Goal: Task Accomplishment & Management: Complete application form

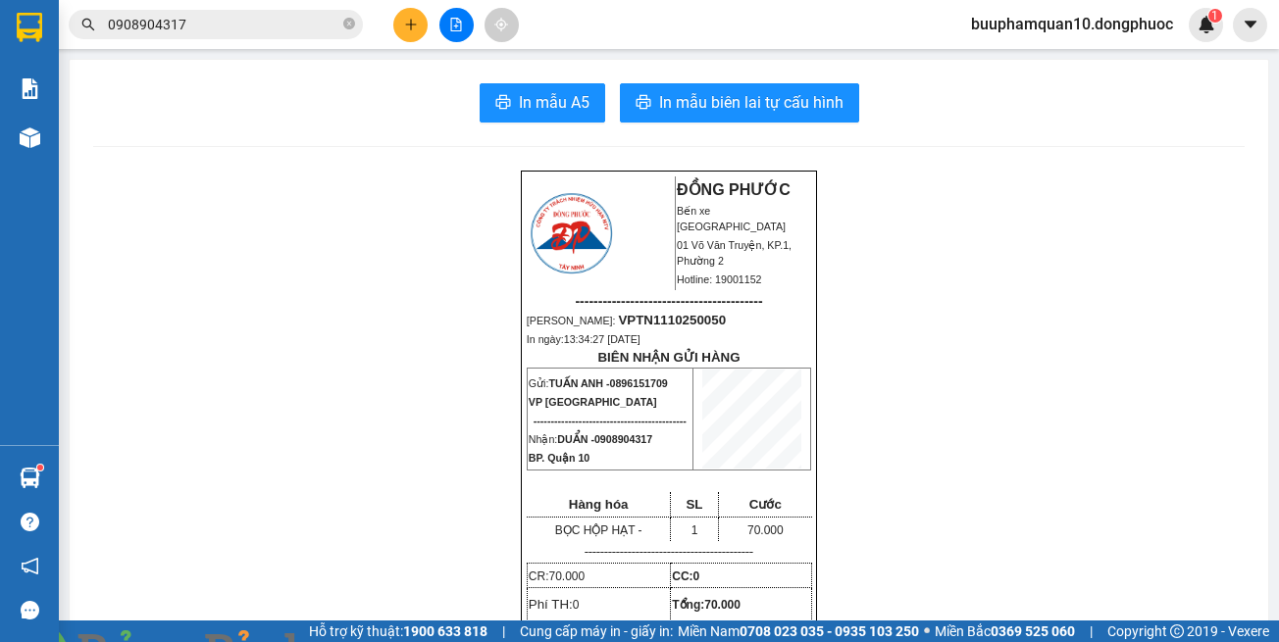
click at [361, 641] on img at bounding box center [355, 654] width 12 height 12
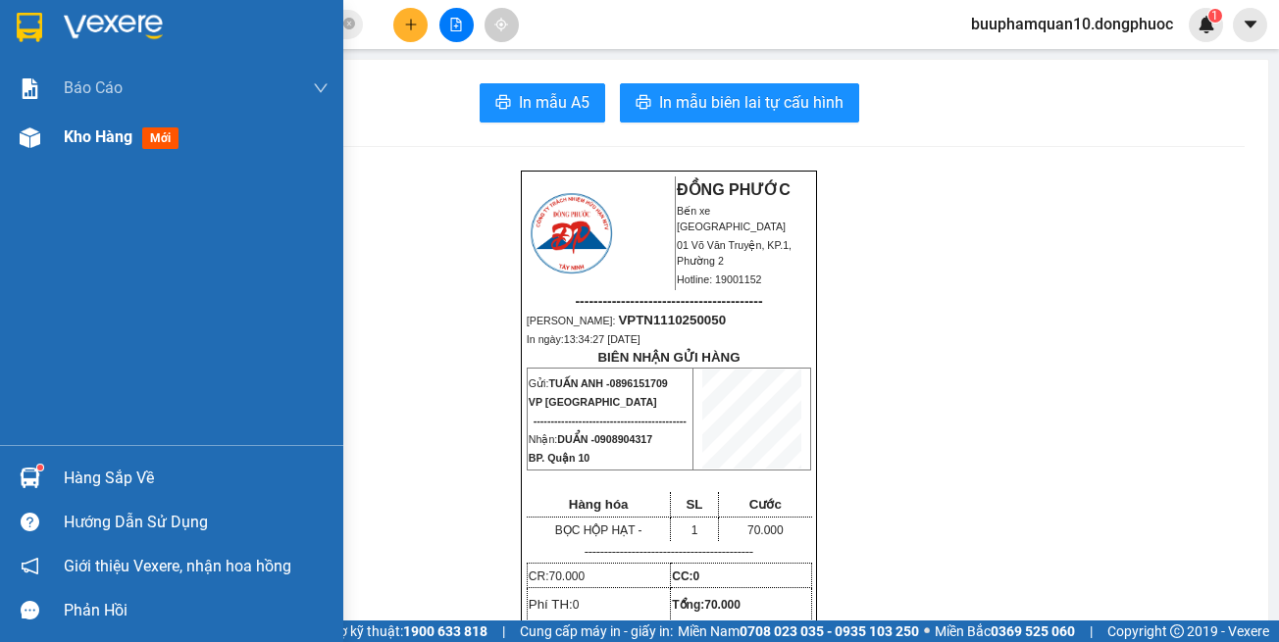
click at [43, 133] on div at bounding box center [30, 138] width 34 height 34
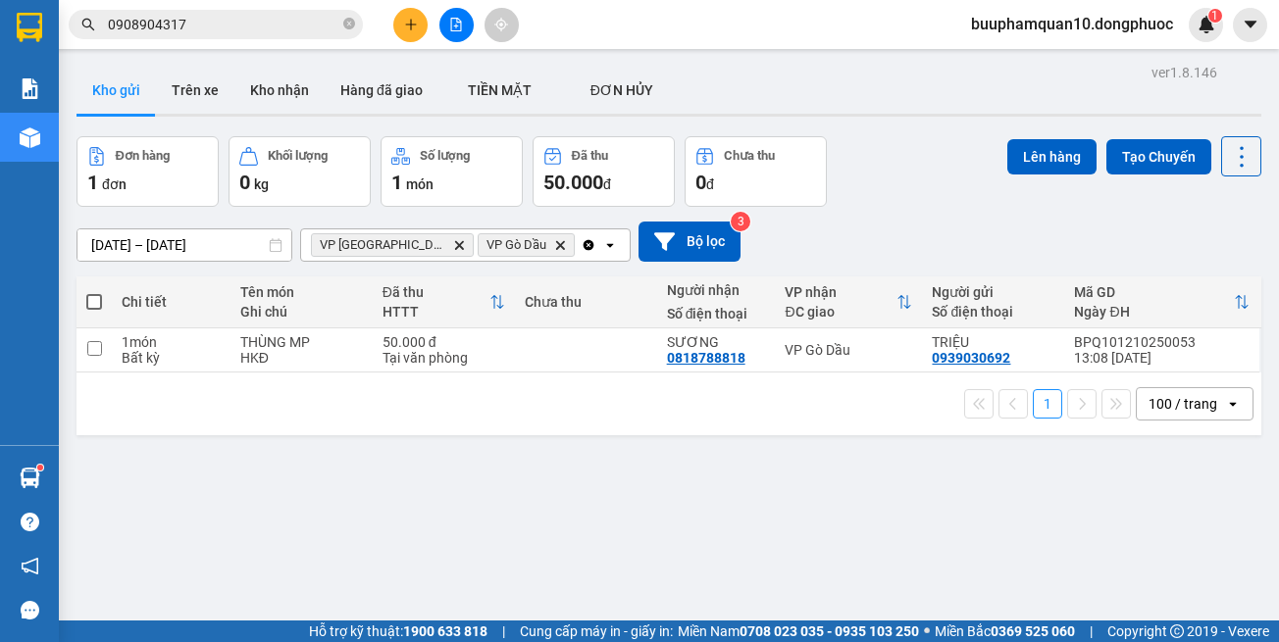
click at [404, 253] on span "VP Tây Ninh Delete" at bounding box center [392, 245] width 163 height 24
click at [453, 239] on icon "Delete" at bounding box center [459, 245] width 12 height 12
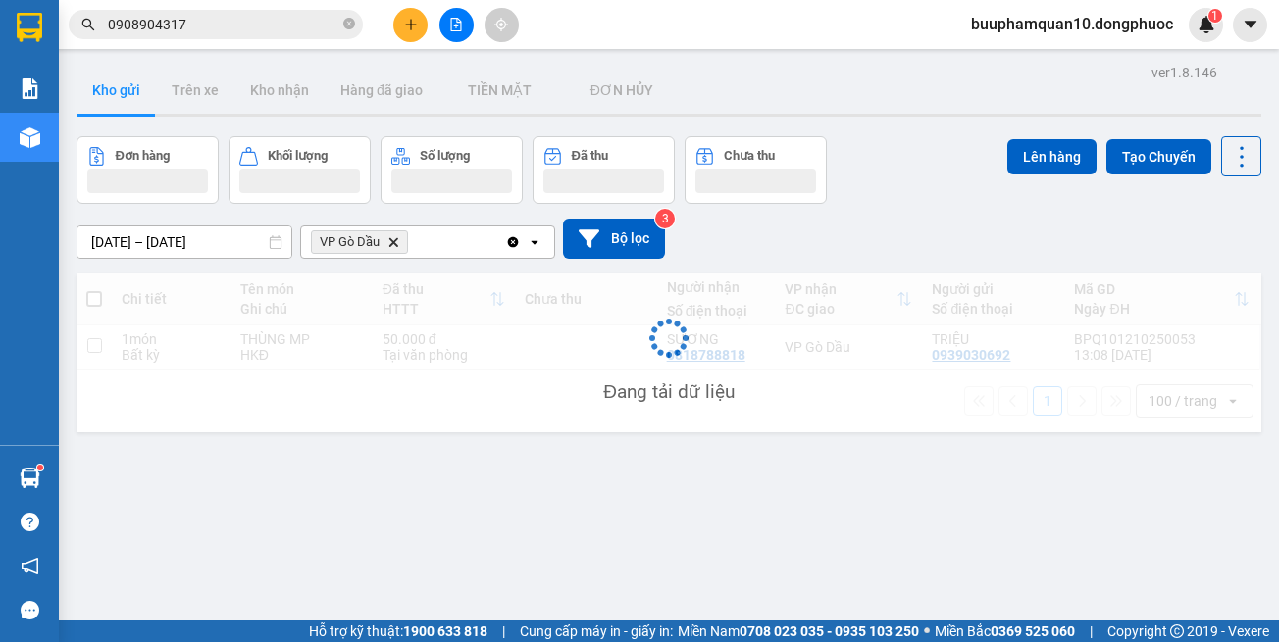
click at [394, 241] on icon "Delete" at bounding box center [393, 242] width 12 height 12
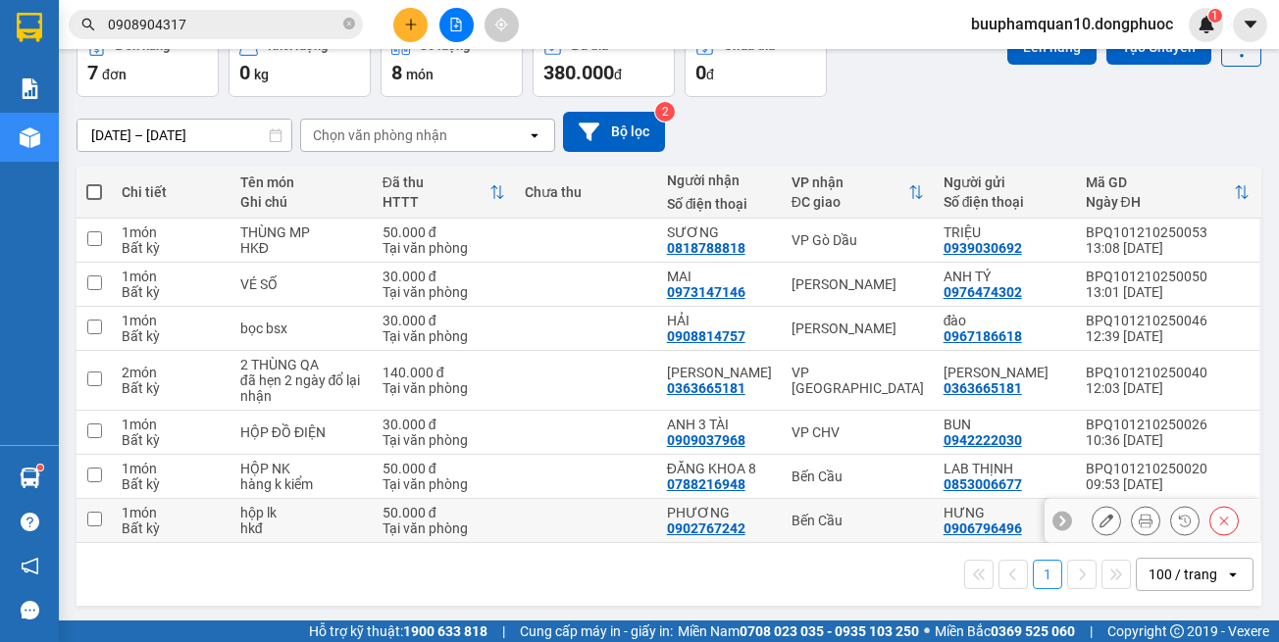
scroll to position [113, 0]
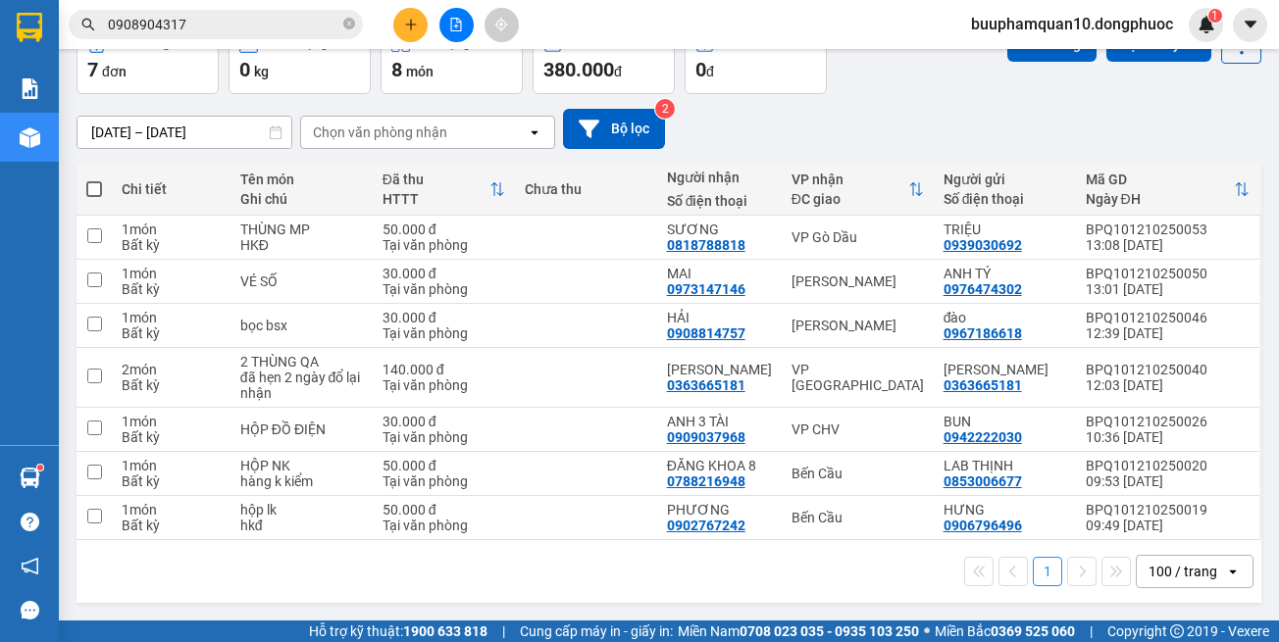
drag, startPoint x: 858, startPoint y: 561, endPoint x: 857, endPoint y: 541, distance: 19.6
click at [857, 557] on div "1 100 / trang open" at bounding box center [668, 571] width 1169 height 33
drag, startPoint x: 855, startPoint y: 510, endPoint x: 854, endPoint y: 458, distance: 52.0
click at [855, 506] on td "Bến Cầu" at bounding box center [858, 518] width 152 height 44
checkbox input "true"
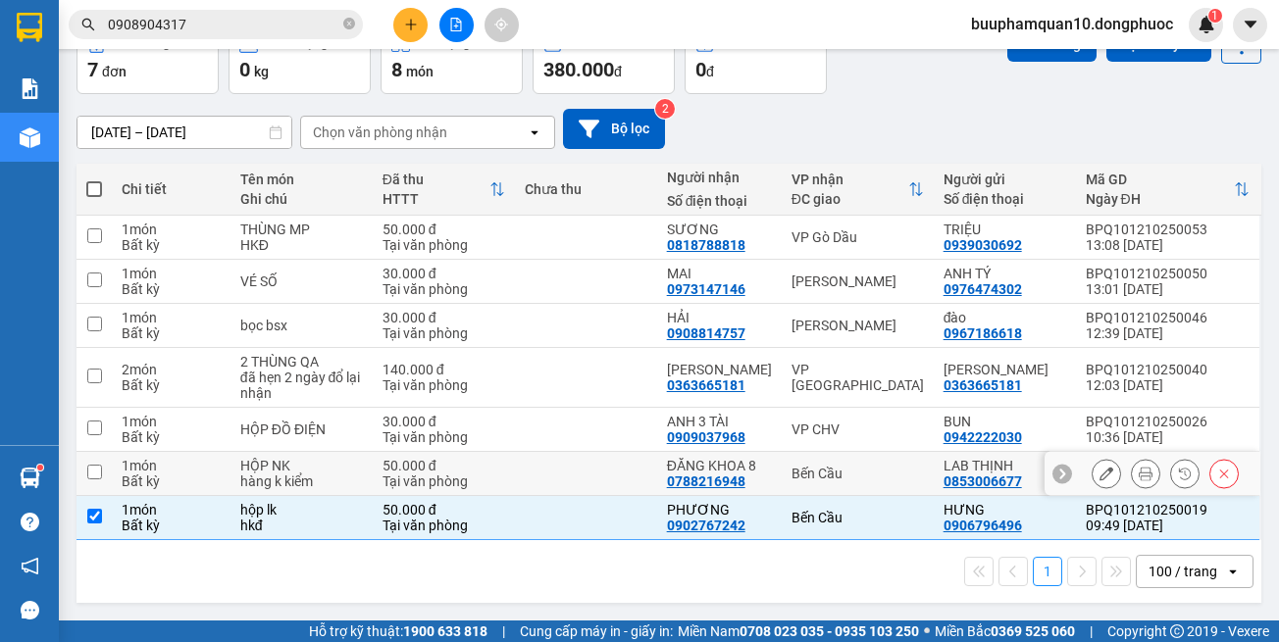
drag, startPoint x: 854, startPoint y: 456, endPoint x: 856, endPoint y: 436, distance: 19.7
click at [854, 454] on td "Bến Cầu" at bounding box center [858, 474] width 152 height 44
checkbox input "true"
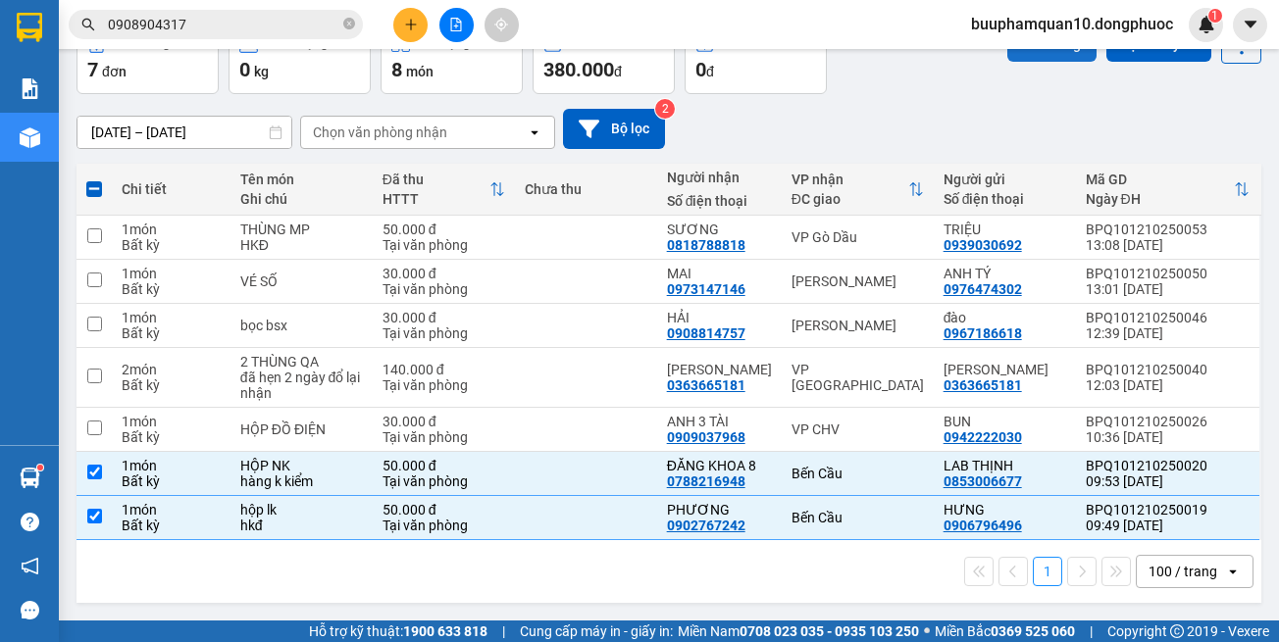
click at [1029, 54] on button "Lên hàng" at bounding box center [1051, 43] width 89 height 35
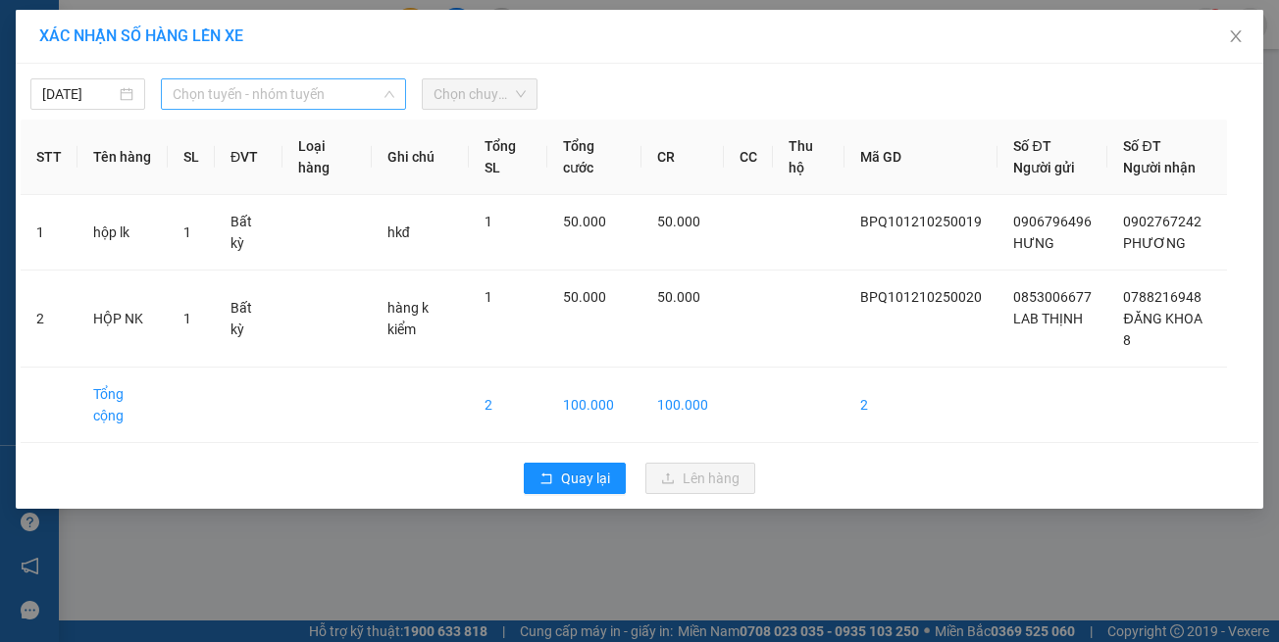
click at [231, 88] on span "Chọn tuyến - nhóm tuyến" at bounding box center [284, 93] width 222 height 29
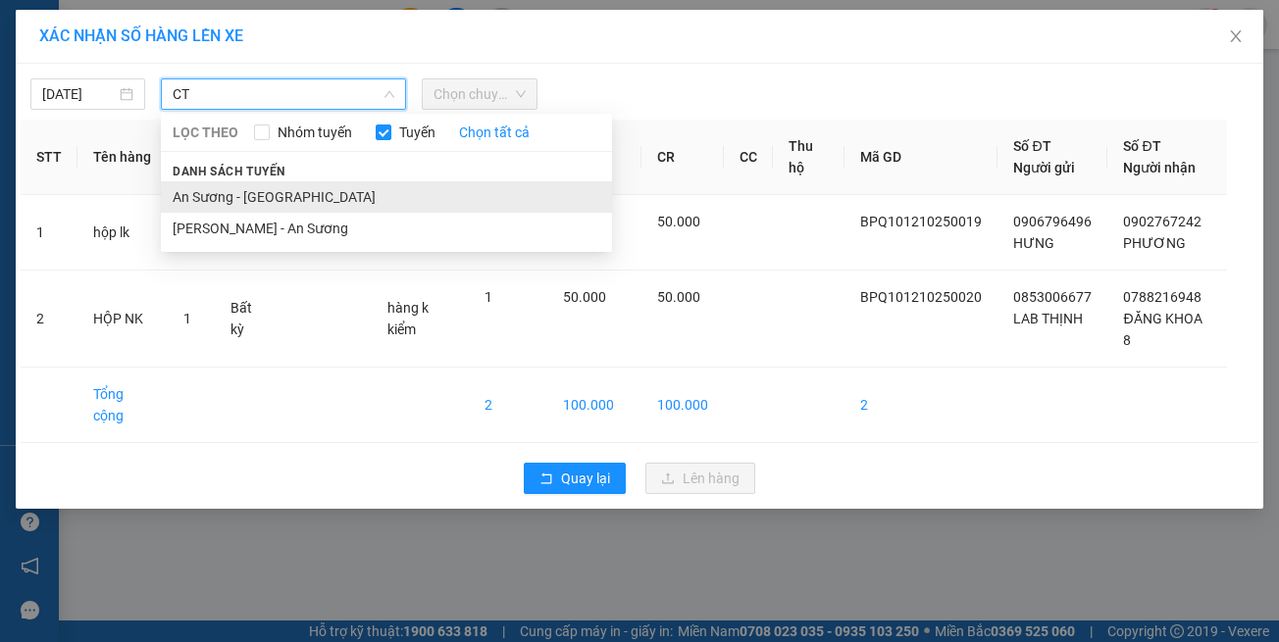
type input "CT"
click at [282, 193] on li "An Sương - Châu Thành" at bounding box center [386, 196] width 451 height 31
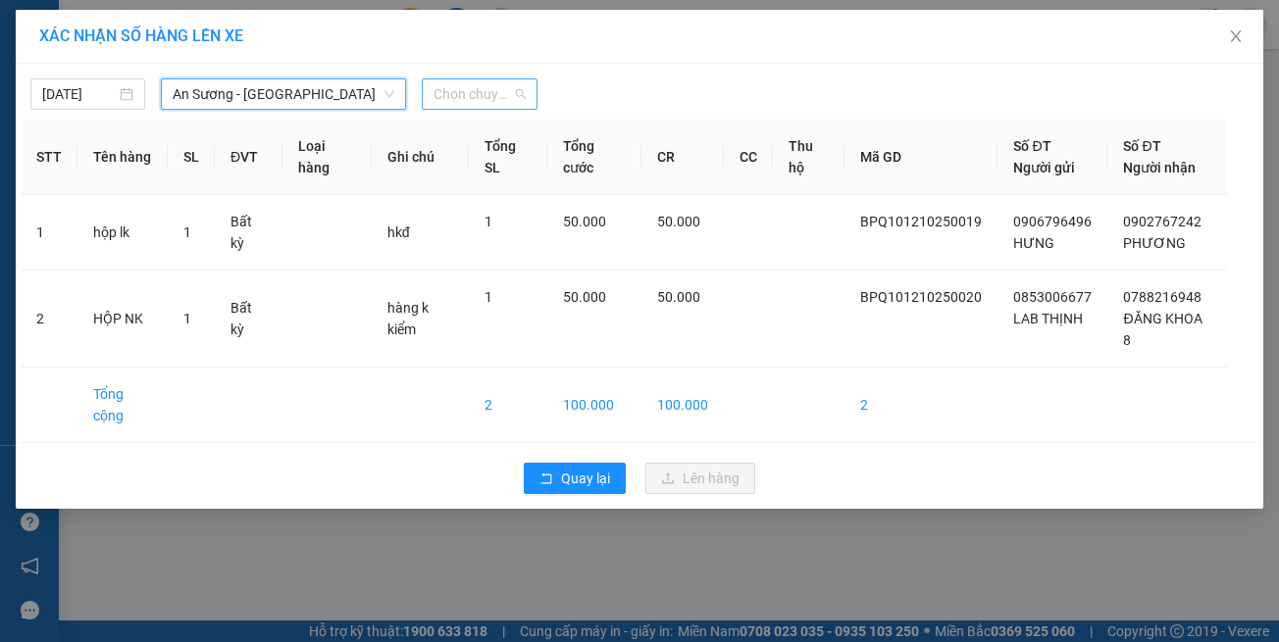
click at [455, 106] on span "Chọn chuyến" at bounding box center [478, 93] width 91 height 29
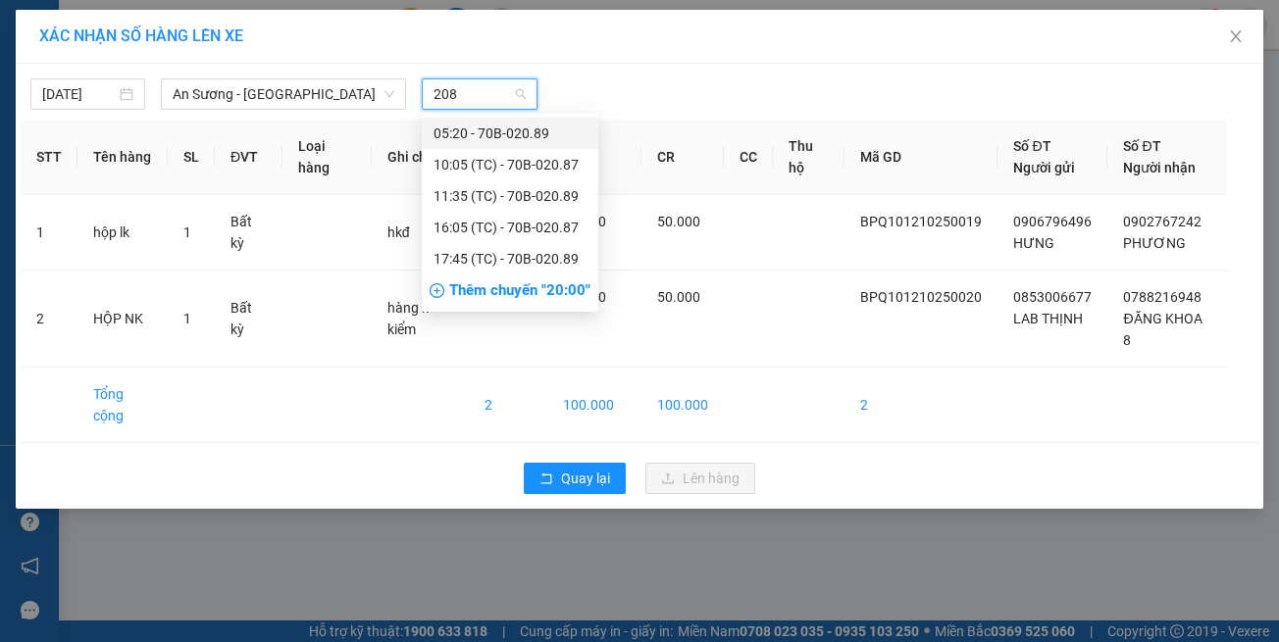
type input "2089"
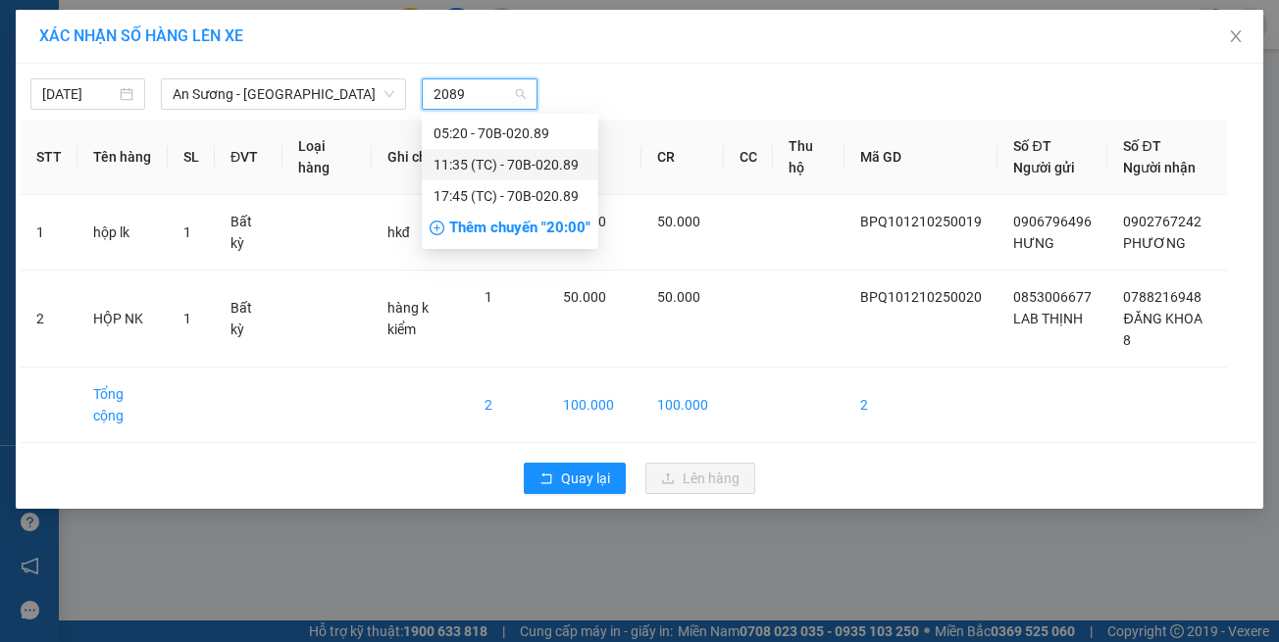
click at [507, 162] on div "11:35 (TC) - 70B-020.89" at bounding box center [509, 165] width 153 height 22
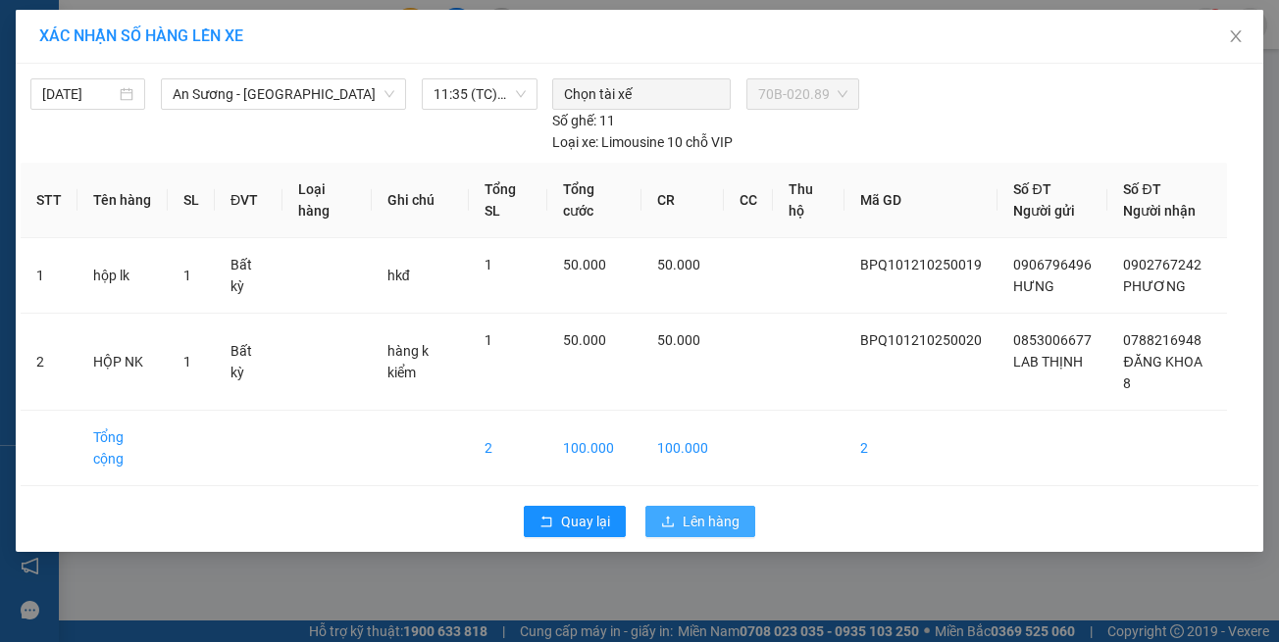
drag, startPoint x: 717, startPoint y: 485, endPoint x: 664, endPoint y: 478, distance: 53.5
click at [717, 511] on span "Lên hàng" at bounding box center [711, 522] width 57 height 22
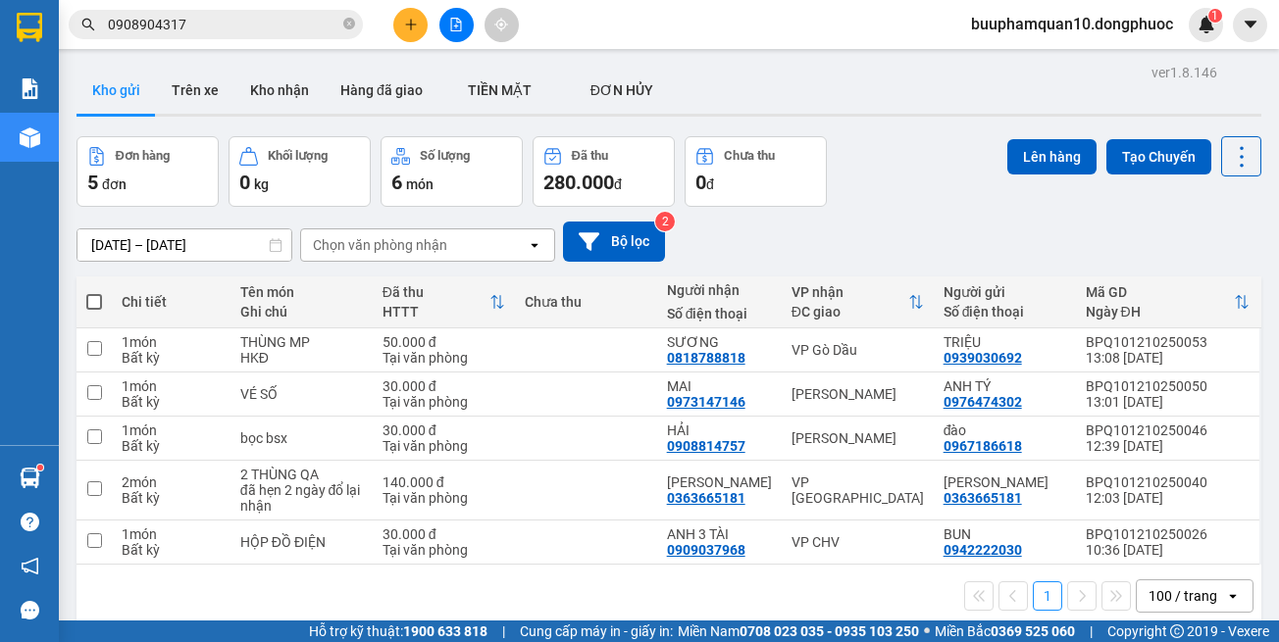
click at [464, 20] on button at bounding box center [456, 25] width 34 height 34
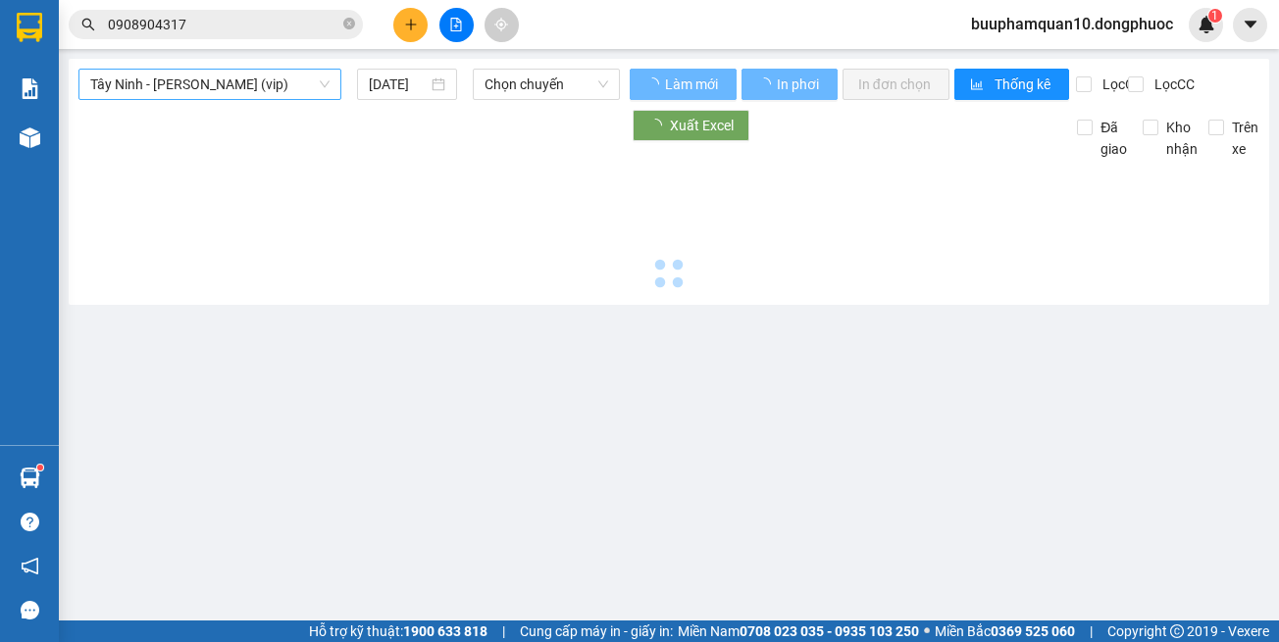
click at [308, 81] on span "Tây Ninh - [PERSON_NAME] (vip)" at bounding box center [209, 84] width 239 height 29
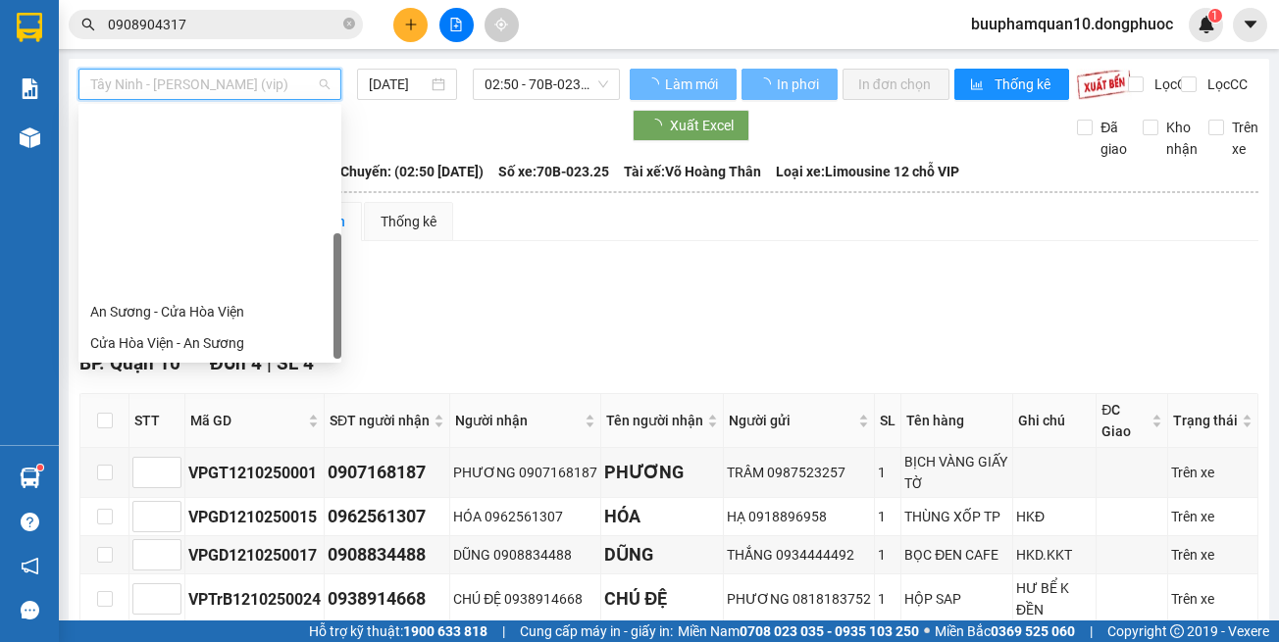
scroll to position [220, 0]
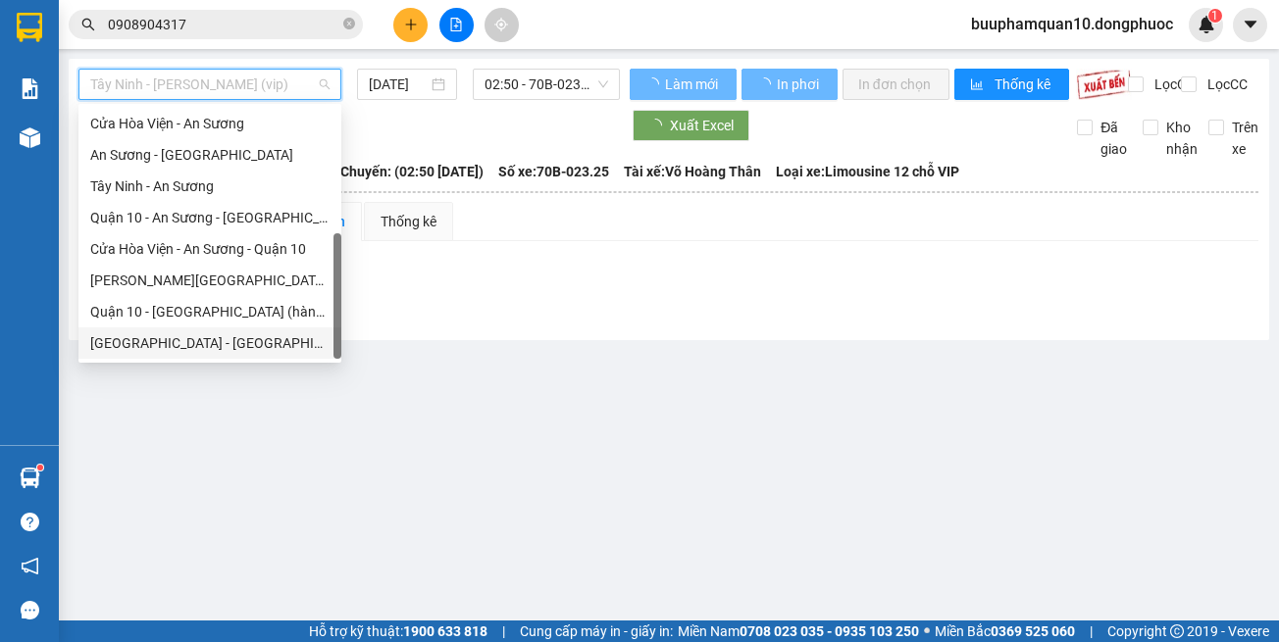
click at [282, 341] on div "Hồ Chí Minh - Tây Ninh (vip)" at bounding box center [209, 343] width 239 height 22
type input "[DATE]"
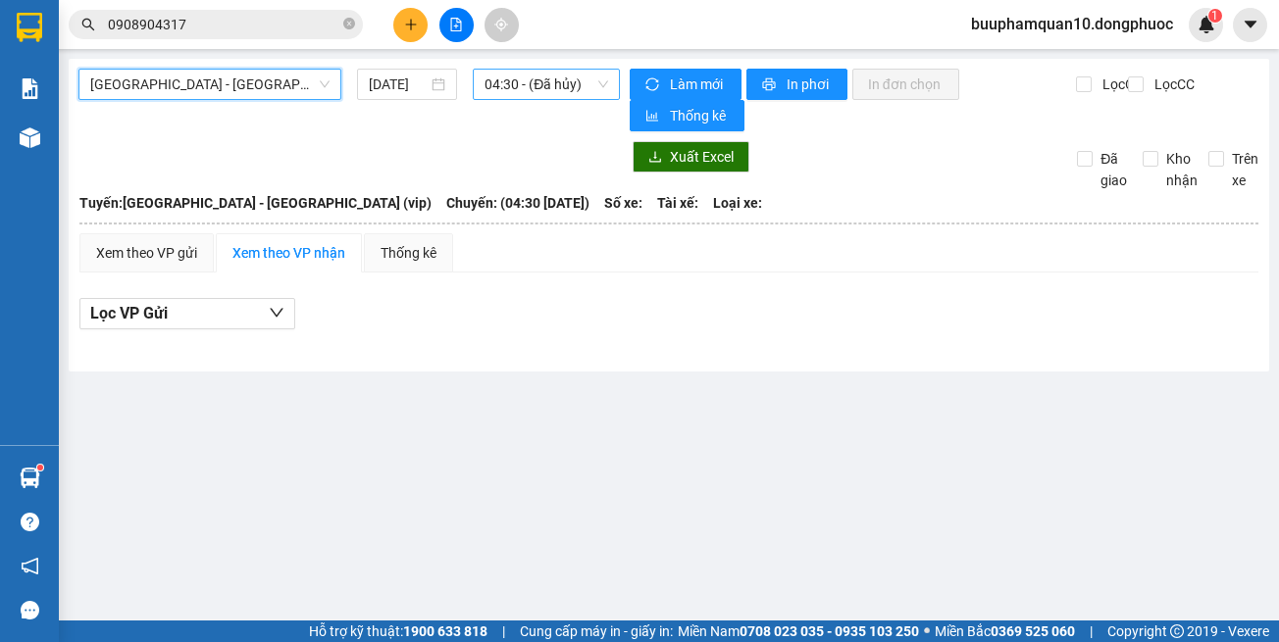
click at [533, 80] on span "04:30 - (Đã hủy)" at bounding box center [546, 84] width 124 height 29
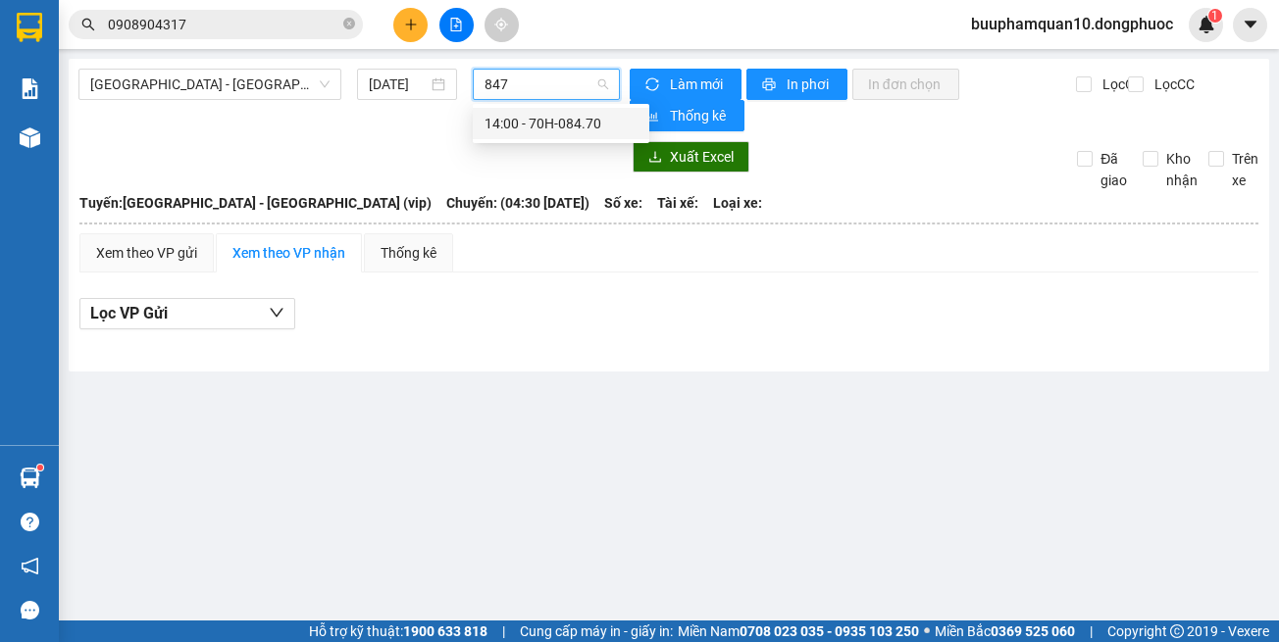
type input "8470"
click at [542, 125] on div "14:00 - 70H-084.70" at bounding box center [560, 124] width 153 height 22
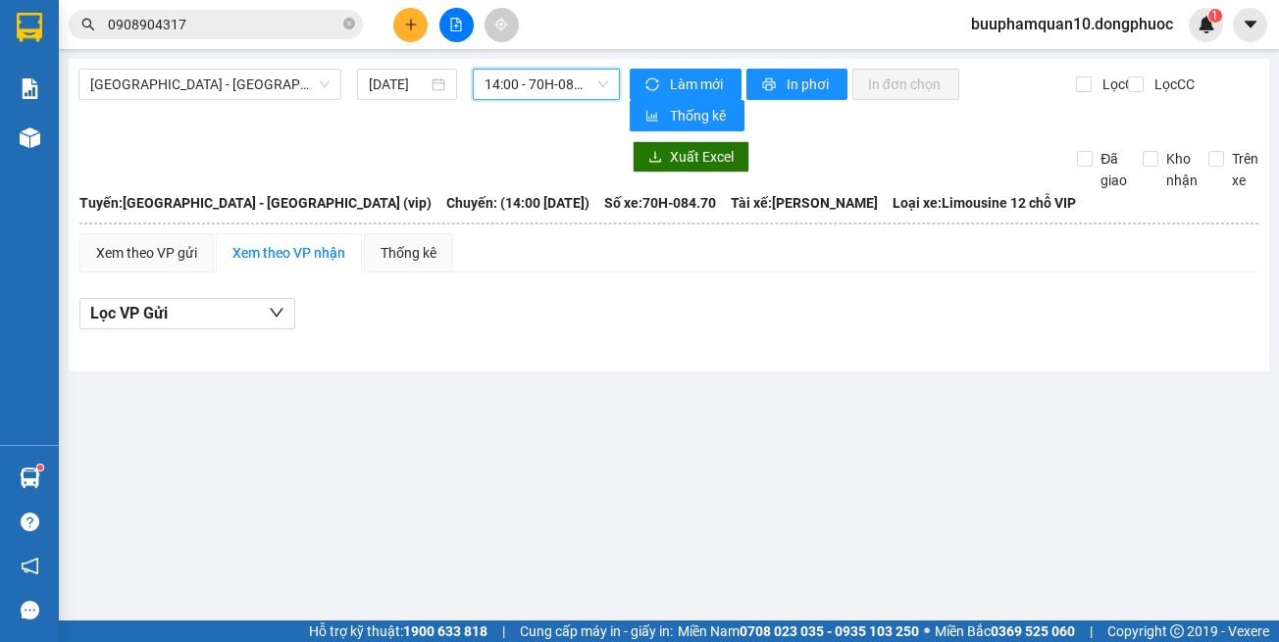
click at [558, 91] on span "14:00 - 70H-084.70" at bounding box center [546, 84] width 124 height 29
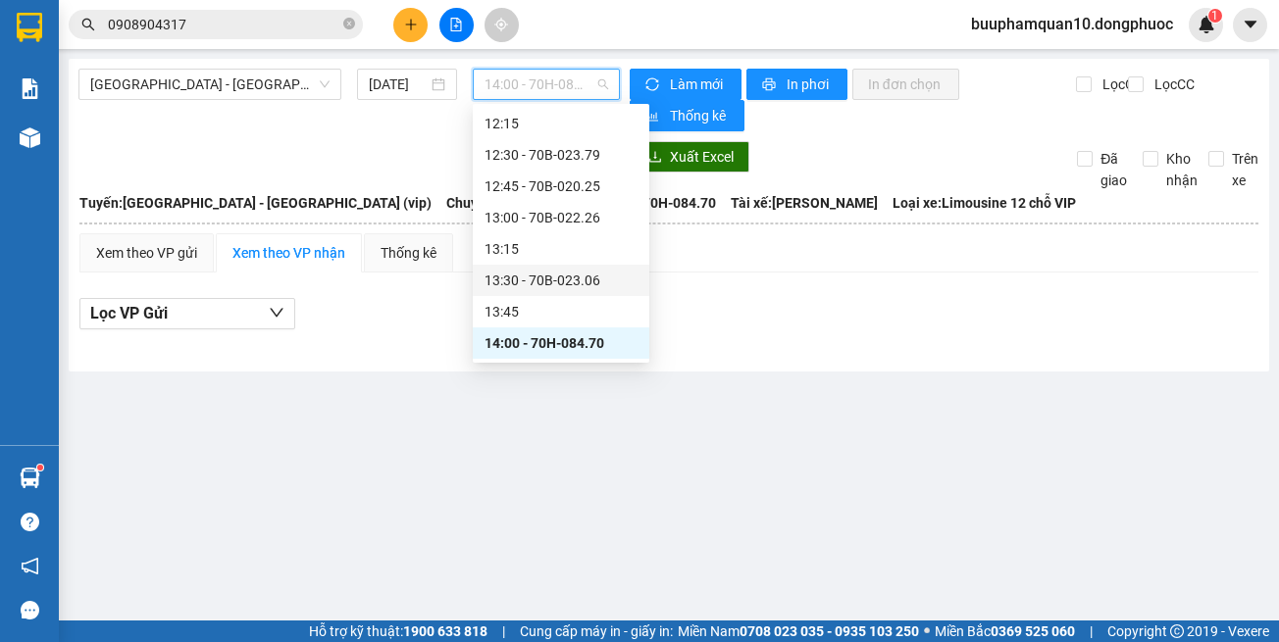
click at [576, 280] on div "13:30 - 70B-023.06" at bounding box center [560, 281] width 153 height 22
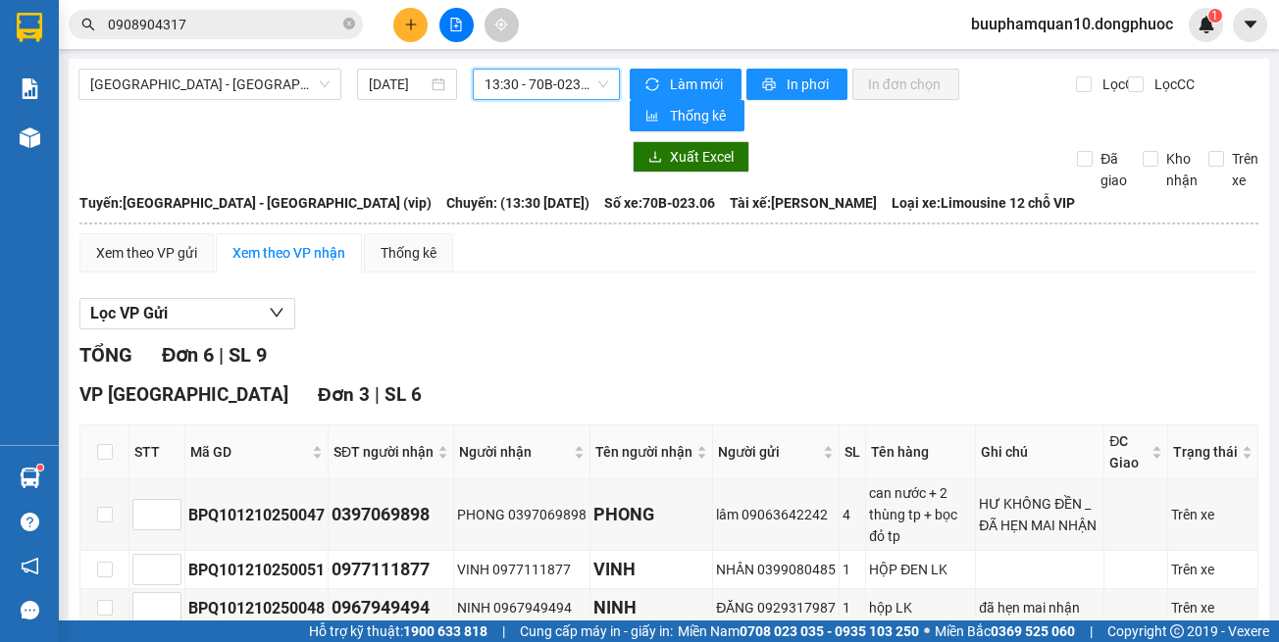
click at [539, 88] on span "13:30 - 70B-023.06" at bounding box center [546, 84] width 124 height 29
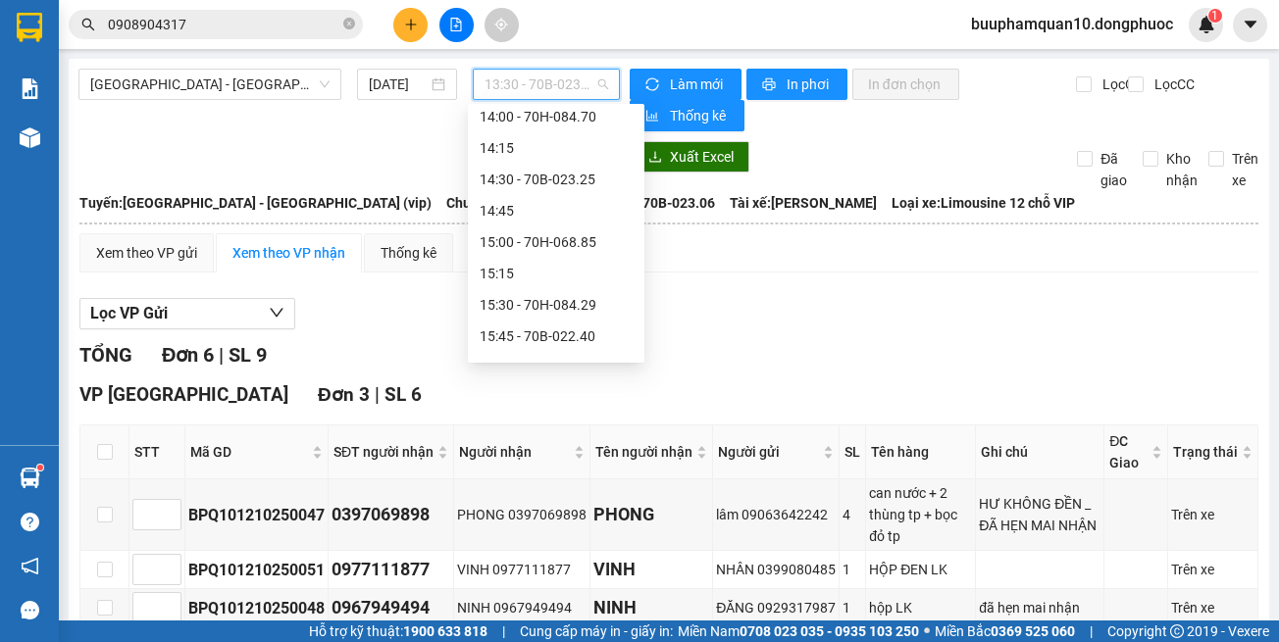
scroll to position [1200, 0]
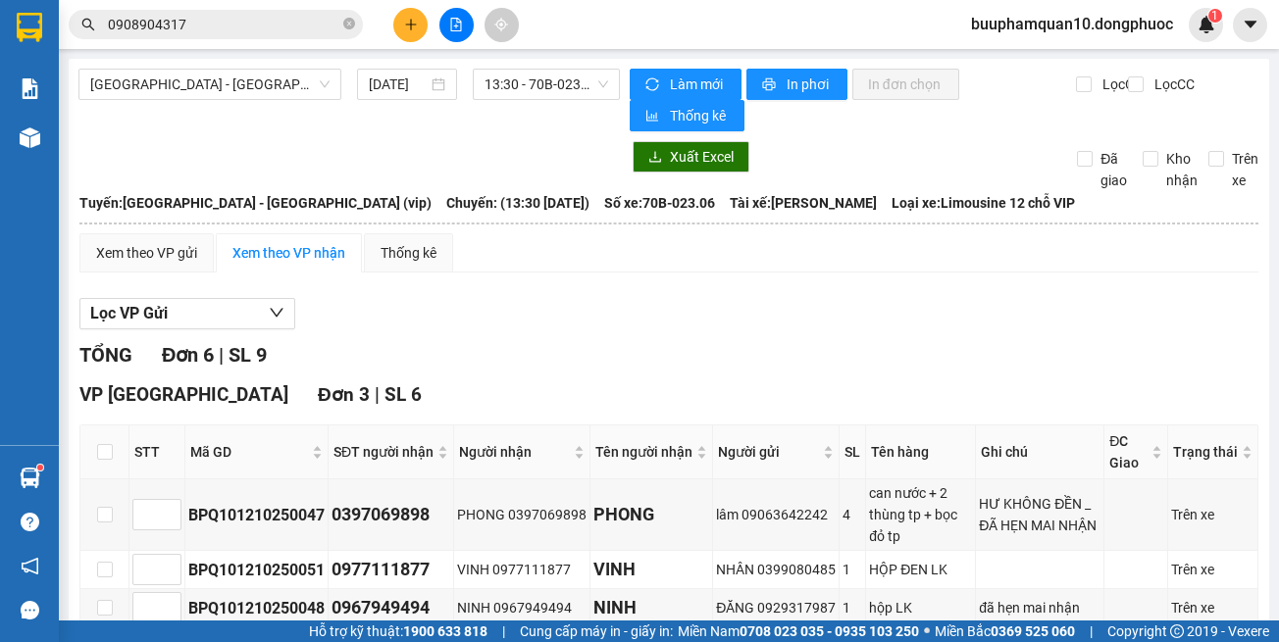
click at [732, 317] on div "Lọc VP Gửi" at bounding box center [668, 314] width 1179 height 32
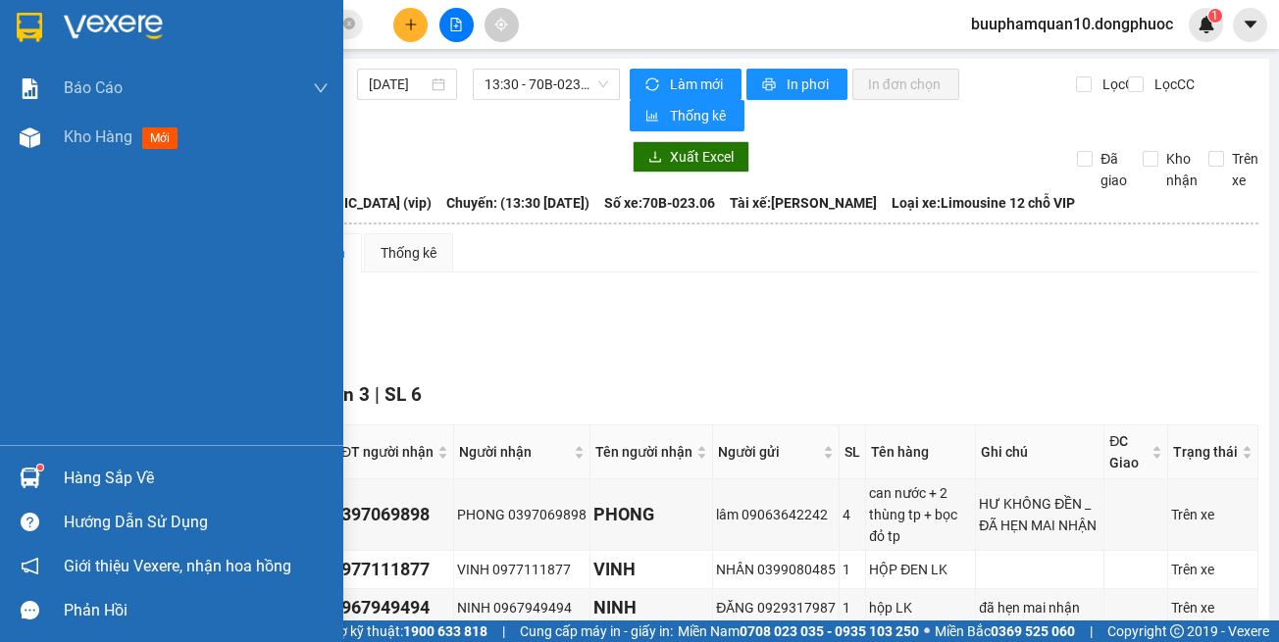
click at [28, 474] on img at bounding box center [30, 478] width 21 height 21
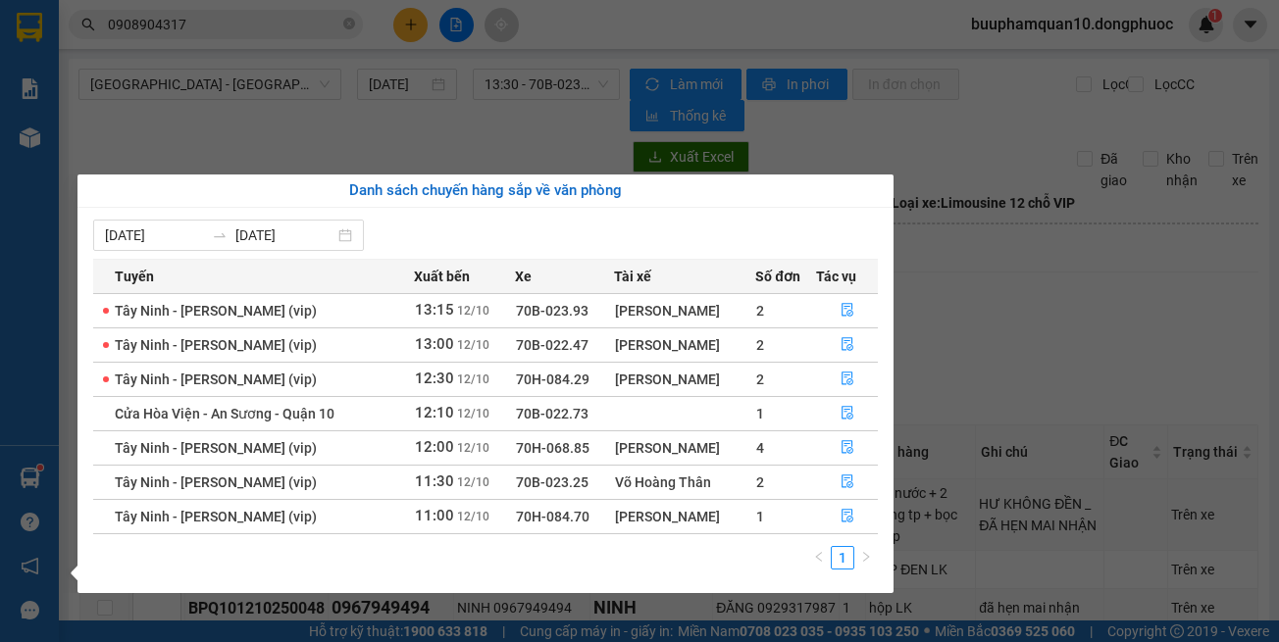
click at [801, 521] on td "1" at bounding box center [785, 516] width 61 height 34
click at [829, 514] on button "button" at bounding box center [847, 516] width 60 height 31
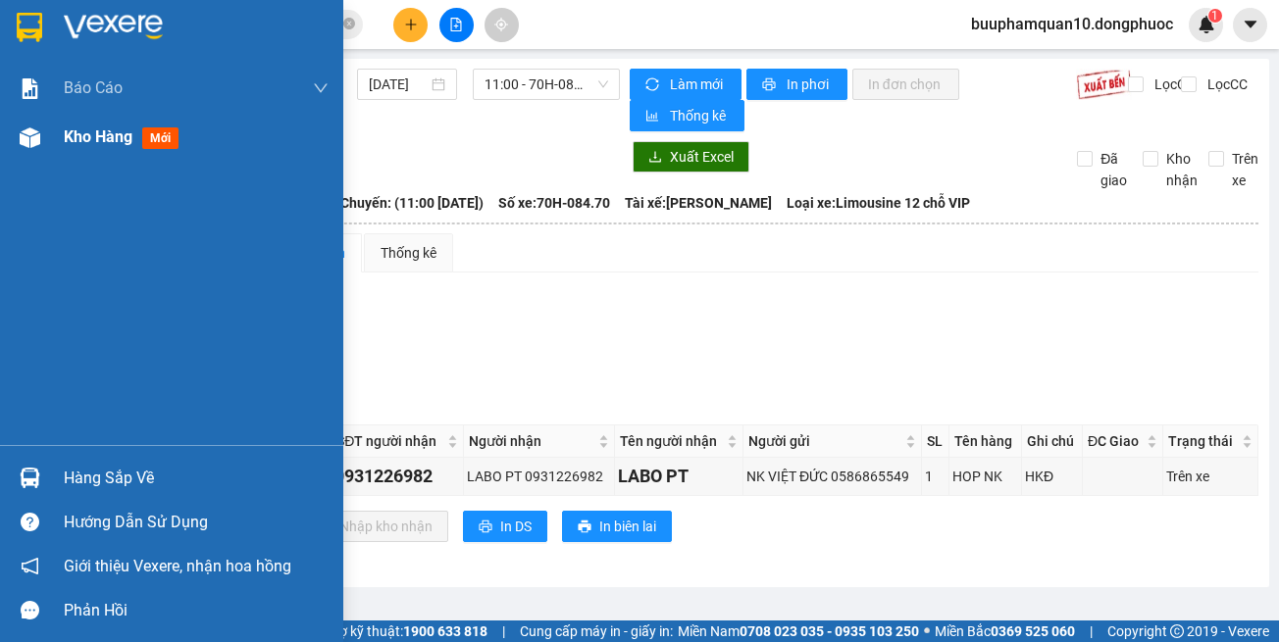
click at [36, 137] on img at bounding box center [30, 137] width 21 height 21
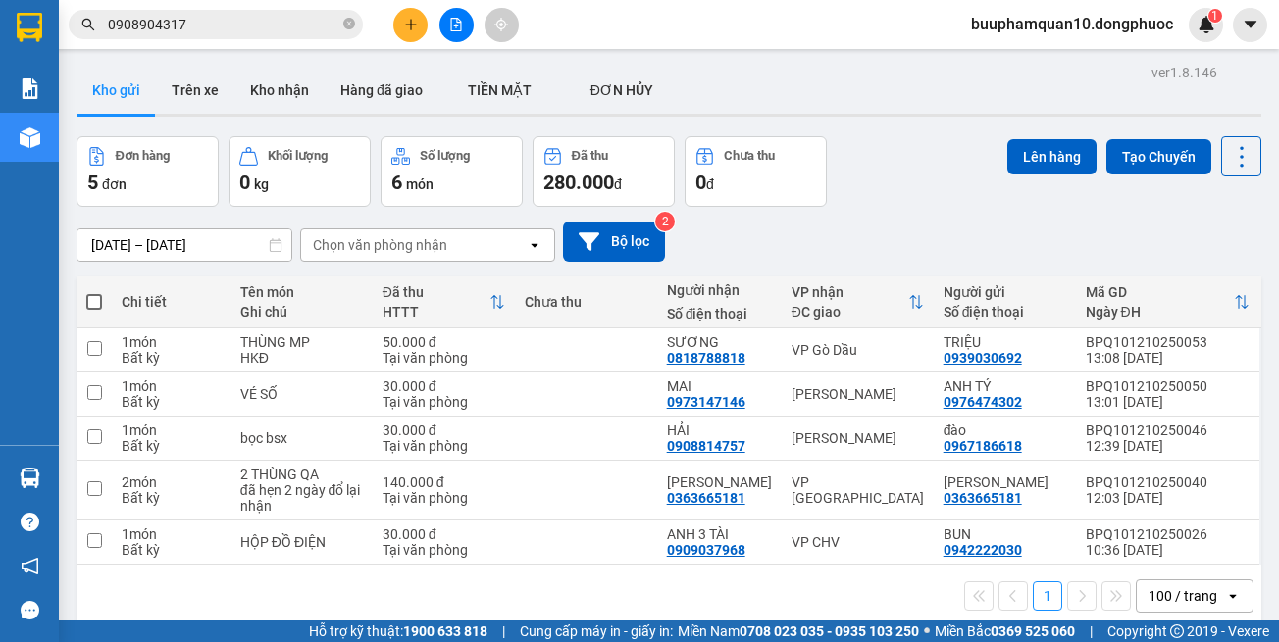
click at [250, 28] on input "0908904317" at bounding box center [223, 25] width 231 height 22
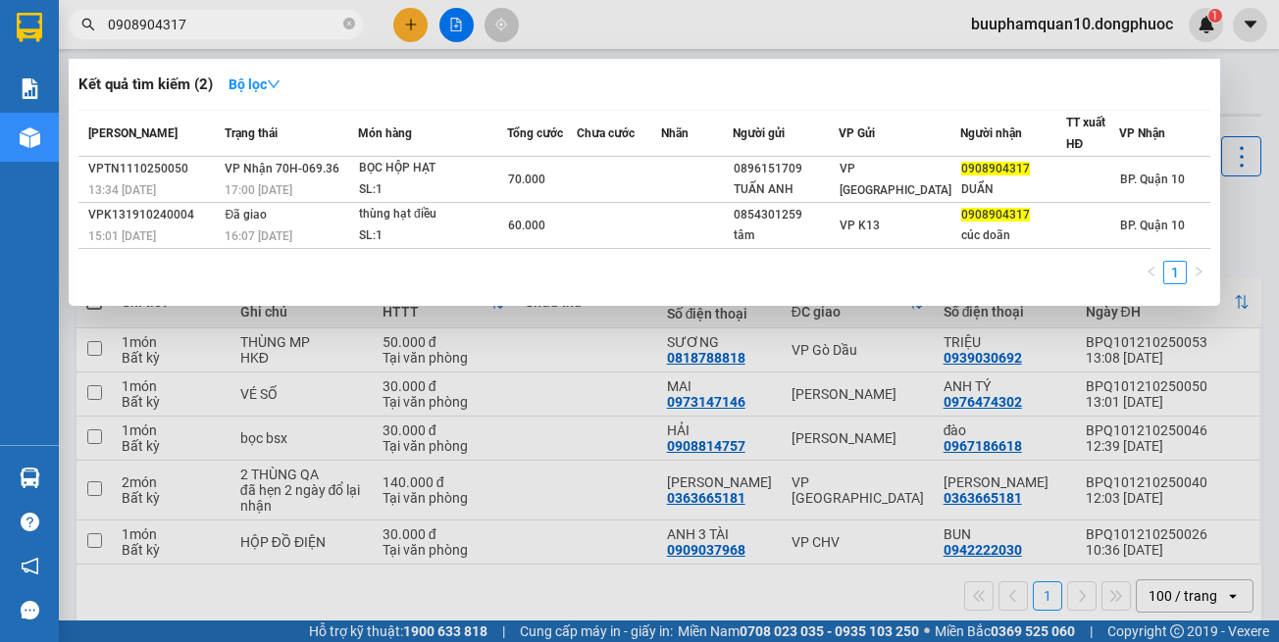
click at [250, 28] on input "0908904317" at bounding box center [223, 25] width 231 height 22
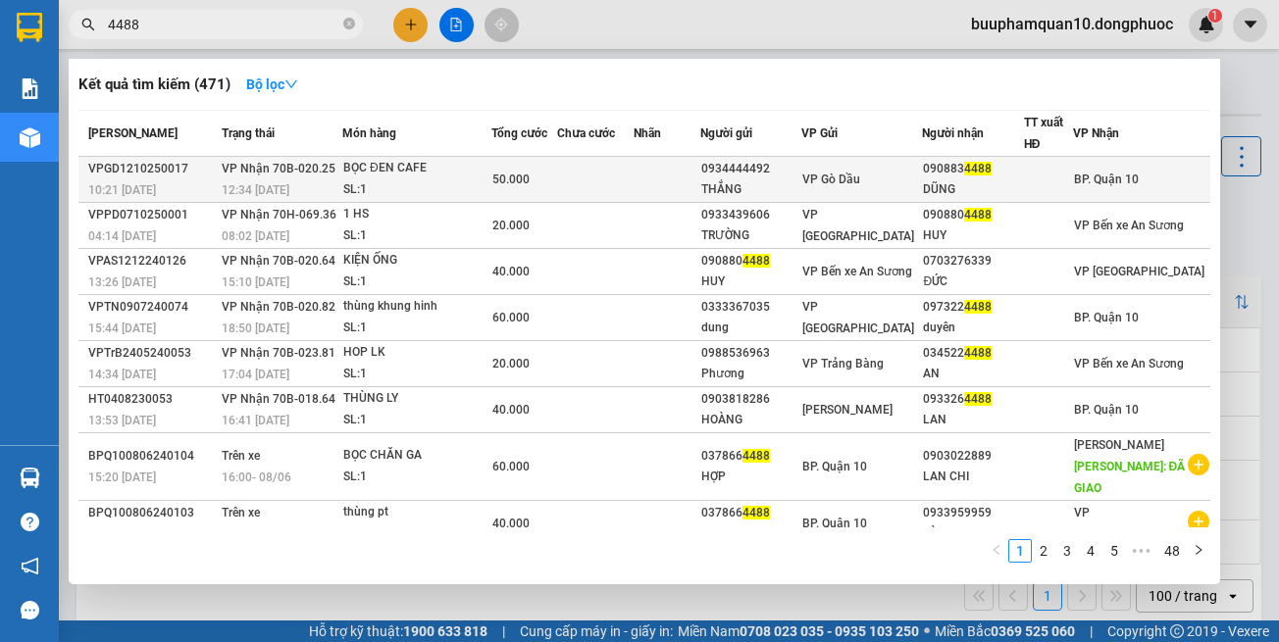
type input "4488"
click at [422, 178] on div "BỌC ĐEN CAFE" at bounding box center [416, 169] width 147 height 22
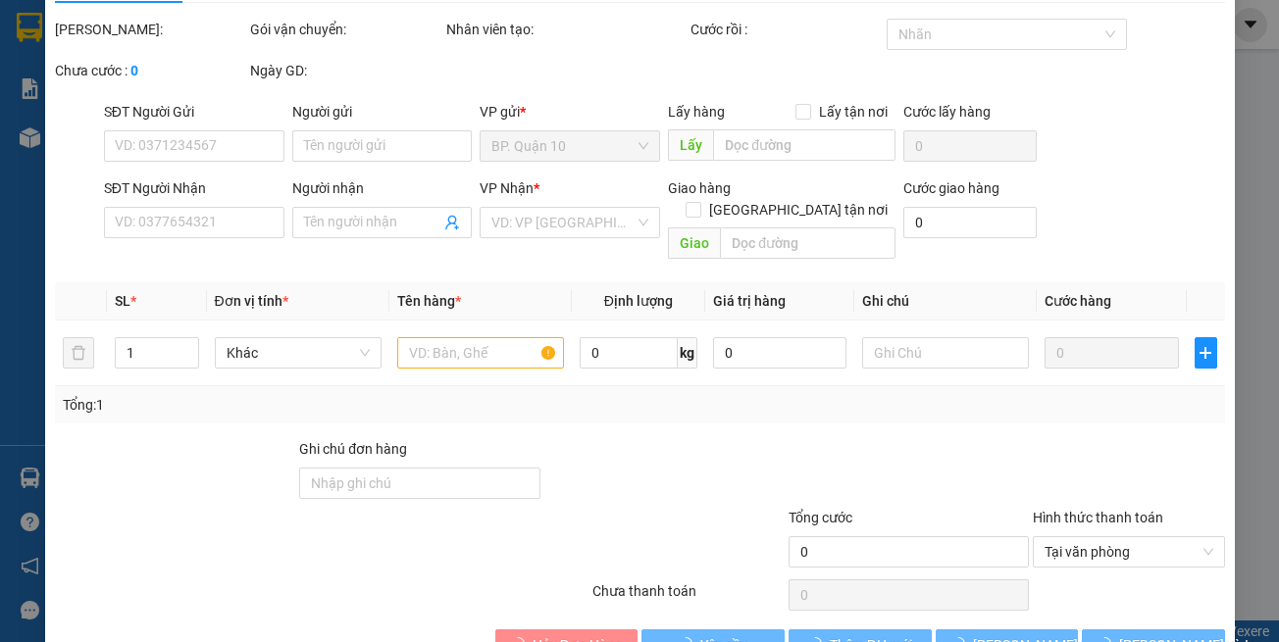
type input "0934444492"
type input "THẮNG"
type input "0908834488"
type input "DŨNG"
type input "50.000"
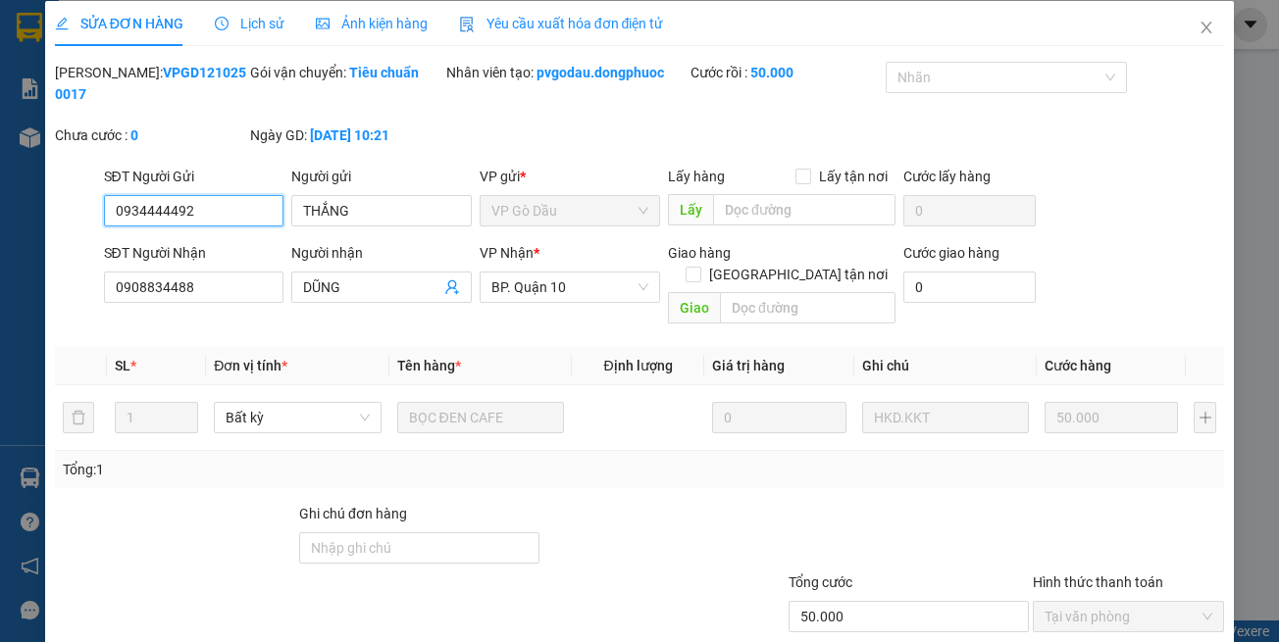
scroll to position [109, 0]
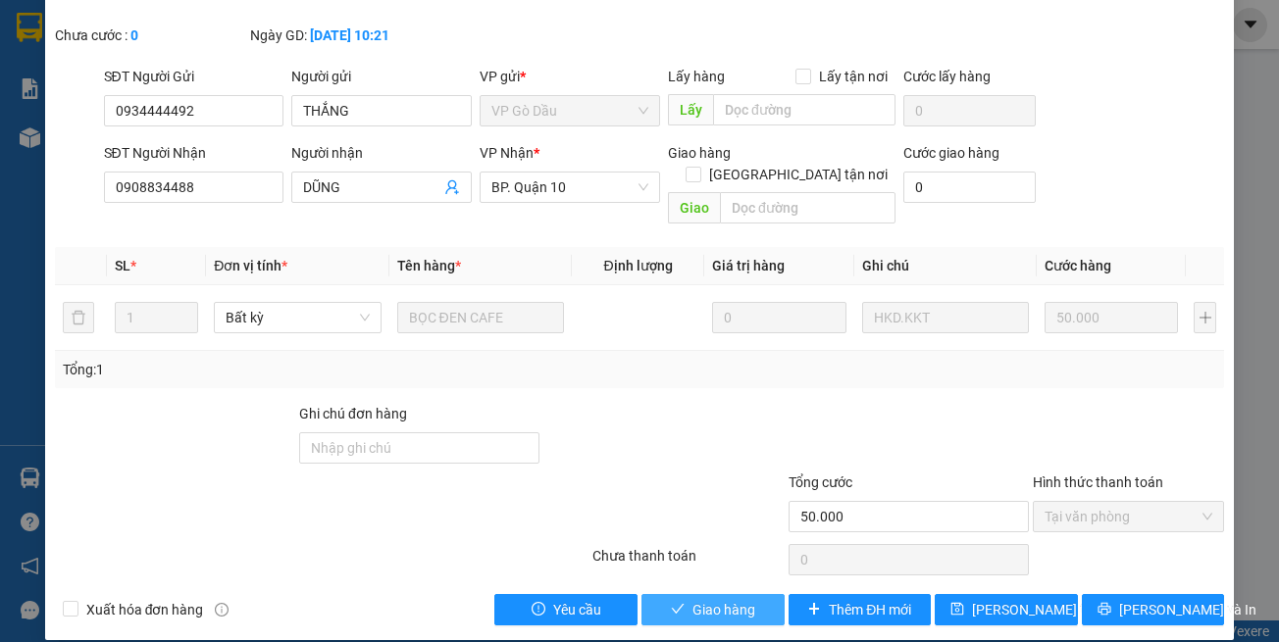
drag, startPoint x: 697, startPoint y: 586, endPoint x: 451, endPoint y: 6, distance: 630.6
click at [693, 599] on span "Giao hàng" at bounding box center [723, 610] width 63 height 22
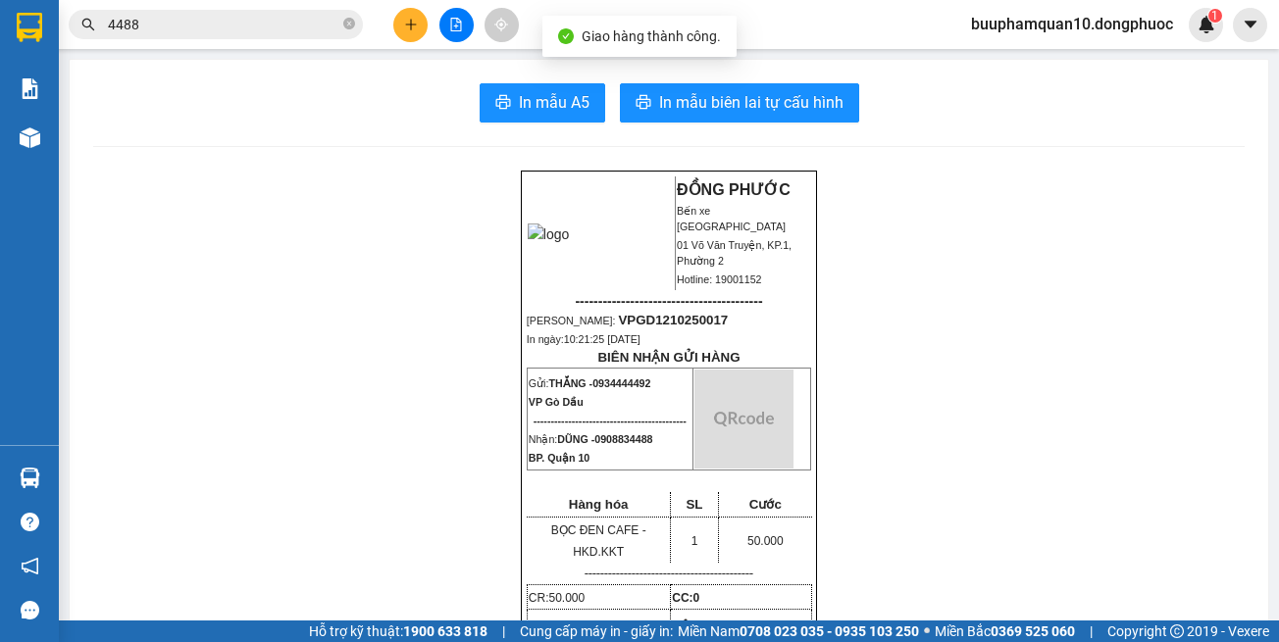
click at [407, 16] on button at bounding box center [410, 25] width 34 height 34
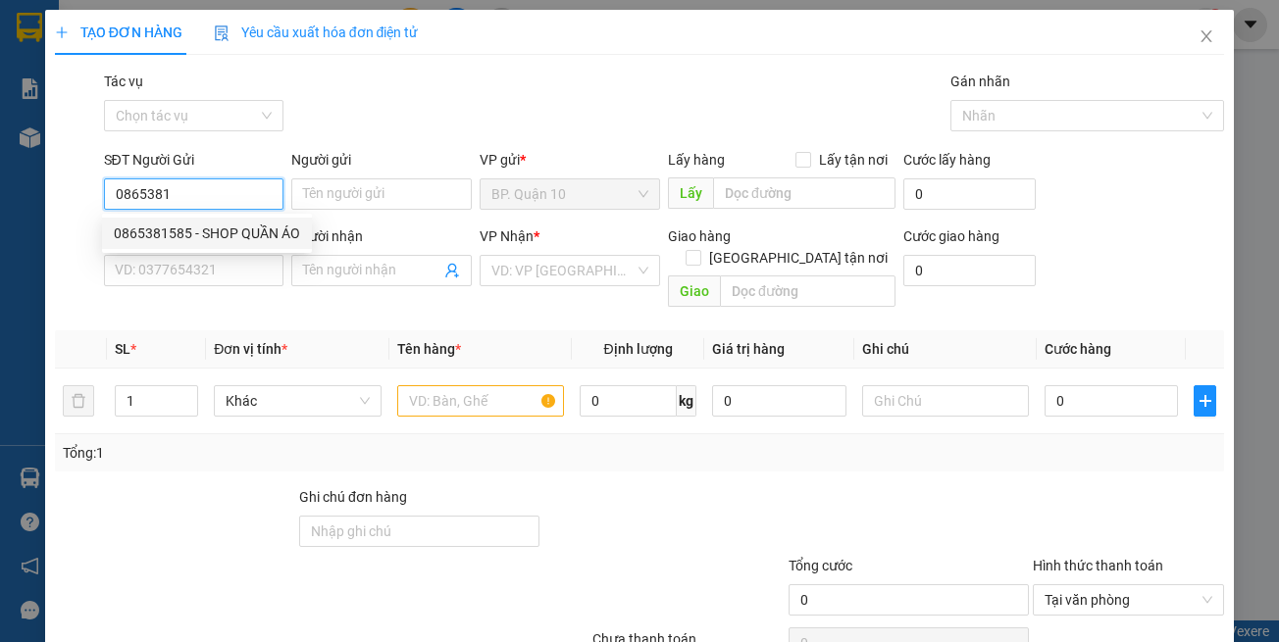
click at [241, 235] on div "0865381585 - SHOP QUẦN ÁO" at bounding box center [207, 234] width 186 height 22
type input "0865381585"
type input "SHOP QUẦN ÁO"
type input "0979939193"
type input "NHI"
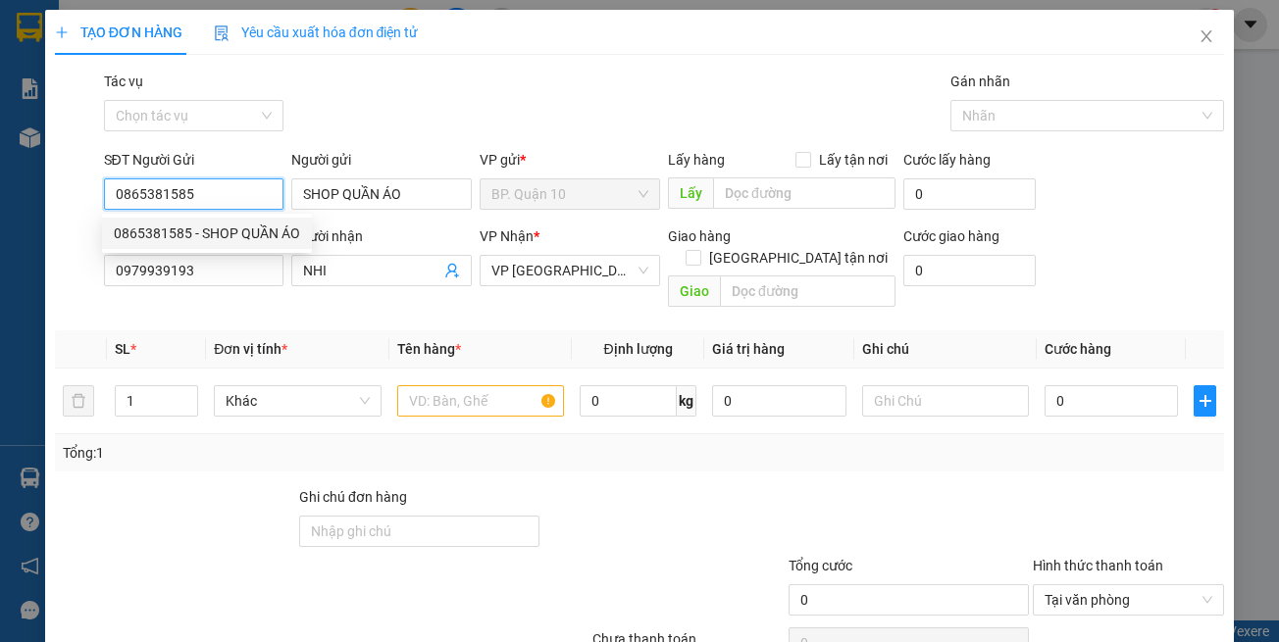
type input "30.000"
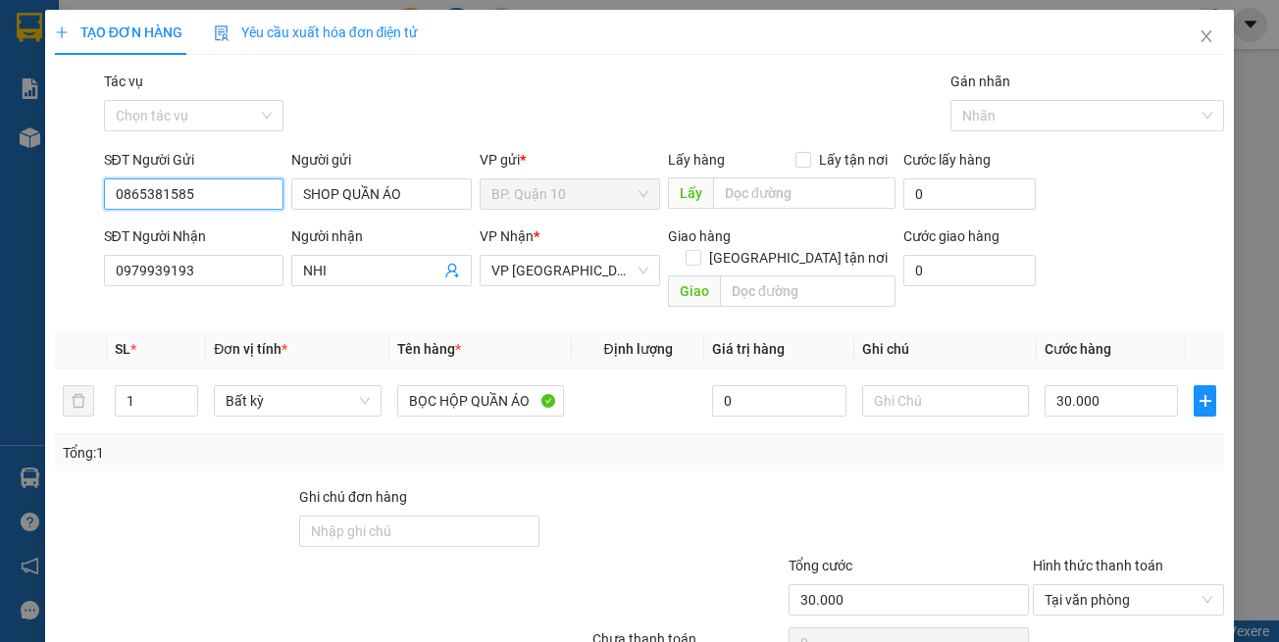
type input "0865381585"
click at [669, 486] on div at bounding box center [663, 520] width 244 height 69
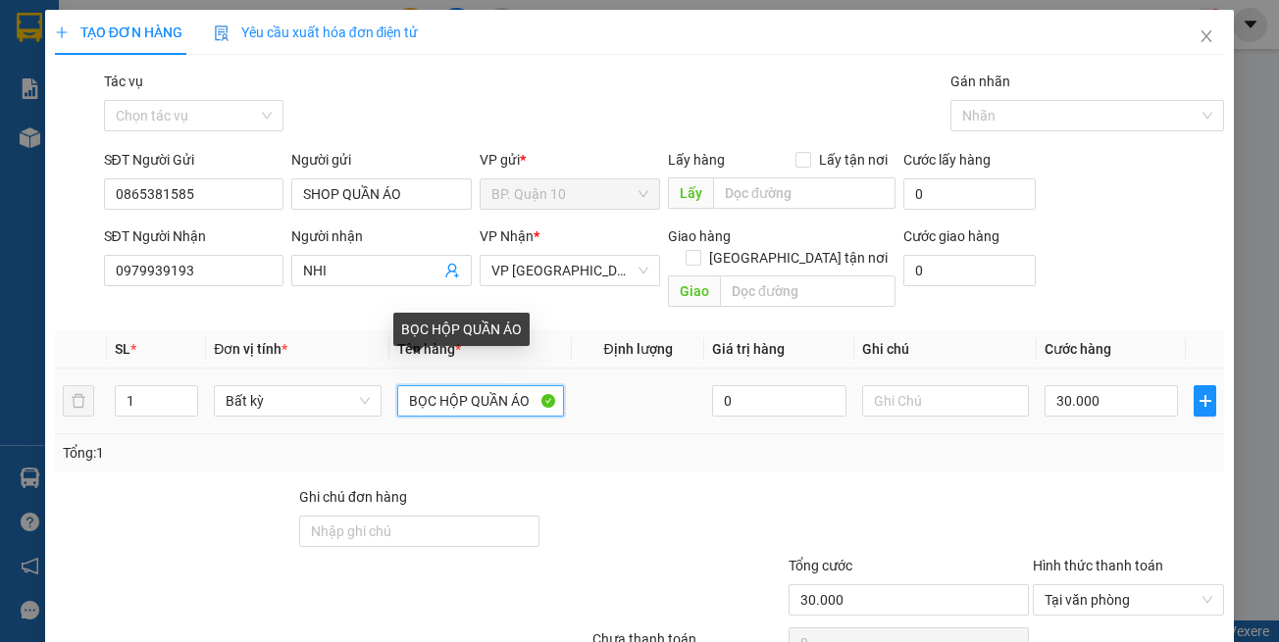
drag, startPoint x: 464, startPoint y: 374, endPoint x: 438, endPoint y: 392, distance: 31.6
click at [438, 392] on input "BỌC HỘP QUẦN ÁO" at bounding box center [480, 400] width 167 height 31
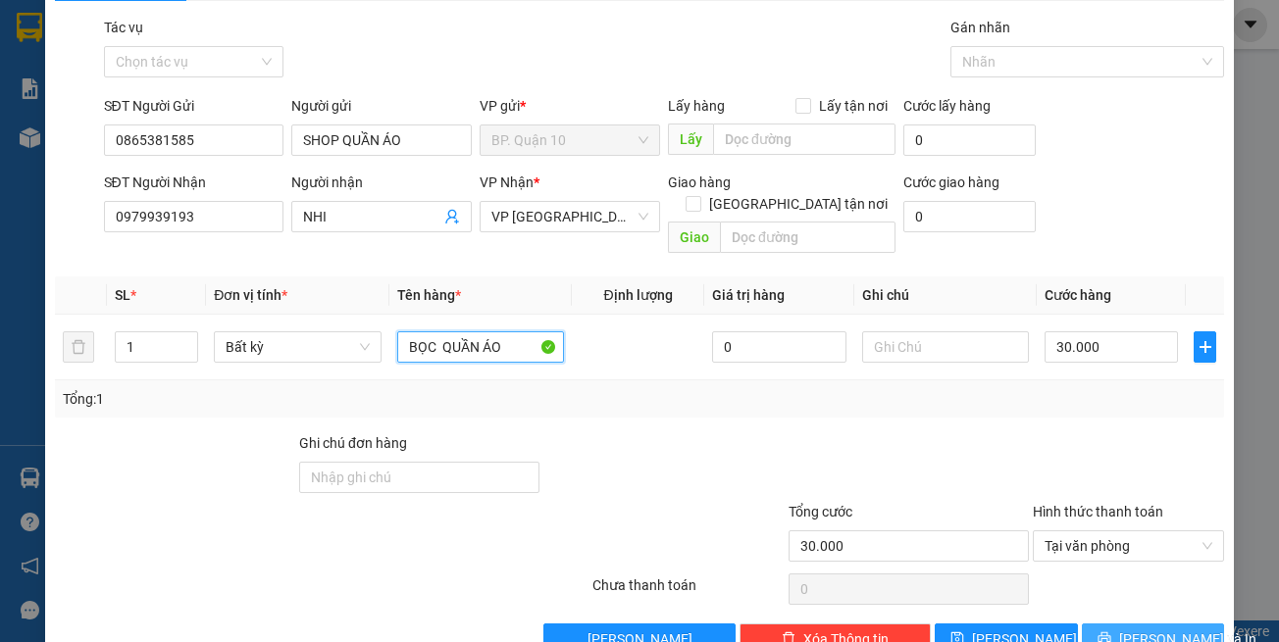
scroll to position [83, 0]
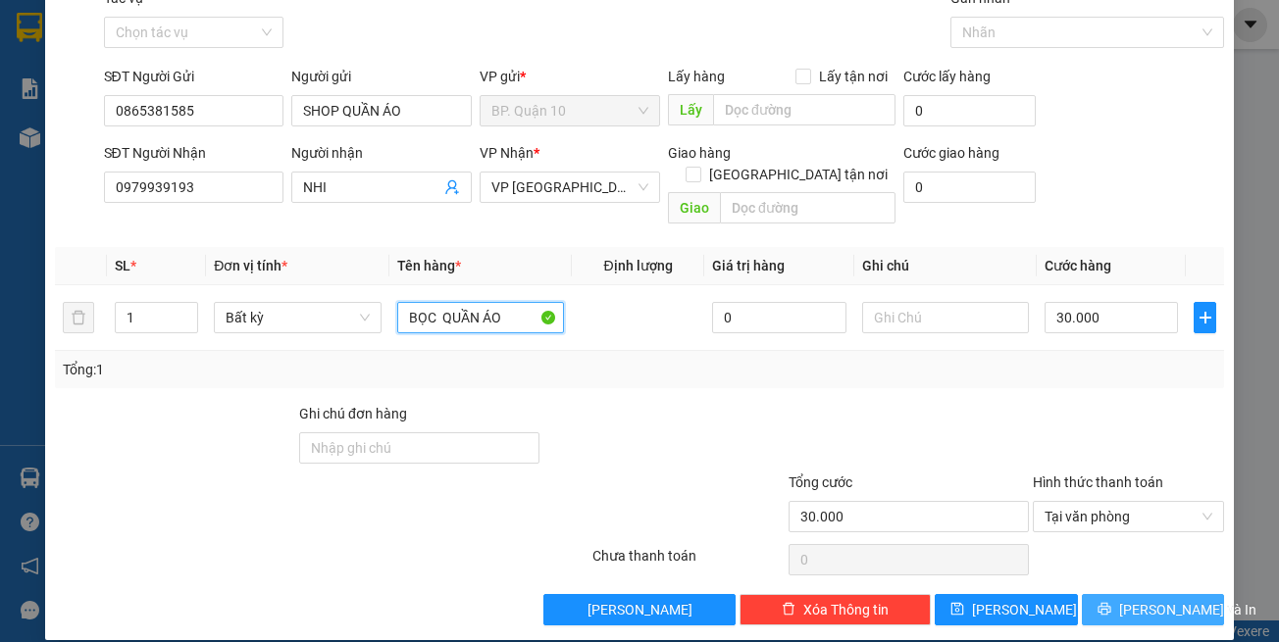
type input "BỌC QUẦN ÁO"
click at [1106, 602] on icon "printer" at bounding box center [1104, 609] width 14 height 14
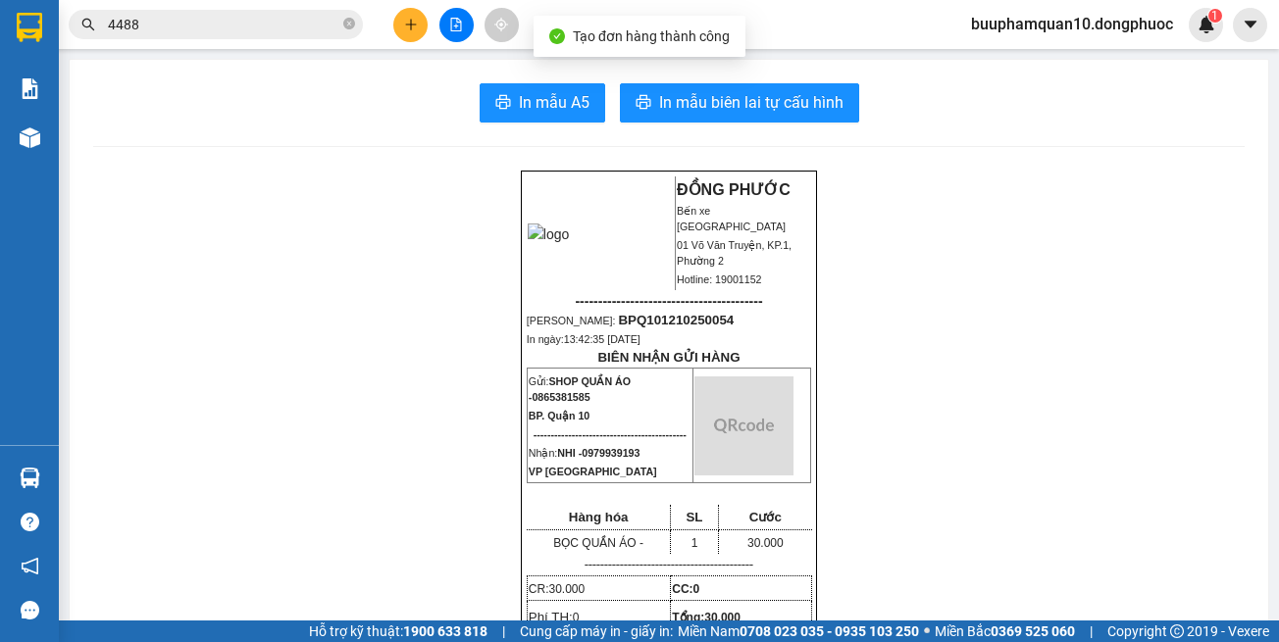
drag, startPoint x: 702, startPoint y: 75, endPoint x: 707, endPoint y: 88, distance: 14.6
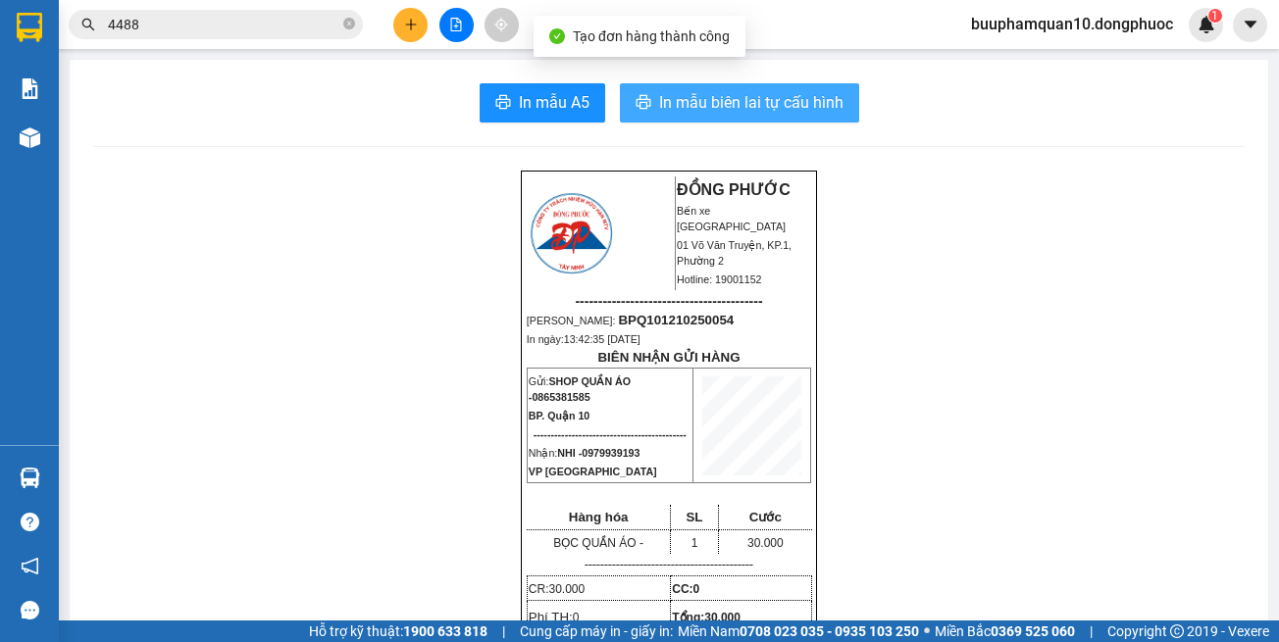
click at [708, 89] on button "In mẫu biên lai tự cấu hình" at bounding box center [739, 102] width 239 height 39
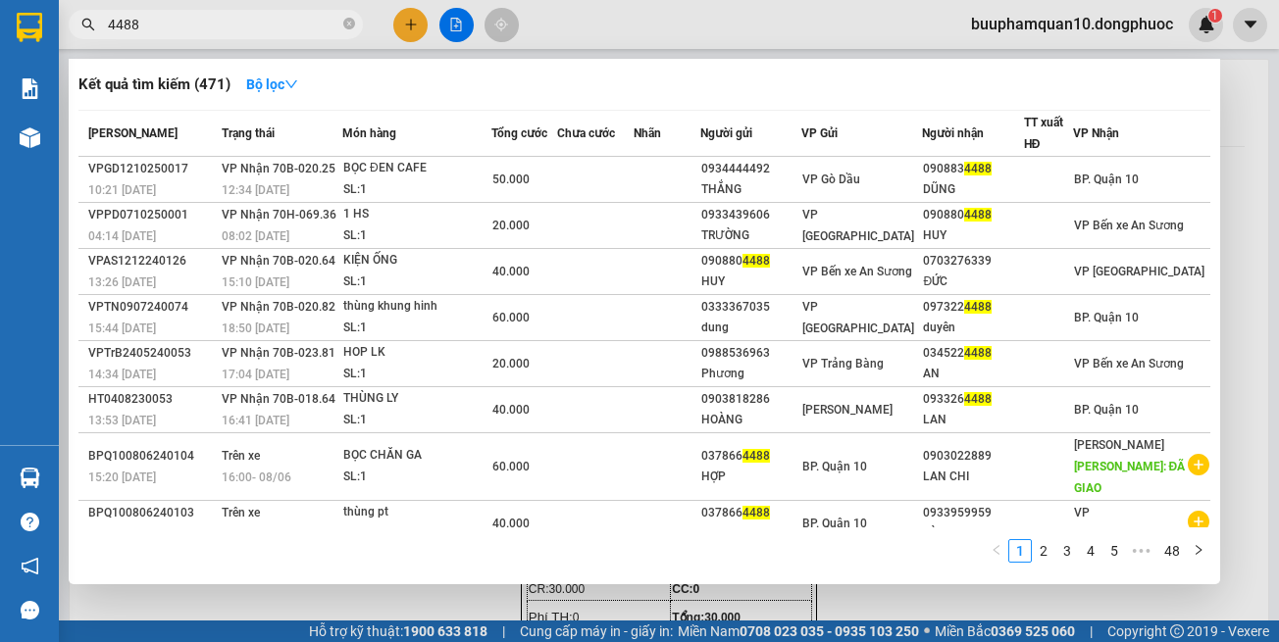
click at [219, 29] on input "4488" at bounding box center [223, 25] width 231 height 22
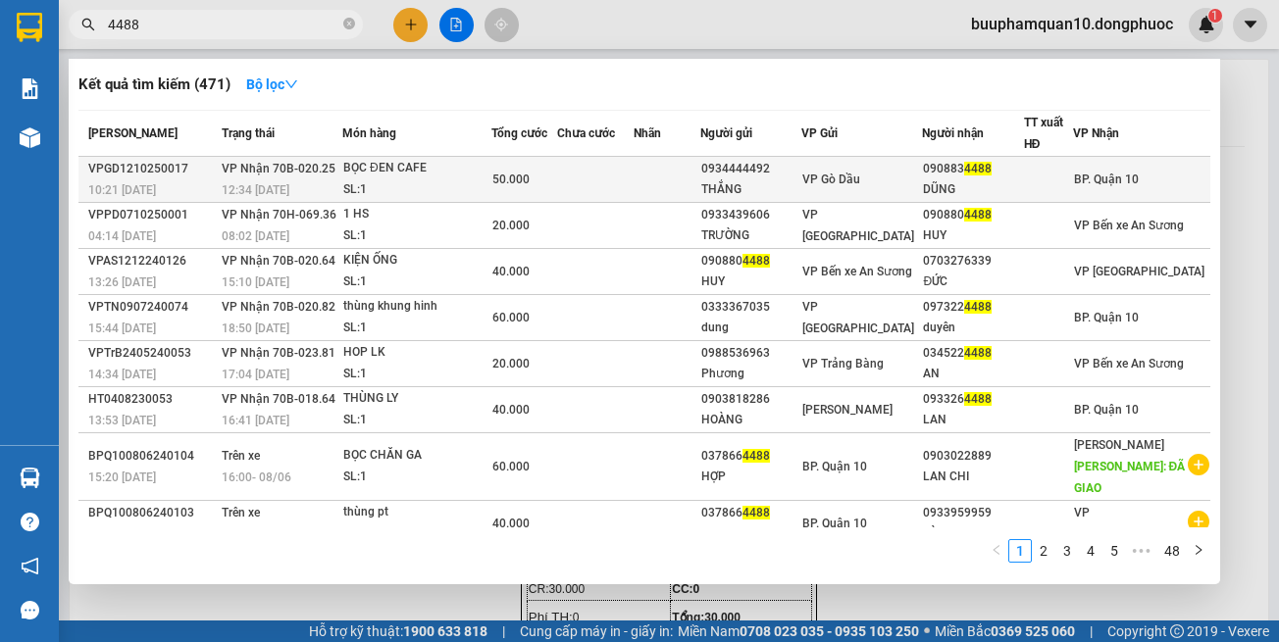
click at [628, 178] on td at bounding box center [595, 180] width 76 height 46
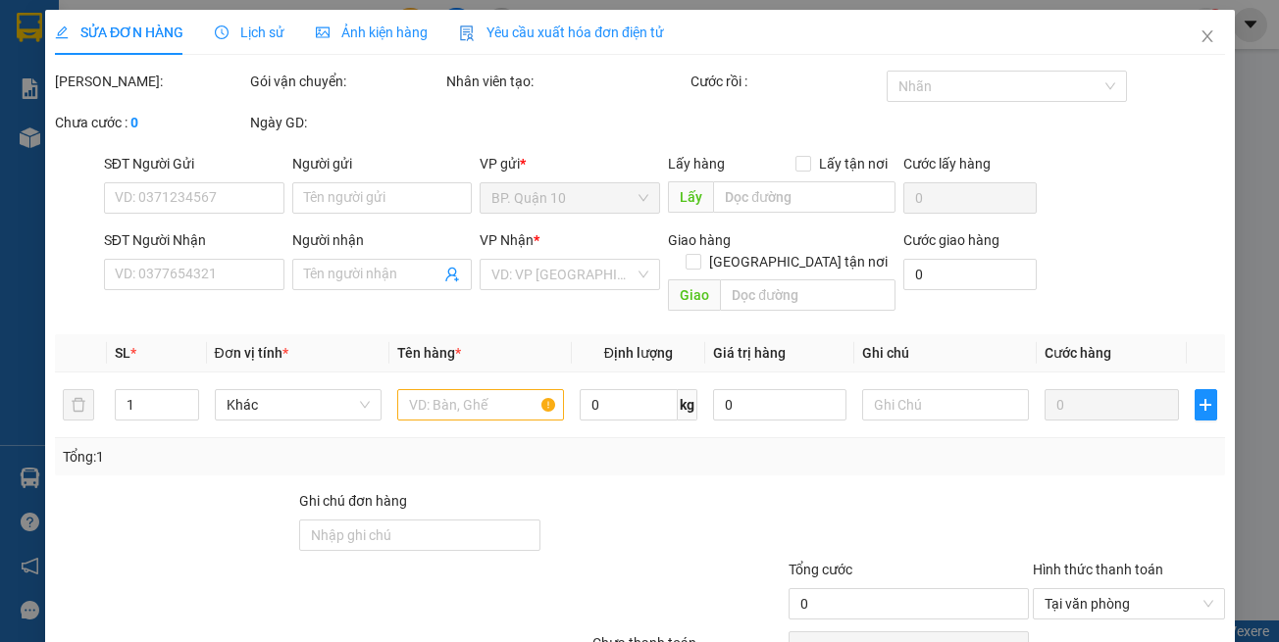
type input "0934444492"
type input "THẮNG"
type input "0908834488"
type input "DŨNG"
type input "50.000"
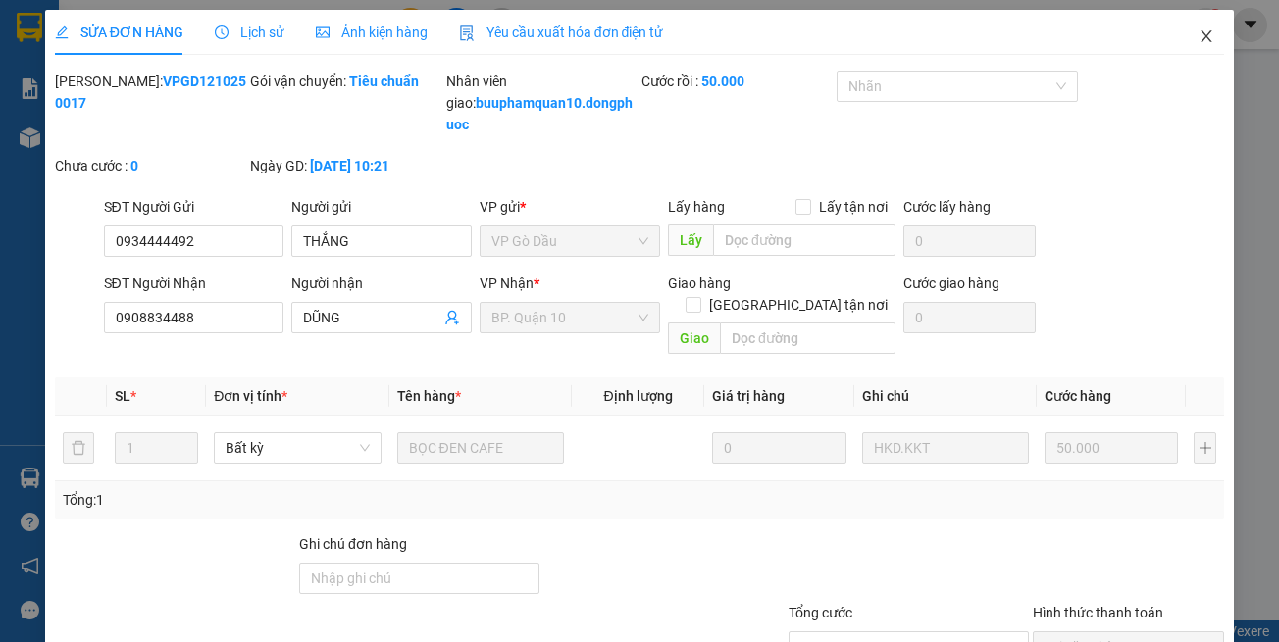
click at [1198, 31] on icon "close" at bounding box center [1206, 36] width 16 height 16
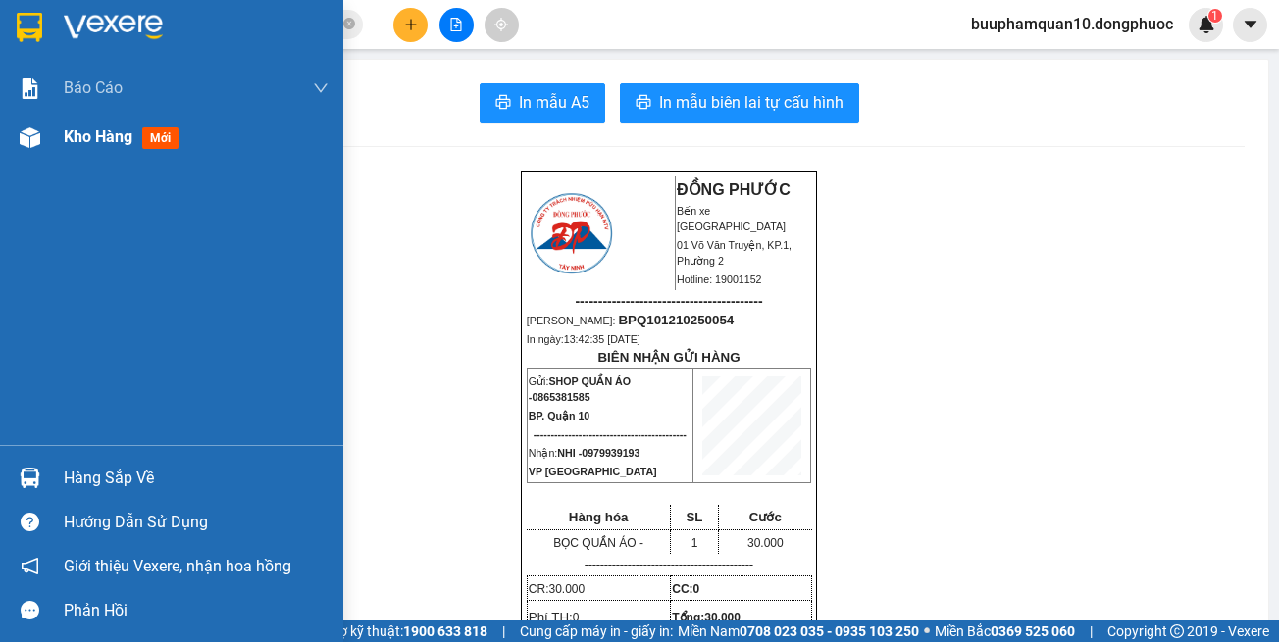
click at [77, 152] on div "Kho hàng mới" at bounding box center [196, 137] width 265 height 49
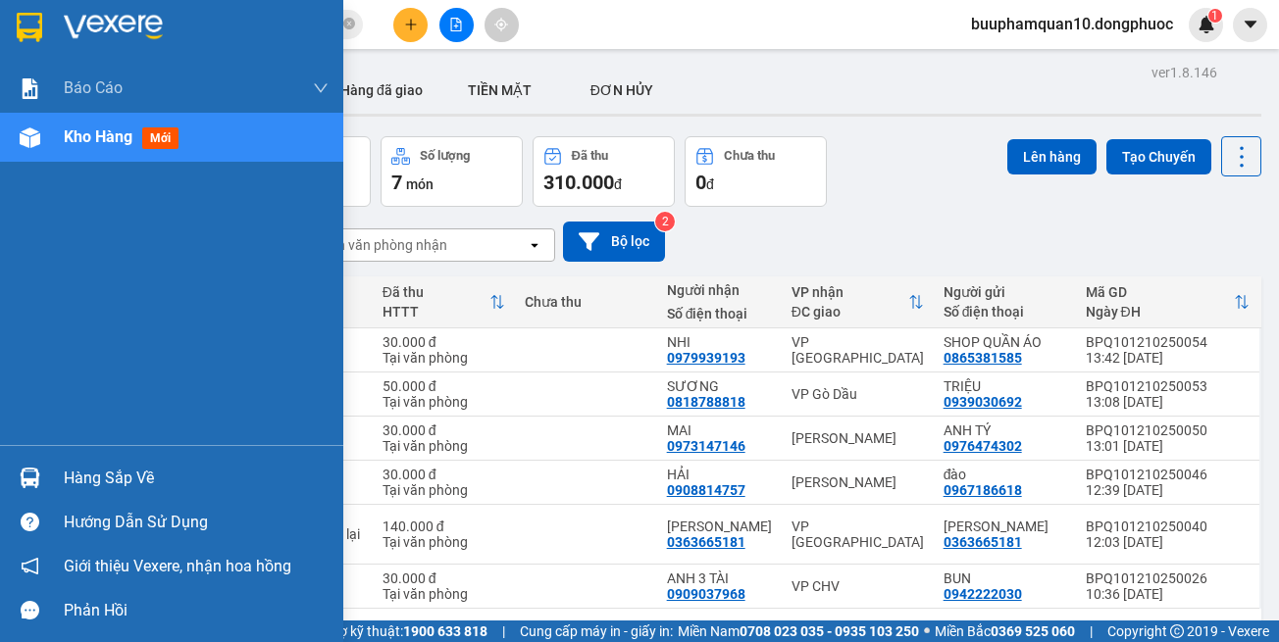
click at [20, 477] on img at bounding box center [30, 478] width 21 height 21
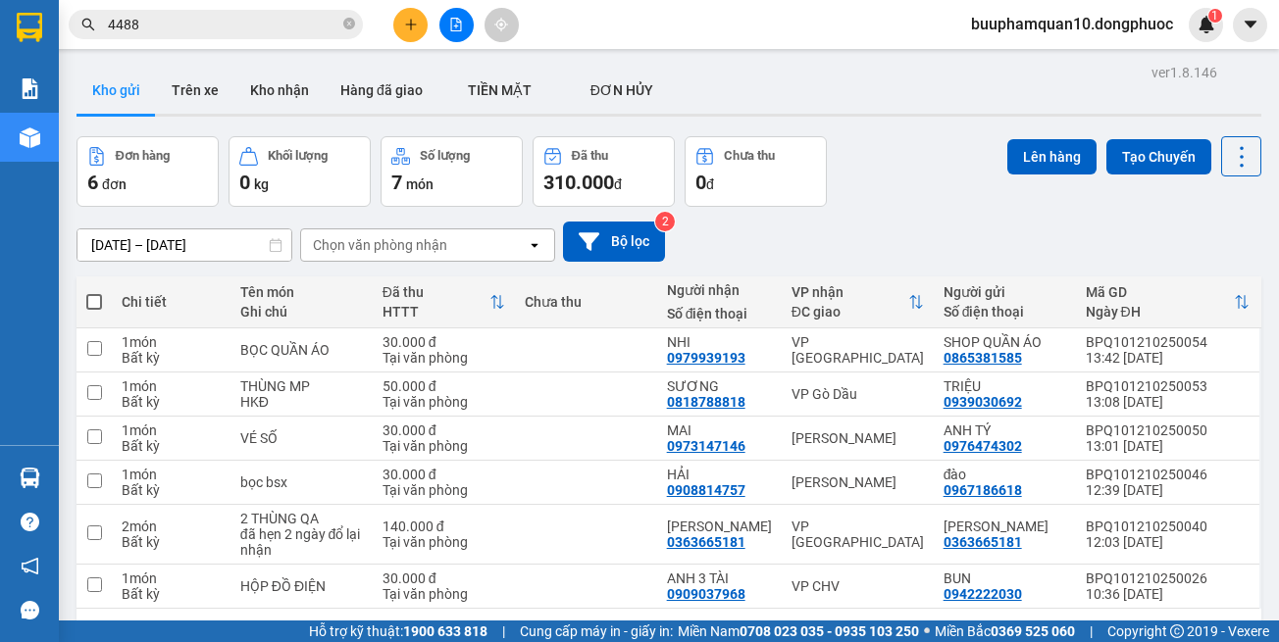
drag, startPoint x: 754, startPoint y: 78, endPoint x: 484, endPoint y: 52, distance: 271.0
click at [747, 74] on section "Kết quả tìm kiếm ( 471 ) Bộ lọc Mã ĐH Trạng thái Món hàng Tổng cước Chưa cước N…" at bounding box center [639, 321] width 1279 height 642
click at [317, 35] on span "4488" at bounding box center [216, 24] width 294 height 29
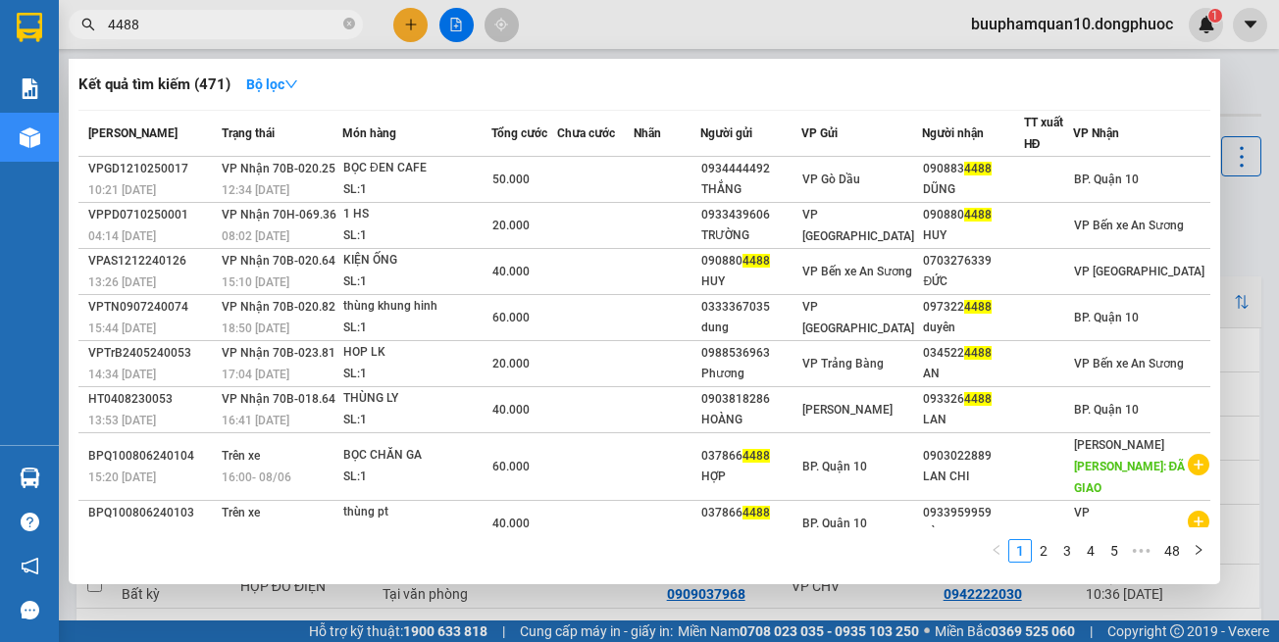
click at [317, 35] on span "4488" at bounding box center [216, 24] width 294 height 29
click at [323, 23] on input "4488" at bounding box center [223, 25] width 231 height 22
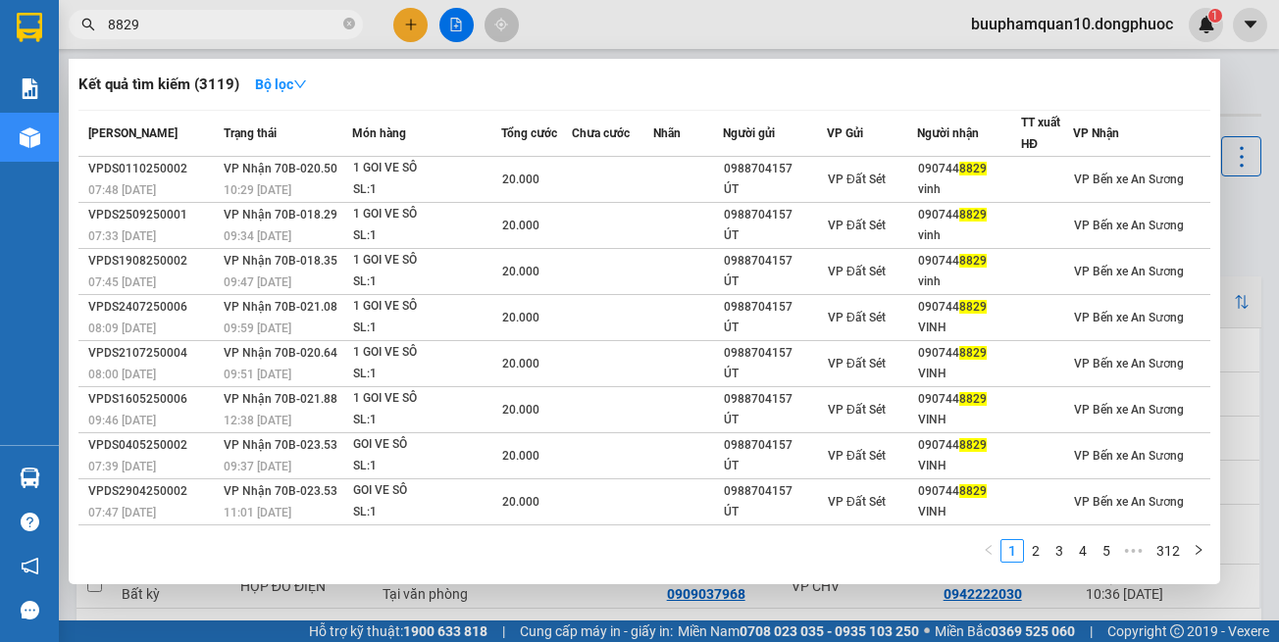
click at [220, 20] on input "8829" at bounding box center [223, 25] width 231 height 22
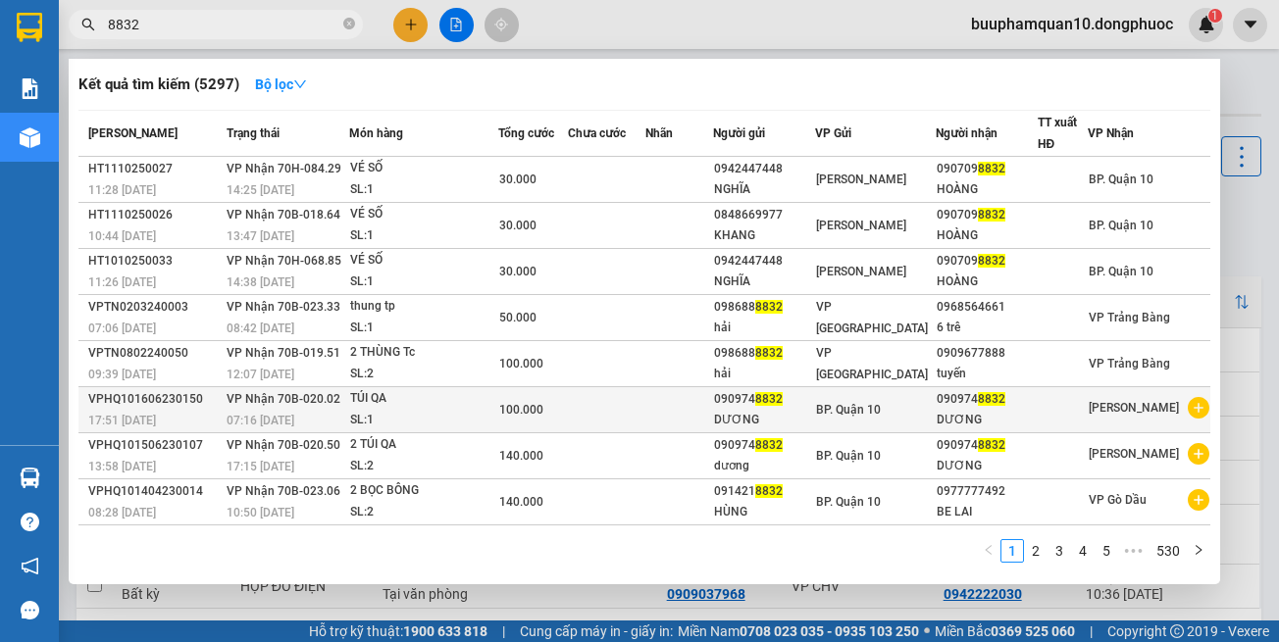
scroll to position [90, 0]
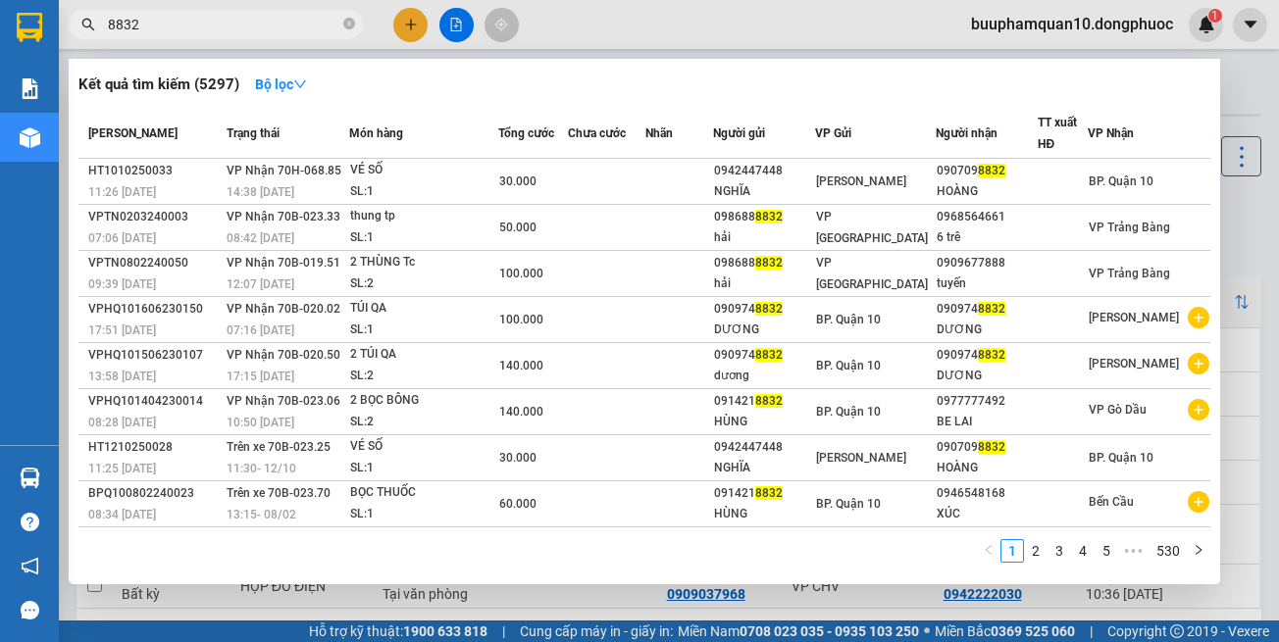
type input "8832"
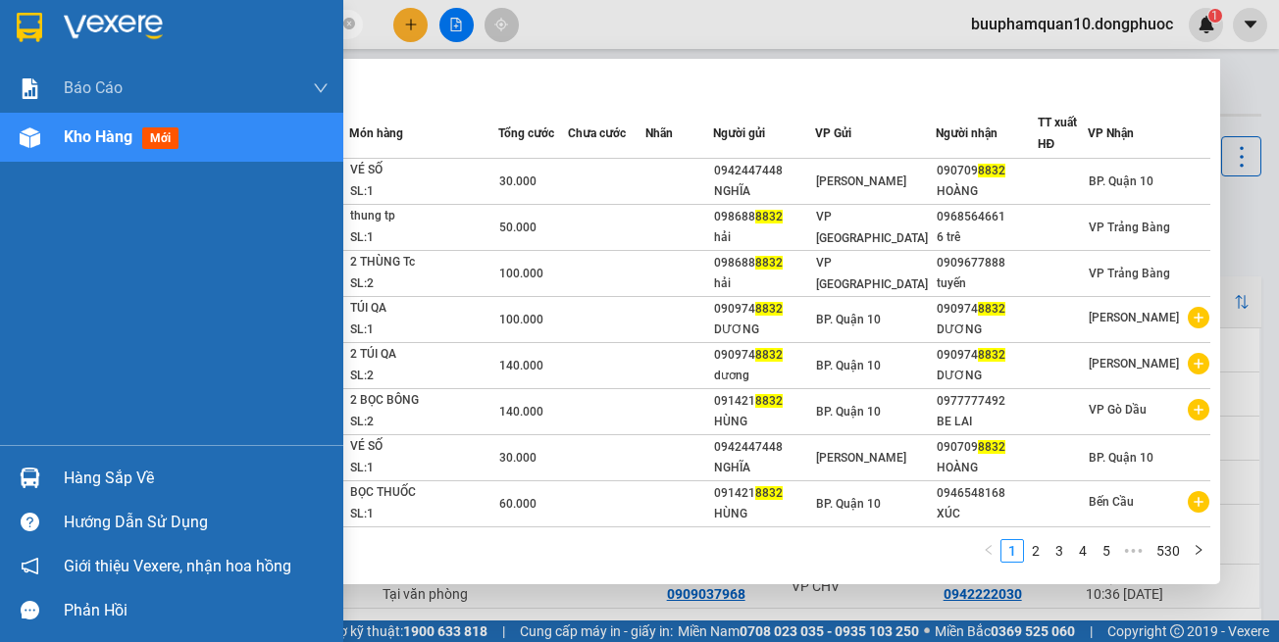
click at [67, 477] on div "Hàng sắp về" at bounding box center [196, 478] width 265 height 29
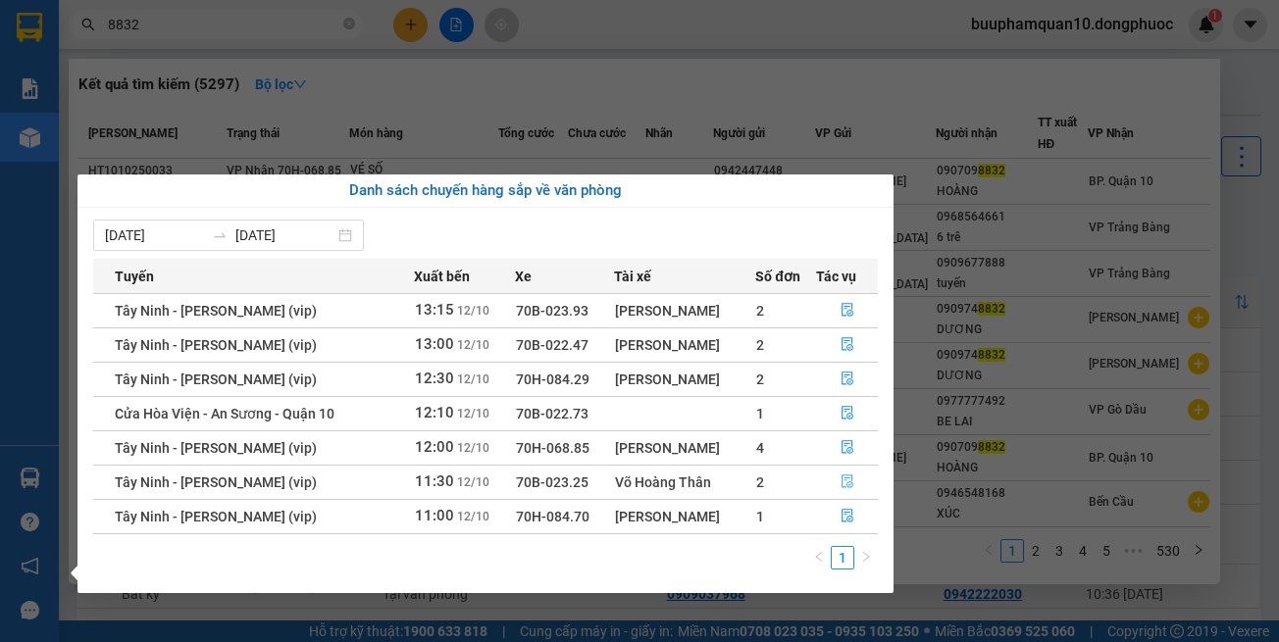
click at [838, 486] on button "button" at bounding box center [847, 482] width 60 height 31
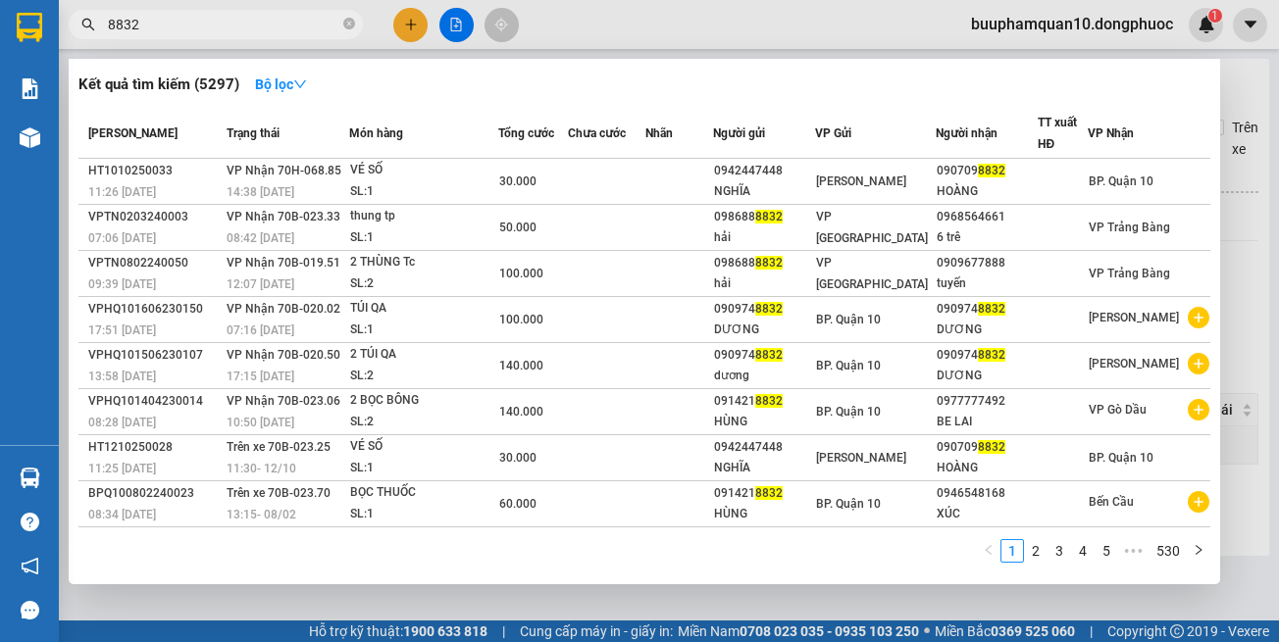
click at [871, 585] on div at bounding box center [639, 321] width 1279 height 642
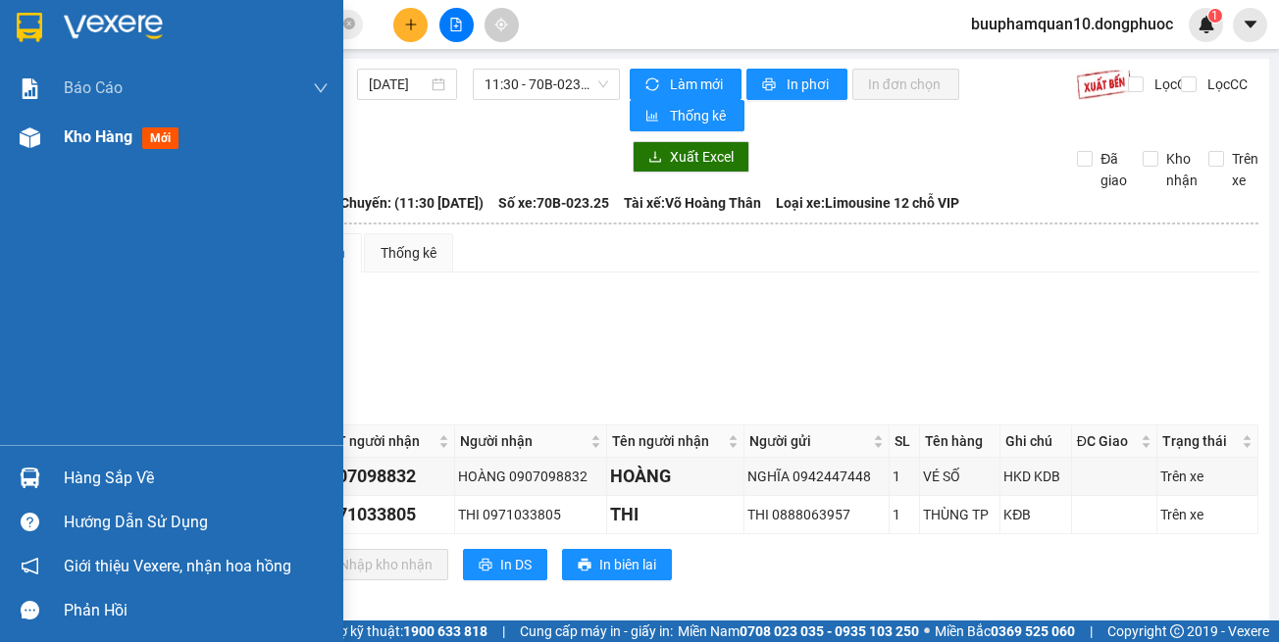
click at [47, 127] on div "Kho hàng mới" at bounding box center [171, 137] width 343 height 49
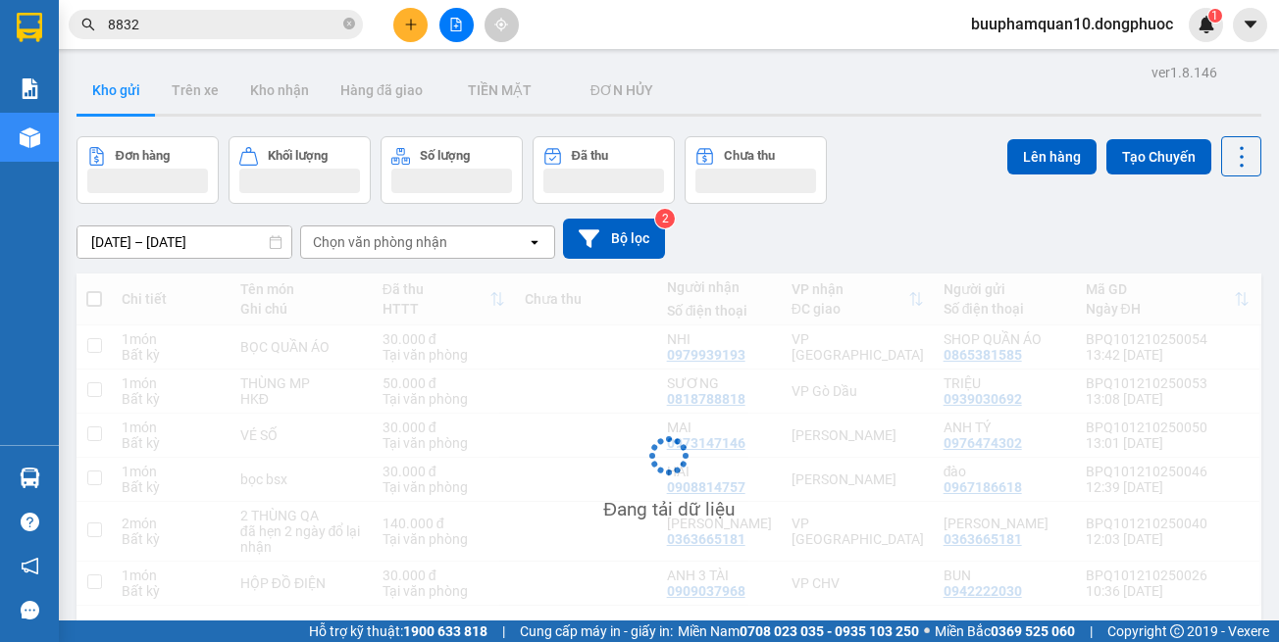
click at [432, 246] on div "Chọn văn phòng nhận" at bounding box center [380, 242] width 134 height 20
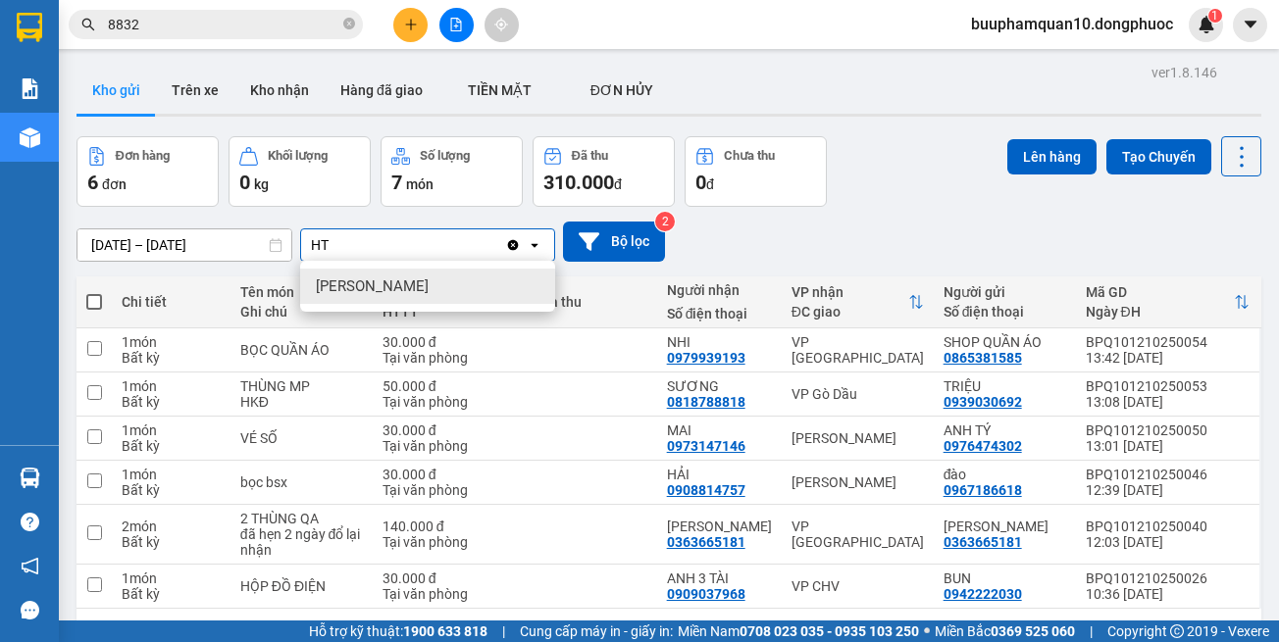
type input "HT"
drag, startPoint x: 379, startPoint y: 286, endPoint x: 395, endPoint y: 268, distance: 25.0
click at [381, 282] on span "[PERSON_NAME]" at bounding box center [372, 287] width 113 height 20
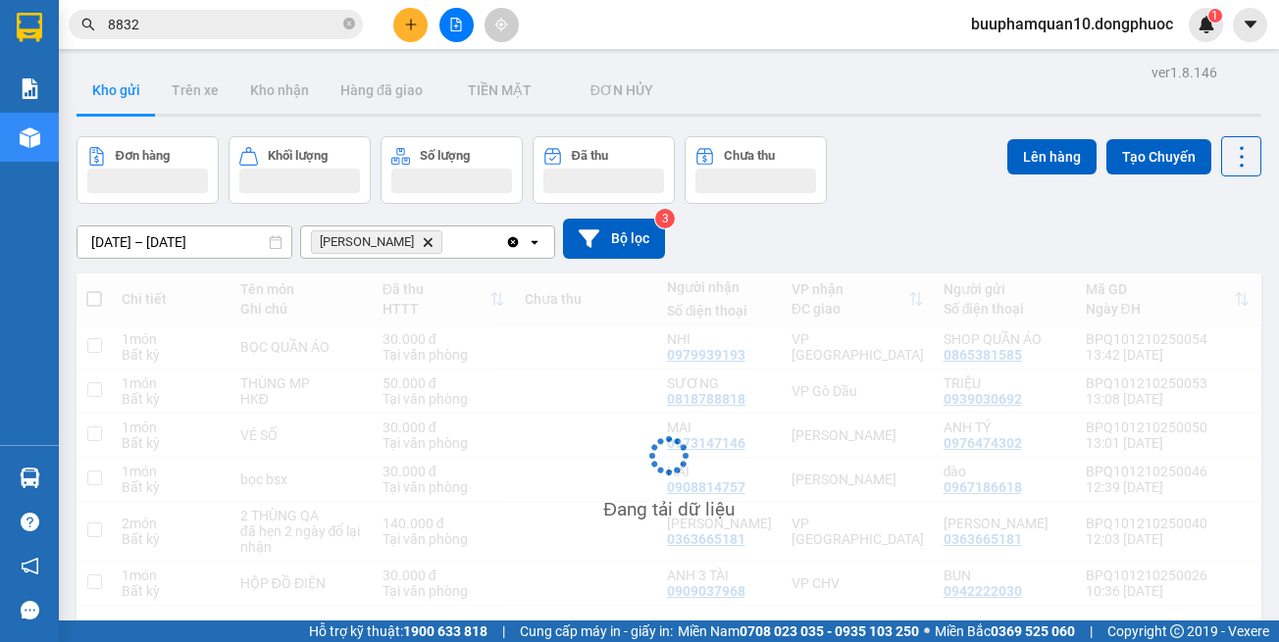
click at [456, 243] on div "Hòa Thành Delete" at bounding box center [403, 242] width 204 height 31
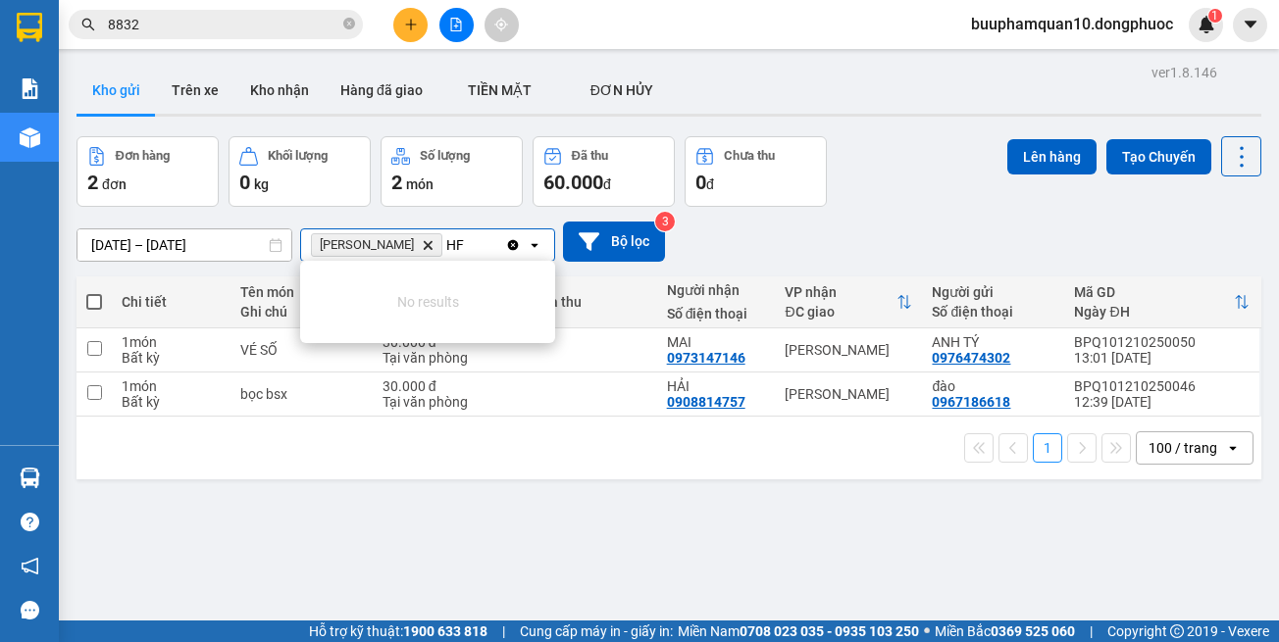
click at [430, 277] on li "No results" at bounding box center [427, 302] width 255 height 67
click at [462, 253] on div "Hòa Thành Delete HF HF" at bounding box center [403, 244] width 204 height 31
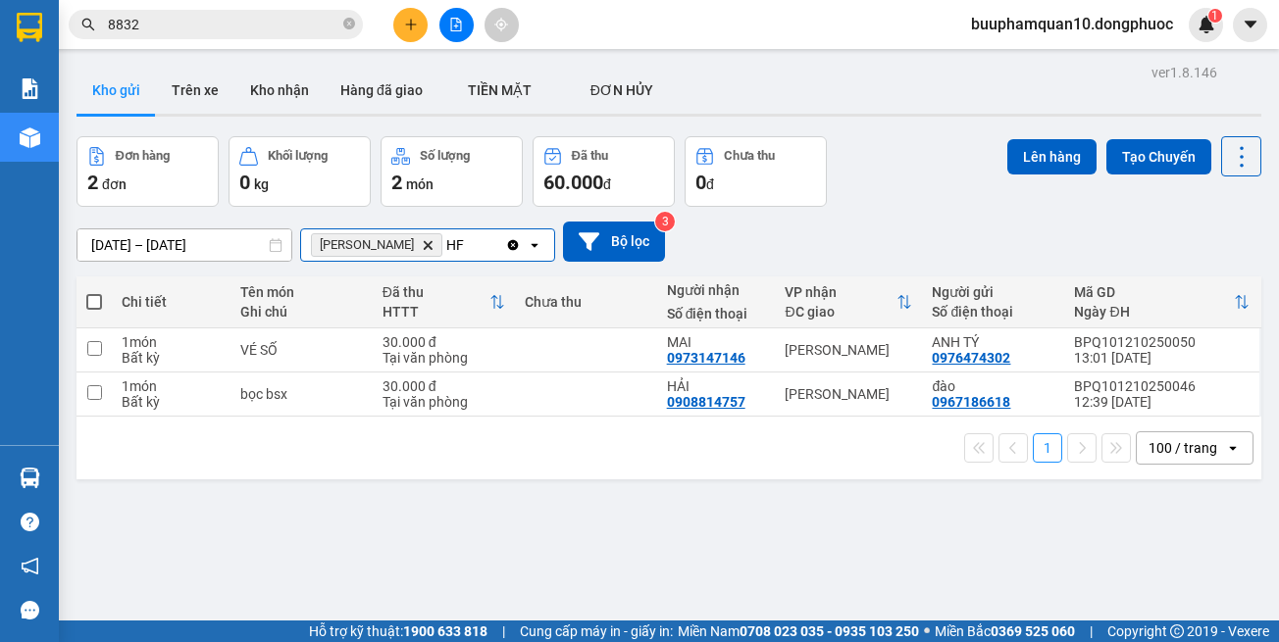
type input "H"
type input "GD"
click at [422, 284] on div "VP Gò Dầu" at bounding box center [427, 286] width 255 height 35
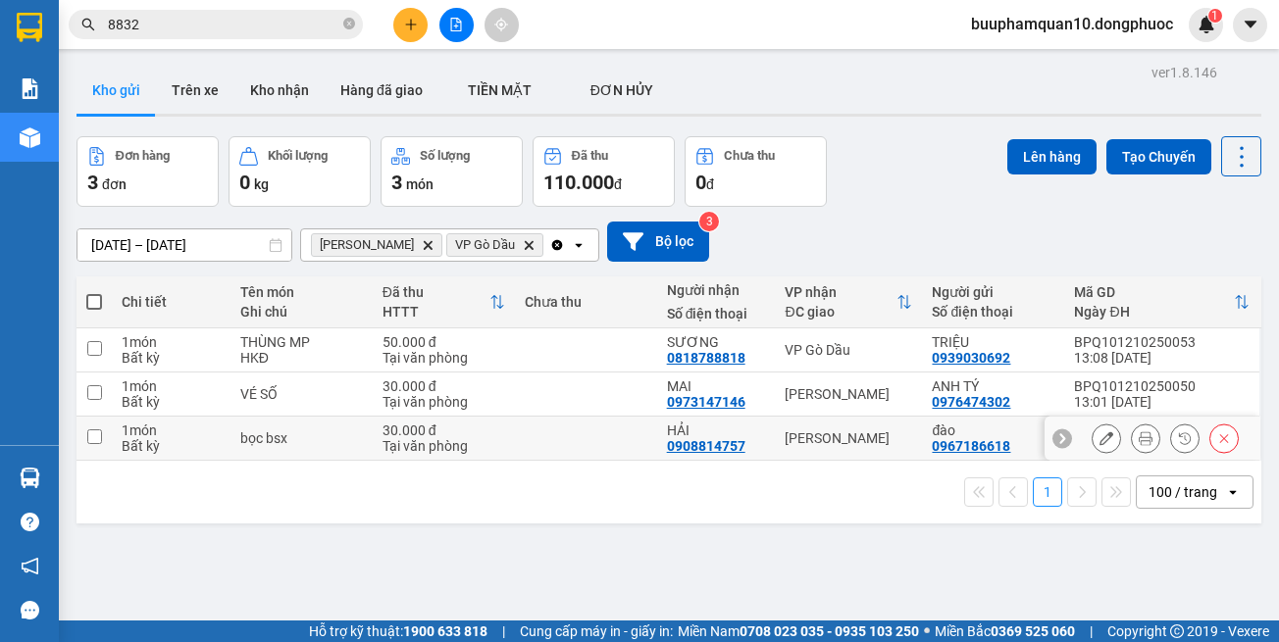
click at [818, 431] on div "[PERSON_NAME]" at bounding box center [848, 439] width 127 height 16
checkbox input "true"
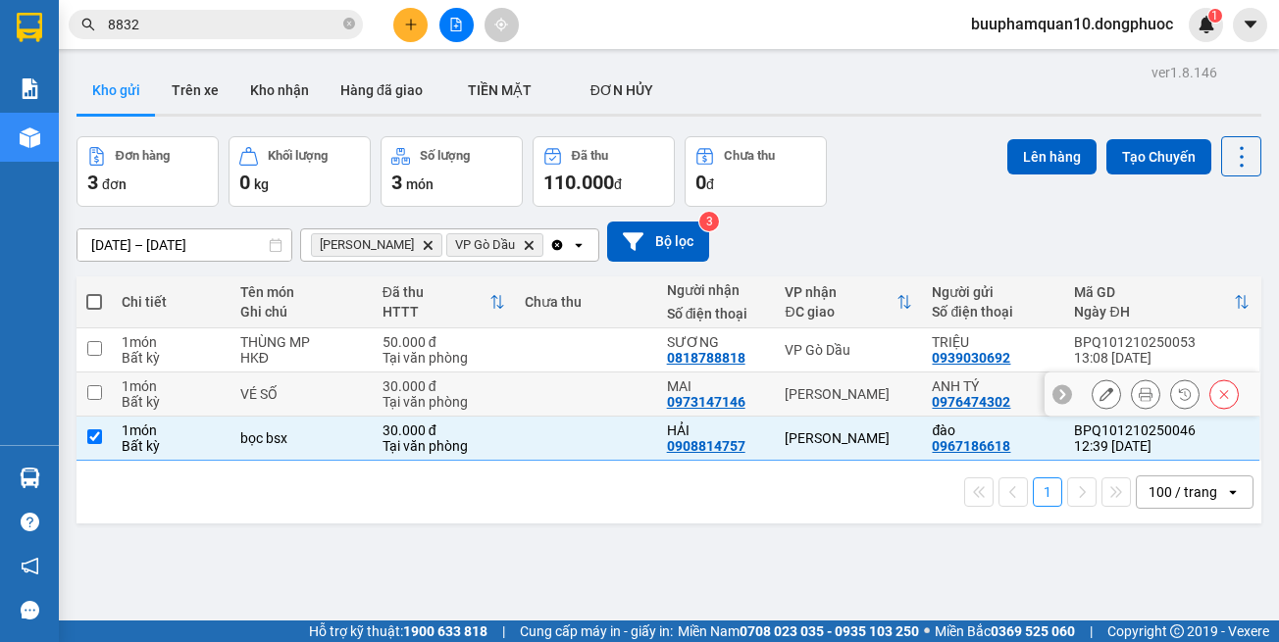
click at [830, 403] on td "[PERSON_NAME]" at bounding box center [848, 395] width 147 height 44
checkbox input "true"
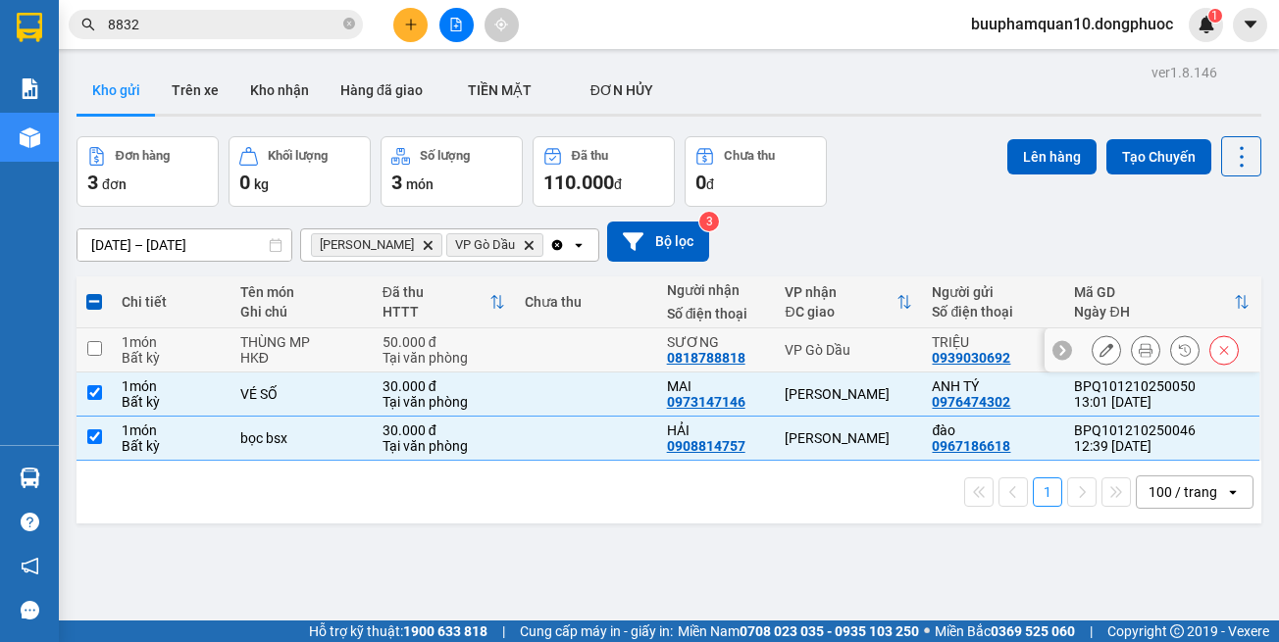
click at [842, 356] on div "VP Gò Dầu" at bounding box center [848, 350] width 127 height 16
checkbox input "true"
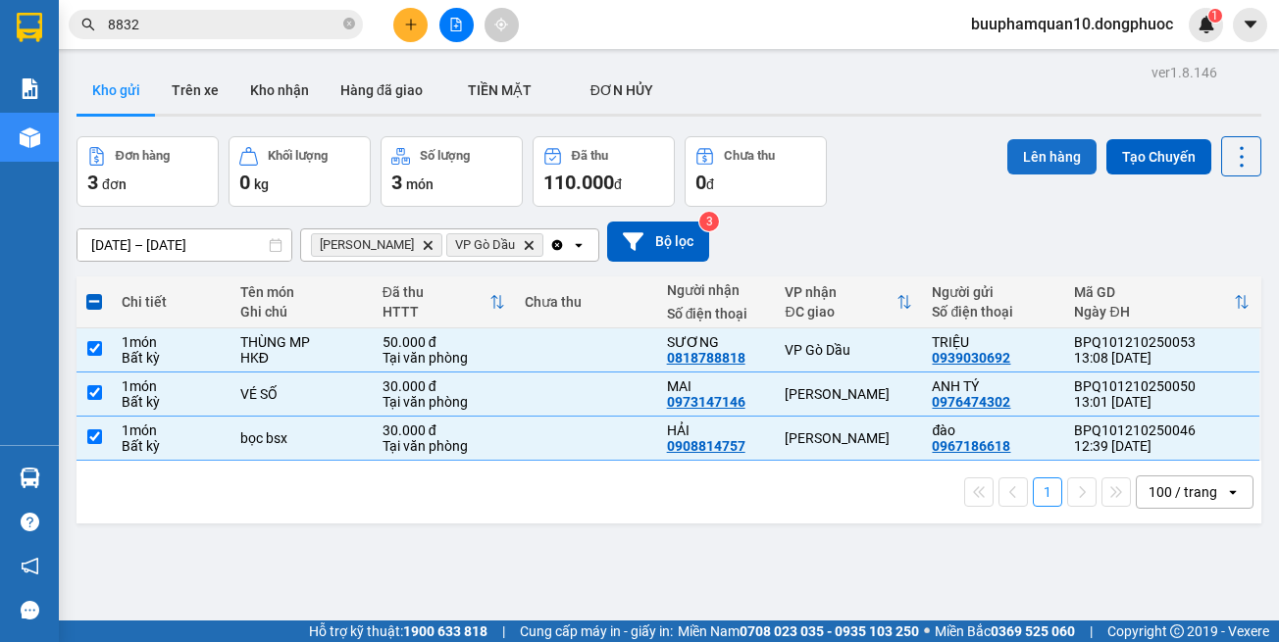
click at [1015, 165] on button "Lên hàng" at bounding box center [1051, 156] width 89 height 35
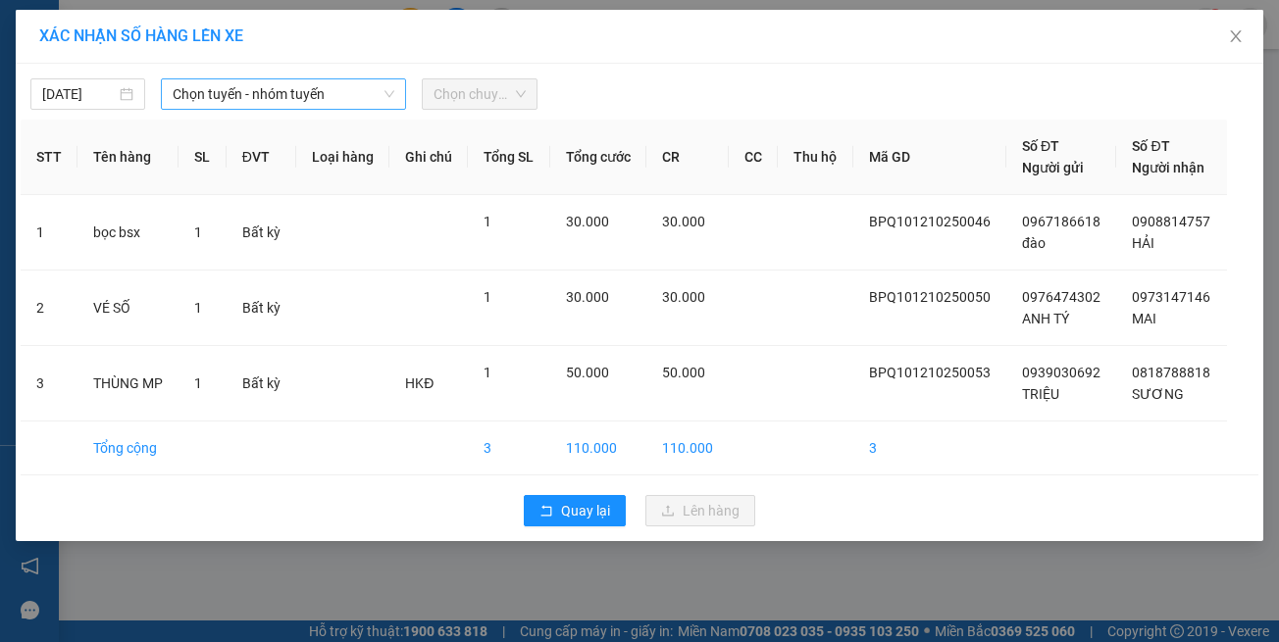
click at [264, 100] on span "Chọn tuyến - nhóm tuyến" at bounding box center [284, 93] width 222 height 29
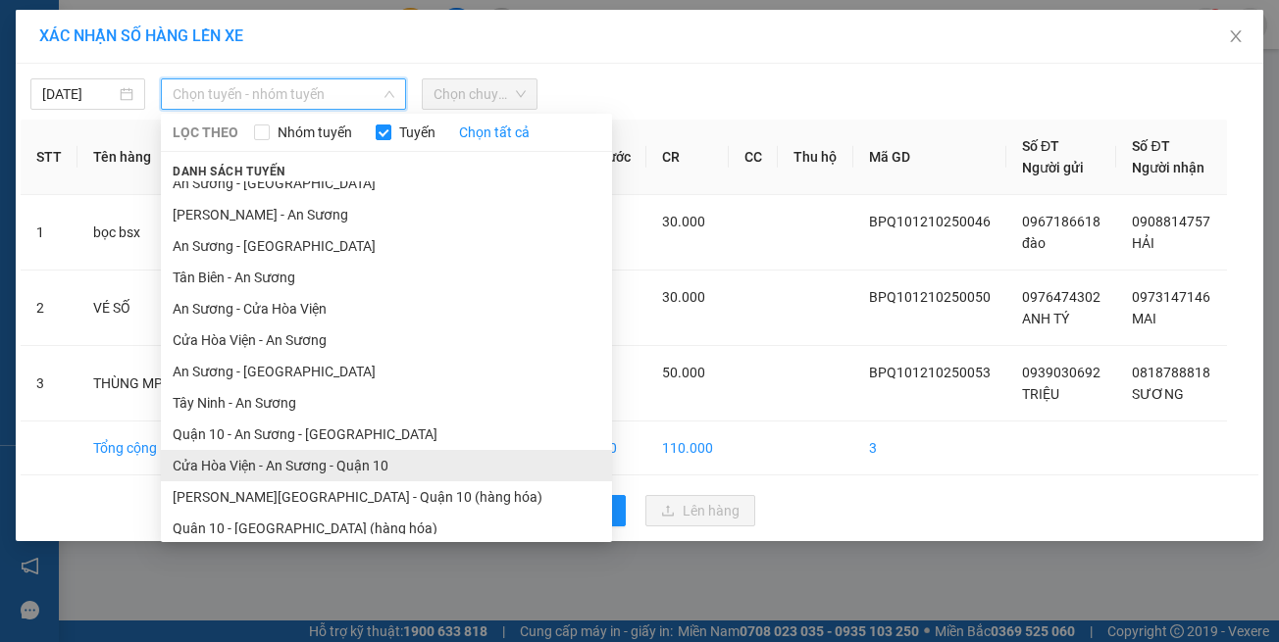
scroll to position [86, 0]
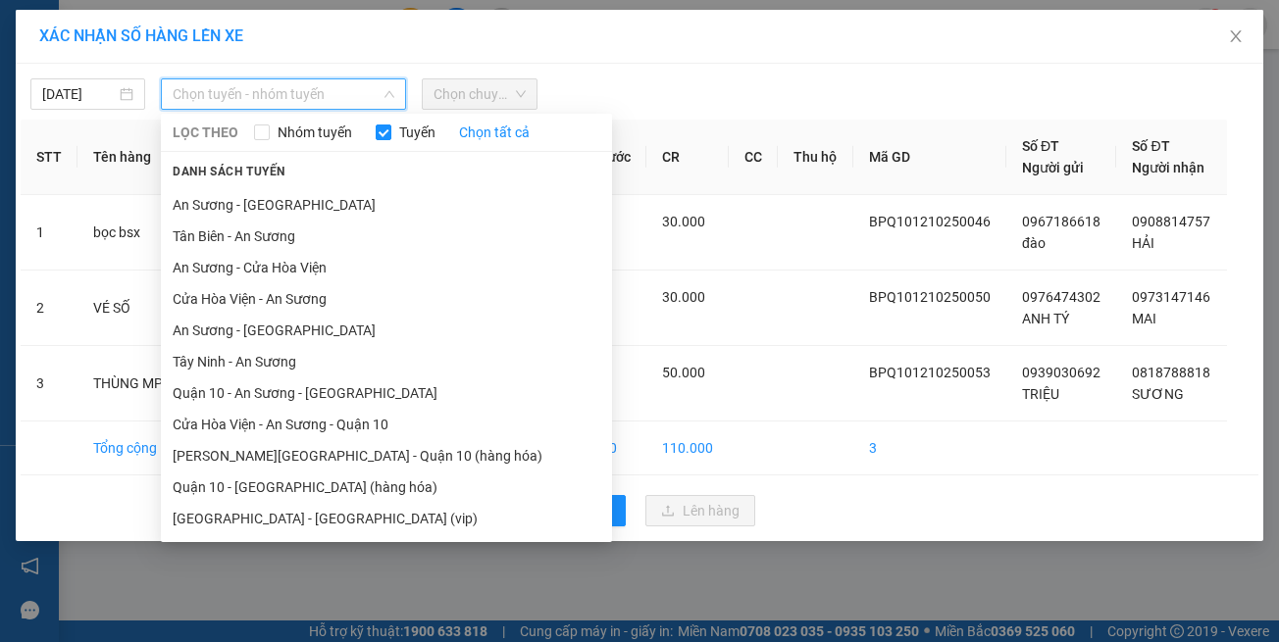
click at [355, 521] on li "Hồ Chí Minh - Tây Ninh (vip)" at bounding box center [386, 518] width 451 height 31
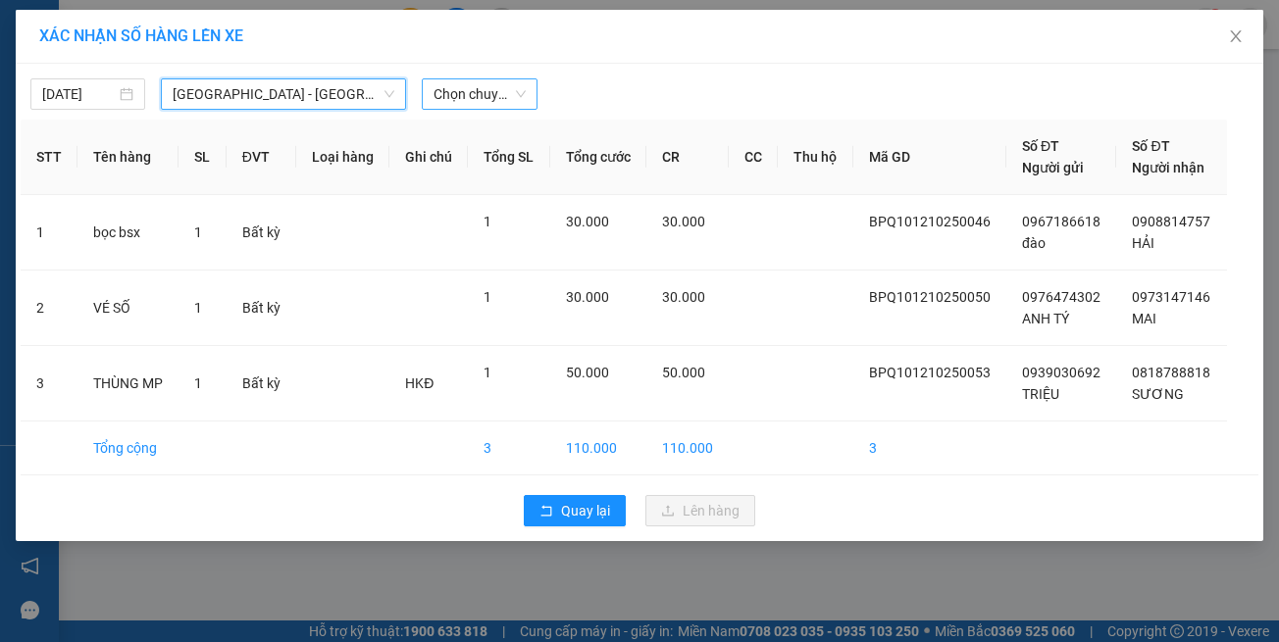
click at [485, 105] on span "Chọn chuyến" at bounding box center [478, 93] width 91 height 29
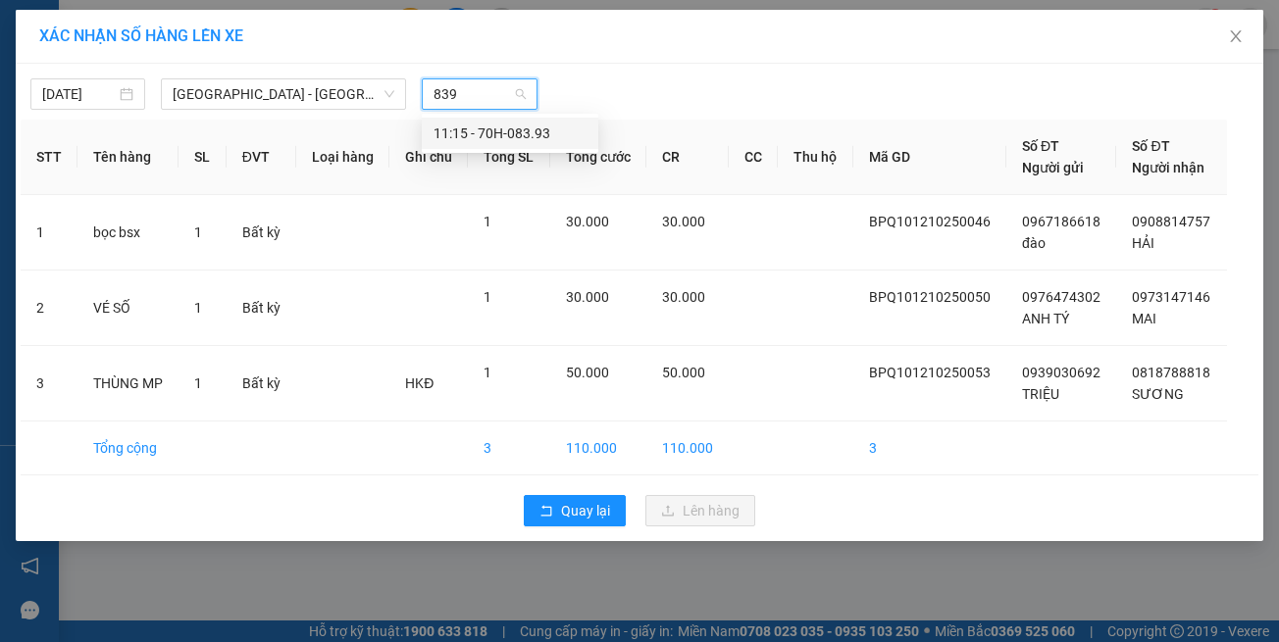
type input "8393"
click at [486, 132] on div "11:15 - 70H-083.93" at bounding box center [509, 134] width 153 height 22
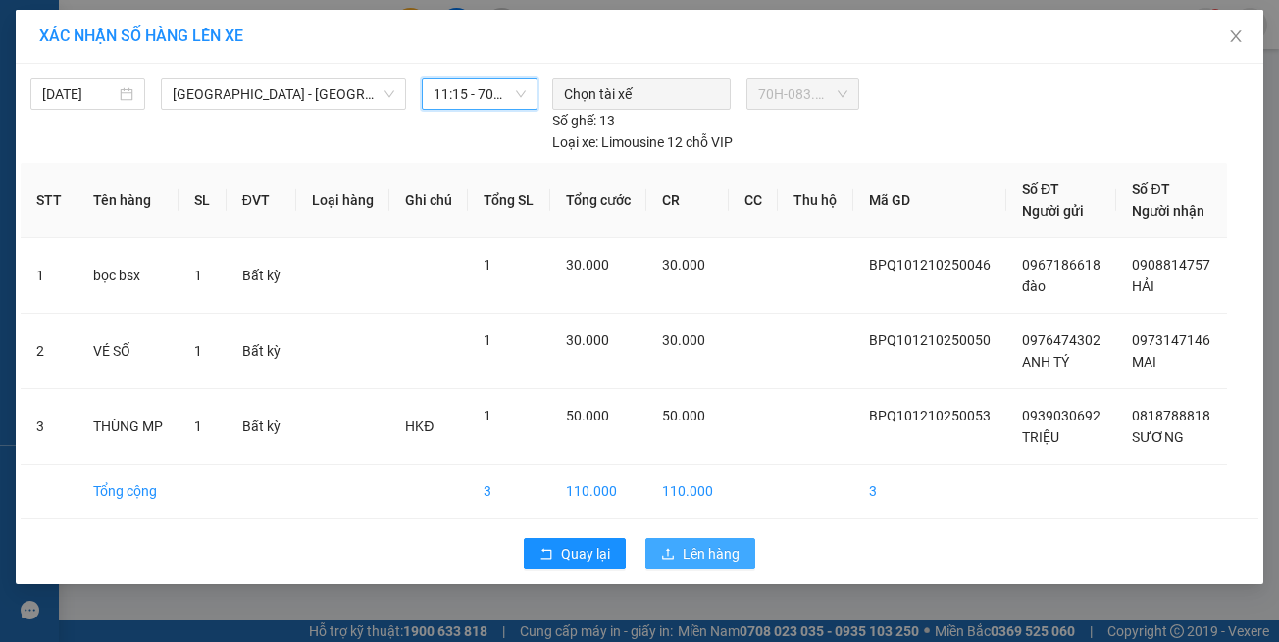
click at [677, 538] on button "Lên hàng" at bounding box center [700, 553] width 110 height 31
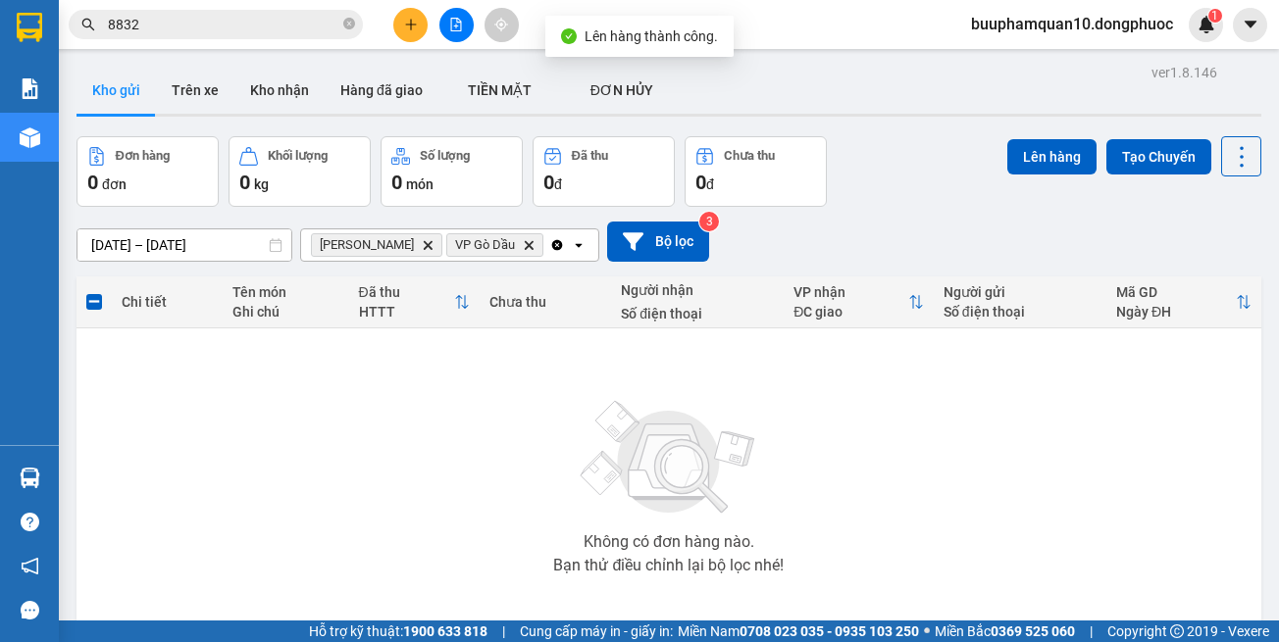
click at [465, 32] on button at bounding box center [456, 25] width 34 height 34
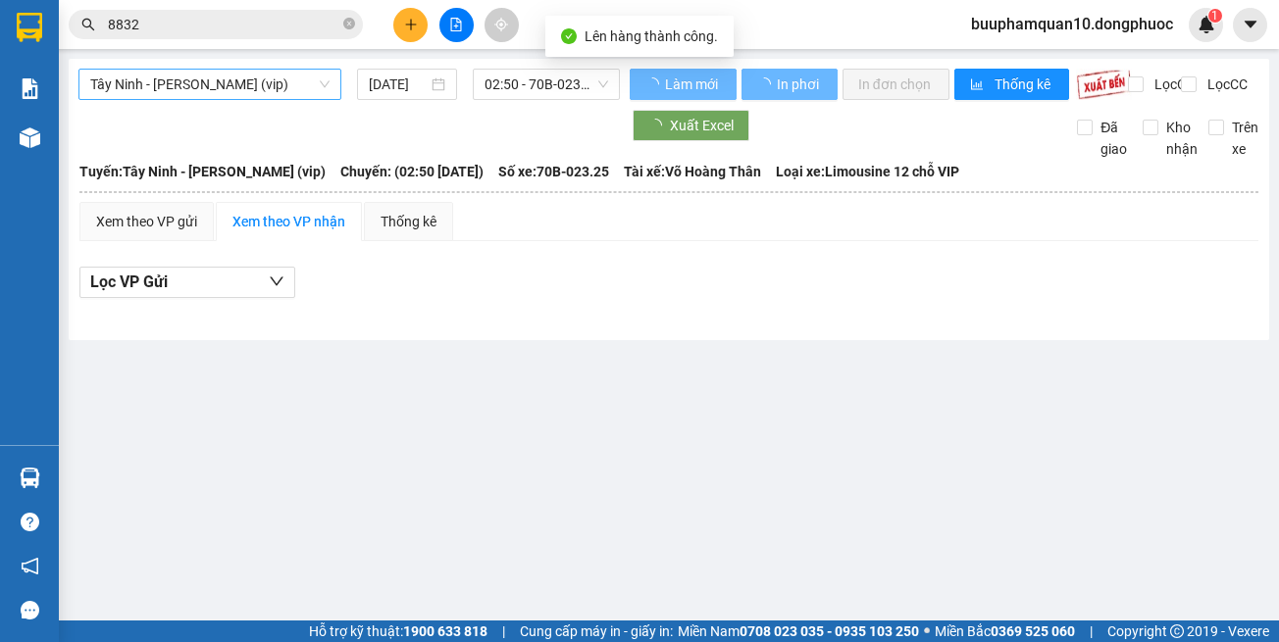
click at [230, 69] on div "Tây Ninh - [PERSON_NAME] (vip)" at bounding box center [209, 84] width 263 height 31
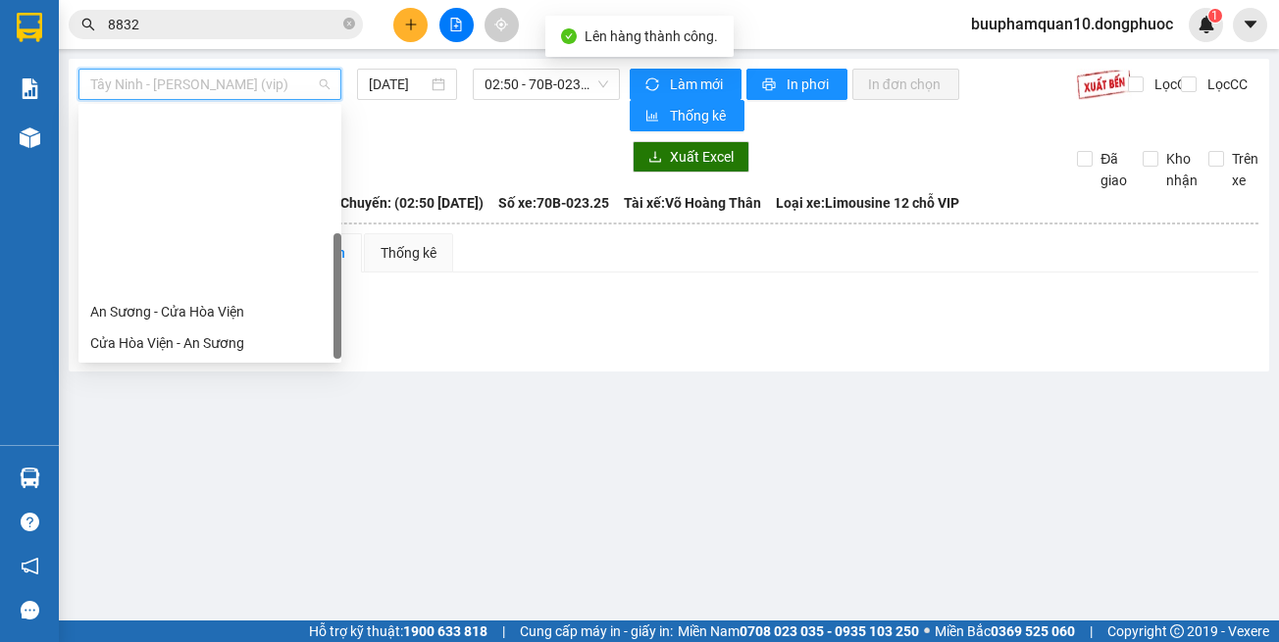
scroll to position [220, 0]
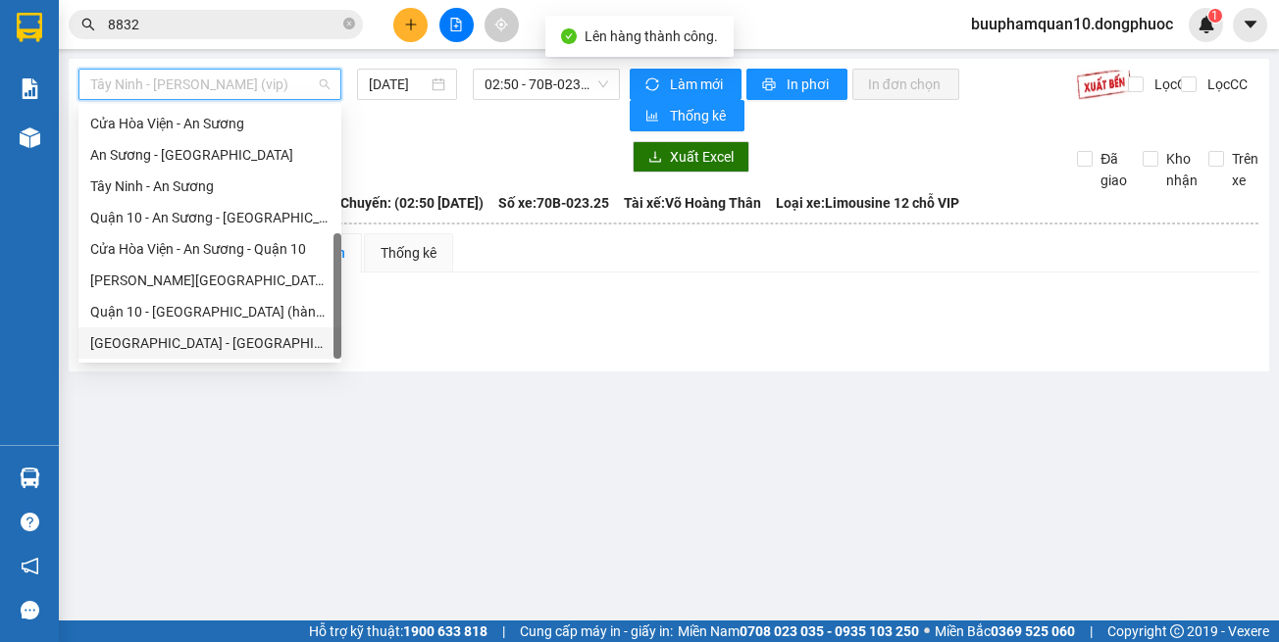
click at [253, 352] on div "Hồ Chí Minh - Tây Ninh (vip)" at bounding box center [209, 343] width 239 height 22
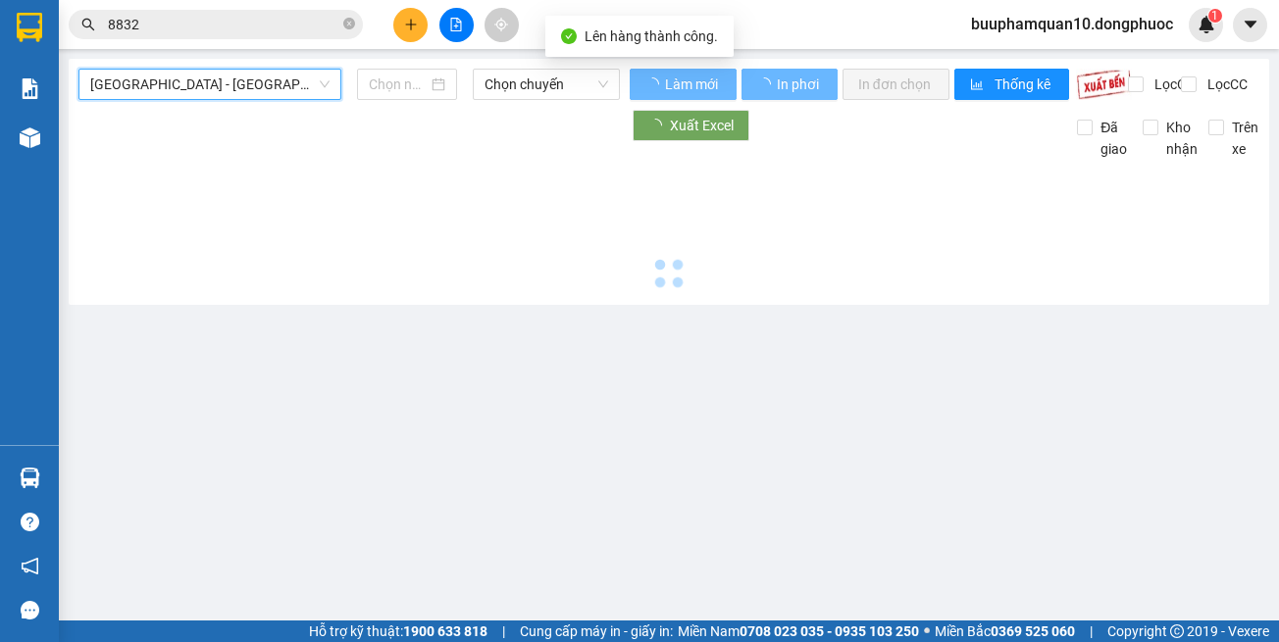
type input "[DATE]"
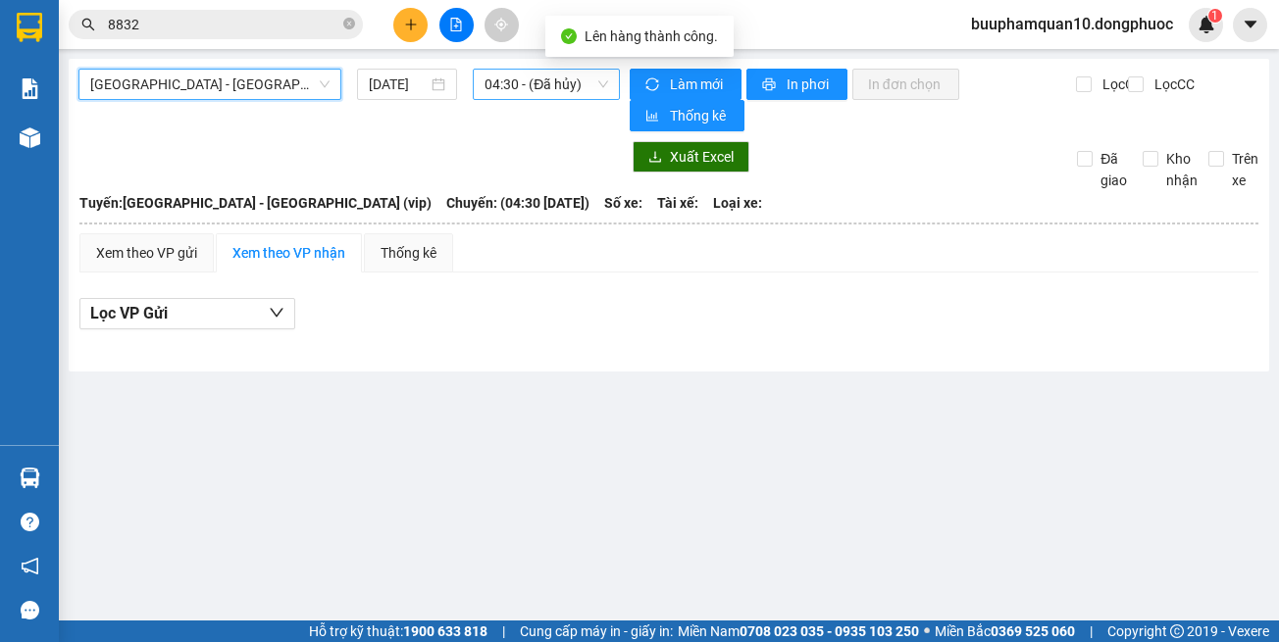
click at [546, 84] on span "04:30 - (Đã hủy)" at bounding box center [546, 84] width 124 height 29
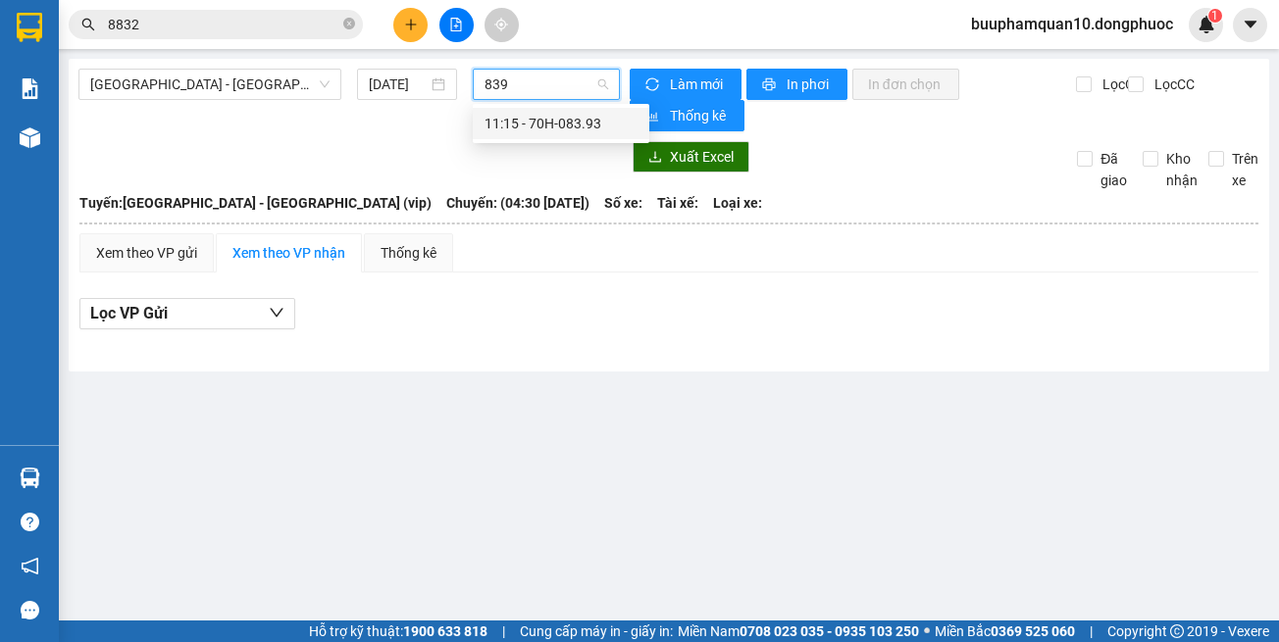
type input "8393"
click at [532, 125] on div "11:15 - 70H-083.93" at bounding box center [560, 124] width 153 height 22
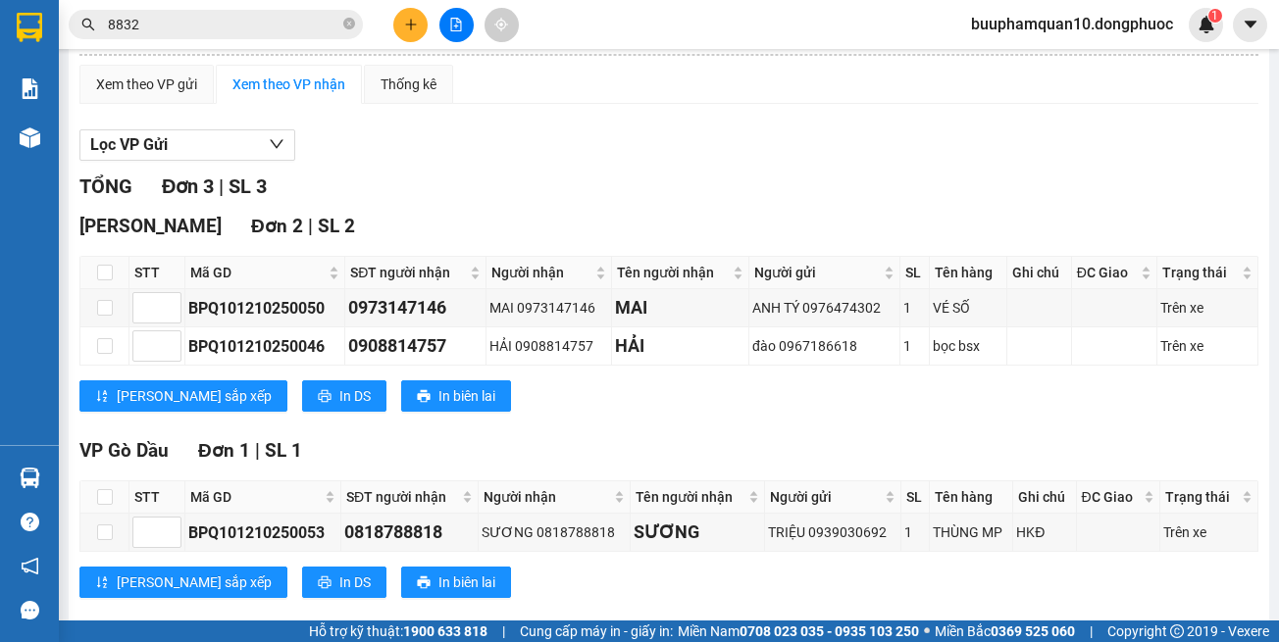
scroll to position [201, 0]
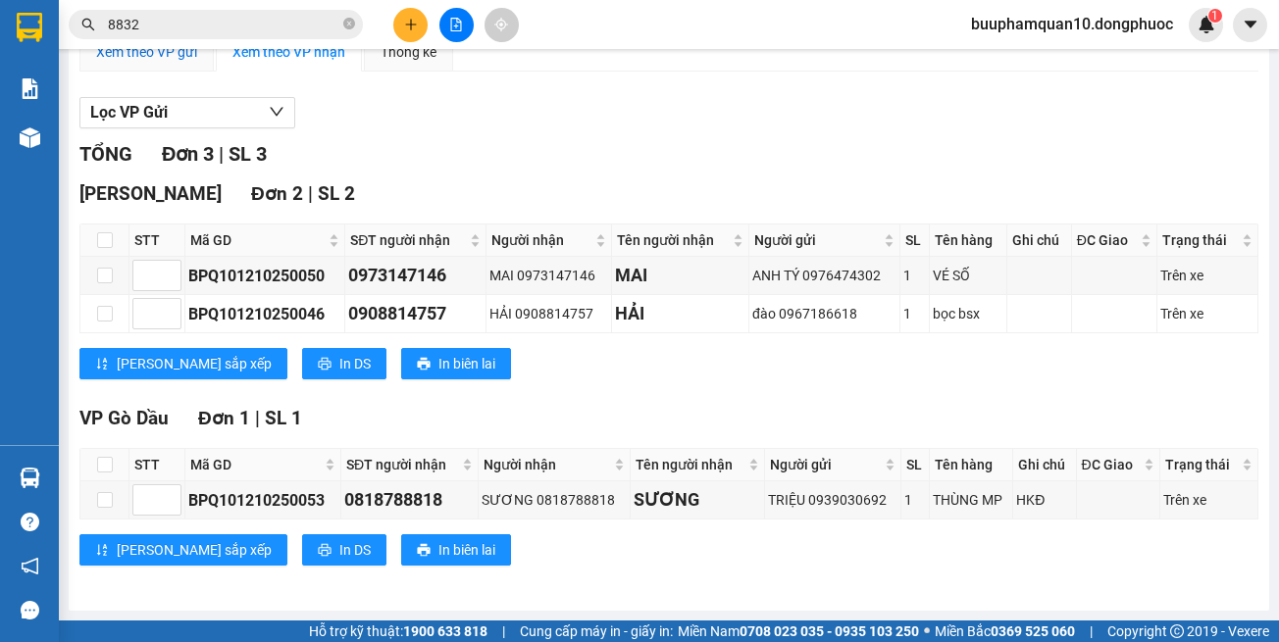
click at [186, 56] on div "Xem theo VP gửi" at bounding box center [146, 52] width 101 height 22
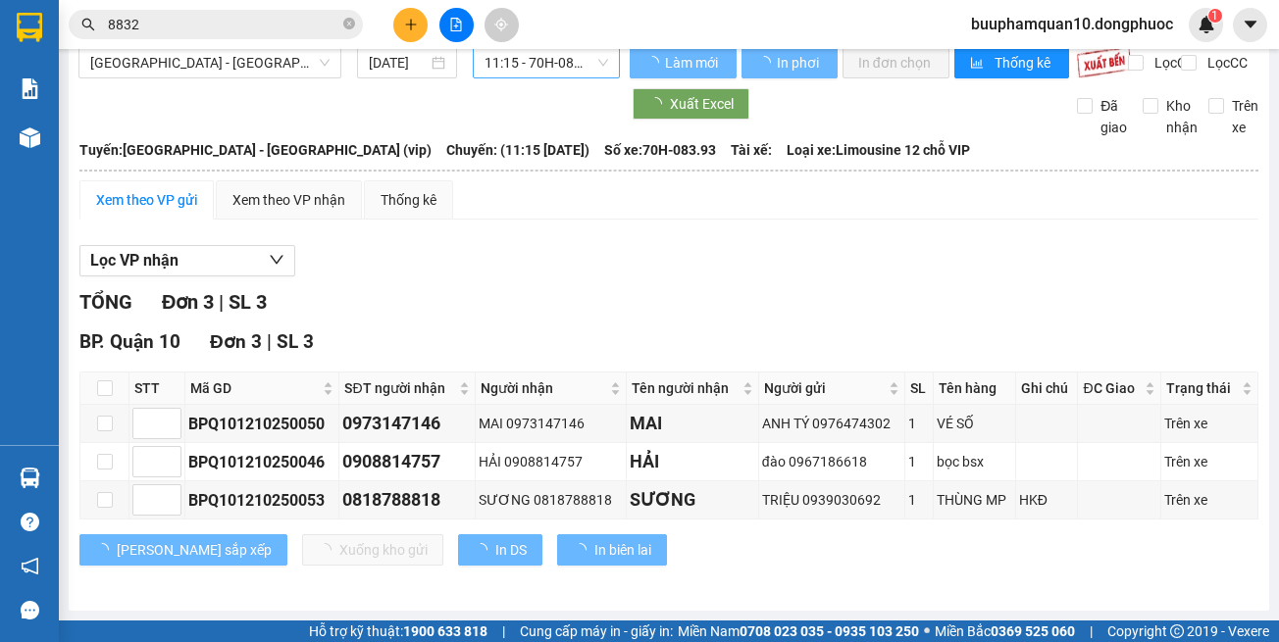
scroll to position [53, 0]
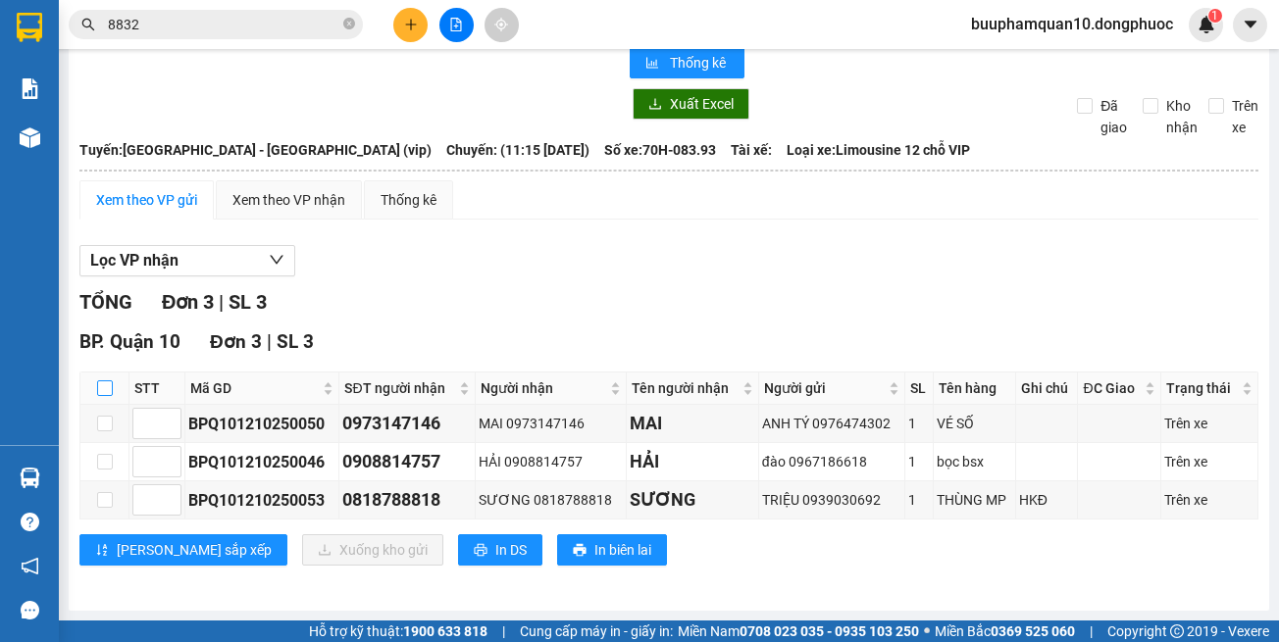
click at [97, 385] on input "checkbox" at bounding box center [105, 389] width 16 height 16
checkbox input "true"
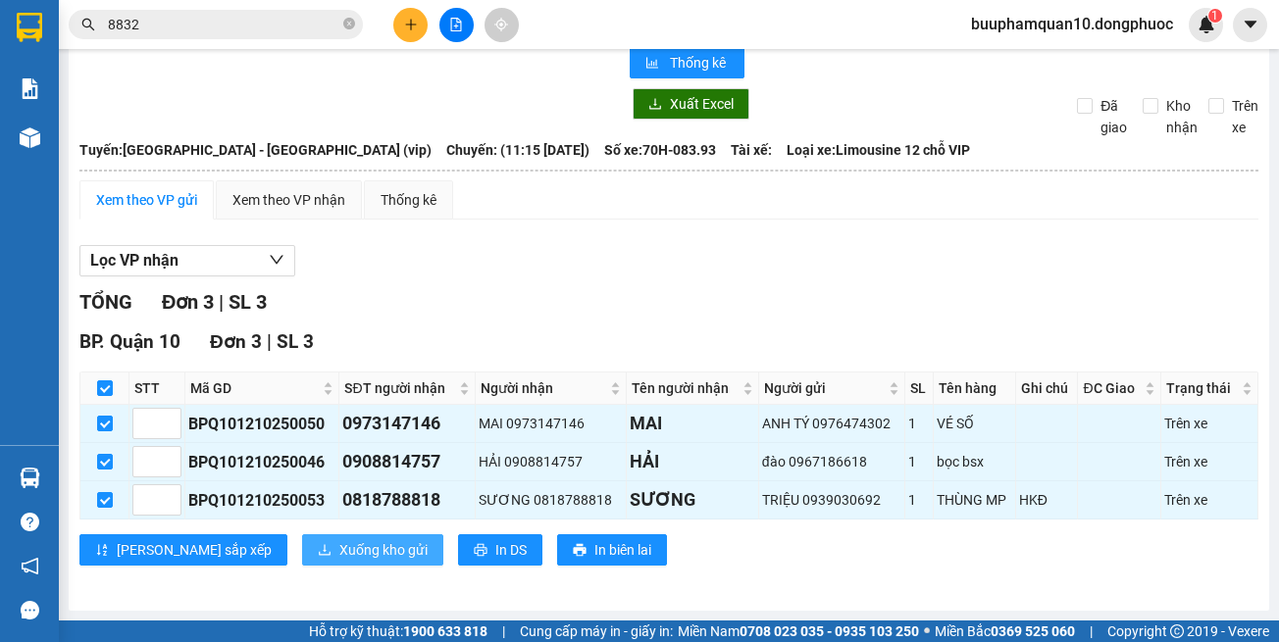
click at [339, 551] on span "Xuống kho gửi" at bounding box center [383, 550] width 88 height 22
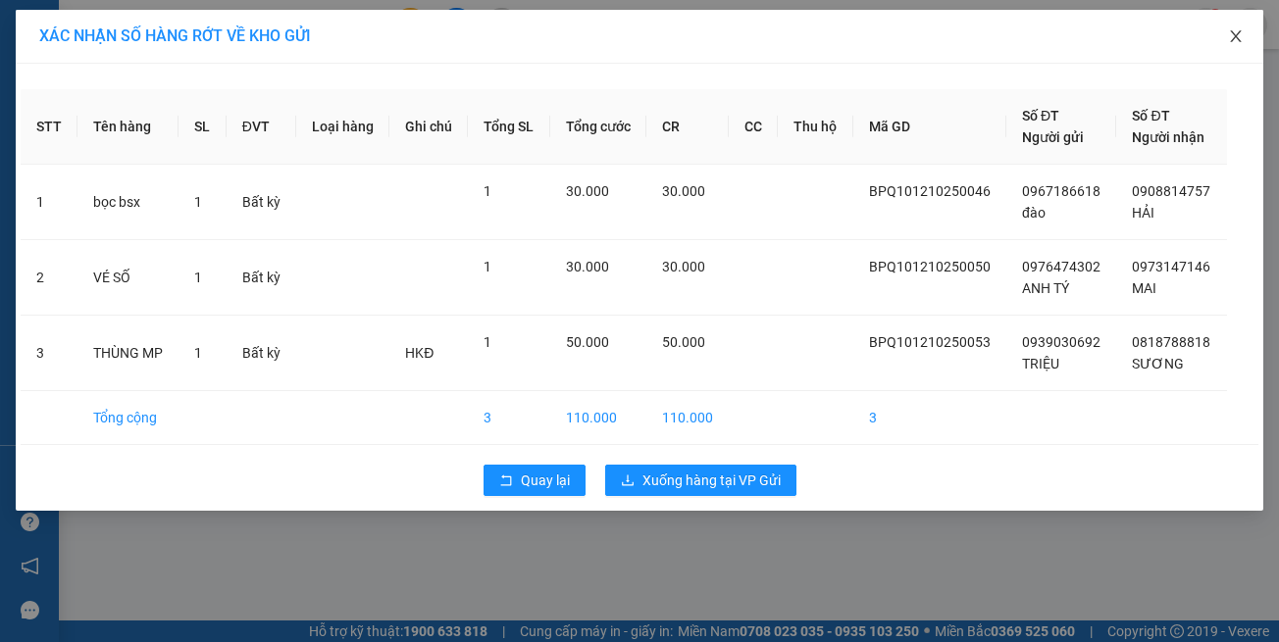
click at [1241, 43] on icon "close" at bounding box center [1236, 36] width 16 height 16
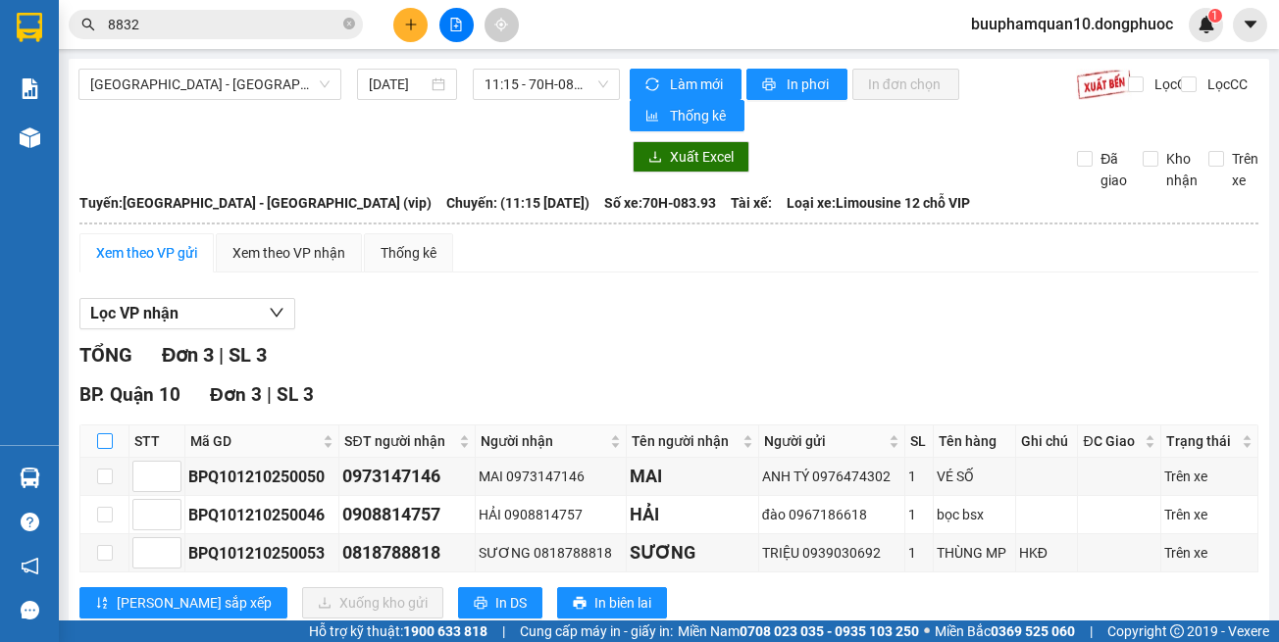
click at [97, 438] on input "checkbox" at bounding box center [105, 441] width 16 height 16
checkbox input "true"
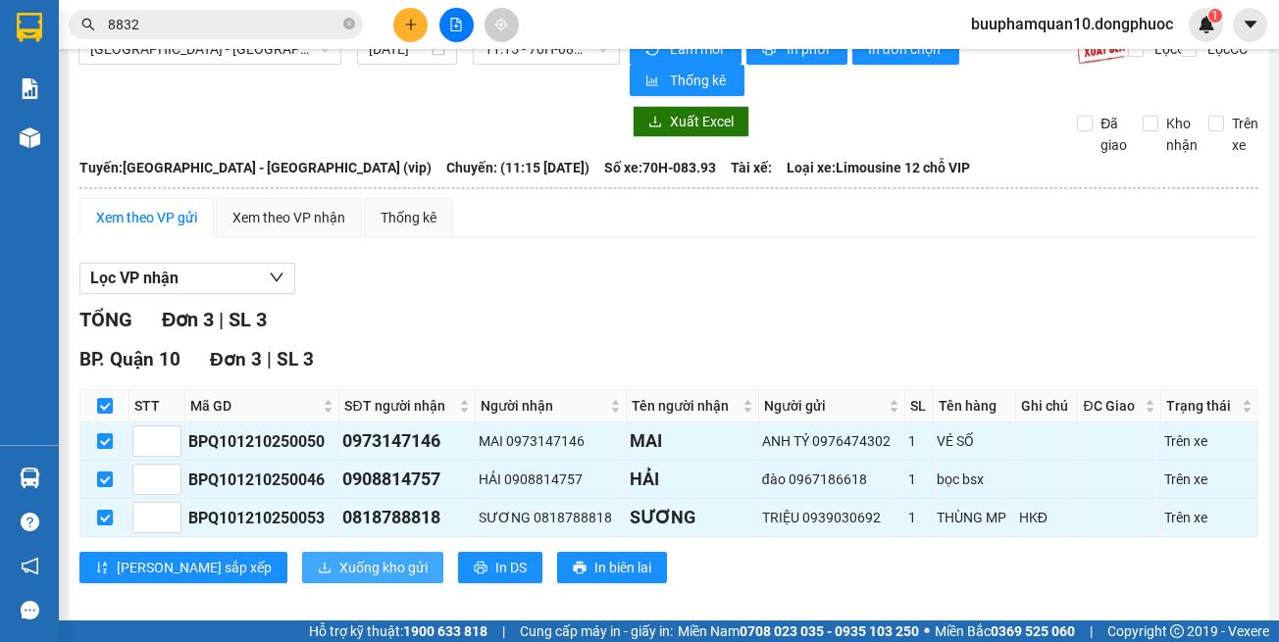
scroll to position [53, 0]
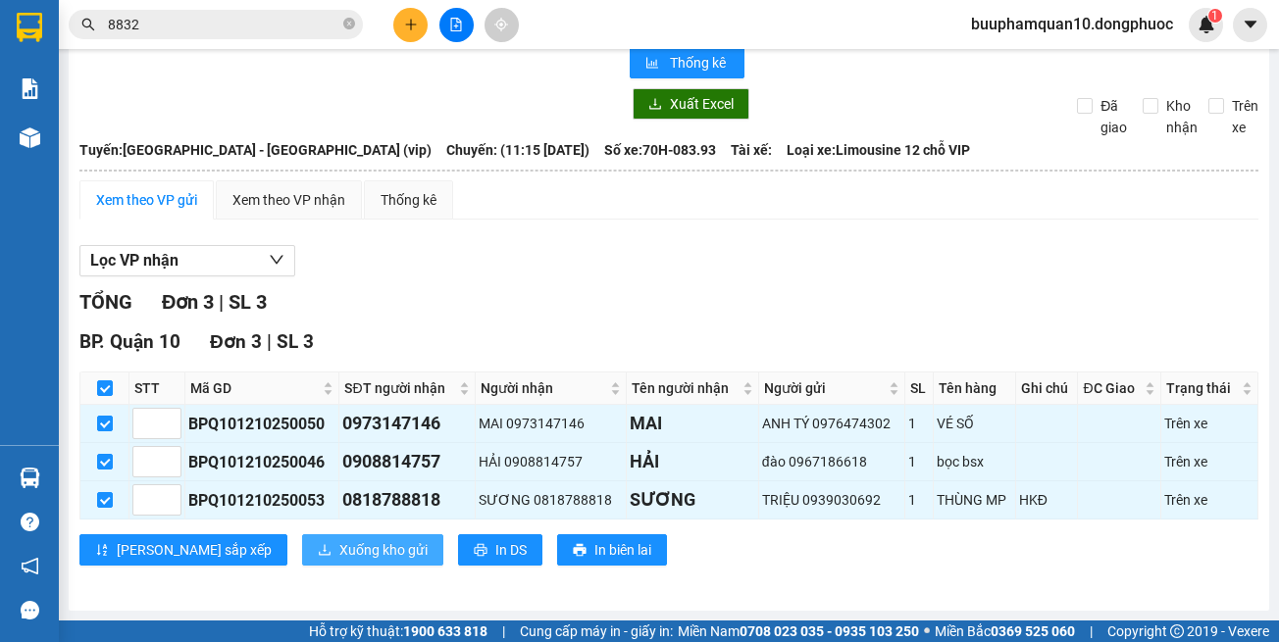
click at [339, 550] on span "Xuống kho gửi" at bounding box center [383, 550] width 88 height 22
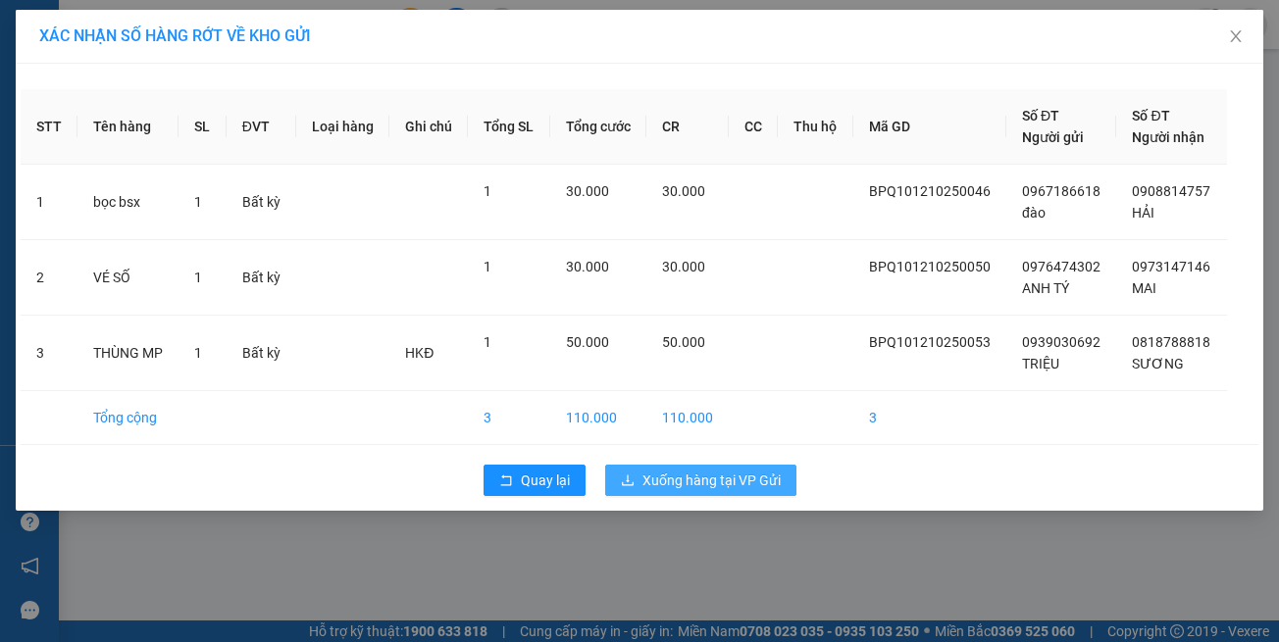
drag, startPoint x: 688, startPoint y: 478, endPoint x: 713, endPoint y: 477, distance: 24.5
click at [714, 477] on span "Xuống hàng tại VP Gửi" at bounding box center [711, 481] width 138 height 22
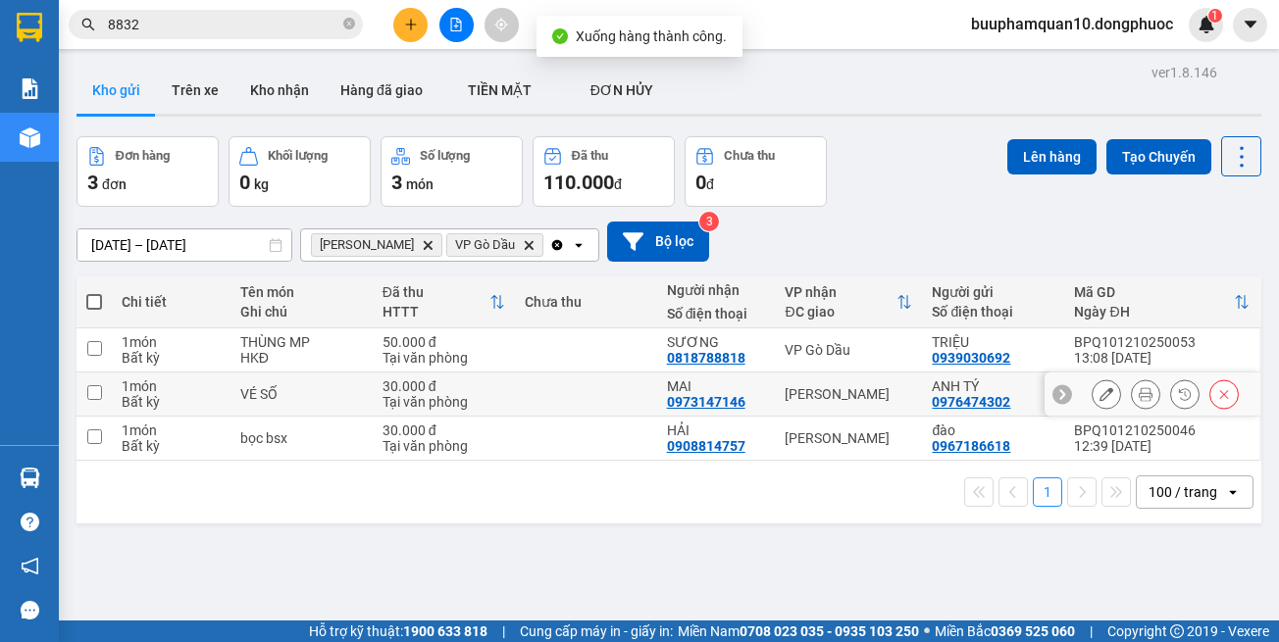
click at [834, 412] on td "[PERSON_NAME]" at bounding box center [848, 395] width 147 height 44
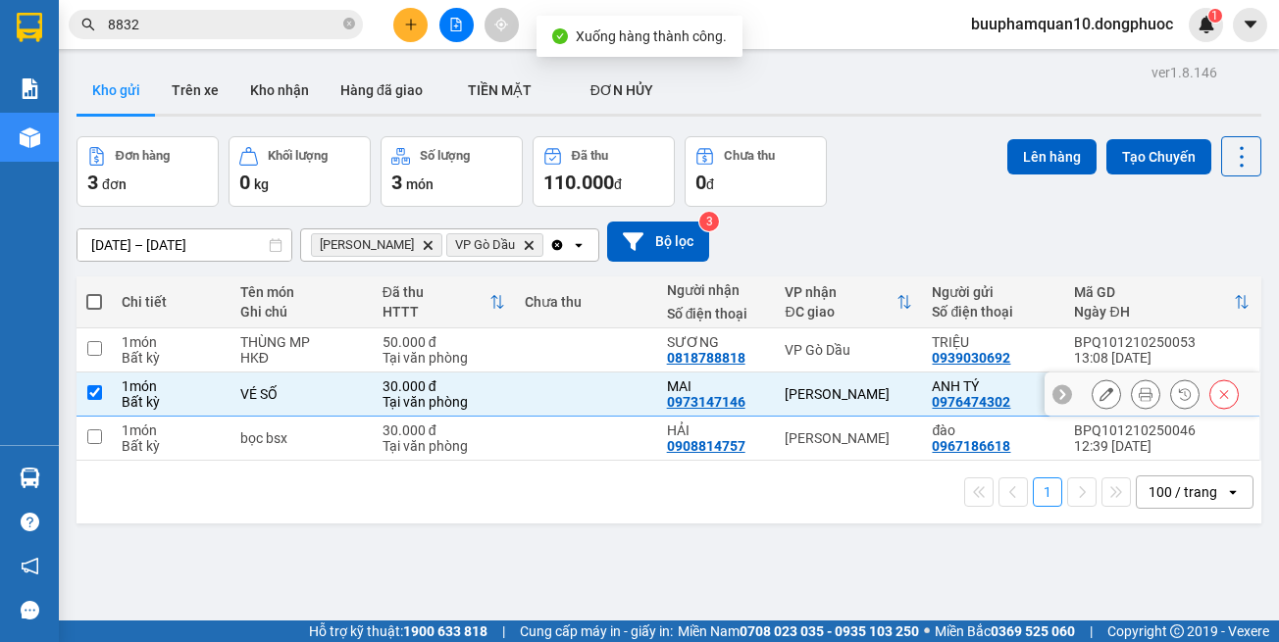
click at [833, 392] on div "[PERSON_NAME]" at bounding box center [848, 394] width 127 height 16
checkbox input "false"
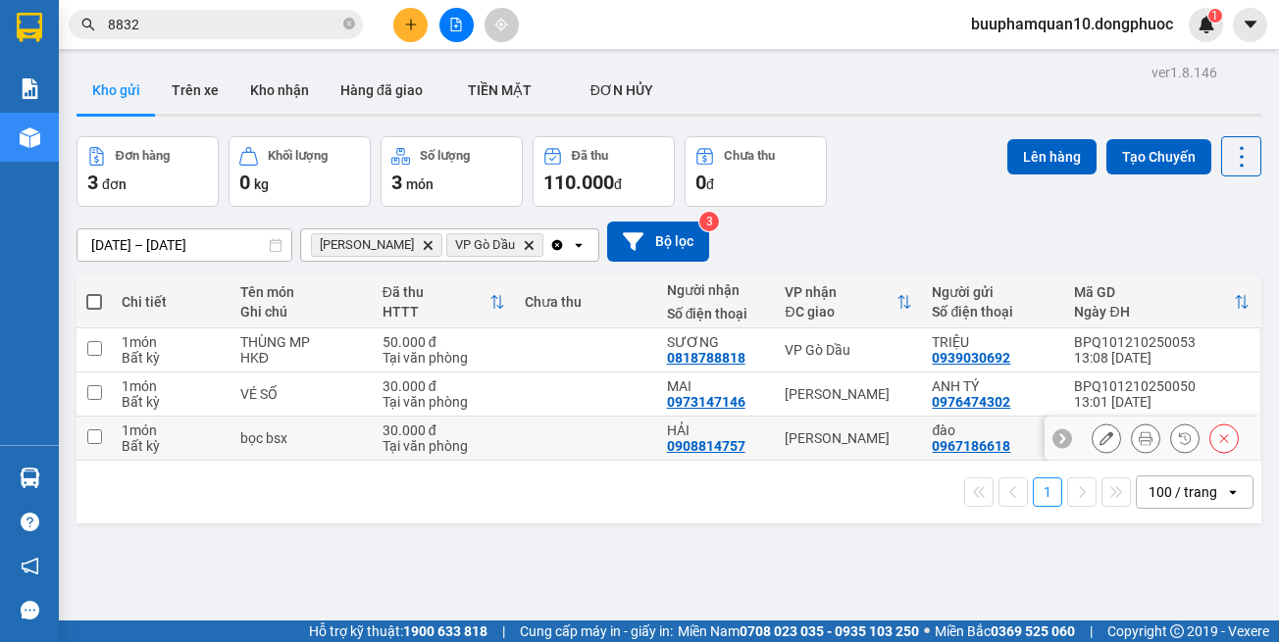
click at [830, 424] on td "[PERSON_NAME]" at bounding box center [848, 439] width 147 height 44
checkbox input "true"
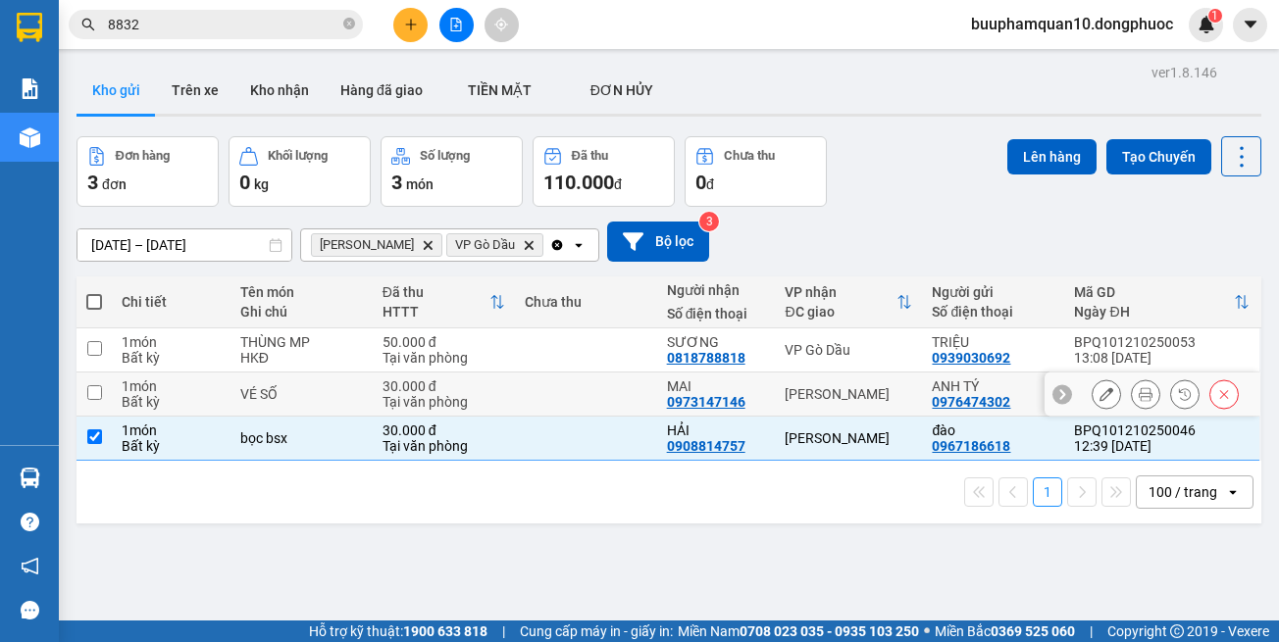
drag, startPoint x: 829, startPoint y: 382, endPoint x: 829, endPoint y: 350, distance: 32.4
click at [829, 381] on td "[PERSON_NAME]" at bounding box center [848, 395] width 147 height 44
checkbox input "true"
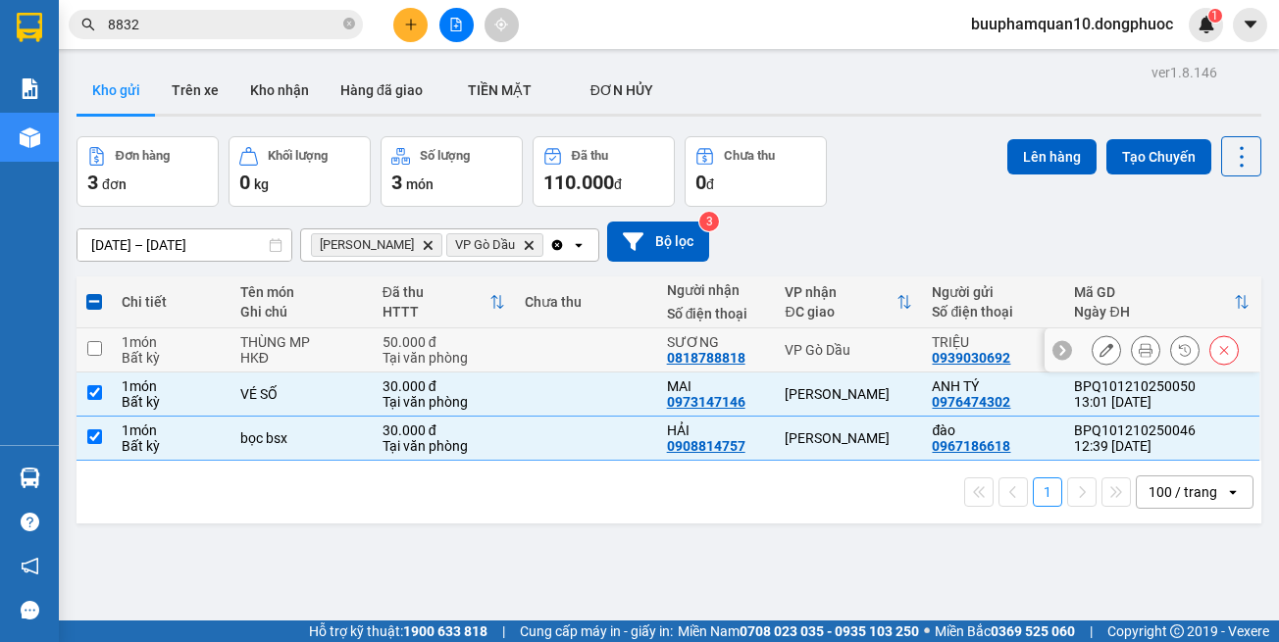
click at [830, 332] on td "VP Gò Dầu" at bounding box center [848, 351] width 147 height 44
checkbox input "true"
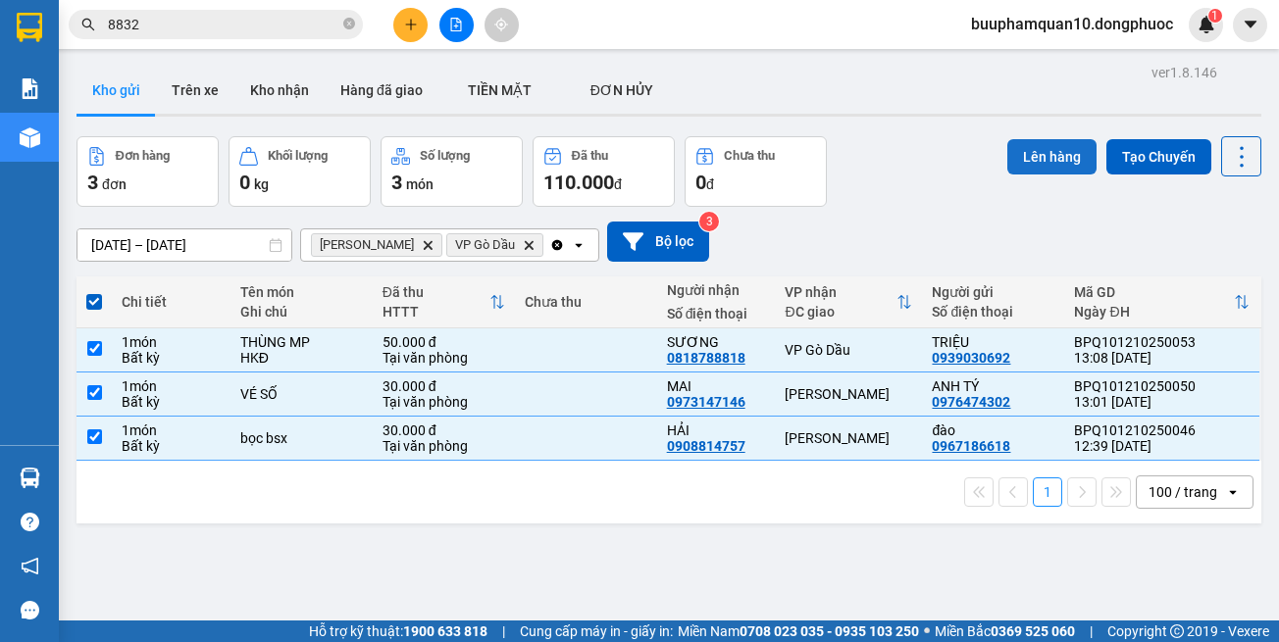
click at [1022, 156] on button "Lên hàng" at bounding box center [1051, 156] width 89 height 35
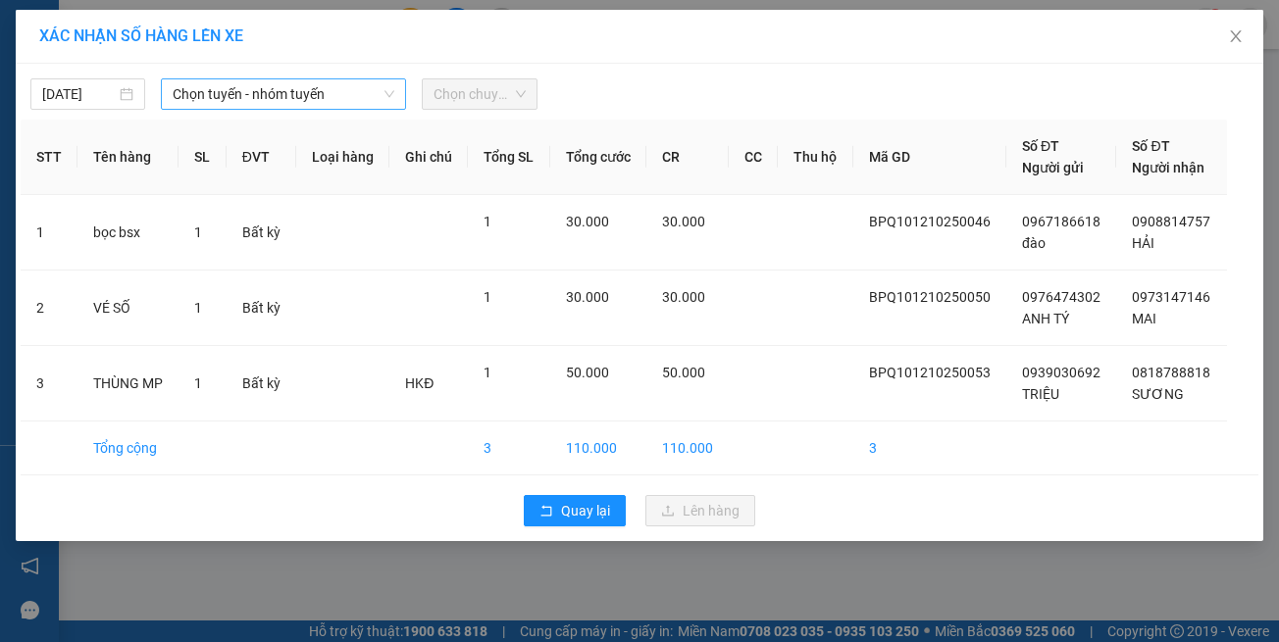
drag, startPoint x: 308, startPoint y: 95, endPoint x: 319, endPoint y: 108, distance: 16.7
click at [309, 97] on span "Chọn tuyến - nhóm tuyến" at bounding box center [284, 93] width 222 height 29
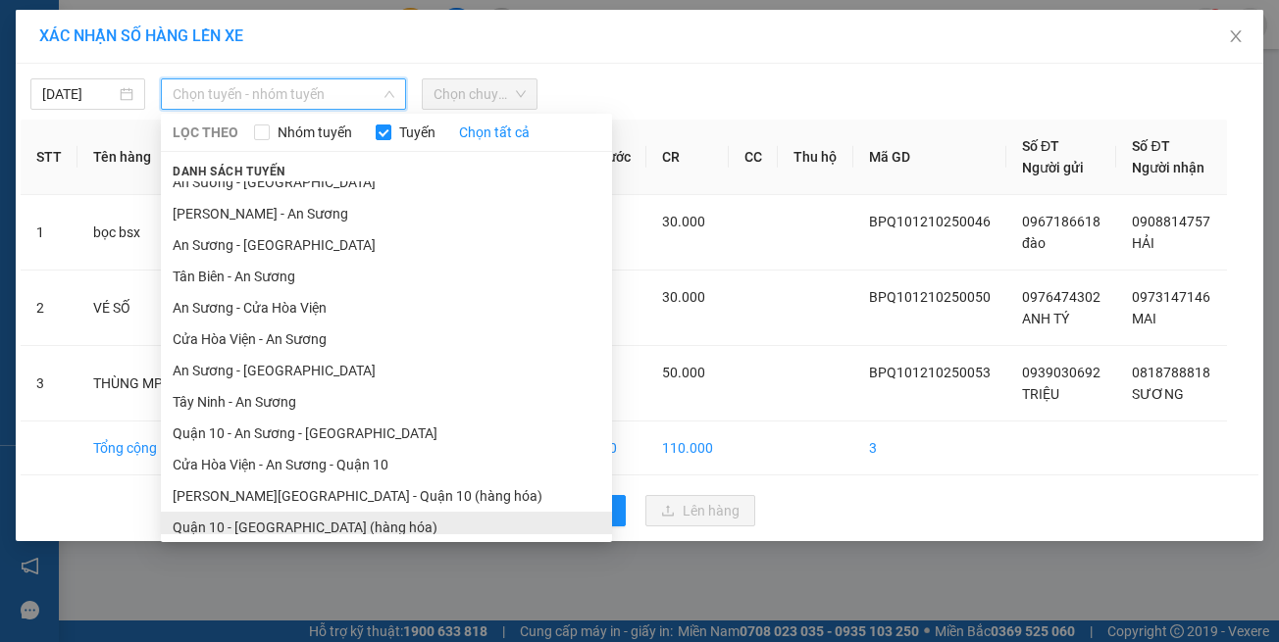
scroll to position [86, 0]
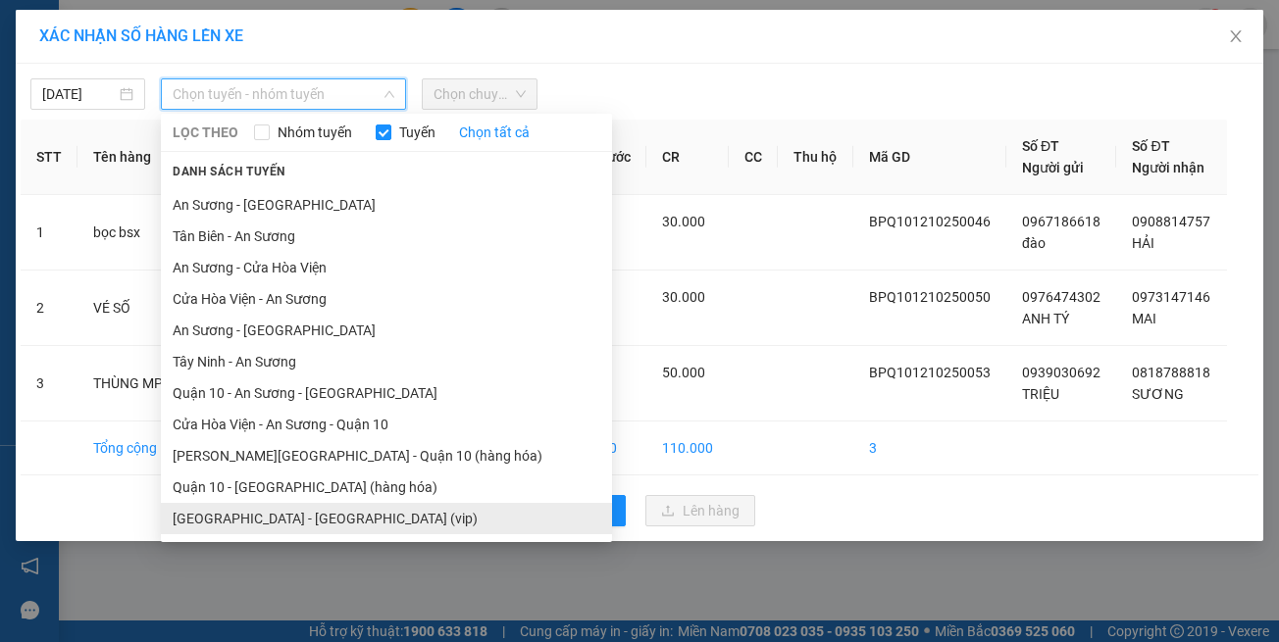
click at [360, 517] on li "Hồ Chí Minh - Tây Ninh (vip)" at bounding box center [386, 518] width 451 height 31
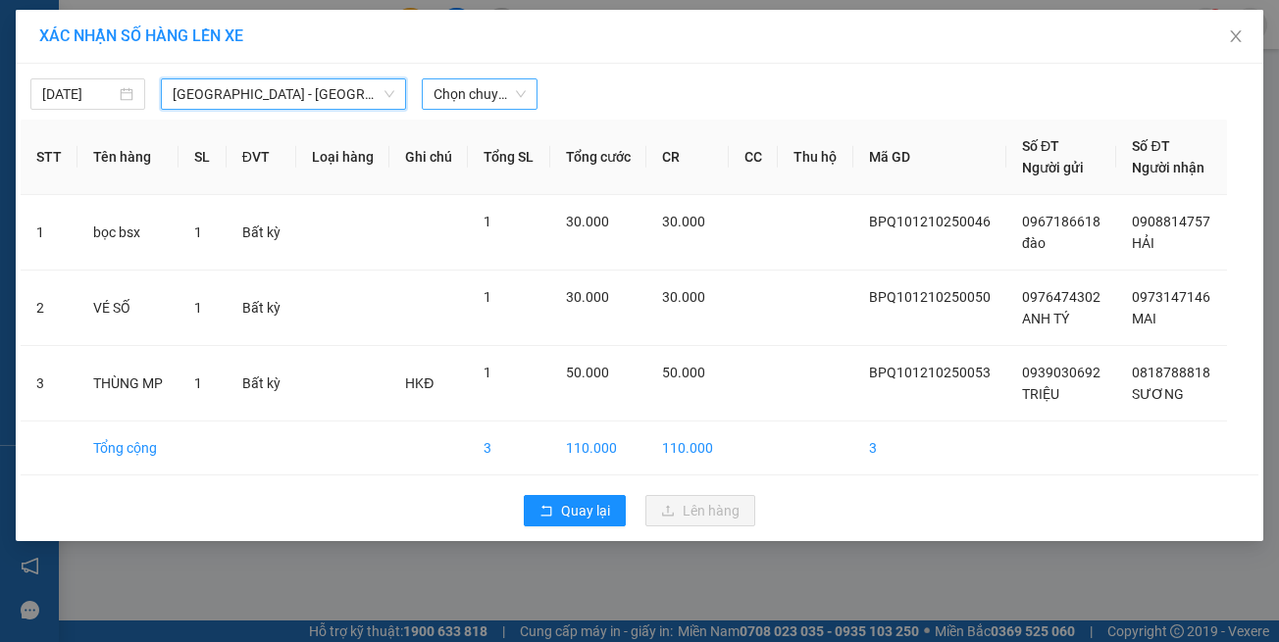
click at [464, 86] on span "Chọn chuyến" at bounding box center [478, 93] width 91 height 29
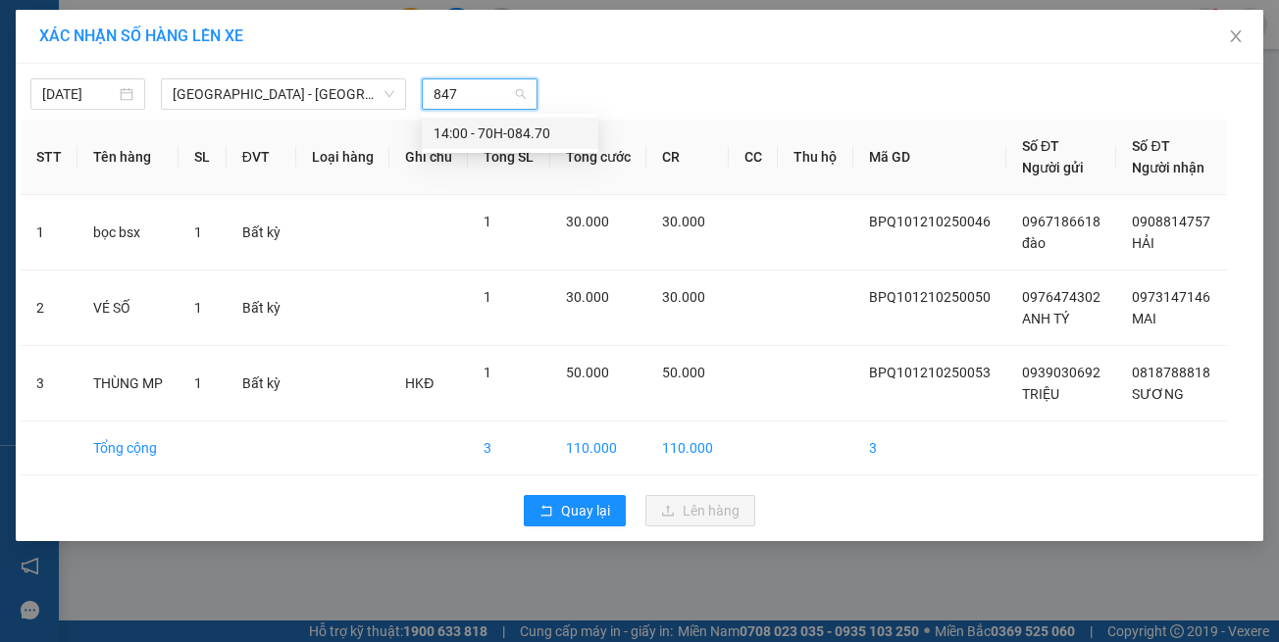
type input "8470"
click at [508, 132] on div "14:00 - 70H-084.70" at bounding box center [509, 134] width 153 height 22
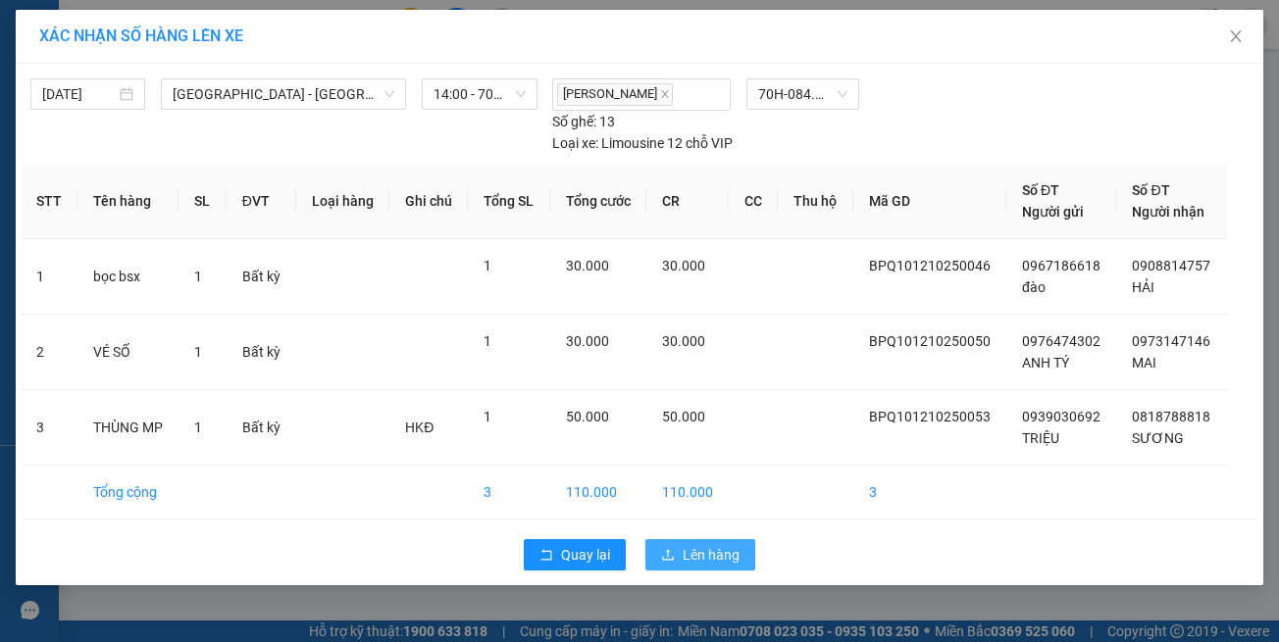
click at [732, 544] on span "Lên hàng" at bounding box center [711, 555] width 57 height 22
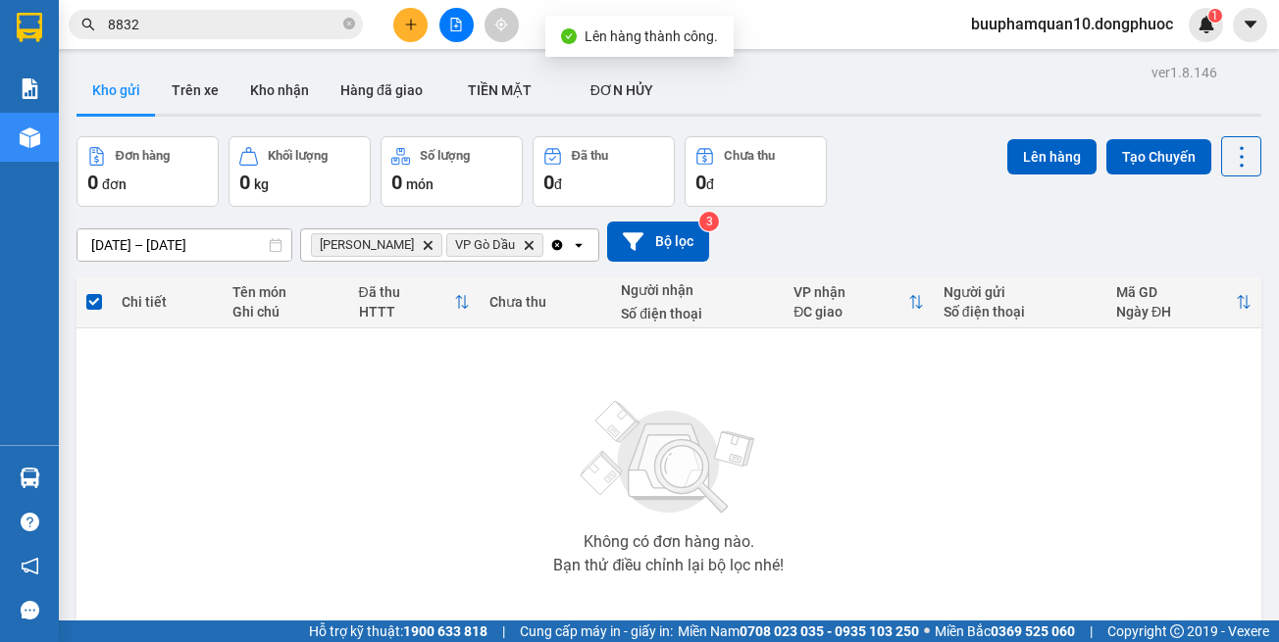
click at [424, 244] on icon "Hòa Thành, close by backspace" at bounding box center [428, 244] width 9 height 9
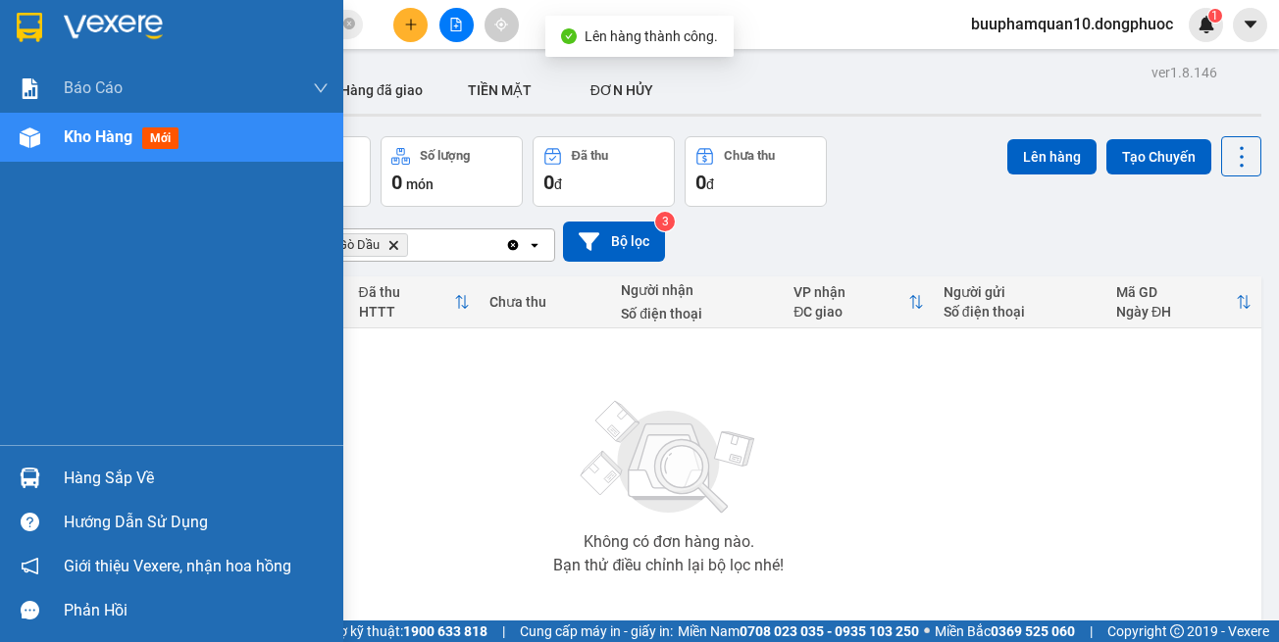
drag, startPoint x: 36, startPoint y: 484, endPoint x: 79, endPoint y: 475, distance: 44.3
click at [37, 483] on img at bounding box center [30, 478] width 21 height 21
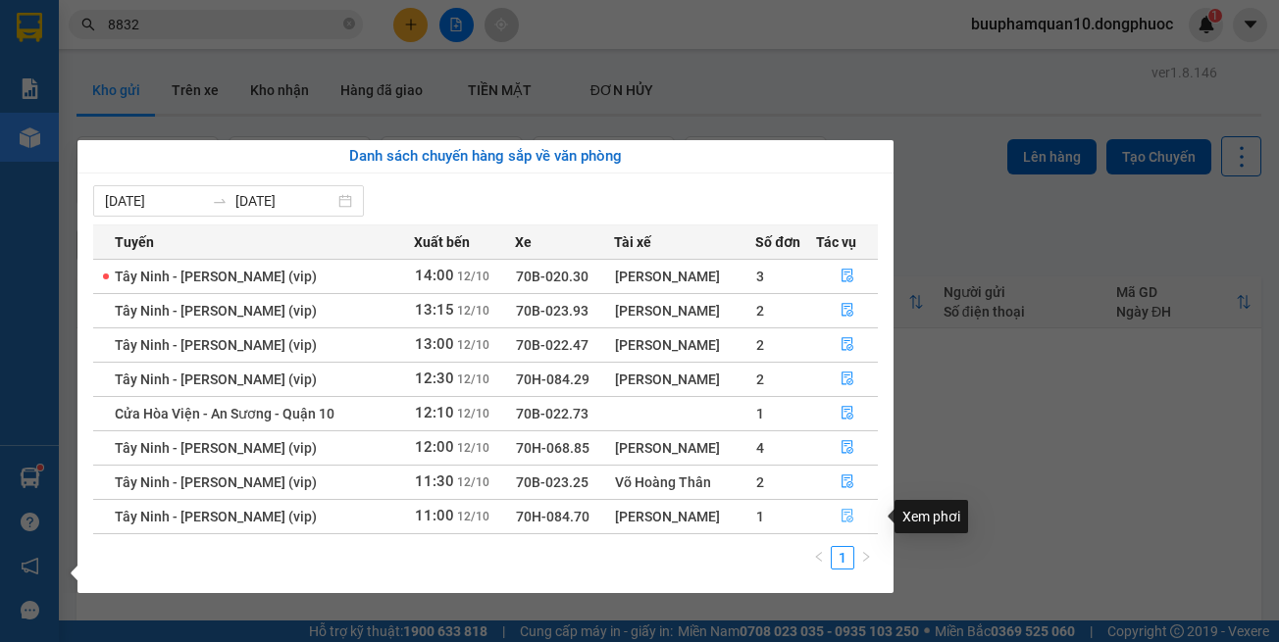
click at [863, 505] on button "button" at bounding box center [847, 516] width 60 height 31
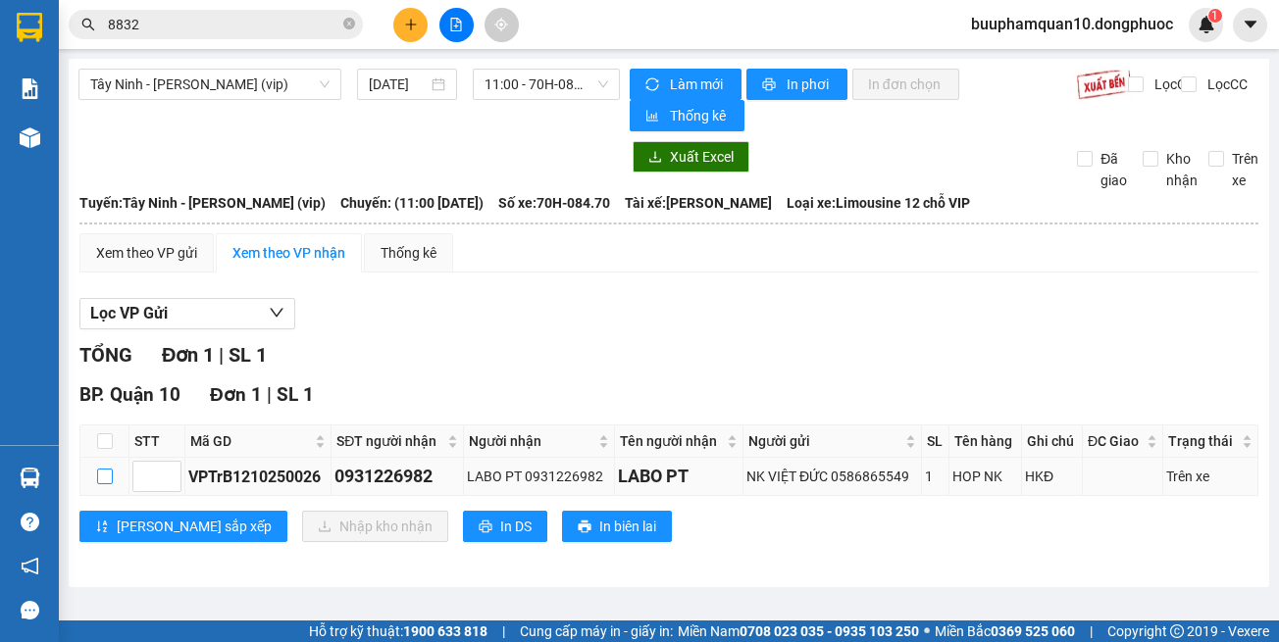
click at [107, 477] on input "checkbox" at bounding box center [105, 477] width 16 height 16
checkbox input "true"
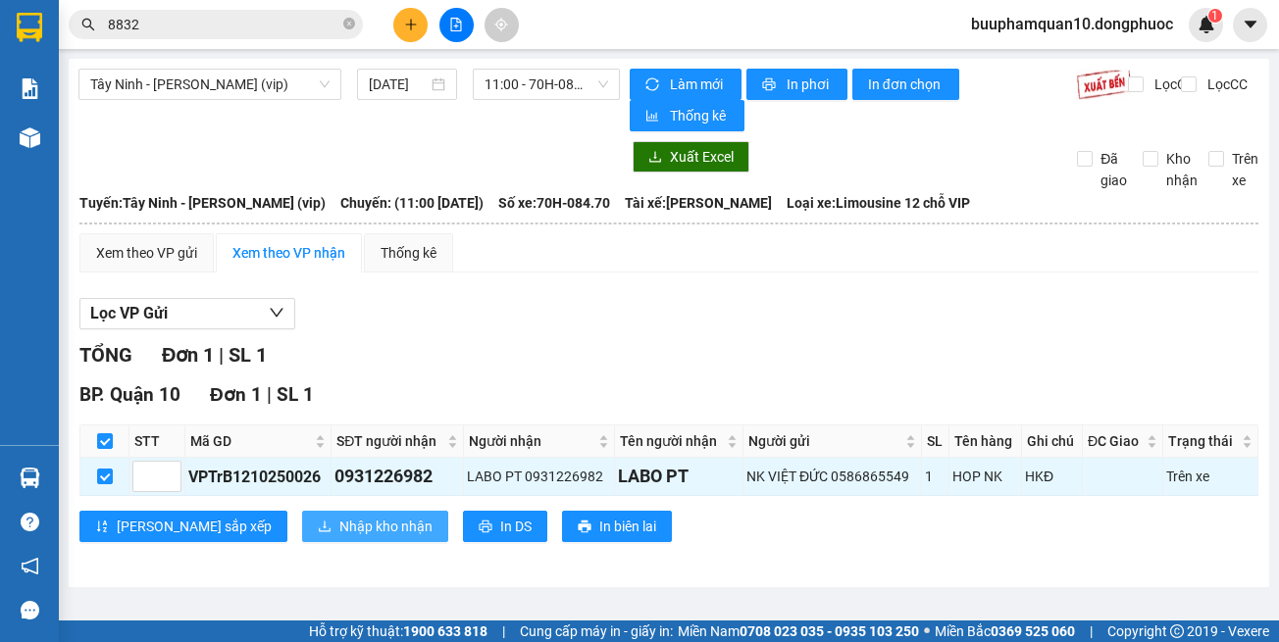
click at [282, 512] on div "BP. Quận 10 Đơn 1 | SL 1 STT Mã GD SĐT người nhận Người nhận Tên người nhận Ngư…" at bounding box center [668, 469] width 1179 height 177
click at [339, 519] on span "Nhập kho nhận" at bounding box center [385, 527] width 93 height 22
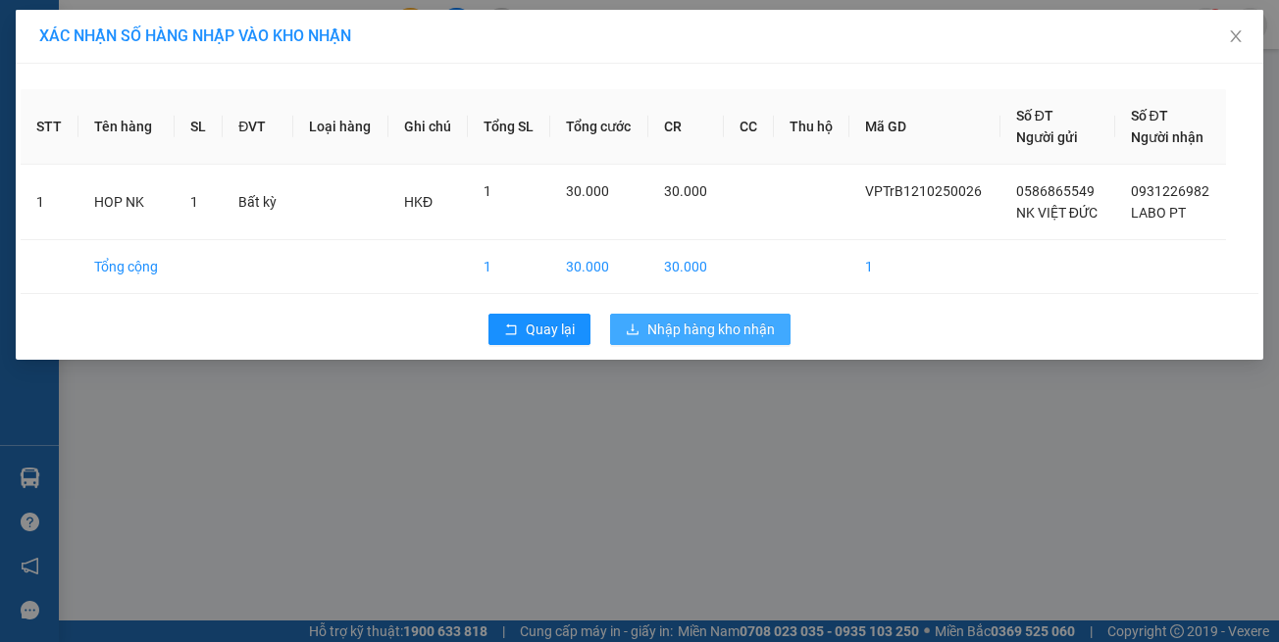
click at [709, 318] on button "Nhập hàng kho nhận" at bounding box center [700, 329] width 180 height 31
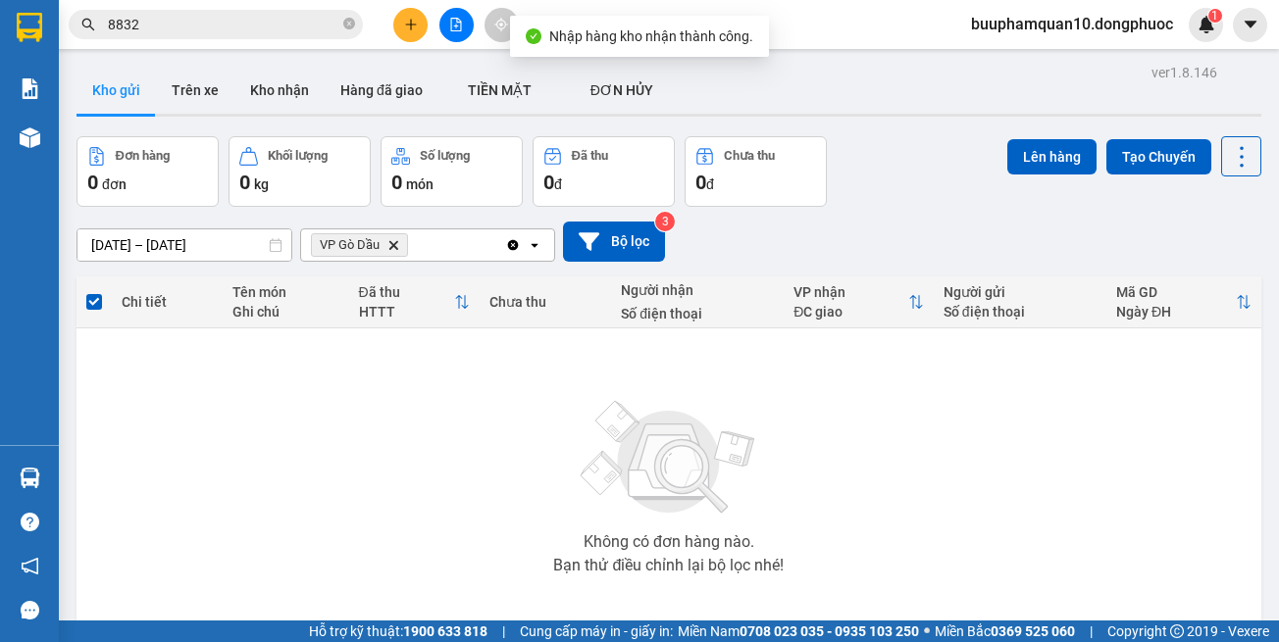
click at [389, 244] on icon "Delete" at bounding box center [393, 245] width 12 height 12
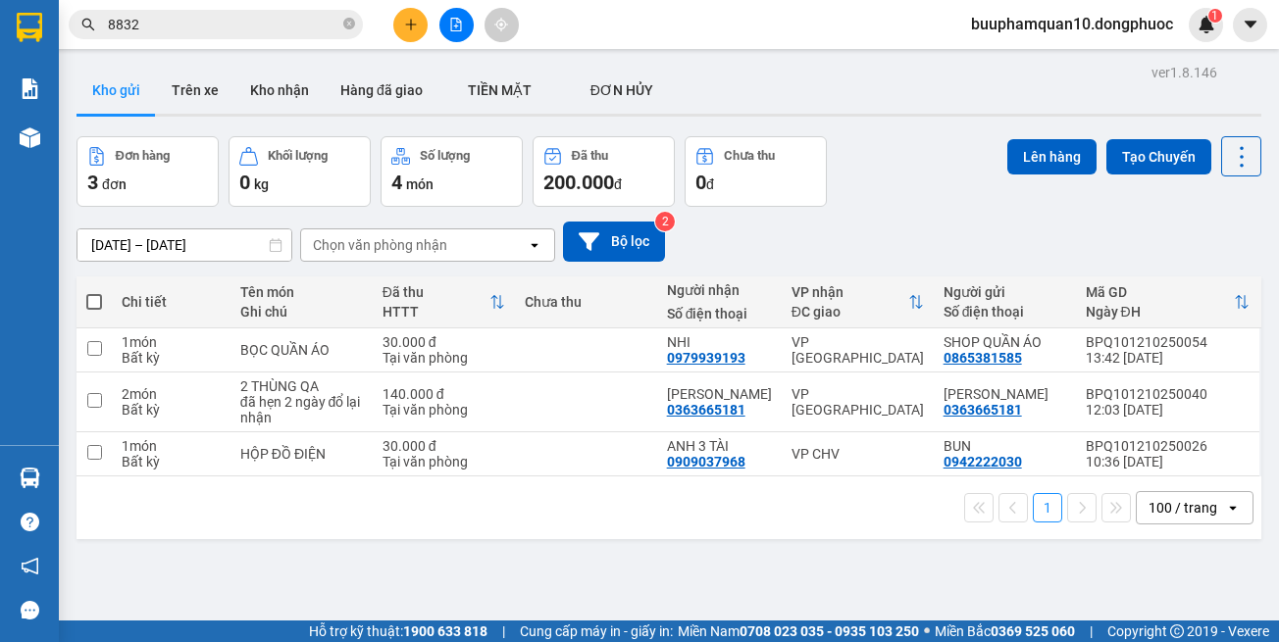
drag, startPoint x: 451, startPoint y: 16, endPoint x: 334, endPoint y: 52, distance: 122.2
click at [450, 18] on button at bounding box center [456, 25] width 34 height 34
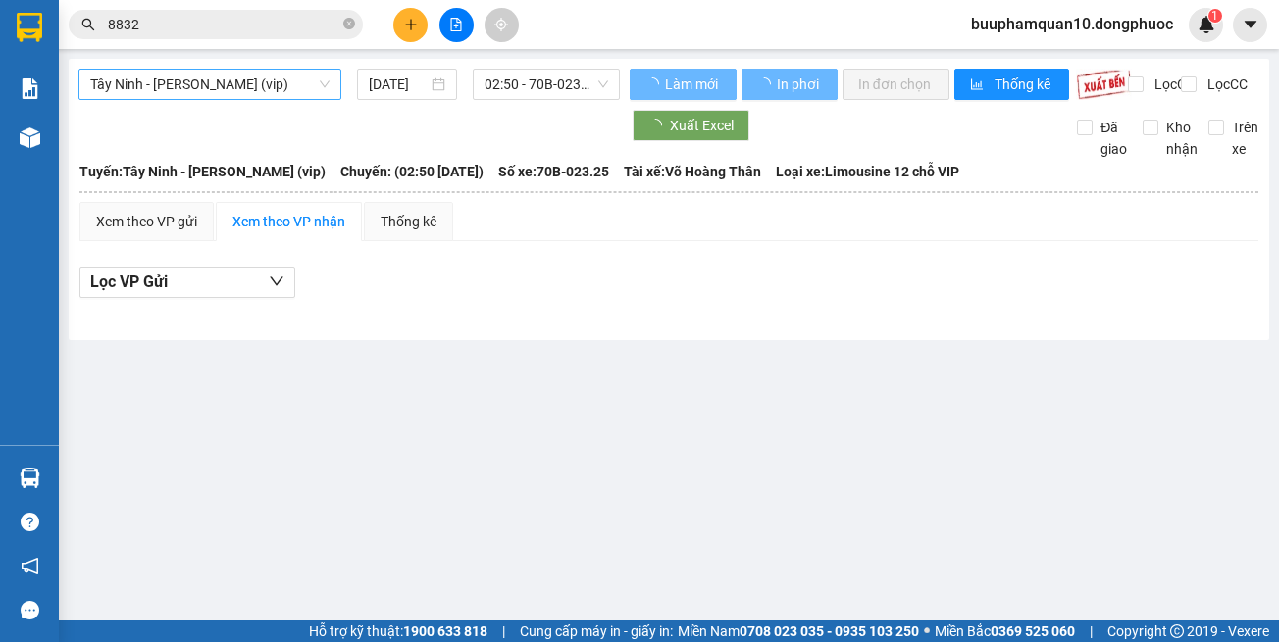
click at [286, 70] on span "Tây Ninh - [PERSON_NAME] (vip)" at bounding box center [209, 84] width 239 height 29
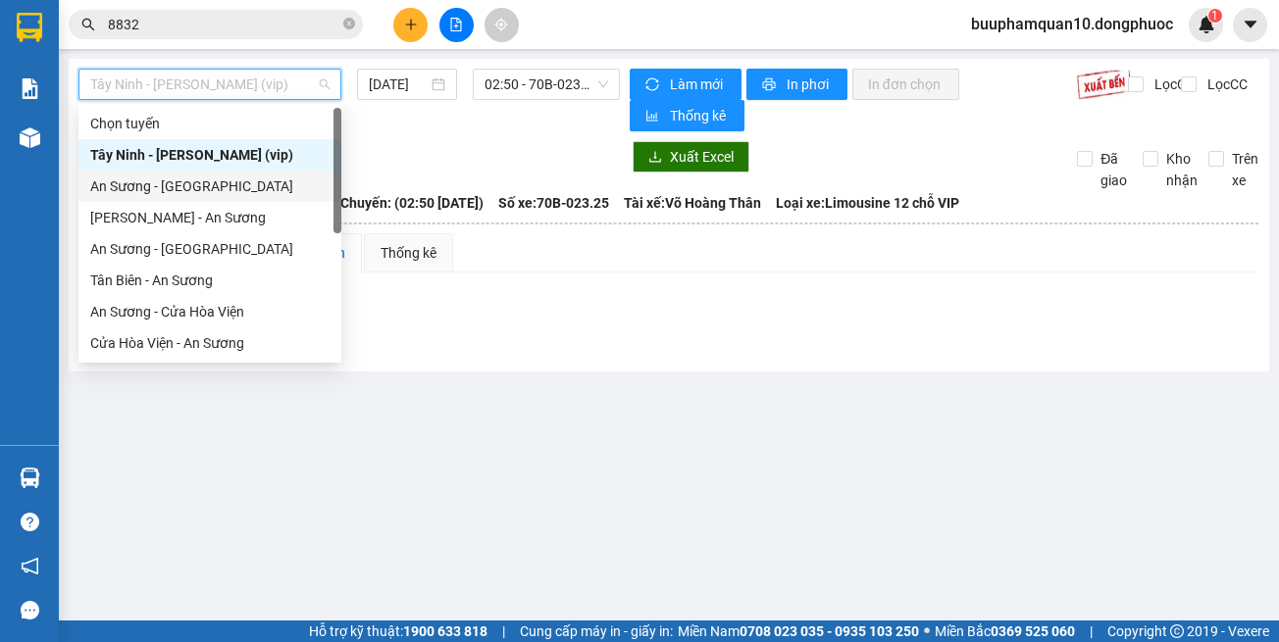
scroll to position [220, 0]
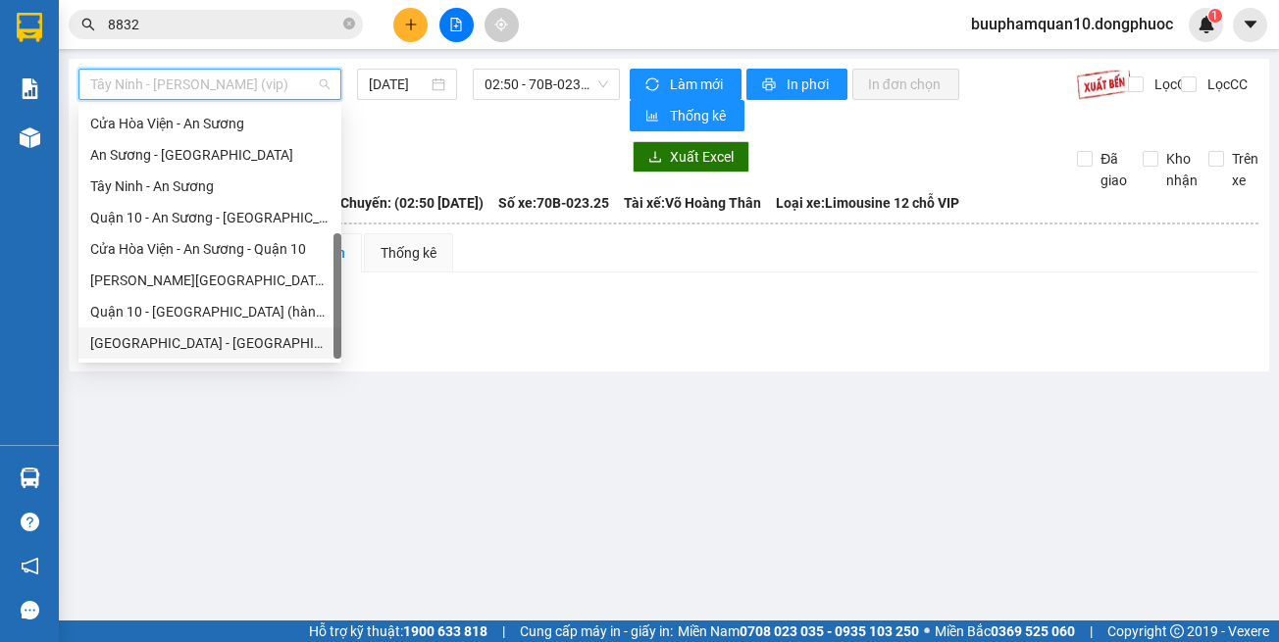
drag, startPoint x: 284, startPoint y: 246, endPoint x: 318, endPoint y: 314, distance: 75.4
click at [285, 345] on div "Hồ Chí Minh - Tây Ninh (vip)" at bounding box center [209, 343] width 239 height 22
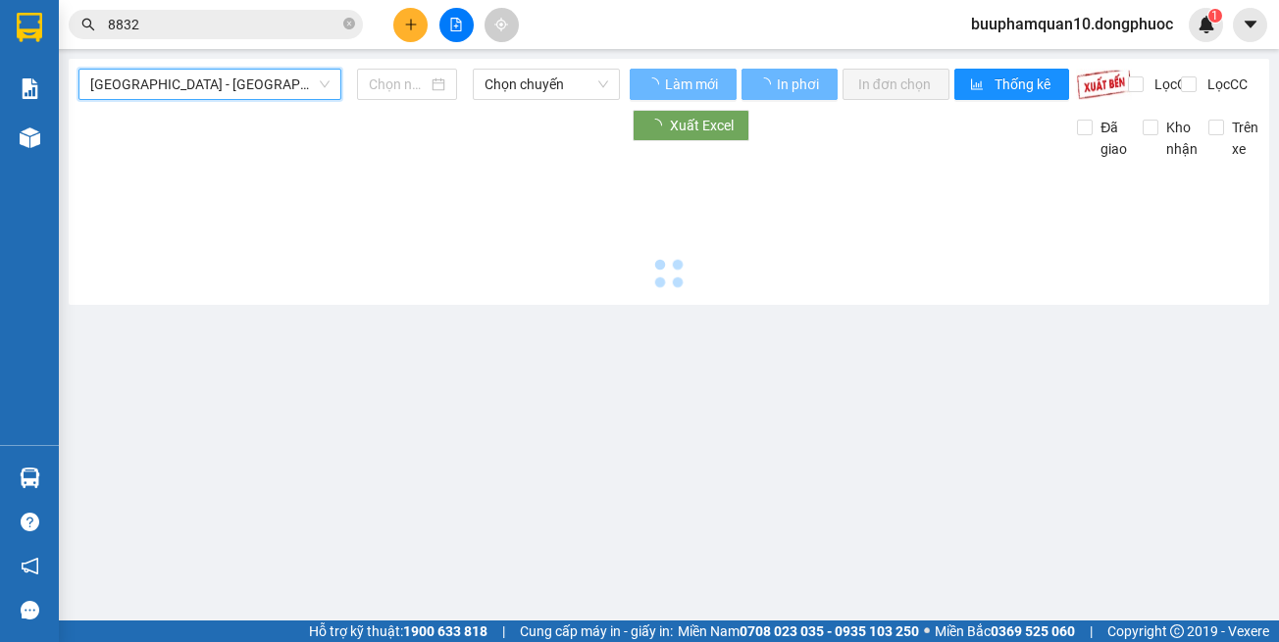
type input "[DATE]"
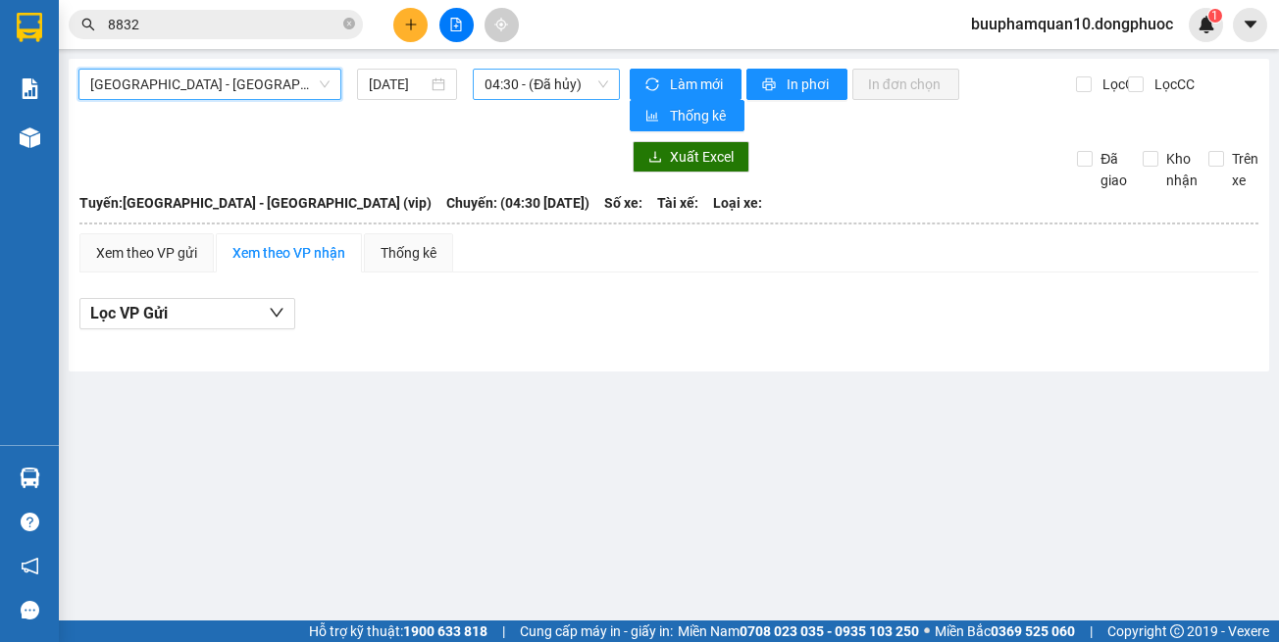
click at [513, 96] on span "04:30 - (Đã hủy)" at bounding box center [546, 84] width 124 height 29
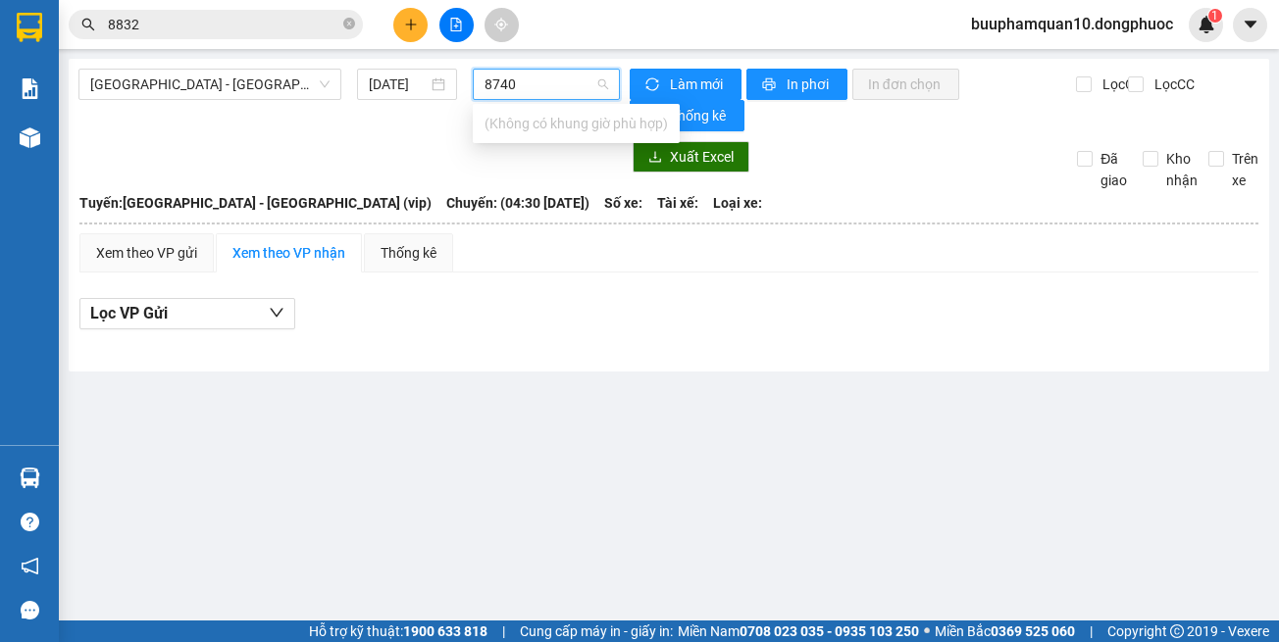
click at [514, 83] on input "8740" at bounding box center [539, 84] width 110 height 29
type input "8470"
click at [560, 112] on div "14:00 - 70H-084.70" at bounding box center [561, 123] width 177 height 31
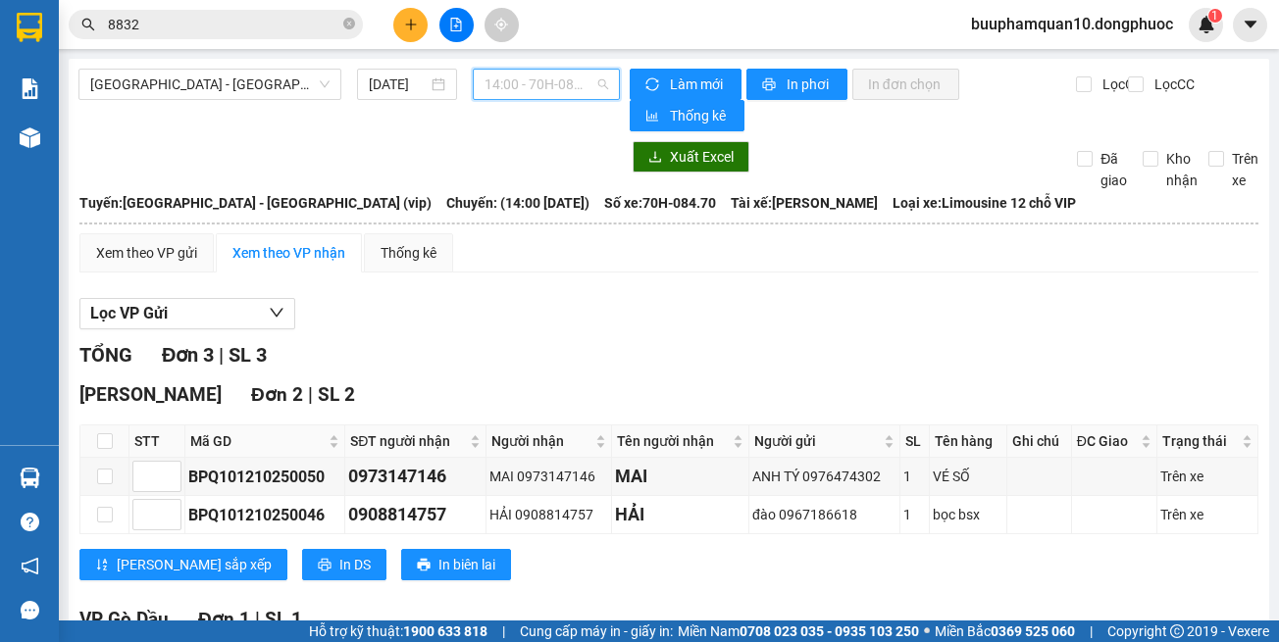
click at [574, 98] on span "14:00 - 70H-084.70" at bounding box center [546, 84] width 124 height 29
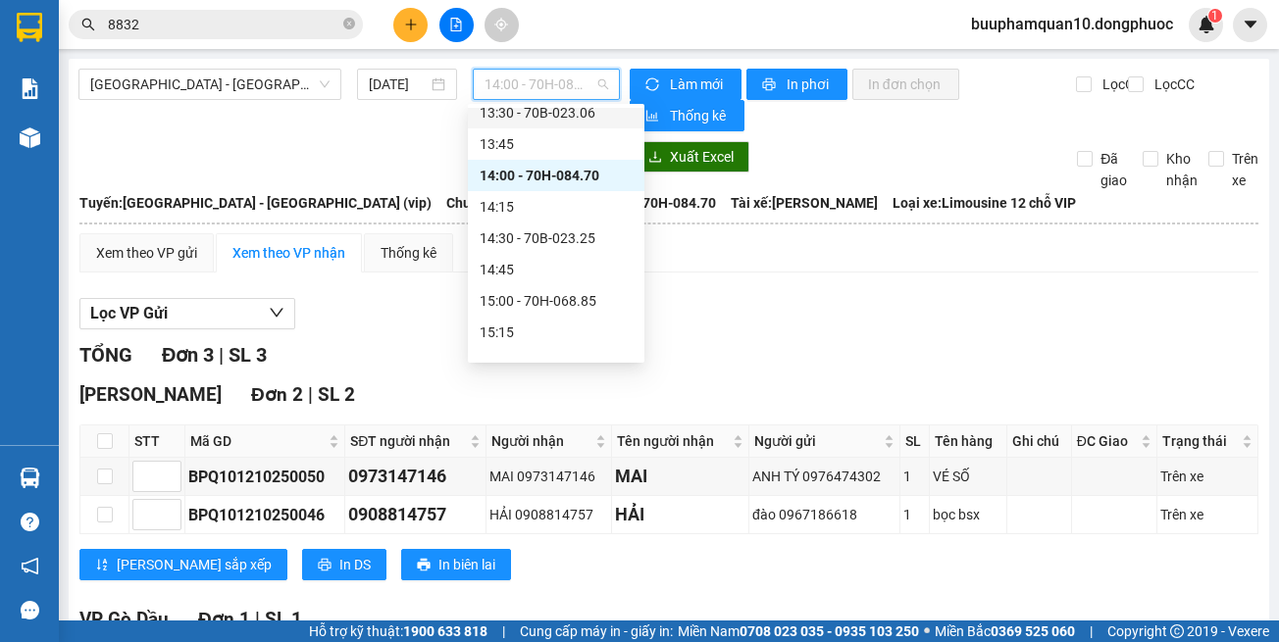
scroll to position [1200, 0]
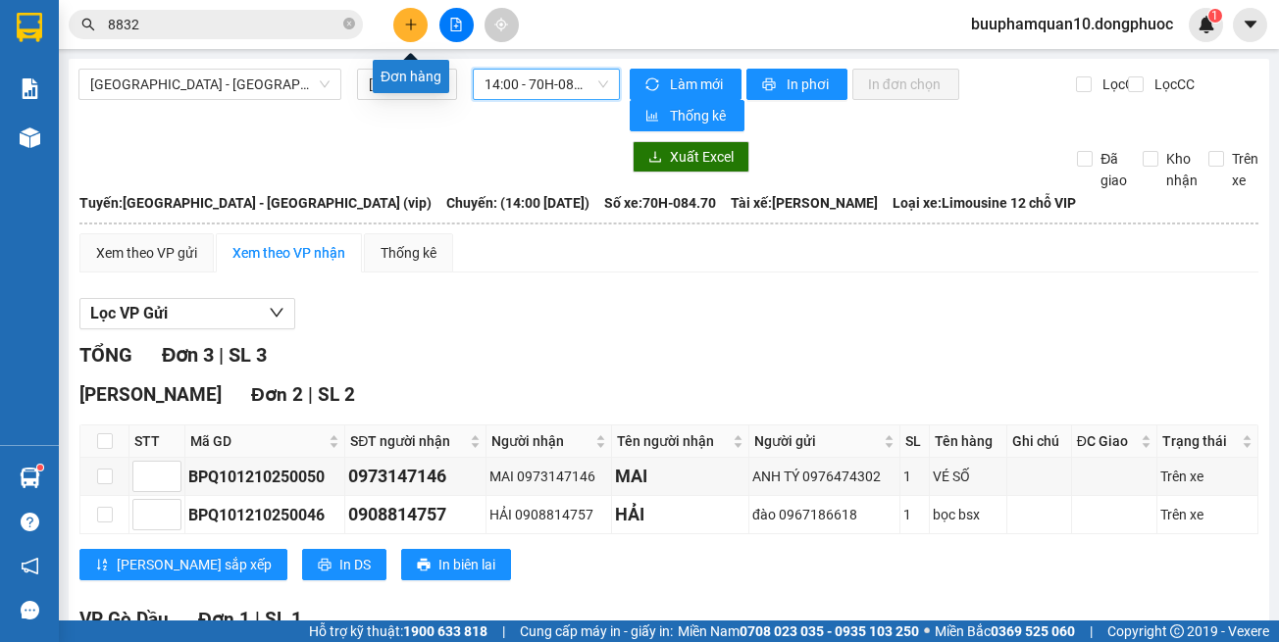
click at [411, 29] on icon "plus" at bounding box center [410, 24] width 1 height 11
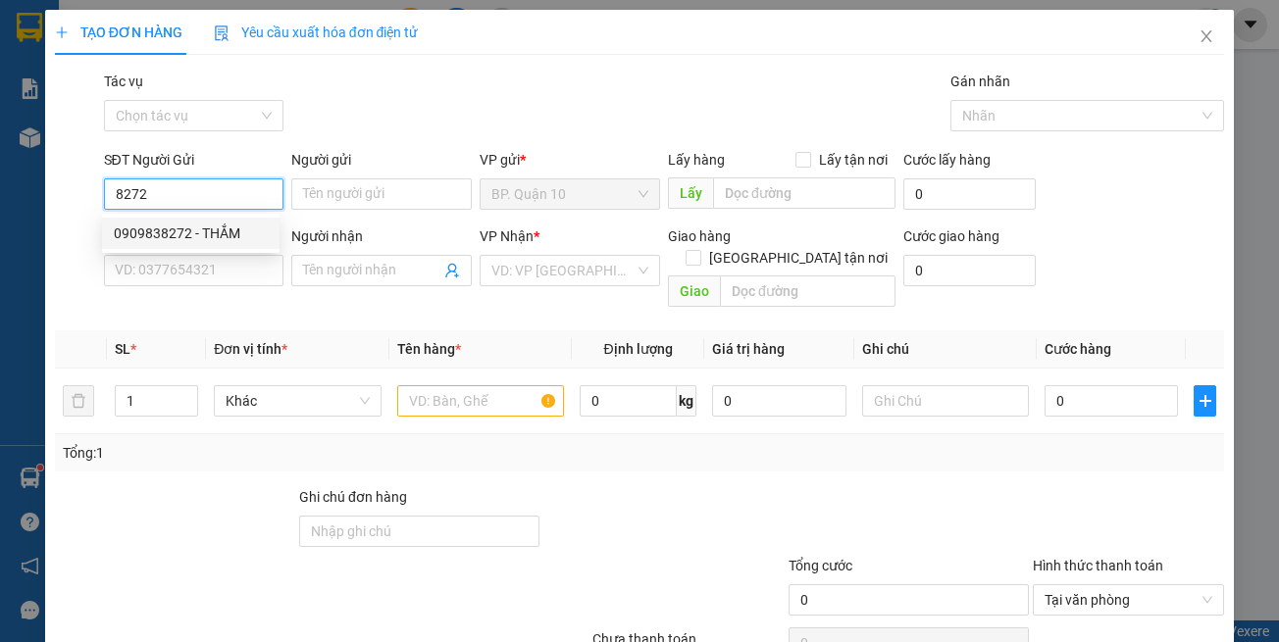
click at [224, 241] on div "0909838272 - THẮM" at bounding box center [191, 234] width 154 height 22
type input "0909838272"
type input "THẮM"
type input "0937936700"
type input "THỦY"
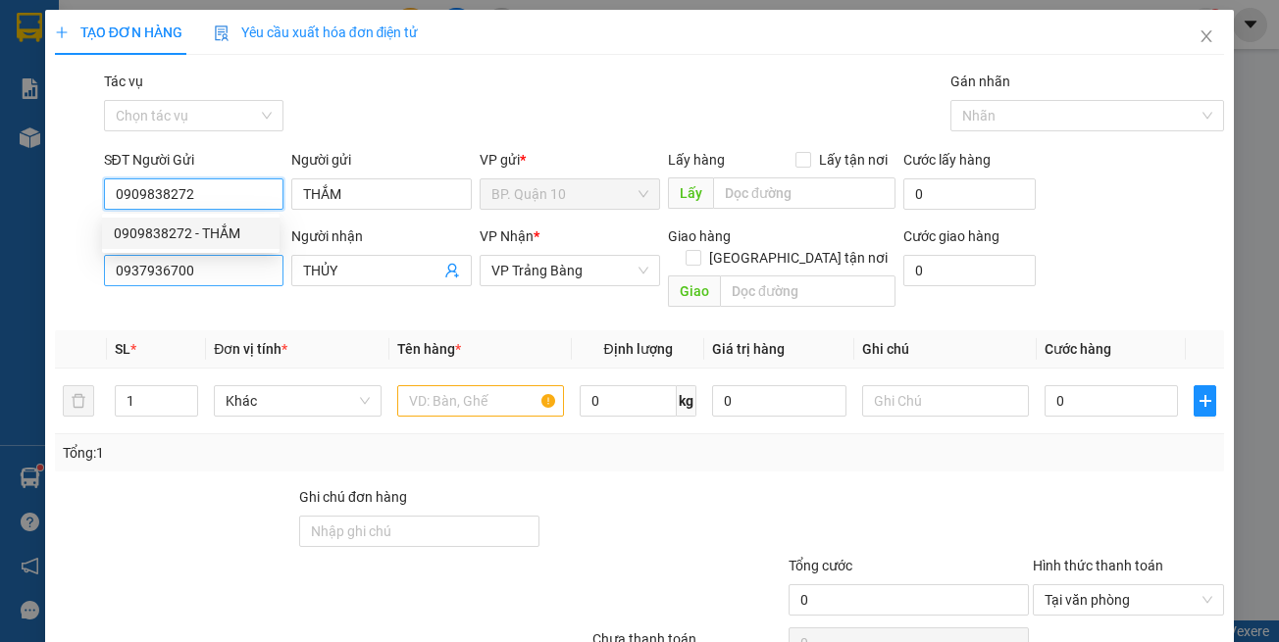
type input "30.000"
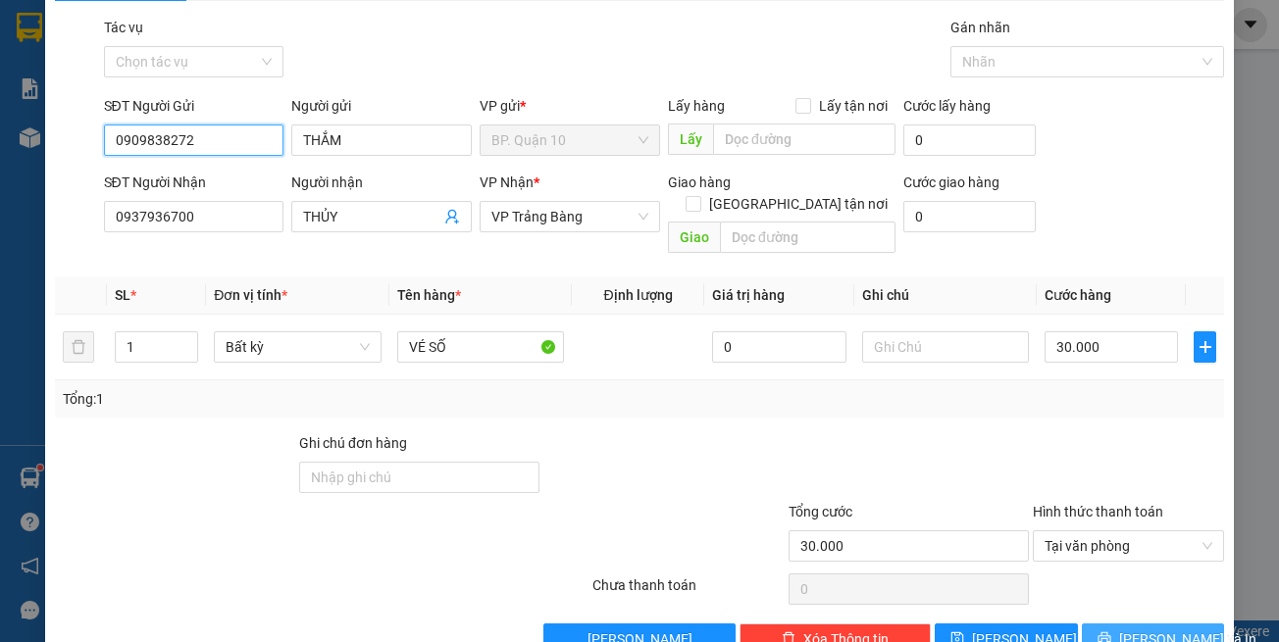
scroll to position [83, 0]
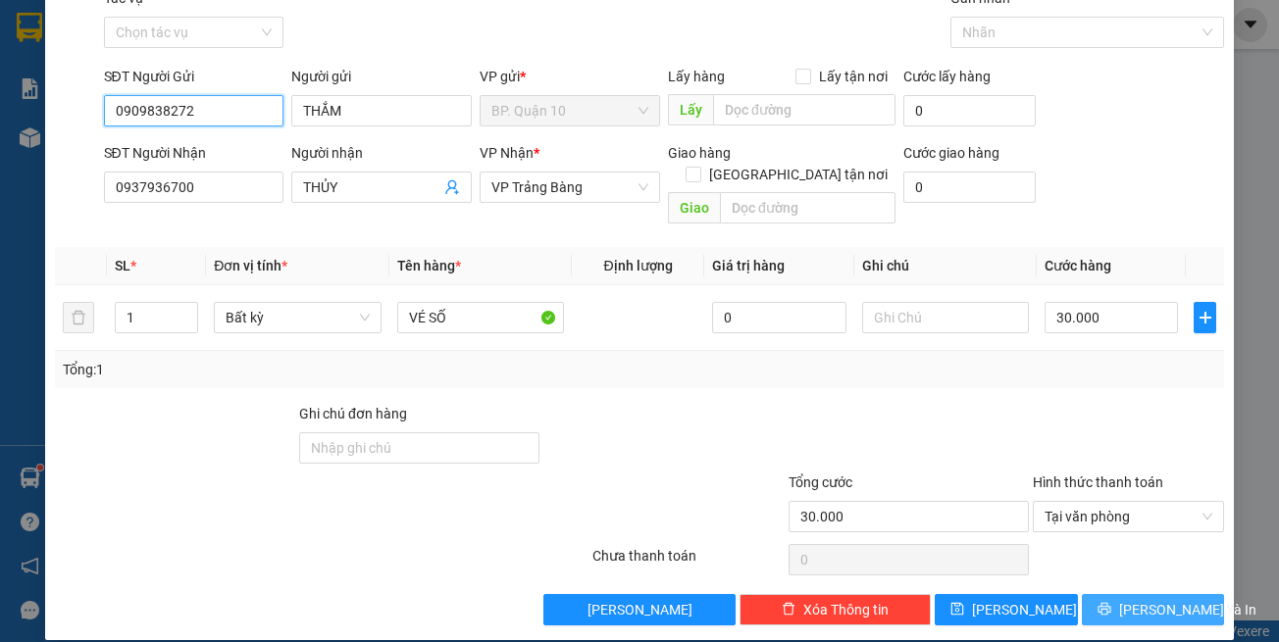
type input "0909838272"
drag, startPoint x: 1091, startPoint y: 595, endPoint x: 665, endPoint y: 403, distance: 467.0
click at [1090, 595] on button "[PERSON_NAME] và In" at bounding box center [1153, 609] width 143 height 31
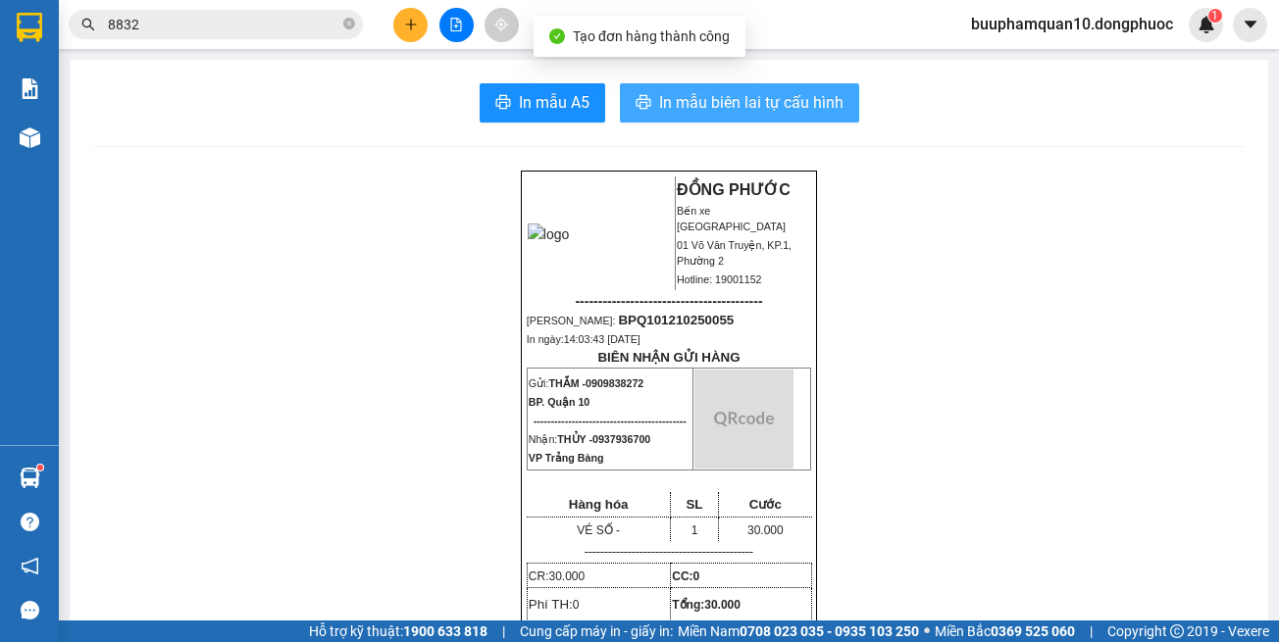
click at [634, 119] on button "In mẫu biên lai tự cấu hình" at bounding box center [739, 102] width 239 height 39
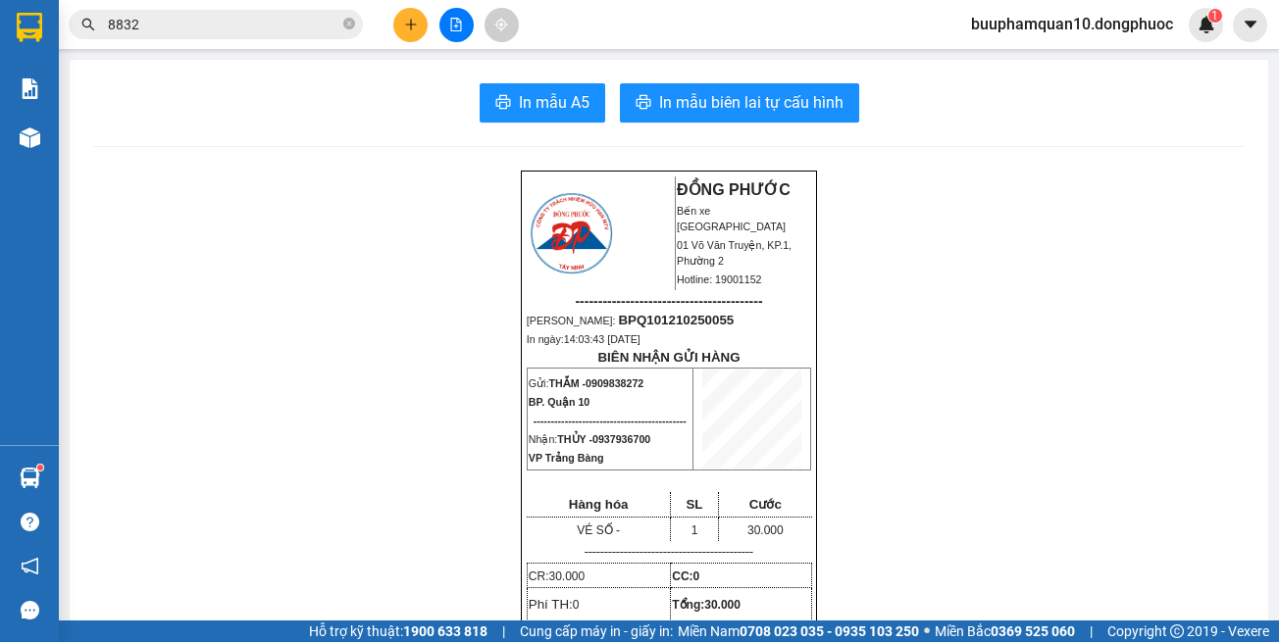
click at [273, 28] on input "8832" at bounding box center [223, 25] width 231 height 22
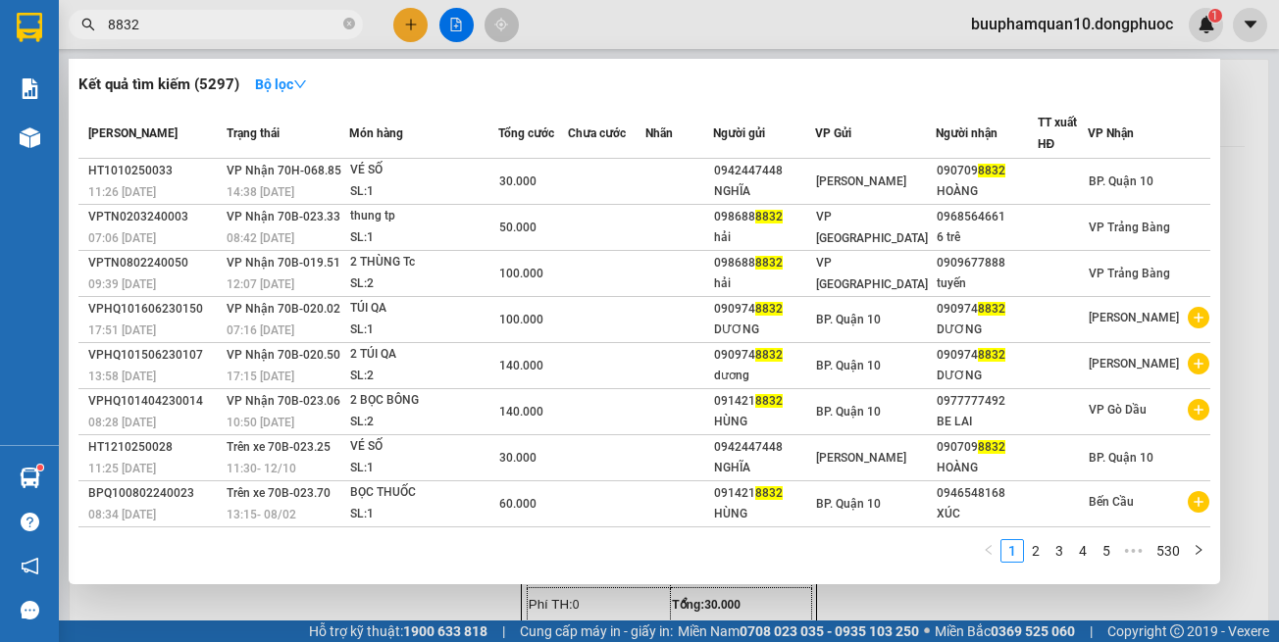
click at [273, 28] on input "8832" at bounding box center [223, 25] width 231 height 22
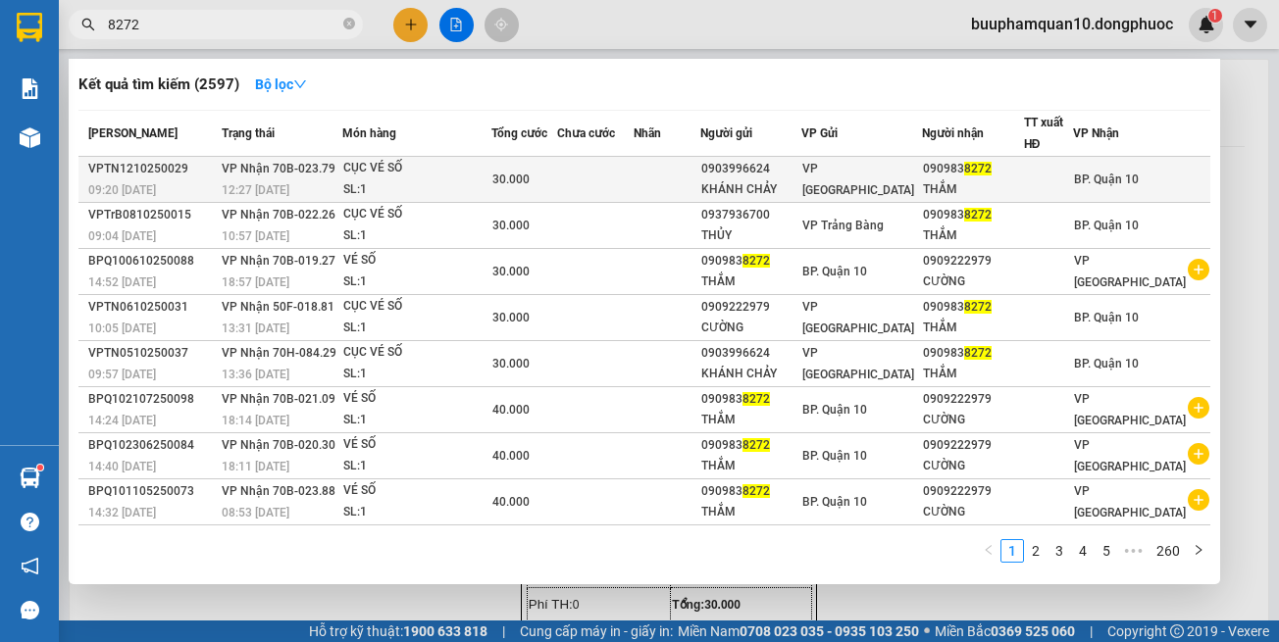
type input "8272"
click at [411, 192] on div "SL: 1" at bounding box center [416, 190] width 147 height 22
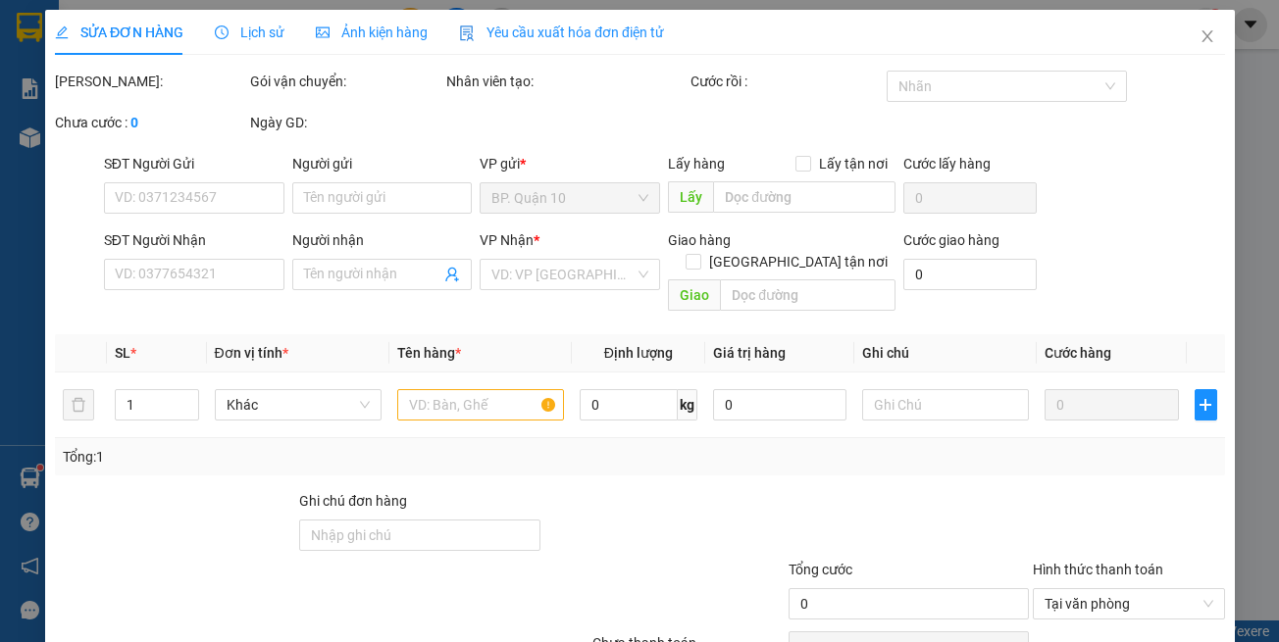
type input "0903996624"
type input "KHÁNH CHẢY"
type input "0909838272"
type input "THẮM"
type input "30.000"
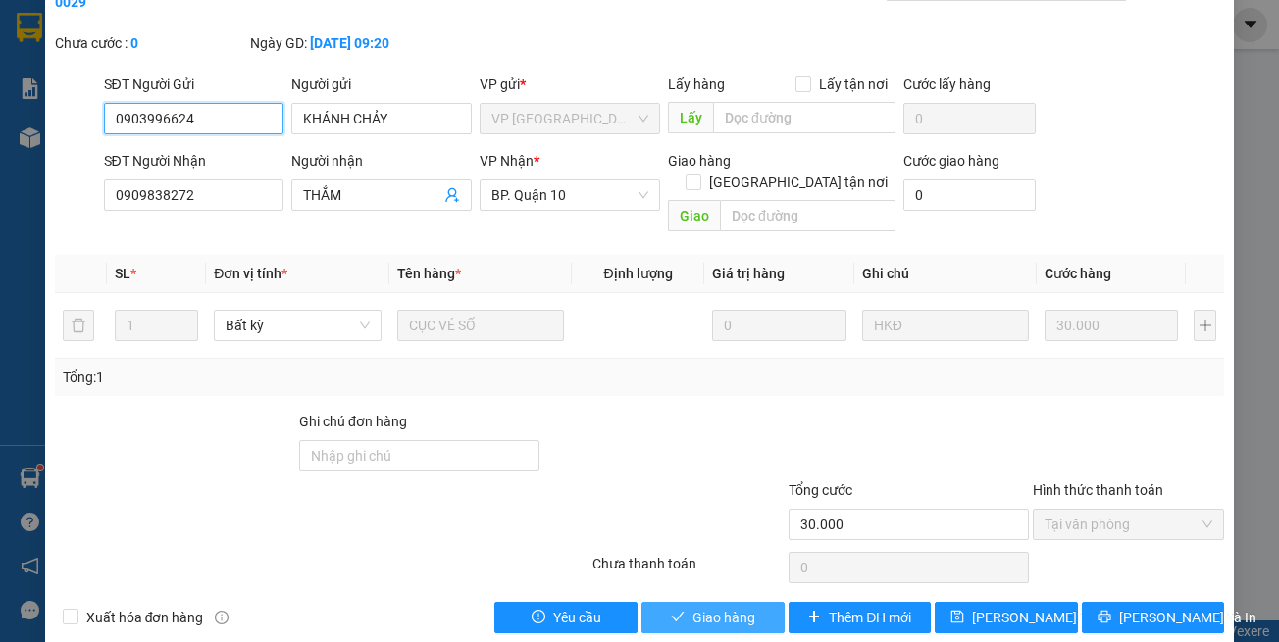
scroll to position [109, 0]
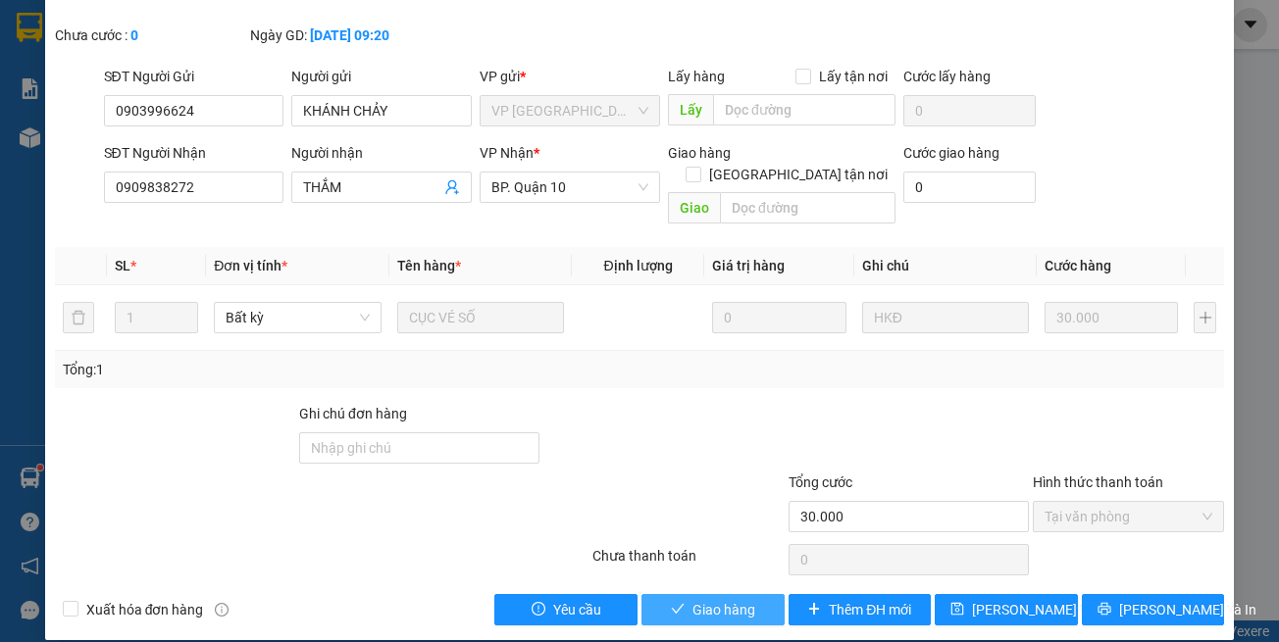
drag, startPoint x: 735, startPoint y: 589, endPoint x: 618, endPoint y: 551, distance: 122.8
click at [734, 599] on span "Giao hàng" at bounding box center [723, 610] width 63 height 22
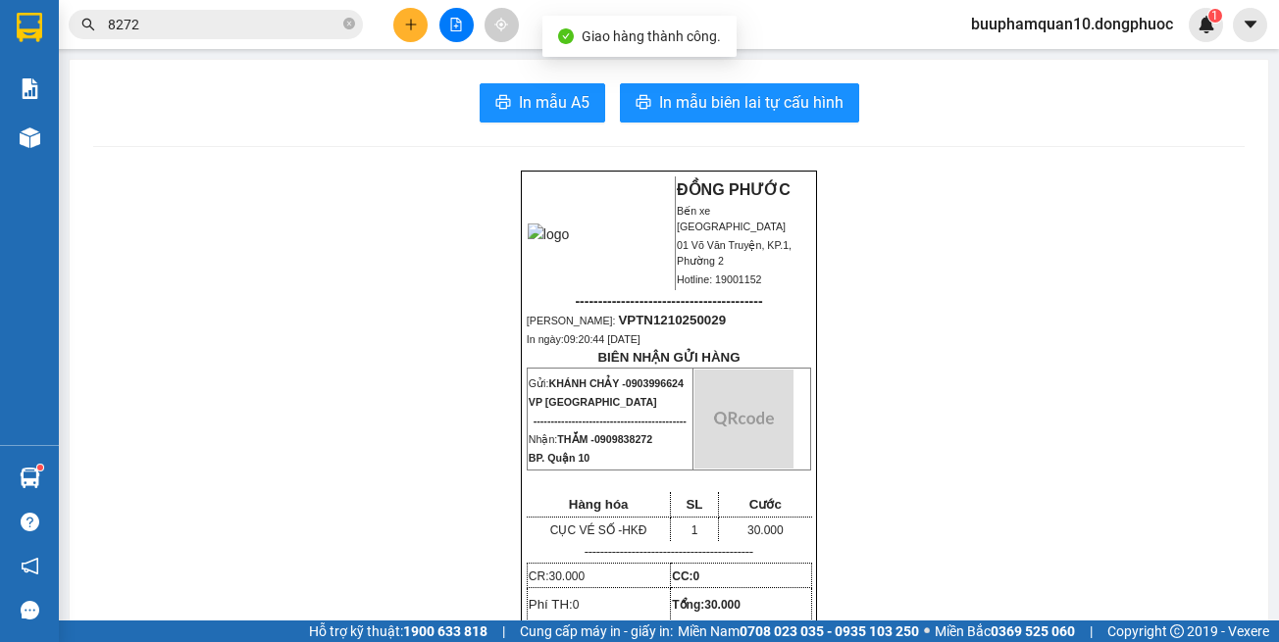
click at [213, 26] on input "8272" at bounding box center [223, 25] width 231 height 22
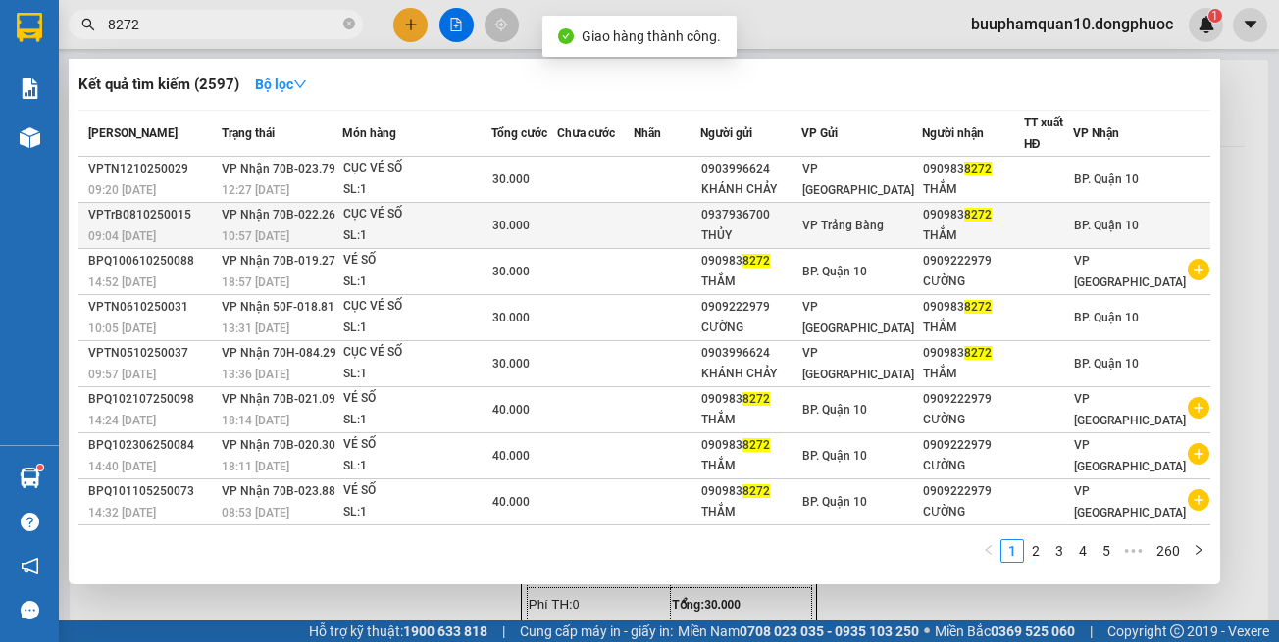
click at [434, 221] on div "CỤC VÉ SỐ" at bounding box center [416, 215] width 147 height 22
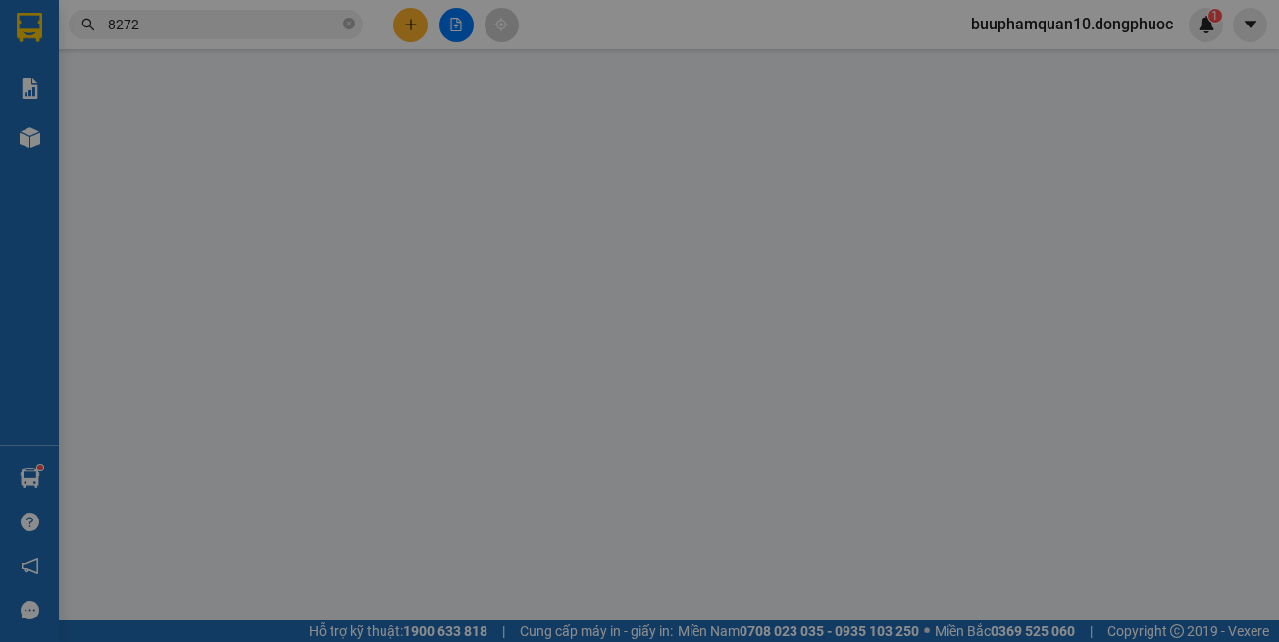
type input "0937936700"
type input "THỦY"
type input "0909838272"
type input "THẮM"
type input "30.000"
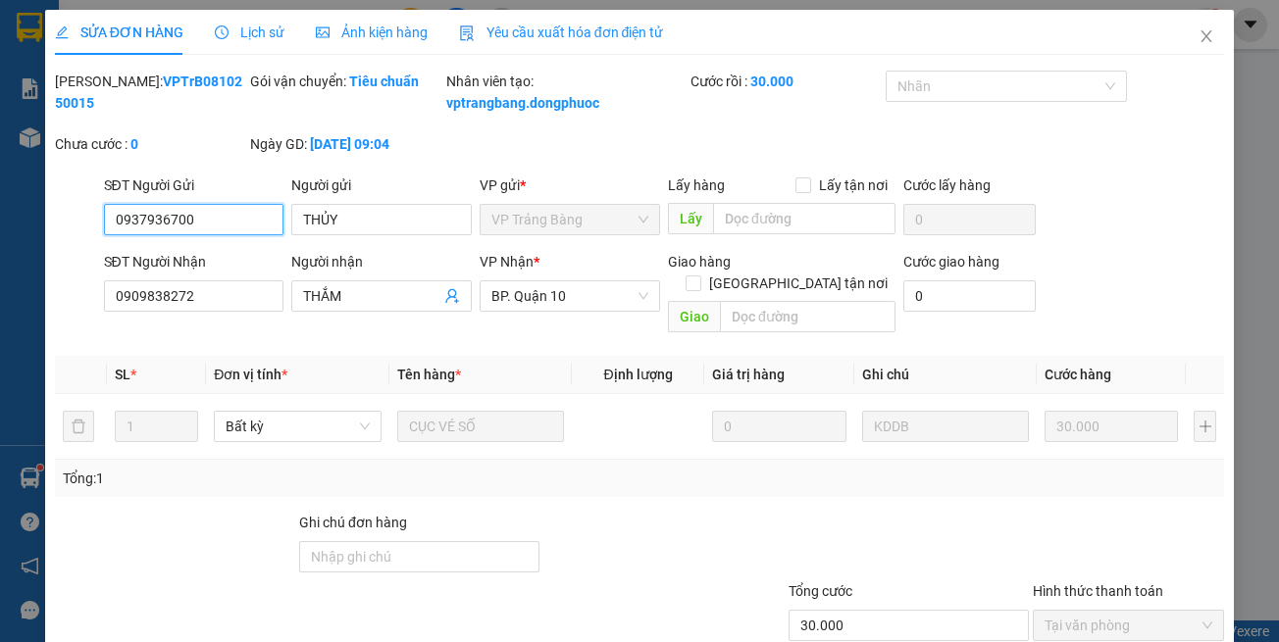
scroll to position [130, 0]
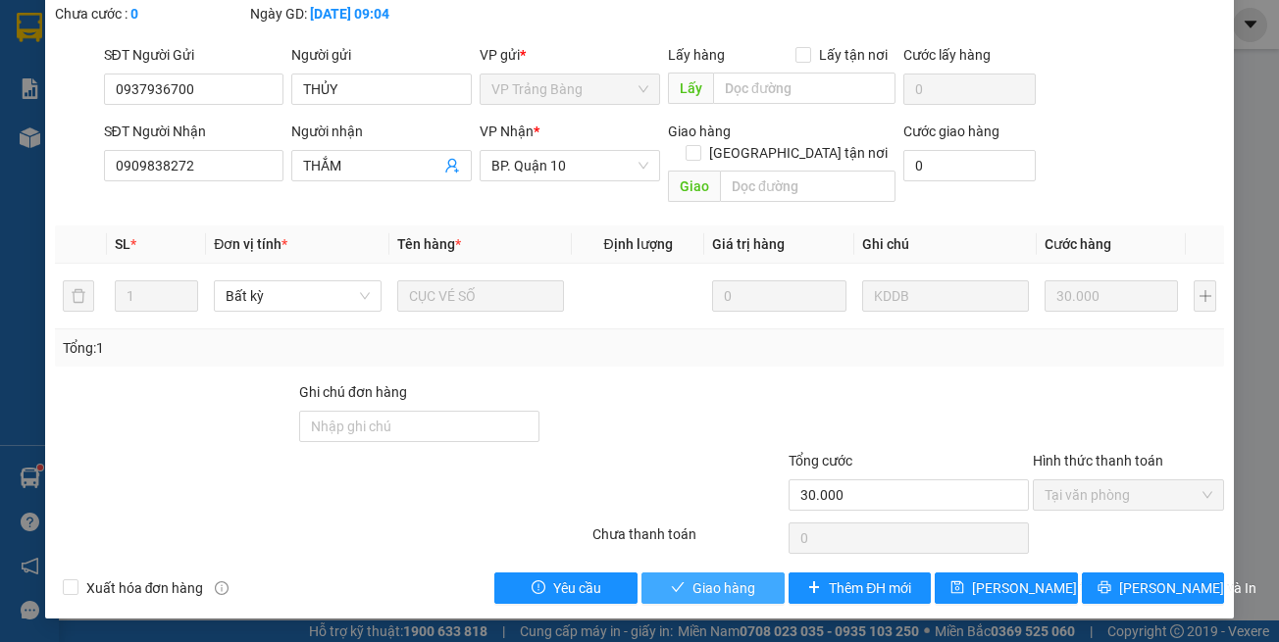
click at [736, 590] on span "Giao hàng" at bounding box center [723, 589] width 63 height 22
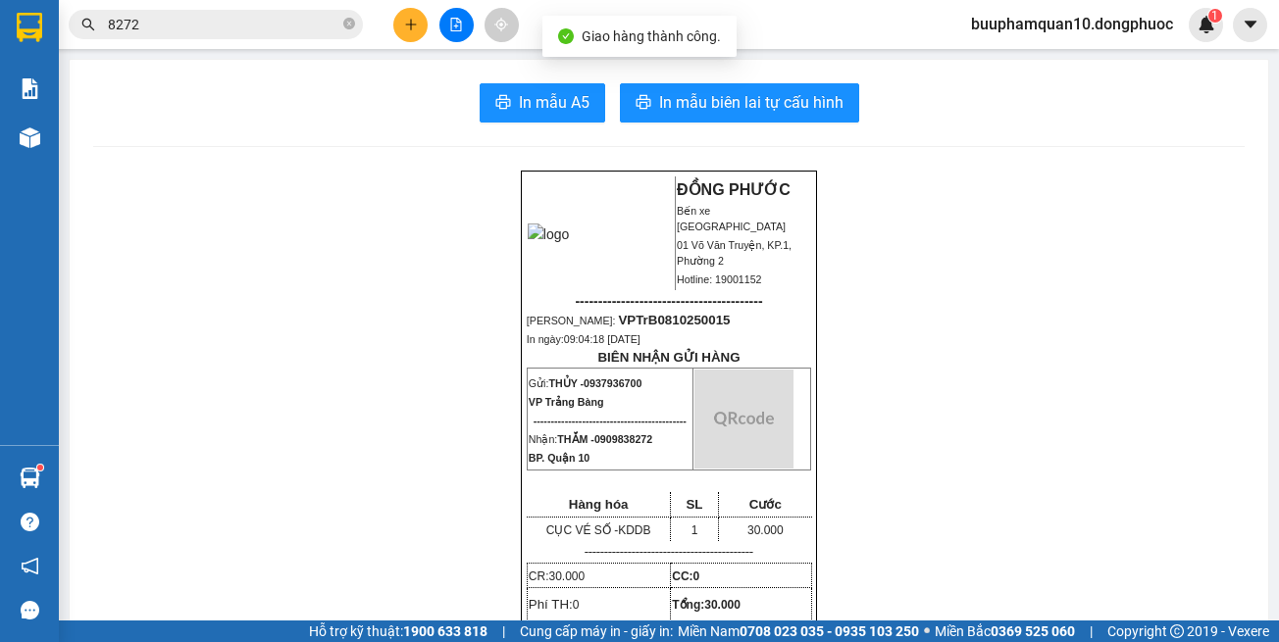
click at [261, 17] on input "8272" at bounding box center [223, 25] width 231 height 22
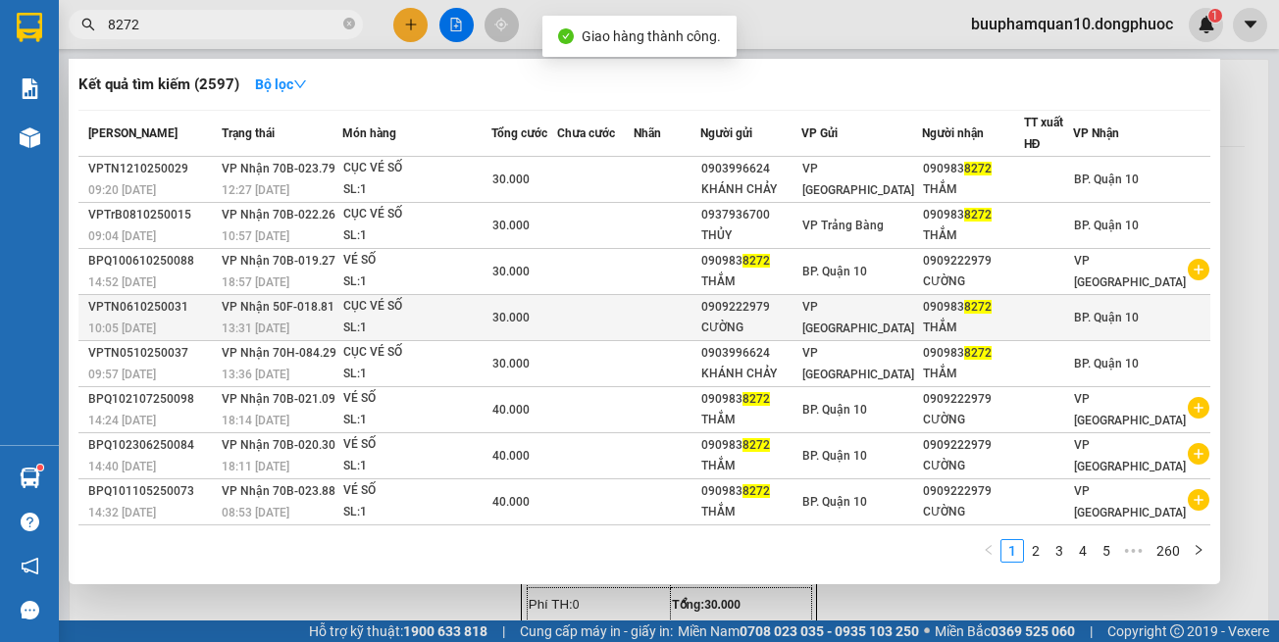
click at [426, 319] on div "SL: 1" at bounding box center [416, 329] width 147 height 22
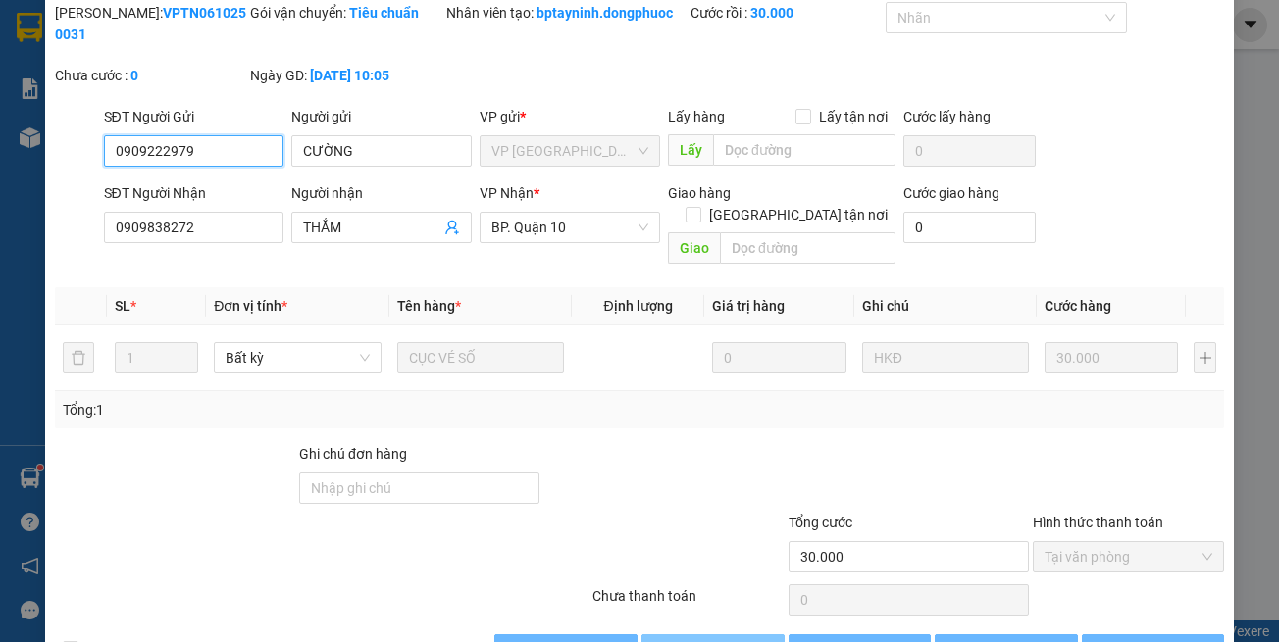
scroll to position [109, 0]
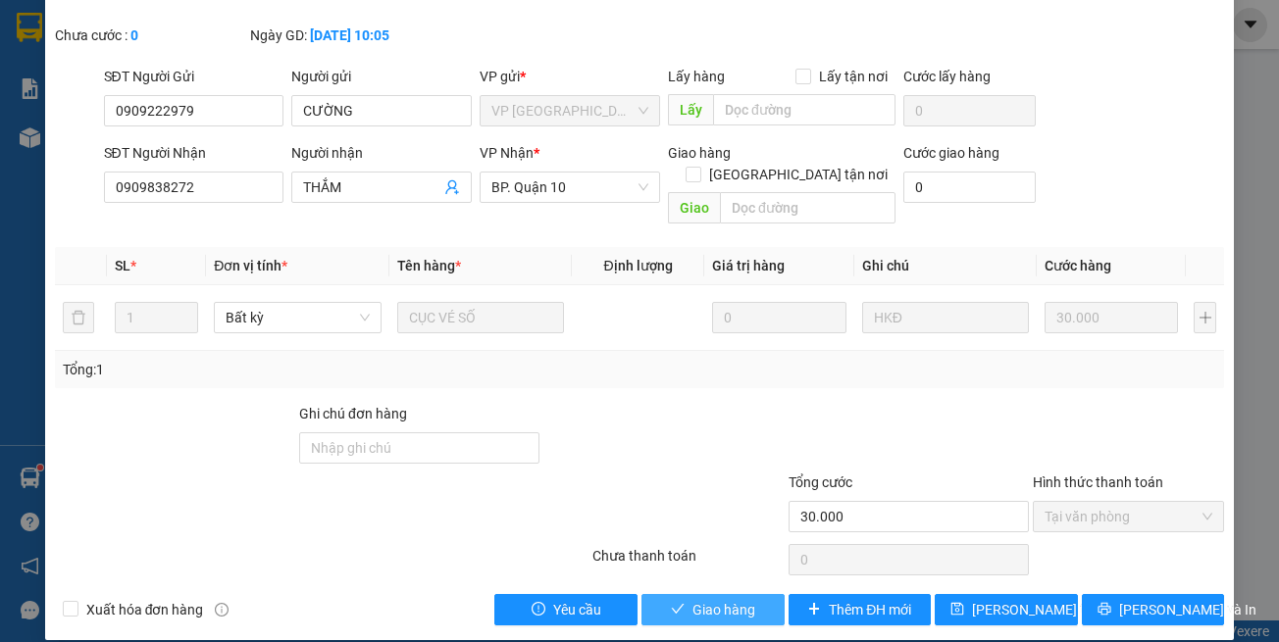
click at [703, 599] on span "Giao hàng" at bounding box center [723, 610] width 63 height 22
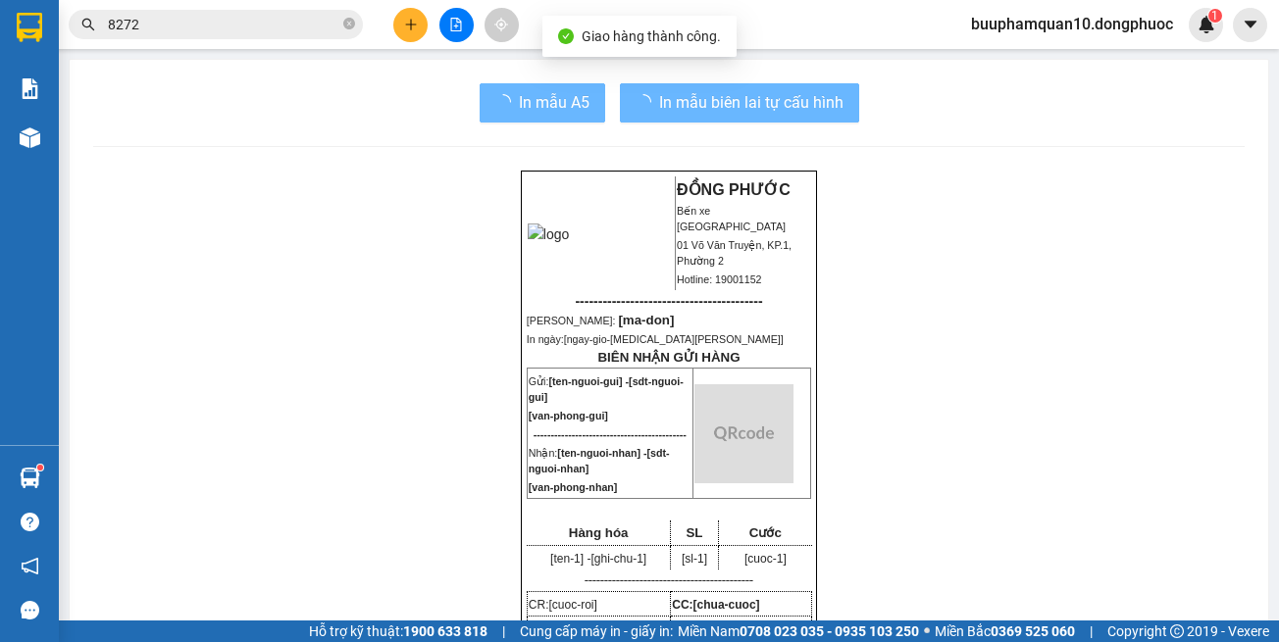
click at [151, 15] on input "8272" at bounding box center [223, 25] width 231 height 22
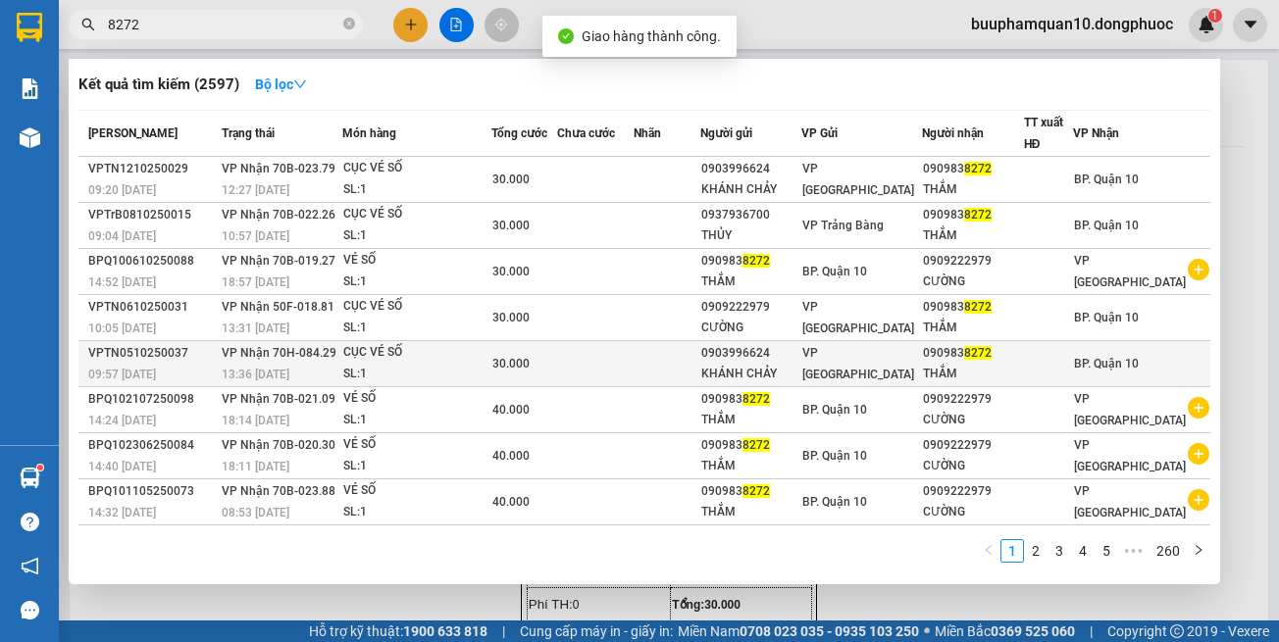
click at [337, 353] on td "VP Nhận 70H-084.29 13:36 - 05/10" at bounding box center [280, 364] width 126 height 46
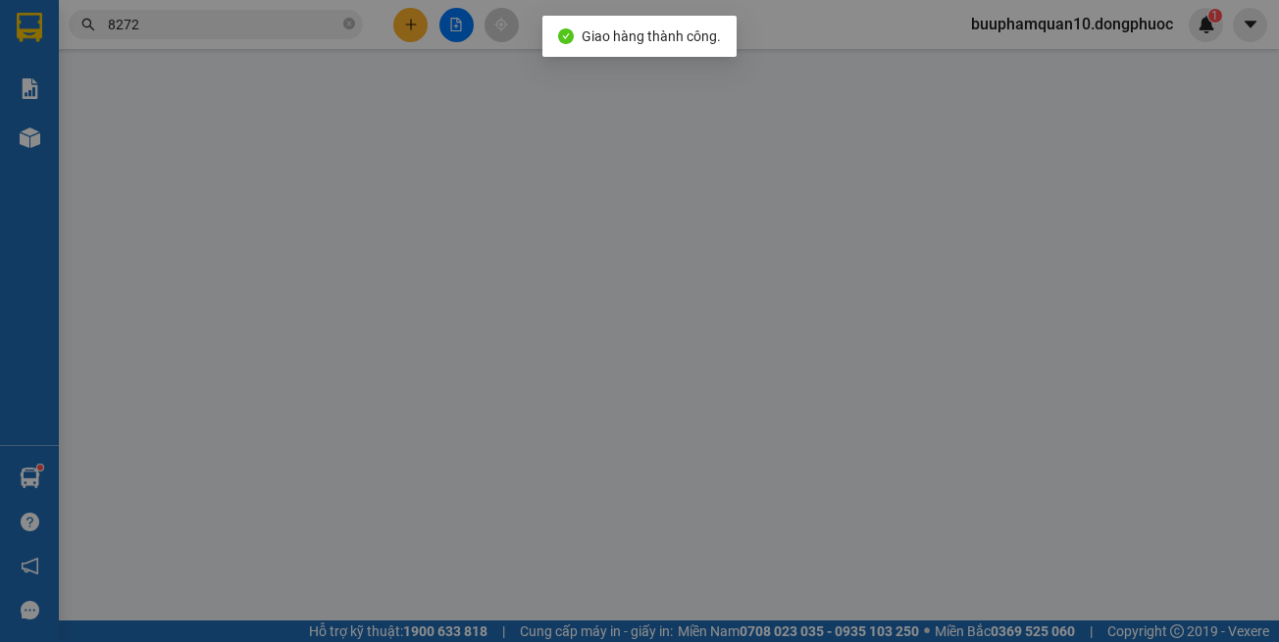
type input "0903996624"
type input "KHÁNH CHẢY"
type input "0909838272"
type input "THẮM"
type input "30.000"
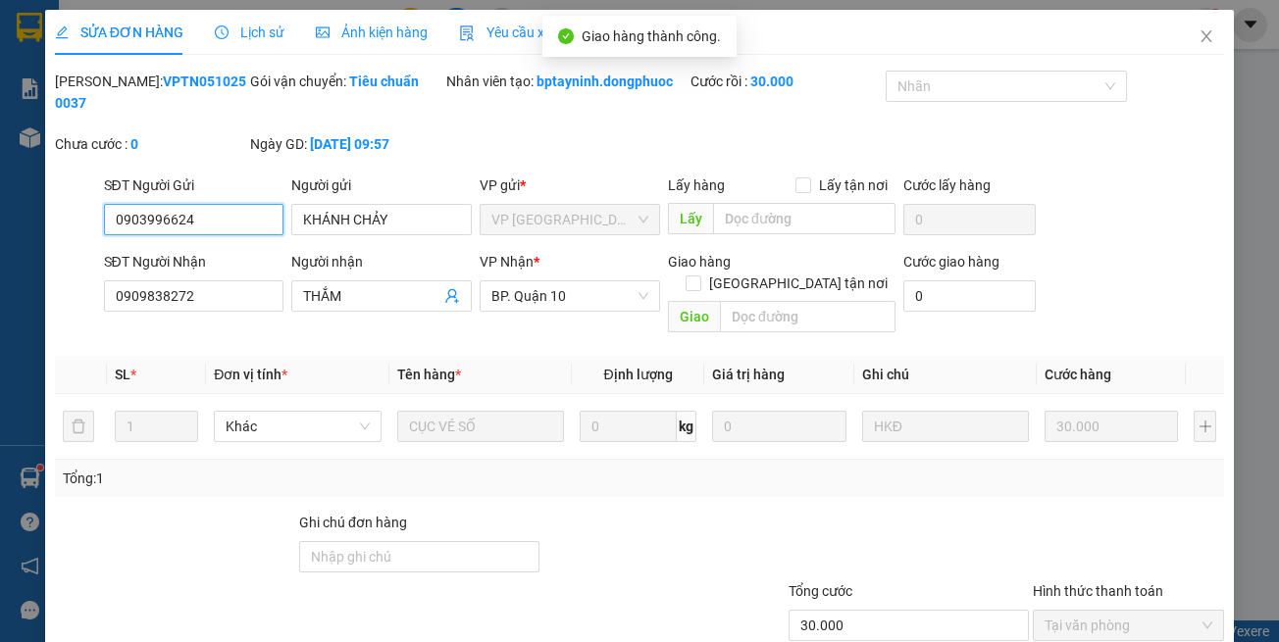
scroll to position [77, 0]
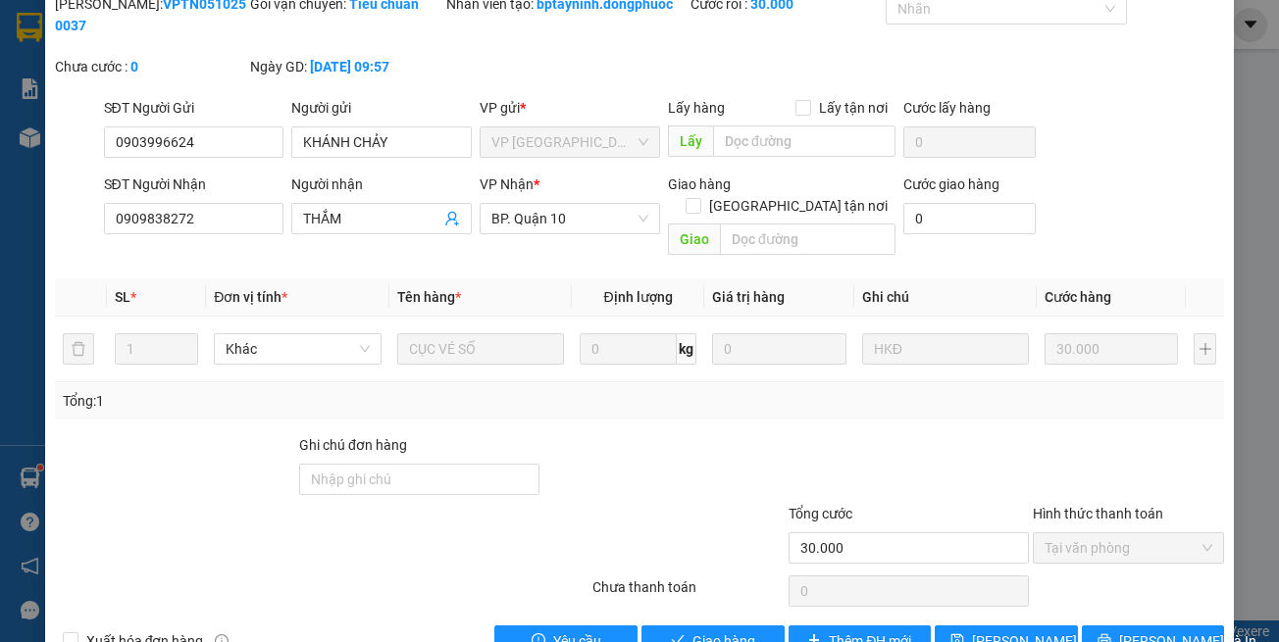
click at [721, 600] on div "Total Paid Fee 30.000 Total UnPaid Fee 0 Cash Collection Total Fee Mã ĐH: VPTN0…" at bounding box center [640, 325] width 1170 height 664
click at [671, 634] on icon "check" at bounding box center [678, 641] width 14 height 14
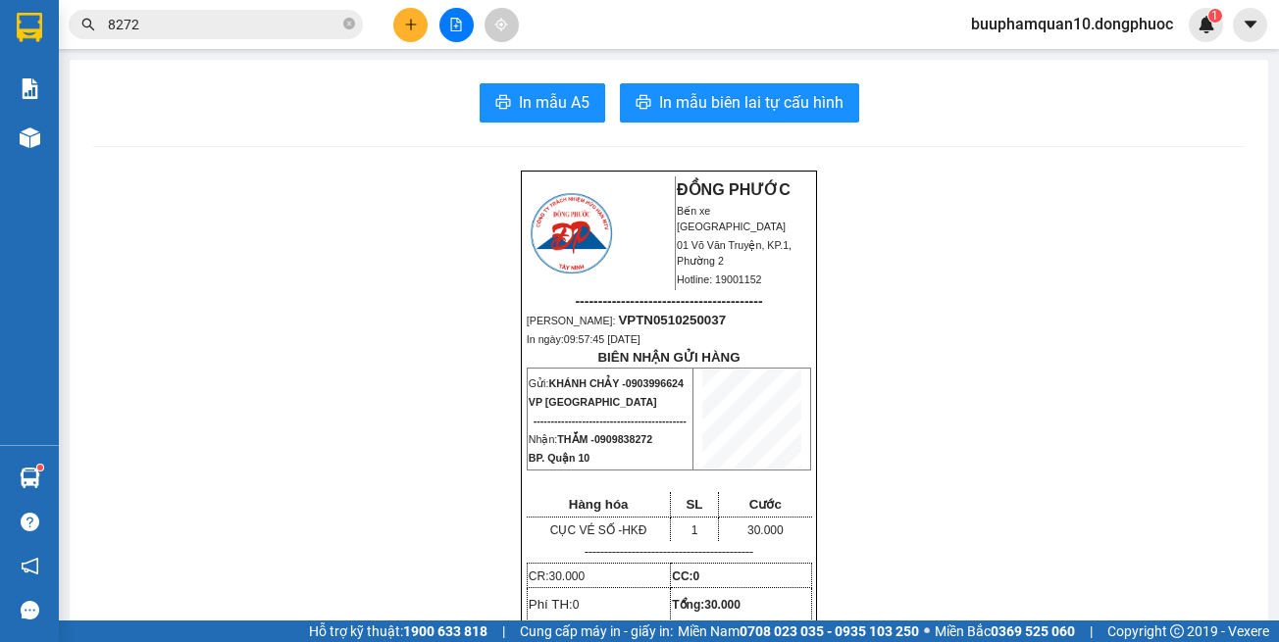
click at [463, 22] on button at bounding box center [456, 25] width 34 height 34
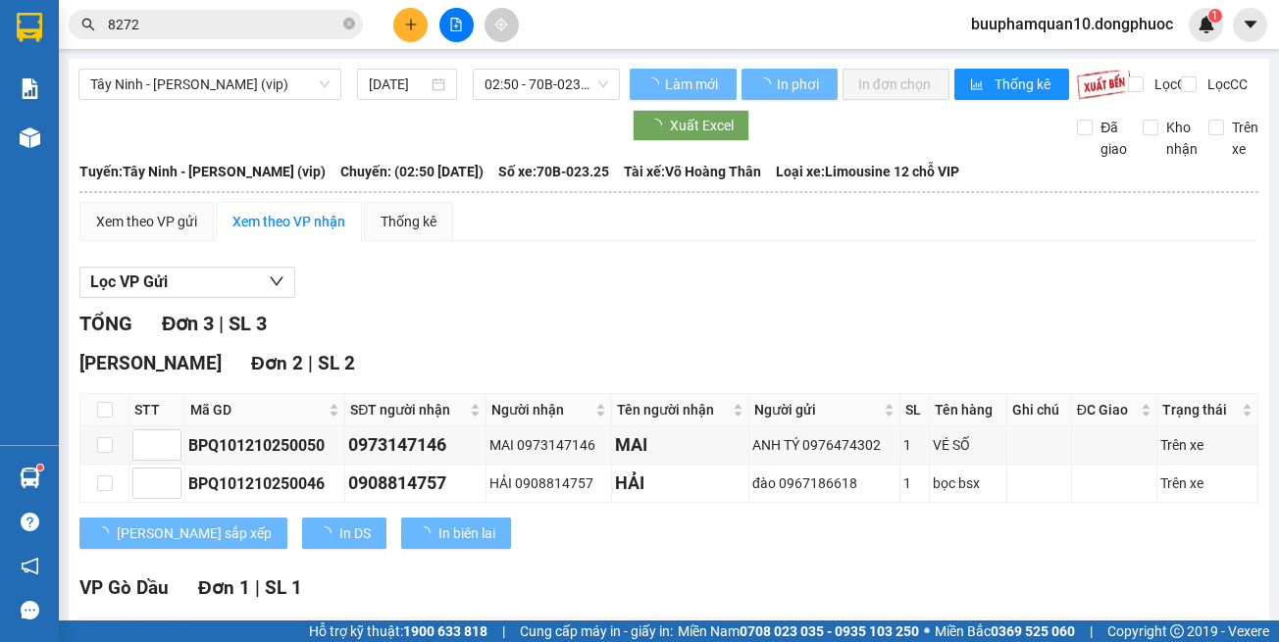
click at [300, 65] on div "Tây Ninh - Hồ Chí Minh (vip) 12/10/2025 02:50 - 70B-023.25 Làm mới In phơi In đ…" at bounding box center [669, 420] width 1200 height 722
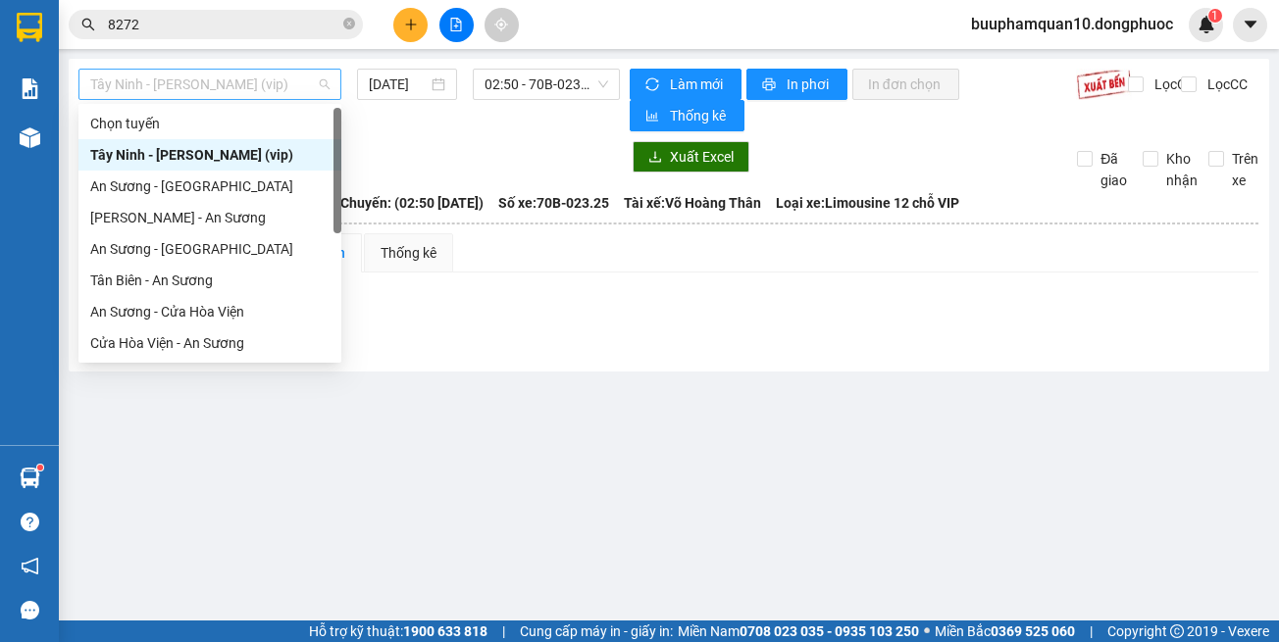
click at [300, 81] on span "Tây Ninh - [PERSON_NAME] (vip)" at bounding box center [209, 84] width 239 height 29
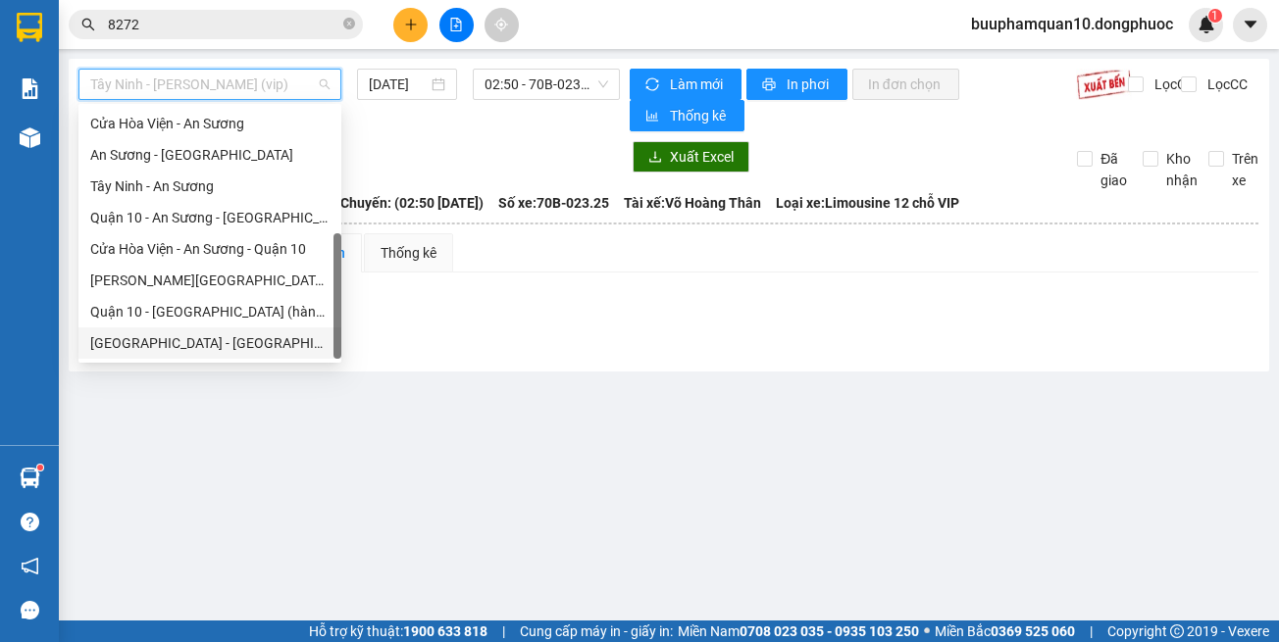
click at [292, 344] on div "Hồ Chí Minh - Tây Ninh (vip)" at bounding box center [209, 343] width 239 height 22
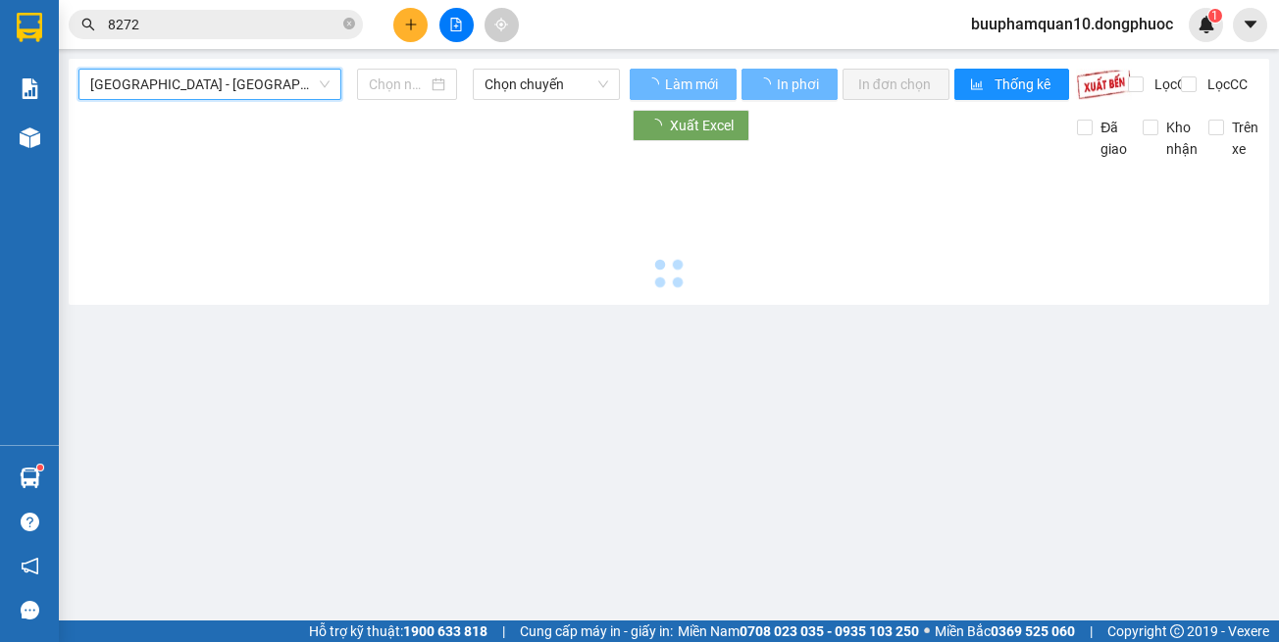
type input "[DATE]"
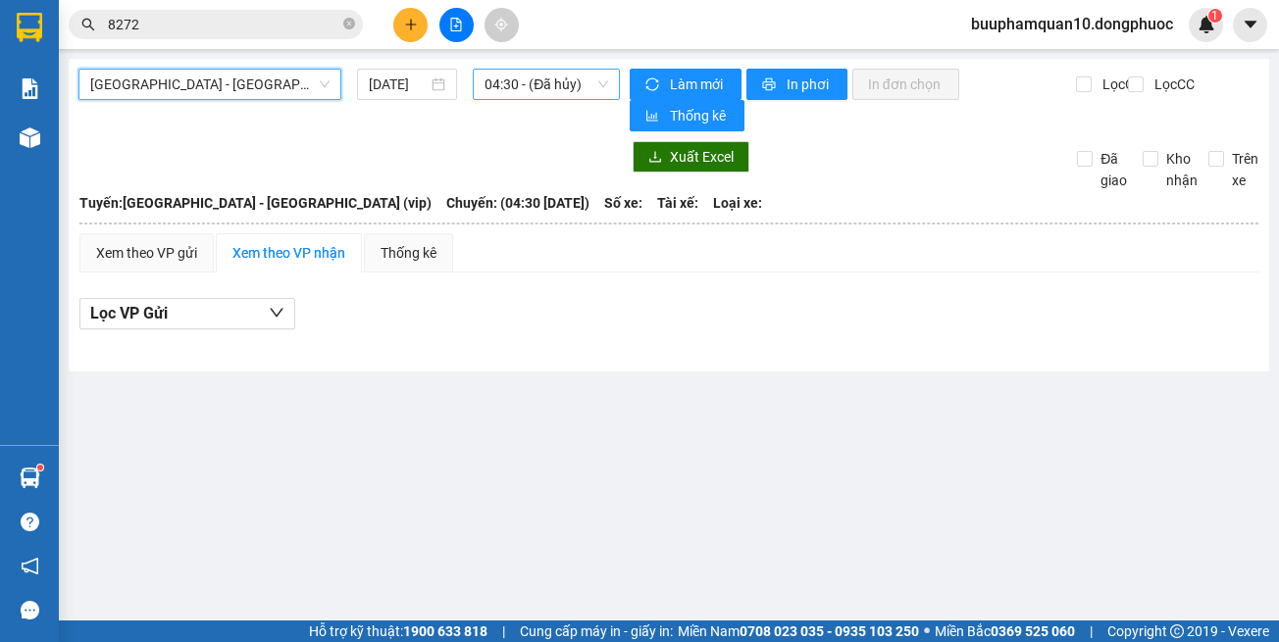
click at [592, 87] on span "04:30 - (Đã hủy)" at bounding box center [546, 84] width 124 height 29
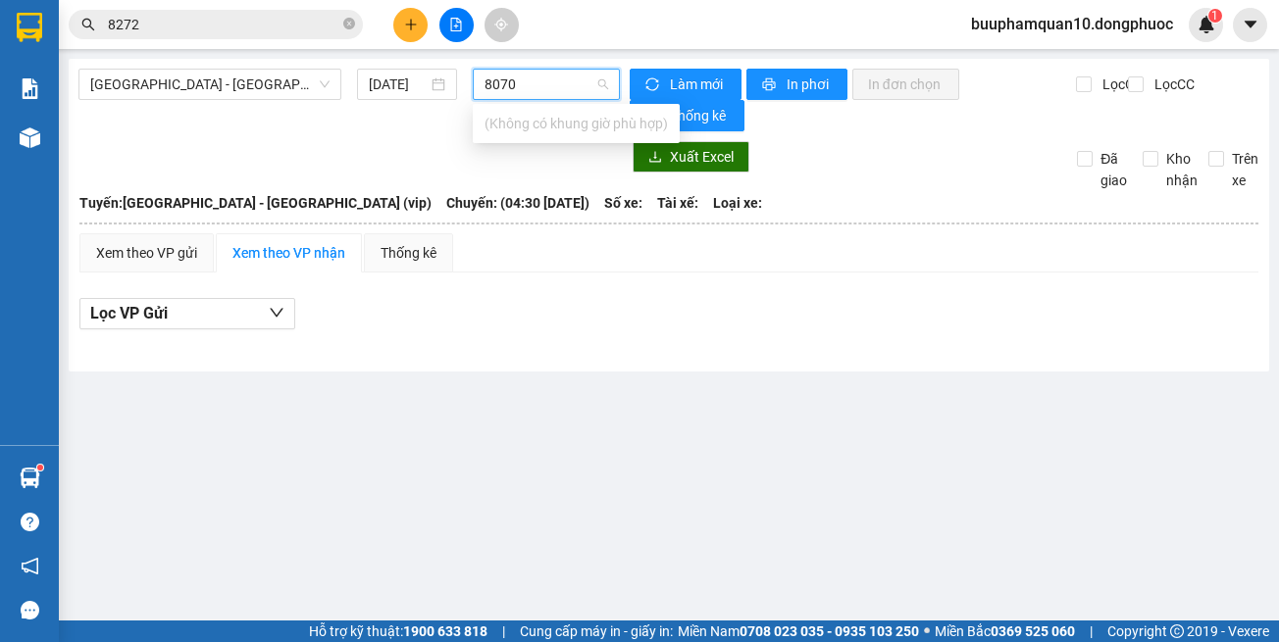
click at [525, 86] on input "8070" at bounding box center [539, 84] width 110 height 29
type input "8470"
click at [577, 112] on div "14:00 - 70H-084.70" at bounding box center [561, 123] width 177 height 31
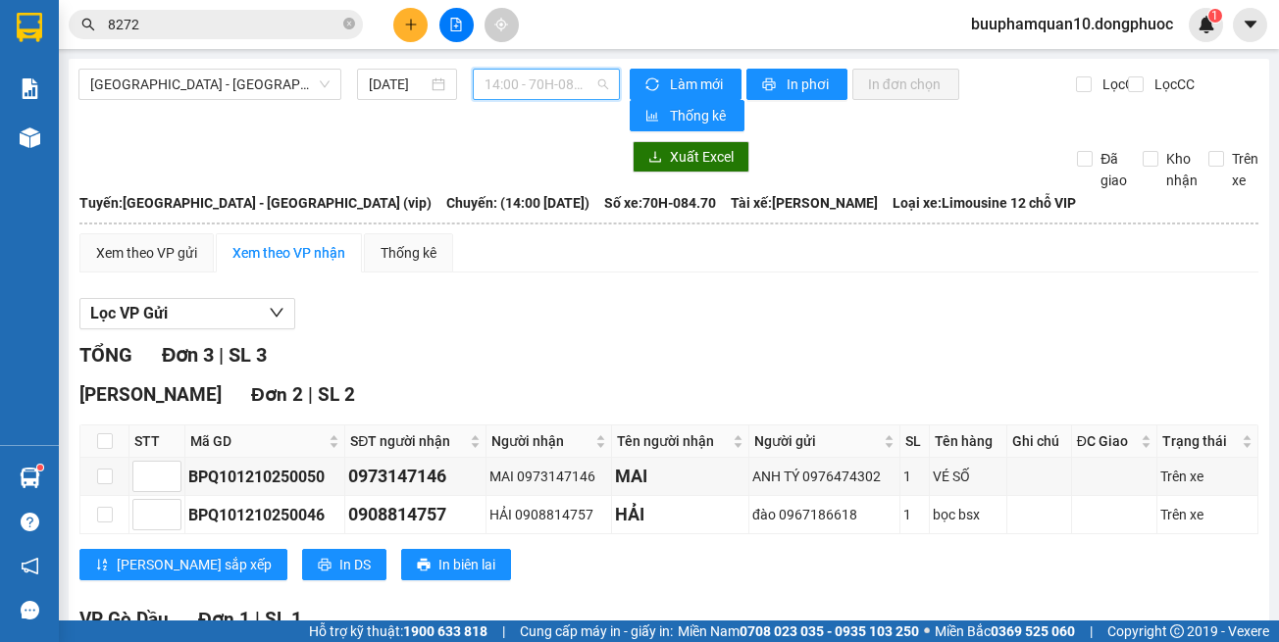
click at [571, 97] on span "14:00 - 70H-084.70" at bounding box center [546, 84] width 124 height 29
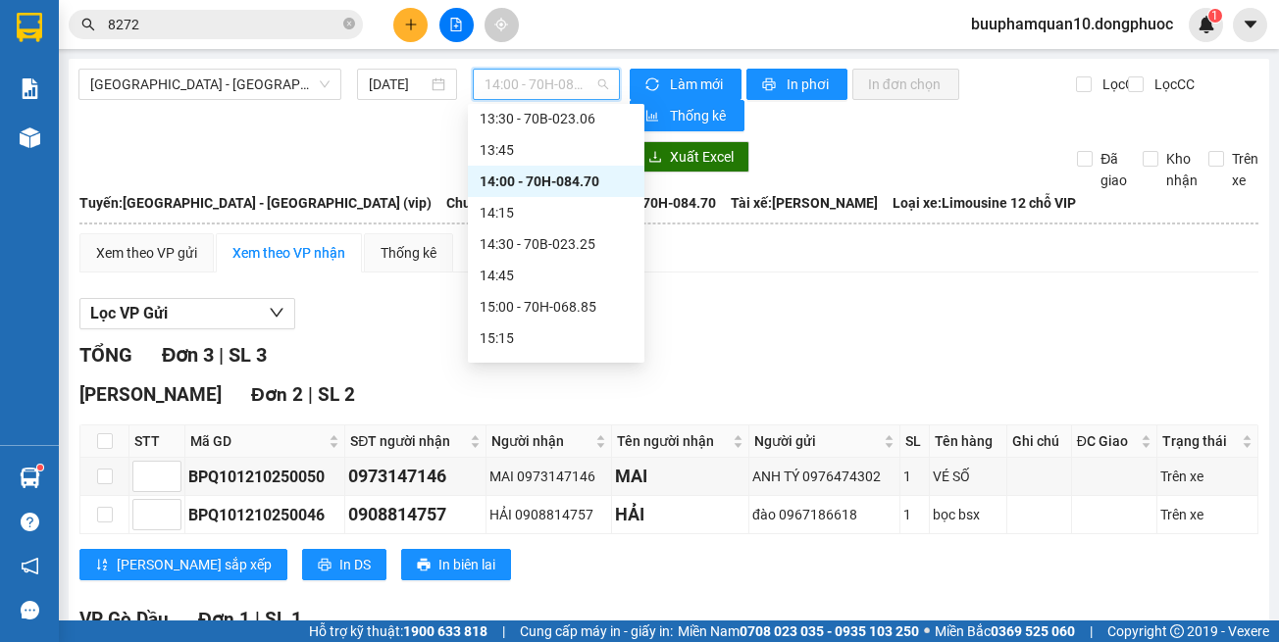
scroll to position [1200, 0]
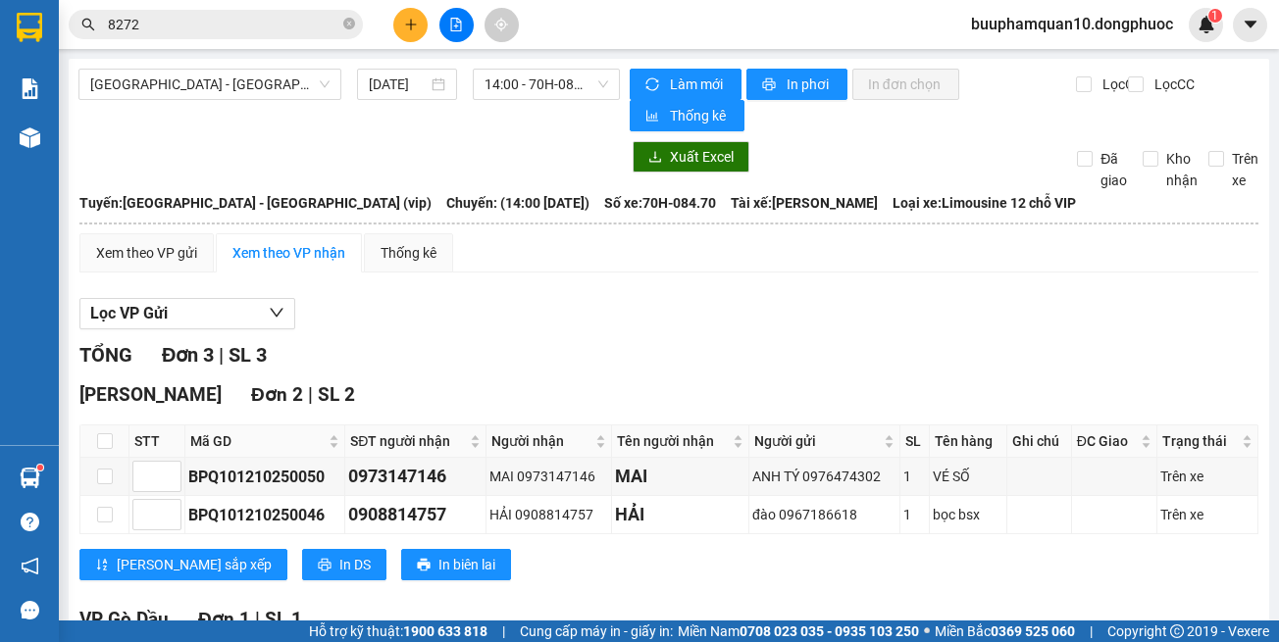
drag, startPoint x: 735, startPoint y: 275, endPoint x: 635, endPoint y: 2, distance: 290.1
click at [735, 274] on div "Xem theo VP gửi Xem theo VP nhận Thống kê Lọc VP Gửi TỔNG Đơn 3 | SL 3 Hòa Thà…" at bounding box center [668, 512] width 1179 height 558
click at [293, 32] on input "8272" at bounding box center [223, 25] width 231 height 22
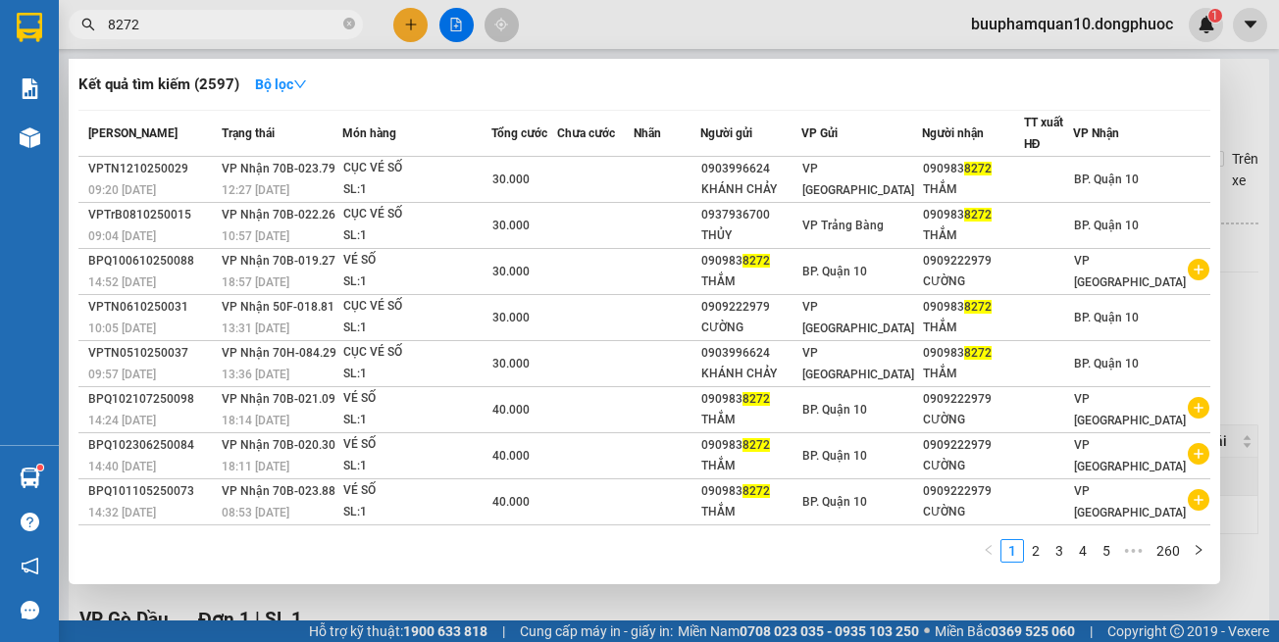
click at [293, 32] on input "8272" at bounding box center [223, 25] width 231 height 22
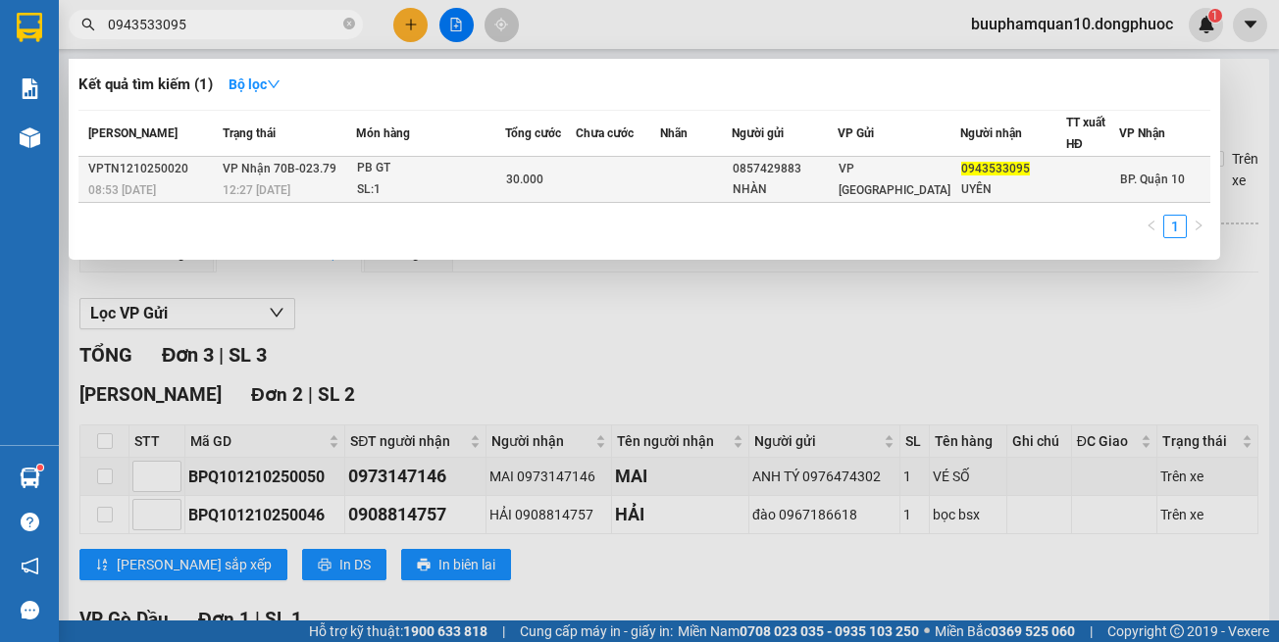
type input "0943533095"
click at [186, 176] on div "VPTN1210250020" at bounding box center [152, 169] width 128 height 21
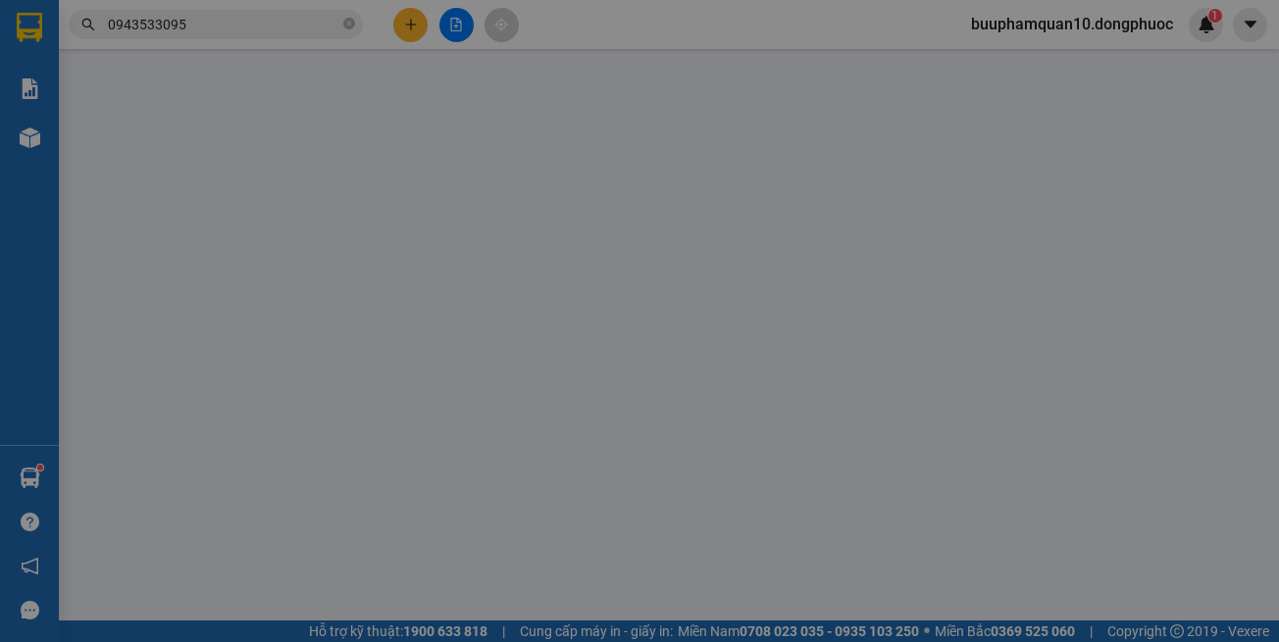
type input "0857429883"
type input "NHÀN"
type input "0943533095"
type input "UYÊN"
type input "30.000"
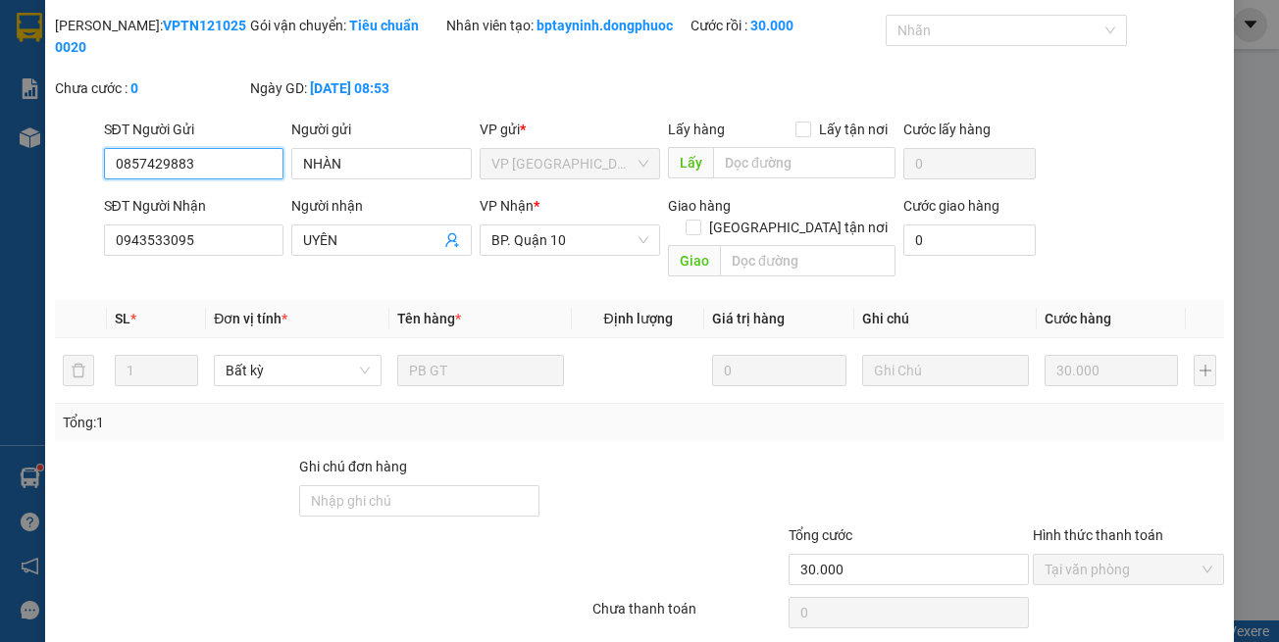
scroll to position [109, 0]
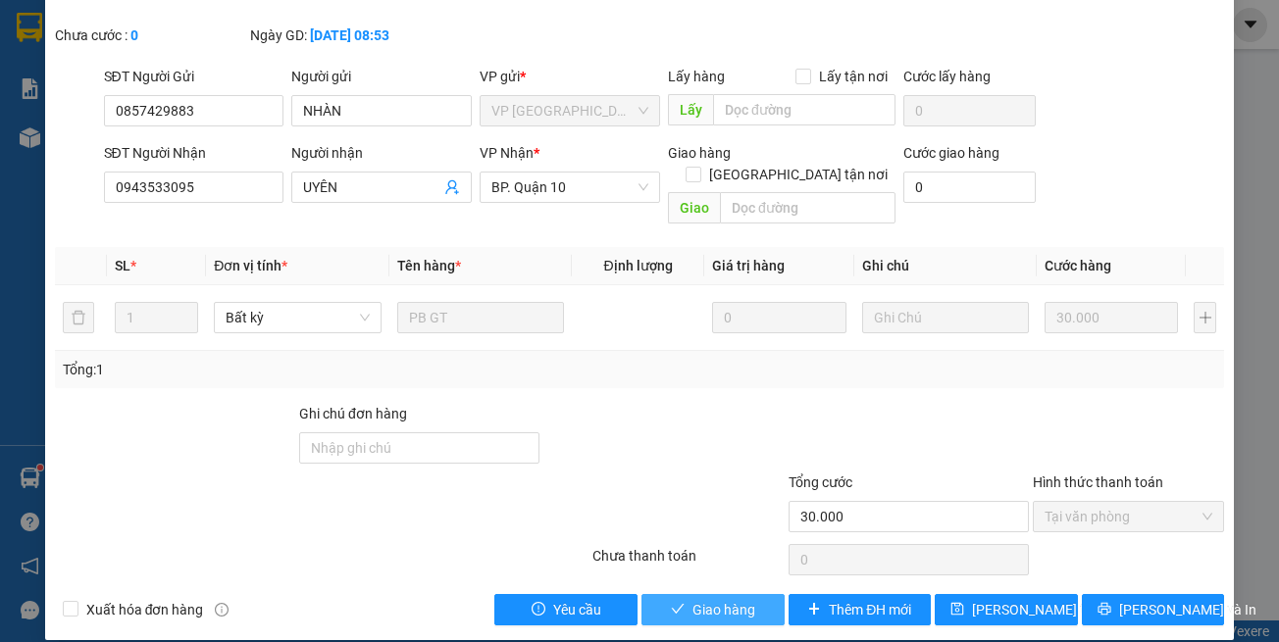
click at [695, 599] on span "Giao hàng" at bounding box center [723, 610] width 63 height 22
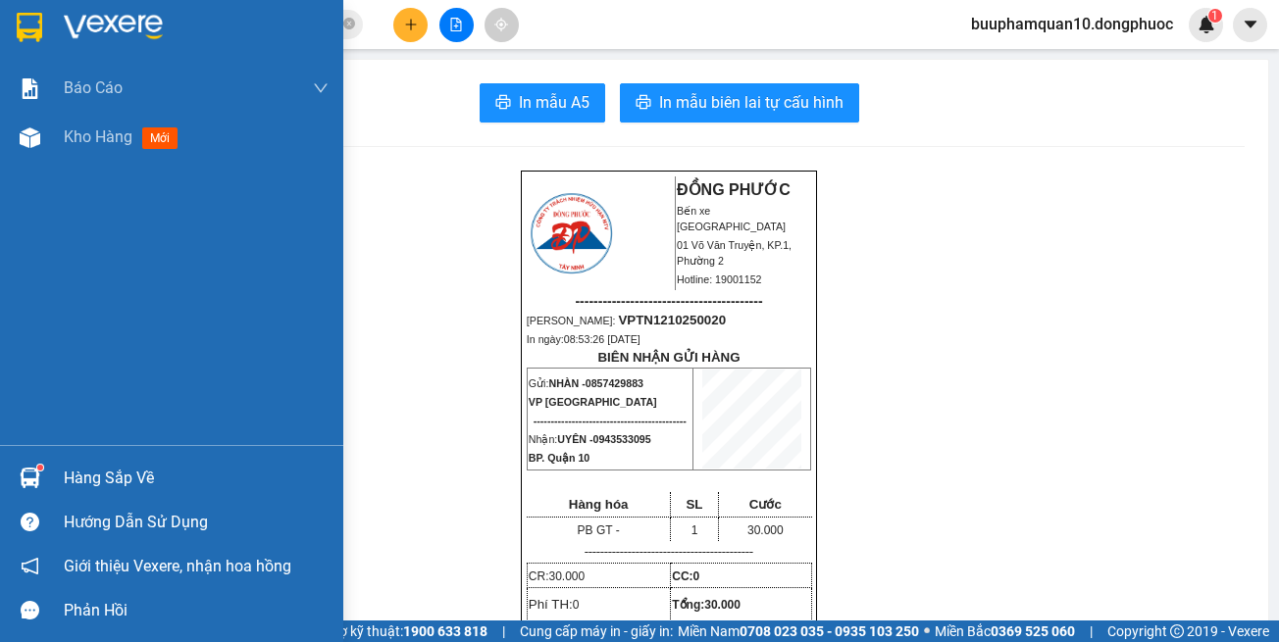
click at [53, 475] on div "Hàng sắp về" at bounding box center [171, 478] width 343 height 44
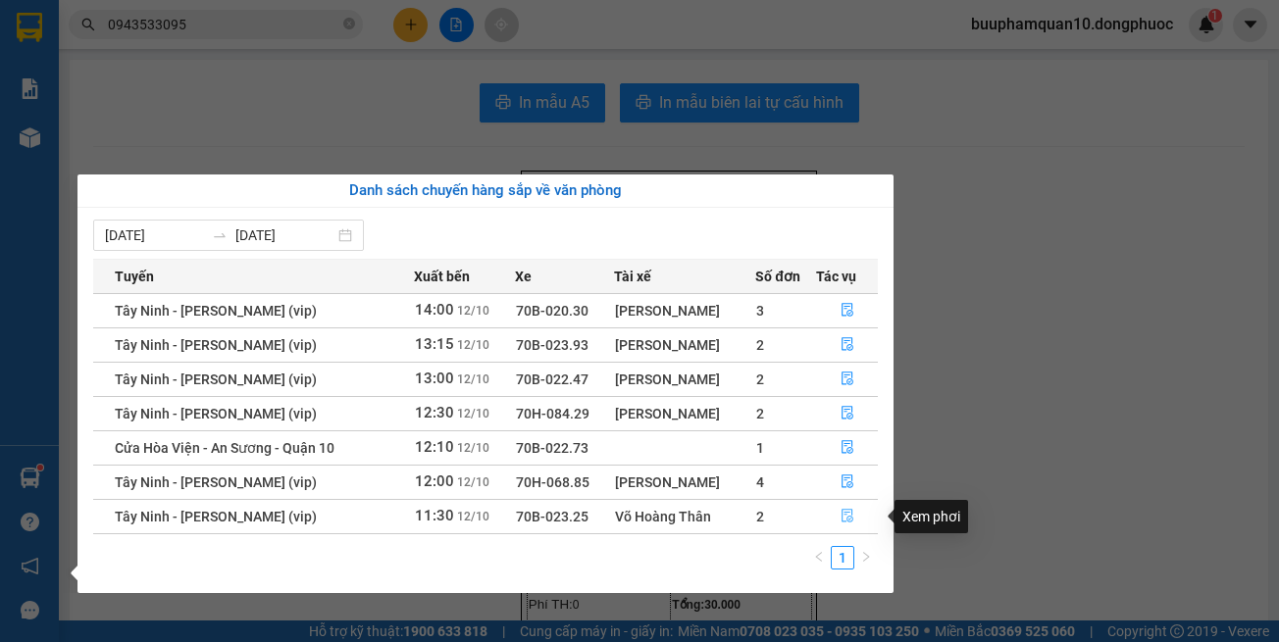
click at [849, 514] on icon "file-done" at bounding box center [847, 516] width 14 height 14
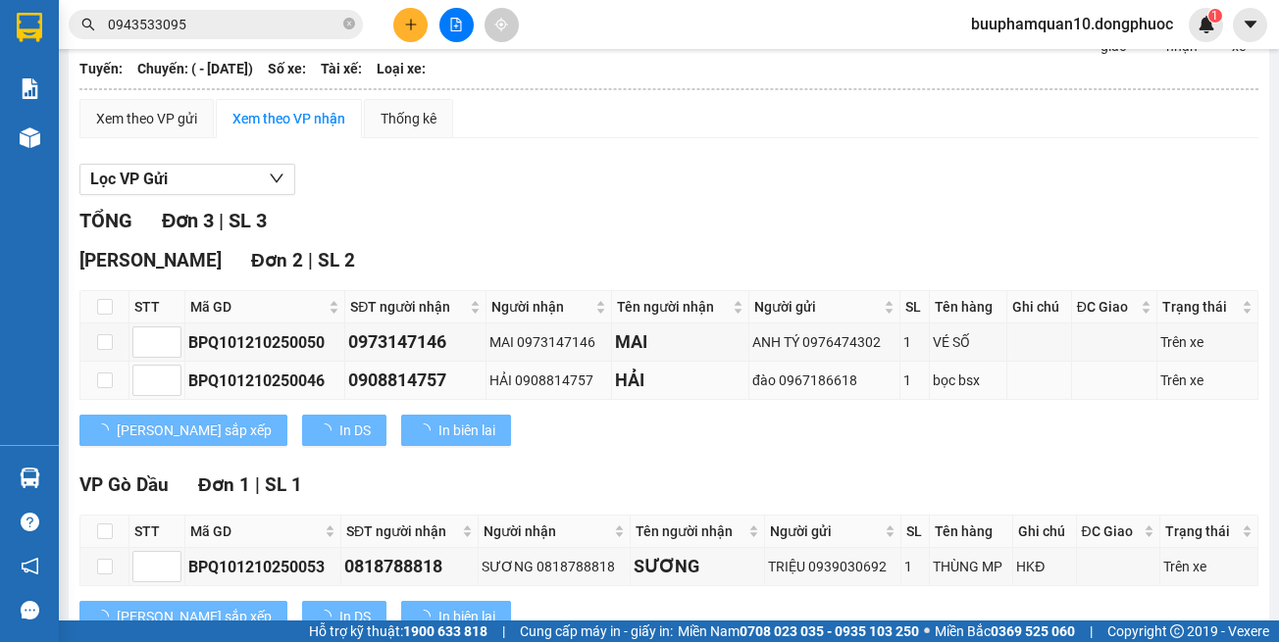
scroll to position [15, 0]
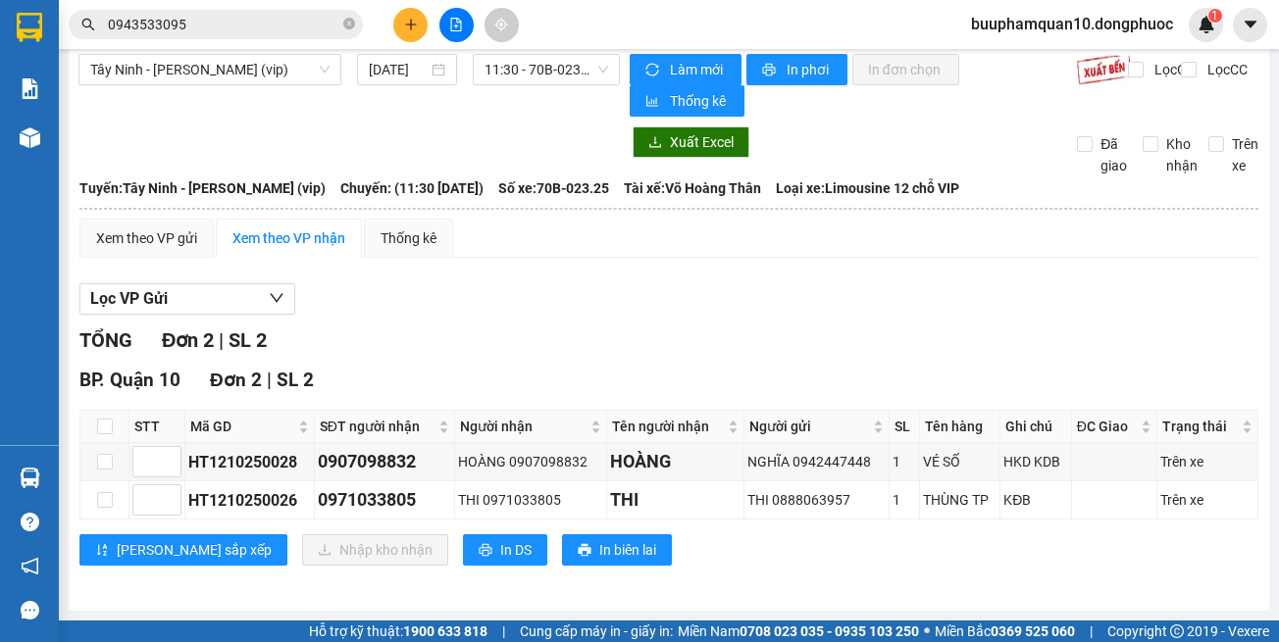
drag, startPoint x: 644, startPoint y: 390, endPoint x: 541, endPoint y: 157, distance: 255.1
click at [645, 389] on div "BP. Quận 10 Đơn 2 | SL 2" at bounding box center [668, 380] width 1179 height 29
click at [426, 22] on button at bounding box center [410, 25] width 34 height 34
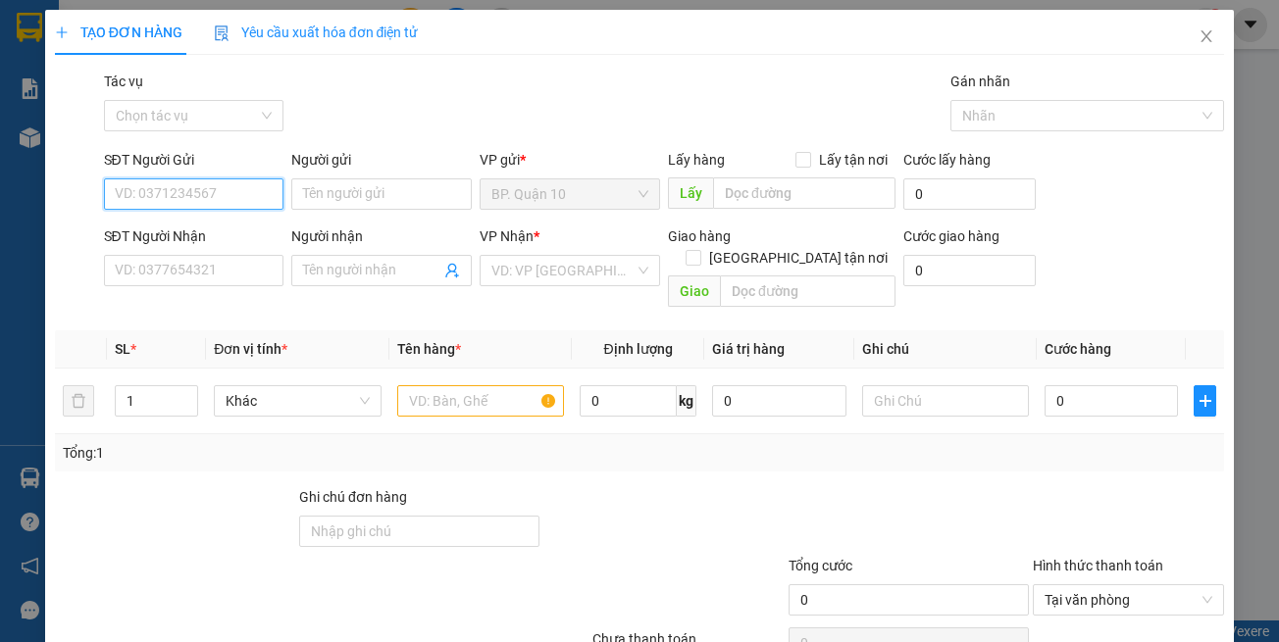
click at [258, 190] on input "SĐT Người Gửi" at bounding box center [194, 193] width 180 height 31
type input "0913746333"
click at [412, 199] on input "Người gửi" at bounding box center [381, 193] width 180 height 31
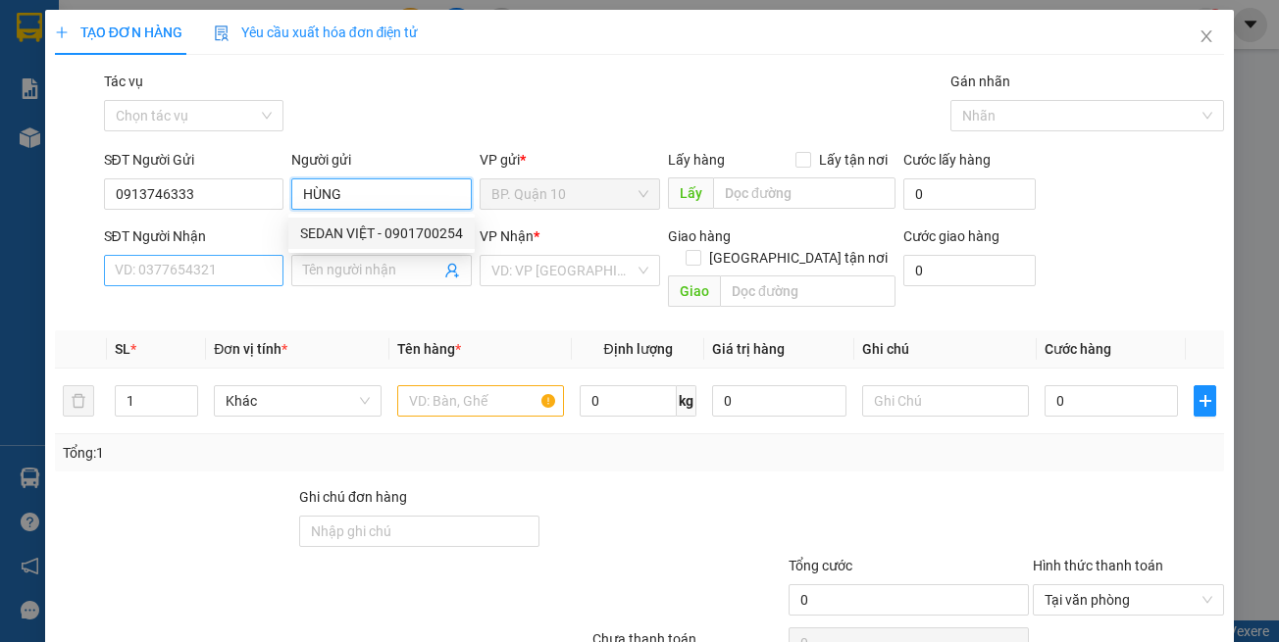
type input "HÙNG"
click at [225, 268] on input "SĐT Người Nhận" at bounding box center [194, 270] width 180 height 31
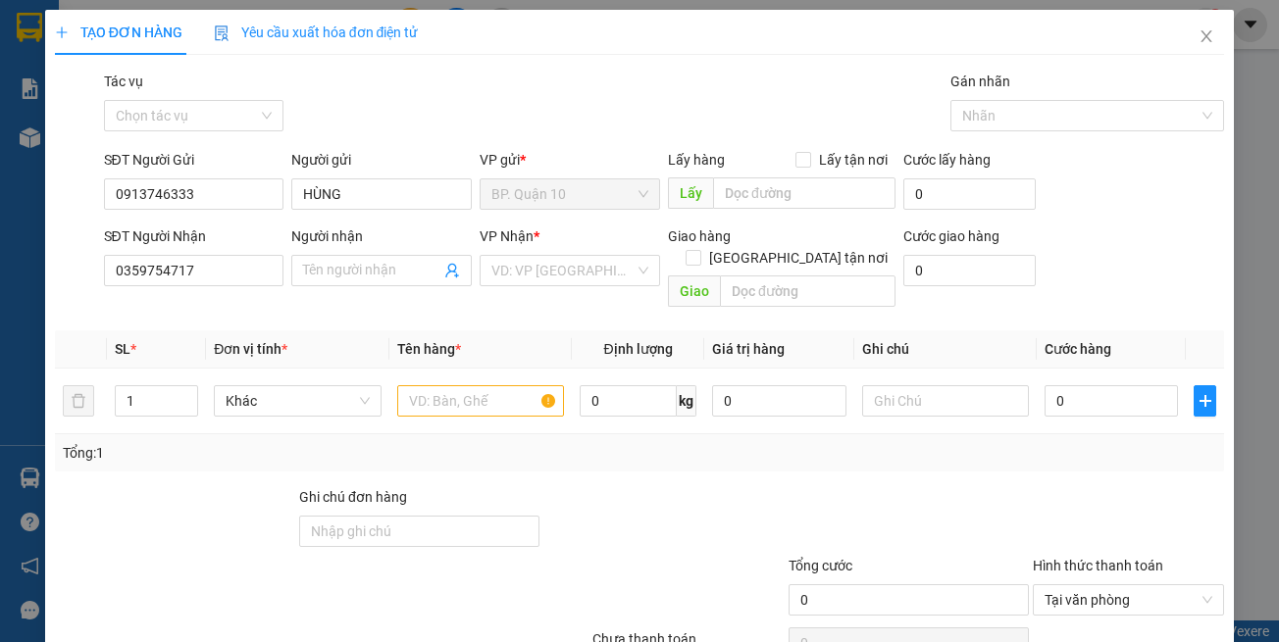
click at [178, 330] on th "SL *" at bounding box center [157, 349] width 100 height 38
click at [202, 269] on input "0359754717" at bounding box center [194, 270] width 180 height 31
type input "0359754717"
click at [366, 269] on input "Người nhận" at bounding box center [371, 271] width 137 height 22
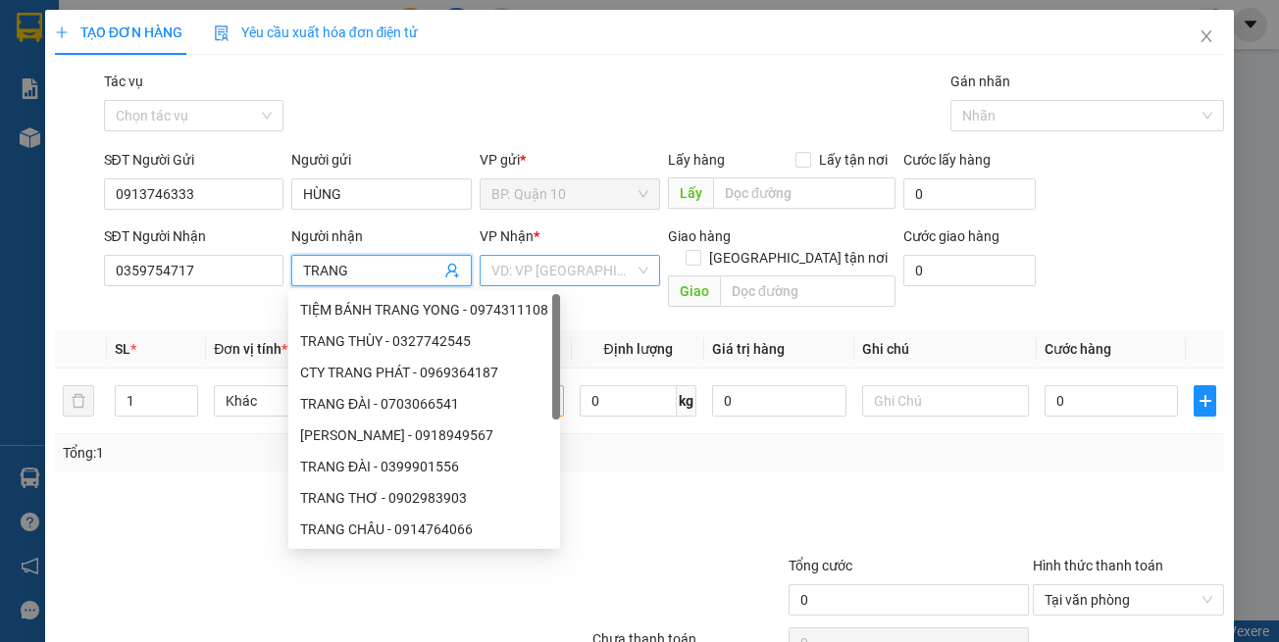
type input "TRANG"
click at [550, 276] on input "search" at bounding box center [562, 270] width 143 height 29
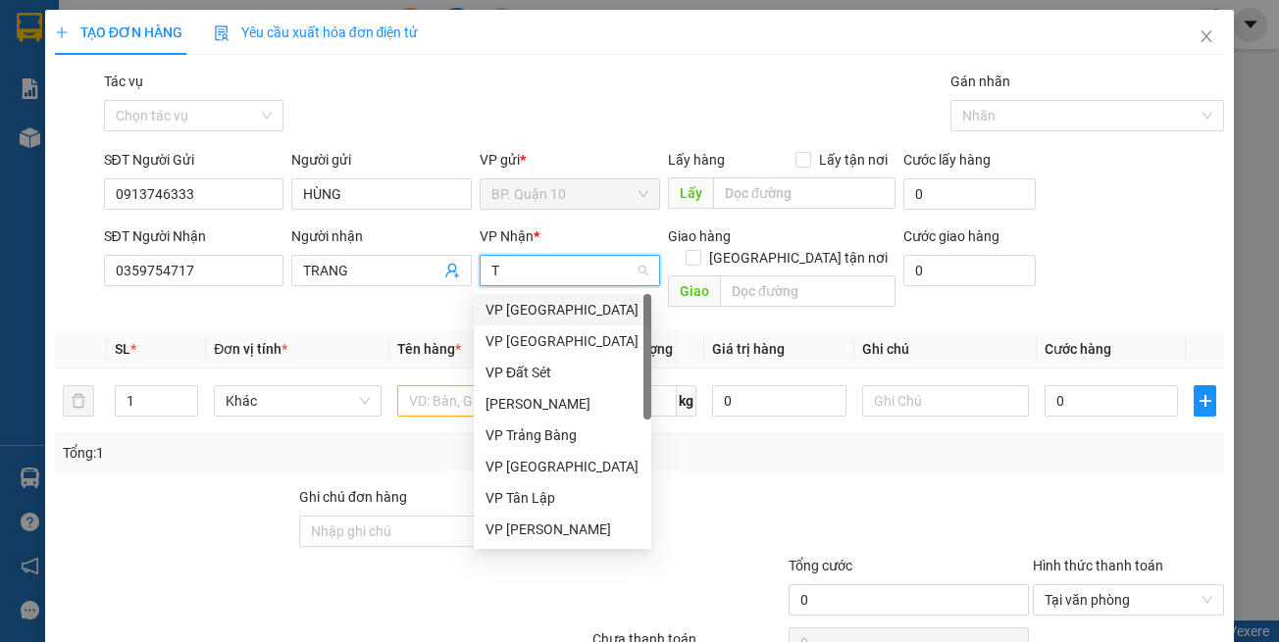
type input "TB"
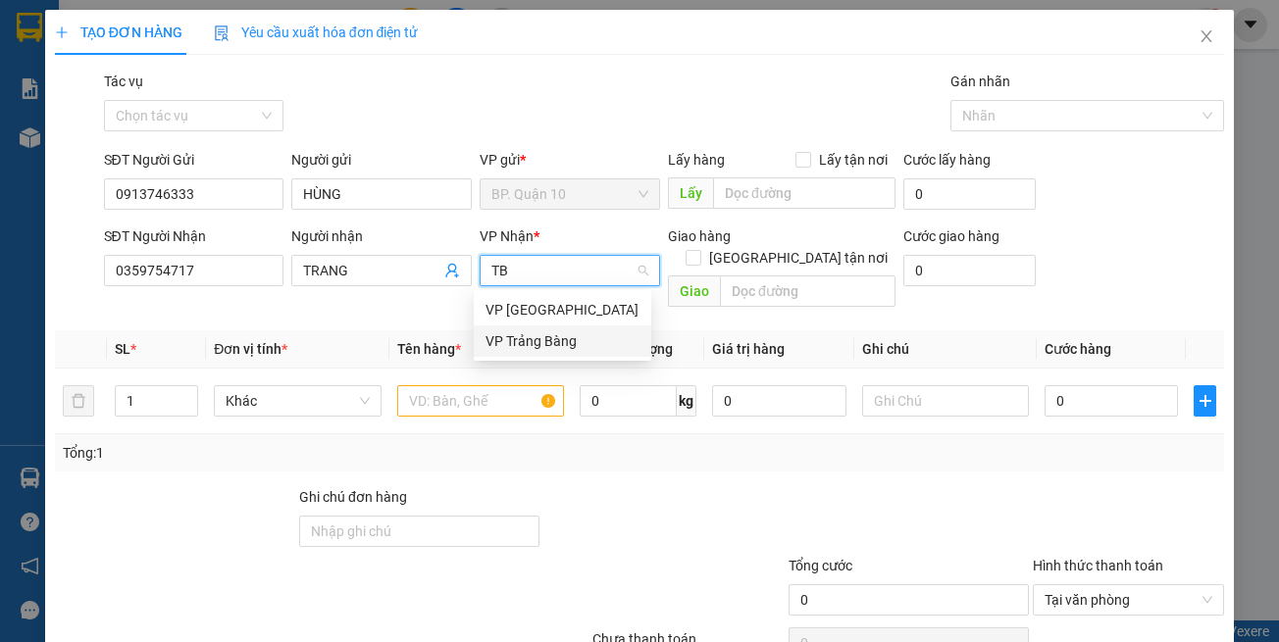
click at [522, 340] on div "VP Trảng Bàng" at bounding box center [562, 341] width 154 height 22
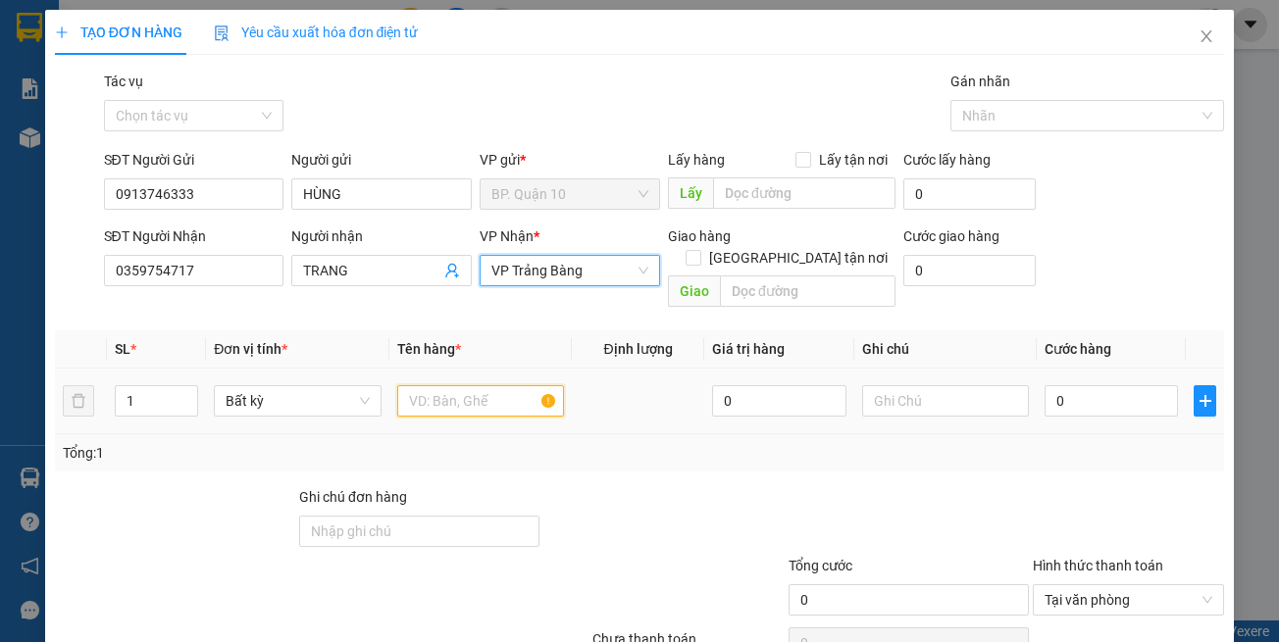
click at [478, 385] on input "text" at bounding box center [480, 400] width 167 height 31
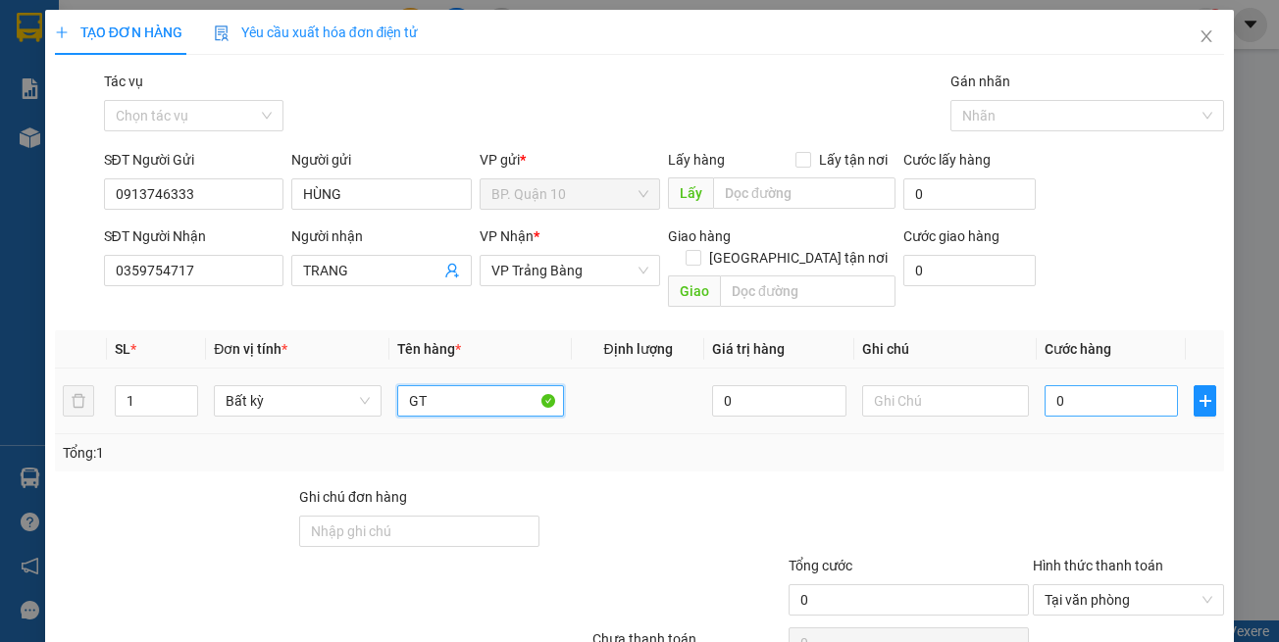
type input "GT"
click at [1064, 385] on input "0" at bounding box center [1110, 400] width 133 height 31
type input "03"
type input "3"
type input "030"
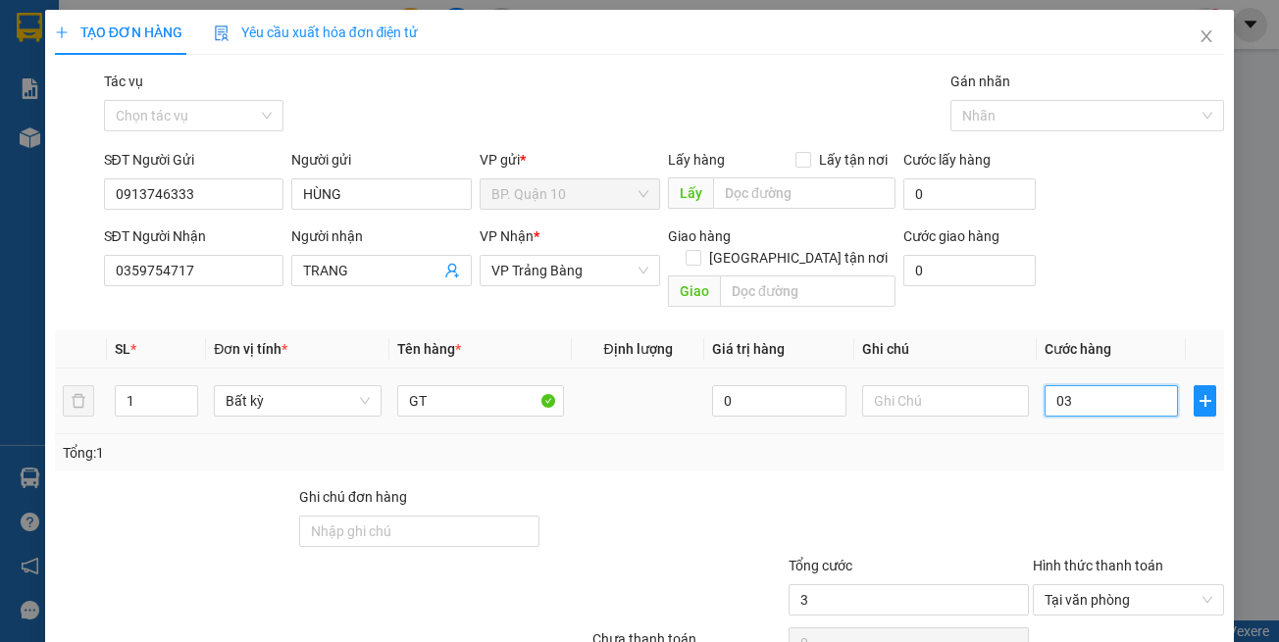
type input "30"
type input "30.000"
click at [1055, 443] on div "Tổng: 1" at bounding box center [640, 452] width 1170 height 37
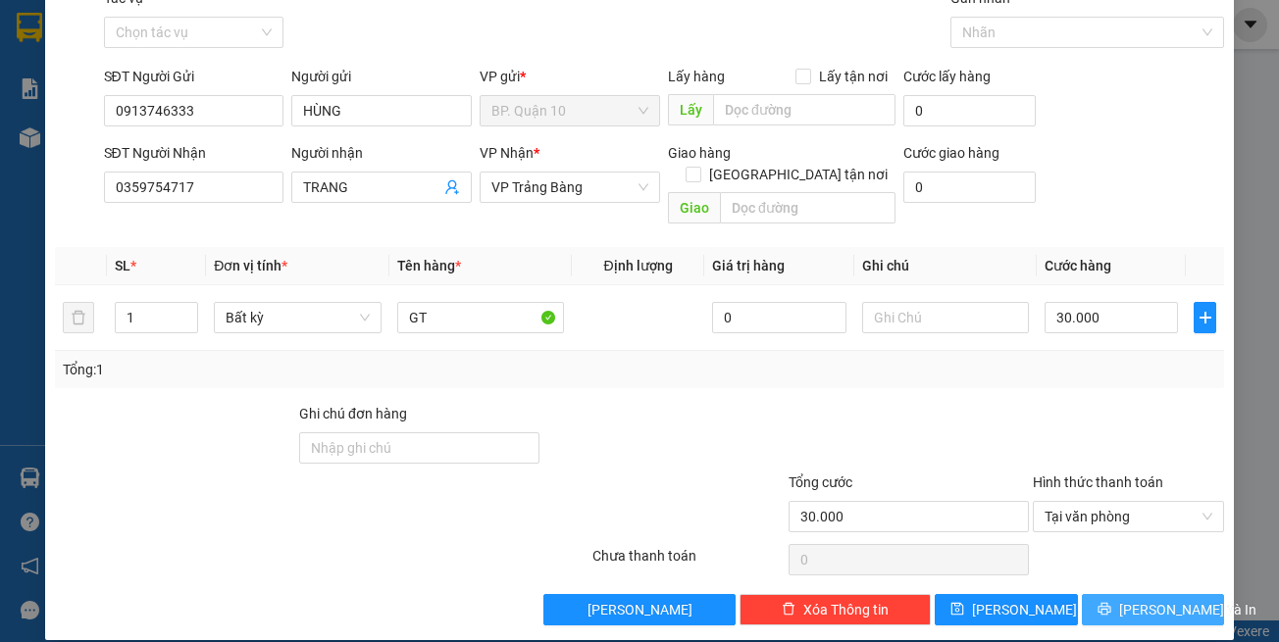
drag, startPoint x: 1140, startPoint y: 584, endPoint x: 1075, endPoint y: 570, distance: 66.4
click at [1139, 599] on span "[PERSON_NAME] và In" at bounding box center [1187, 610] width 137 height 22
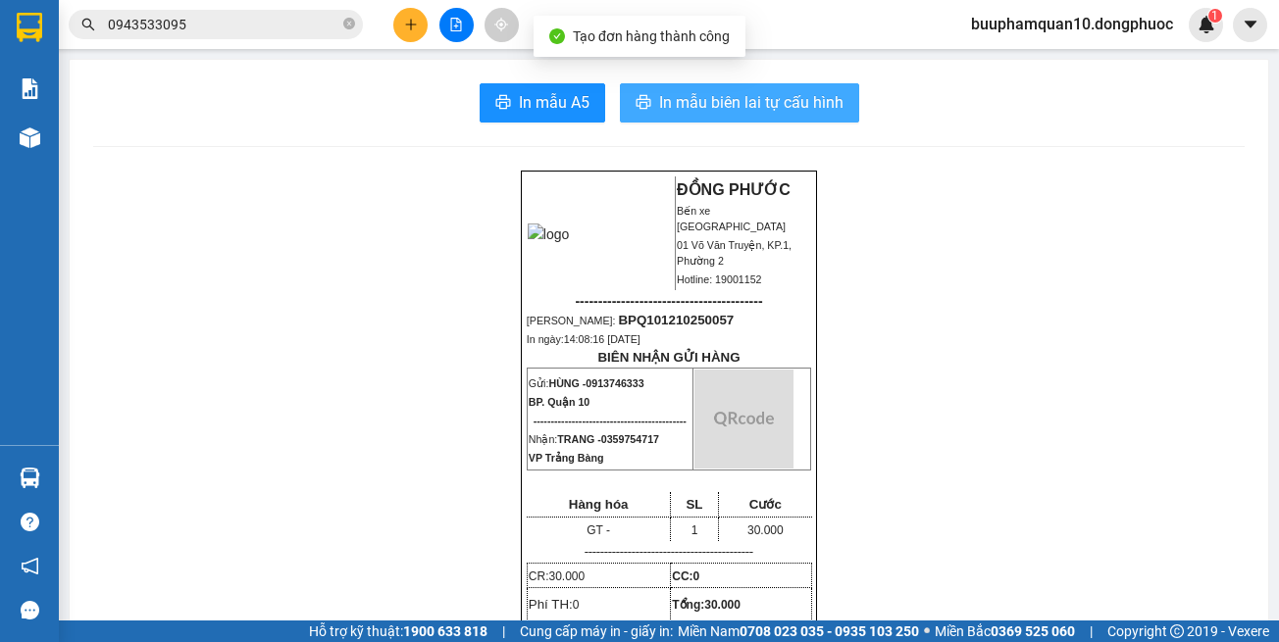
click at [754, 83] on button "In mẫu biên lai tự cấu hình" at bounding box center [739, 102] width 239 height 39
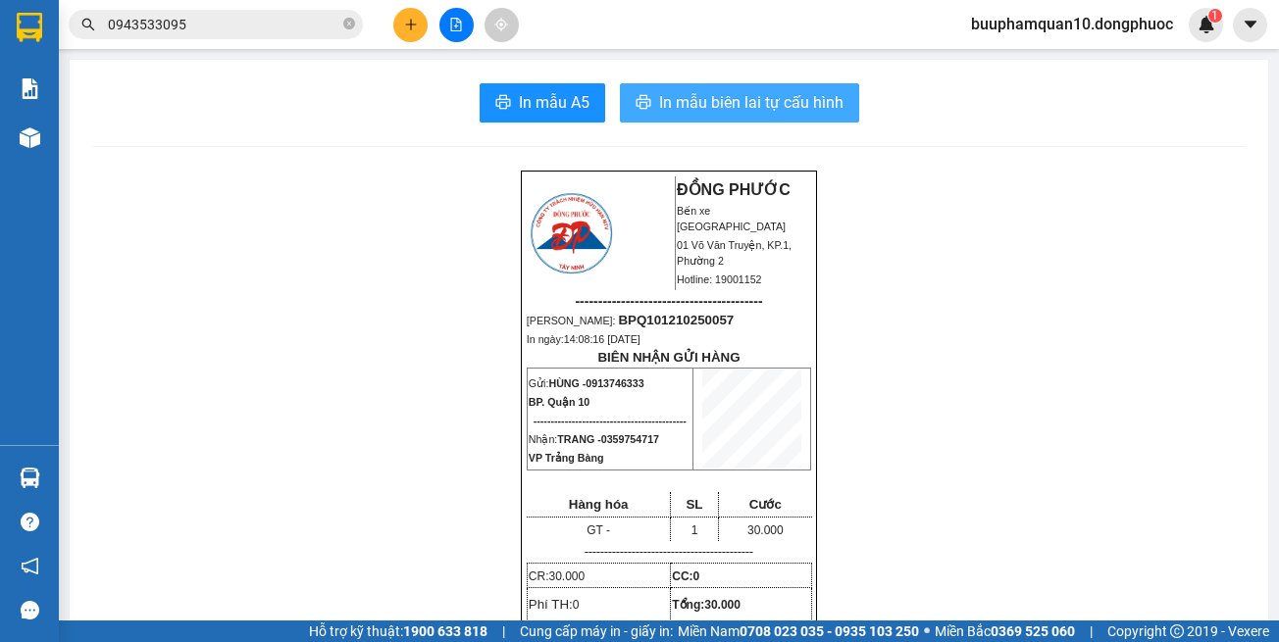
click at [733, 98] on span "In mẫu biên lai tự cấu hình" at bounding box center [751, 102] width 184 height 25
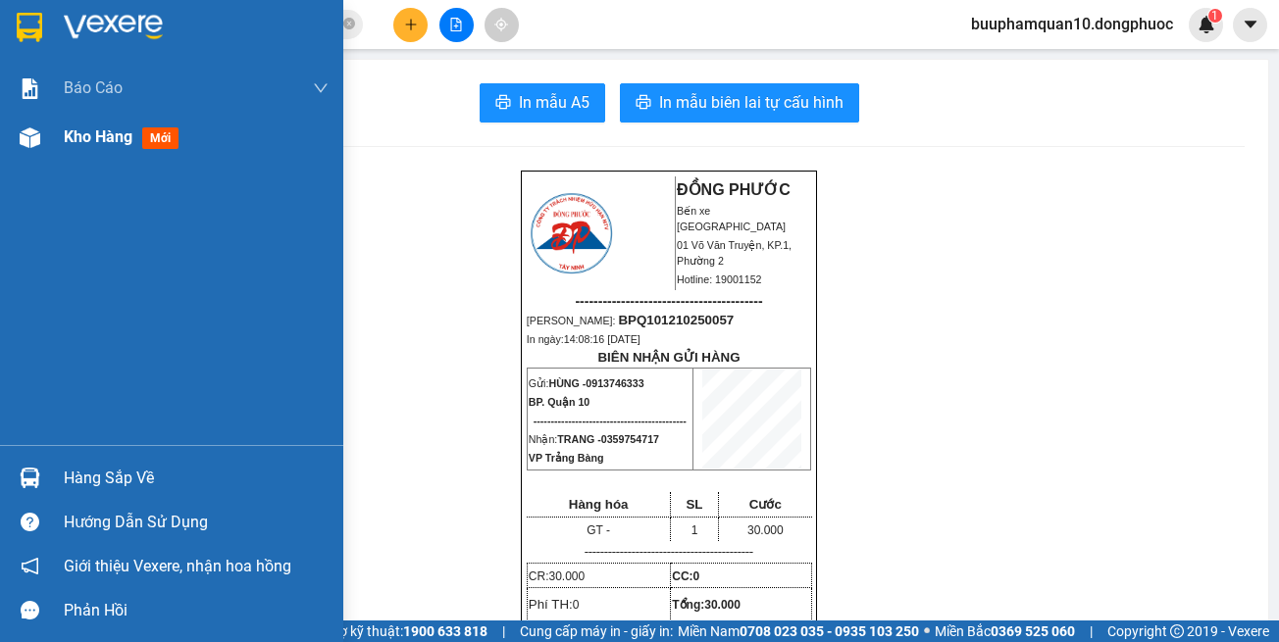
click at [48, 137] on div "Kho hàng mới" at bounding box center [171, 137] width 343 height 49
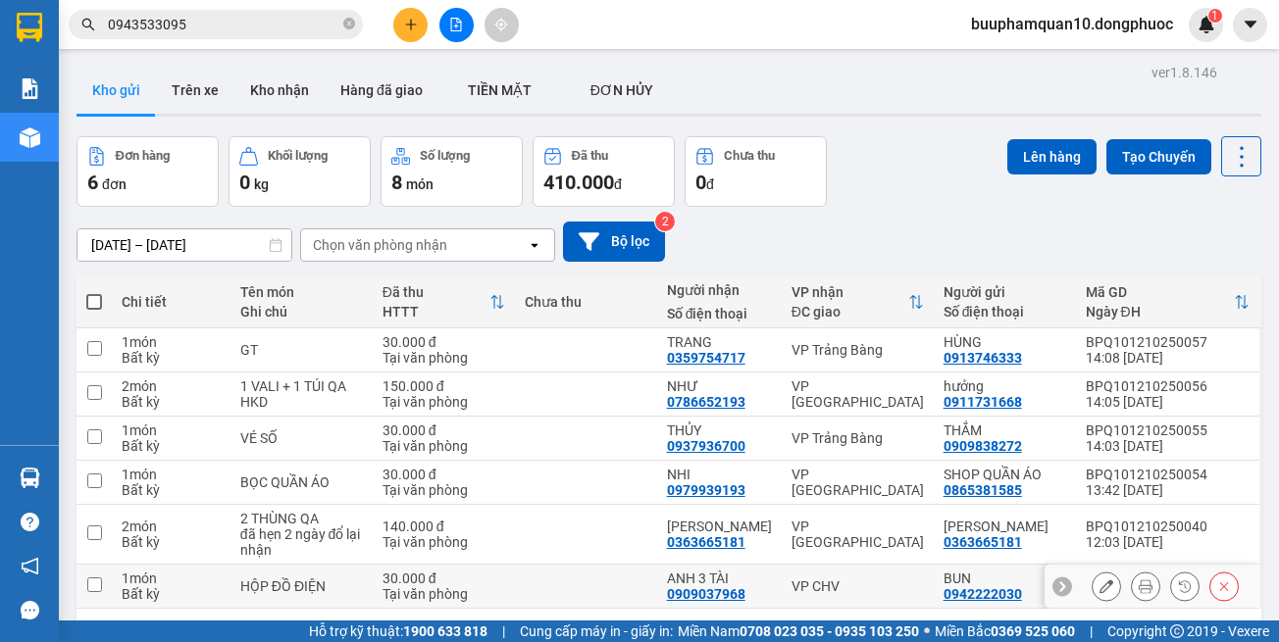
scroll to position [90, 0]
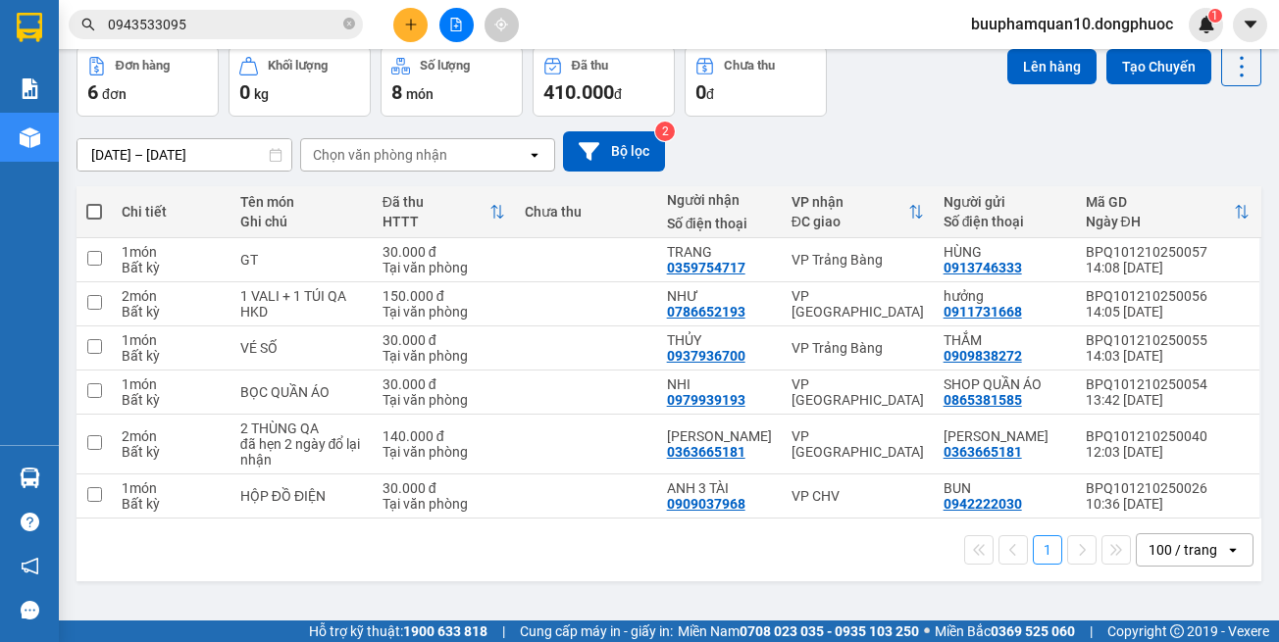
click at [884, 550] on div "1 100 / trang open" at bounding box center [668, 549] width 1169 height 33
click at [884, 484] on td "VP CHV" at bounding box center [858, 497] width 152 height 44
checkbox input "true"
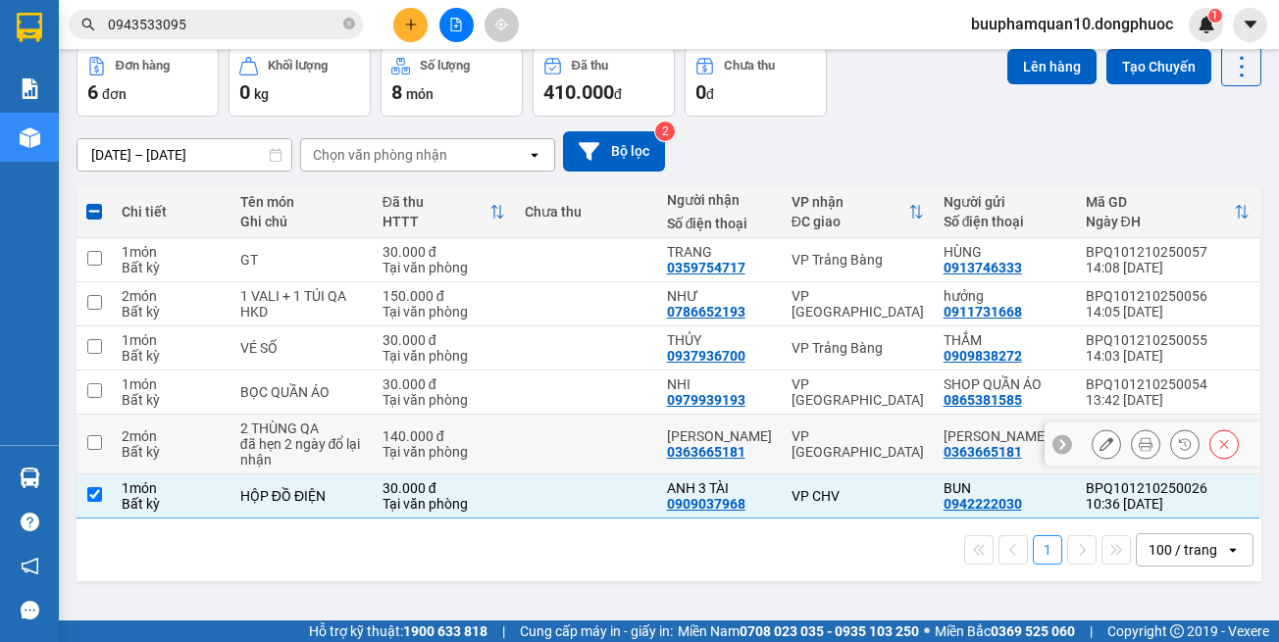
drag, startPoint x: 881, startPoint y: 450, endPoint x: 880, endPoint y: 423, distance: 27.5
click at [881, 440] on div "VP Phước Đông" at bounding box center [857, 444] width 132 height 31
checkbox input "true"
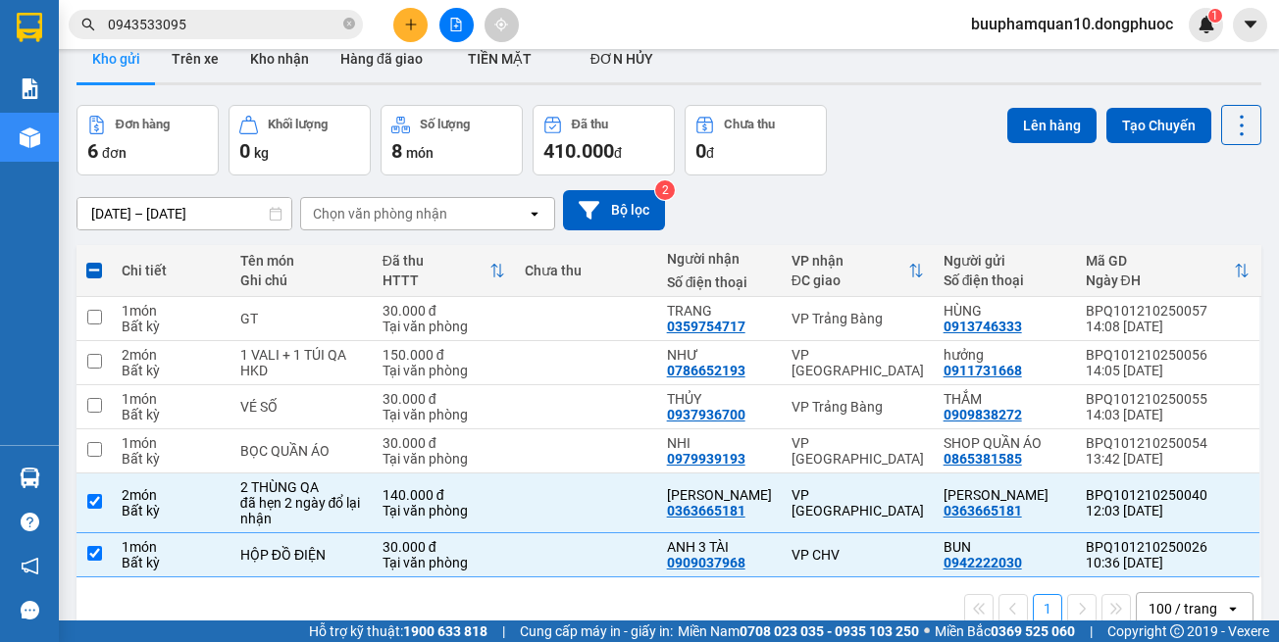
scroll to position [0, 0]
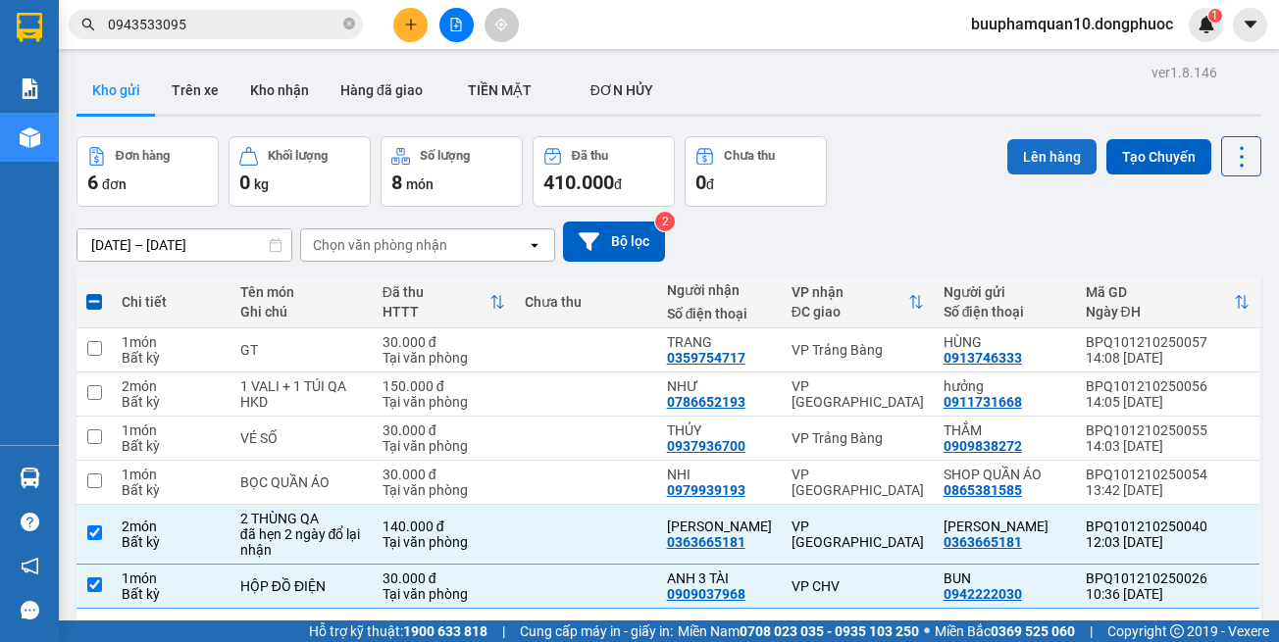
drag, startPoint x: 1040, startPoint y: 136, endPoint x: 1031, endPoint y: 141, distance: 10.1
click at [1036, 141] on div "Lên hàng Tạo Chuyến" at bounding box center [1134, 156] width 254 height 40
drag, startPoint x: 1026, startPoint y: 145, endPoint x: 1001, endPoint y: 152, distance: 25.5
click at [1011, 151] on button "Lên hàng" at bounding box center [1051, 156] width 89 height 35
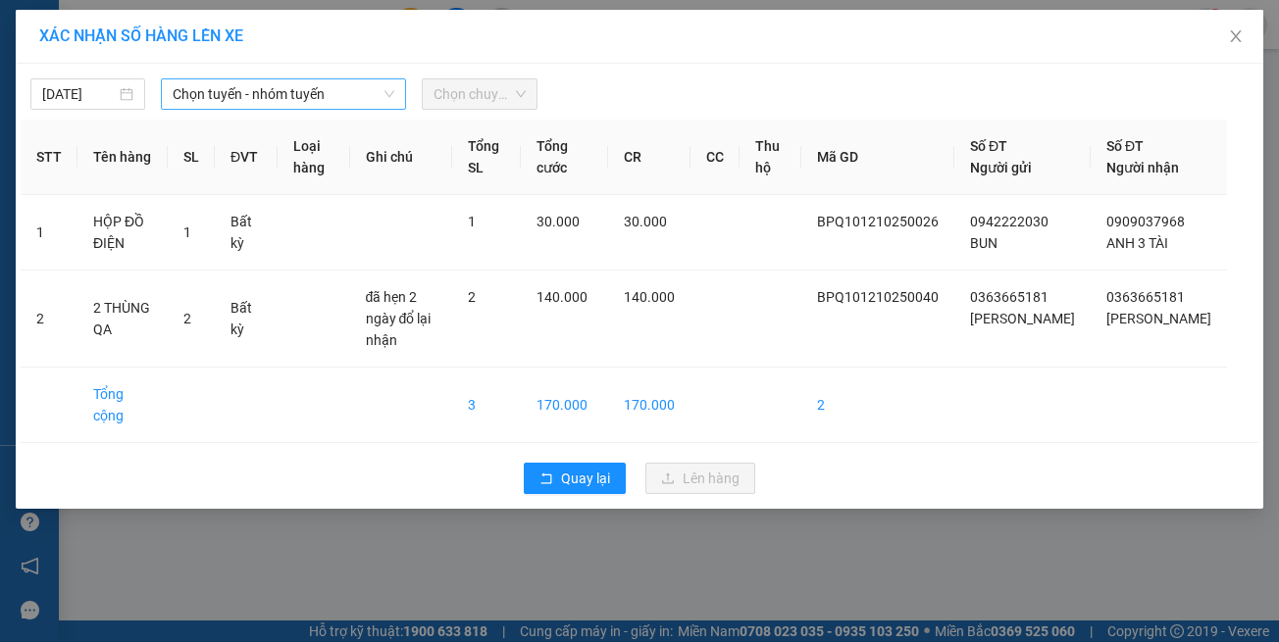
click at [296, 83] on span "Chọn tuyến - nhóm tuyến" at bounding box center [284, 93] width 222 height 29
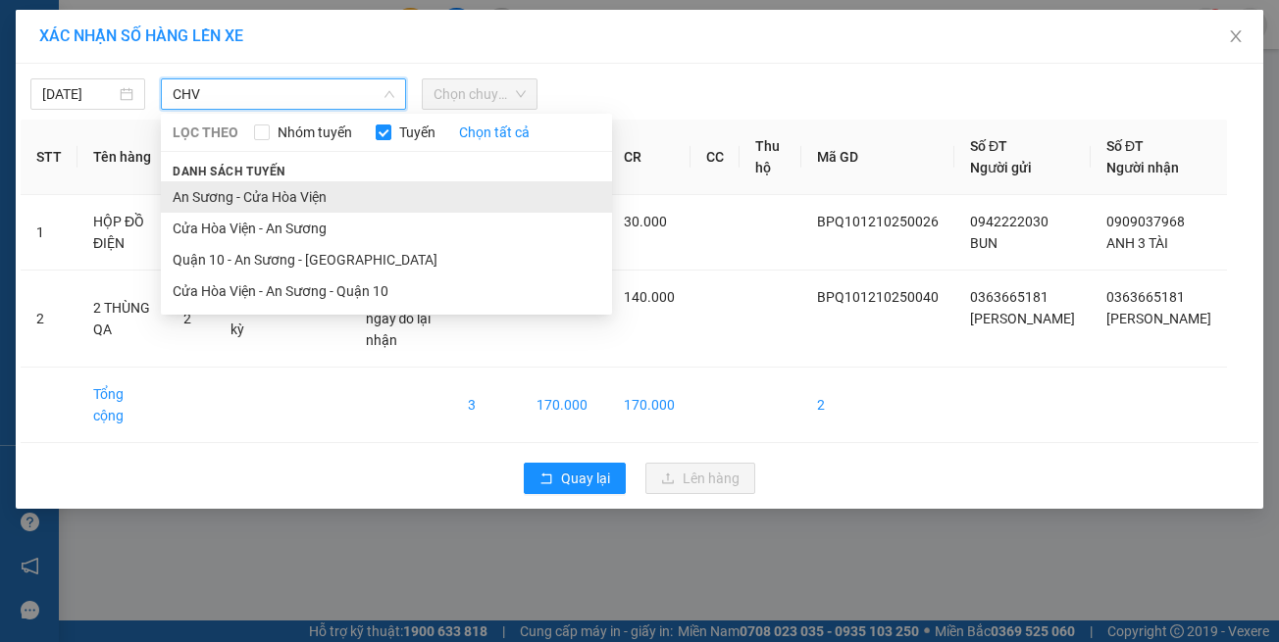
type input "CHV"
click at [308, 201] on li "An Sương - Cửa Hòa Viện" at bounding box center [386, 196] width 451 height 31
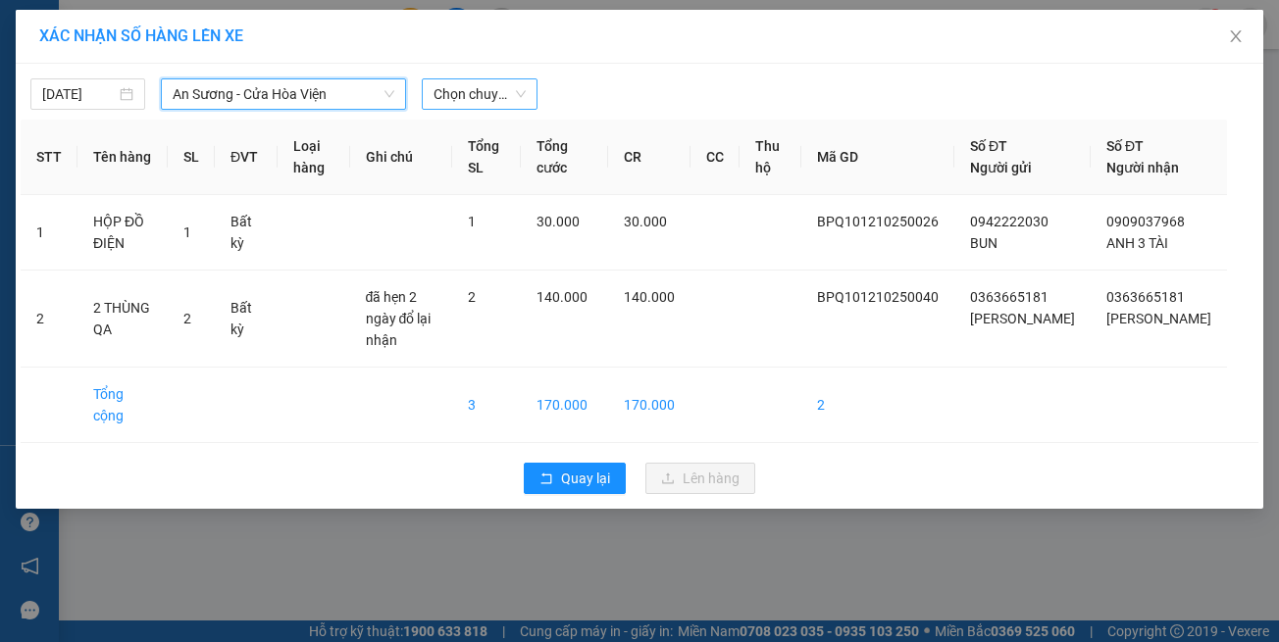
click at [501, 109] on div "Chọn chuyến" at bounding box center [479, 93] width 115 height 31
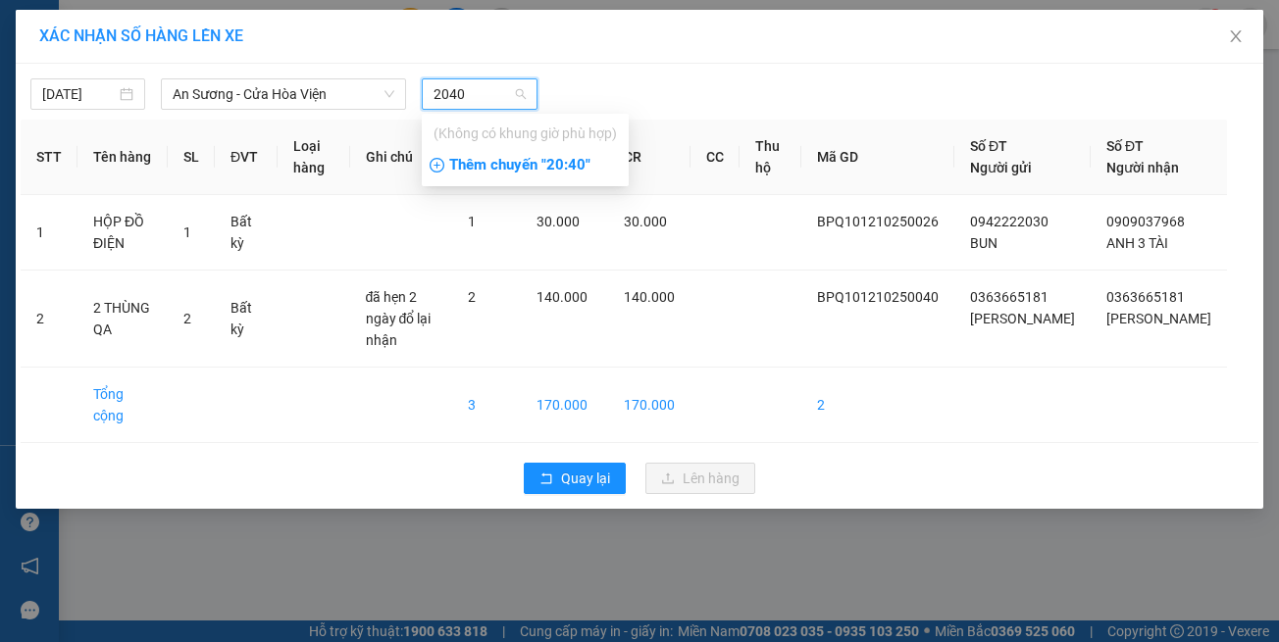
type input "2040"
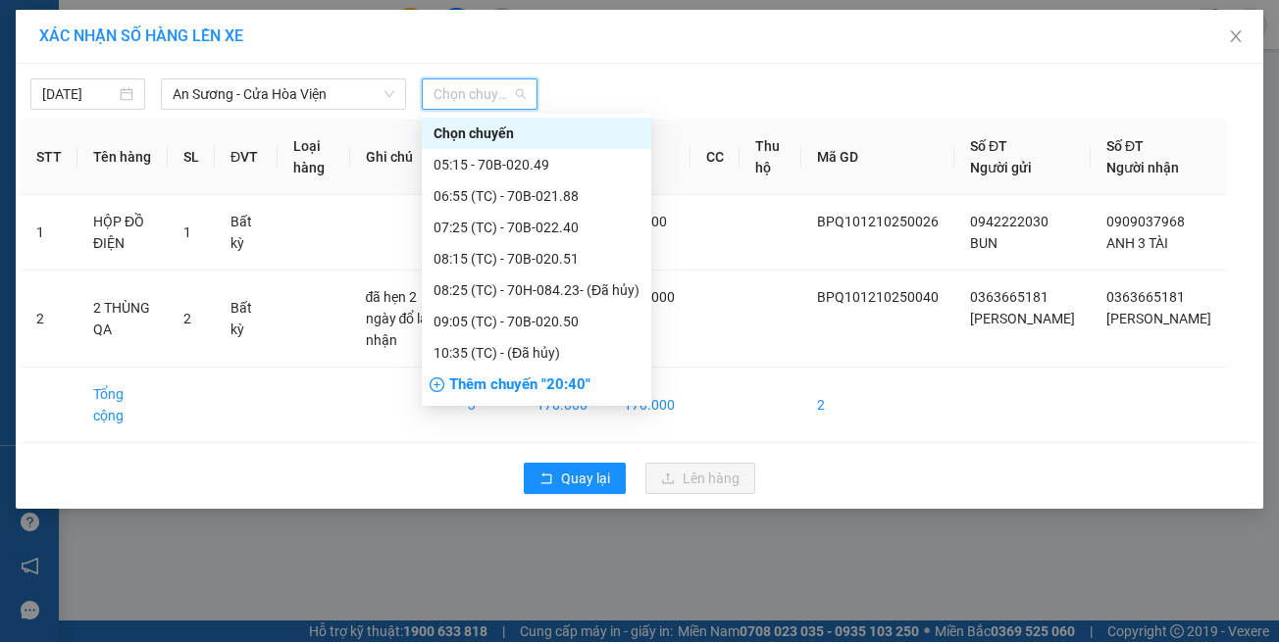
click at [516, 103] on span "Chọn chuyến" at bounding box center [478, 93] width 91 height 29
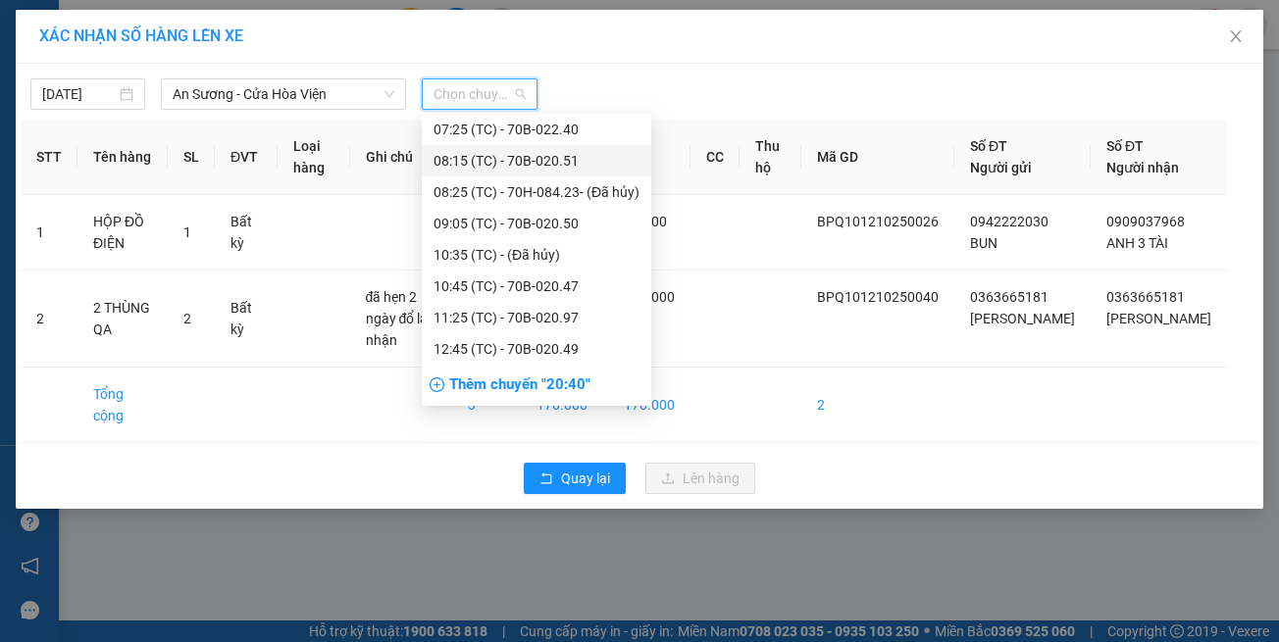
scroll to position [196, 0]
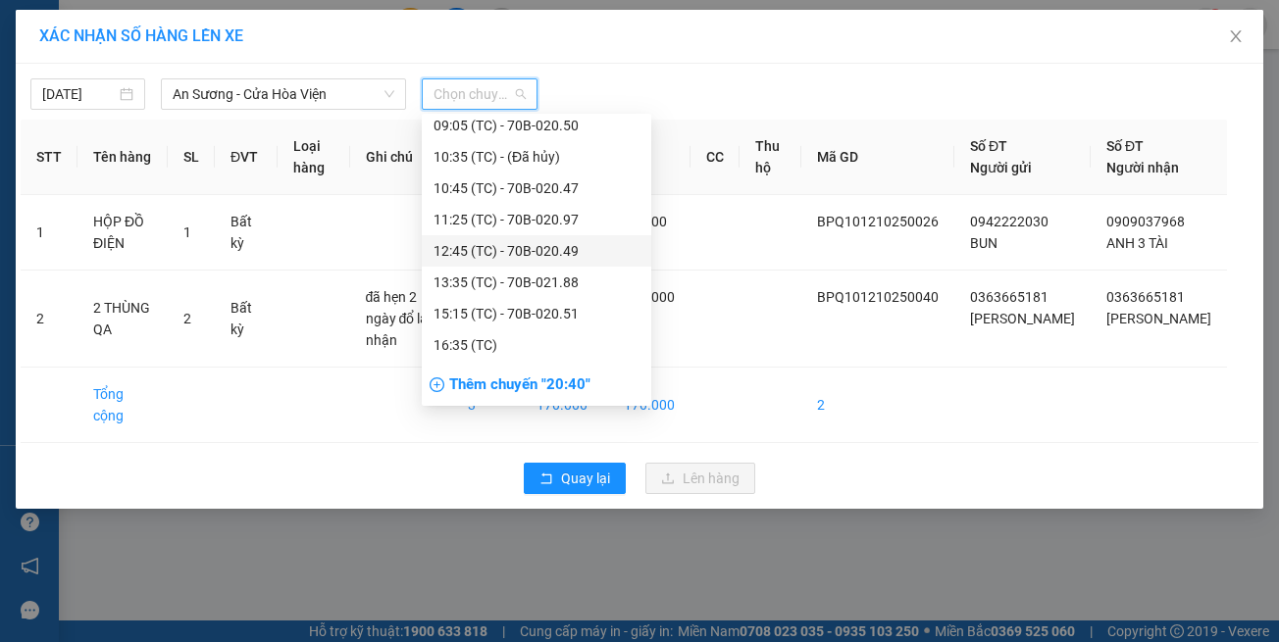
click at [560, 253] on div "12:45 (TC) - 70B-020.49" at bounding box center [536, 251] width 206 height 22
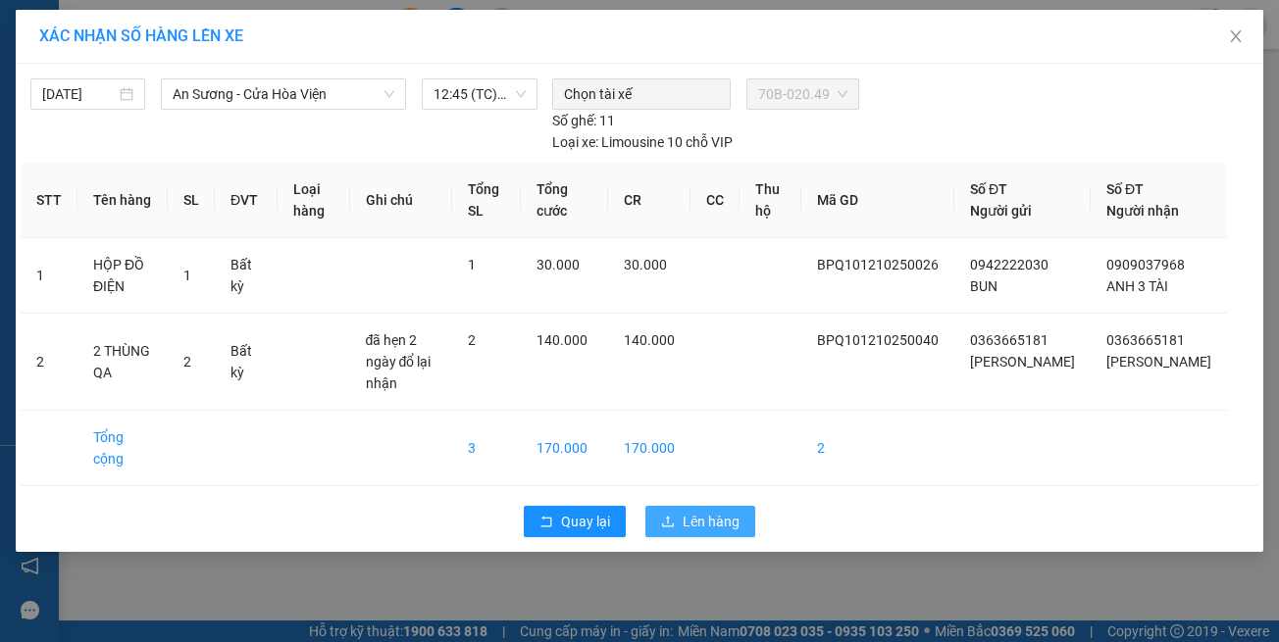
click at [699, 511] on span "Lên hàng" at bounding box center [711, 522] width 57 height 22
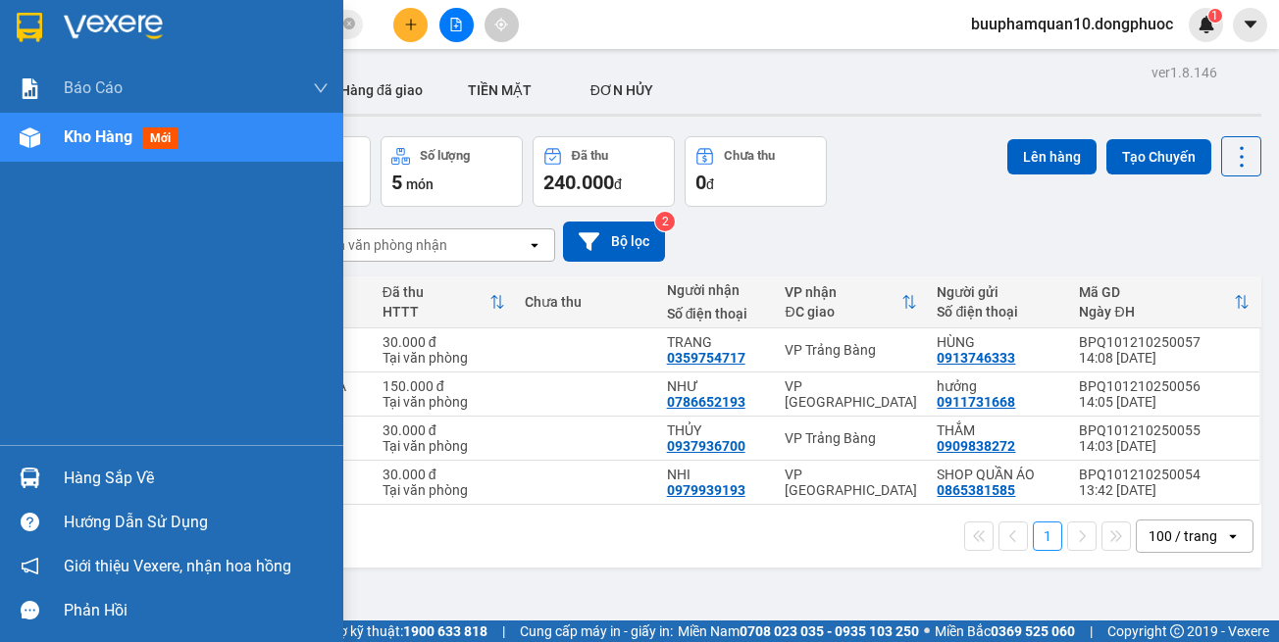
click at [12, 493] on div "Hàng sắp về" at bounding box center [171, 478] width 343 height 44
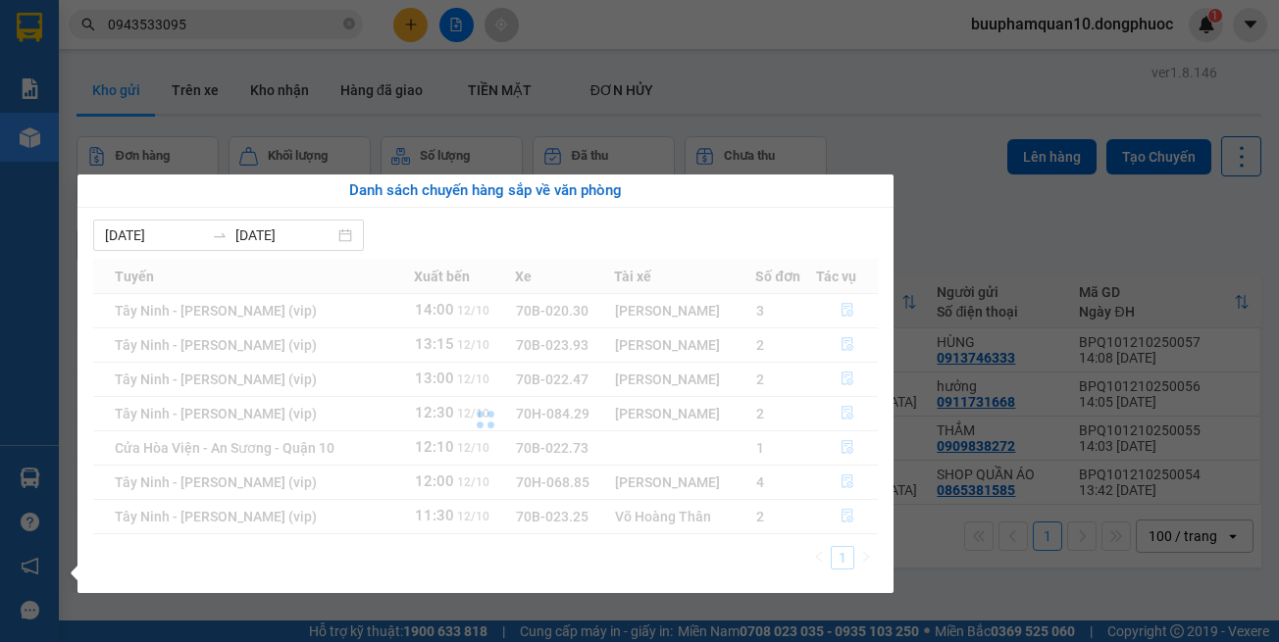
click at [204, 35] on section "Kết quả tìm kiếm ( 1 ) Bộ lọc Mã ĐH Trạng thái Món hàng Tổng cước Chưa cước Nhã…" at bounding box center [639, 321] width 1279 height 642
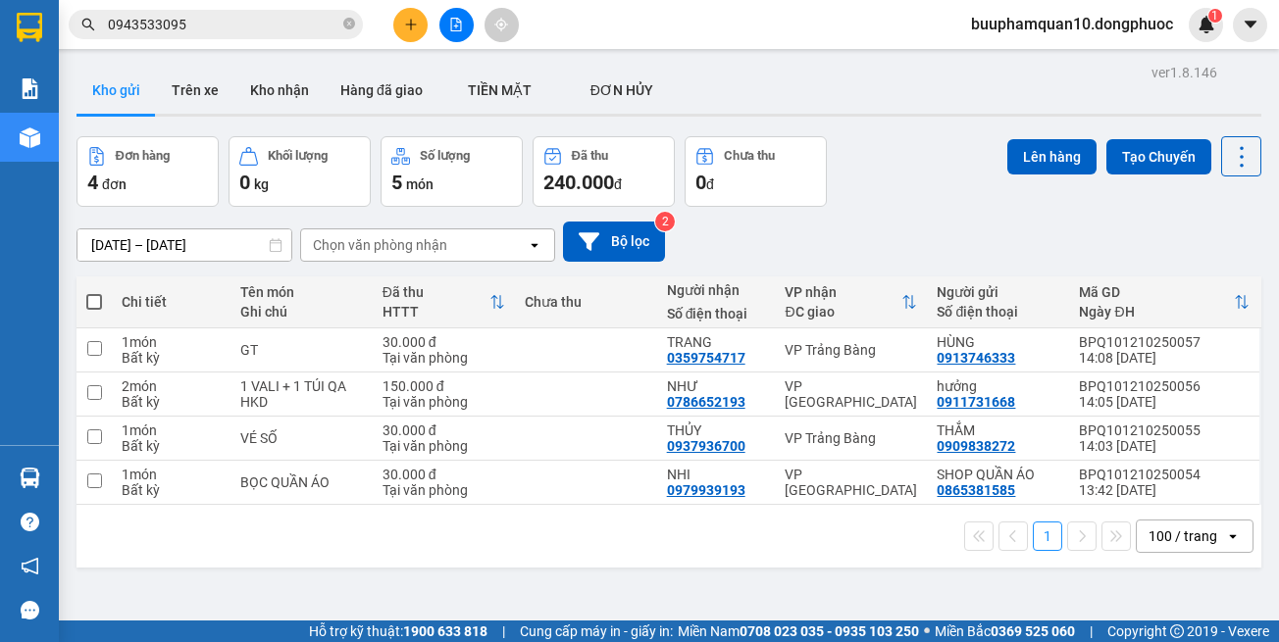
click at [206, 33] on input "0943533095" at bounding box center [223, 25] width 231 height 22
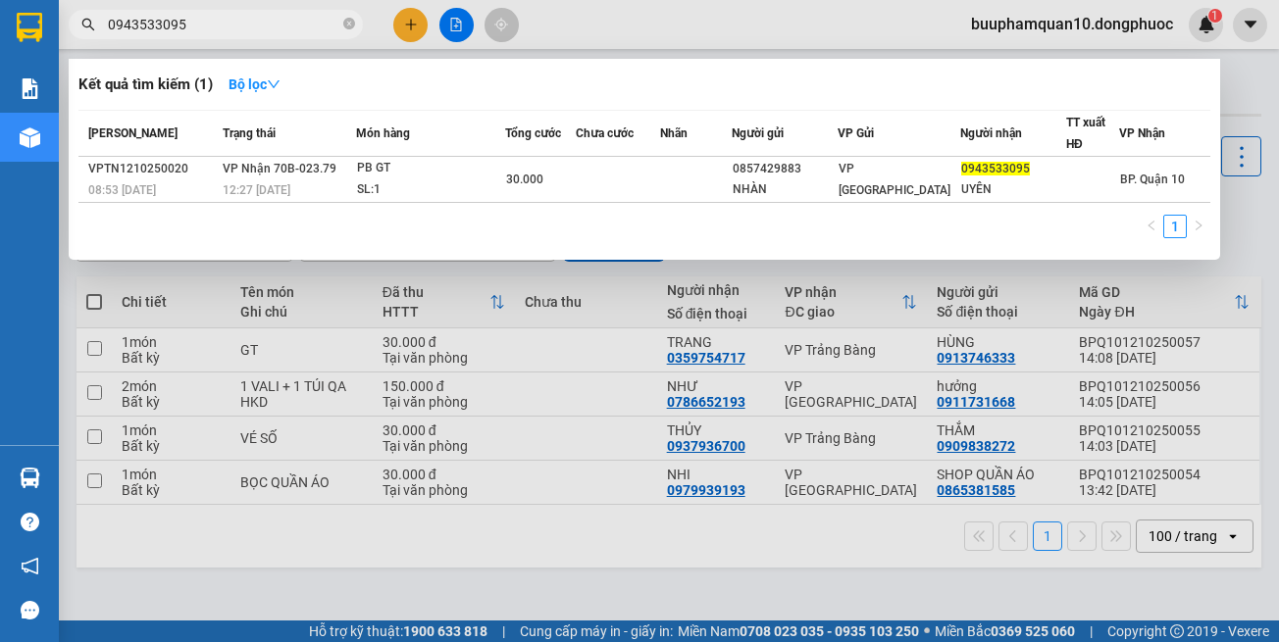
click at [206, 33] on input "0943533095" at bounding box center [223, 25] width 231 height 22
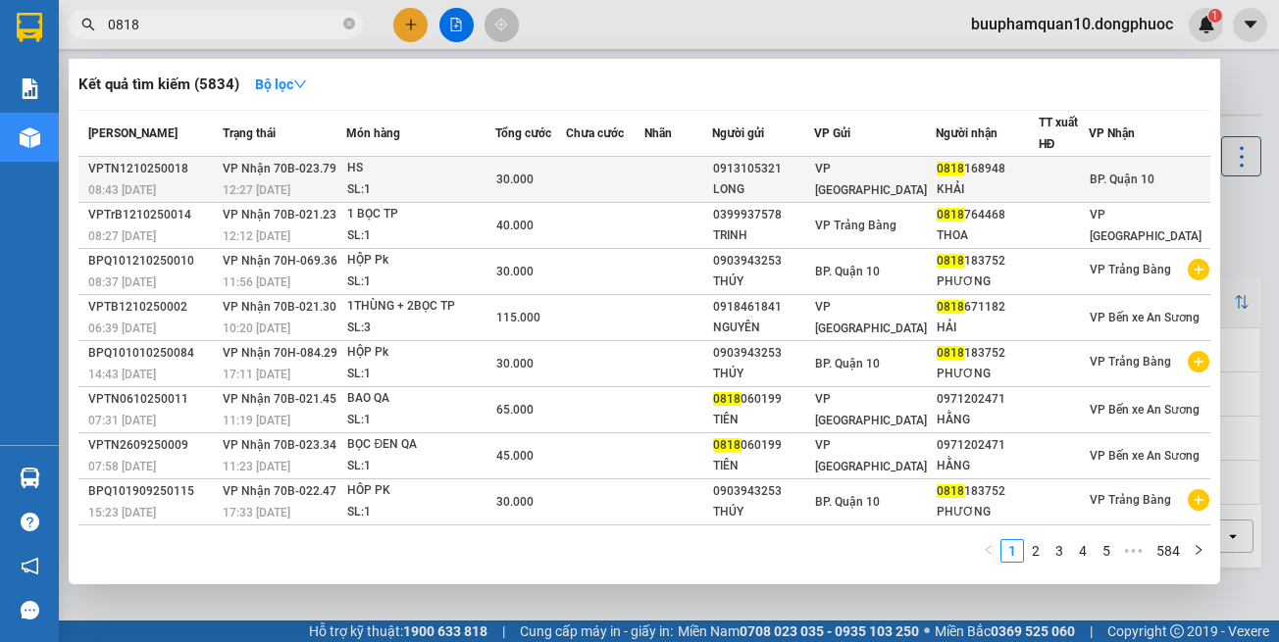
type input "0818"
click at [699, 176] on td at bounding box center [678, 180] width 68 height 46
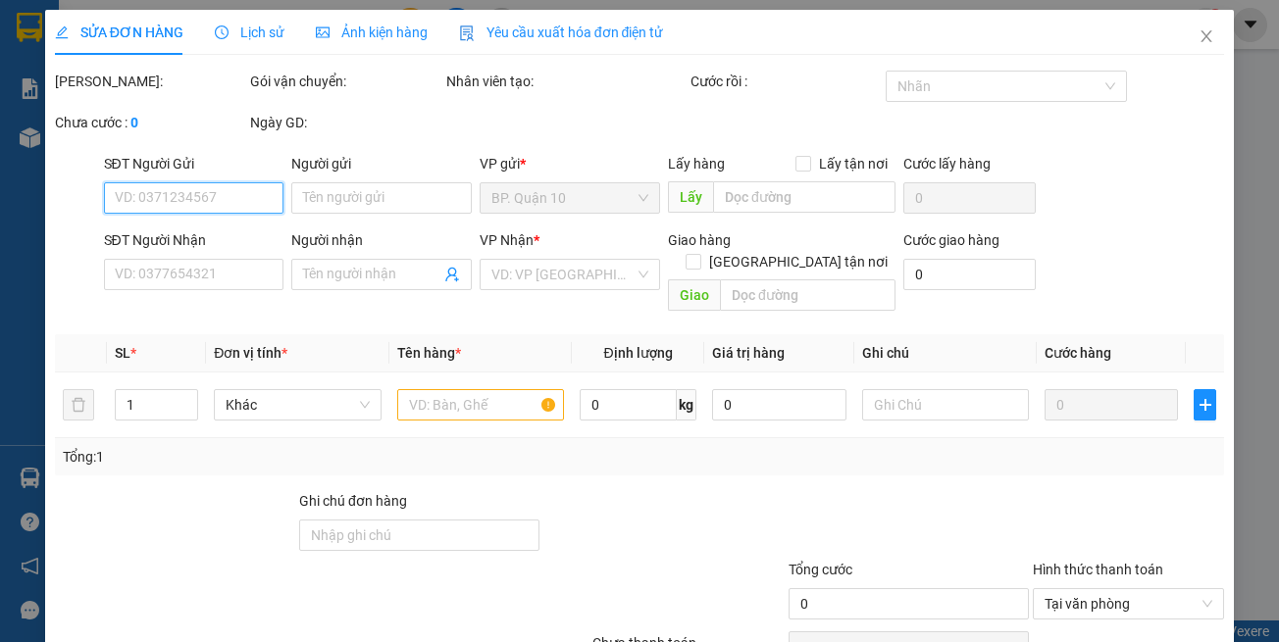
type input "0913105321"
type input "LONG"
type input "0818168948"
type input "KHẢI"
type input "30.000"
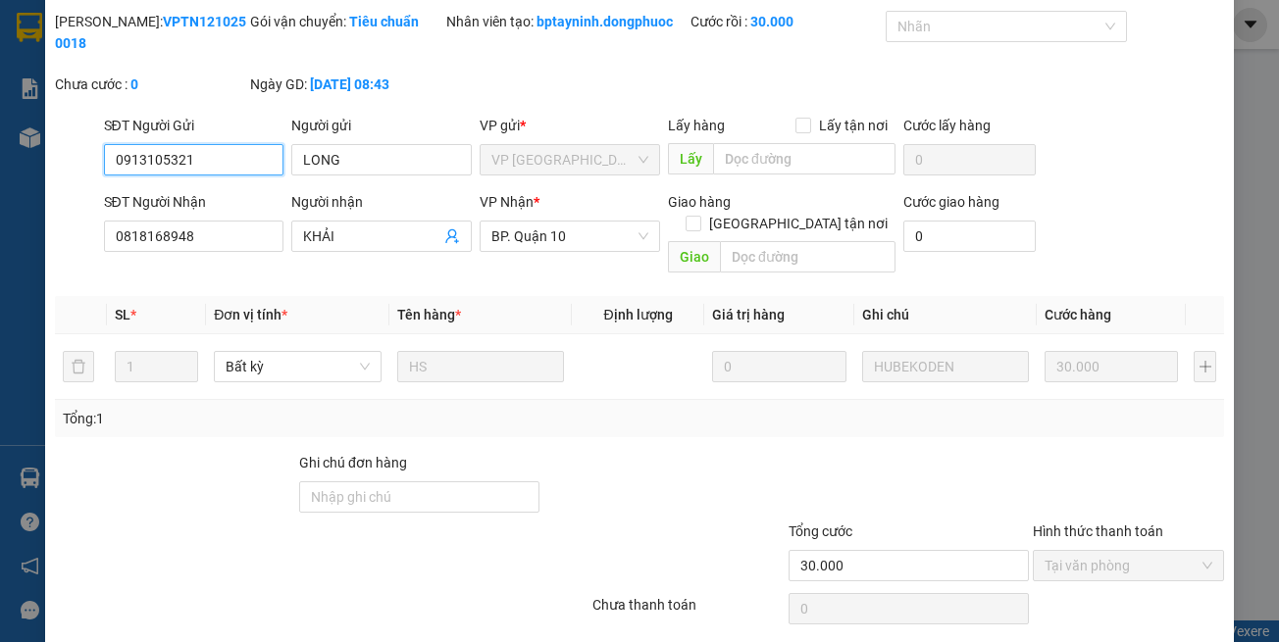
scroll to position [109, 0]
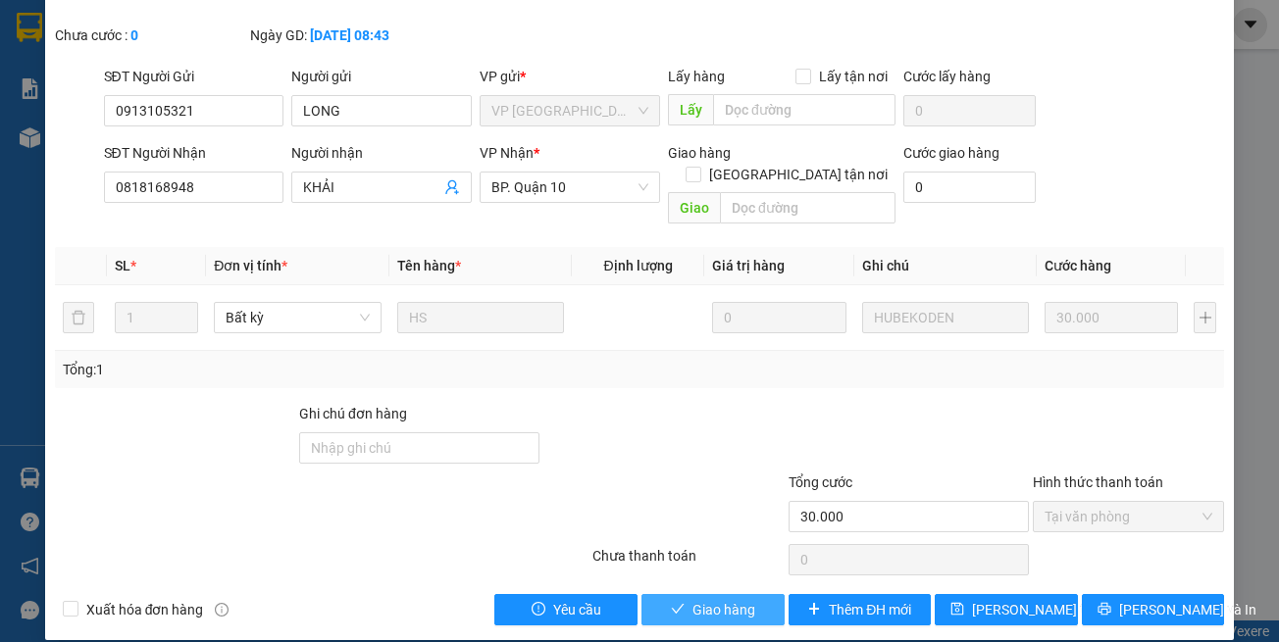
click at [681, 594] on button "Giao hàng" at bounding box center [712, 609] width 143 height 31
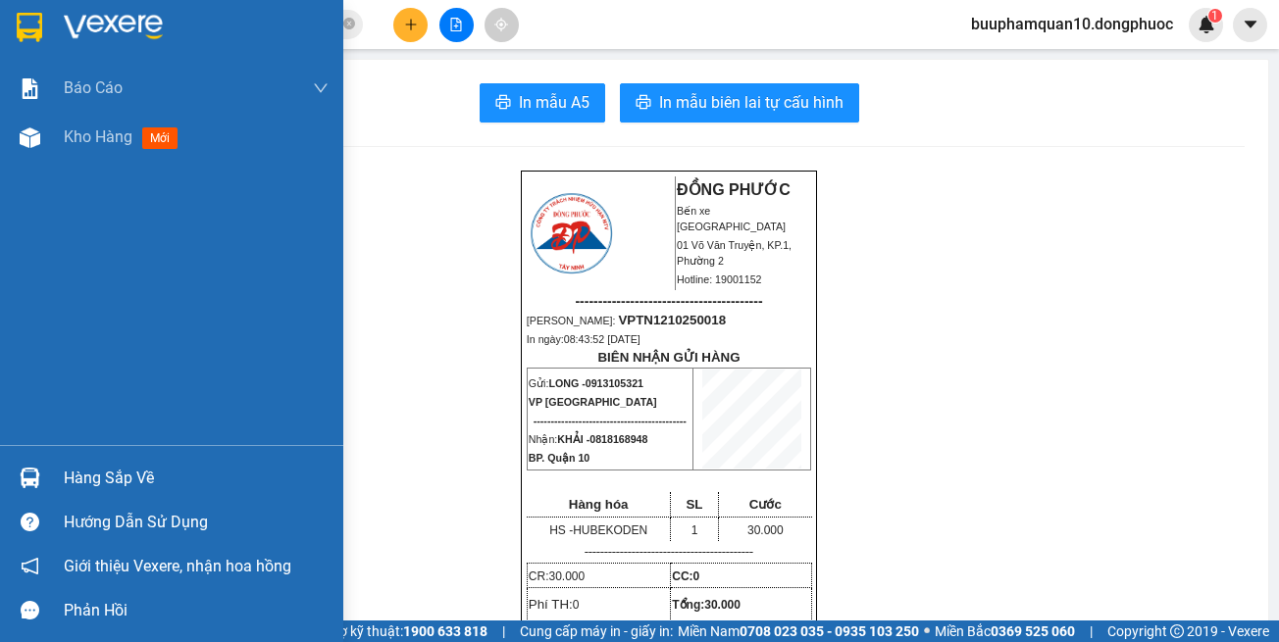
click at [56, 482] on div "Hàng sắp về" at bounding box center [171, 478] width 343 height 44
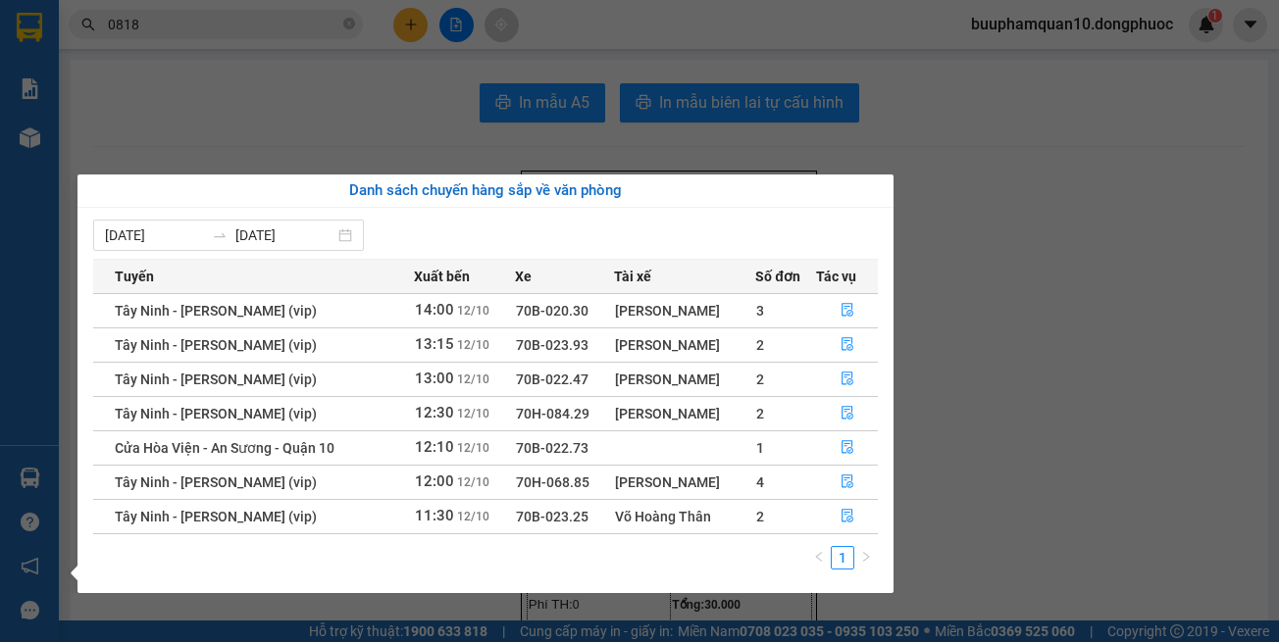
click at [425, 56] on section "Kết quả tìm kiếm ( 5834 ) Bộ lọc Mã ĐH Trạng thái Món hàng Tổng cước Chưa cước …" at bounding box center [639, 321] width 1279 height 642
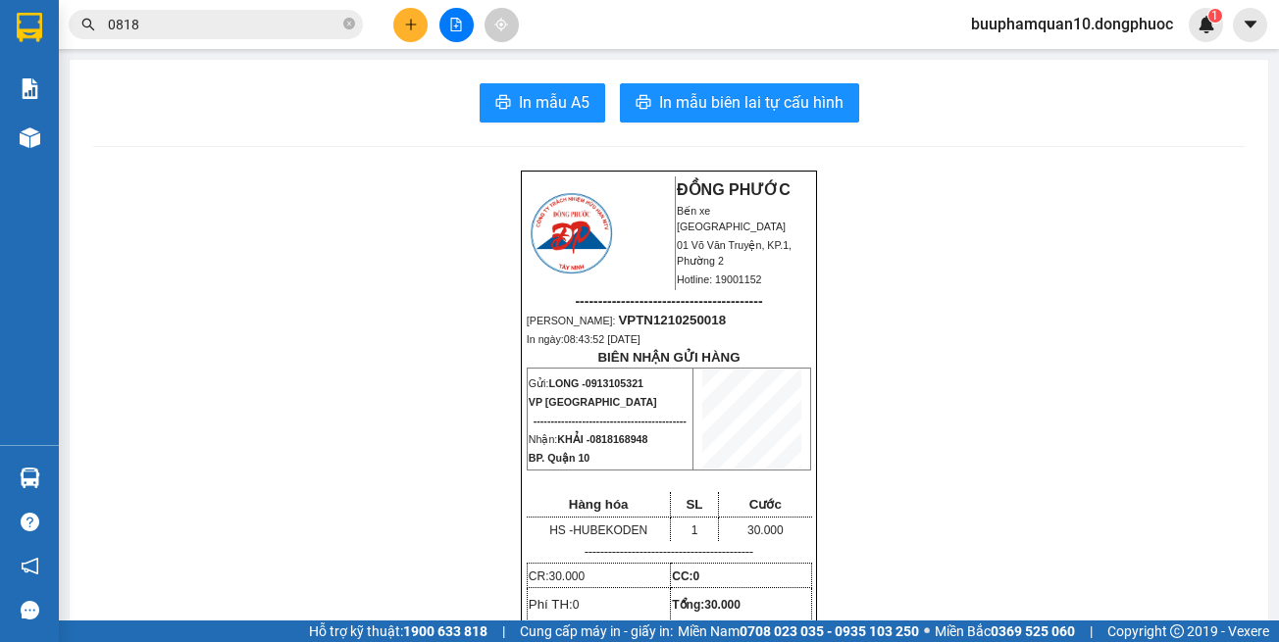
click at [423, 21] on button at bounding box center [410, 25] width 34 height 34
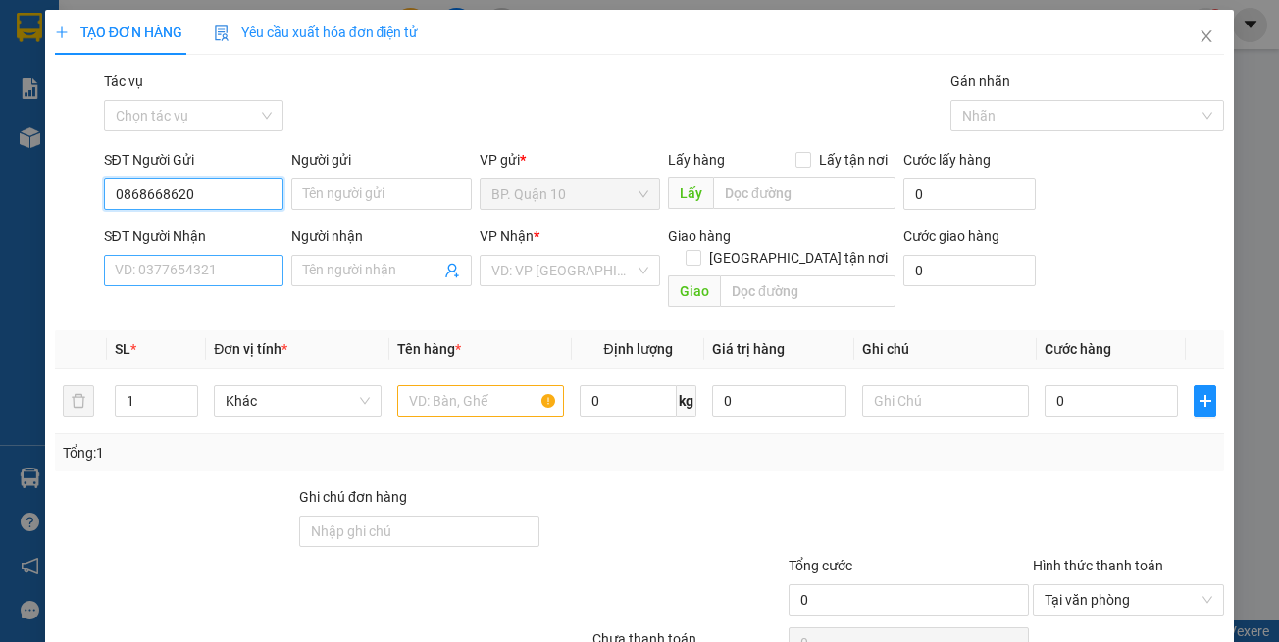
type input "0868668620"
drag, startPoint x: 195, startPoint y: 271, endPoint x: 209, endPoint y: 248, distance: 26.4
click at [196, 270] on input "SĐT Người Nhận" at bounding box center [194, 270] width 180 height 31
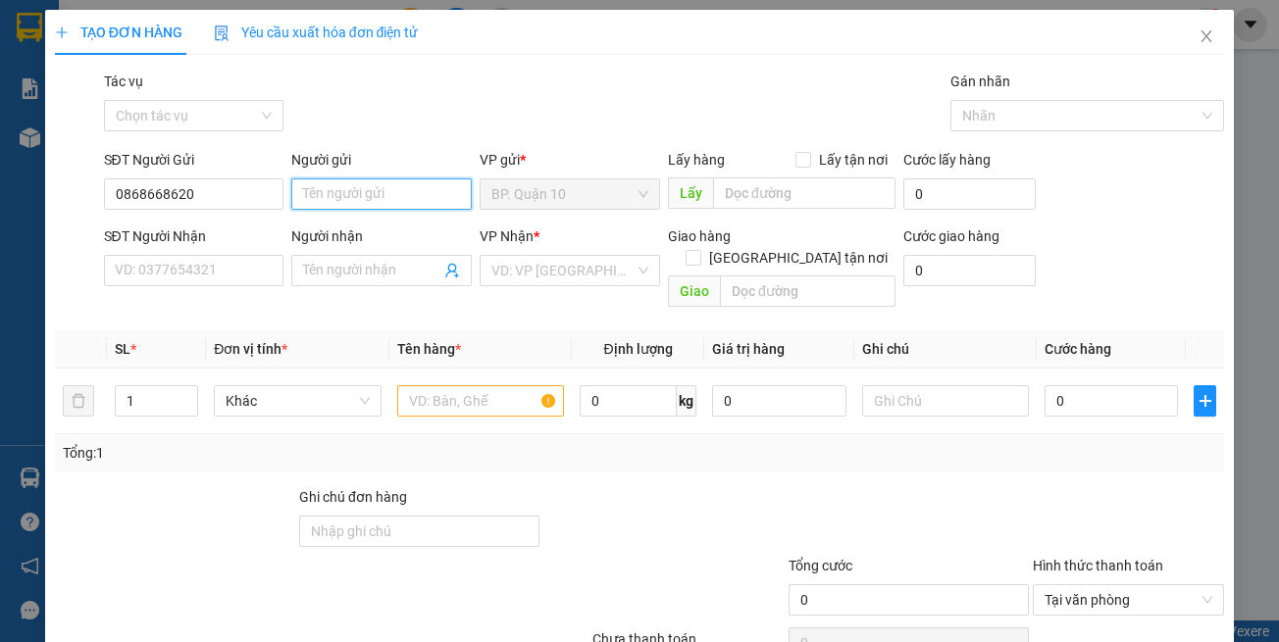
click at [340, 204] on input "Người gửi" at bounding box center [381, 193] width 180 height 31
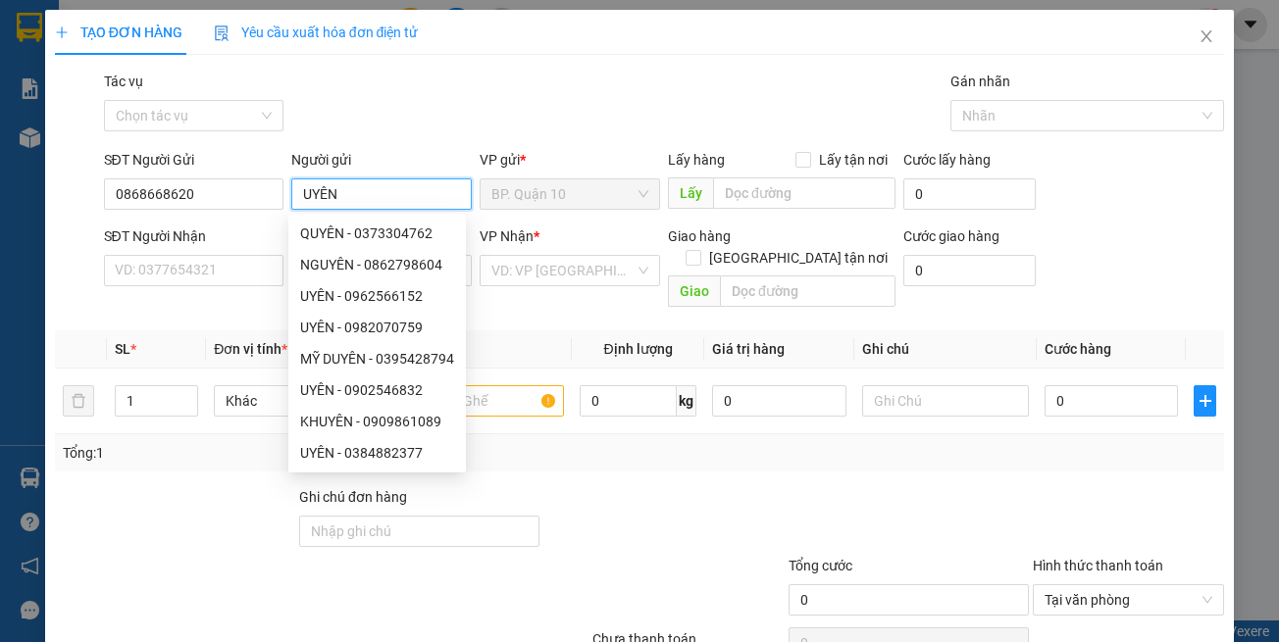
type input "UYÊN"
click at [178, 221] on form "SĐT Người Gửi 0868668620 Người gửi UYÊN VP gửi * BP. Quận 10 Lấy hàng Lấy tận n…" at bounding box center [640, 232] width 1170 height 167
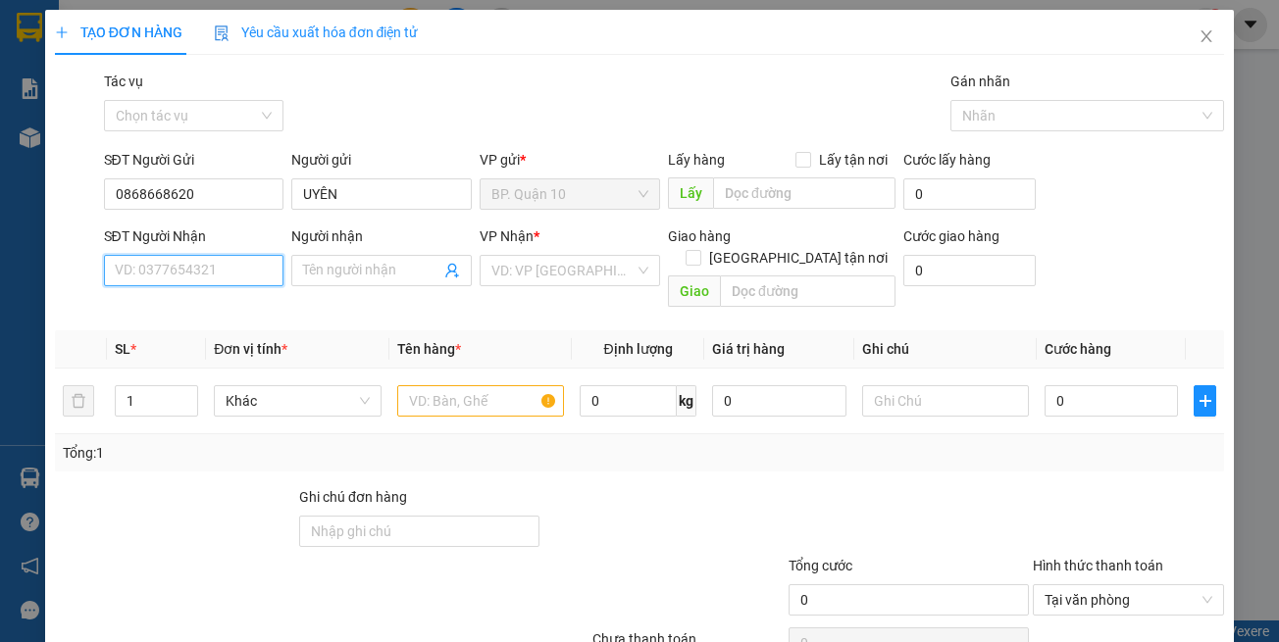
click at [184, 270] on input "SĐT Người Nhận" at bounding box center [194, 270] width 180 height 31
type input "0378138460"
drag, startPoint x: 145, startPoint y: 321, endPoint x: 461, endPoint y: 260, distance: 321.6
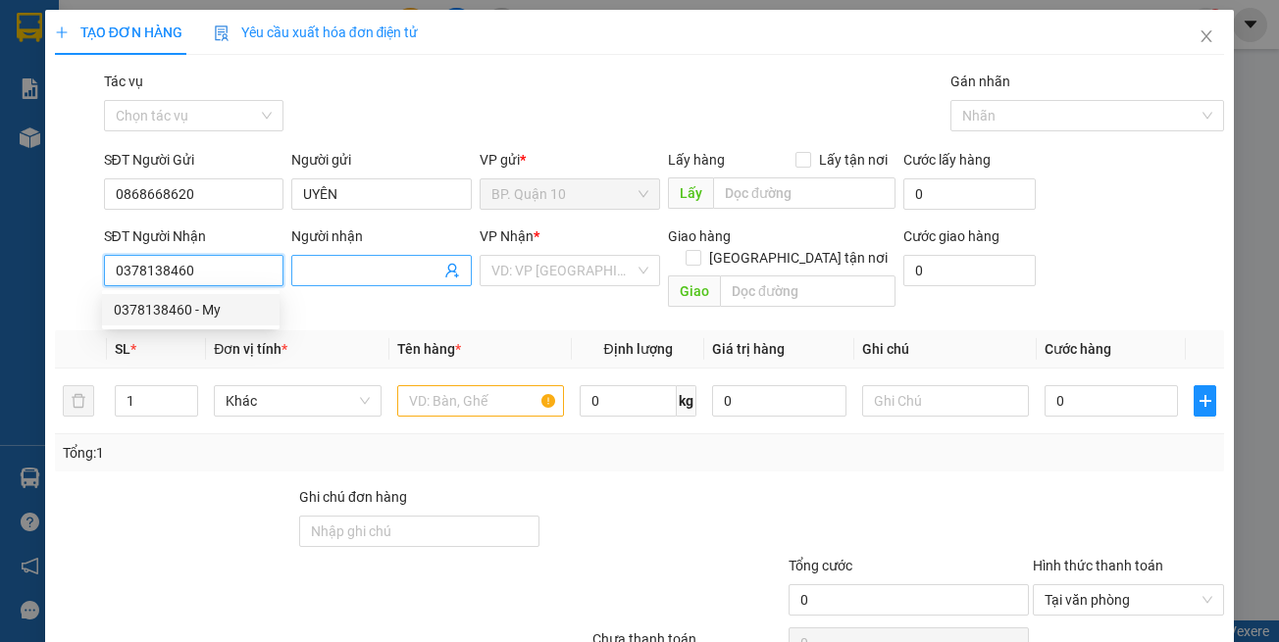
click at [147, 321] on div "0378138460 - My" at bounding box center [191, 309] width 178 height 31
type input "My"
type input "40.000"
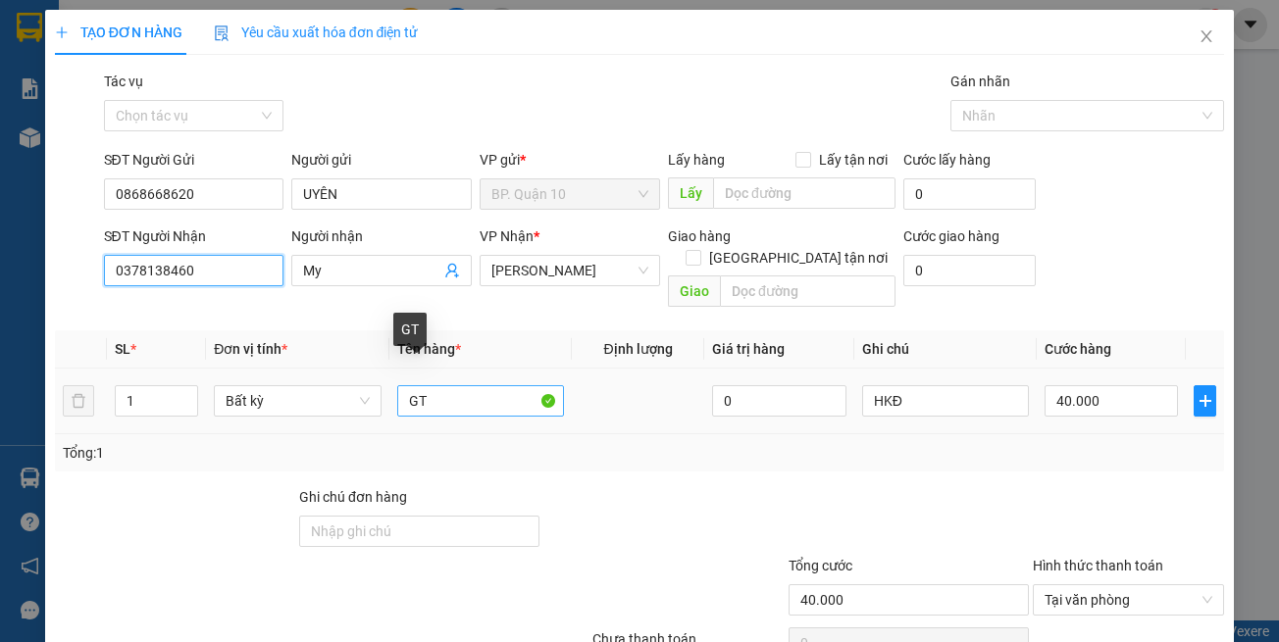
type input "0378138460"
click at [474, 385] on input "GT" at bounding box center [480, 400] width 167 height 31
type input "THÙNG QA"
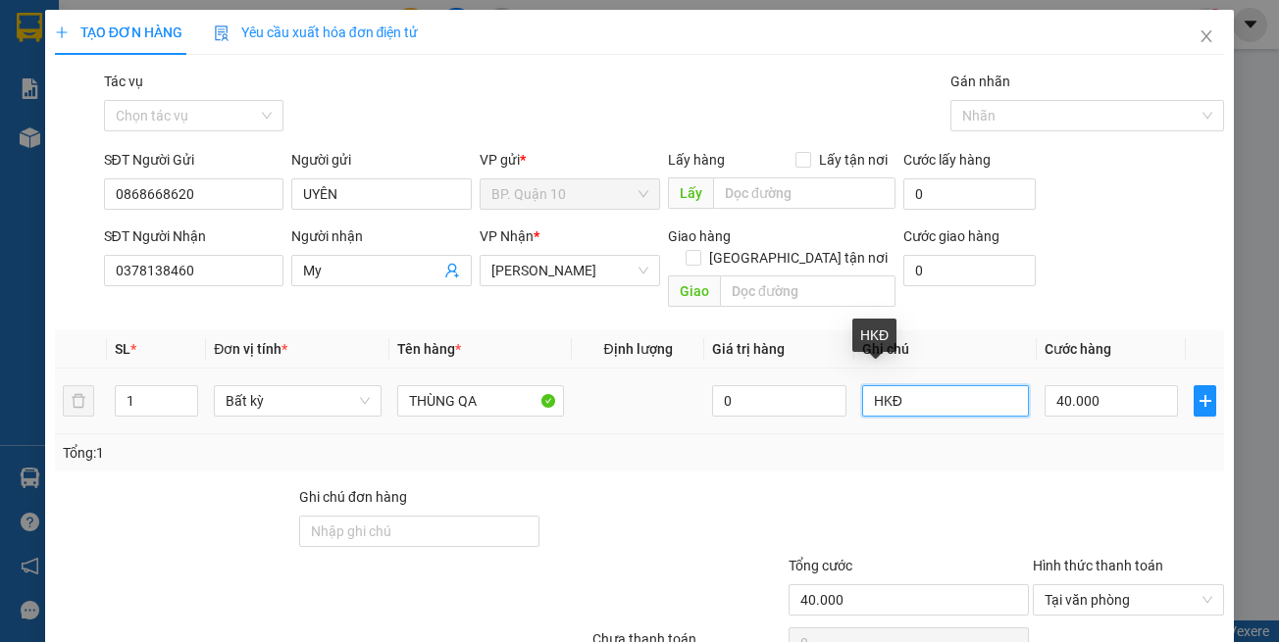
click at [926, 393] on input "HKĐ" at bounding box center [945, 400] width 167 height 31
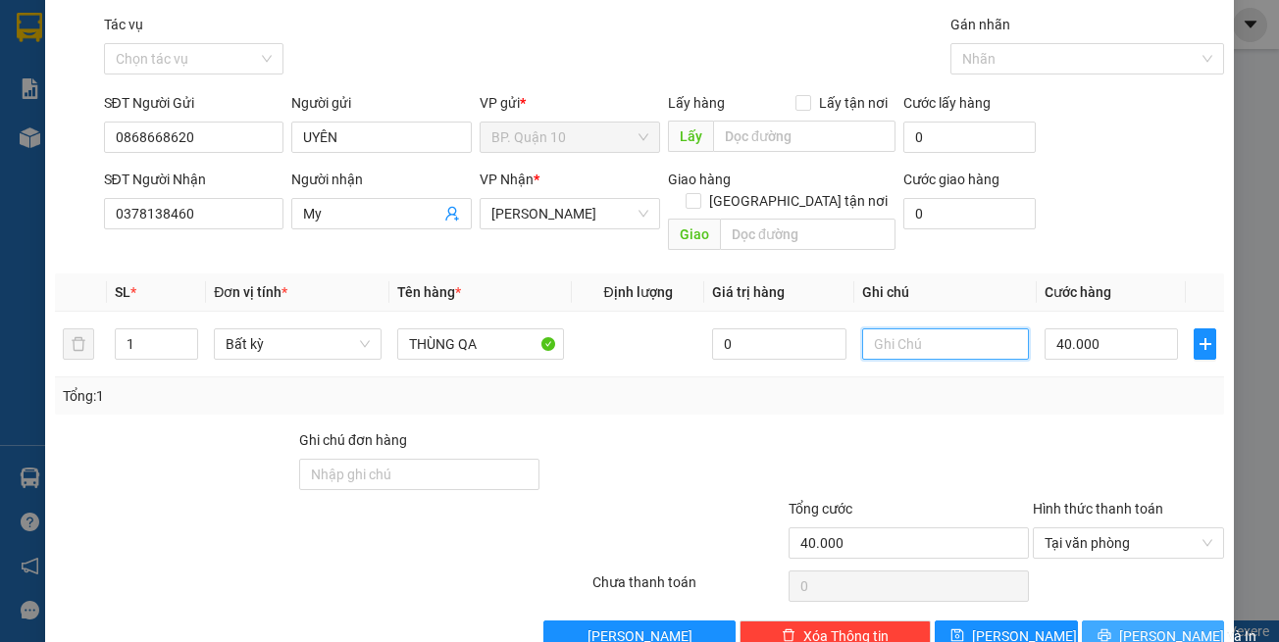
scroll to position [83, 0]
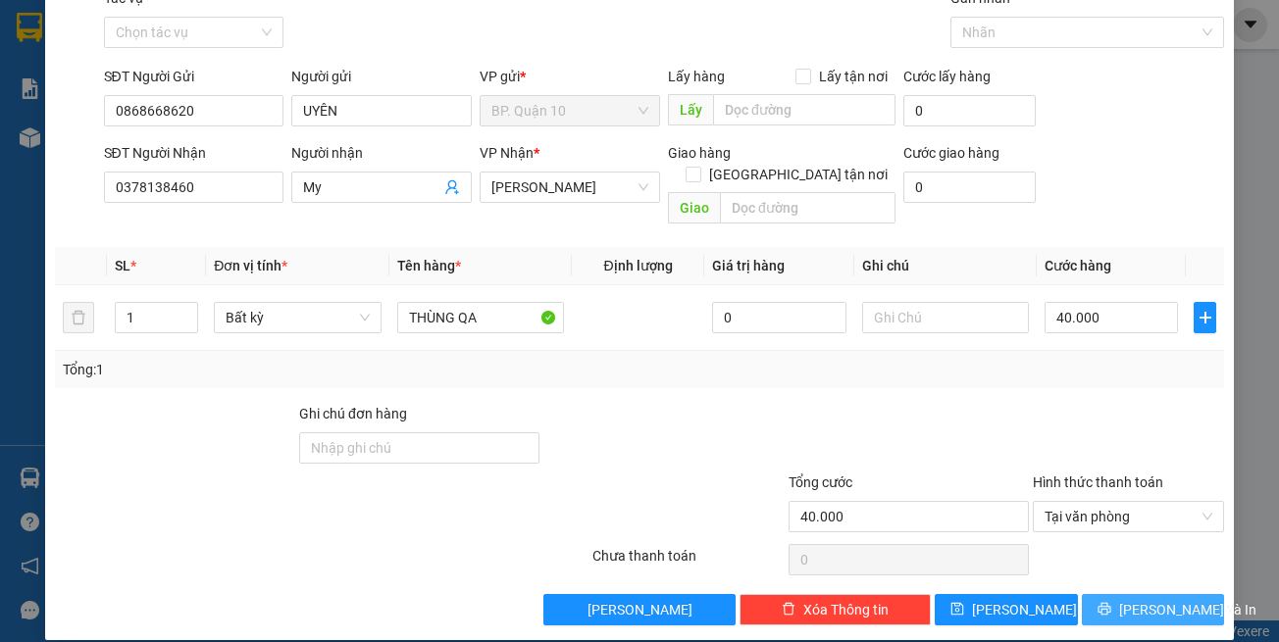
click at [1152, 602] on button "[PERSON_NAME] và In" at bounding box center [1153, 609] width 143 height 31
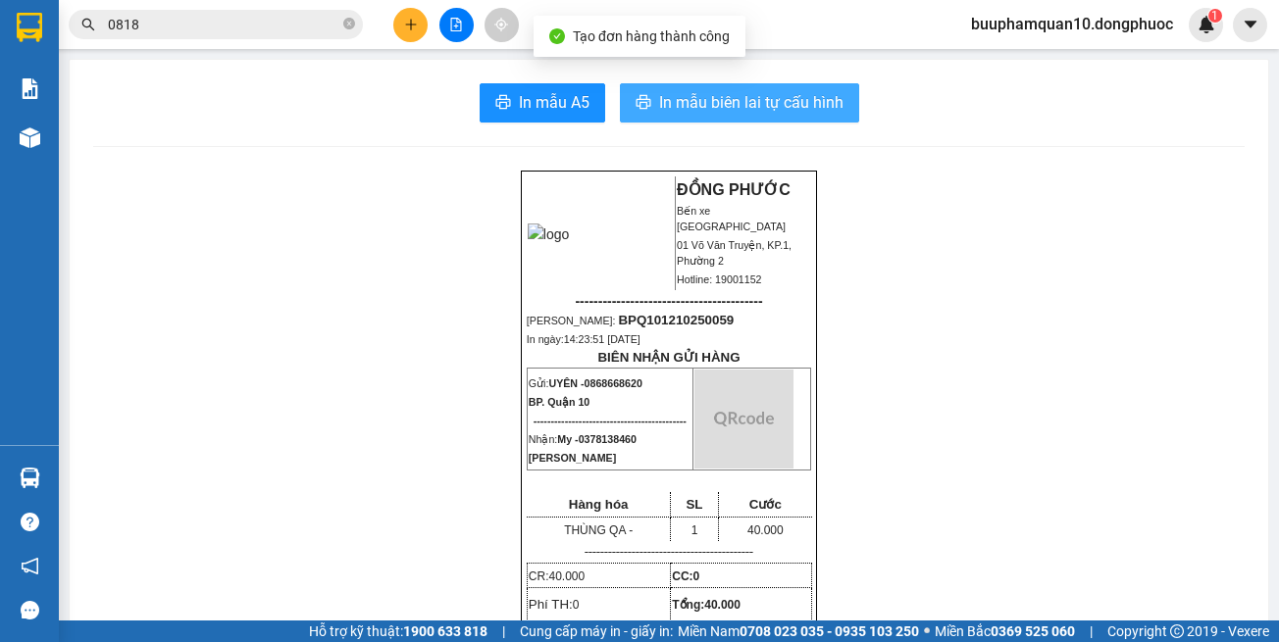
click at [787, 114] on span "In mẫu biên lai tự cấu hình" at bounding box center [751, 102] width 184 height 25
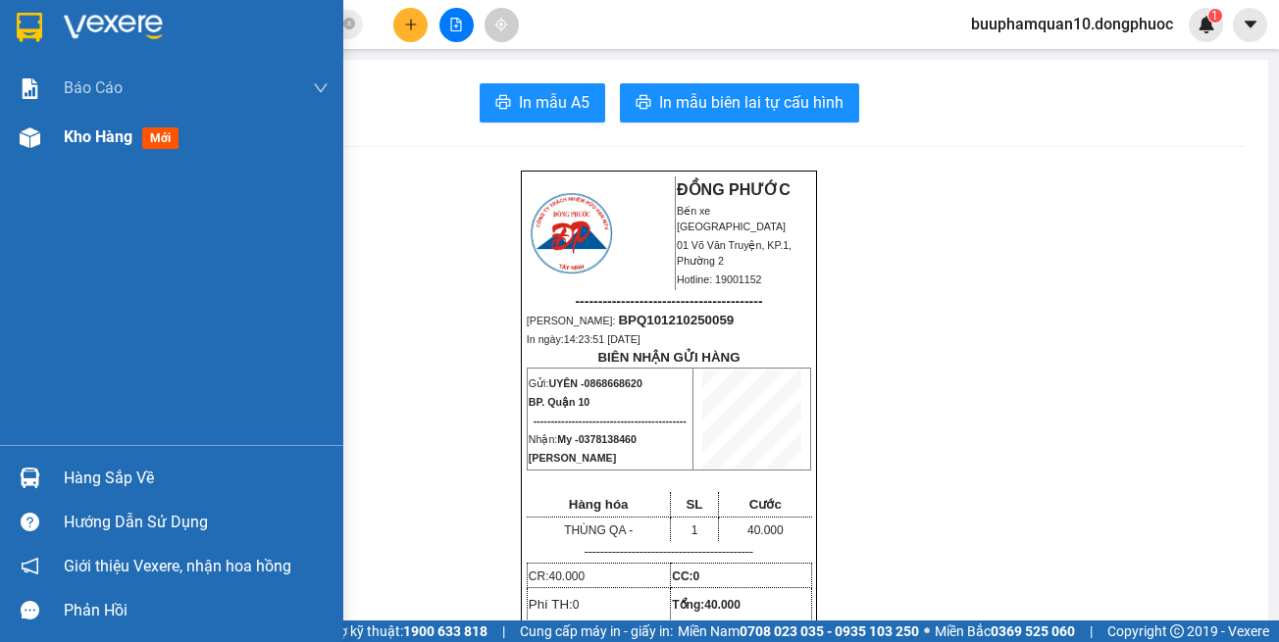
click at [49, 139] on div "Kho hàng mới" at bounding box center [171, 137] width 343 height 49
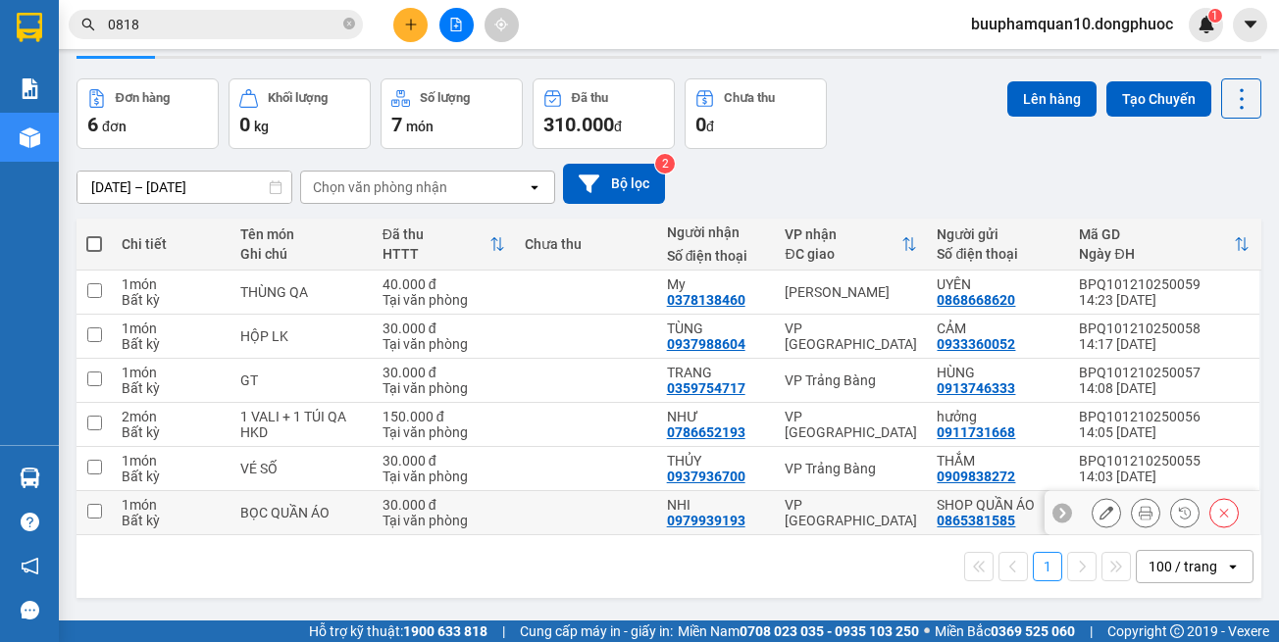
scroll to position [90, 0]
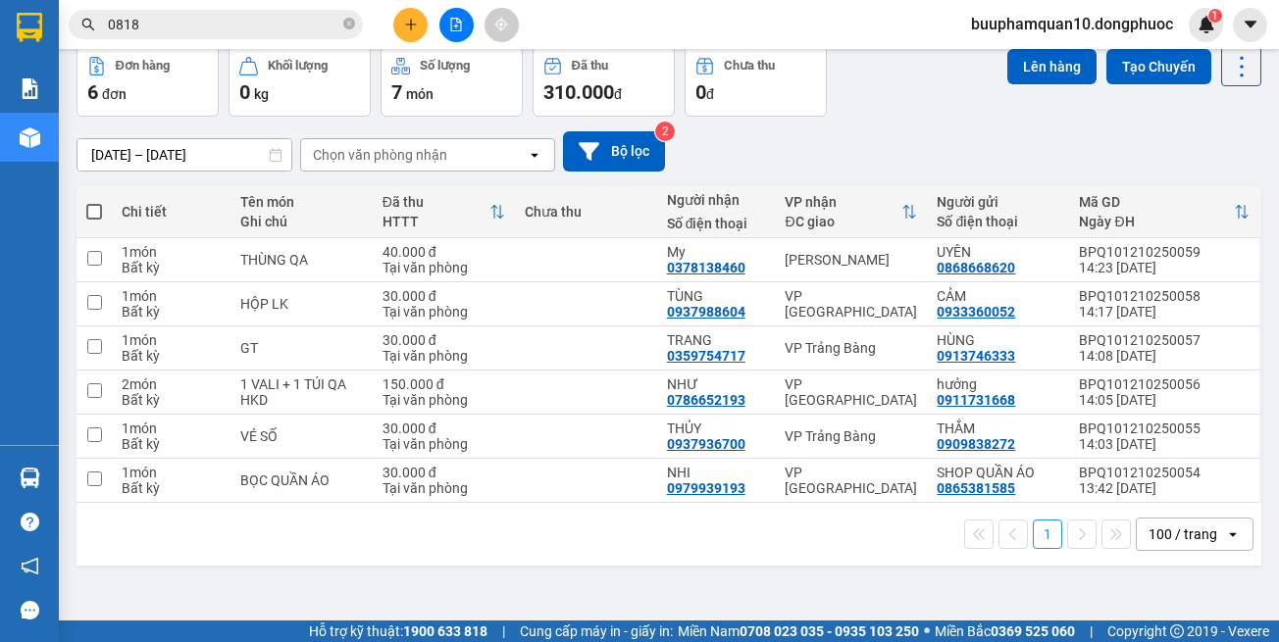
drag, startPoint x: 458, startPoint y: 20, endPoint x: 345, endPoint y: 58, distance: 119.1
click at [457, 20] on icon "file-add" at bounding box center [456, 25] width 14 height 14
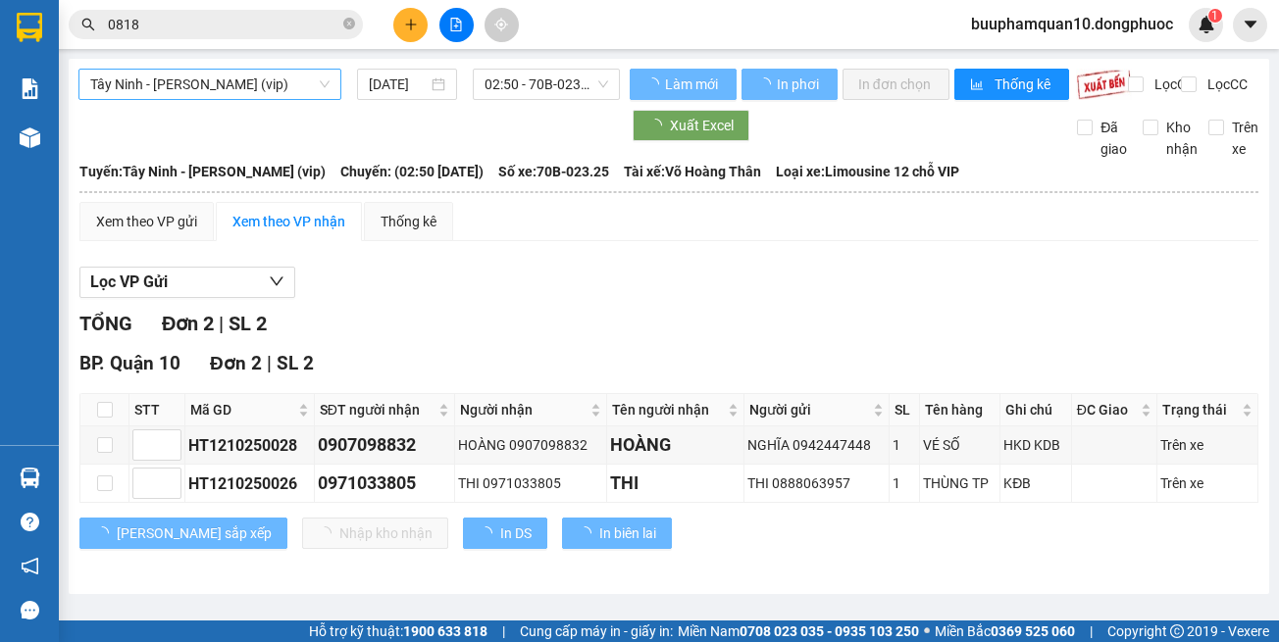
click at [238, 78] on span "Tây Ninh - [PERSON_NAME] (vip)" at bounding box center [209, 84] width 239 height 29
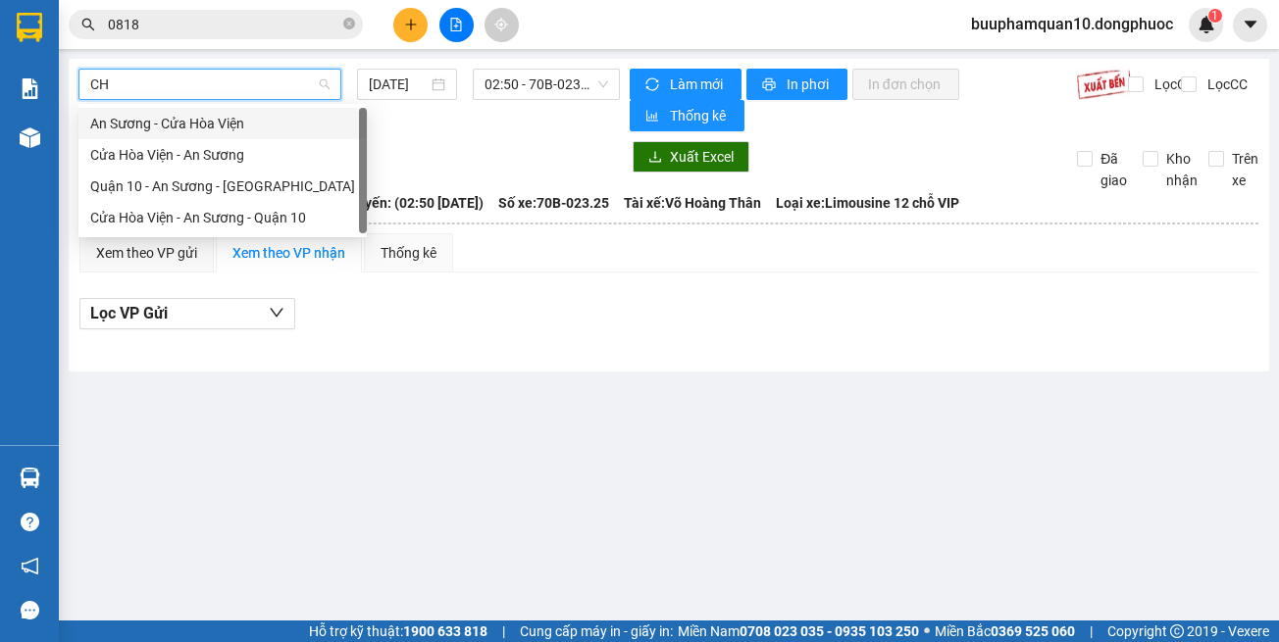
type input "CHV"
drag, startPoint x: 257, startPoint y: 127, endPoint x: 312, endPoint y: 105, distance: 59.0
click at [260, 123] on div "An Sương - Cửa Hòa Viện" at bounding box center [222, 124] width 265 height 22
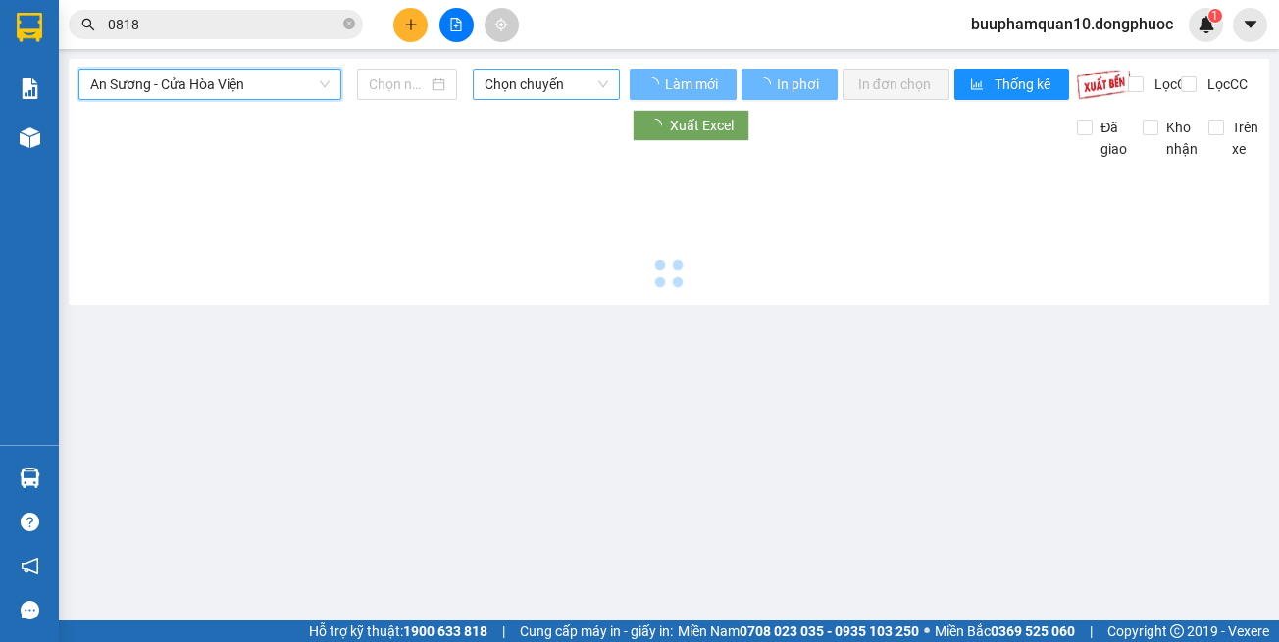
type input "[DATE]"
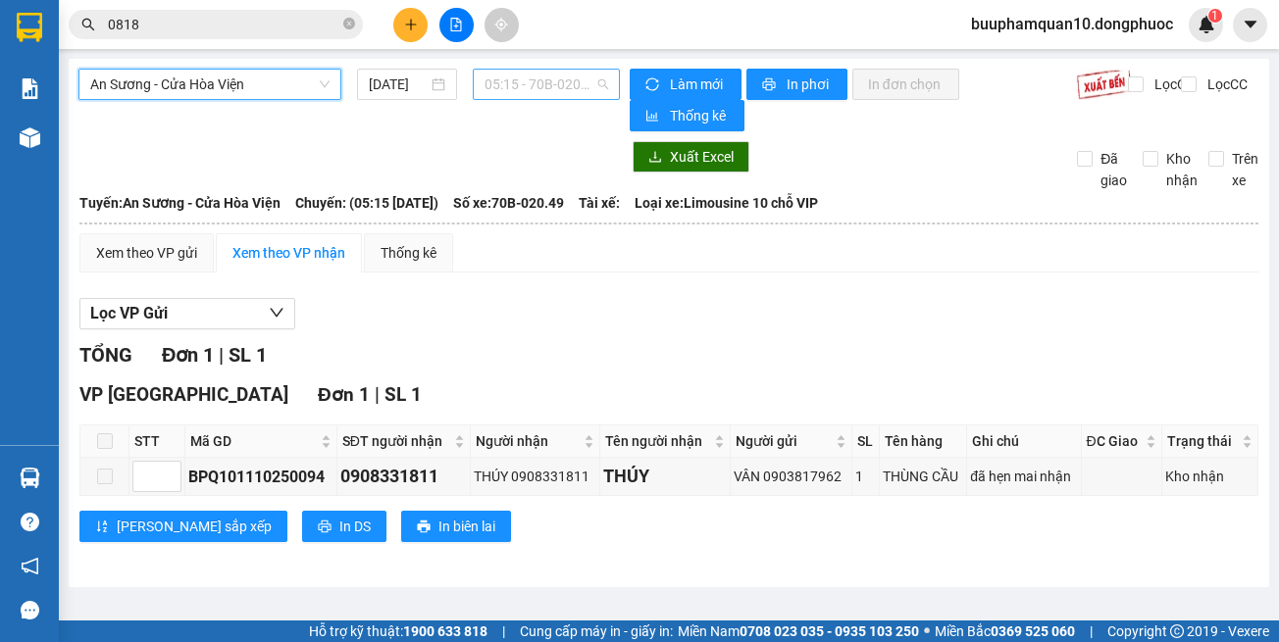
drag, startPoint x: 533, startPoint y: 93, endPoint x: 506, endPoint y: 76, distance: 31.8
click at [533, 91] on span "05:15 - 70B-020.49" at bounding box center [546, 84] width 124 height 29
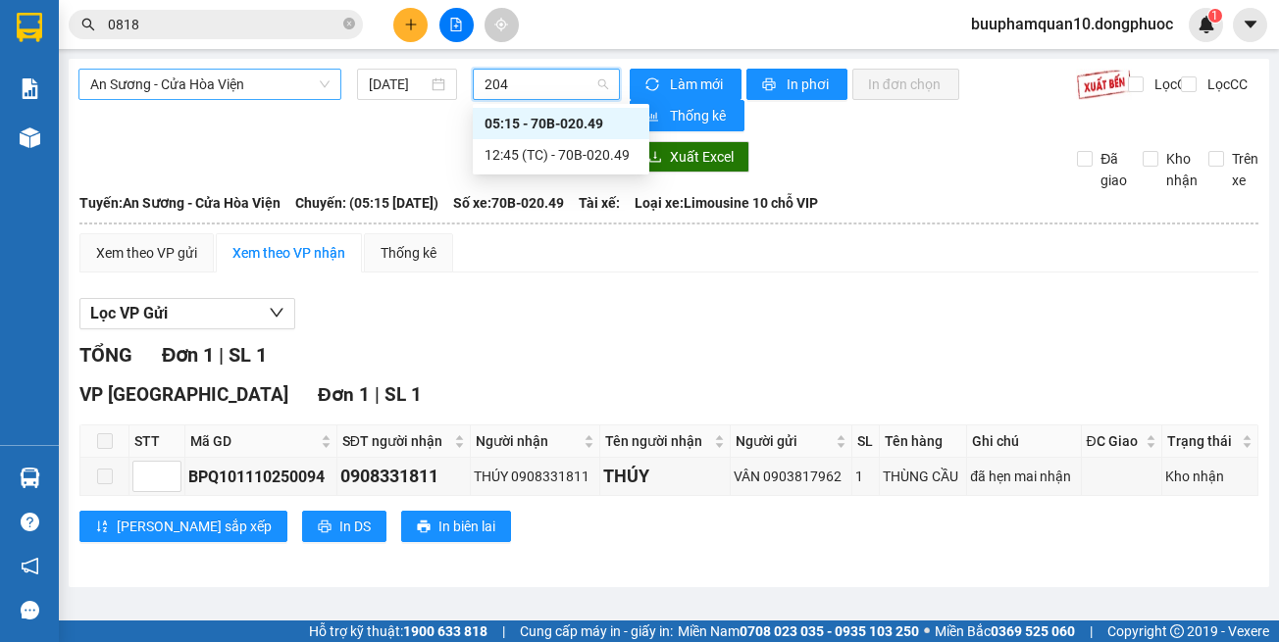
type input "2049"
click at [551, 166] on div "12:45 (TC) - 70B-020.49" at bounding box center [561, 154] width 177 height 31
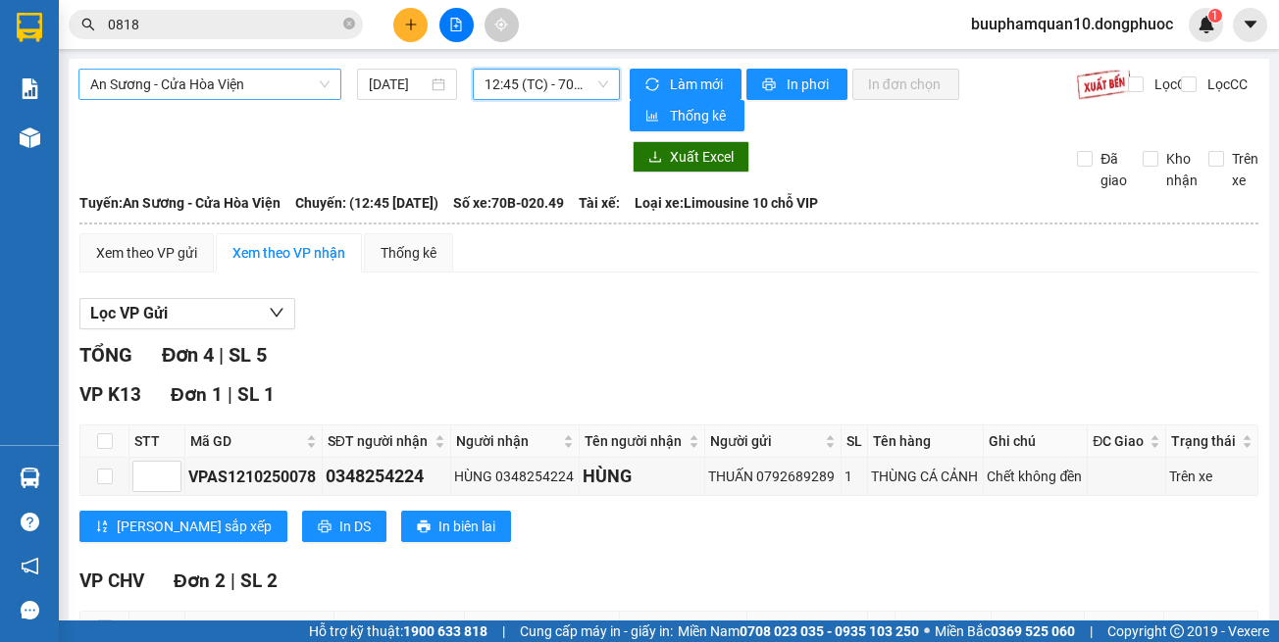
click at [60, 154] on main "An Sương - Cửa Hòa Viện 12/10/2025 12:45 12:45 (TC) - 70B-020.49 Làm mới In phơ…" at bounding box center [639, 310] width 1279 height 621
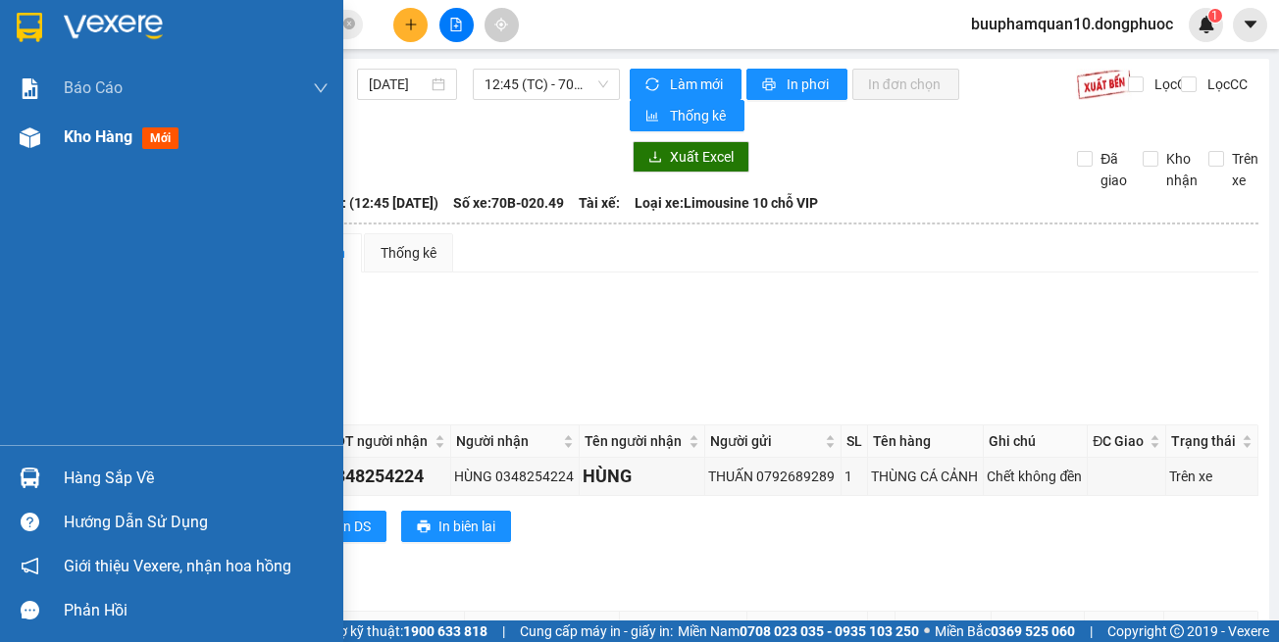
click at [56, 140] on div "Kho hàng mới" at bounding box center [171, 137] width 343 height 49
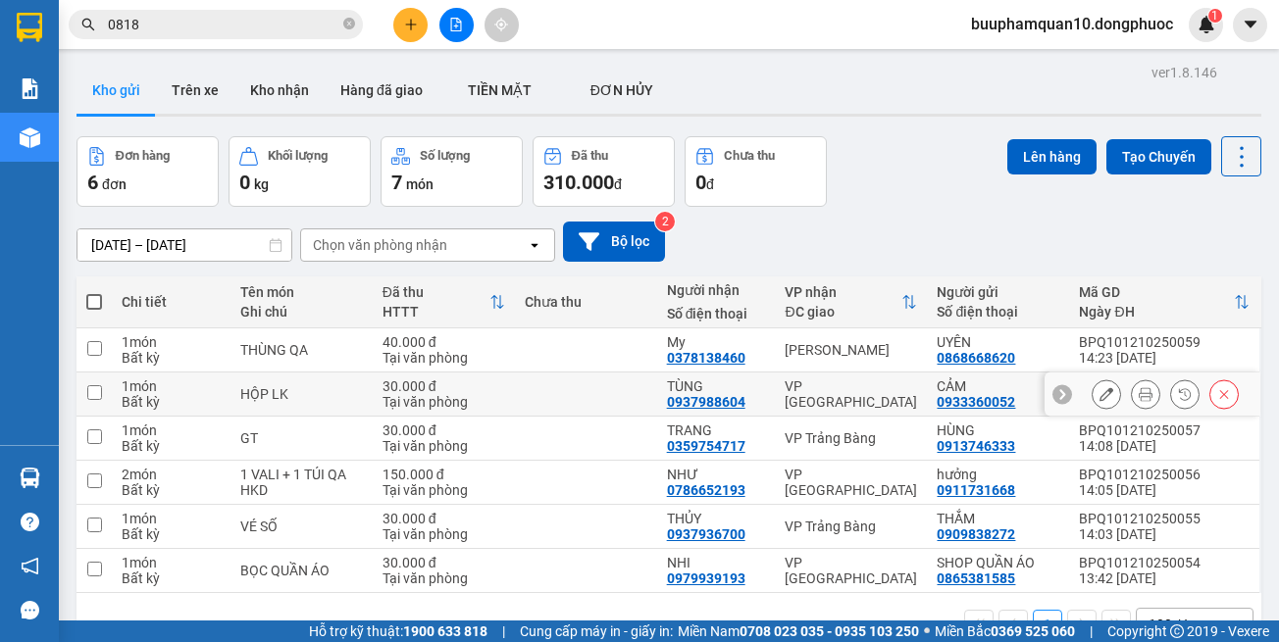
click at [833, 401] on div "VP [GEOGRAPHIC_DATA]" at bounding box center [851, 394] width 132 height 31
checkbox input "true"
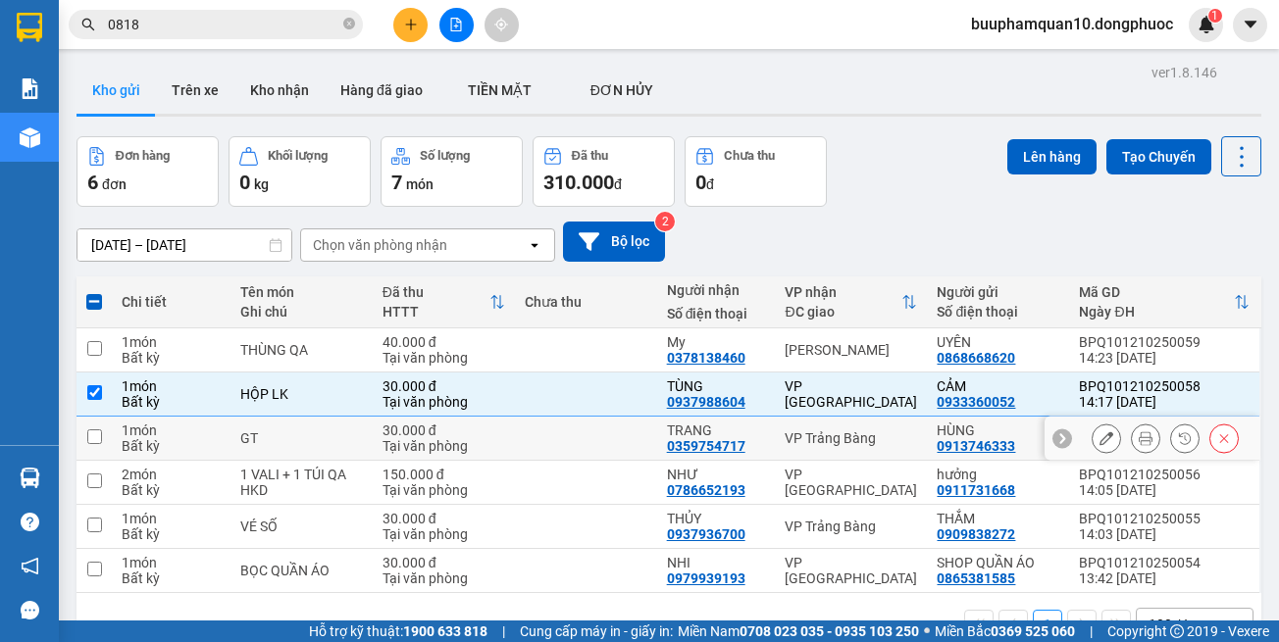
click at [848, 448] on td "VP Trảng Bàng" at bounding box center [851, 439] width 152 height 44
checkbox input "true"
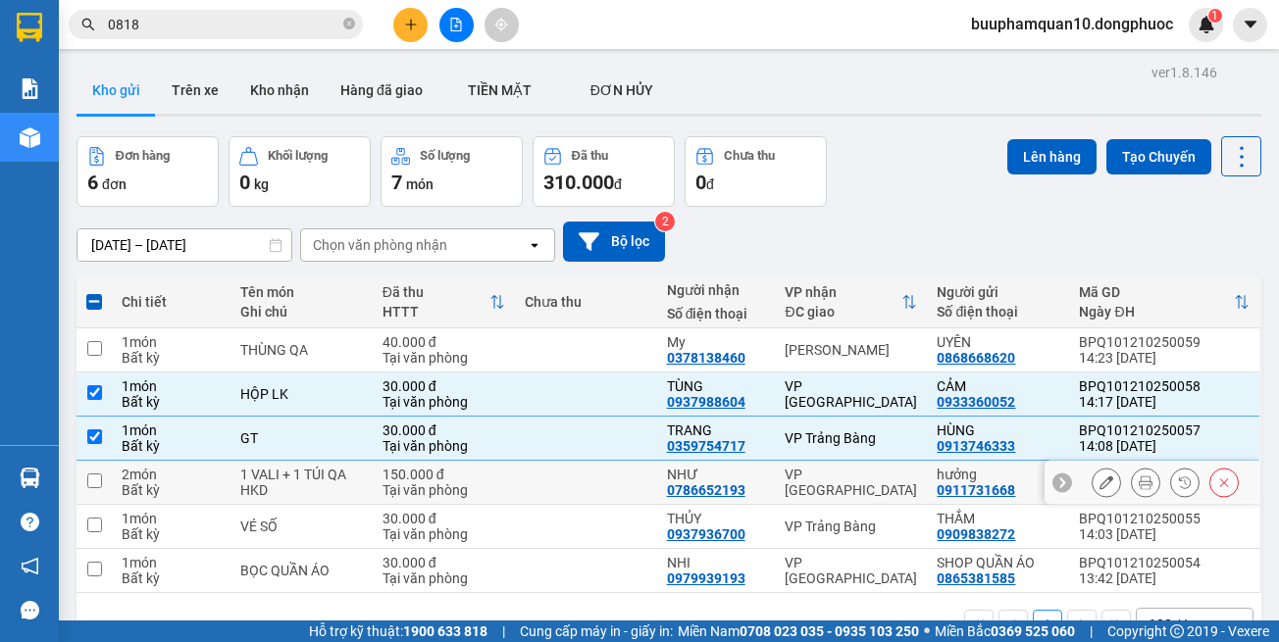
drag, startPoint x: 848, startPoint y: 482, endPoint x: 855, endPoint y: 517, distance: 35.0
click at [848, 483] on div "VP [GEOGRAPHIC_DATA]" at bounding box center [851, 482] width 132 height 31
checkbox input "true"
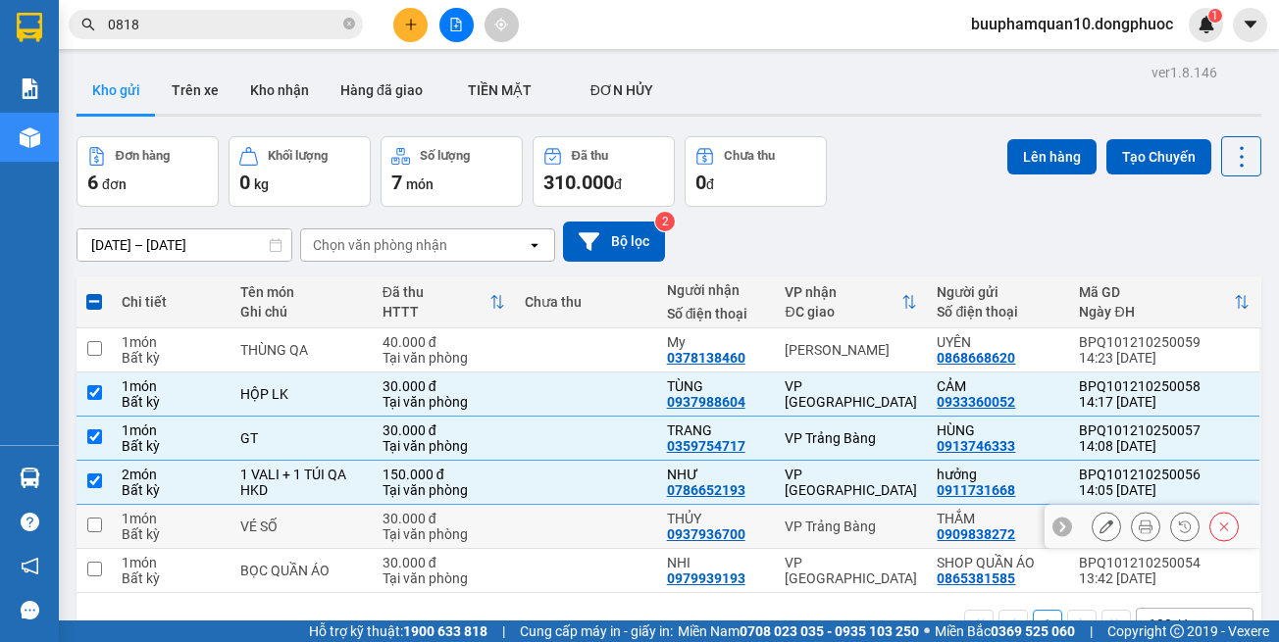
drag, startPoint x: 858, startPoint y: 534, endPoint x: 860, endPoint y: 551, distance: 16.8
click at [859, 537] on td "VP Trảng Bàng" at bounding box center [851, 527] width 152 height 44
checkbox input "true"
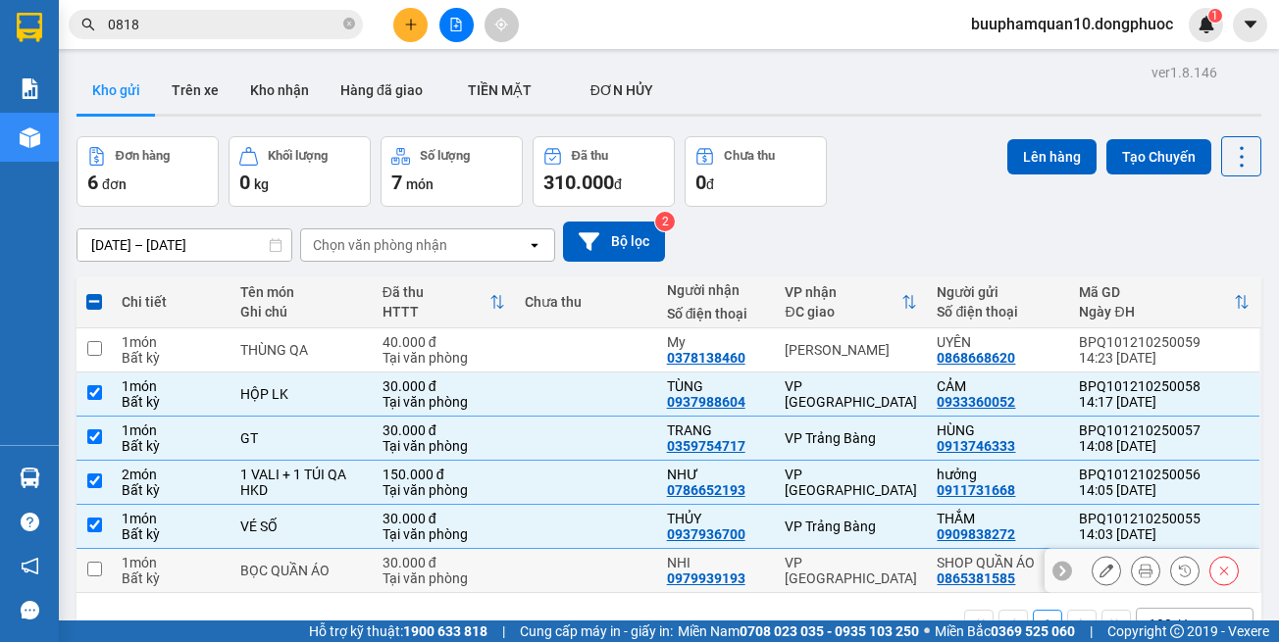
click at [861, 561] on td "VP [GEOGRAPHIC_DATA]" at bounding box center [851, 571] width 152 height 44
checkbox input "true"
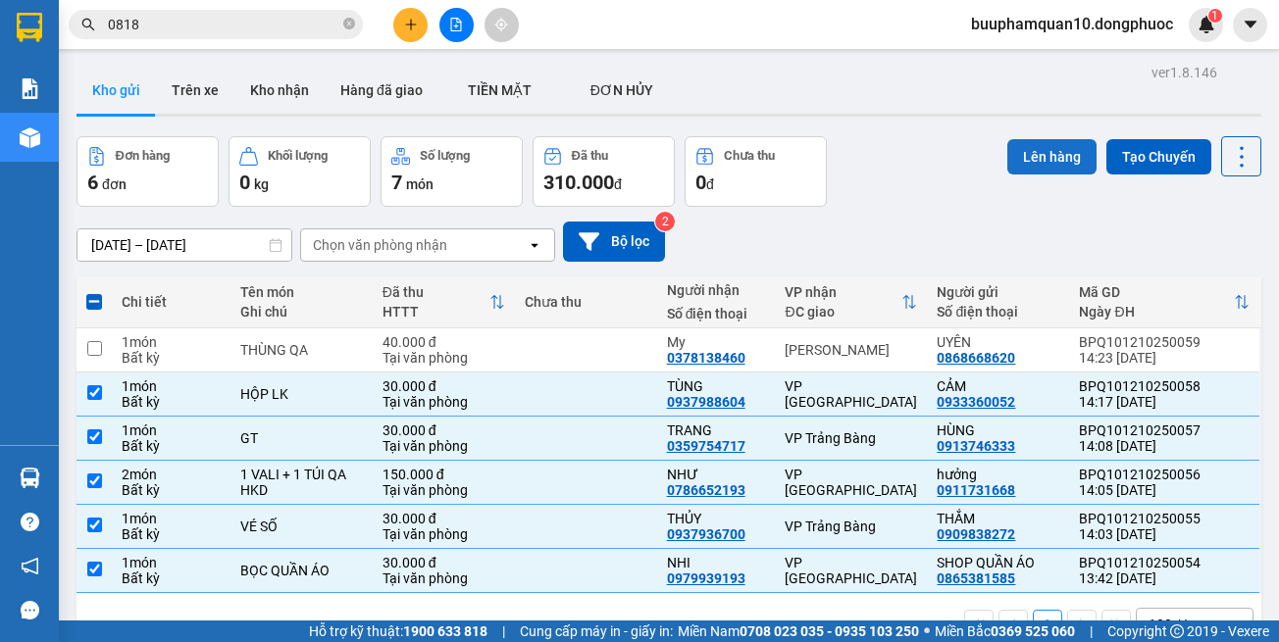
click at [1021, 149] on button "Lên hàng" at bounding box center [1051, 156] width 89 height 35
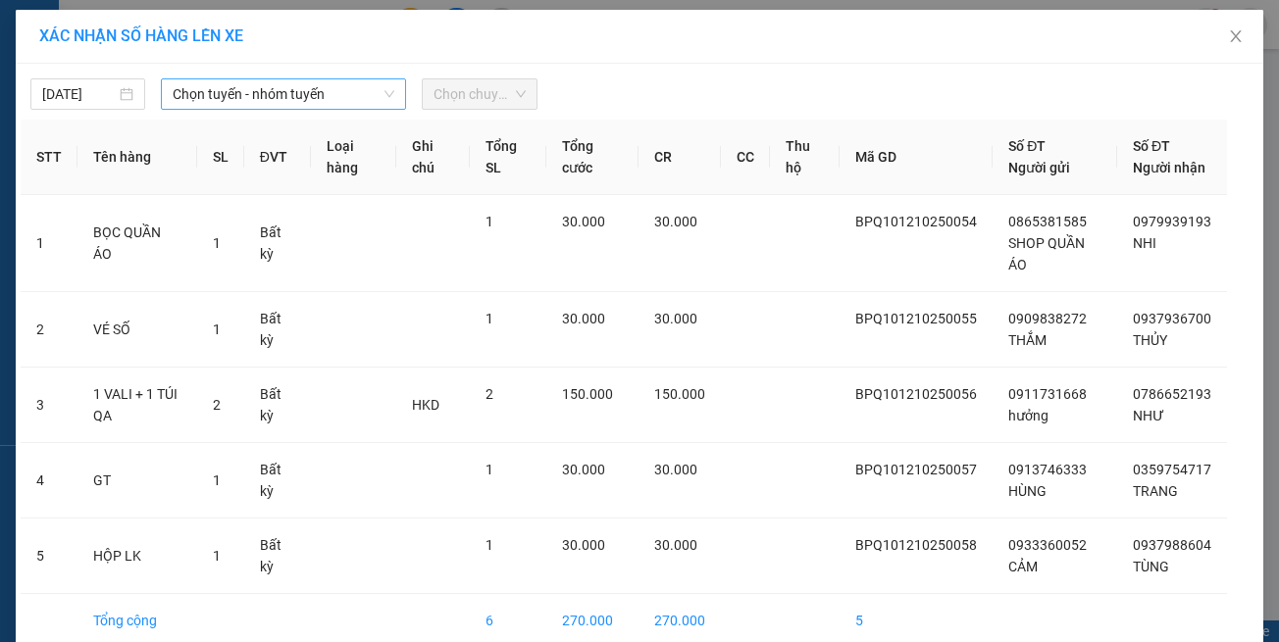
click at [242, 80] on span "Chọn tuyến - nhóm tuyến" at bounding box center [284, 93] width 222 height 29
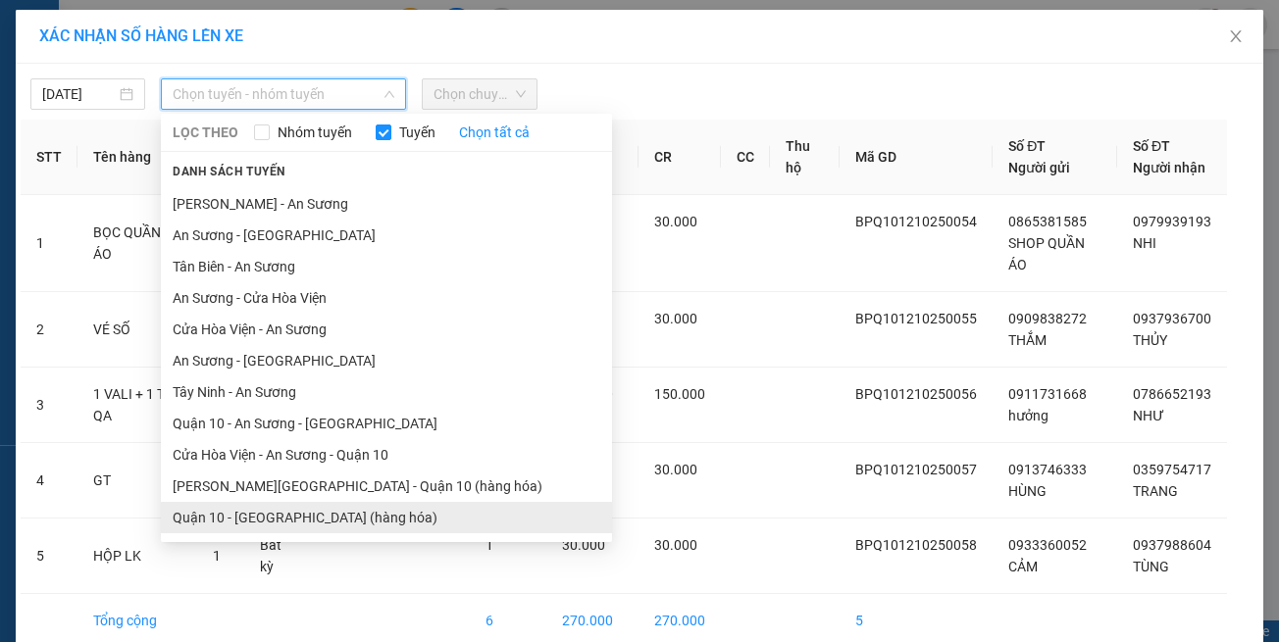
scroll to position [86, 0]
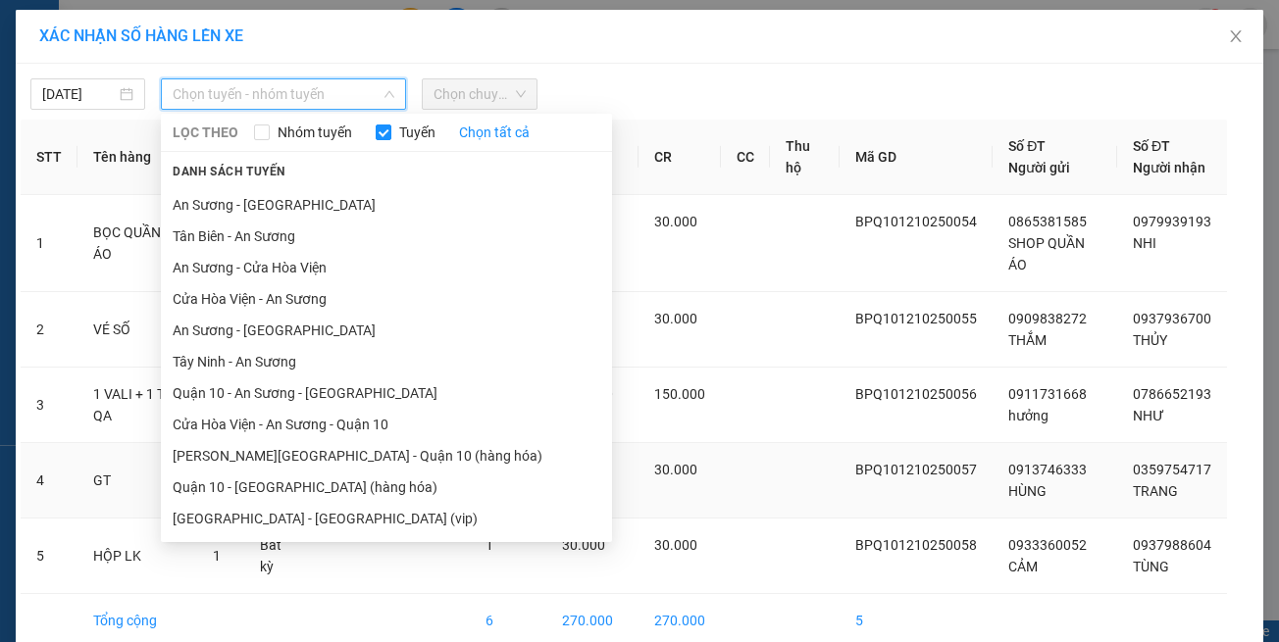
click at [371, 525] on li "Hồ Chí Minh - Tây Ninh (vip)" at bounding box center [386, 518] width 451 height 31
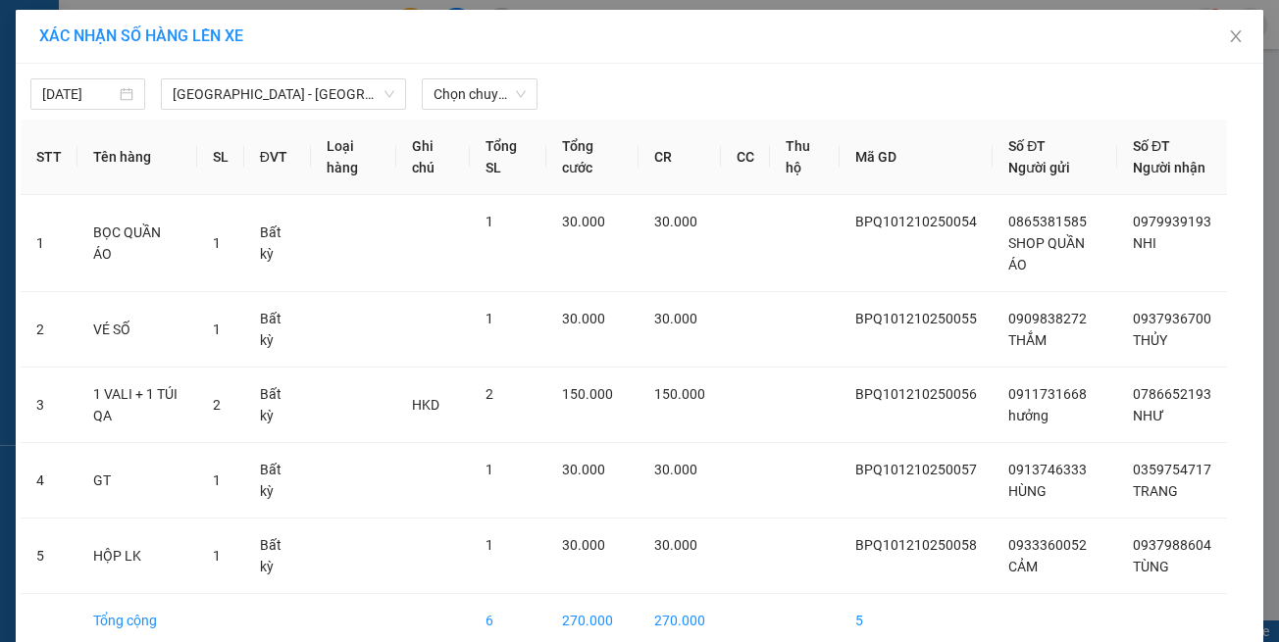
click at [463, 77] on div "12/10/2025 Hồ Chí Minh - Tây Ninh (vip) LỌC THEO Nhóm tuyến Tuyến Chọn tất cả D…" at bounding box center [640, 89] width 1238 height 41
click at [465, 81] on span "Chọn chuyến" at bounding box center [478, 93] width 91 height 29
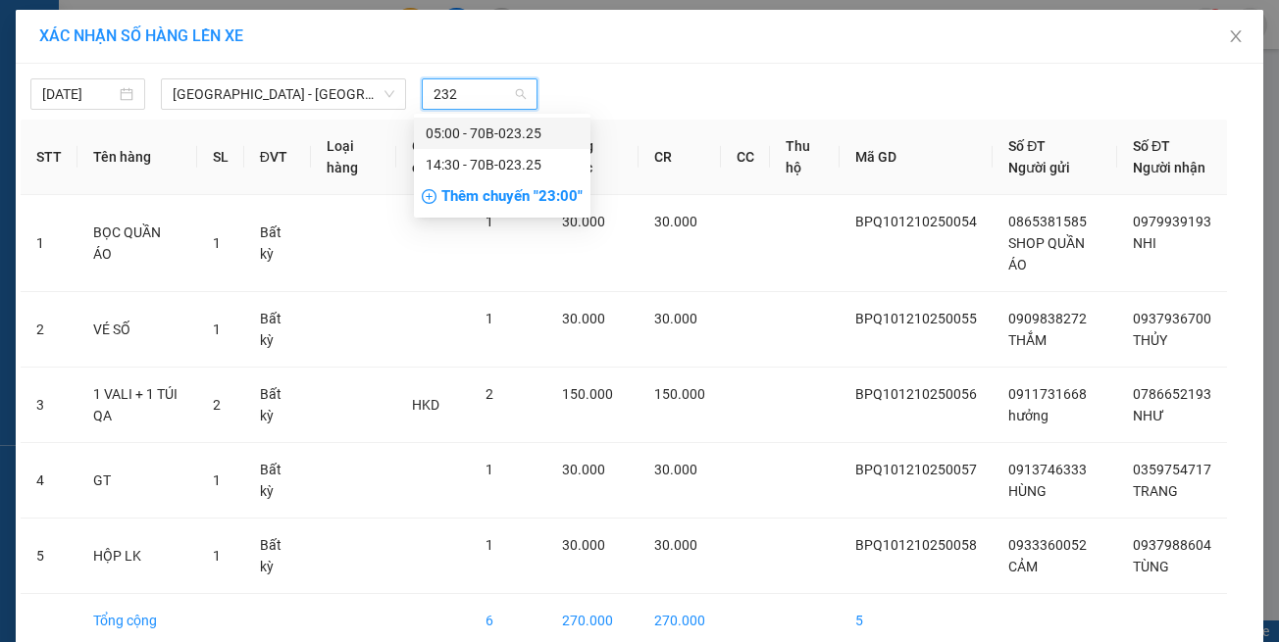
type input "2325"
click at [458, 172] on div "14:30 - 70B-023.25" at bounding box center [502, 165] width 153 height 22
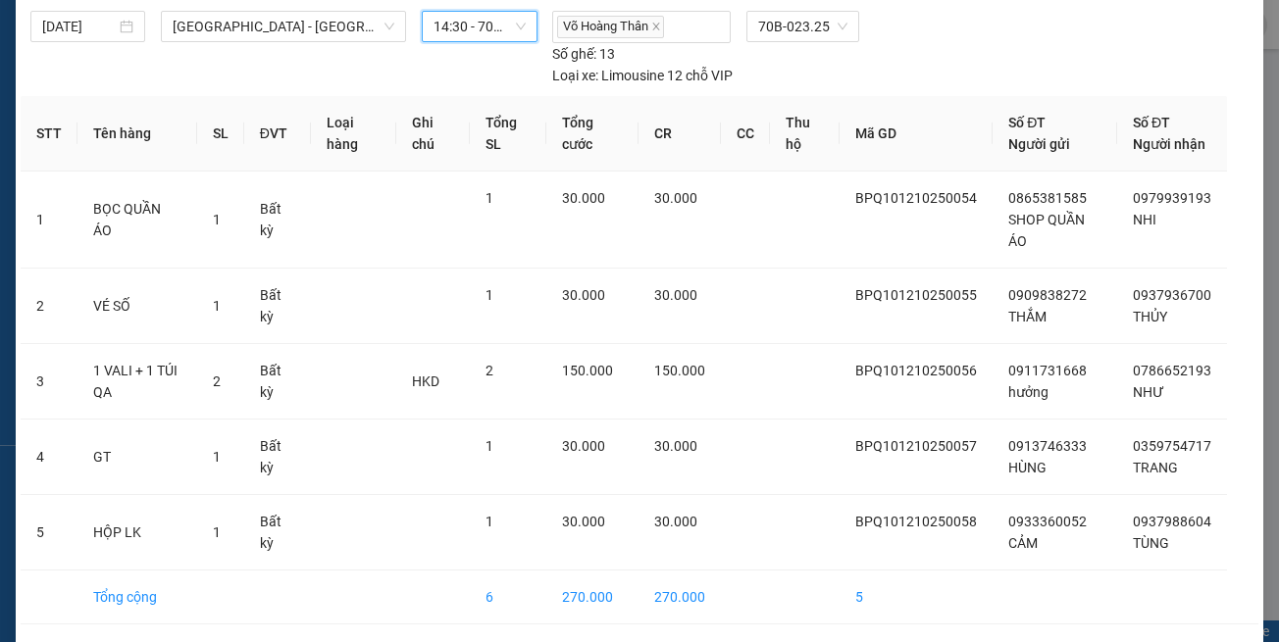
scroll to position [128, 0]
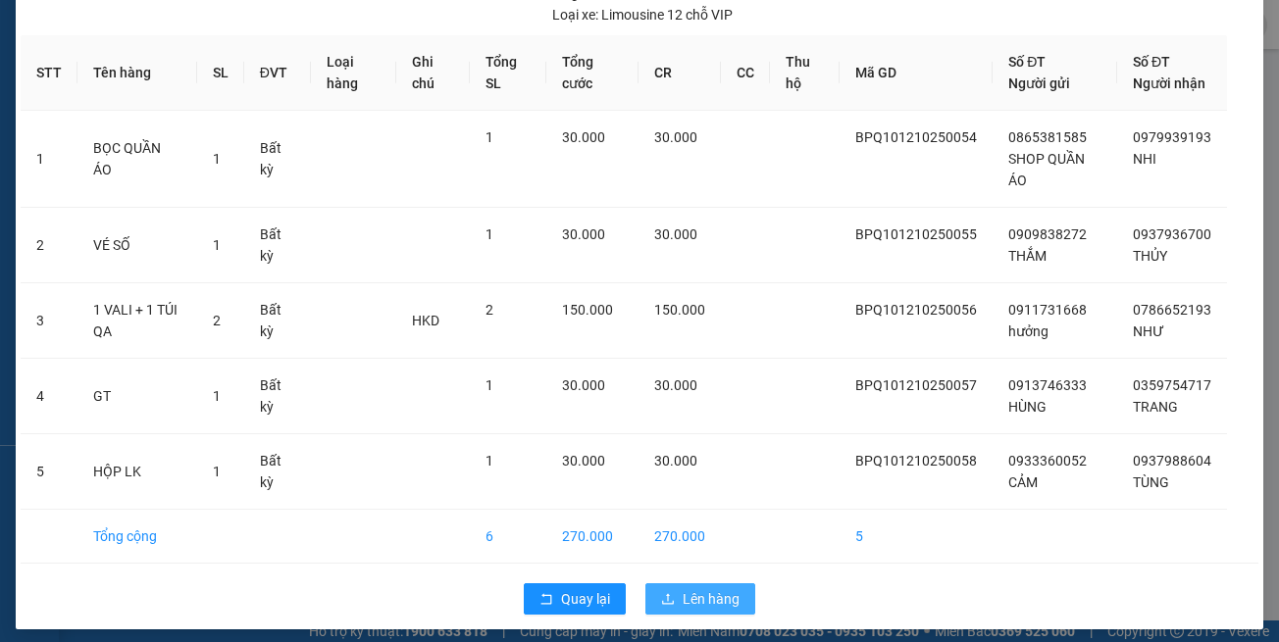
click at [713, 584] on button "Lên hàng" at bounding box center [700, 599] width 110 height 31
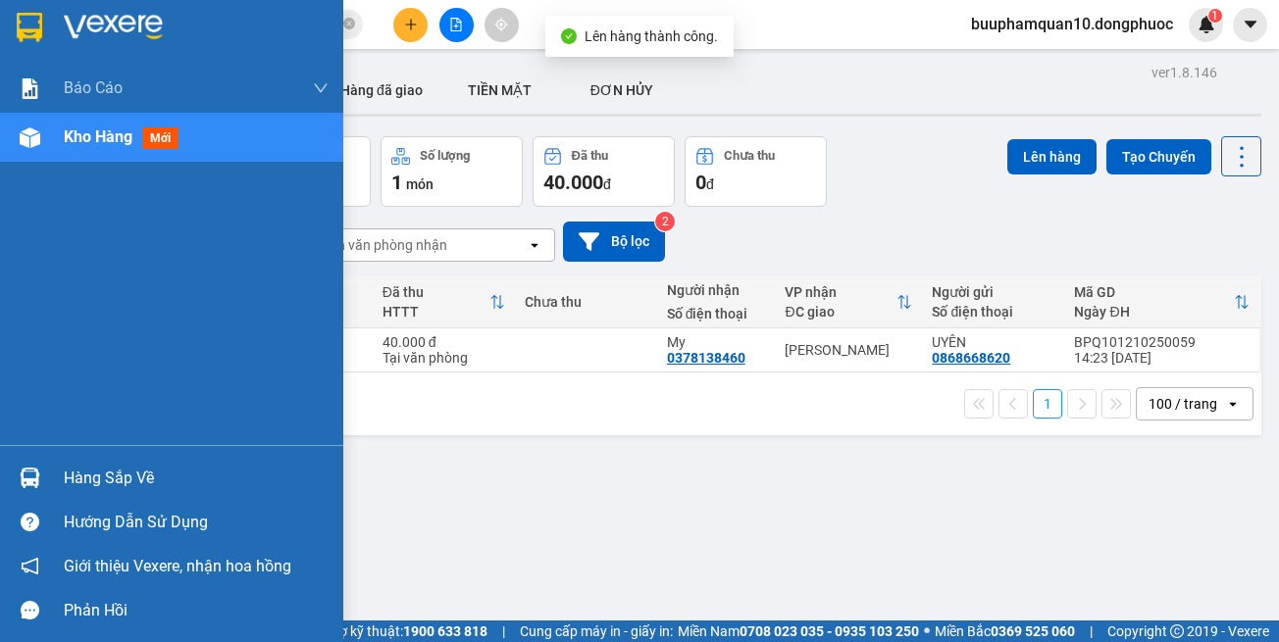
click at [45, 477] on div at bounding box center [30, 478] width 34 height 34
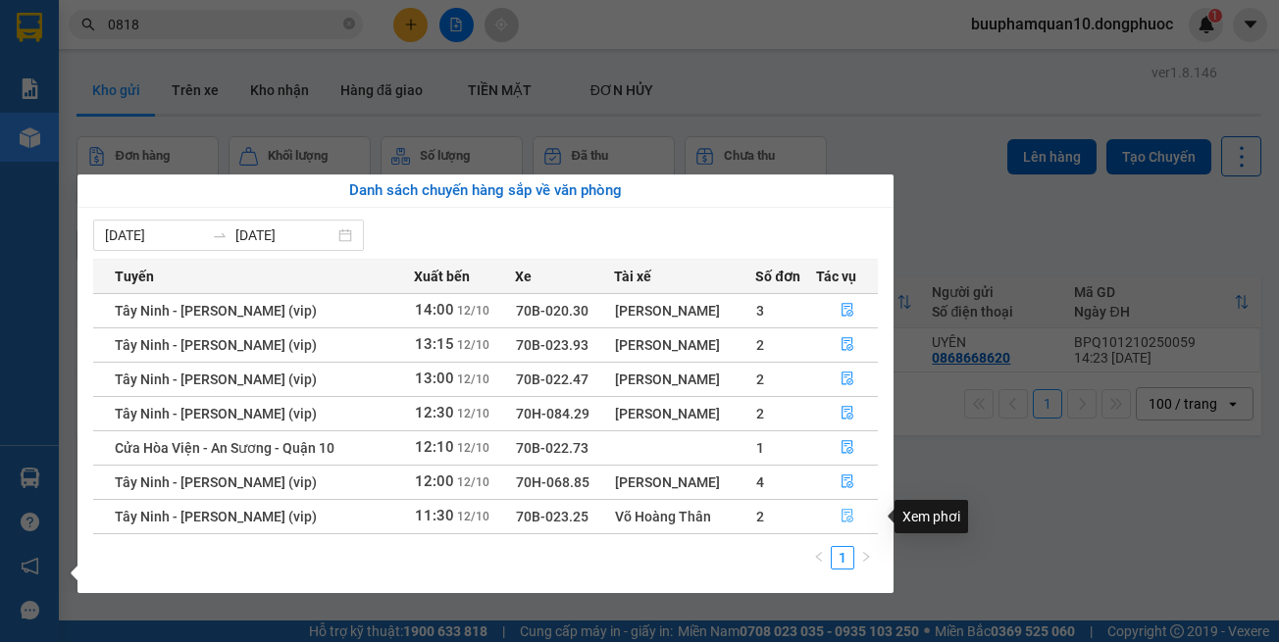
click at [837, 516] on button "button" at bounding box center [847, 516] width 60 height 31
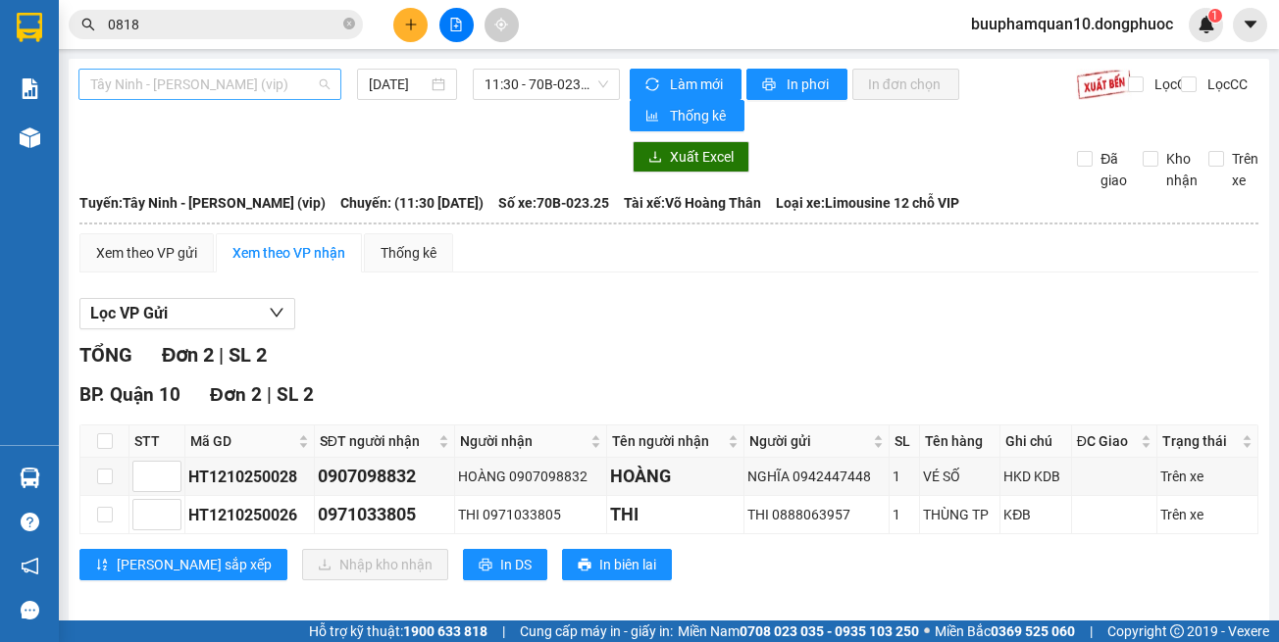
click at [257, 78] on span "Tây Ninh - [PERSON_NAME] (vip)" at bounding box center [209, 84] width 239 height 29
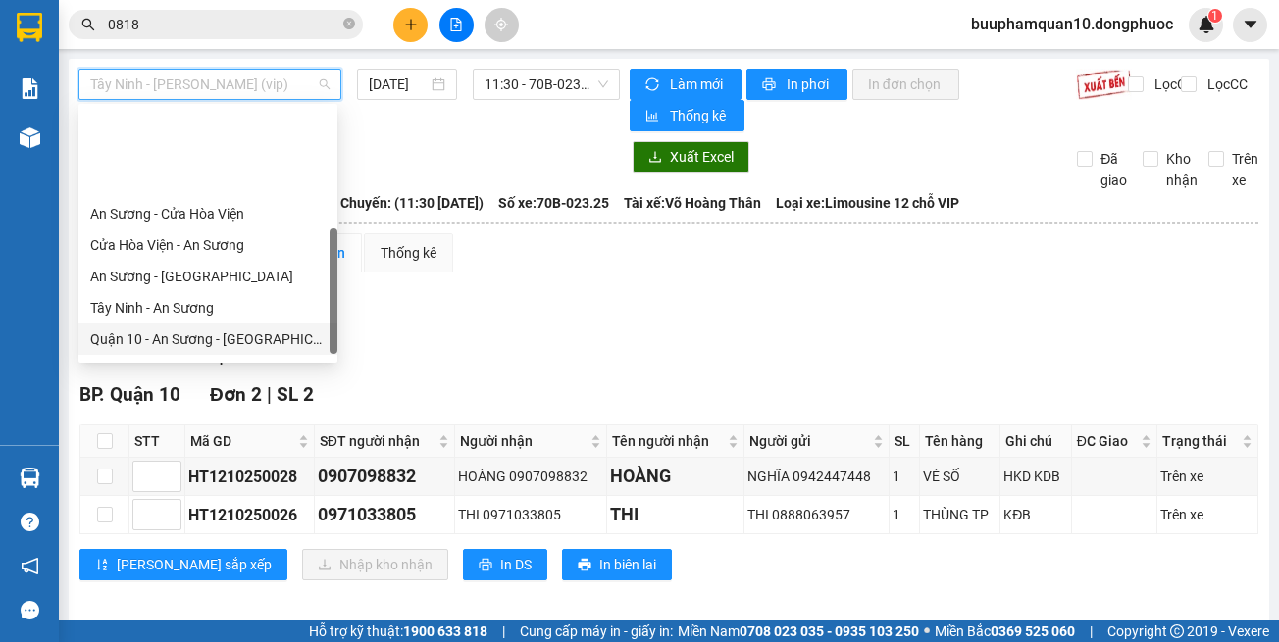
scroll to position [220, 0]
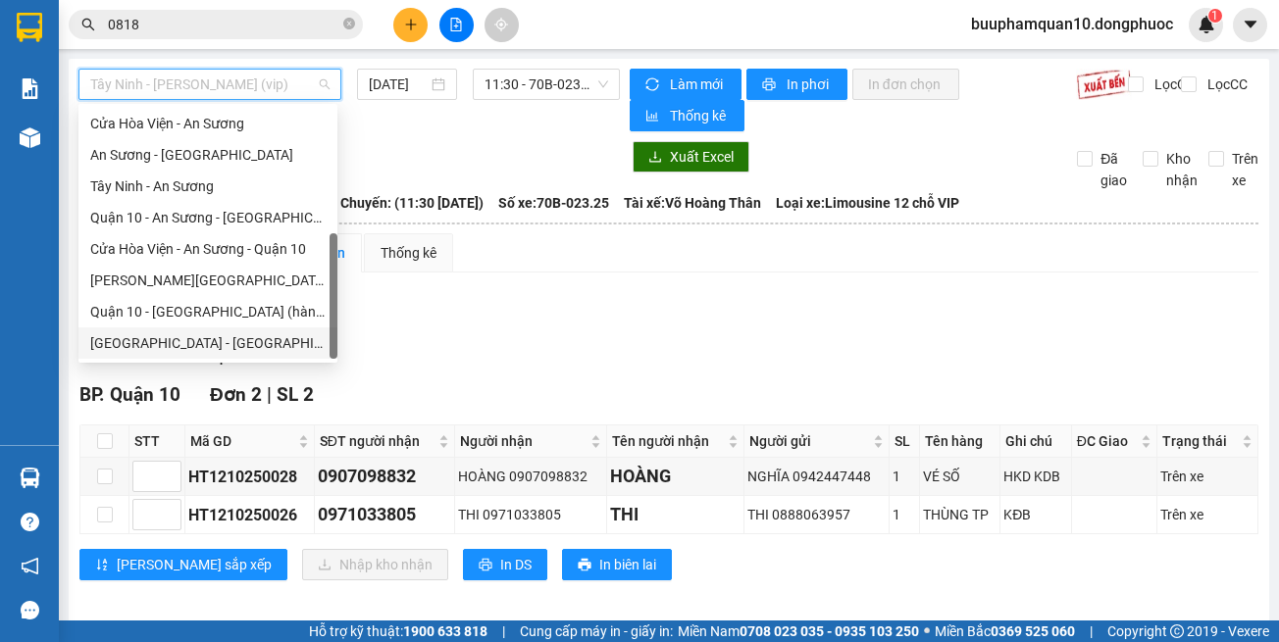
click at [285, 349] on div "Hồ Chí Minh - Tây Ninh (vip)" at bounding box center [207, 343] width 235 height 22
type input "[DATE]"
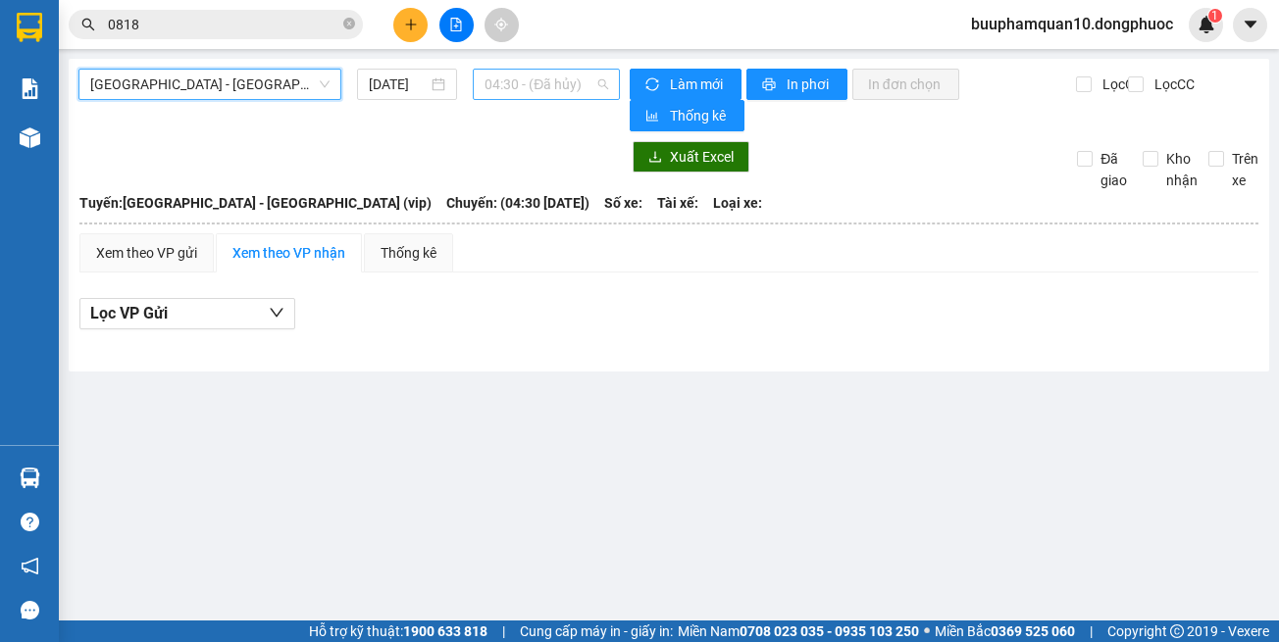
click at [510, 76] on span "04:30 - (Đã hủy)" at bounding box center [546, 84] width 124 height 29
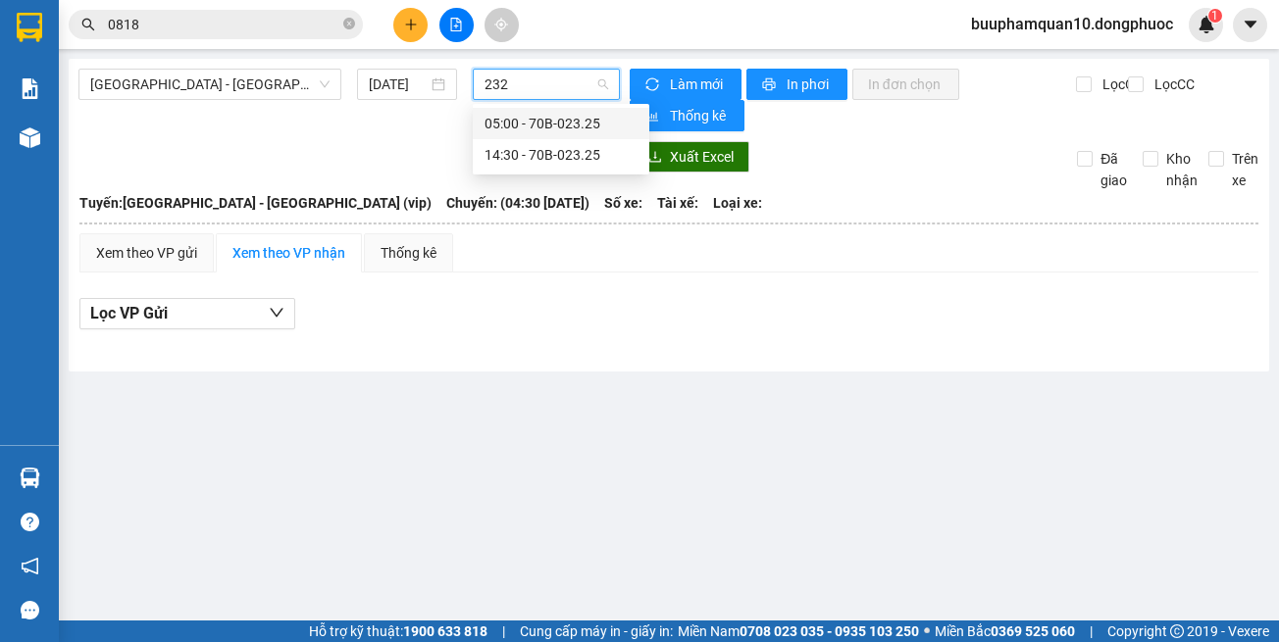
type input "2325"
click at [495, 150] on div "14:30 - 70B-023.25" at bounding box center [560, 155] width 153 height 22
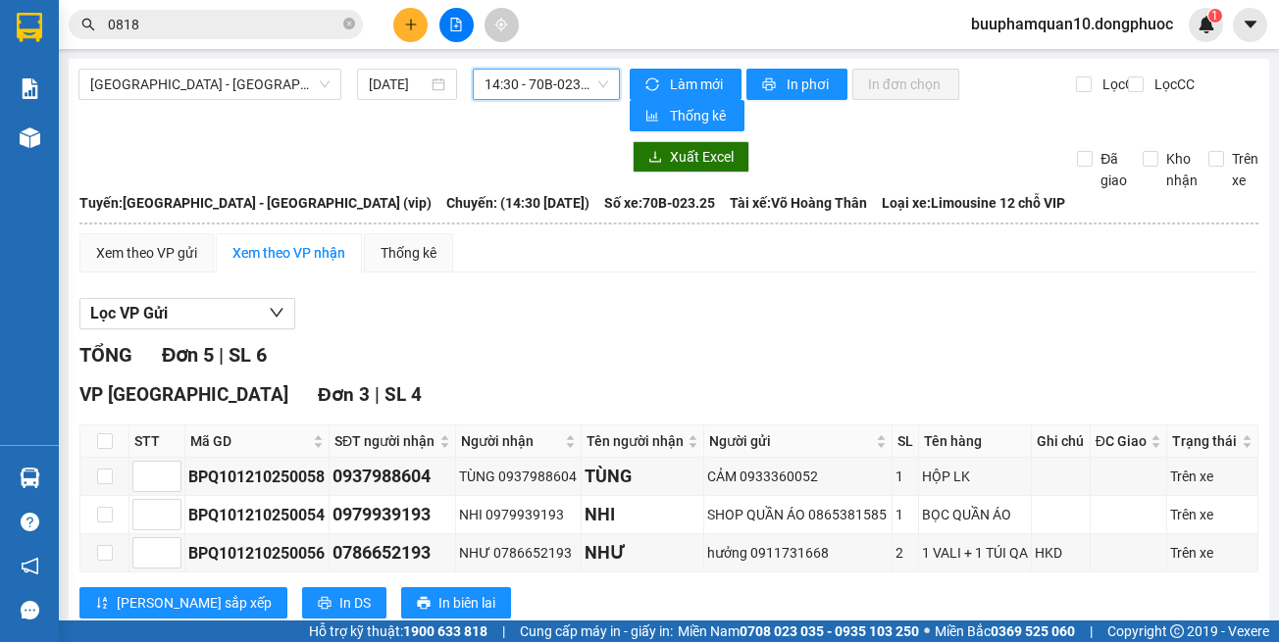
click at [515, 89] on span "14:30 - 70B-023.25" at bounding box center [546, 84] width 124 height 29
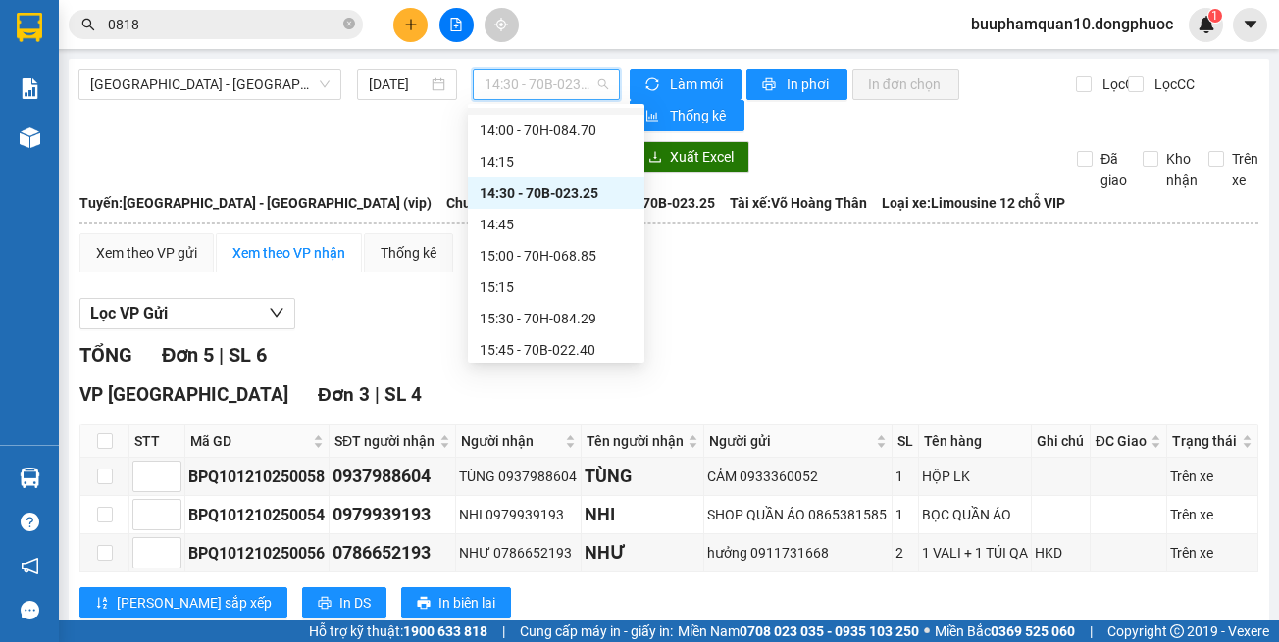
scroll to position [1263, 0]
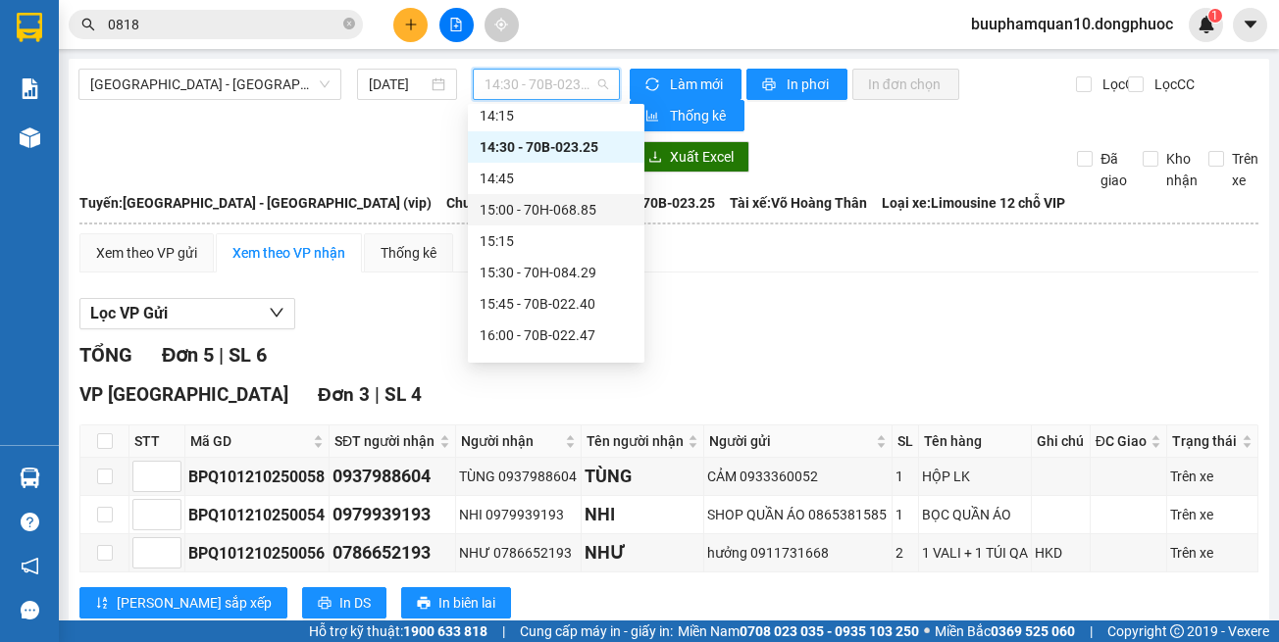
click at [743, 291] on div "Lọc VP Gửi TỔNG Đơn 5 | SL 6 VP Tây Ninh Đơn 3 | SL 4 STT Mã GD SĐT người nhận…" at bounding box center [668, 578] width 1179 height 580
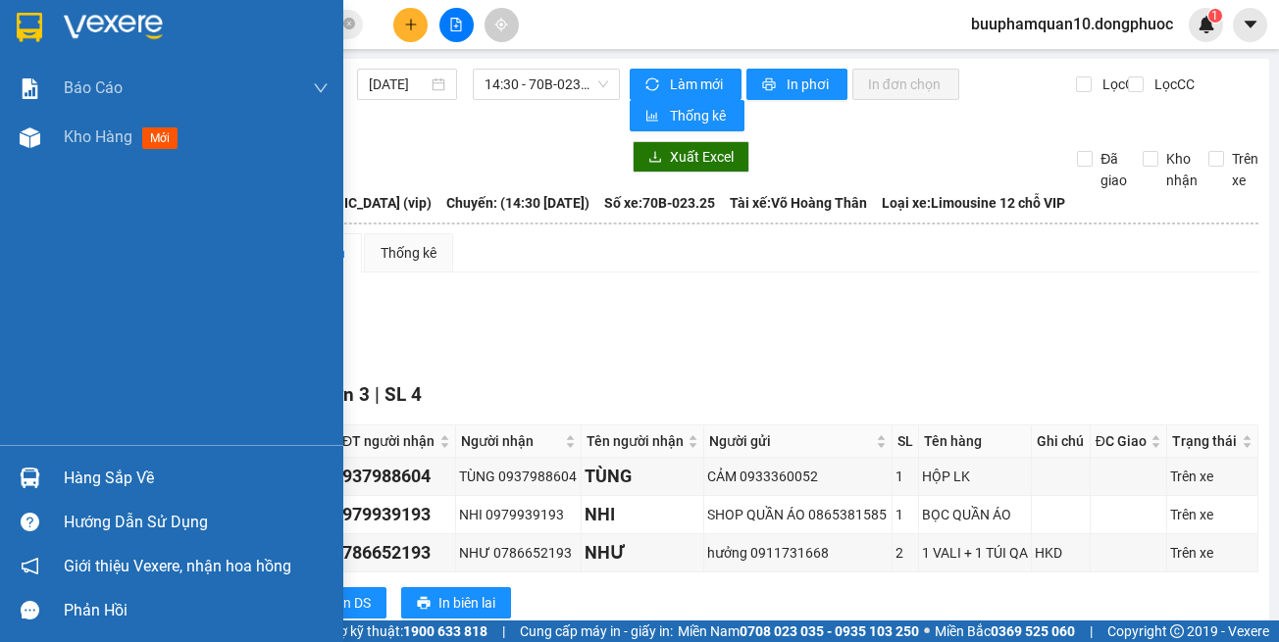
drag, startPoint x: 29, startPoint y: 484, endPoint x: 54, endPoint y: 474, distance: 26.8
click at [30, 483] on img at bounding box center [30, 478] width 21 height 21
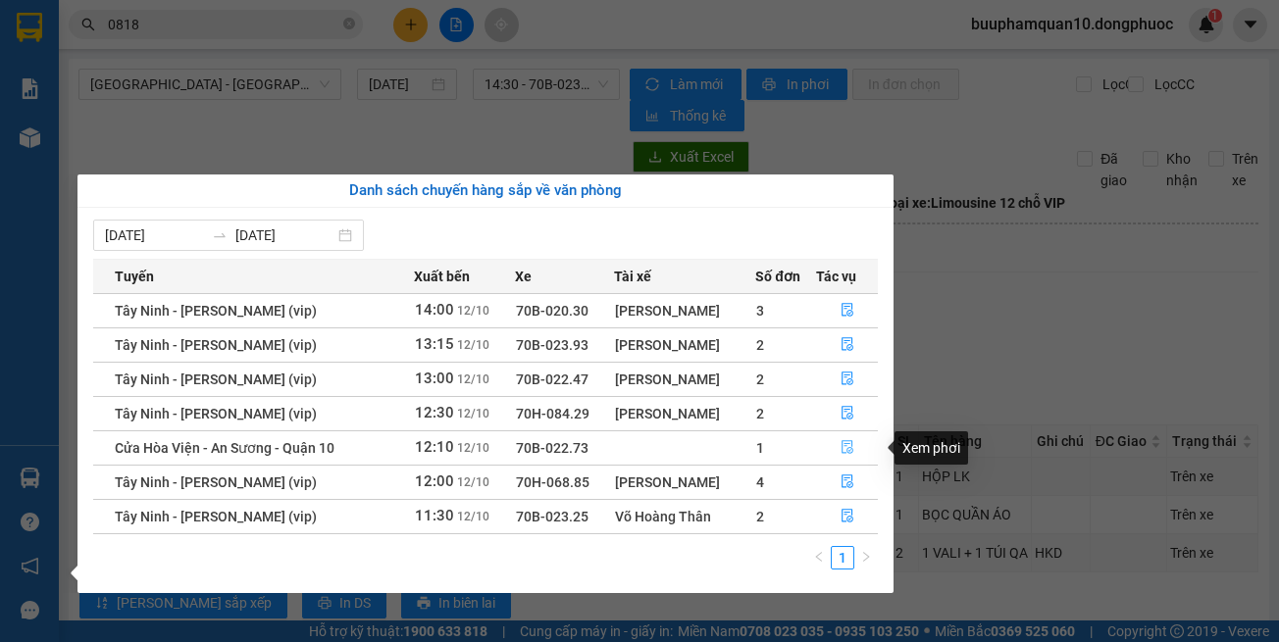
click at [848, 438] on button "button" at bounding box center [847, 447] width 60 height 31
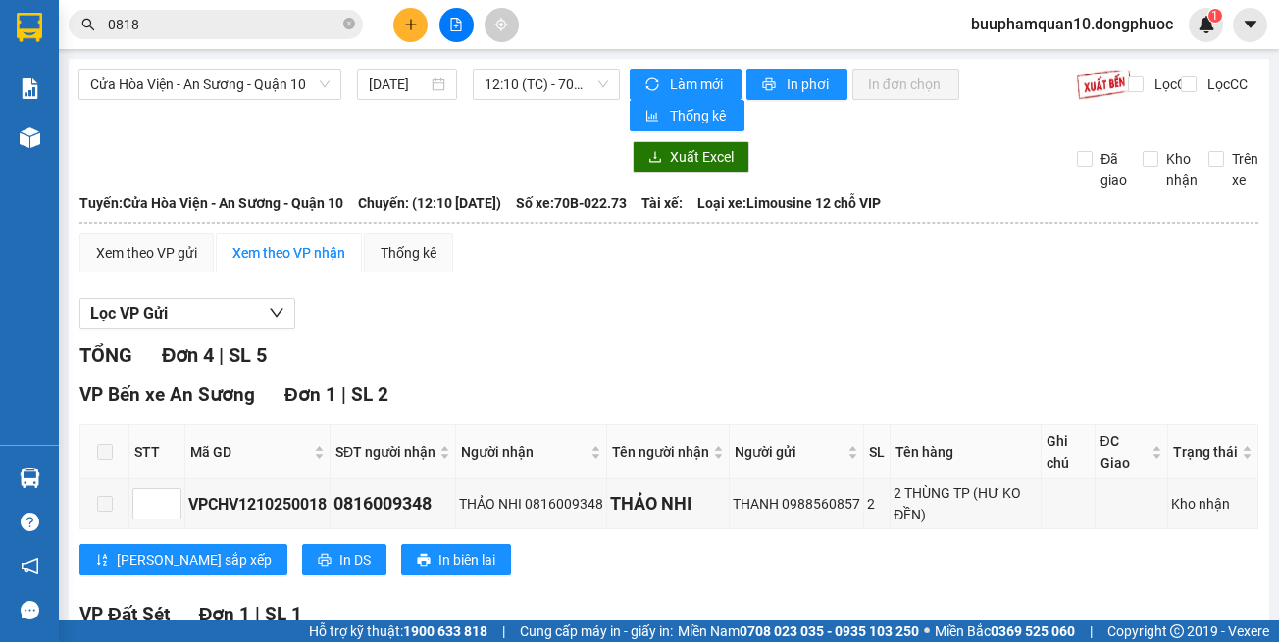
scroll to position [490, 0]
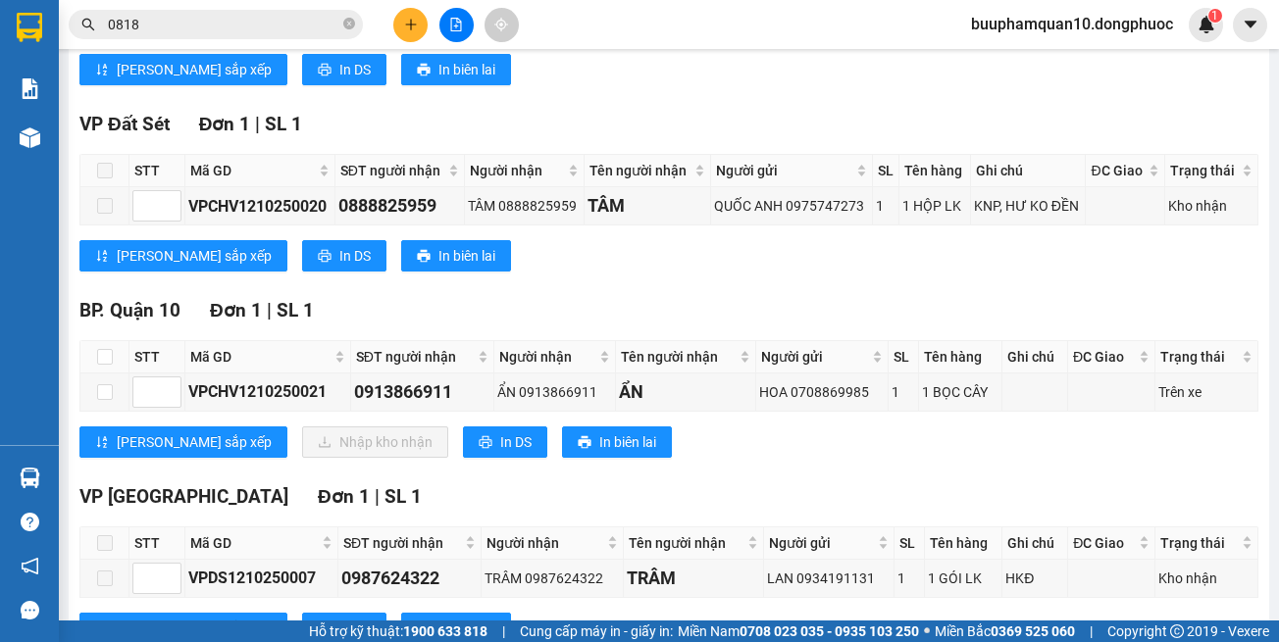
click at [418, 24] on button at bounding box center [410, 25] width 34 height 34
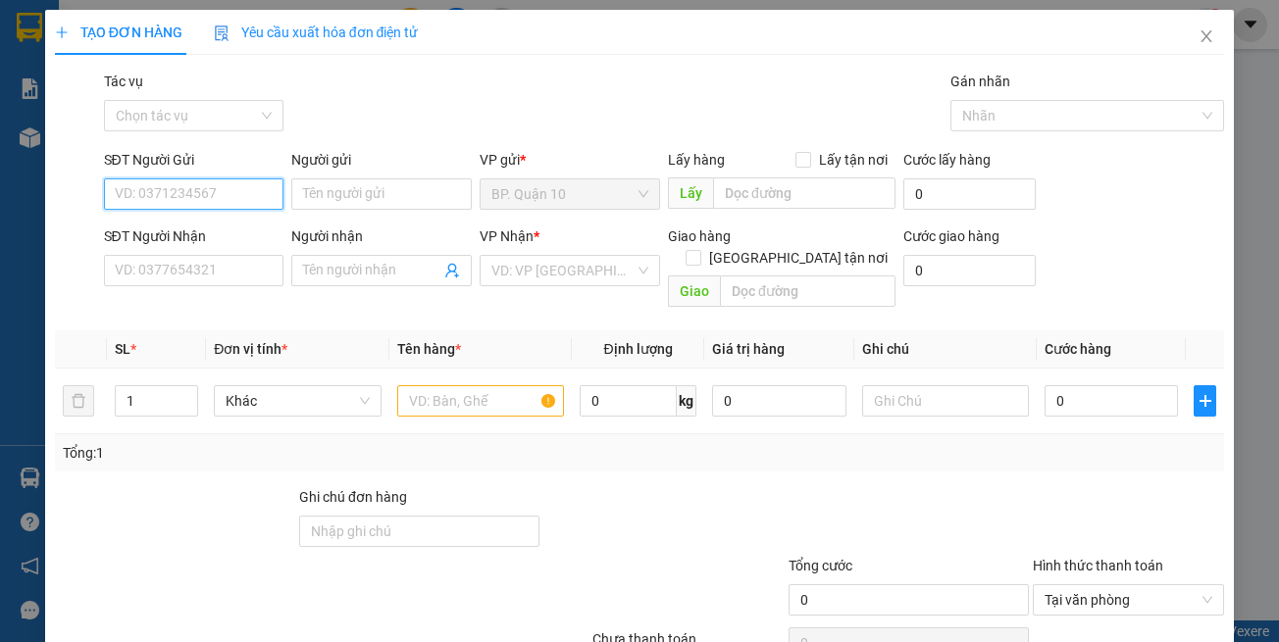
click at [203, 197] on input "SĐT Người Gửi" at bounding box center [194, 193] width 180 height 31
type input "0903812349"
click at [213, 191] on input "0903812349" at bounding box center [194, 193] width 180 height 31
type input "0906533951"
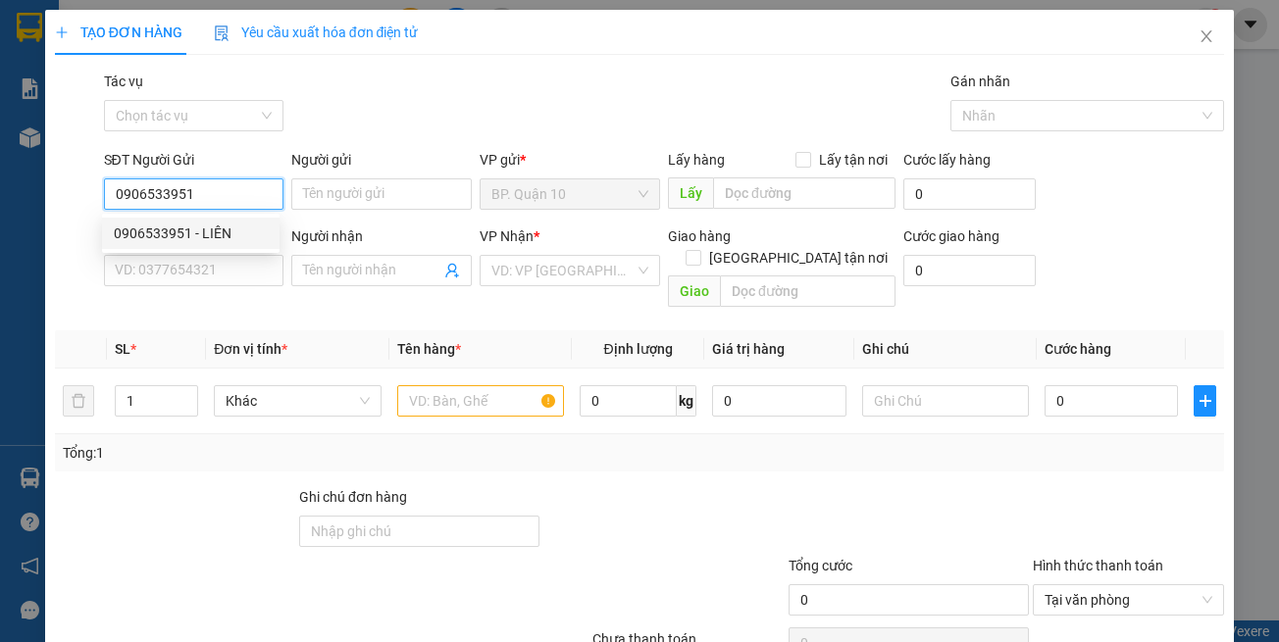
click at [213, 229] on div "0906533951 - LIÊN" at bounding box center [191, 234] width 154 height 22
type input "LIÊN"
type input "0908487045"
type input "DUNG"
type input "0906533951"
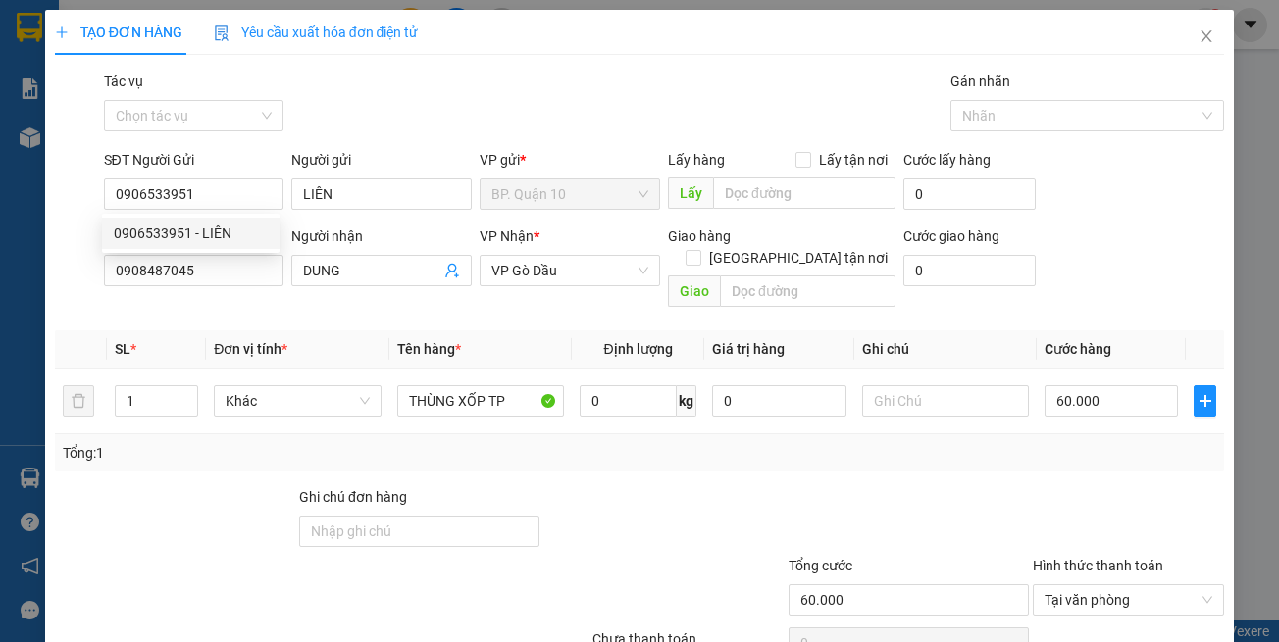
click at [309, 297] on div "Transit Pickup Surcharge Ids Transit Deliver Surcharge Ids Transit Deliver Surc…" at bounding box center [640, 390] width 1170 height 638
drag, startPoint x: 1133, startPoint y: 539, endPoint x: 1070, endPoint y: 470, distance: 93.7
click at [1131, 532] on form "Ghi chú đơn hàng Tổng cước 60.000 Hình thức thanh toán Tại văn phòng" at bounding box center [640, 554] width 1170 height 137
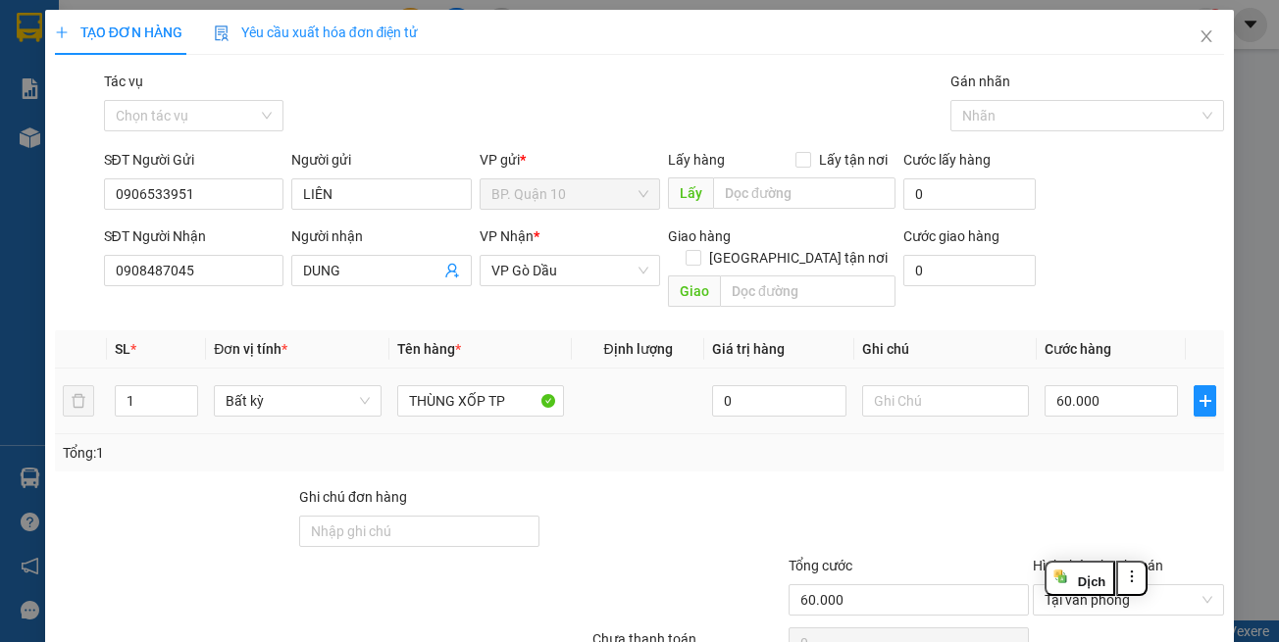
click at [1092, 402] on td "60.000" at bounding box center [1111, 402] width 149 height 66
click at [1110, 391] on input "60.000" at bounding box center [1110, 400] width 133 height 31
type input "5"
type input "50"
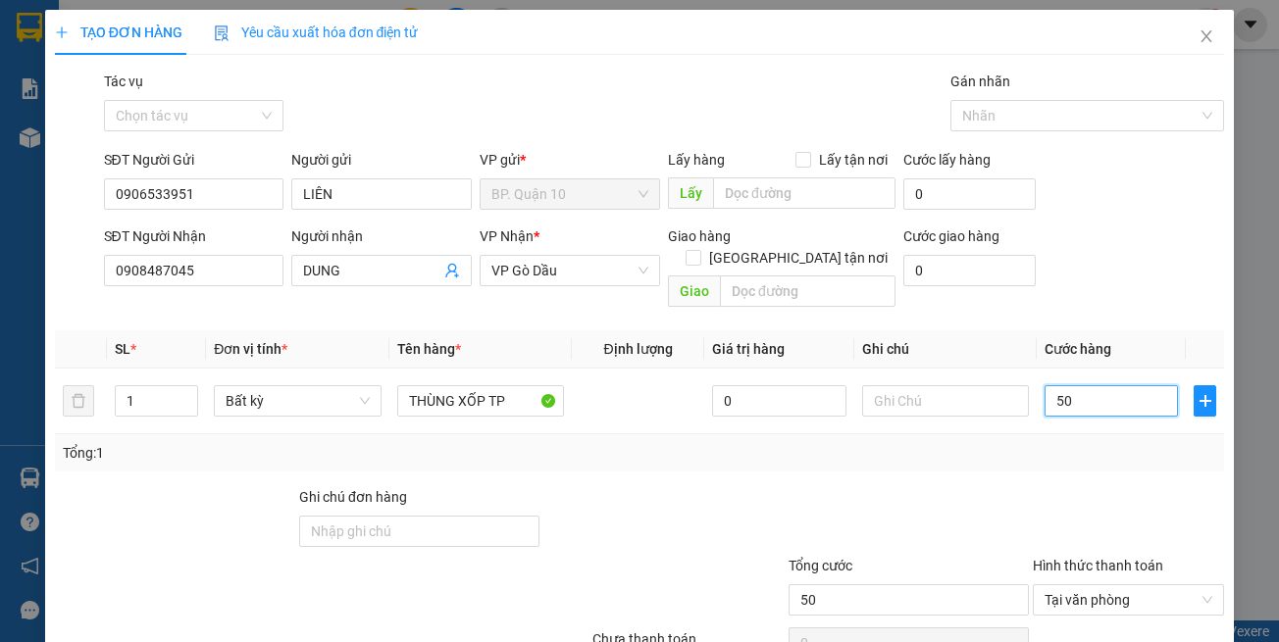
type input "50"
type input "50.000"
click at [1112, 445] on div "Tổng: 1" at bounding box center [640, 452] width 1170 height 37
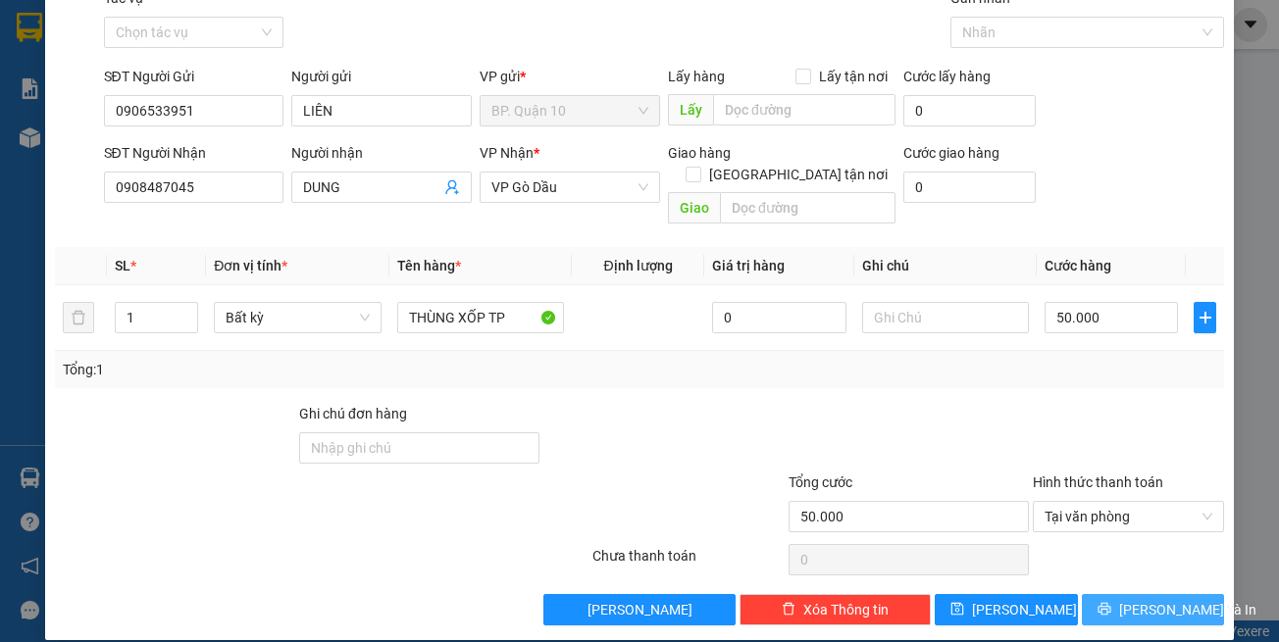
click at [1092, 594] on button "[PERSON_NAME] và In" at bounding box center [1153, 609] width 143 height 31
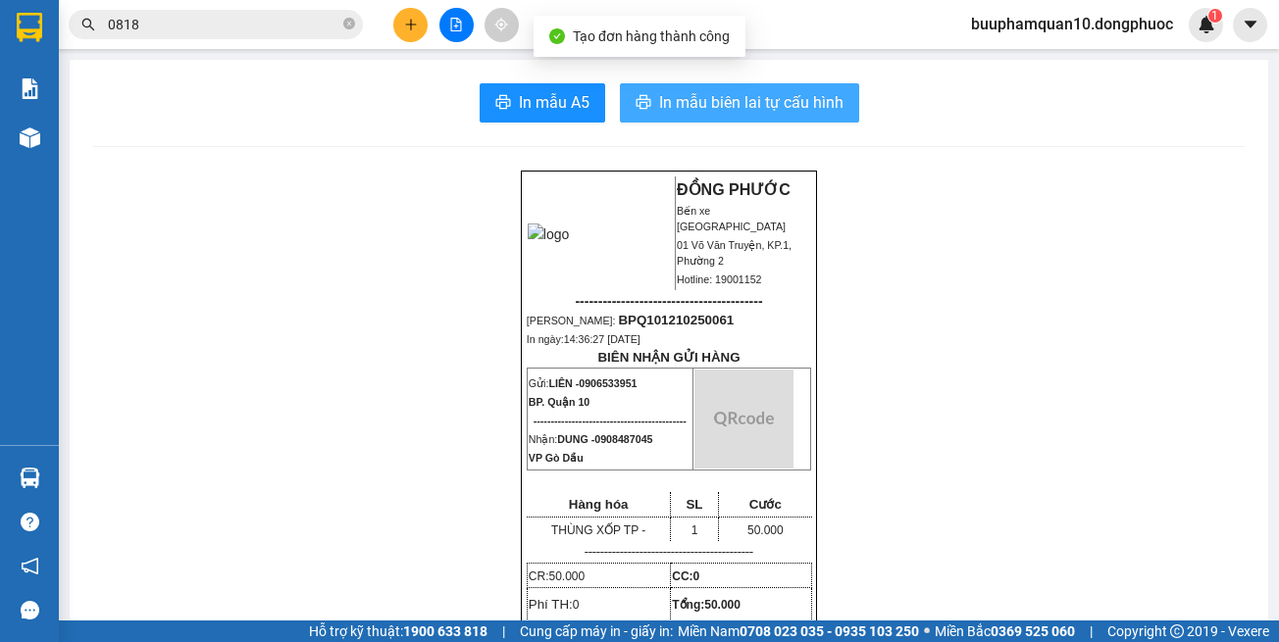
click at [803, 108] on span "In mẫu biên lai tự cấu hình" at bounding box center [751, 102] width 184 height 25
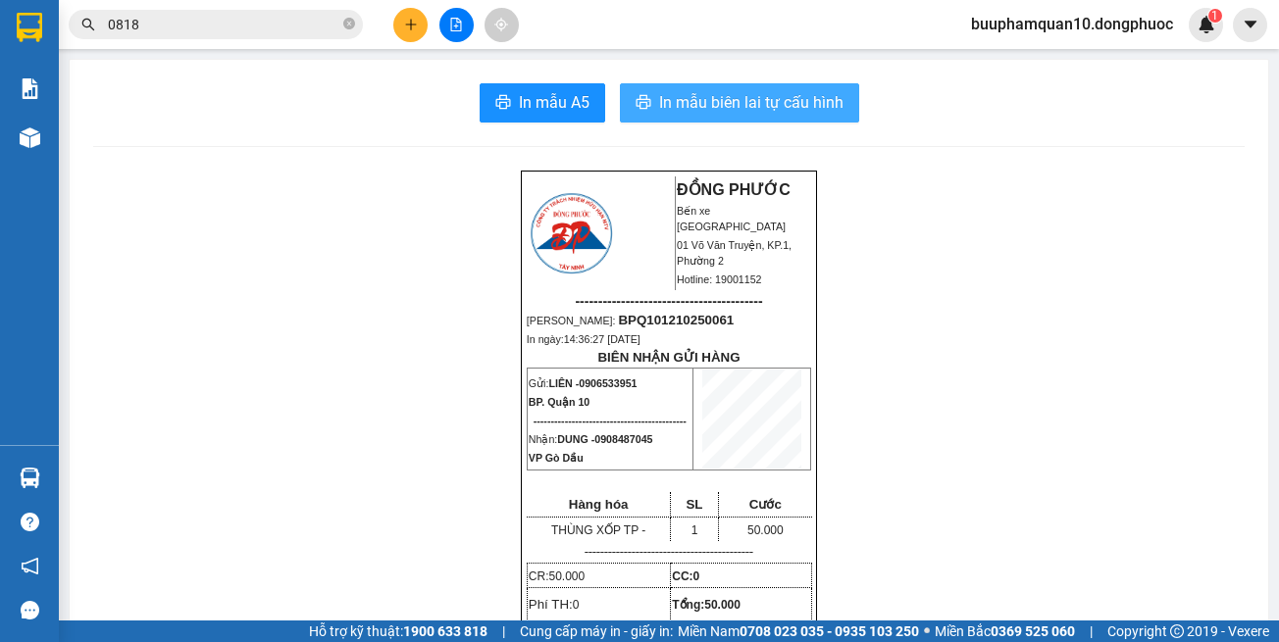
click at [724, 92] on span "In mẫu biên lai tự cấu hình" at bounding box center [751, 102] width 184 height 25
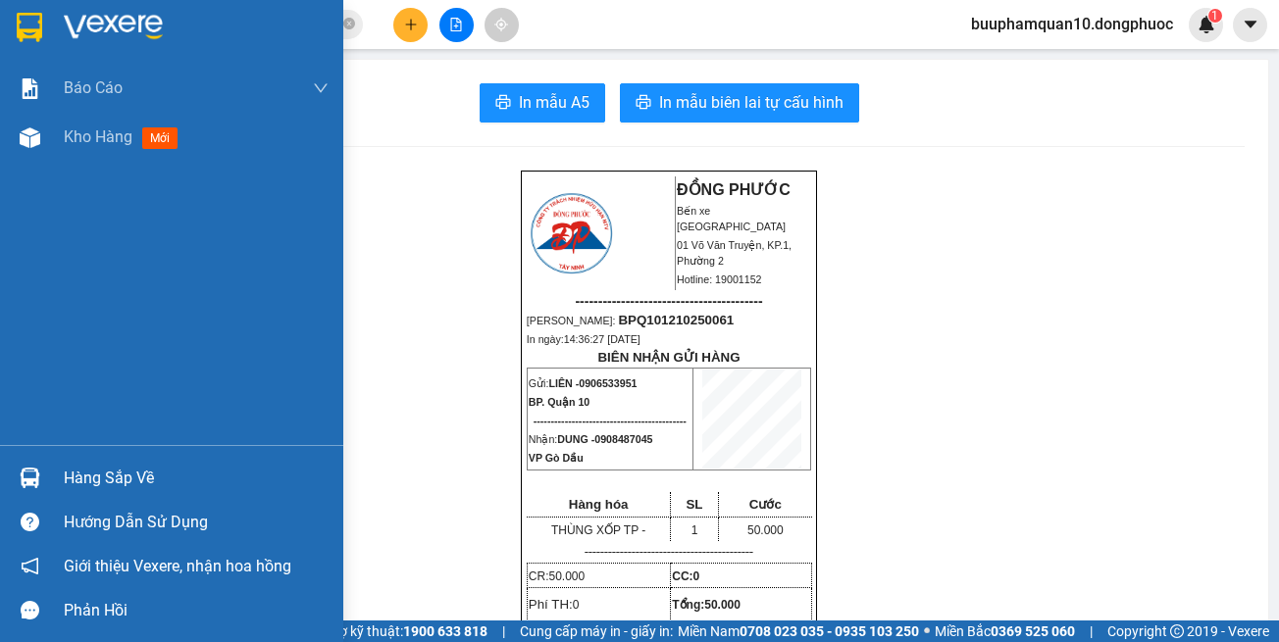
click at [167, 465] on div "Hàng sắp về" at bounding box center [196, 478] width 265 height 29
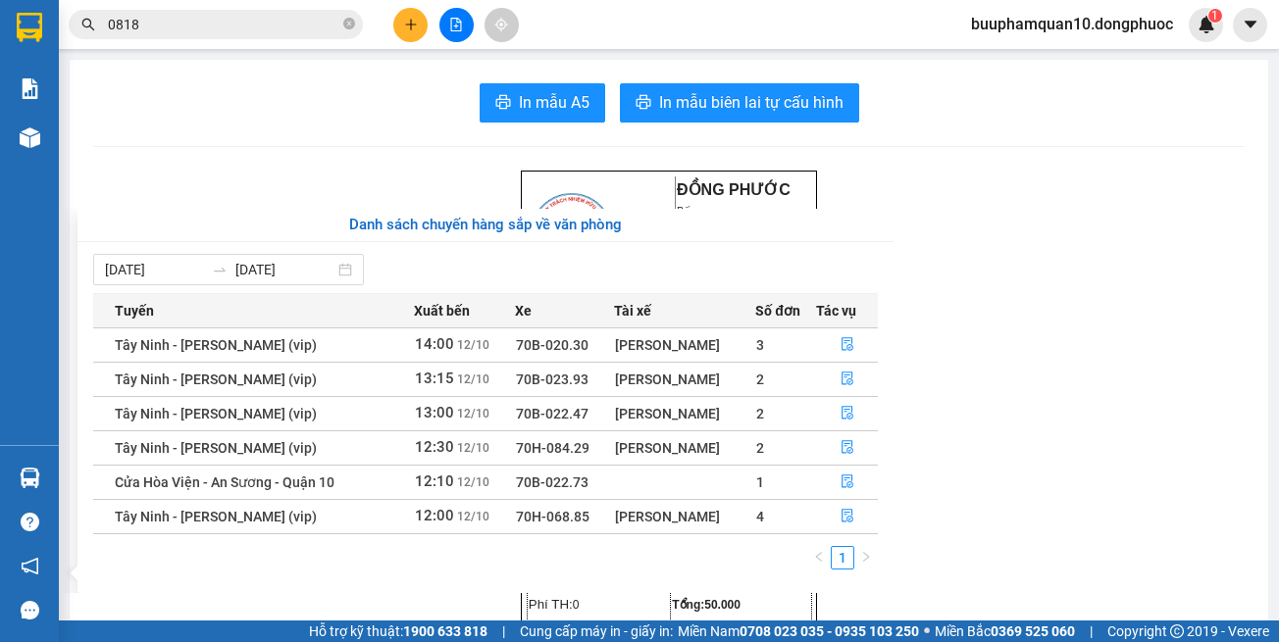
click at [443, 98] on section "Kết quả tìm kiếm ( 5834 ) Bộ lọc Mã ĐH Trạng thái Món hàng Tổng cước Chưa cước …" at bounding box center [639, 321] width 1279 height 642
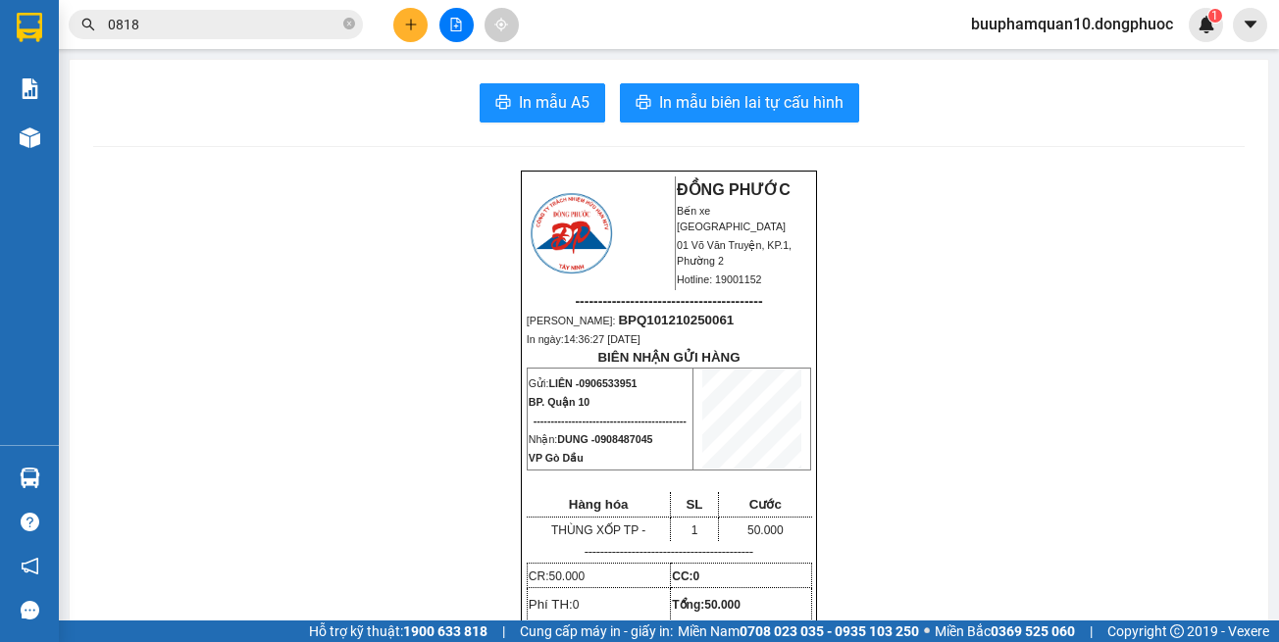
click at [463, 28] on button at bounding box center [456, 25] width 34 height 34
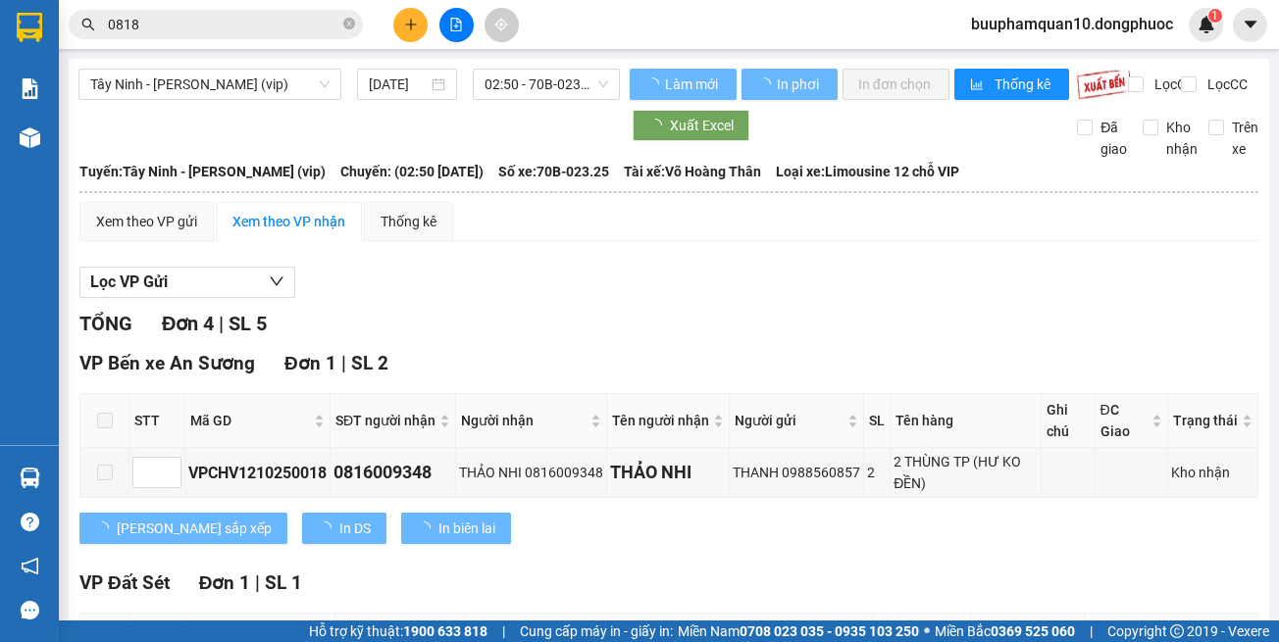
click at [344, 91] on div "Tây Ninh - [PERSON_NAME] (vip)" at bounding box center [210, 84] width 279 height 31
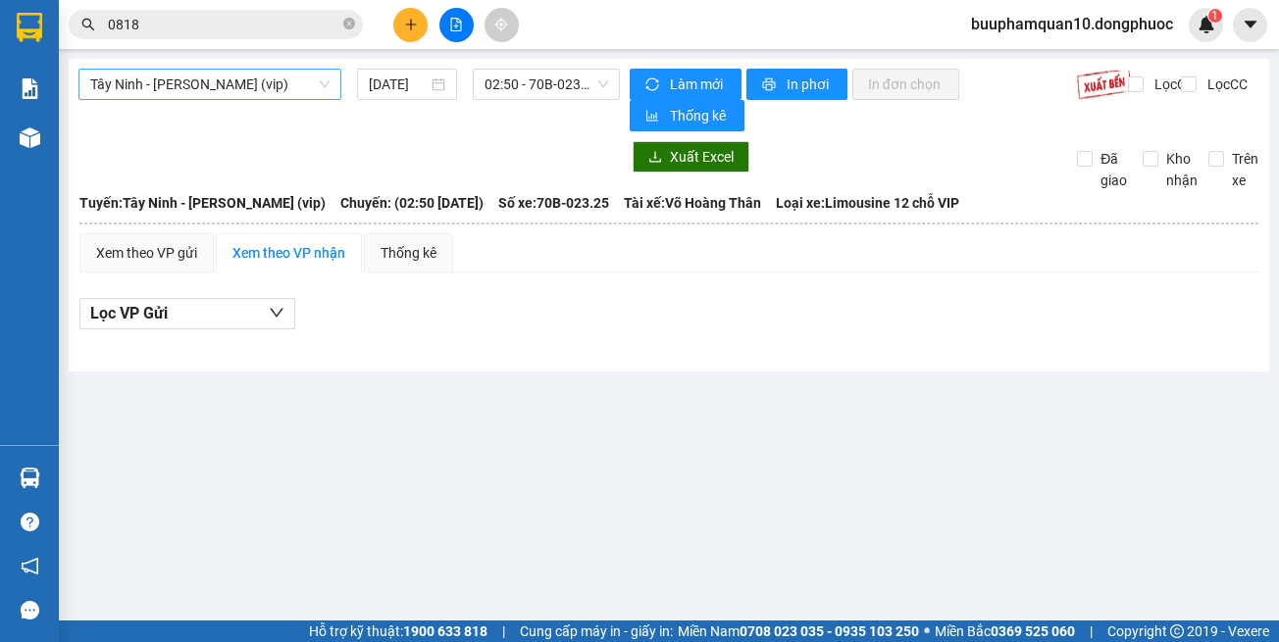
click at [304, 84] on span "Tây Ninh - [PERSON_NAME] (vip)" at bounding box center [209, 84] width 239 height 29
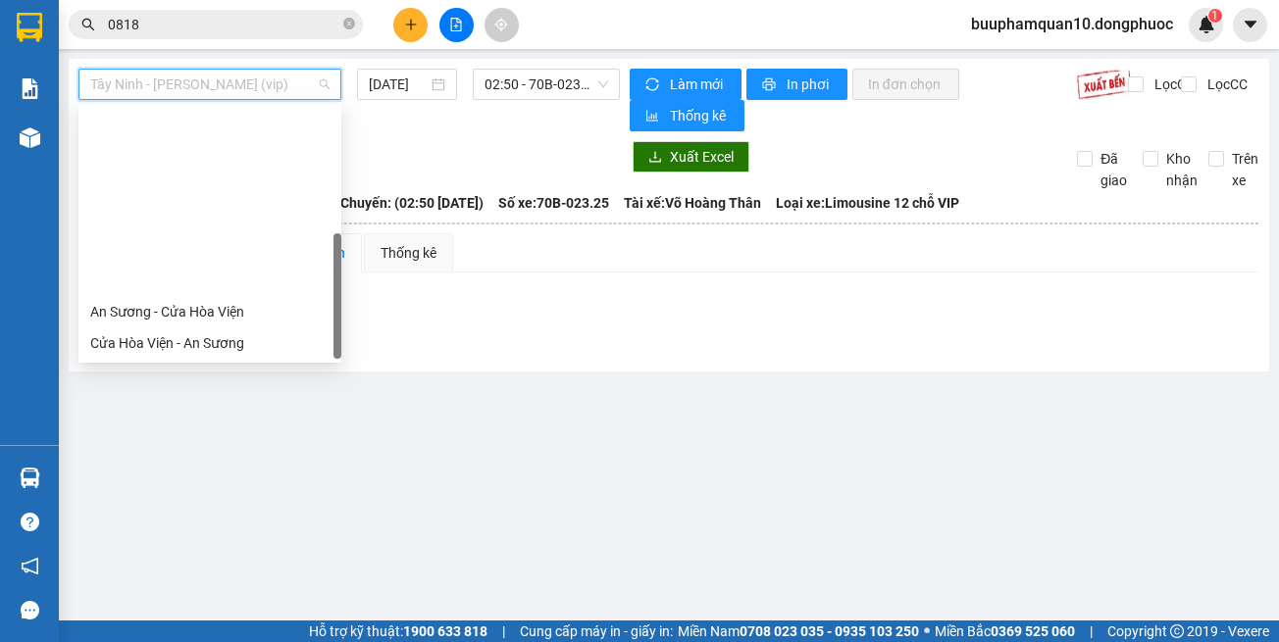
scroll to position [220, 0]
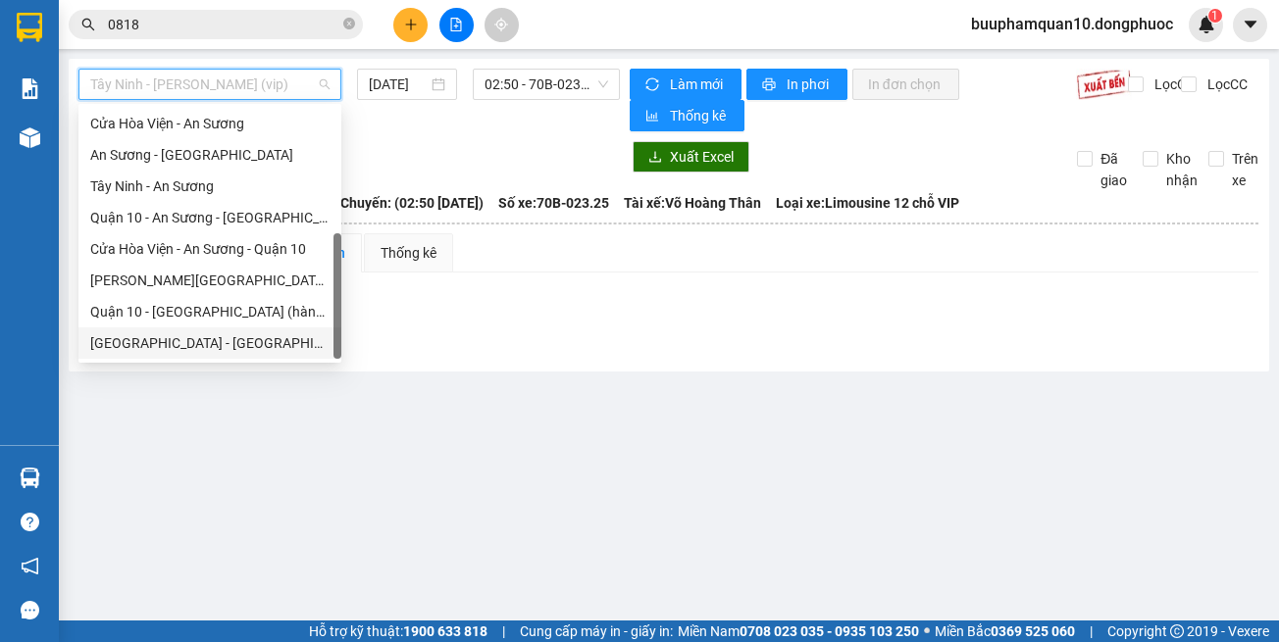
click at [286, 339] on div "Hồ Chí Minh - Tây Ninh (vip)" at bounding box center [209, 343] width 239 height 22
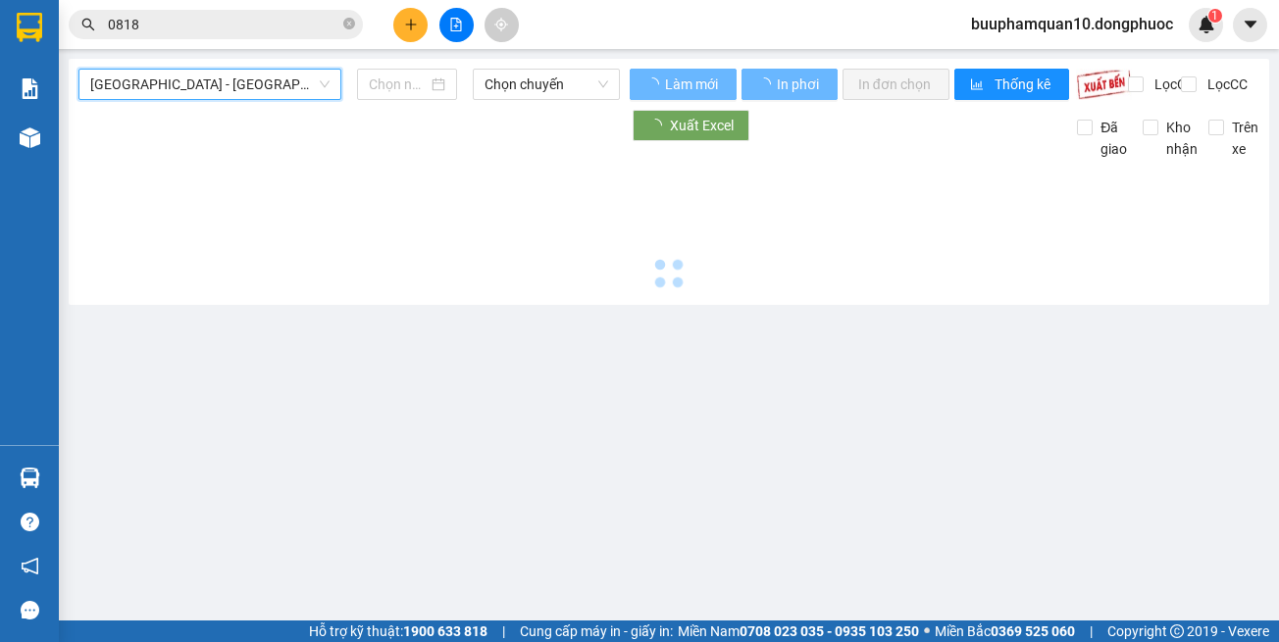
type input "[DATE]"
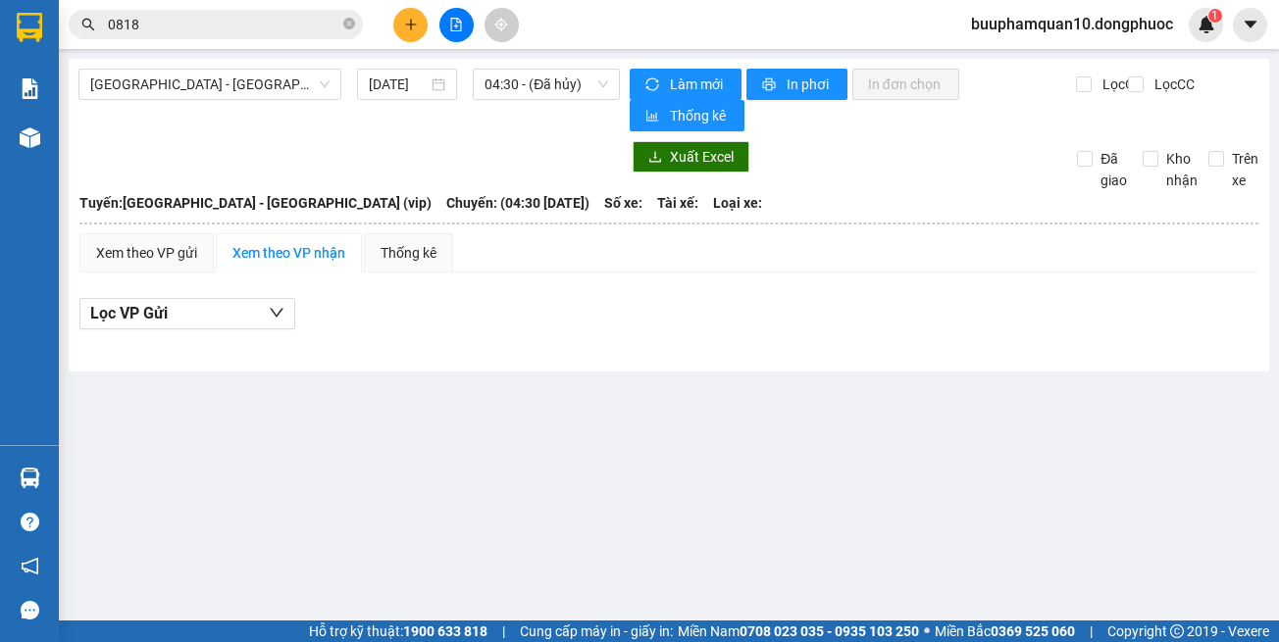
click at [560, 67] on div "Hồ Chí Minh - Tây Ninh (vip) 12/10/2025 04:30 - (Đã hủy) Làm mới In phơi In đơn…" at bounding box center [669, 215] width 1200 height 313
click at [561, 81] on span "04:30 - (Đã hủy)" at bounding box center [546, 84] width 124 height 29
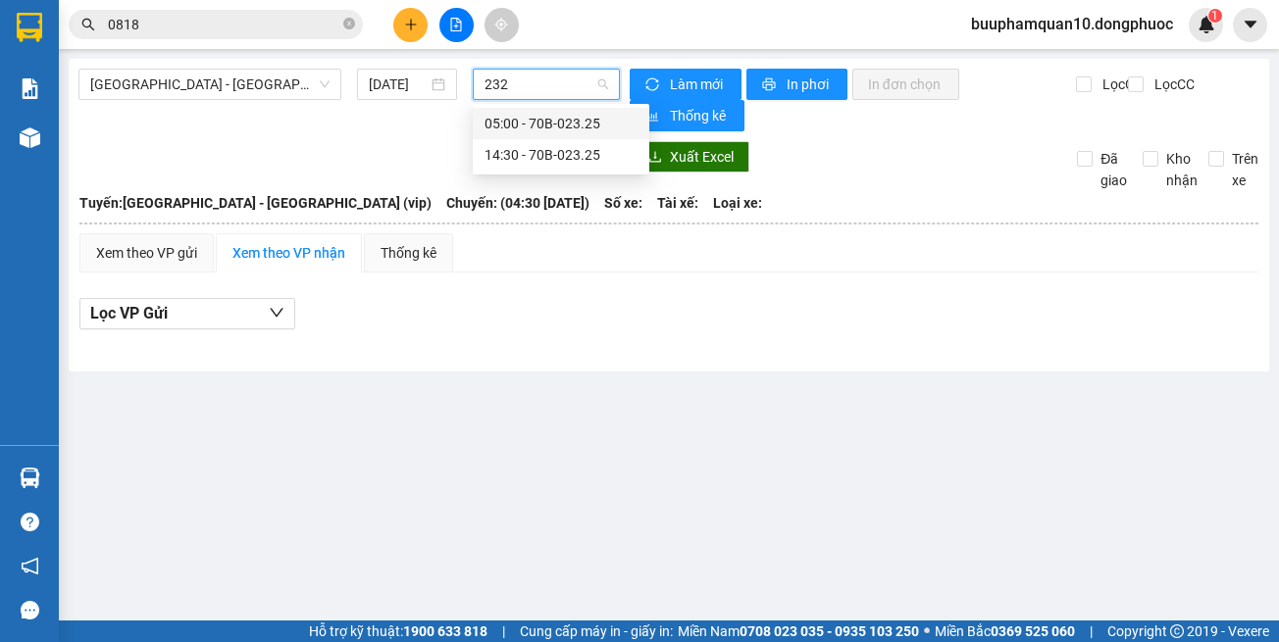
type input "2325"
click at [571, 150] on div "14:30 - 70B-023.25" at bounding box center [560, 155] width 153 height 22
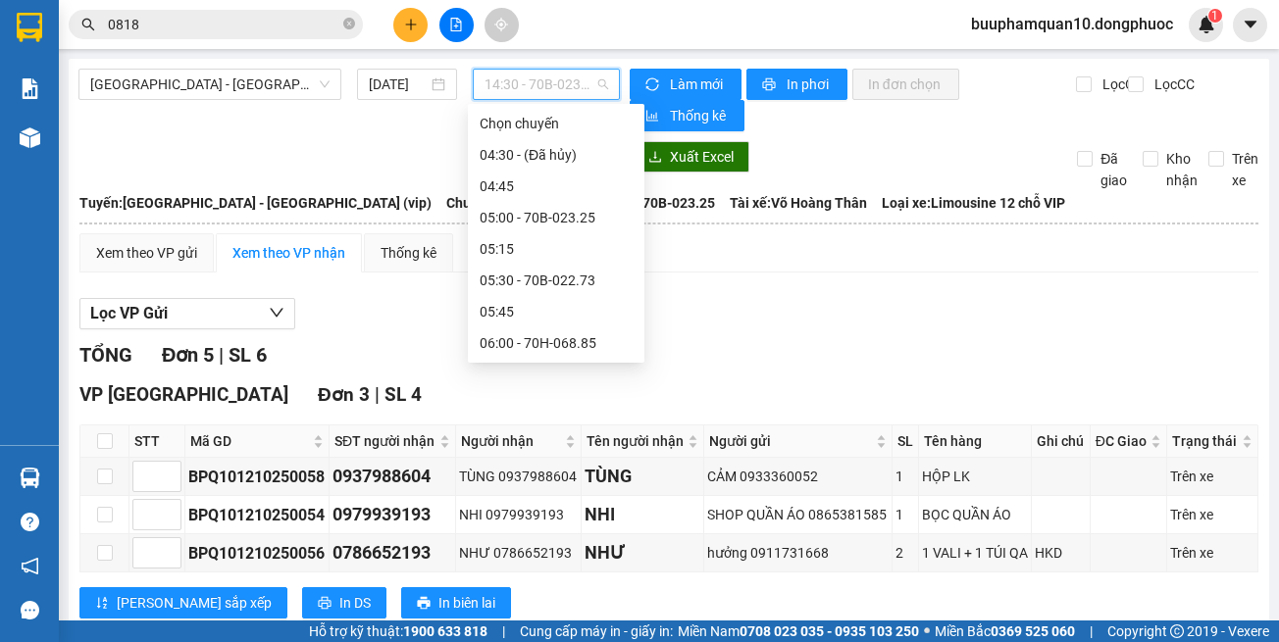
click at [566, 90] on span "14:30 - 70B-023.25" at bounding box center [546, 84] width 124 height 29
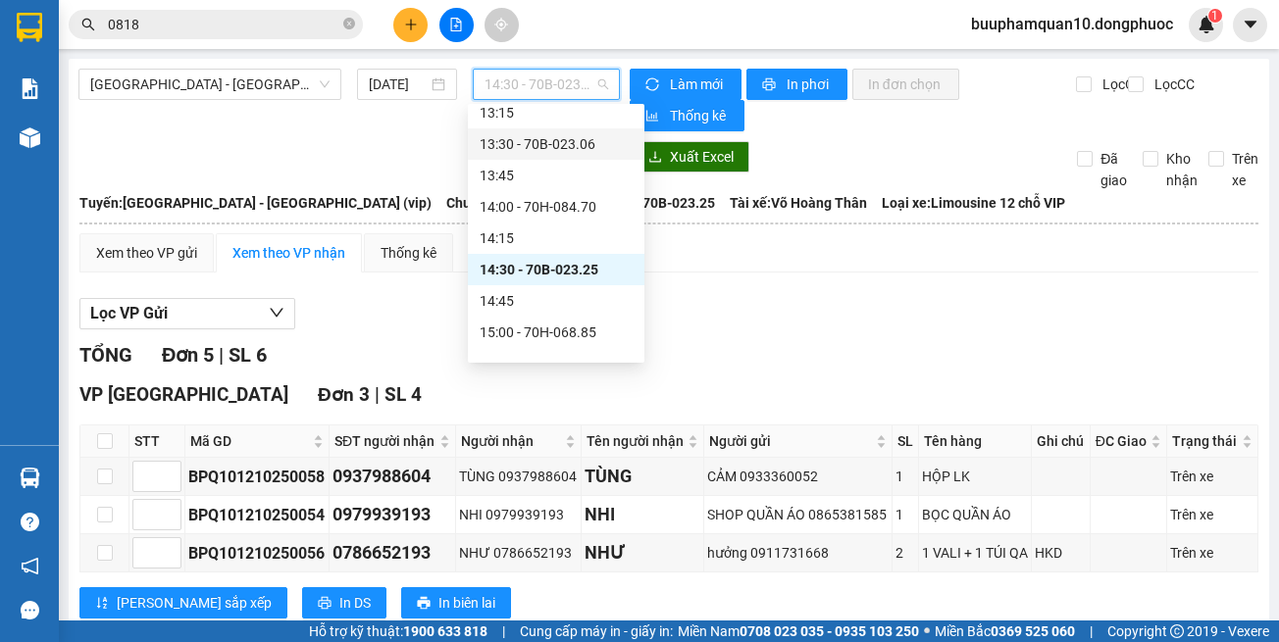
scroll to position [1263, 0]
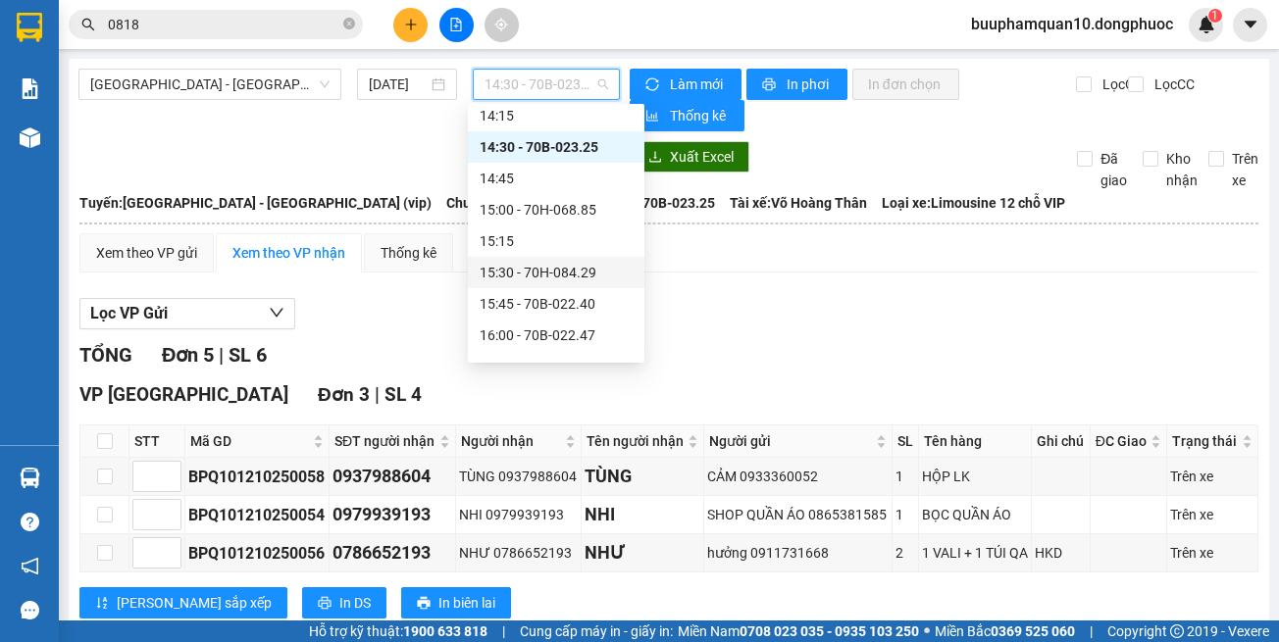
click at [398, 28] on button at bounding box center [410, 25] width 34 height 34
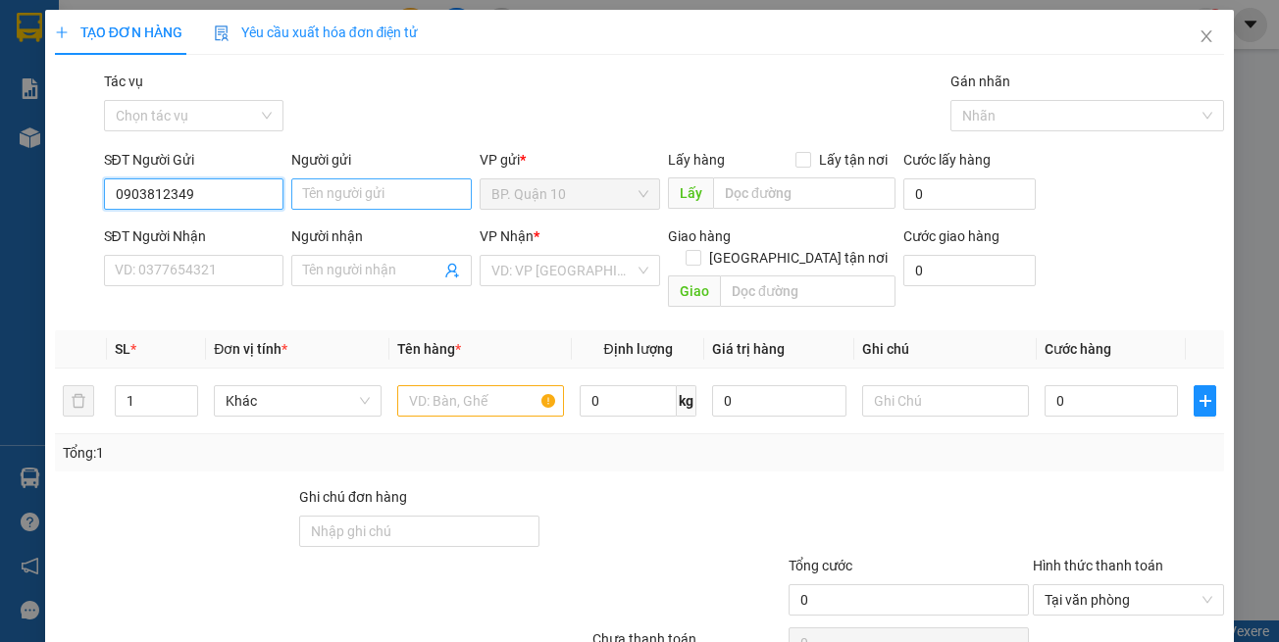
type input "0903812349"
click at [350, 188] on input "Người gửi" at bounding box center [381, 193] width 180 height 31
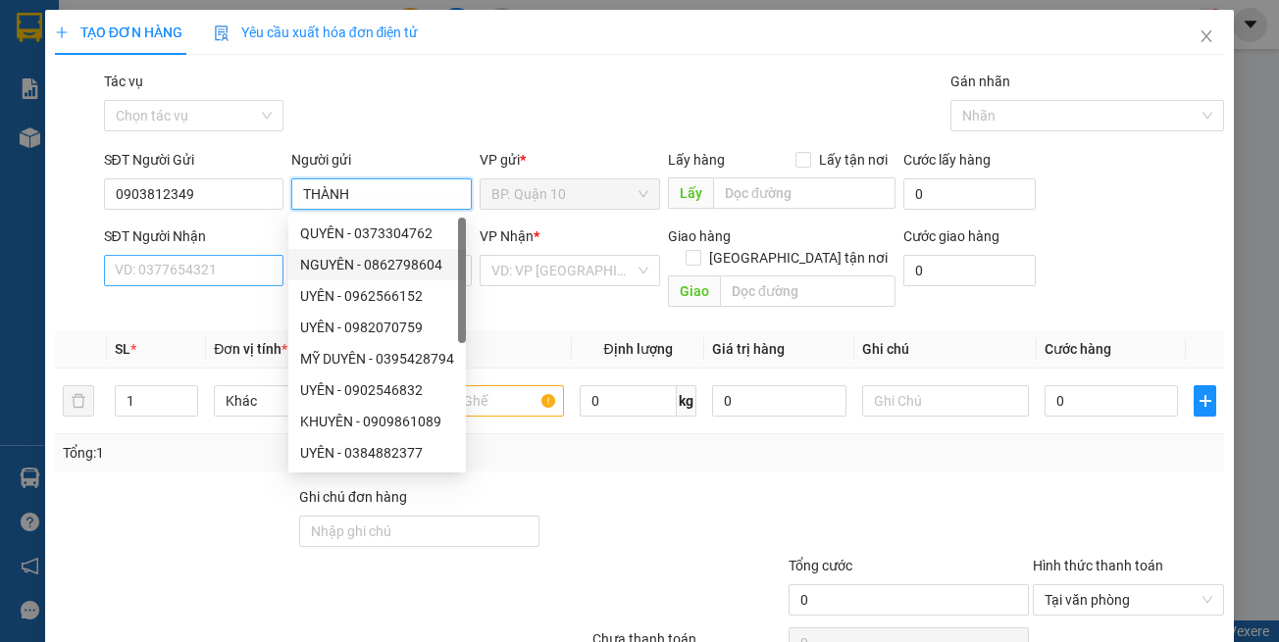
type input "THÀNH"
click at [255, 275] on input "SĐT Người Nhận" at bounding box center [194, 270] width 180 height 31
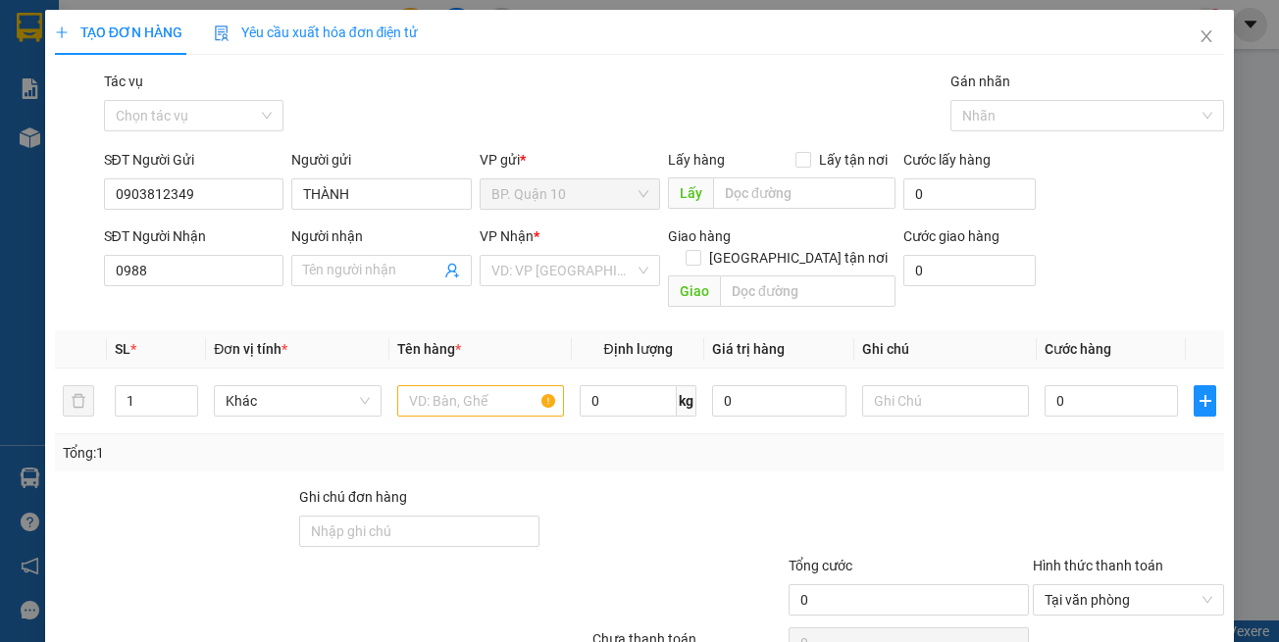
click at [193, 287] on div "SĐT Người Nhận 0988 0988" at bounding box center [194, 260] width 180 height 69
click at [219, 266] on input "0988" at bounding box center [194, 270] width 180 height 31
type input "0988569443"
click at [359, 272] on input "Người nhận" at bounding box center [371, 271] width 137 height 22
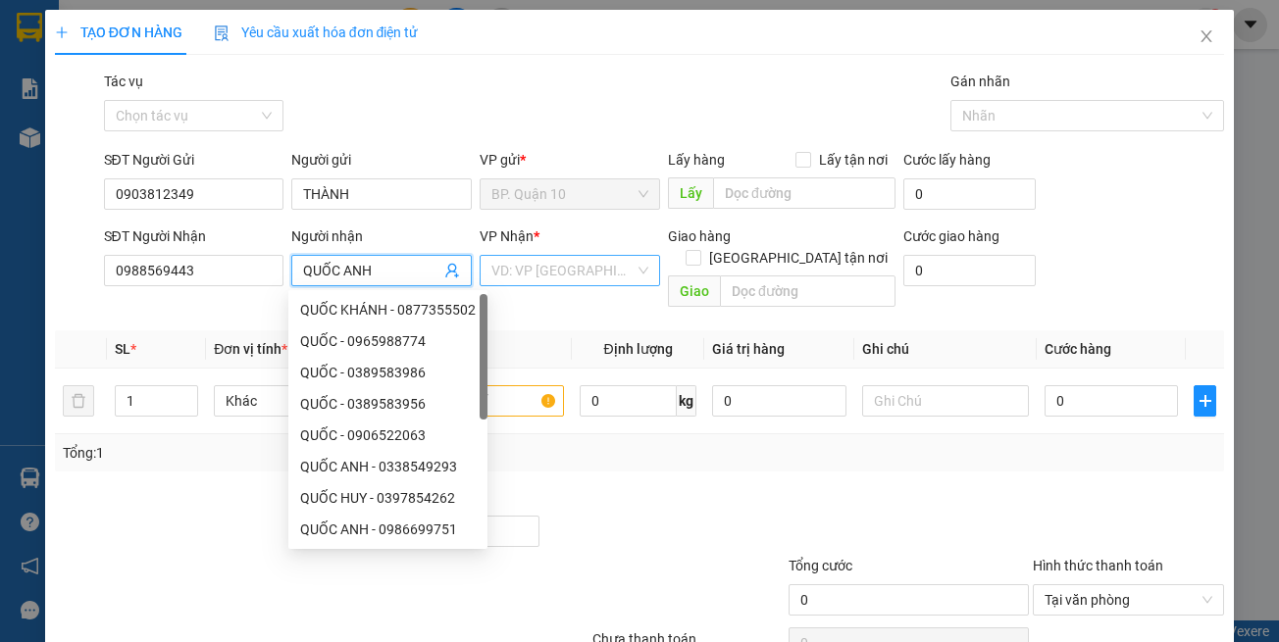
type input "QUỐC ANH"
click at [570, 274] on input "search" at bounding box center [562, 270] width 143 height 29
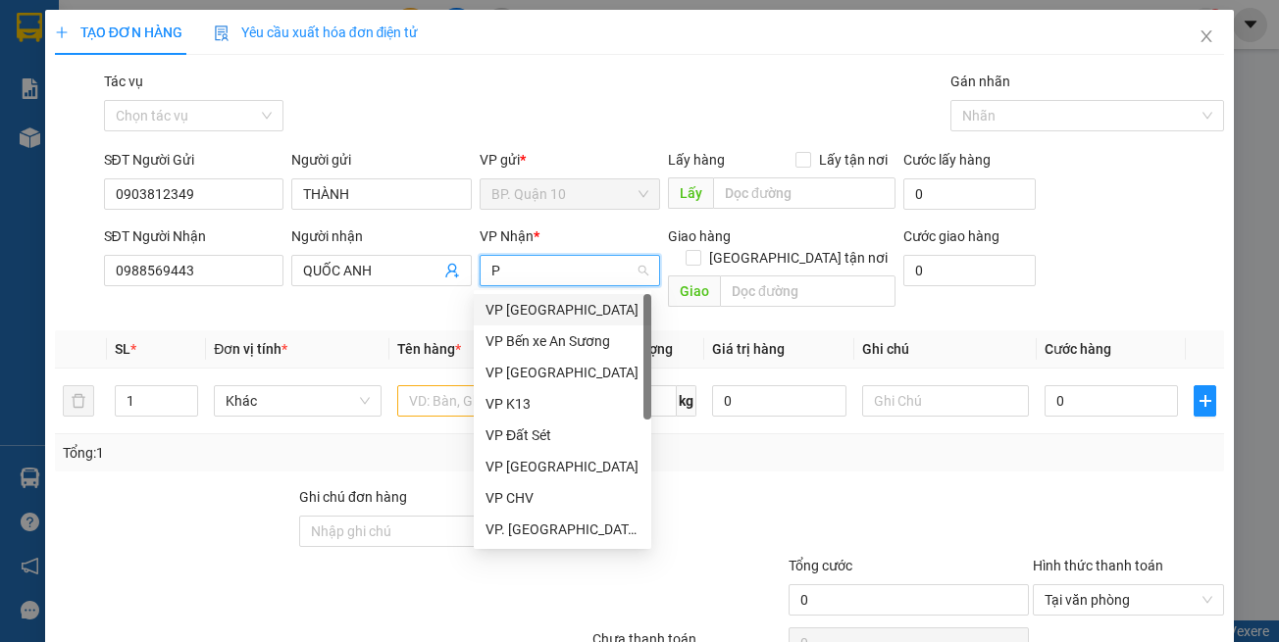
type input "PD"
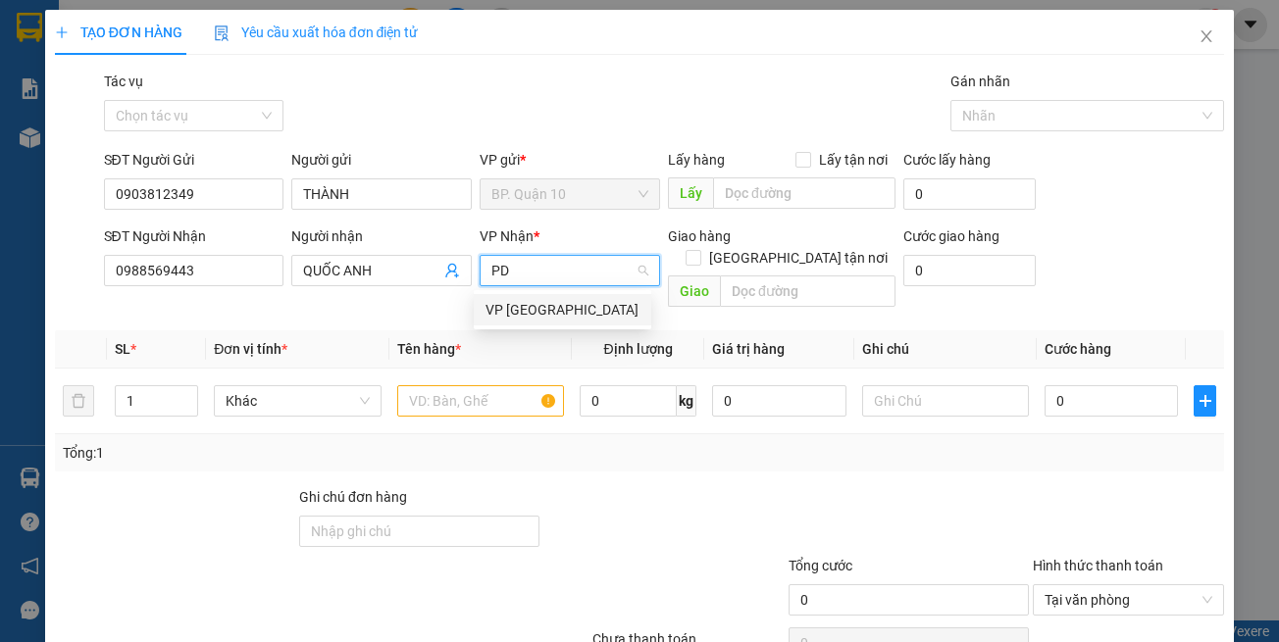
click at [530, 315] on div "VP Phước Đông" at bounding box center [562, 310] width 154 height 22
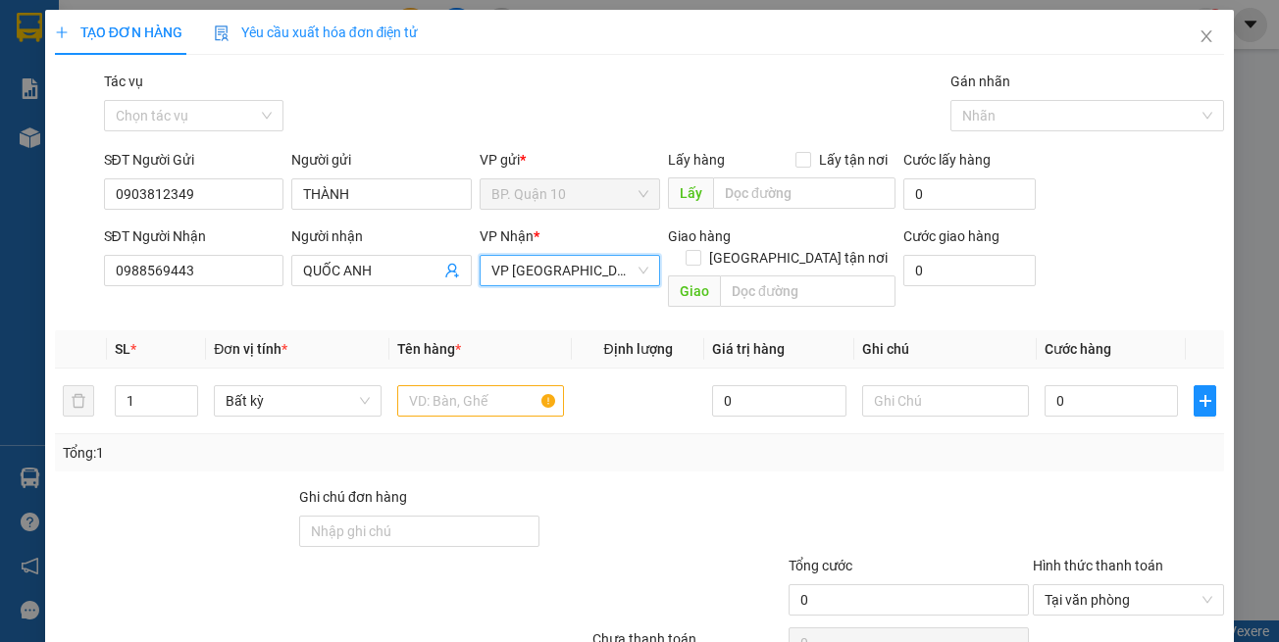
click at [470, 442] on div "Tổng: 1" at bounding box center [279, 453] width 432 height 22
click at [446, 385] on input "text" at bounding box center [480, 400] width 167 height 31
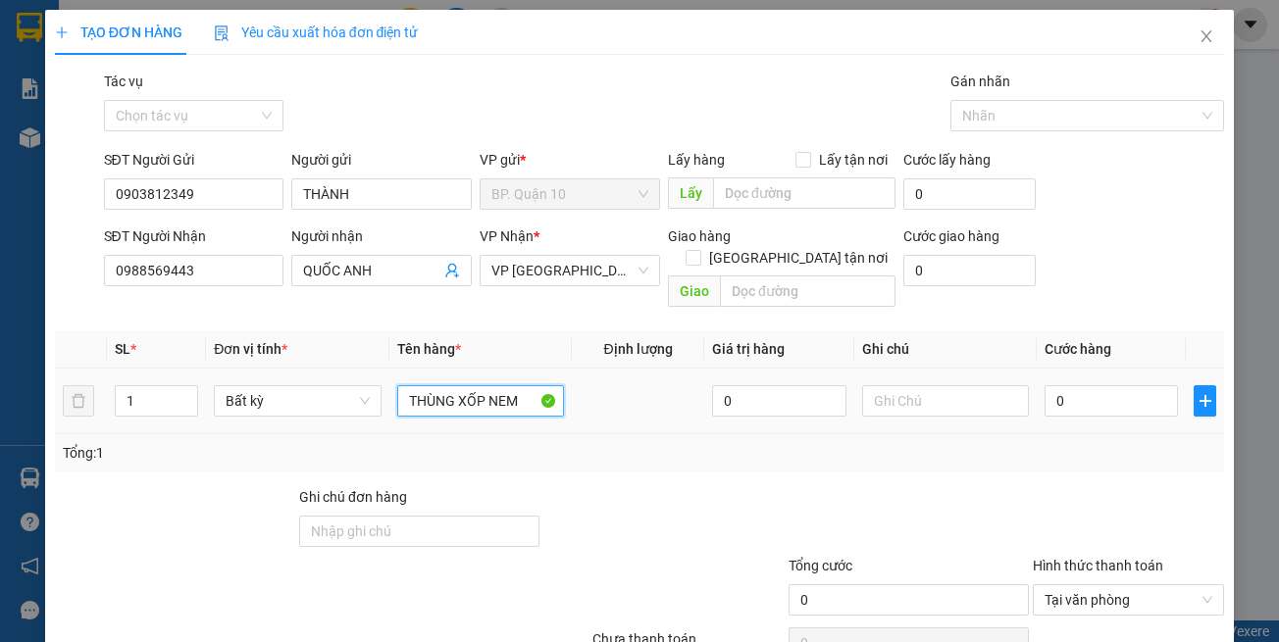
type input "THÙNG XỐP NEM"
click at [854, 382] on td at bounding box center [945, 402] width 182 height 66
click at [863, 385] on input "text" at bounding box center [945, 400] width 167 height 31
type input "h"
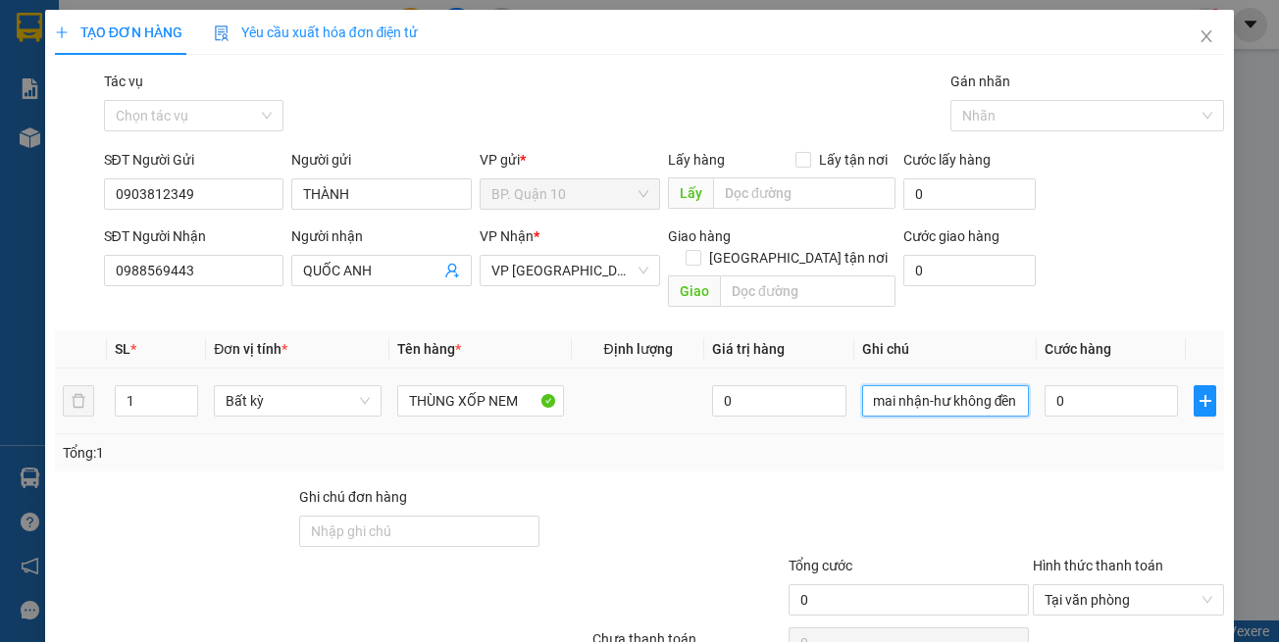
scroll to position [0, 35]
type input "hẹn mai nhận-hư không đền"
click at [1078, 385] on input "0" at bounding box center [1110, 400] width 133 height 31
type input "3"
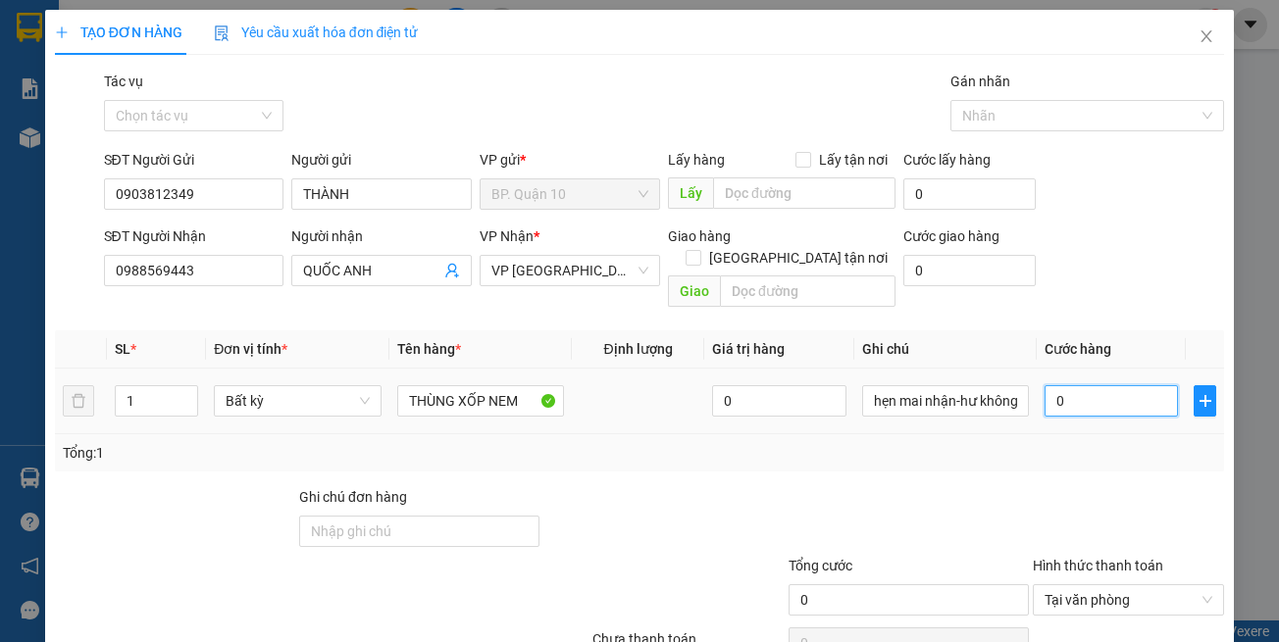
type input "3"
type input "30"
type input "30.000"
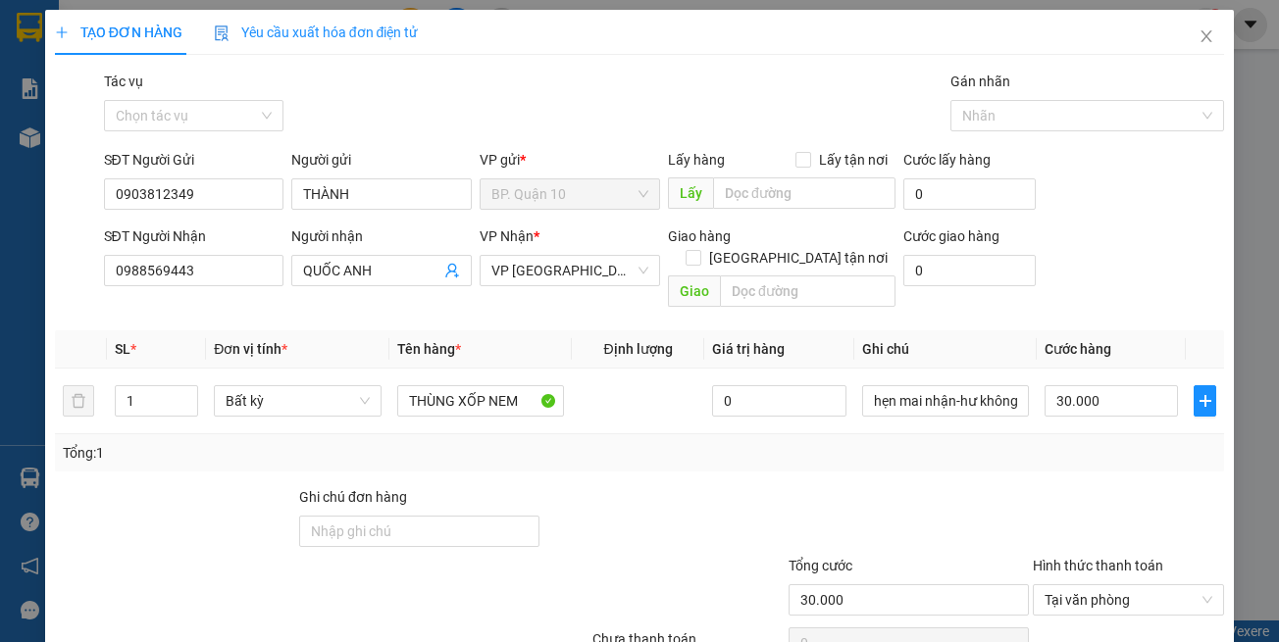
drag, startPoint x: 1107, startPoint y: 434, endPoint x: 1115, endPoint y: 471, distance: 37.1
click at [1107, 442] on div "Tổng: 1" at bounding box center [640, 453] width 1154 height 22
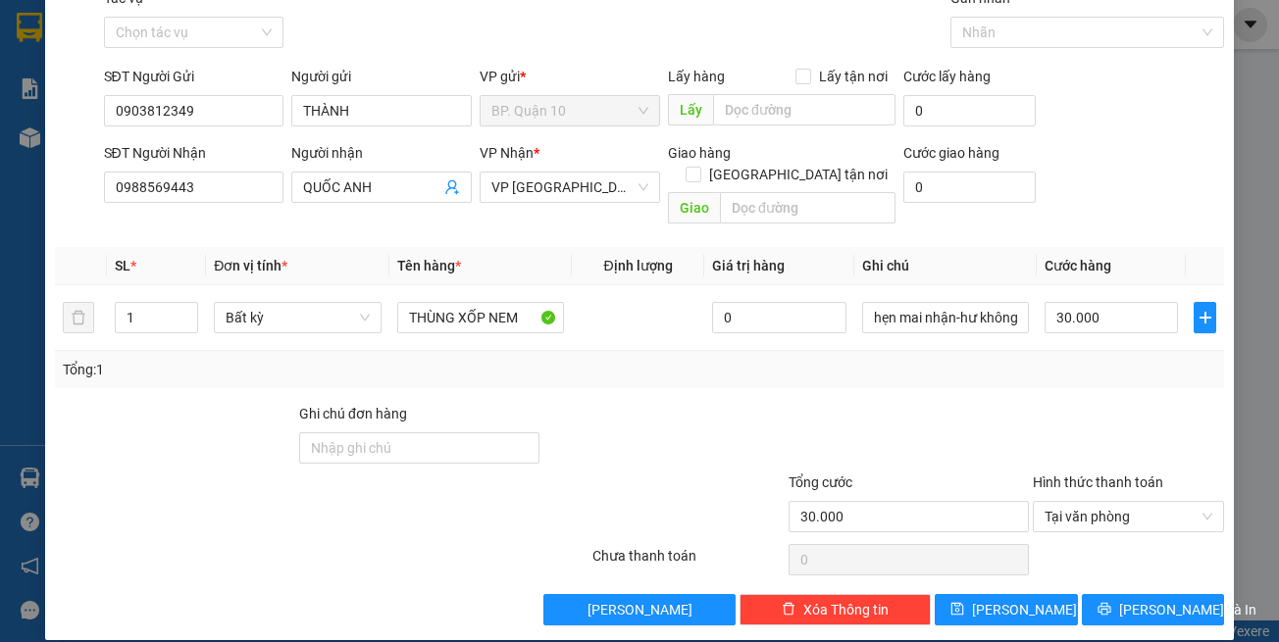
drag, startPoint x: 1126, startPoint y: 610, endPoint x: 1116, endPoint y: 607, distance: 10.2
click at [1123, 609] on div "TẠO ĐƠN HÀNG Yêu cầu xuất hóa đơn điện tử Transit Pickup Surcharge Ids Transit …" at bounding box center [640, 283] width 1190 height 714
click at [1094, 594] on button "[PERSON_NAME] và In" at bounding box center [1153, 609] width 143 height 31
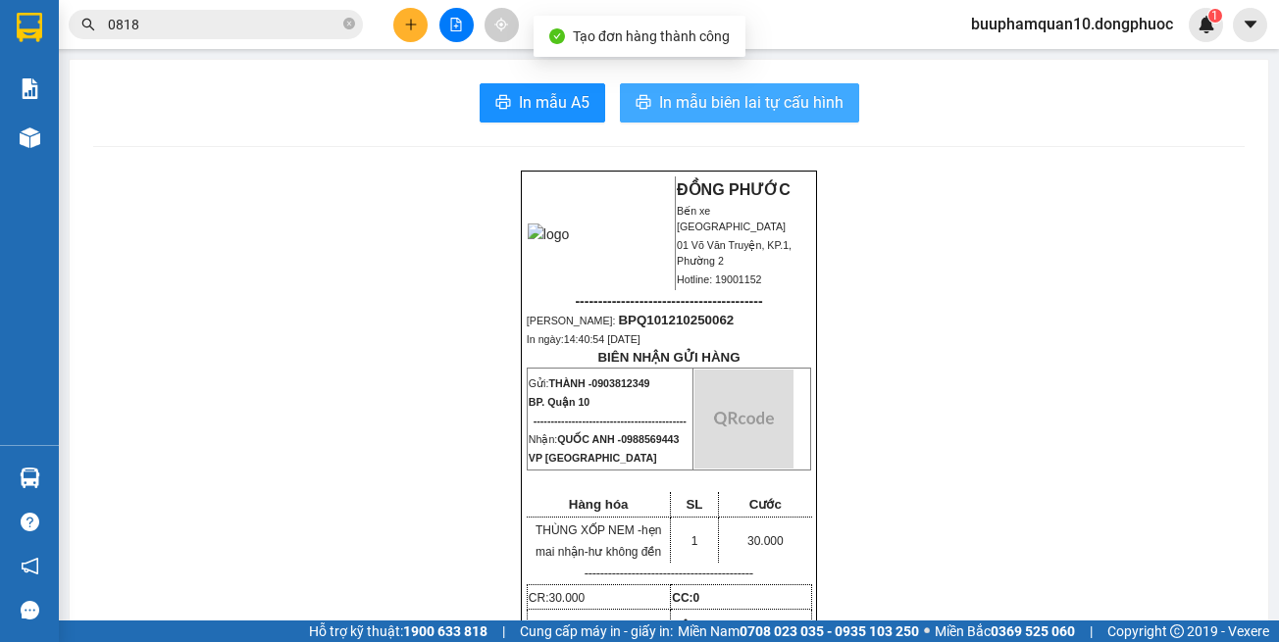
click at [742, 106] on span "In mẫu biên lai tự cấu hình" at bounding box center [751, 102] width 184 height 25
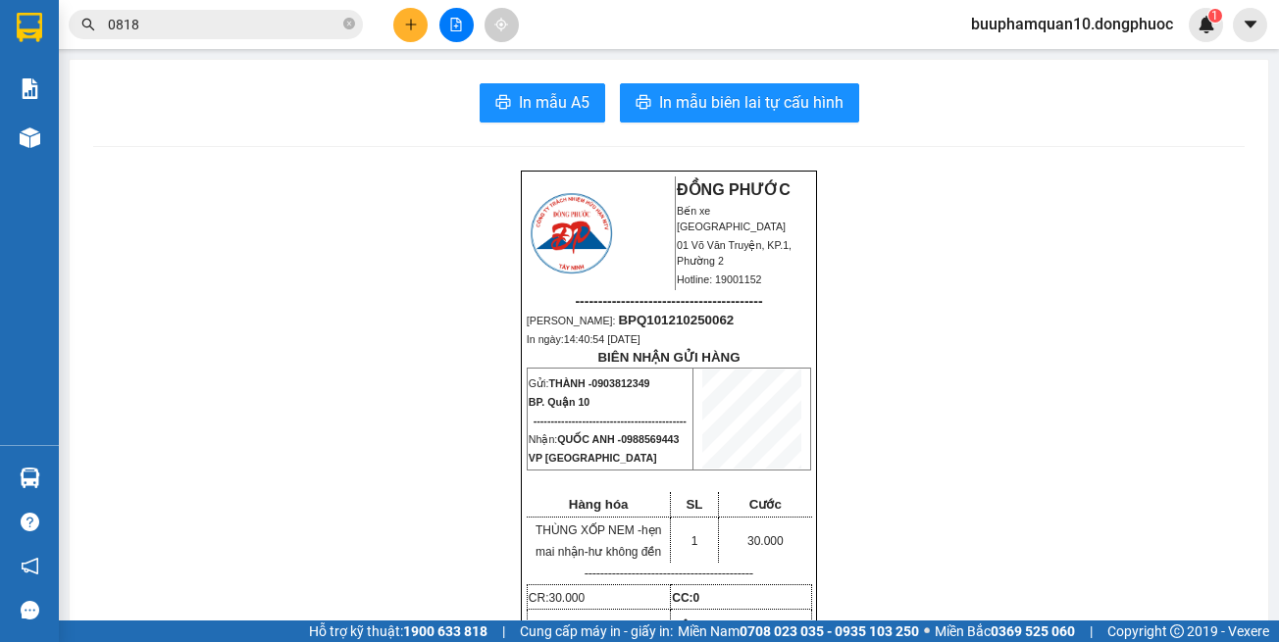
click at [460, 20] on icon "file-add" at bounding box center [456, 25] width 14 height 14
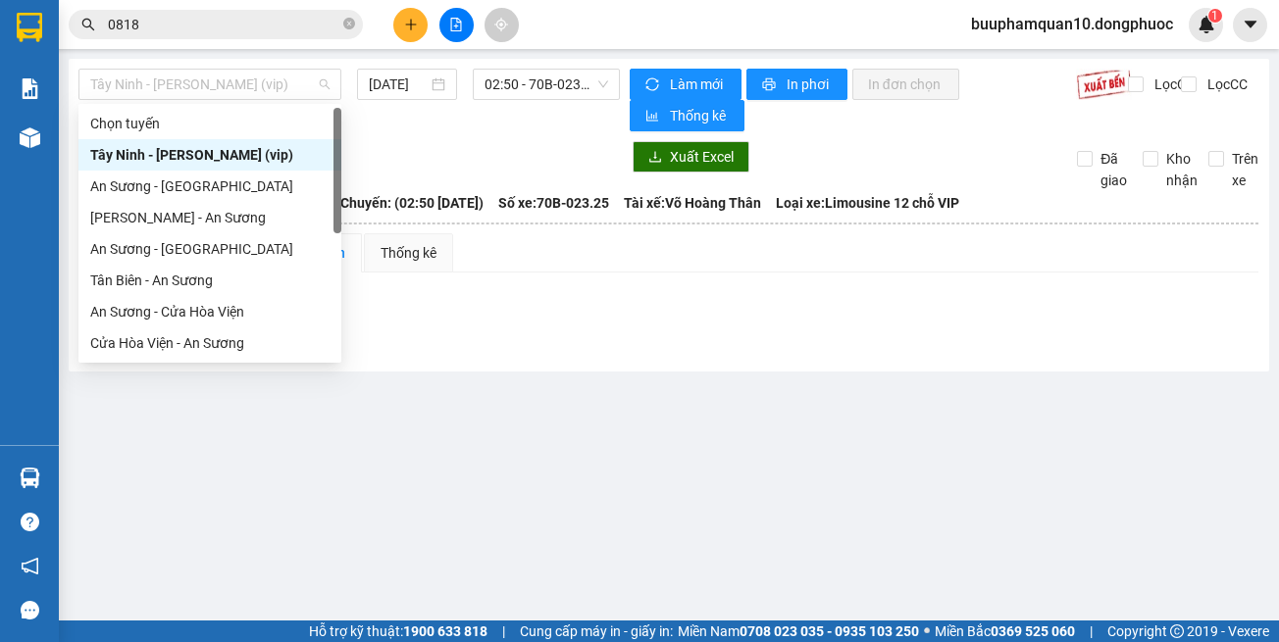
drag, startPoint x: 277, startPoint y: 80, endPoint x: 290, endPoint y: 124, distance: 45.3
click at [278, 83] on span "Tây Ninh - [PERSON_NAME] (vip)" at bounding box center [209, 84] width 239 height 29
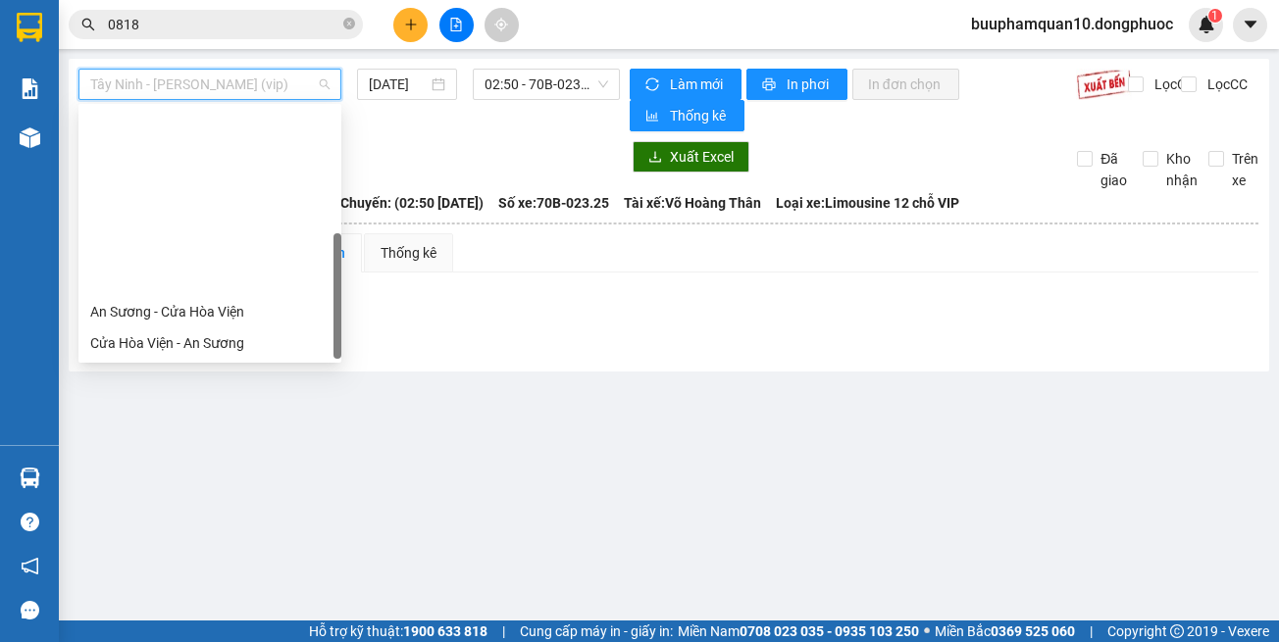
scroll to position [220, 0]
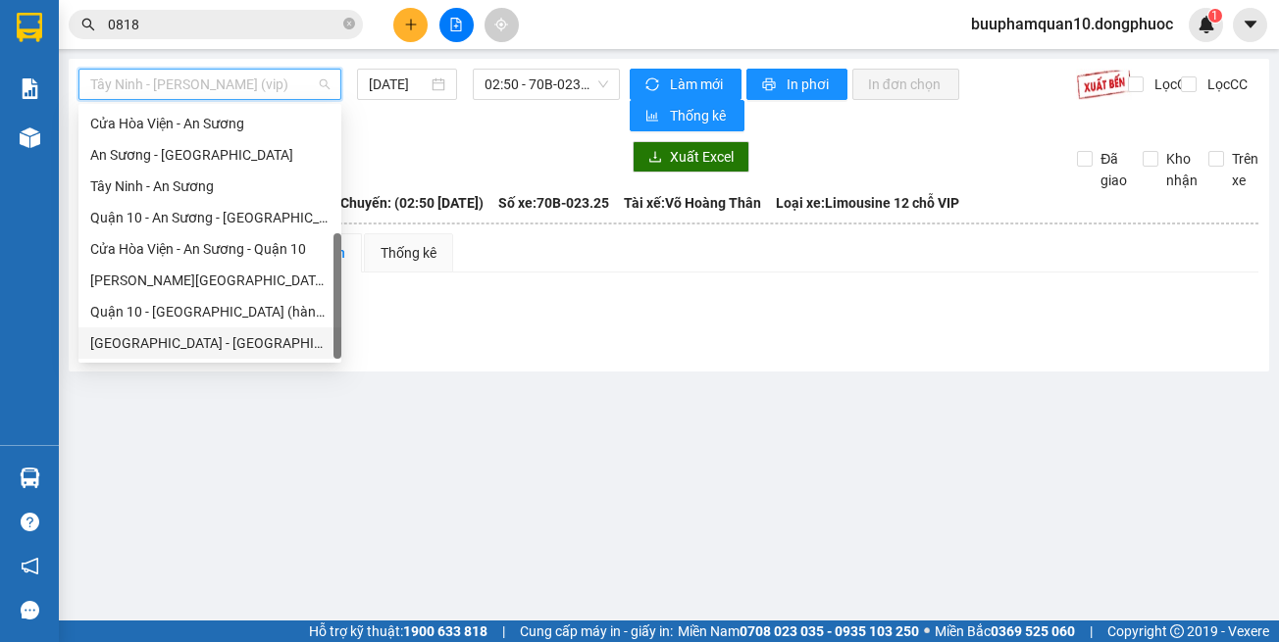
click at [285, 350] on div "Hồ Chí Minh - Tây Ninh (vip)" at bounding box center [209, 343] width 239 height 22
type input "[DATE]"
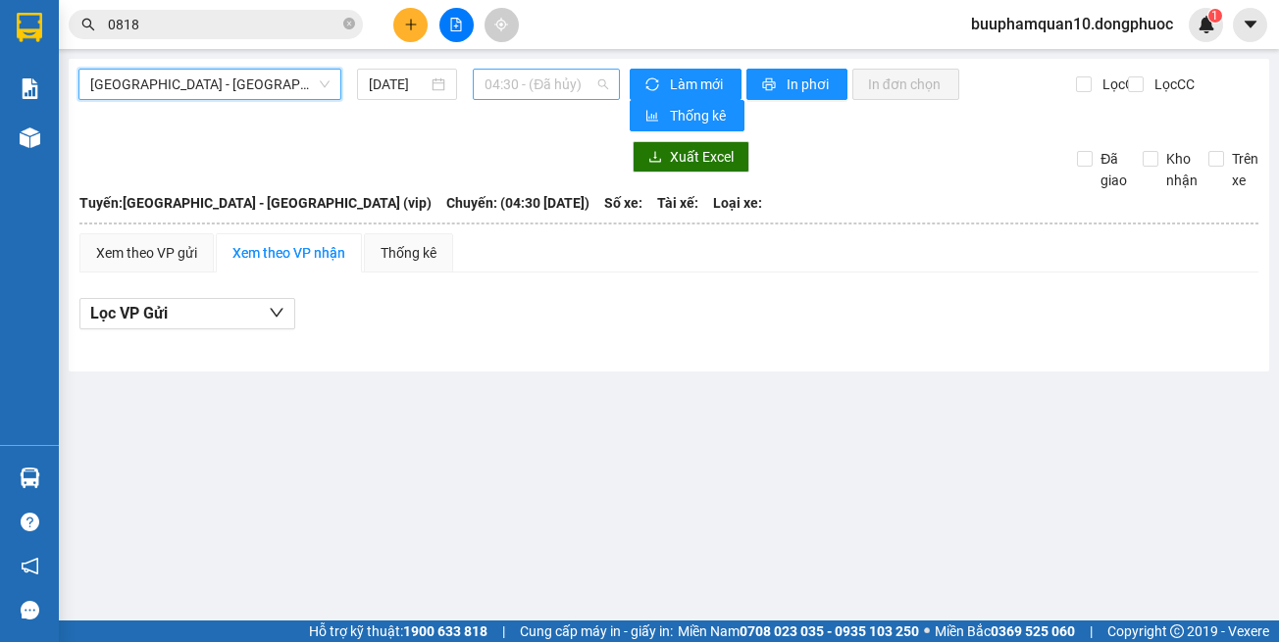
click at [536, 91] on span "04:30 - (Đã hủy)" at bounding box center [546, 84] width 124 height 29
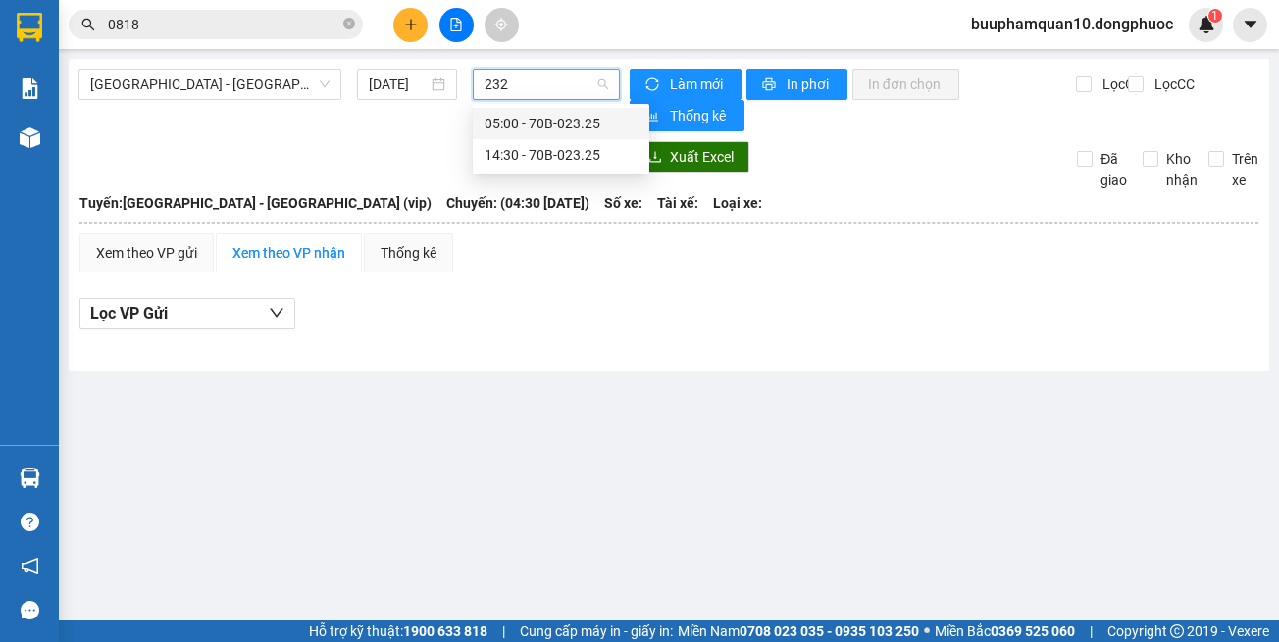
type input "2325"
click at [539, 158] on div "14:30 - 70B-023.25" at bounding box center [560, 155] width 153 height 22
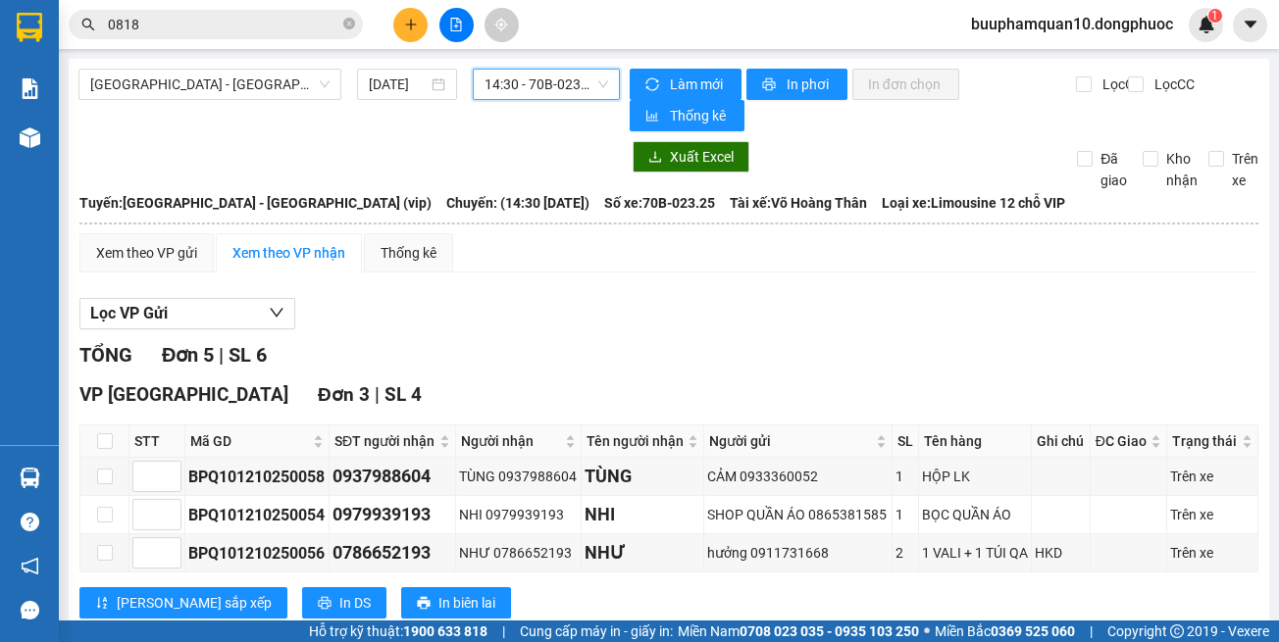
click at [551, 76] on span "14:30 - 70B-023.25" at bounding box center [546, 84] width 124 height 29
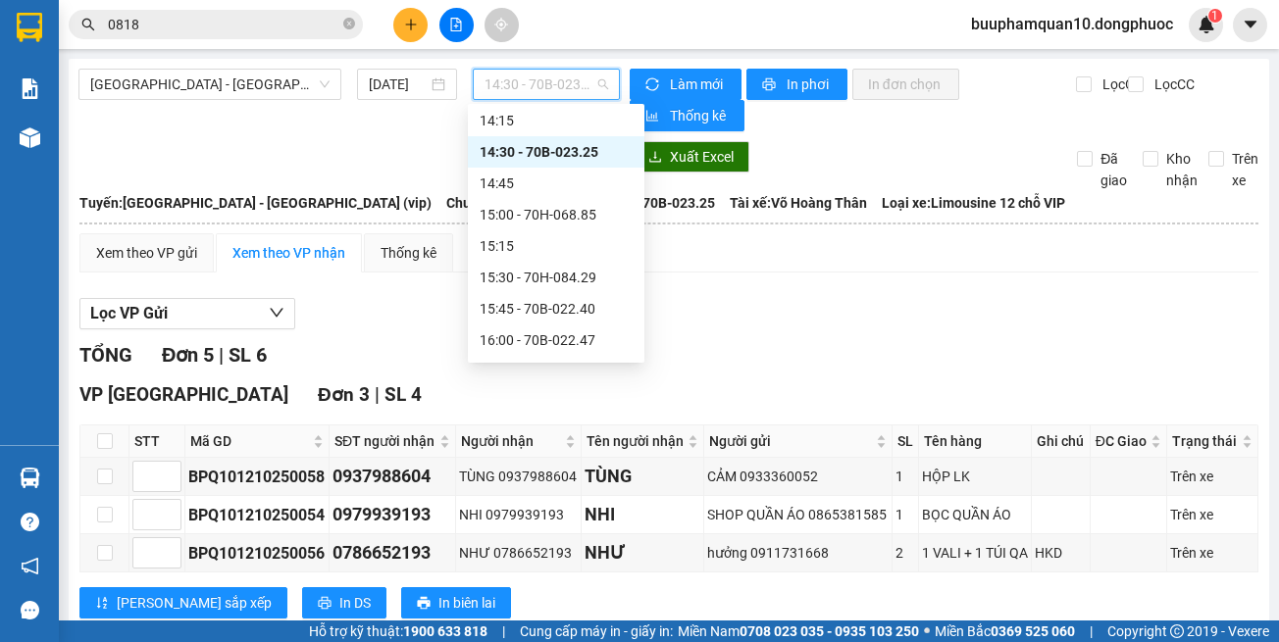
scroll to position [1263, 0]
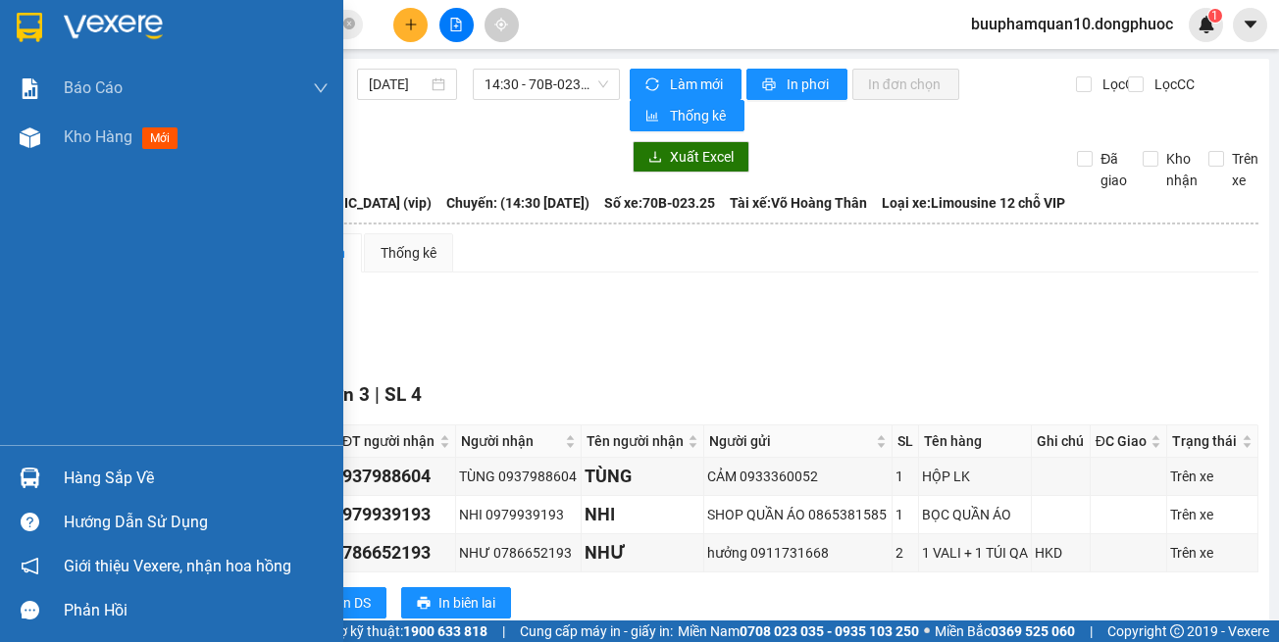
click at [10, 475] on div "Hàng sắp về" at bounding box center [171, 478] width 343 height 44
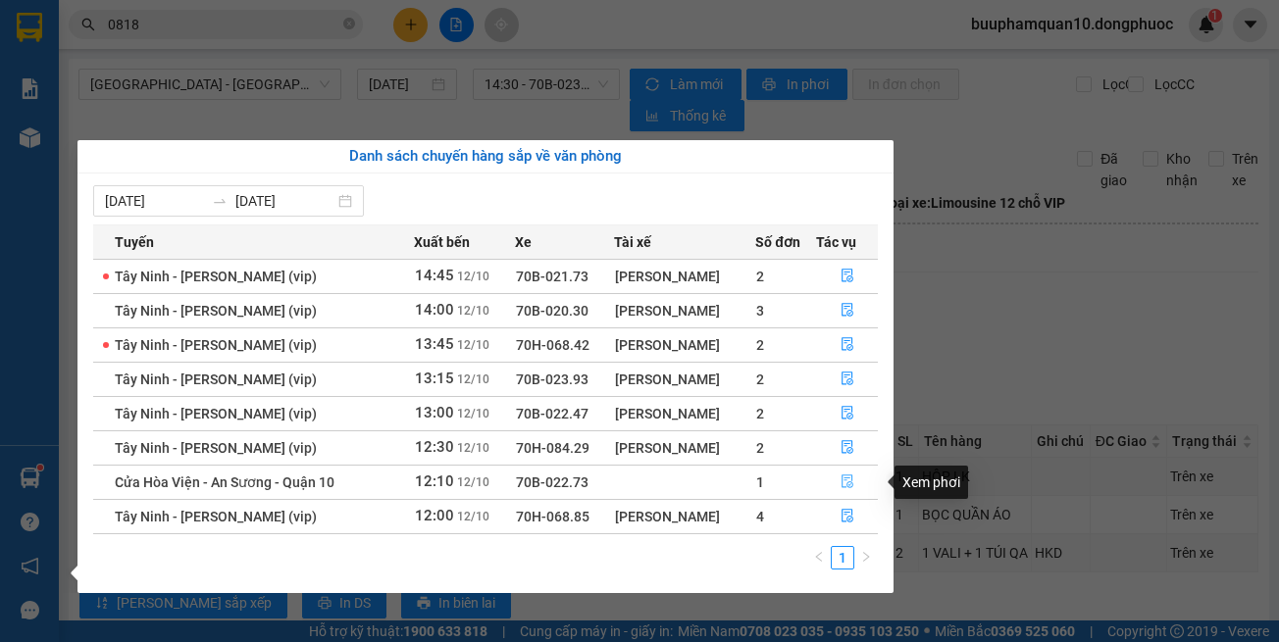
click at [834, 485] on button "button" at bounding box center [847, 482] width 60 height 31
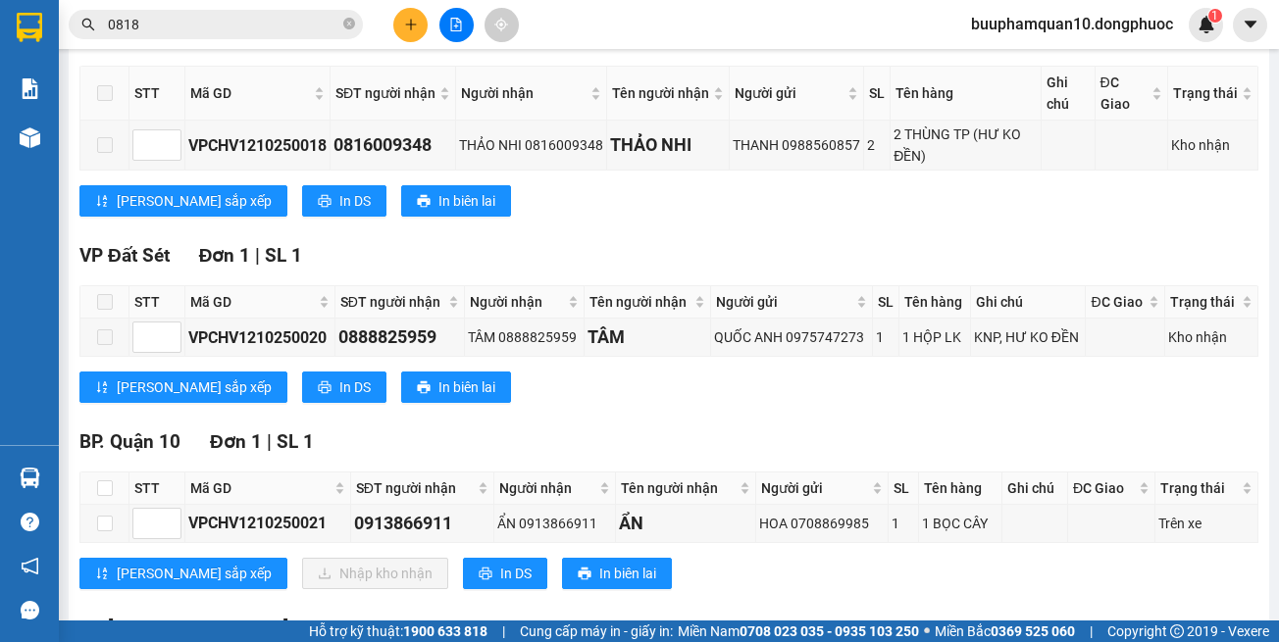
scroll to position [392, 0]
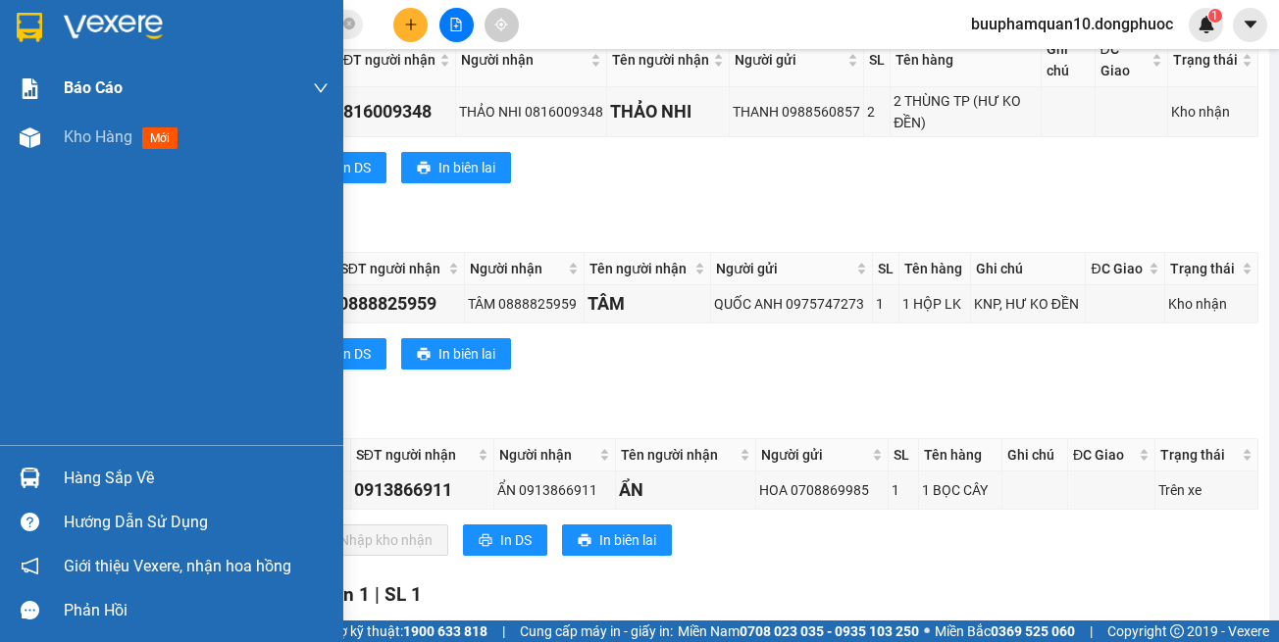
click at [64, 108] on div "Báo cáo" at bounding box center [196, 88] width 265 height 49
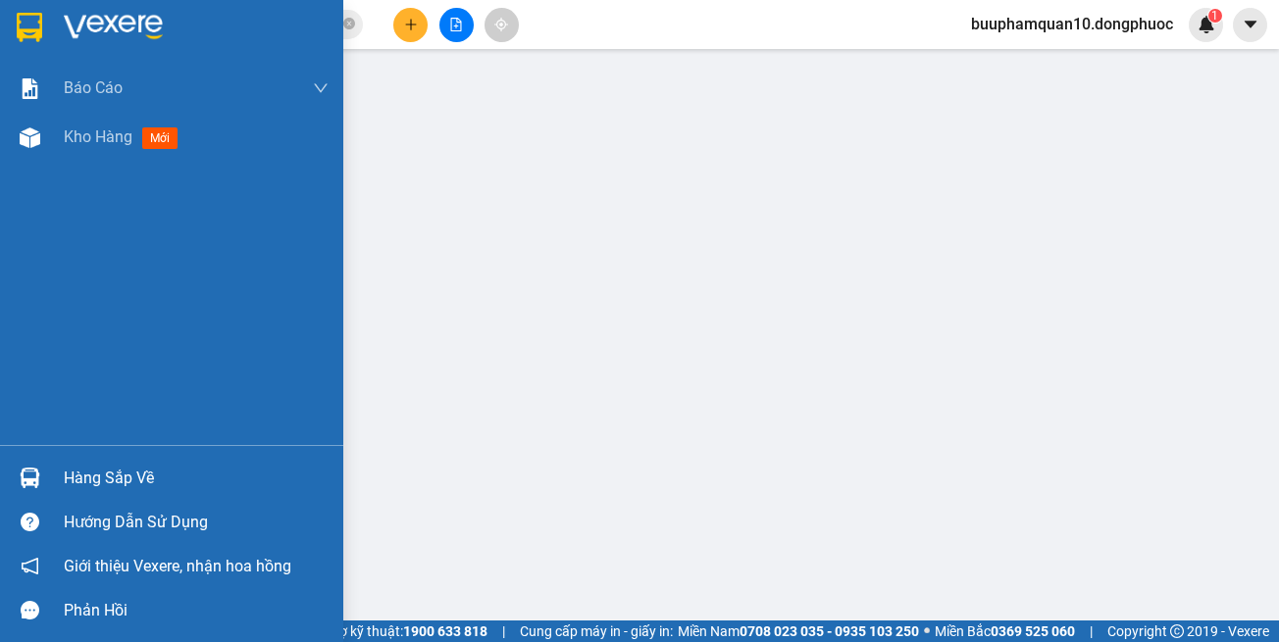
click at [120, 178] on div "Báo cáo Mẫu 1: Báo cáo dòng tiền theo nhân viên Mẫu 1: Báo cáo dòng tiền theo n…" at bounding box center [171, 254] width 343 height 381
click at [124, 140] on span "Kho hàng" at bounding box center [98, 136] width 69 height 19
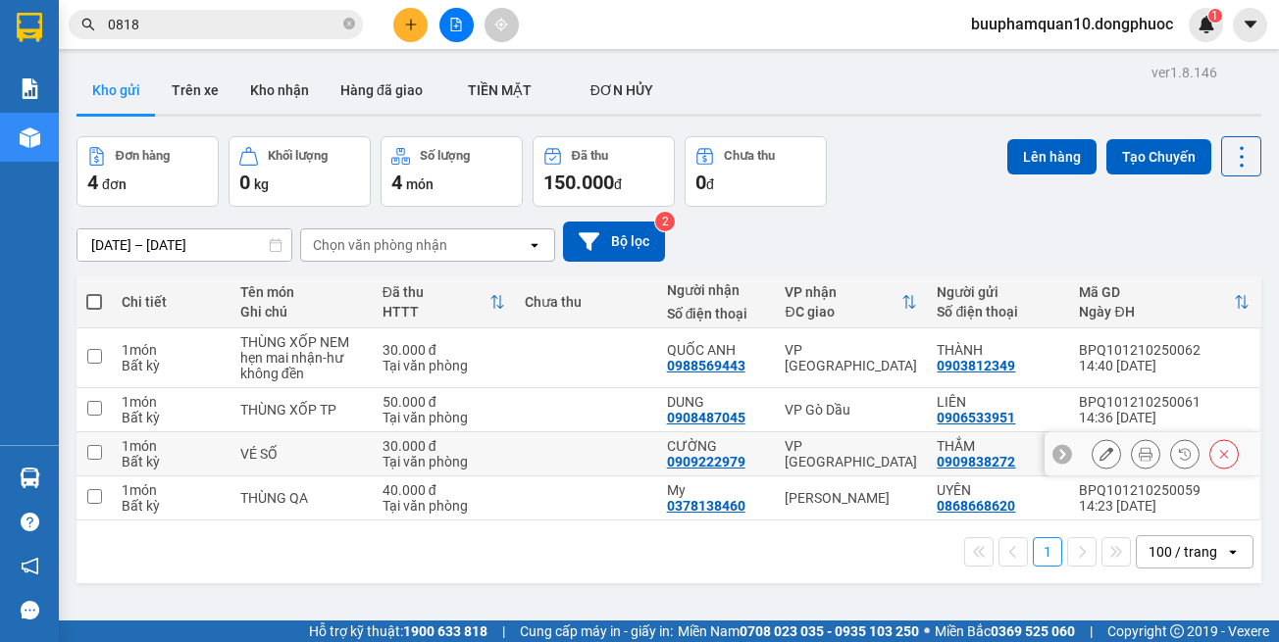
click at [876, 452] on div "VP [GEOGRAPHIC_DATA]" at bounding box center [851, 453] width 132 height 31
checkbox input "true"
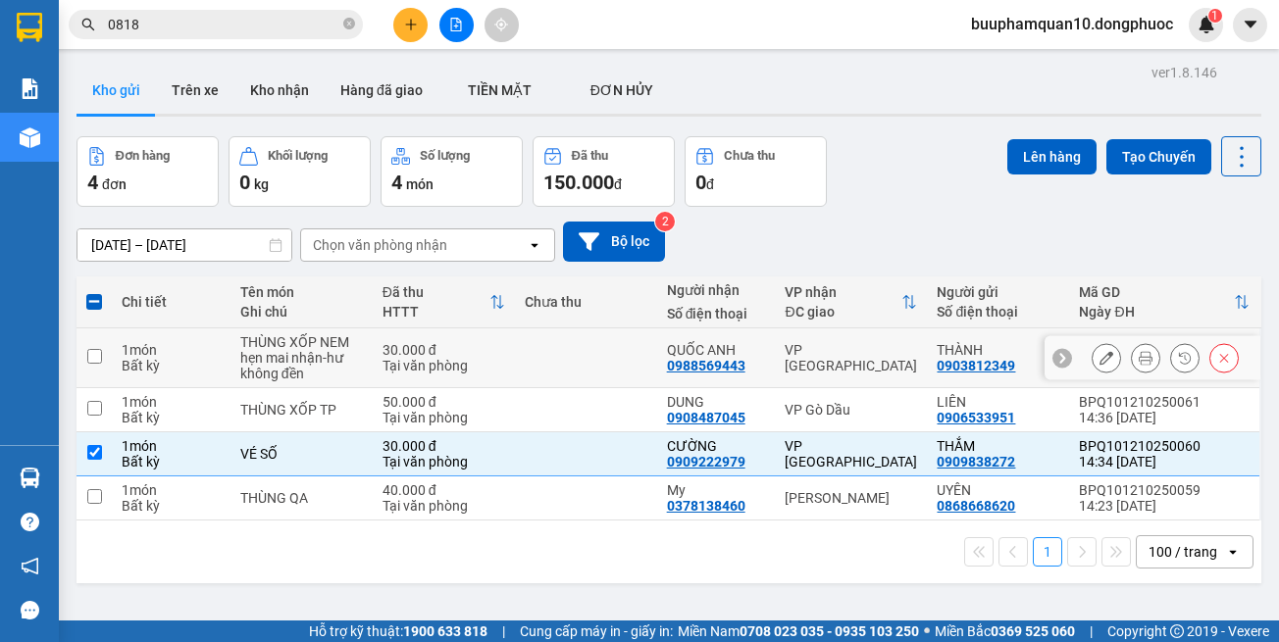
click at [837, 349] on div "VP Phước Đông" at bounding box center [851, 357] width 132 height 31
checkbox input "true"
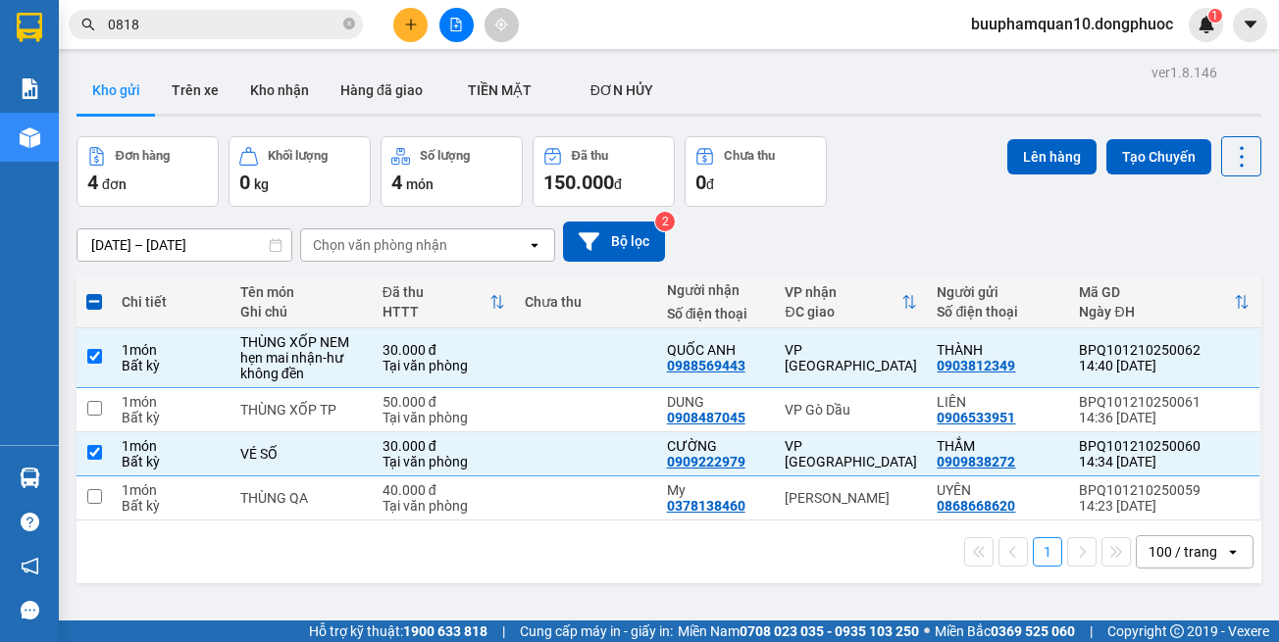
click at [397, 36] on button at bounding box center [410, 25] width 34 height 34
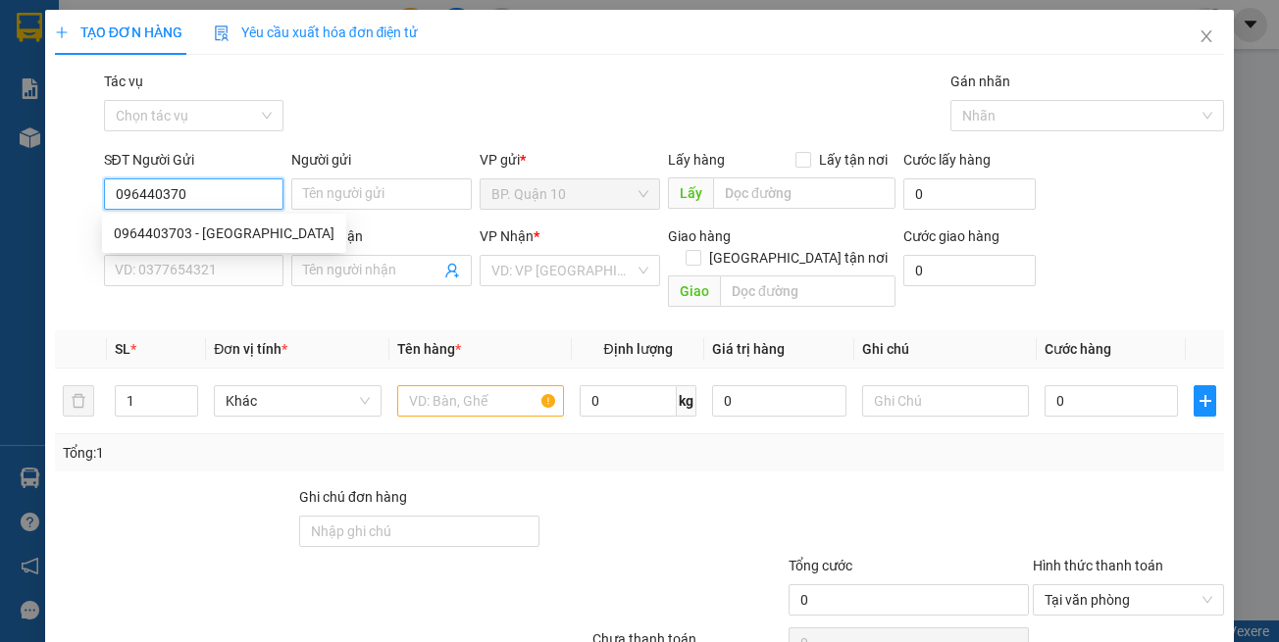
type input "0964403703"
click at [251, 240] on div "0964403703 - THÀNH HƯNG" at bounding box center [224, 234] width 221 height 22
type input "THÀNH HƯNG"
type input "0933784649"
type input "KHUÊ"
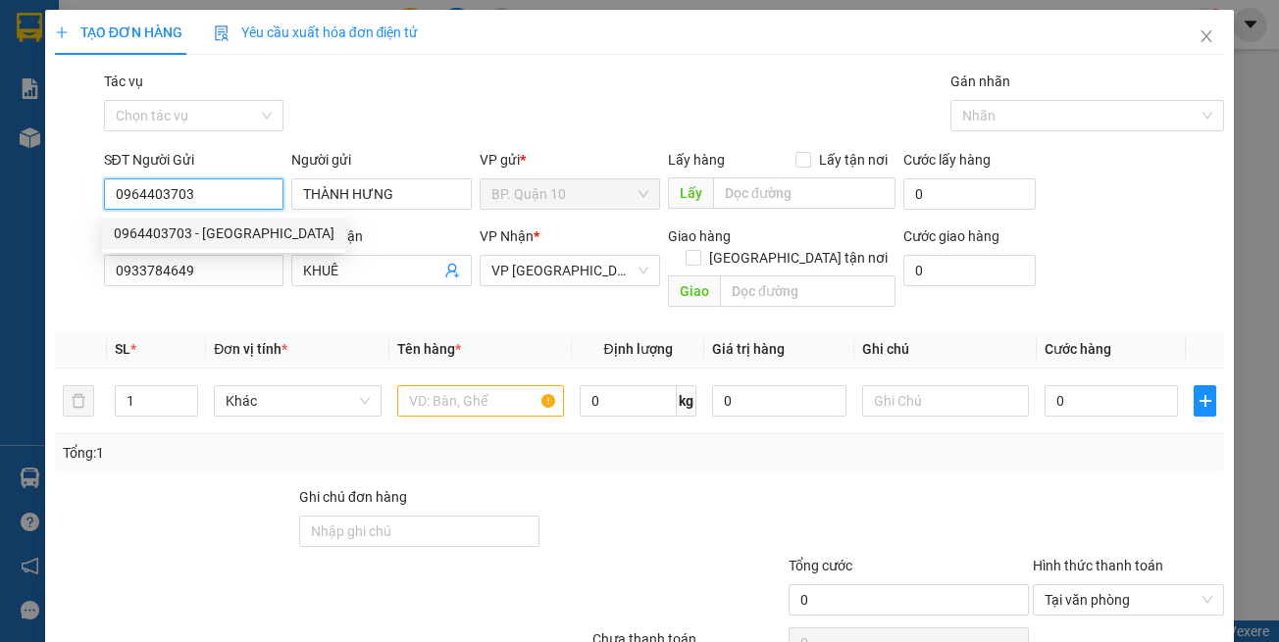
type input "0964403703"
type input "30.000"
click at [243, 292] on div "SĐT Người Nhận 0933784649" at bounding box center [194, 260] width 180 height 69
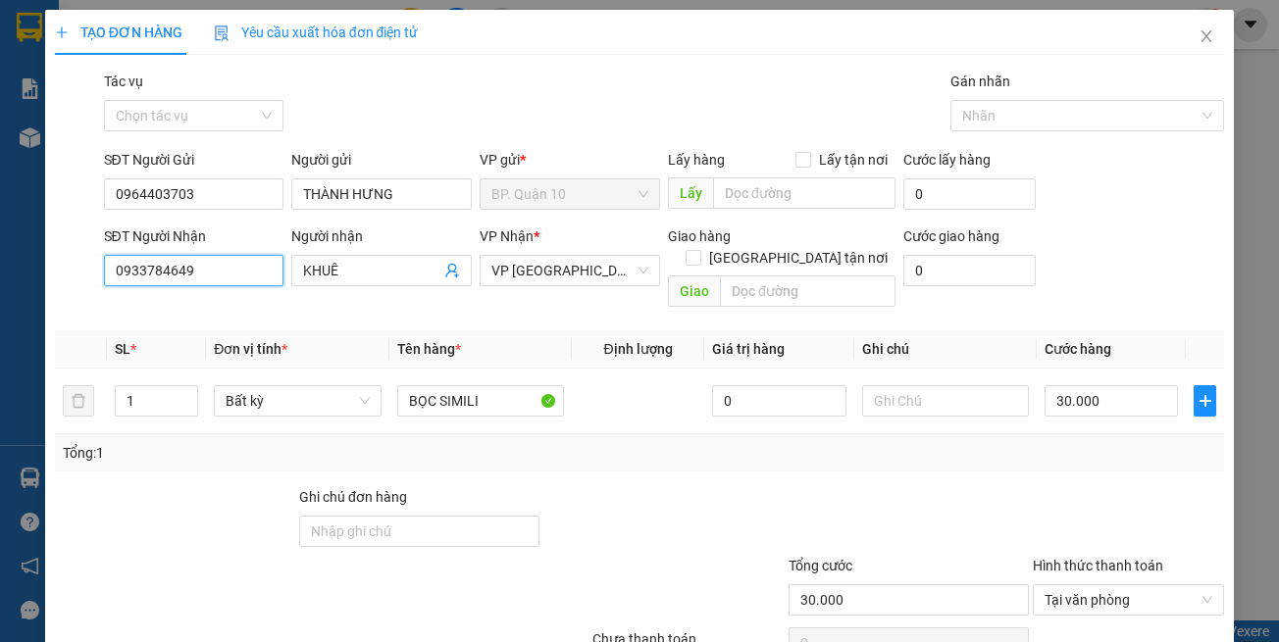
click at [223, 276] on input "0933784649" at bounding box center [194, 270] width 180 height 31
type input "0857533759"
click at [242, 311] on div "0857533759 - BẢO" at bounding box center [191, 310] width 154 height 22
type input "BẢO"
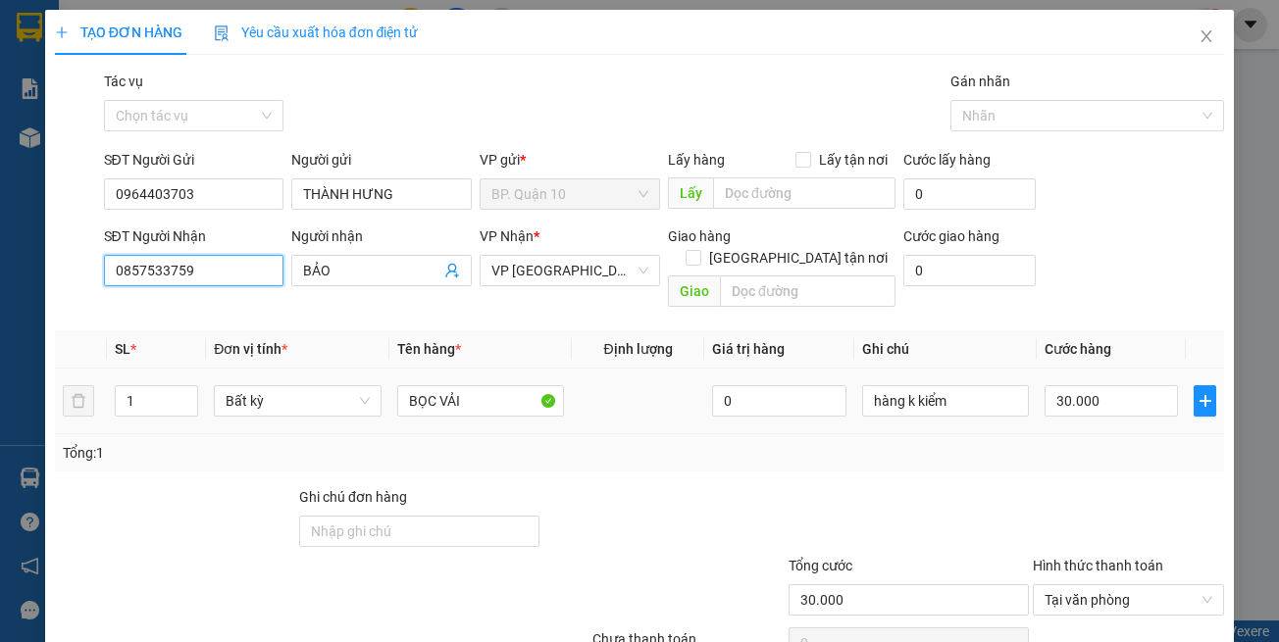
type input "0857533759"
drag, startPoint x: 569, startPoint y: 433, endPoint x: 581, endPoint y: 432, distance: 11.8
click at [571, 442] on div "Tổng: 1" at bounding box center [640, 453] width 1154 height 22
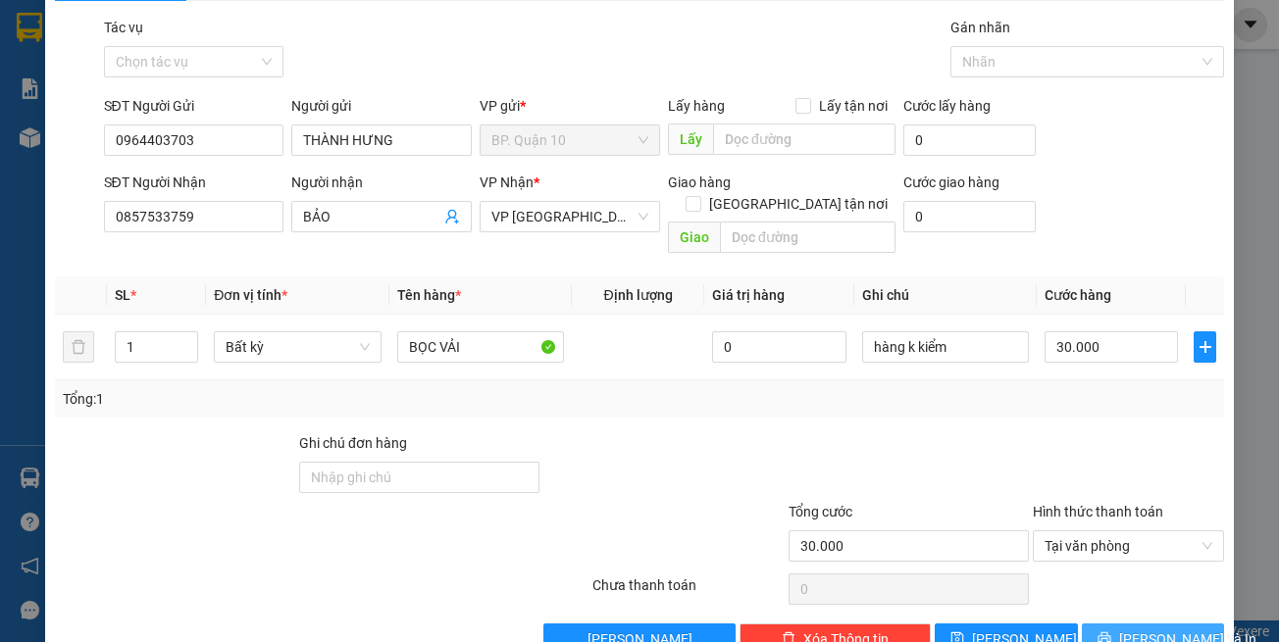
scroll to position [83, 0]
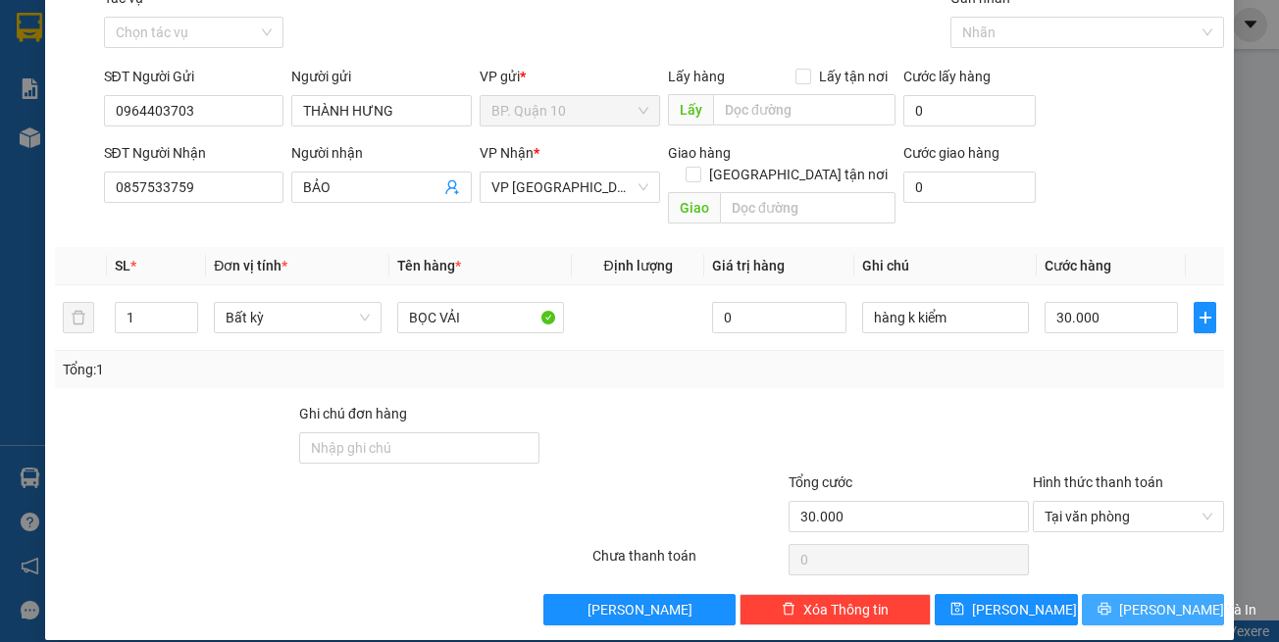
click at [1173, 599] on span "[PERSON_NAME] và In" at bounding box center [1187, 610] width 137 height 22
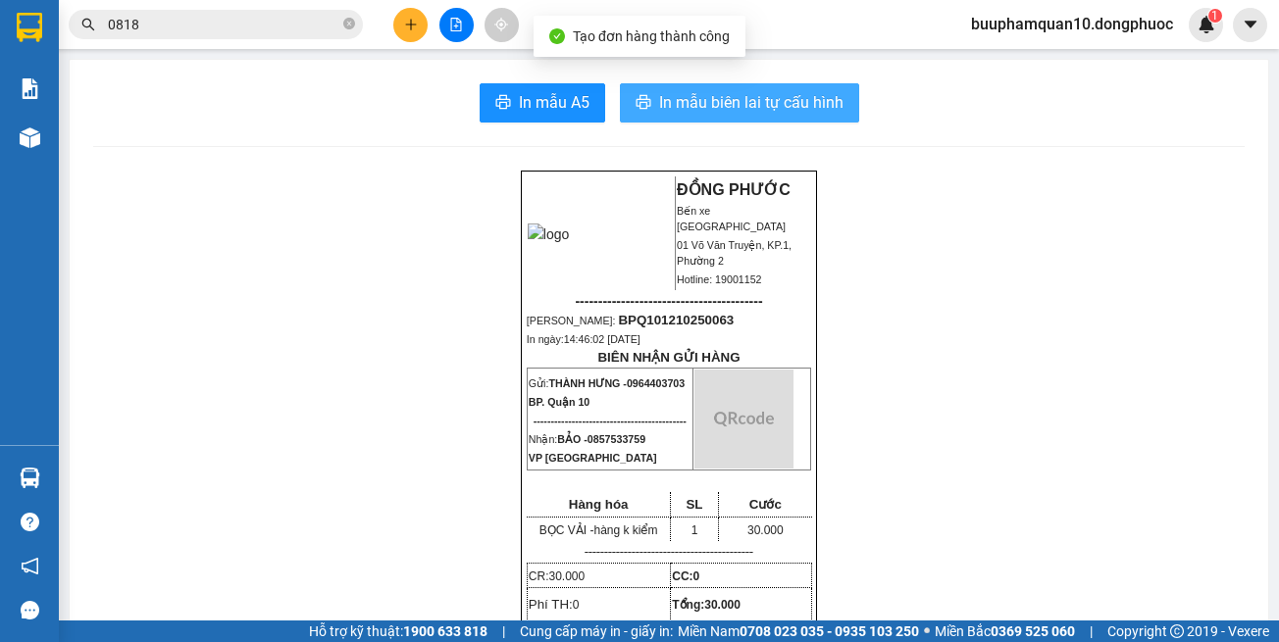
click at [705, 112] on span "In mẫu biên lai tự cấu hình" at bounding box center [751, 102] width 184 height 25
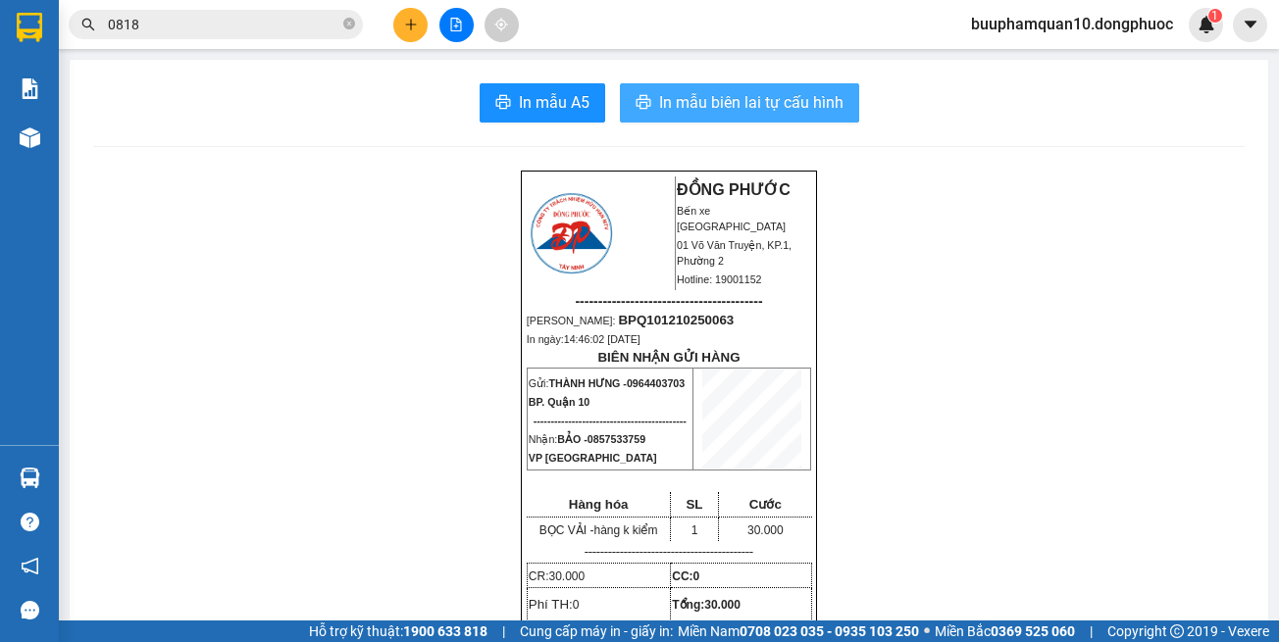
click at [710, 90] on span "In mẫu biên lai tự cấu hình" at bounding box center [751, 102] width 184 height 25
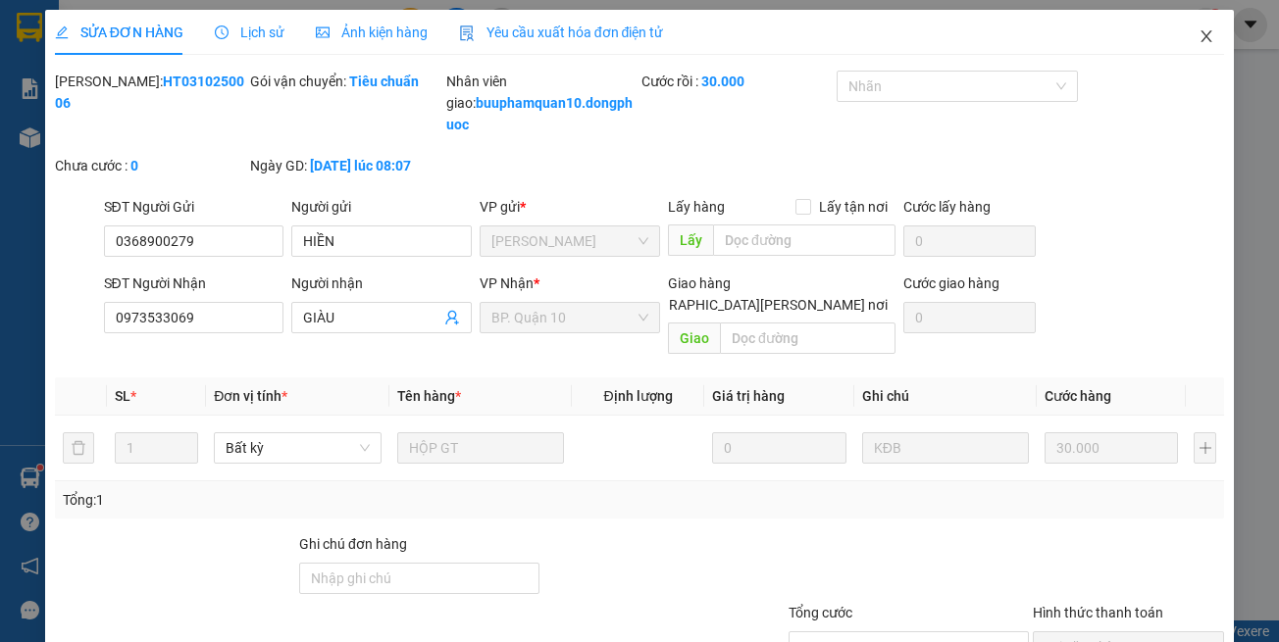
drag, startPoint x: 1185, startPoint y: 41, endPoint x: 1121, endPoint y: 28, distance: 65.0
click at [1198, 40] on icon "close" at bounding box center [1206, 36] width 16 height 16
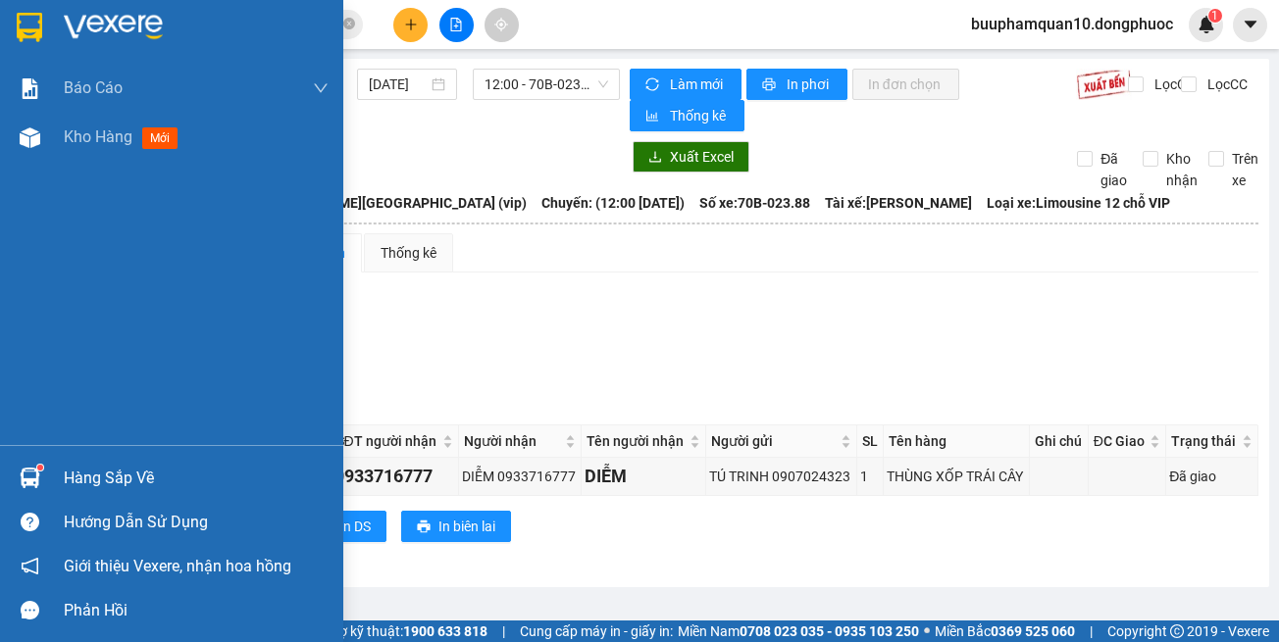
drag, startPoint x: 42, startPoint y: 474, endPoint x: 142, endPoint y: 465, distance: 100.4
click at [42, 475] on div at bounding box center [30, 478] width 34 height 34
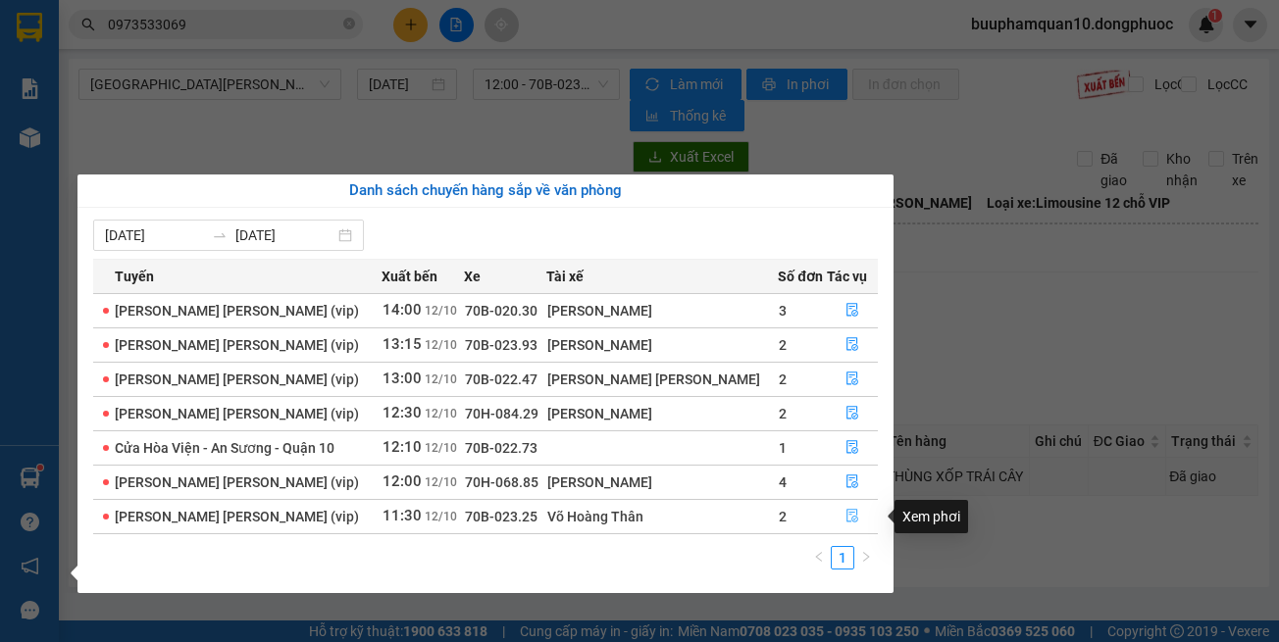
click at [845, 520] on icon "file-done" at bounding box center [852, 516] width 14 height 14
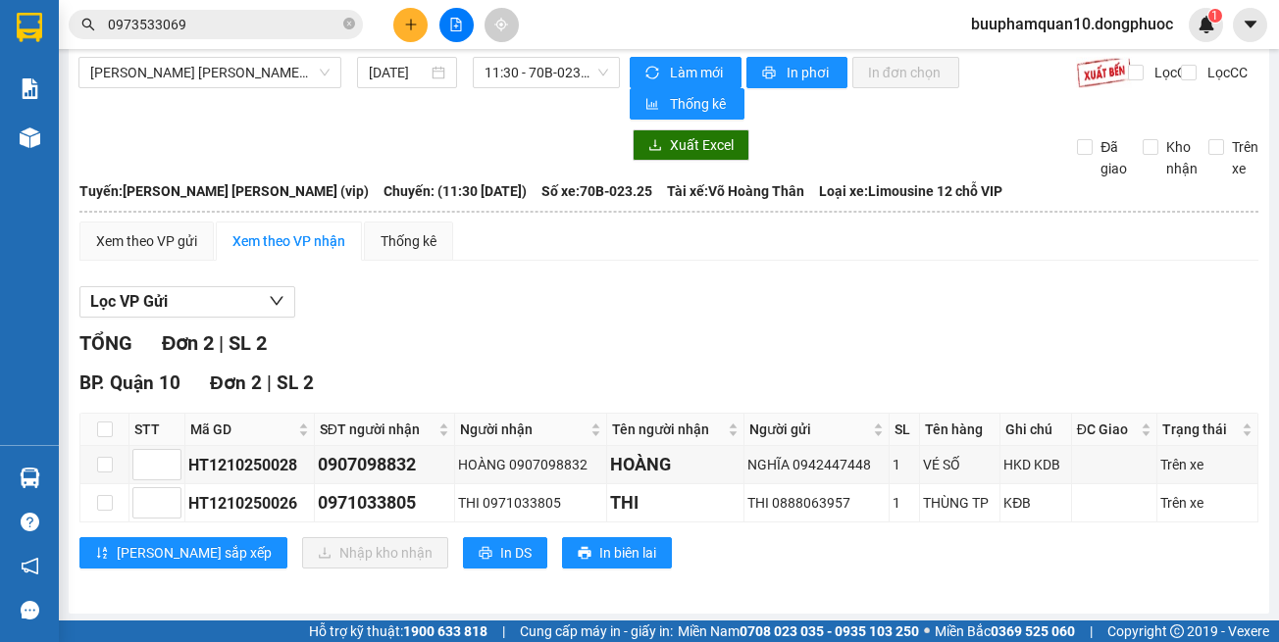
scroll to position [15, 0]
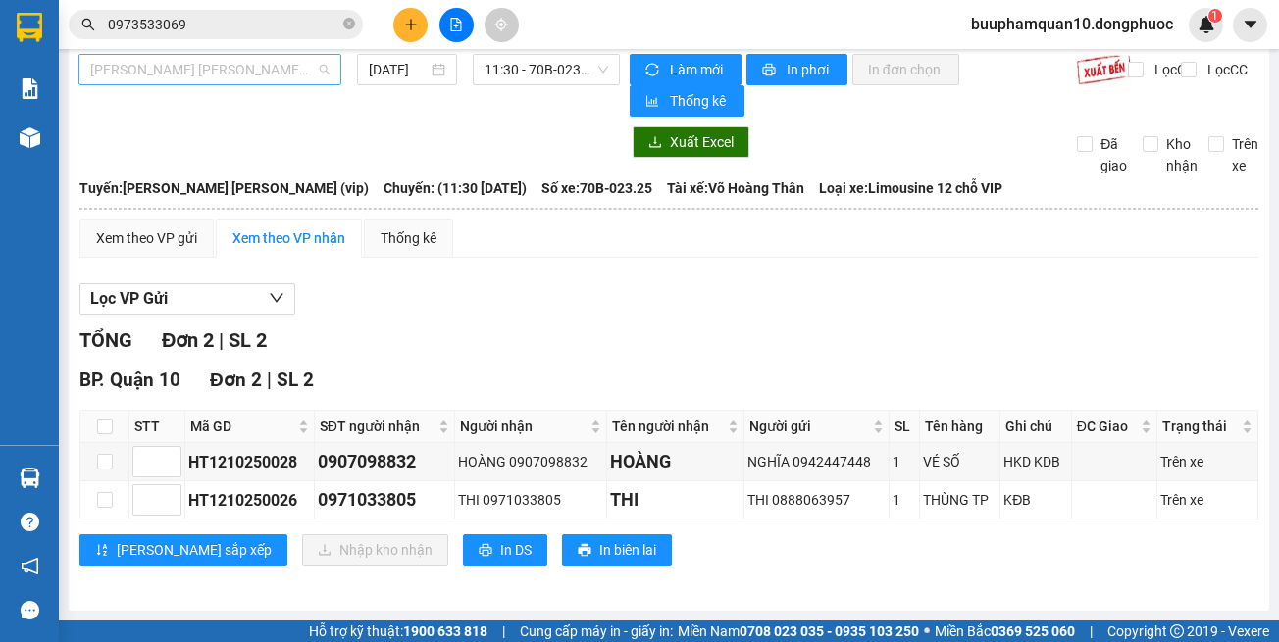
click at [253, 79] on span "Tây Ninh - [PERSON_NAME] (vip)" at bounding box center [209, 69] width 239 height 29
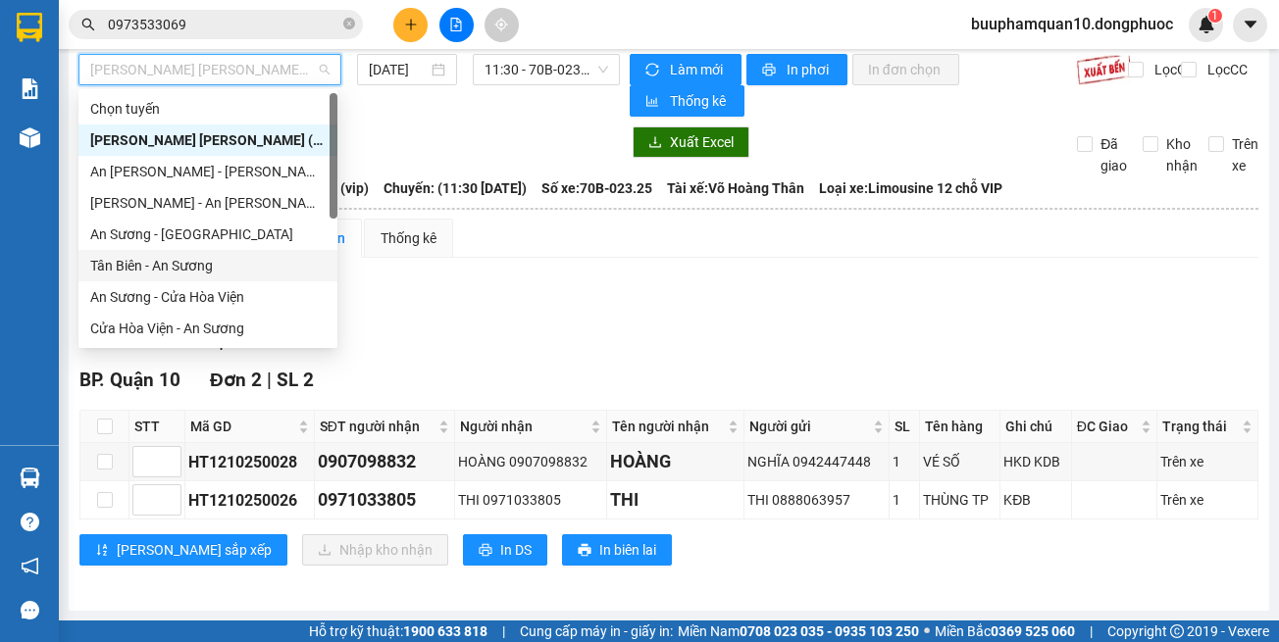
scroll to position [220, 0]
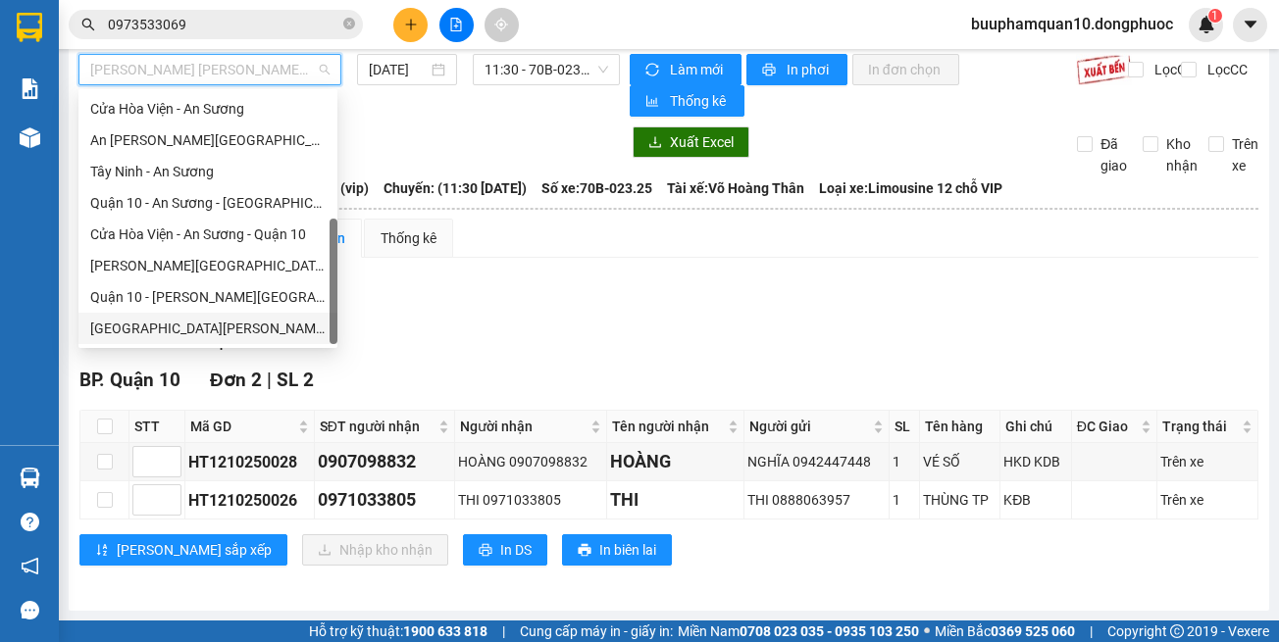
click at [213, 322] on div "[GEOGRAPHIC_DATA] - [GEOGRAPHIC_DATA] (vip)" at bounding box center [207, 329] width 235 height 22
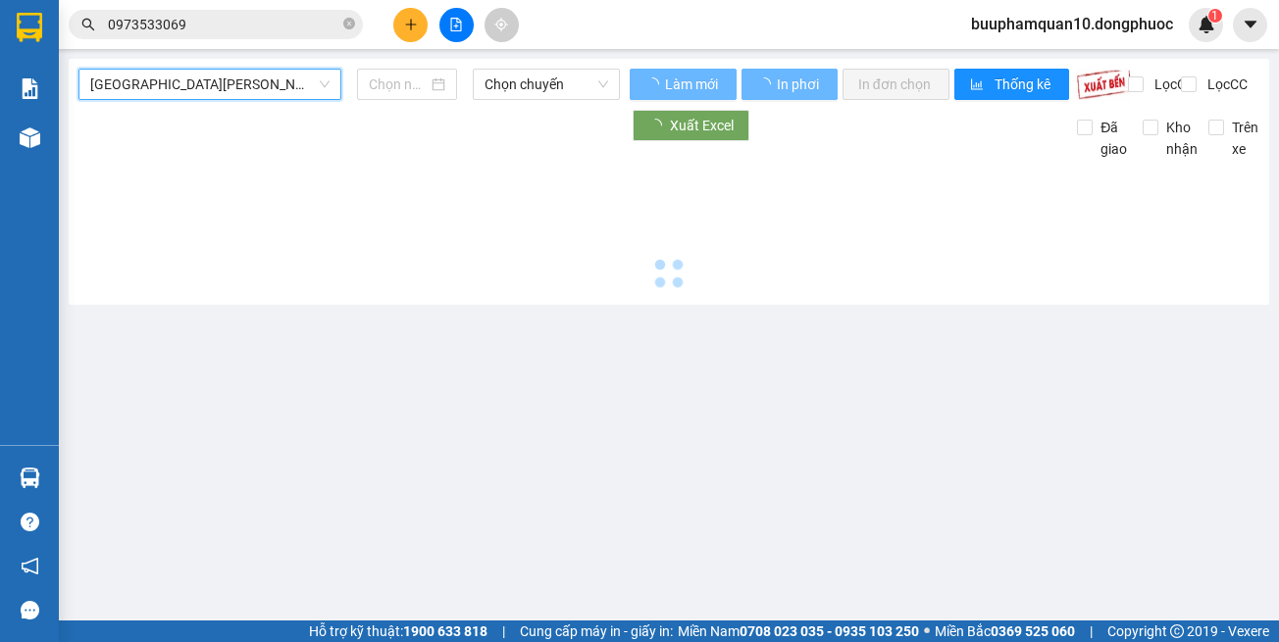
scroll to position [0, 0]
type input "[DATE]"
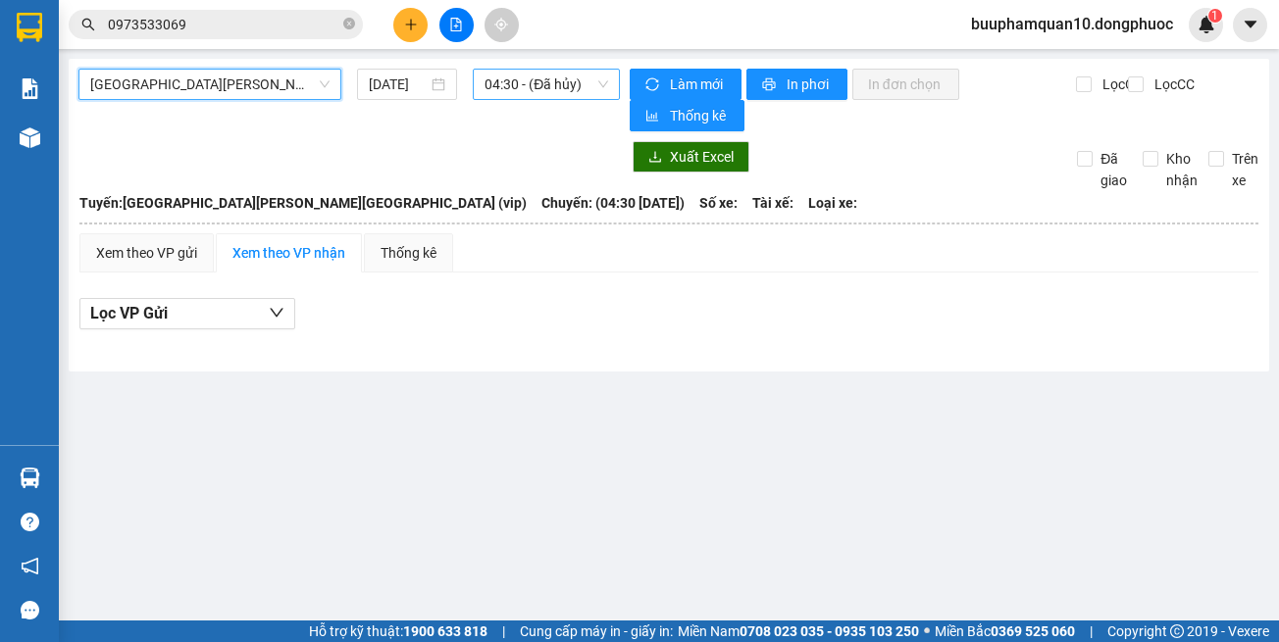
click at [527, 94] on span "04:30 - (Đã hủy)" at bounding box center [546, 84] width 124 height 29
click at [489, 89] on span "04:30 - (Đã hủy)" at bounding box center [546, 84] width 124 height 29
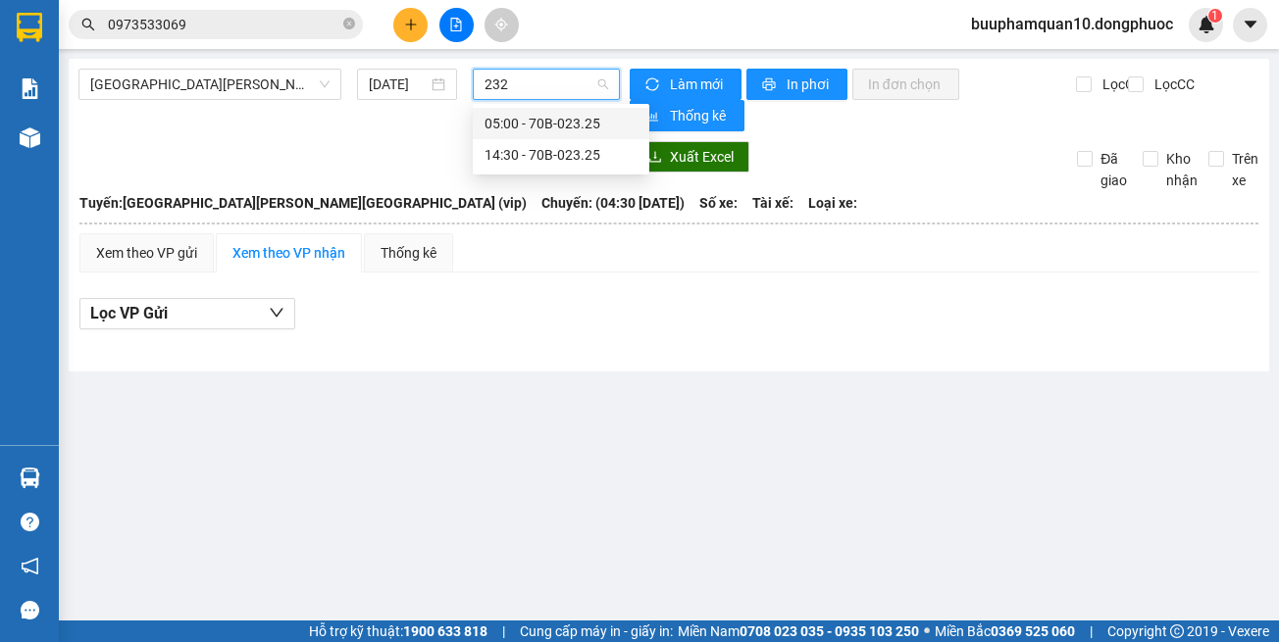
type input "2325"
click at [519, 158] on div "14:30 - 70B-023.25" at bounding box center [560, 155] width 153 height 22
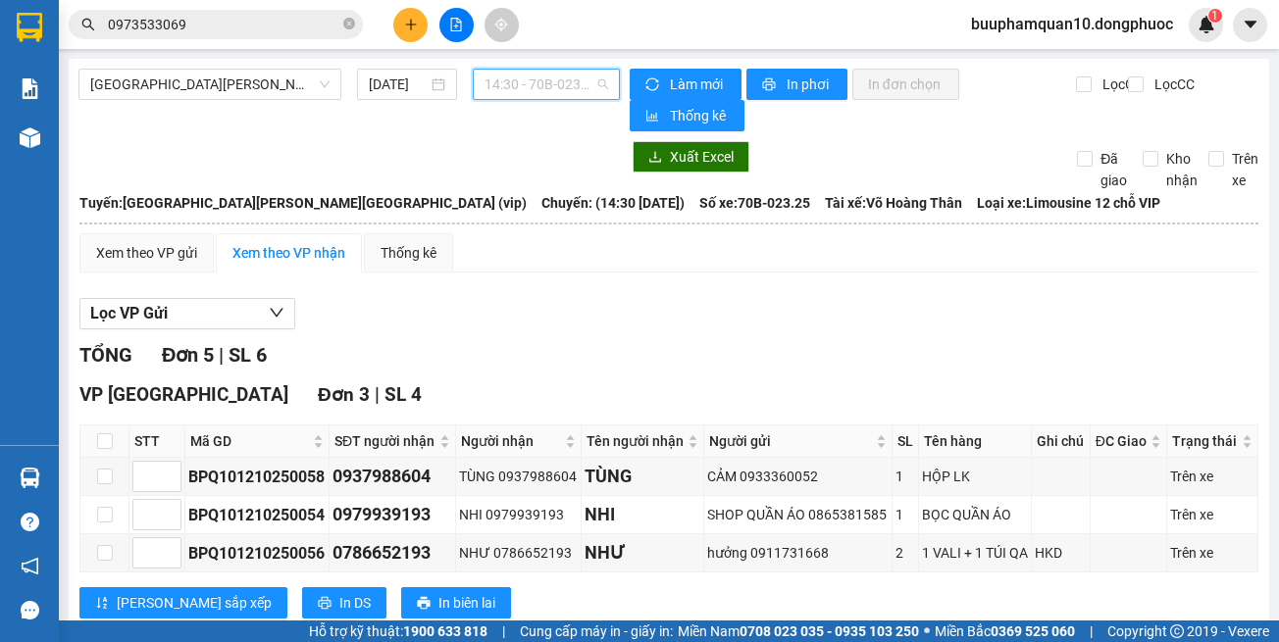
click at [574, 93] on span "14:30 - 70B-023.25" at bounding box center [546, 84] width 124 height 29
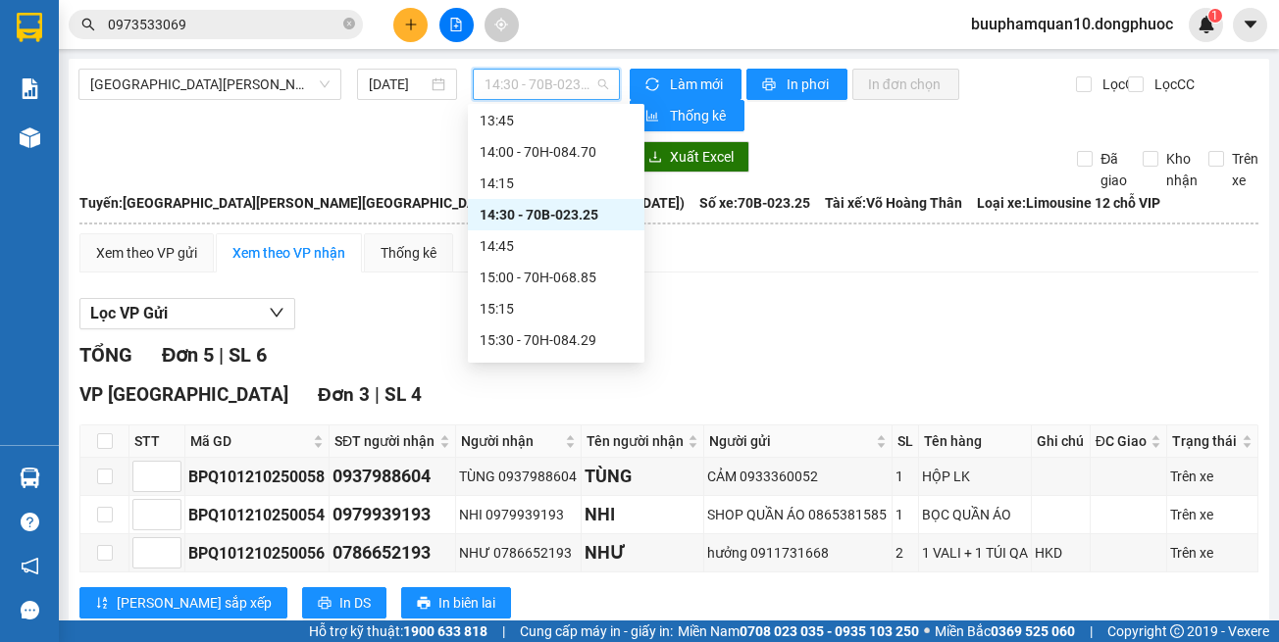
scroll to position [1263, 0]
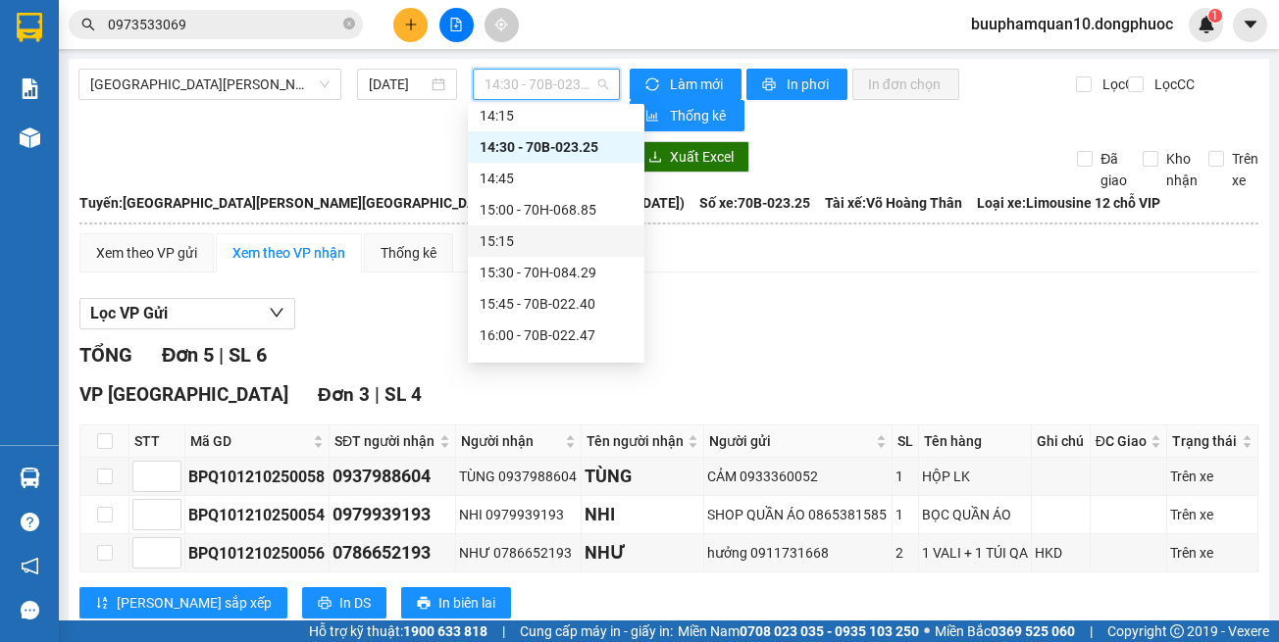
drag, startPoint x: 769, startPoint y: 290, endPoint x: 740, endPoint y: 245, distance: 53.3
click at [769, 289] on div "Lọc VP Gửi TỔNG Đơn 5 | SL 6 VP Tây Ninh Đơn 3 | SL 4 STT Mã GD SĐT người nhận…" at bounding box center [668, 578] width 1179 height 580
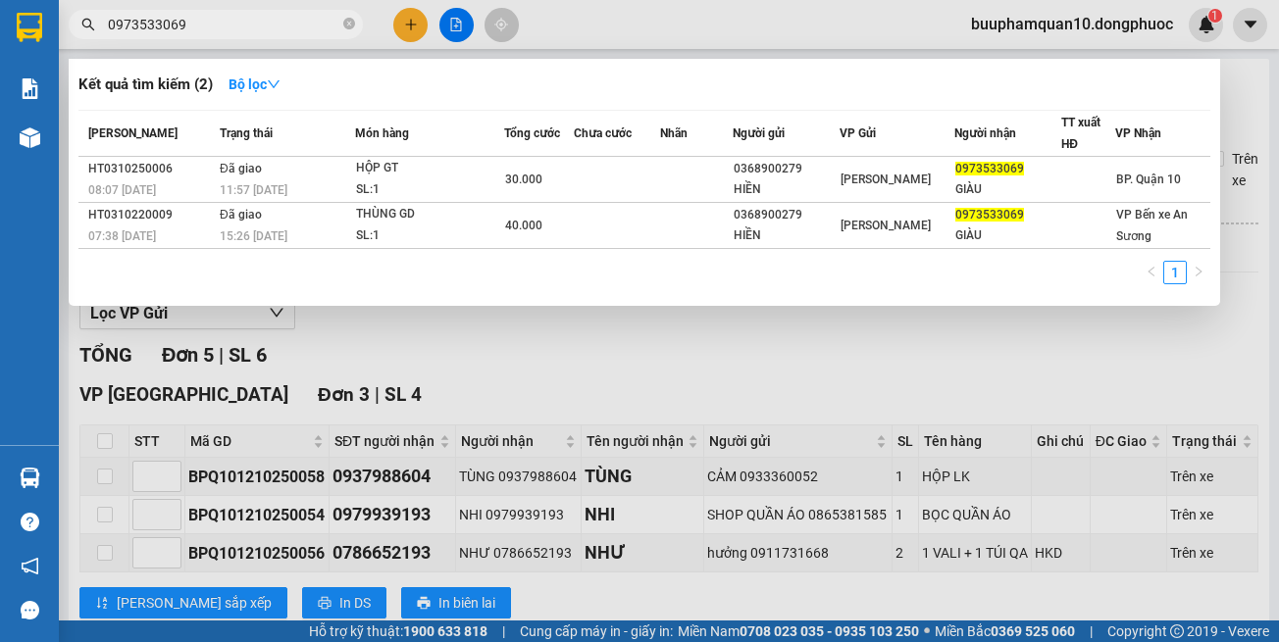
click at [296, 29] on input "0973533069" at bounding box center [223, 25] width 231 height 22
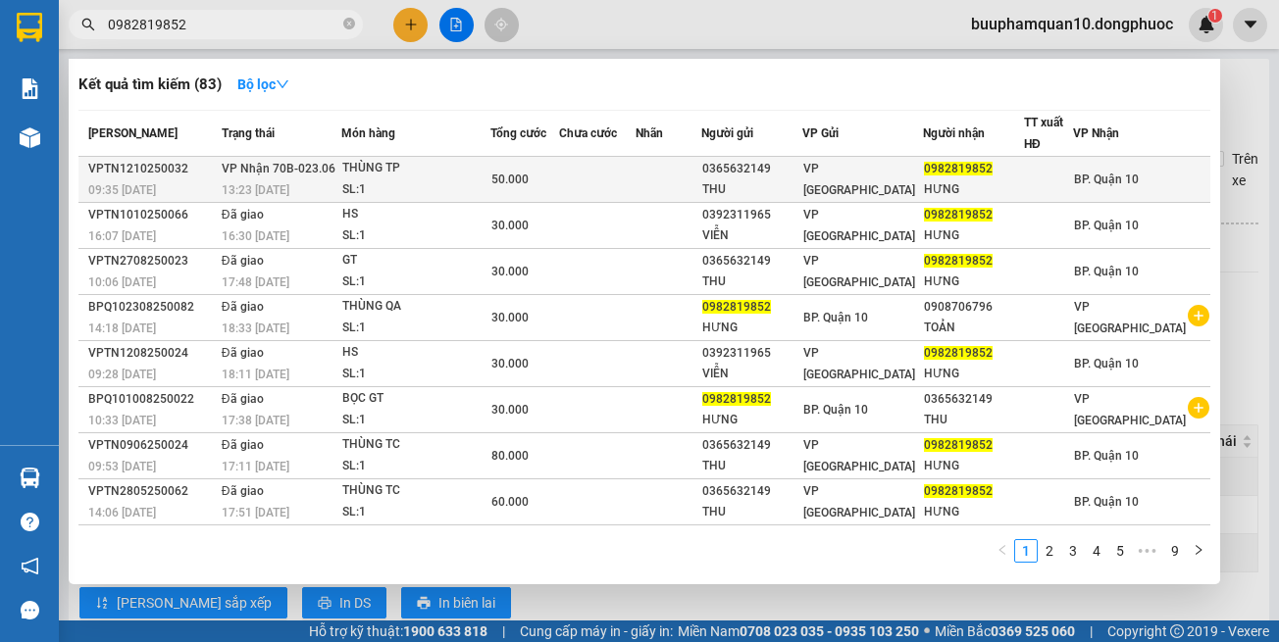
type input "0982819852"
click at [882, 177] on span "VP [GEOGRAPHIC_DATA]" at bounding box center [859, 179] width 112 height 35
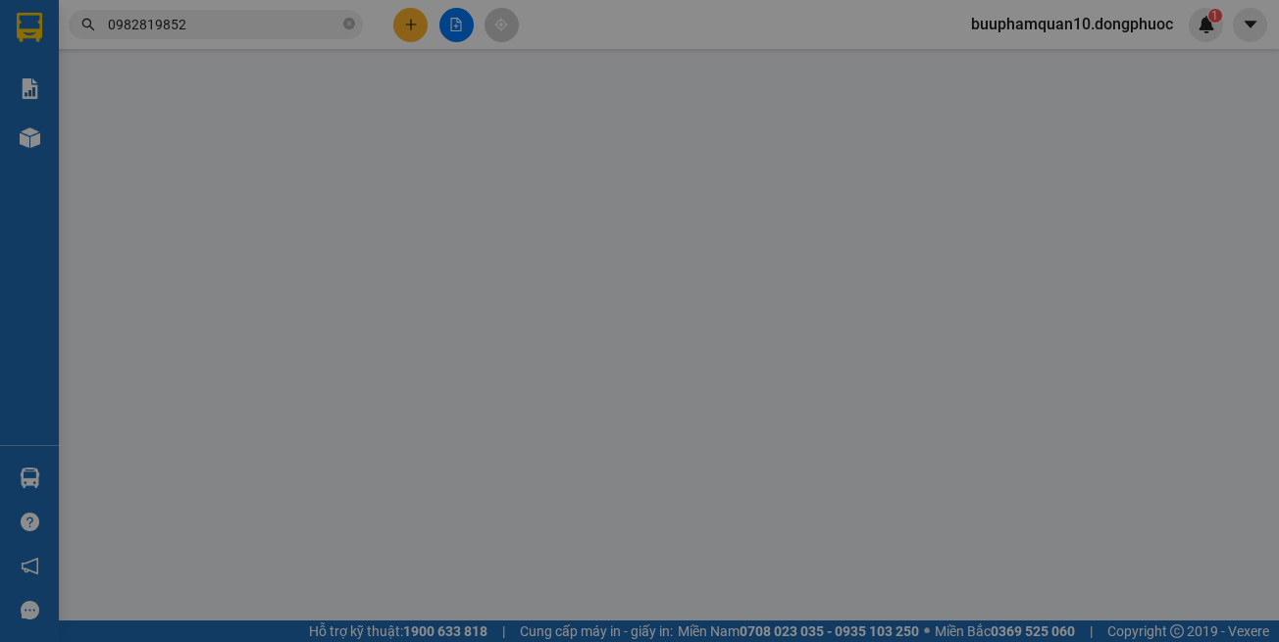
type input "0365632149"
type input "THU"
type input "0982819852"
type input "HƯNG"
type input "50.000"
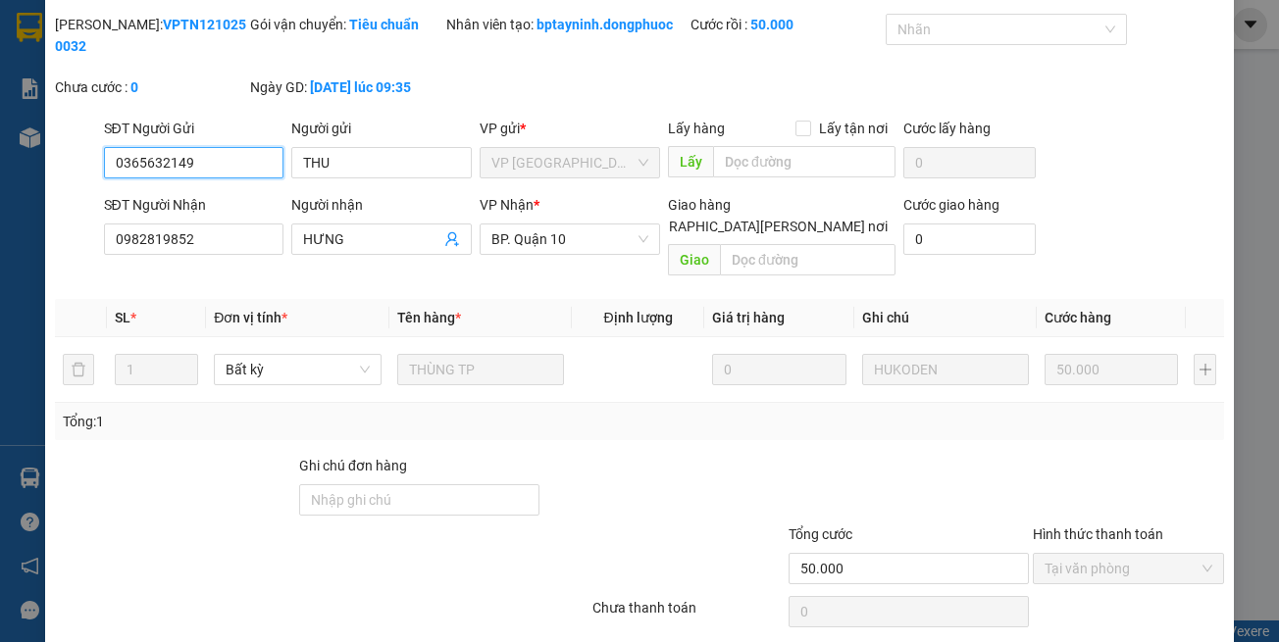
scroll to position [109, 0]
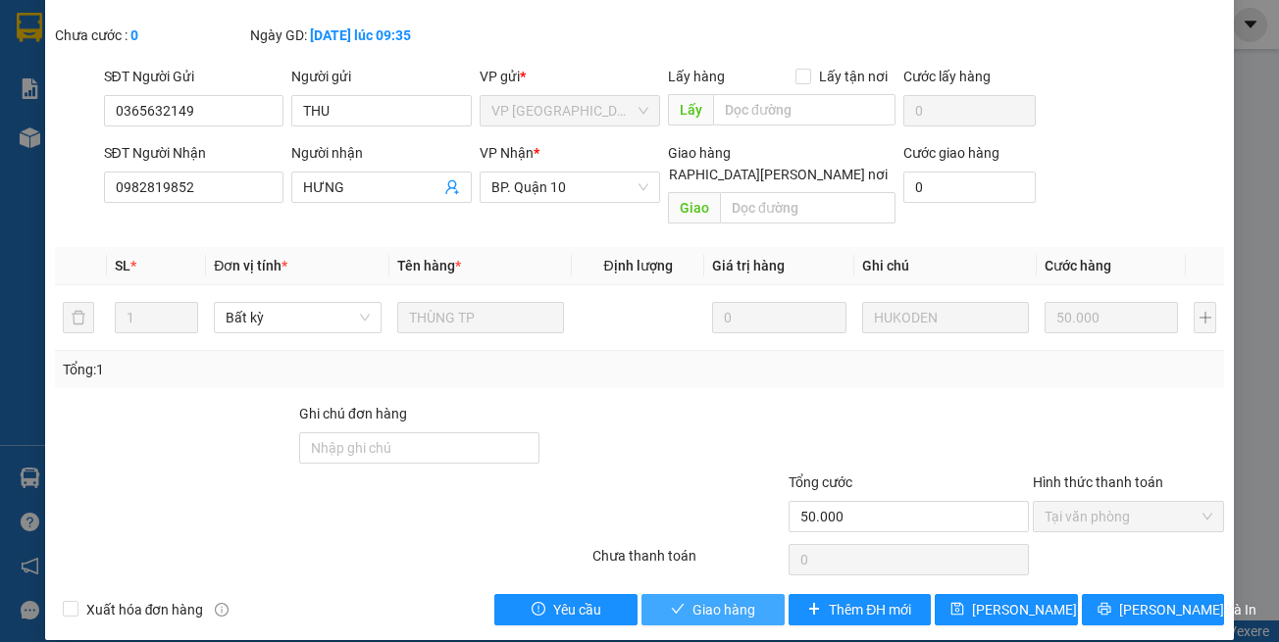
click at [677, 594] on button "Giao hàng" at bounding box center [712, 609] width 143 height 31
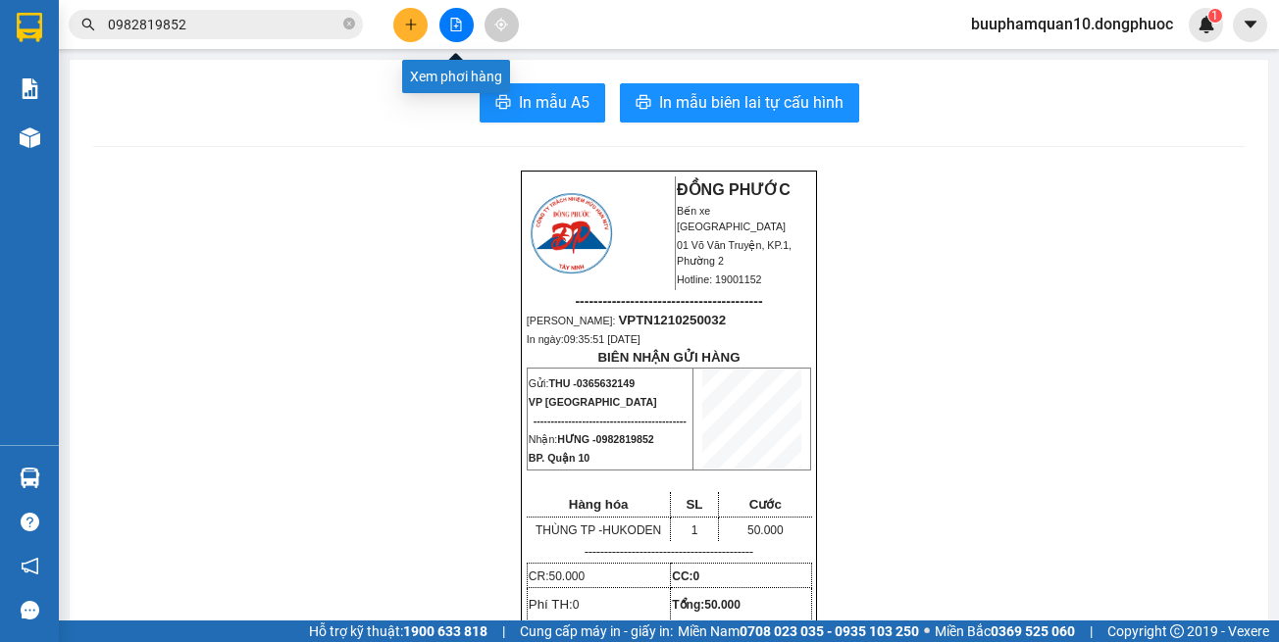
click at [459, 20] on icon "file-add" at bounding box center [456, 25] width 11 height 14
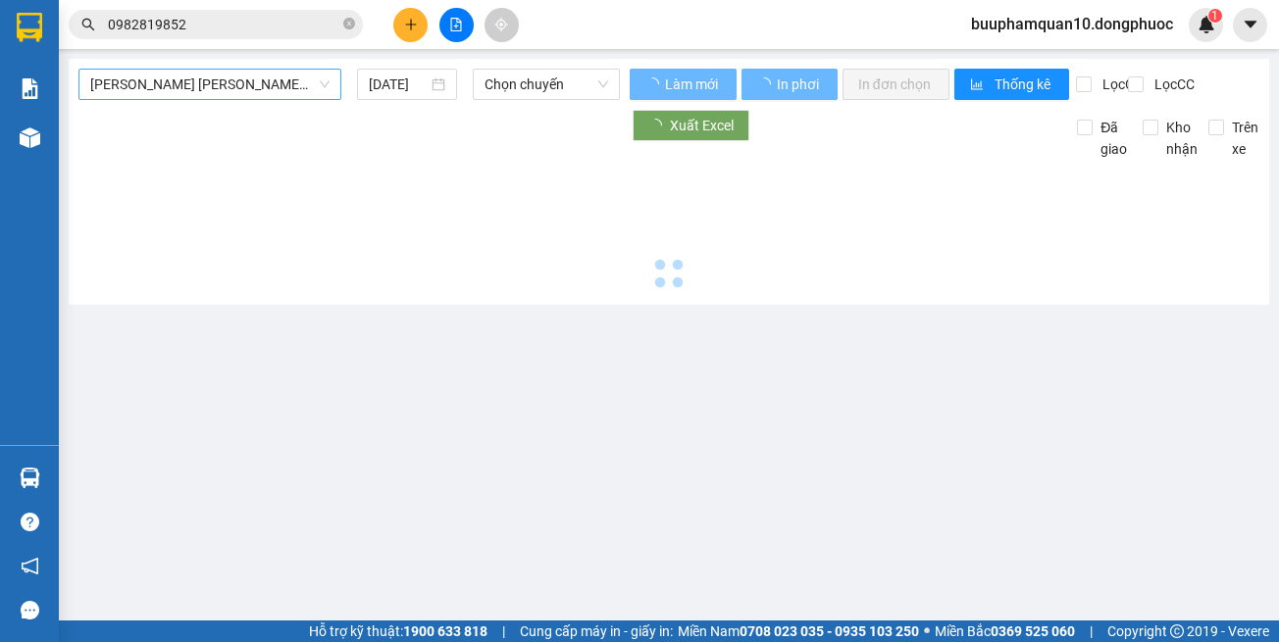
click at [302, 73] on span "Tây Ninh - [PERSON_NAME] (vip)" at bounding box center [209, 84] width 239 height 29
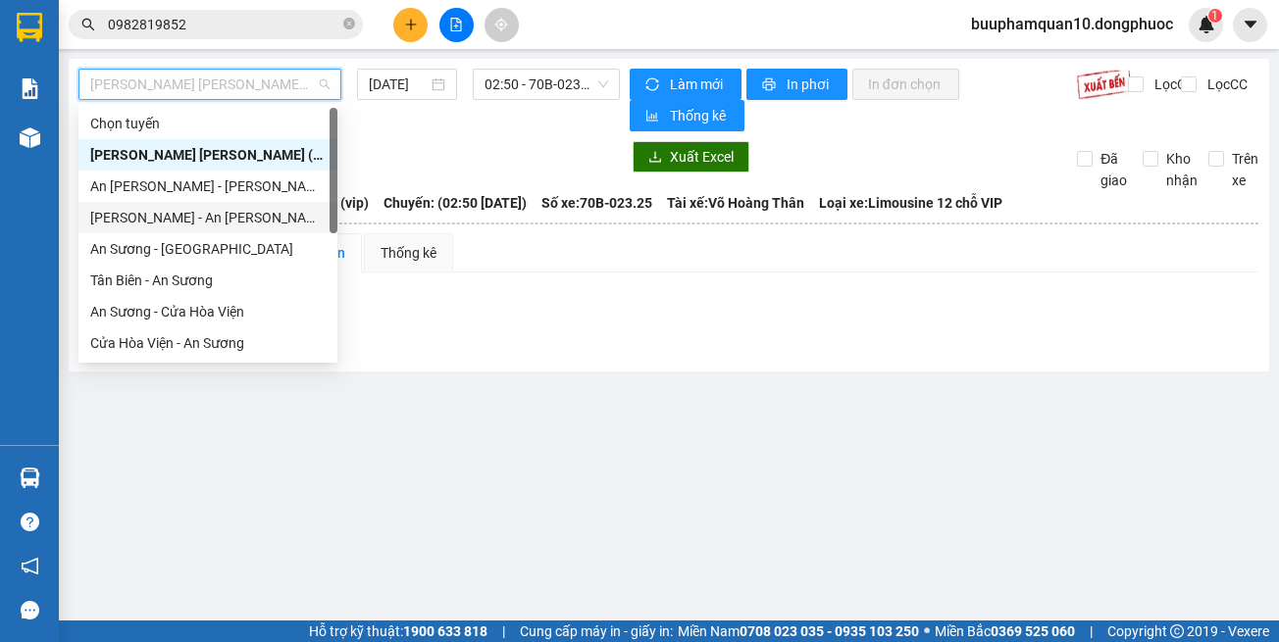
scroll to position [220, 0]
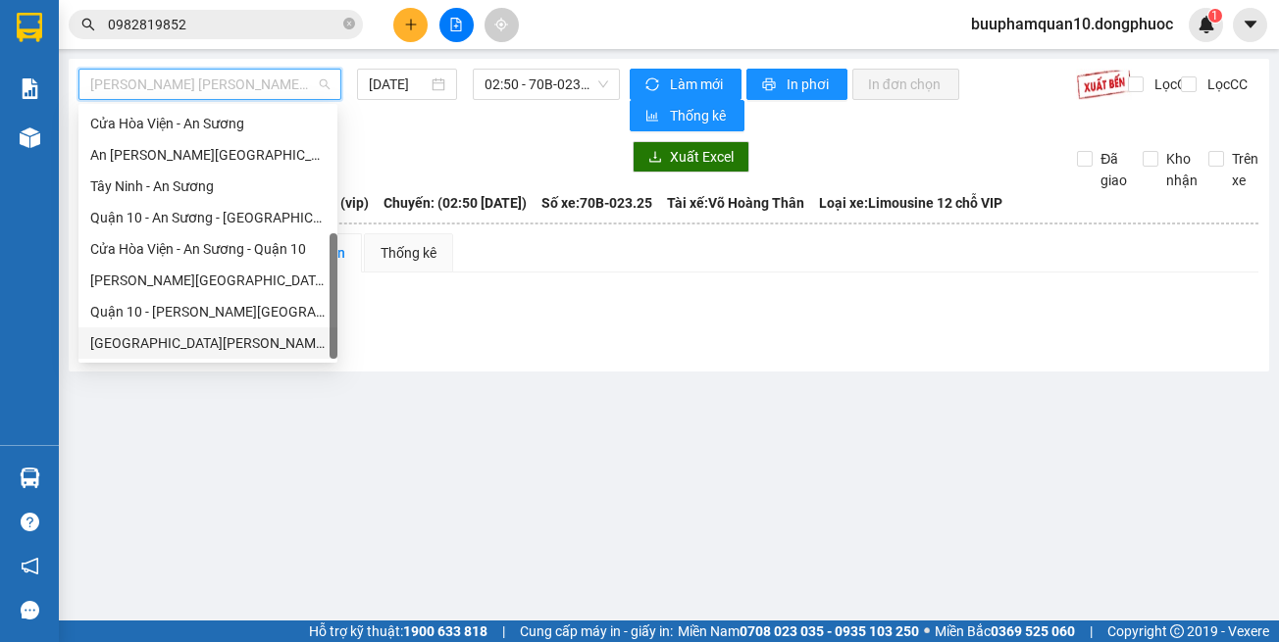
click at [308, 347] on div "Hồ Chí Minh - Tây Ninh (vip)" at bounding box center [207, 343] width 235 height 22
type input "[DATE]"
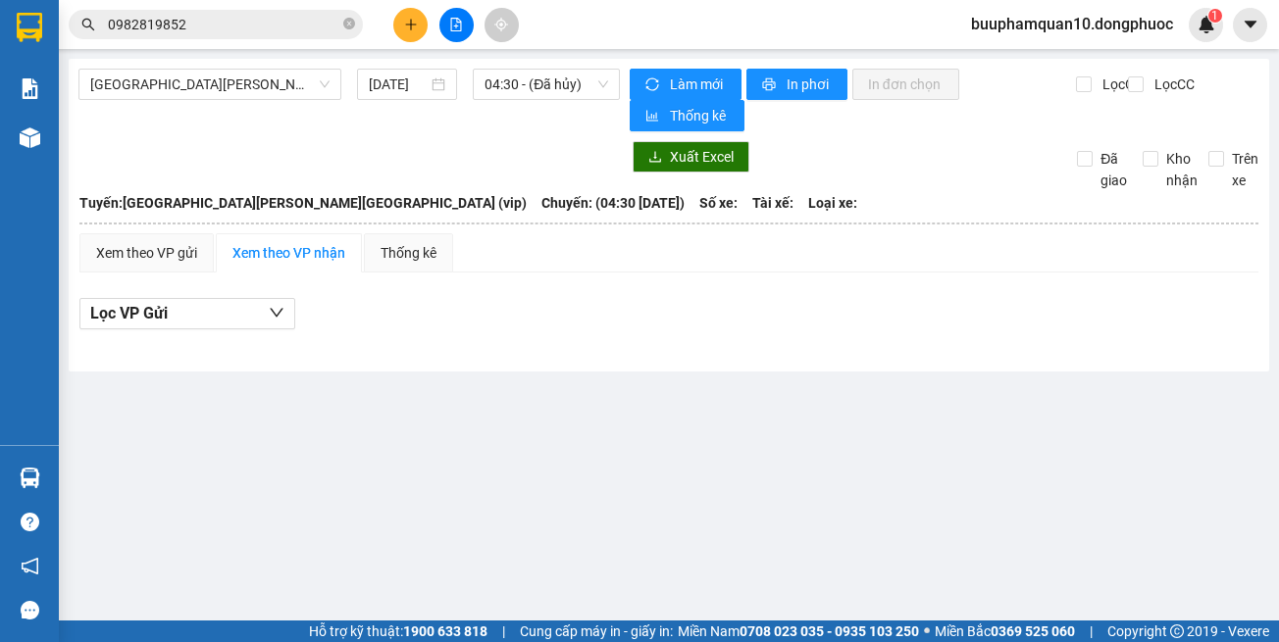
click at [530, 101] on div "Hồ Chí Minh - Tây Ninh (vip) 12/10/2025 04:30 - (Đã hủy)" at bounding box center [348, 100] width 541 height 63
click at [532, 86] on span "04:30 - (Đã hủy)" at bounding box center [546, 84] width 124 height 29
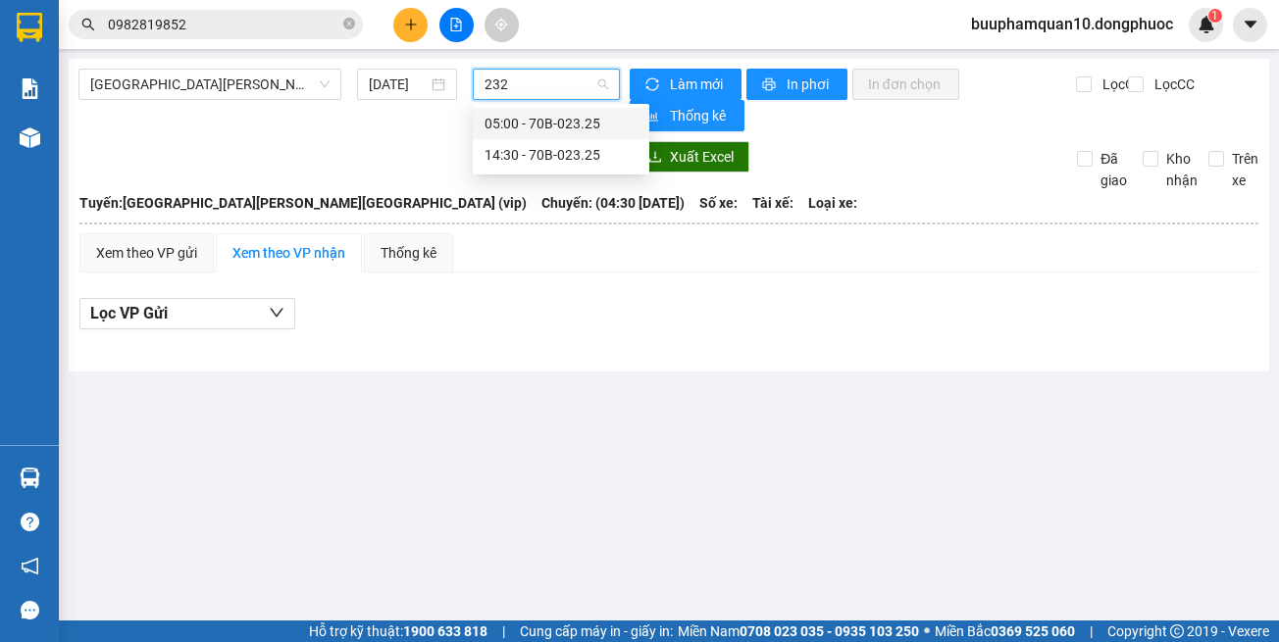
type input "2325"
click at [540, 145] on div "14:30 - 70B-023.25" at bounding box center [560, 155] width 153 height 22
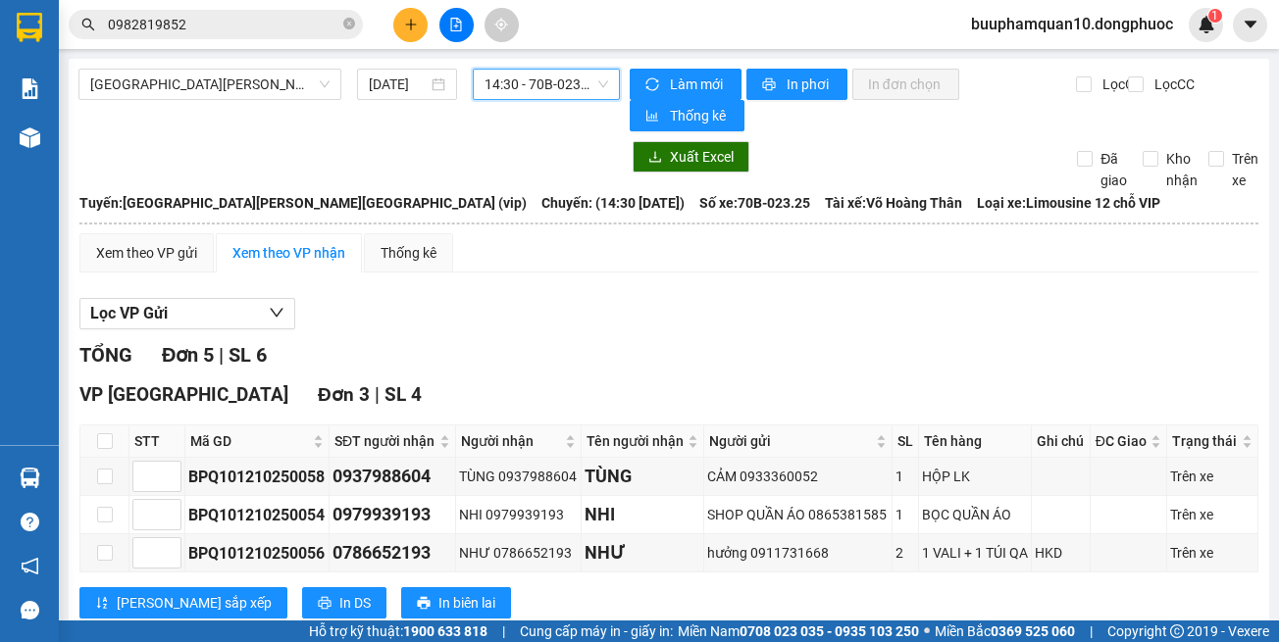
click at [551, 95] on span "14:30 - 70B-023.25" at bounding box center [546, 84] width 124 height 29
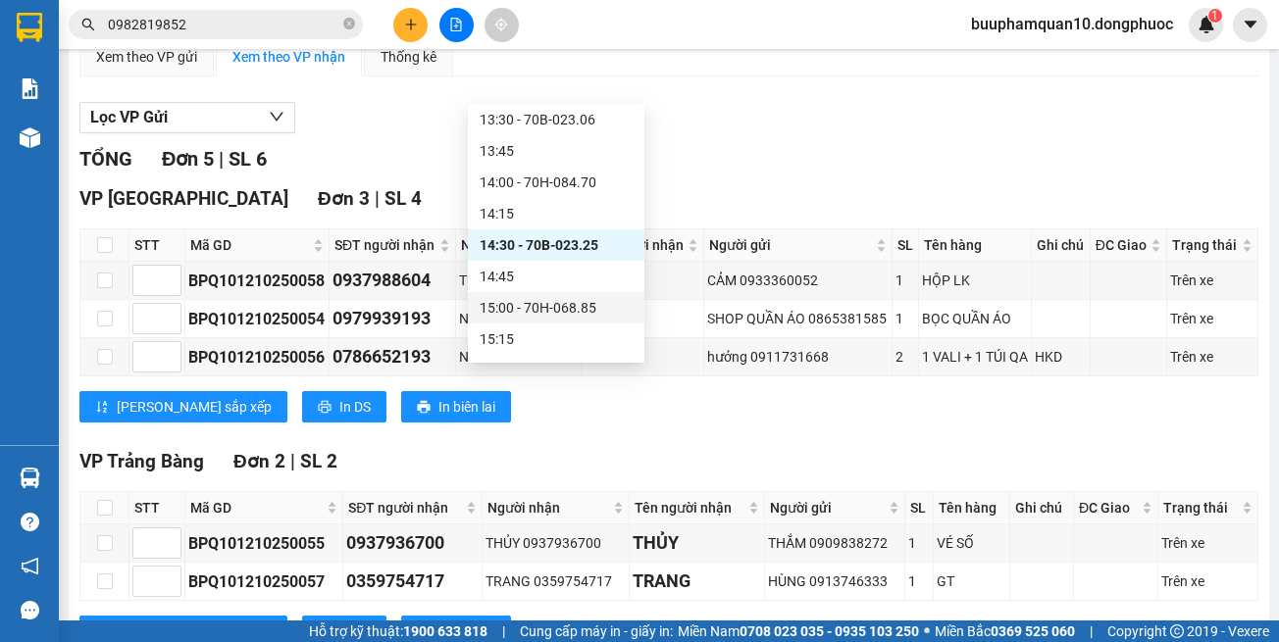
scroll to position [1263, 0]
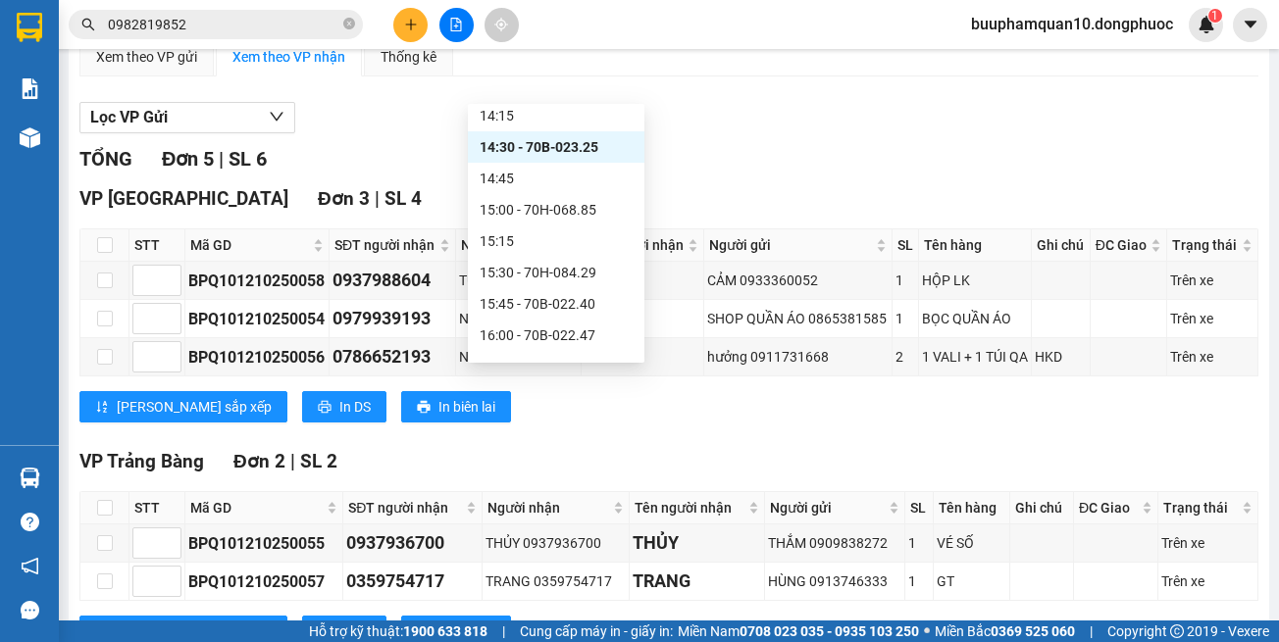
click at [756, 216] on div "VP Tây Ninh Đơn 3 | SL 4 STT Mã GD SĐT người nhận Người nhận Tên người nhận Ngư…" at bounding box center [668, 310] width 1179 height 253
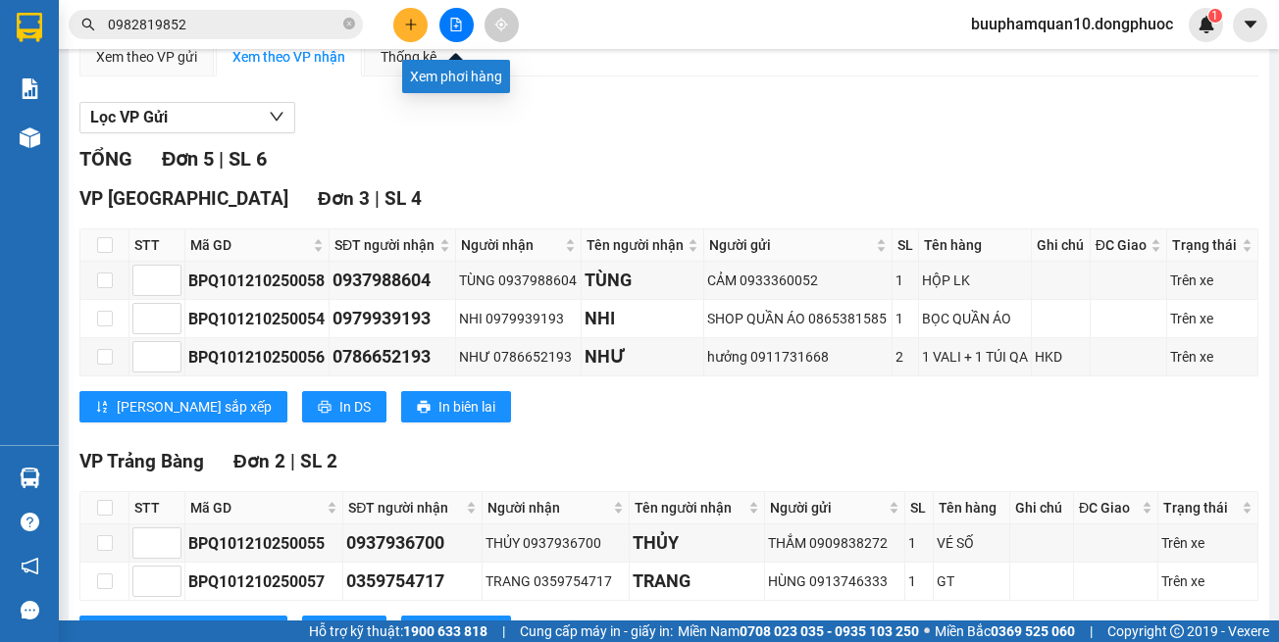
click at [450, 25] on icon "file-add" at bounding box center [456, 25] width 14 height 14
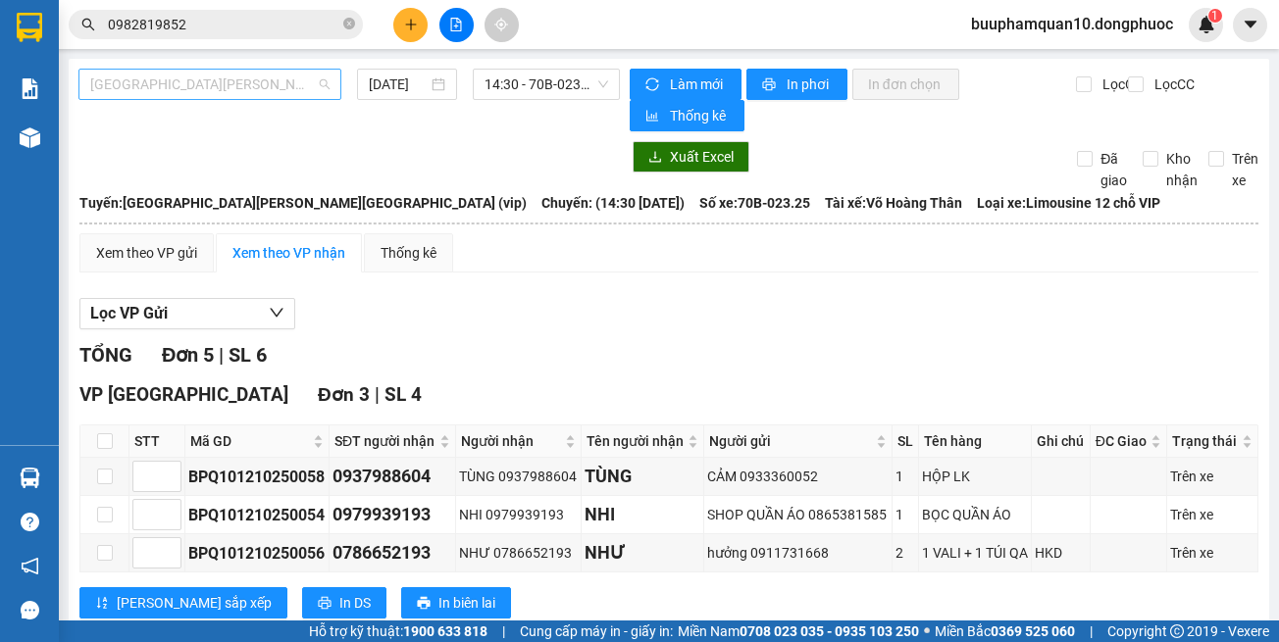
click at [153, 94] on span "Hồ Chí Minh - Tây Ninh (vip)" at bounding box center [209, 84] width 239 height 29
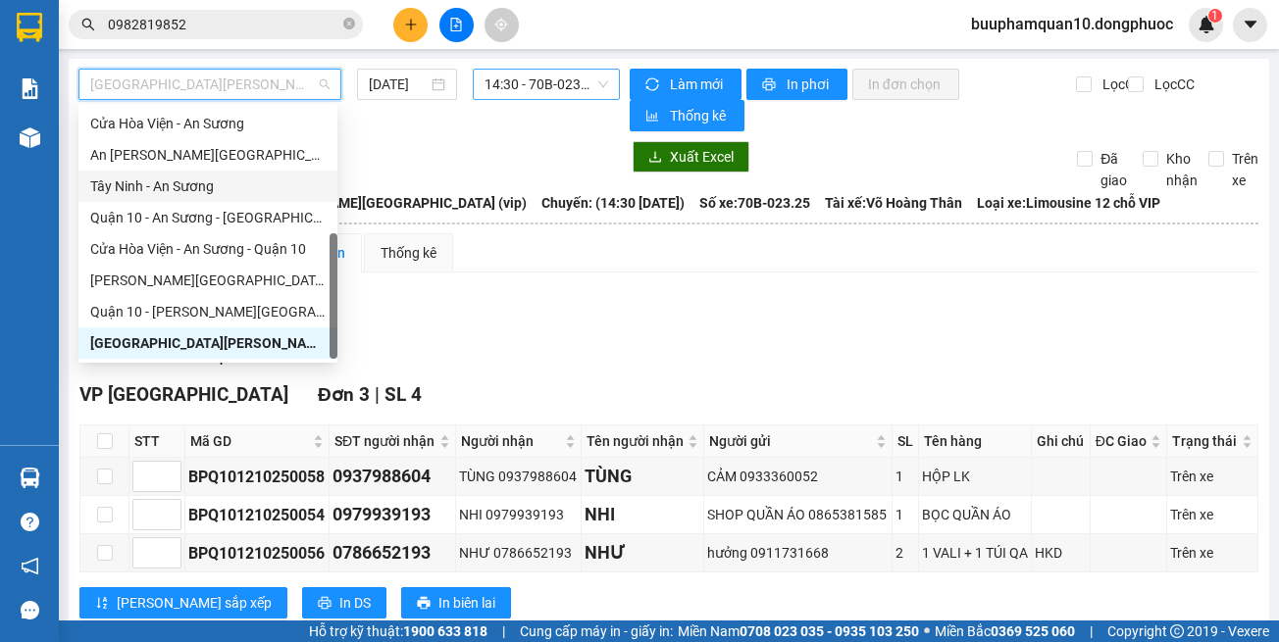
click at [503, 79] on span "14:30 - 70B-023.25" at bounding box center [546, 84] width 124 height 29
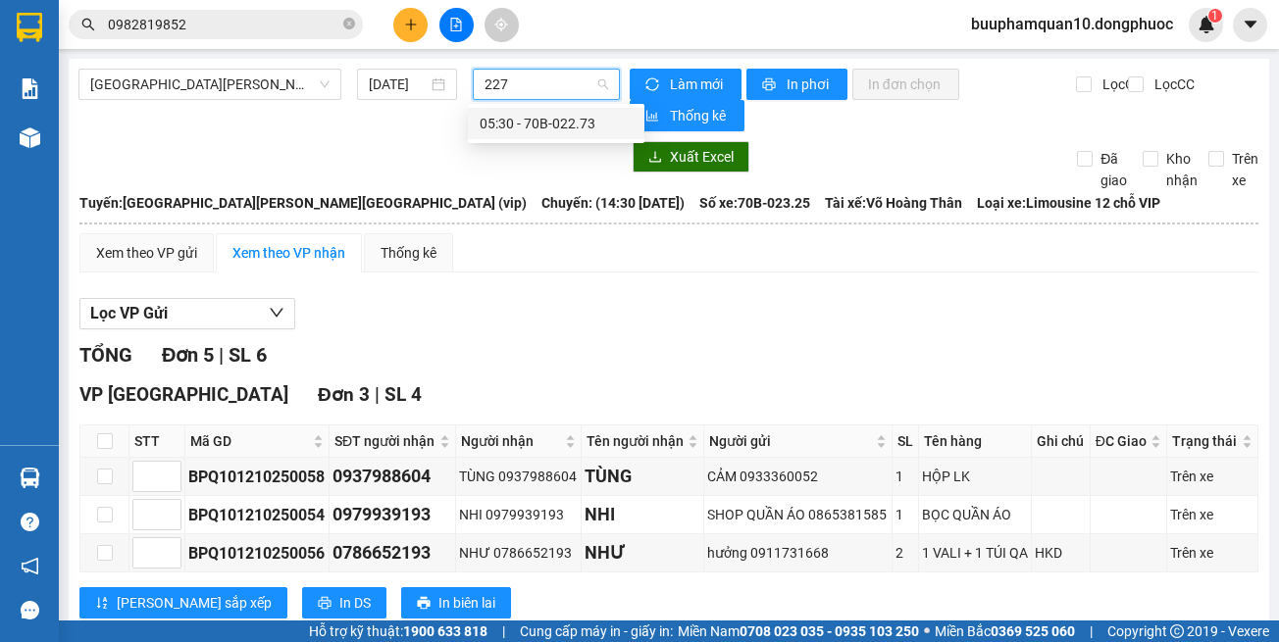
type input "227"
drag, startPoint x: 612, startPoint y: 283, endPoint x: 228, endPoint y: 123, distance: 416.7
click at [608, 282] on div "Xem theo VP gửi Xem theo VP nhận Thống kê Lọc VP Gửi TỔNG Đơn 5 | SL 6 VP Tây …" at bounding box center [668, 550] width 1179 height 634
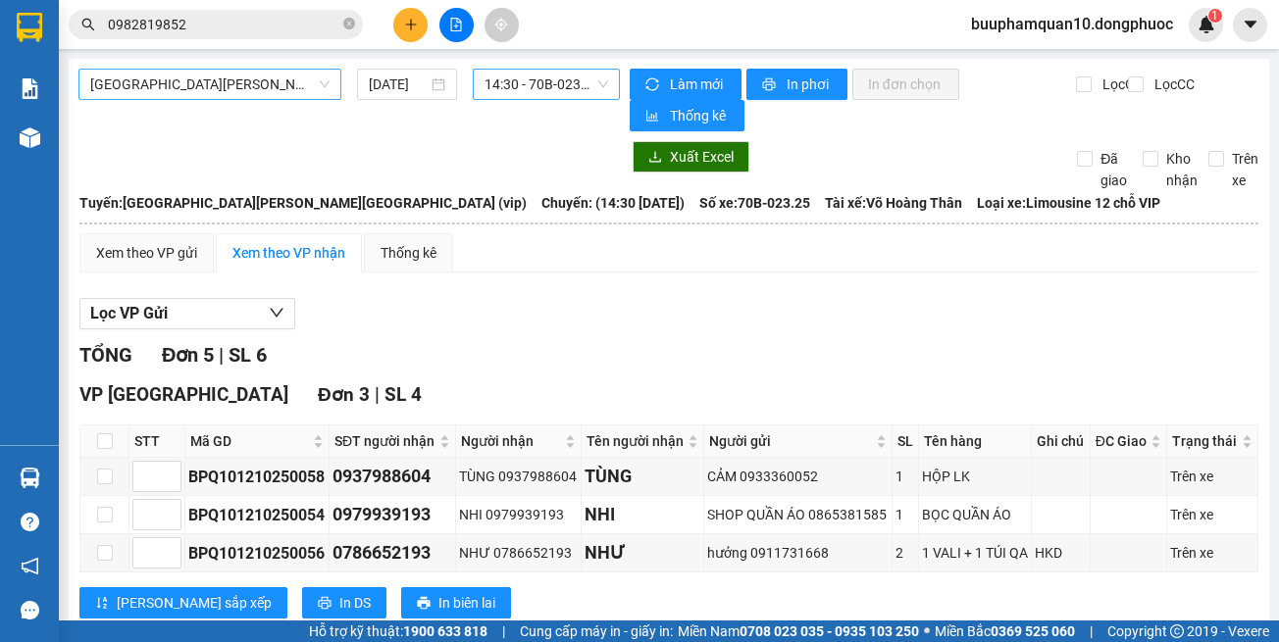
click at [212, 92] on span "Hồ Chí Minh - Tây Ninh (vip)" at bounding box center [209, 84] width 239 height 29
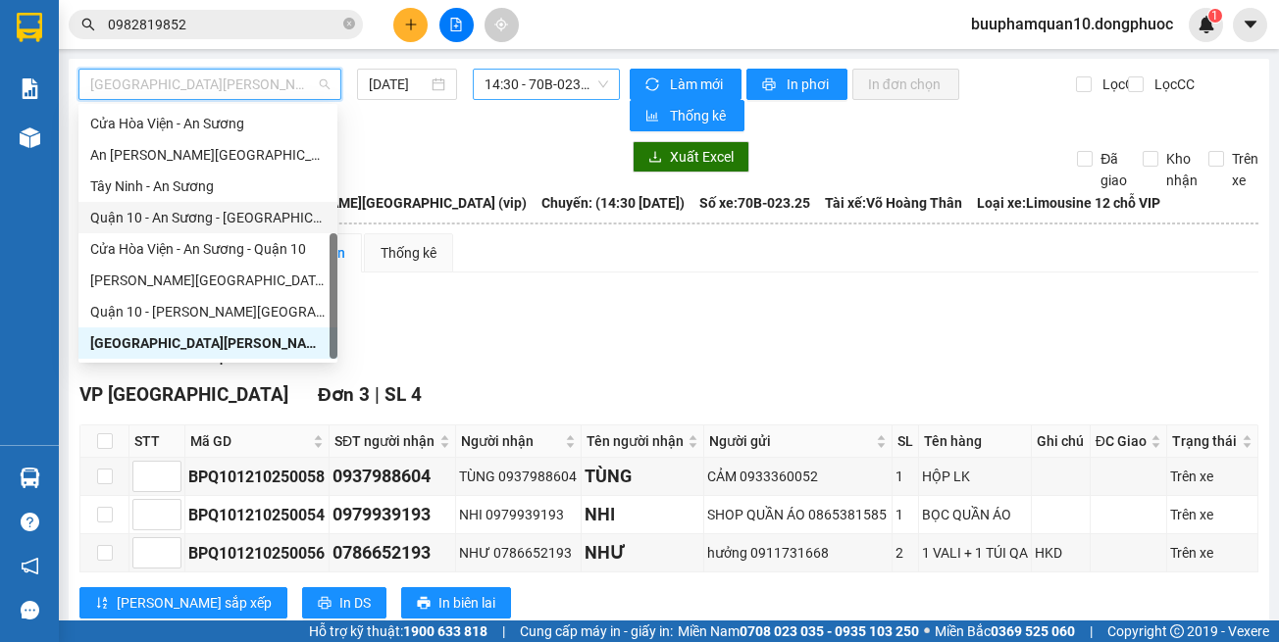
click at [249, 219] on div "Quận 10 - An Sương - Cửa Hòa Viện" at bounding box center [207, 218] width 235 height 22
type input "[DATE]"
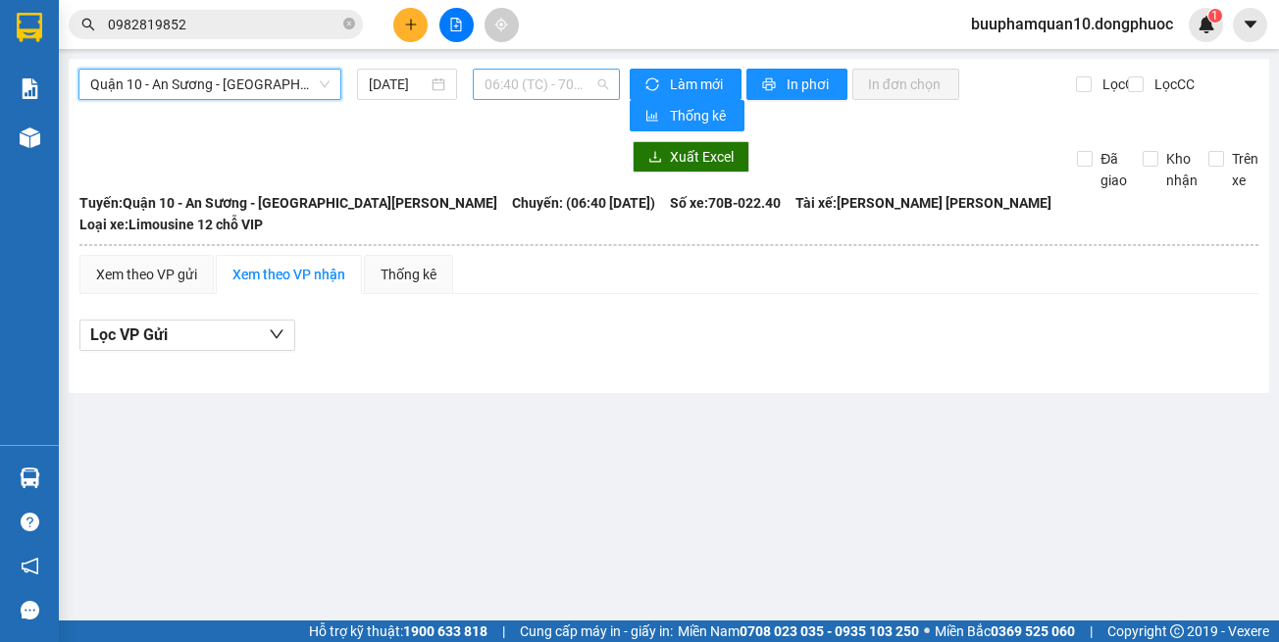
click at [507, 95] on span "06:40 (TC) - 70B-022.40" at bounding box center [546, 84] width 124 height 29
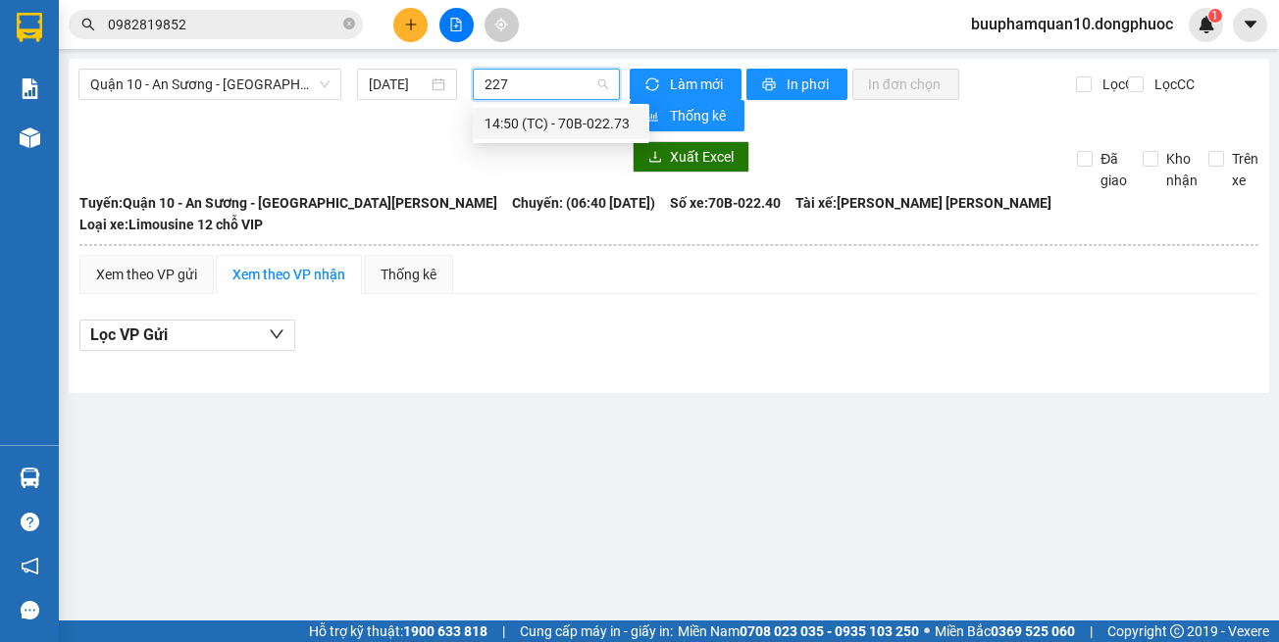
type input "227"
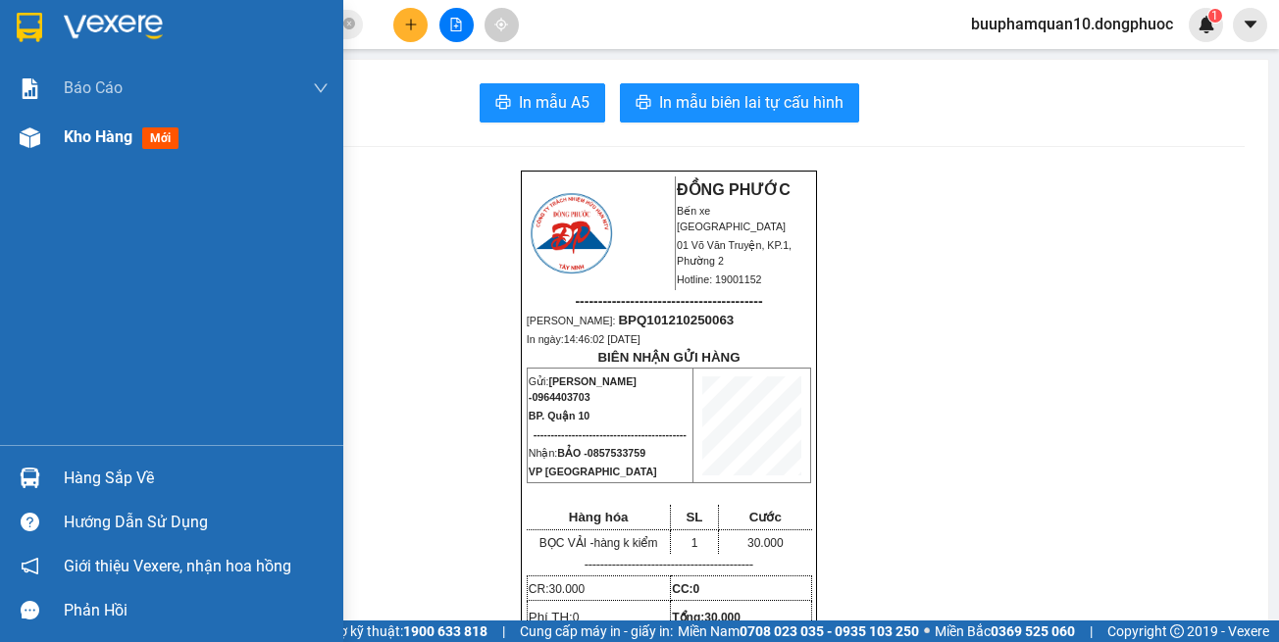
click at [35, 143] on img at bounding box center [30, 137] width 21 height 21
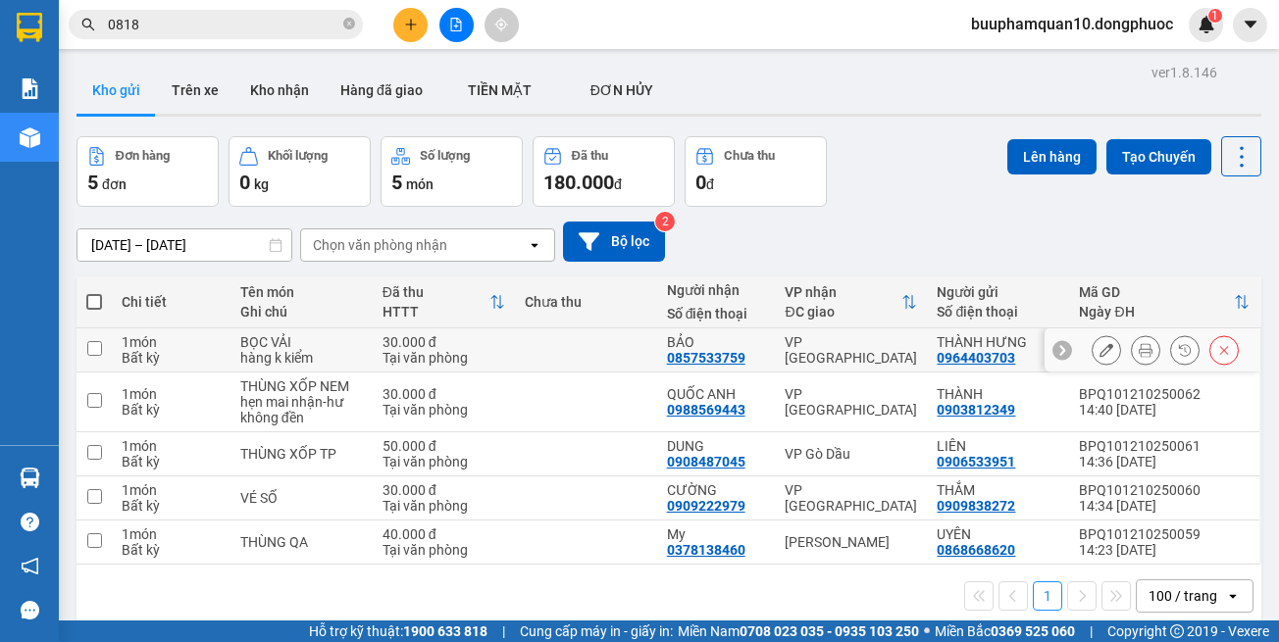
click at [839, 361] on td "VP [GEOGRAPHIC_DATA]" at bounding box center [851, 351] width 152 height 44
checkbox input "true"
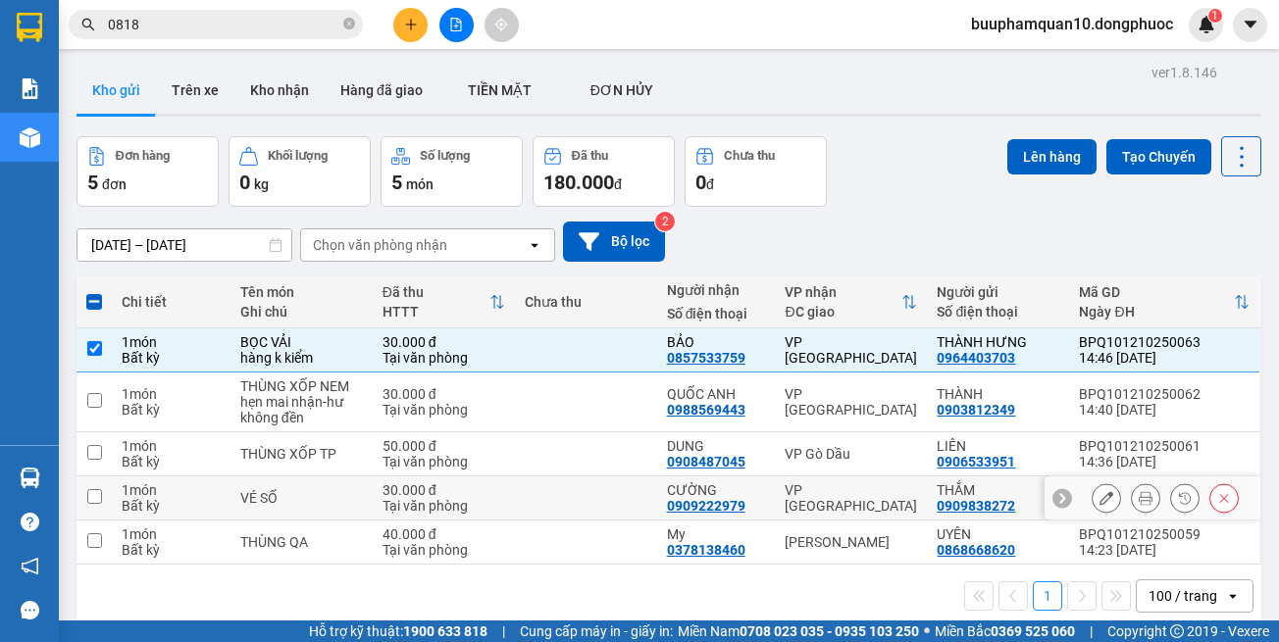
drag, startPoint x: 871, startPoint y: 503, endPoint x: 873, endPoint y: 521, distance: 17.8
click at [873, 505] on div "VP [GEOGRAPHIC_DATA]" at bounding box center [851, 497] width 132 height 31
checkbox input "true"
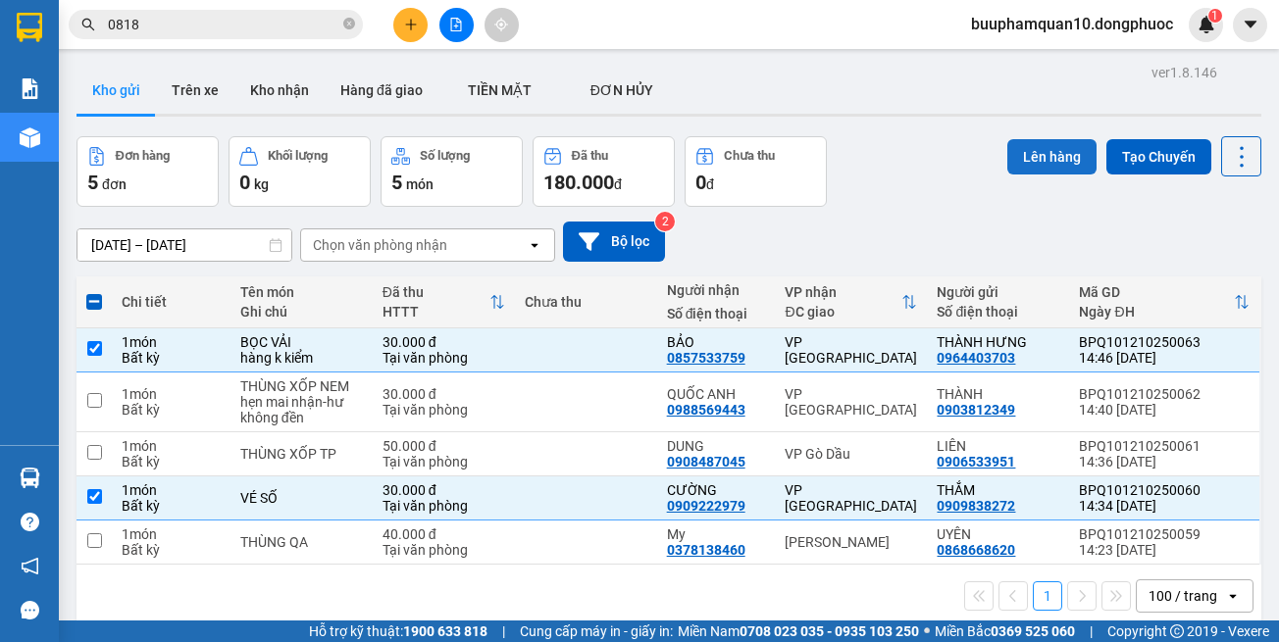
click at [1052, 139] on button "Lên hàng" at bounding box center [1051, 156] width 89 height 35
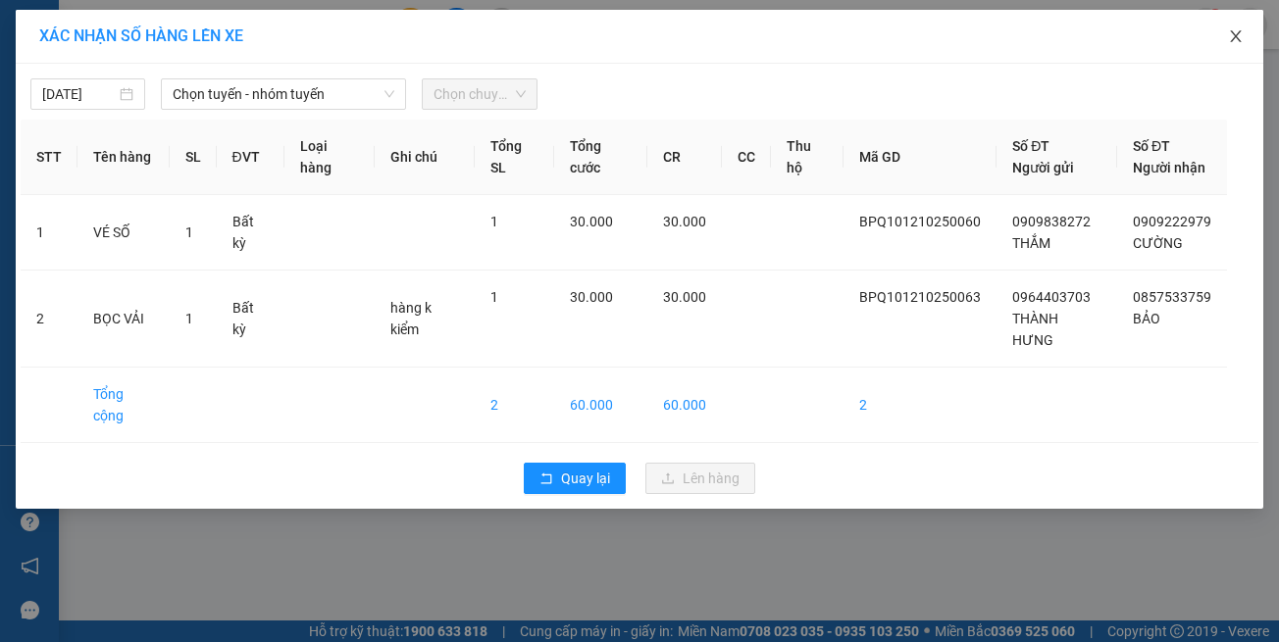
click at [1237, 33] on icon "close" at bounding box center [1236, 36] width 16 height 16
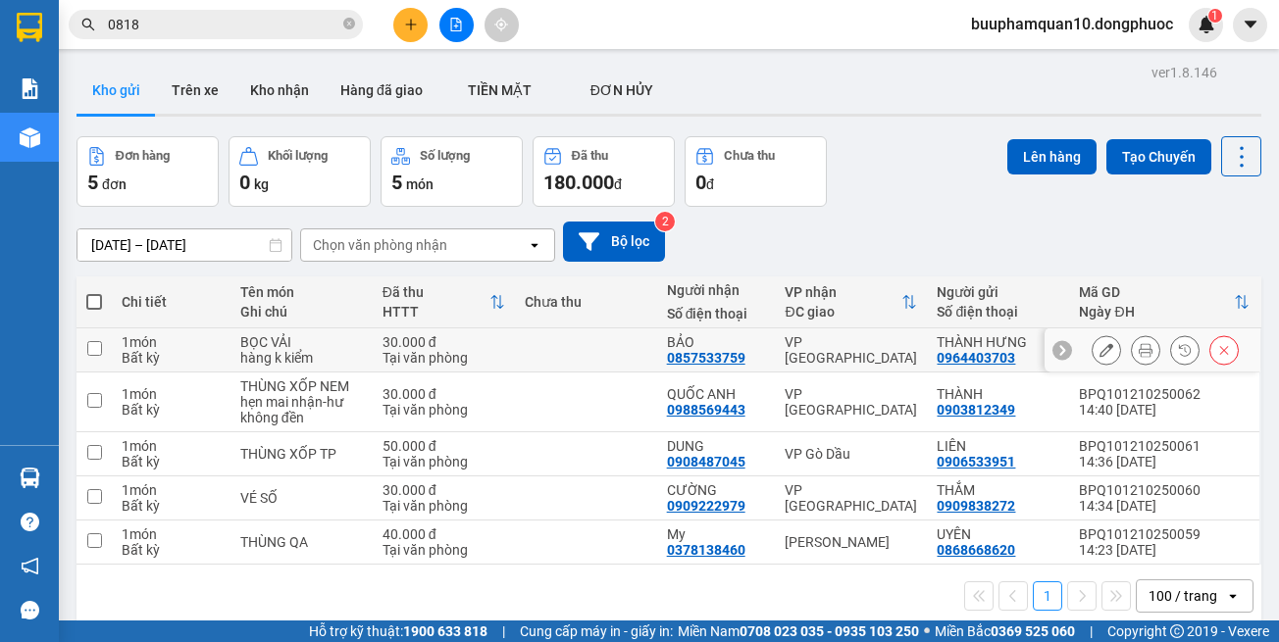
click at [837, 350] on div "VP [GEOGRAPHIC_DATA]" at bounding box center [851, 349] width 132 height 31
checkbox input "true"
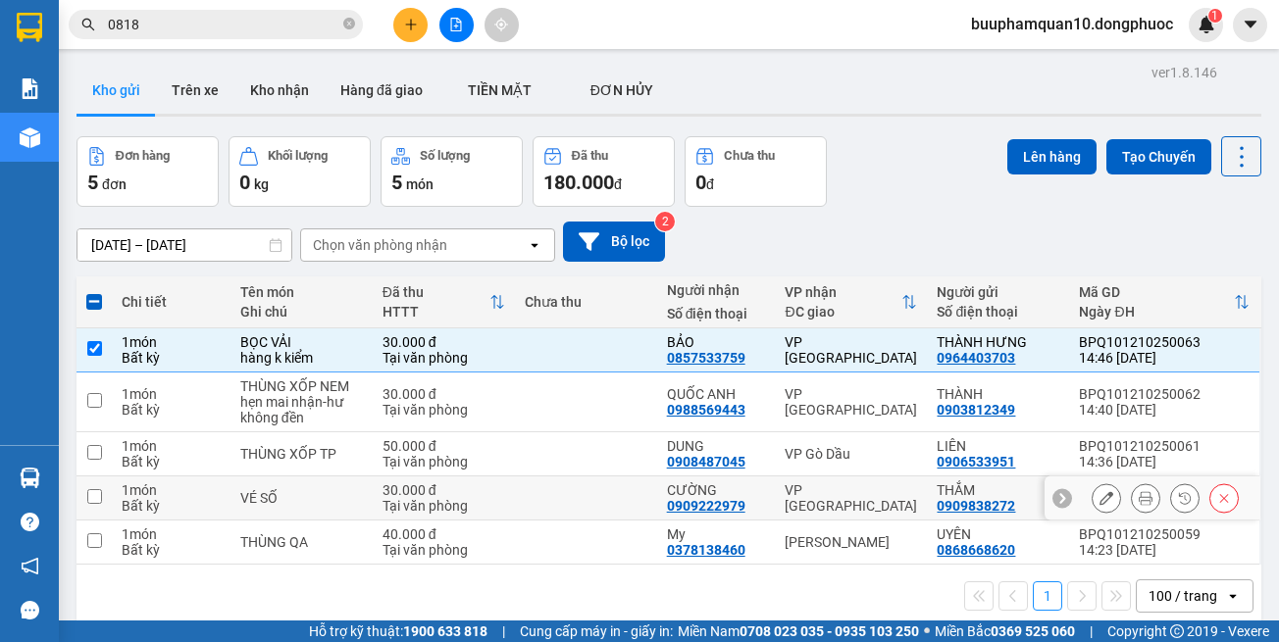
click at [850, 492] on div "VP [GEOGRAPHIC_DATA]" at bounding box center [851, 497] width 132 height 31
checkbox input "true"
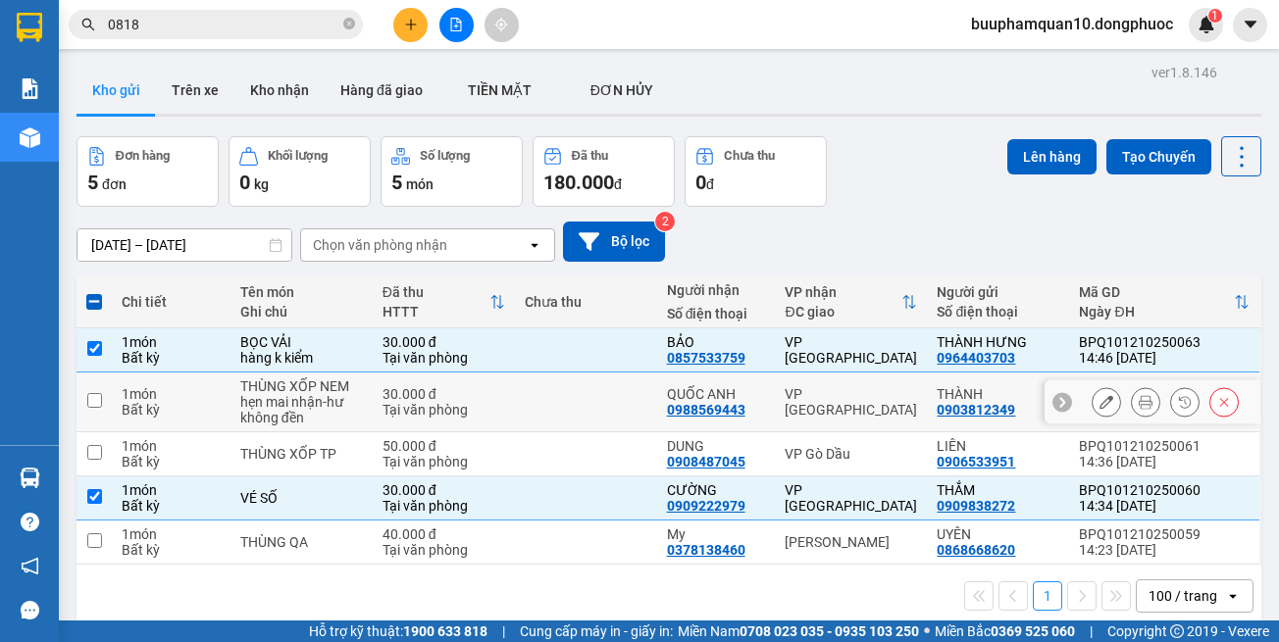
click at [866, 403] on div "VP Phước Đông" at bounding box center [851, 401] width 132 height 31
checkbox input "true"
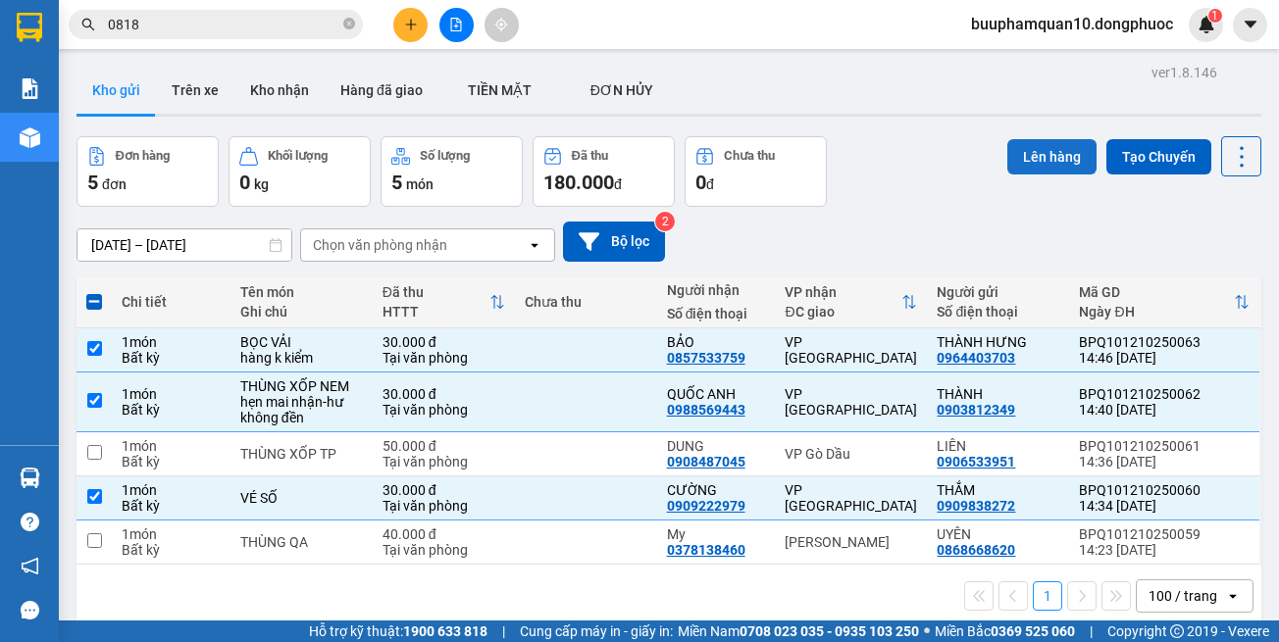
click at [1054, 158] on button "Lên hàng" at bounding box center [1051, 156] width 89 height 35
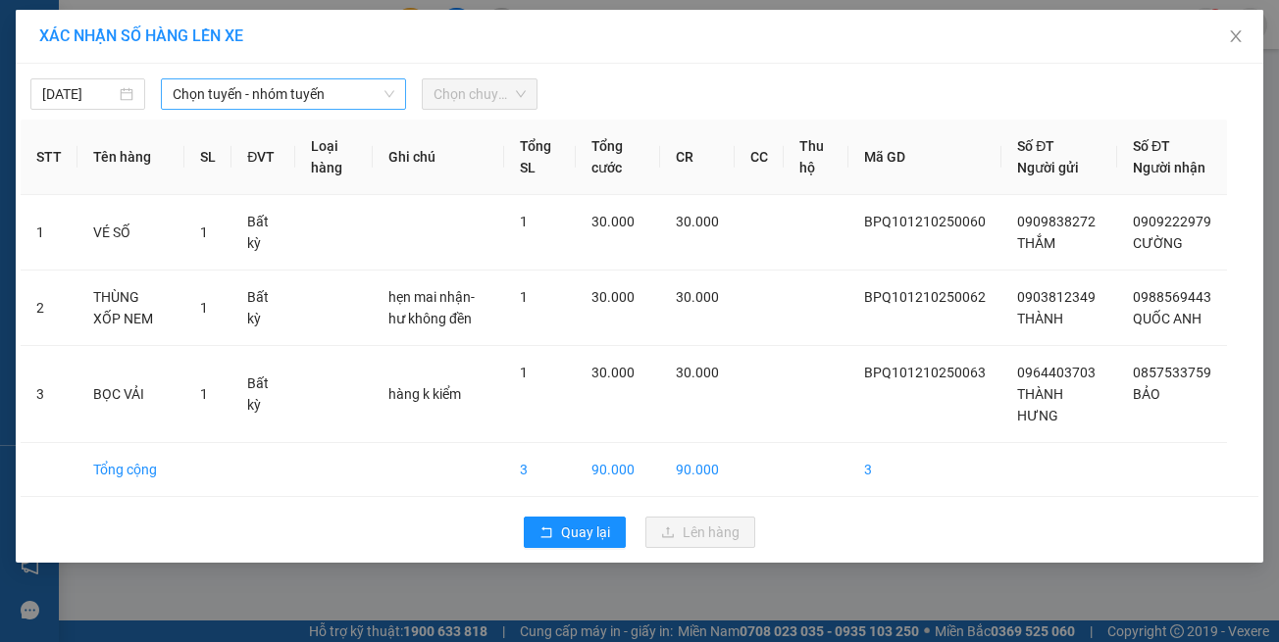
click at [304, 95] on span "Chọn tuyến - nhóm tuyến" at bounding box center [284, 93] width 222 height 29
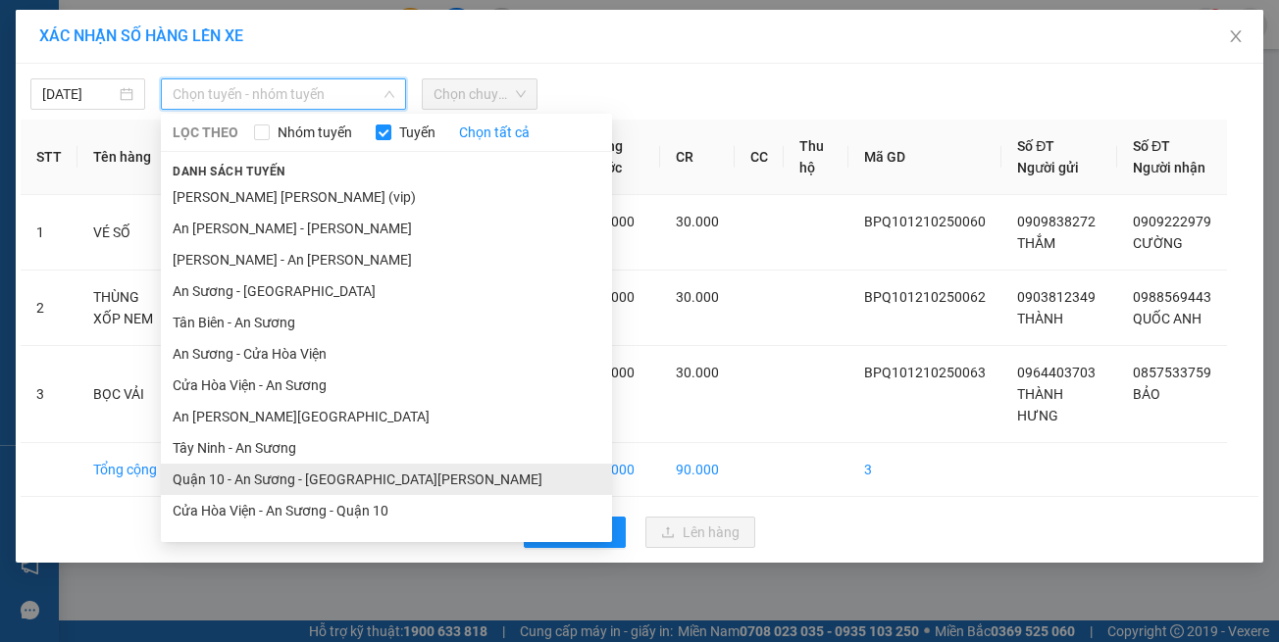
click at [358, 494] on li "Quận 10 - An Sương - Cửa Hòa Viện" at bounding box center [386, 479] width 451 height 31
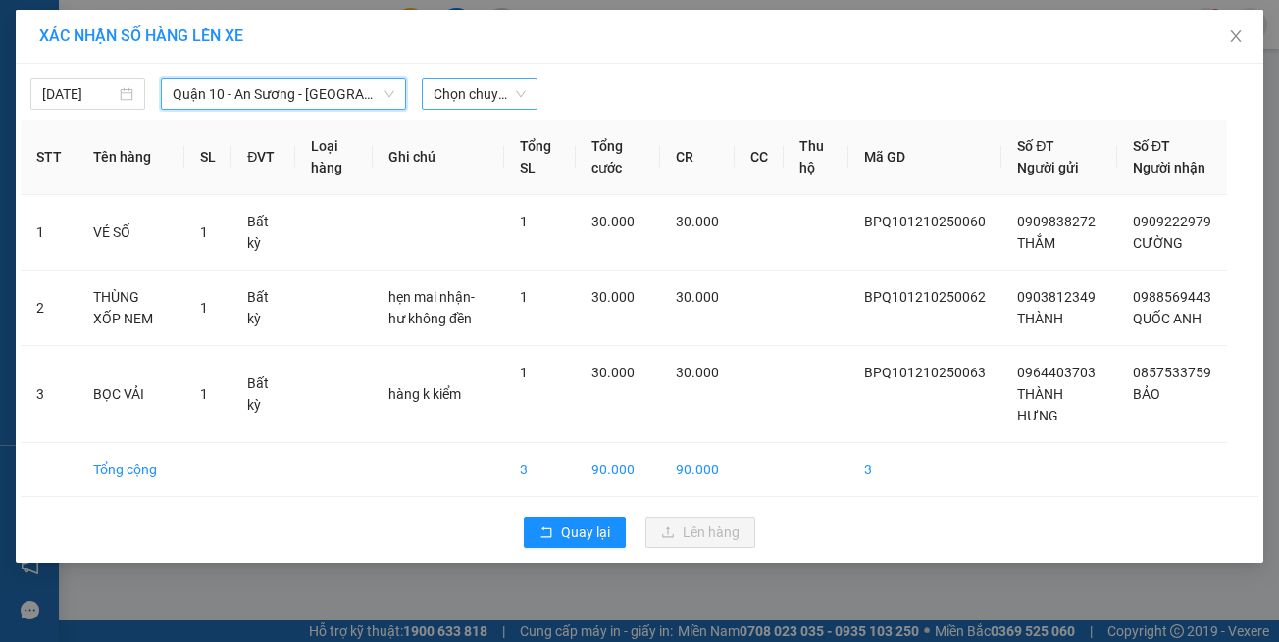
click at [477, 82] on span "Chọn chuyến" at bounding box center [478, 93] width 91 height 29
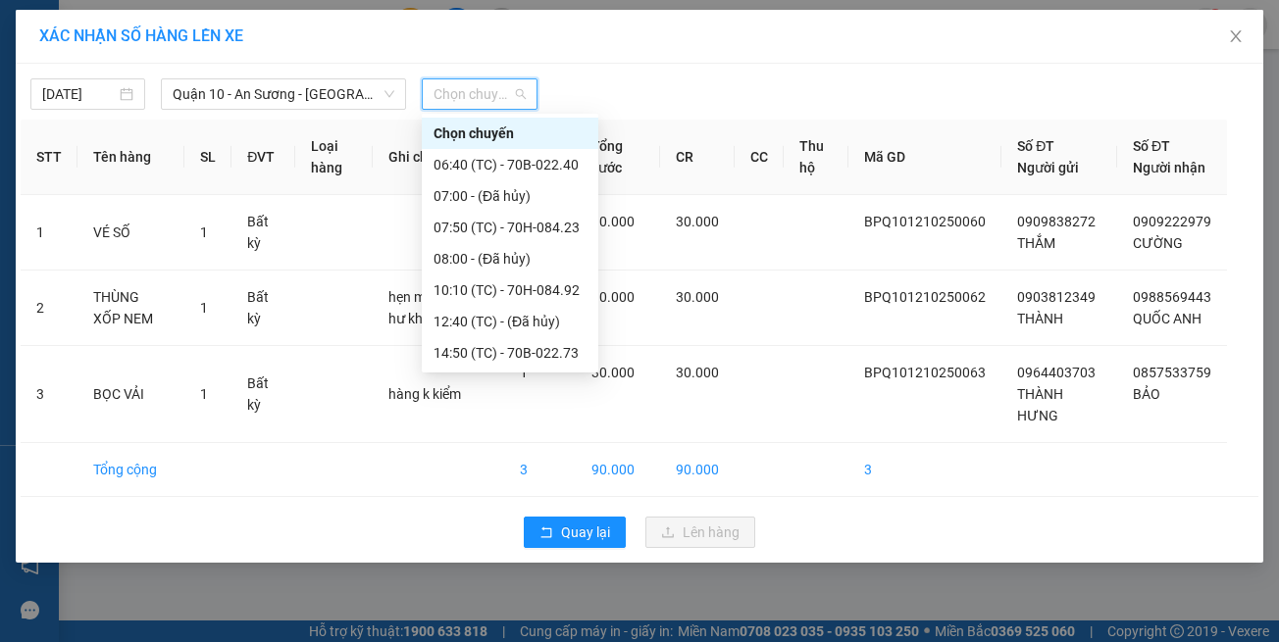
type input "5"
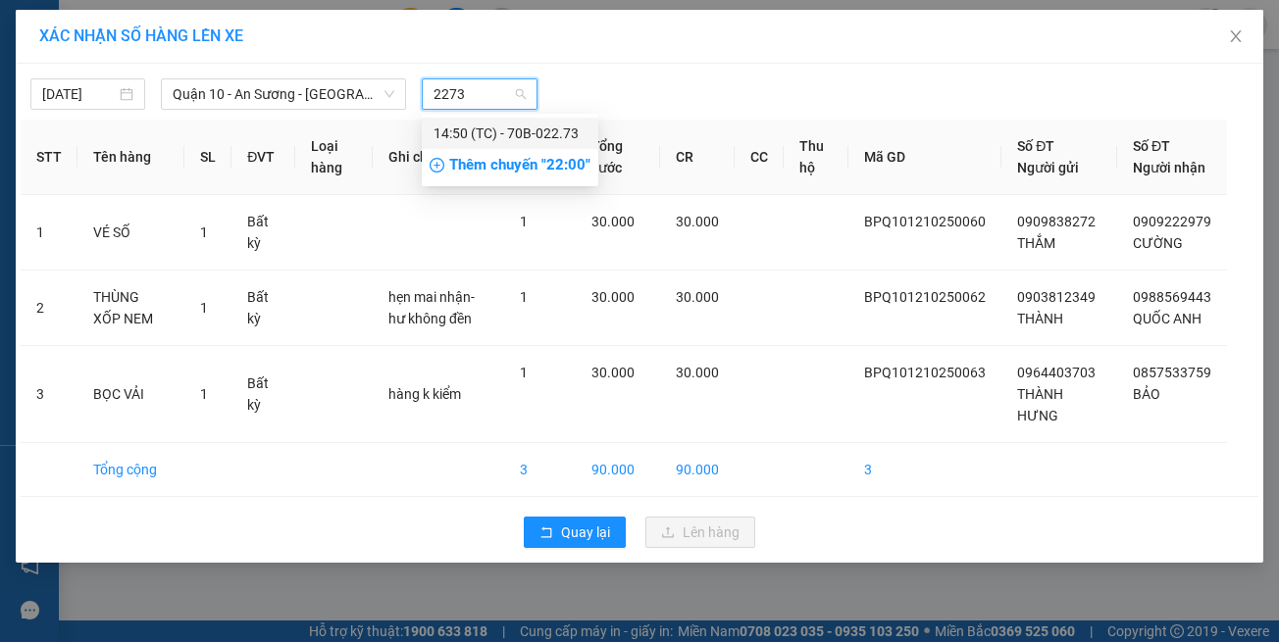
type input "2273"
click at [506, 149] on div "Thêm chuyến " 22:00 "" at bounding box center [510, 165] width 177 height 33
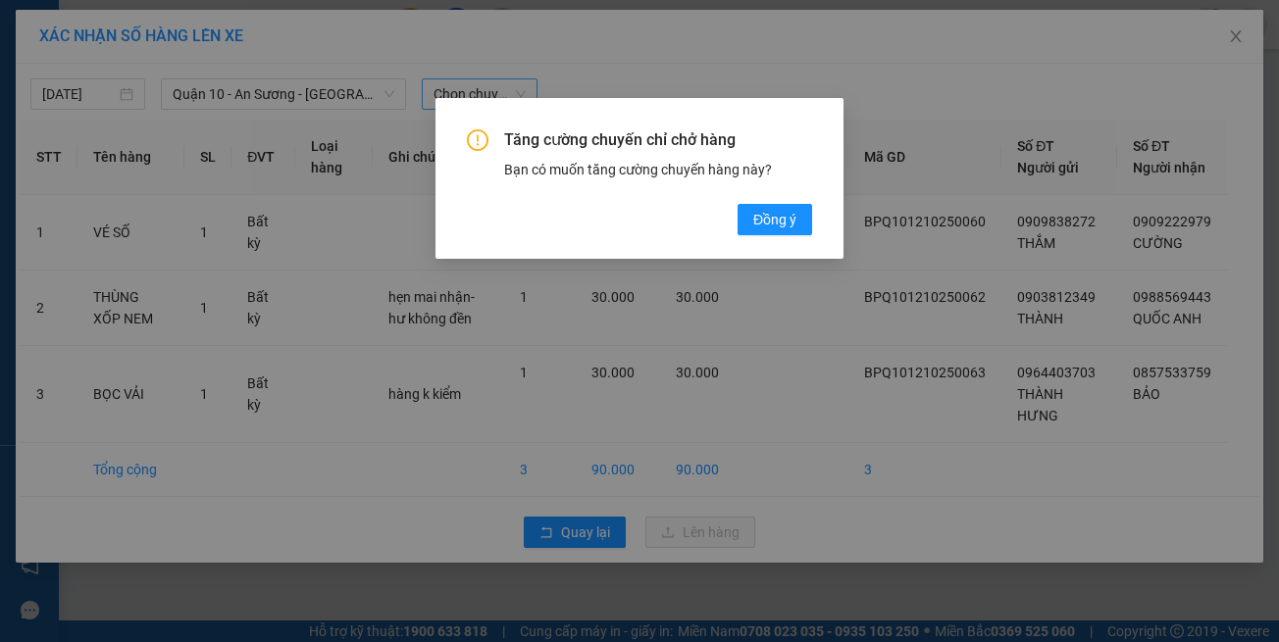
click at [864, 62] on div "Tăng cường chuyến chỉ chở hàng Bạn có muốn tăng cường chuyến hàng này? Đồng ý" at bounding box center [639, 321] width 1279 height 642
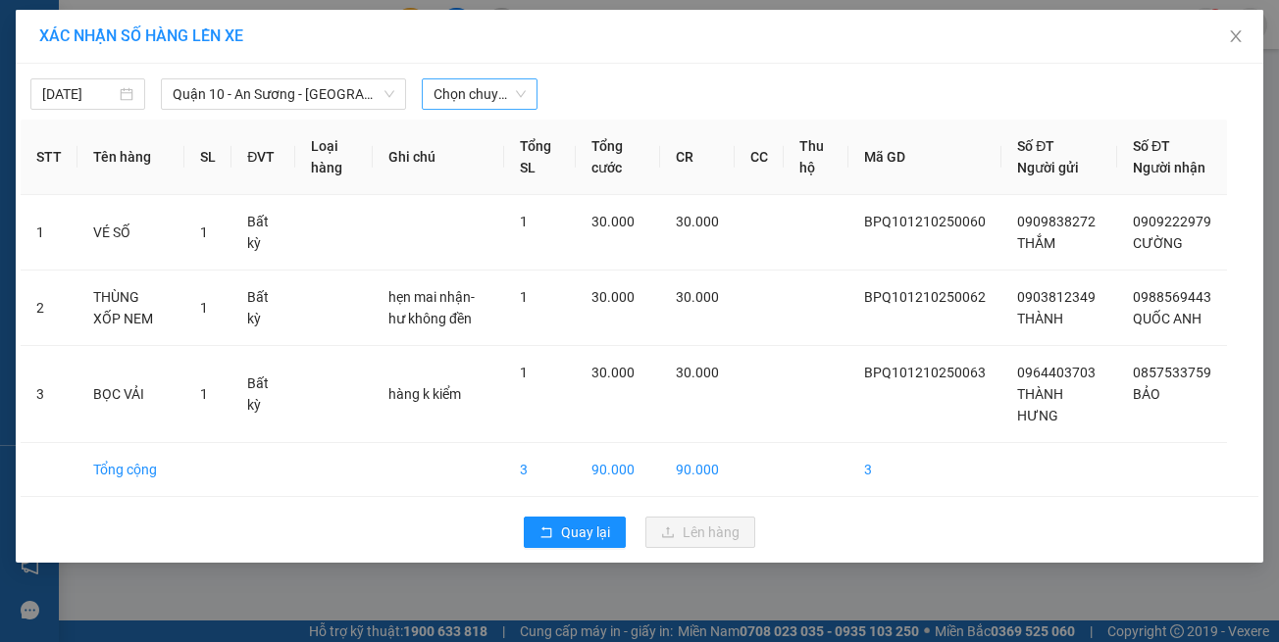
click at [517, 91] on span "Chọn chuyến" at bounding box center [478, 93] width 91 height 29
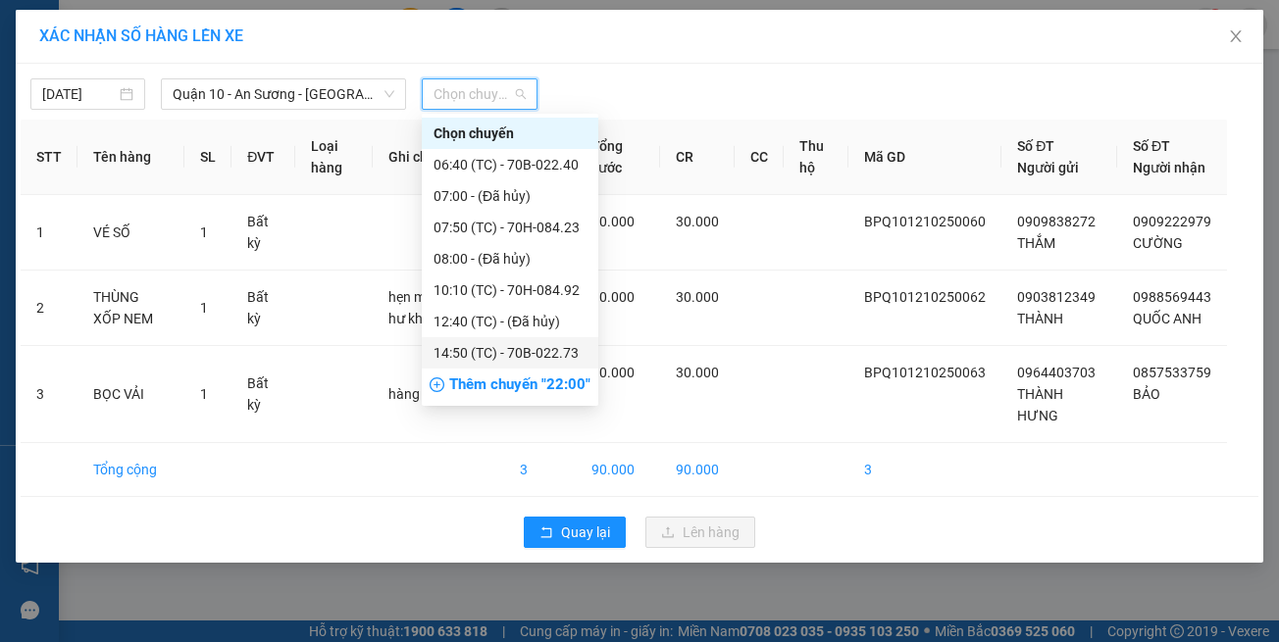
click at [574, 353] on div "14:50 (TC) - 70B-022.73" at bounding box center [509, 353] width 153 height 22
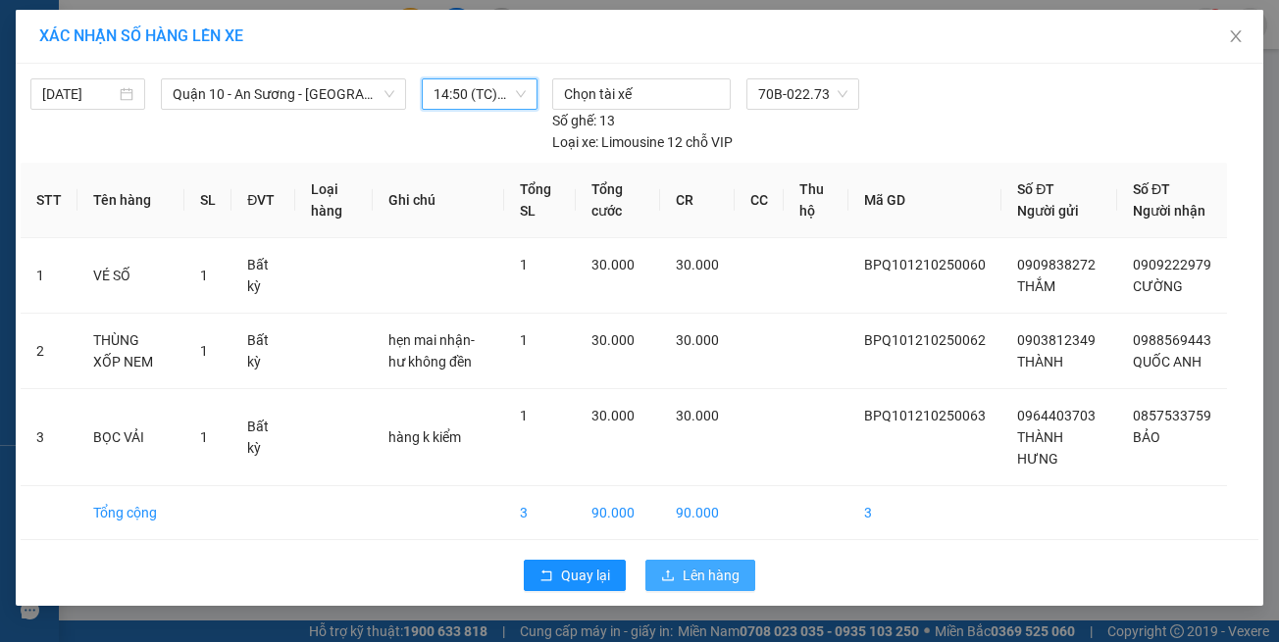
click at [665, 571] on icon "upload" at bounding box center [668, 575] width 12 height 11
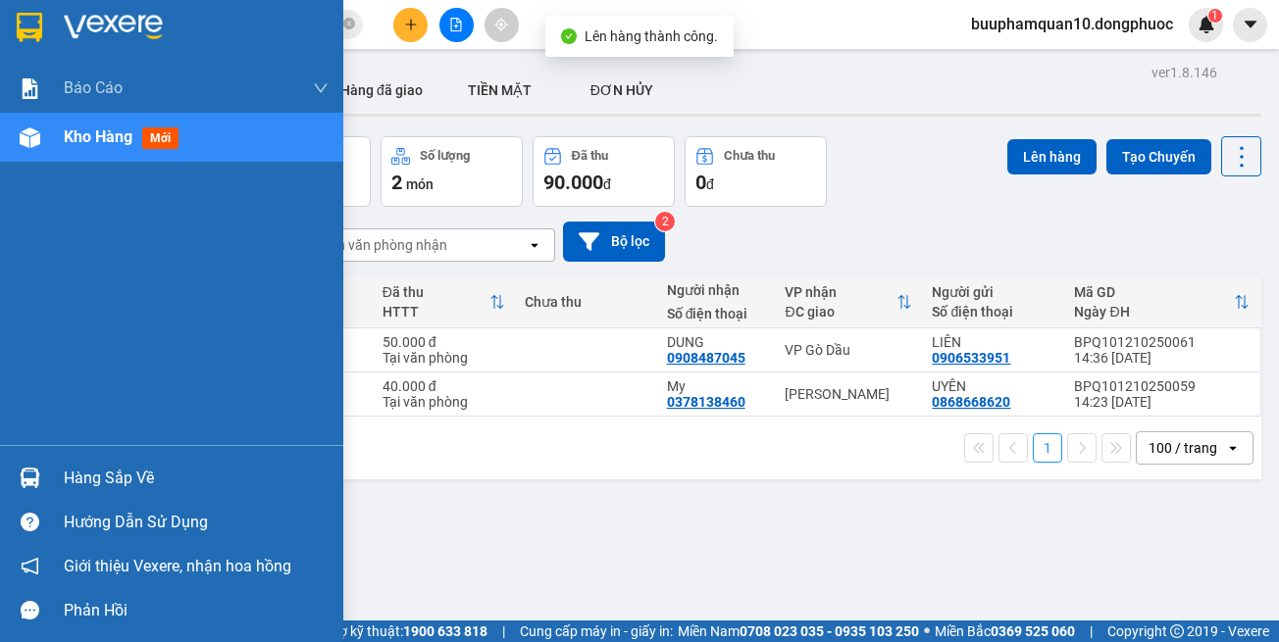
click at [42, 475] on div at bounding box center [30, 478] width 34 height 34
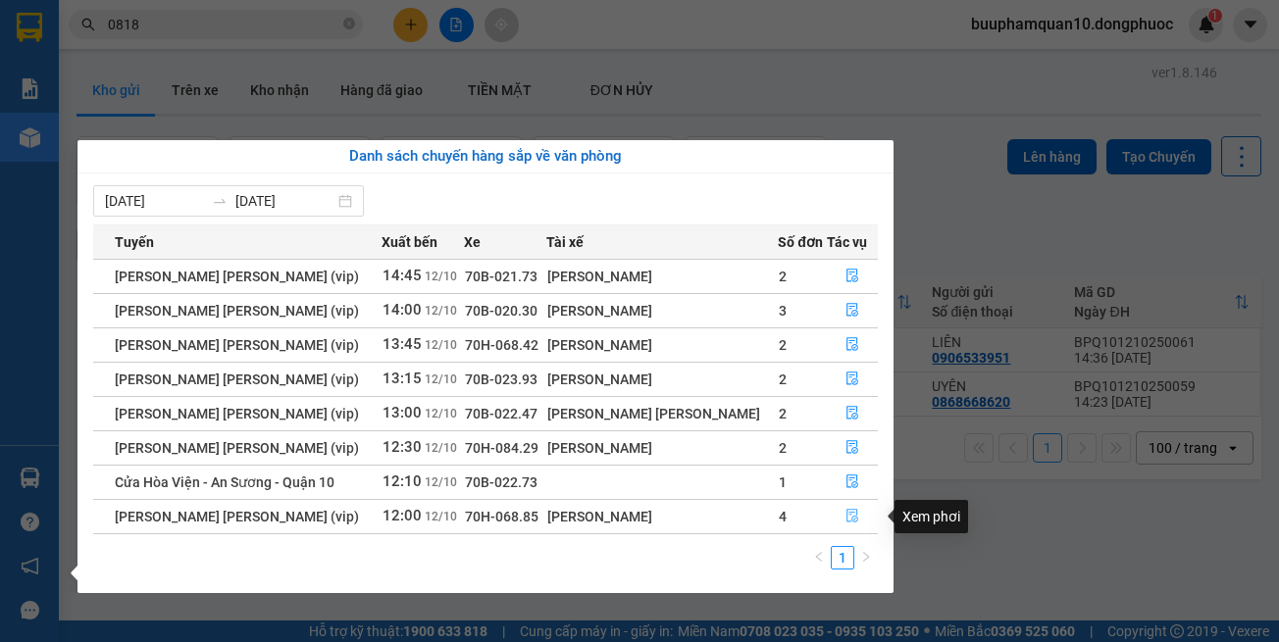
click at [837, 515] on button "button" at bounding box center [852, 516] width 49 height 31
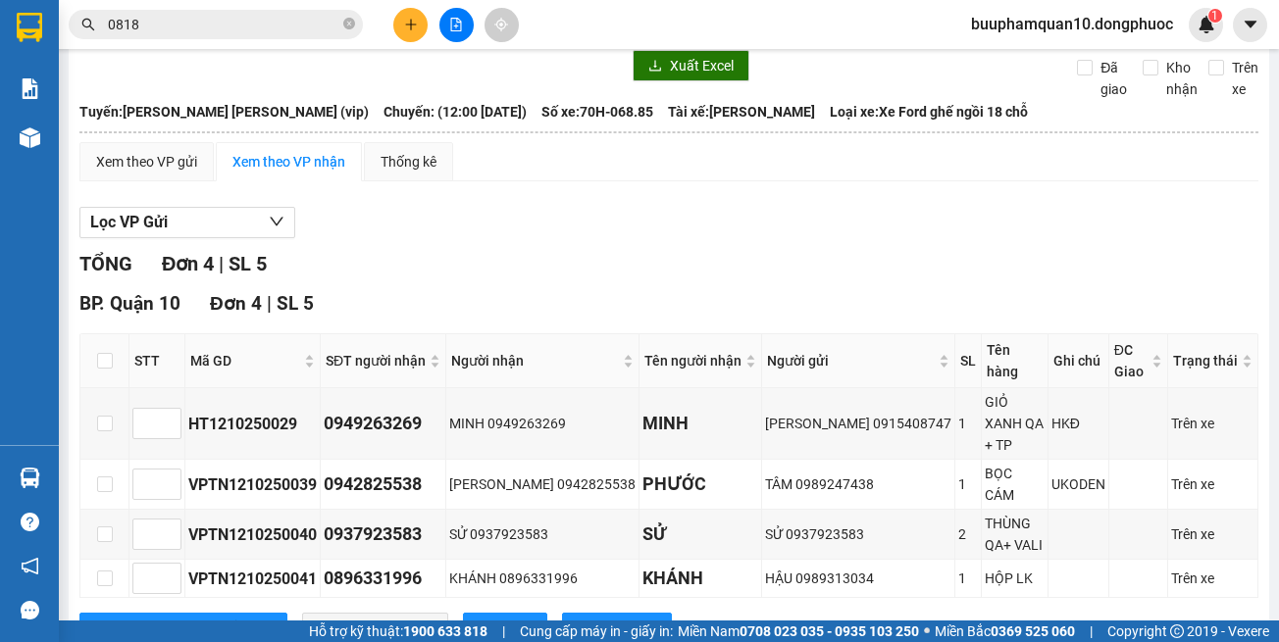
scroll to position [91, 0]
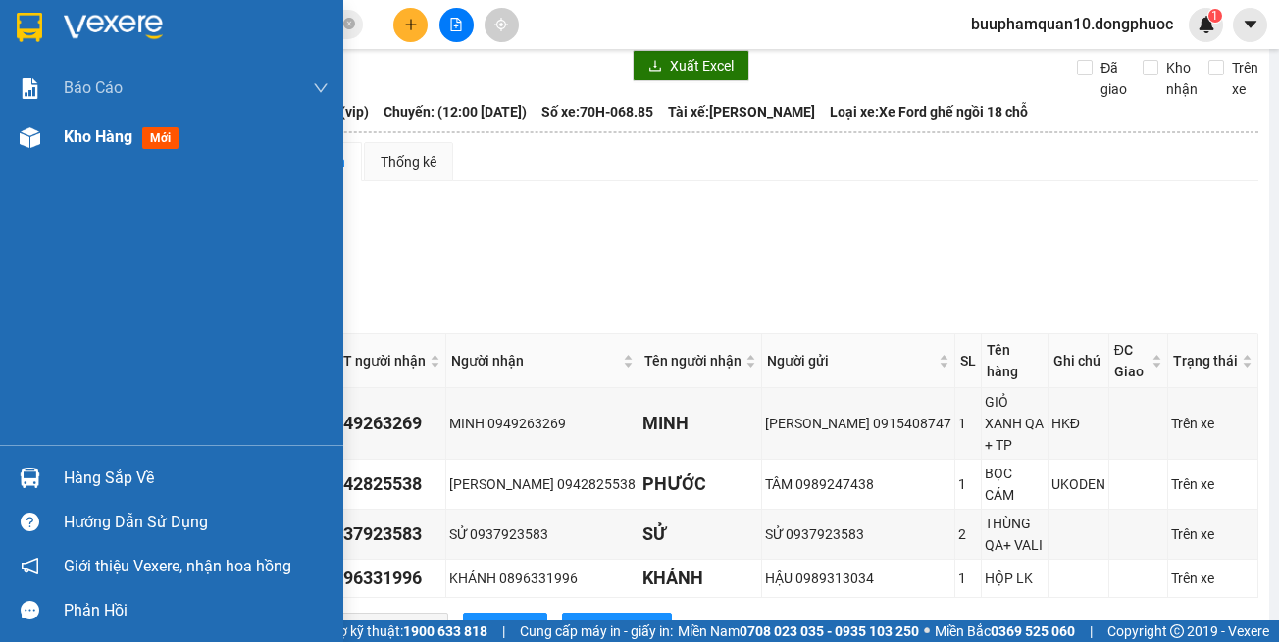
click at [53, 138] on div "Kho hàng mới" at bounding box center [171, 137] width 343 height 49
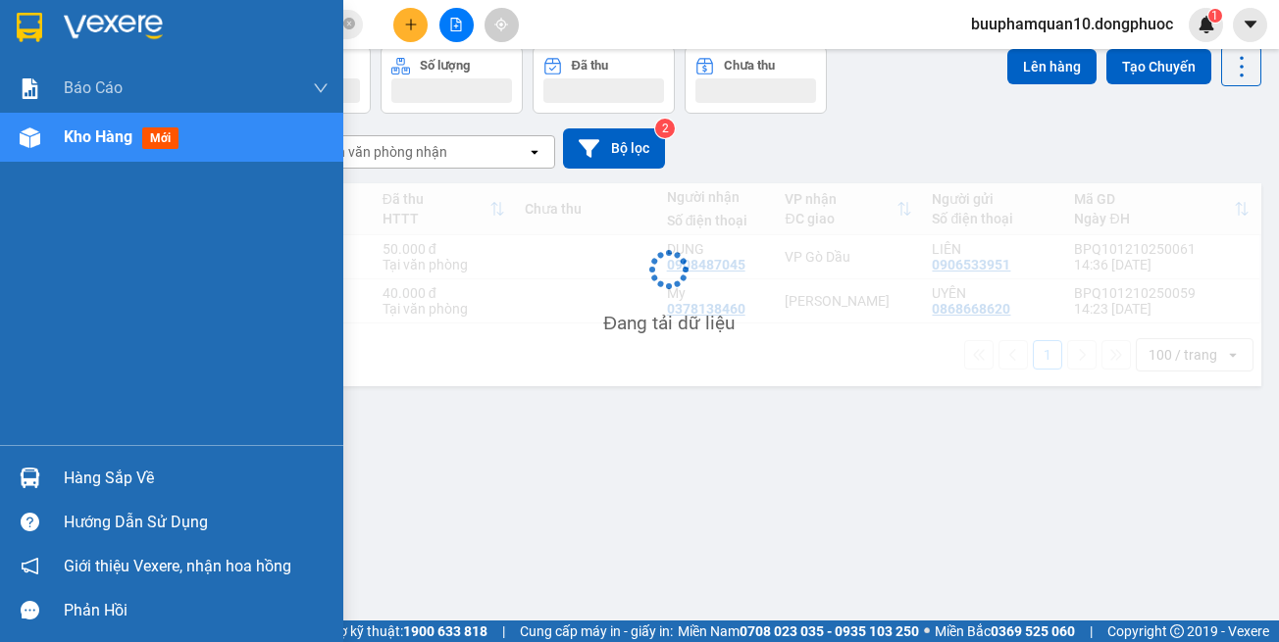
scroll to position [90, 0]
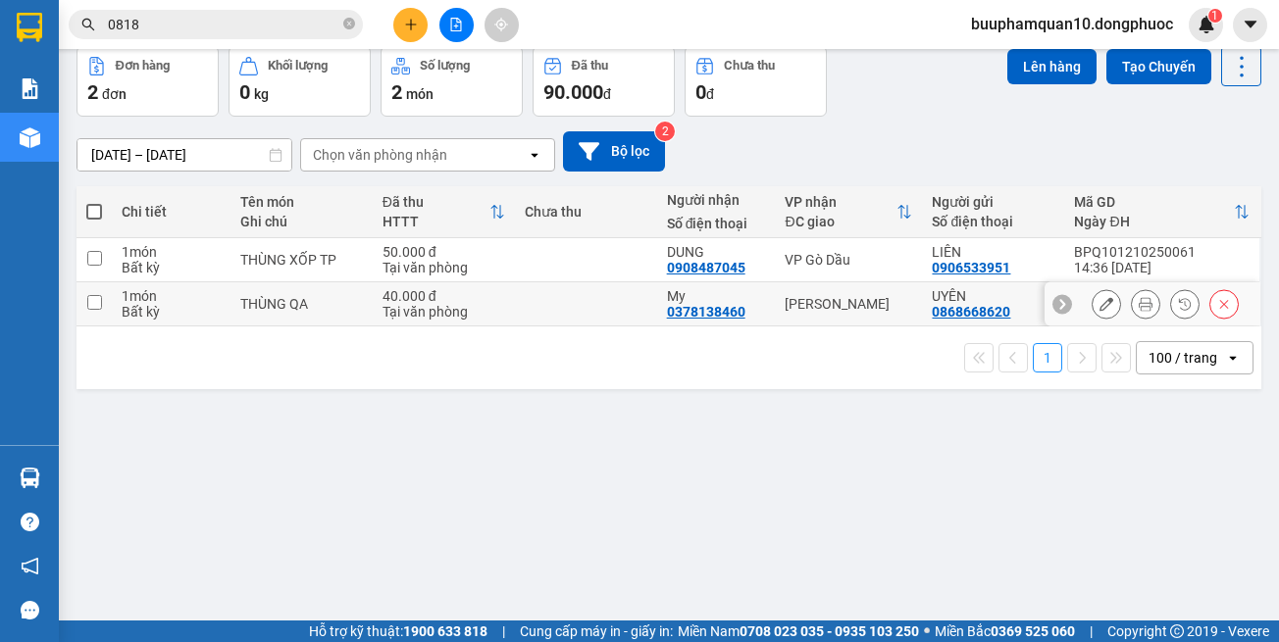
click at [836, 288] on td "[PERSON_NAME]" at bounding box center [848, 304] width 147 height 44
checkbox input "true"
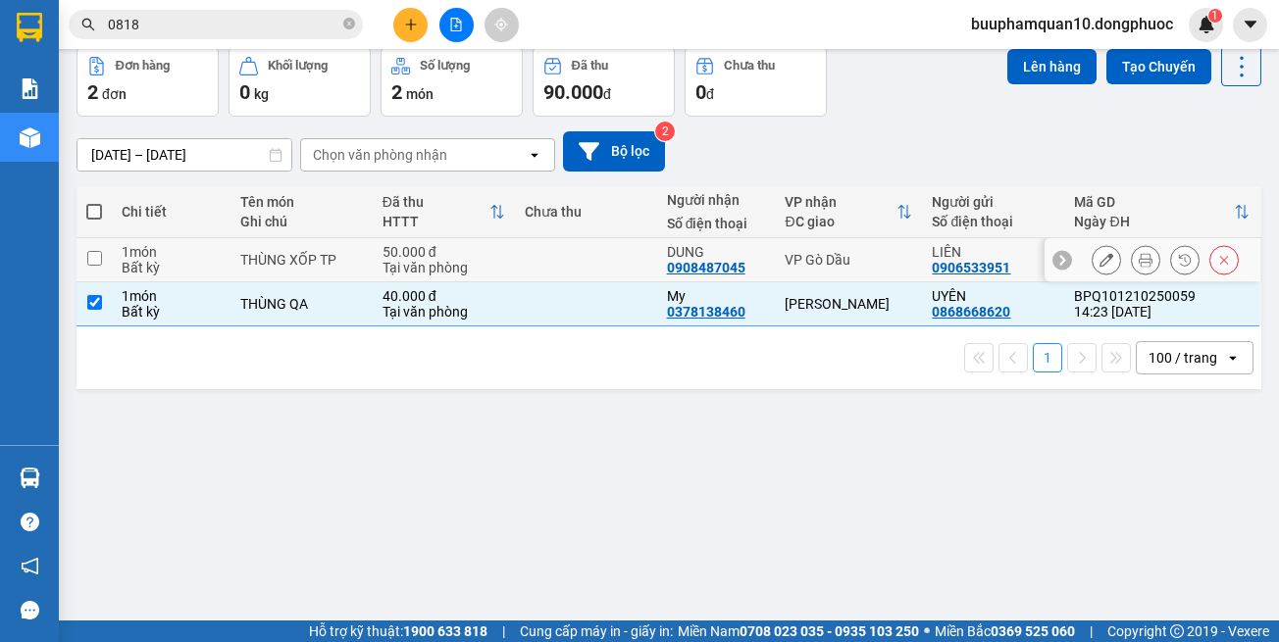
click at [827, 264] on div "VP Gò Dầu" at bounding box center [848, 260] width 127 height 16
checkbox input "true"
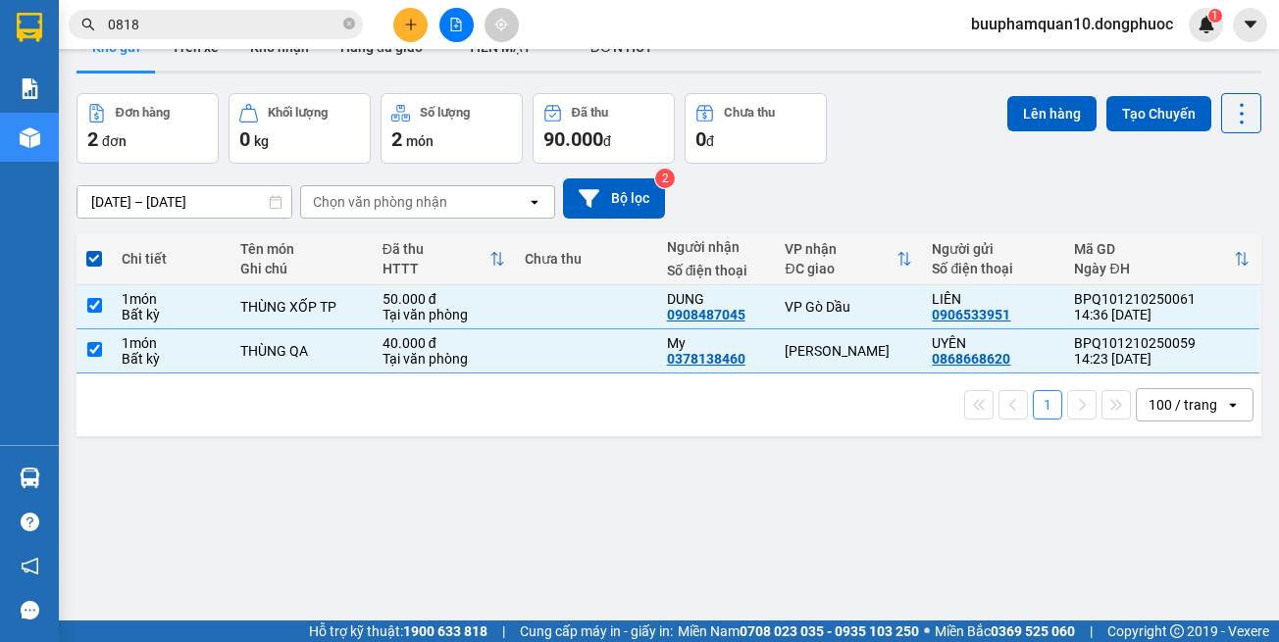
scroll to position [0, 0]
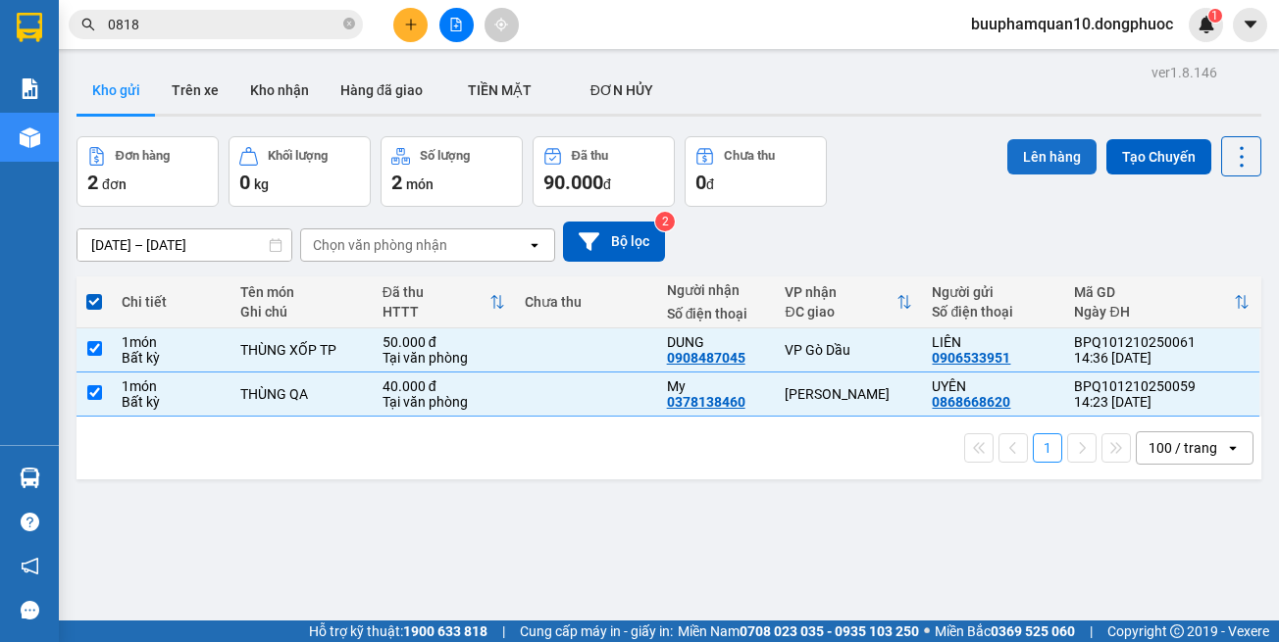
click at [1053, 160] on button "Lên hàng" at bounding box center [1051, 156] width 89 height 35
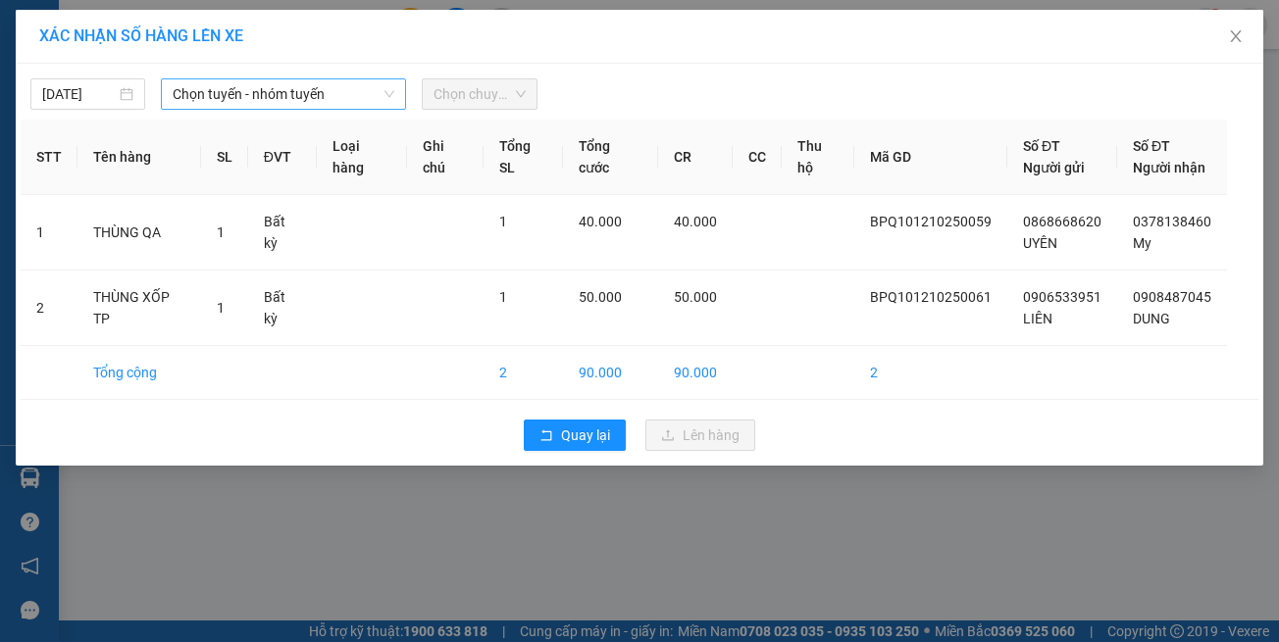
click at [247, 95] on span "Chọn tuyến - nhóm tuyến" at bounding box center [284, 93] width 222 height 29
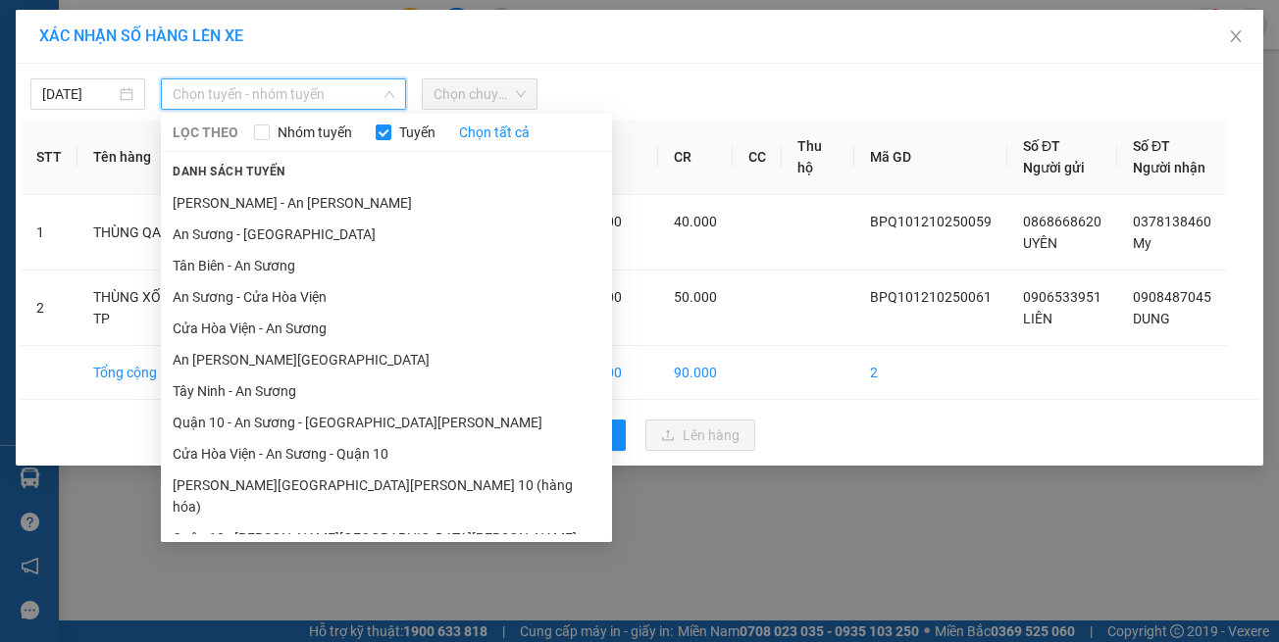
scroll to position [86, 0]
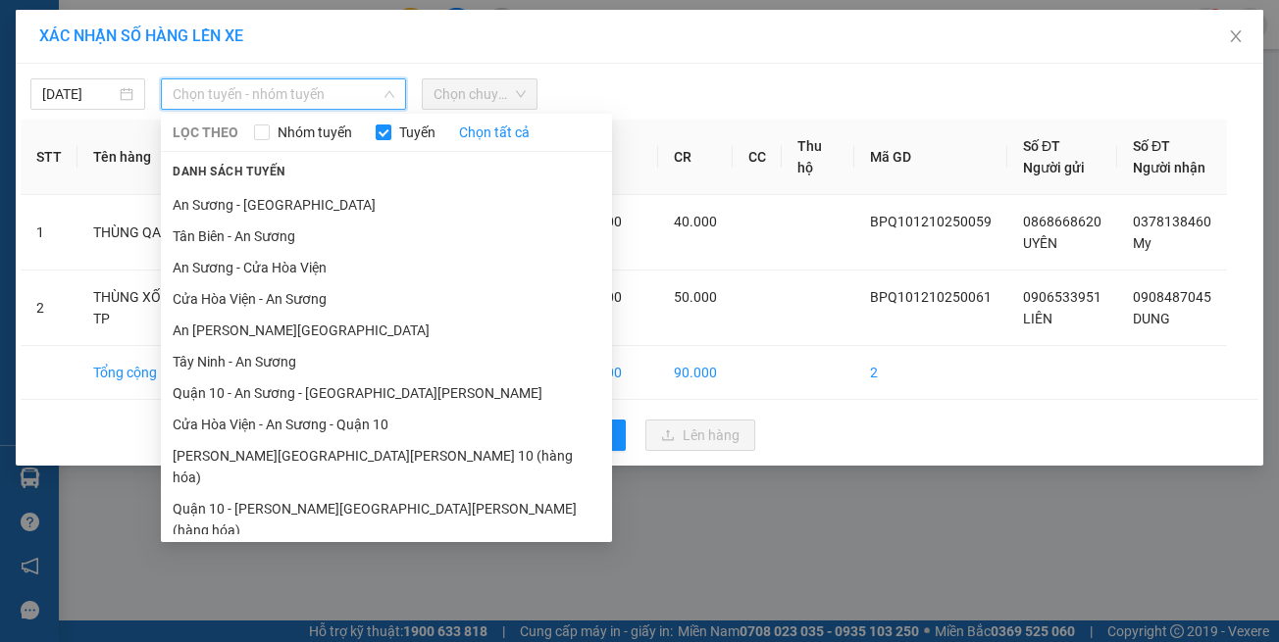
click at [352, 546] on li "Hồ Chí Minh - Tây Ninh (vip)" at bounding box center [386, 561] width 451 height 31
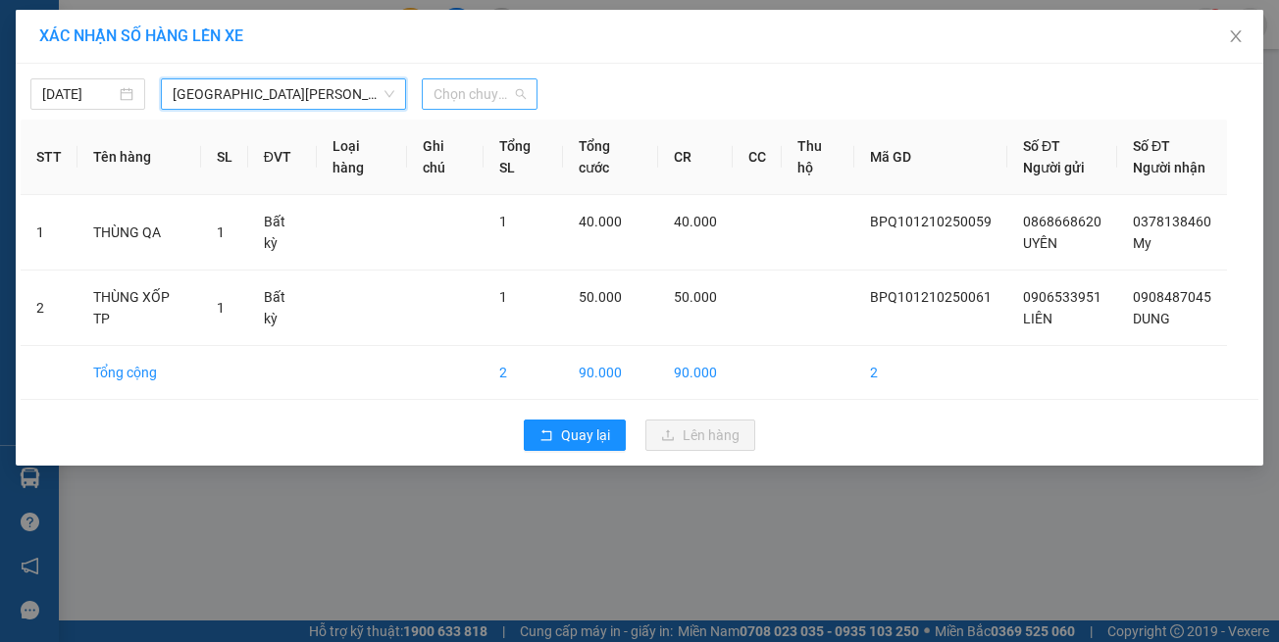
click at [474, 98] on span "Chọn chuyến" at bounding box center [478, 93] width 91 height 29
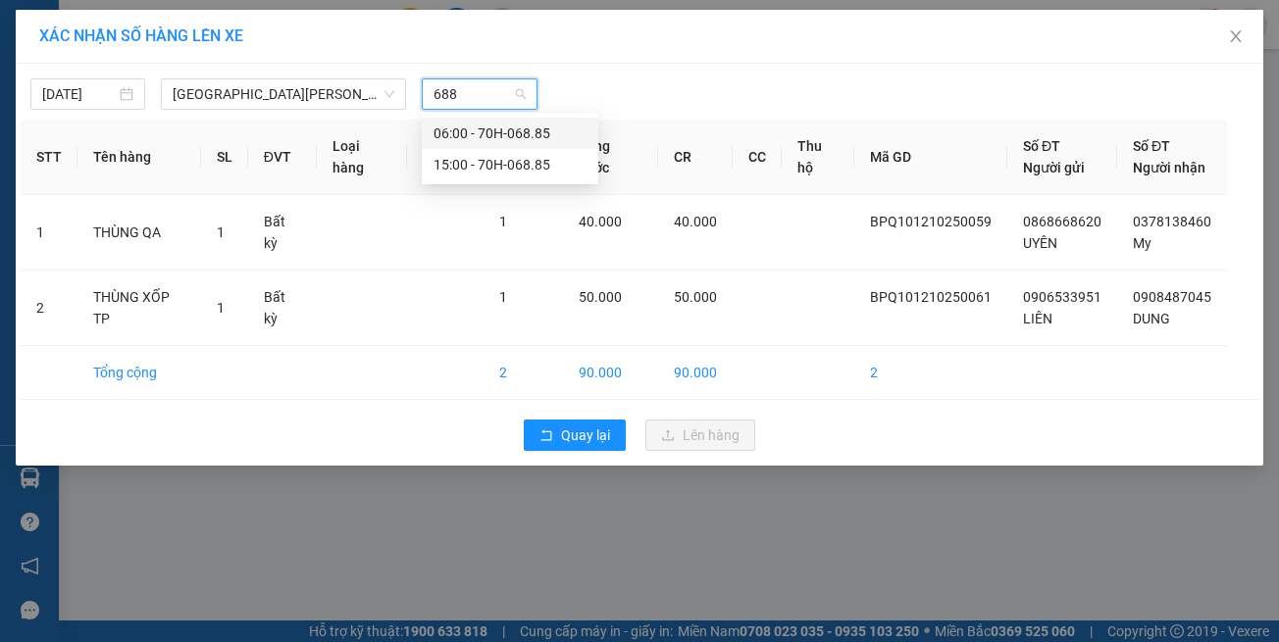
type input "6885"
click at [485, 152] on div "15:00 - 70H-068.85" at bounding box center [510, 164] width 177 height 31
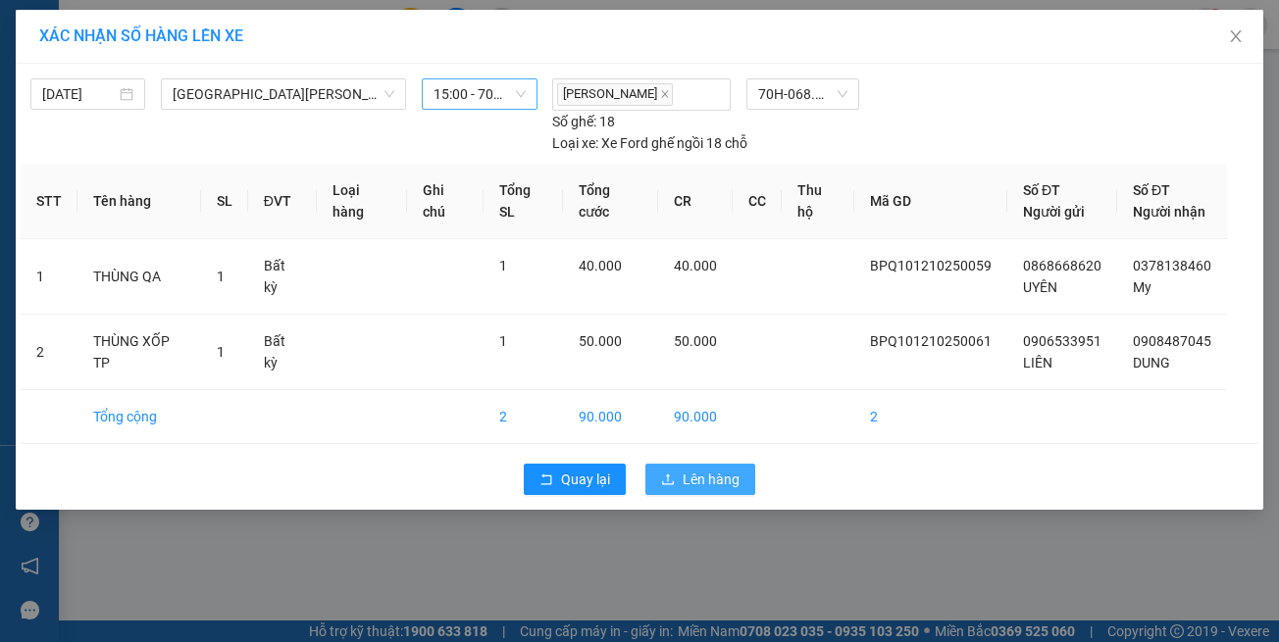
click at [681, 478] on button "Lên hàng" at bounding box center [700, 479] width 110 height 31
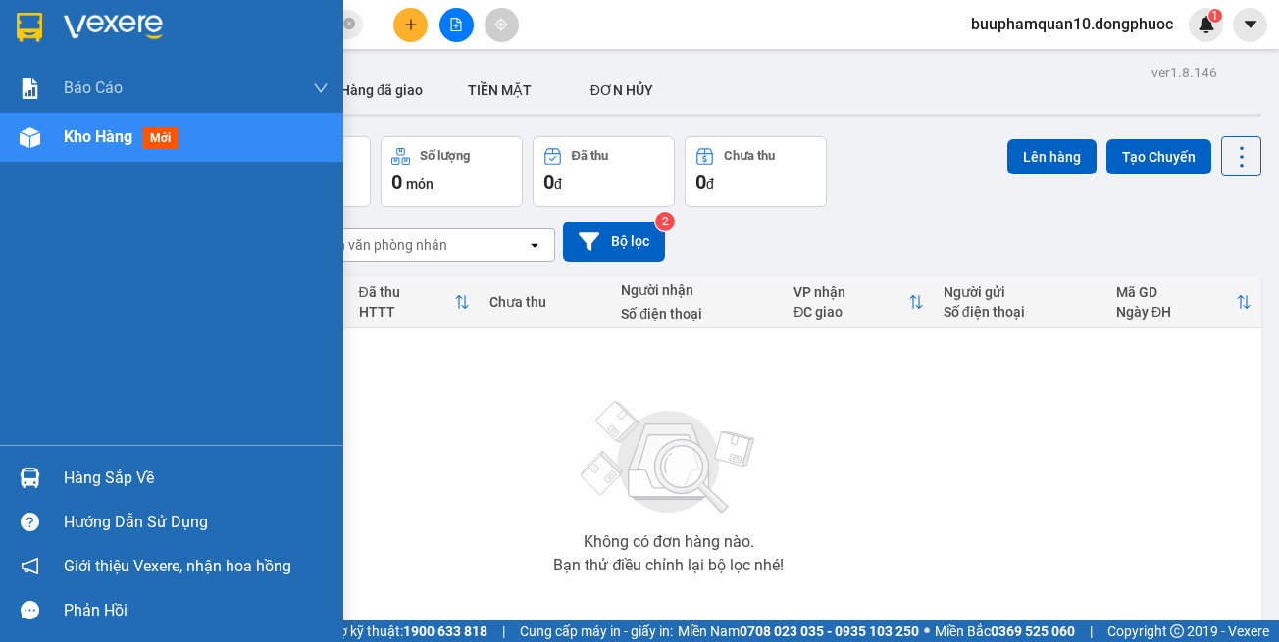
click at [73, 463] on div "Hàng sắp về" at bounding box center [171, 478] width 343 height 44
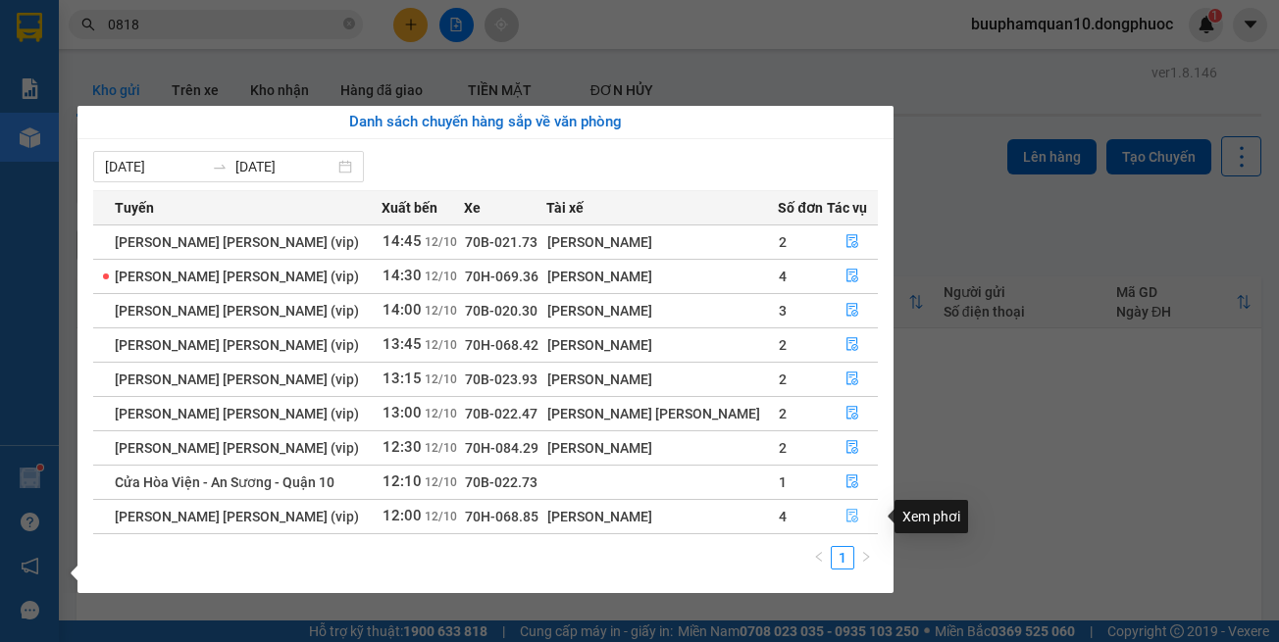
click at [841, 508] on button "button" at bounding box center [852, 516] width 49 height 31
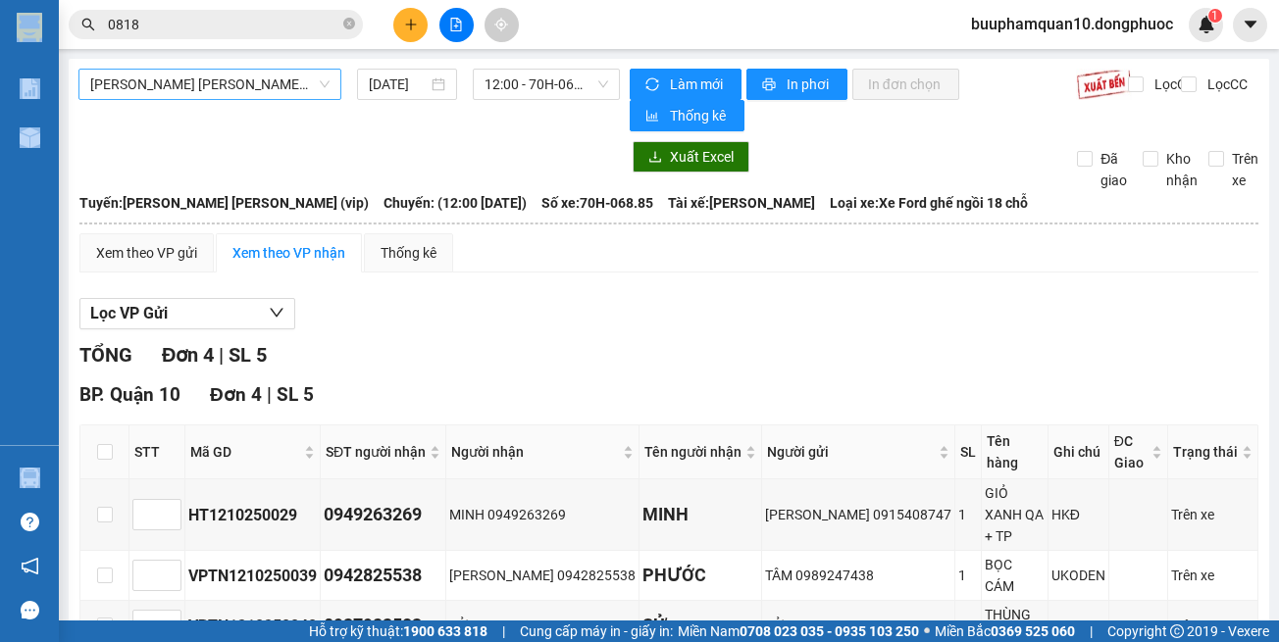
click at [252, 79] on span "Tây Ninh - [PERSON_NAME] (vip)" at bounding box center [209, 84] width 239 height 29
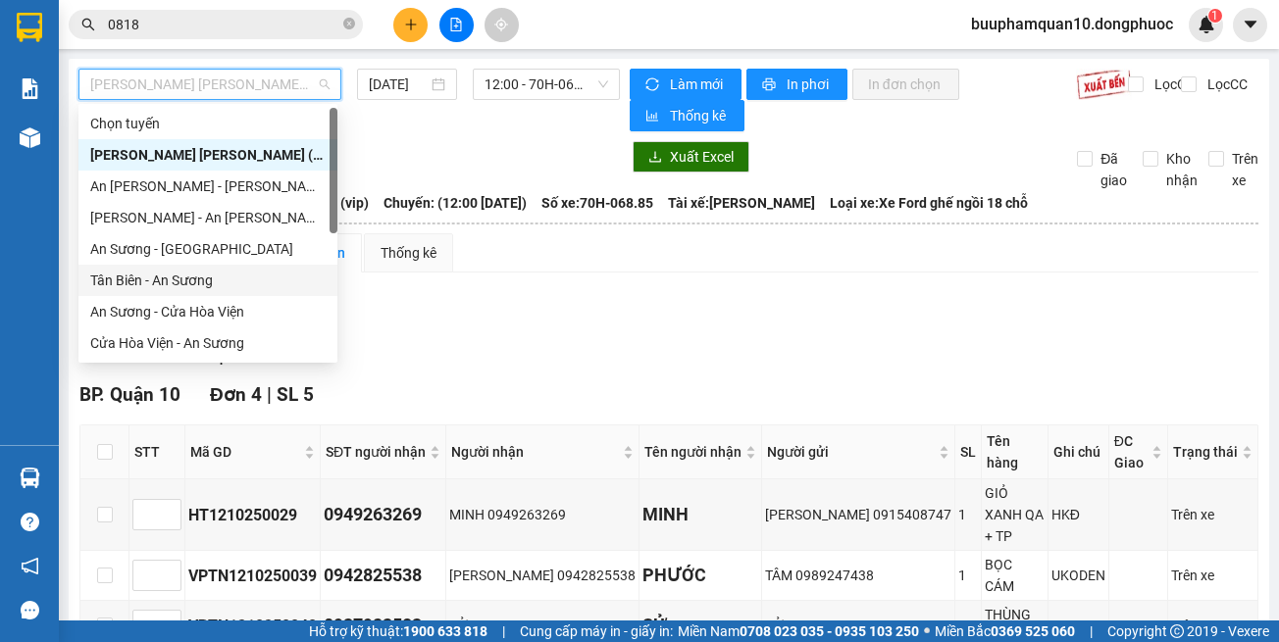
scroll to position [220, 0]
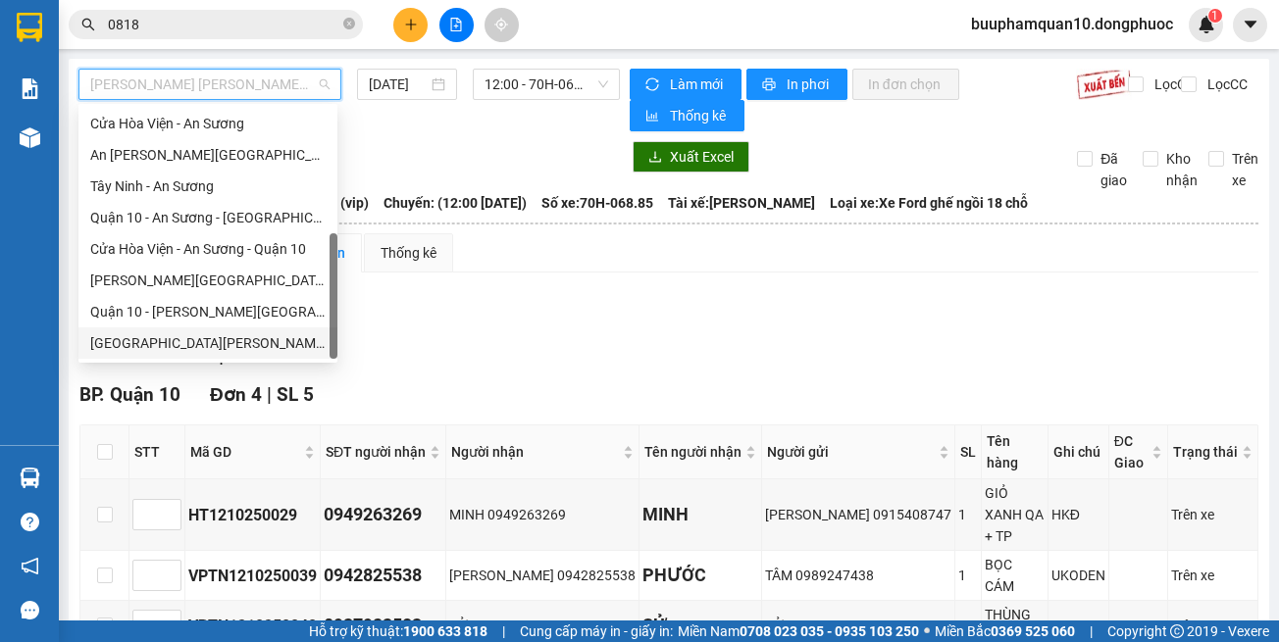
click at [269, 337] on div "Hồ Chí Minh - Tây Ninh (vip)" at bounding box center [207, 343] width 235 height 22
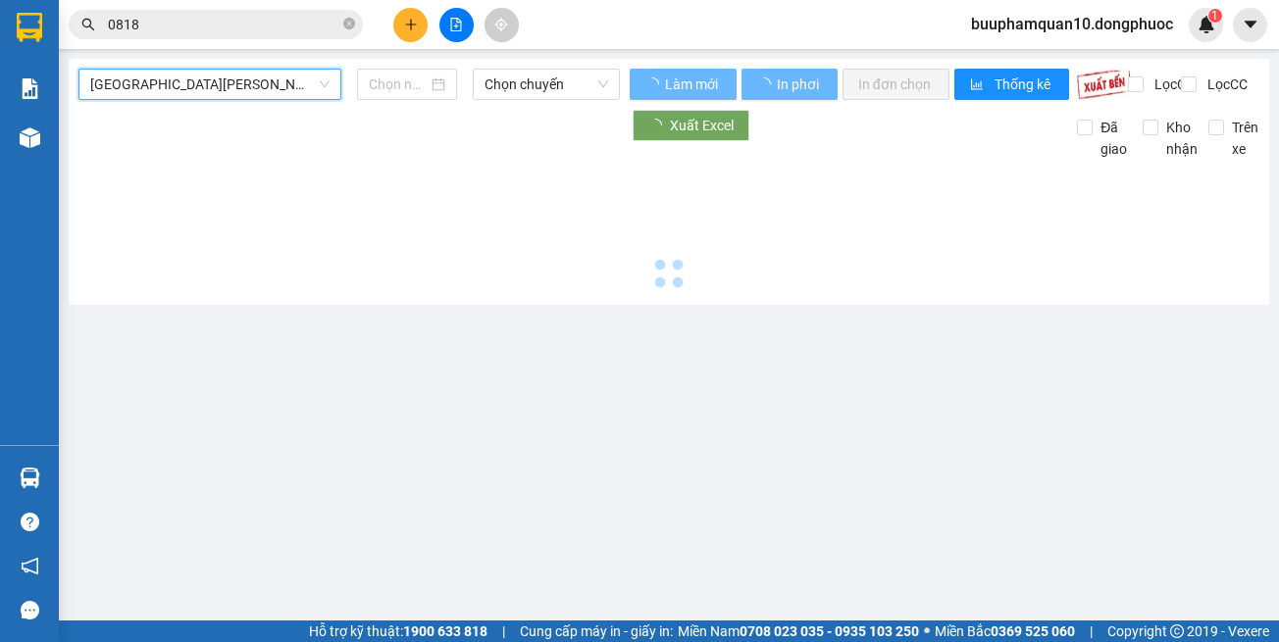
type input "[DATE]"
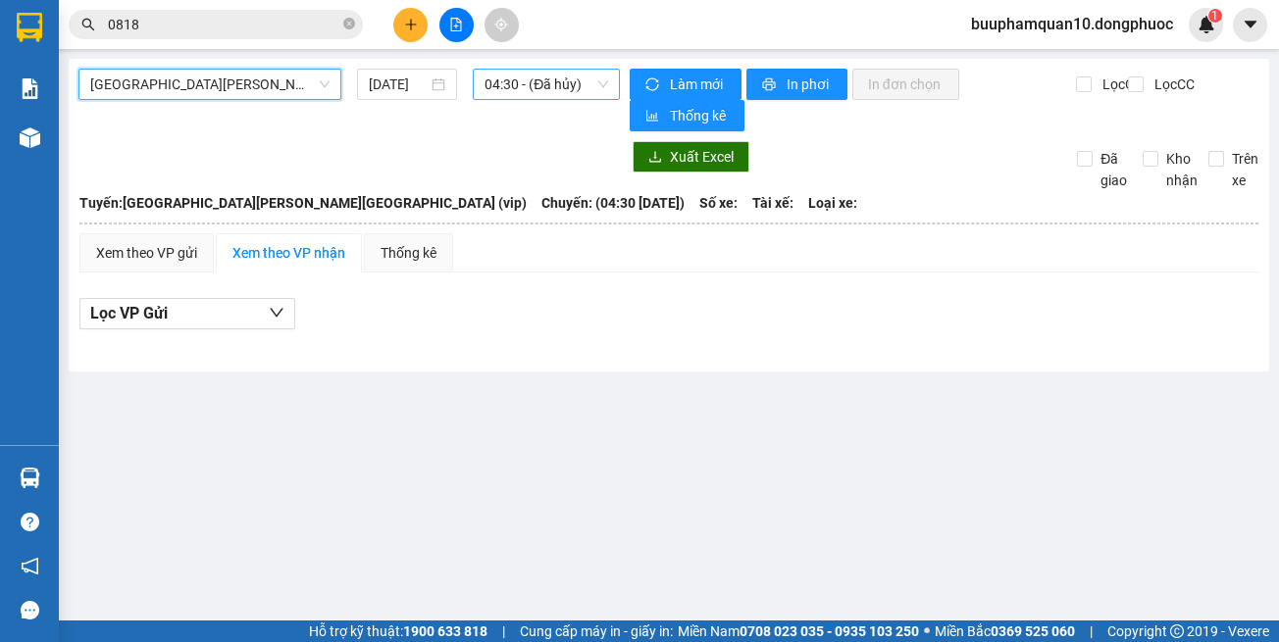
click at [572, 87] on span "04:30 - (Đã hủy)" at bounding box center [546, 84] width 124 height 29
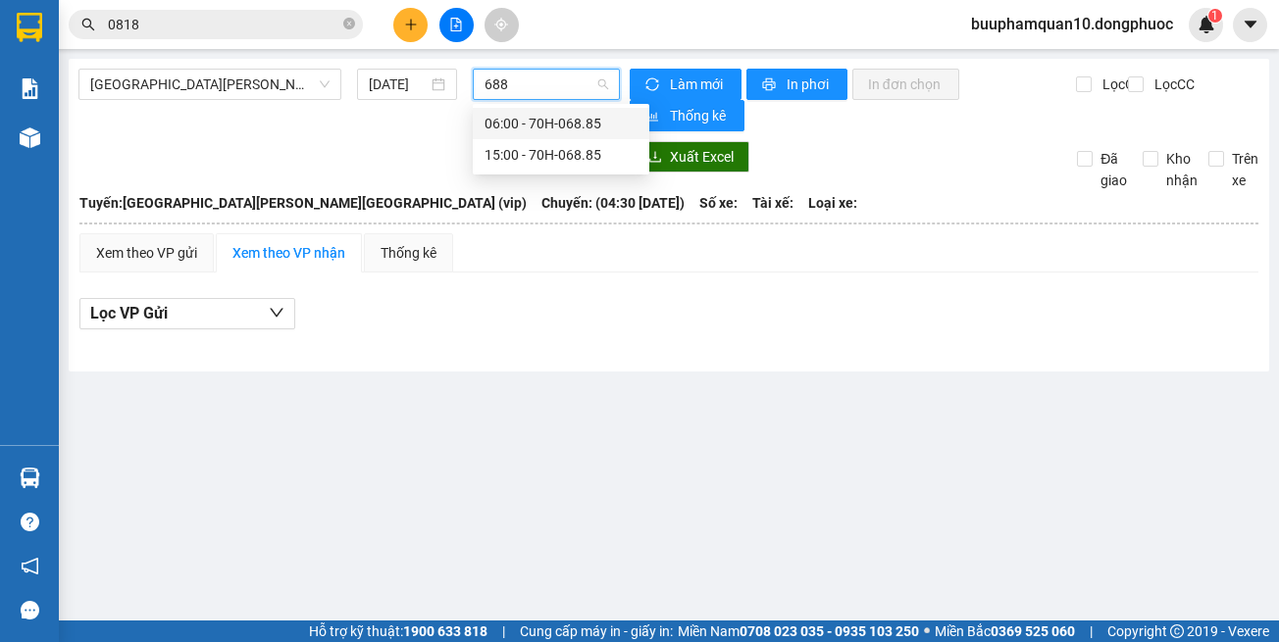
type input "6885"
click at [602, 152] on div "15:00 - 70H-068.85" at bounding box center [560, 155] width 153 height 22
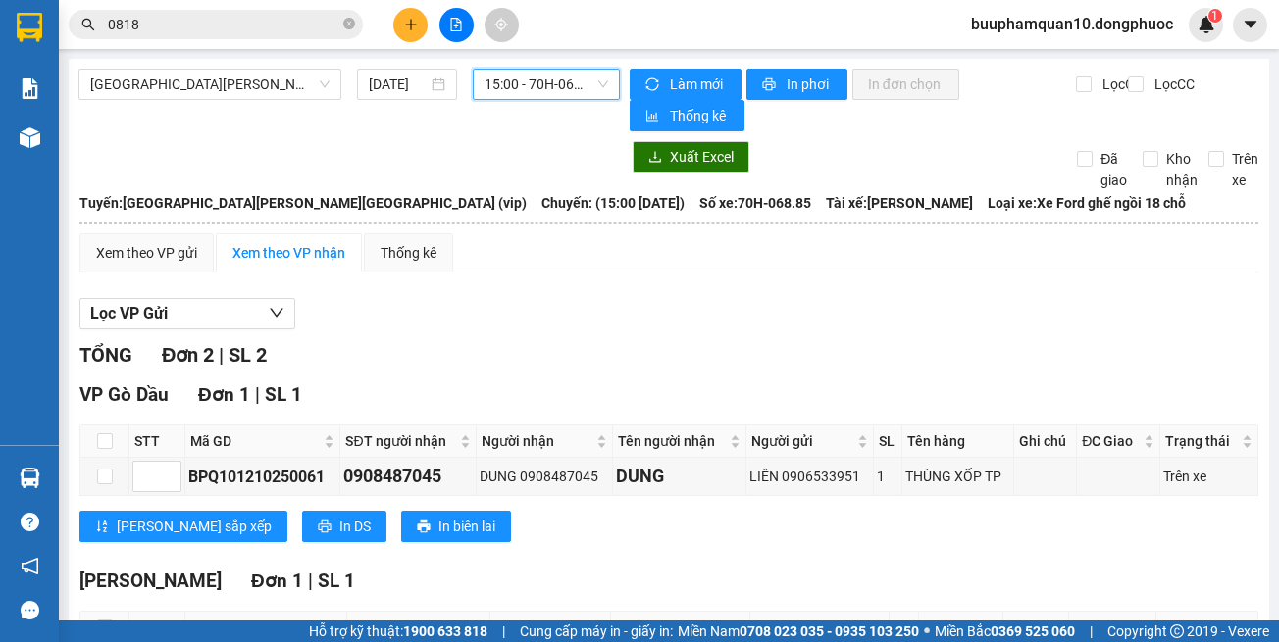
click at [576, 89] on span "15:00 - 70H-068.85" at bounding box center [546, 84] width 124 height 29
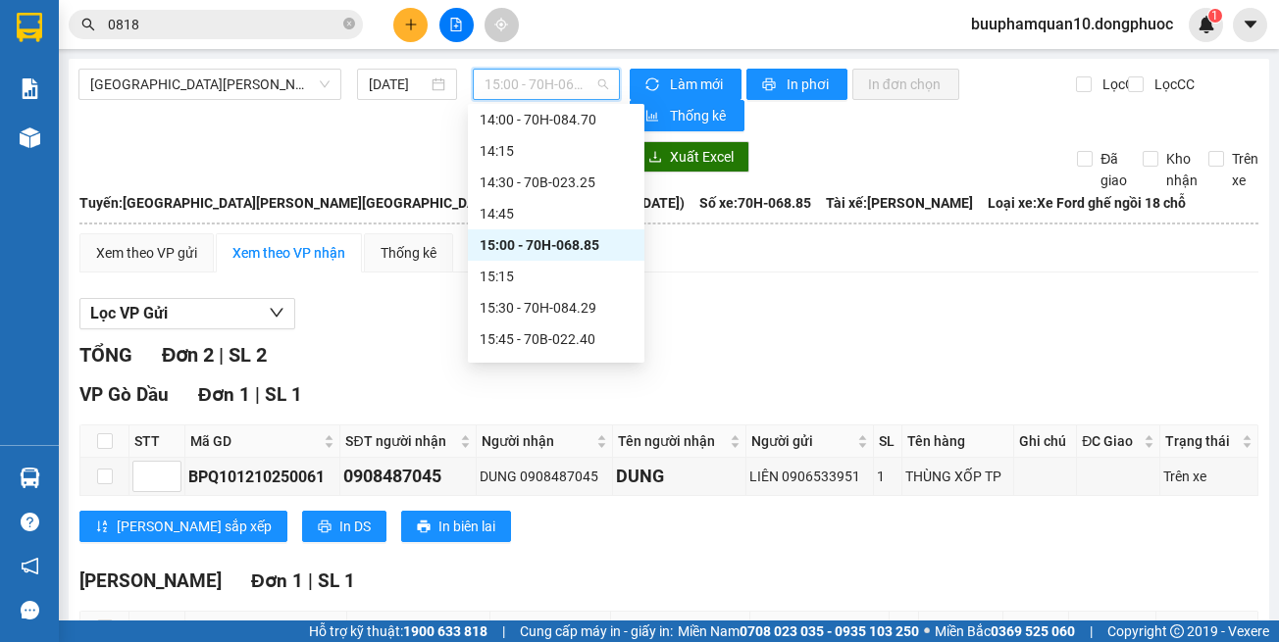
scroll to position [1326, 0]
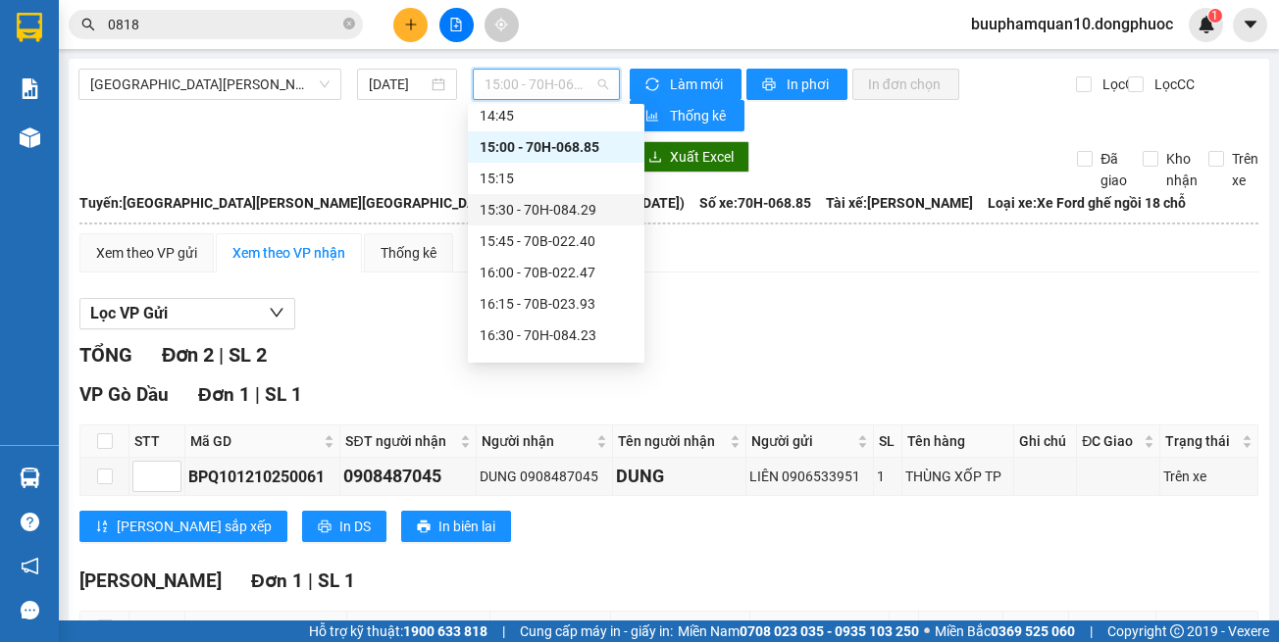
click at [412, 10] on button at bounding box center [410, 25] width 34 height 34
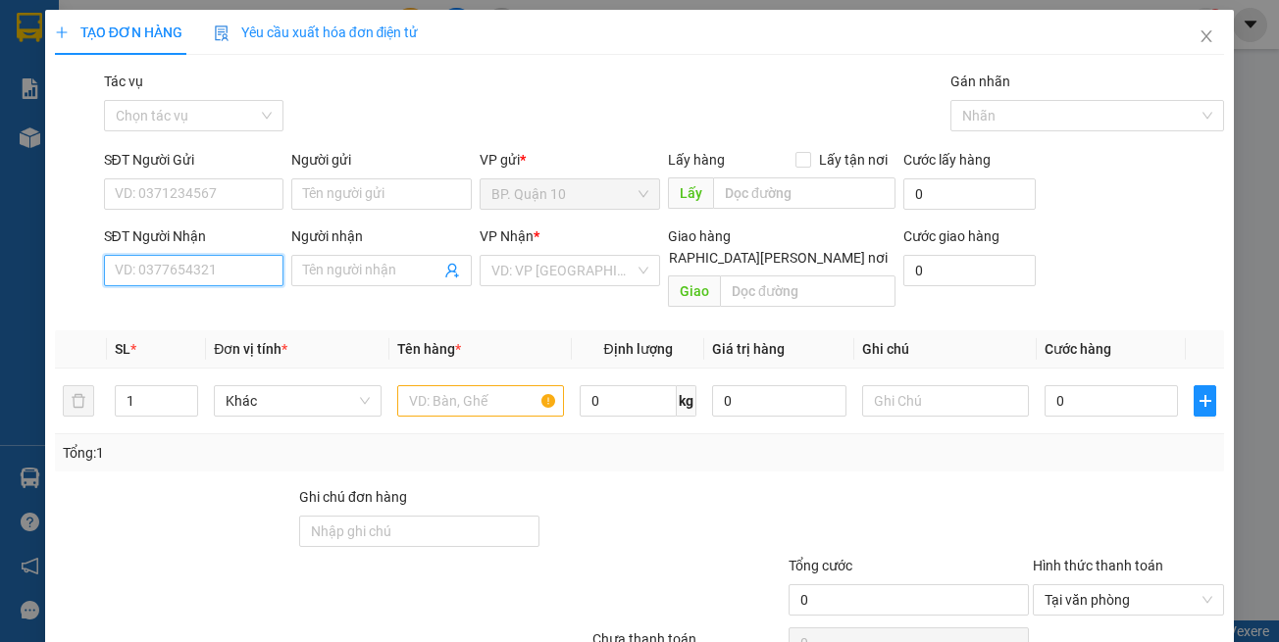
drag, startPoint x: 219, startPoint y: 272, endPoint x: 1135, endPoint y: 399, distance: 924.8
click at [219, 271] on input "SĐT Người Nhận" at bounding box center [194, 270] width 180 height 31
type input "0846225220"
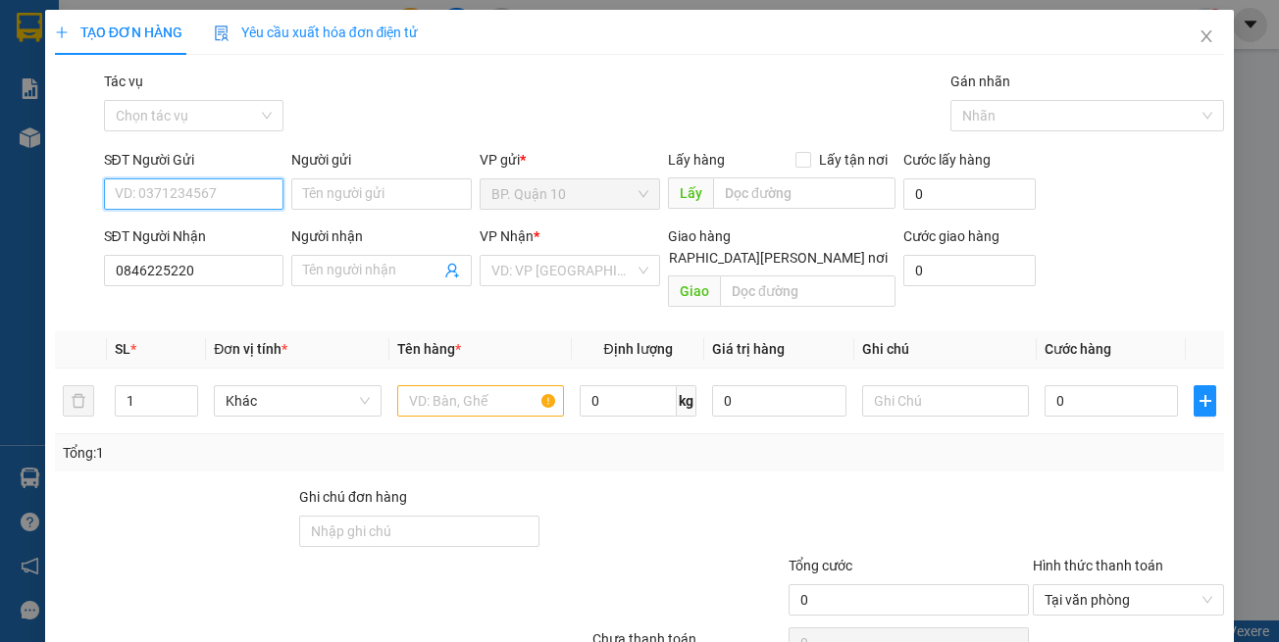
click at [245, 200] on input "SĐT Người Gửi" at bounding box center [194, 193] width 180 height 31
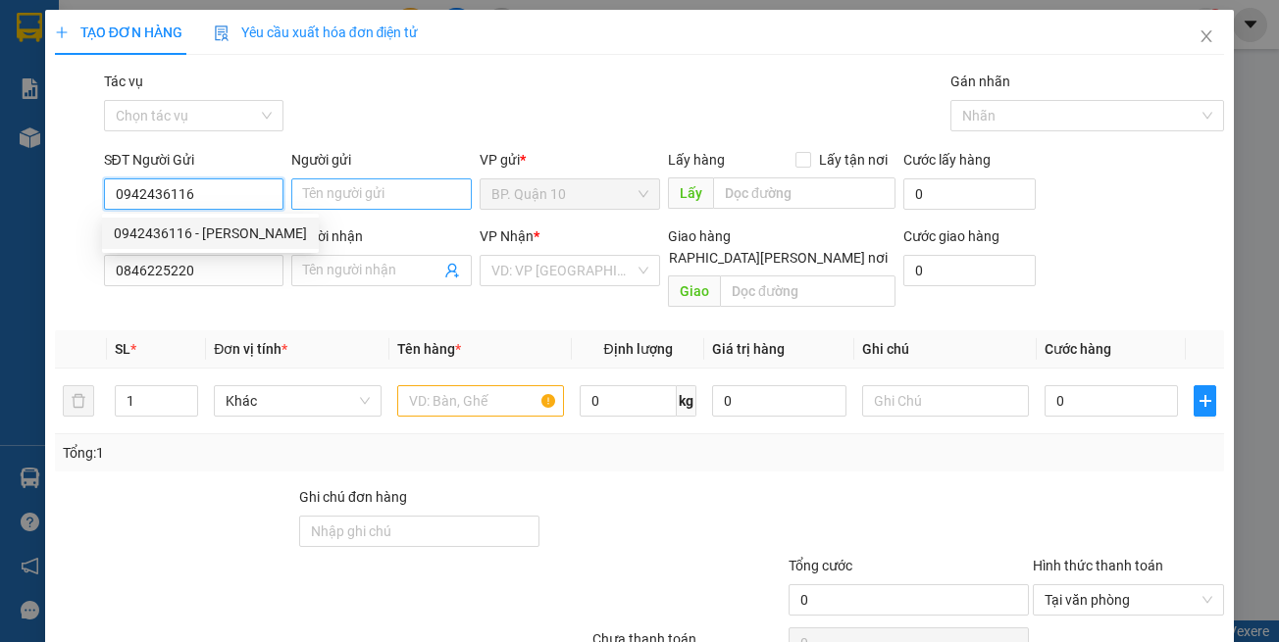
type input "0942436116"
click at [403, 198] on input "Người gửi" at bounding box center [381, 193] width 180 height 31
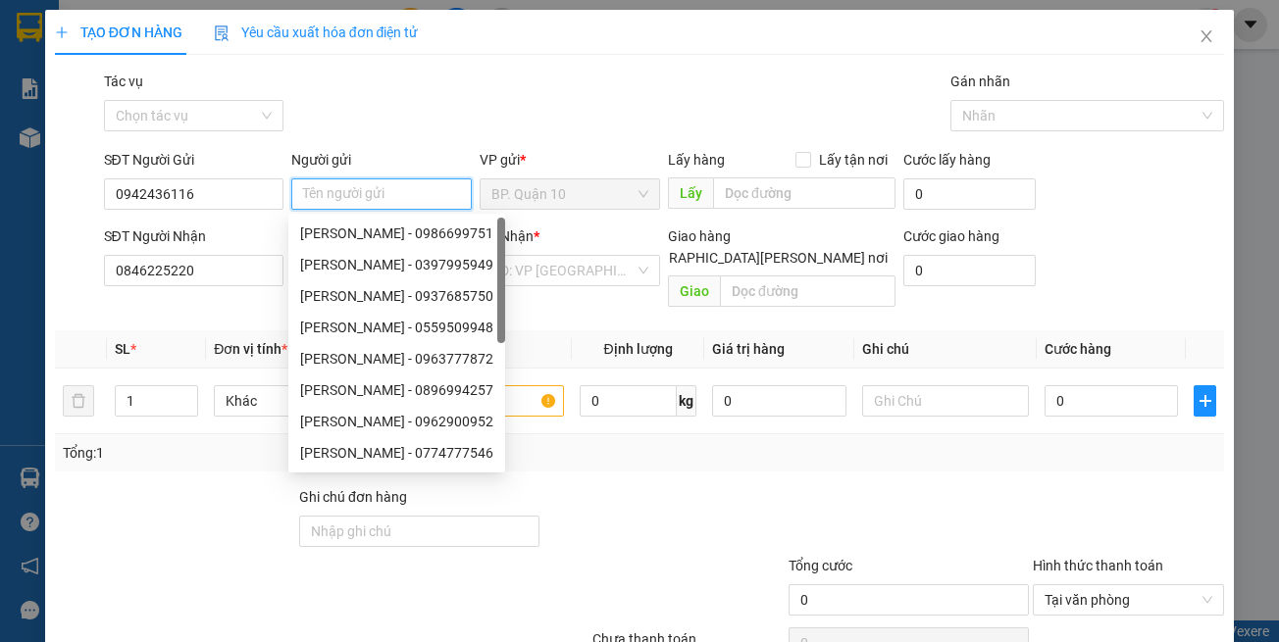
click at [367, 190] on input "Người gửi" at bounding box center [381, 193] width 180 height 31
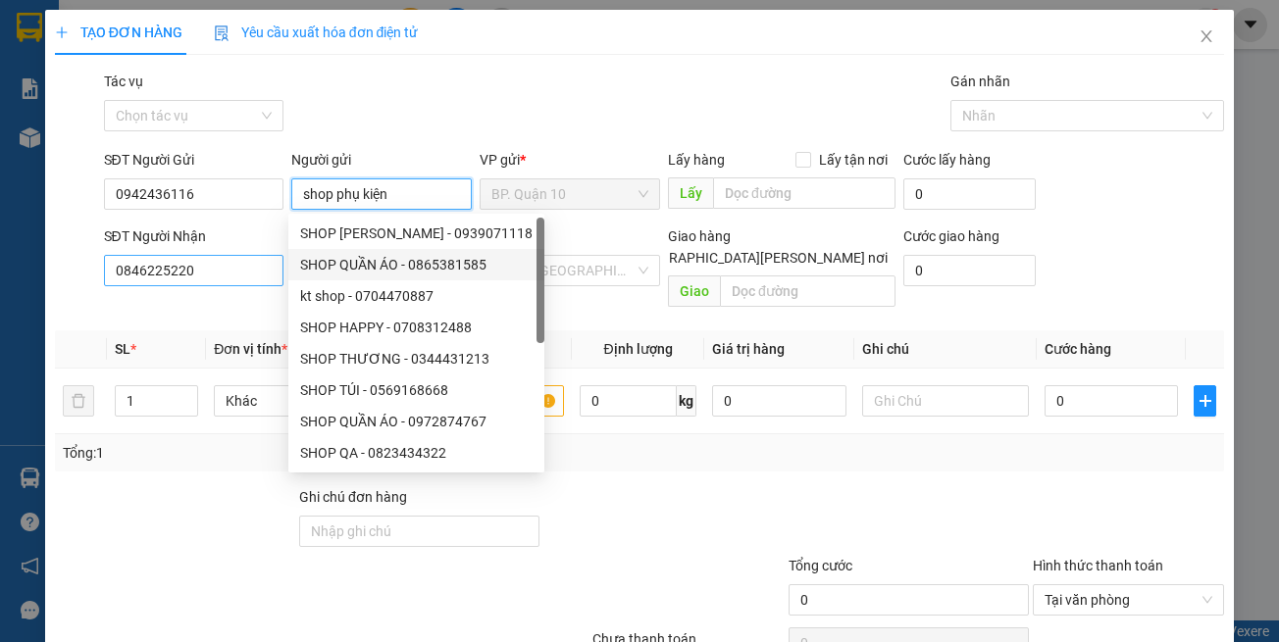
type input "shop phụ kiện"
click at [219, 275] on input "0846225220" at bounding box center [194, 270] width 180 height 31
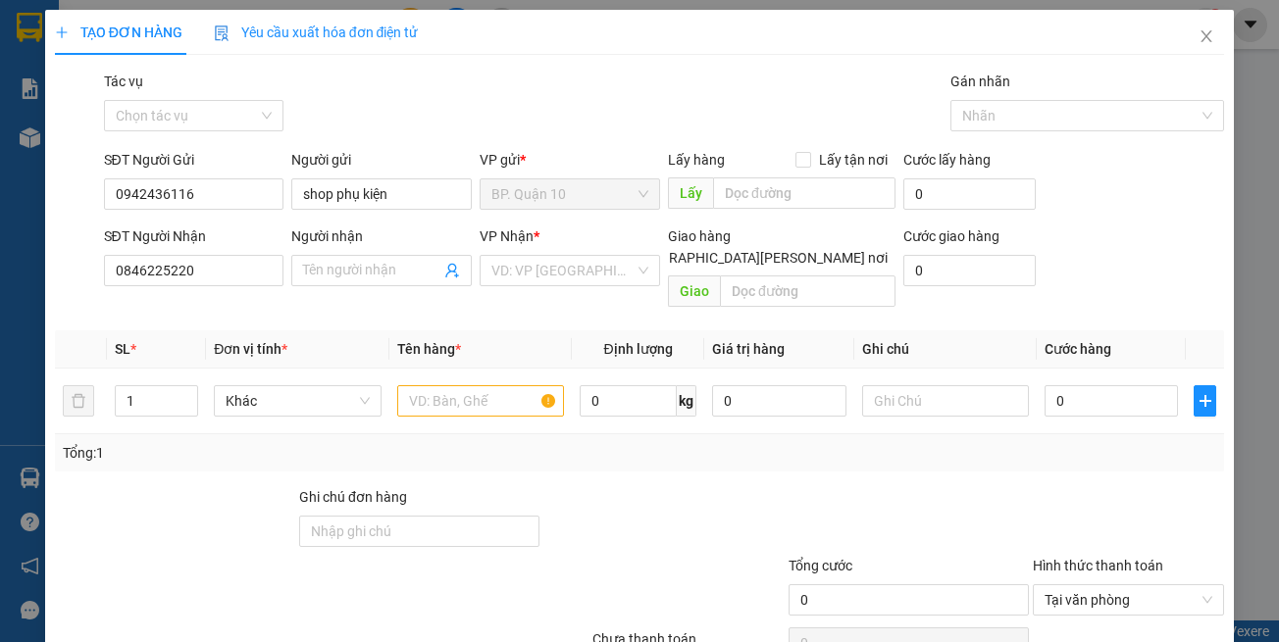
click at [369, 330] on th "Đơn vị tính *" at bounding box center [297, 349] width 182 height 38
click at [378, 284] on span at bounding box center [381, 270] width 180 height 31
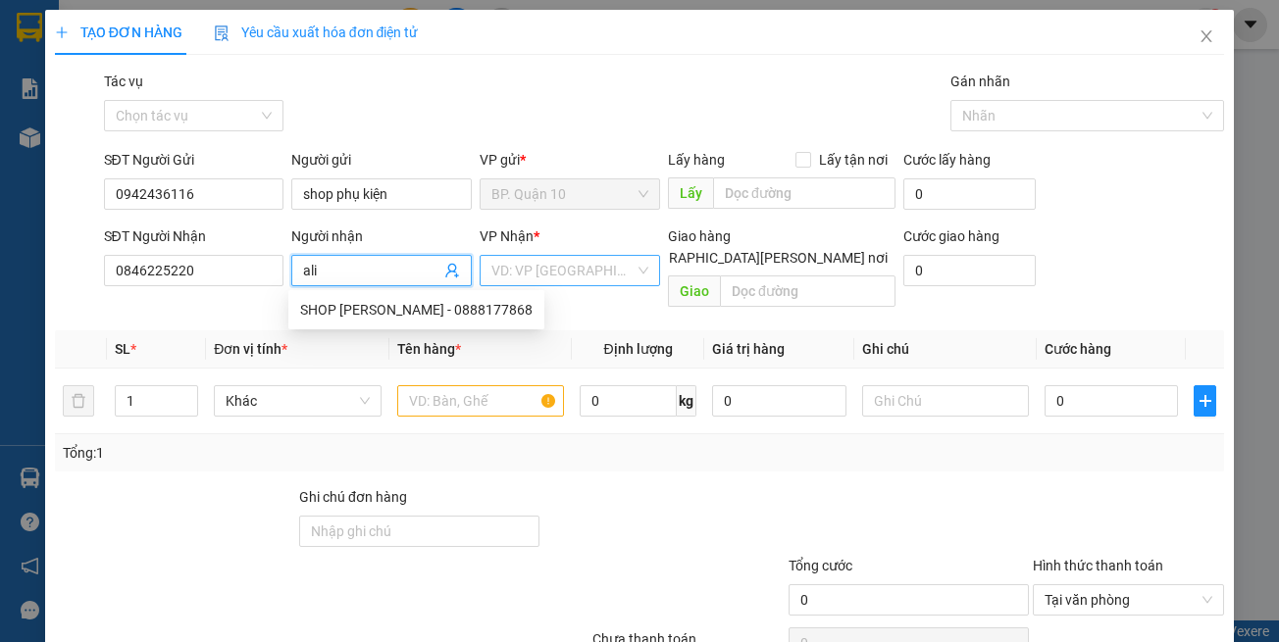
type input "ali"
click at [561, 260] on input "search" at bounding box center [562, 270] width 143 height 29
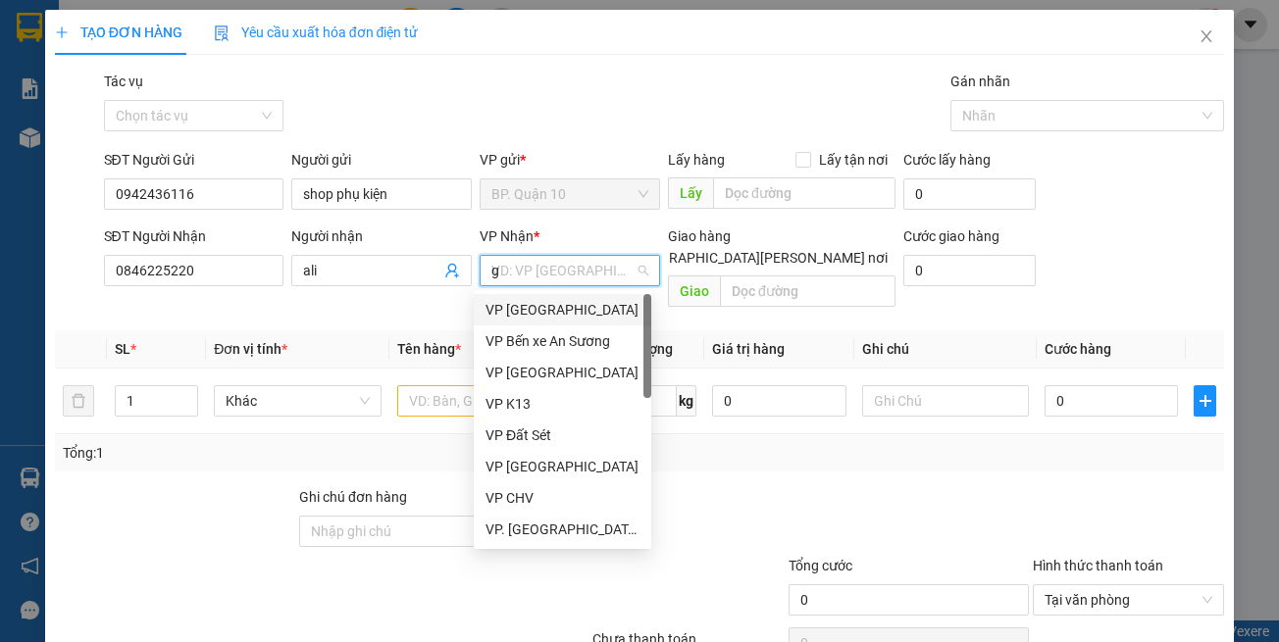
type input "gd"
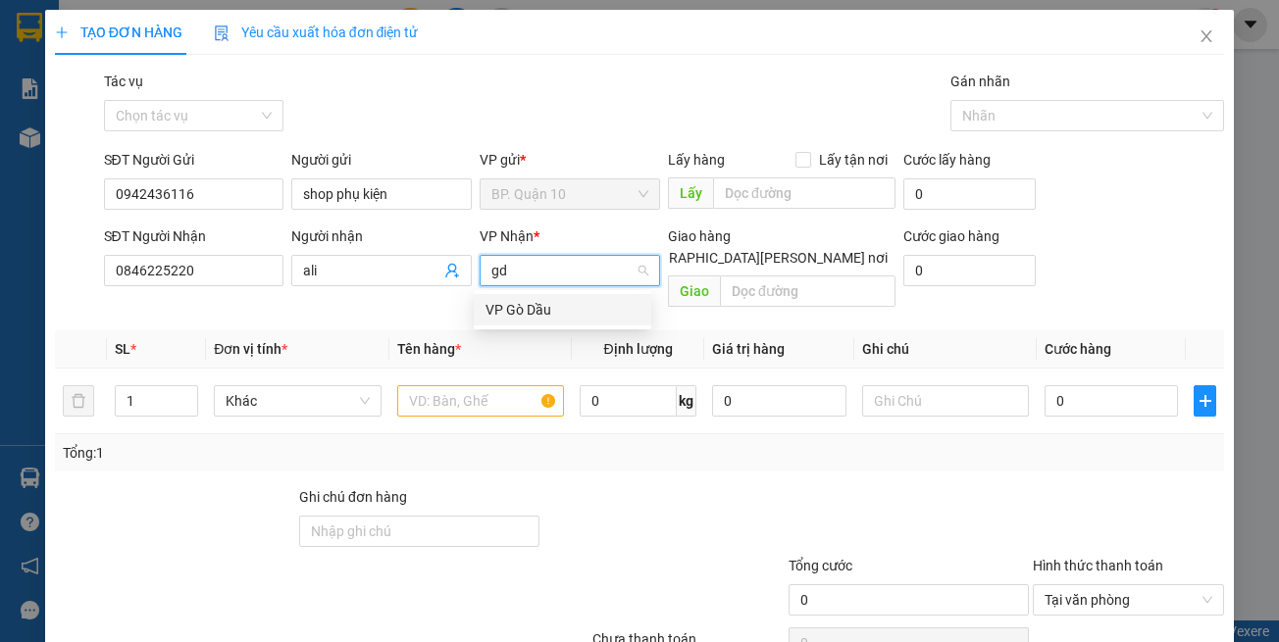
click at [533, 321] on div "VP Gò Dầu" at bounding box center [563, 309] width 178 height 31
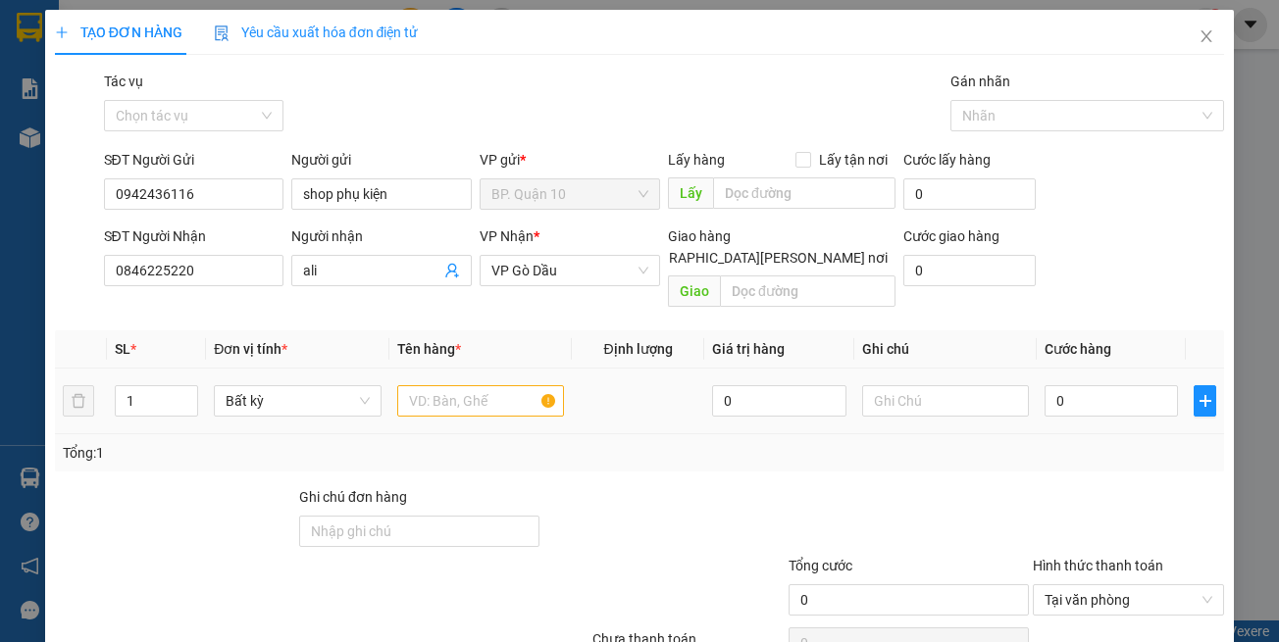
click at [492, 411] on td at bounding box center [480, 402] width 182 height 66
click at [490, 385] on input "text" at bounding box center [480, 400] width 167 height 31
type input "hộp lk"
drag, startPoint x: 1070, startPoint y: 429, endPoint x: 1097, endPoint y: 390, distance: 47.1
click at [1072, 442] on div "Tổng: 1" at bounding box center [640, 453] width 1154 height 22
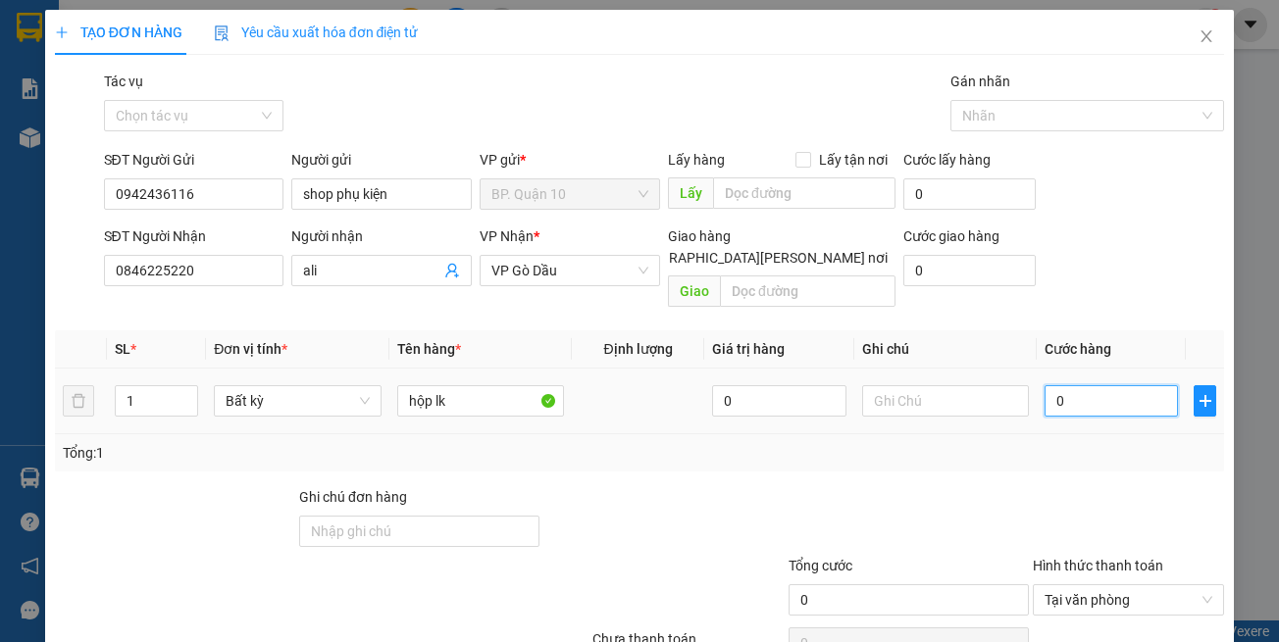
click at [1097, 389] on input "0" at bounding box center [1110, 400] width 133 height 31
type input "3"
type input "30"
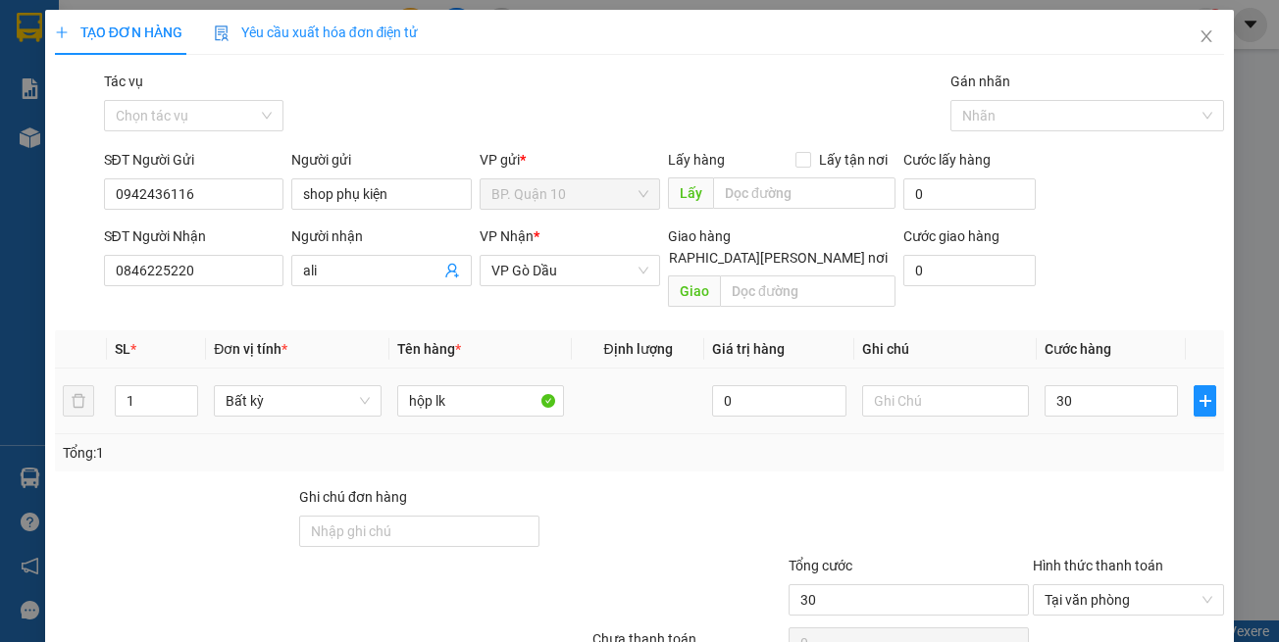
type input "30.000"
drag, startPoint x: 981, startPoint y: 457, endPoint x: 970, endPoint y: 446, distance: 15.3
click at [975, 451] on div "Transit Pickup Surcharge Ids Transit Deliver Surcharge Ids Transit Deliver Surc…" at bounding box center [640, 390] width 1170 height 638
click at [903, 385] on input "text" at bounding box center [945, 400] width 167 height 31
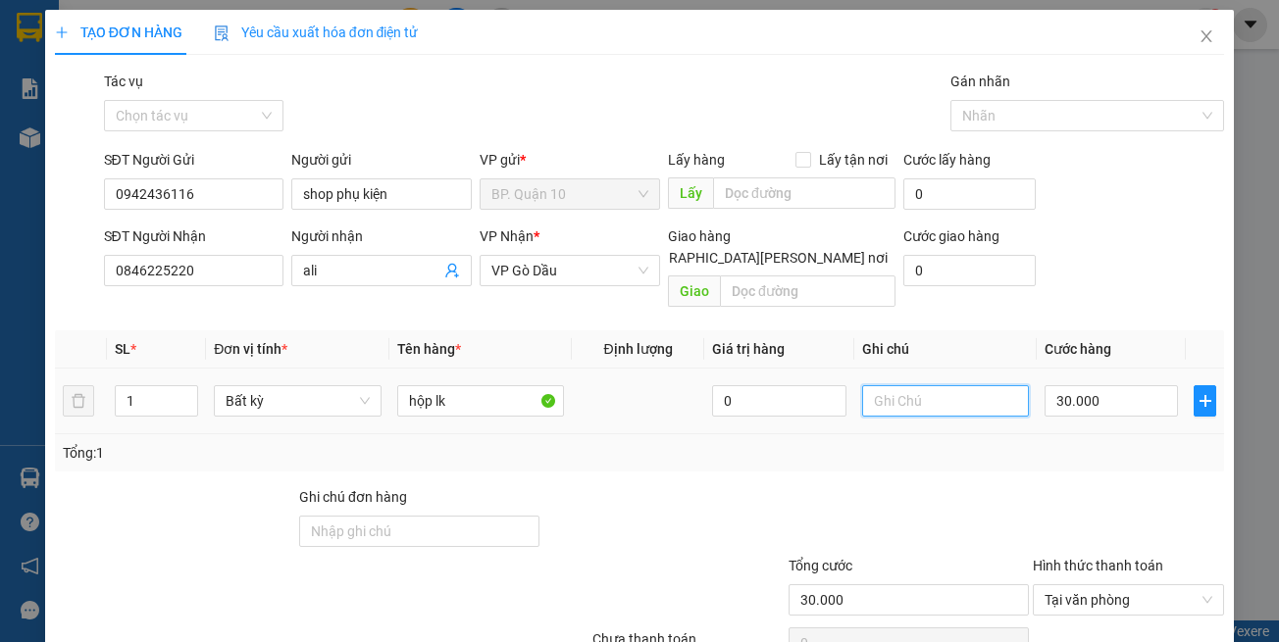
type input "D"
type input "Đ"
type input "D"
type input "d"
drag, startPoint x: 962, startPoint y: 387, endPoint x: 785, endPoint y: 399, distance: 177.9
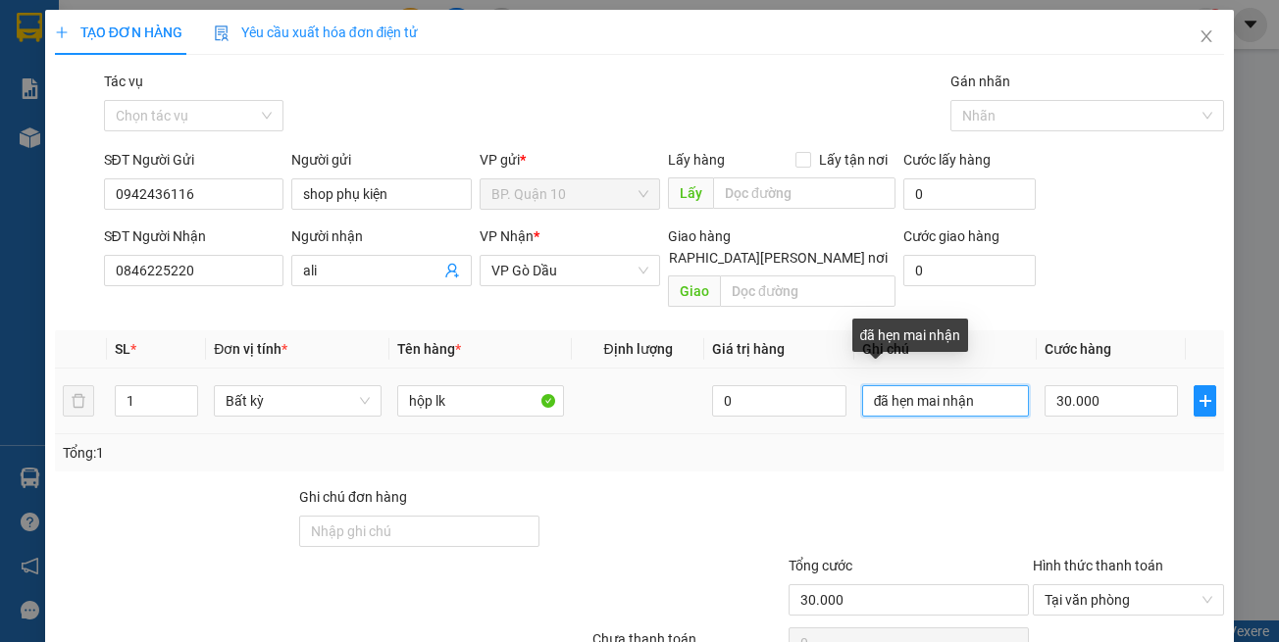
click at [785, 399] on tr "1 Bất kỳ hộp lk 0 đã hẹn mai nhận 30.000" at bounding box center [640, 402] width 1170 height 66
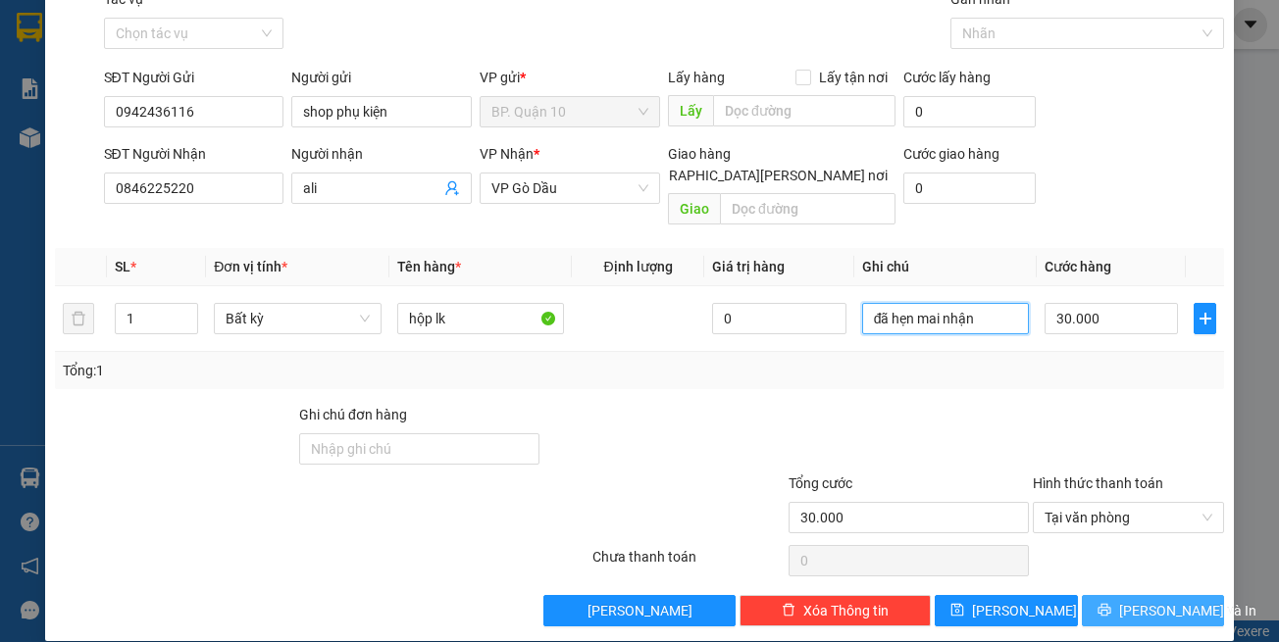
scroll to position [83, 0]
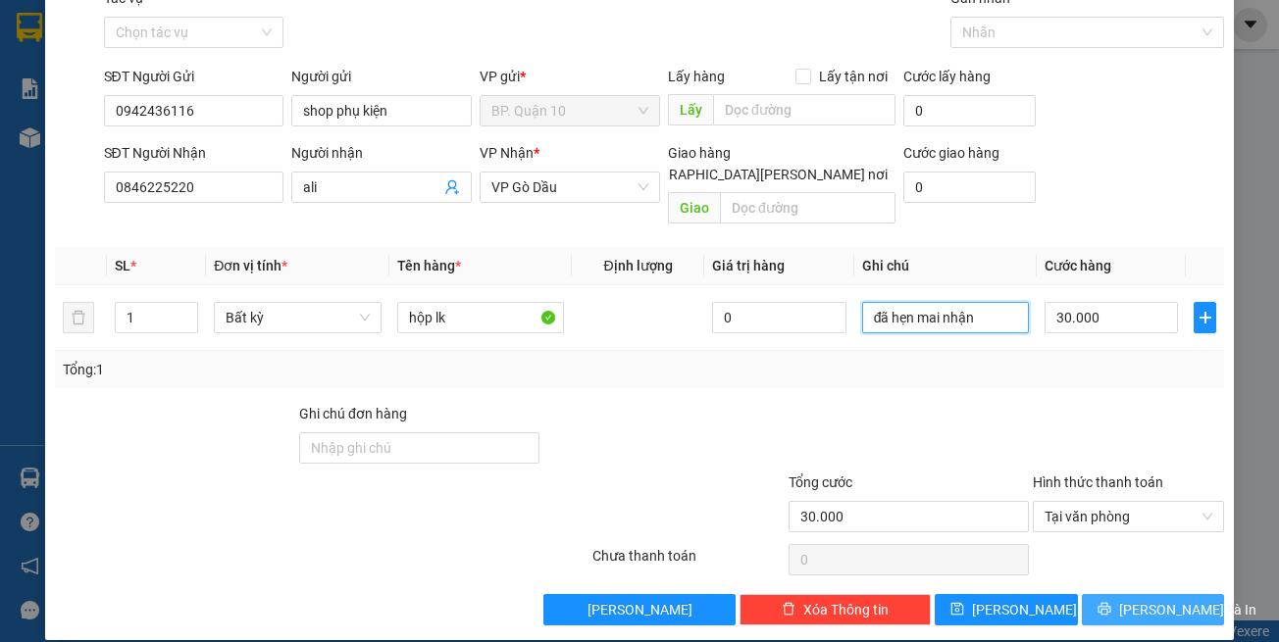
type input "đã hẹn mai nhận"
click at [1135, 599] on span "[PERSON_NAME] và In" at bounding box center [1187, 610] width 137 height 22
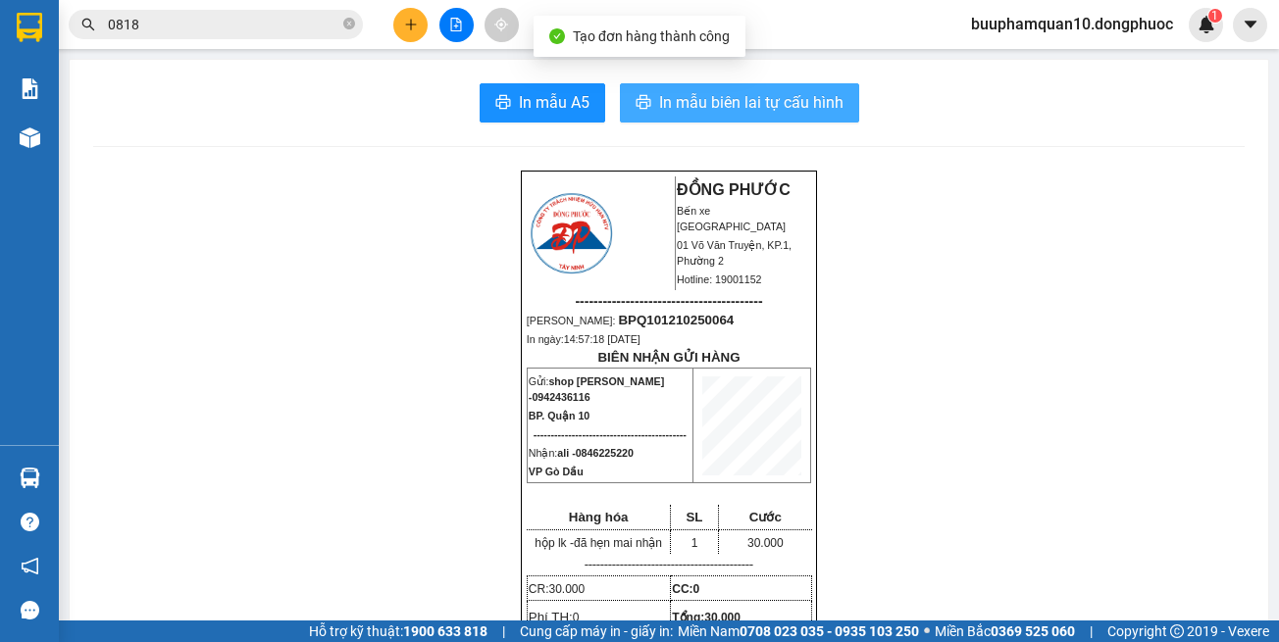
click at [802, 95] on span "In mẫu biên lai tự cấu hình" at bounding box center [751, 102] width 184 height 25
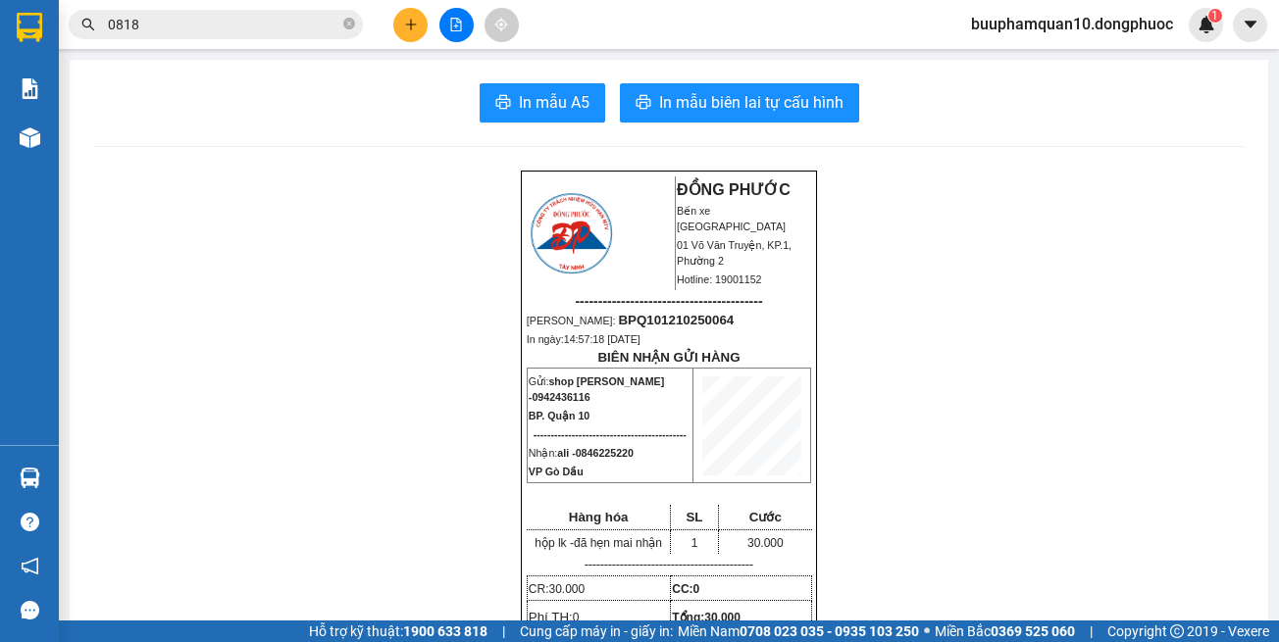
click at [445, 21] on button at bounding box center [456, 25] width 34 height 34
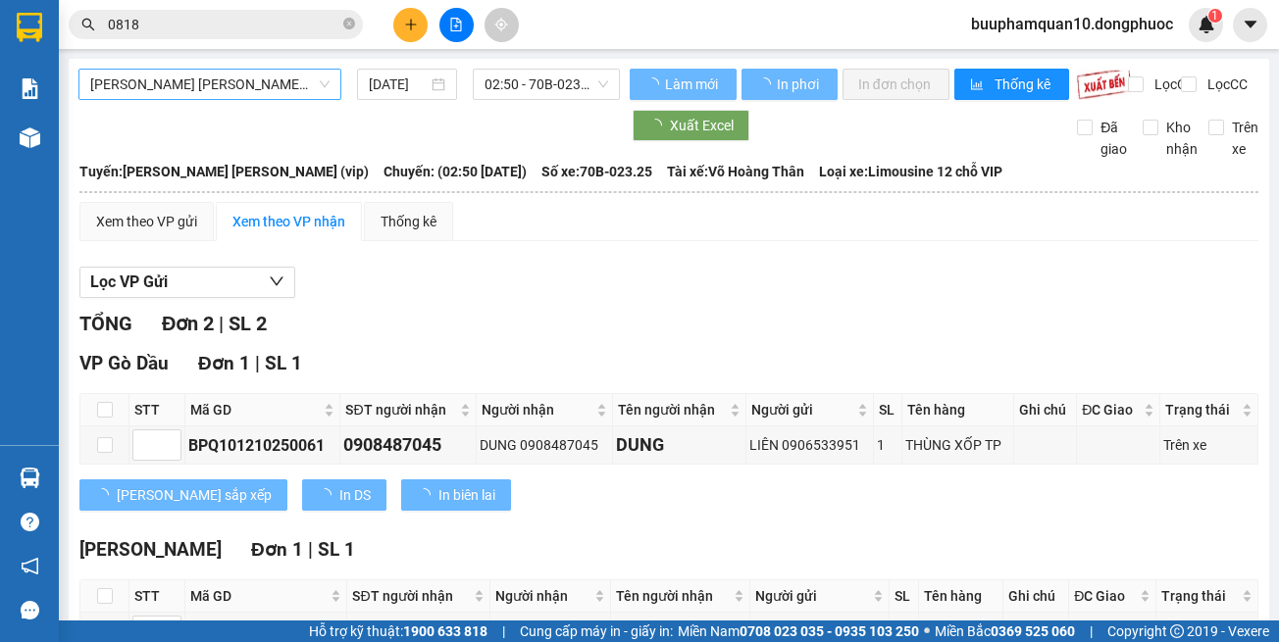
click at [263, 76] on span "Tây Ninh - [PERSON_NAME] (vip)" at bounding box center [209, 84] width 239 height 29
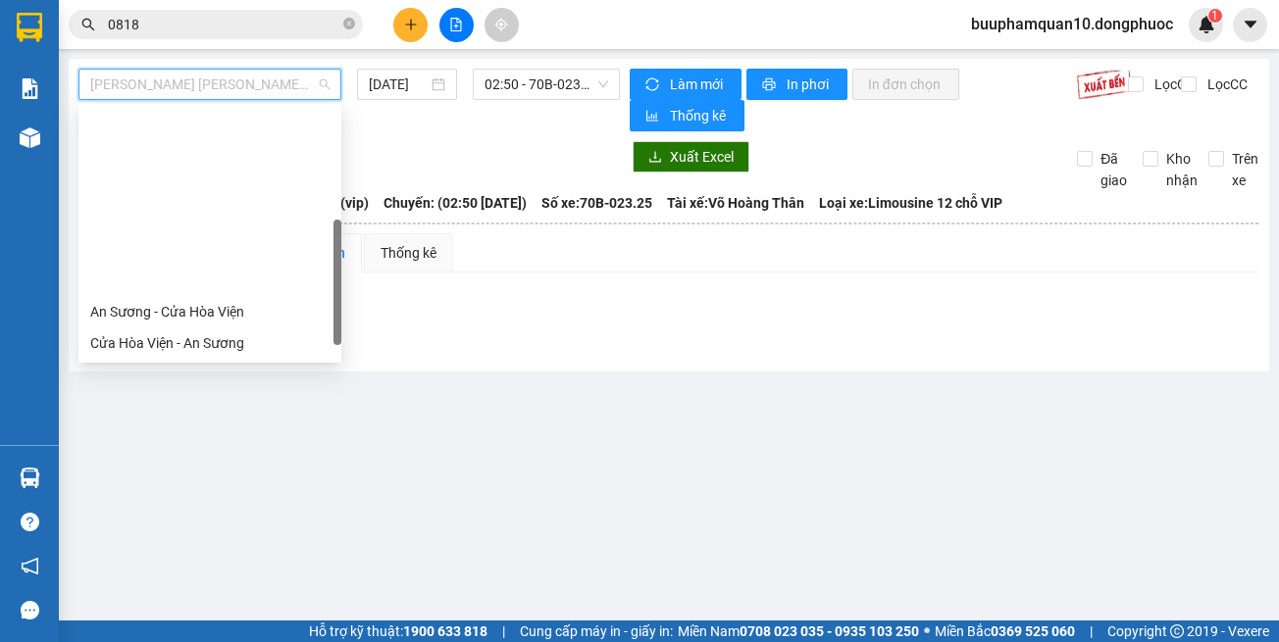
scroll to position [196, 0]
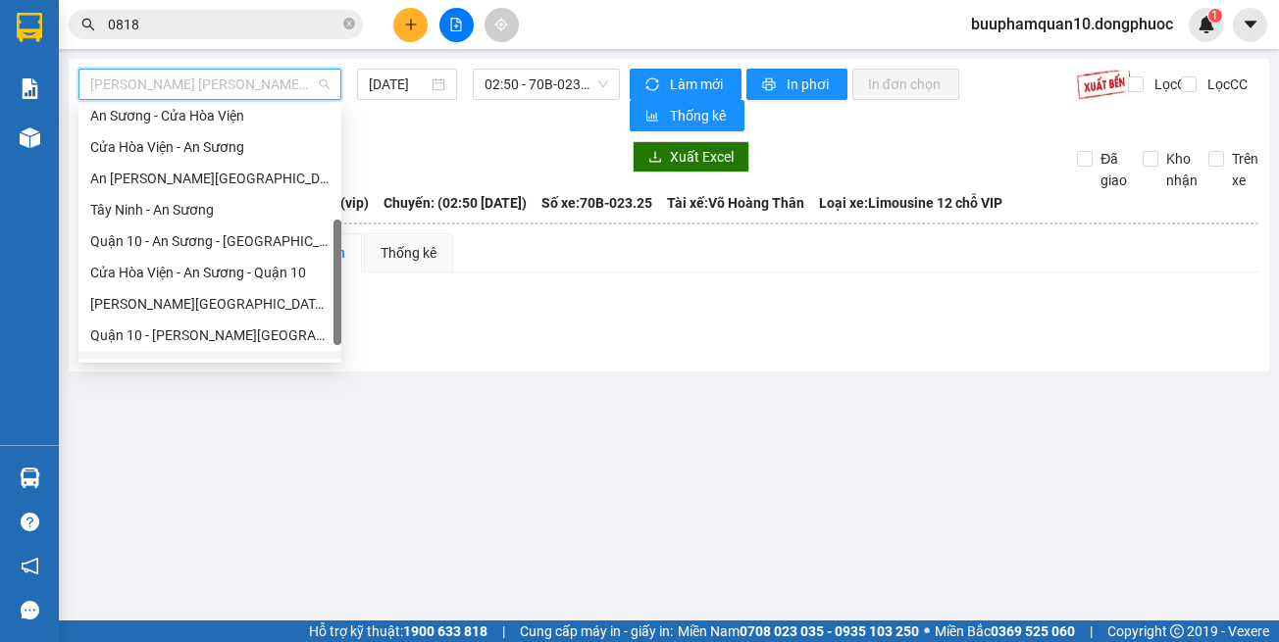
drag, startPoint x: 265, startPoint y: 352, endPoint x: 261, endPoint y: 328, distance: 24.8
click at [265, 350] on div "An Sương - Cửa Hòa Viện Cửa Hòa Viện - An Sương An Sương - Tây Ninh Tây Ninh - …" at bounding box center [209, 241] width 263 height 282
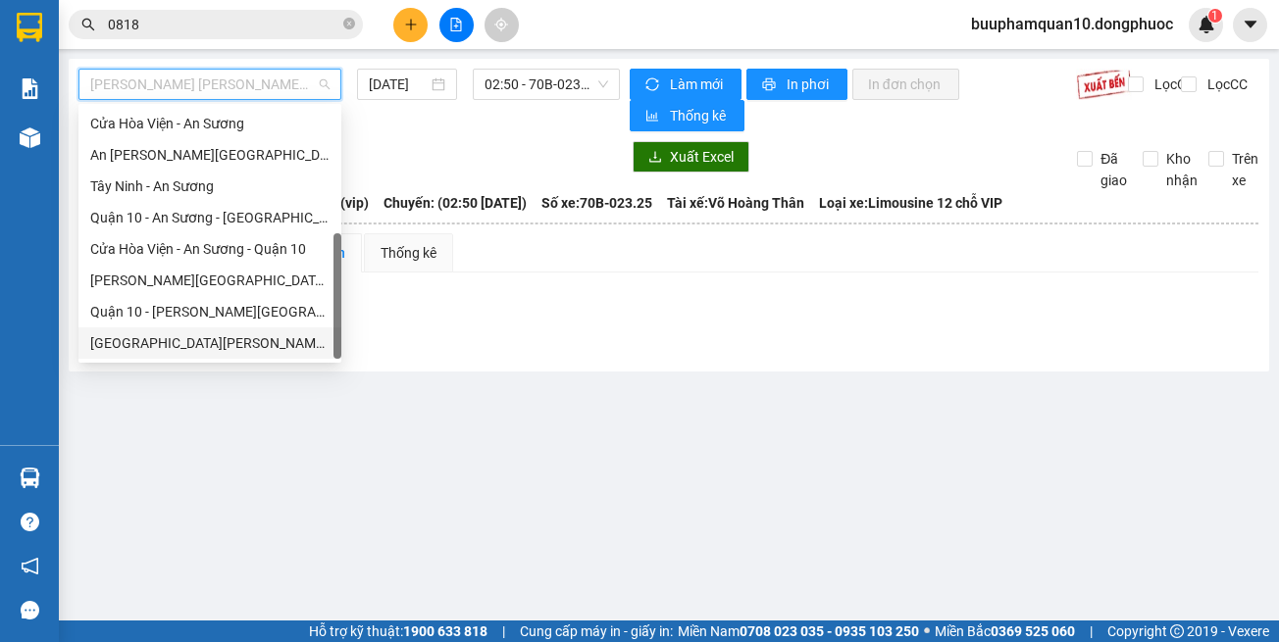
click at [285, 341] on div "Hồ Chí Minh - Tây Ninh (vip)" at bounding box center [209, 343] width 239 height 22
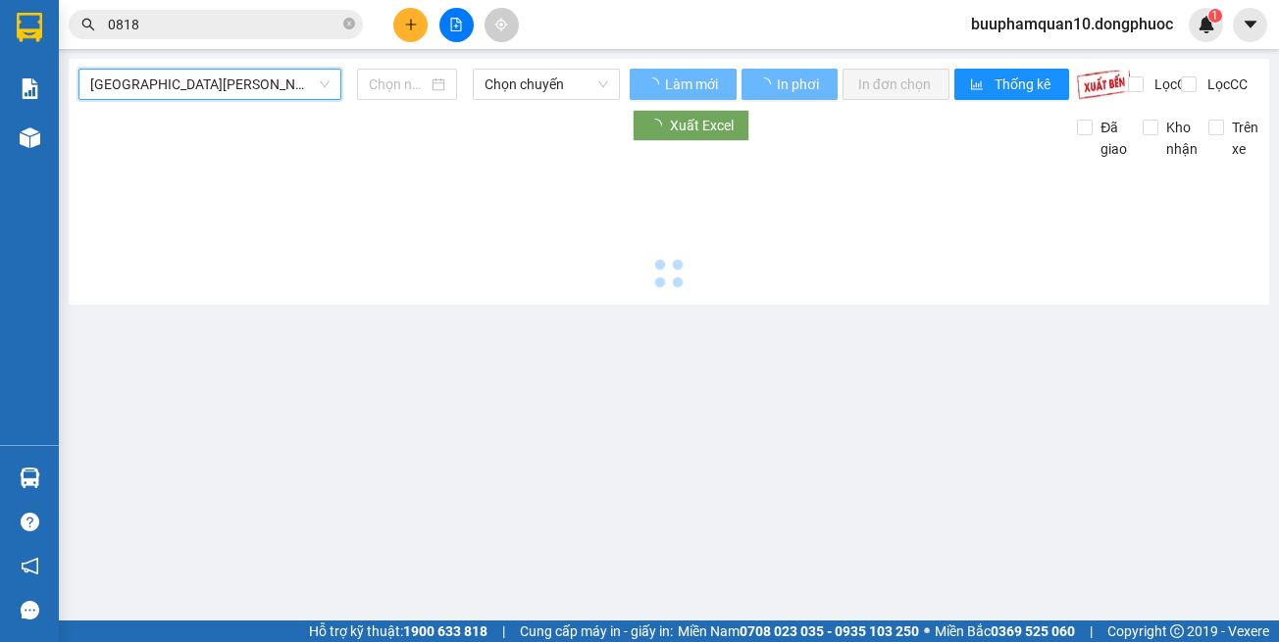
type input "[DATE]"
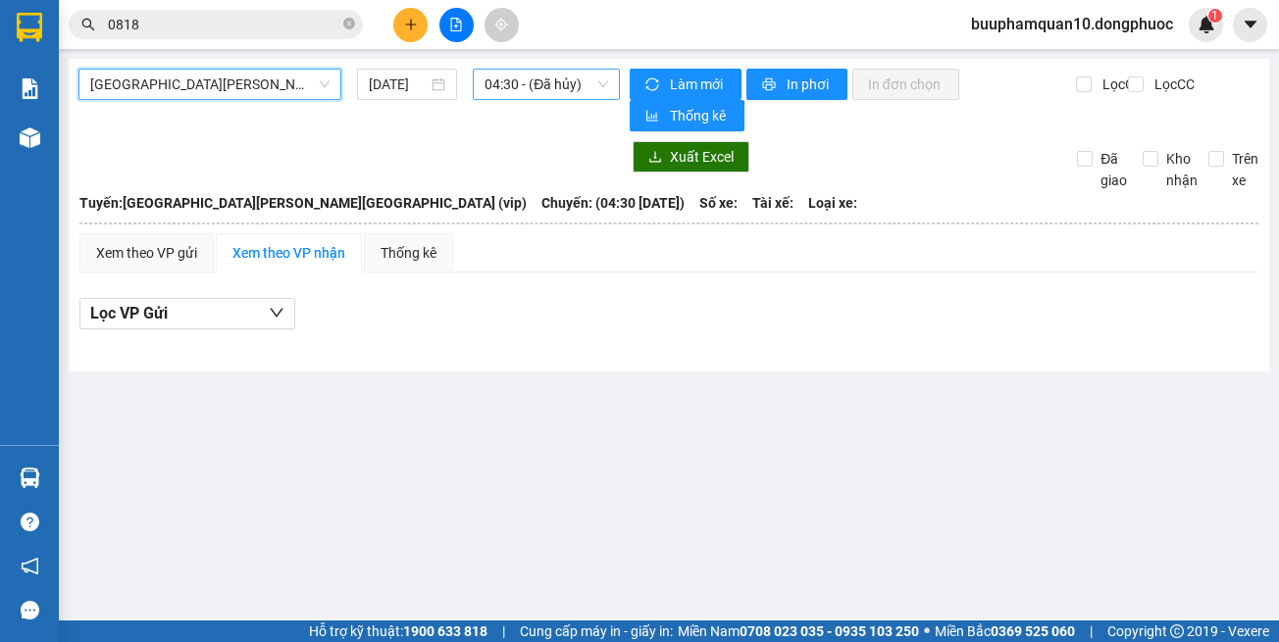
click at [533, 89] on span "04:30 - (Đã hủy)" at bounding box center [546, 84] width 124 height 29
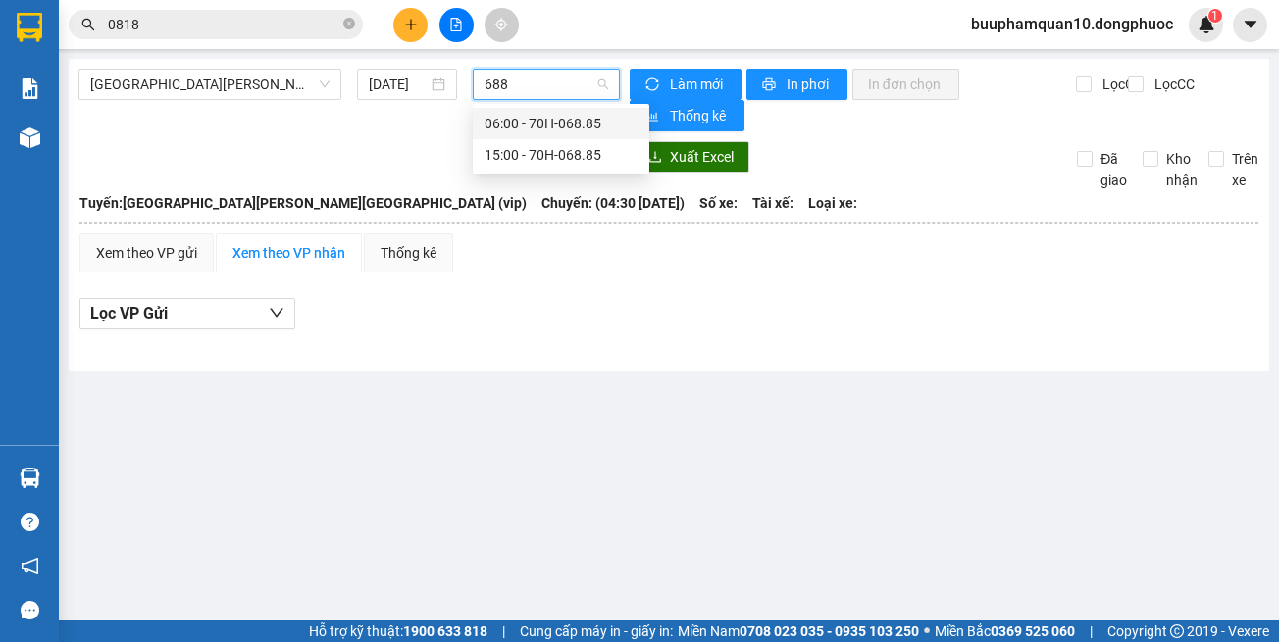
type input "6885"
click at [593, 146] on div "15:00 - 70H-068.85" at bounding box center [560, 155] width 153 height 22
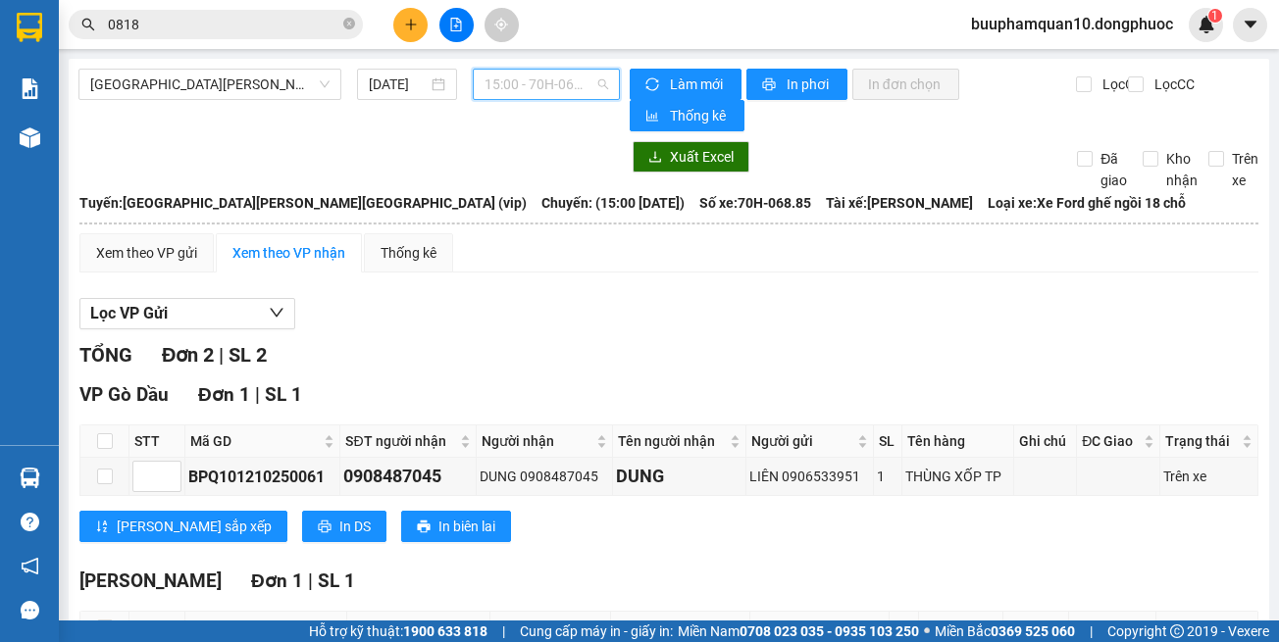
click at [555, 87] on span "15:00 - 70H-068.85" at bounding box center [546, 84] width 124 height 29
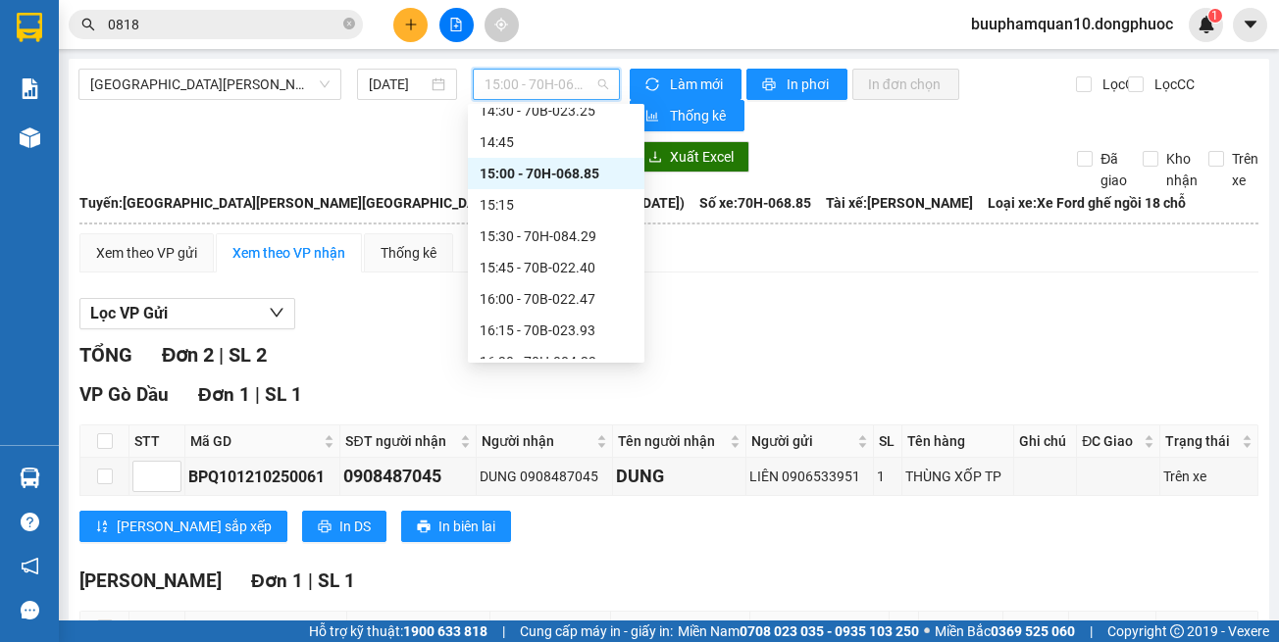
scroll to position [1326, 0]
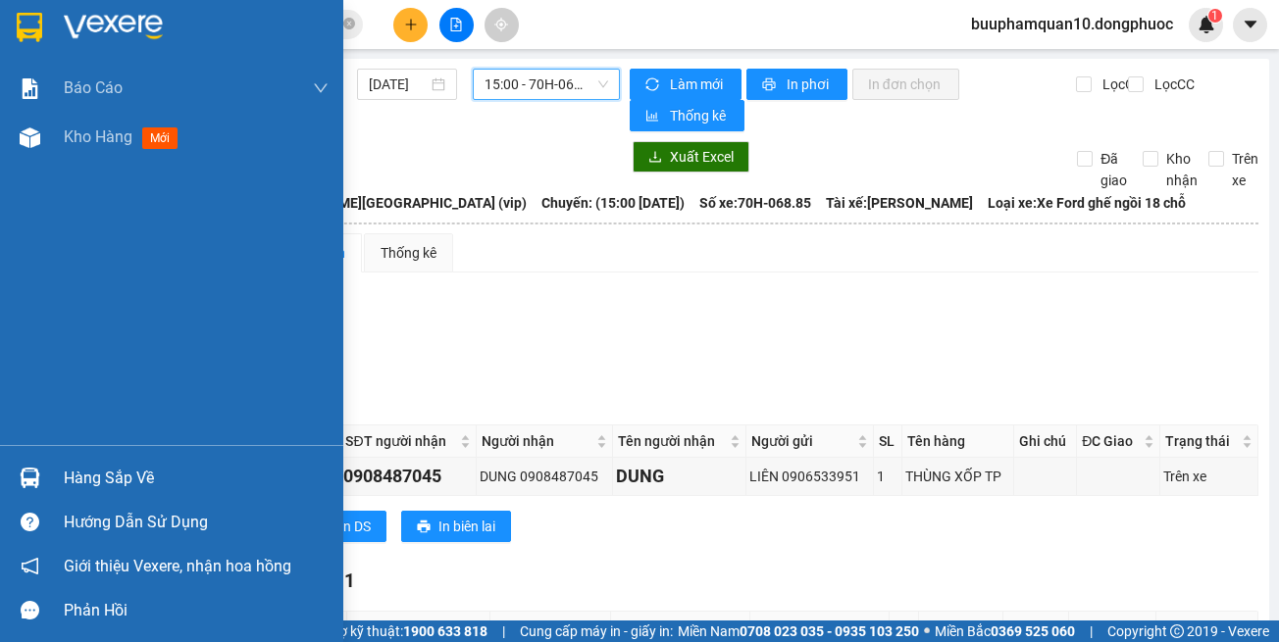
click at [6, 486] on div "Hàng sắp về" at bounding box center [171, 478] width 343 height 44
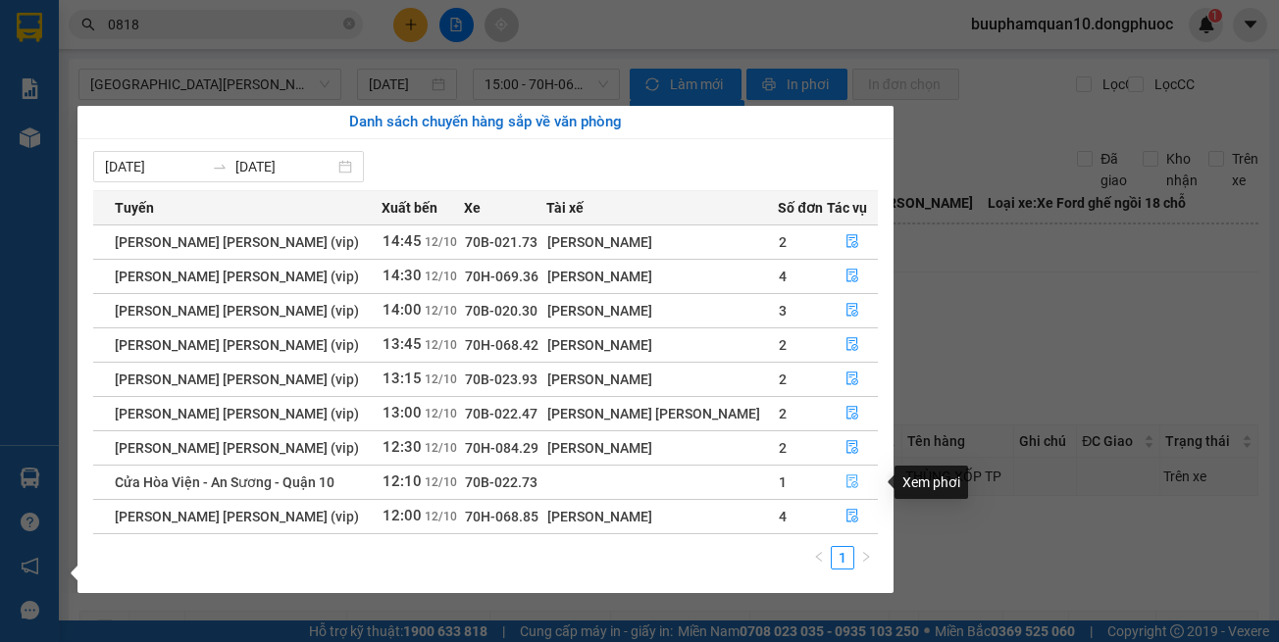
click at [846, 481] on icon "file-done" at bounding box center [852, 483] width 12 height 14
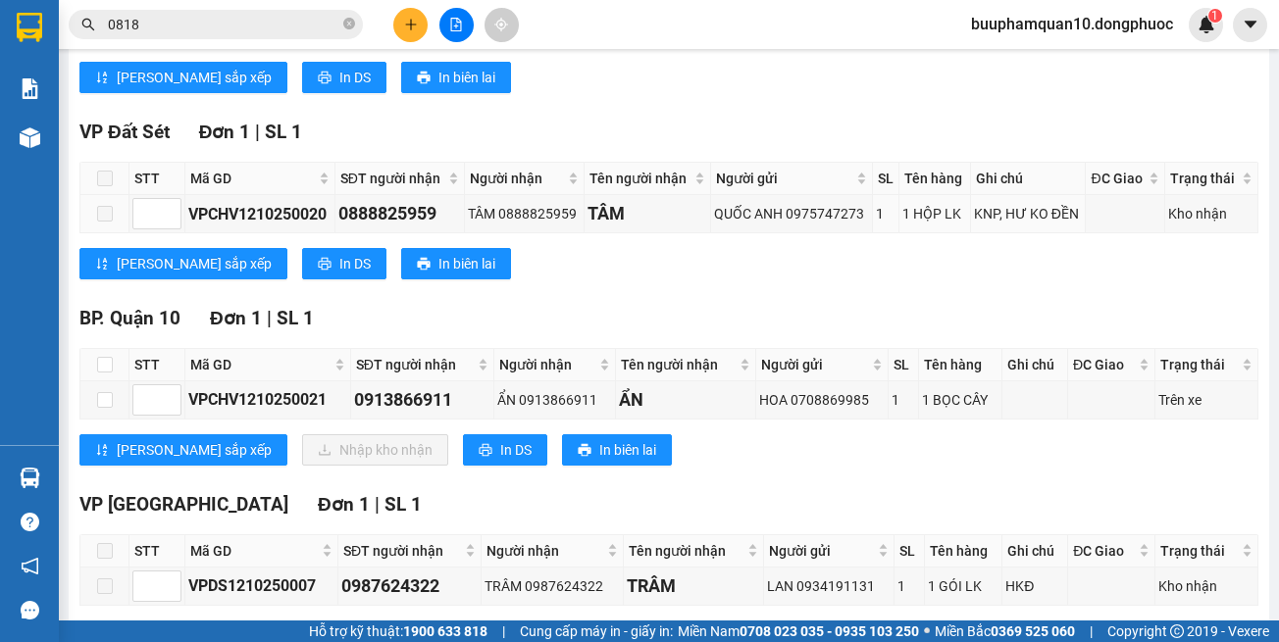
scroll to position [490, 0]
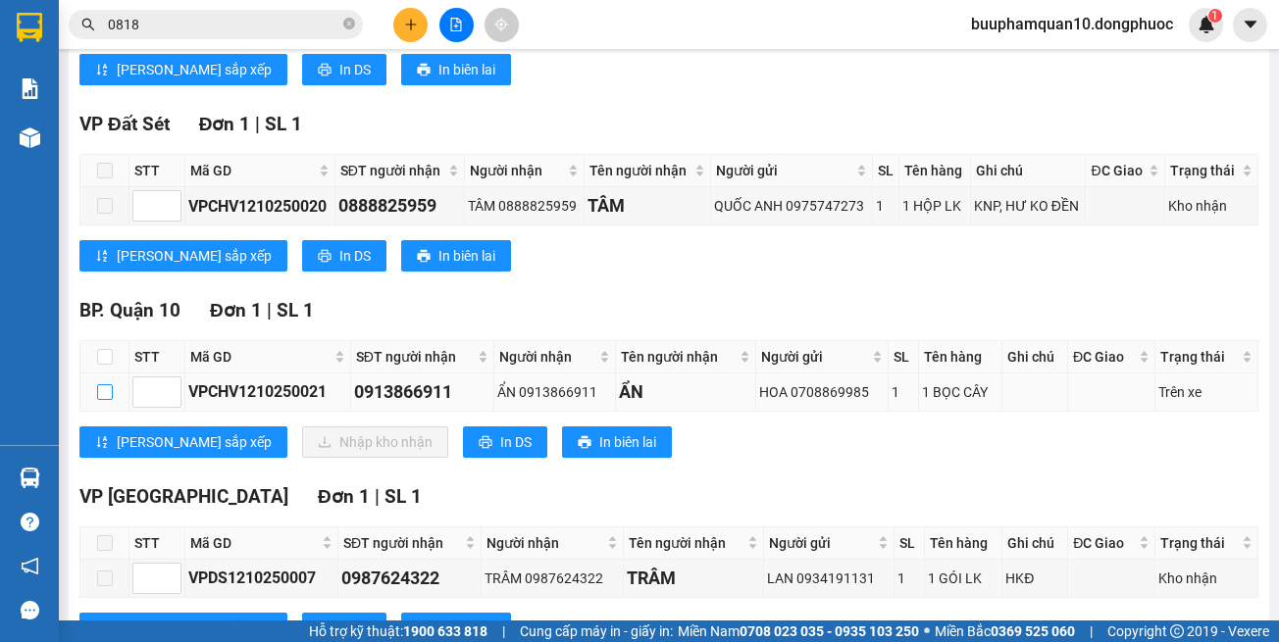
click at [112, 391] on input "checkbox" at bounding box center [105, 392] width 16 height 16
checkbox input "true"
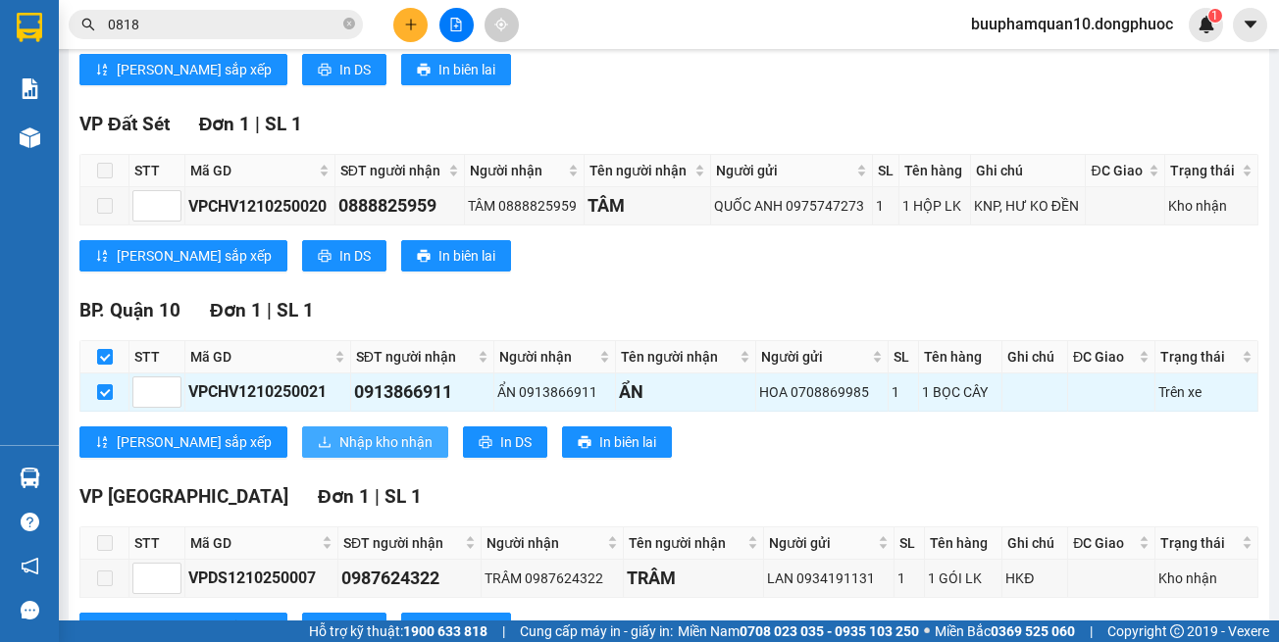
click at [339, 449] on span "Nhập kho nhận" at bounding box center [385, 442] width 93 height 22
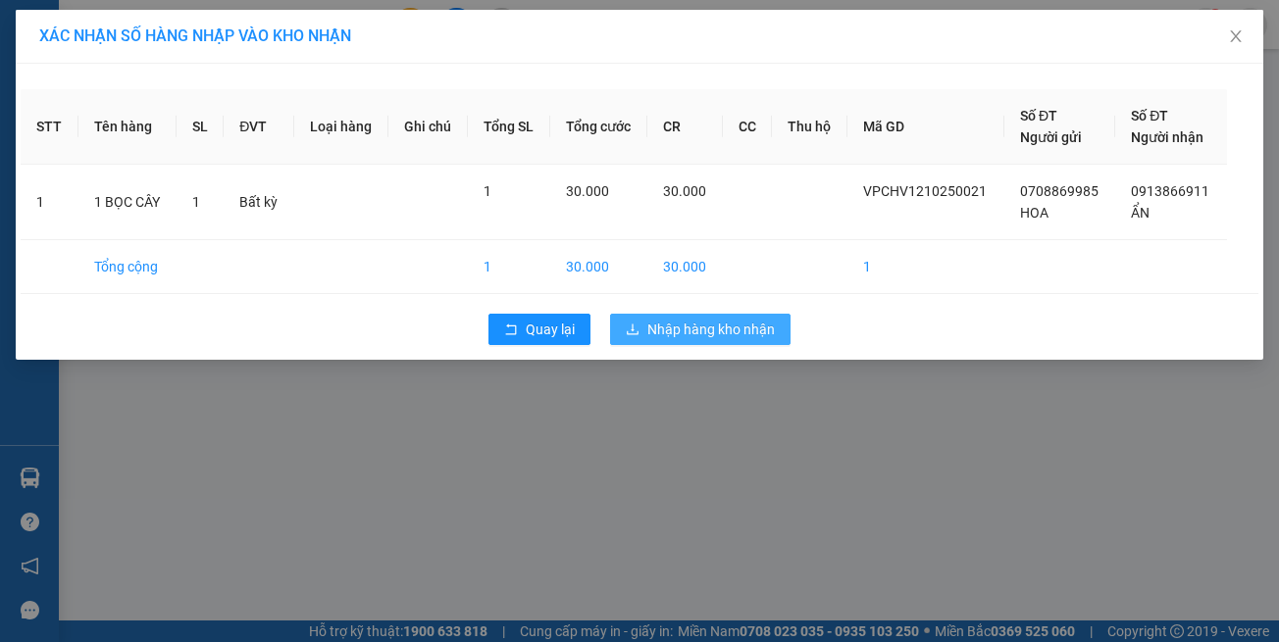
click at [693, 330] on span "Nhập hàng kho nhận" at bounding box center [710, 330] width 127 height 22
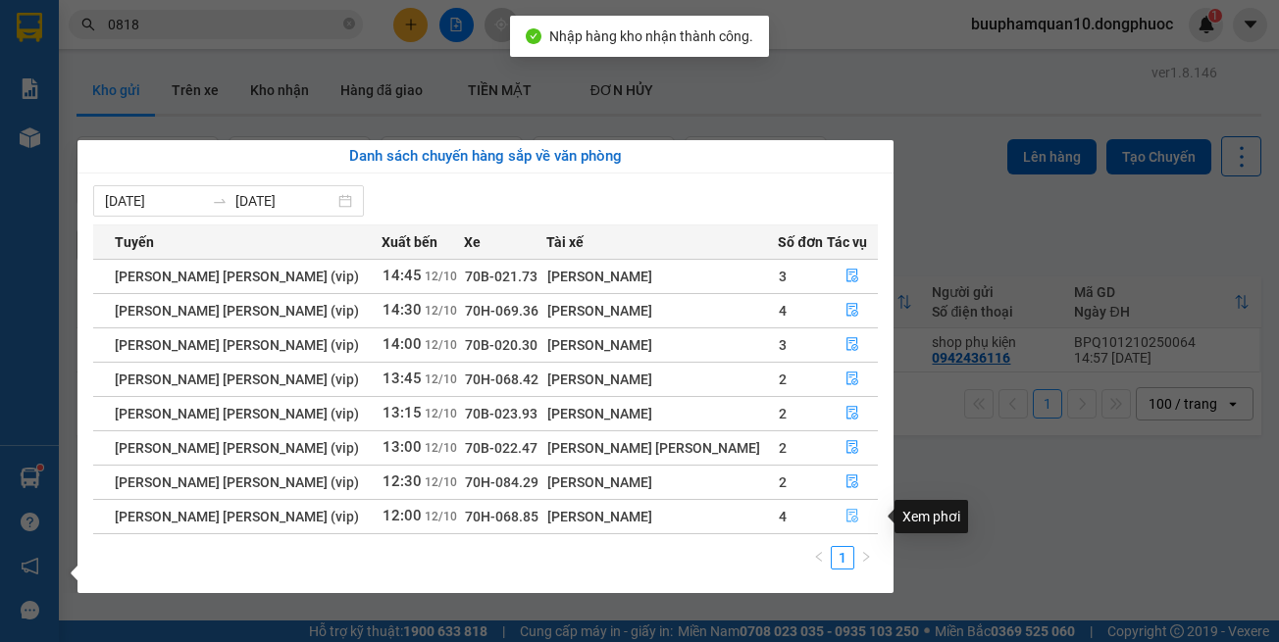
click at [848, 521] on icon "file-done" at bounding box center [852, 516] width 14 height 14
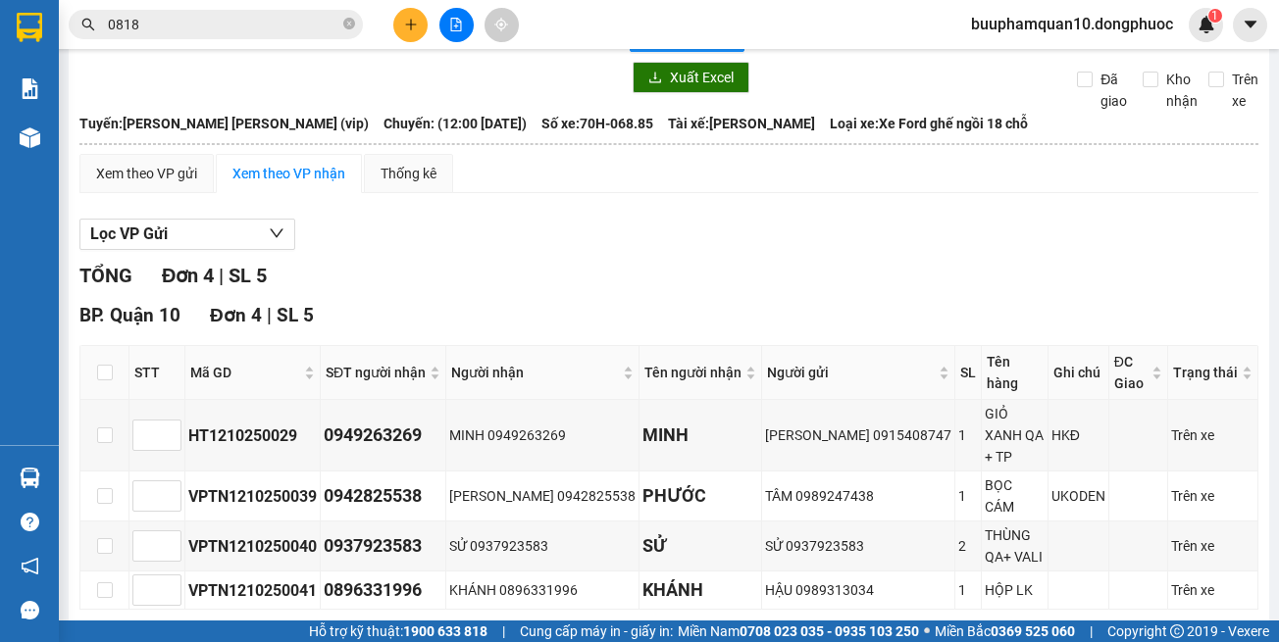
scroll to position [91, 0]
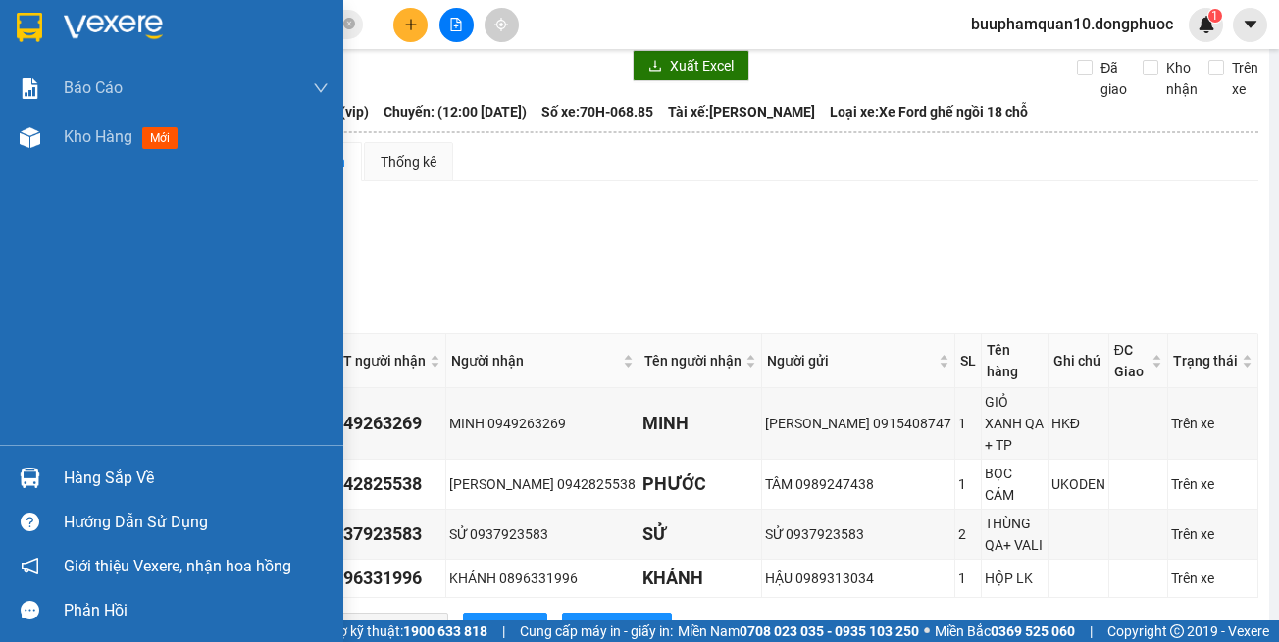
click at [52, 481] on div "Hàng sắp về" at bounding box center [171, 478] width 343 height 44
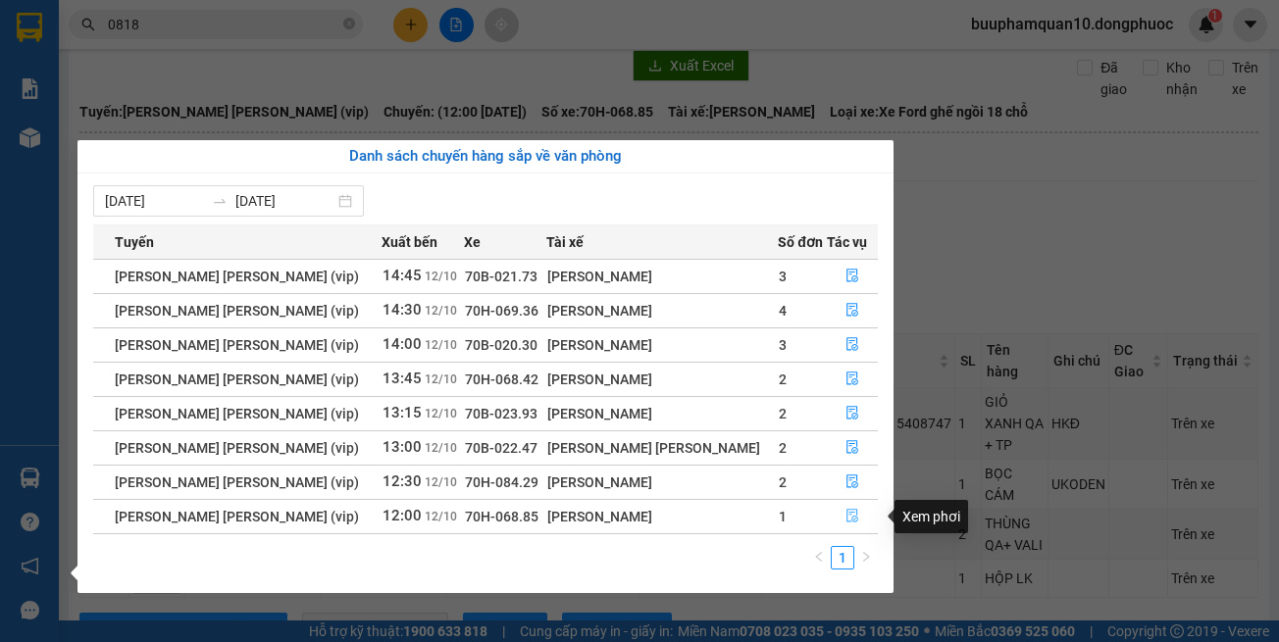
click at [856, 528] on button "button" at bounding box center [852, 516] width 49 height 31
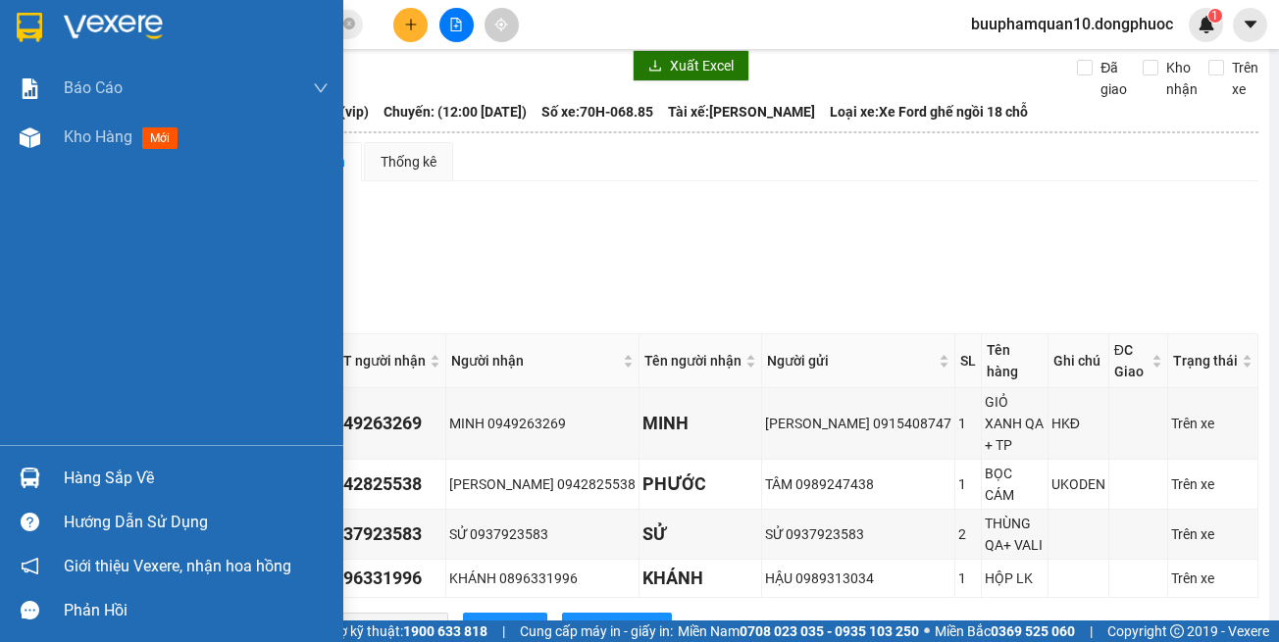
click at [116, 487] on div "Hàng sắp về" at bounding box center [196, 478] width 265 height 29
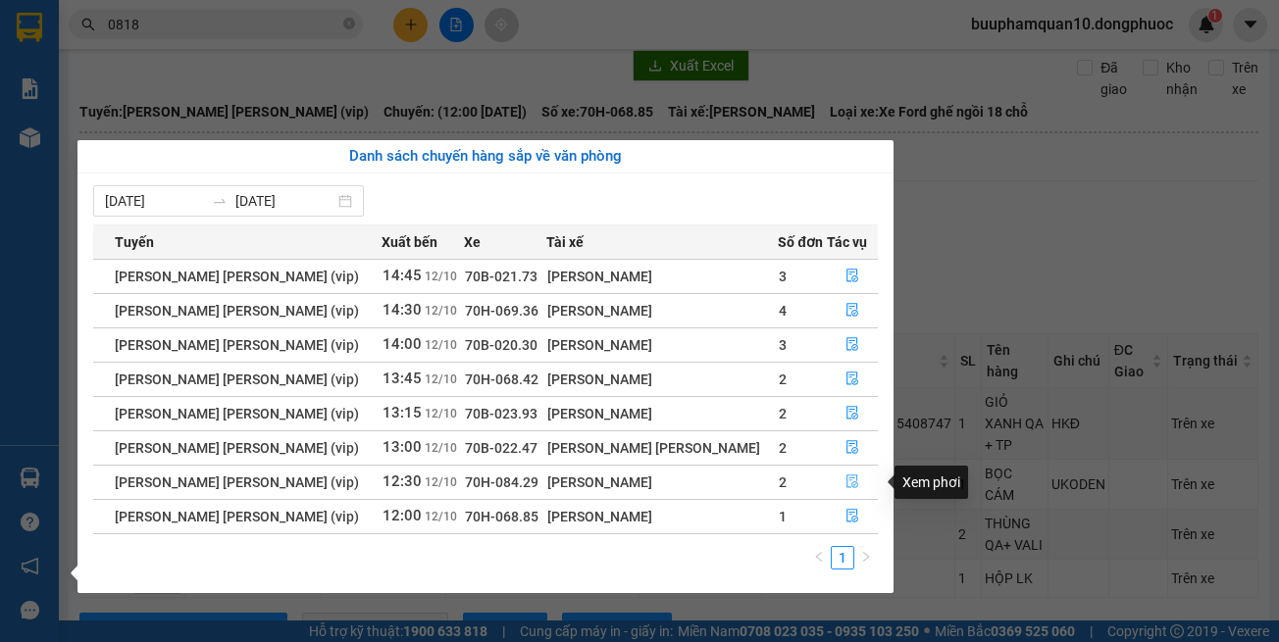
click at [860, 494] on button "button" at bounding box center [852, 482] width 49 height 31
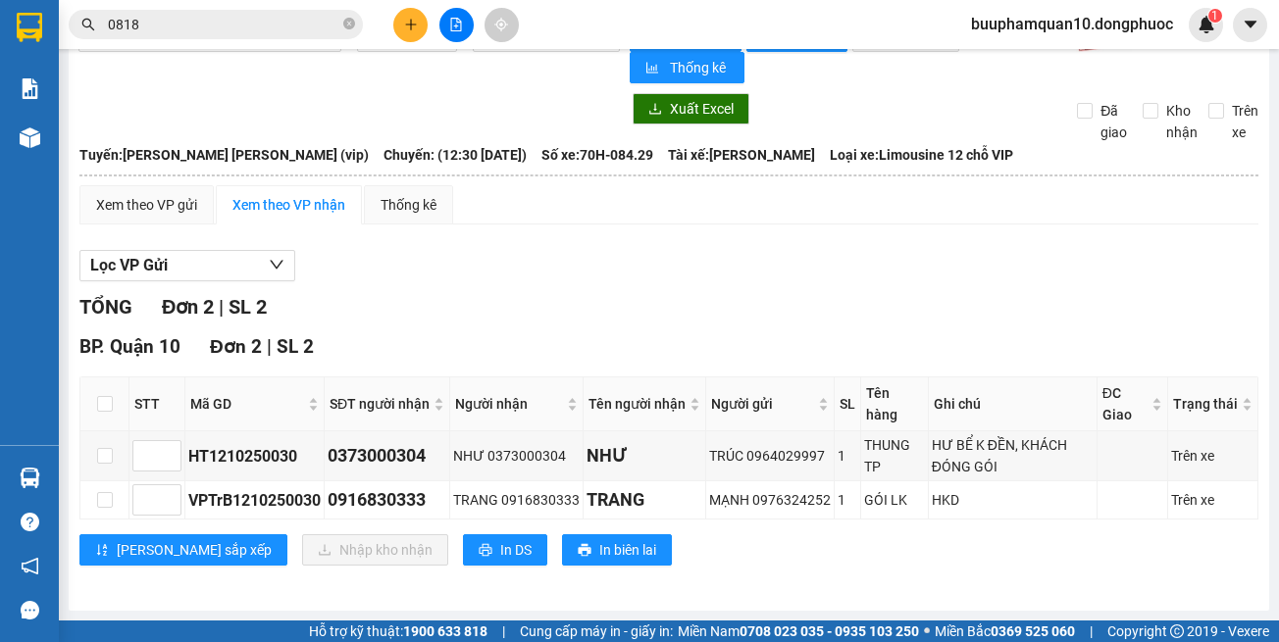
scroll to position [48, 0]
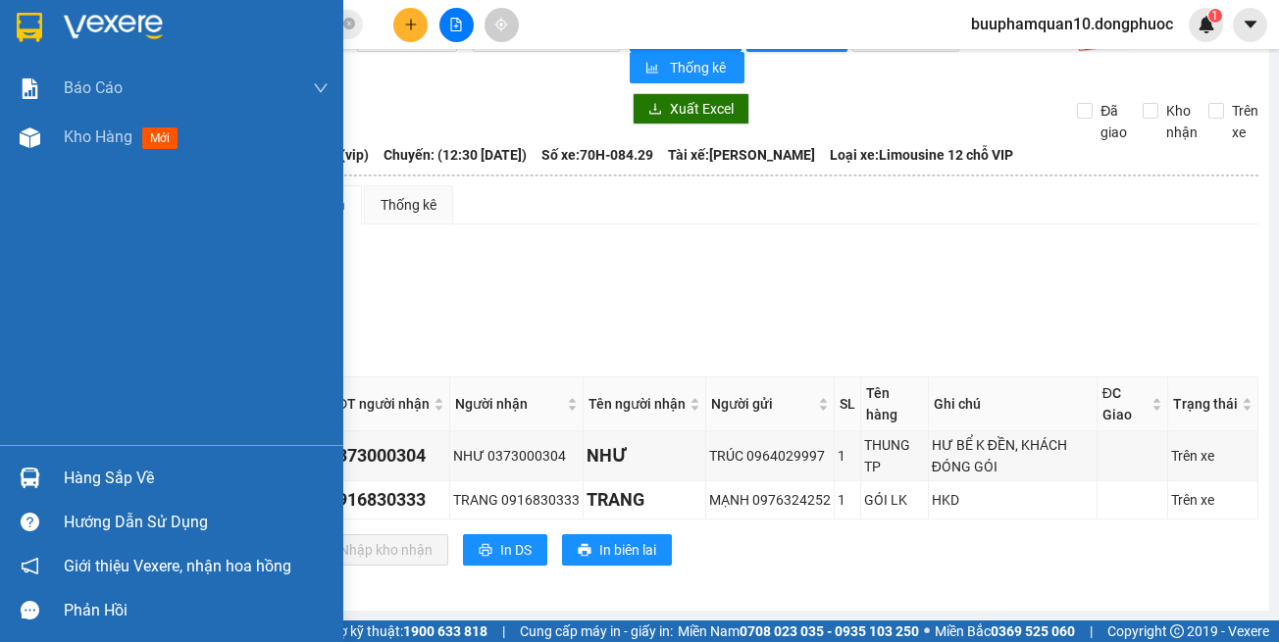
drag, startPoint x: 40, startPoint y: 468, endPoint x: 32, endPoint y: 456, distance: 14.1
click at [39, 469] on div at bounding box center [30, 478] width 34 height 34
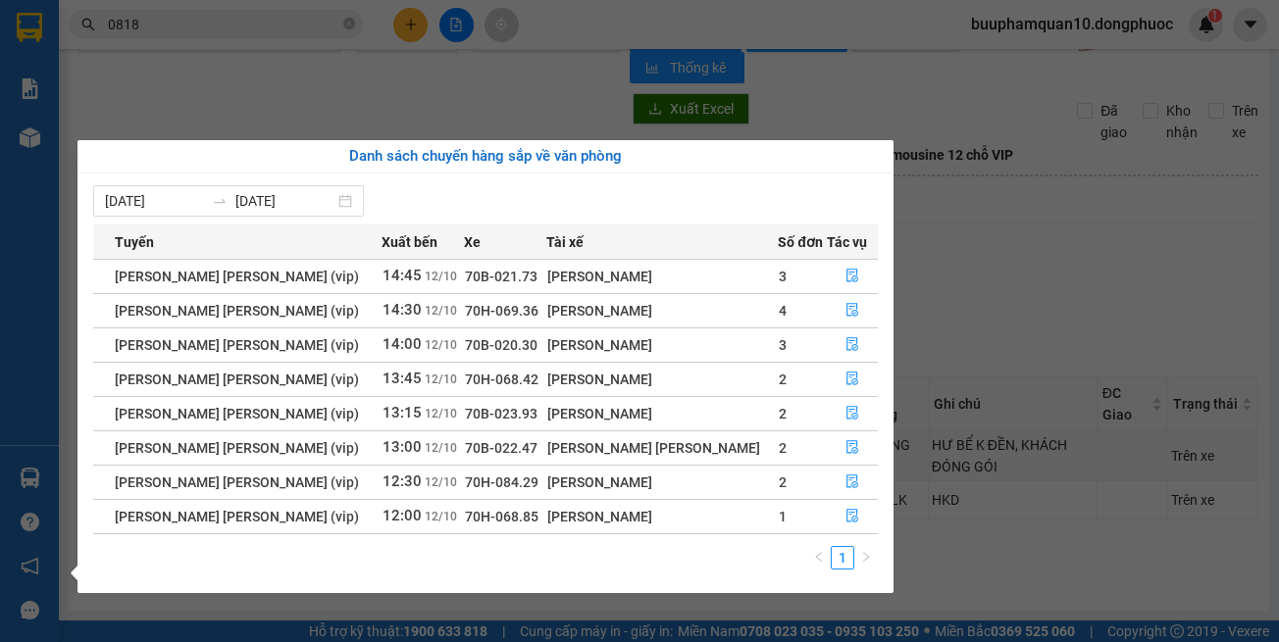
drag, startPoint x: 1035, startPoint y: 278, endPoint x: 1107, endPoint y: 263, distance: 74.0
click at [1040, 277] on section "Kết quả tìm kiếm ( 5834 ) Bộ lọc Mã ĐH Trạng thái Món hàng Tổng cước Chưa cước …" at bounding box center [639, 321] width 1279 height 642
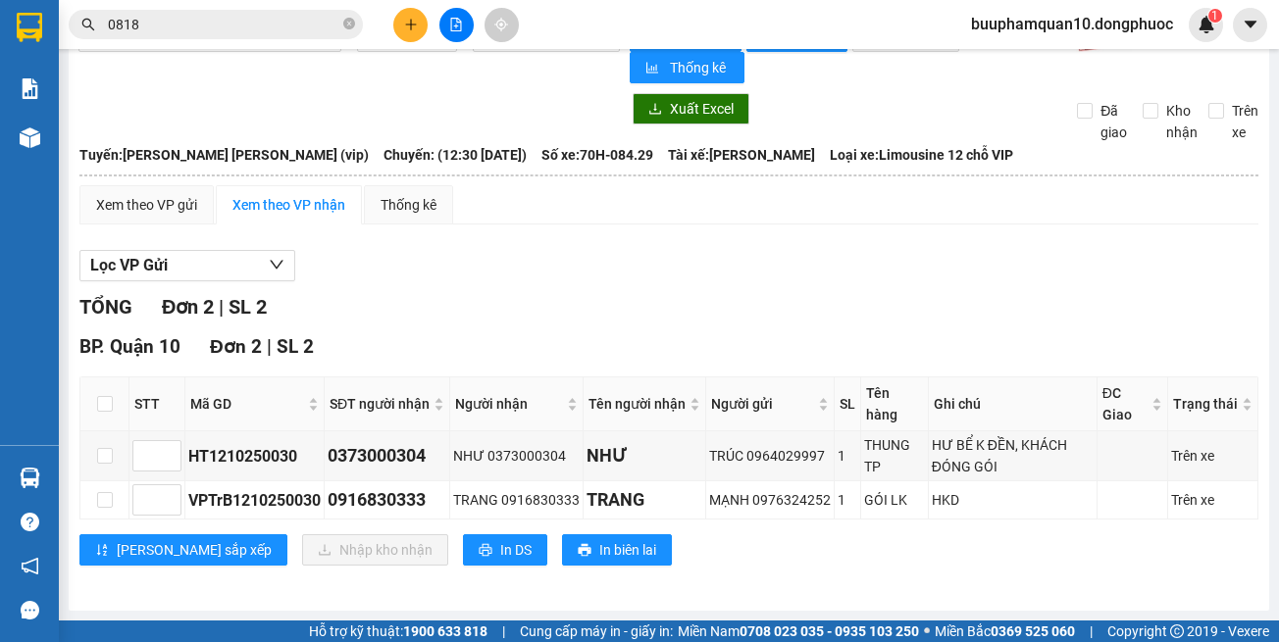
click at [425, 21] on button at bounding box center [410, 25] width 34 height 34
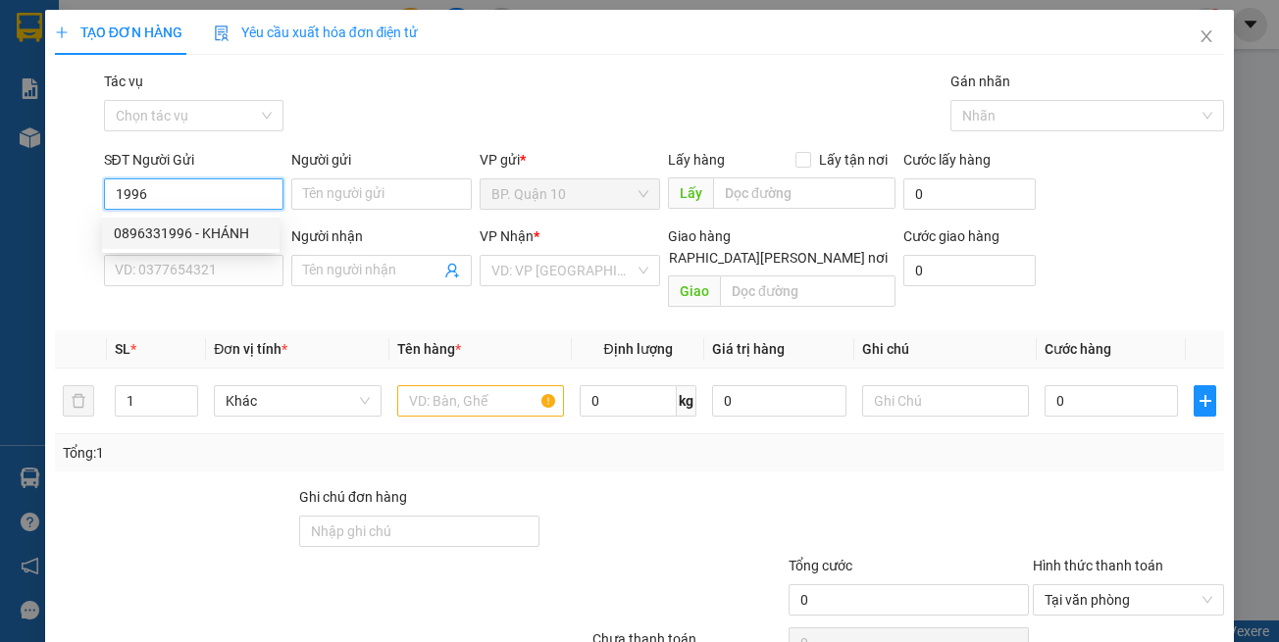
click at [234, 234] on div "0896331996 - KHÁNH" at bounding box center [191, 234] width 154 height 22
type input "0896331996"
type input "KHÁNH"
type input "0792397493"
type input "THÁI"
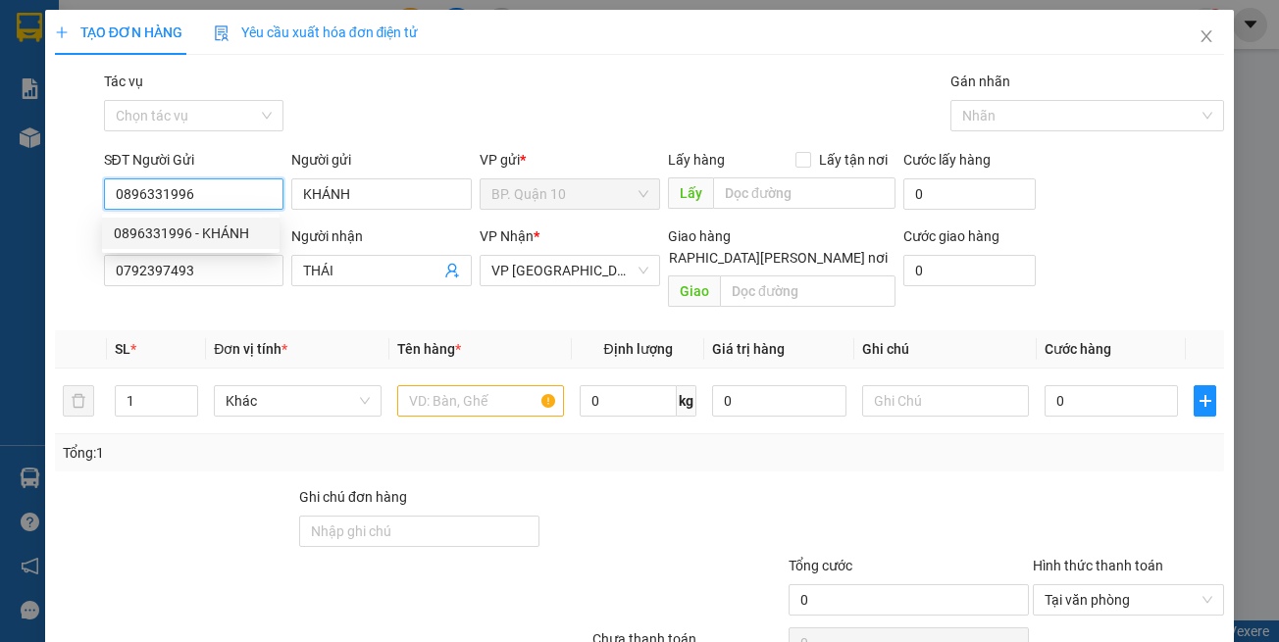
type input "0896331996"
click at [330, 330] on th "Đơn vị tính *" at bounding box center [297, 349] width 182 height 38
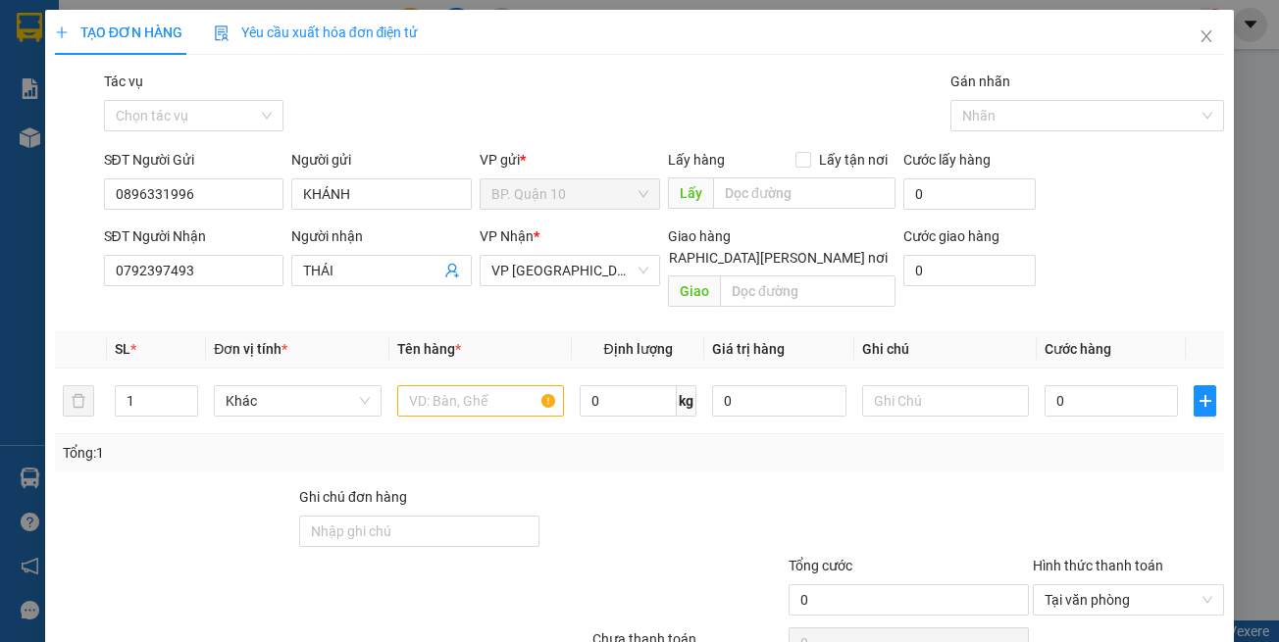
type input "30.000"
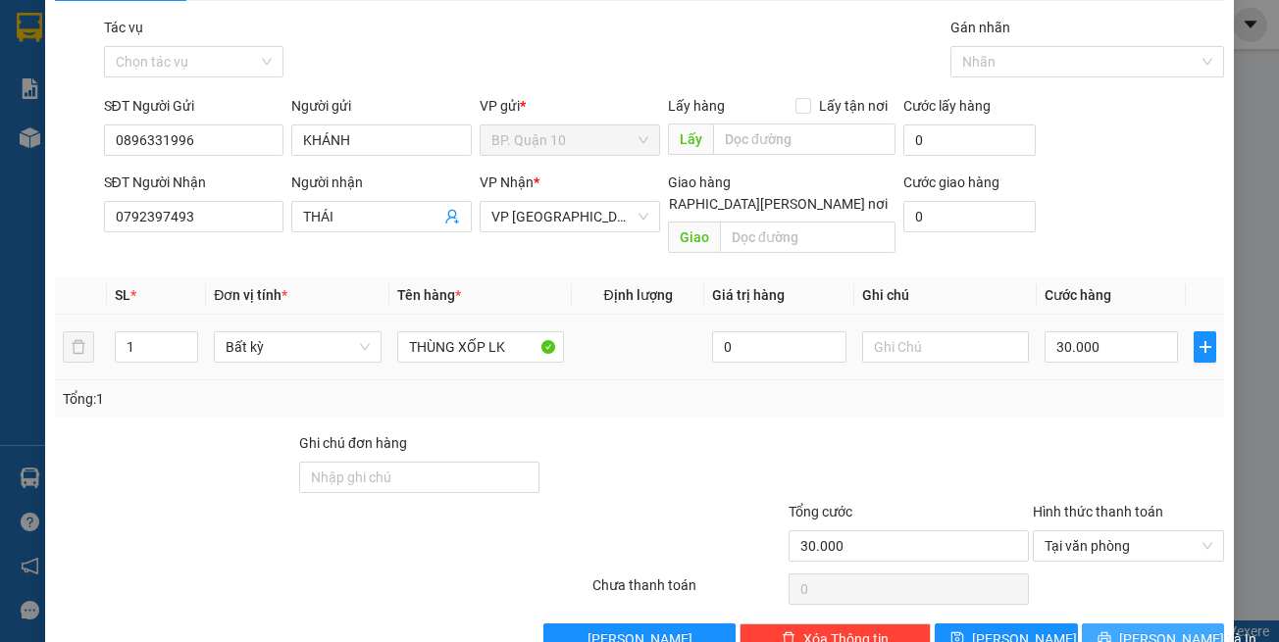
scroll to position [83, 0]
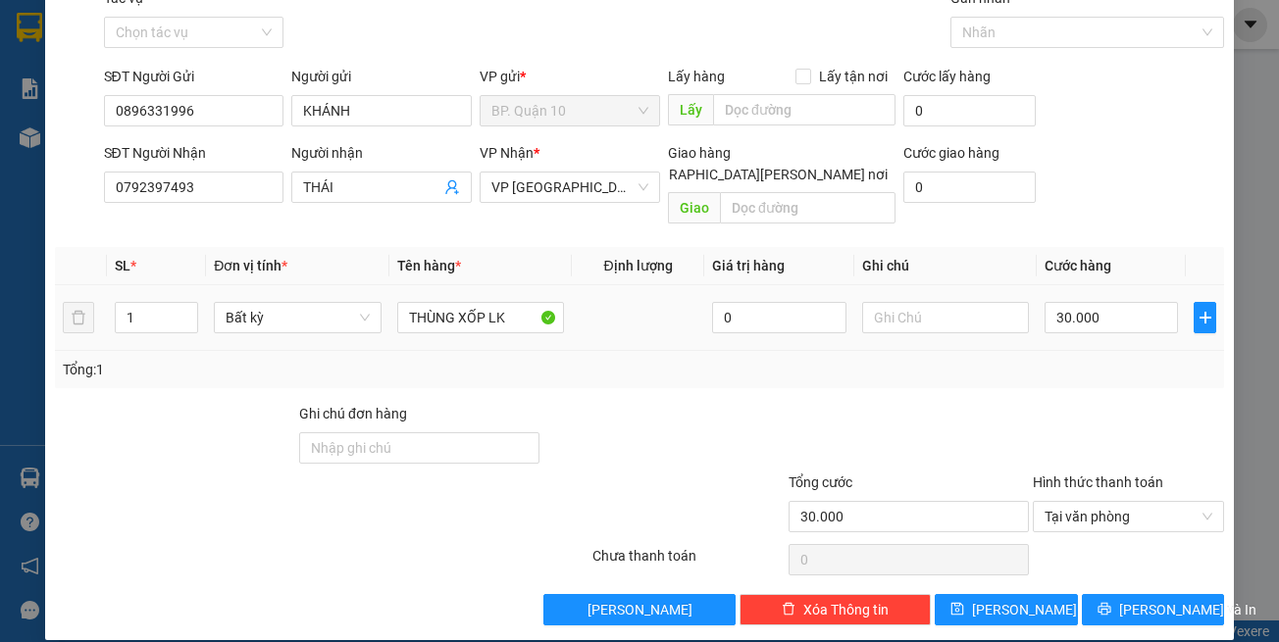
click at [1136, 605] on div "TẠO ĐƠN HÀNG Yêu cầu xuất hóa đơn điện tử Transit Pickup Surcharge Ids Transit …" at bounding box center [640, 283] width 1190 height 714
click at [1136, 599] on span "[PERSON_NAME] và In" at bounding box center [1187, 610] width 137 height 22
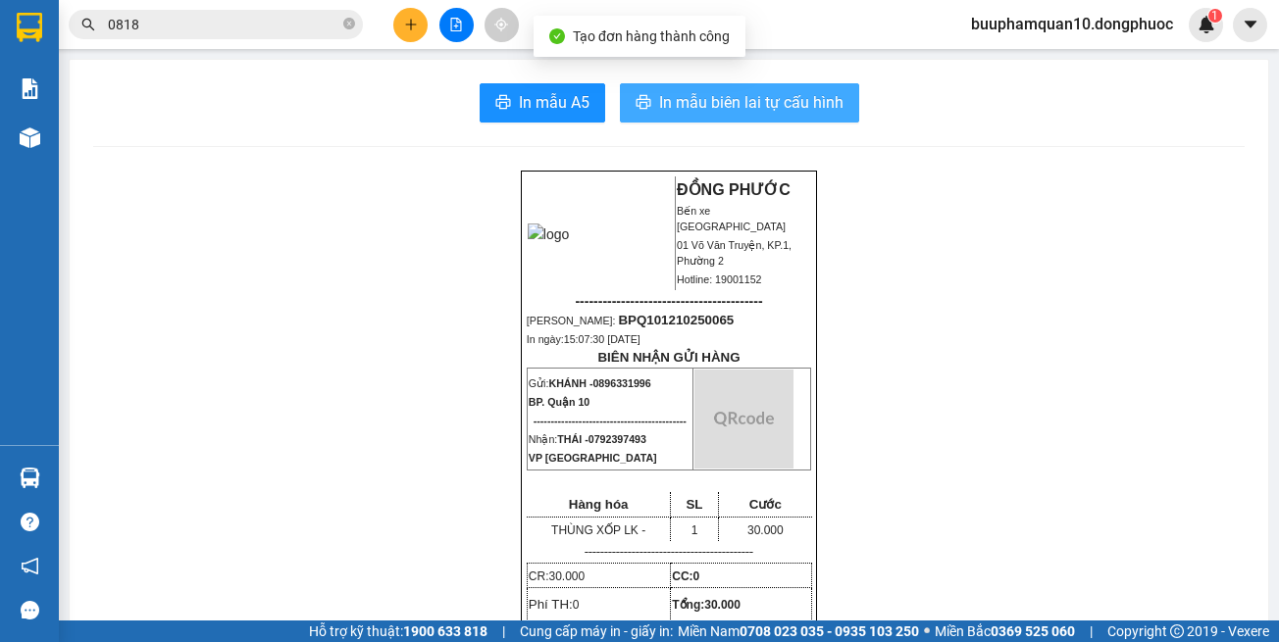
drag, startPoint x: 744, startPoint y: 115, endPoint x: 741, endPoint y: 130, distance: 16.0
click at [744, 116] on button "In mẫu biên lai tự cấu hình" at bounding box center [739, 102] width 239 height 39
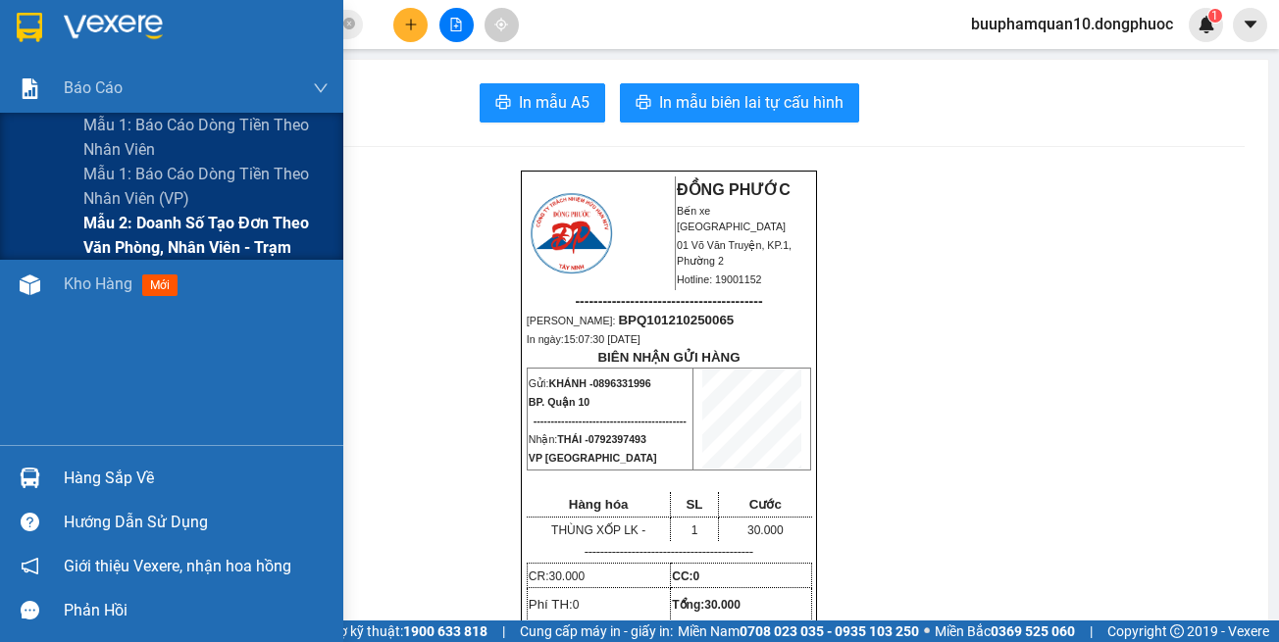
drag, startPoint x: 192, startPoint y: 212, endPoint x: 211, endPoint y: 217, distance: 19.3
click at [193, 213] on span "Mẫu 2: Doanh số tạo đơn theo Văn phòng, nhân viên - Trạm" at bounding box center [205, 235] width 245 height 49
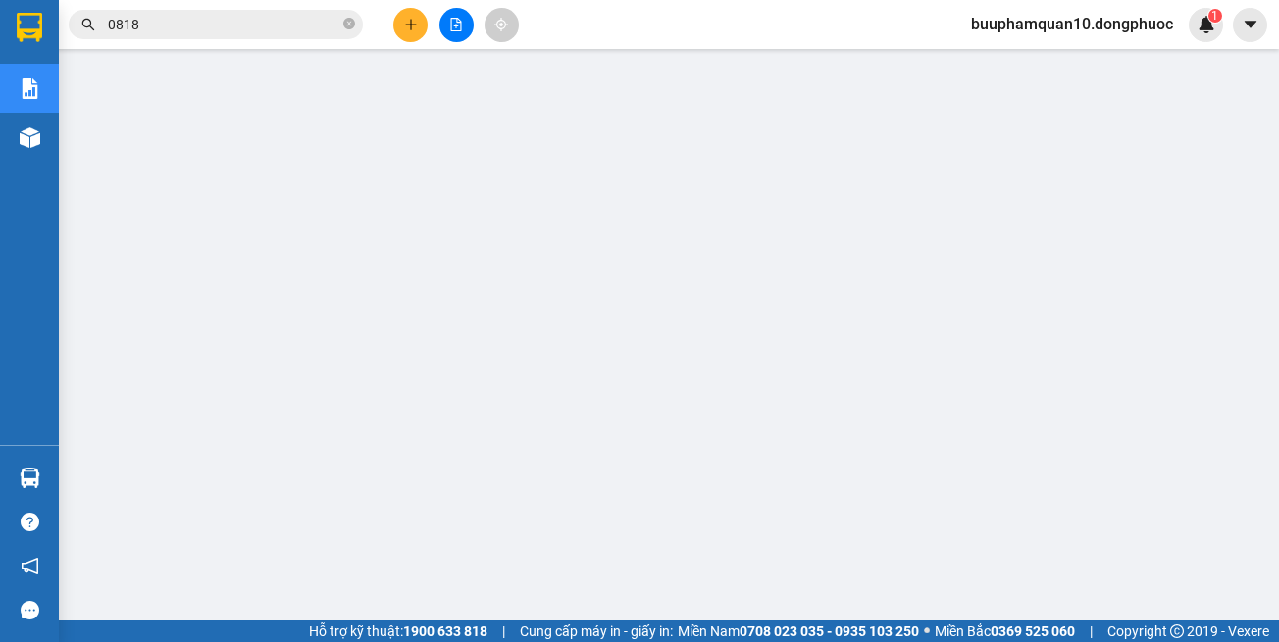
click at [271, 27] on input "0818" at bounding box center [223, 25] width 231 height 22
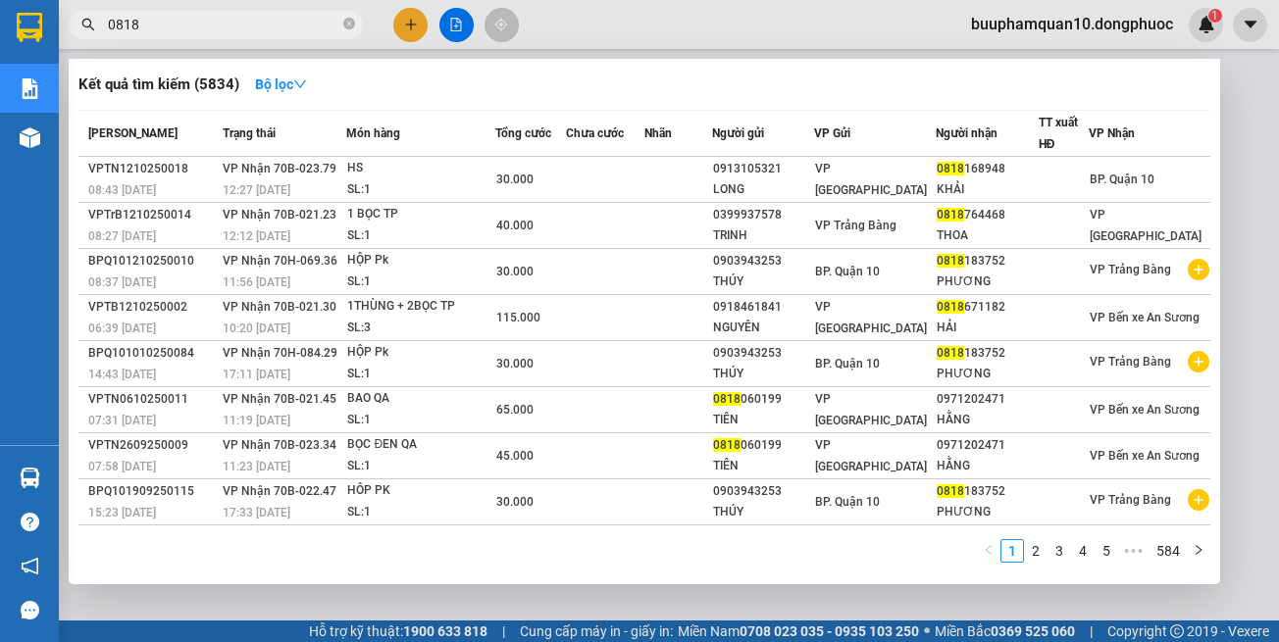
drag, startPoint x: 271, startPoint y: 27, endPoint x: 1016, endPoint y: 140, distance: 753.8
click at [271, 25] on input "0818" at bounding box center [223, 25] width 231 height 22
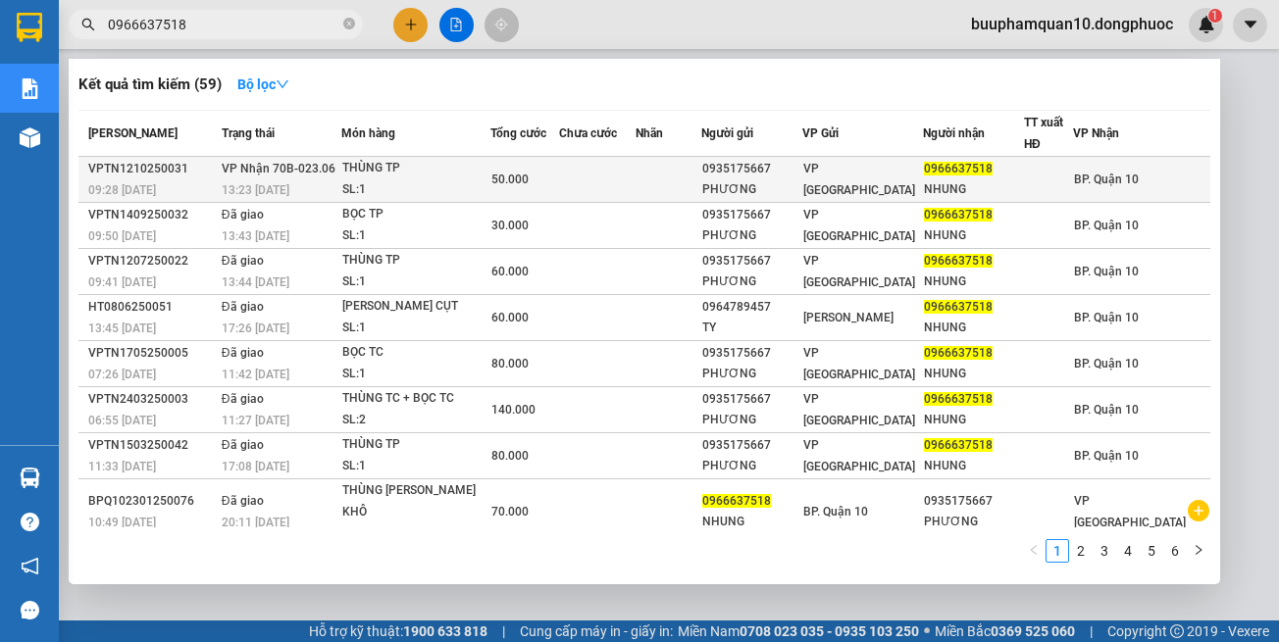
type input "0966637518"
click at [340, 185] on div "13:23 - 12/10" at bounding box center [281, 190] width 119 height 22
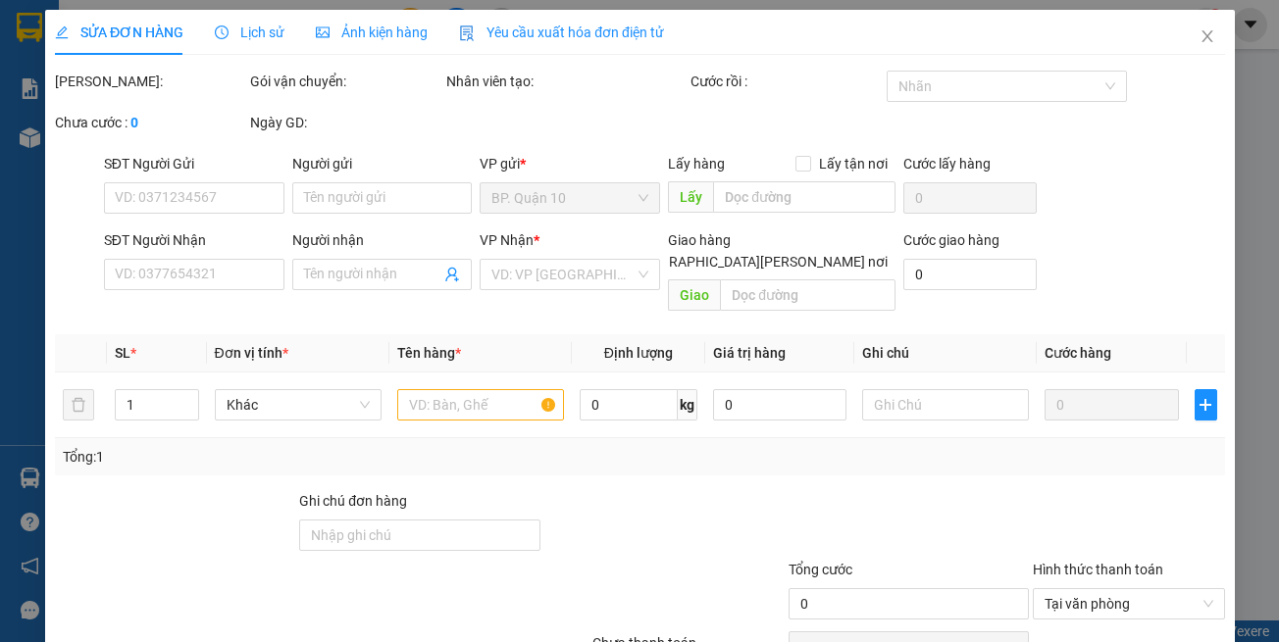
type input "0935175667"
type input "PHƯƠNG"
type input "0966637518"
type input "NHUNG"
type input "50.000"
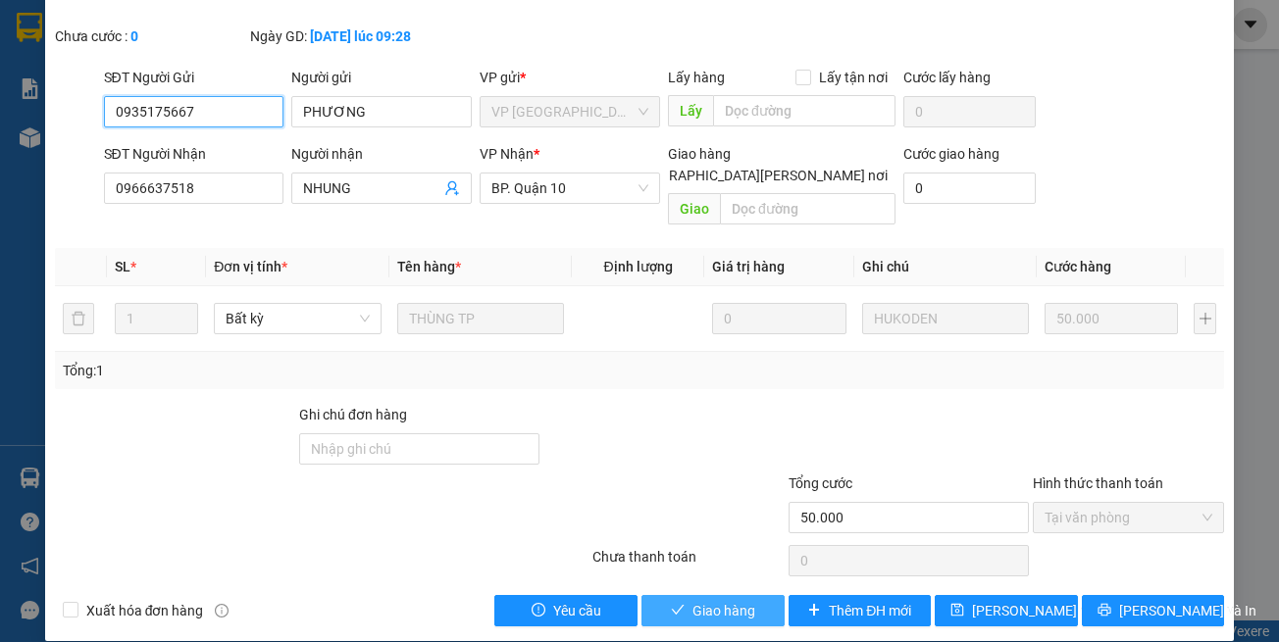
scroll to position [109, 0]
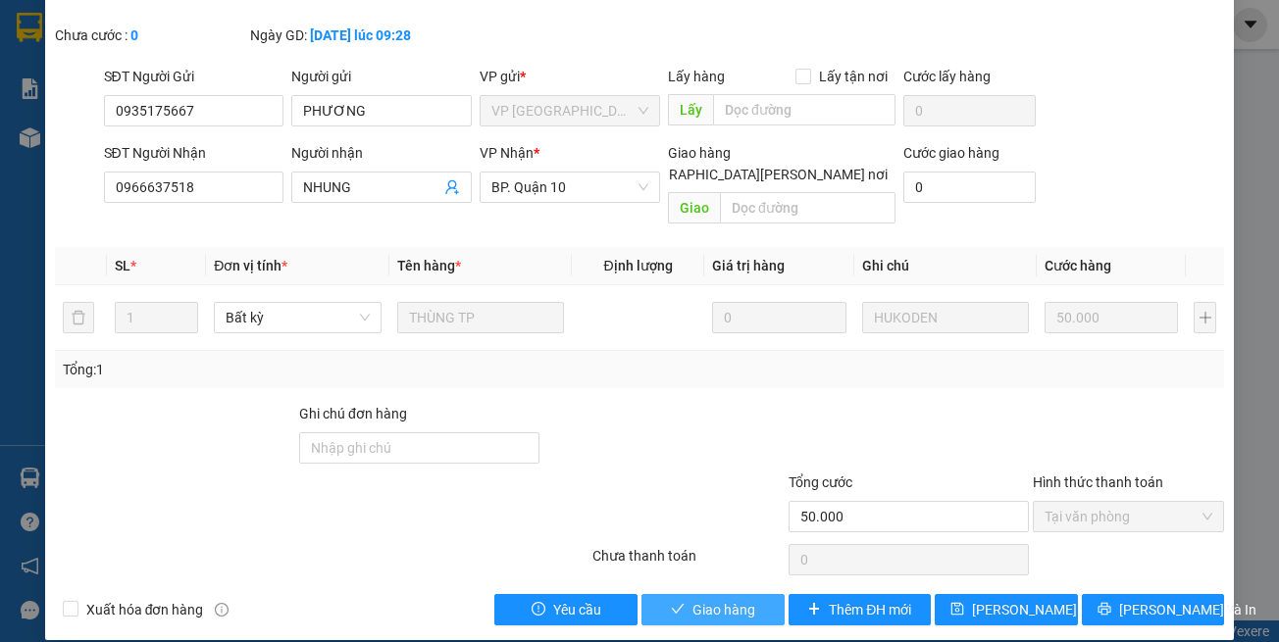
click at [736, 599] on span "Giao hàng" at bounding box center [723, 610] width 63 height 22
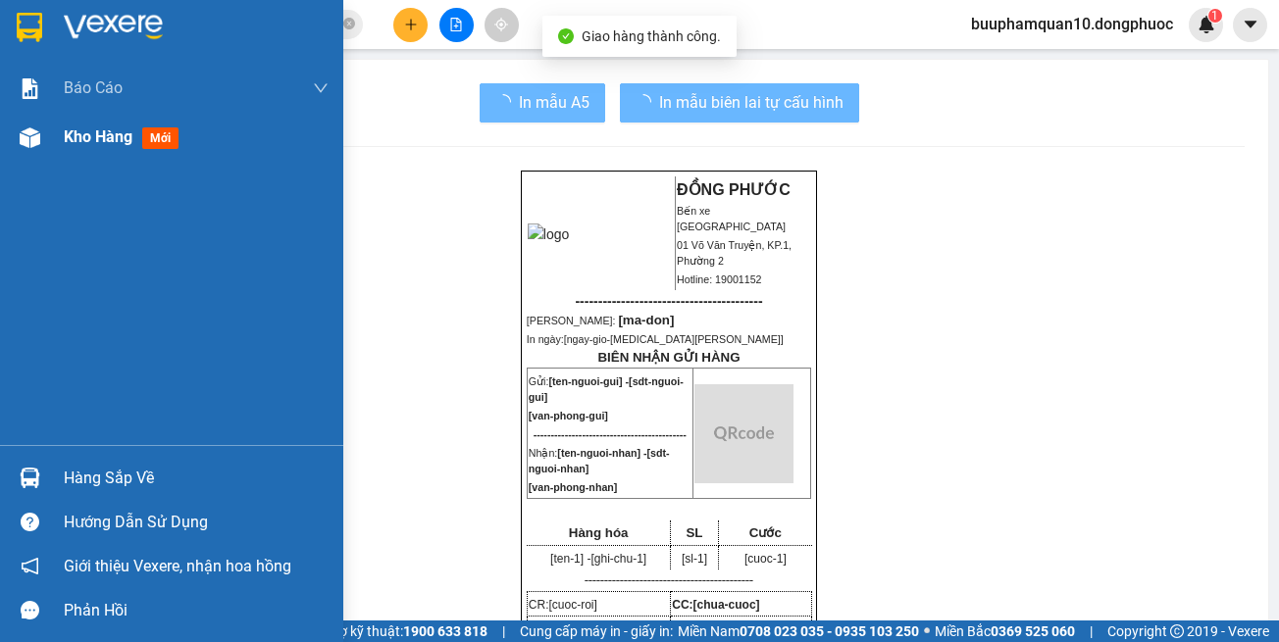
click at [40, 151] on div at bounding box center [30, 138] width 34 height 34
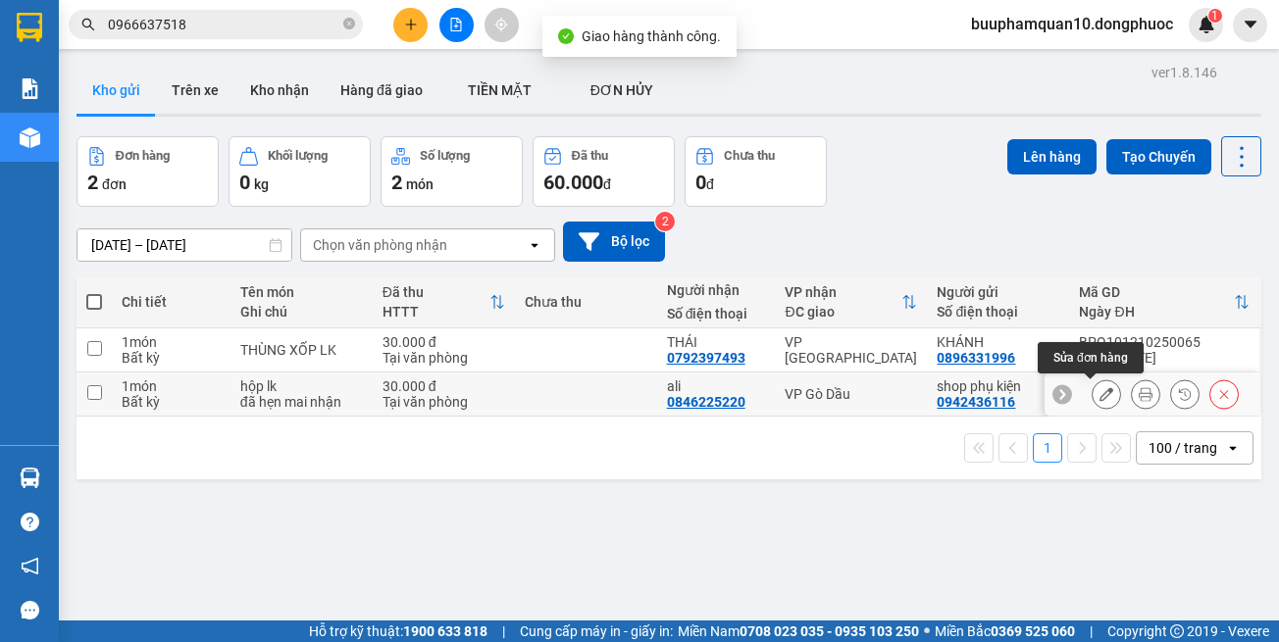
click at [1099, 400] on icon at bounding box center [1106, 394] width 14 height 14
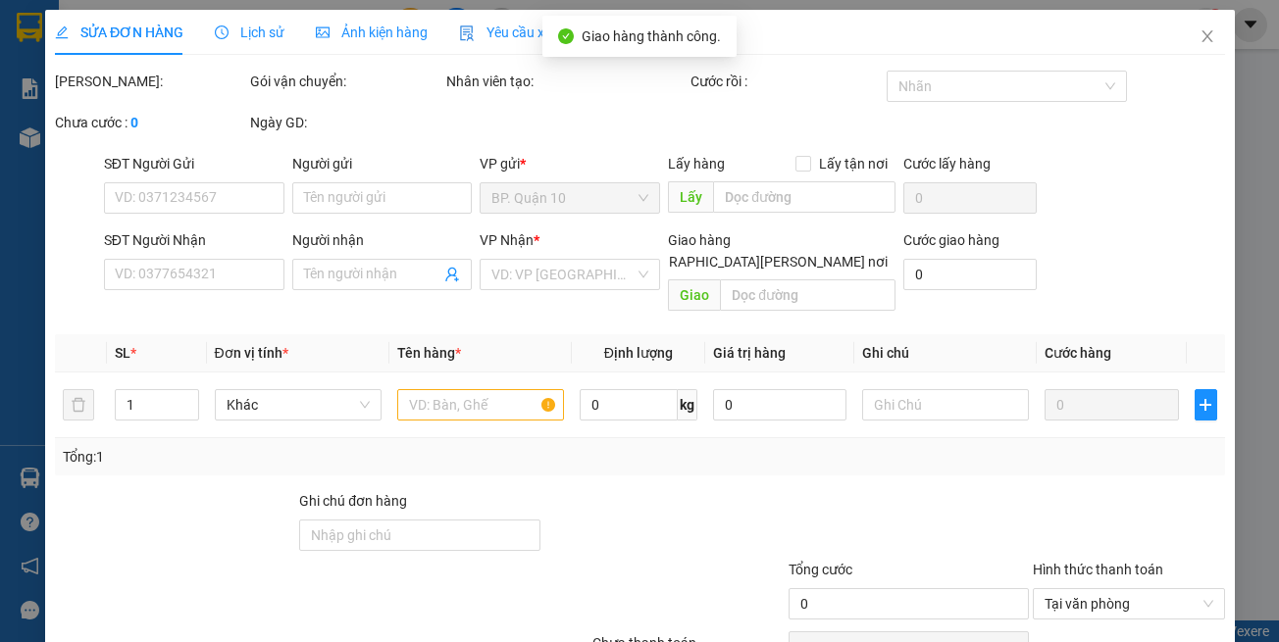
type input "0942436116"
type input "shop phụ kiện"
type input "0846225220"
type input "ali"
type input "30.000"
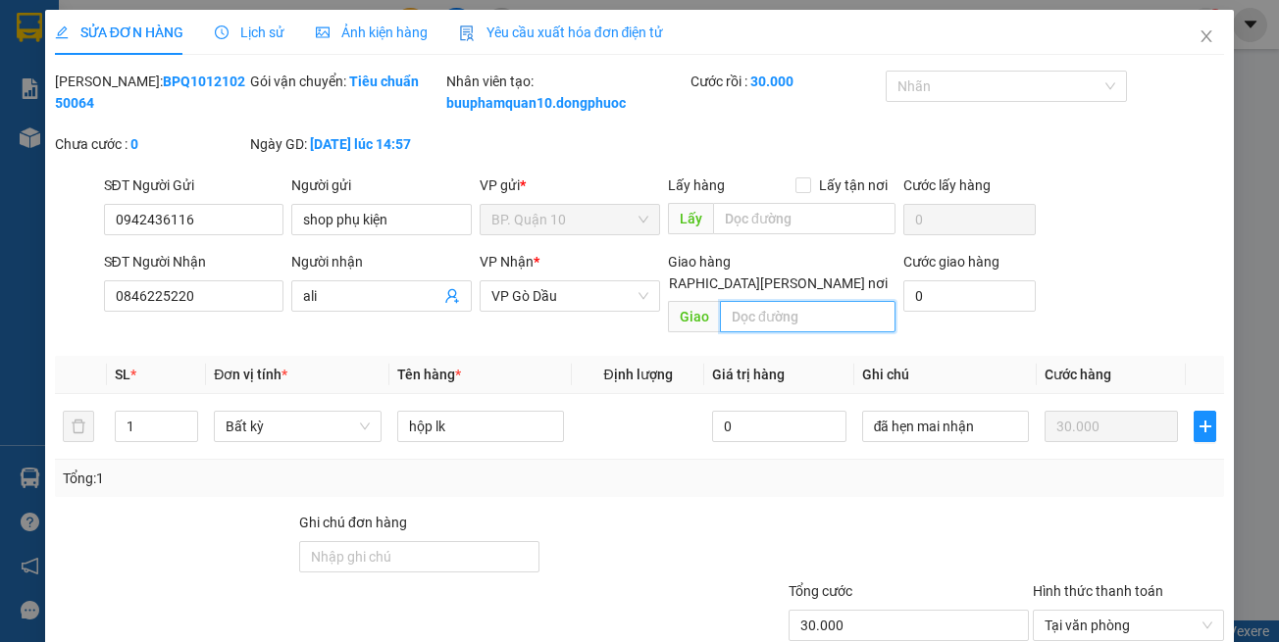
click at [757, 330] on input "text" at bounding box center [808, 316] width 176 height 31
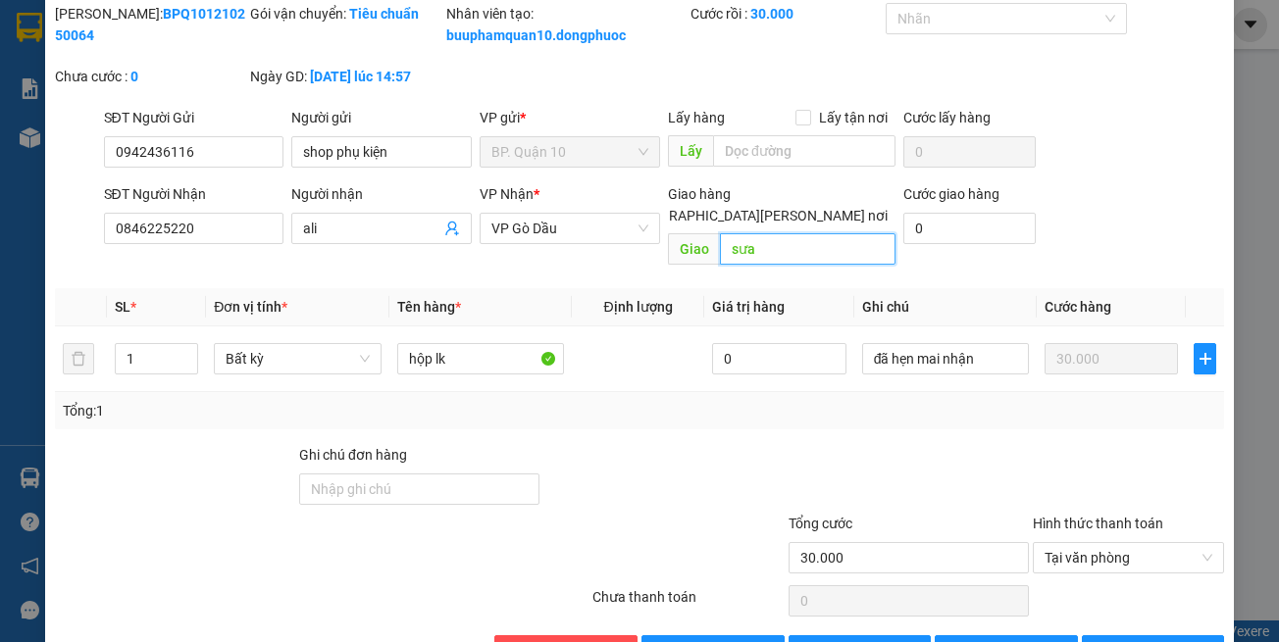
scroll to position [130, 0]
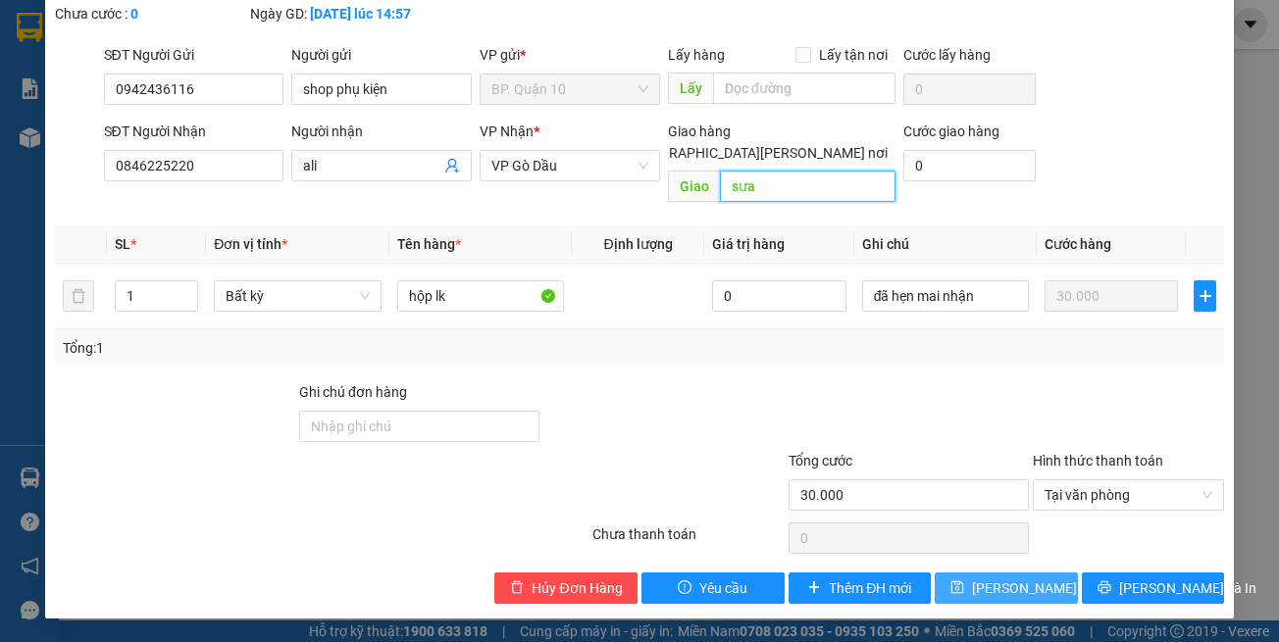
type input "sưa"
click at [1010, 600] on button "Lưu thay đổi" at bounding box center [1006, 588] width 143 height 31
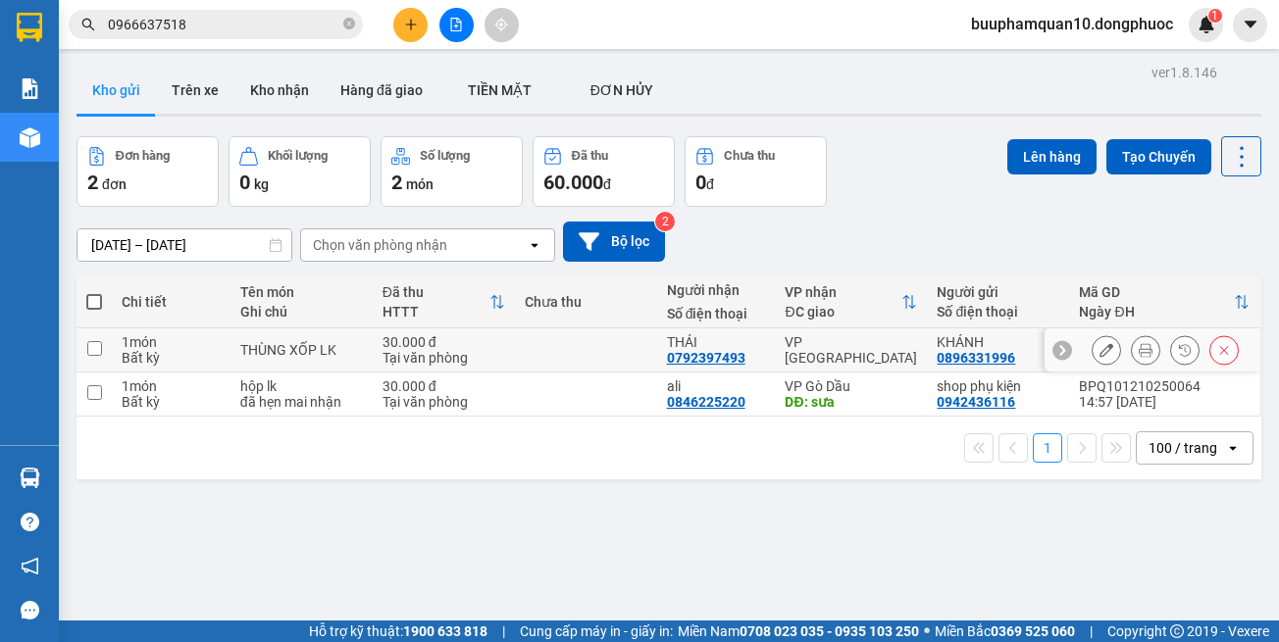
click at [837, 353] on div "VP [GEOGRAPHIC_DATA]" at bounding box center [851, 349] width 132 height 31
checkbox input "true"
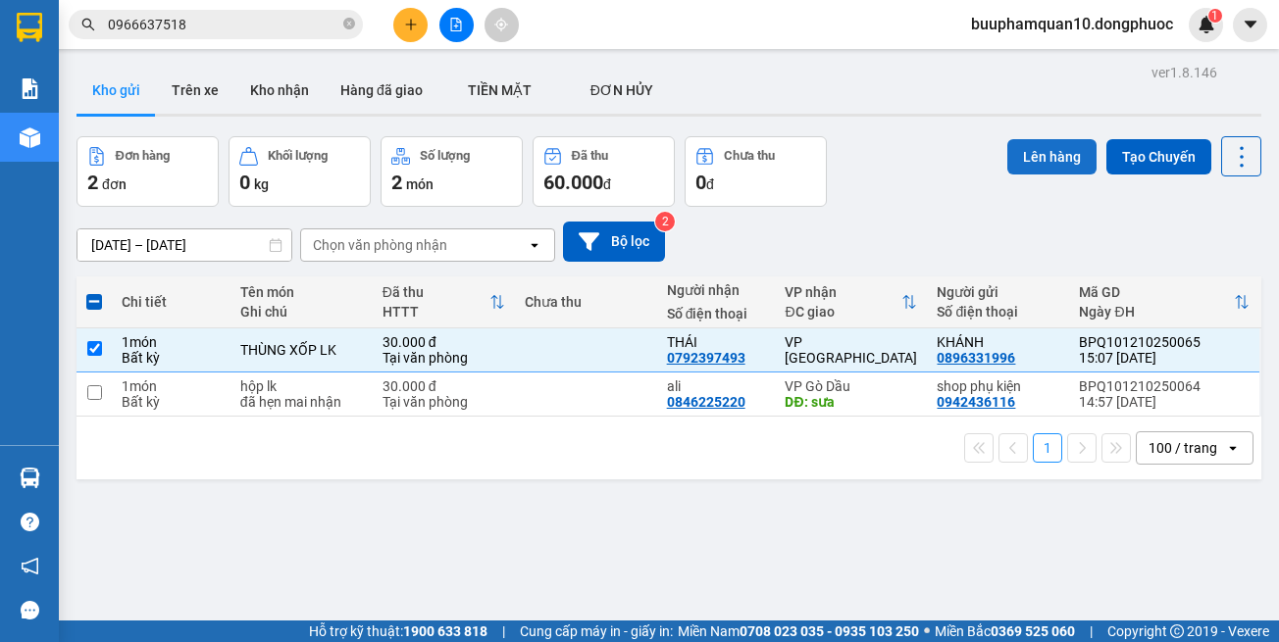
click at [1021, 151] on button "Lên hàng" at bounding box center [1051, 156] width 89 height 35
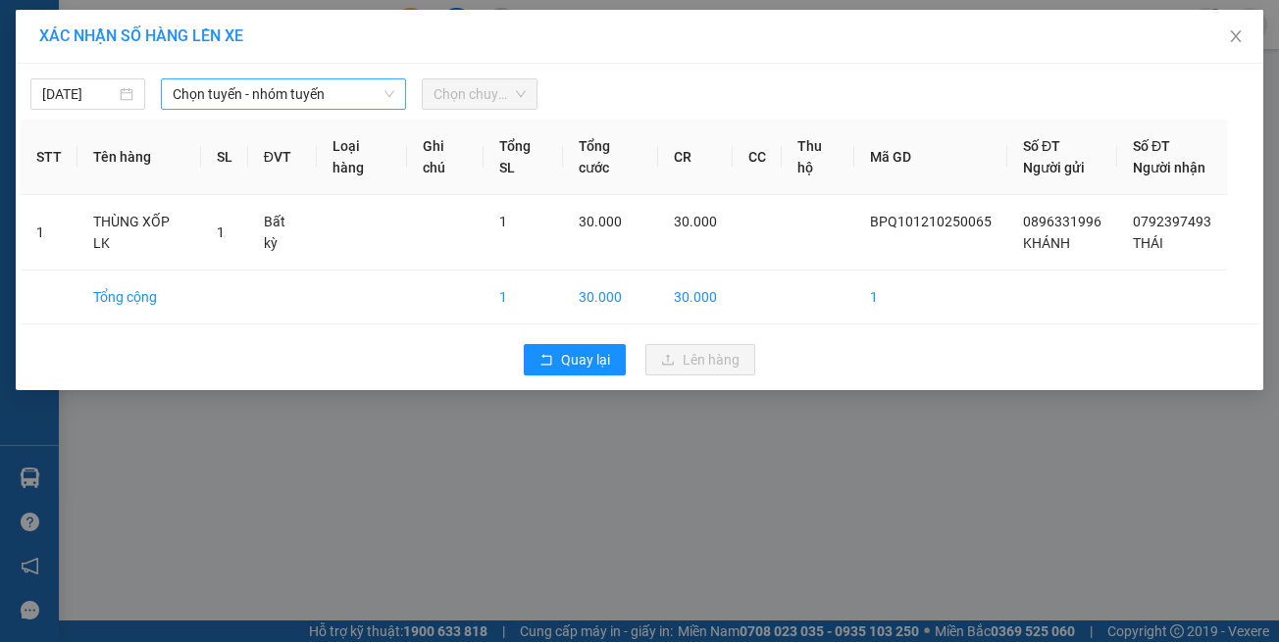
click at [216, 103] on span "Chọn tuyến - nhóm tuyến" at bounding box center [284, 93] width 222 height 29
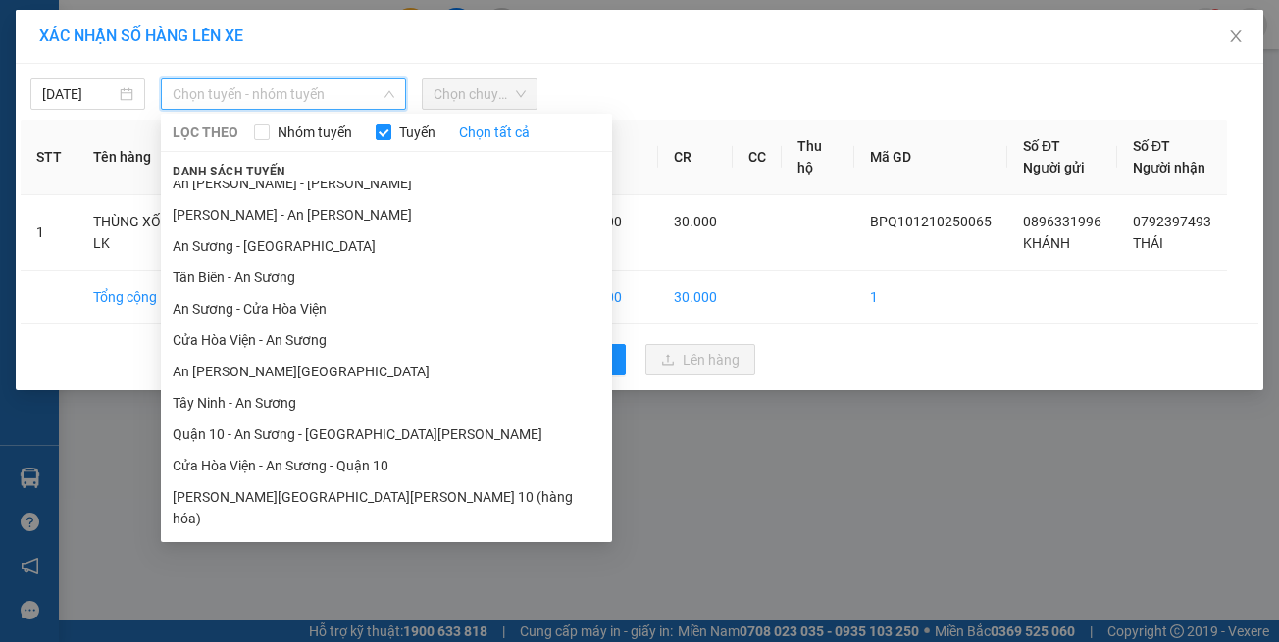
scroll to position [86, 0]
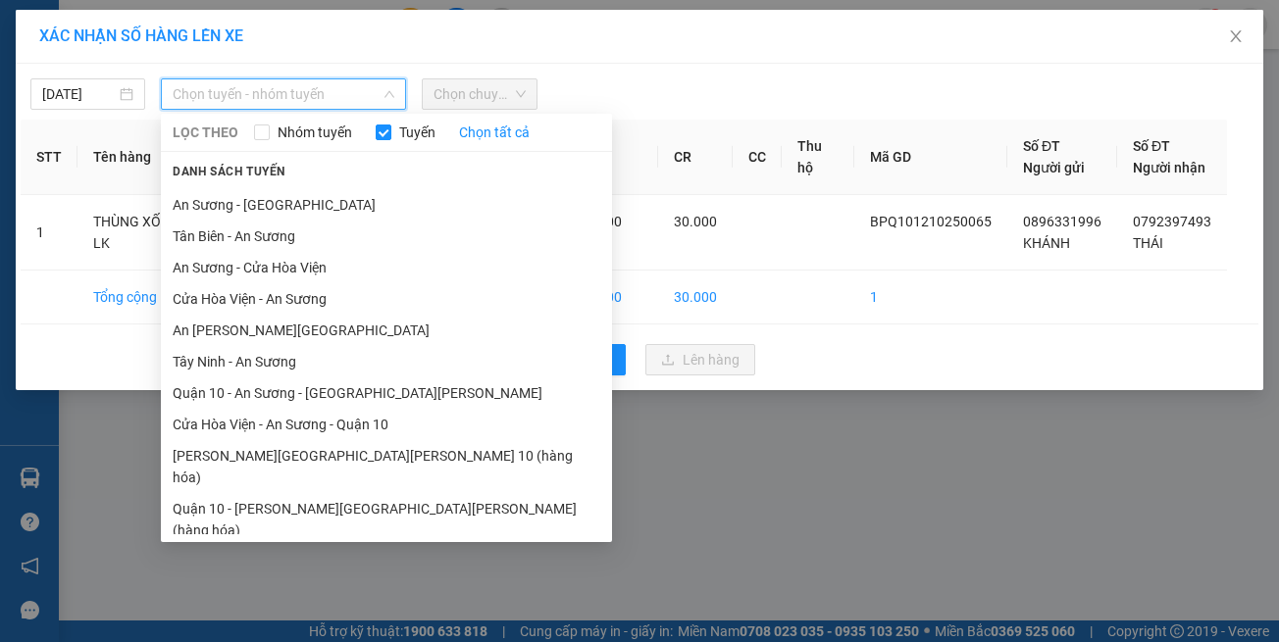
click at [292, 546] on li "Hồ Chí Minh - Tây Ninh (vip)" at bounding box center [386, 561] width 451 height 31
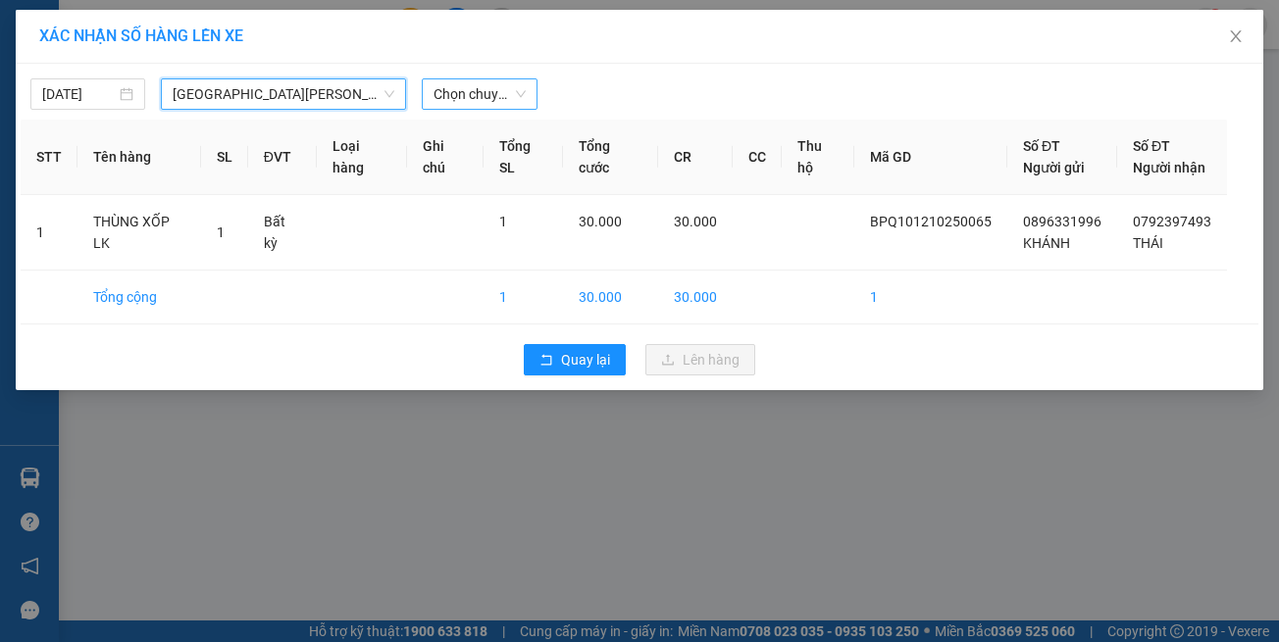
click at [441, 84] on span "Chọn chuyến" at bounding box center [478, 93] width 91 height 29
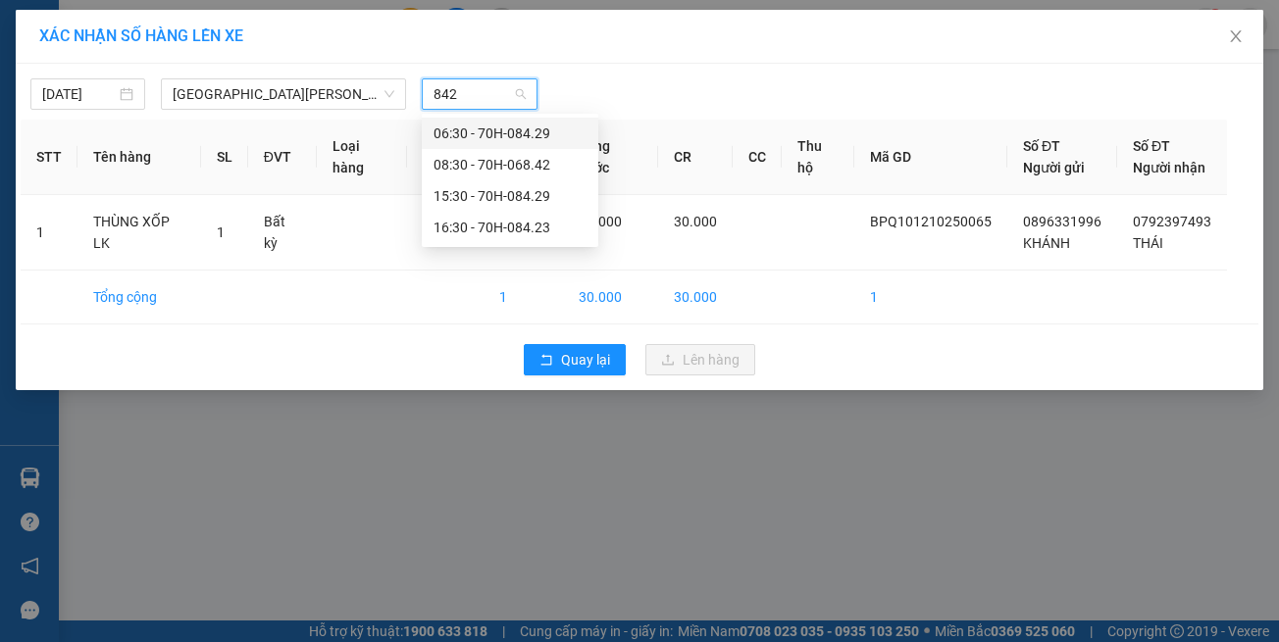
type input "8429"
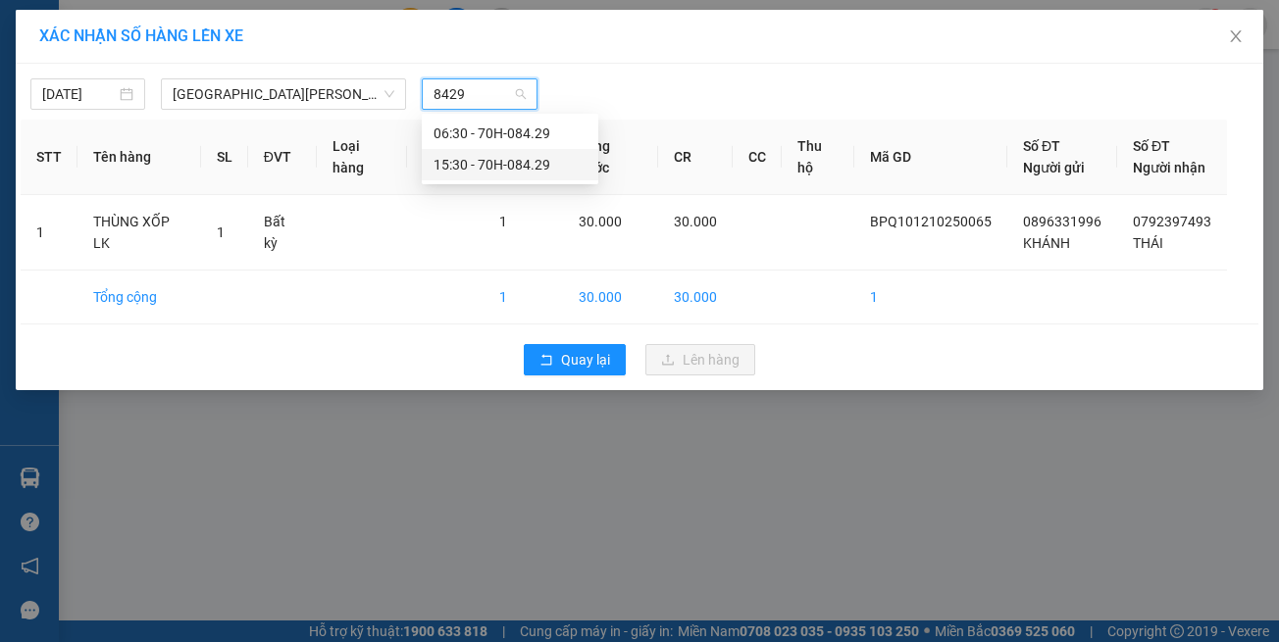
click at [500, 178] on div "15:30 - 70H-084.29" at bounding box center [510, 164] width 177 height 31
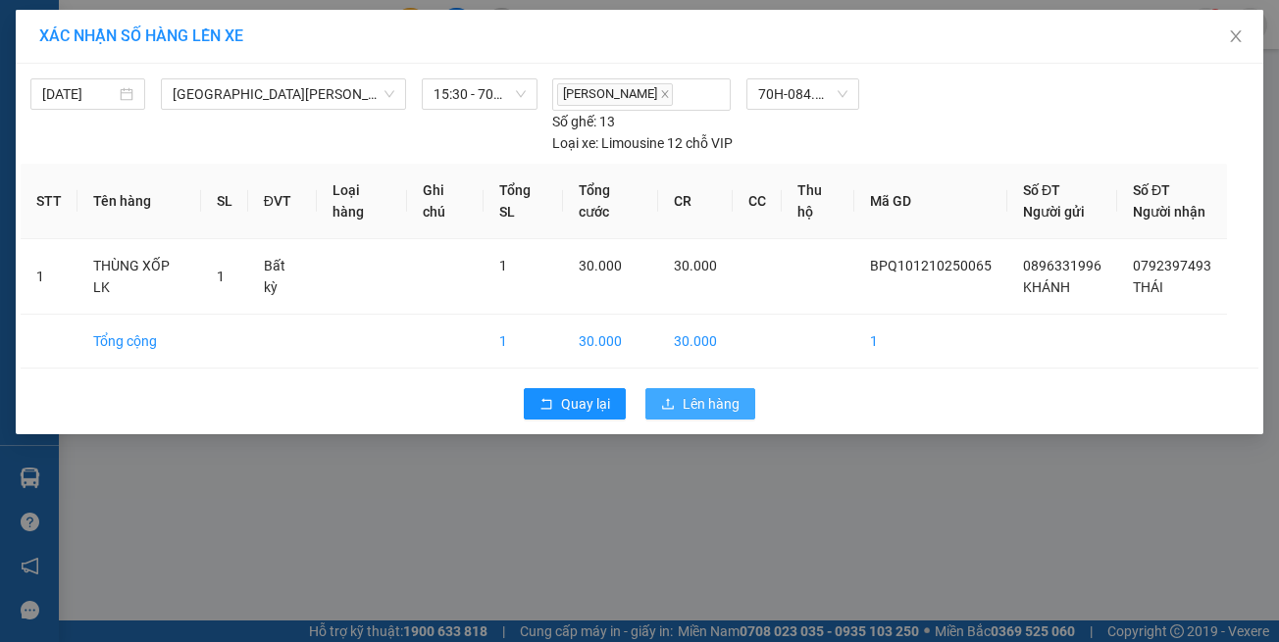
click at [704, 393] on span "Lên hàng" at bounding box center [711, 404] width 57 height 22
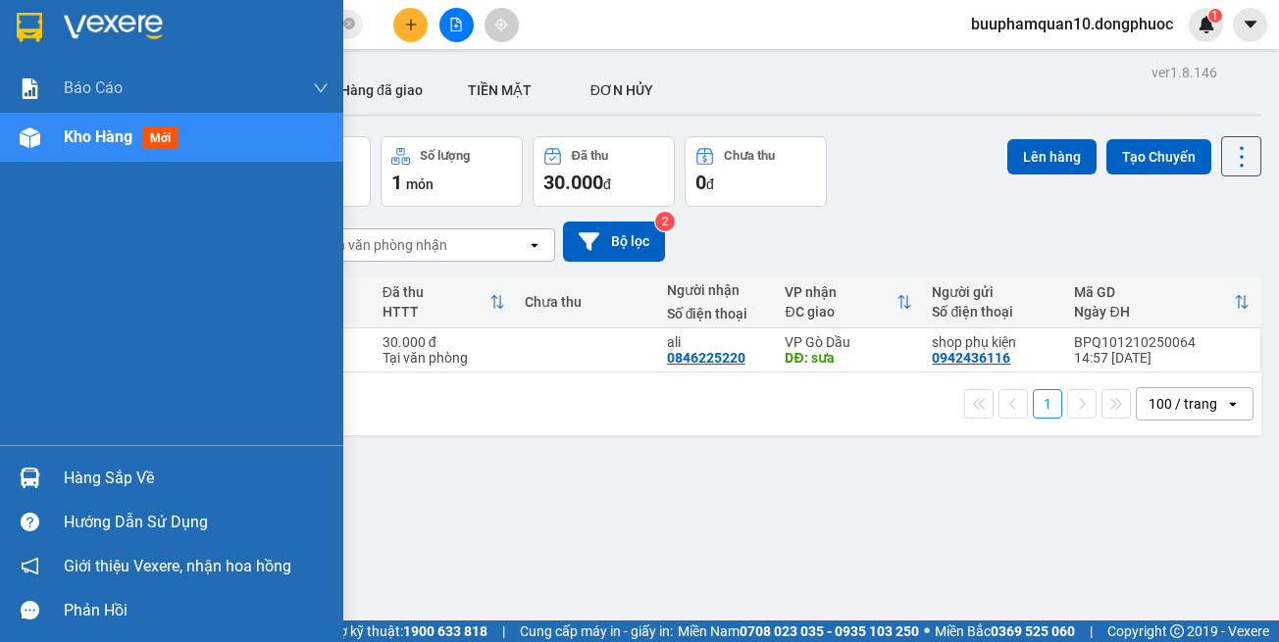
click at [26, 467] on div at bounding box center [30, 478] width 34 height 34
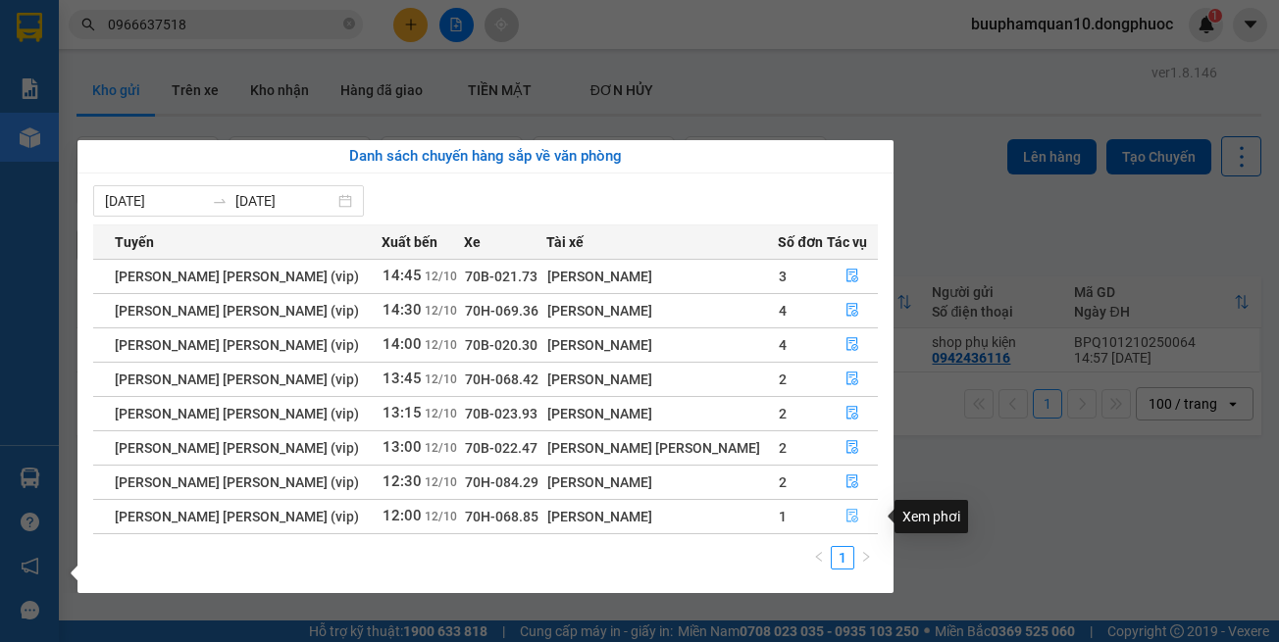
click at [846, 515] on icon "file-done" at bounding box center [852, 517] width 12 height 14
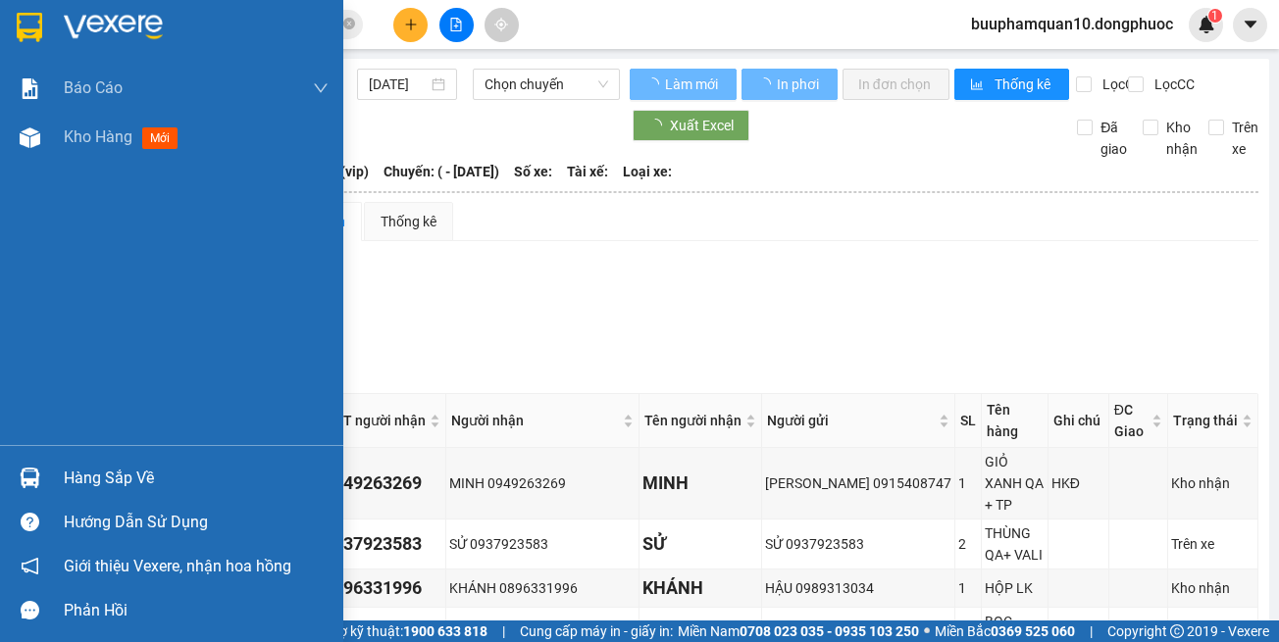
click at [61, 467] on div "Hàng sắp về" at bounding box center [171, 478] width 343 height 44
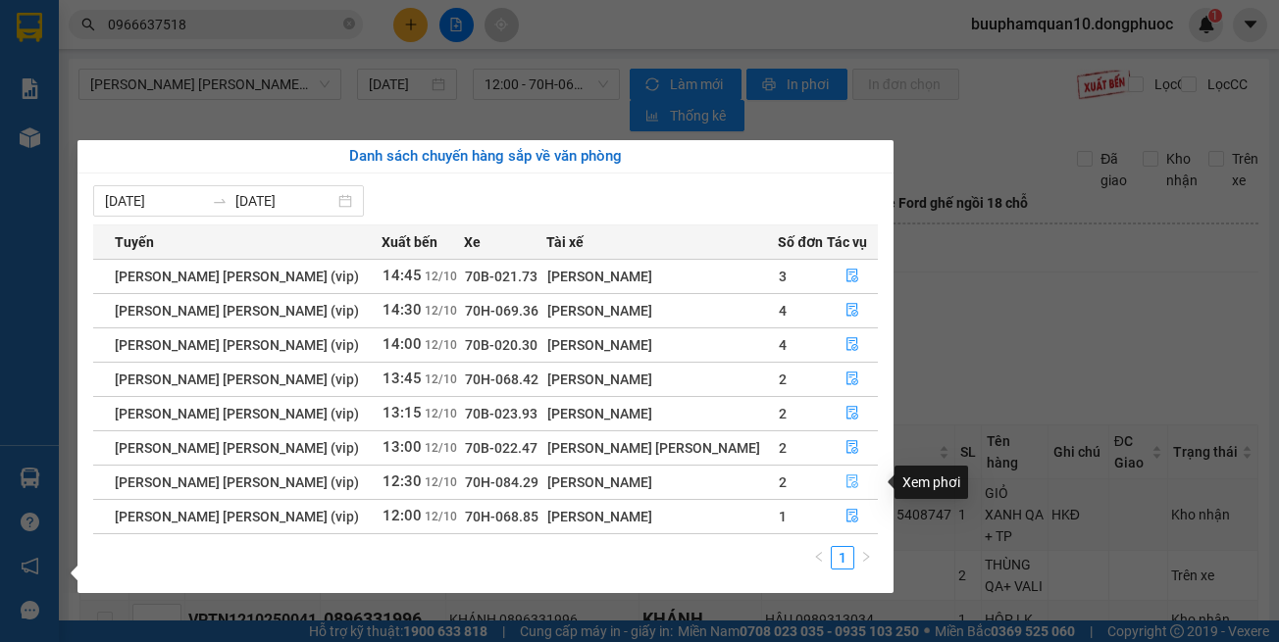
click at [845, 486] on icon "file-done" at bounding box center [852, 482] width 14 height 14
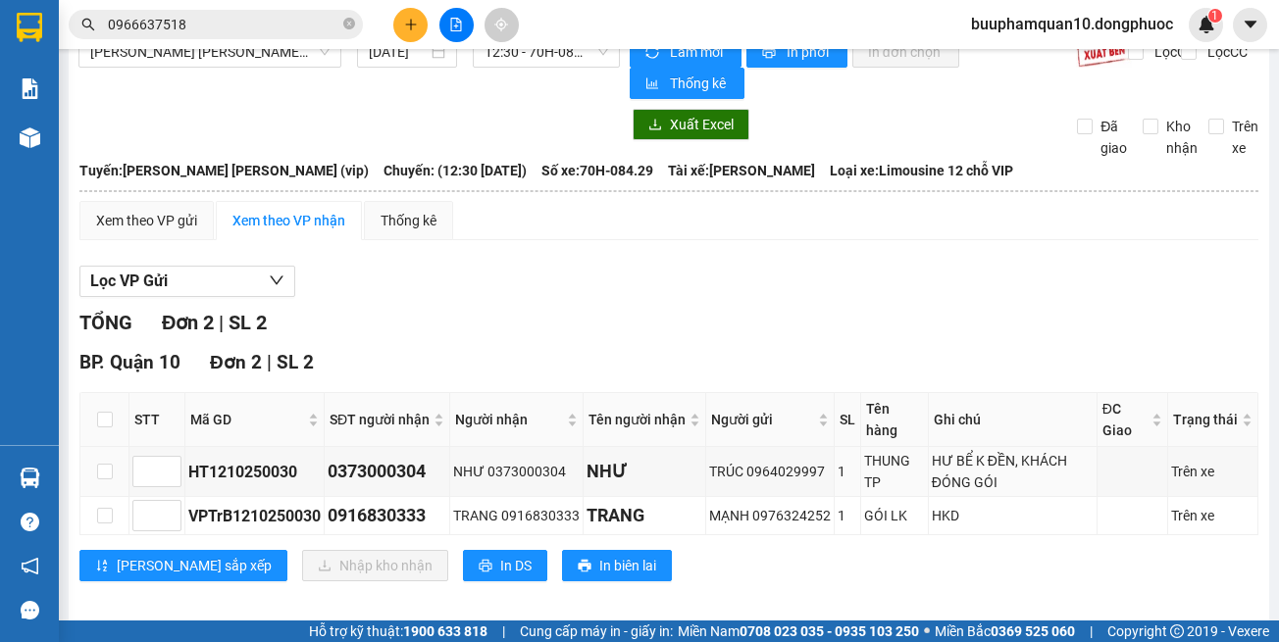
scroll to position [48, 0]
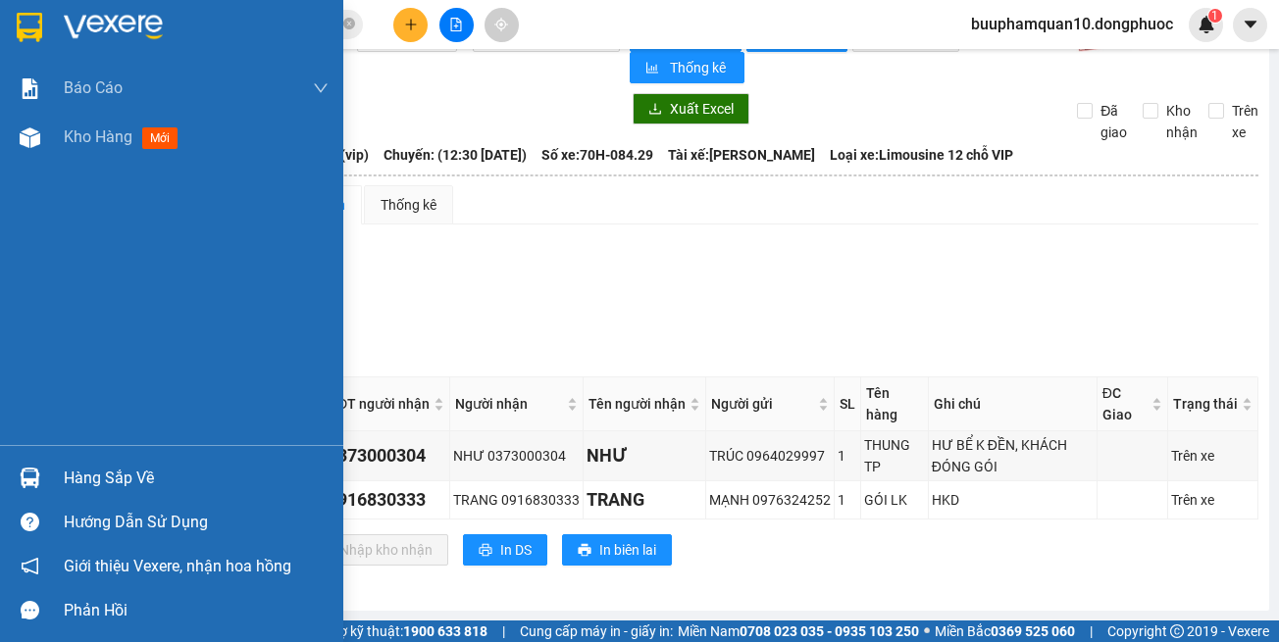
click at [31, 474] on img at bounding box center [30, 478] width 21 height 21
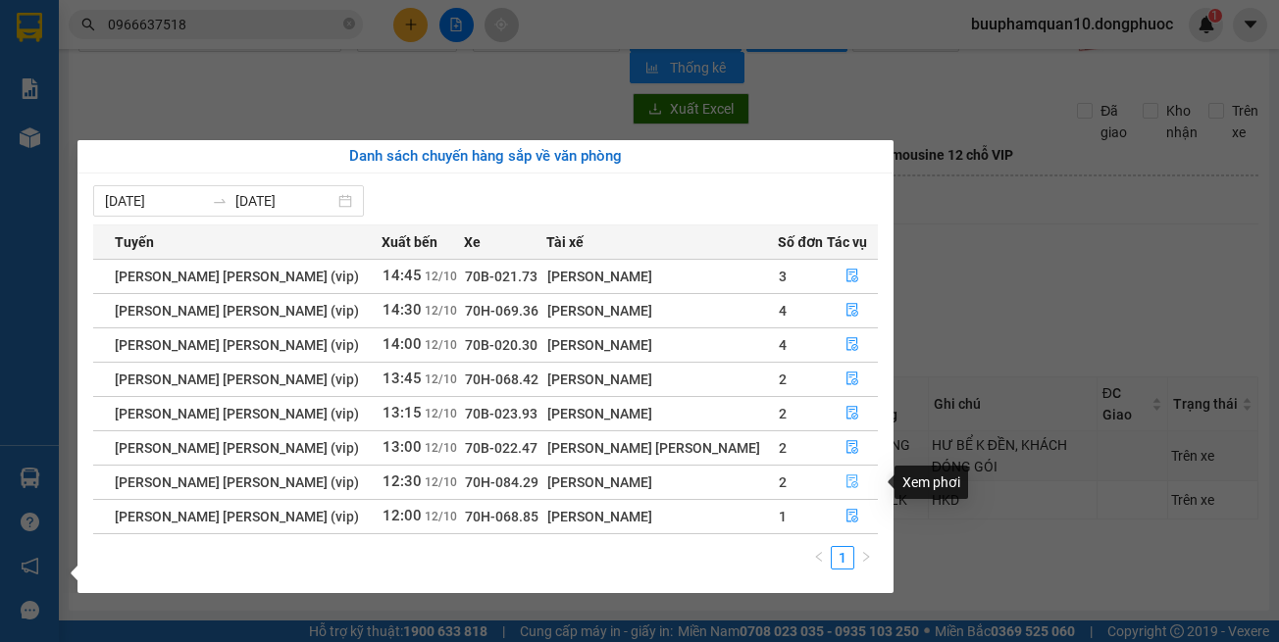
click at [834, 485] on button "button" at bounding box center [852, 482] width 49 height 31
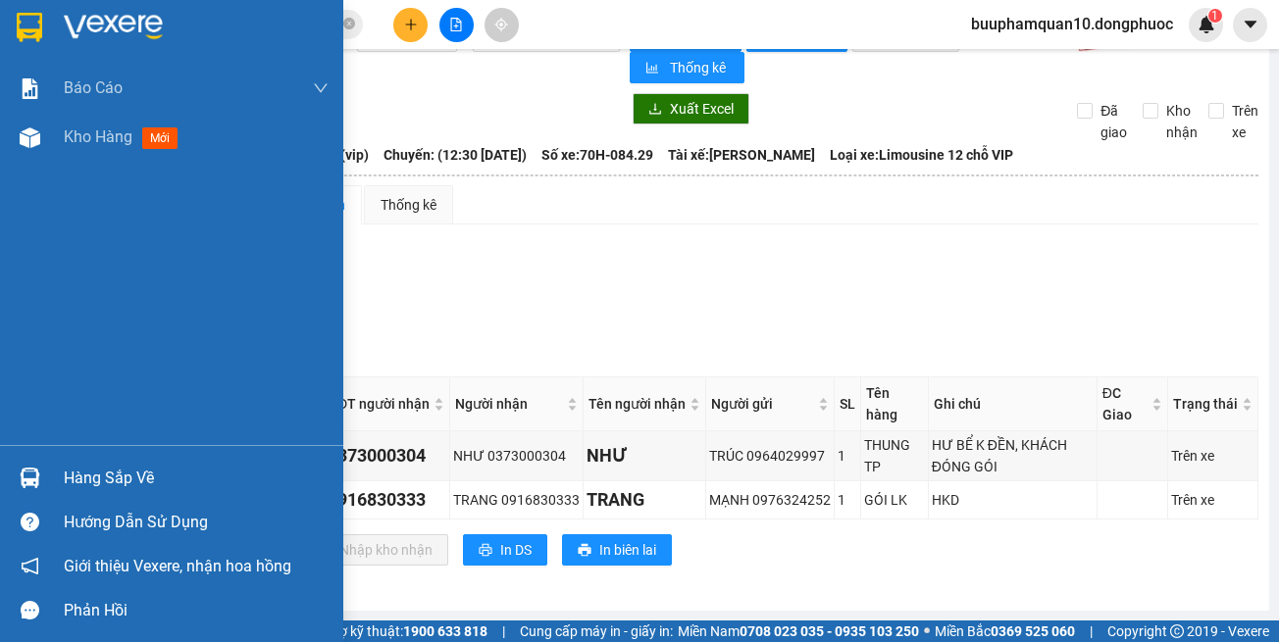
click at [36, 482] on img at bounding box center [30, 478] width 21 height 21
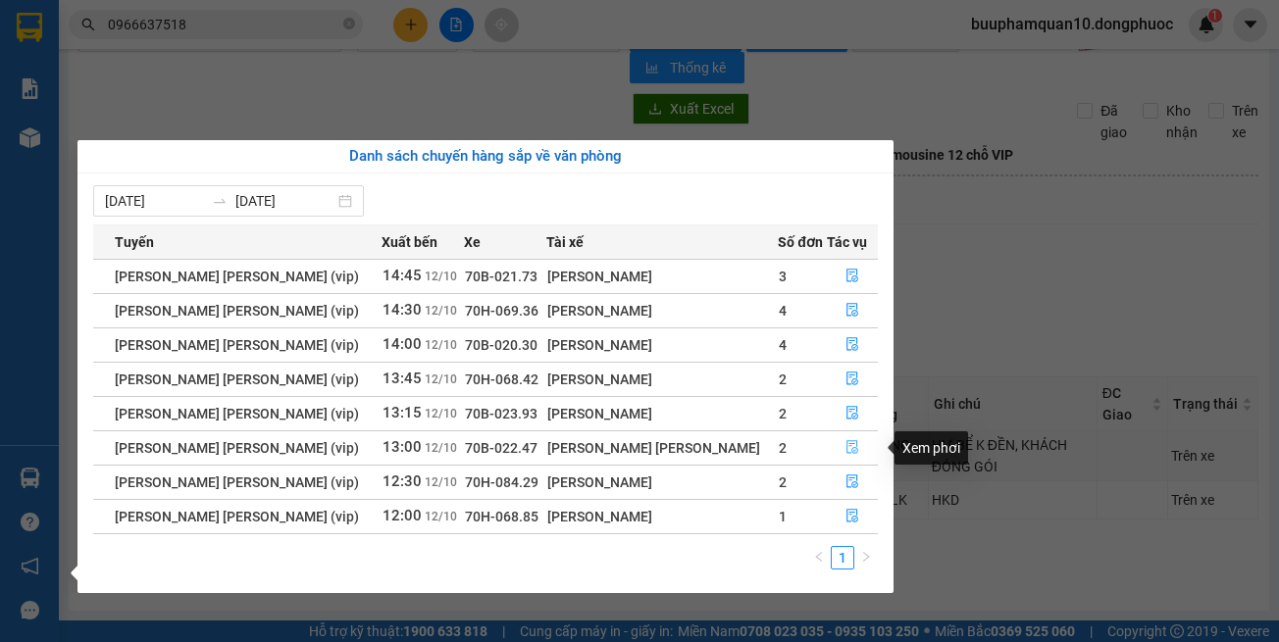
click at [828, 449] on button "button" at bounding box center [852, 447] width 49 height 31
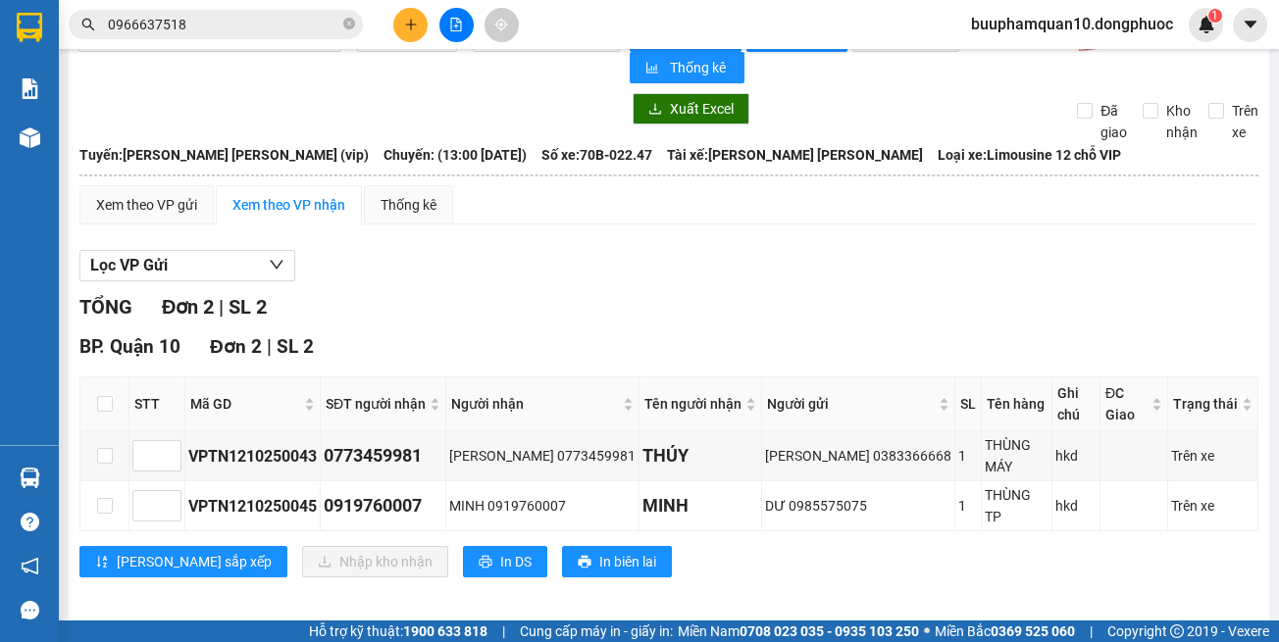
scroll to position [15, 0]
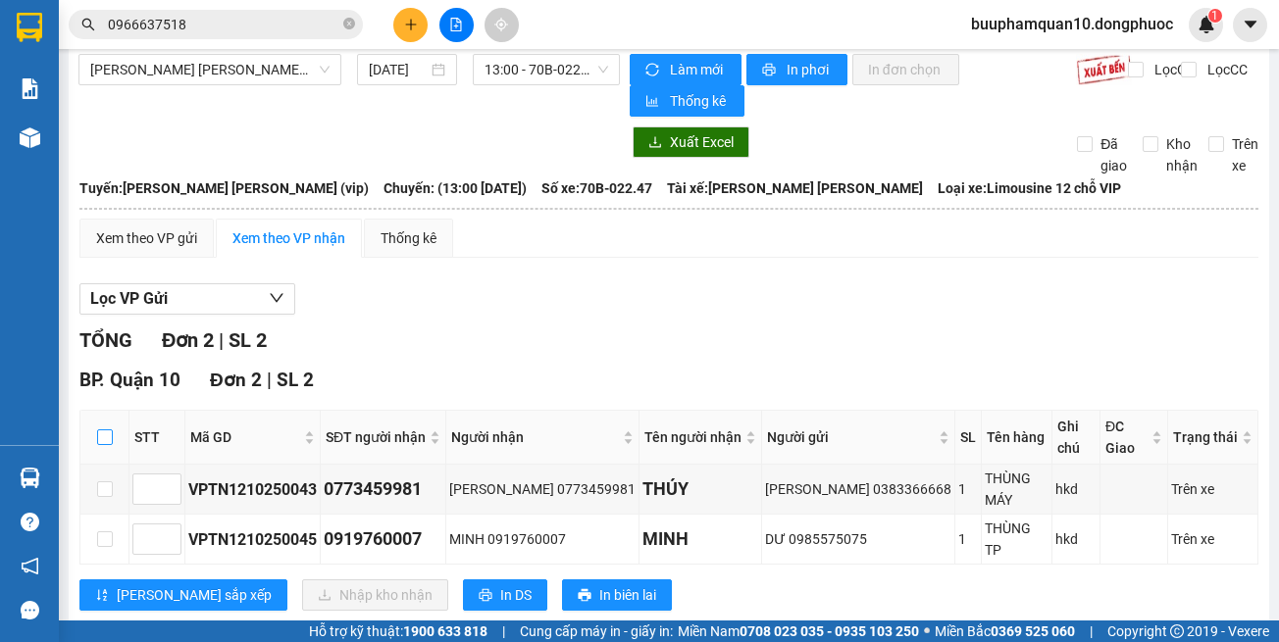
click at [103, 430] on input "checkbox" at bounding box center [105, 438] width 16 height 16
checkbox input "true"
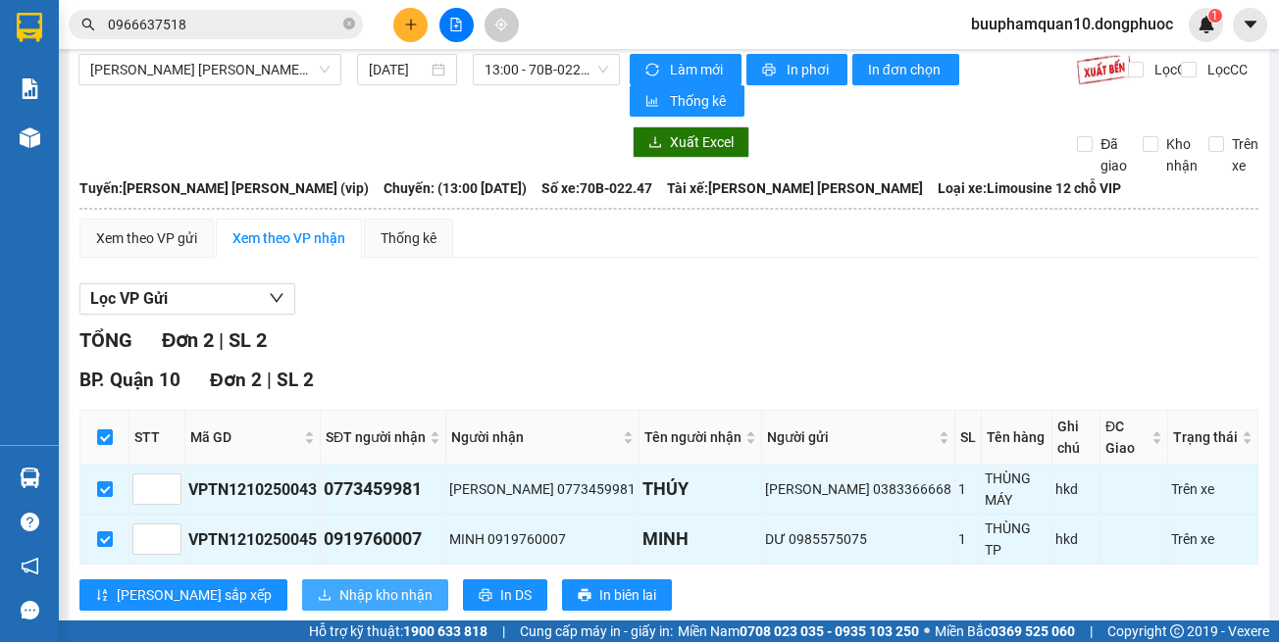
click at [339, 584] on span "Nhập kho nhận" at bounding box center [385, 595] width 93 height 22
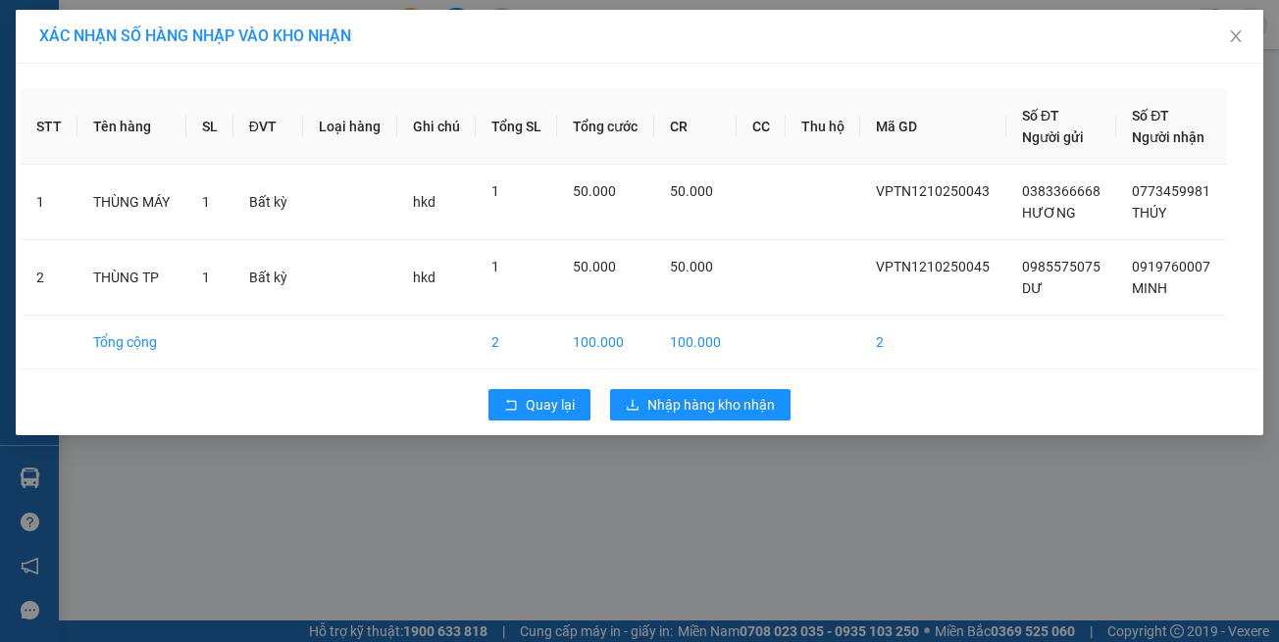
click at [753, 578] on div "XÁC NHẬN SỐ HÀNG NHẬP VÀO KHO NHẬN STT Tên hàng SL ĐVT Loại hàng Ghi chú Tổng S…" at bounding box center [639, 321] width 1279 height 642
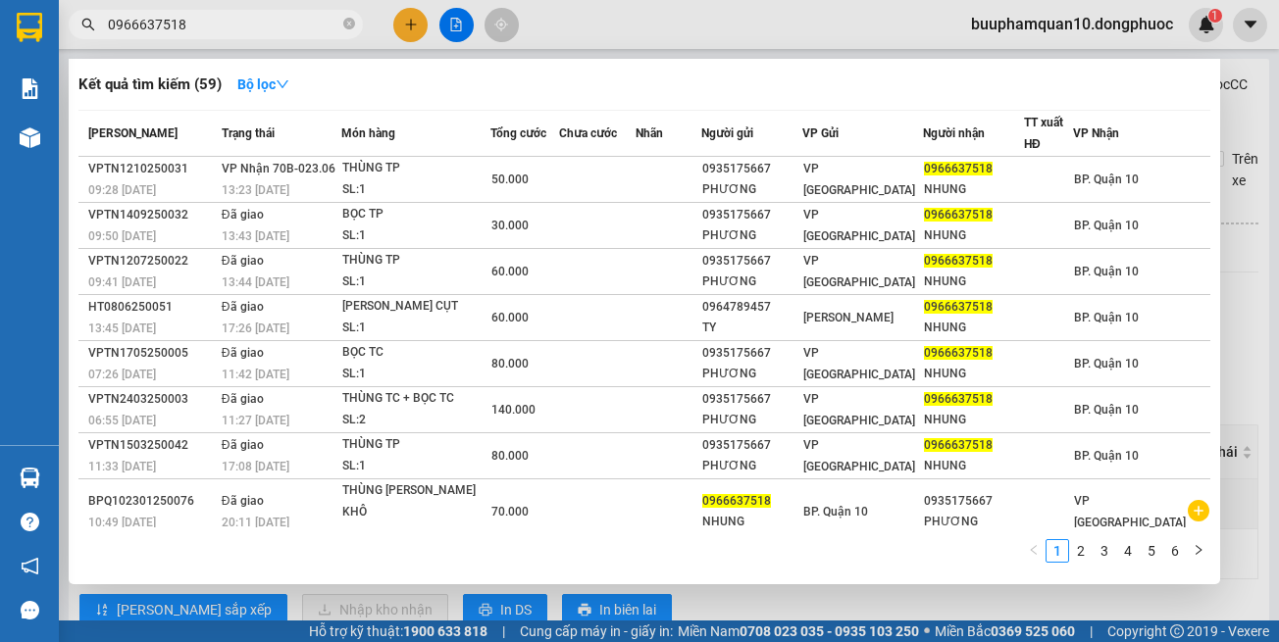
click at [294, 19] on input "0966637518" at bounding box center [223, 25] width 231 height 22
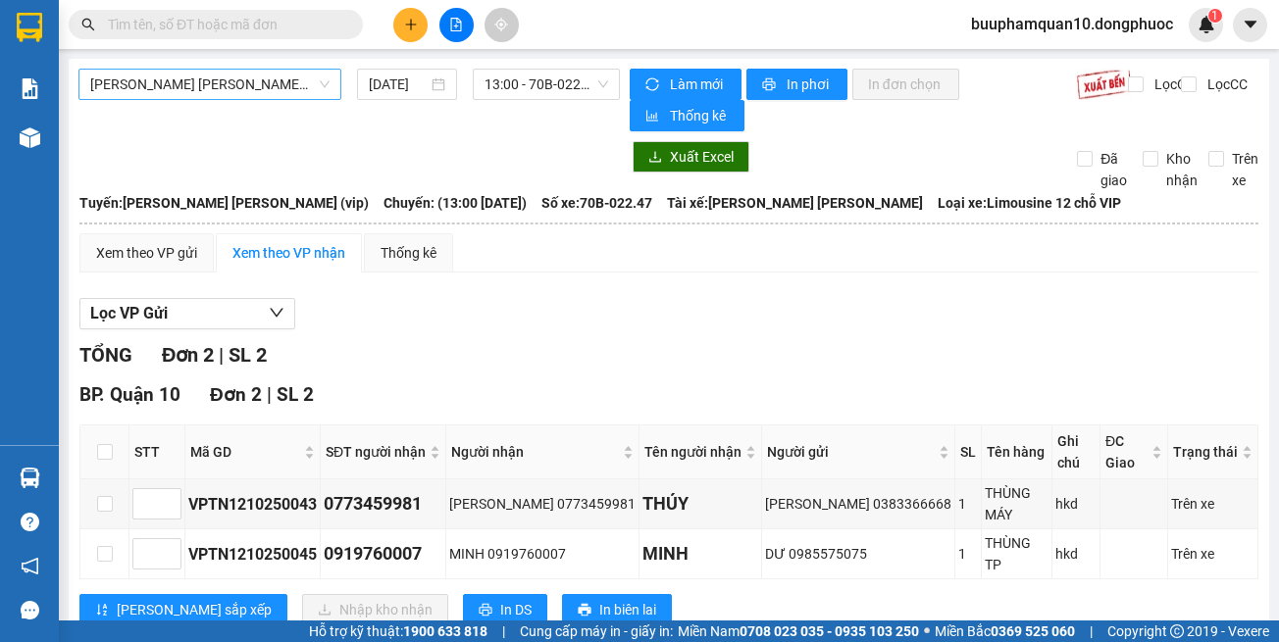
click at [247, 91] on span "Tây Ninh - [PERSON_NAME] (vip)" at bounding box center [209, 84] width 239 height 29
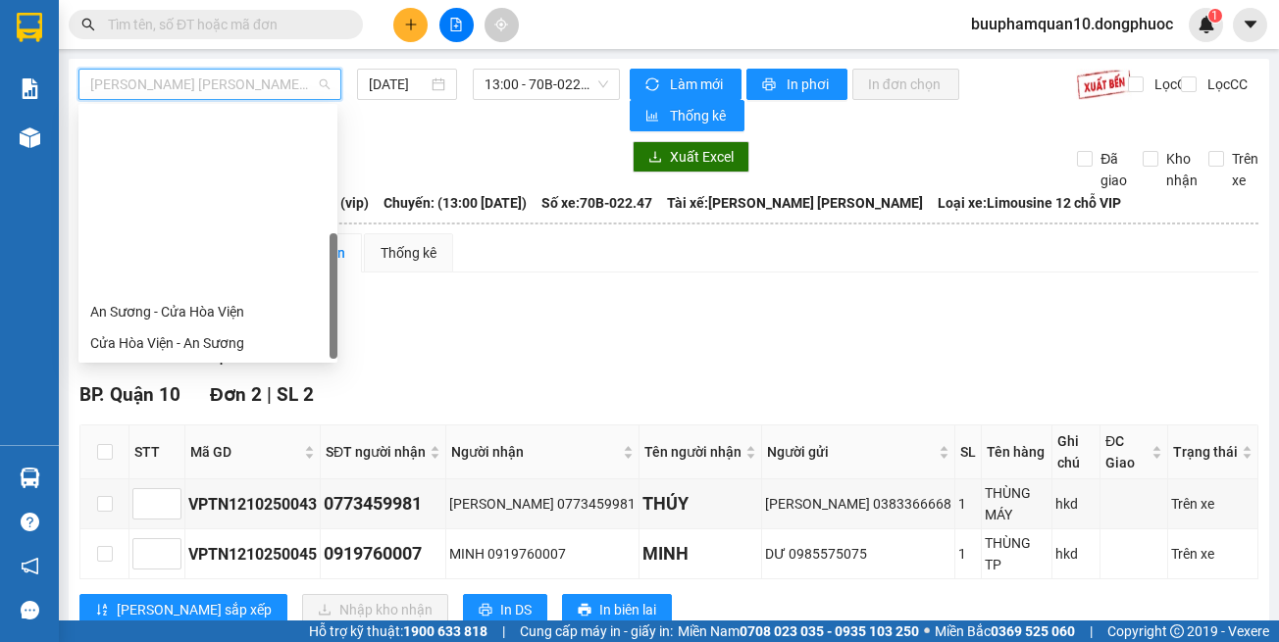
scroll to position [220, 0]
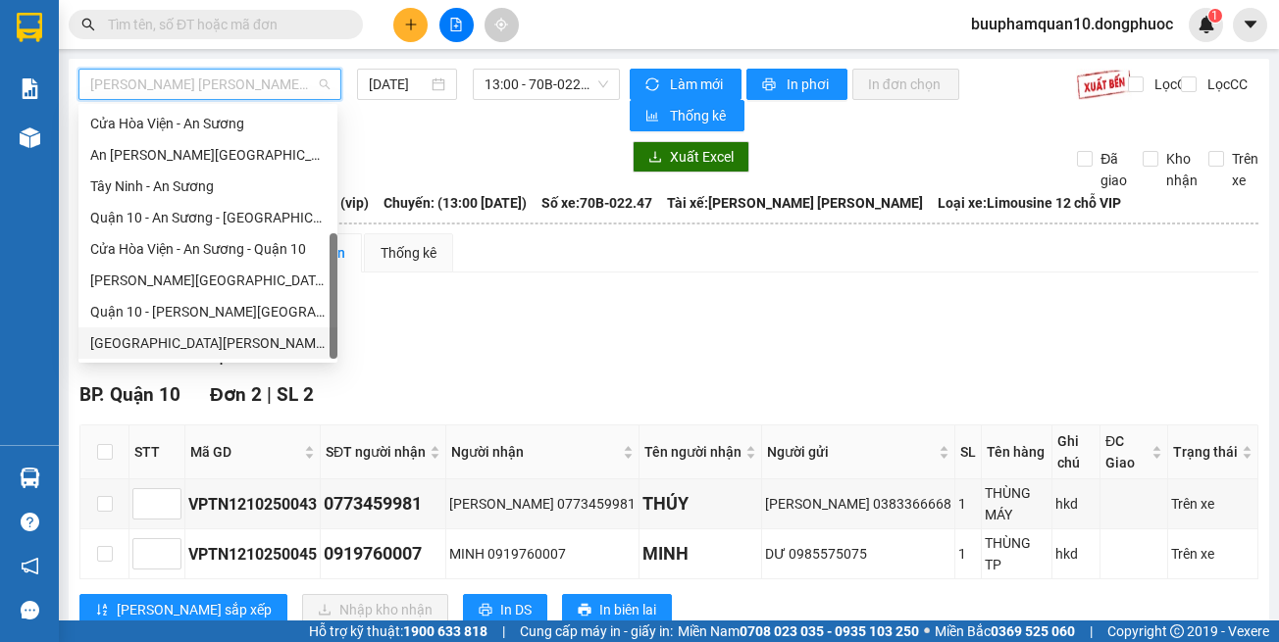
click at [234, 349] on div "Hồ Chí Minh - Tây Ninh (vip)" at bounding box center [207, 343] width 235 height 22
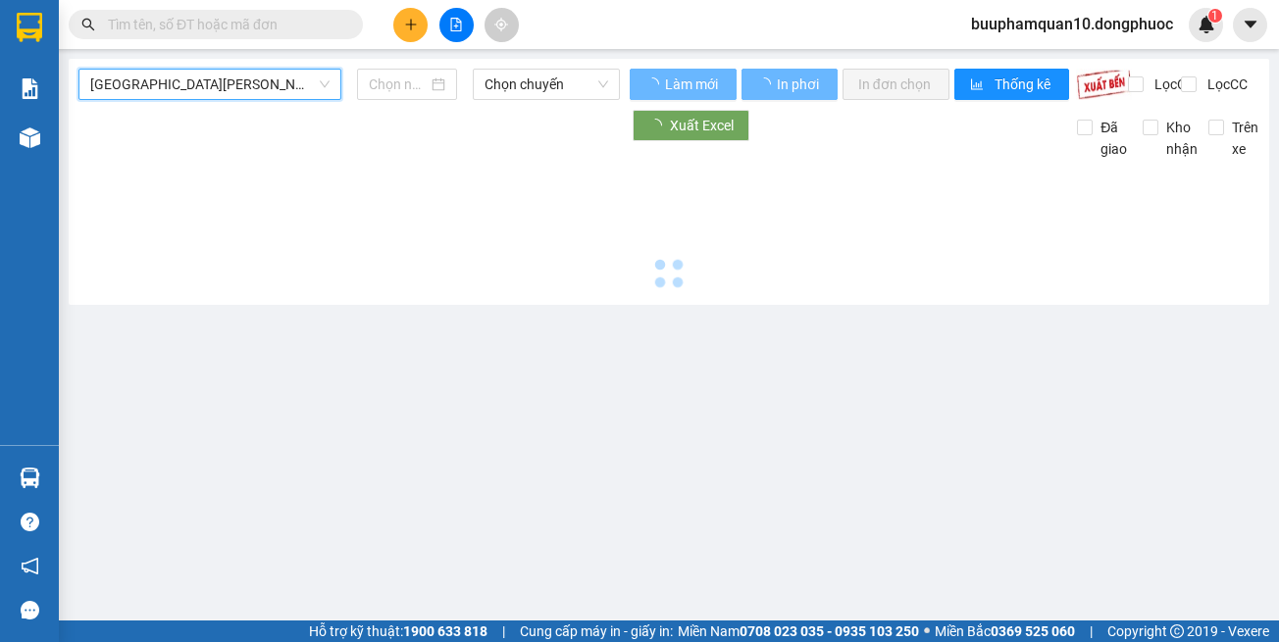
type input "[DATE]"
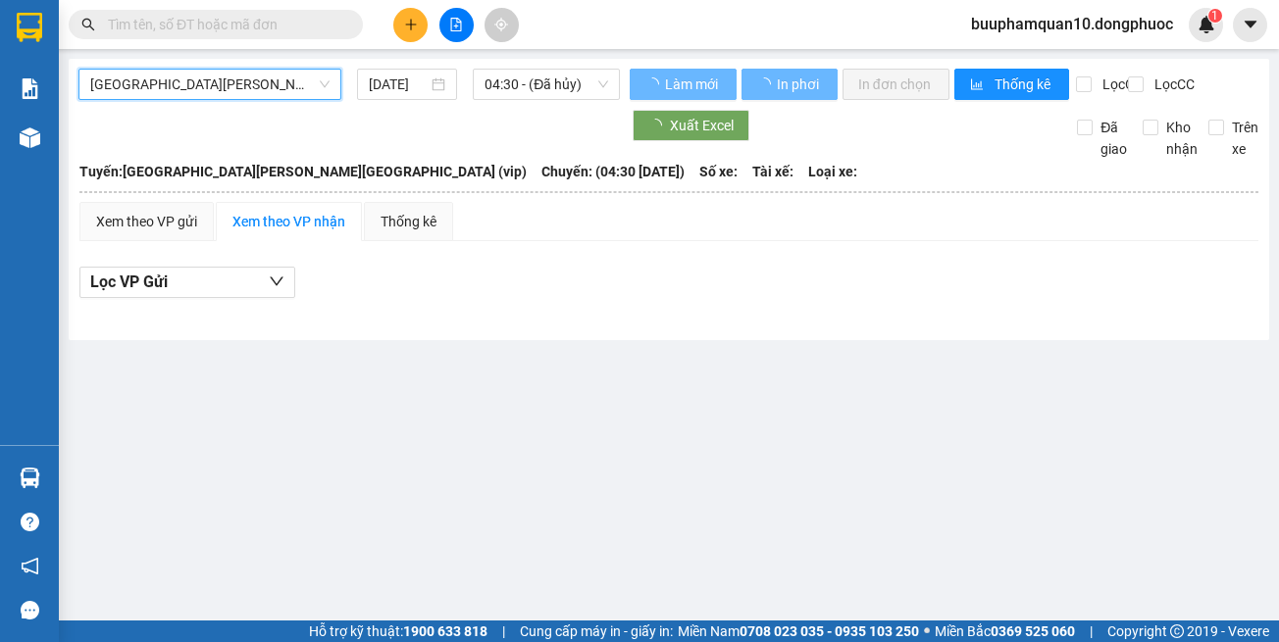
click at [555, 68] on div "Hồ Chí Minh - Tây Ninh (vip) Hồ Chí Minh - Tây Ninh (vip) 12/10/2025 04:30 - (Đ…" at bounding box center [669, 199] width 1200 height 281
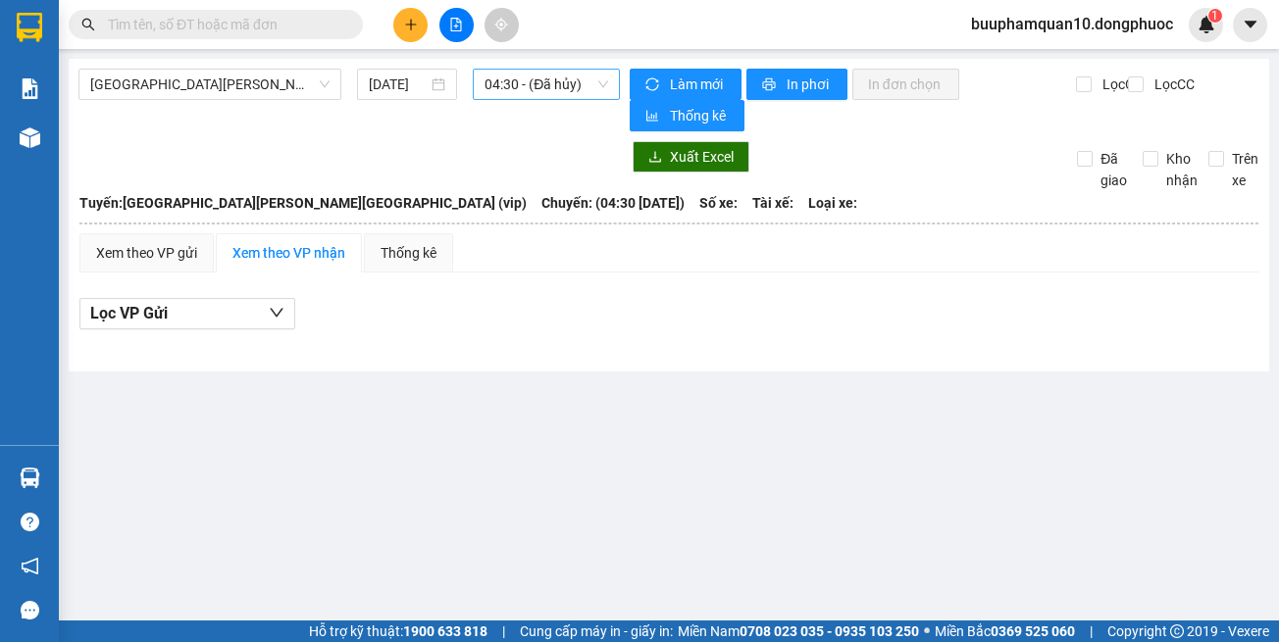
click at [545, 76] on span "04:30 - (Đã hủy)" at bounding box center [546, 84] width 124 height 29
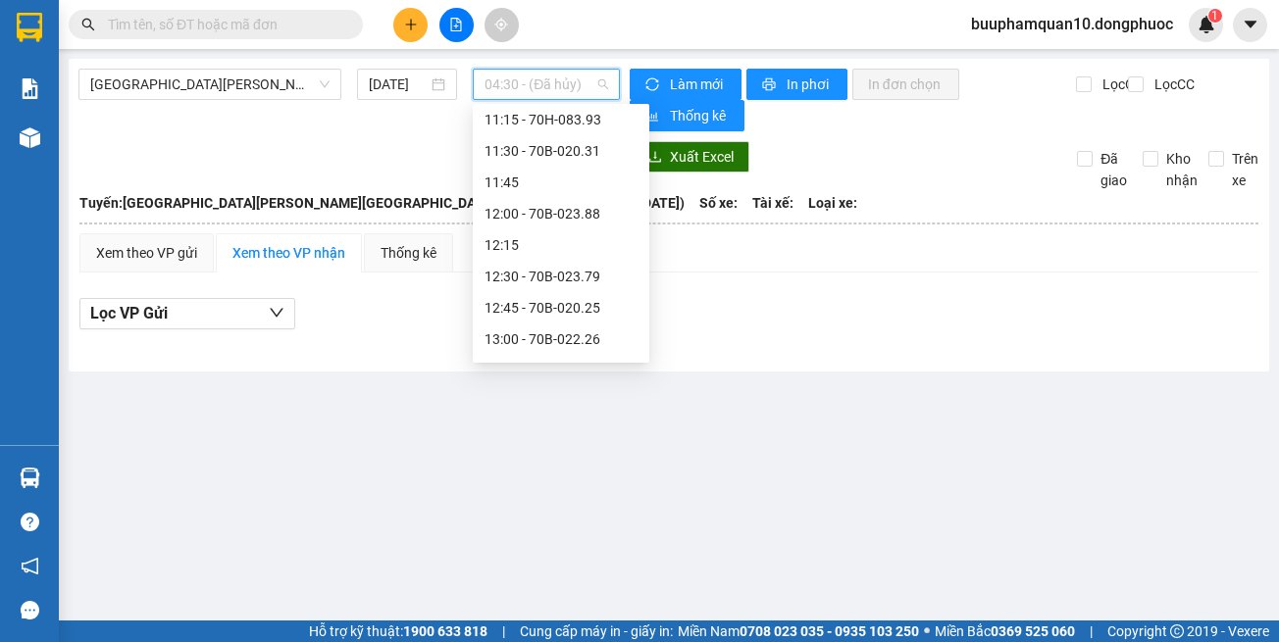
scroll to position [1275, 0]
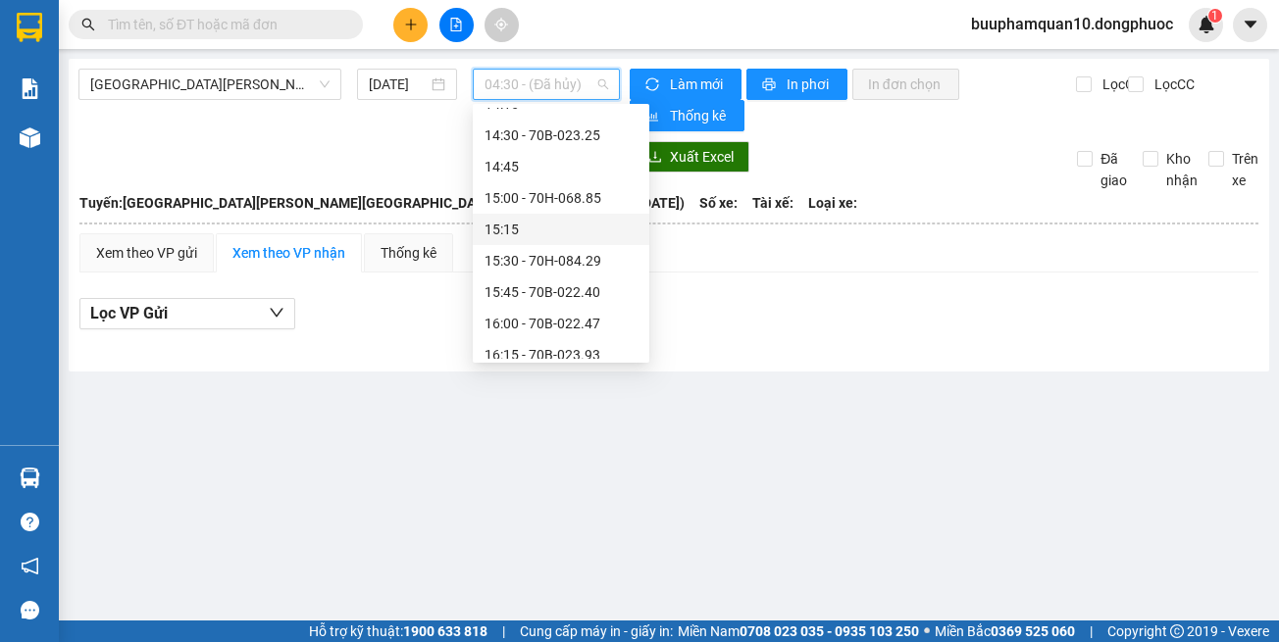
click at [576, 241] on div "15:15" at bounding box center [561, 229] width 177 height 31
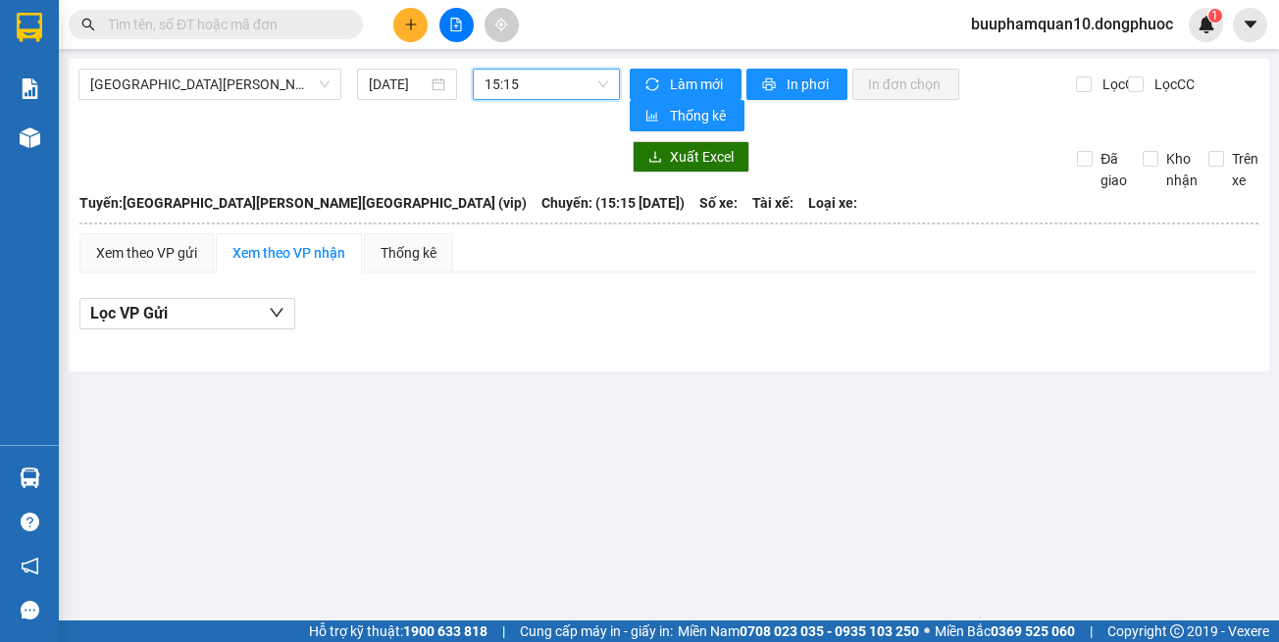
click at [541, 80] on span "15:15" at bounding box center [546, 84] width 124 height 29
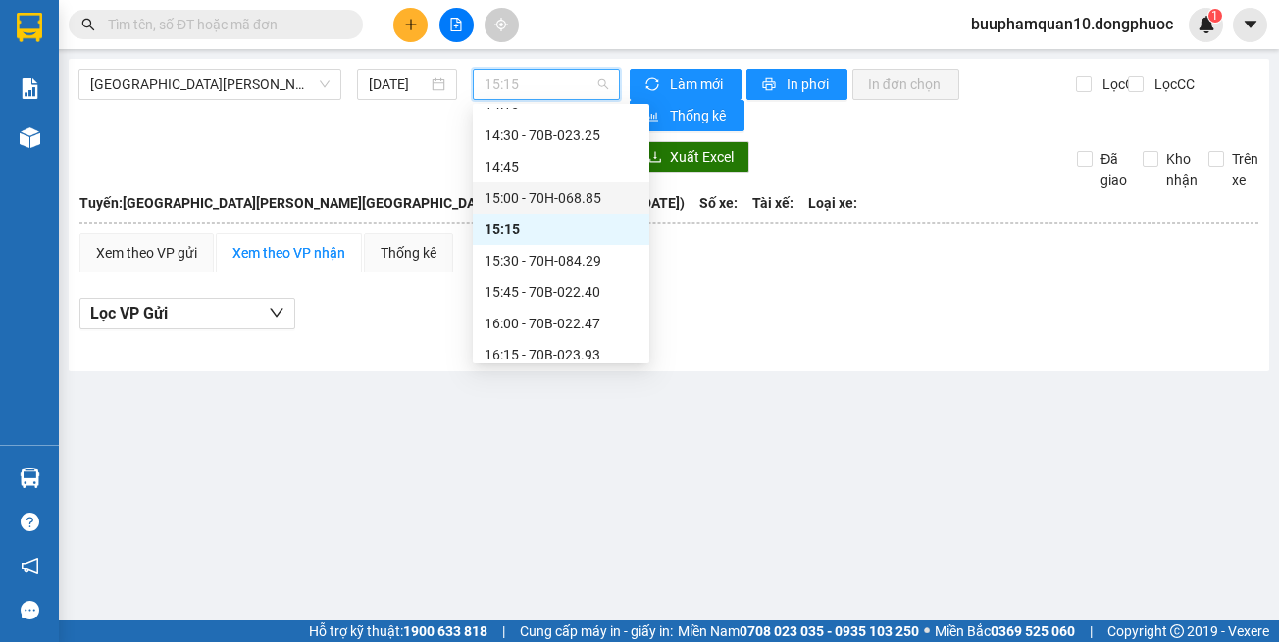
click at [563, 189] on div "15:00 - 70H-068.85" at bounding box center [560, 198] width 153 height 22
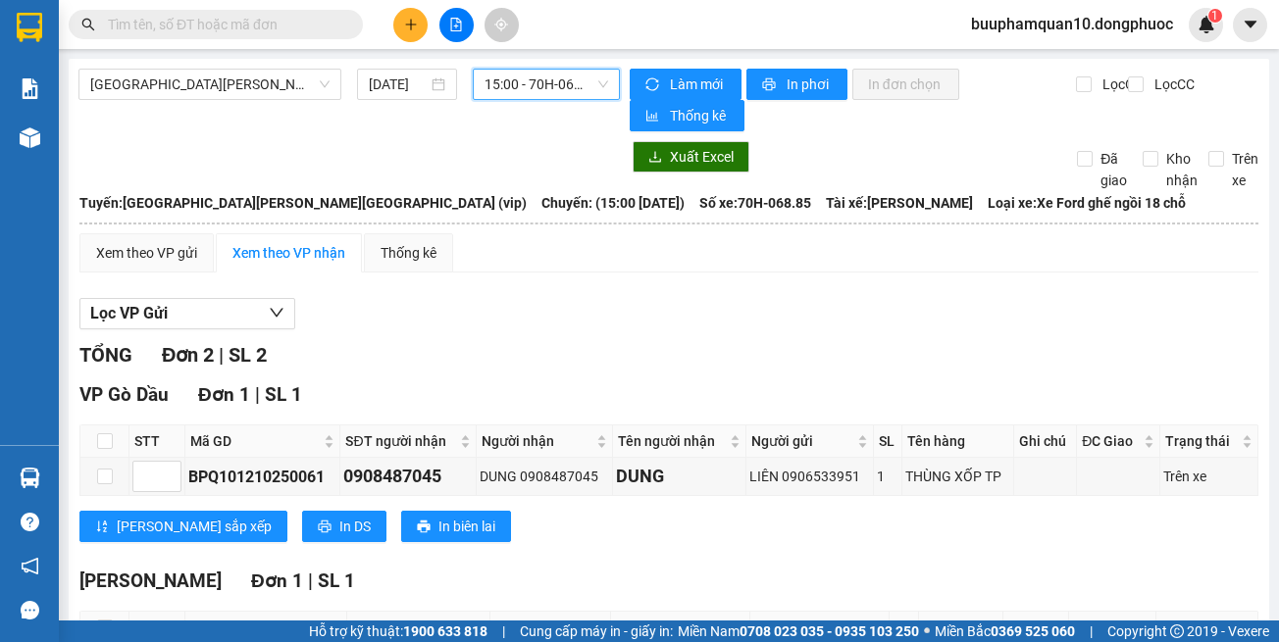
click at [539, 92] on span "15:00 - 70H-068.85" at bounding box center [546, 84] width 124 height 29
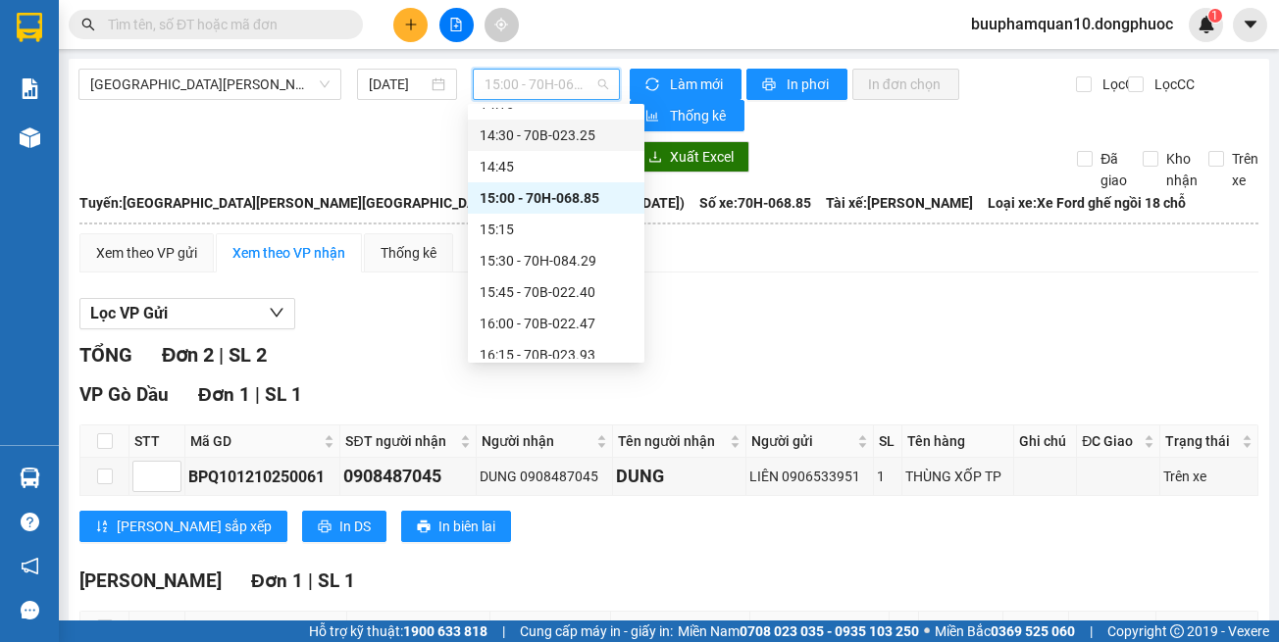
click at [558, 137] on div "14:30 - 70B-023.25" at bounding box center [556, 136] width 153 height 22
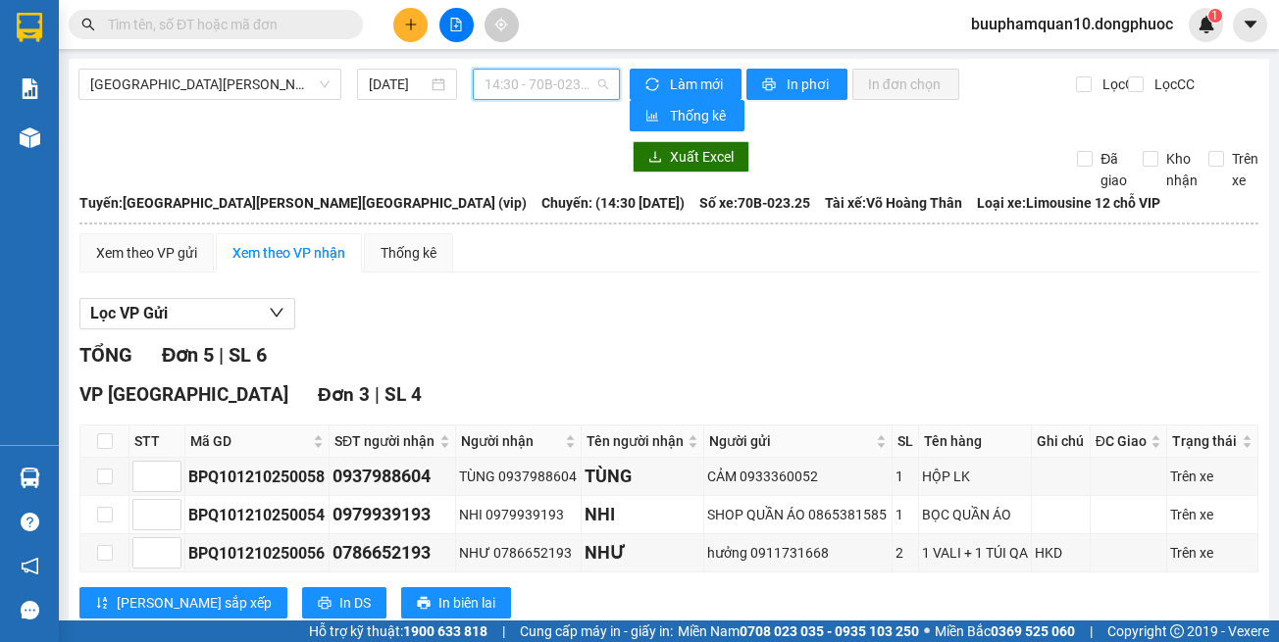
click at [558, 74] on span "14:30 - 70B-023.25" at bounding box center [546, 84] width 124 height 29
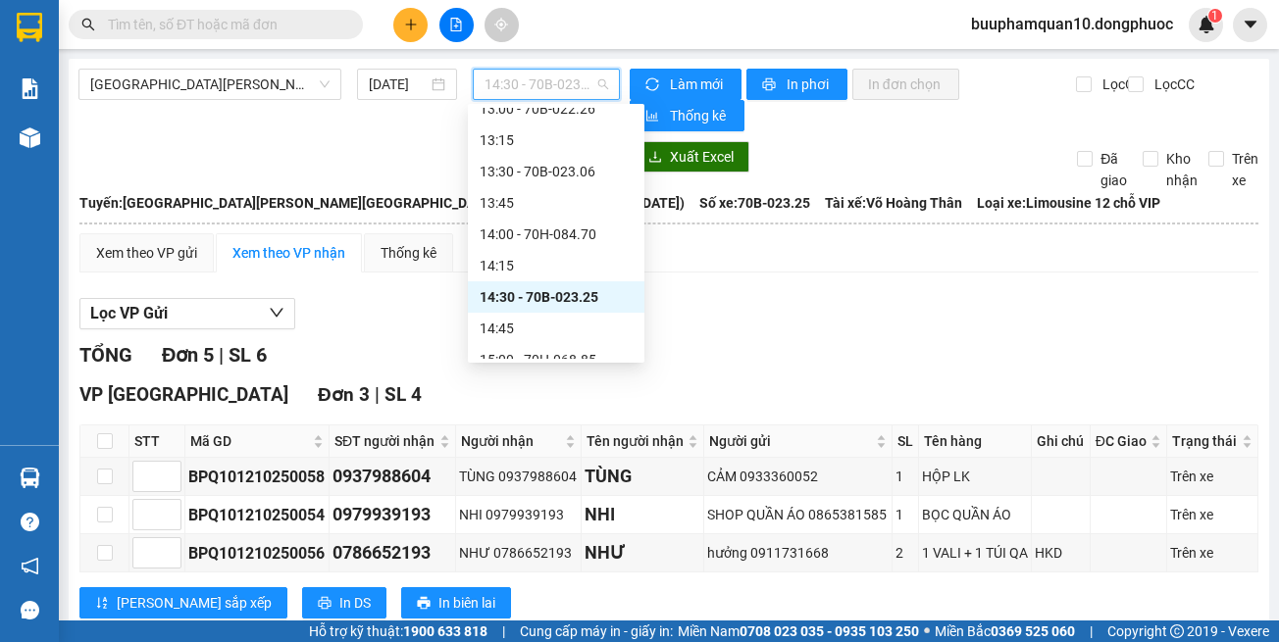
scroll to position [1079, 0]
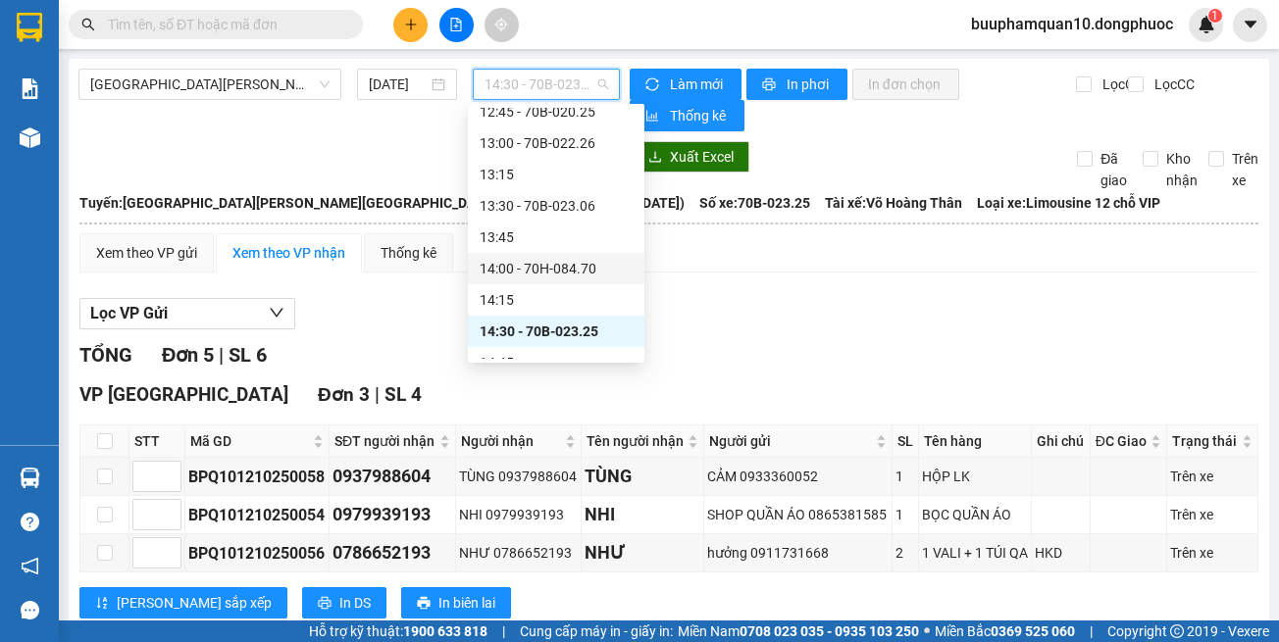
click at [557, 260] on div "14:00 - 70H-084.70" at bounding box center [556, 269] width 153 height 22
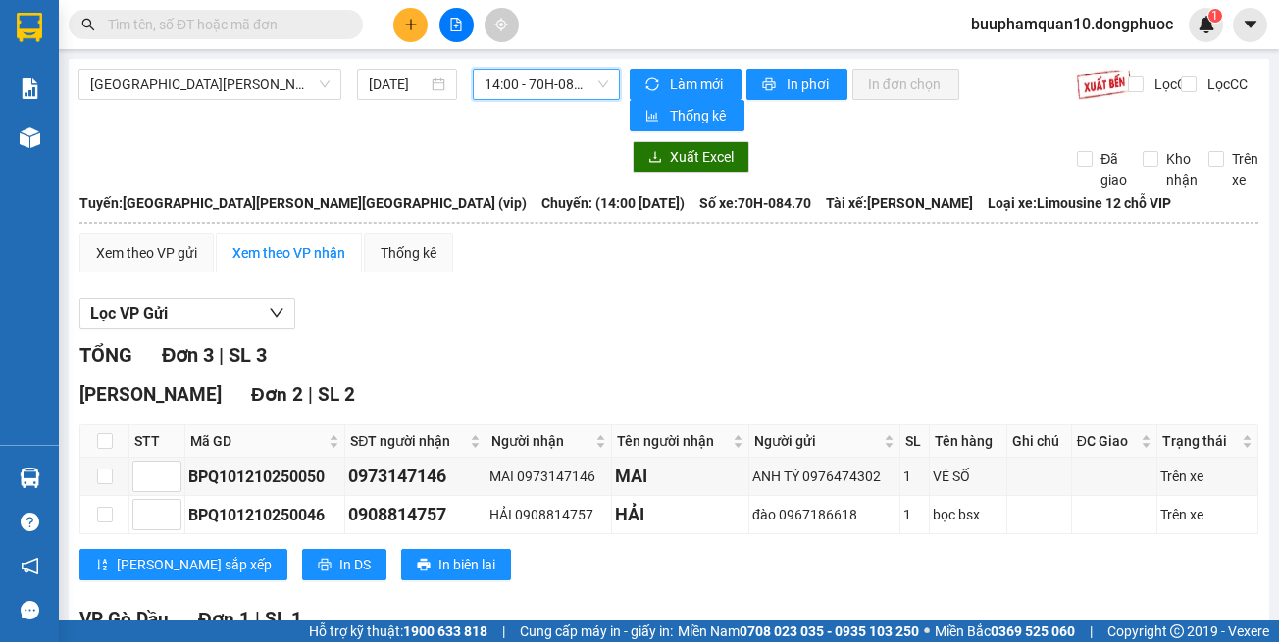
click at [522, 80] on span "14:00 - 70H-084.70" at bounding box center [546, 84] width 124 height 29
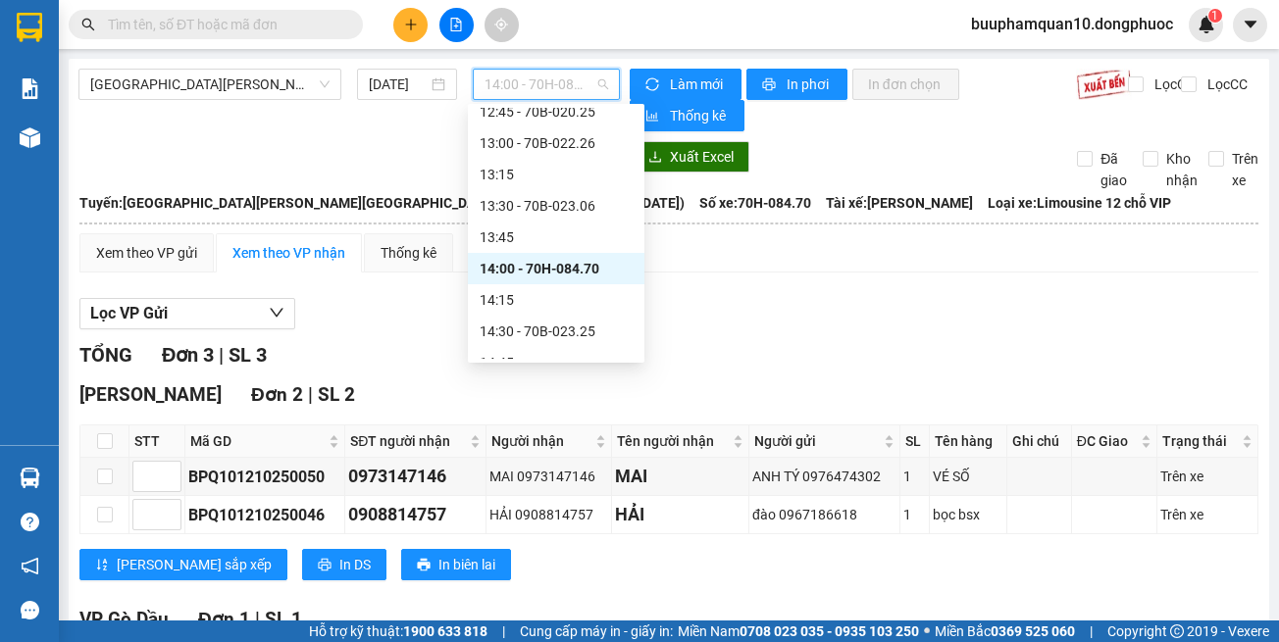
click at [290, 21] on input "text" at bounding box center [223, 25] width 231 height 22
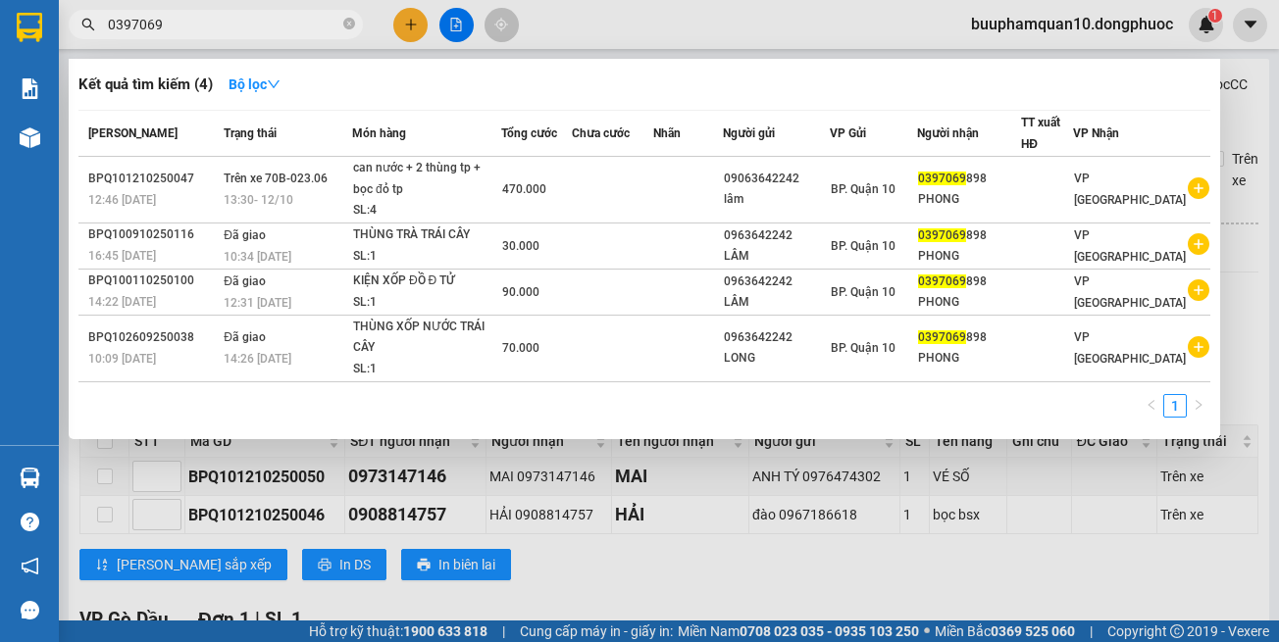
type input "0397069"
click at [438, 26] on div at bounding box center [639, 321] width 1279 height 642
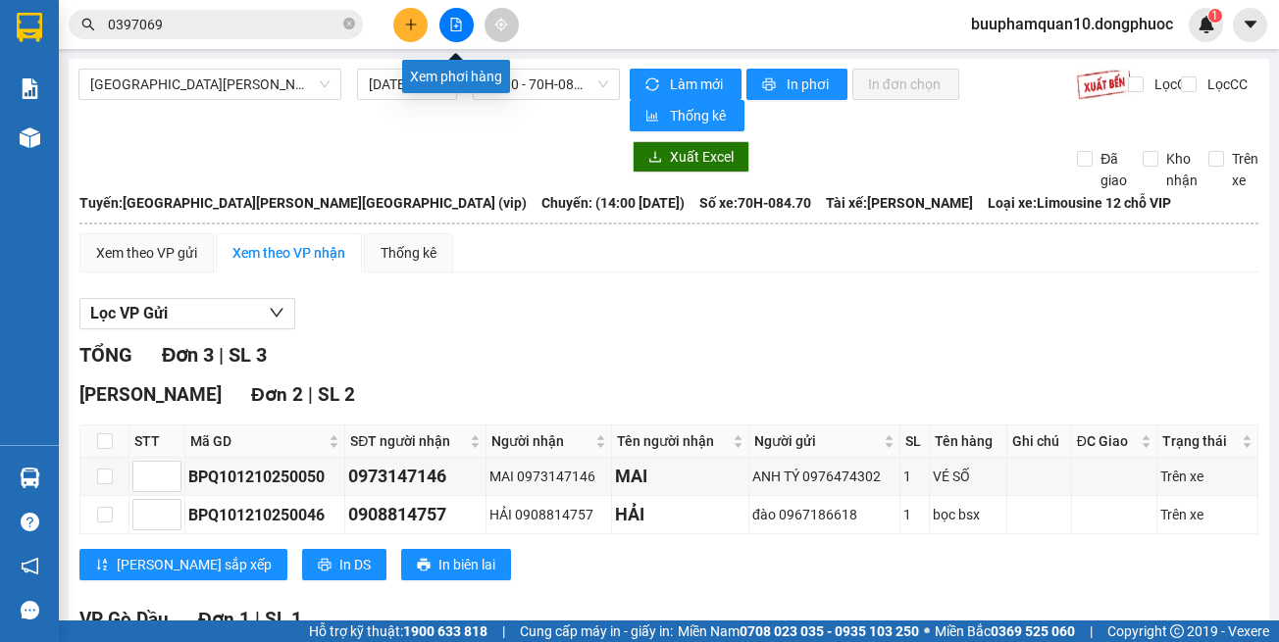
click at [447, 25] on button at bounding box center [456, 25] width 34 height 34
drag, startPoint x: 254, startPoint y: 72, endPoint x: 252, endPoint y: 81, distance: 10.0
click at [253, 72] on span "Hồ Chí Minh - Tây Ninh (vip)" at bounding box center [209, 84] width 239 height 29
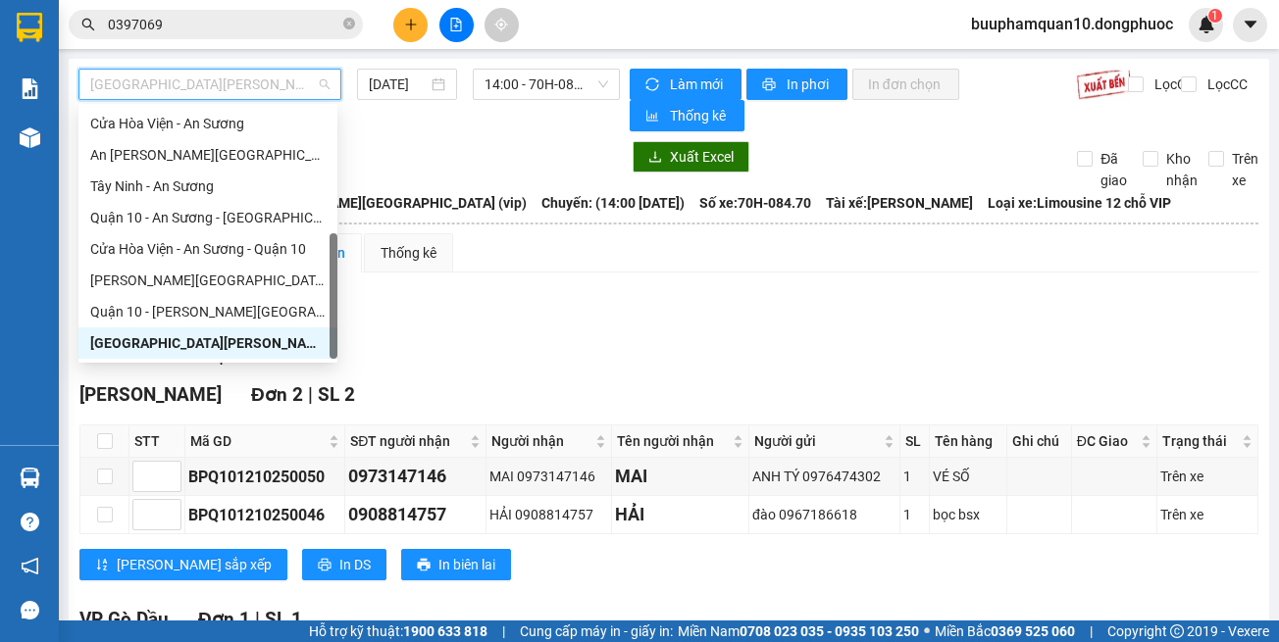
click at [249, 367] on span "SL 3" at bounding box center [247, 355] width 38 height 24
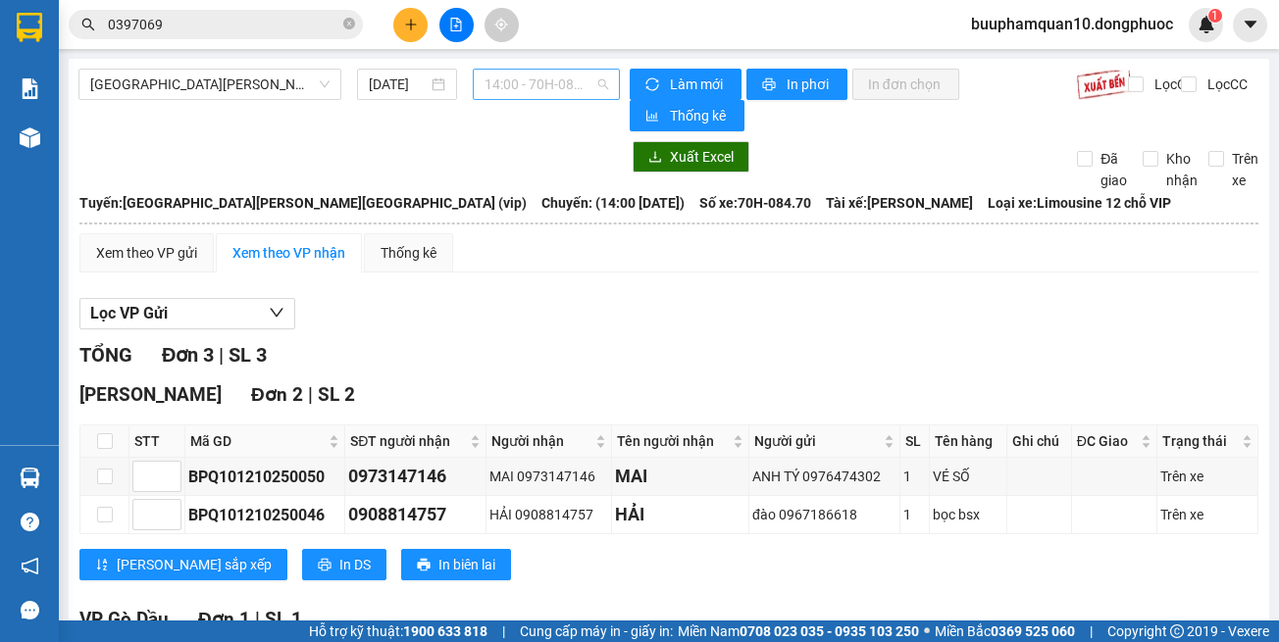
click at [541, 87] on span "14:00 - 70H-084.70" at bounding box center [546, 84] width 124 height 29
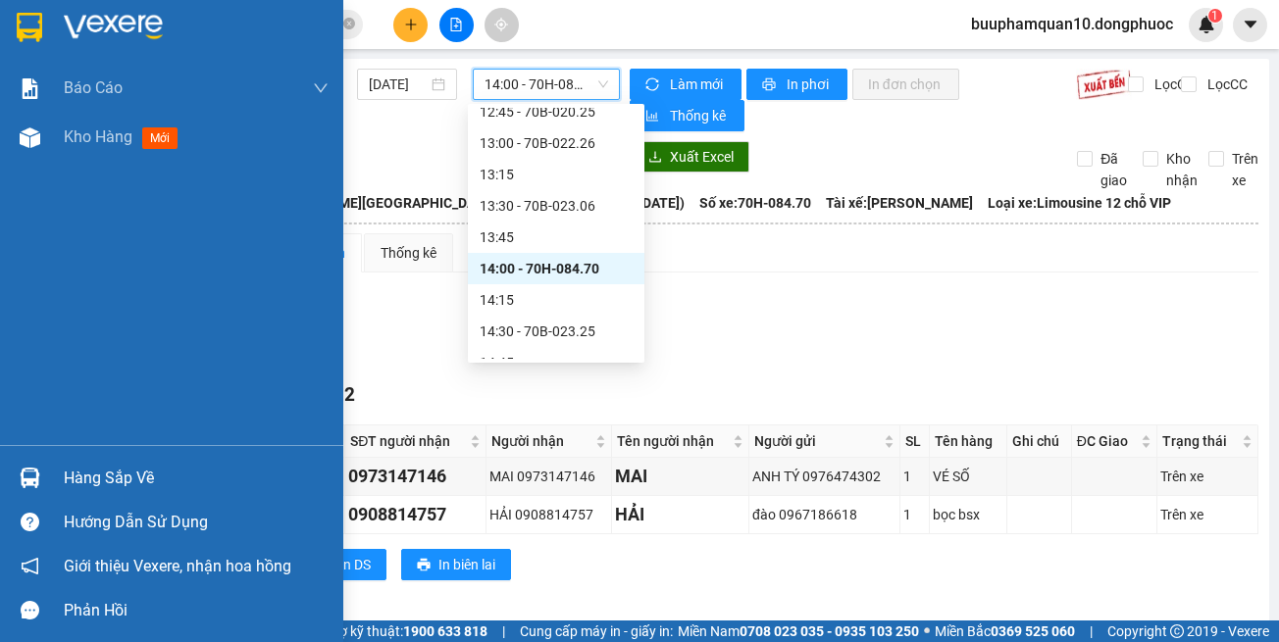
drag, startPoint x: 48, startPoint y: 476, endPoint x: 84, endPoint y: 468, distance: 37.1
click at [45, 476] on div "Hàng sắp về" at bounding box center [171, 478] width 343 height 44
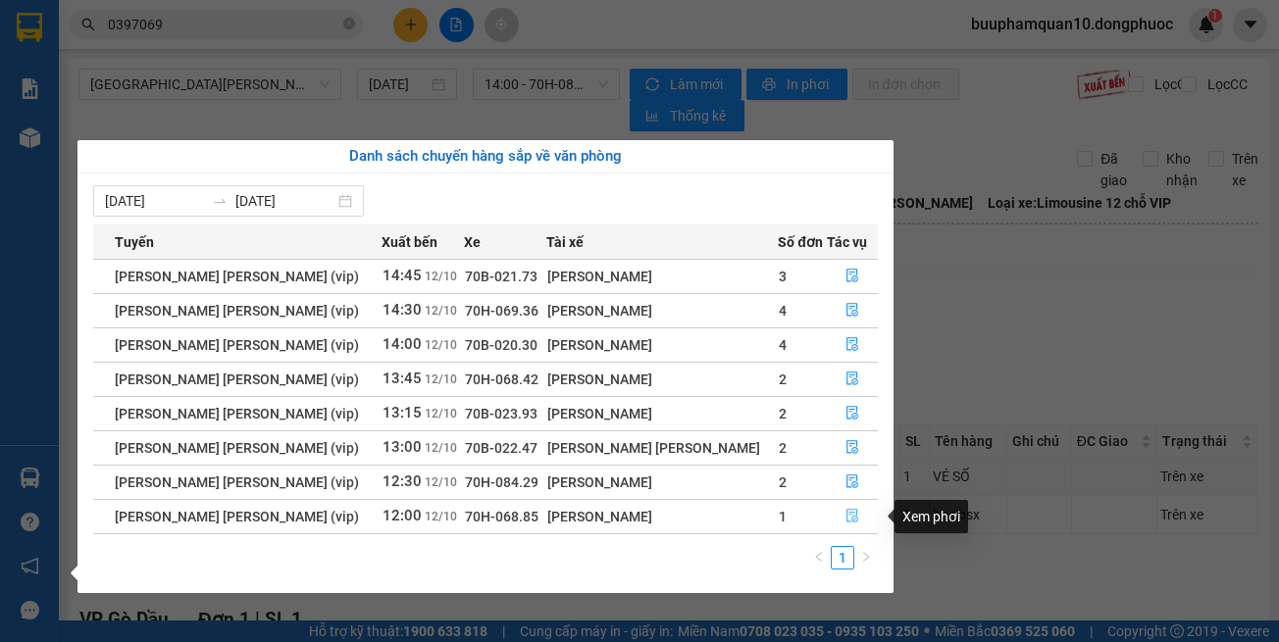
click at [830, 513] on button "button" at bounding box center [852, 516] width 49 height 31
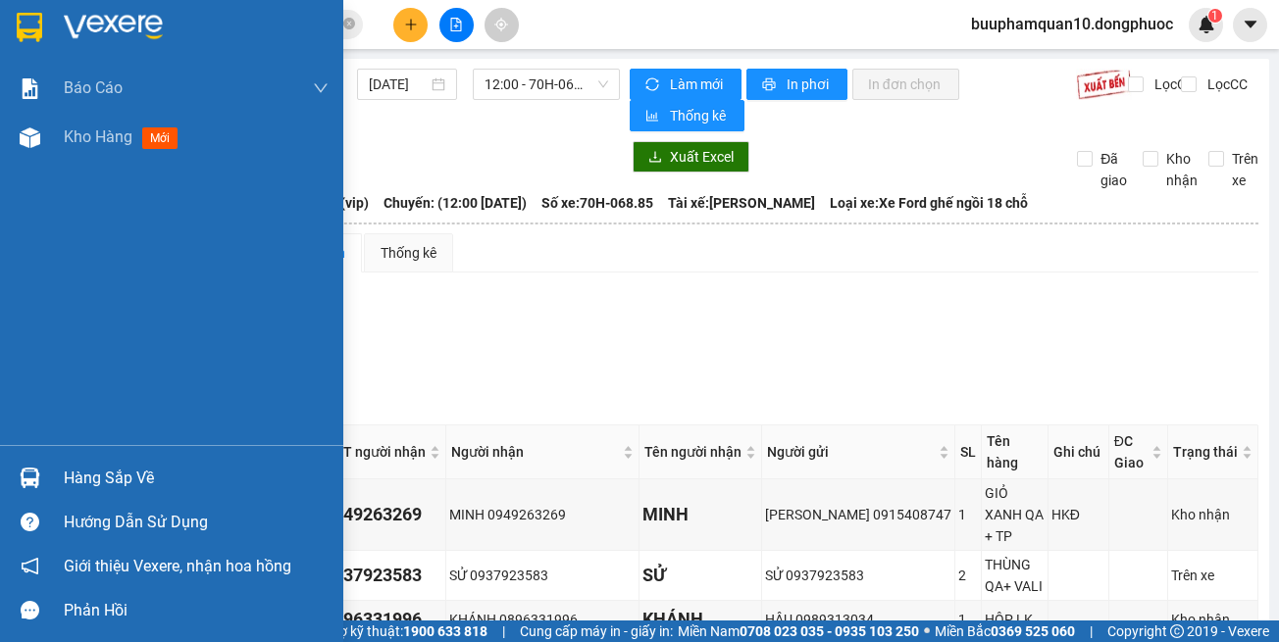
click at [40, 473] on div at bounding box center [30, 478] width 34 height 34
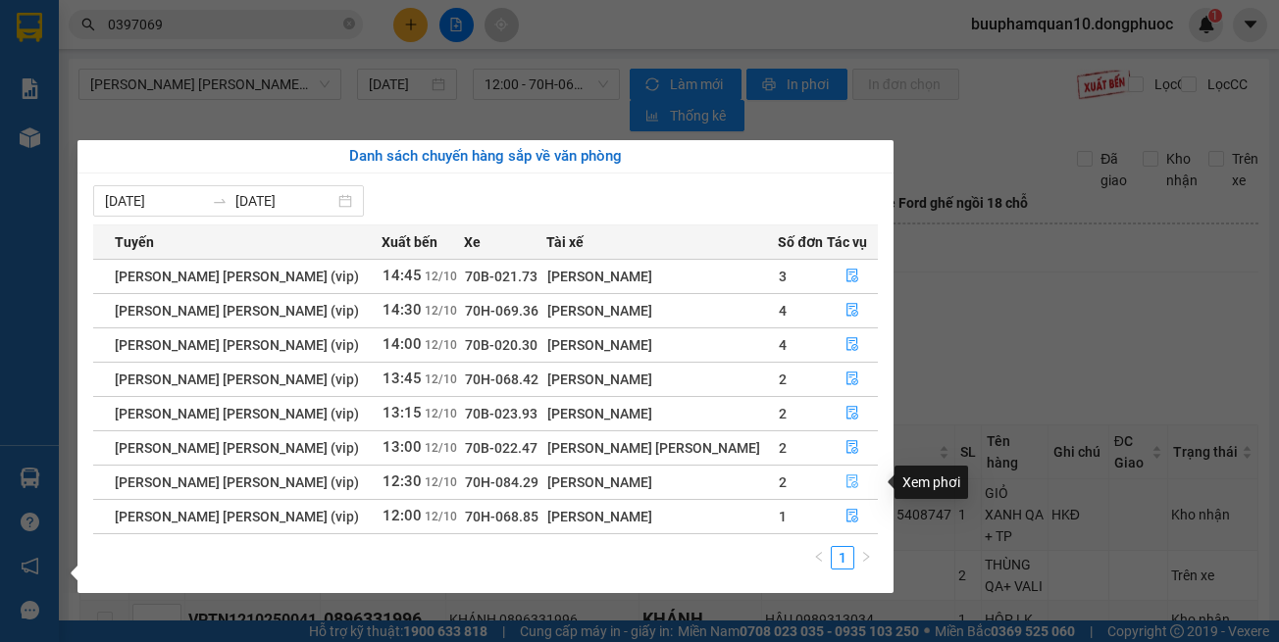
click at [849, 480] on icon "file-done" at bounding box center [852, 482] width 14 height 14
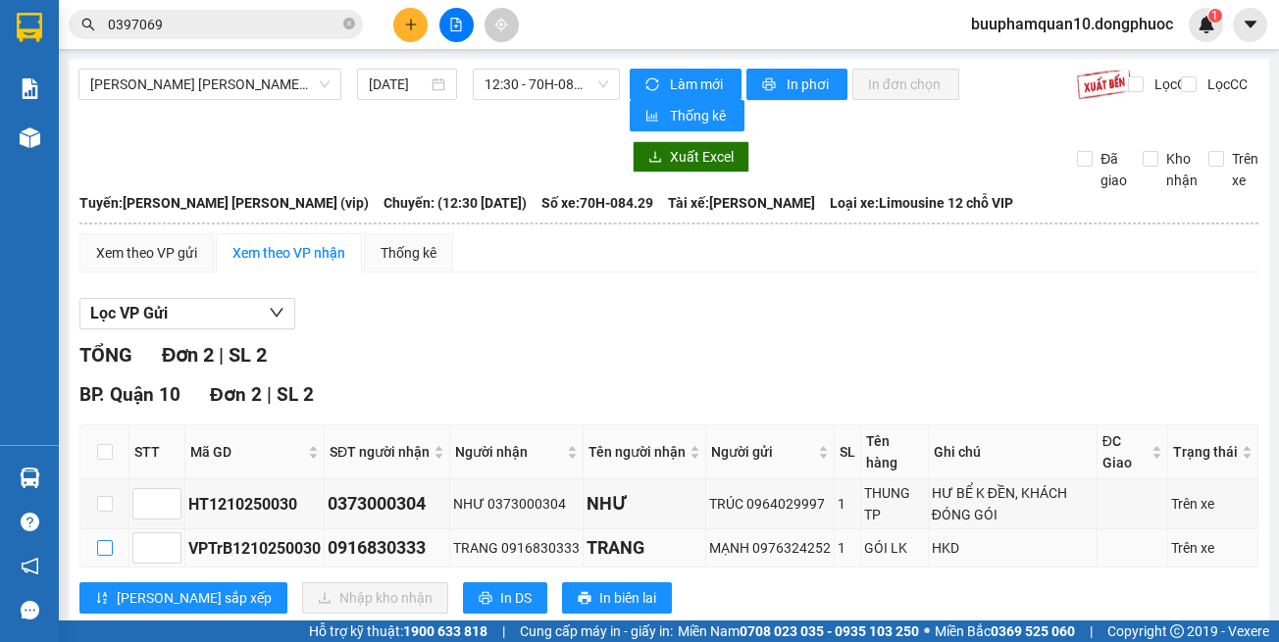
click at [109, 550] on input "checkbox" at bounding box center [105, 548] width 16 height 16
checkbox input "true"
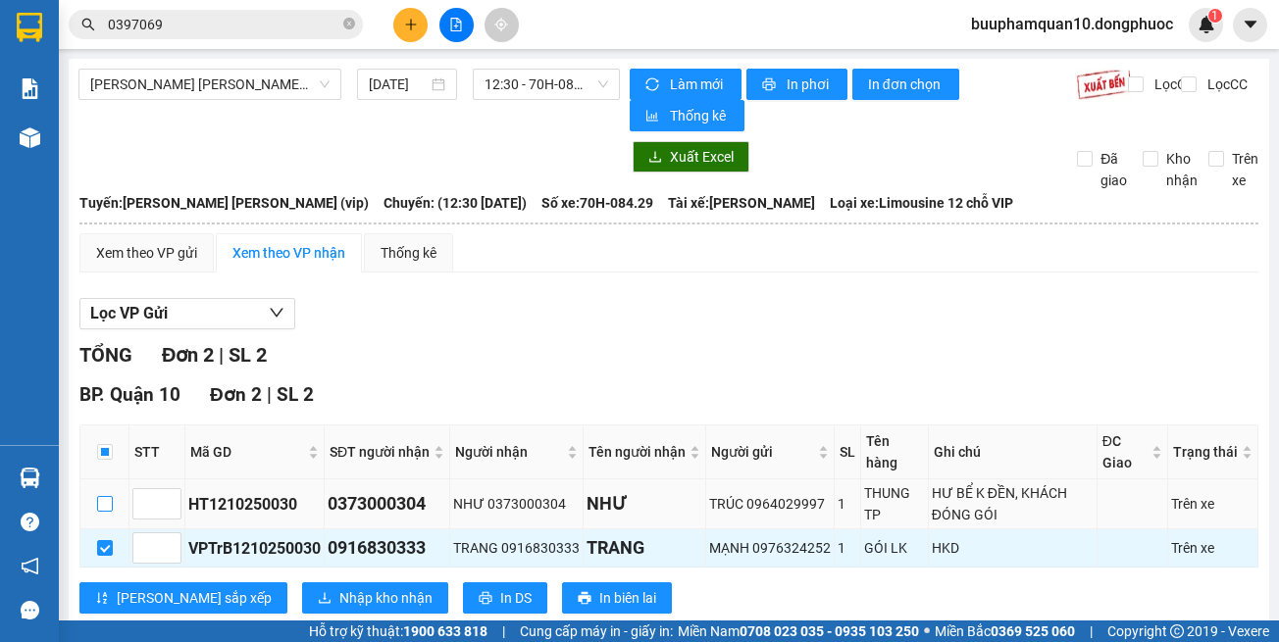
click at [102, 505] on input "checkbox" at bounding box center [105, 504] width 16 height 16
checkbox input "true"
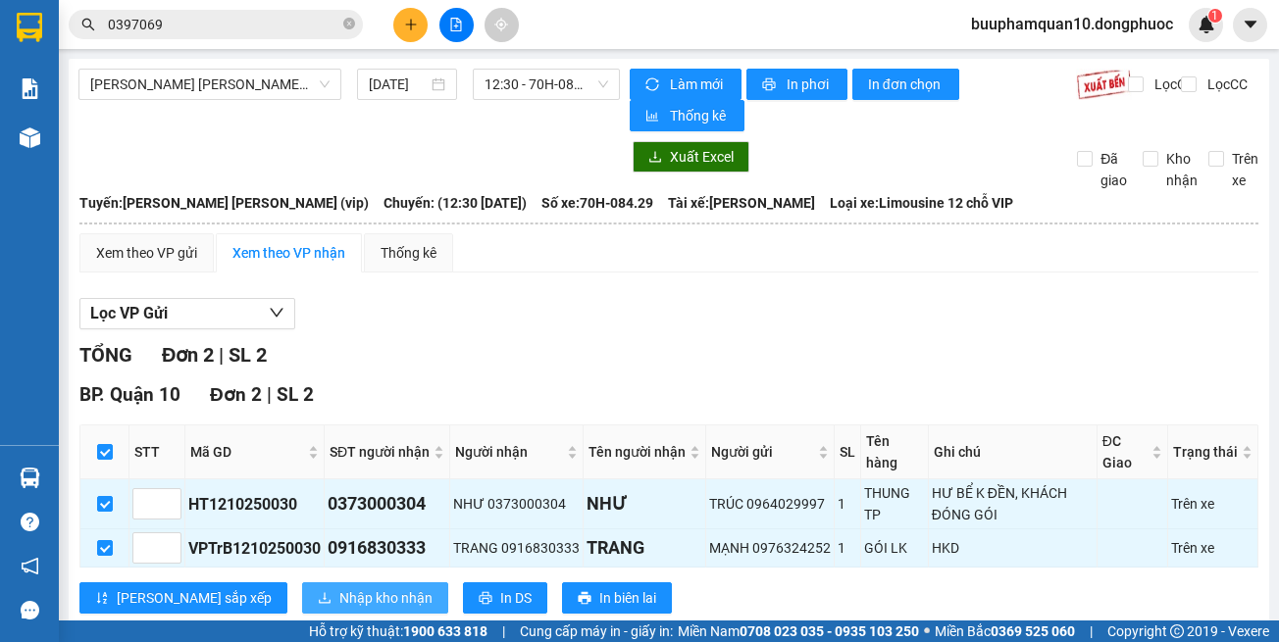
click at [318, 584] on button "Nhập kho nhận" at bounding box center [375, 598] width 146 height 31
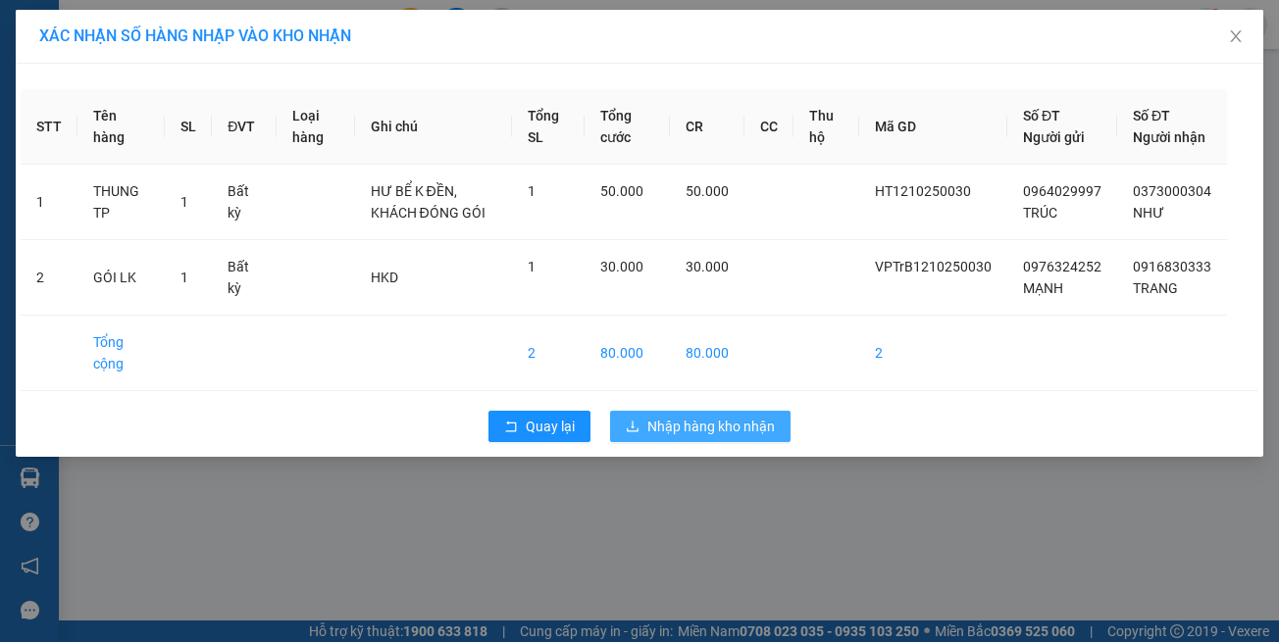
click at [660, 437] on span "Nhập hàng kho nhận" at bounding box center [710, 427] width 127 height 22
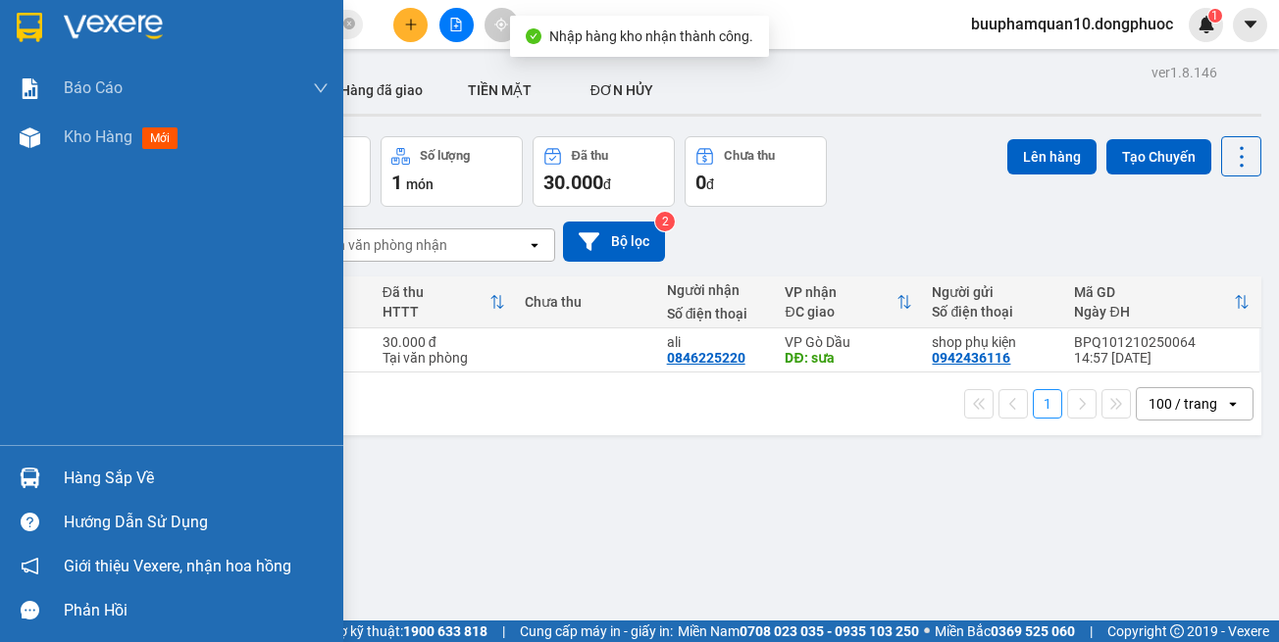
click at [46, 475] on div at bounding box center [30, 478] width 34 height 34
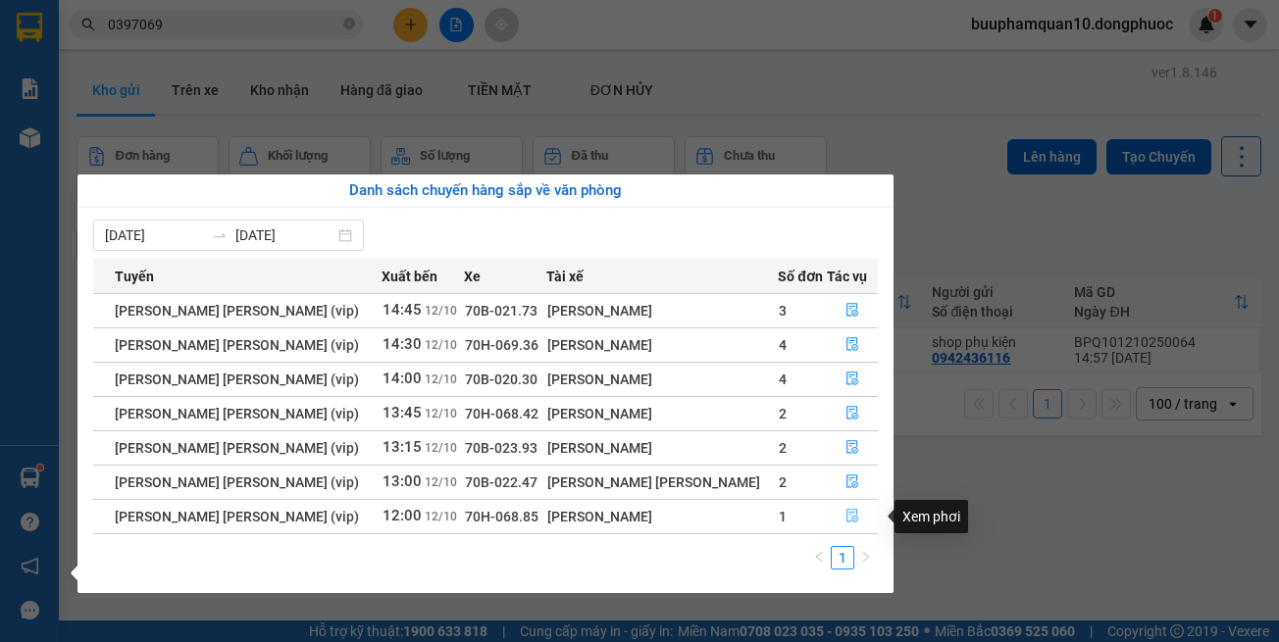
click at [851, 519] on button "button" at bounding box center [852, 516] width 49 height 31
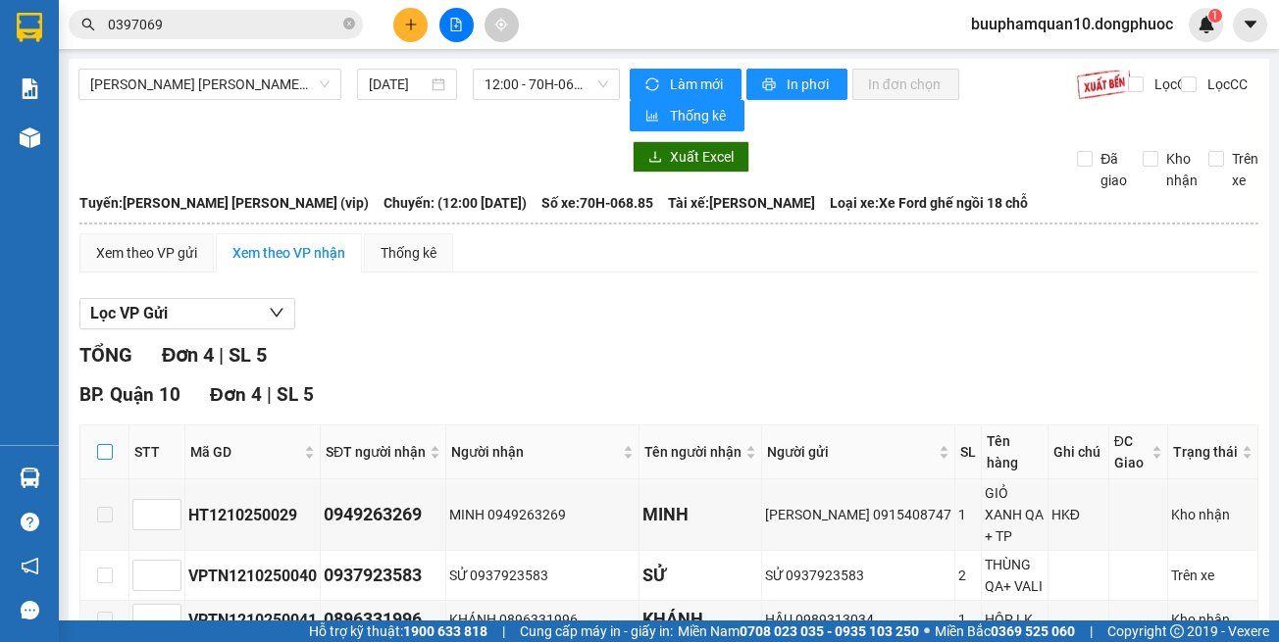
click at [107, 444] on input "checkbox" at bounding box center [105, 452] width 16 height 16
checkbox input "true"
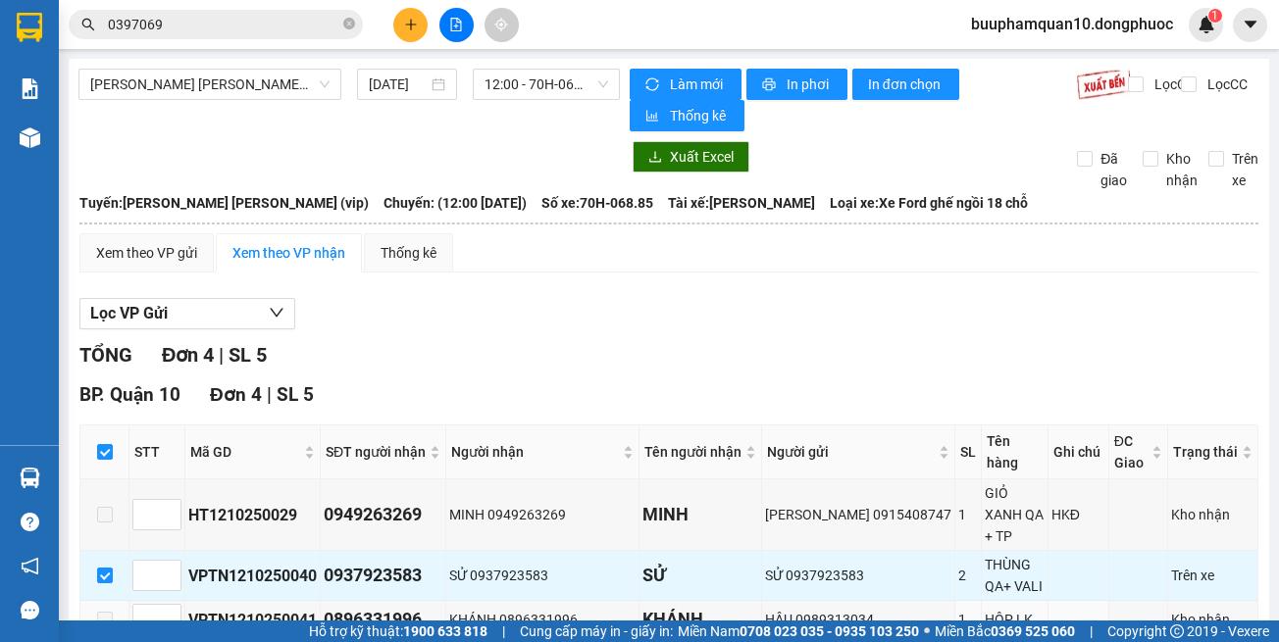
scroll to position [91, 0]
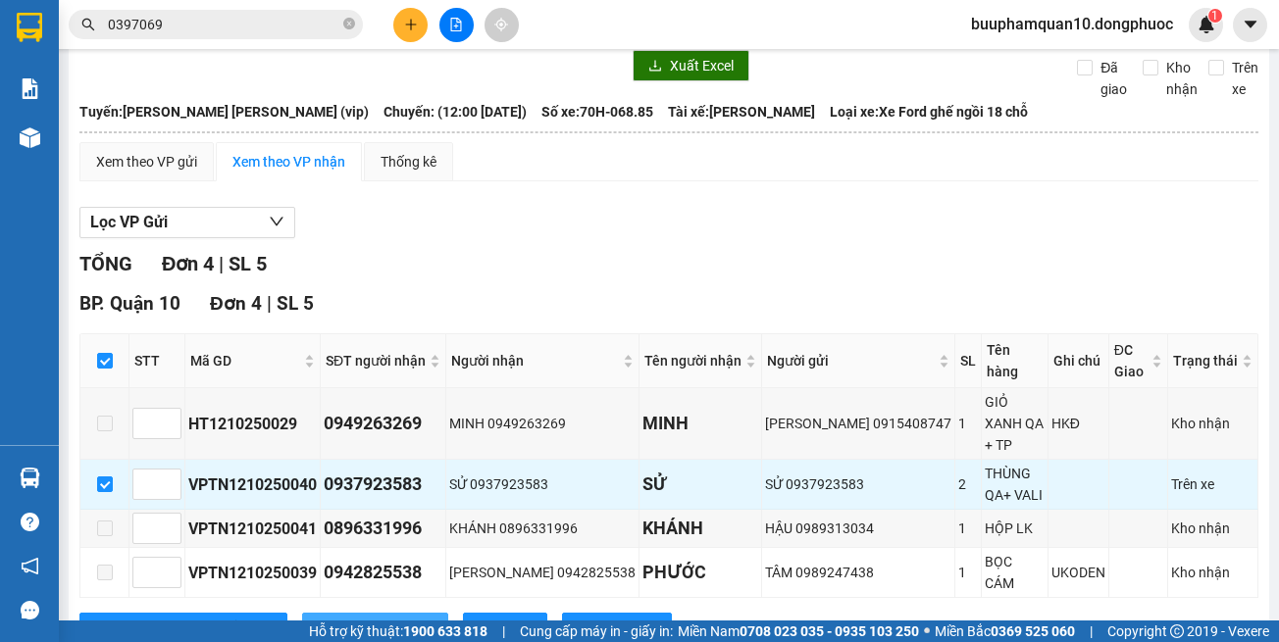
click at [339, 618] on span "Nhập kho nhận" at bounding box center [385, 629] width 93 height 22
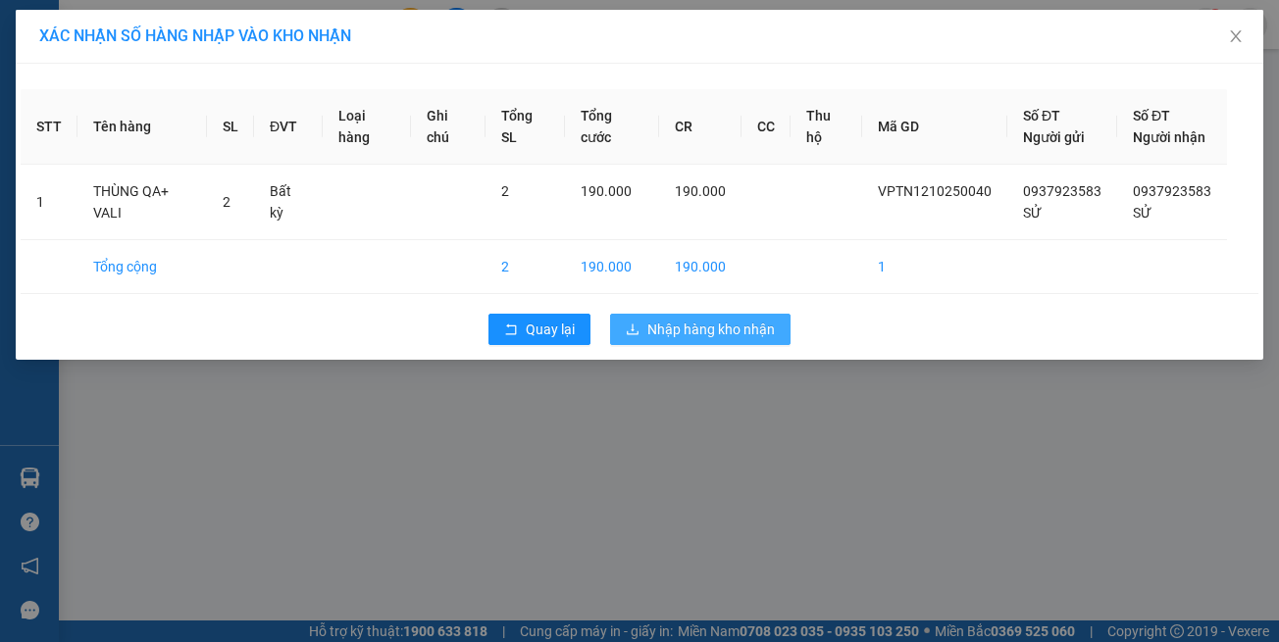
click at [714, 338] on span "Nhập hàng kho nhận" at bounding box center [710, 330] width 127 height 22
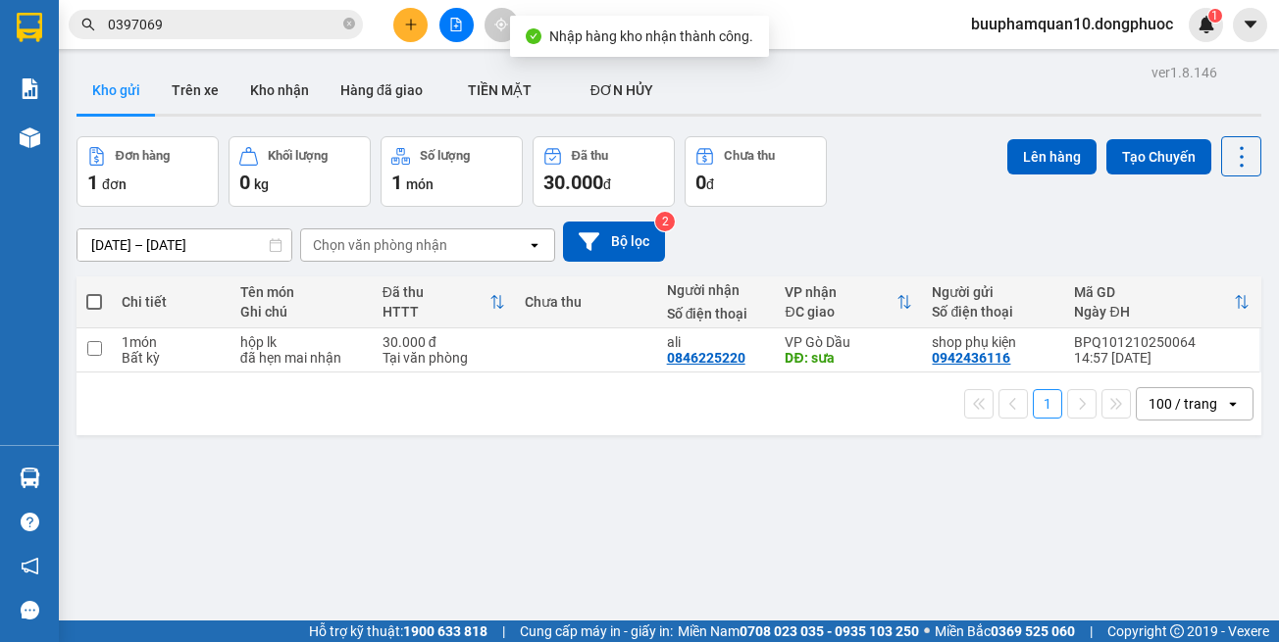
click at [445, 18] on button at bounding box center [456, 25] width 34 height 34
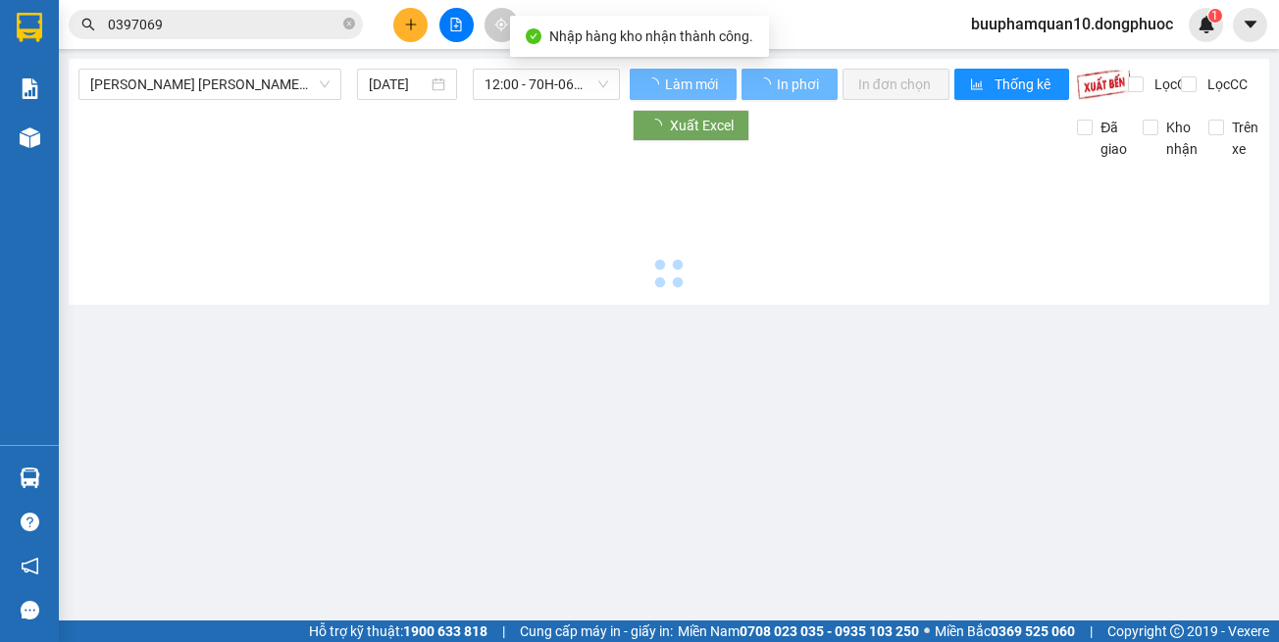
click at [260, 55] on main "Tây Ninh - Hồ Chí Minh (vip) 12/10/2025 12:00 - 70H-068.85 Làm mới In phơi In đ…" at bounding box center [639, 310] width 1279 height 621
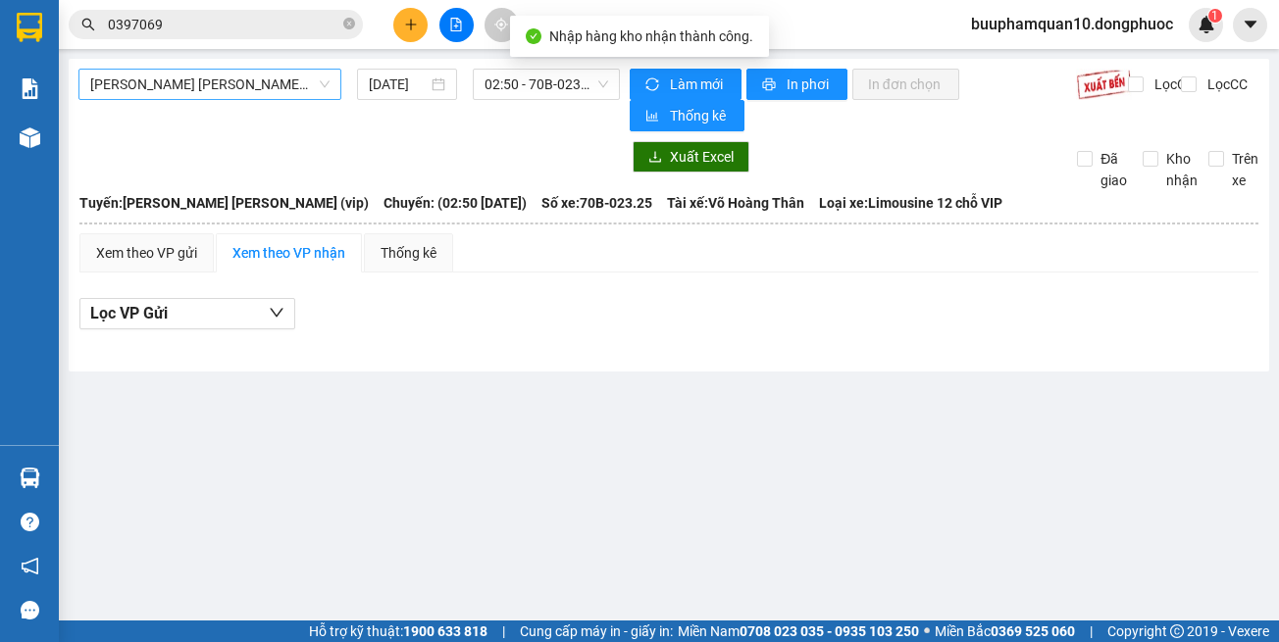
click at [258, 74] on span "Tây Ninh - [PERSON_NAME] (vip)" at bounding box center [209, 84] width 239 height 29
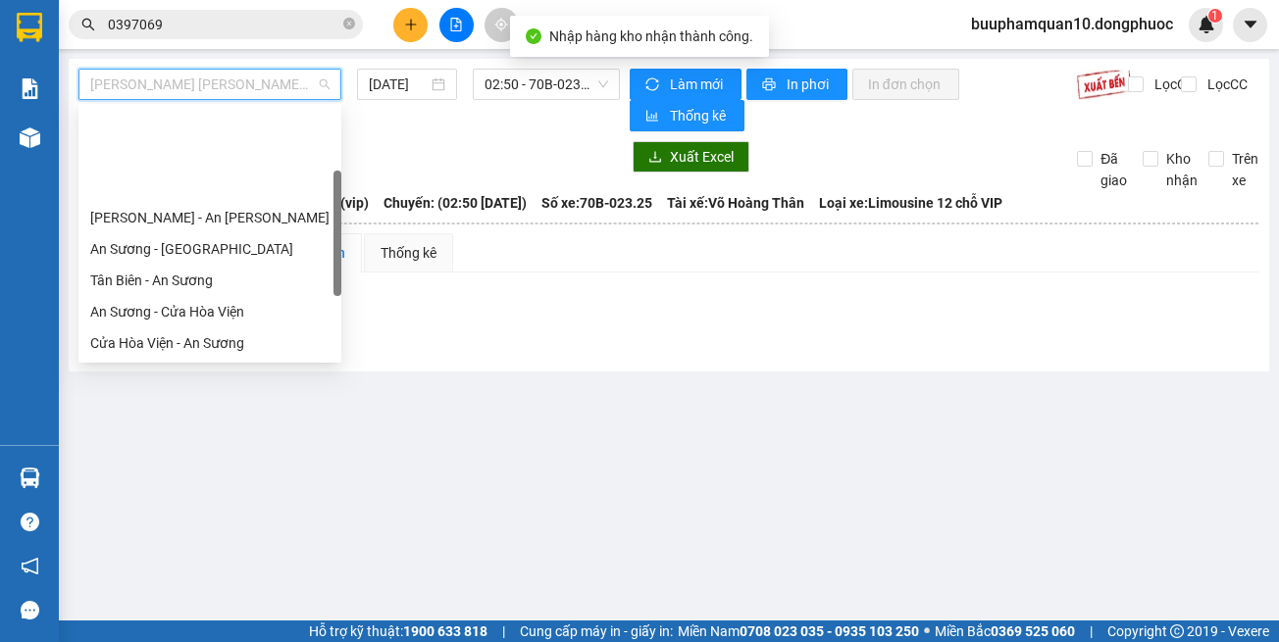
scroll to position [220, 0]
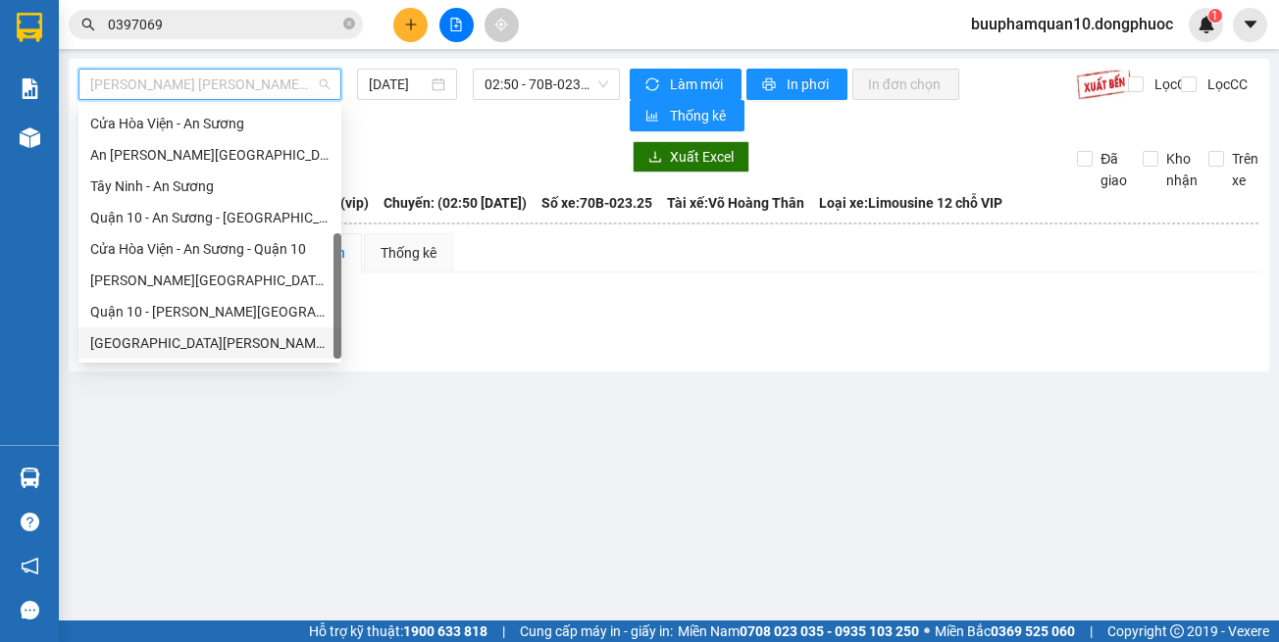
click at [267, 331] on div "Hồ Chí Minh - Tây Ninh (vip)" at bounding box center [209, 343] width 263 height 31
type input "[DATE]"
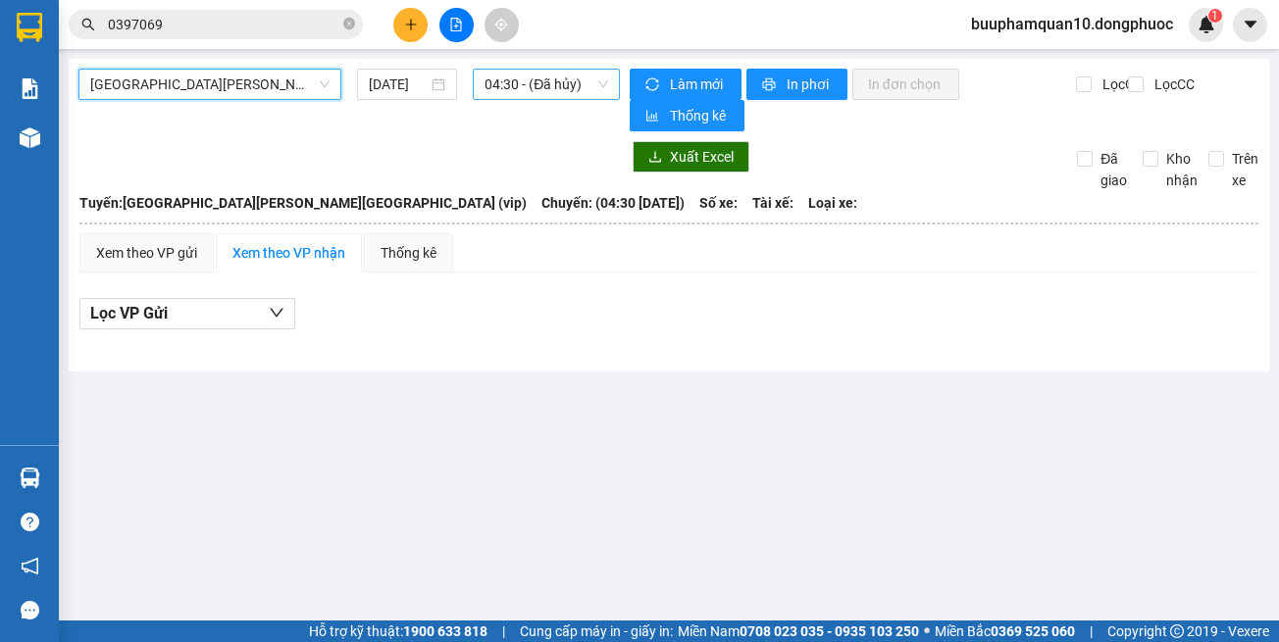
click at [516, 84] on span "04:30 - (Đã hủy)" at bounding box center [546, 84] width 124 height 29
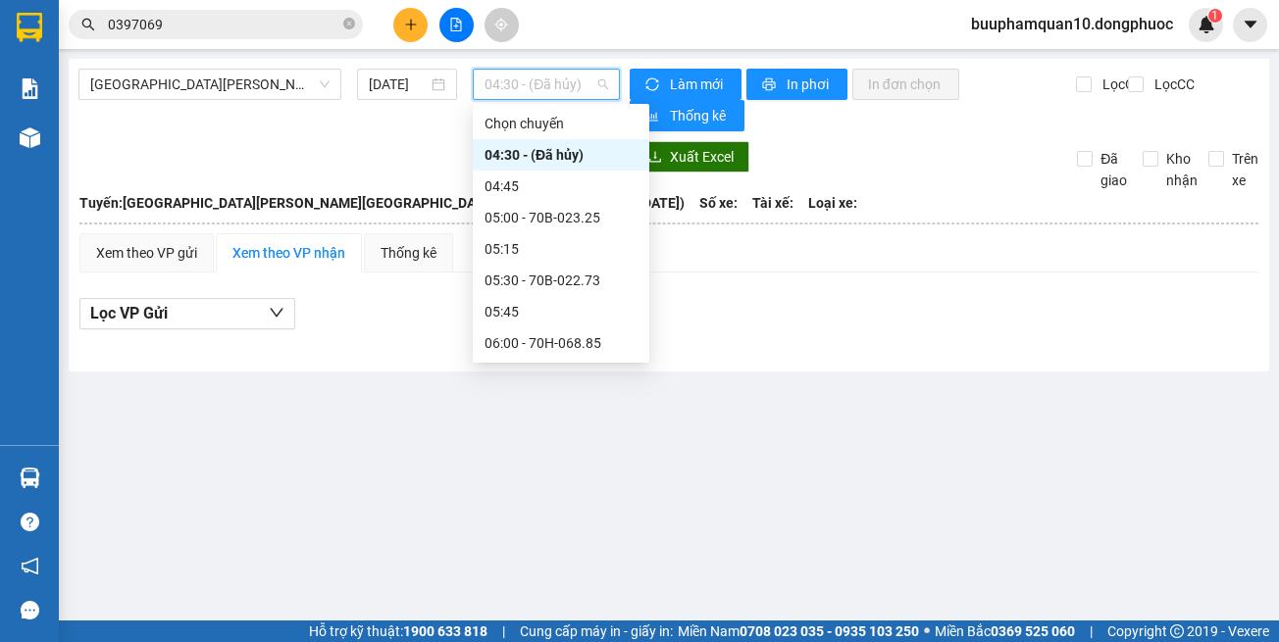
type input "/"
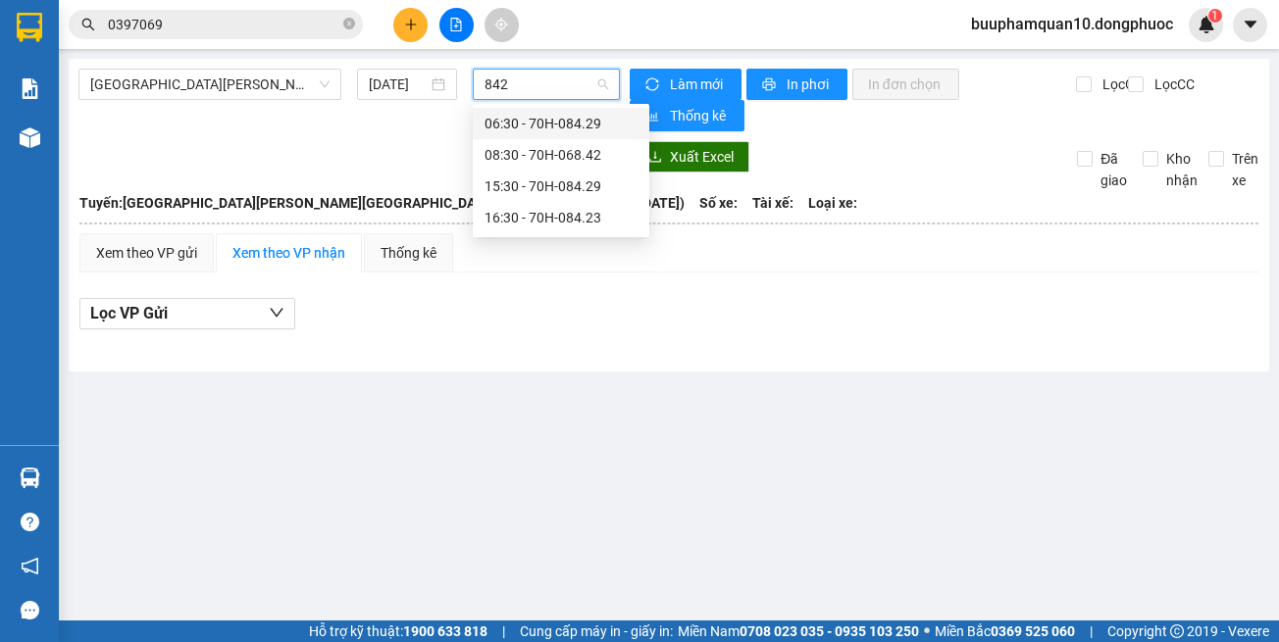
type input "8429"
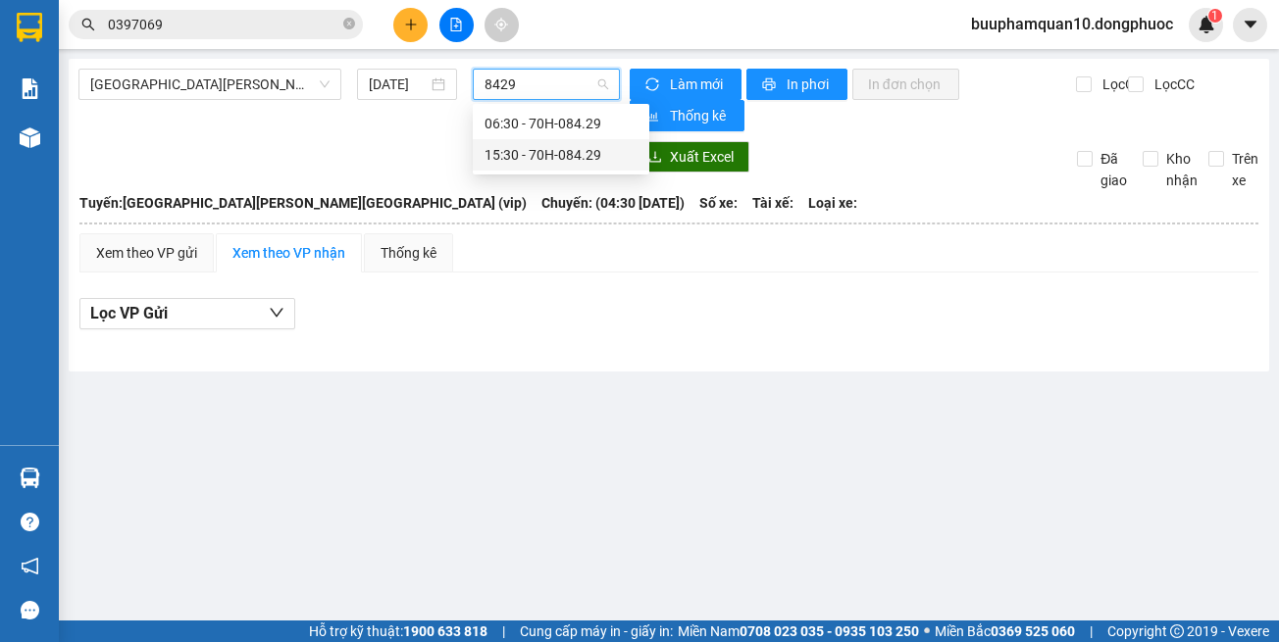
click at [599, 166] on div "15:30 - 70H-084.29" at bounding box center [561, 154] width 177 height 31
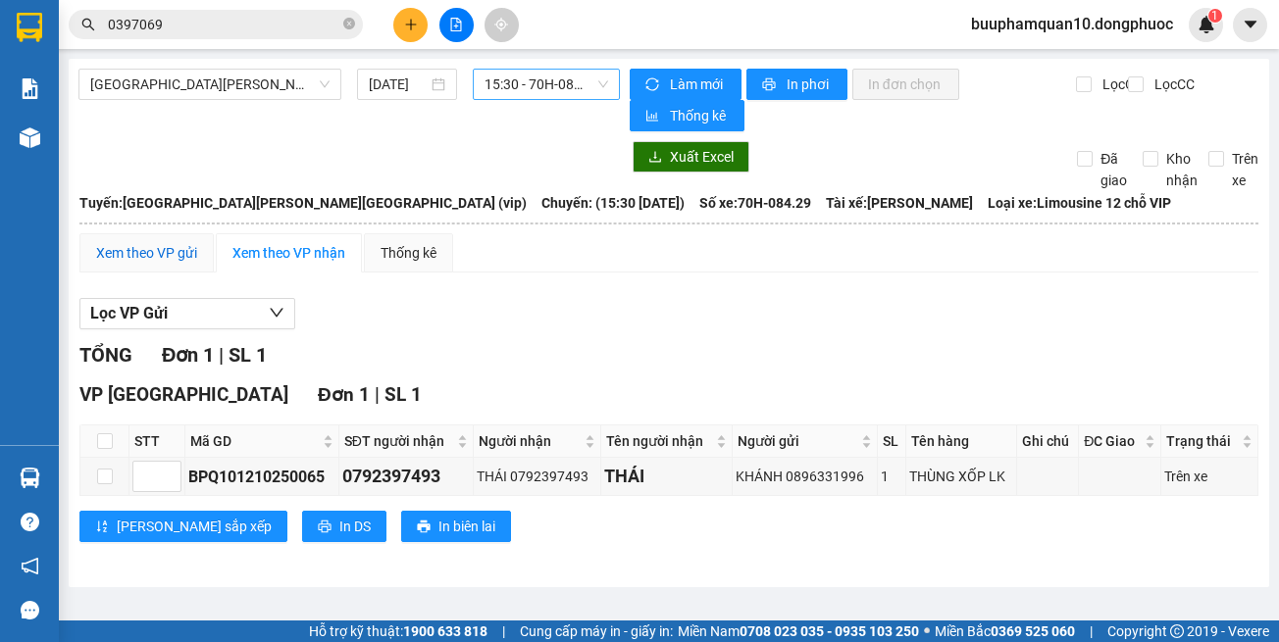
click at [164, 258] on div "Xem theo VP gửi" at bounding box center [146, 253] width 101 height 22
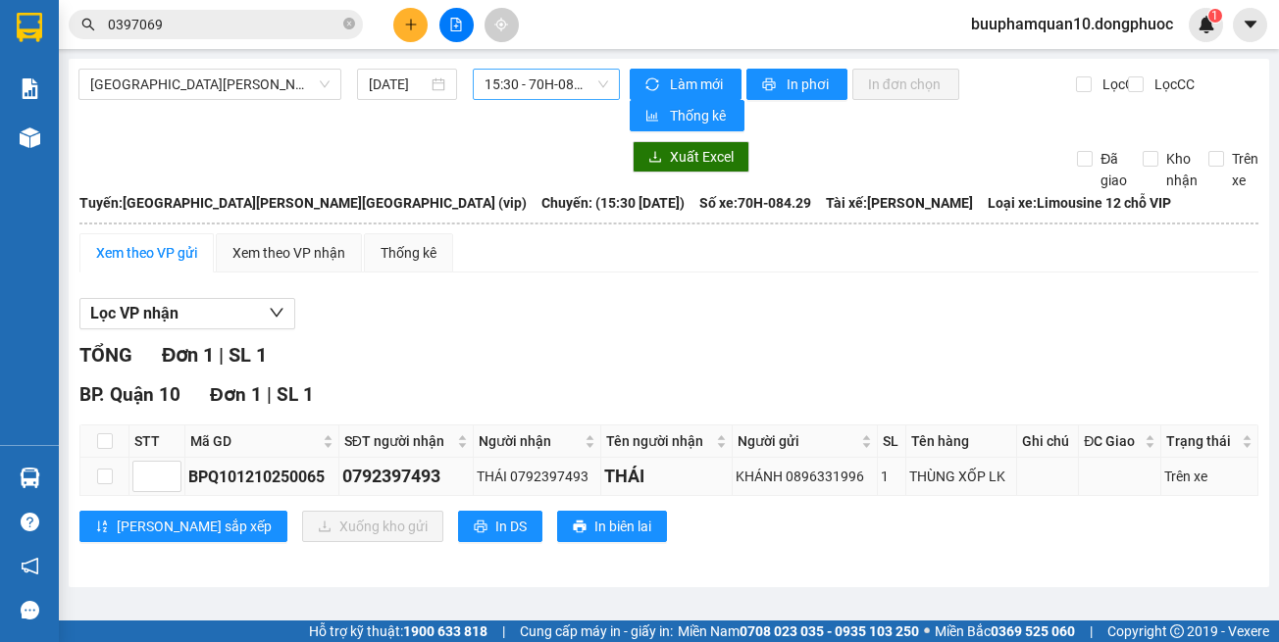
click at [121, 478] on td at bounding box center [104, 477] width 49 height 38
click at [111, 477] on input "checkbox" at bounding box center [105, 477] width 16 height 16
checkbox input "true"
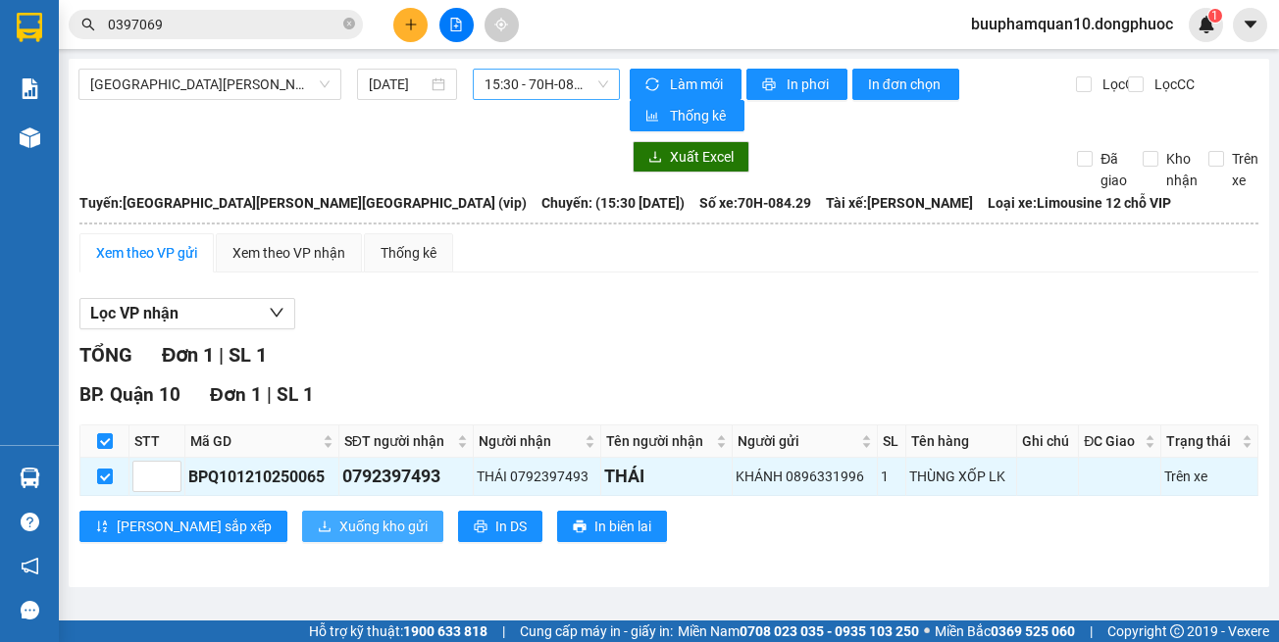
click at [339, 523] on span "Xuống kho gửi" at bounding box center [383, 527] width 88 height 22
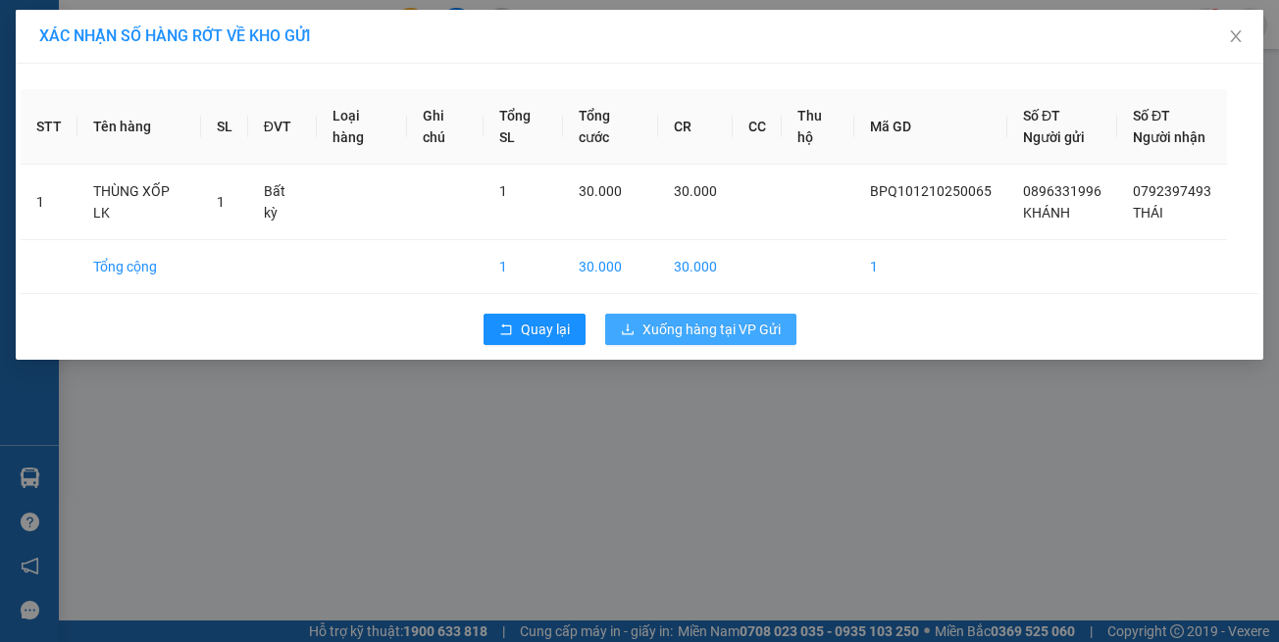
click at [703, 326] on span "Xuống hàng tại VP Gửi" at bounding box center [711, 330] width 138 height 22
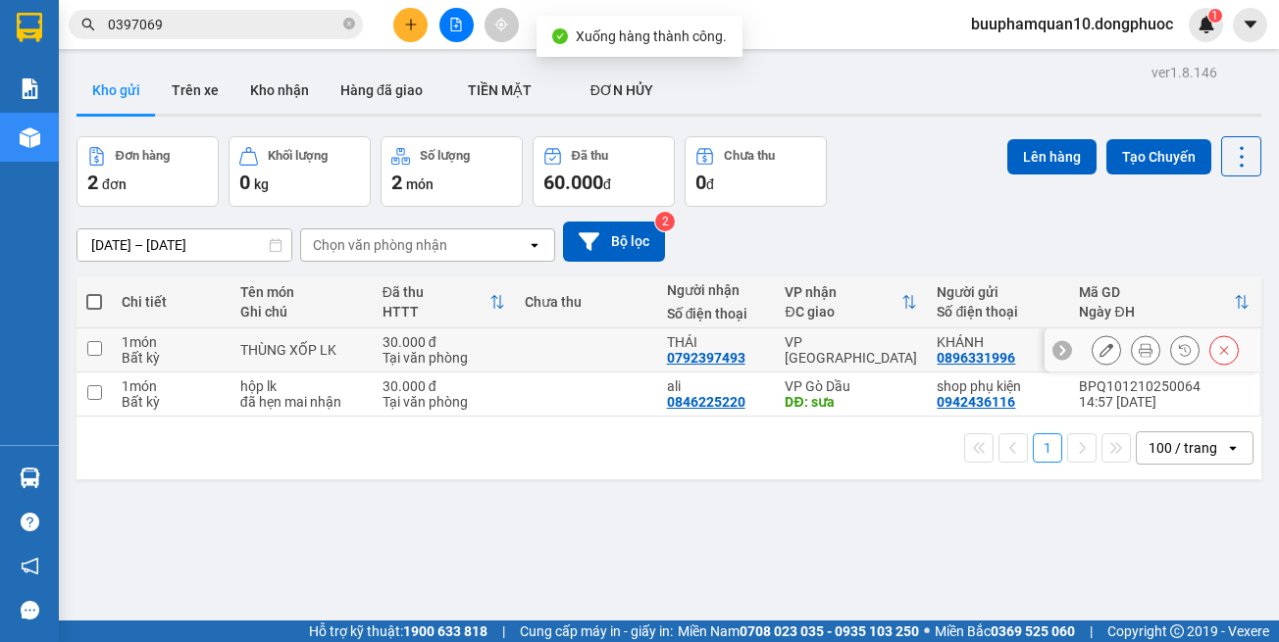
click at [812, 346] on div "VP [GEOGRAPHIC_DATA]" at bounding box center [851, 349] width 132 height 31
checkbox input "true"
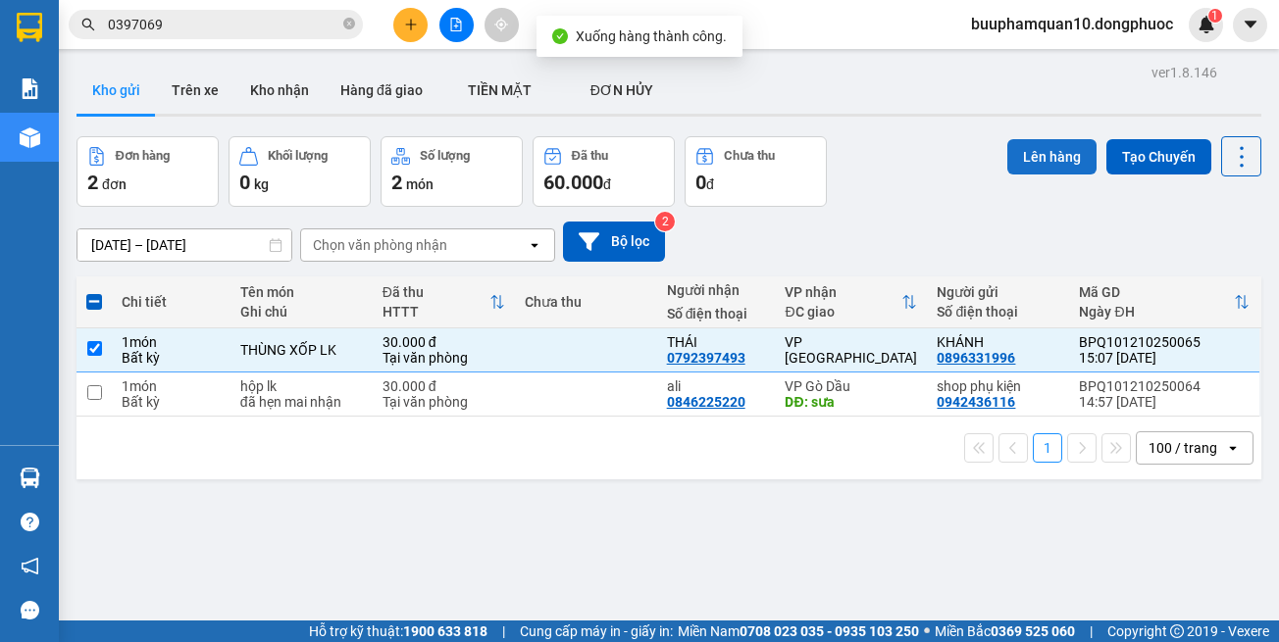
click at [1015, 151] on button "Lên hàng" at bounding box center [1051, 156] width 89 height 35
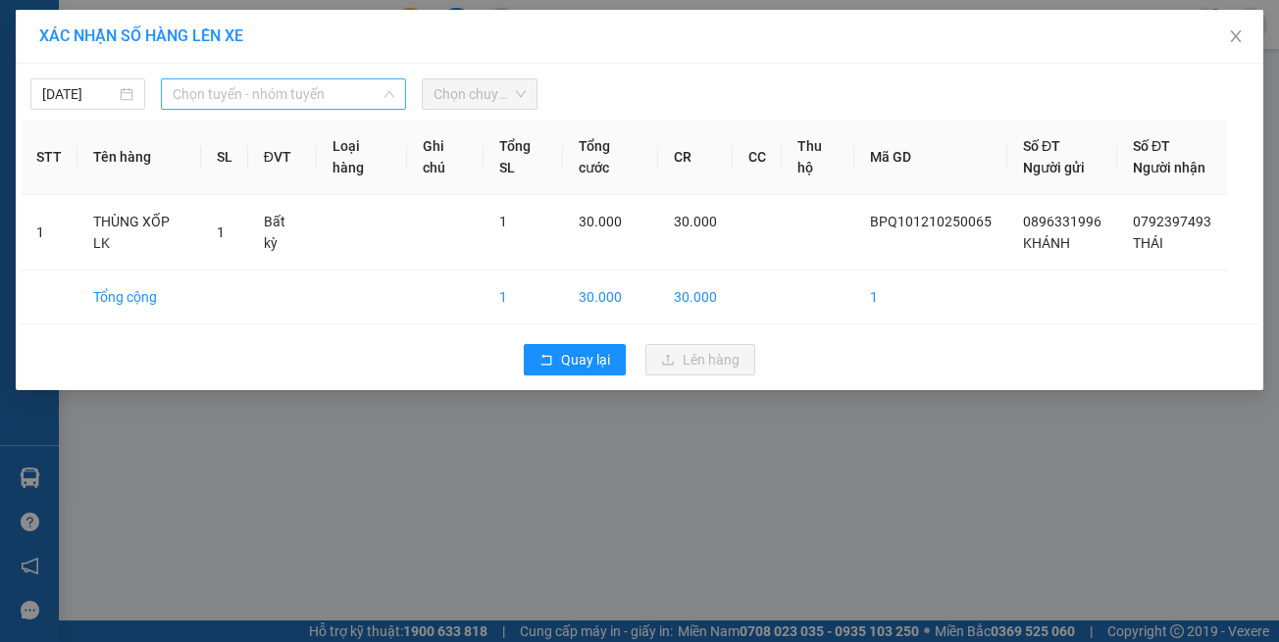
click at [275, 86] on span "Chọn tuyến - nhóm tuyến" at bounding box center [284, 93] width 222 height 29
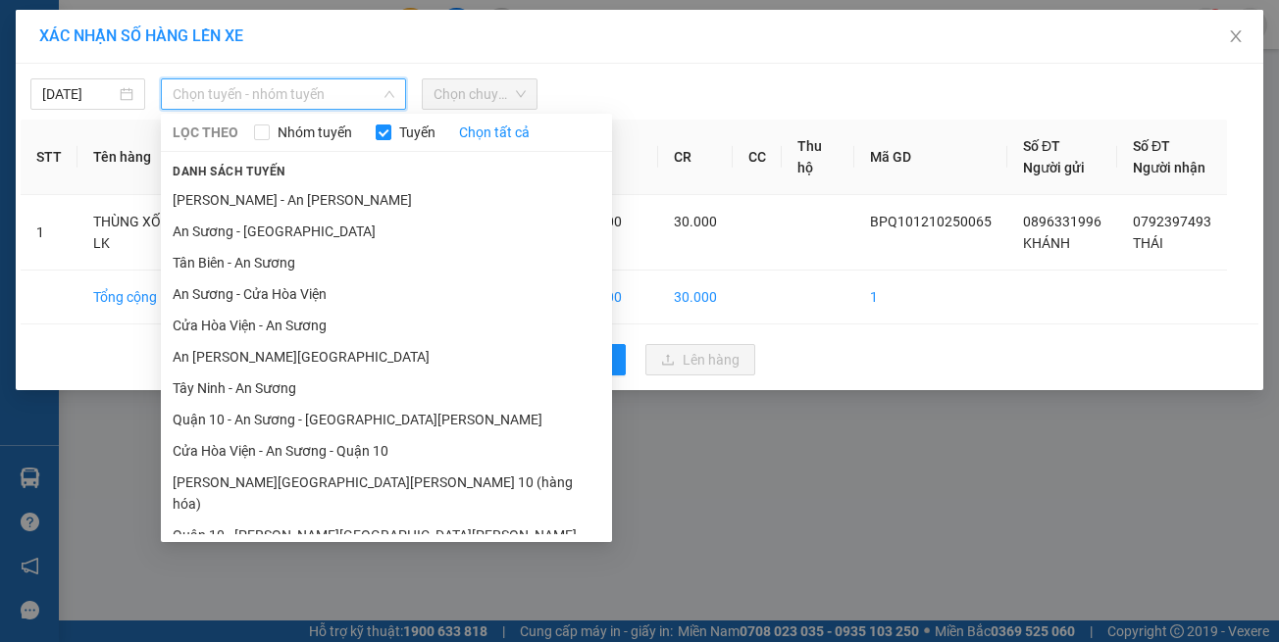
scroll to position [86, 0]
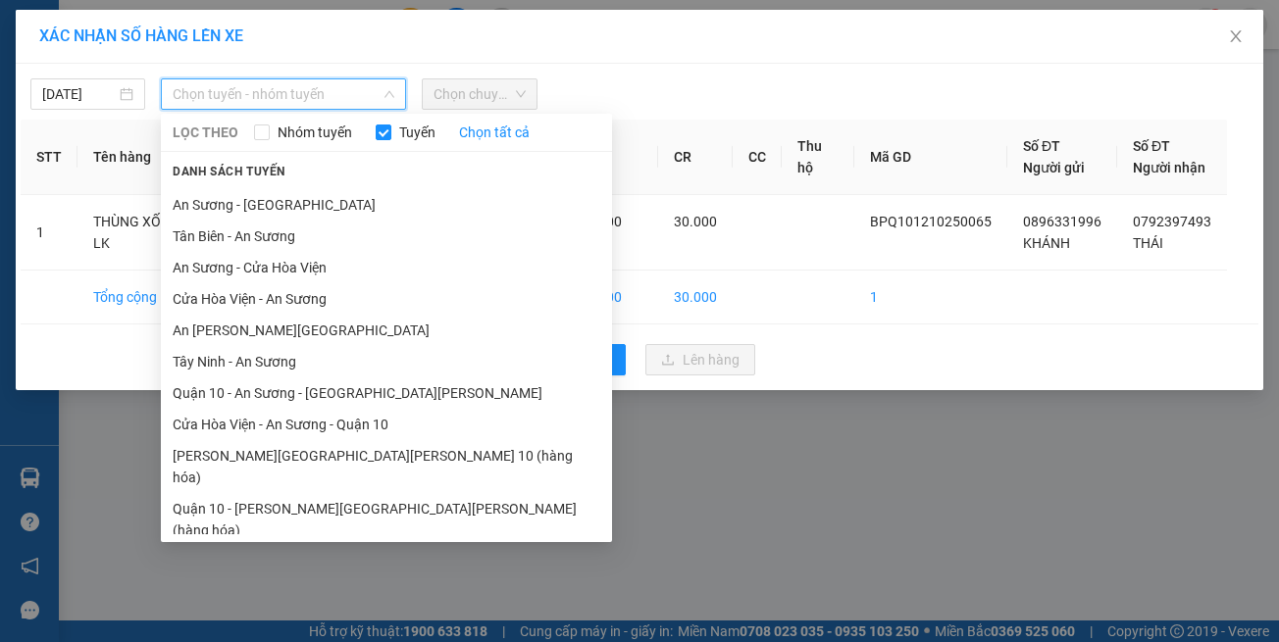
drag, startPoint x: 334, startPoint y: 534, endPoint x: 336, endPoint y: 524, distance: 11.0
click at [335, 533] on ul "Tây Ninh - Hồ Chí Minh (vip) An Sương - Châu Thành Châu Thành - An Sương An Sươ…" at bounding box center [386, 357] width 451 height 353
click at [336, 546] on li "Hồ Chí Minh - Tây Ninh (vip)" at bounding box center [386, 561] width 451 height 31
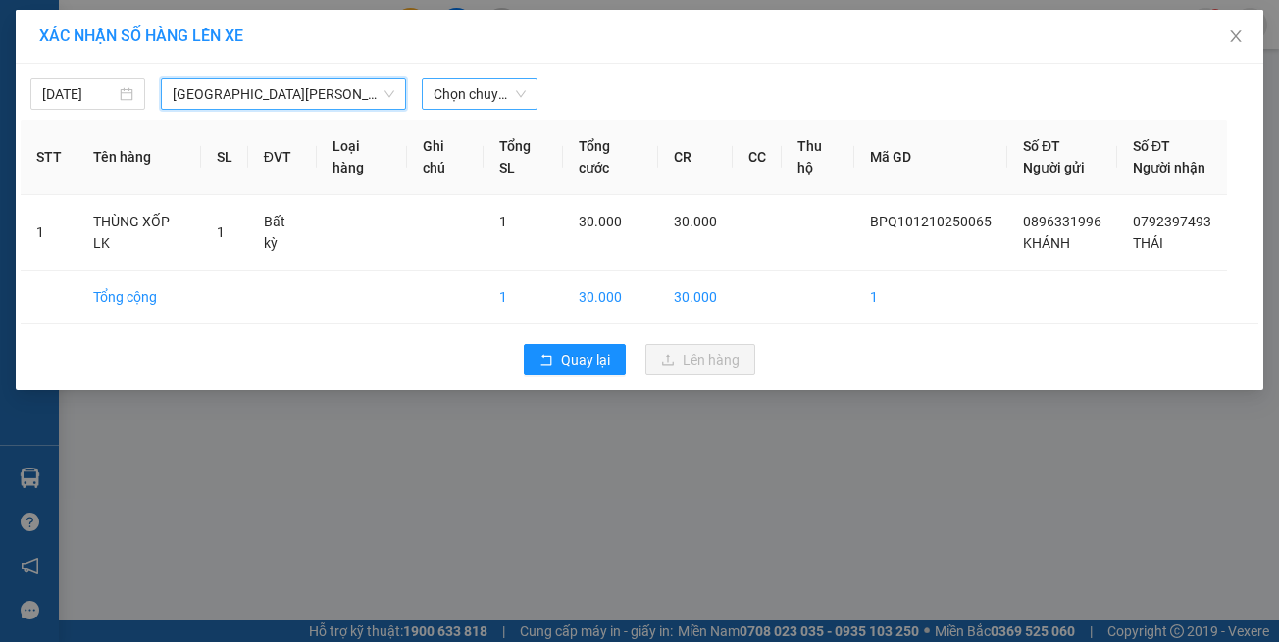
click at [466, 103] on span "Chọn chuyến" at bounding box center [478, 93] width 91 height 29
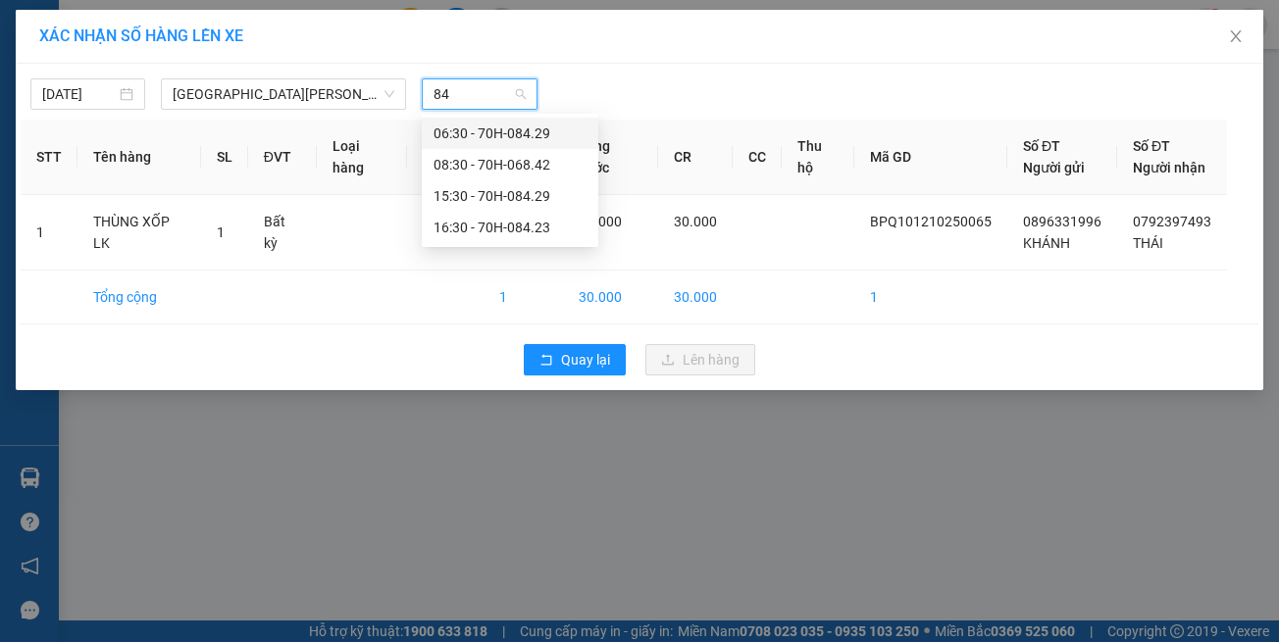
type input "8"
type input "2247"
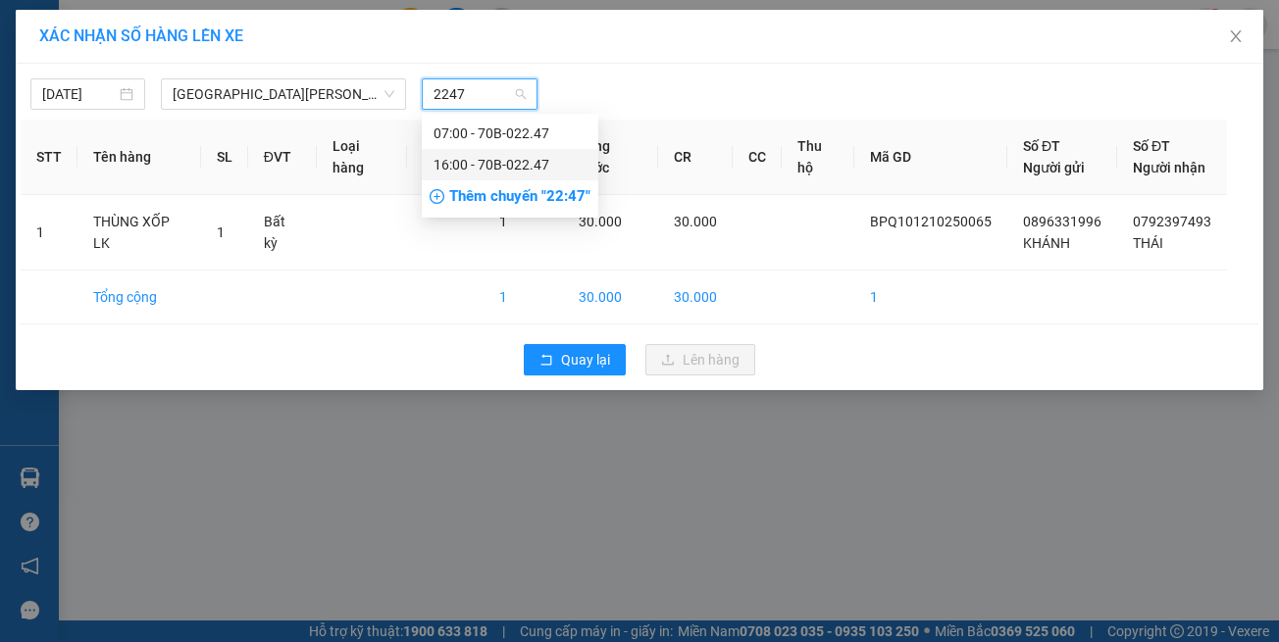
click at [527, 168] on div "16:00 - 70B-022.47" at bounding box center [509, 165] width 153 height 22
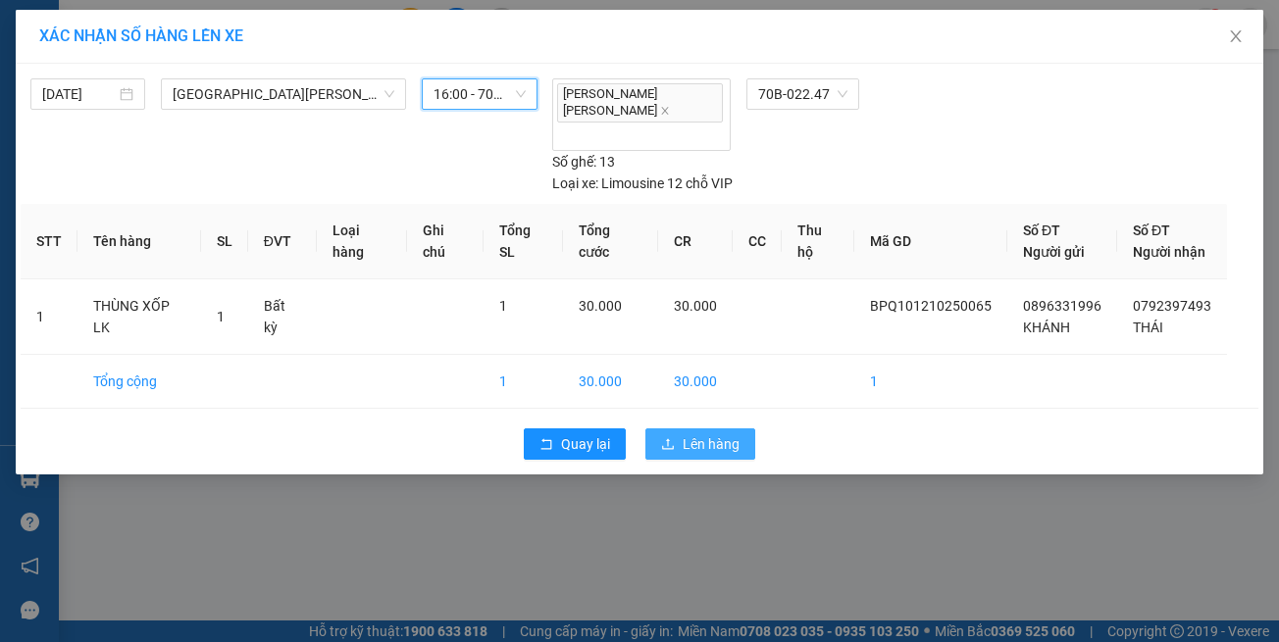
click at [704, 433] on span "Lên hàng" at bounding box center [711, 444] width 57 height 22
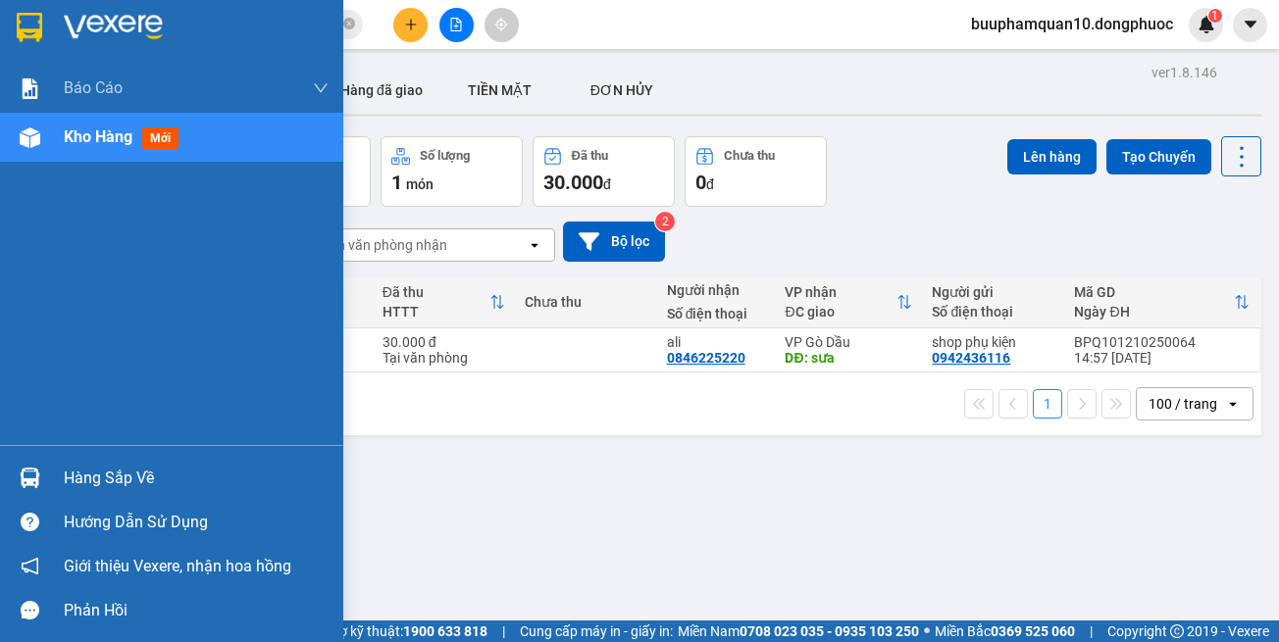
click at [49, 485] on div "Hàng sắp về" at bounding box center [171, 478] width 343 height 44
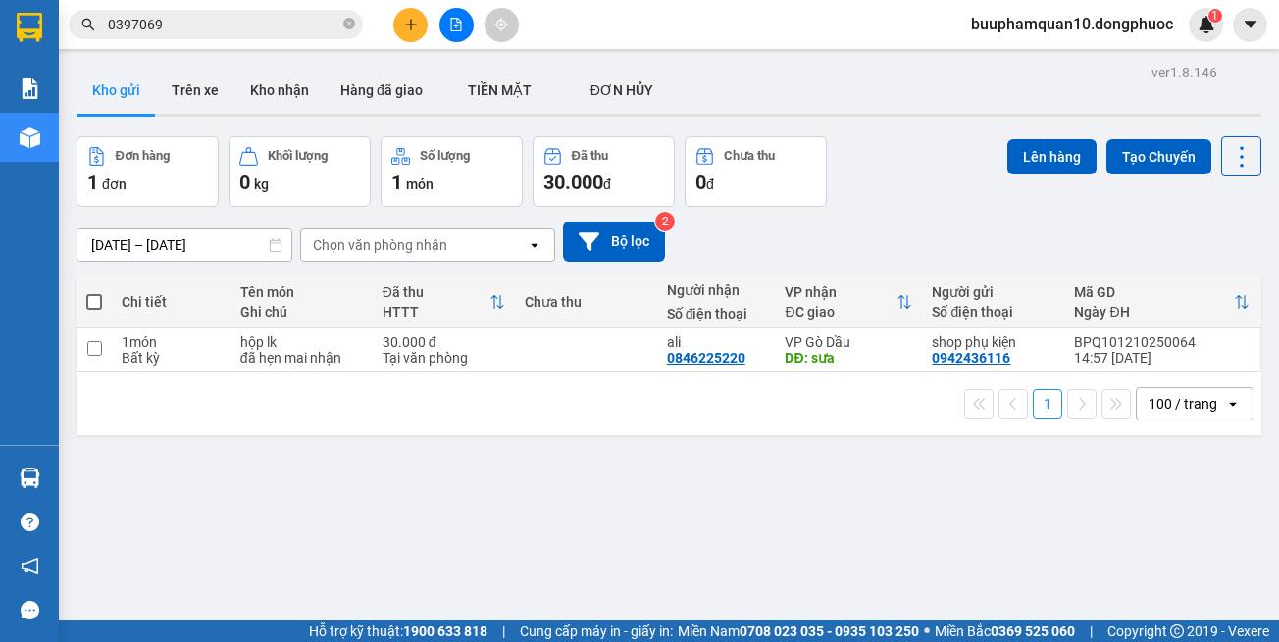
click at [1059, 497] on section "Kết quả tìm kiếm ( 4 ) Bộ lọc Mã ĐH Trạng thái Món hàng Tổng cước Chưa cước Nhã…" at bounding box center [639, 321] width 1279 height 642
click at [447, 33] on button at bounding box center [456, 25] width 34 height 34
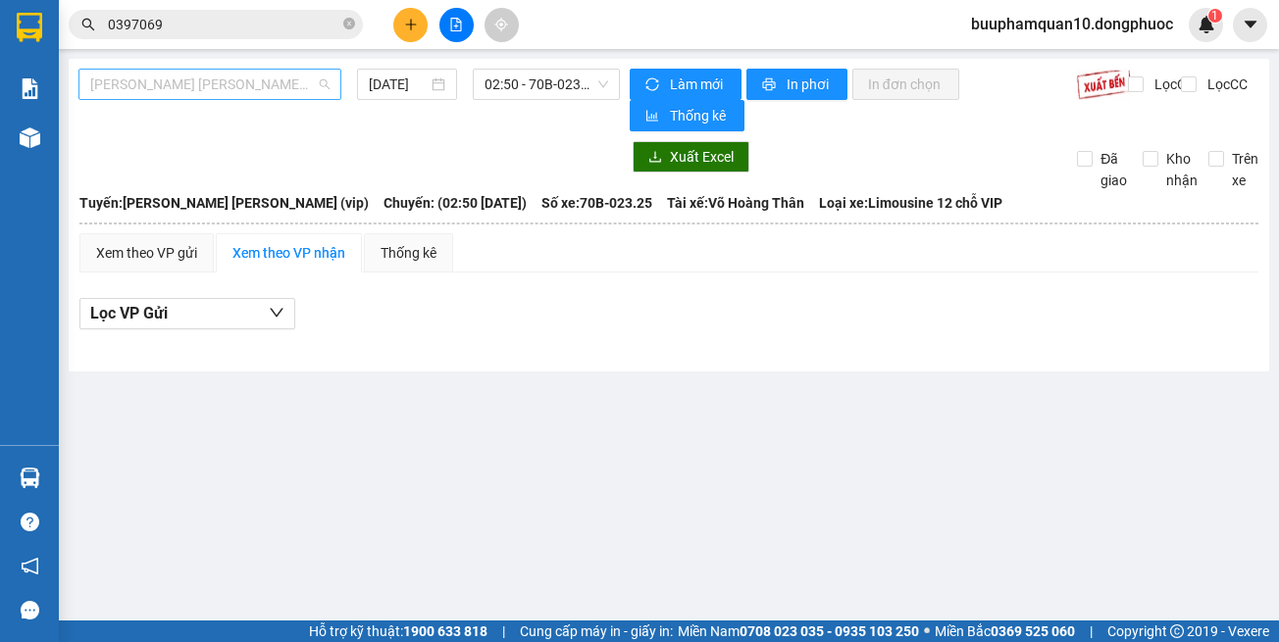
click at [333, 89] on div "Tây Ninh - [PERSON_NAME] (vip)" at bounding box center [209, 84] width 263 height 31
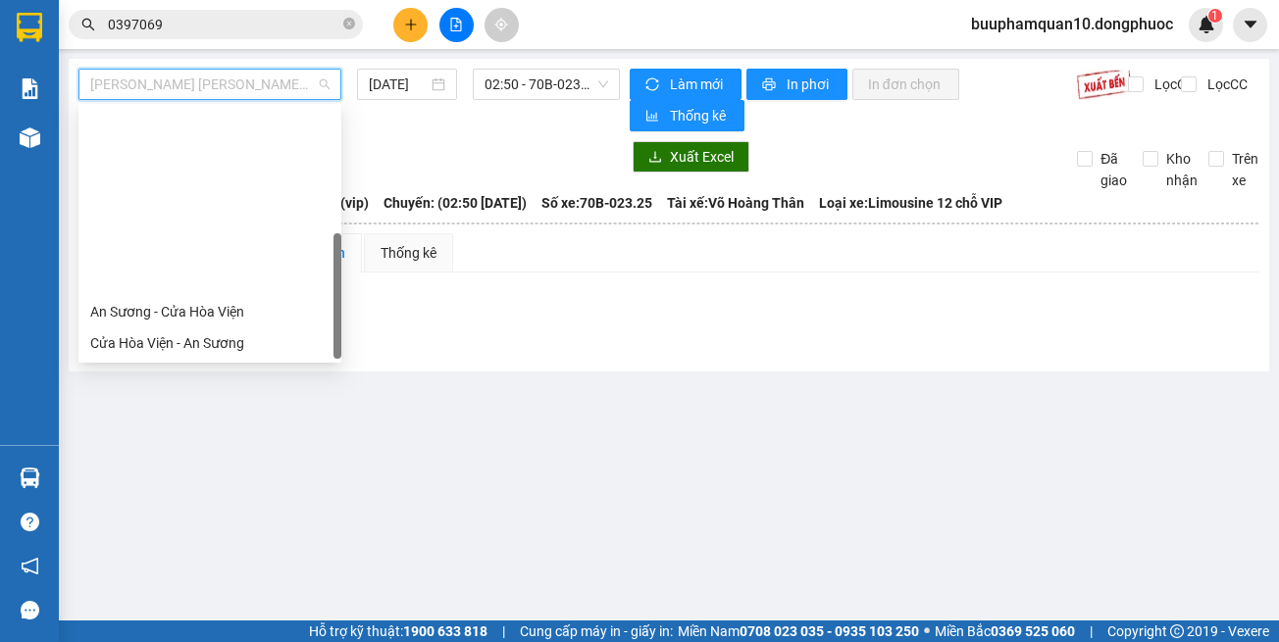
scroll to position [220, 0]
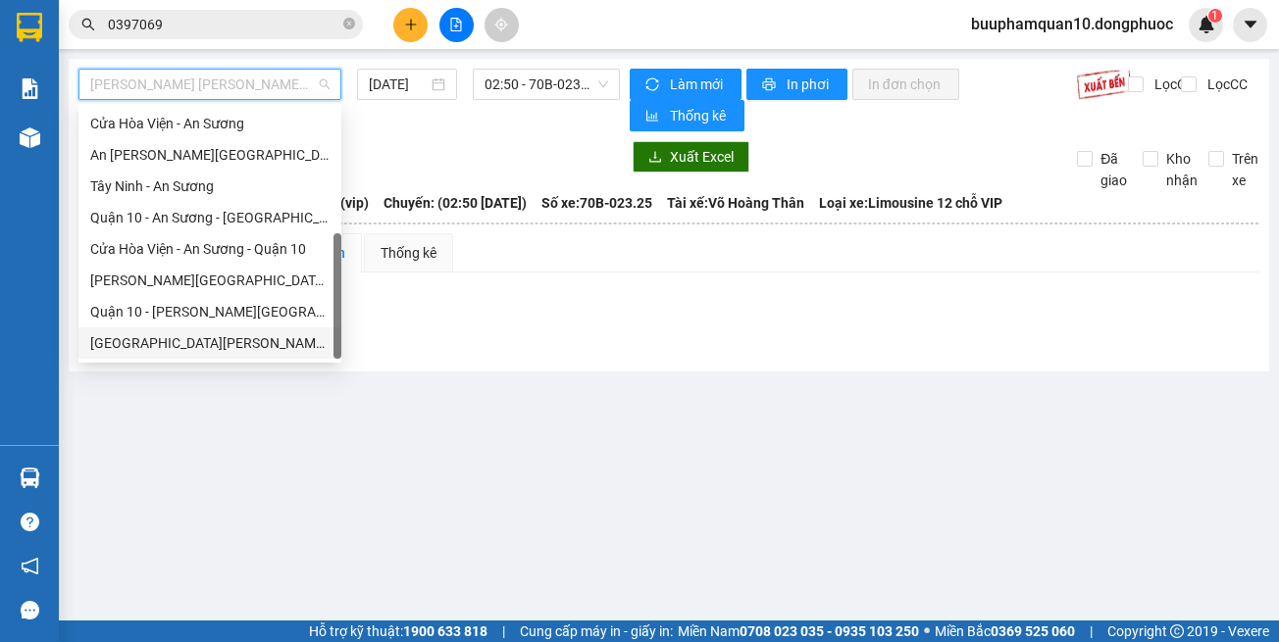
click at [282, 347] on div "Hồ Chí Minh - Tây Ninh (vip)" at bounding box center [209, 343] width 239 height 22
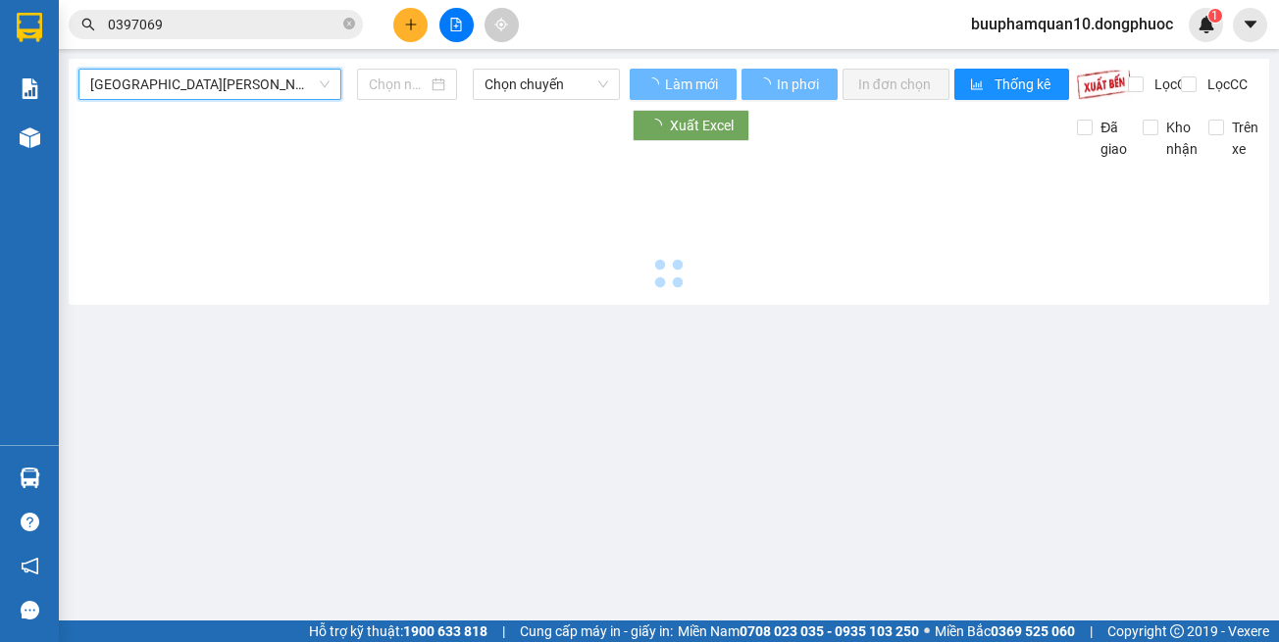
click at [282, 347] on main "Hồ Chí Minh - Tây Ninh (vip) Hồ Chí Minh - Tây Ninh (vip) Chọn chuyến Làm mới I…" at bounding box center [639, 310] width 1279 height 621
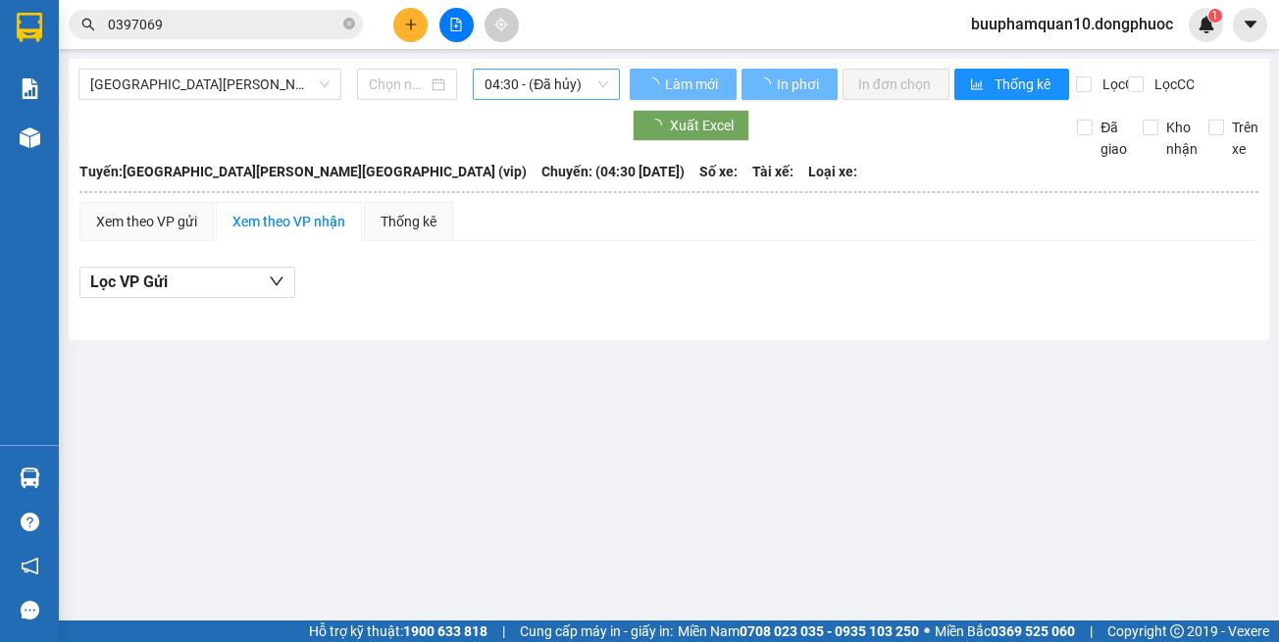
type input "[DATE]"
click at [501, 99] on div "04:30 - (Đã hủy)" at bounding box center [546, 84] width 147 height 31
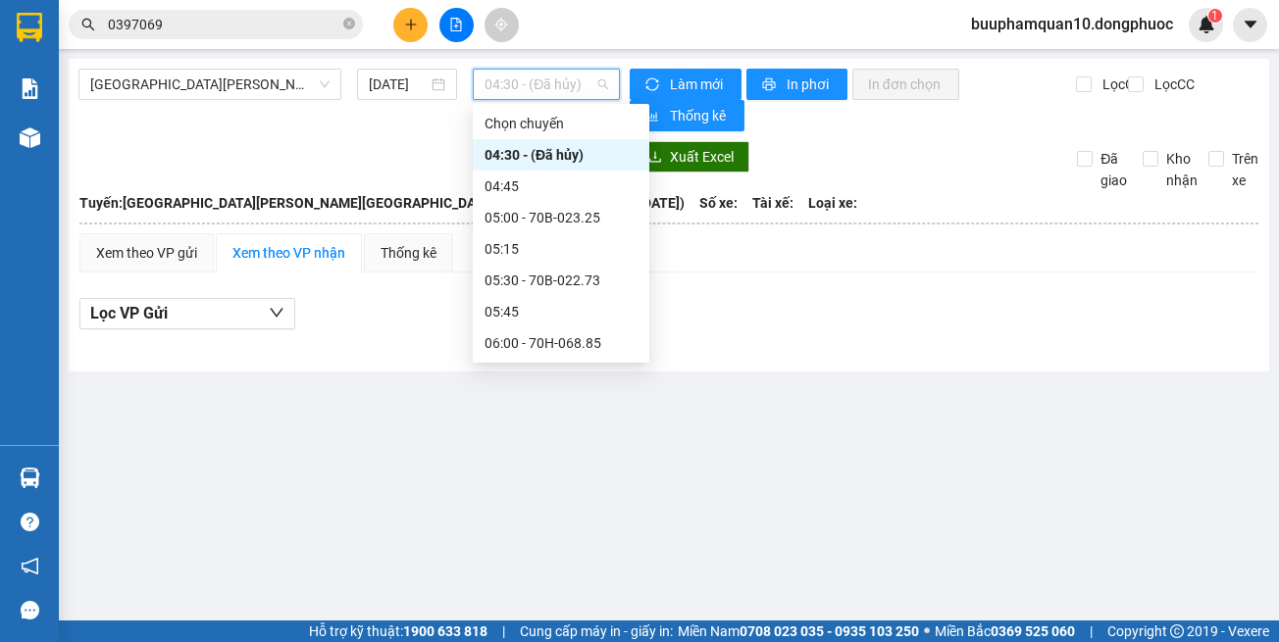
type input "5"
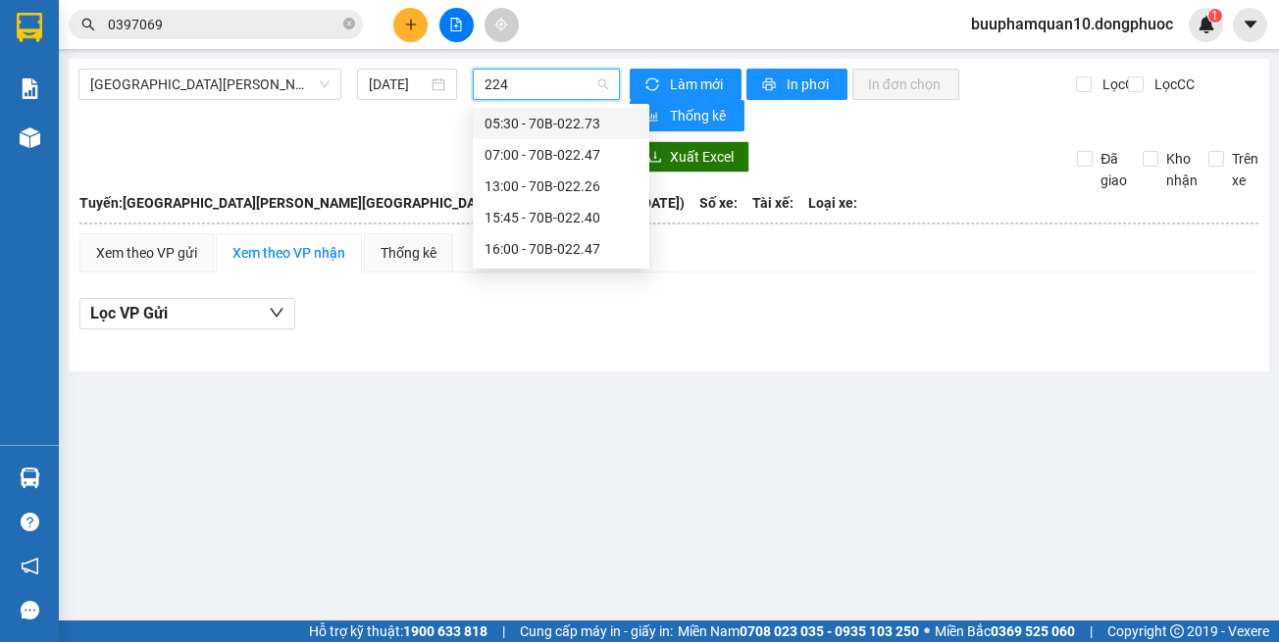
type input "2240"
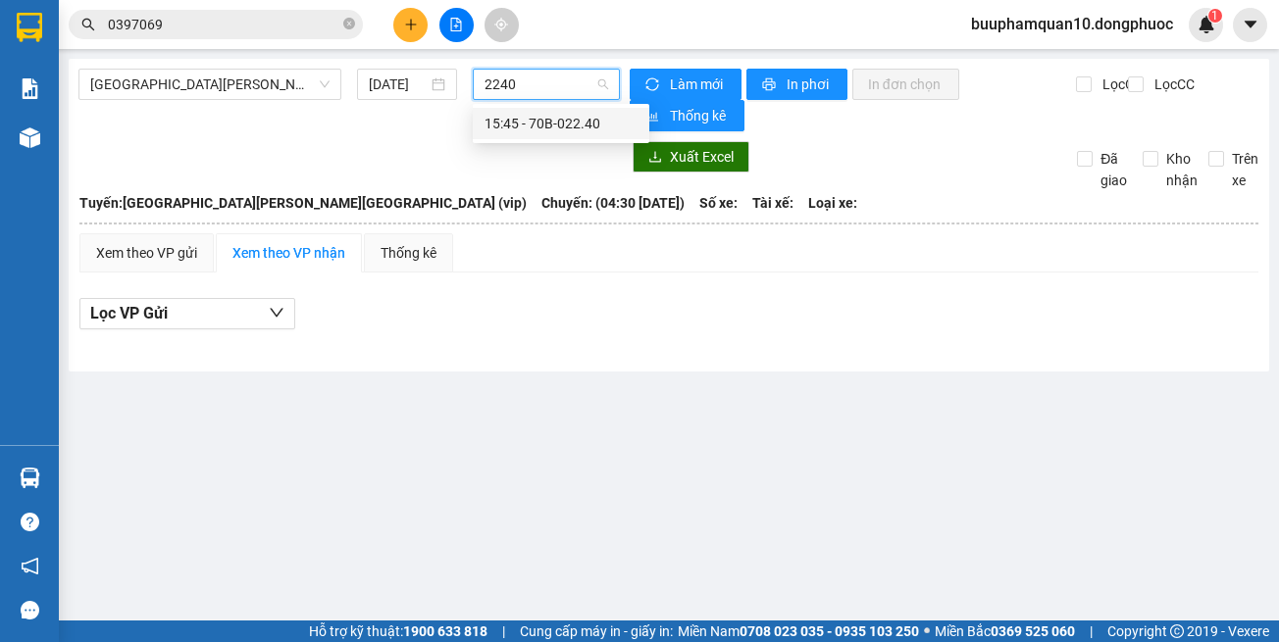
click at [534, 122] on div "15:45 - 70B-022.40" at bounding box center [560, 124] width 153 height 22
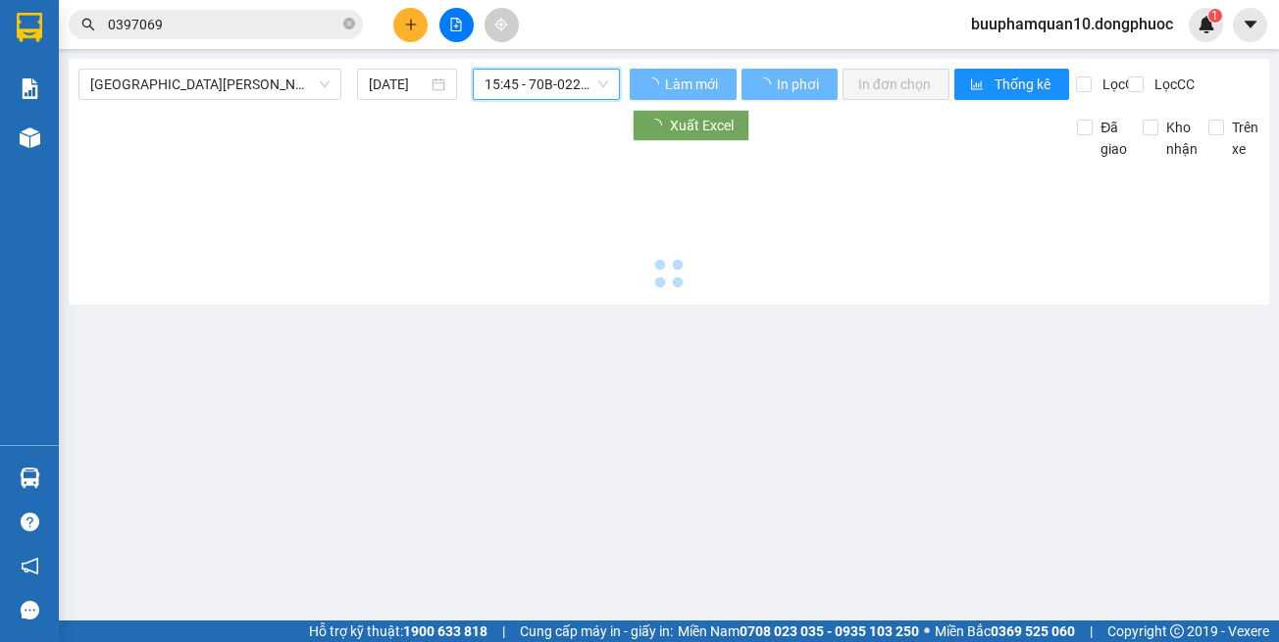
click at [539, 100] on div "Hồ Chí Minh - Tây Ninh (vip) 12/10/2025 15:45 15:45 - 70B-022.40" at bounding box center [348, 84] width 541 height 31
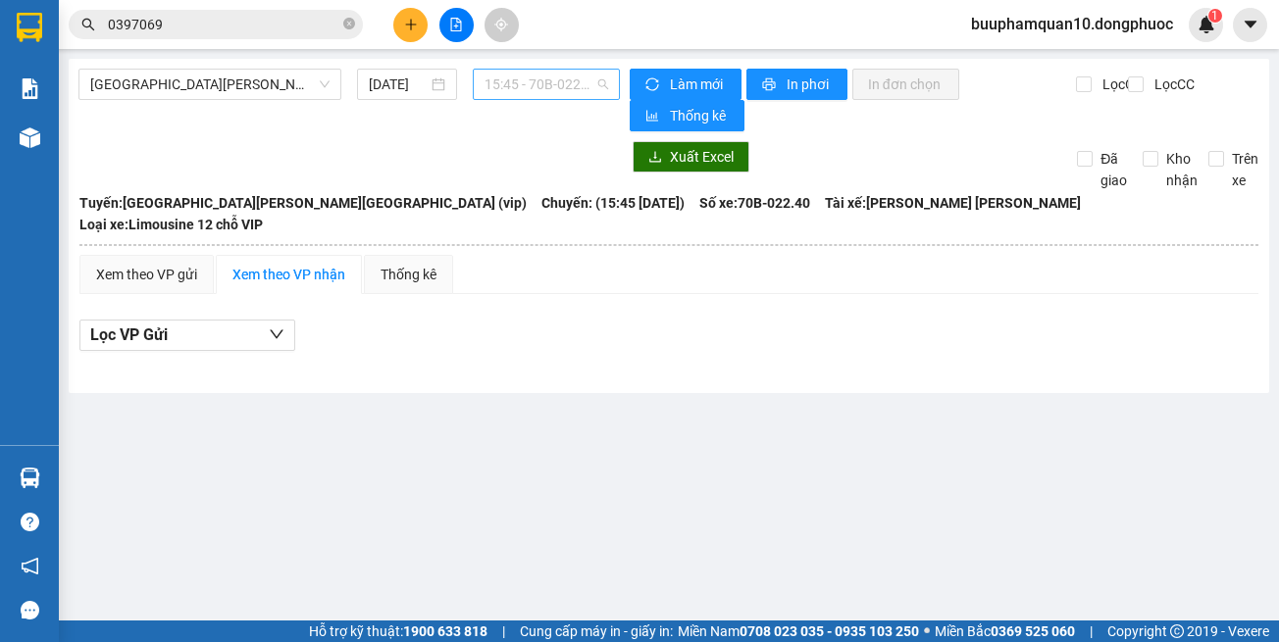
click at [554, 95] on span "15:45 - 70B-022.40" at bounding box center [546, 84] width 124 height 29
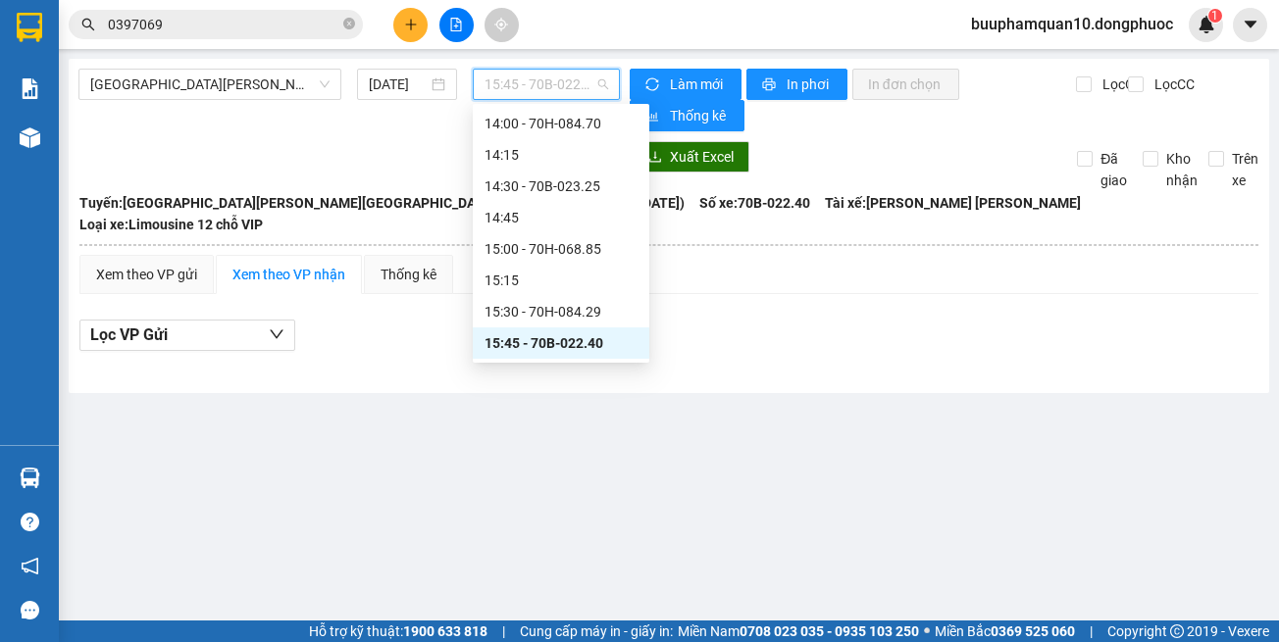
scroll to position [1322, 0]
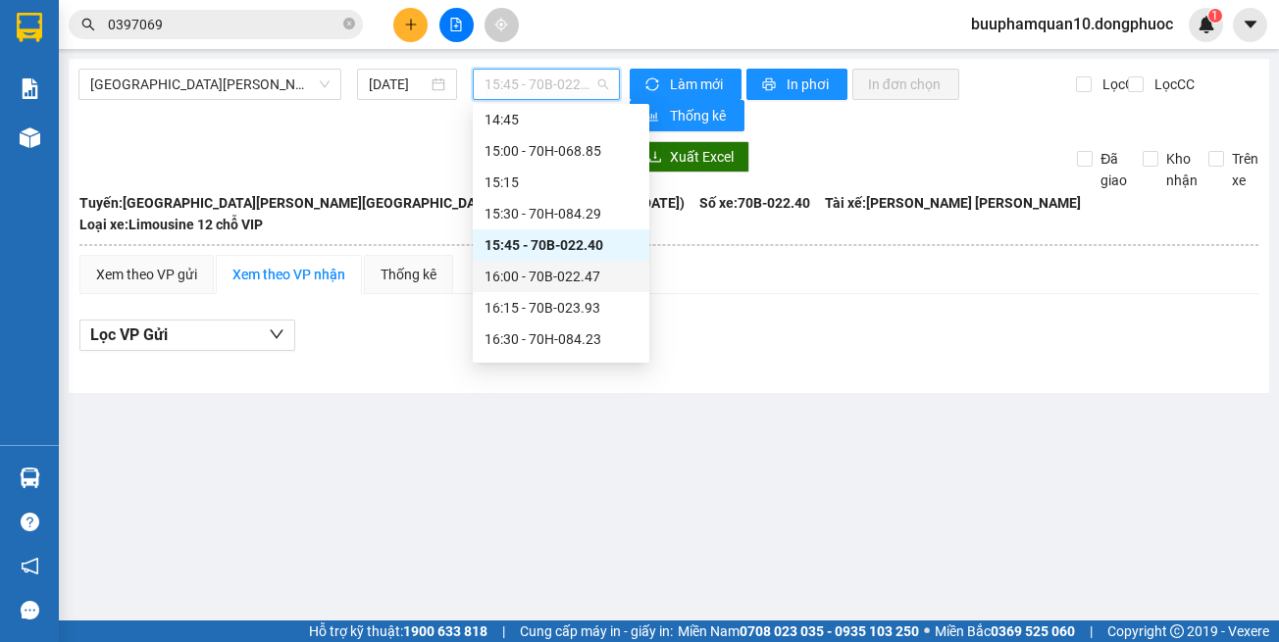
click at [571, 284] on div "16:00 - 70B-022.47" at bounding box center [560, 277] width 153 height 22
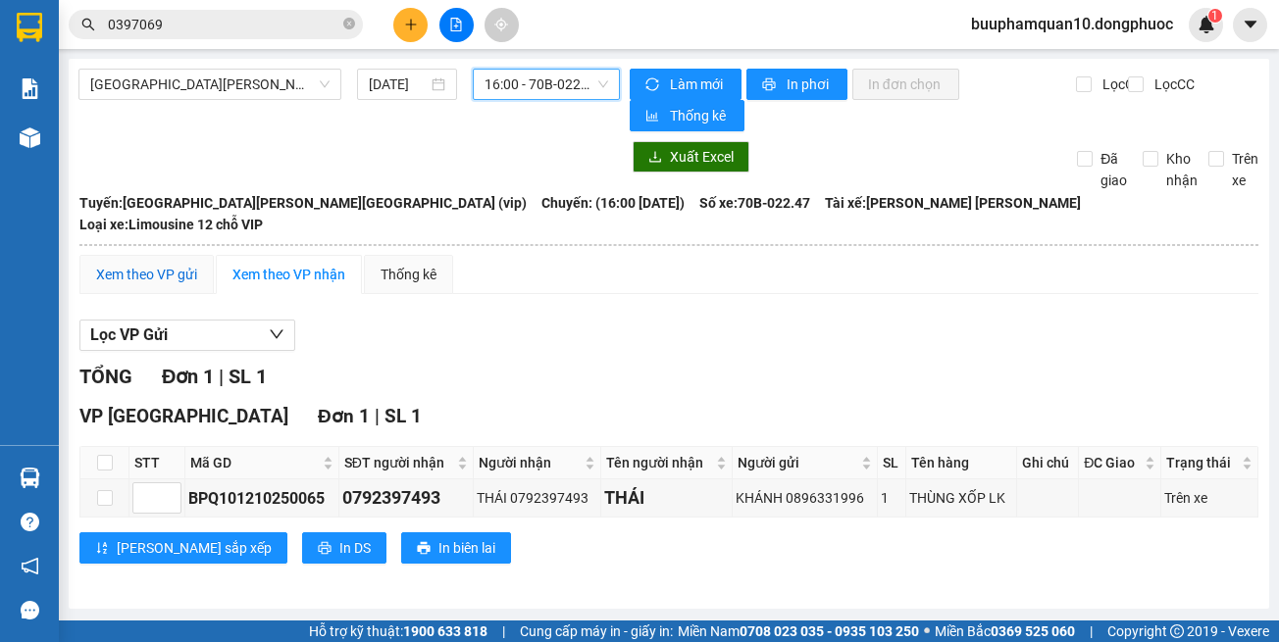
drag, startPoint x: 133, startPoint y: 251, endPoint x: 171, endPoint y: 324, distance: 81.6
click at [134, 264] on div "Xem theo VP gửi" at bounding box center [146, 275] width 101 height 22
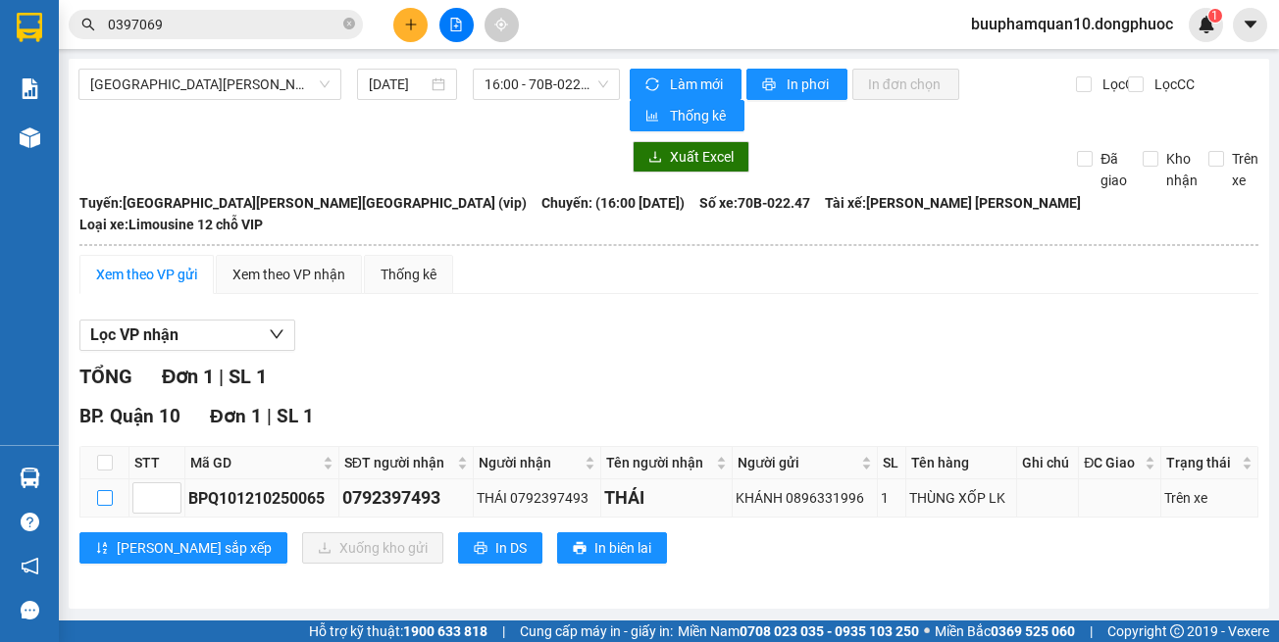
click at [105, 490] on input "checkbox" at bounding box center [105, 498] width 16 height 16
checkbox input "true"
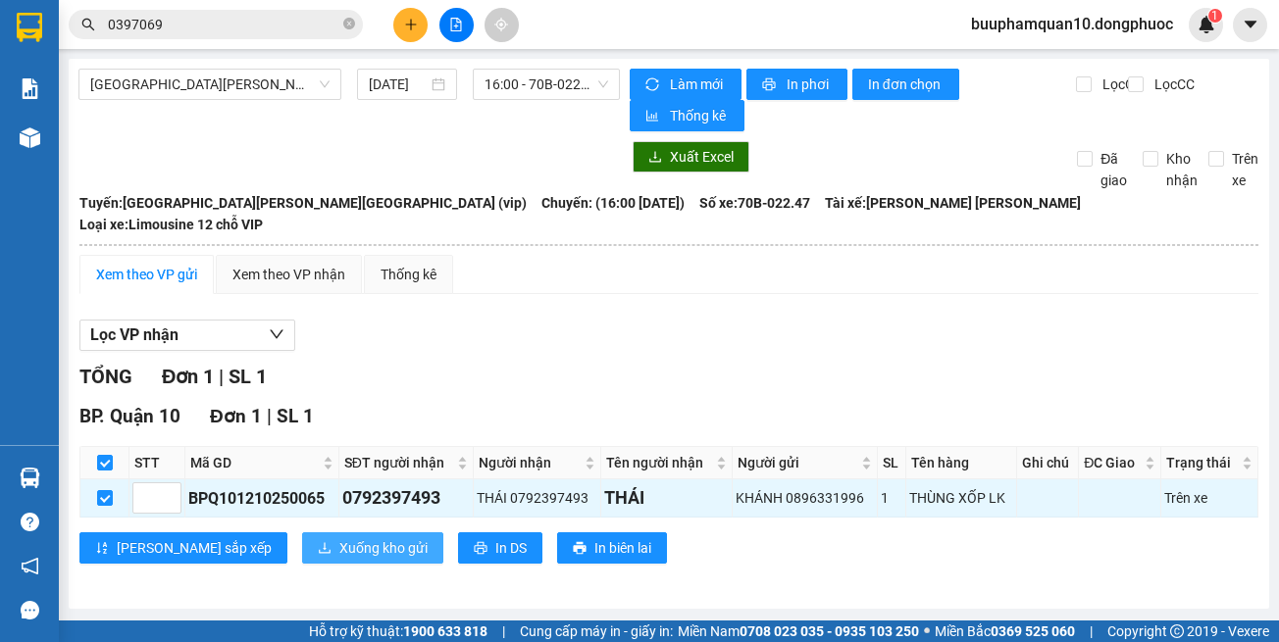
click at [339, 537] on span "Xuống kho gửi" at bounding box center [383, 548] width 88 height 22
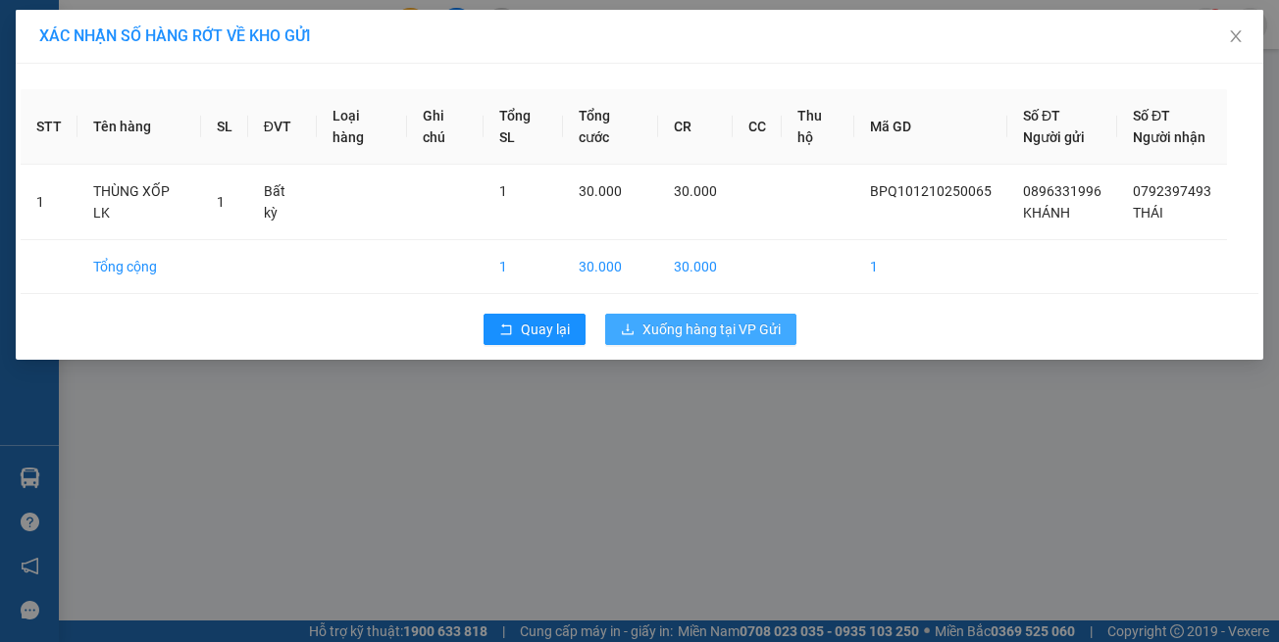
click at [675, 341] on button "Xuống hàng tại VP Gửi" at bounding box center [700, 329] width 191 height 31
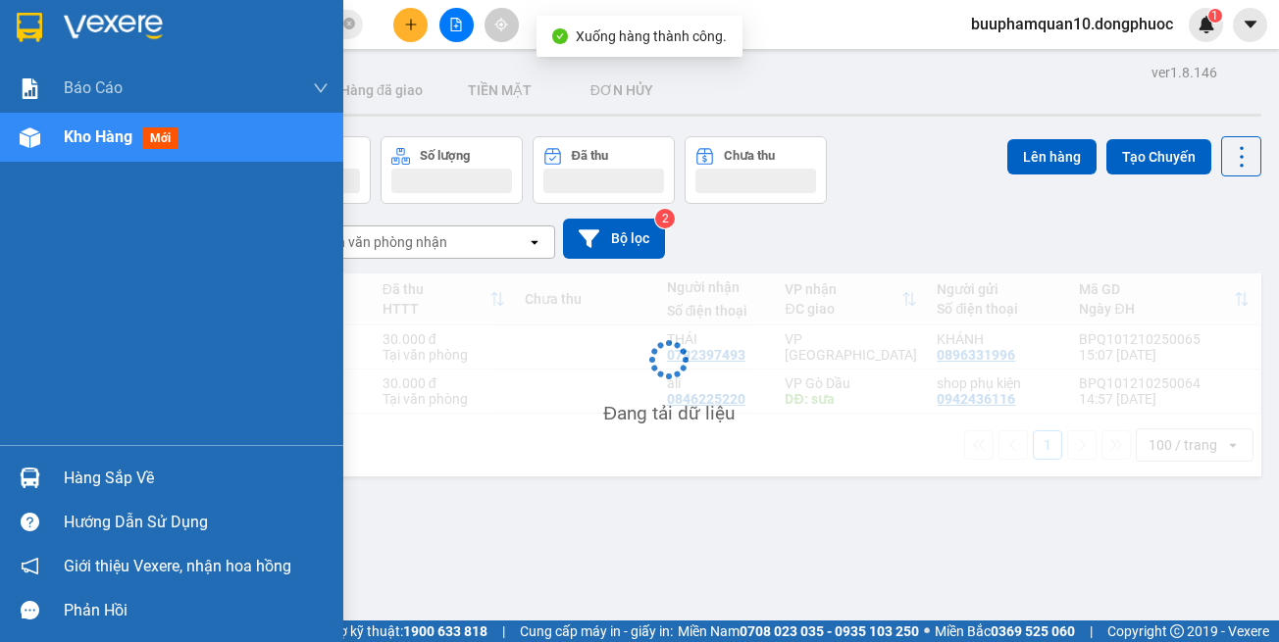
click at [20, 469] on img at bounding box center [30, 478] width 21 height 21
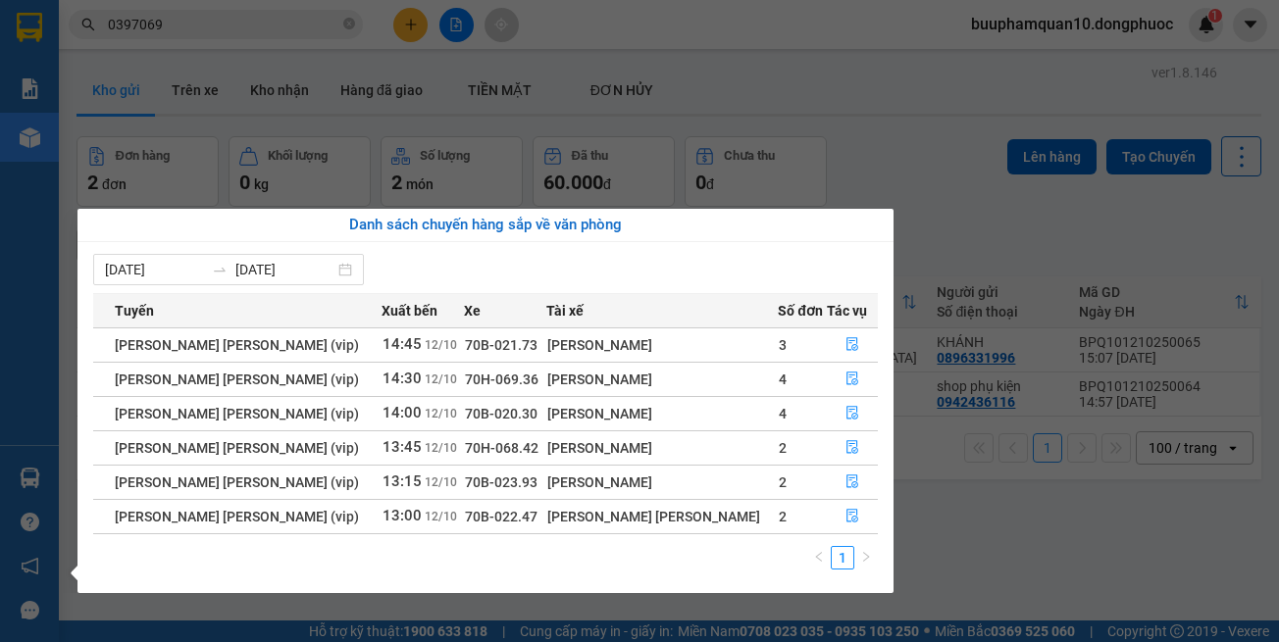
click at [1012, 579] on section "Kết quả tìm kiếm ( 4 ) Bộ lọc Mã ĐH Trạng thái Món hàng Tổng cước Chưa cước Nhã…" at bounding box center [639, 321] width 1279 height 642
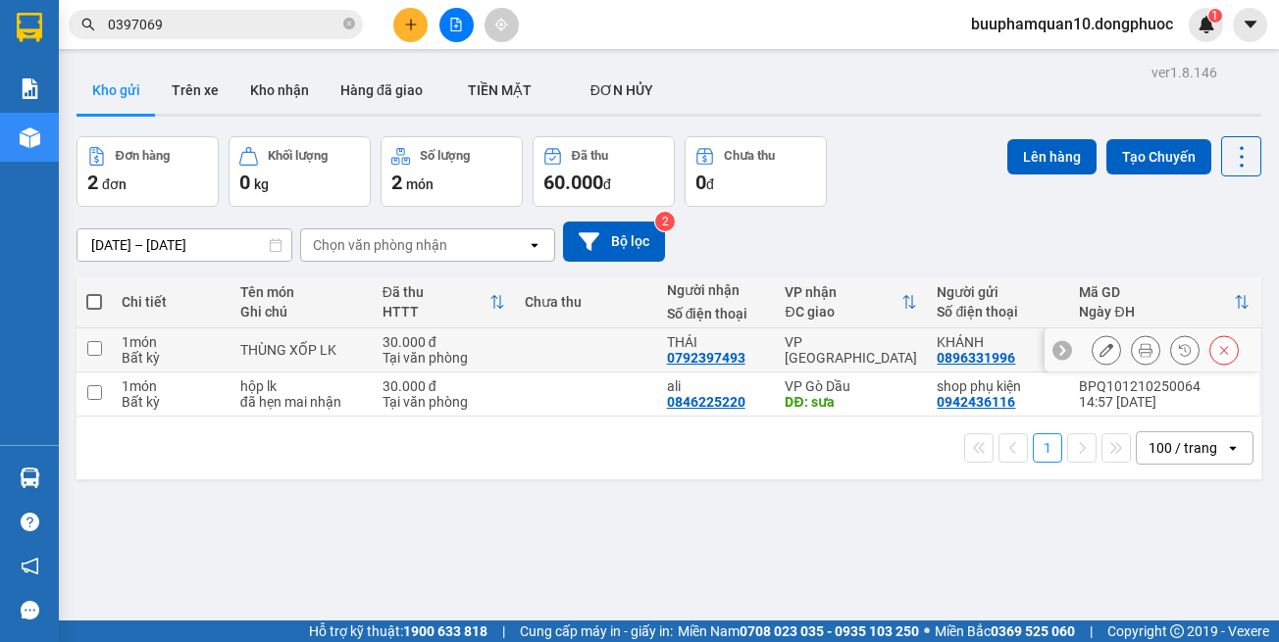
click at [864, 343] on div "VP [GEOGRAPHIC_DATA]" at bounding box center [851, 349] width 132 height 31
checkbox input "true"
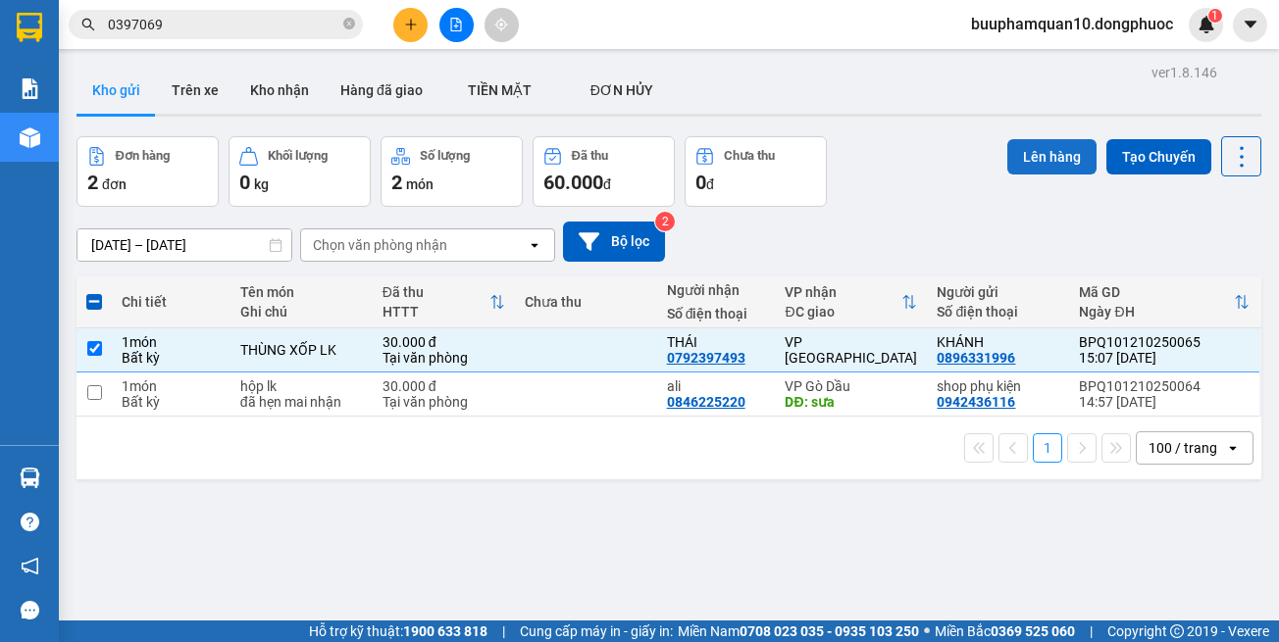
click at [1019, 166] on button "Lên hàng" at bounding box center [1051, 156] width 89 height 35
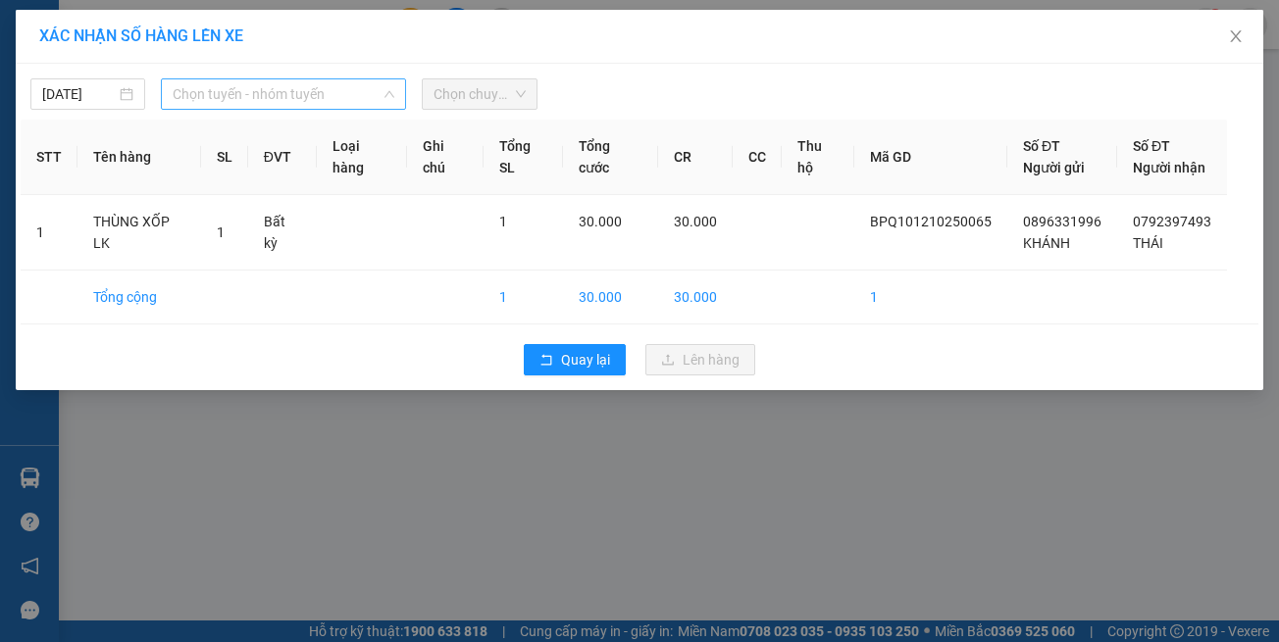
click at [269, 95] on span "Chọn tuyến - nhóm tuyến" at bounding box center [284, 93] width 222 height 29
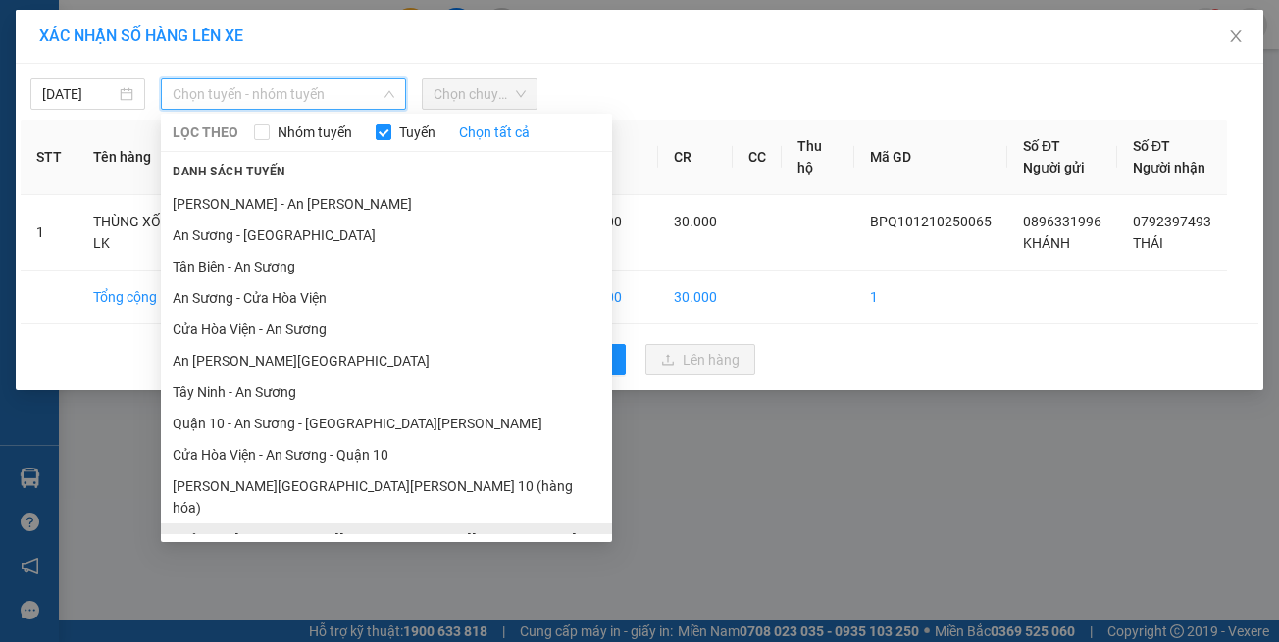
scroll to position [86, 0]
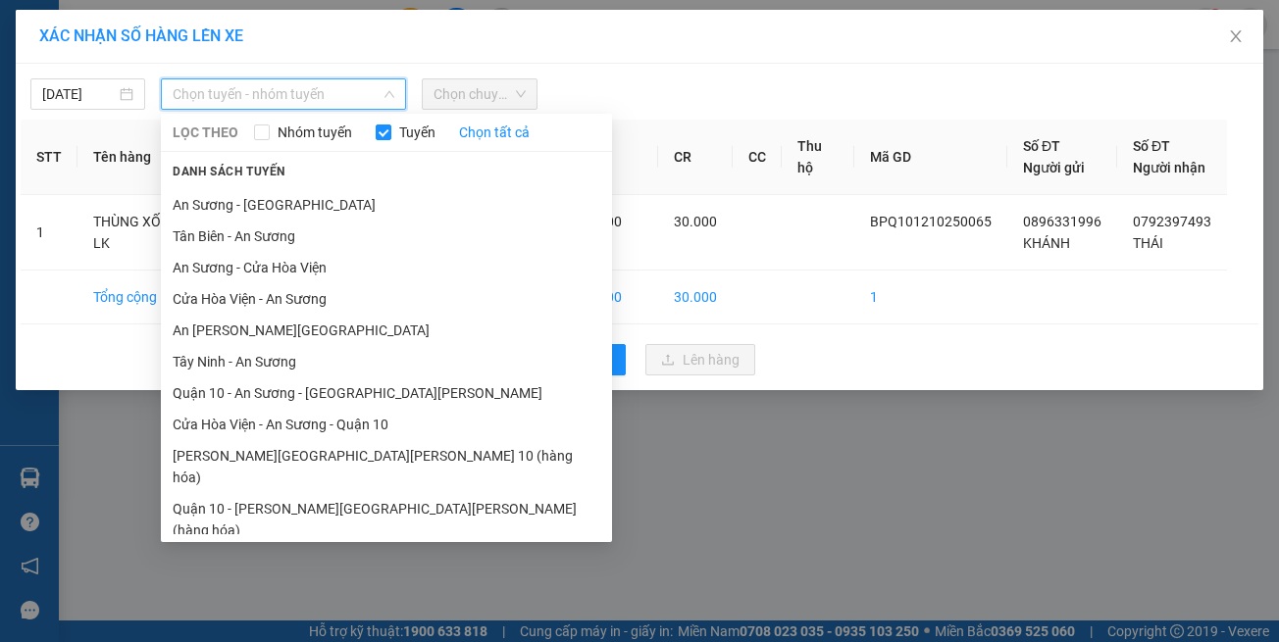
click at [332, 546] on li "Hồ Chí Minh - Tây Ninh (vip)" at bounding box center [386, 561] width 451 height 31
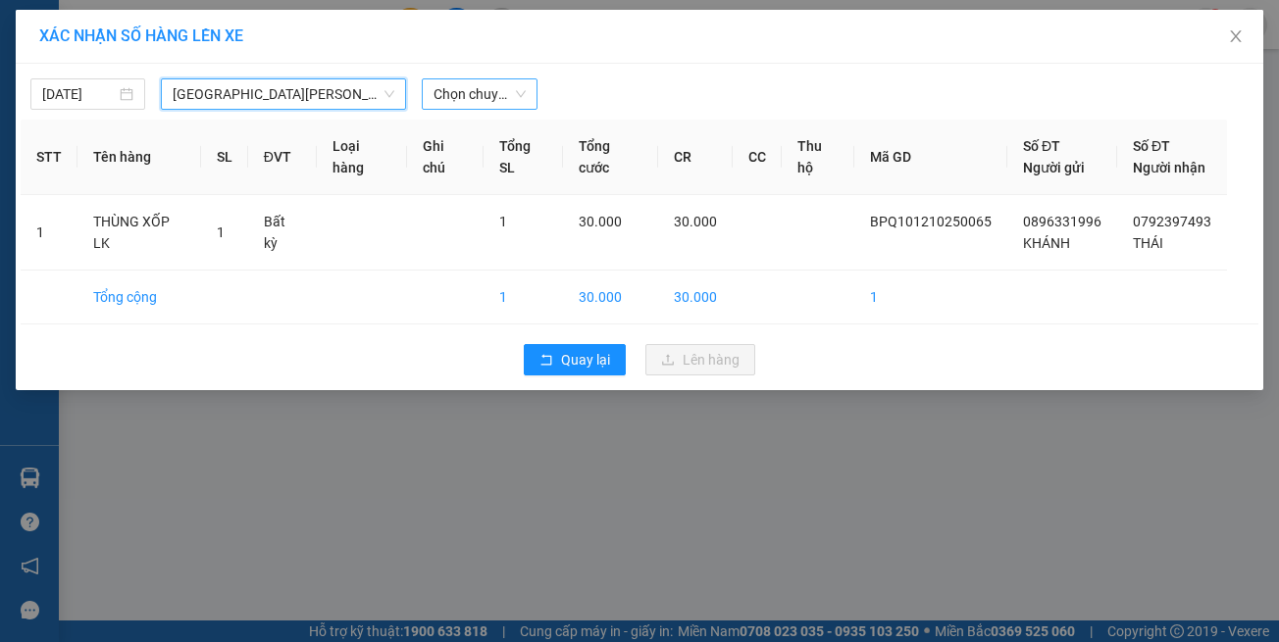
click at [449, 86] on span "Chọn chuyến" at bounding box center [478, 93] width 91 height 29
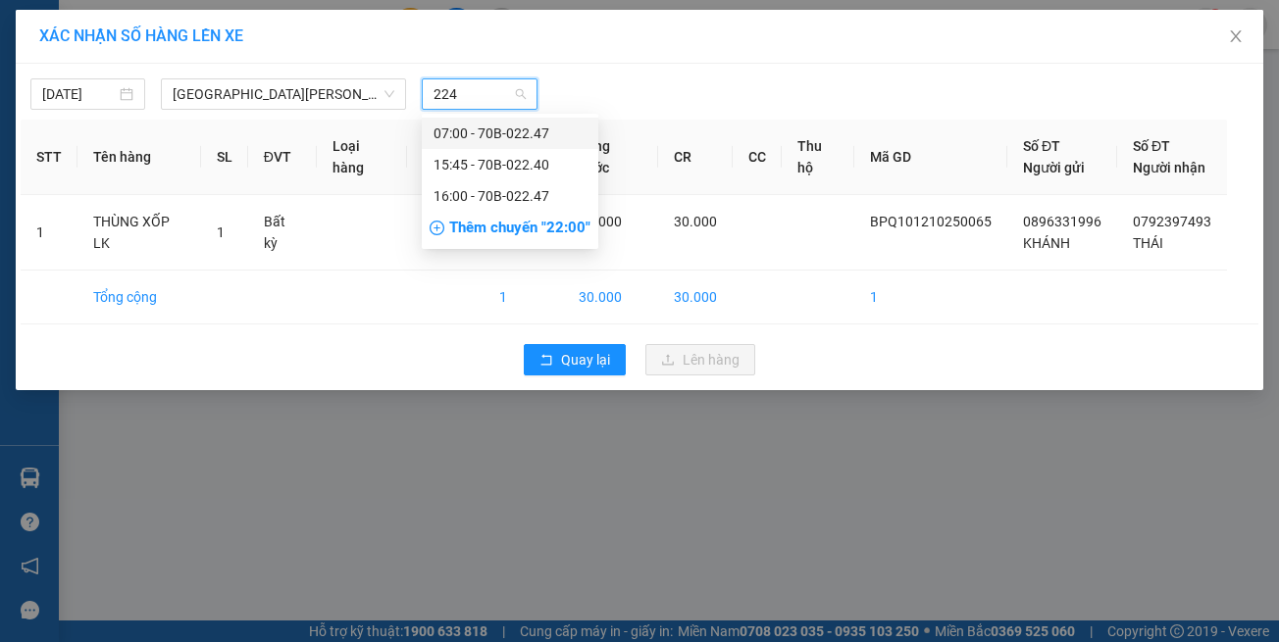
type input "2240"
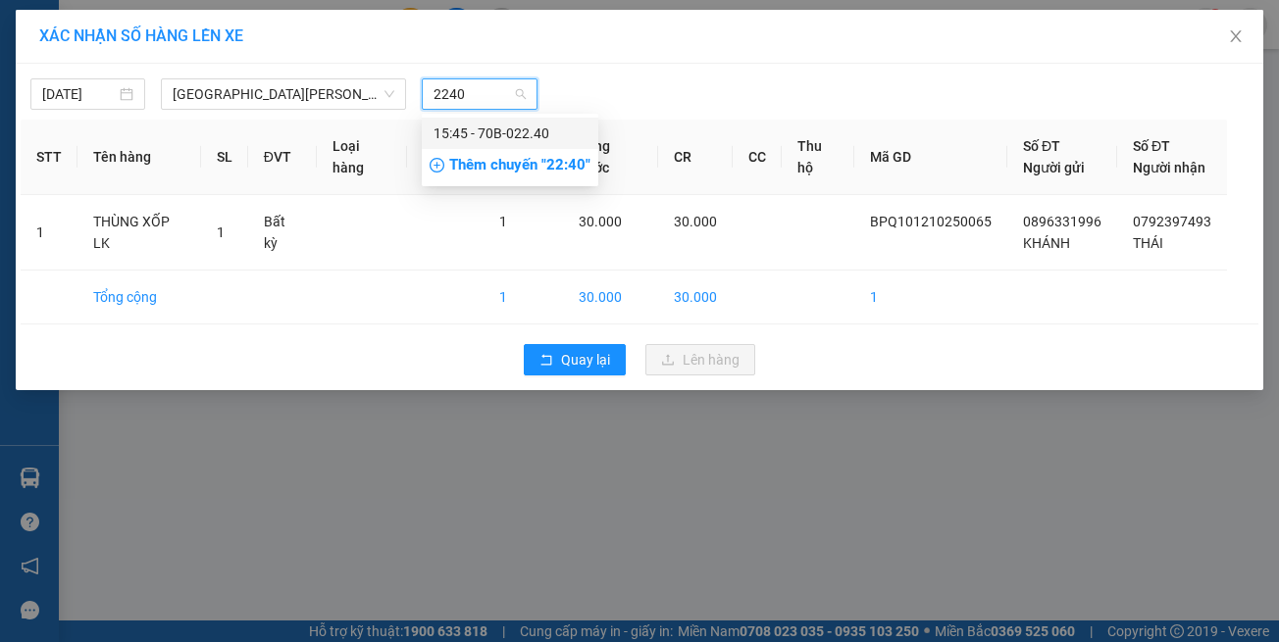
click at [481, 130] on div "15:45 - 70B-022.40" at bounding box center [509, 134] width 153 height 22
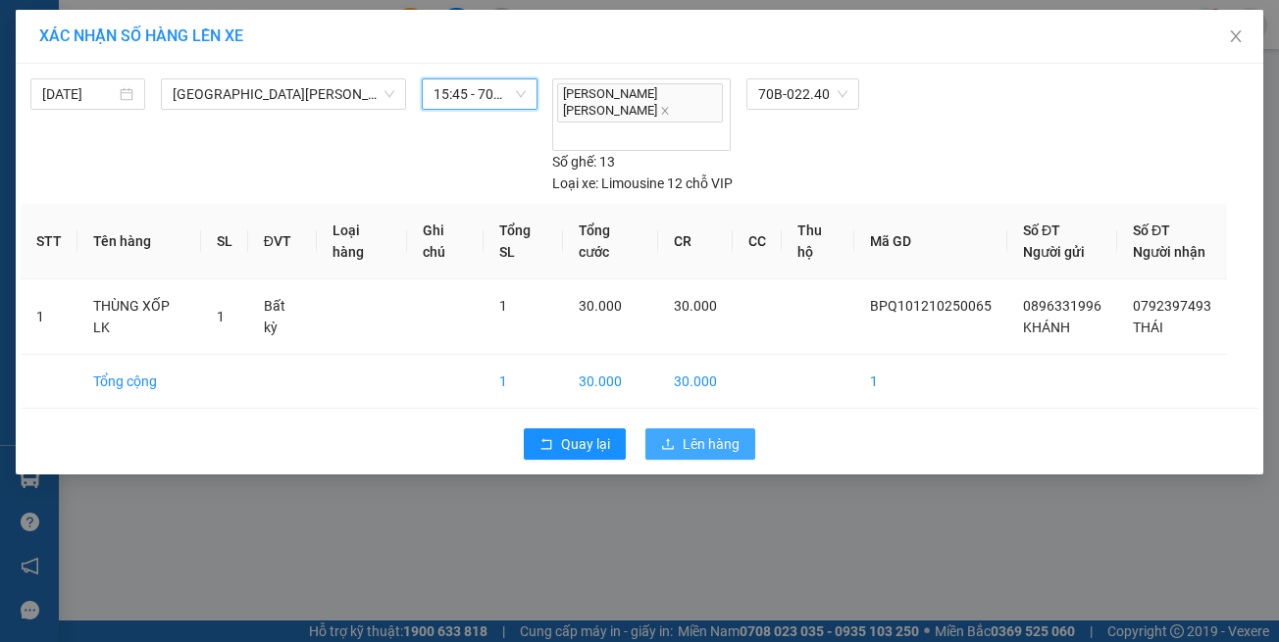
click at [701, 433] on span "Lên hàng" at bounding box center [711, 444] width 57 height 22
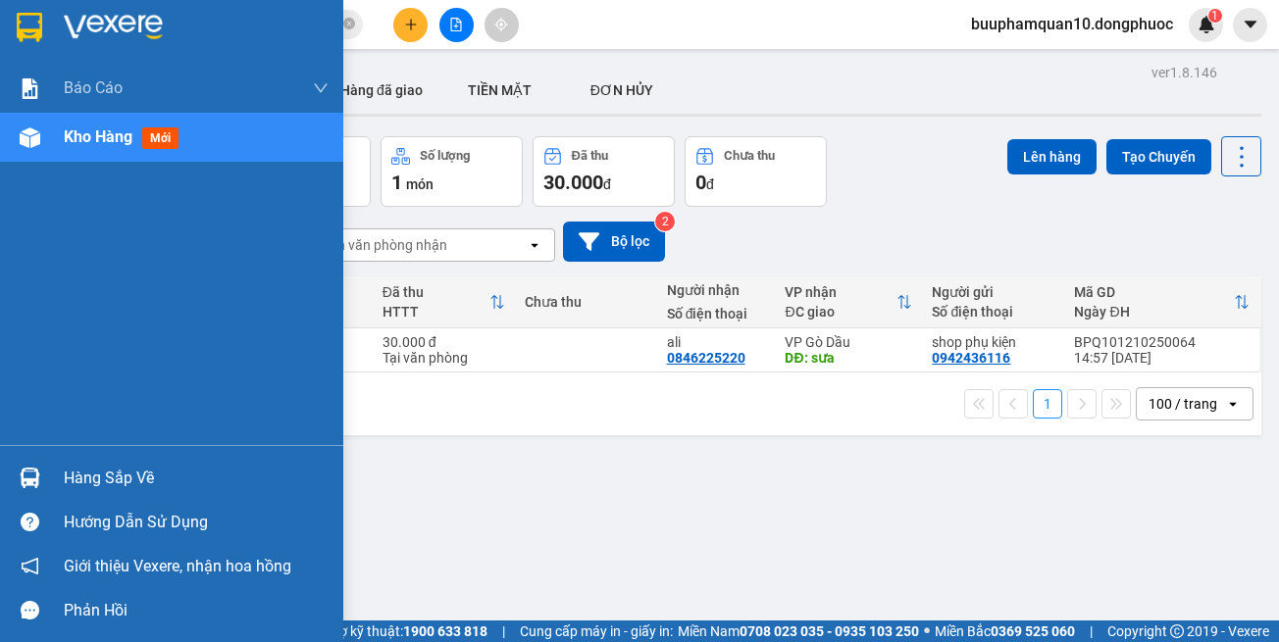
drag, startPoint x: 15, startPoint y: 484, endPoint x: 38, endPoint y: 469, distance: 28.3
click at [17, 483] on div at bounding box center [30, 478] width 34 height 34
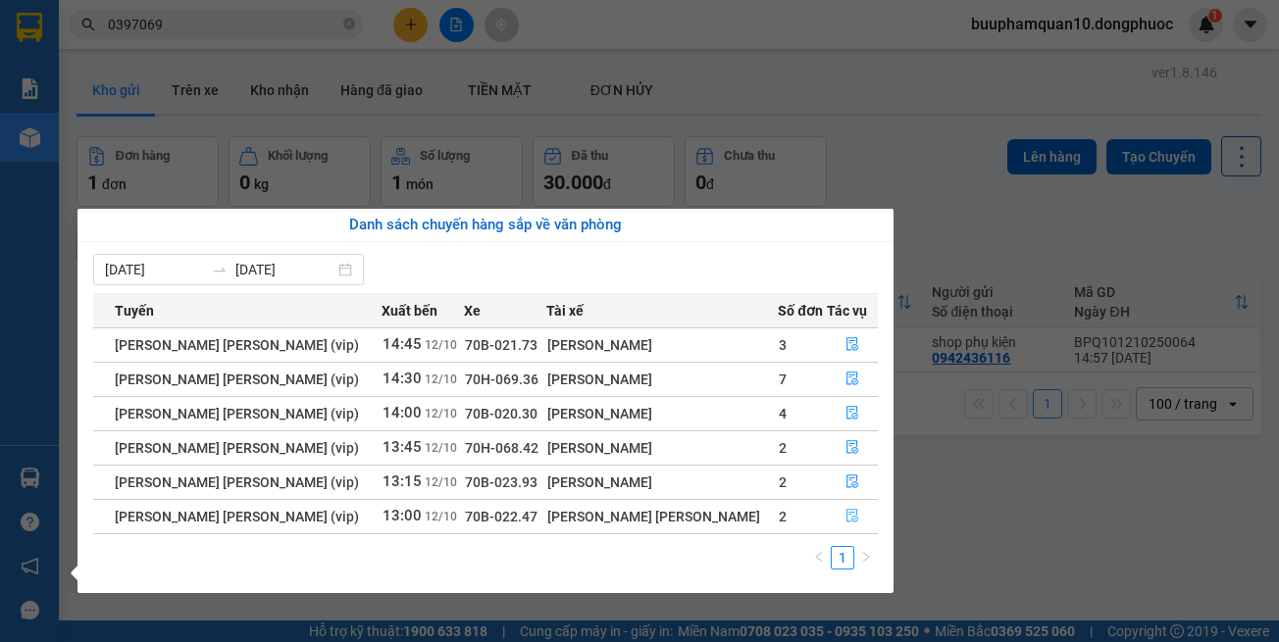
click at [831, 511] on button "button" at bounding box center [852, 516] width 49 height 31
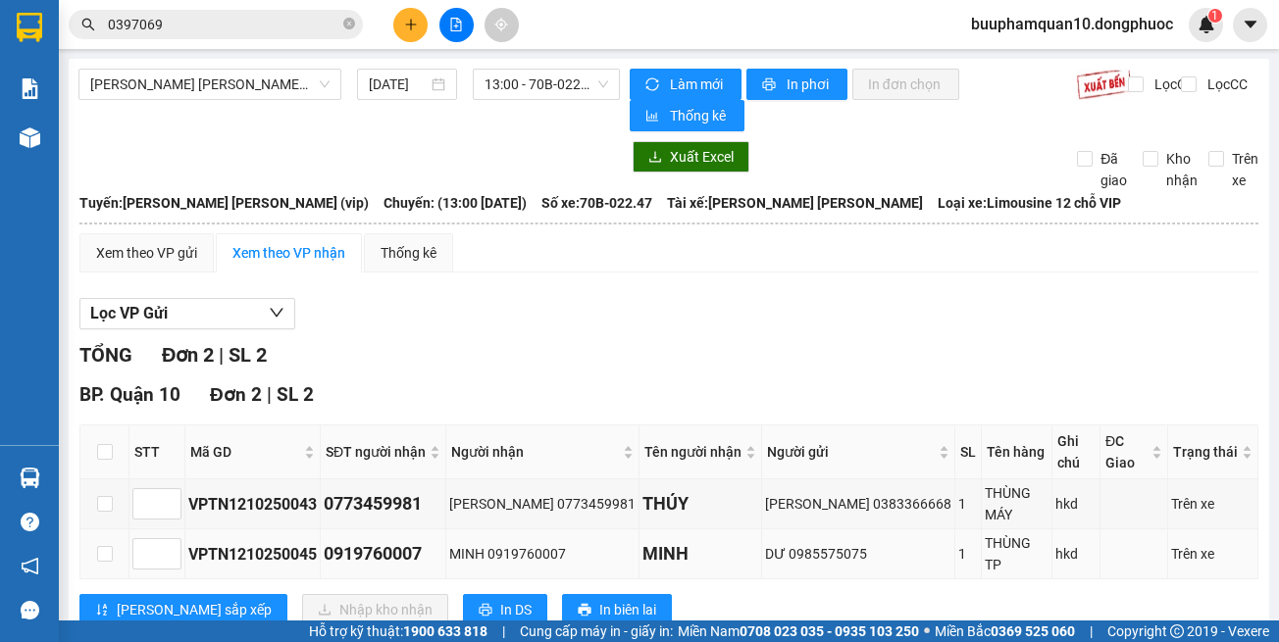
scroll to position [15, 0]
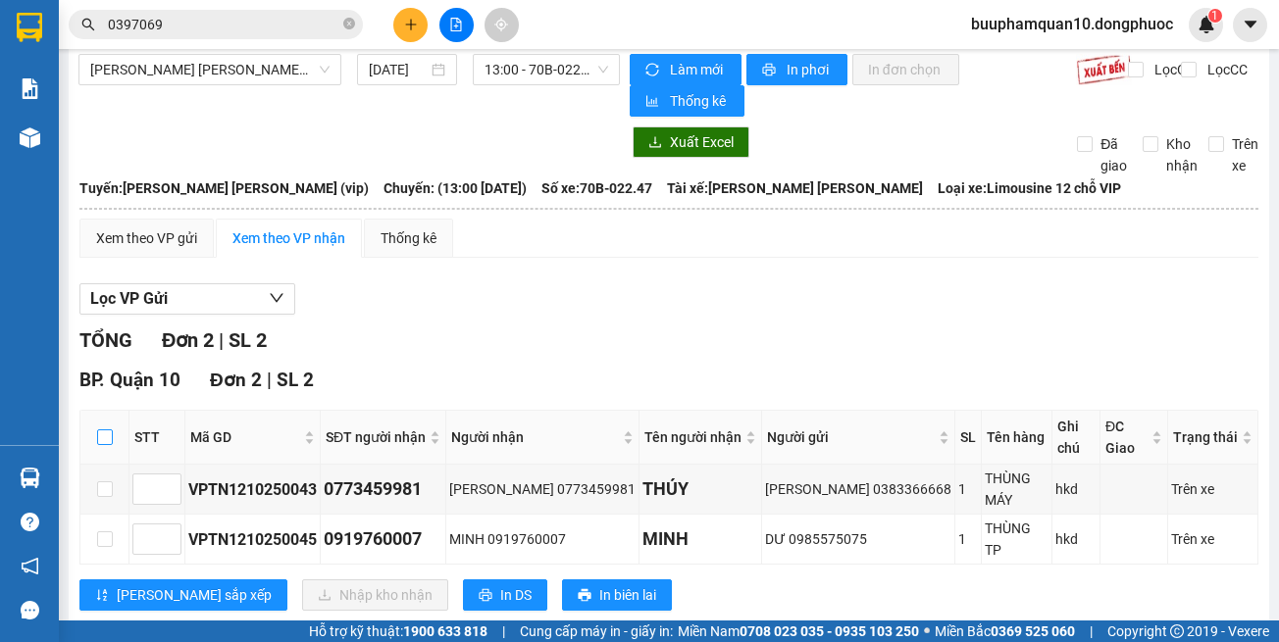
click at [112, 430] on input "checkbox" at bounding box center [105, 438] width 16 height 16
checkbox input "true"
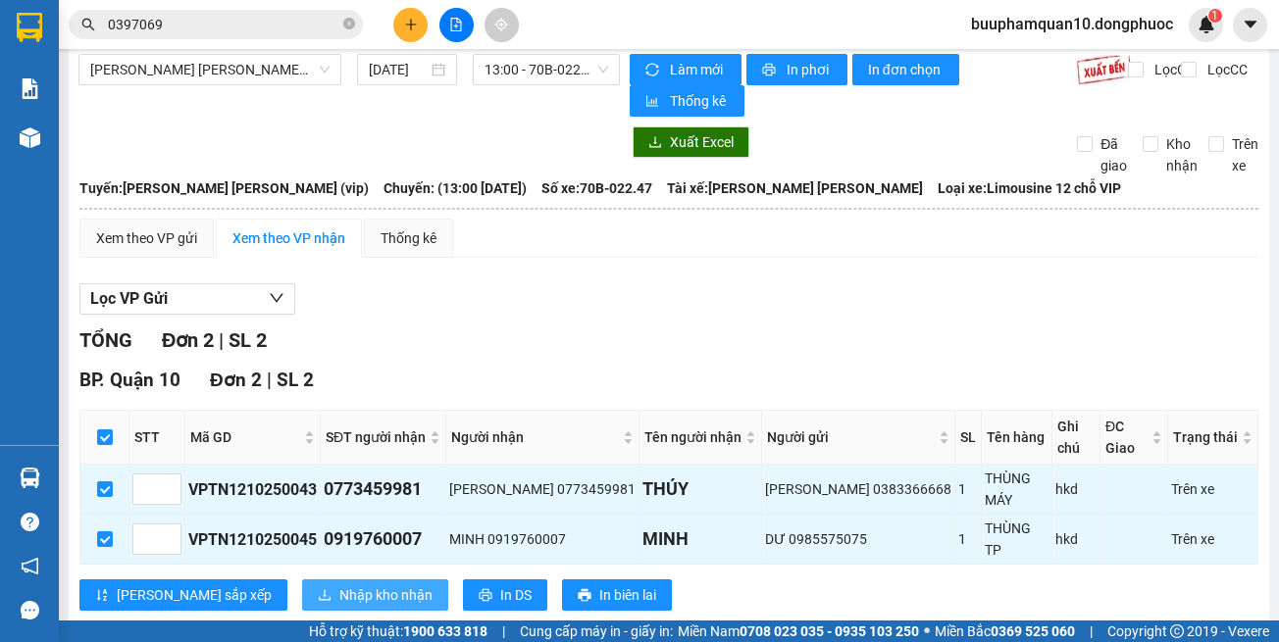
drag, startPoint x: 302, startPoint y: 532, endPoint x: 320, endPoint y: 545, distance: 22.4
click at [305, 536] on div "BP. Quận 10 Đơn 2 | SL 2 STT Mã GD SĐT người nhận Người nhận Tên người nhận Ngư…" at bounding box center [668, 496] width 1179 height 260
click at [339, 584] on span "Nhập kho nhận" at bounding box center [385, 595] width 93 height 22
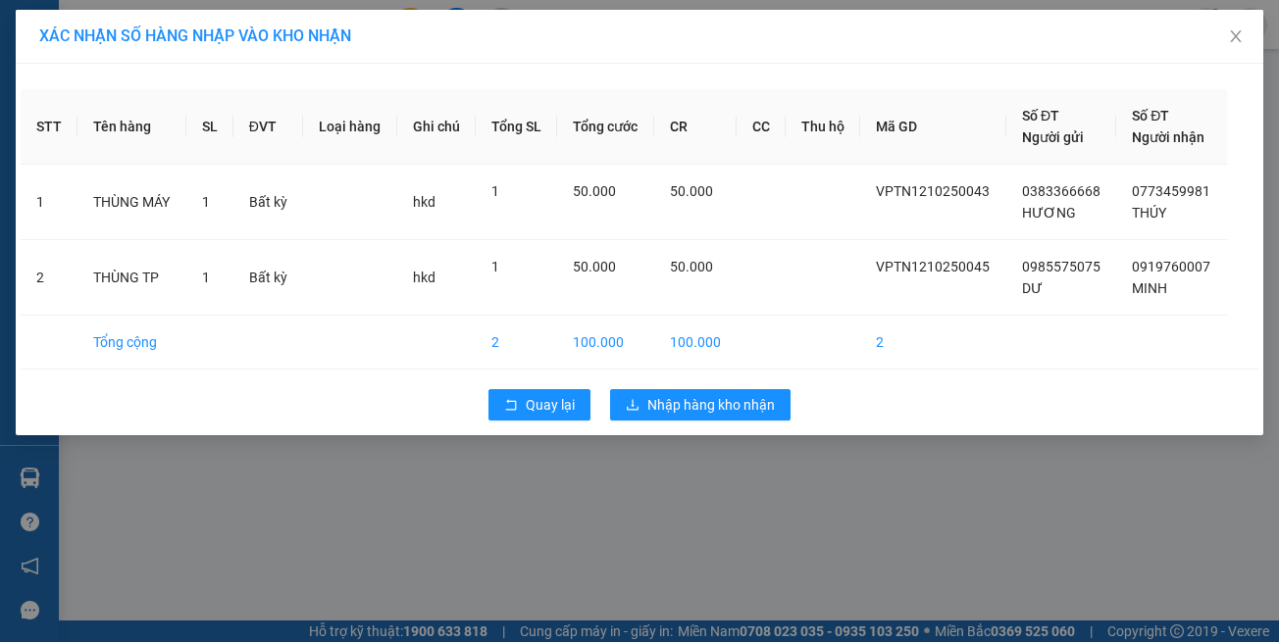
drag, startPoint x: 724, startPoint y: 585, endPoint x: 718, endPoint y: 543, distance: 42.6
click at [718, 543] on div "XÁC NHẬN SỐ HÀNG NHẬP VÀO KHO NHẬN STT Tên hàng SL ĐVT Loại hàng Ghi chú Tổng S…" at bounding box center [639, 321] width 1279 height 642
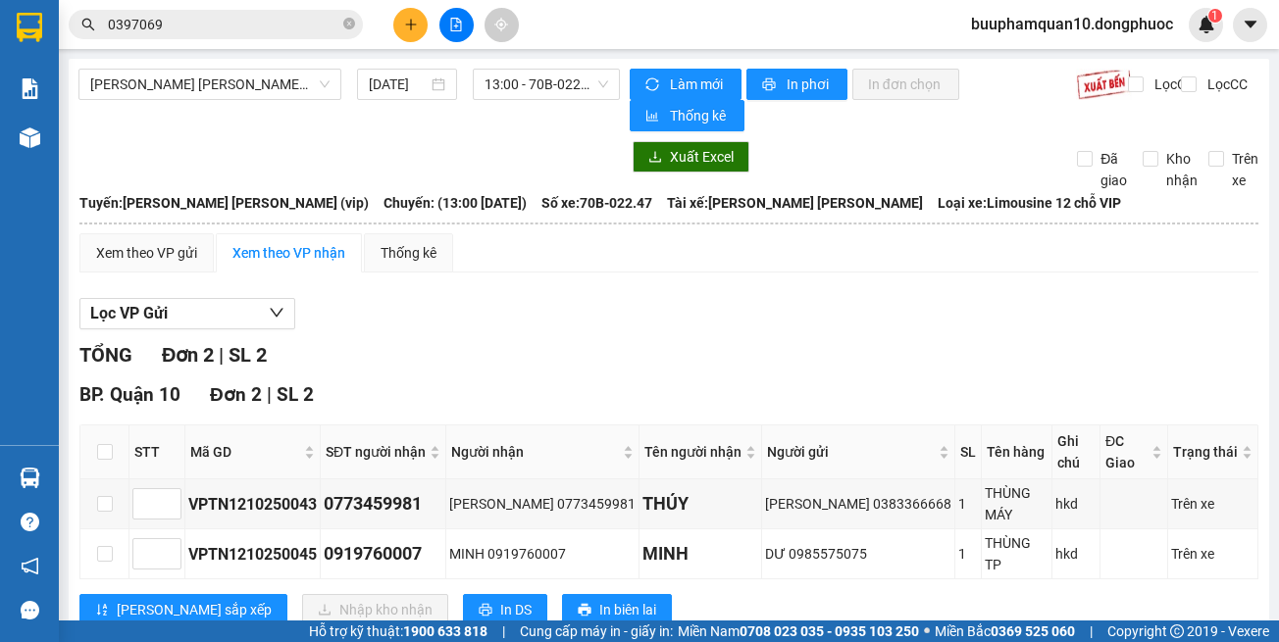
click at [300, 20] on input "0397069" at bounding box center [223, 25] width 231 height 22
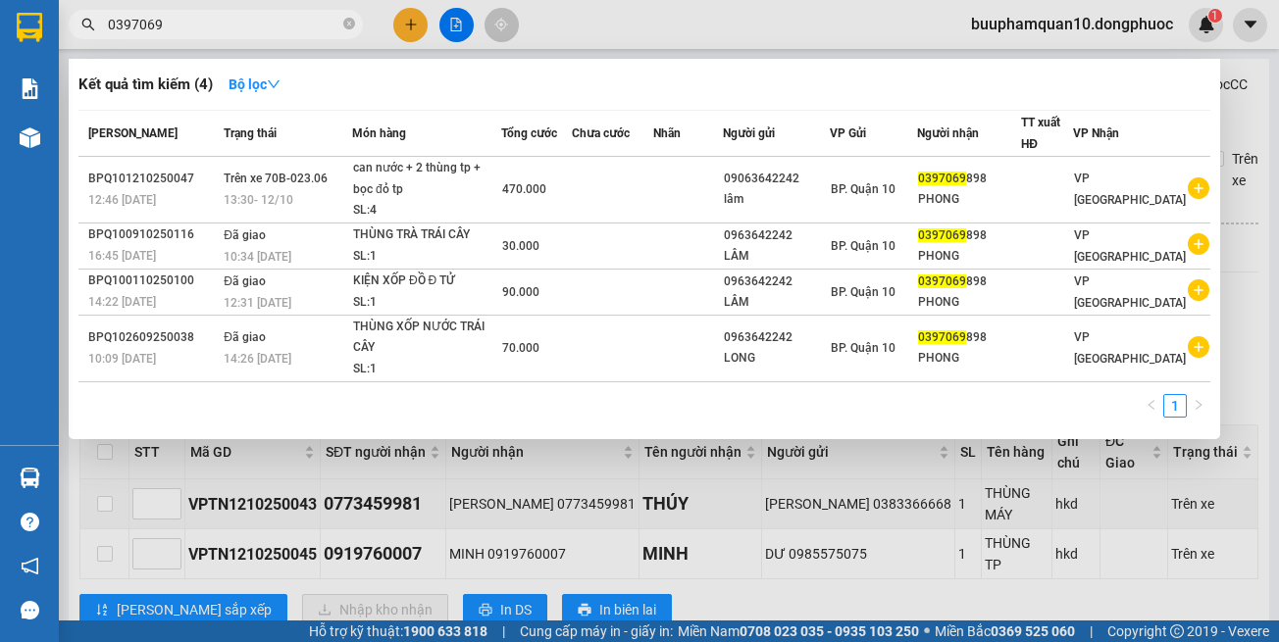
click at [300, 20] on input "0397069" at bounding box center [223, 25] width 231 height 22
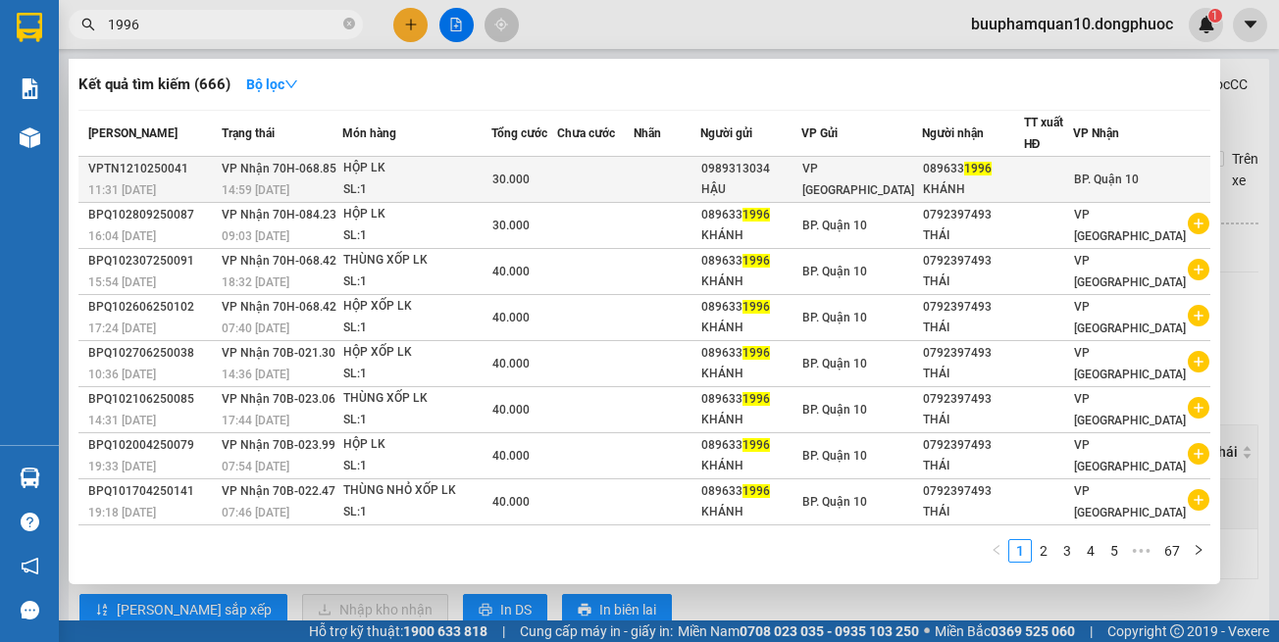
click at [556, 179] on div "30.000" at bounding box center [524, 180] width 64 height 22
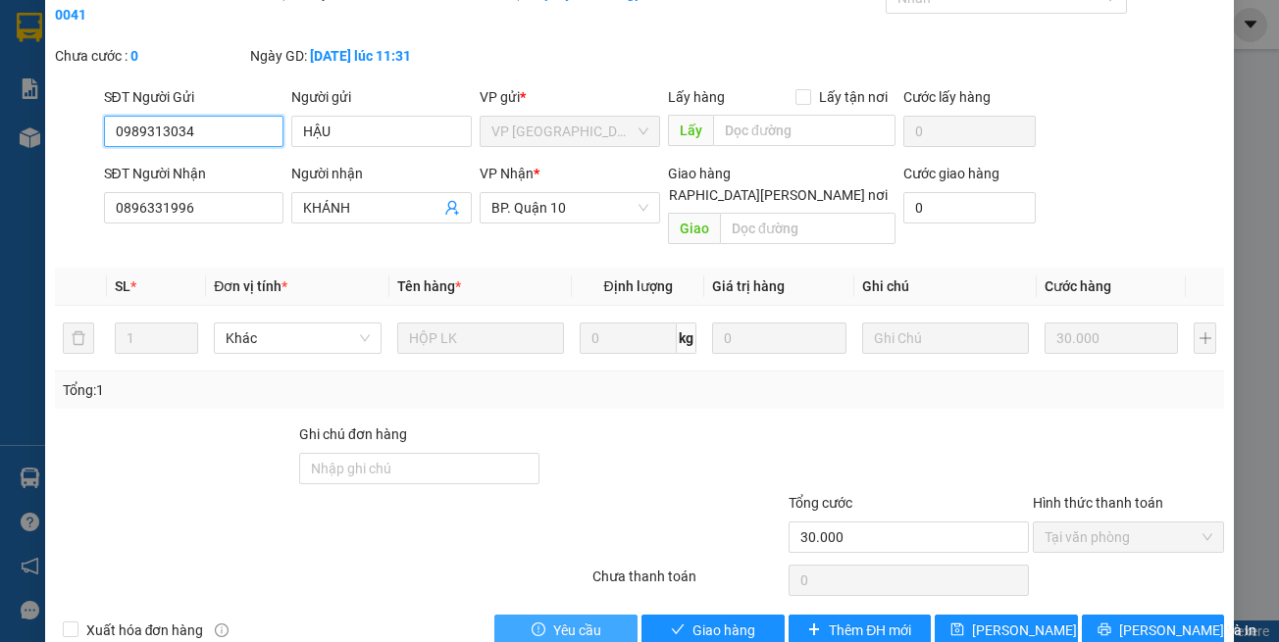
scroll to position [109, 0]
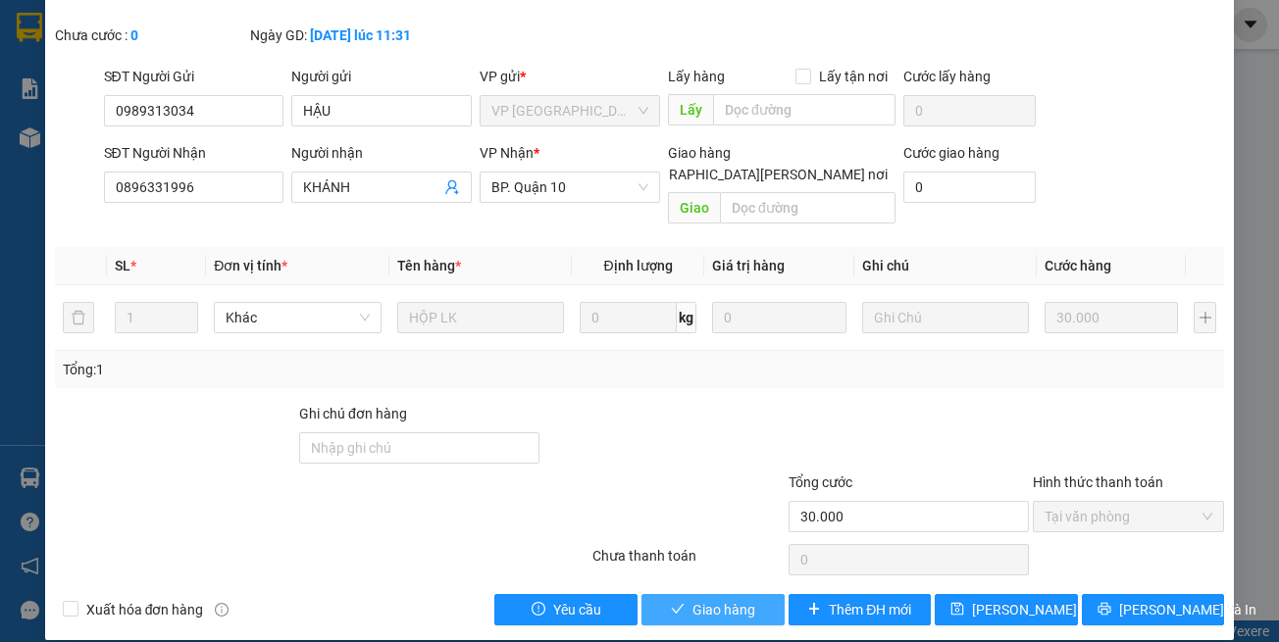
click at [671, 602] on icon "check" at bounding box center [678, 609] width 14 height 14
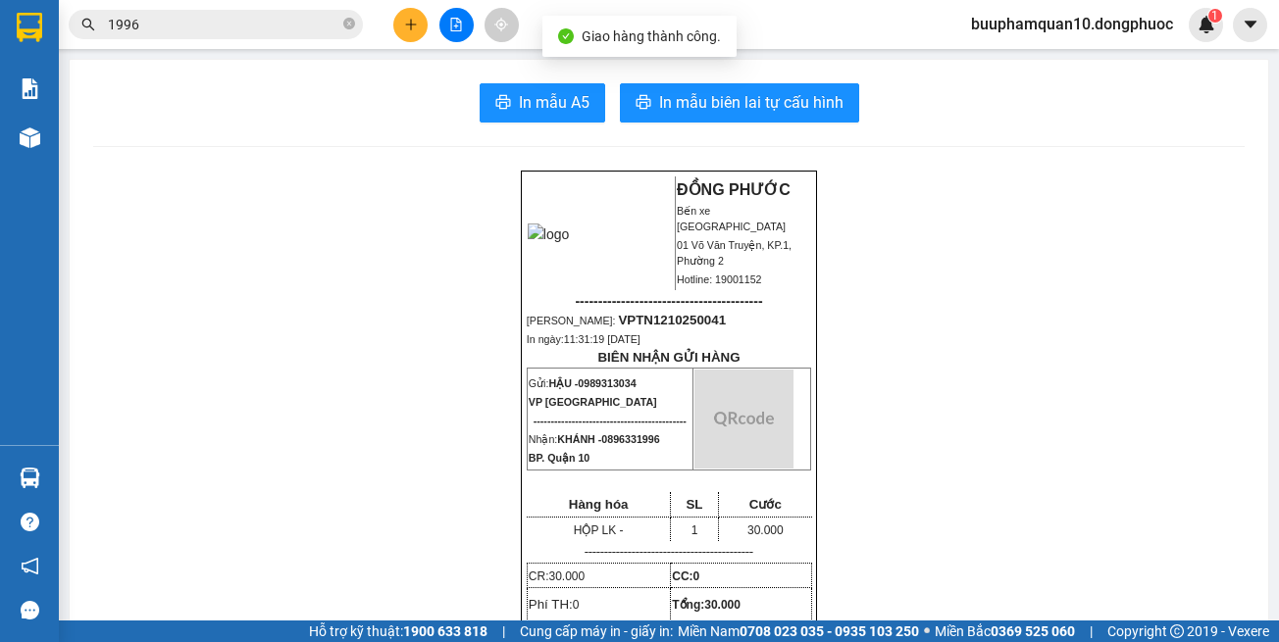
click at [214, 25] on input "1996" at bounding box center [223, 25] width 231 height 22
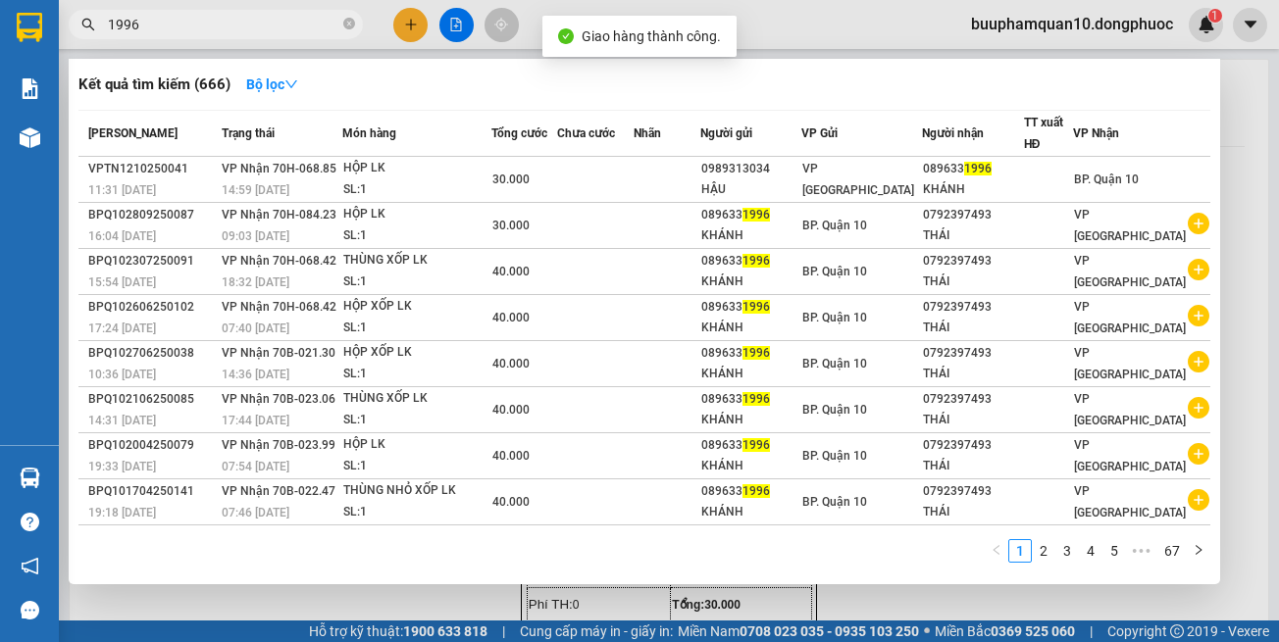
click at [214, 25] on input "1996" at bounding box center [223, 25] width 231 height 22
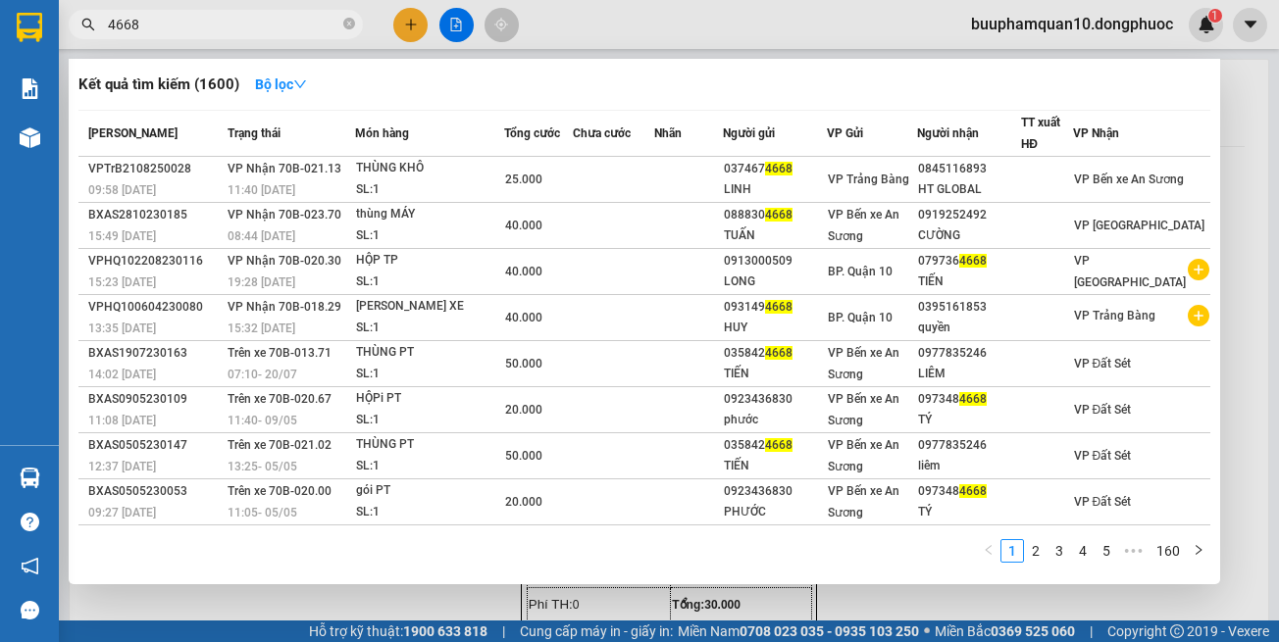
click at [306, 31] on input "4668" at bounding box center [223, 25] width 231 height 22
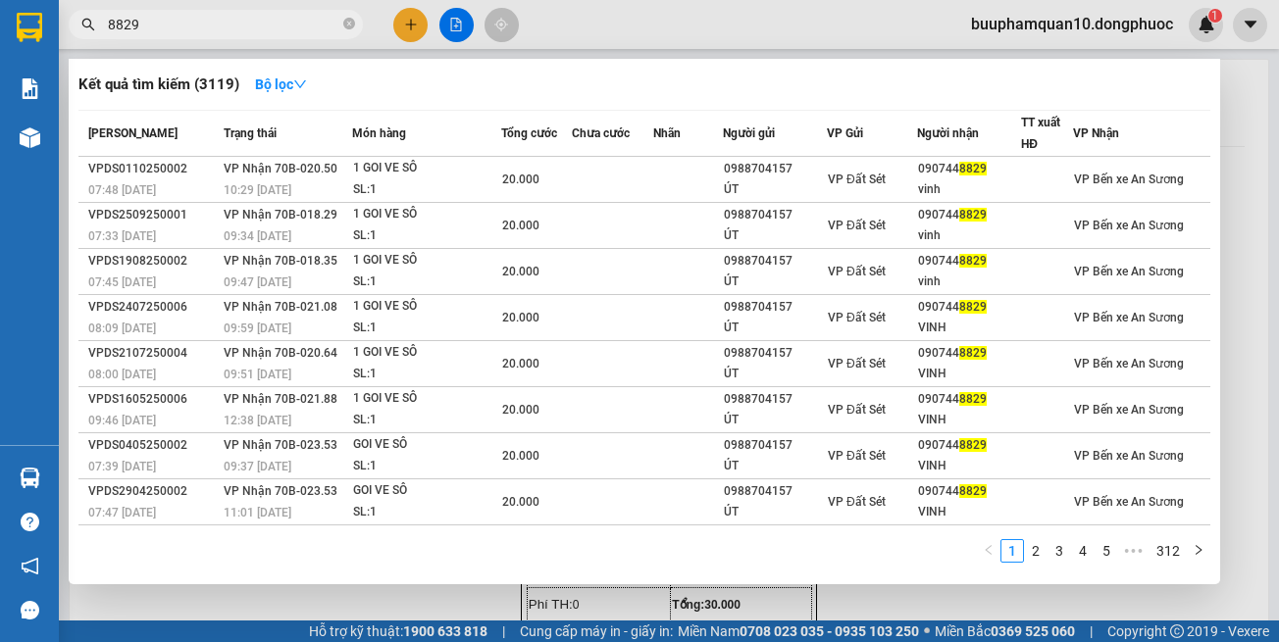
click at [250, 21] on input "8829" at bounding box center [223, 25] width 231 height 22
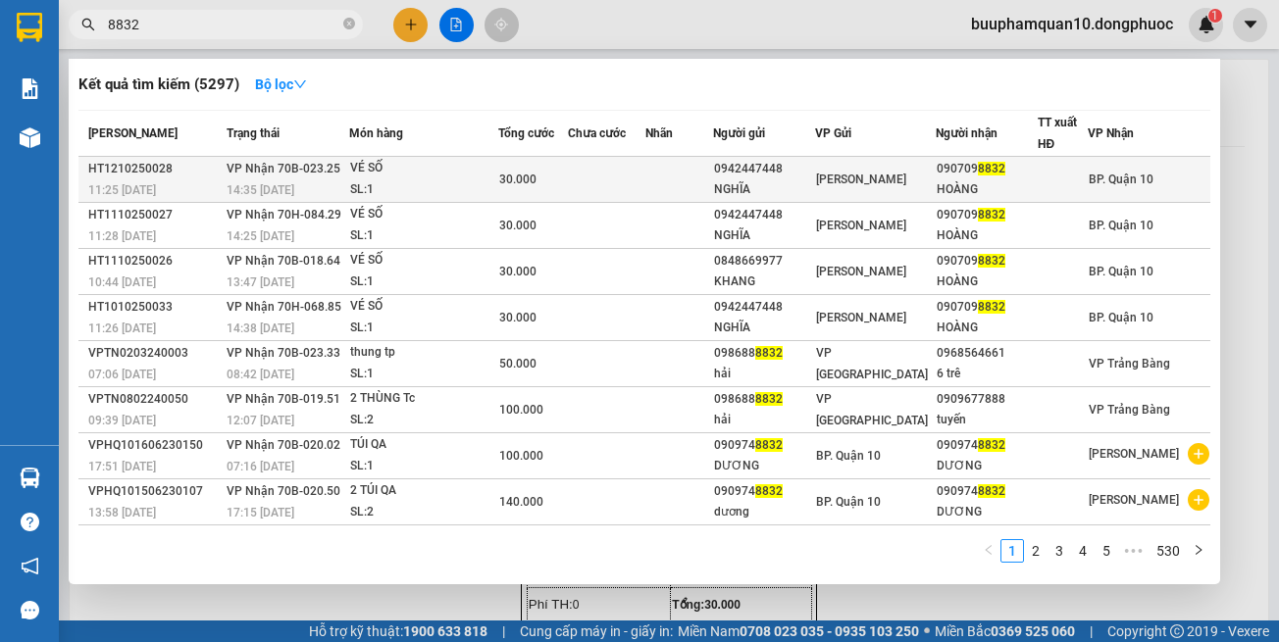
type input "8832"
click at [326, 166] on span "VP Nhận 70B-023.25" at bounding box center [284, 169] width 114 height 14
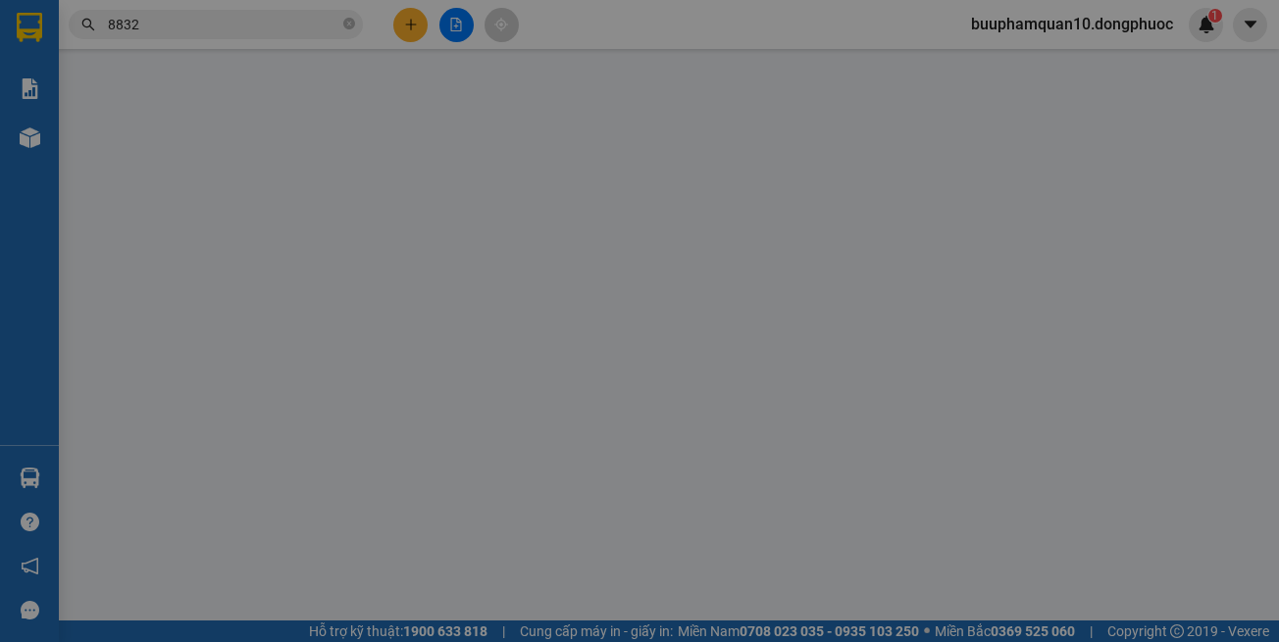
type input "0942447448"
type input "NGHĨA"
type input "0907098832"
type input "HOÀNG"
type input "30.000"
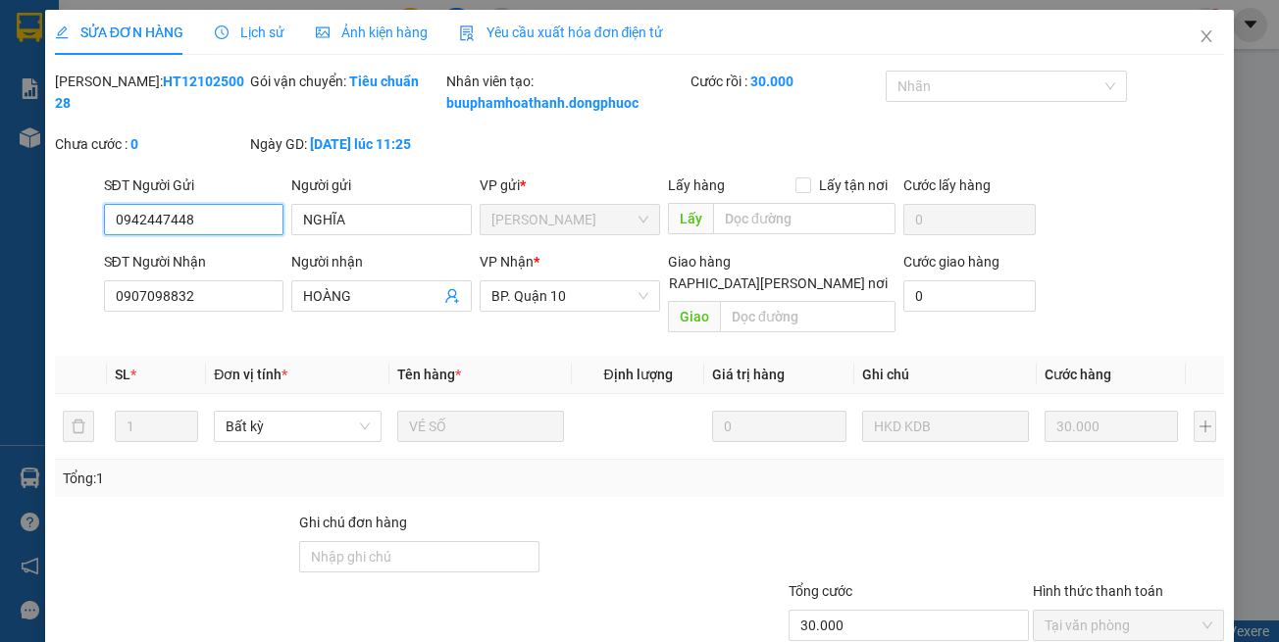
scroll to position [130, 0]
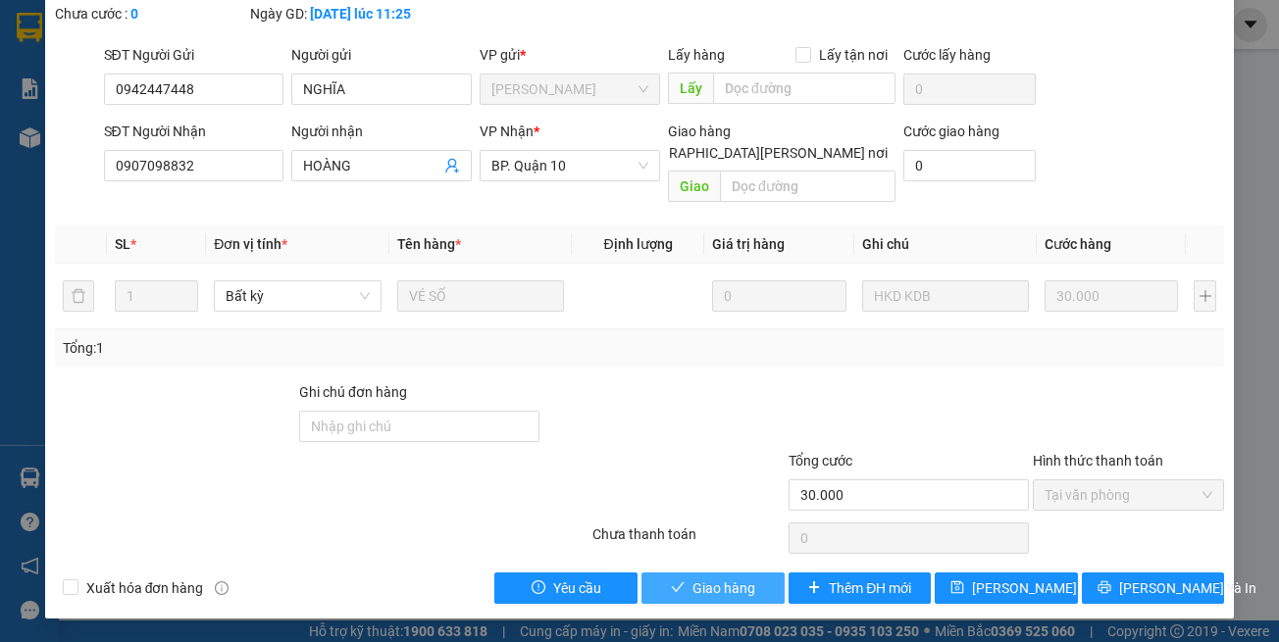
click at [736, 593] on span "Giao hàng" at bounding box center [723, 589] width 63 height 22
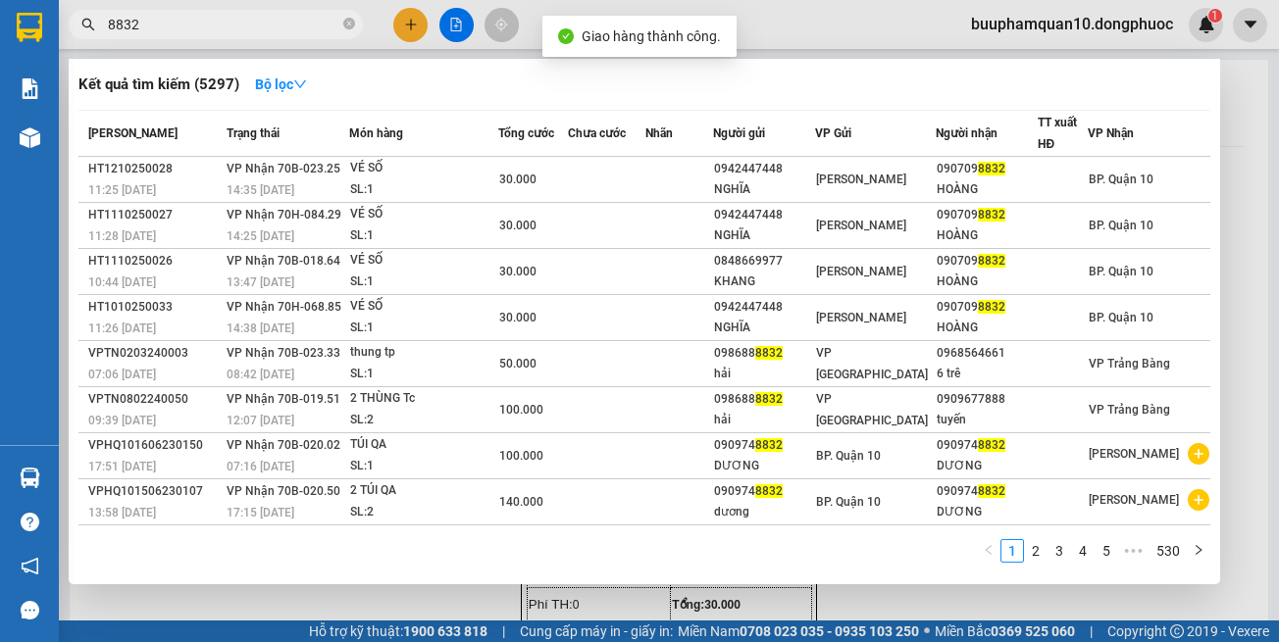
click at [297, 35] on span "8832" at bounding box center [216, 24] width 294 height 29
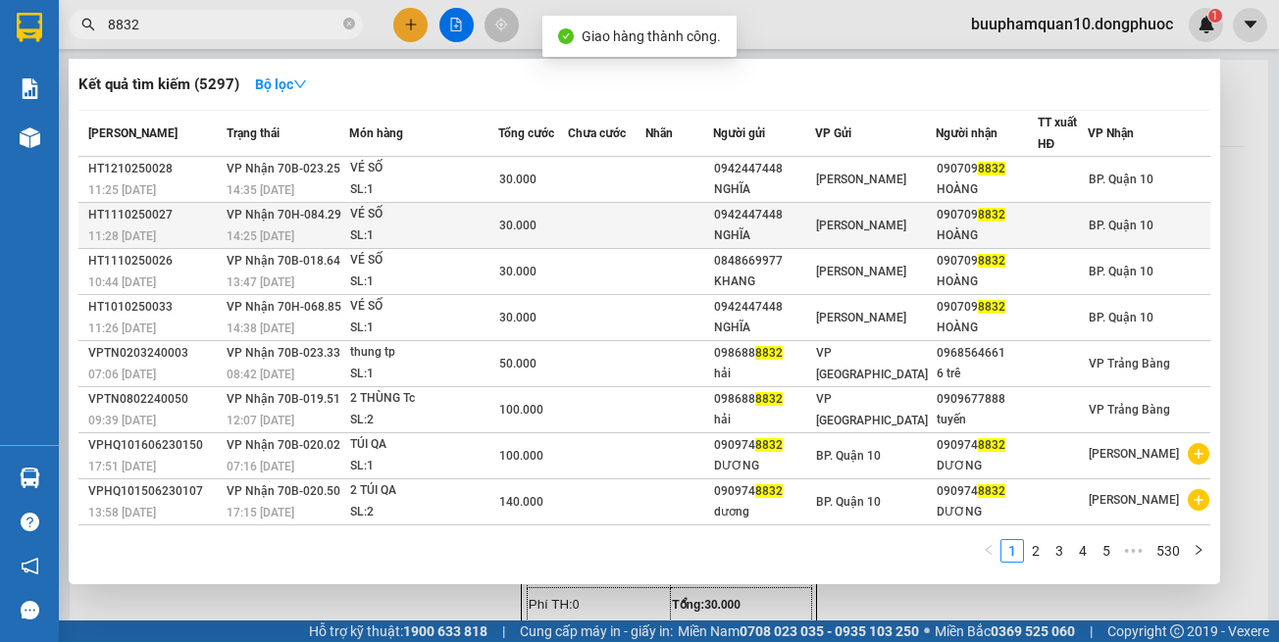
click at [343, 237] on div "14:25 - 11/10" at bounding box center [288, 237] width 122 height 22
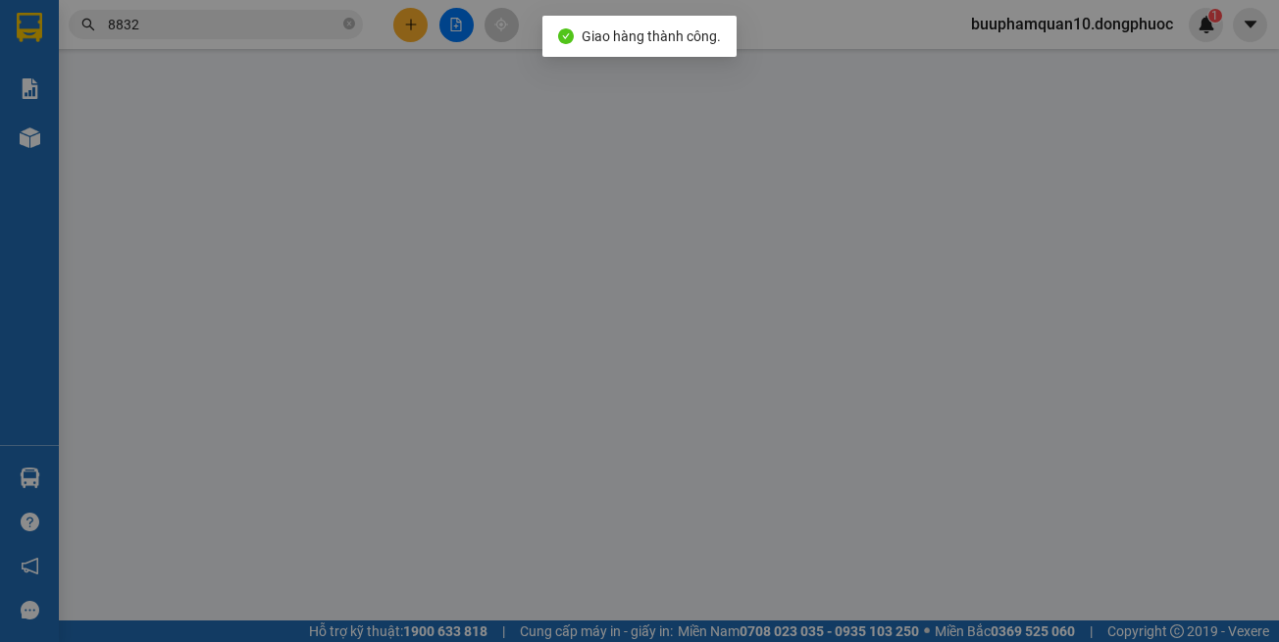
type input "0942447448"
type input "NGHĨA"
type input "0907098832"
type input "HOÀNG"
type input "30.000"
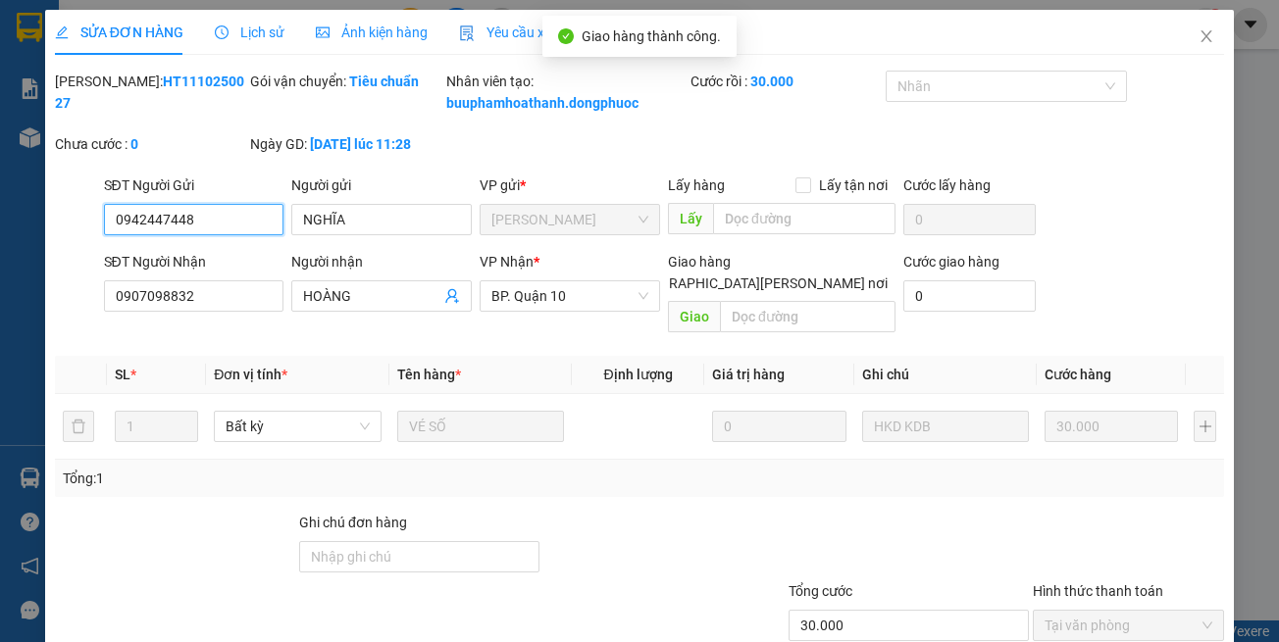
scroll to position [130, 0]
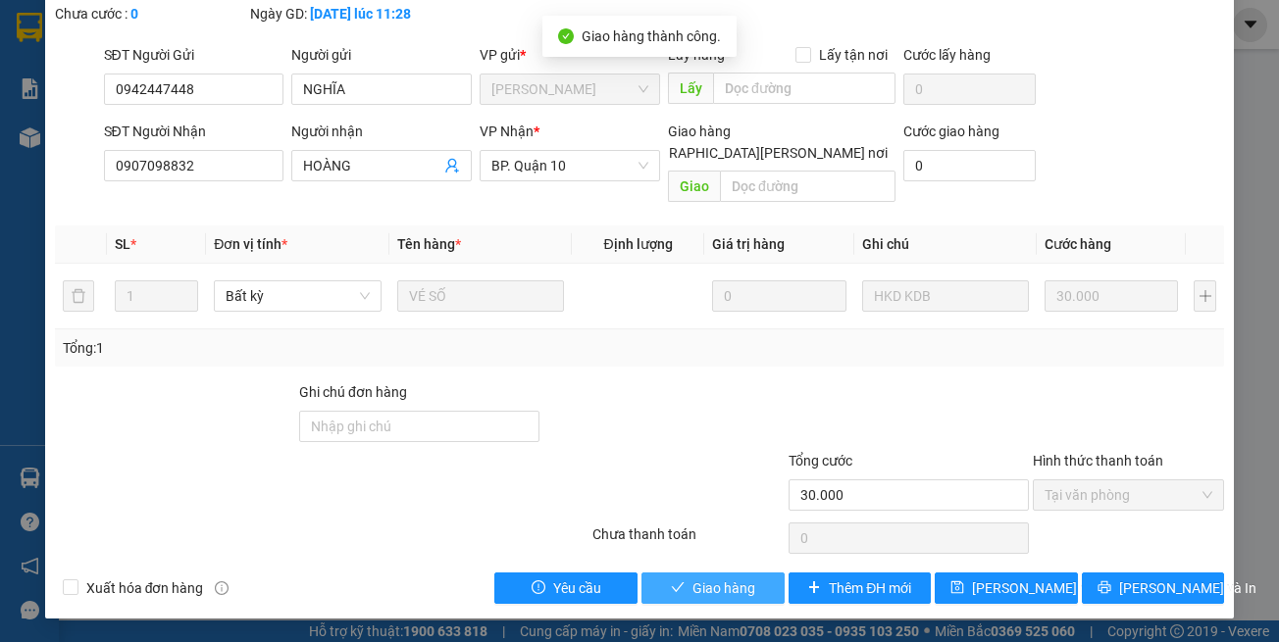
drag, startPoint x: 685, startPoint y: 593, endPoint x: 585, endPoint y: 400, distance: 217.6
click at [692, 593] on span "Giao hàng" at bounding box center [723, 589] width 63 height 22
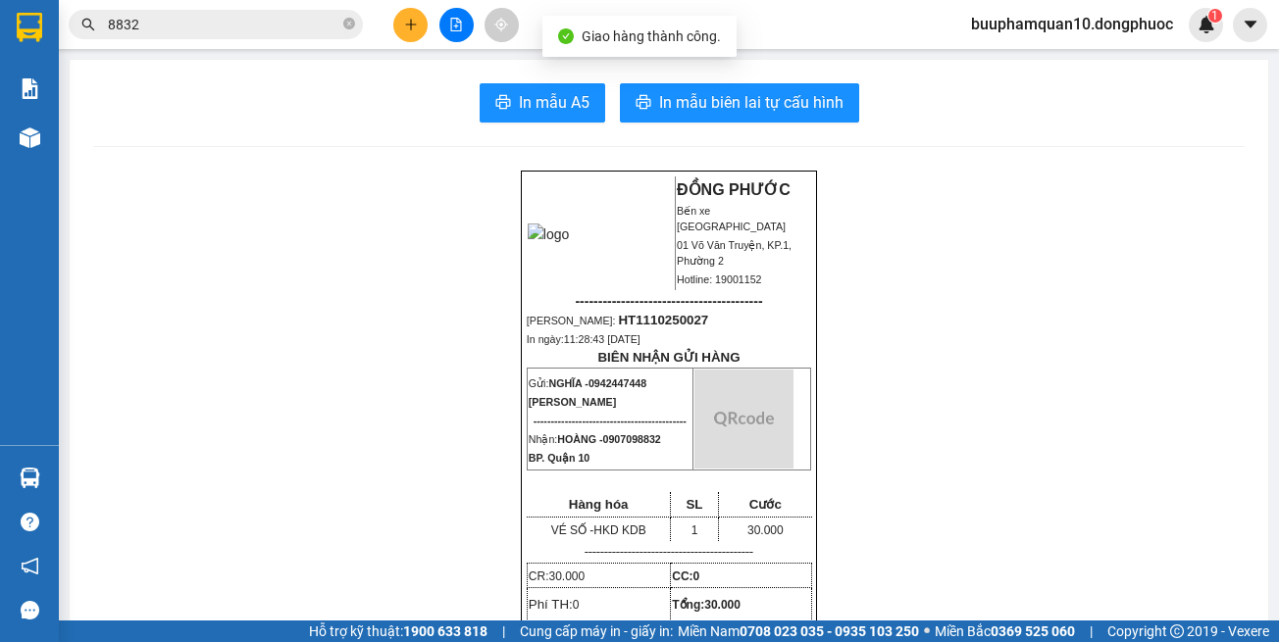
click at [293, 14] on input "8832" at bounding box center [223, 25] width 231 height 22
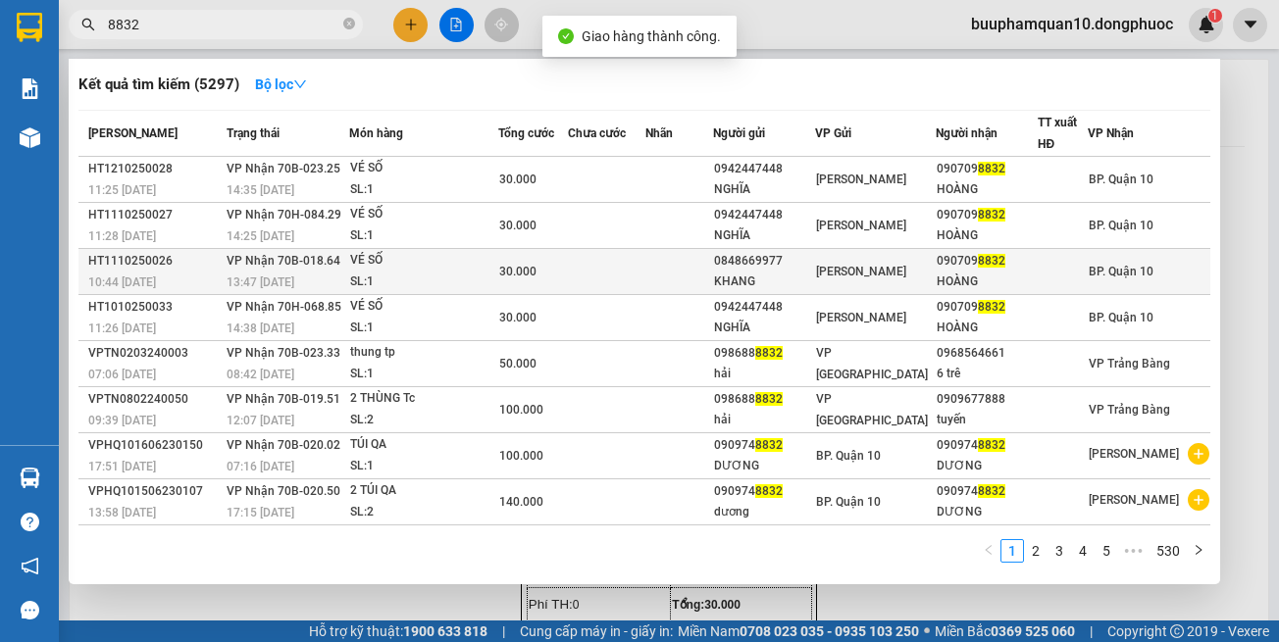
click at [460, 263] on div "VÉ SỐ" at bounding box center [423, 261] width 147 height 22
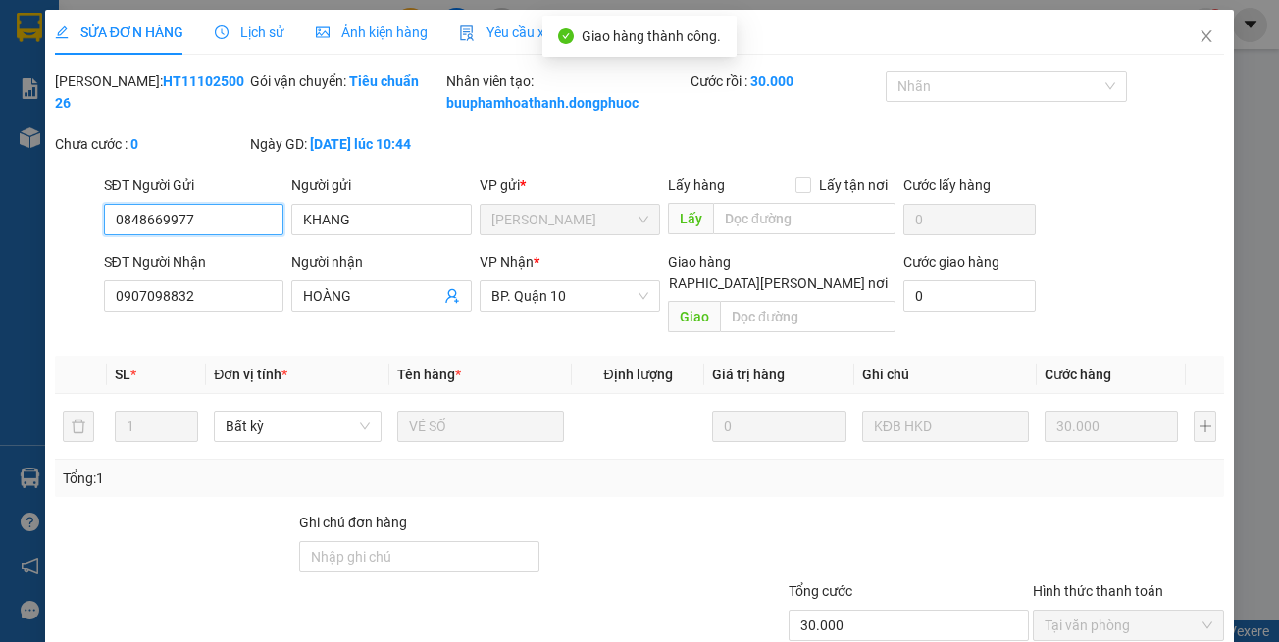
scroll to position [130, 0]
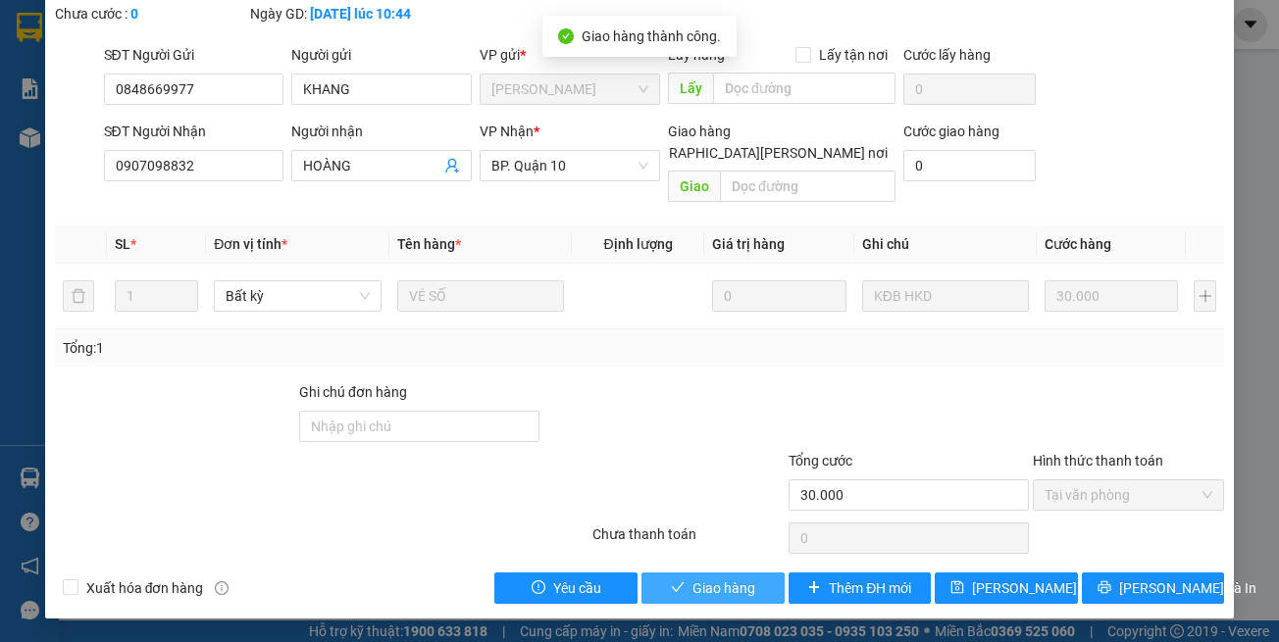
click at [671, 586] on icon "check" at bounding box center [678, 588] width 14 height 14
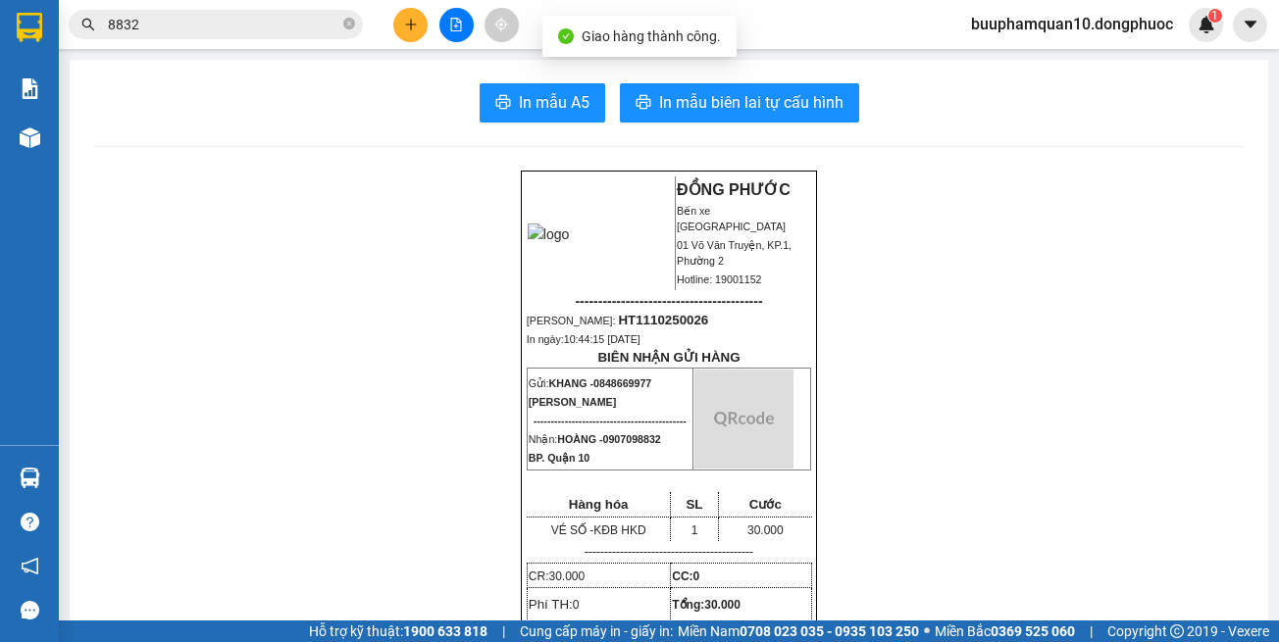
click at [261, 15] on input "8832" at bounding box center [223, 25] width 231 height 22
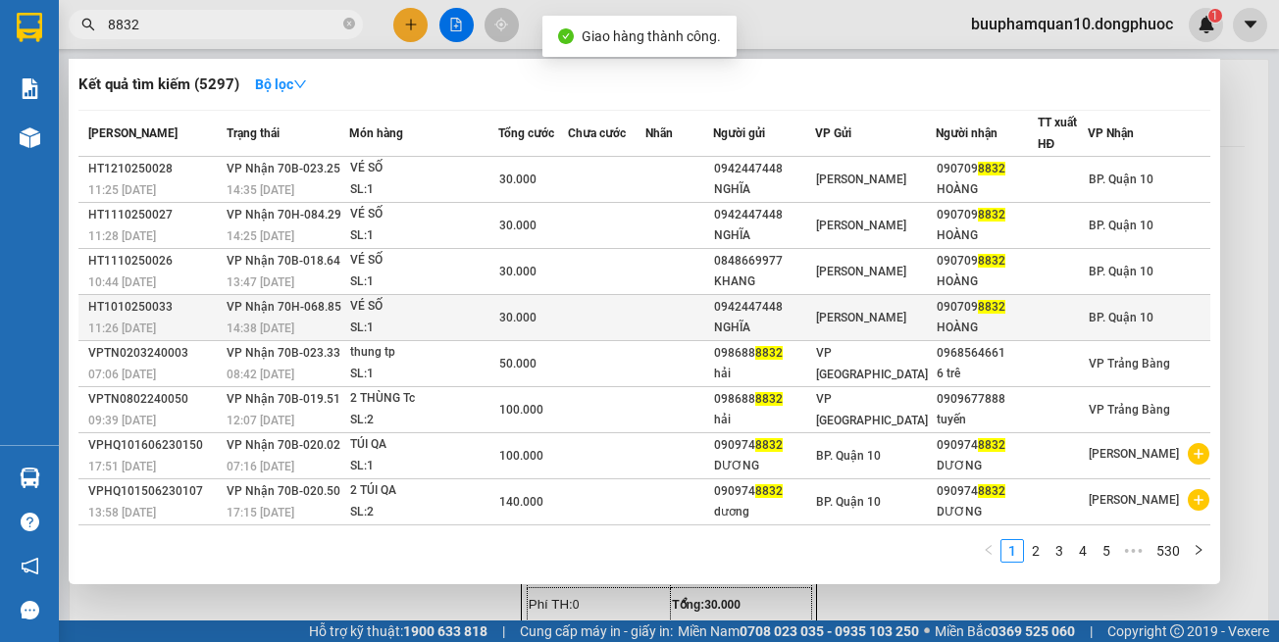
click at [459, 313] on div "VÉ SỐ" at bounding box center [423, 307] width 147 height 22
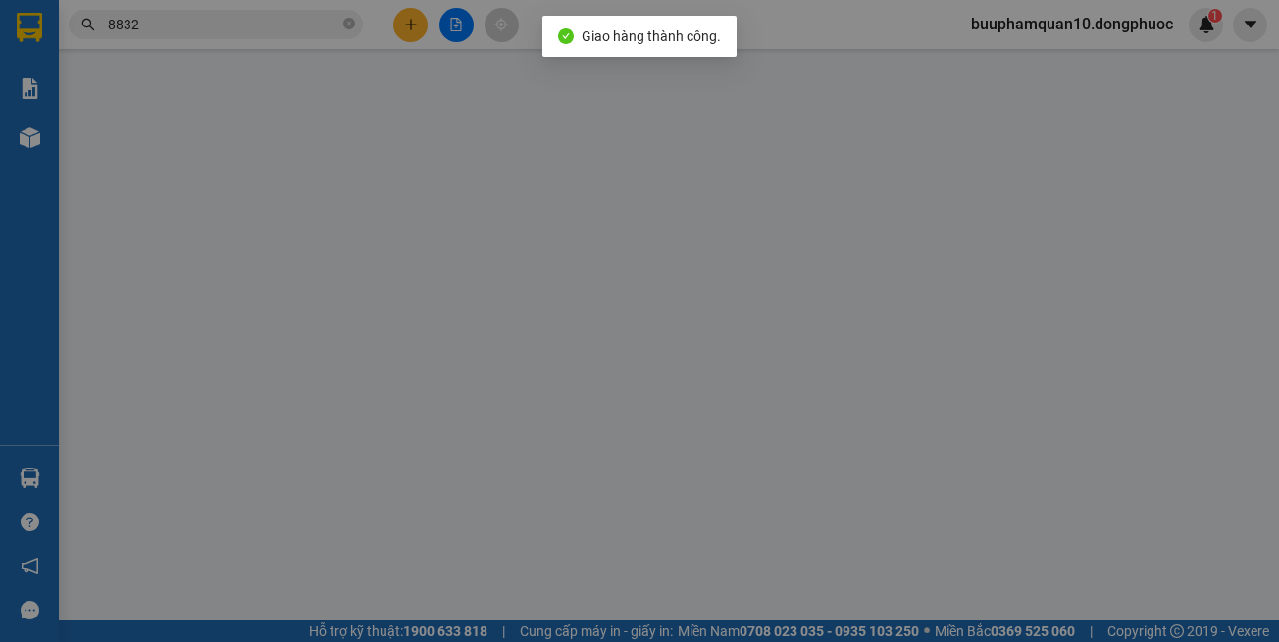
type input "0942447448"
type input "NGHĨA"
type input "0907098832"
type input "HOÀNG"
type input "30.000"
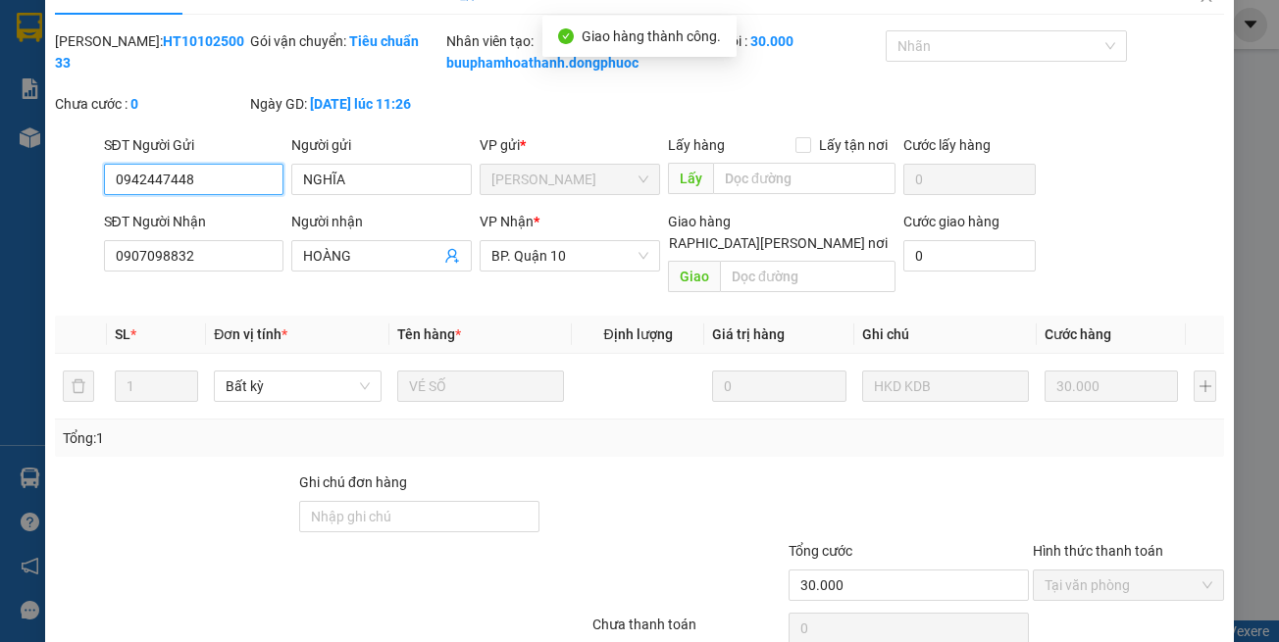
scroll to position [77, 0]
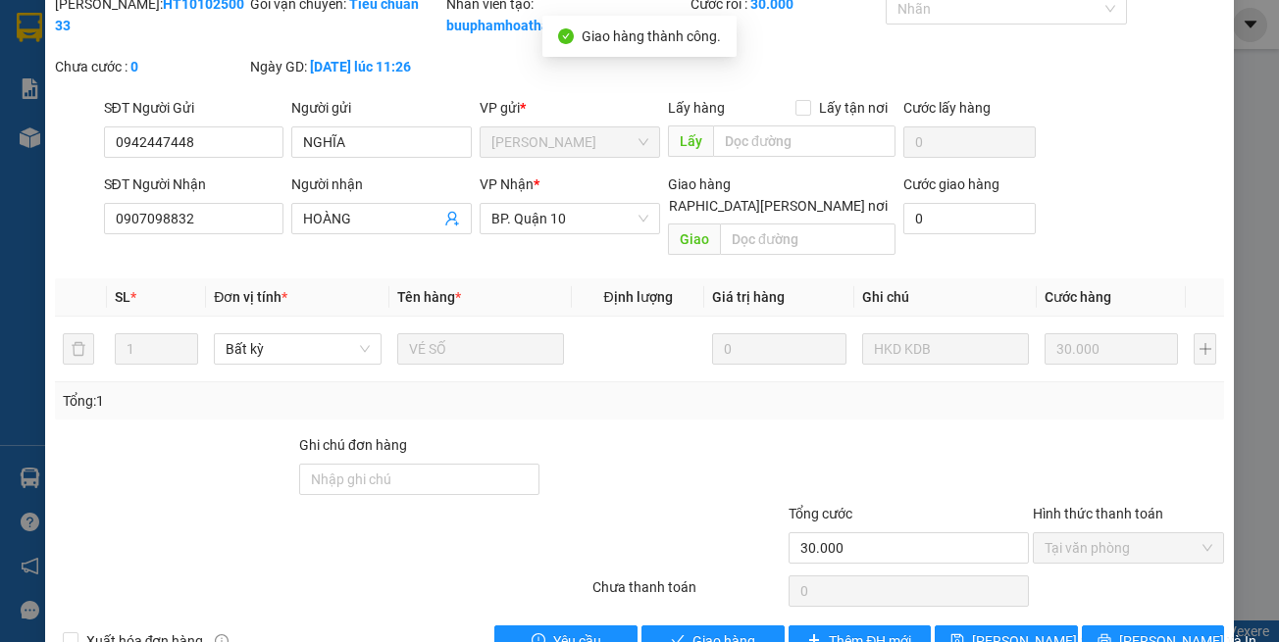
click at [695, 623] on div "Total Paid Fee 30.000 Total UnPaid Fee 0 Cash Collection Total Fee Mã ĐH: HT101…" at bounding box center [640, 325] width 1170 height 664
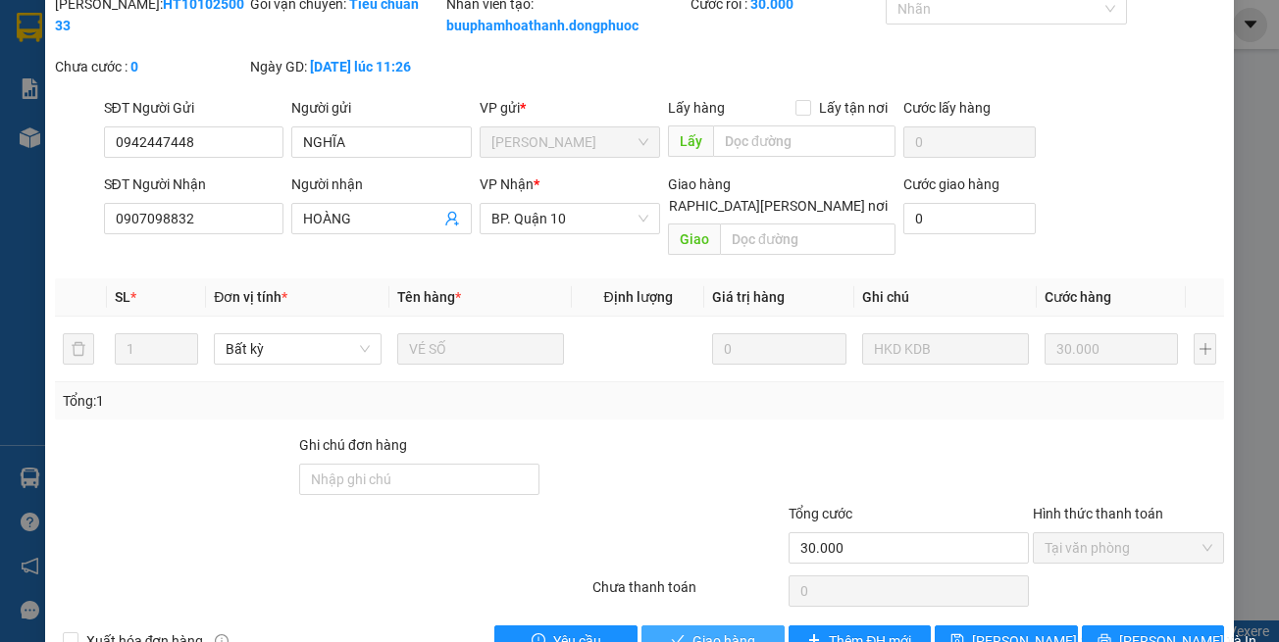
click at [696, 628] on button "Giao hàng" at bounding box center [712, 641] width 143 height 31
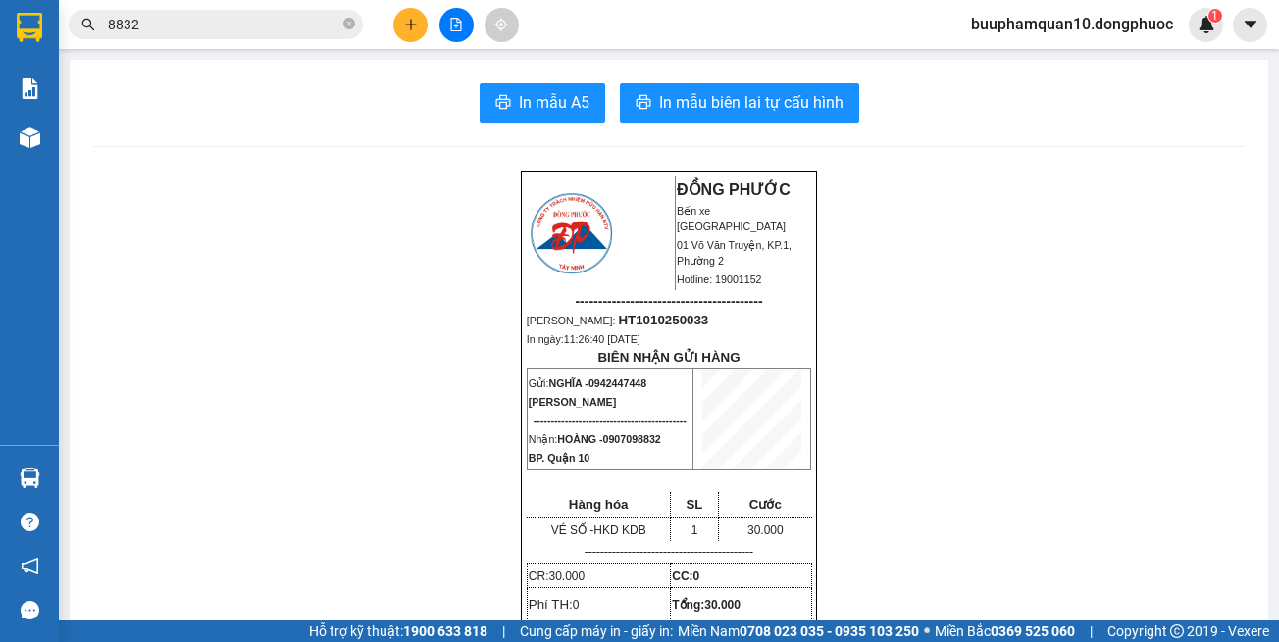
click at [325, 31] on input "8832" at bounding box center [223, 25] width 231 height 22
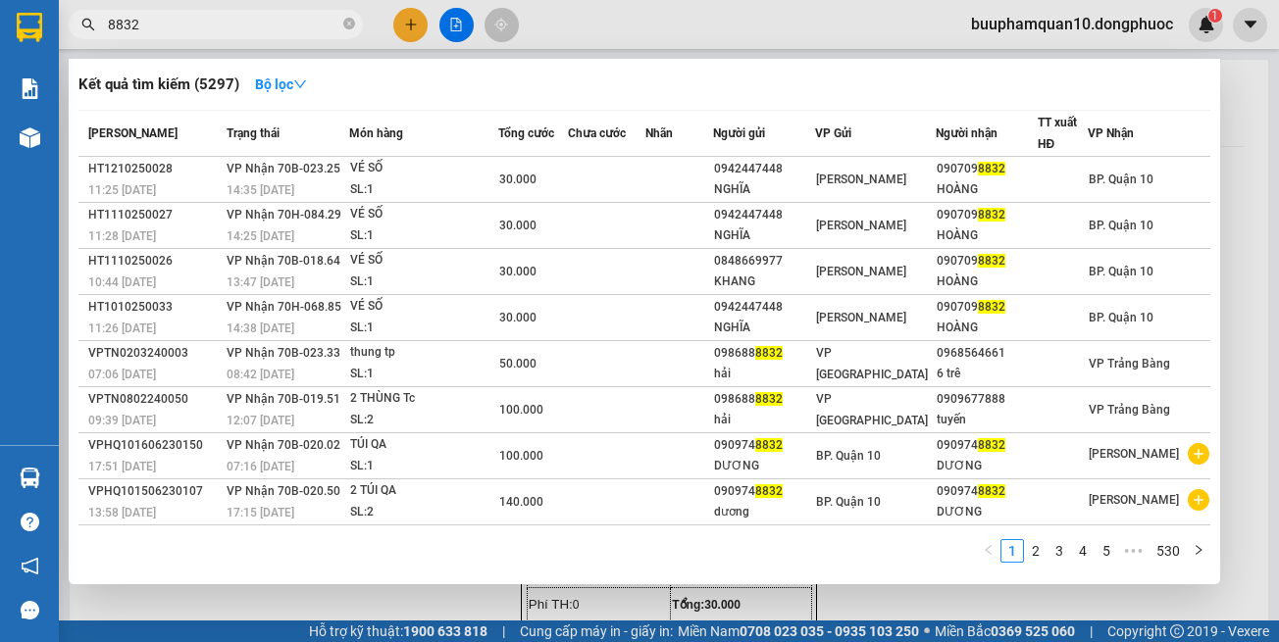
click at [325, 31] on input "8832" at bounding box center [223, 25] width 231 height 22
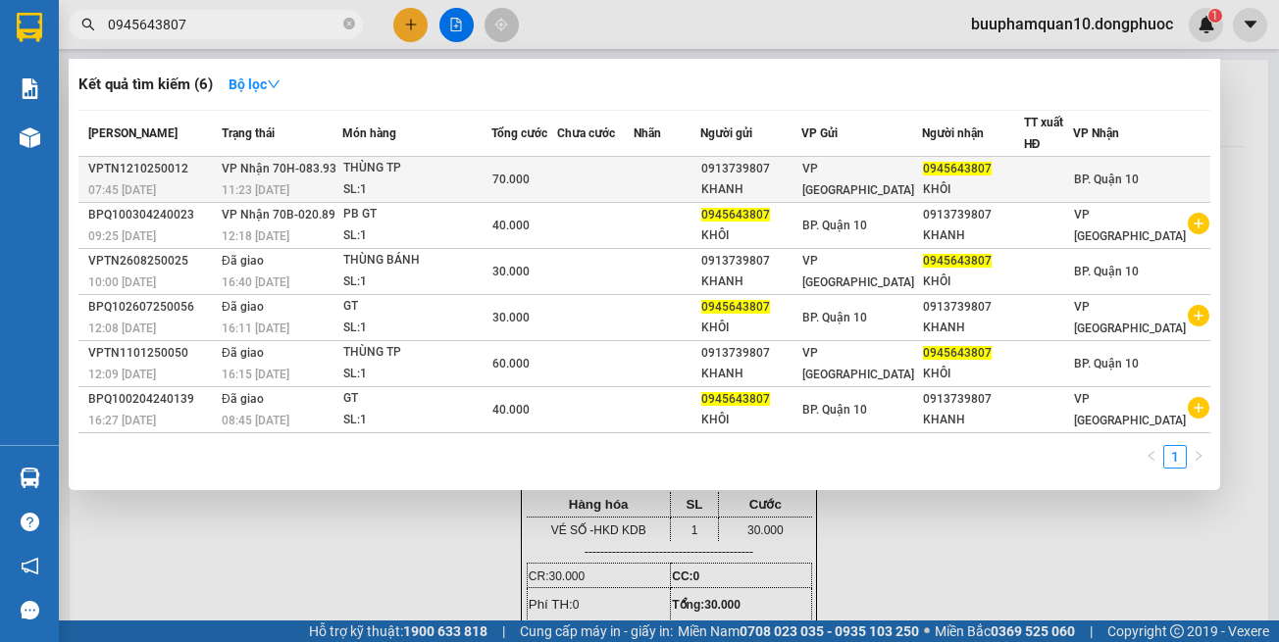
type input "0945643807"
click at [393, 186] on div "SL: 1" at bounding box center [416, 190] width 147 height 22
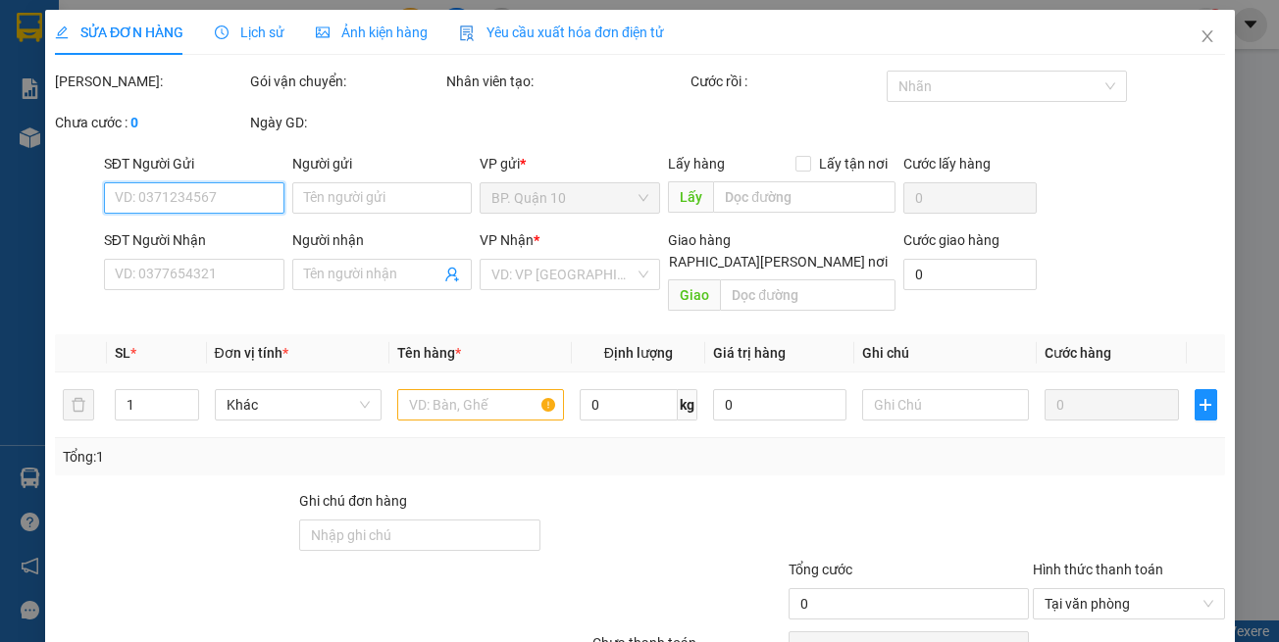
type input "0913739807"
type input "KHANH"
type input "0945643807"
type input "KHÔI"
type input "70.000"
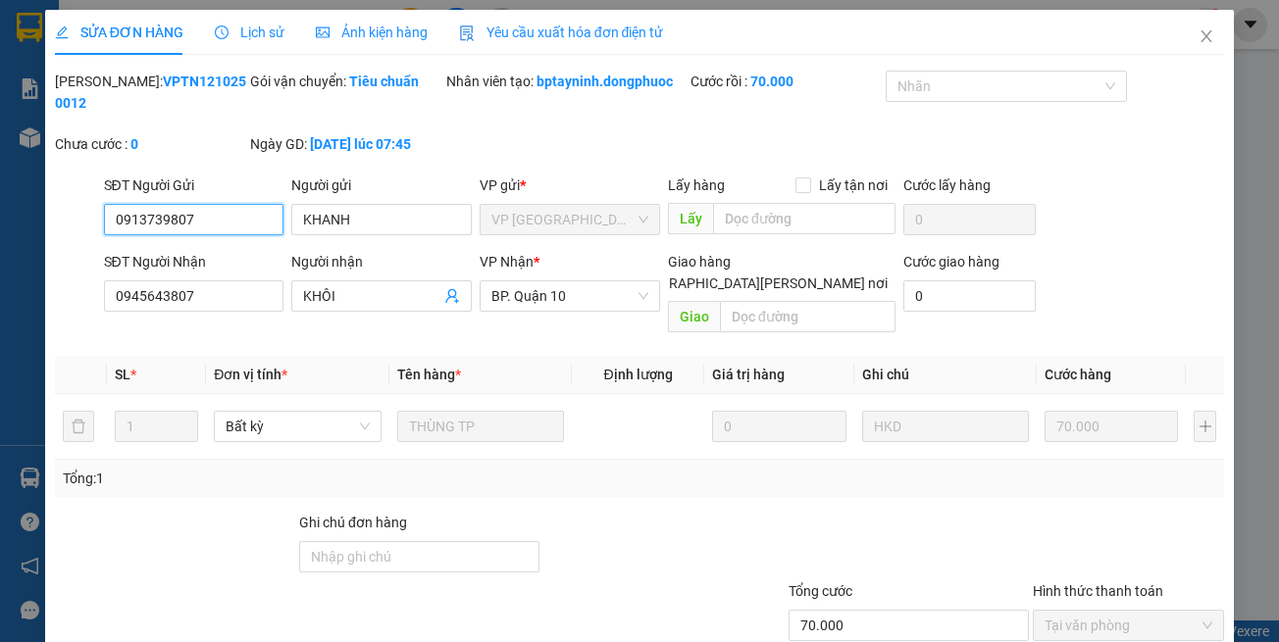
scroll to position [109, 0]
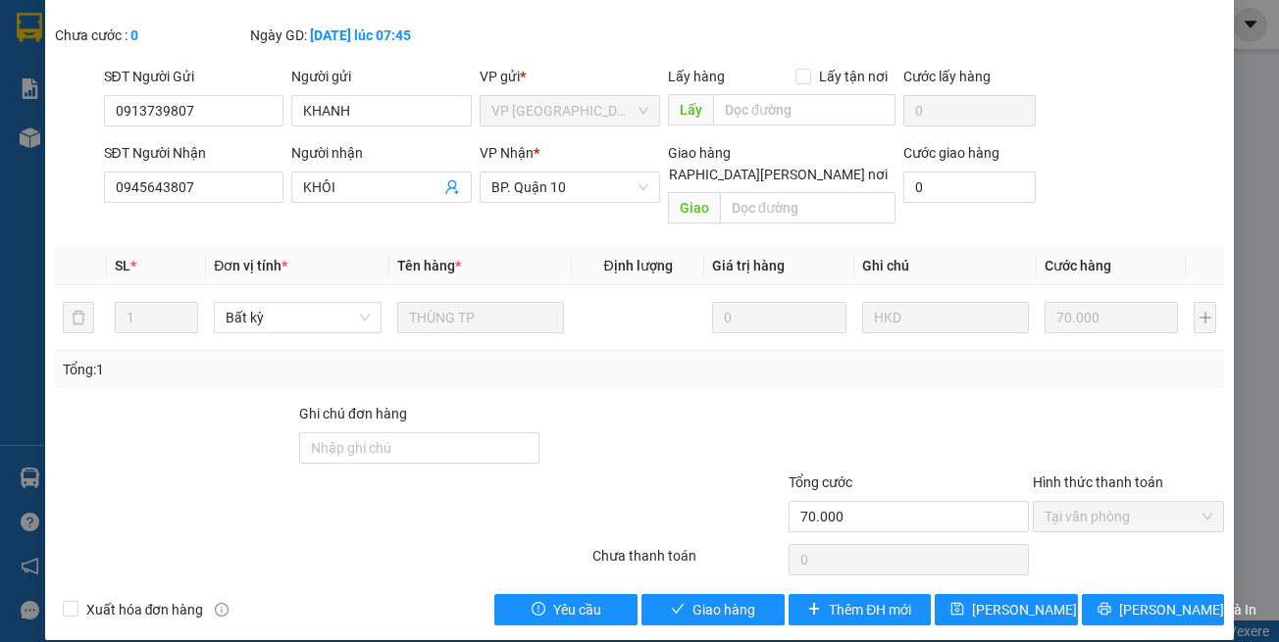
click at [696, 612] on div "SỬA ĐƠN HÀNG Lịch sử Ảnh kiện hàng Yêu cầu xuất hóa đơn điện tử Total Paid Fee …" at bounding box center [640, 270] width 1190 height 739
click at [695, 599] on span "Giao hàng" at bounding box center [723, 610] width 63 height 22
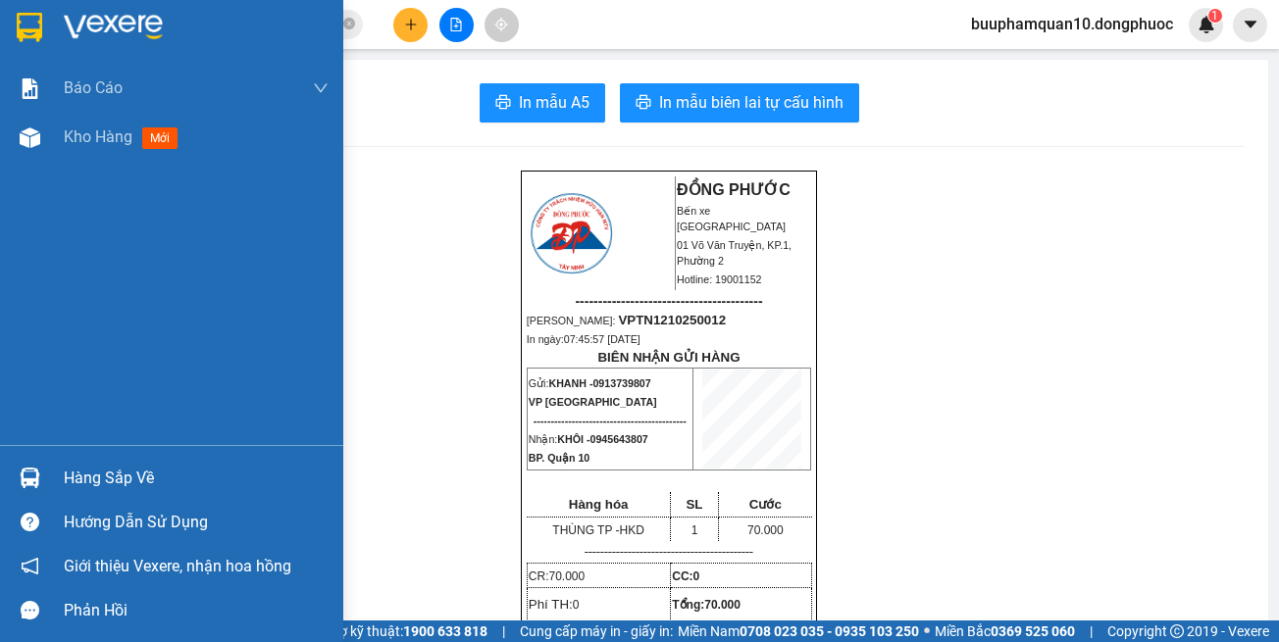
drag, startPoint x: 42, startPoint y: 482, endPoint x: 73, endPoint y: 476, distance: 31.2
click at [42, 482] on div at bounding box center [30, 478] width 34 height 34
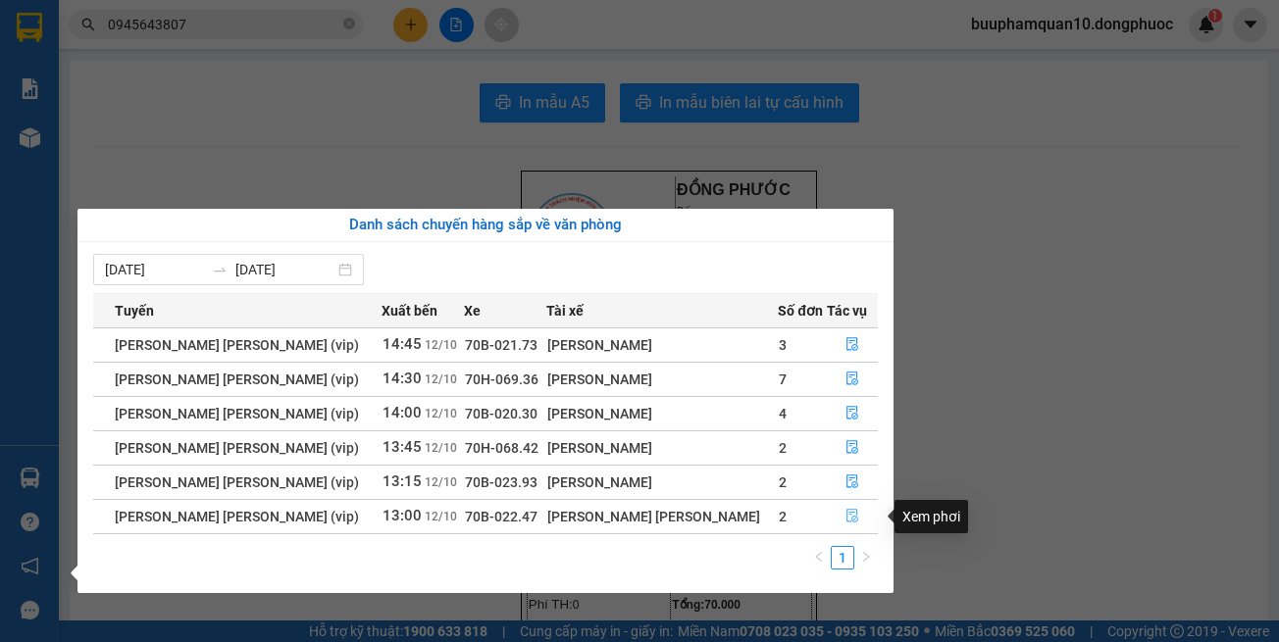
click at [842, 510] on button "button" at bounding box center [852, 516] width 49 height 31
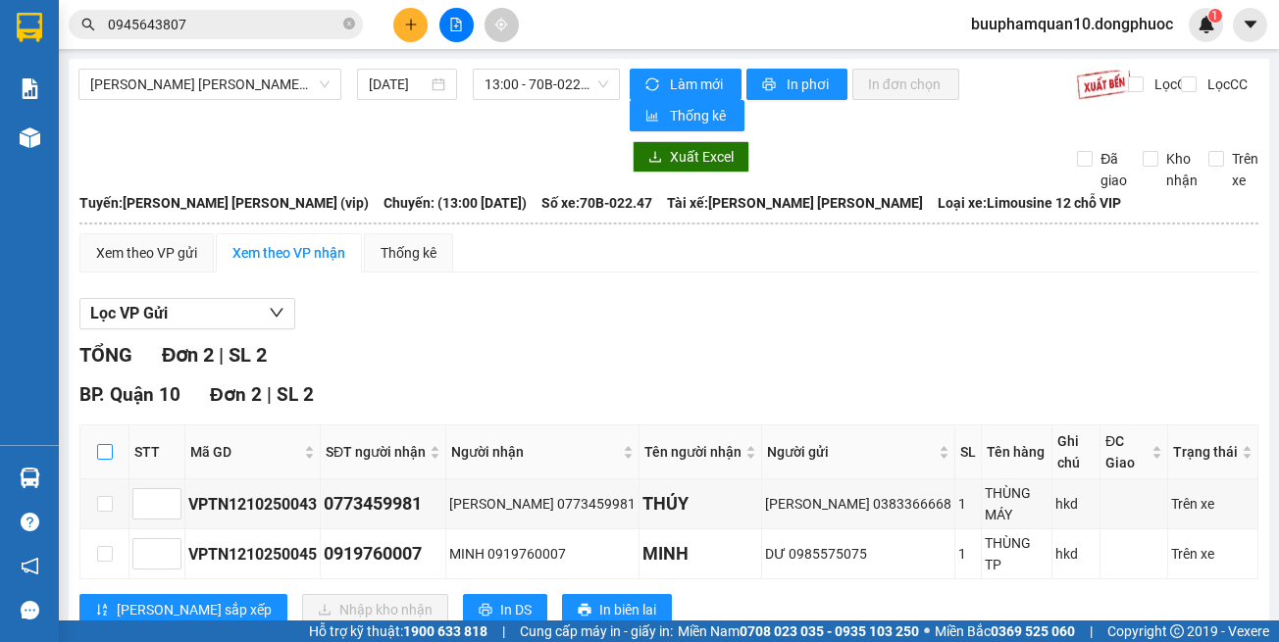
click at [112, 444] on input "checkbox" at bounding box center [105, 452] width 16 height 16
checkbox input "true"
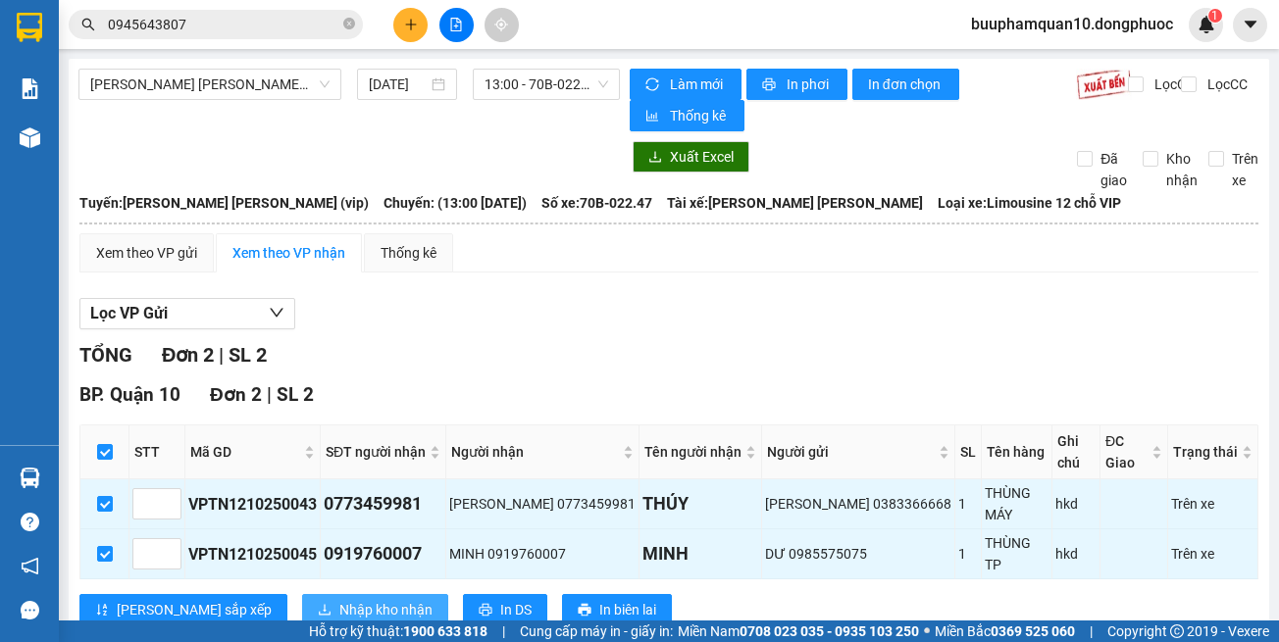
click at [339, 599] on span "Nhập kho nhận" at bounding box center [385, 610] width 93 height 22
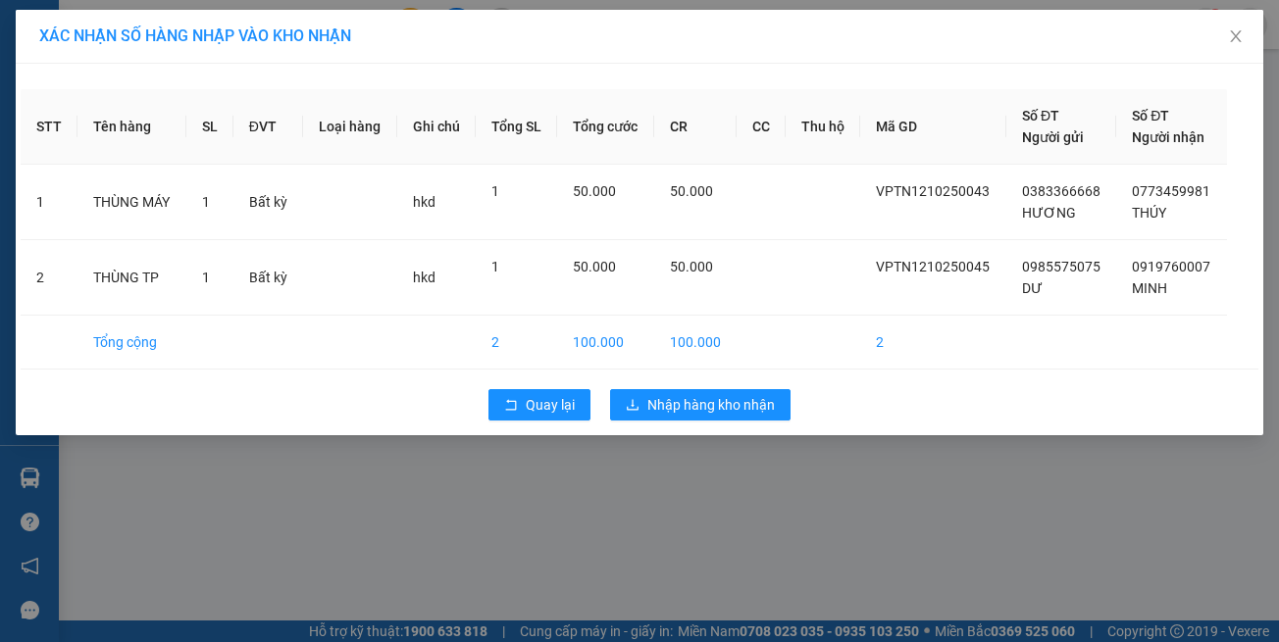
click at [647, 387] on div "Quay lại Nhập hàng kho nhận" at bounding box center [640, 405] width 1238 height 51
click at [645, 395] on button "Nhập hàng kho nhận" at bounding box center [700, 404] width 180 height 31
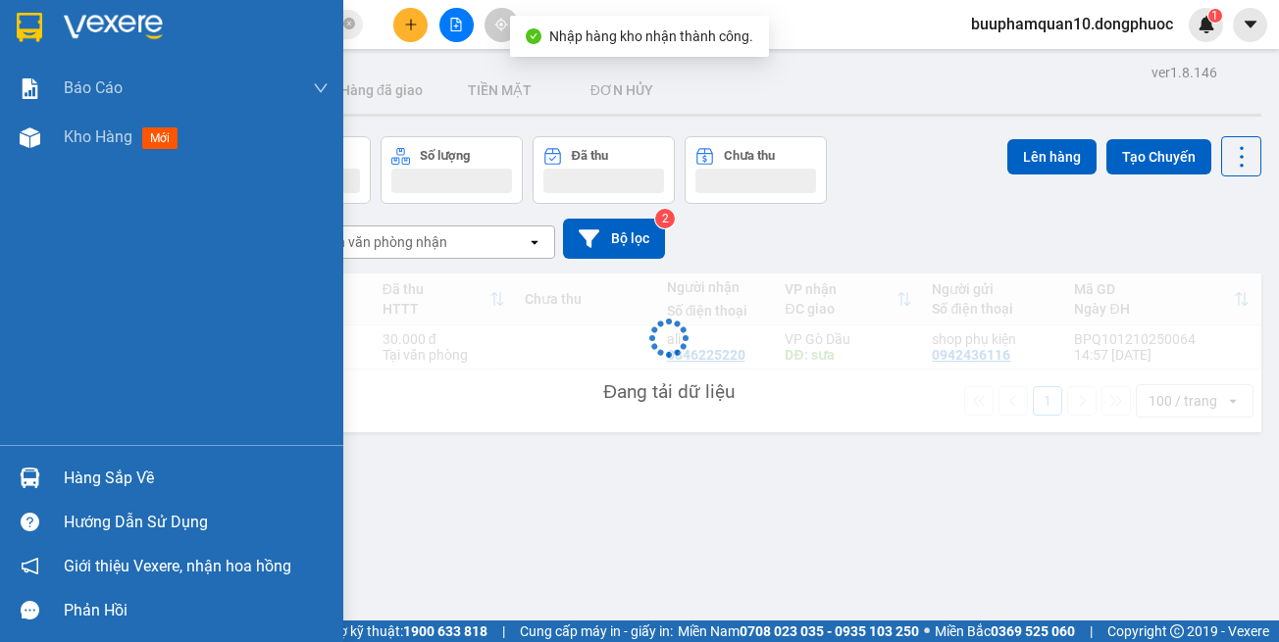
click at [28, 477] on img at bounding box center [30, 478] width 21 height 21
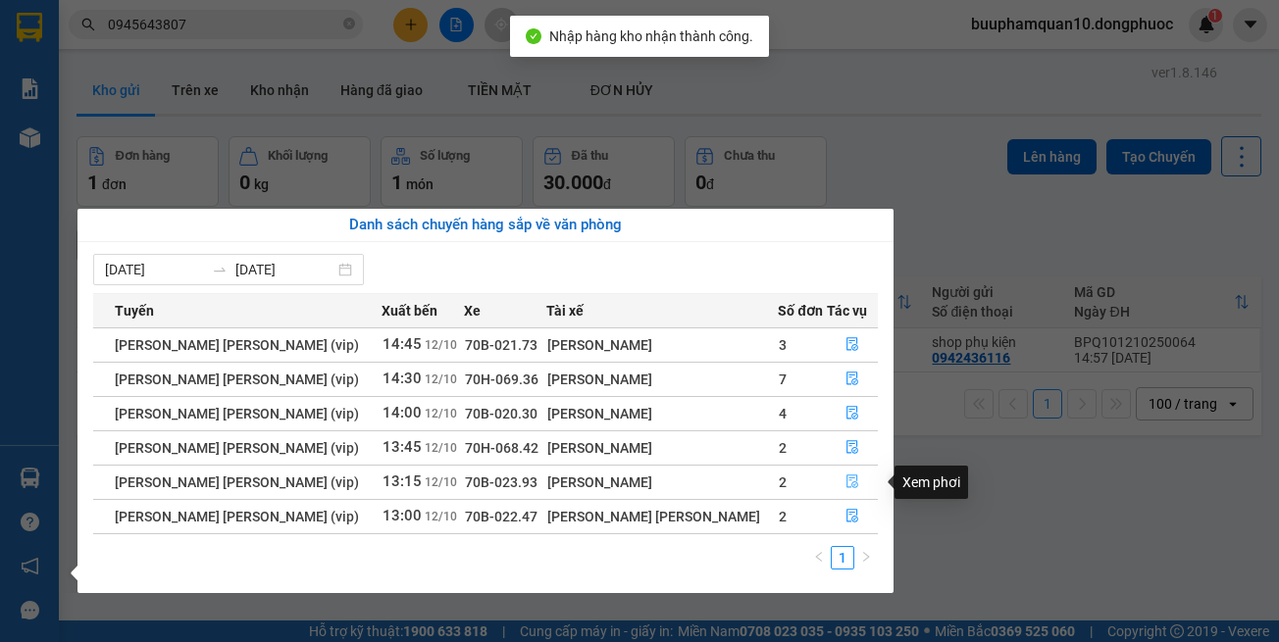
click at [846, 481] on icon "file-done" at bounding box center [852, 483] width 12 height 14
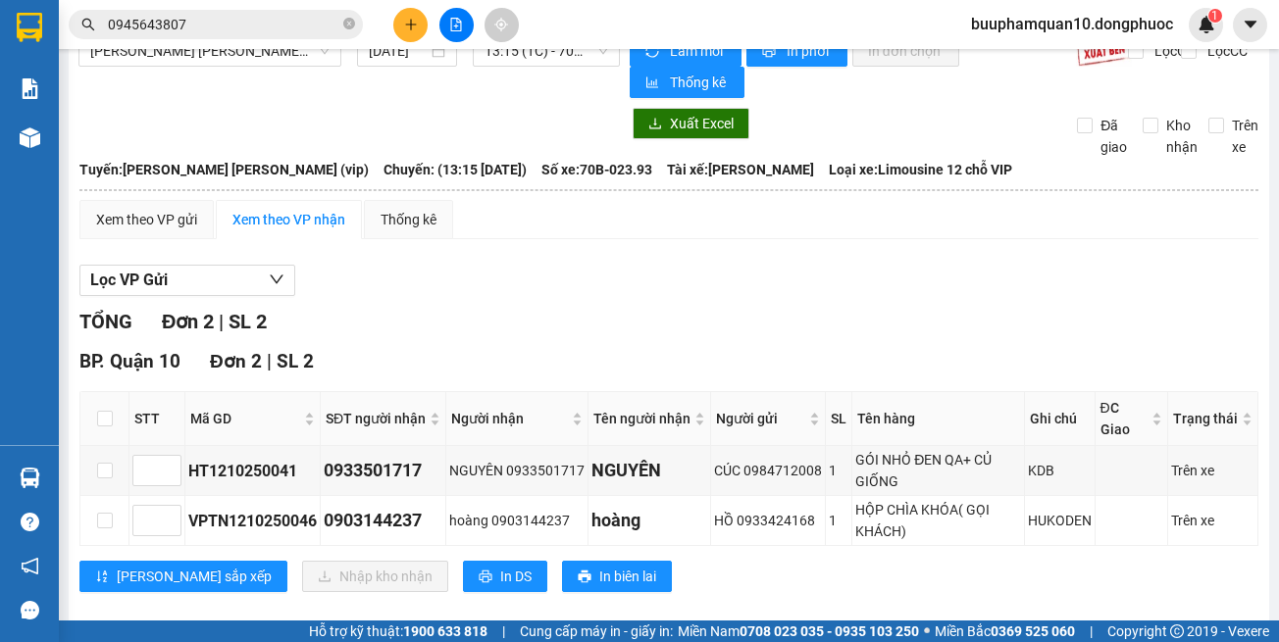
scroll to position [60, 0]
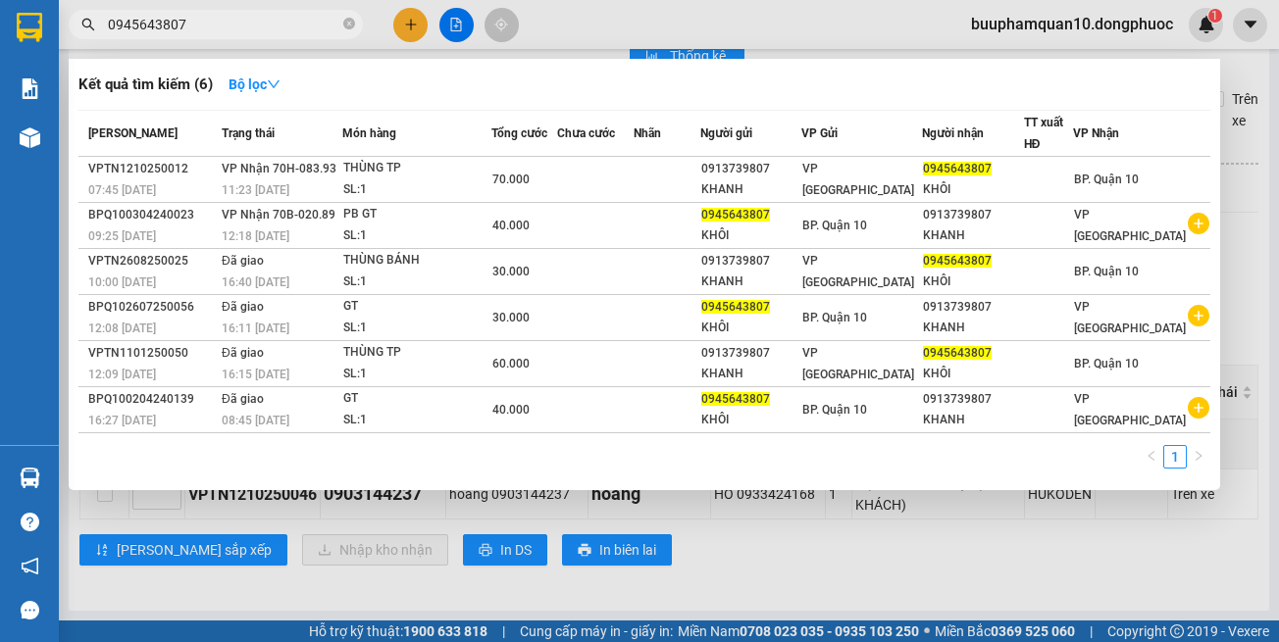
click at [265, 32] on input "0945643807" at bounding box center [223, 25] width 231 height 22
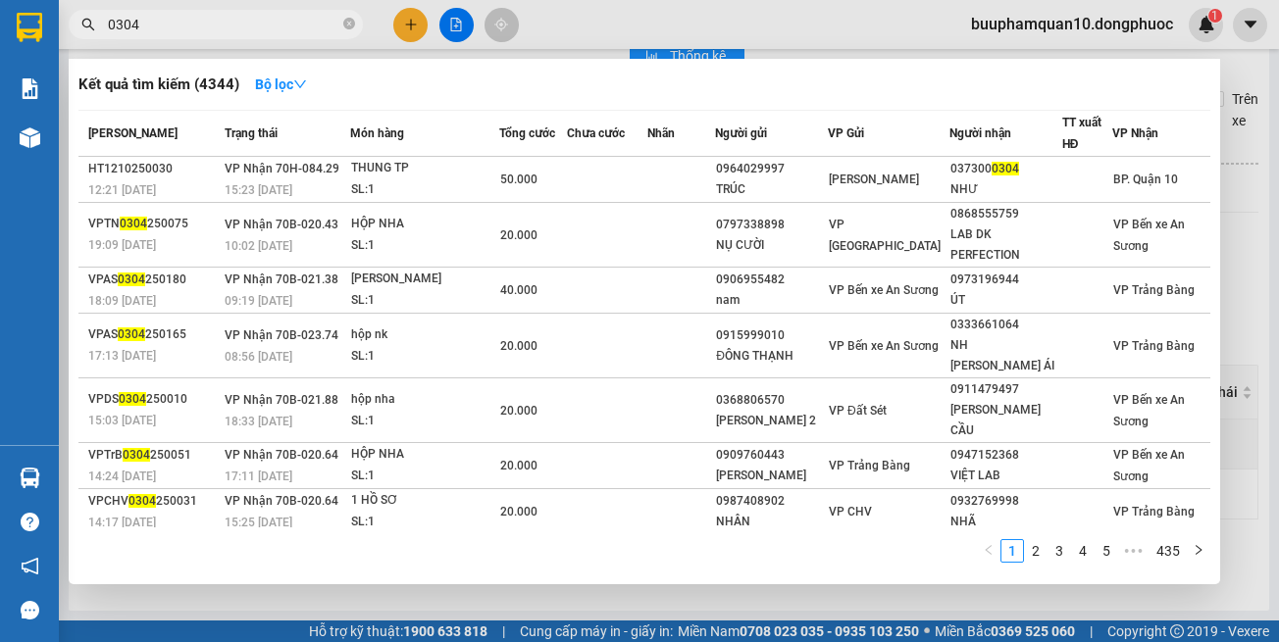
type input "0304"
click at [449, 184] on div "SL: 1" at bounding box center [424, 190] width 147 height 22
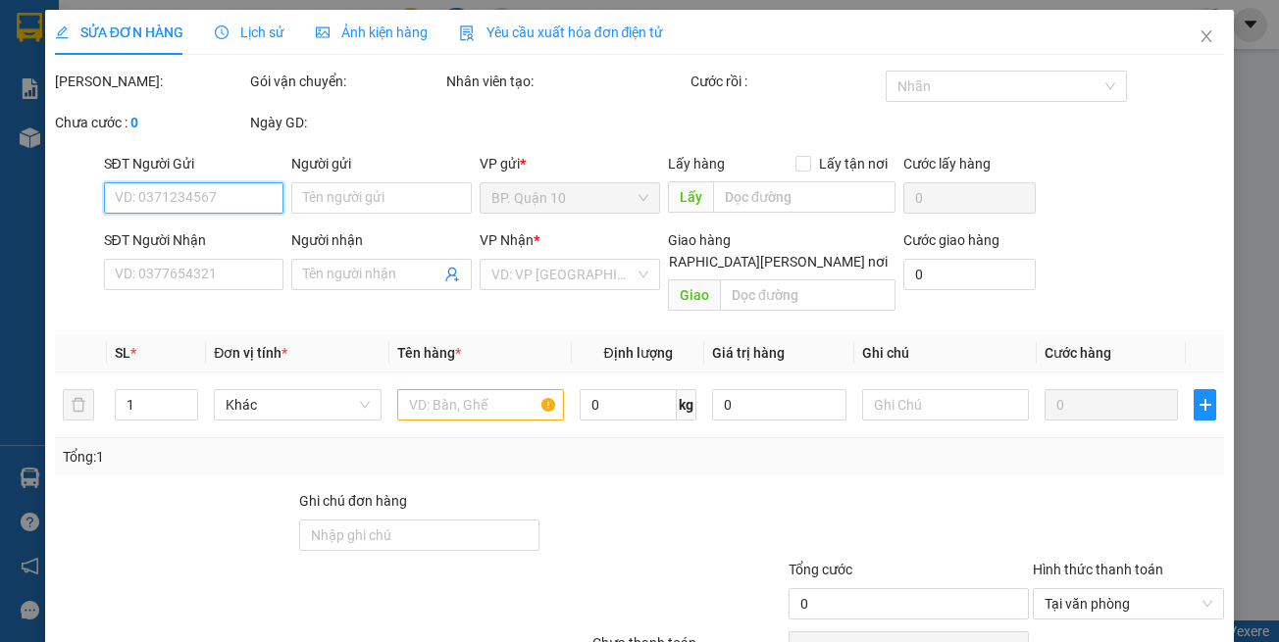
type input "0964029997"
type input "TRÚC"
type input "0373000304"
type input "NHƯ"
type input "50.000"
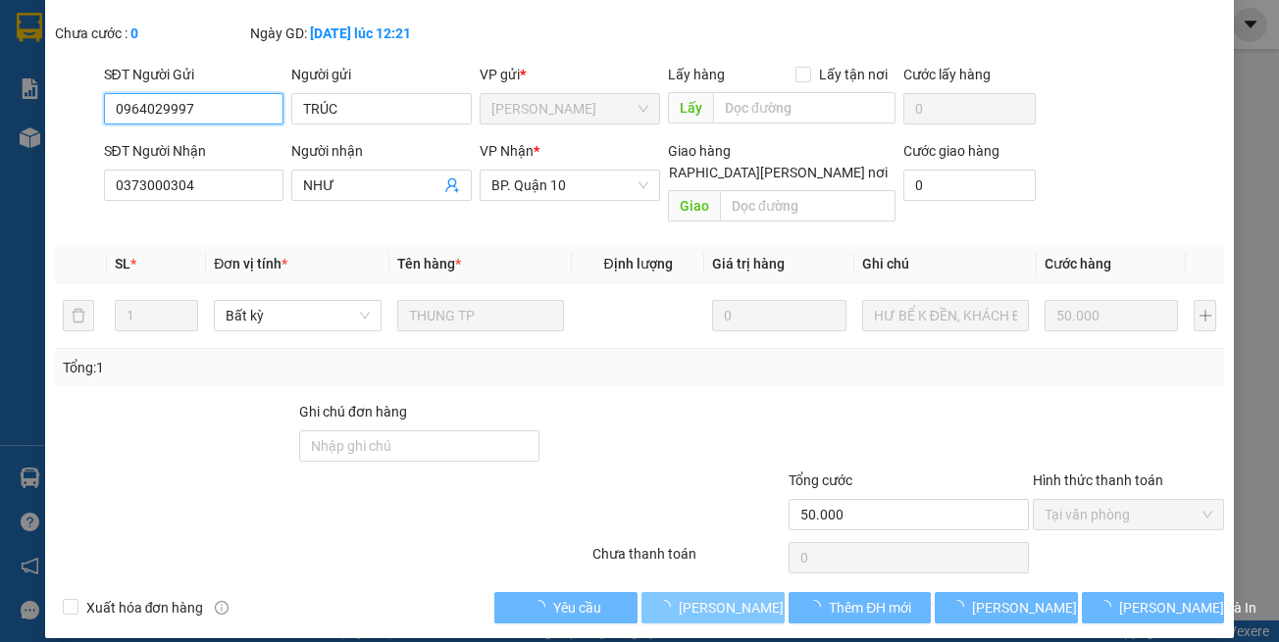
scroll to position [130, 0]
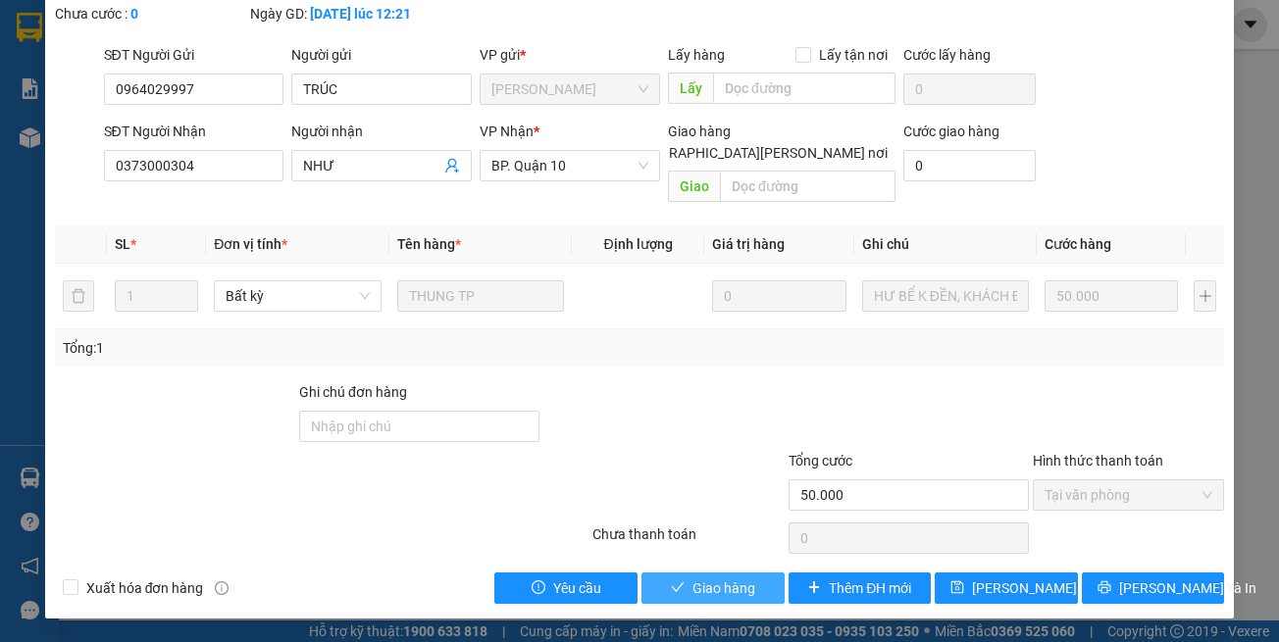
click at [707, 594] on span "Giao hàng" at bounding box center [723, 589] width 63 height 22
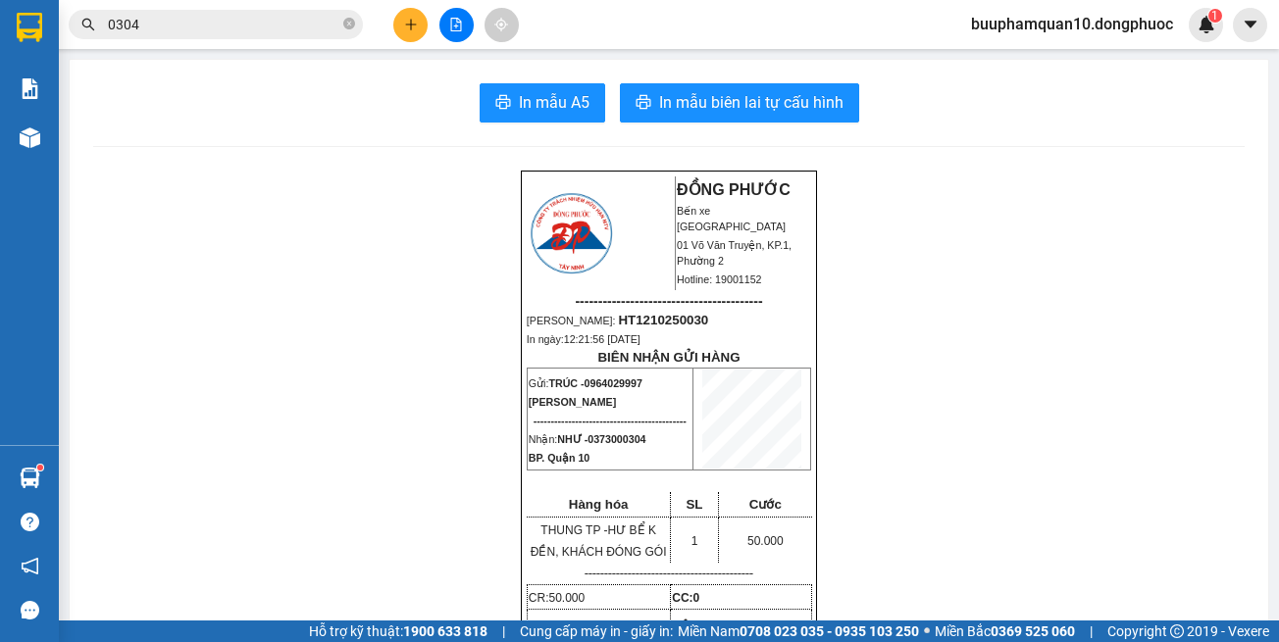
click at [307, 25] on input "0304" at bounding box center [223, 25] width 231 height 22
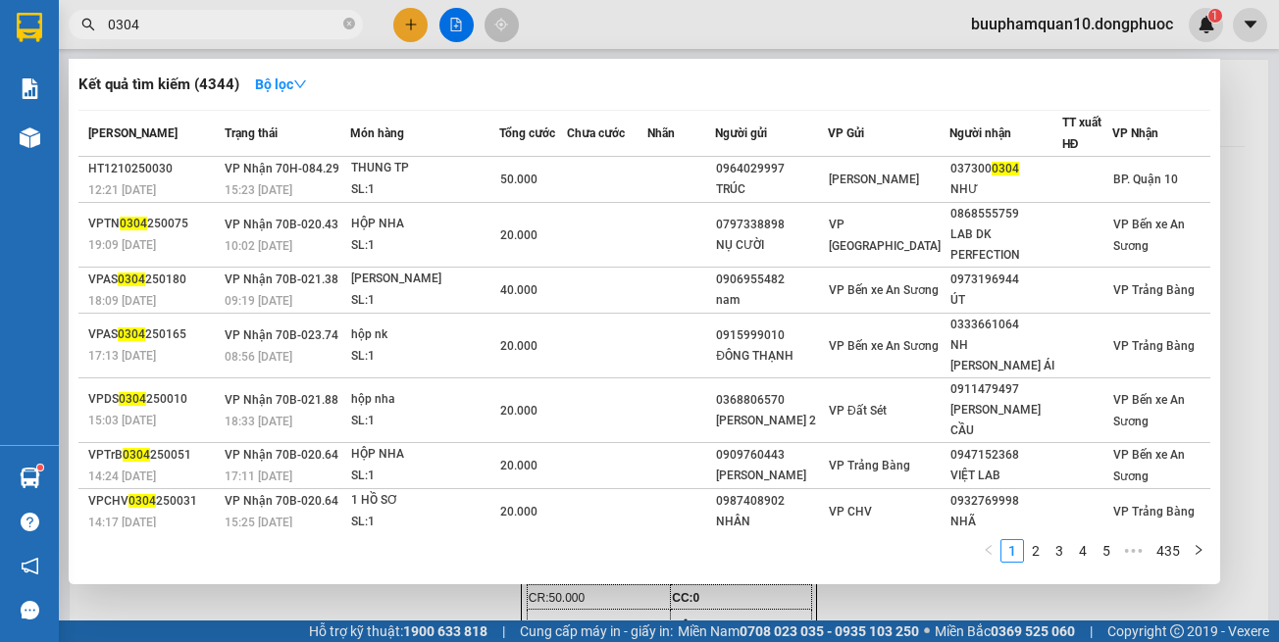
click at [307, 25] on input "0304" at bounding box center [223, 25] width 231 height 22
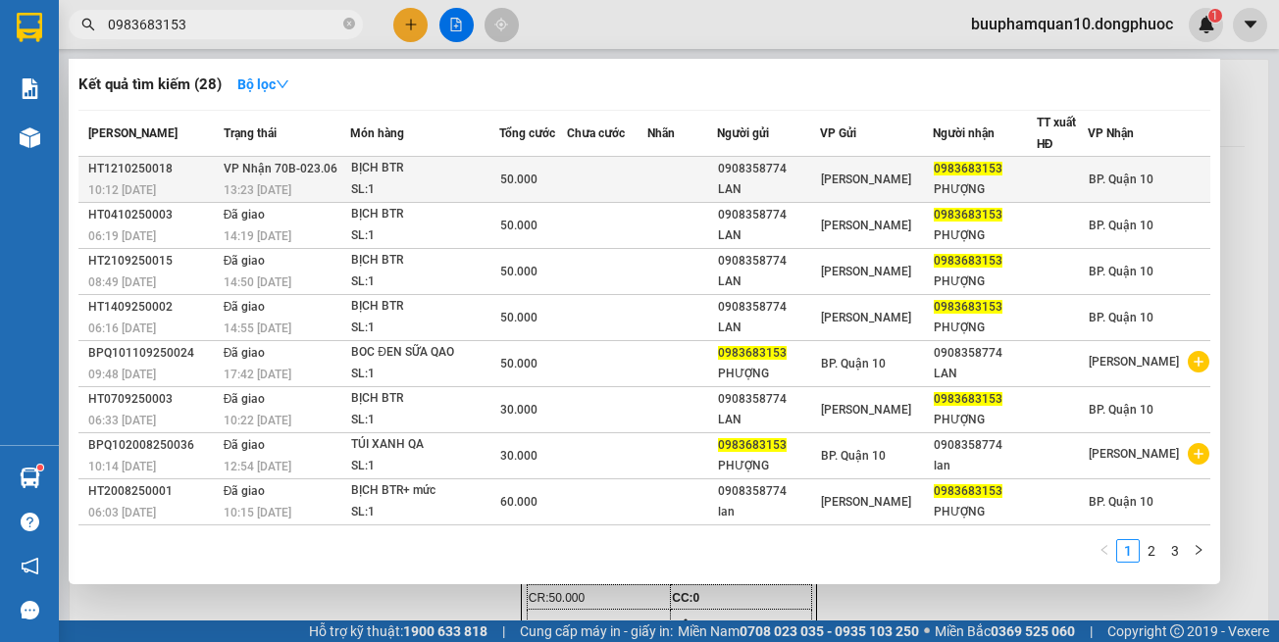
type input "0983683153"
click at [637, 193] on td at bounding box center [607, 180] width 80 height 46
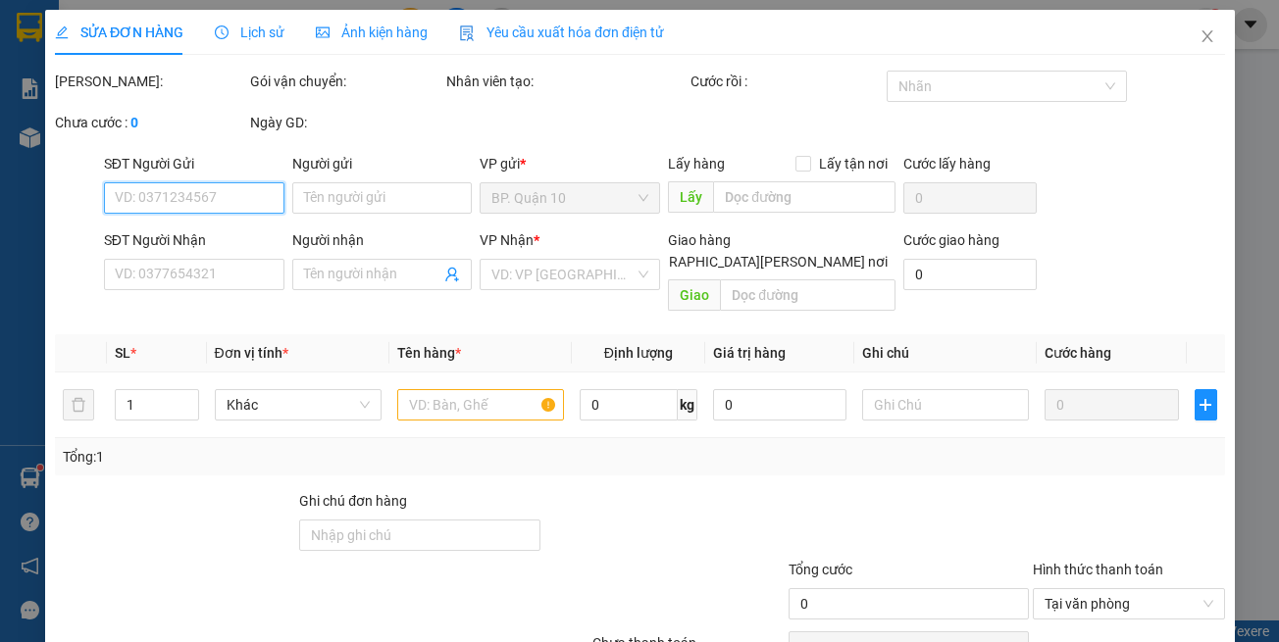
type input "0908358774"
type input "LAN"
type input "0983683153"
type input "PHƯỢNG"
type input "50.000"
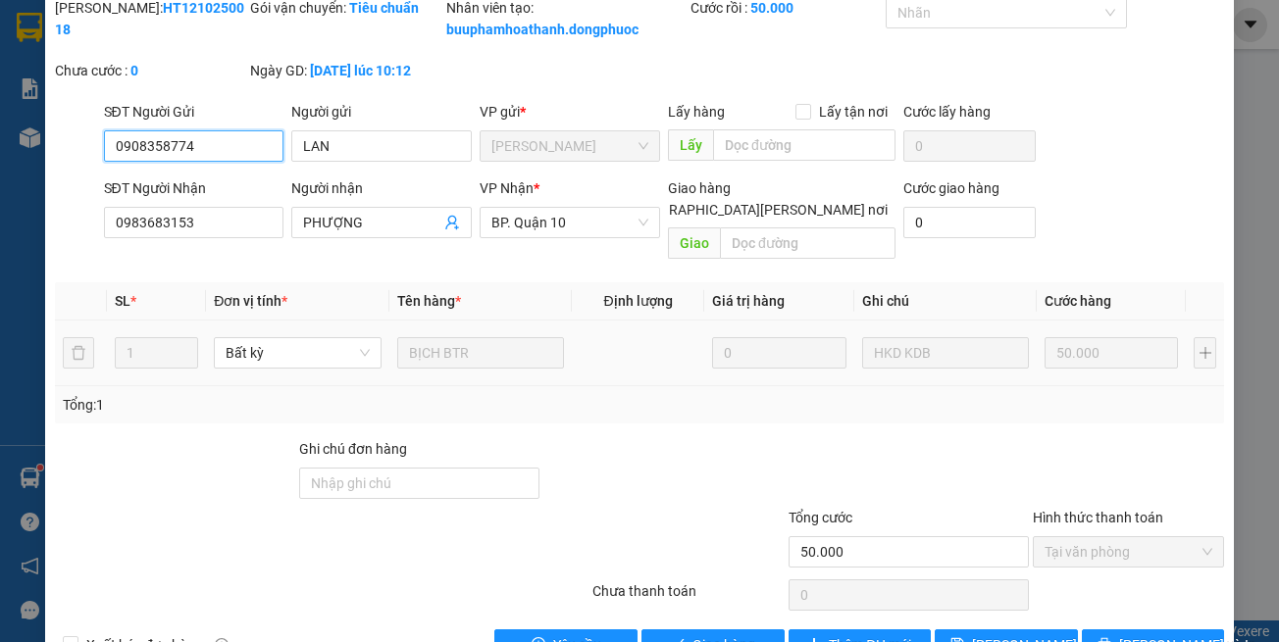
scroll to position [130, 0]
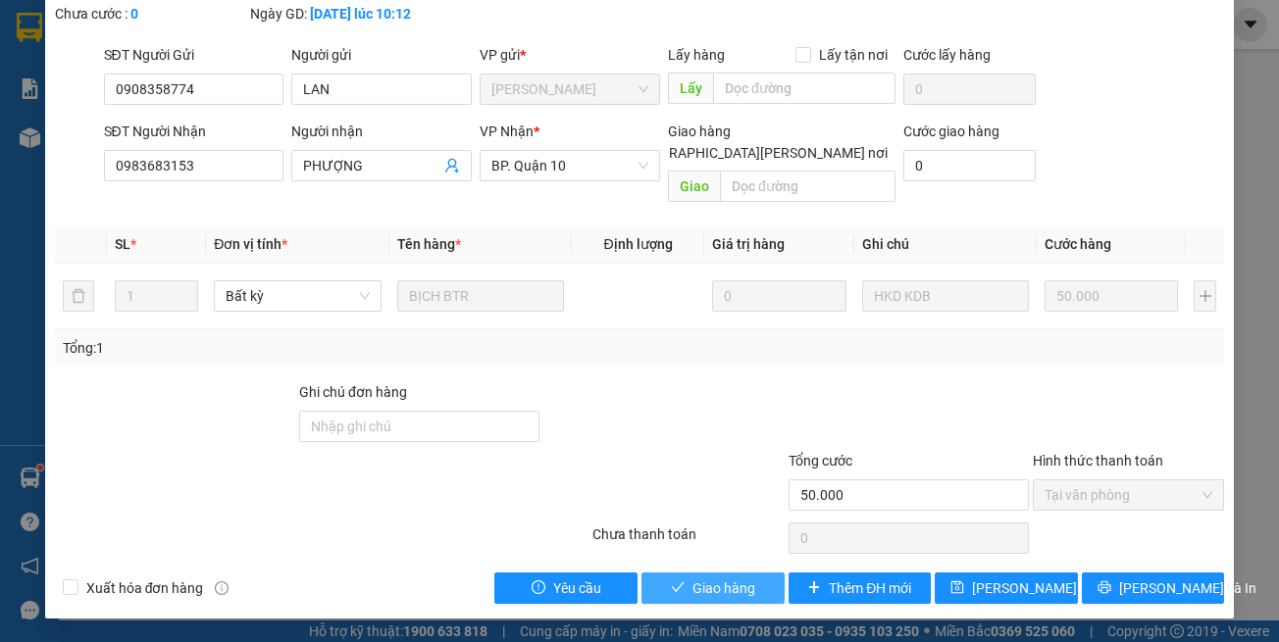
click at [709, 596] on span "Giao hàng" at bounding box center [723, 589] width 63 height 22
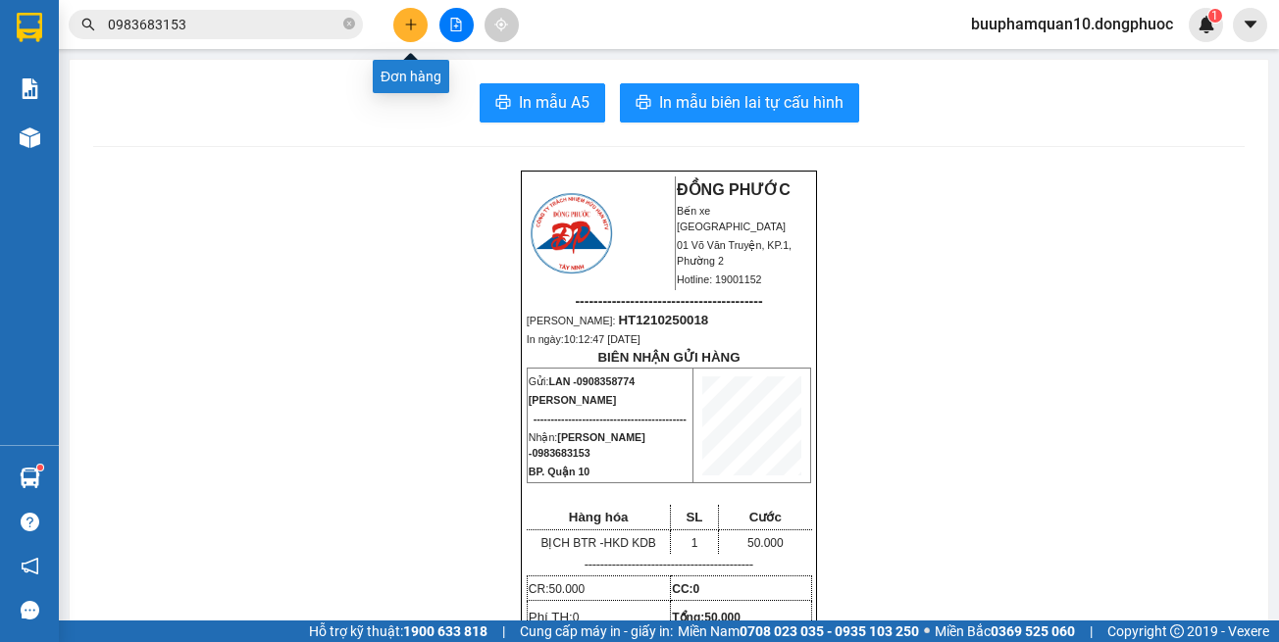
click at [406, 8] on button at bounding box center [410, 25] width 34 height 34
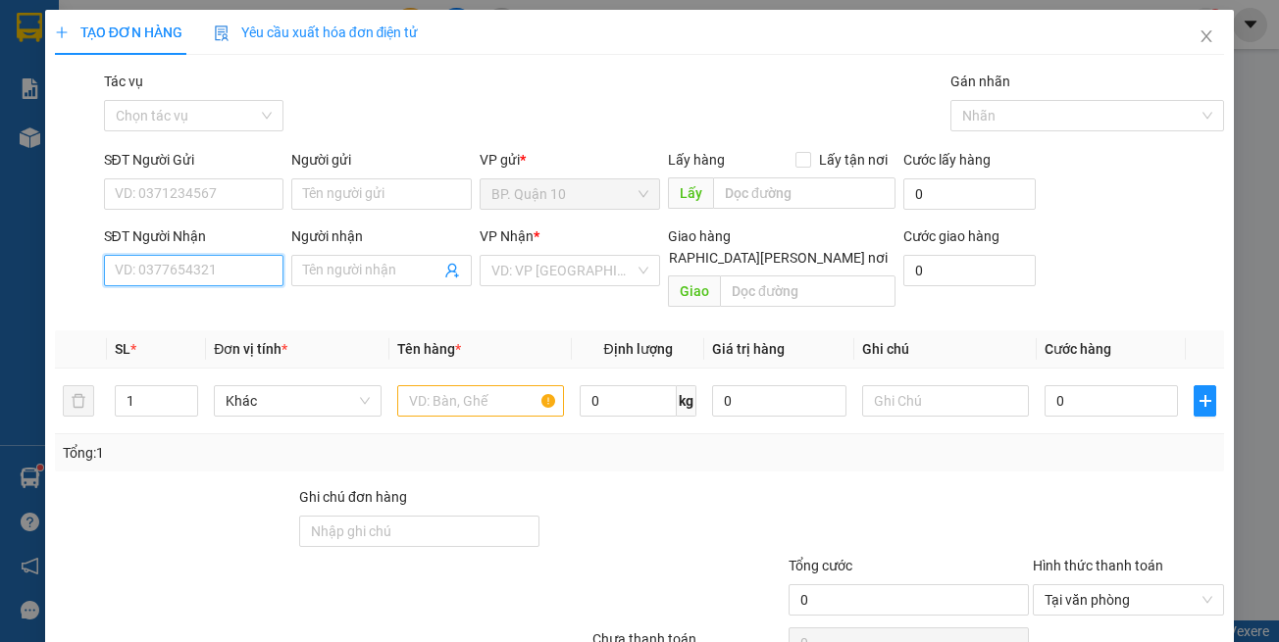
drag, startPoint x: 234, startPoint y: 281, endPoint x: 268, endPoint y: 285, distance: 33.6
click at [231, 282] on input "SĐT Người Nhận" at bounding box center [194, 270] width 180 height 31
click at [239, 195] on input "SĐT Người Gửi" at bounding box center [194, 193] width 180 height 31
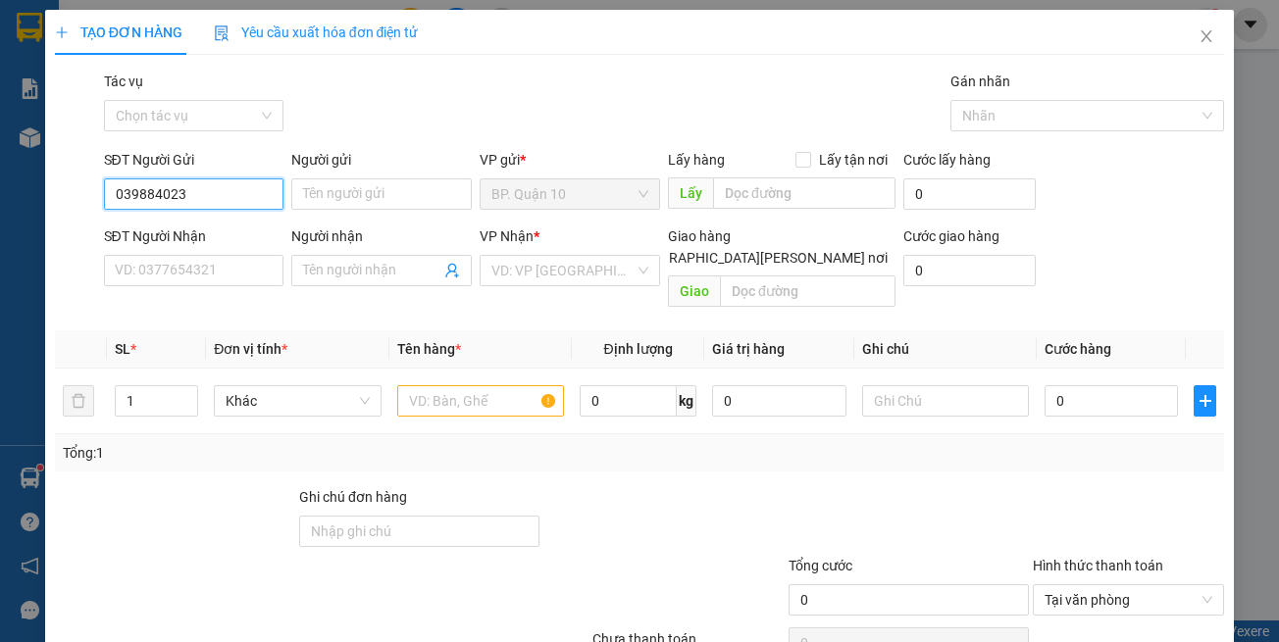
click at [139, 196] on input "039884023" at bounding box center [194, 193] width 180 height 31
type input "0398884023"
click at [161, 228] on div "0398884023 - ĐẠT" at bounding box center [191, 234] width 154 height 22
type input "ĐẠT"
type input "0988831830"
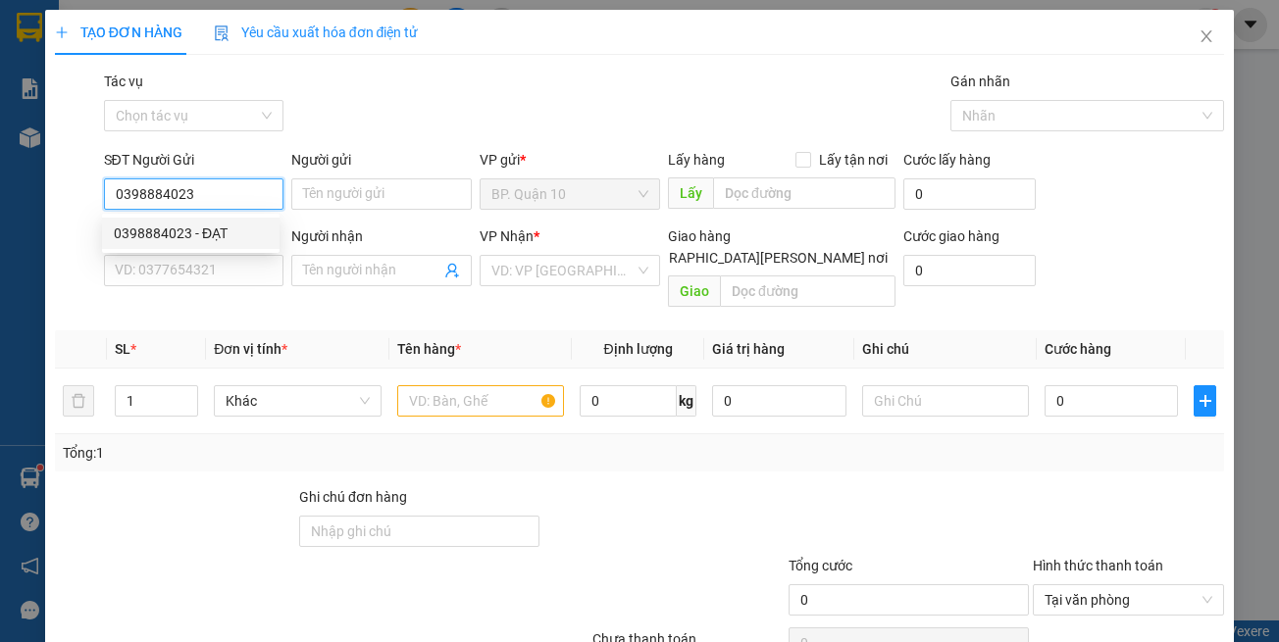
type input "TRA"
type input "30.000"
type input "0398884023"
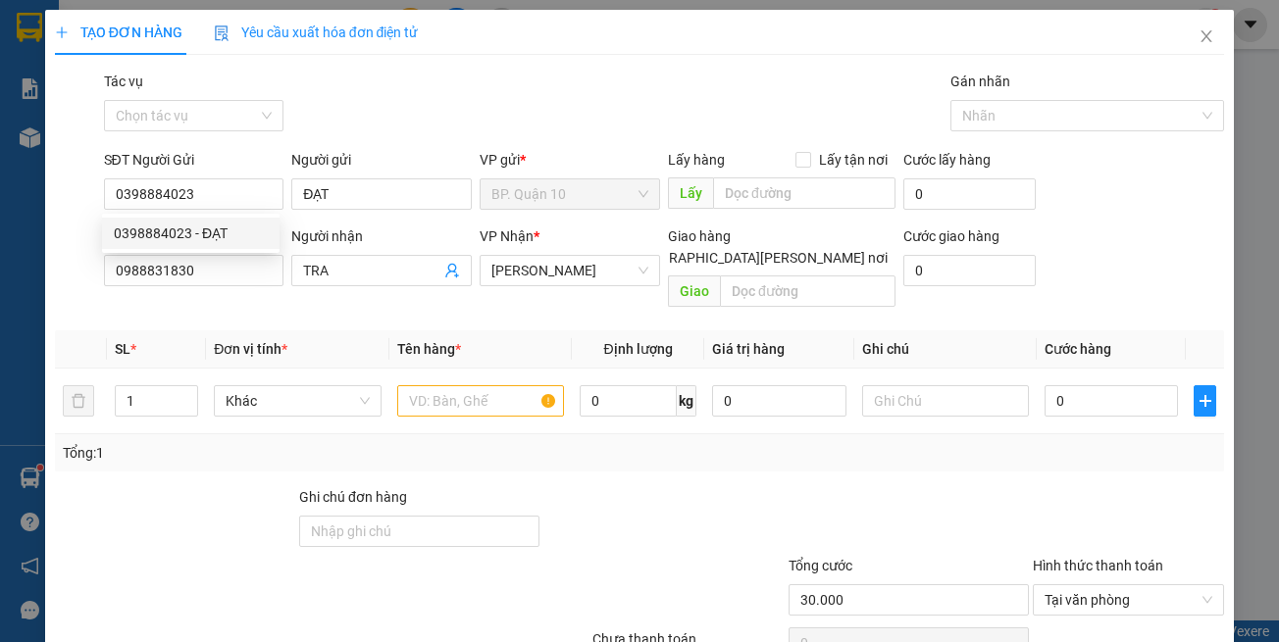
click at [233, 300] on div "Transit Pickup Surcharge Ids Transit Deliver Surcharge Ids Transit Deliver Surc…" at bounding box center [640, 390] width 1170 height 638
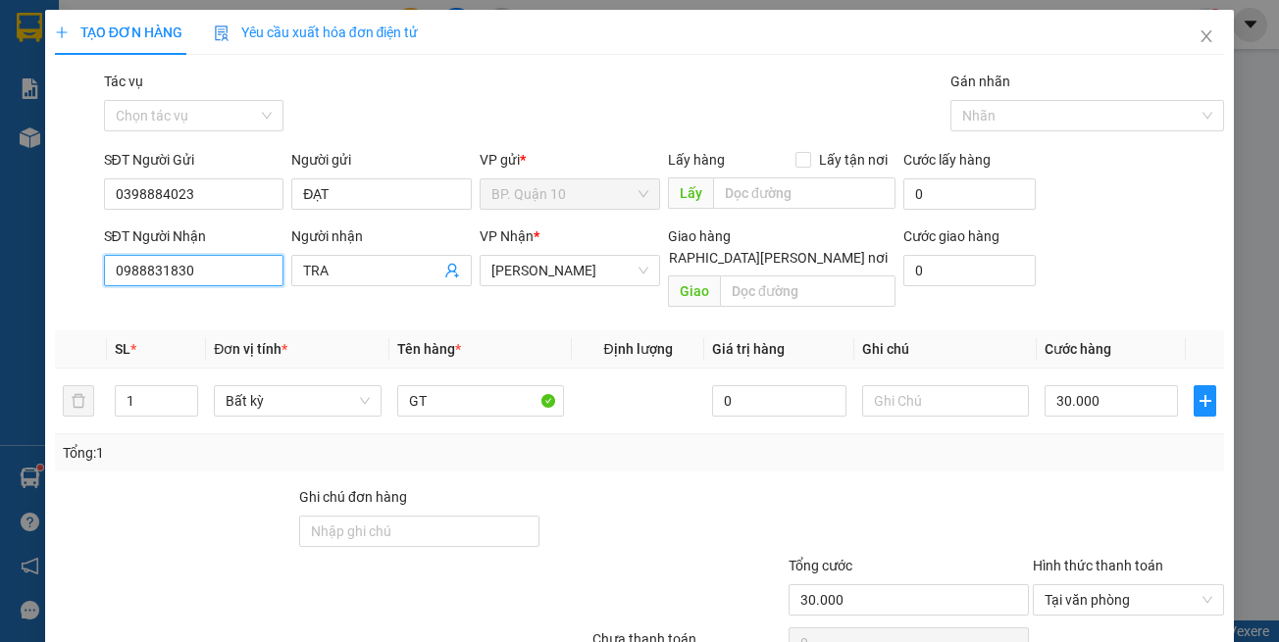
click at [227, 280] on input "0988831830" at bounding box center [194, 270] width 180 height 31
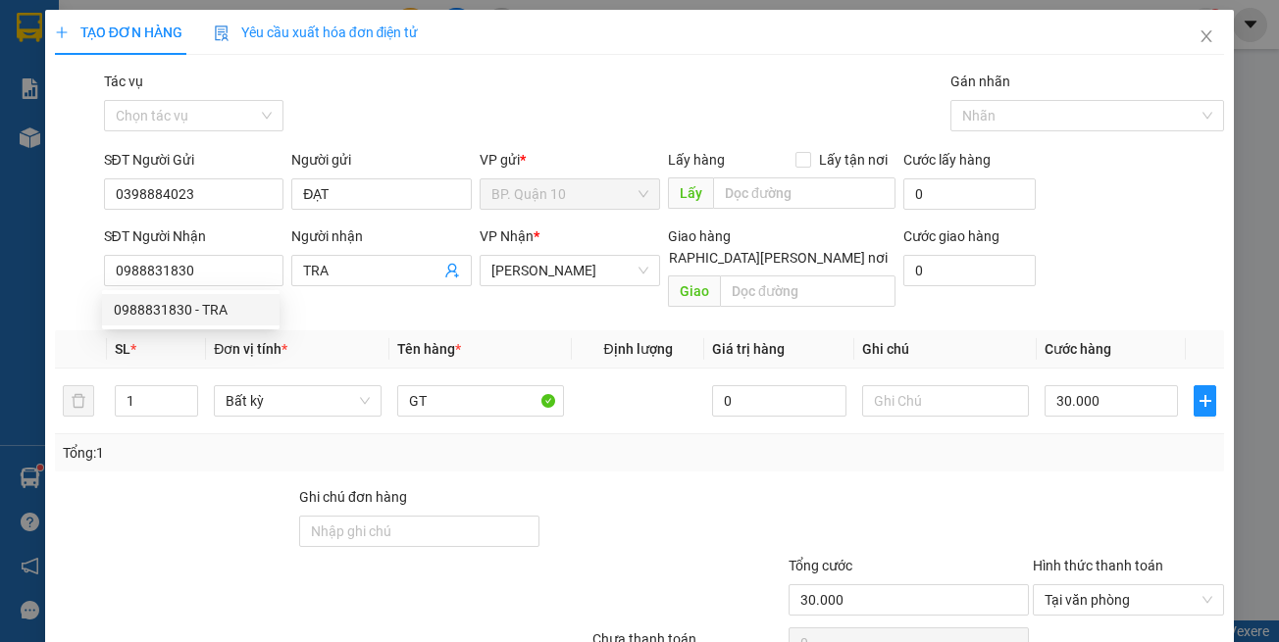
click at [344, 330] on th "Đơn vị tính *" at bounding box center [297, 349] width 182 height 38
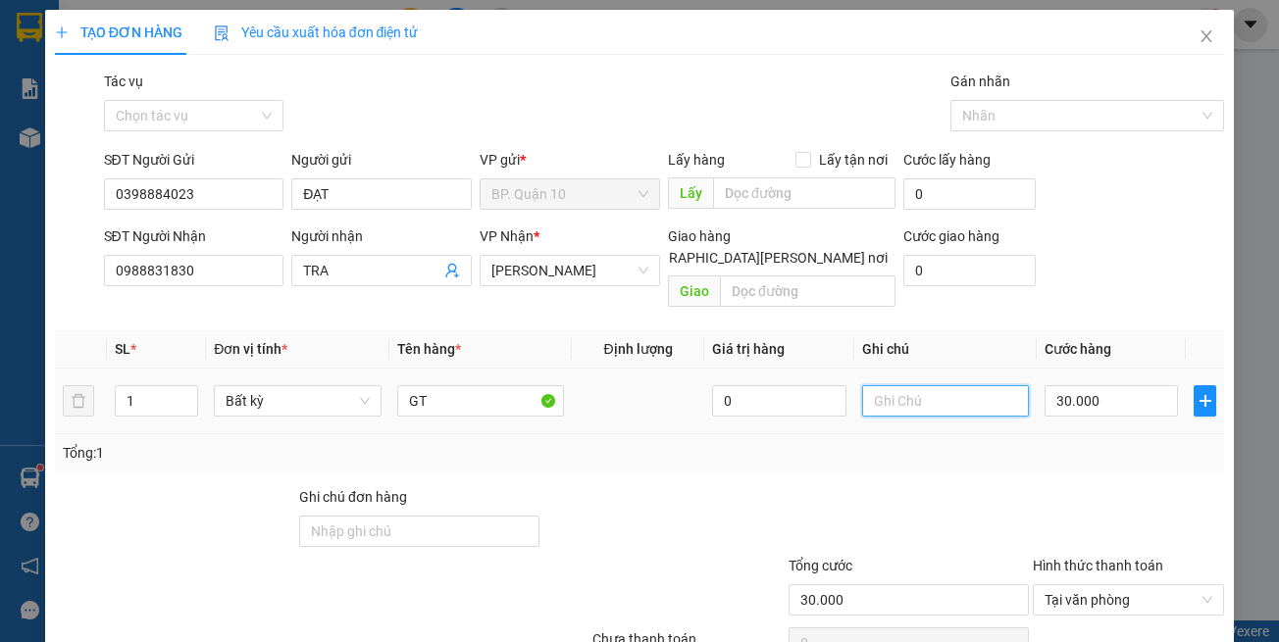
click at [995, 385] on input "text" at bounding box center [945, 400] width 167 height 31
paste input "đã hẹn mai nhận"
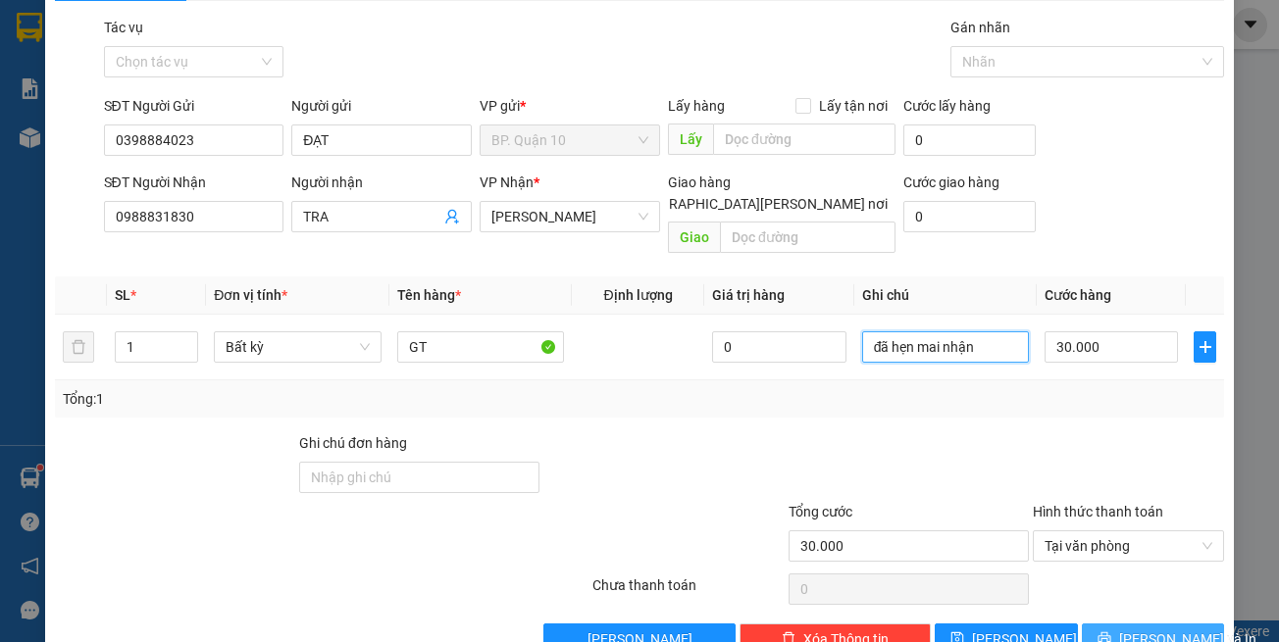
scroll to position [83, 0]
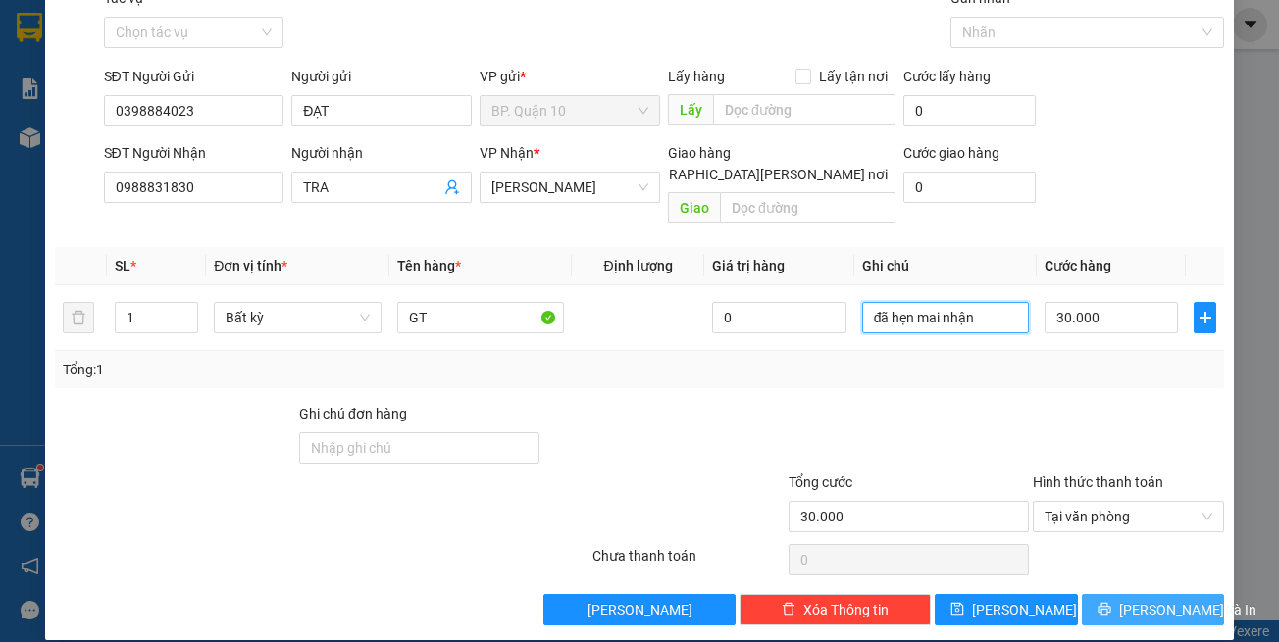
type input "đã hẹn mai nhận"
click at [1111, 602] on icon "printer" at bounding box center [1104, 609] width 14 height 14
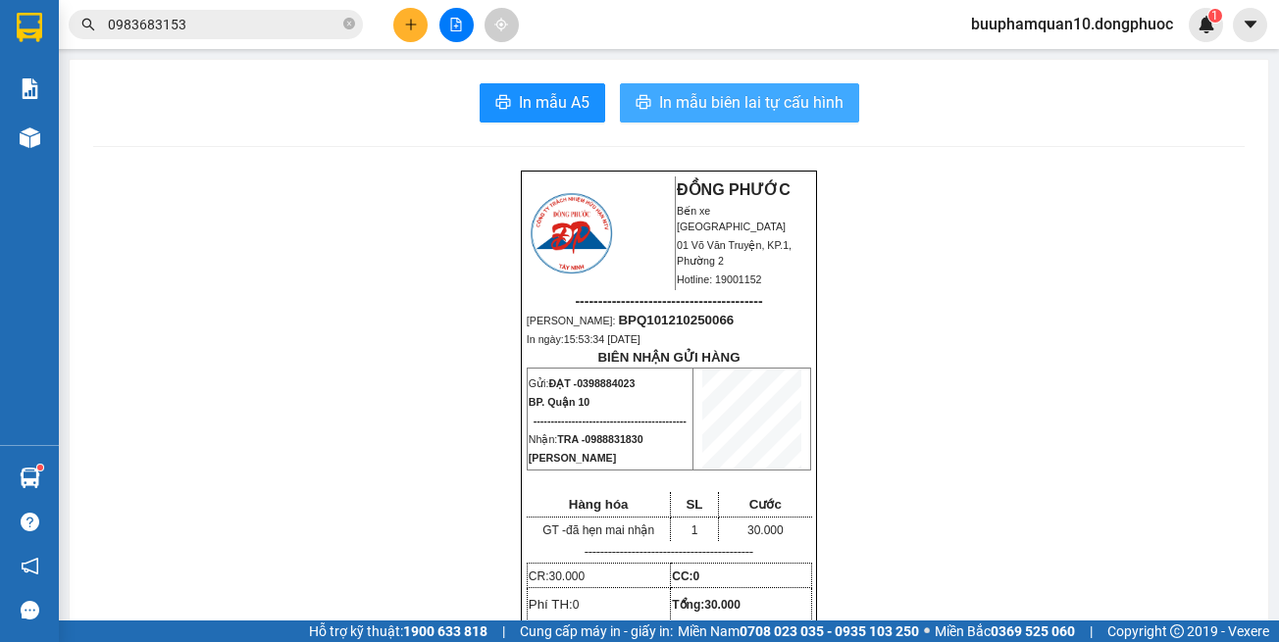
click at [741, 117] on button "In mẫu biên lai tự cấu hình" at bounding box center [739, 102] width 239 height 39
click at [313, 30] on input "0983683153" at bounding box center [223, 25] width 231 height 22
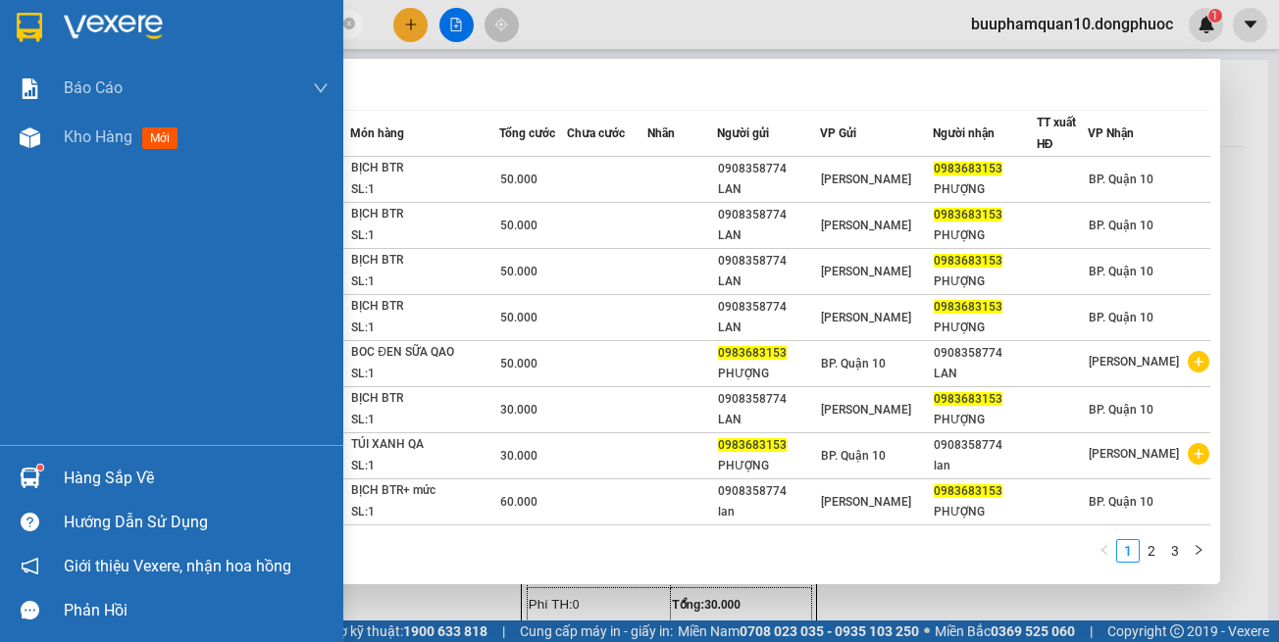
click at [281, 615] on div "Phản hồi" at bounding box center [196, 610] width 265 height 29
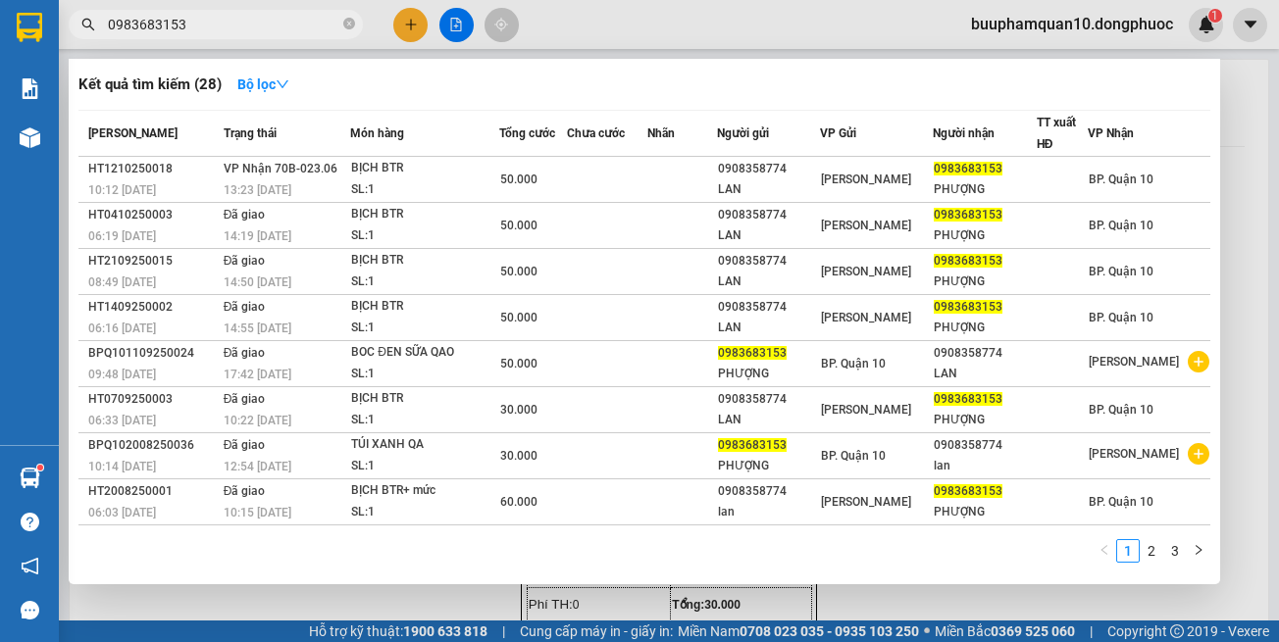
click at [382, 587] on div at bounding box center [639, 321] width 1279 height 642
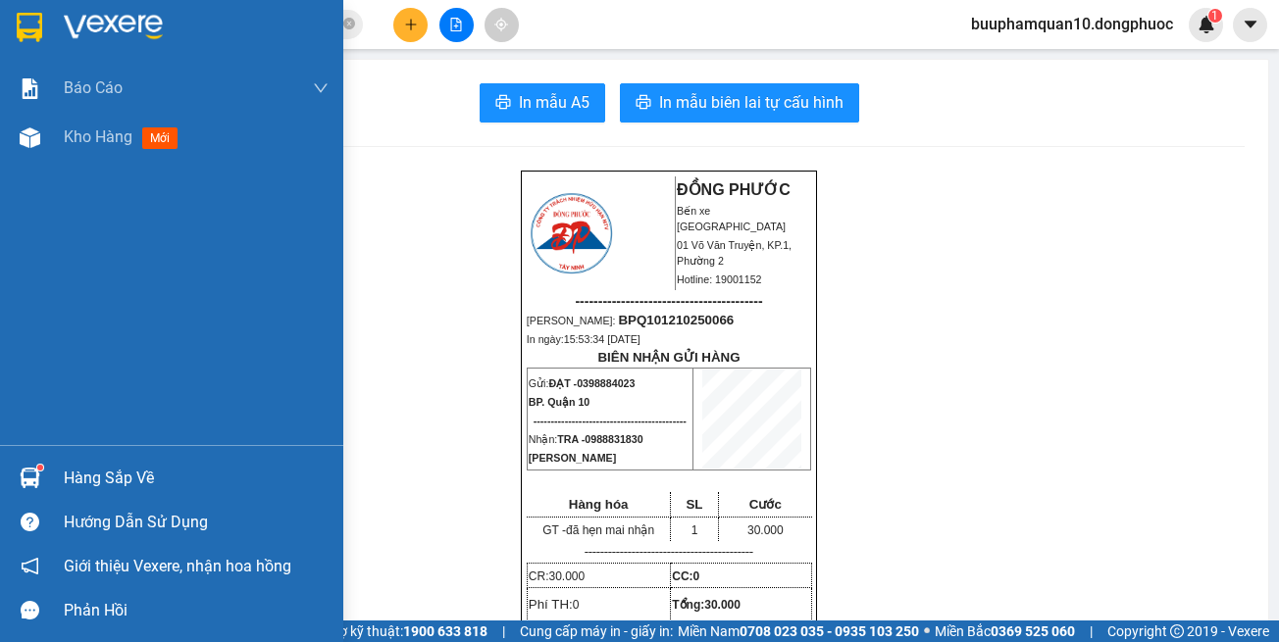
click at [45, 487] on div at bounding box center [30, 478] width 34 height 34
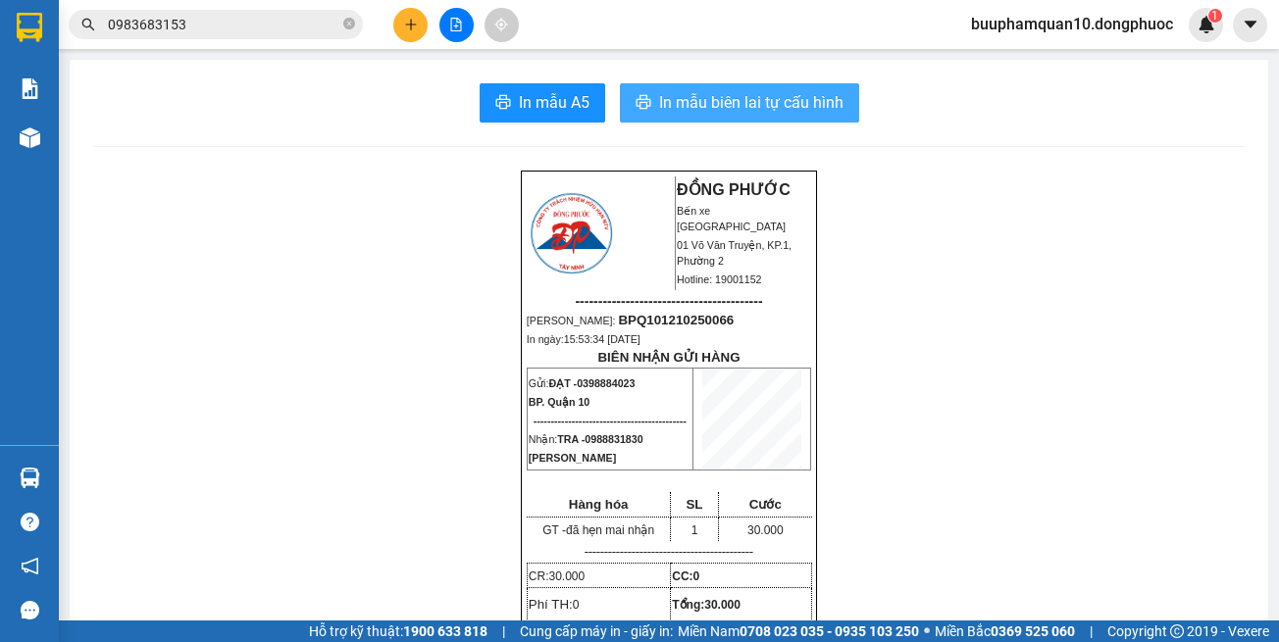
drag, startPoint x: 941, startPoint y: 355, endPoint x: 688, endPoint y: 107, distance: 354.4
click at [942, 354] on section "Kết quả tìm kiếm ( 28 ) Bộ lọc Mã ĐH Trạng thái Món hàng Tổng cước Chưa cước Nh…" at bounding box center [639, 321] width 1279 height 642
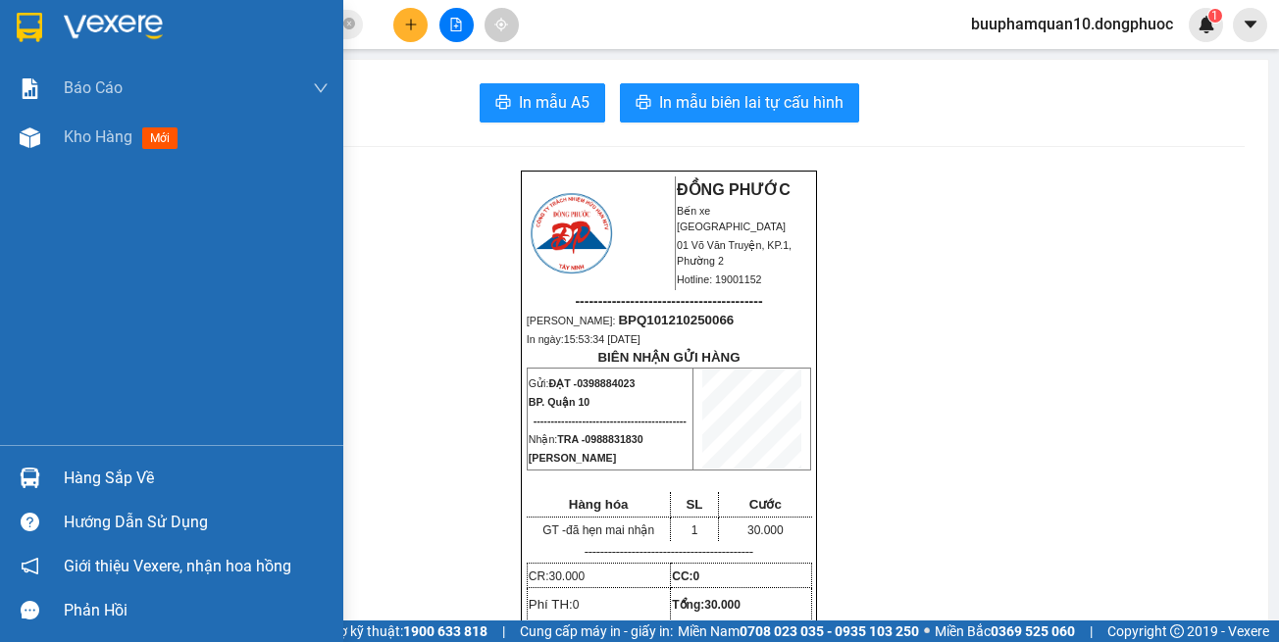
click at [34, 456] on div "Hàng sắp về" at bounding box center [171, 478] width 343 height 44
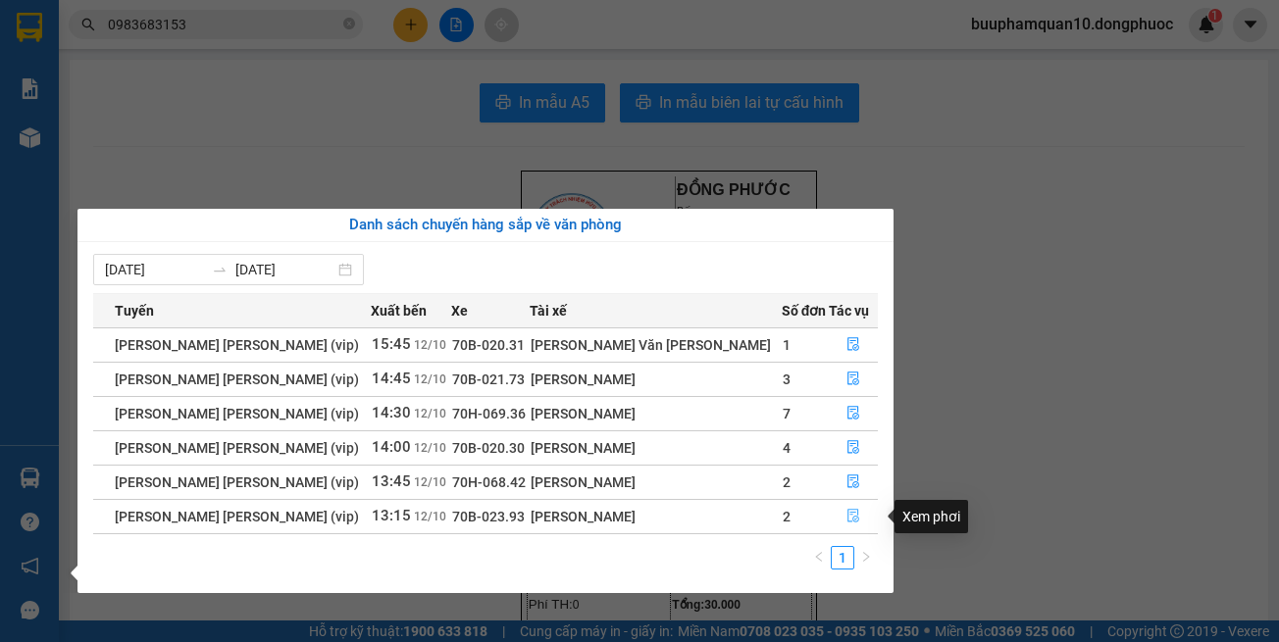
click at [846, 509] on icon "file-done" at bounding box center [853, 516] width 14 height 14
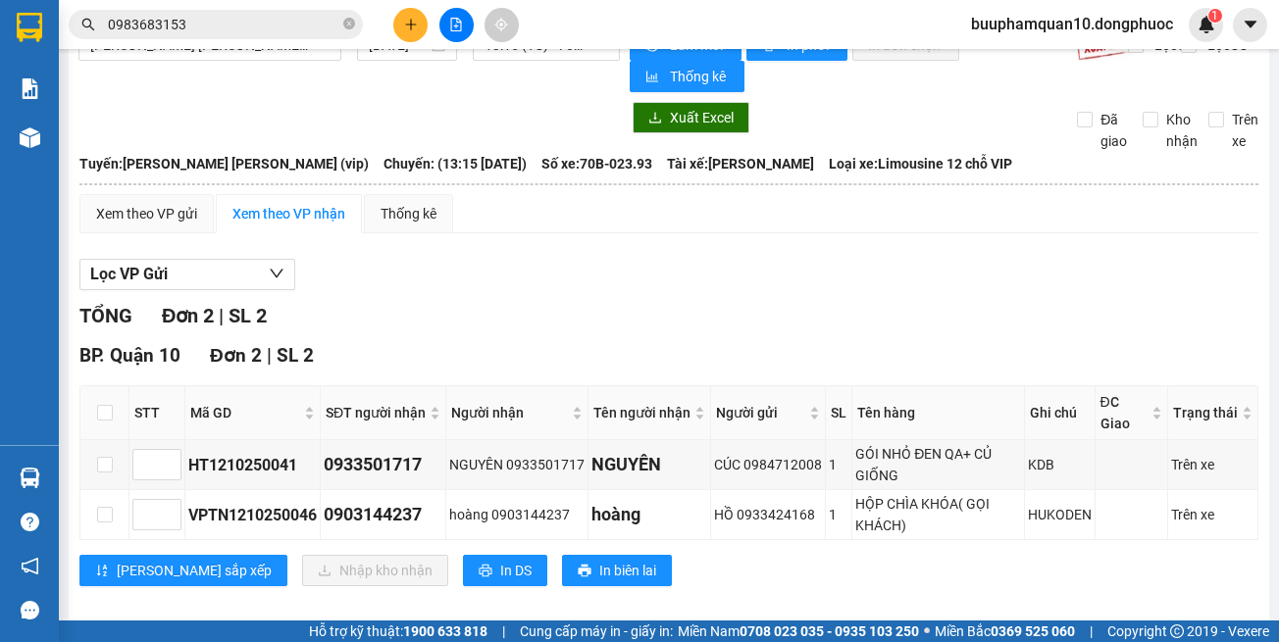
scroll to position [60, 0]
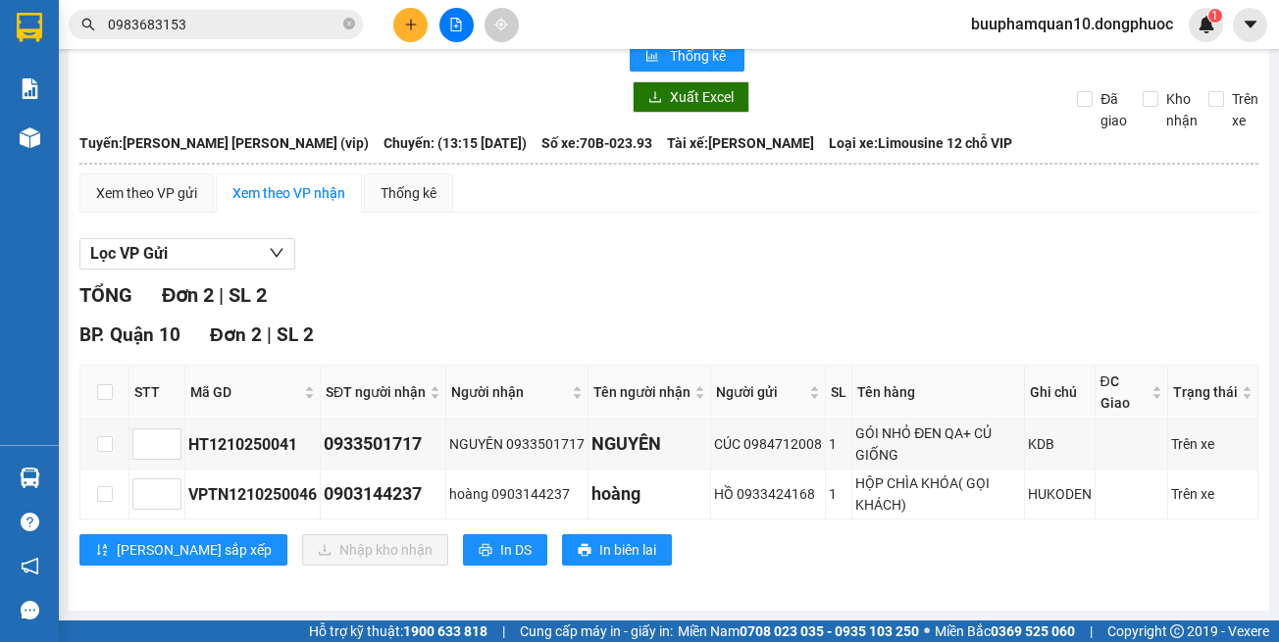
click at [279, 31] on input "0983683153" at bounding box center [223, 25] width 231 height 22
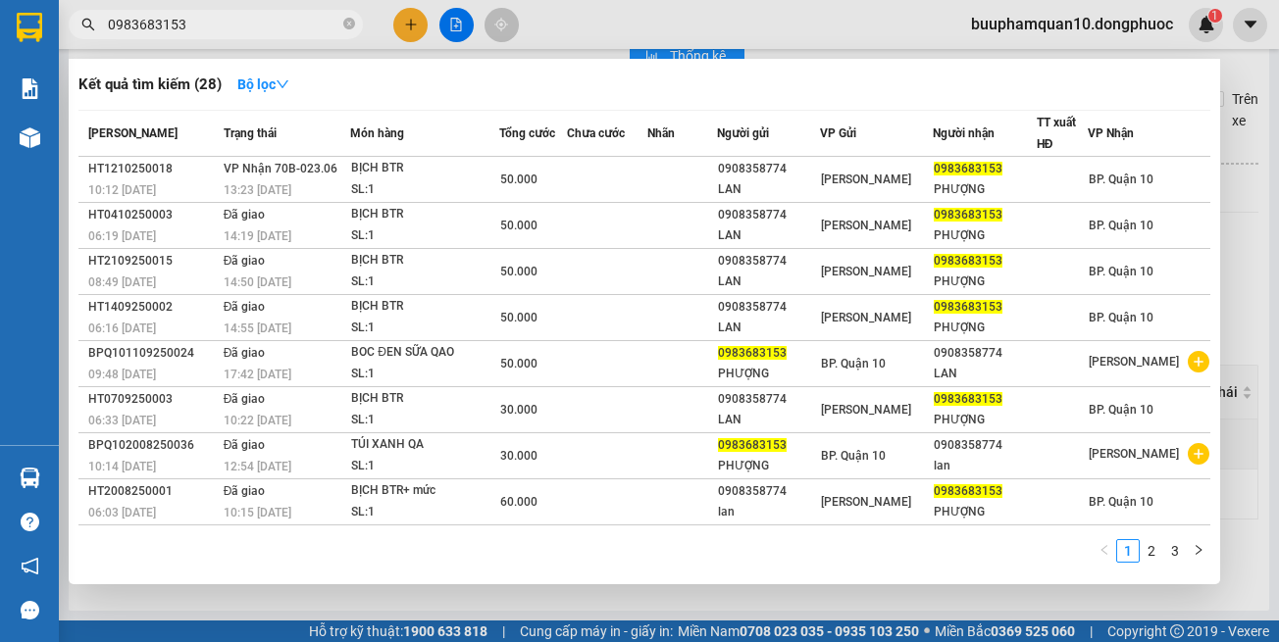
click at [279, 31] on input "0983683153" at bounding box center [223, 25] width 231 height 22
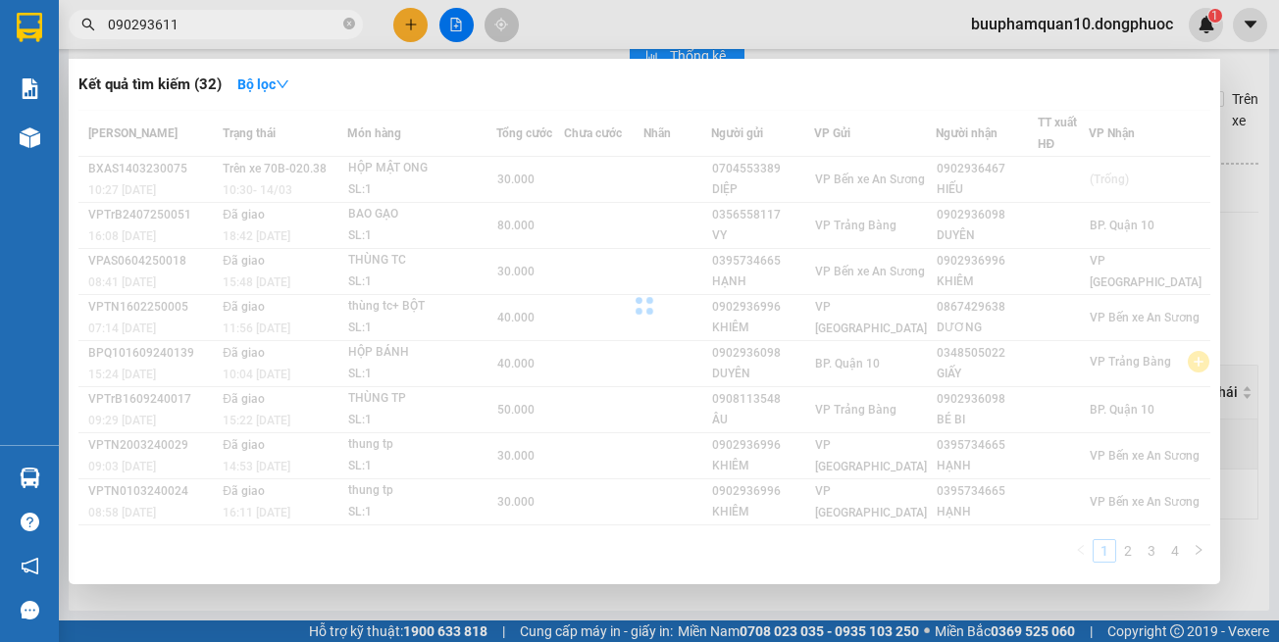
type input "0902936116"
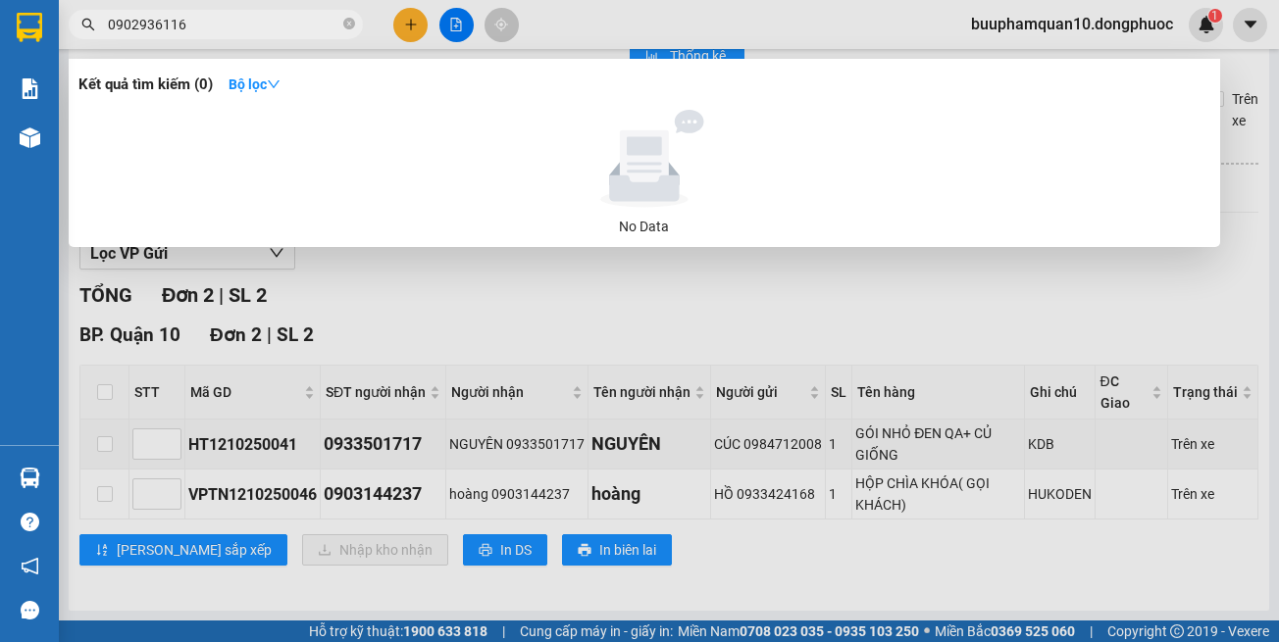
click at [288, 25] on input "0902936116" at bounding box center [223, 25] width 231 height 22
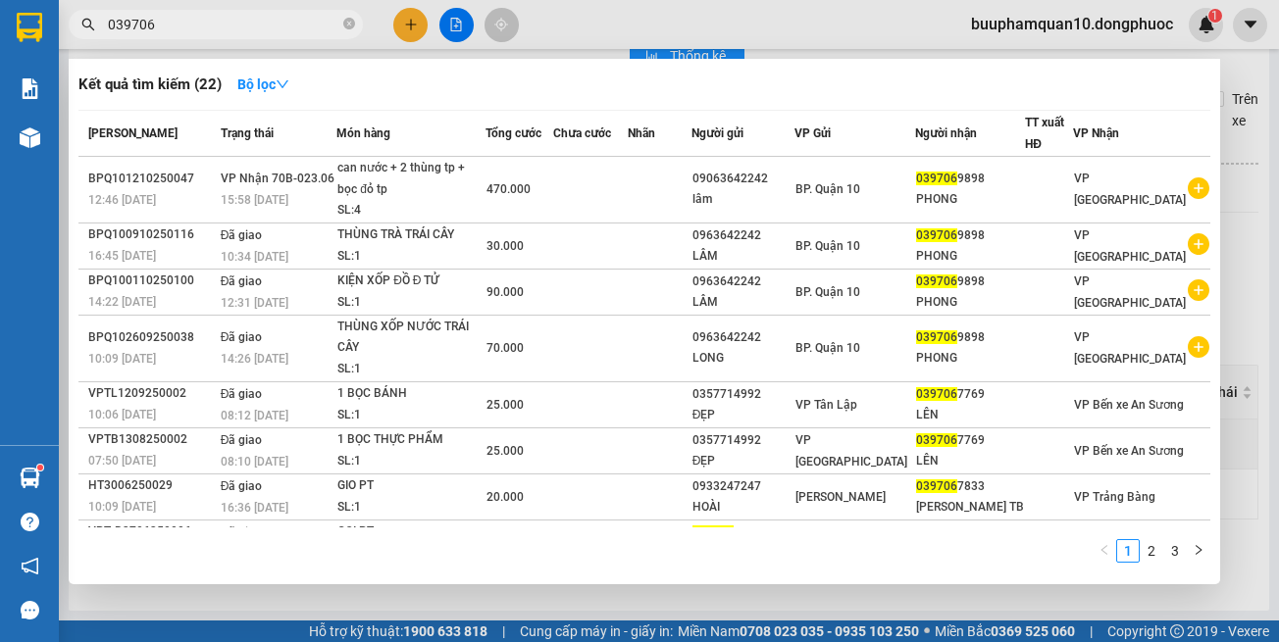
type input "039706"
drag, startPoint x: 296, startPoint y: 587, endPoint x: 194, endPoint y: 535, distance: 114.5
click at [296, 588] on div at bounding box center [639, 321] width 1279 height 642
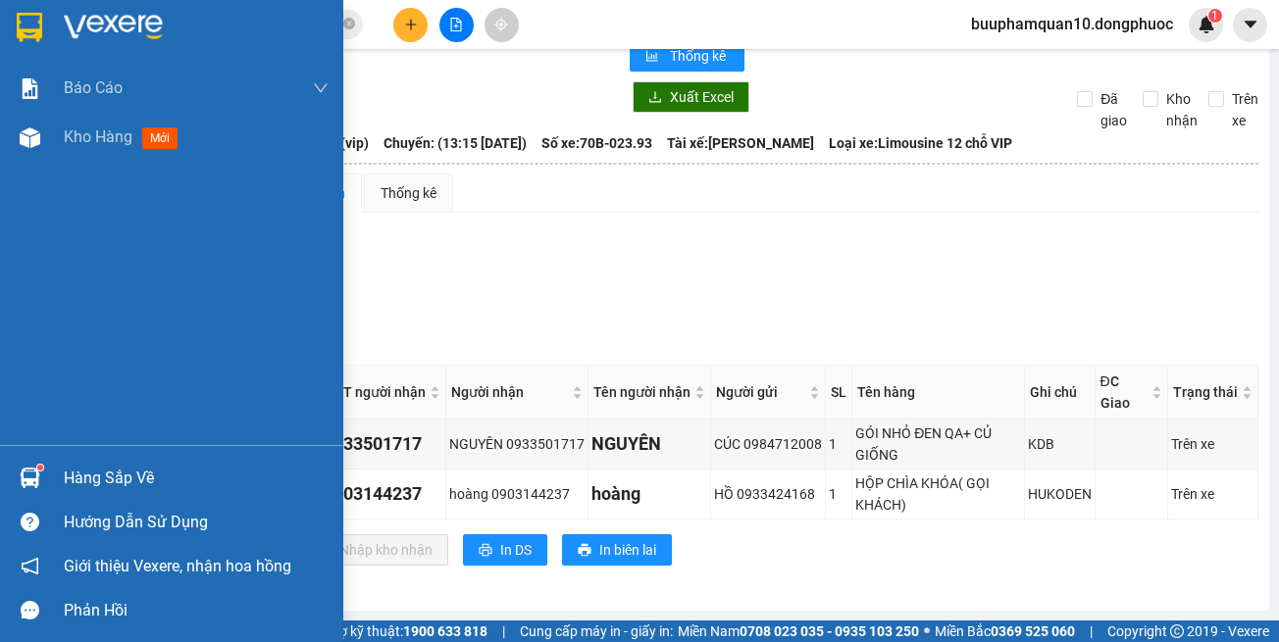
click at [41, 473] on div at bounding box center [30, 478] width 34 height 34
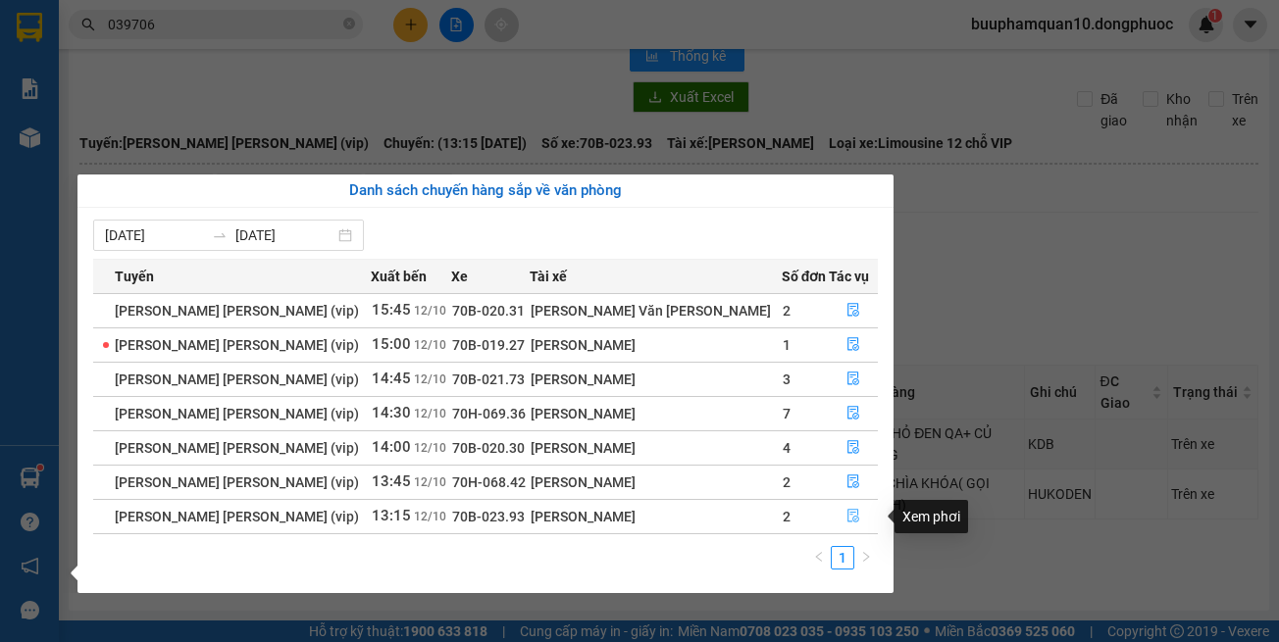
click at [832, 513] on button "button" at bounding box center [853, 516] width 47 height 31
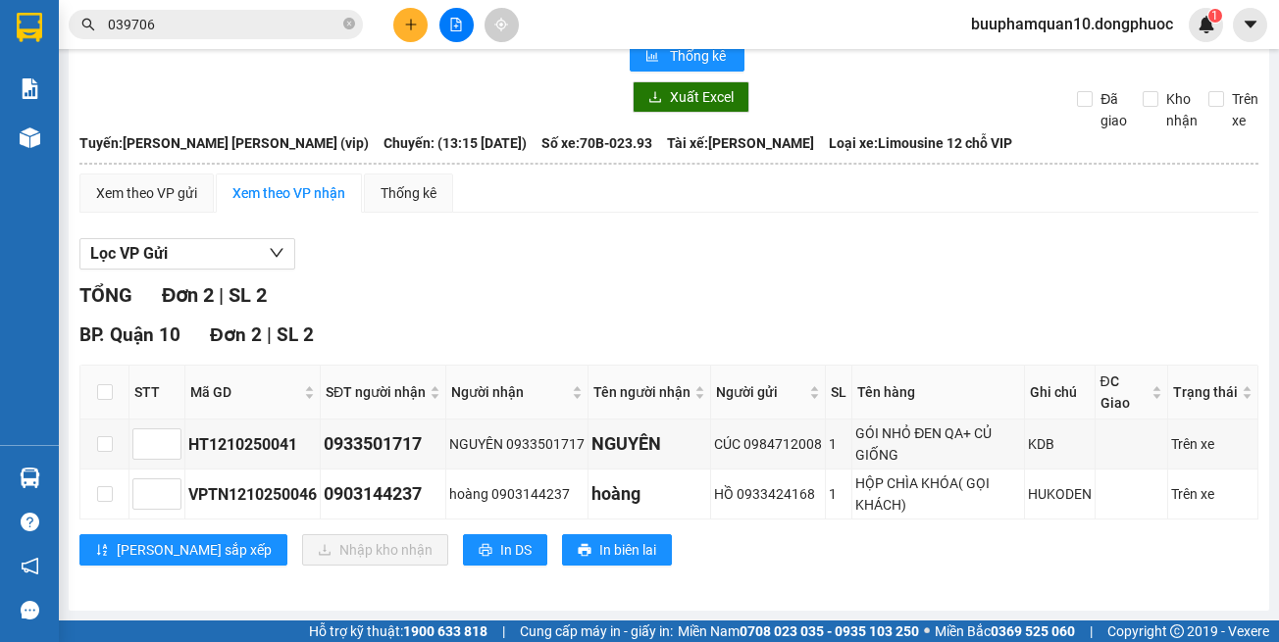
click at [843, 549] on div "Lưu sắp xếp Nhập kho nhận In DS In biên lai" at bounding box center [668, 549] width 1179 height 31
click at [105, 445] on input "checkbox" at bounding box center [105, 444] width 16 height 16
checkbox input "true"
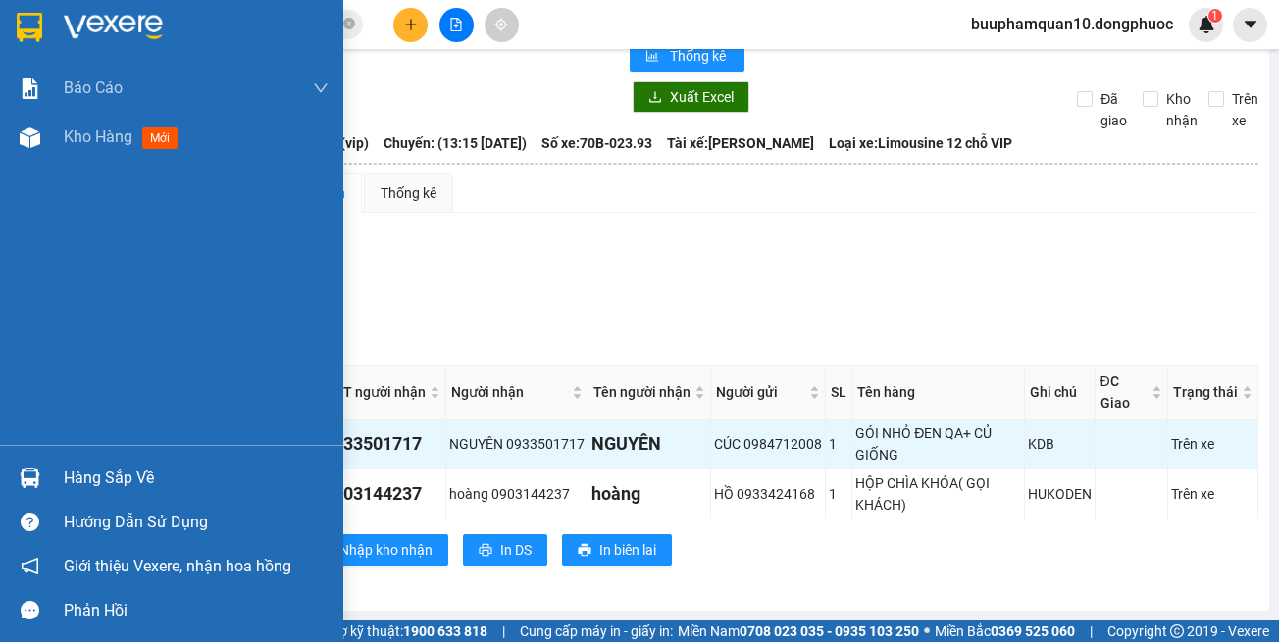
click at [31, 484] on img at bounding box center [30, 478] width 21 height 21
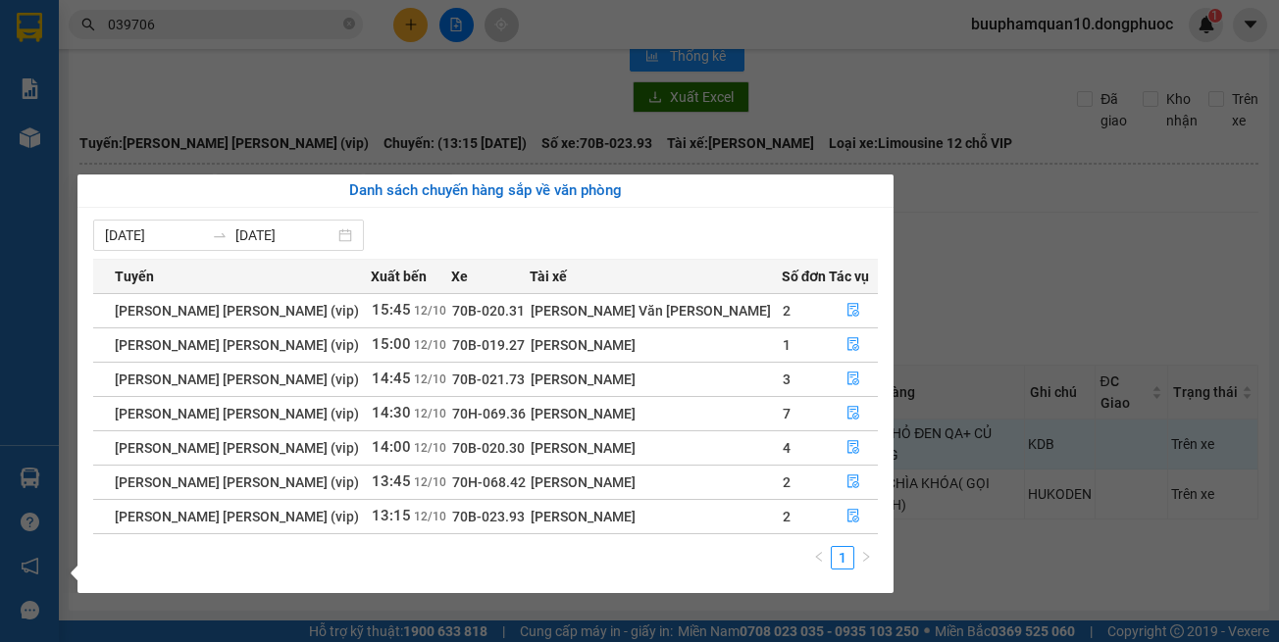
click at [556, 29] on section "Kết quả tìm kiếm ( 22 ) Bộ lọc Mã ĐH Trạng thái Món hàng Tổng cước Chưa cước Nh…" at bounding box center [639, 321] width 1279 height 642
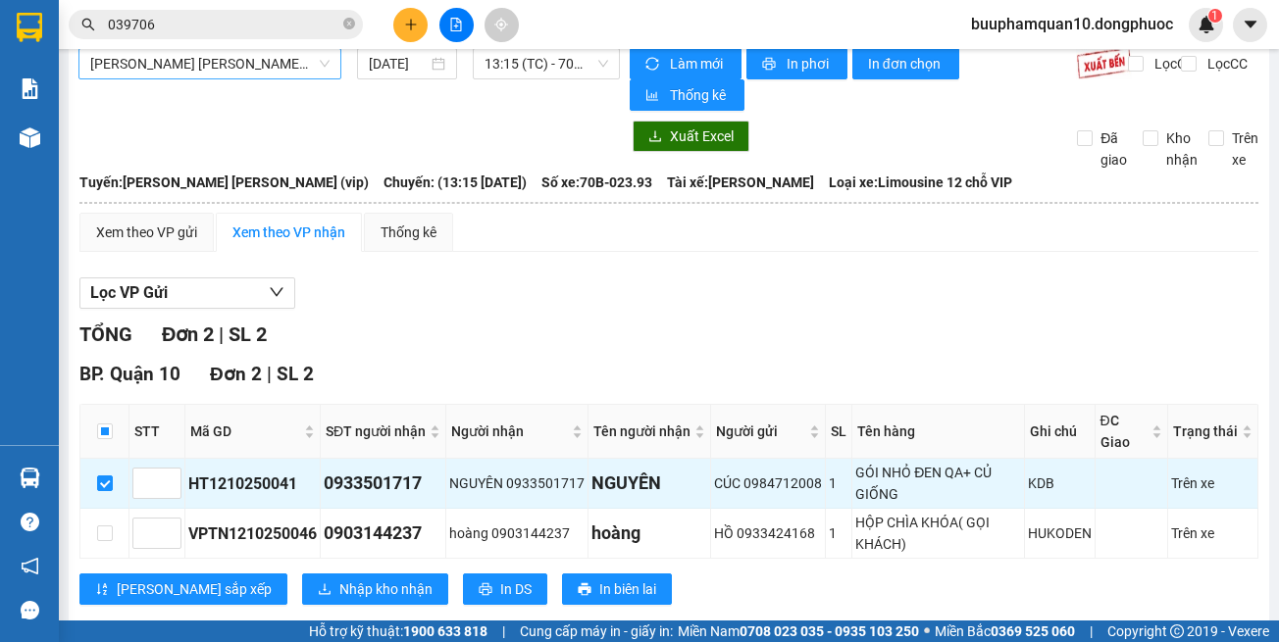
scroll to position [0, 0]
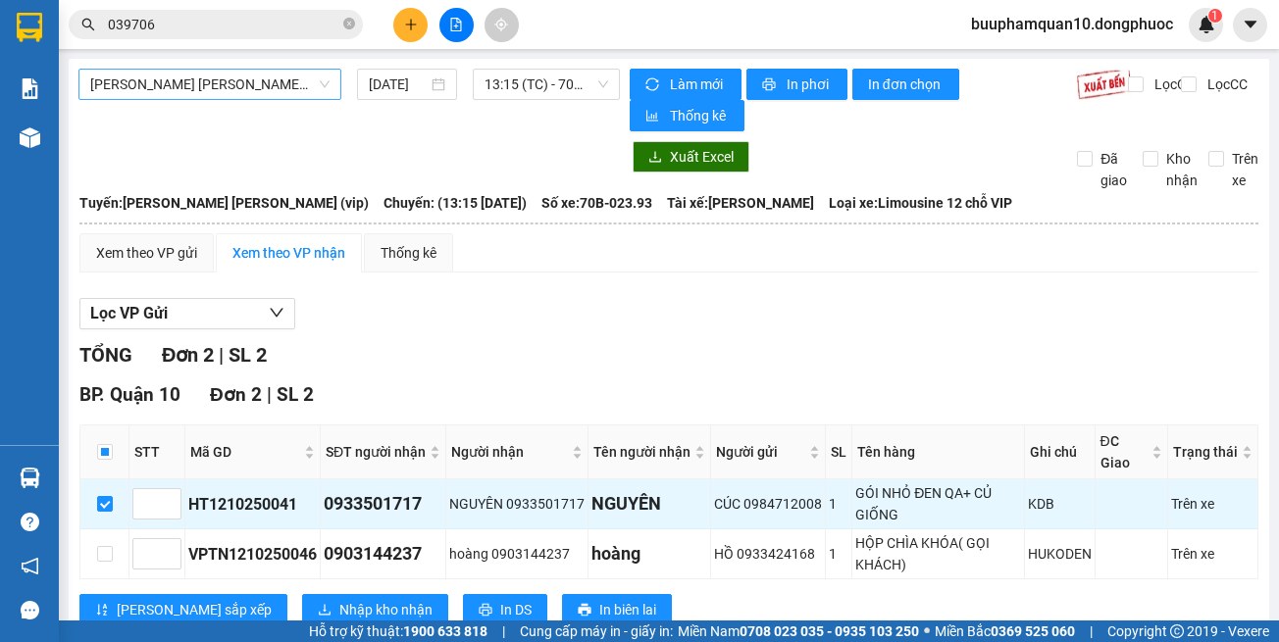
click at [269, 79] on span "Tây Ninh - [PERSON_NAME] (vip)" at bounding box center [209, 84] width 239 height 29
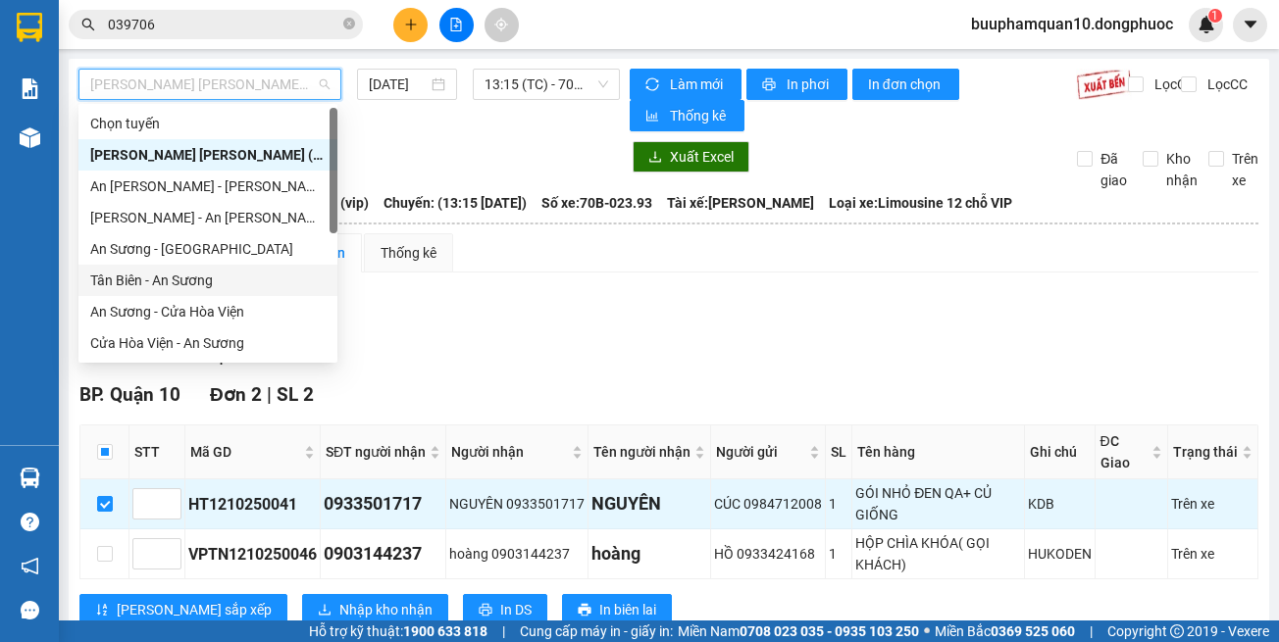
scroll to position [220, 0]
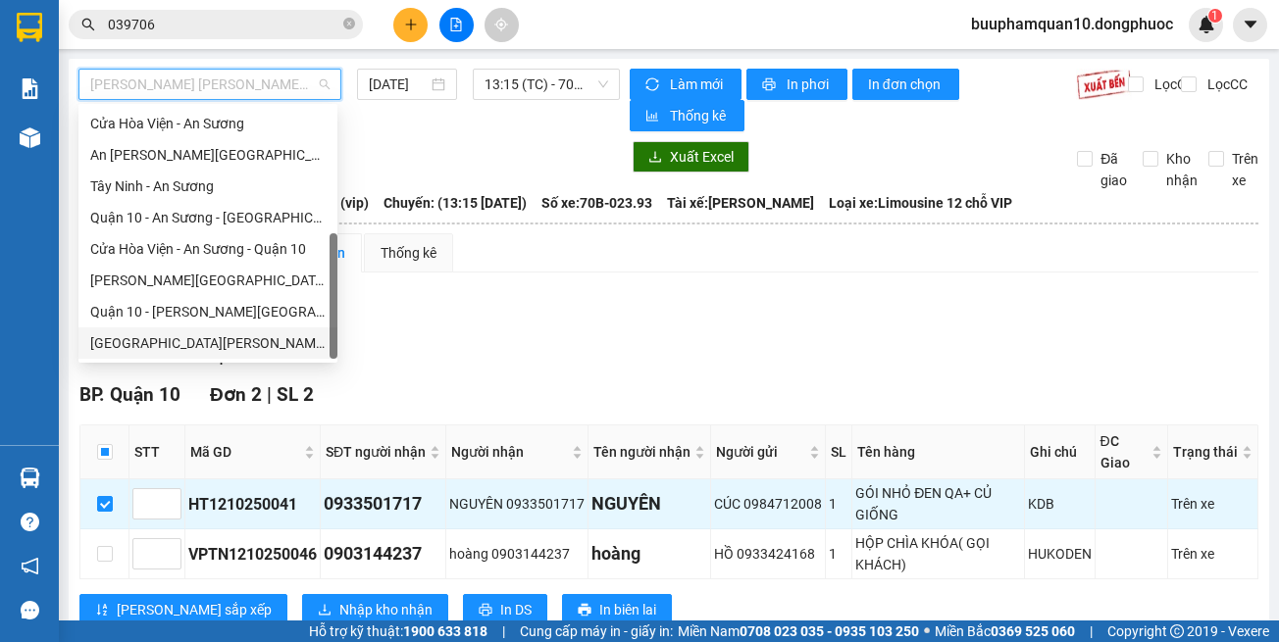
drag, startPoint x: 284, startPoint y: 352, endPoint x: 308, endPoint y: 325, distance: 36.2
click at [285, 351] on div "Hồ Chí Minh - Tây Ninh (vip)" at bounding box center [207, 343] width 235 height 22
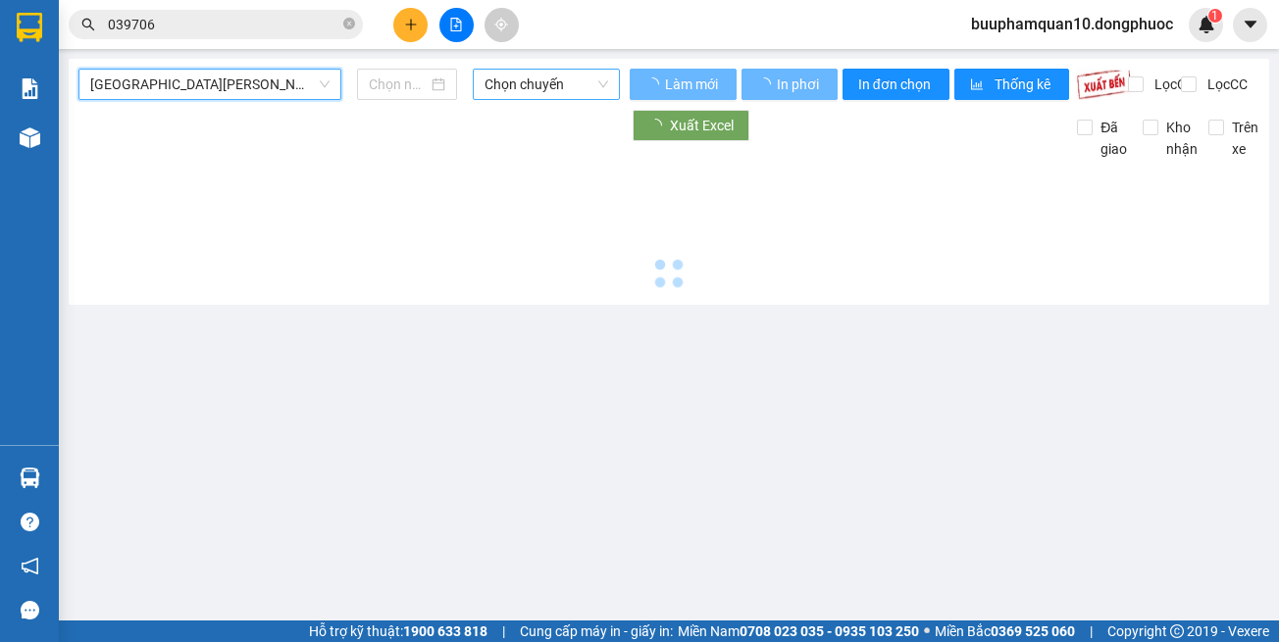
type input "[DATE]"
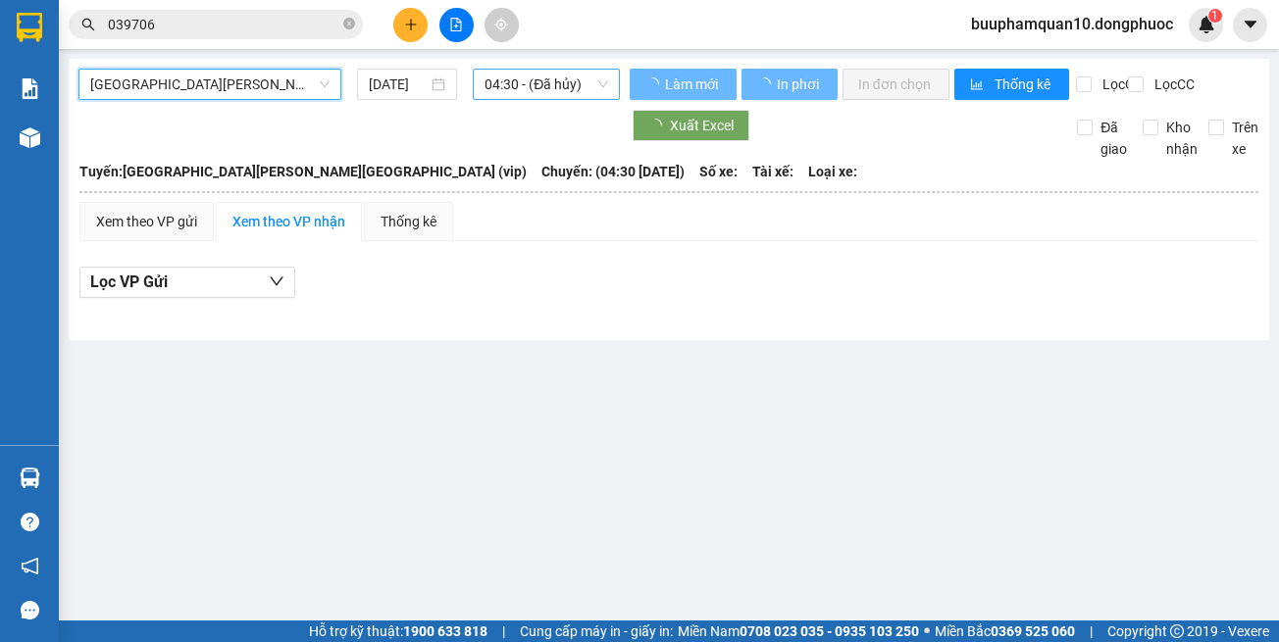
click at [537, 81] on span "04:30 - (Đã hủy)" at bounding box center [546, 84] width 124 height 29
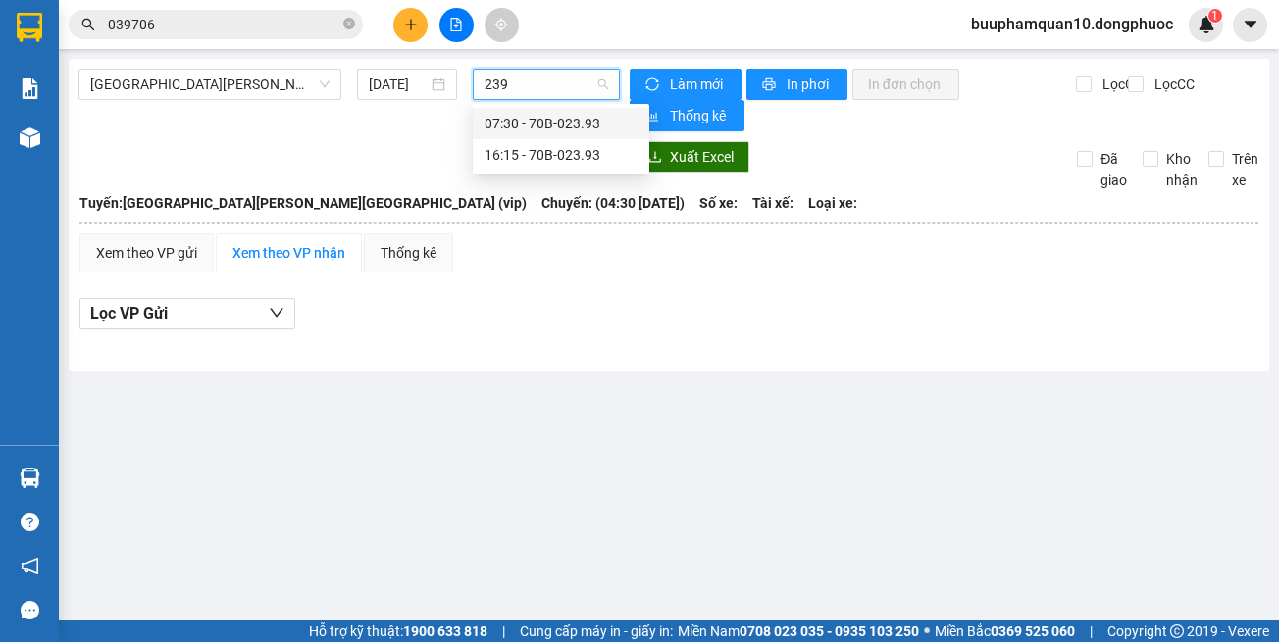
type input "2393"
click at [555, 155] on div "16:15 - 70B-023.93" at bounding box center [560, 155] width 153 height 22
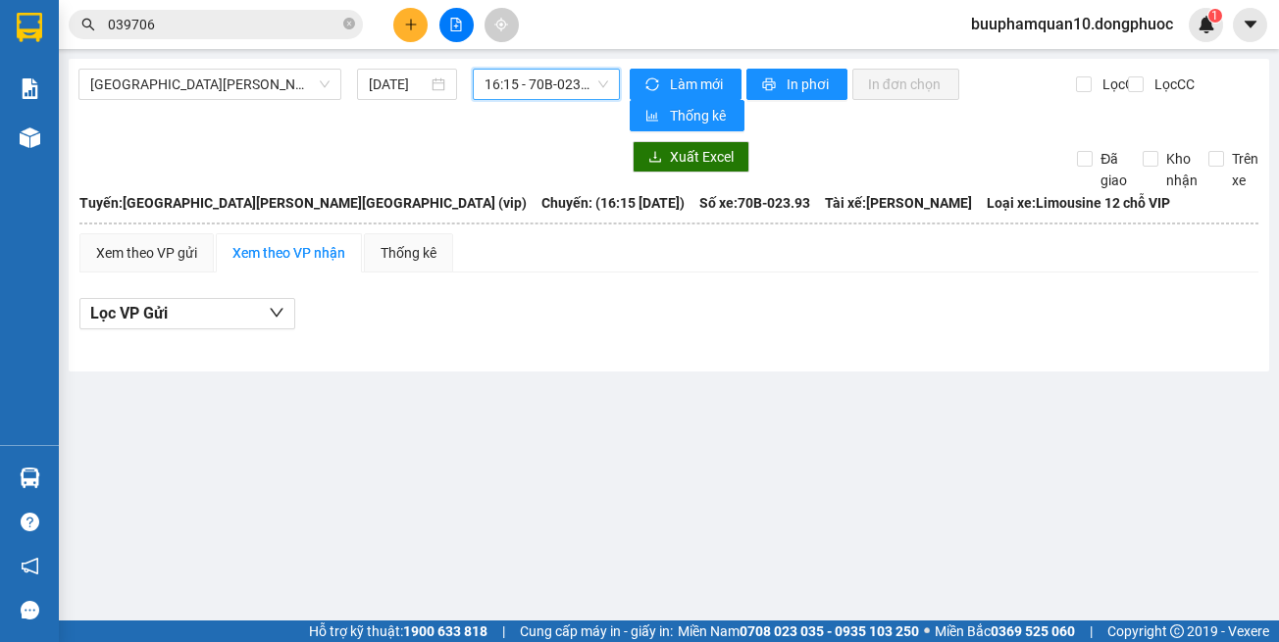
click at [513, 93] on span "16:15 - 70B-023.93" at bounding box center [546, 84] width 124 height 29
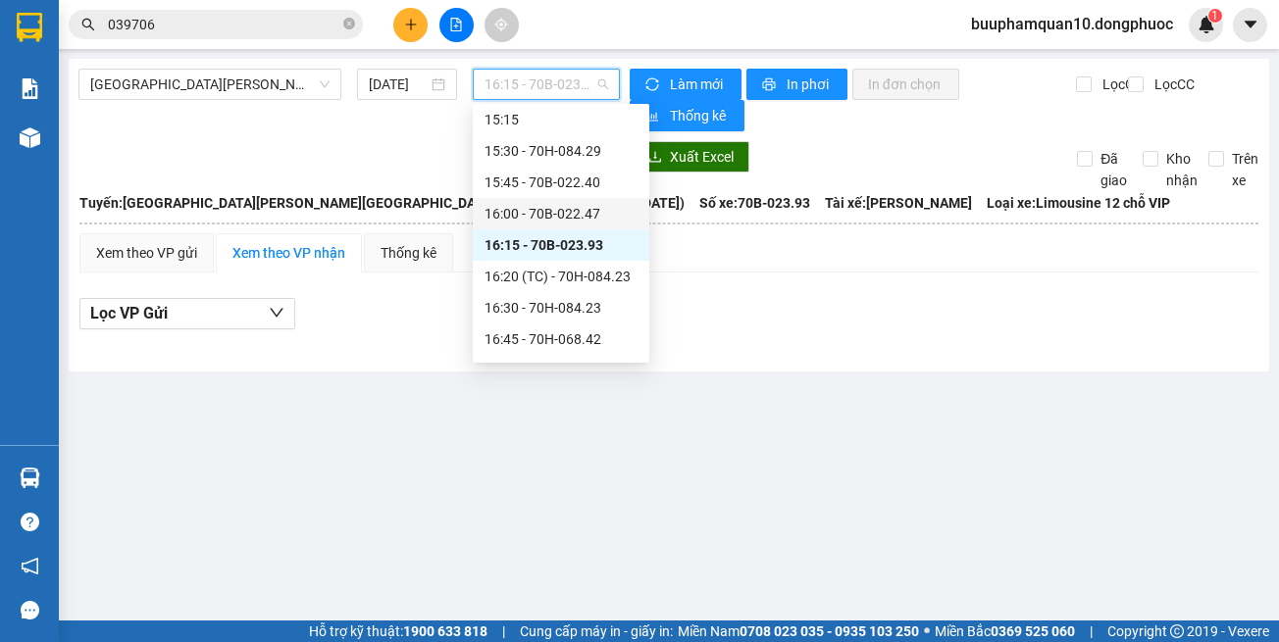
scroll to position [1483, 0]
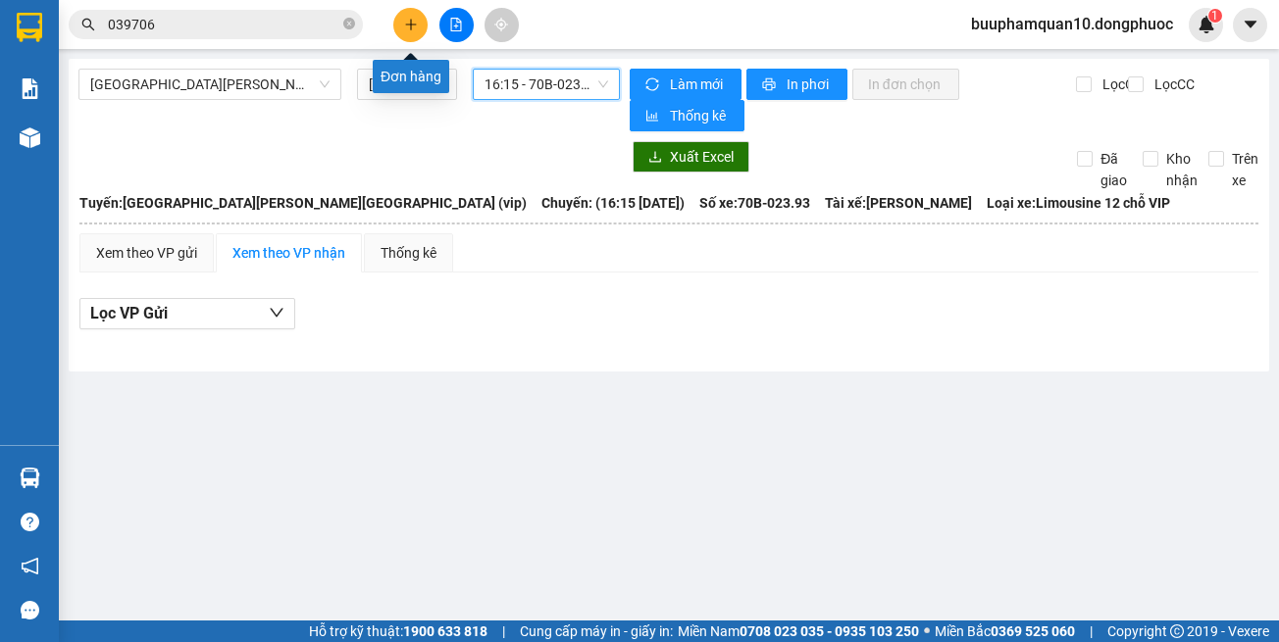
click at [400, 25] on button at bounding box center [410, 25] width 34 height 34
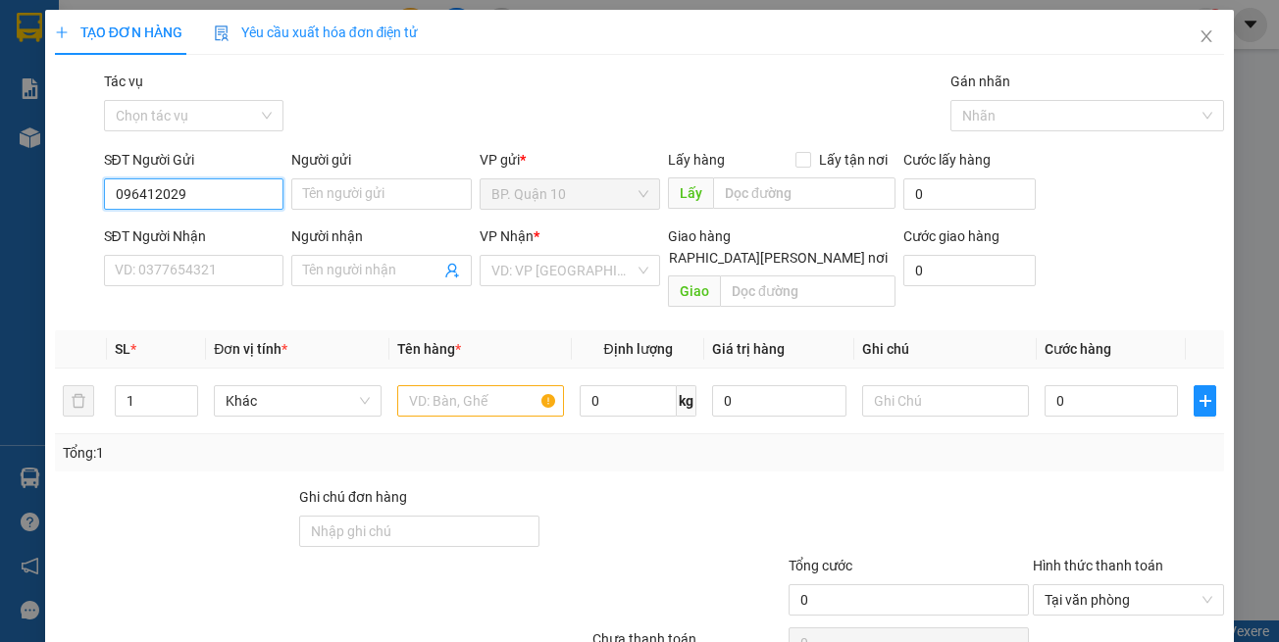
type input "0964120298"
click at [236, 248] on div "0964120298 - DÔ" at bounding box center [191, 233] width 178 height 31
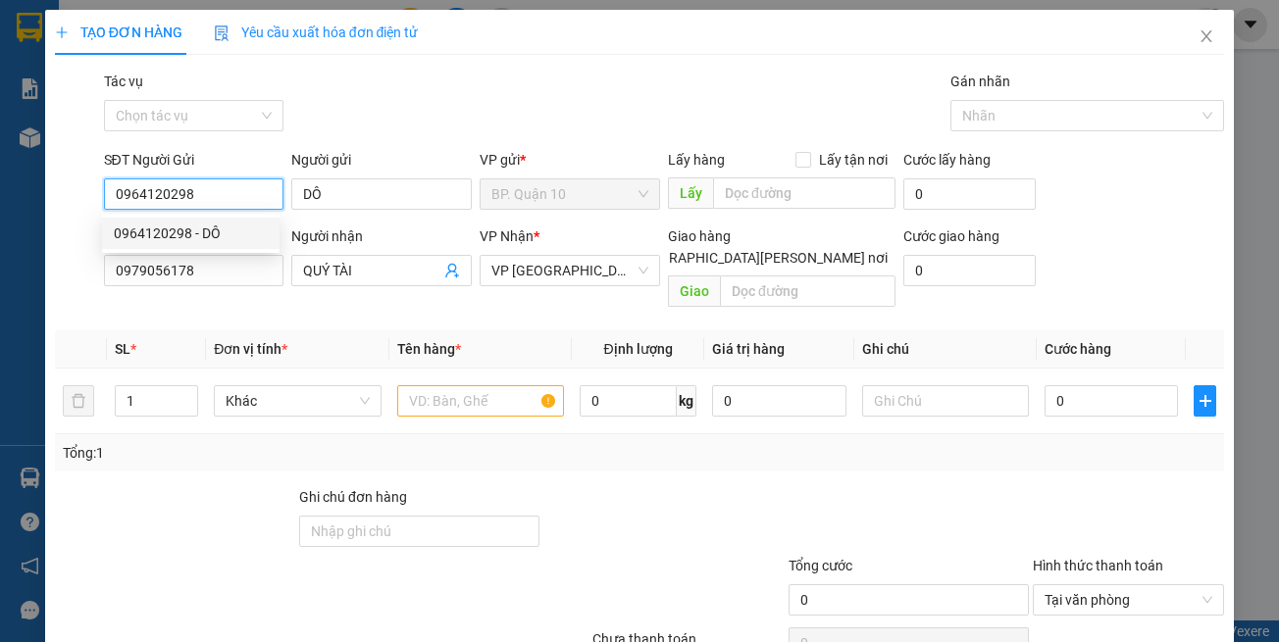
type input "DÔ"
type input "0979056178"
type input "QUÝ TÀI"
type input "30.000"
type input "0964120298"
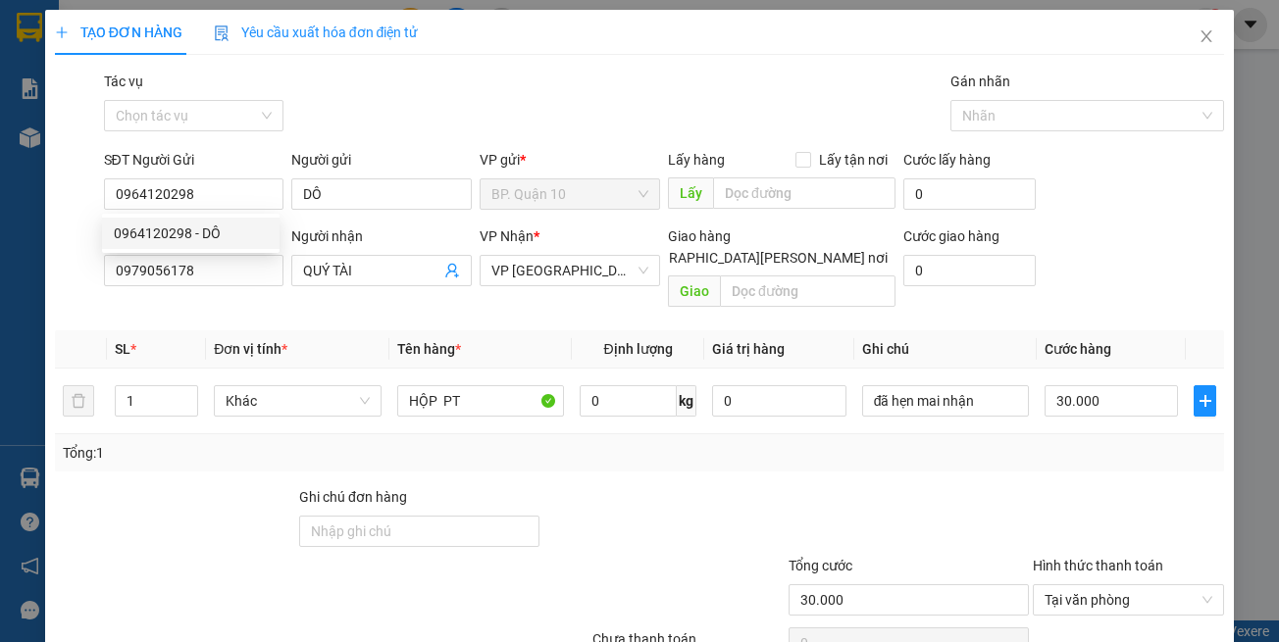
click at [273, 308] on div "Transit Pickup Surcharge Ids Transit Deliver Surcharge Ids Transit Deliver Surc…" at bounding box center [640, 390] width 1170 height 638
drag, startPoint x: 584, startPoint y: 482, endPoint x: 853, endPoint y: 457, distance: 270.9
click at [584, 486] on div at bounding box center [663, 520] width 244 height 69
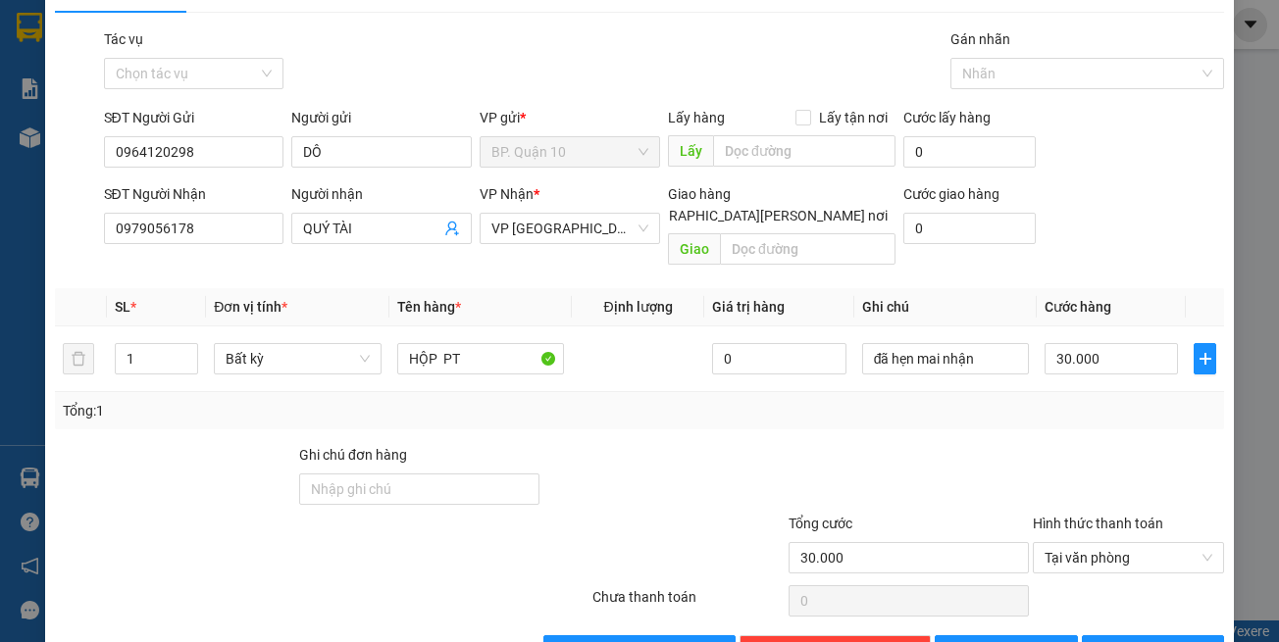
scroll to position [83, 0]
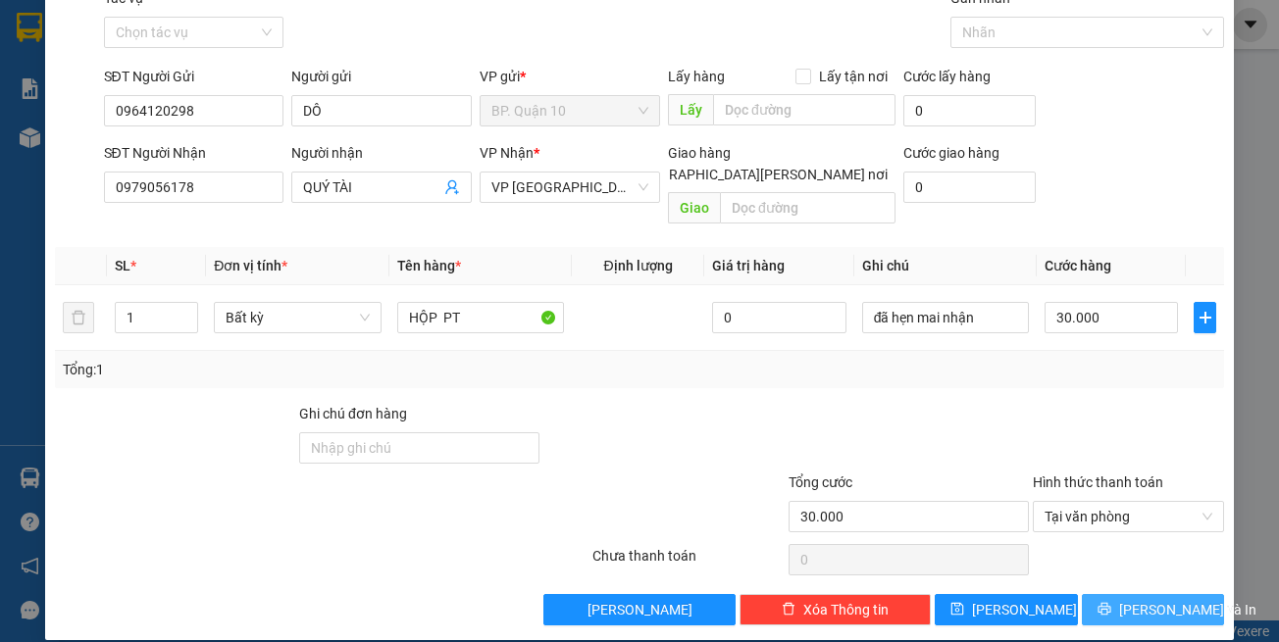
click at [1134, 599] on span "[PERSON_NAME] và In" at bounding box center [1187, 610] width 137 height 22
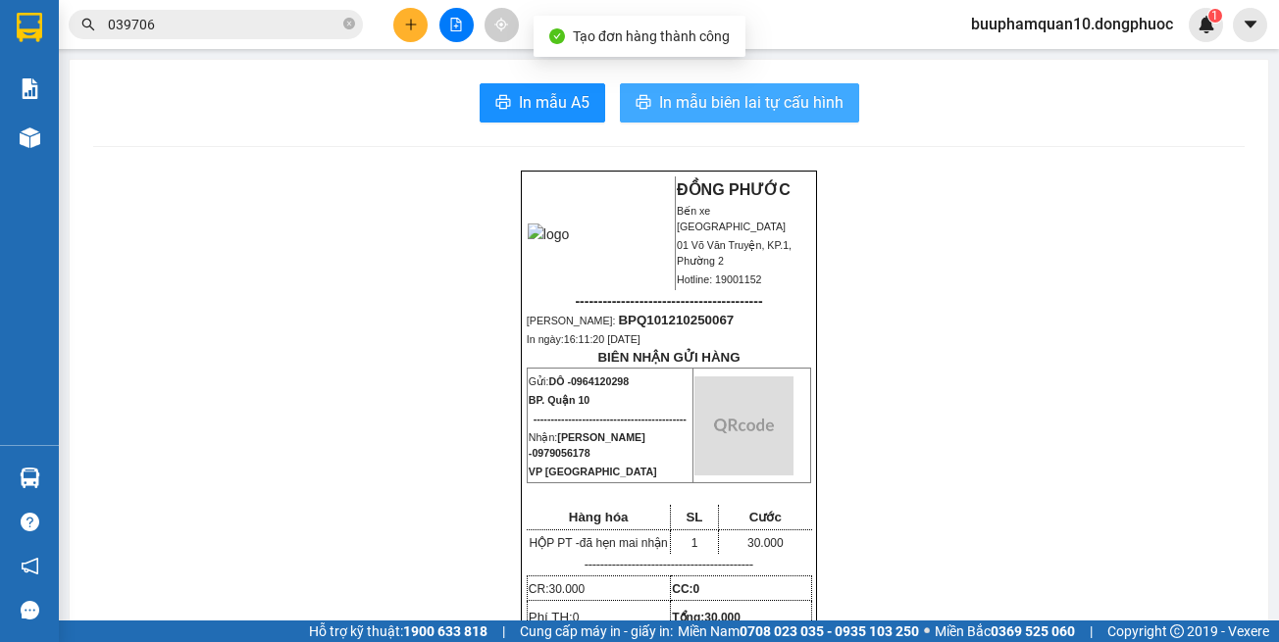
click at [733, 114] on span "In mẫu biên lai tự cấu hình" at bounding box center [751, 102] width 184 height 25
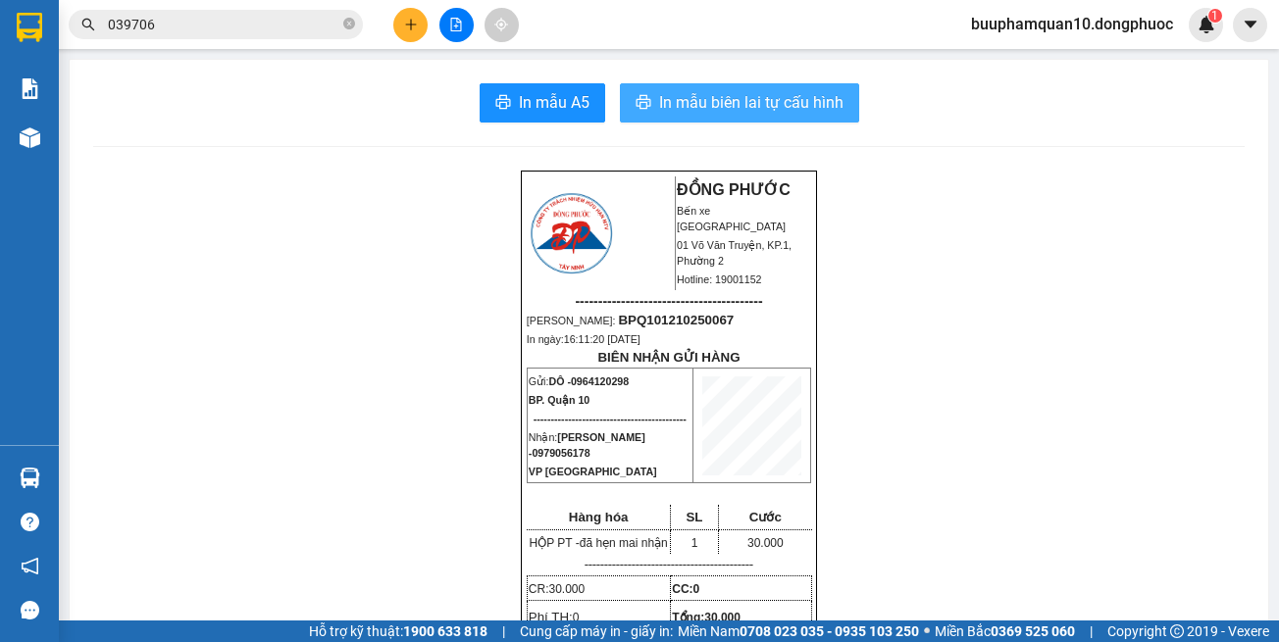
click at [750, 105] on span "In mẫu biên lai tự cấu hình" at bounding box center [751, 102] width 184 height 25
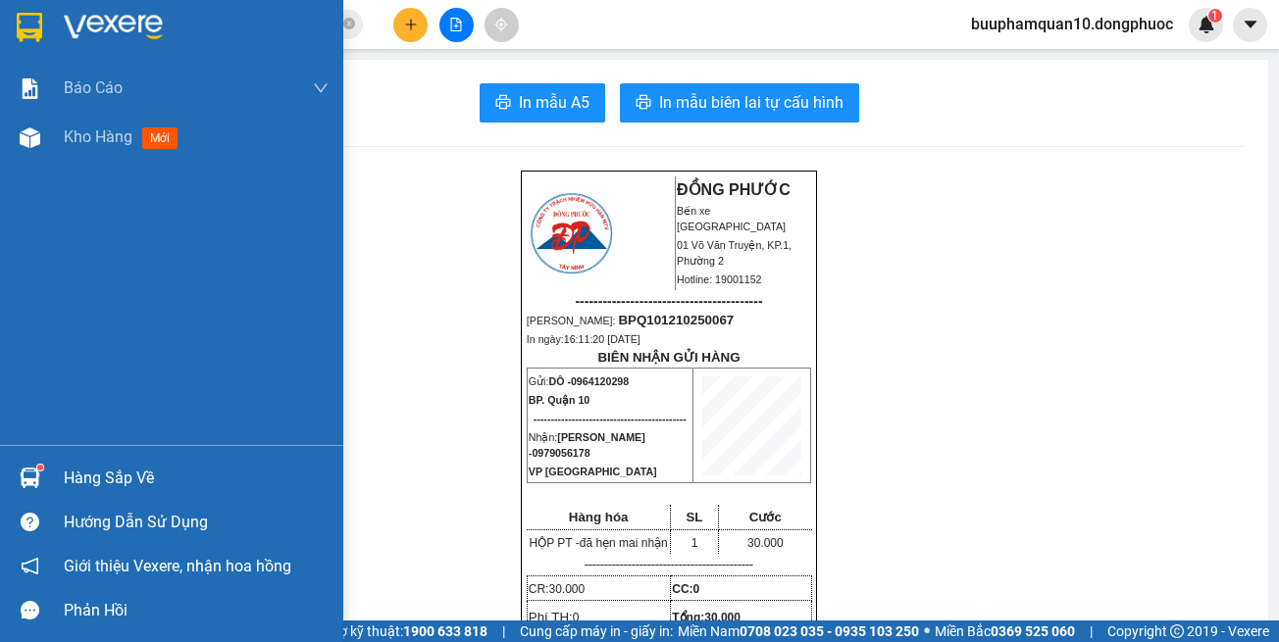
click at [50, 482] on div "Hàng sắp về" at bounding box center [171, 478] width 343 height 44
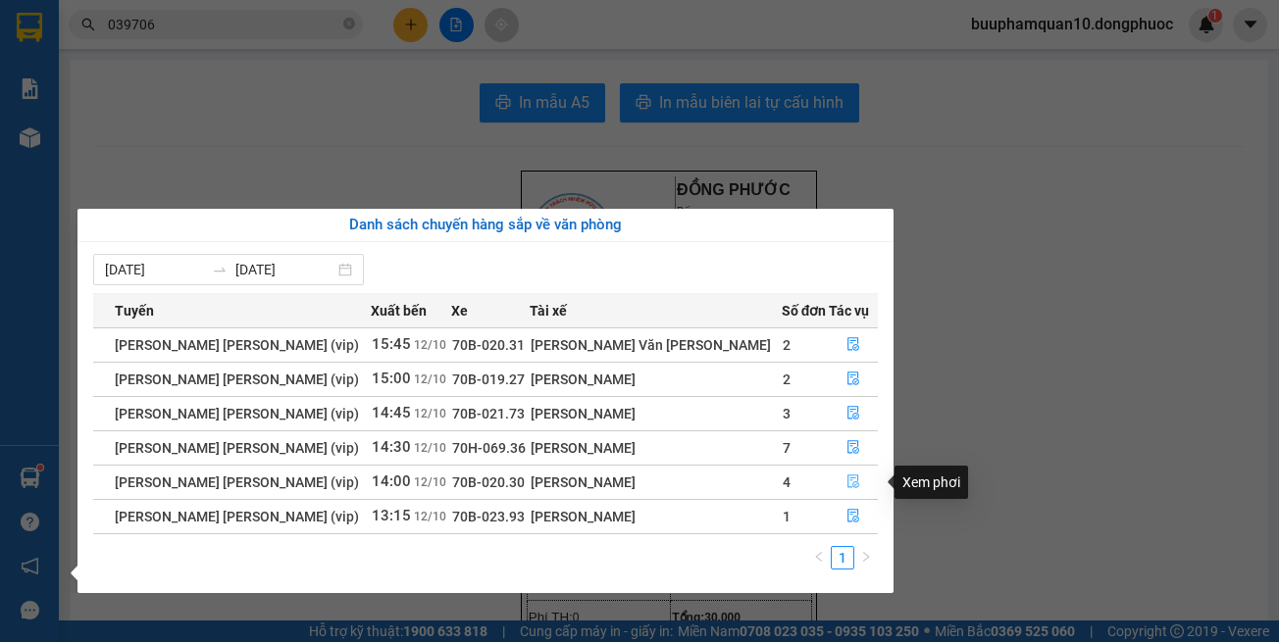
click at [830, 484] on button "button" at bounding box center [853, 482] width 47 height 31
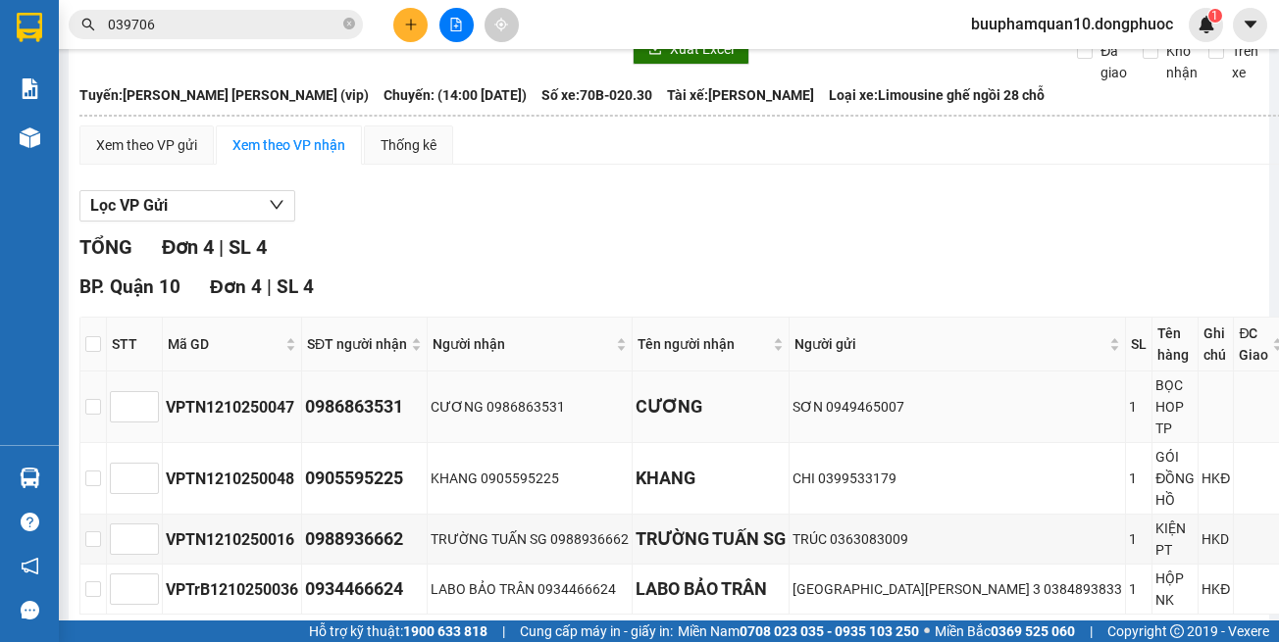
scroll to position [203, 0]
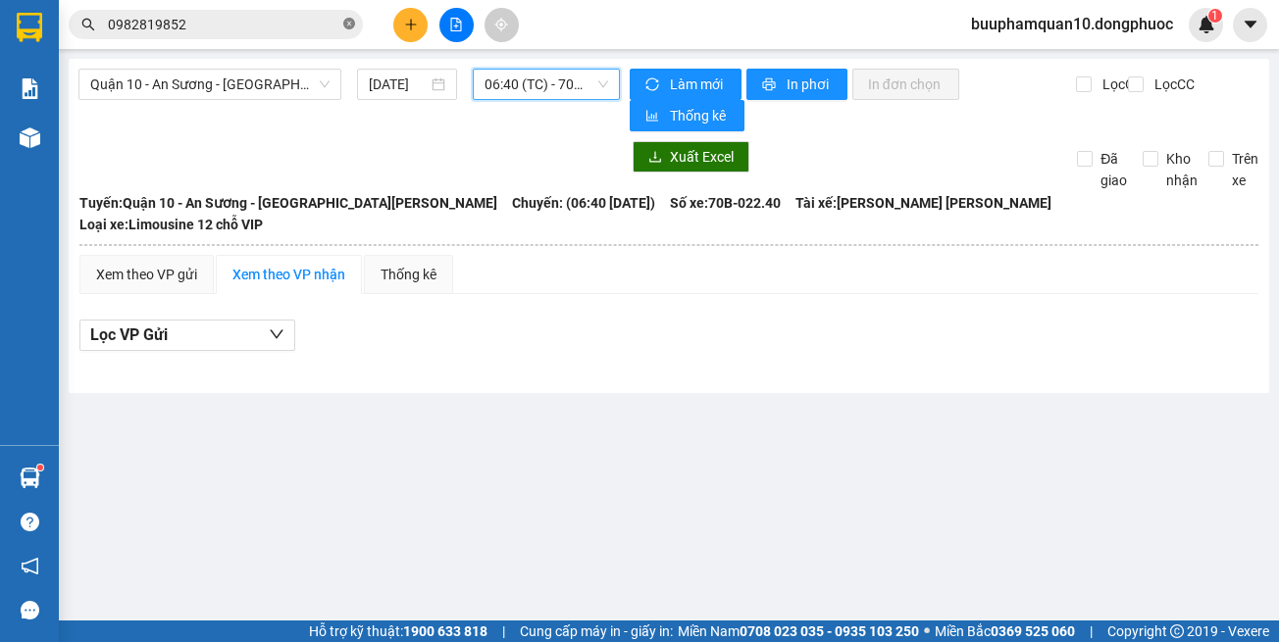
click at [345, 26] on icon "close-circle" at bounding box center [349, 24] width 12 height 12
click at [308, 27] on input "text" at bounding box center [223, 25] width 231 height 22
click at [342, 25] on span at bounding box center [216, 24] width 294 height 29
click at [308, 22] on input "text" at bounding box center [223, 25] width 231 height 22
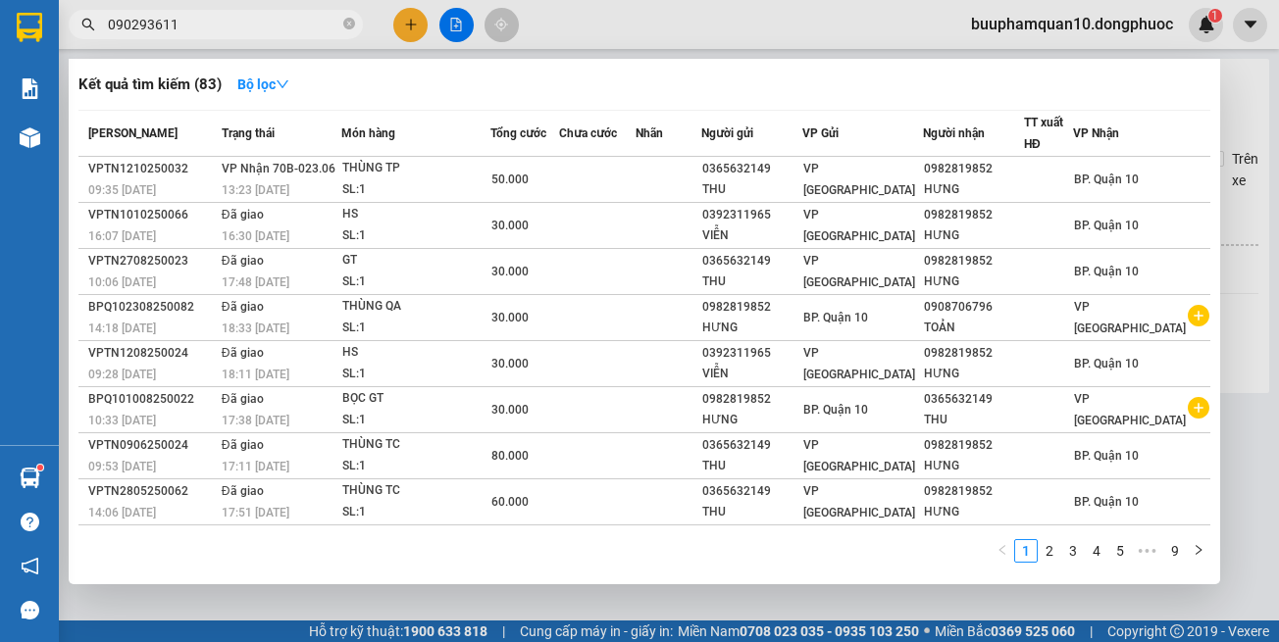
type input "0902936116"
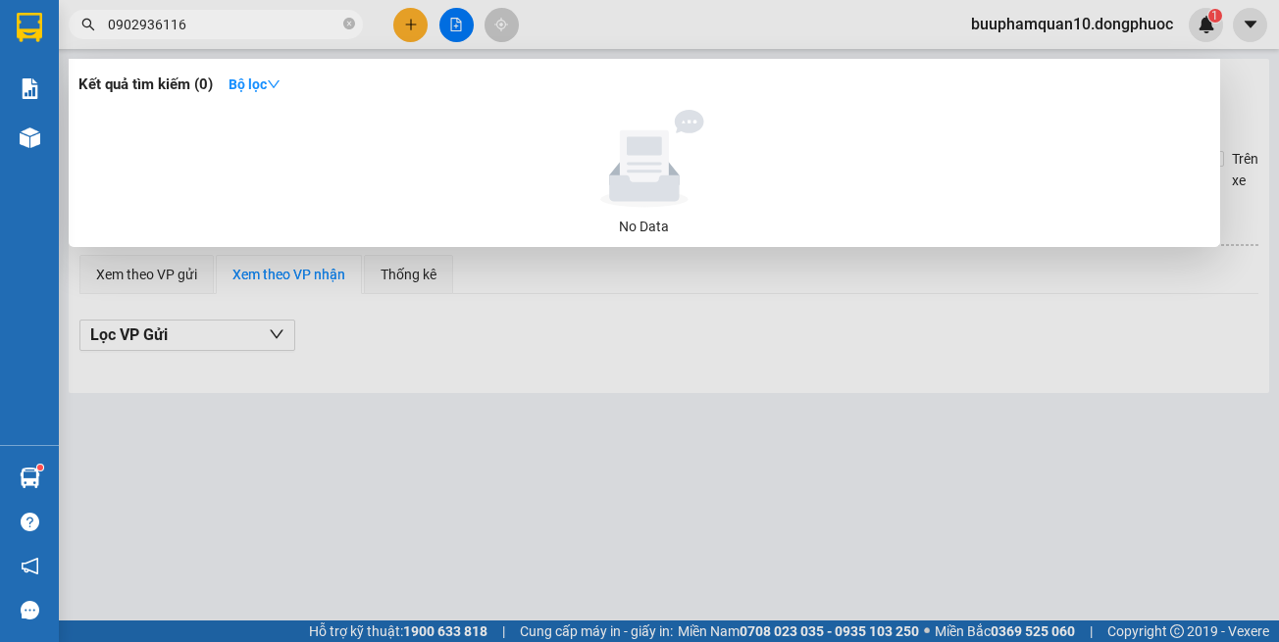
click at [250, 28] on input "0902936116" at bounding box center [223, 25] width 231 height 22
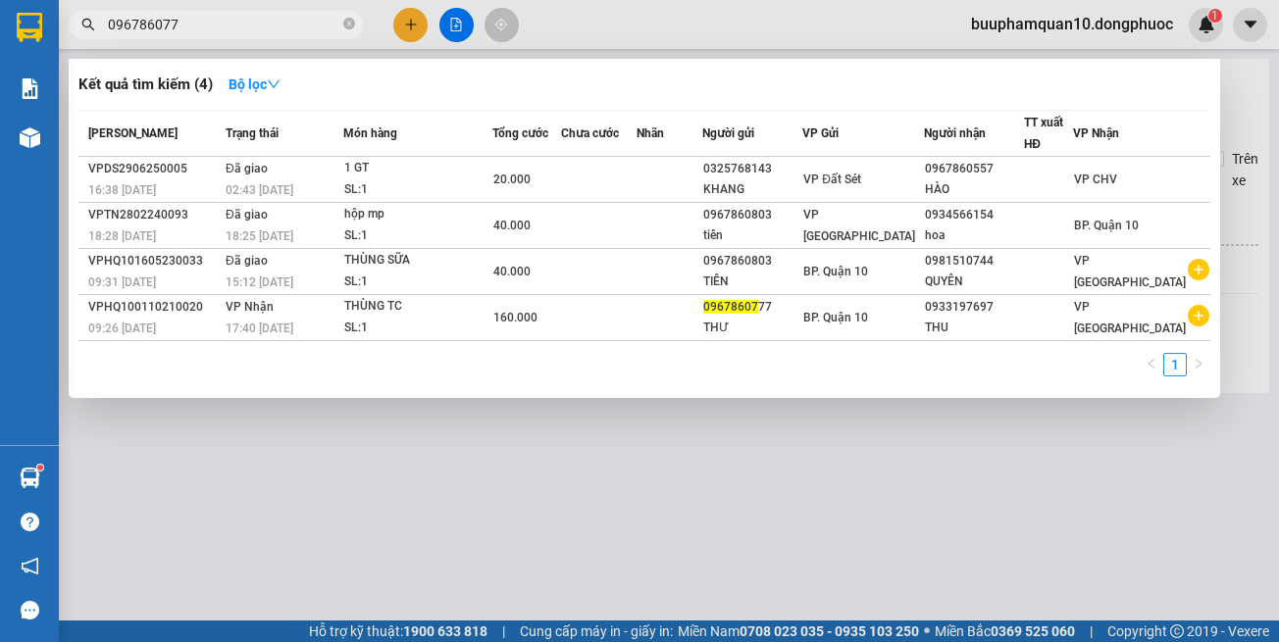
type input "0967860777"
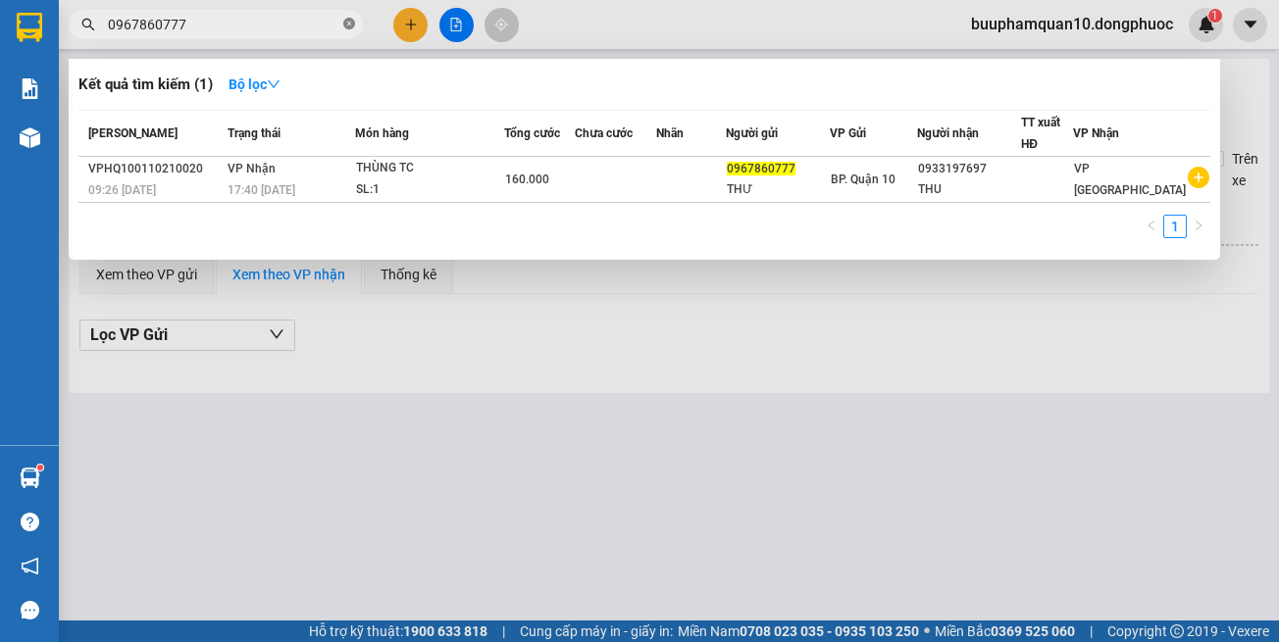
click at [345, 26] on icon "close-circle" at bounding box center [349, 24] width 12 height 12
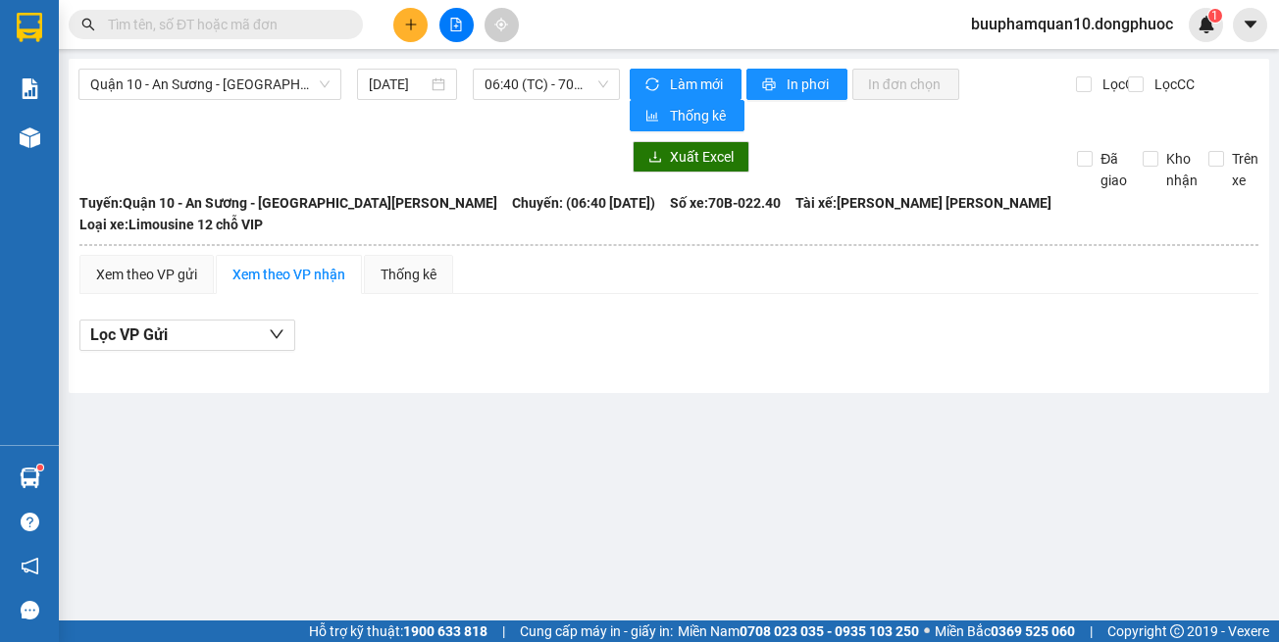
click at [330, 24] on input "text" at bounding box center [223, 25] width 231 height 22
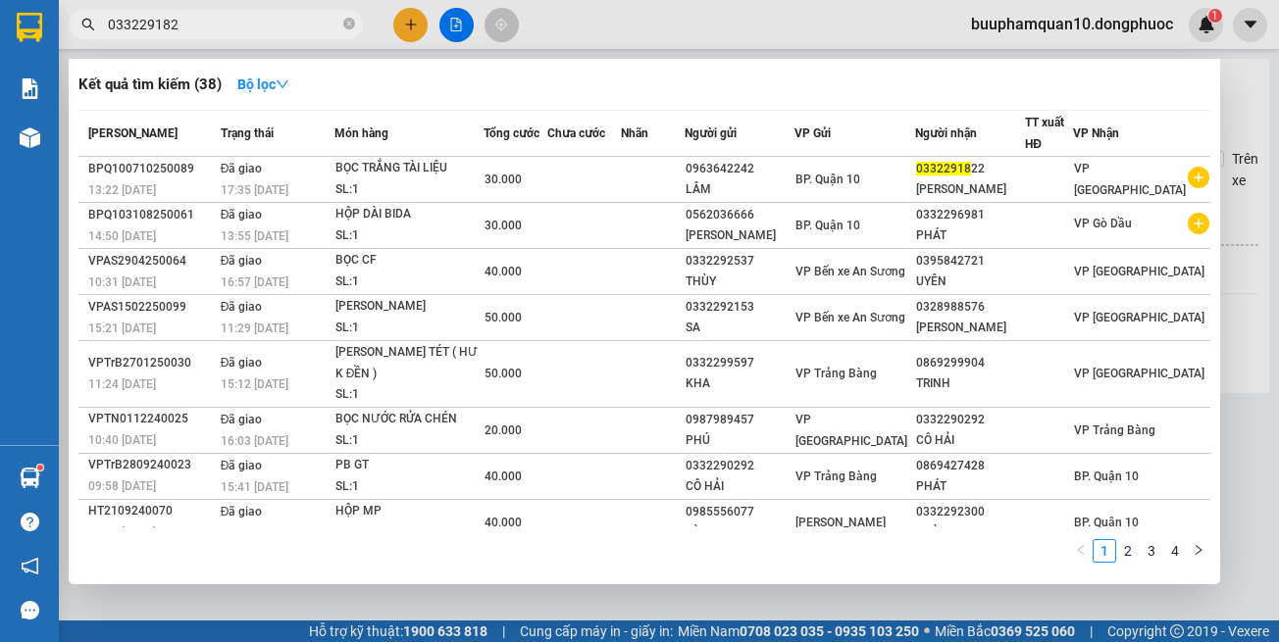
type input "0332291822"
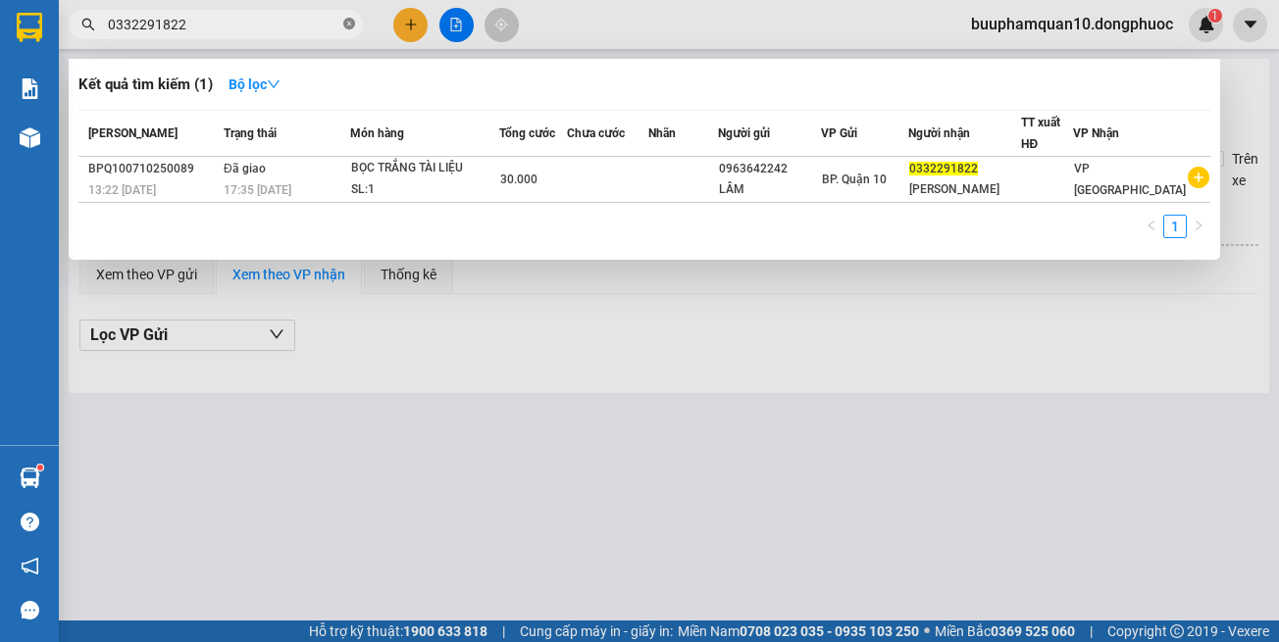
click at [347, 26] on icon "close-circle" at bounding box center [349, 24] width 12 height 12
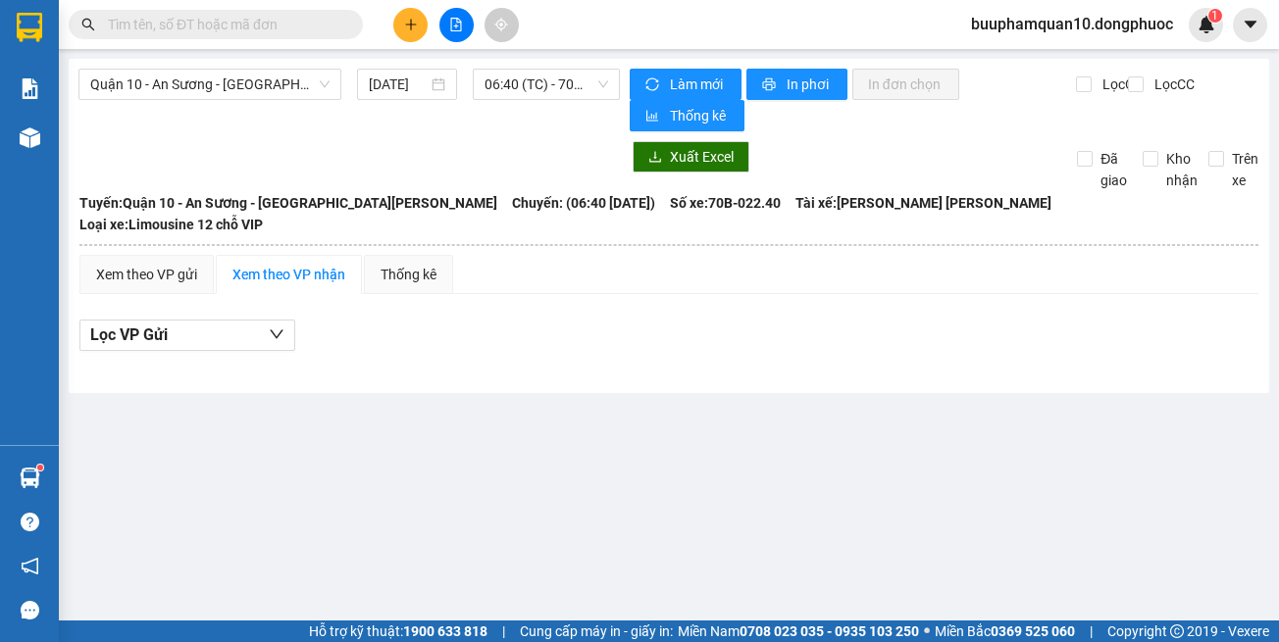
click at [316, 25] on input "text" at bounding box center [223, 25] width 231 height 22
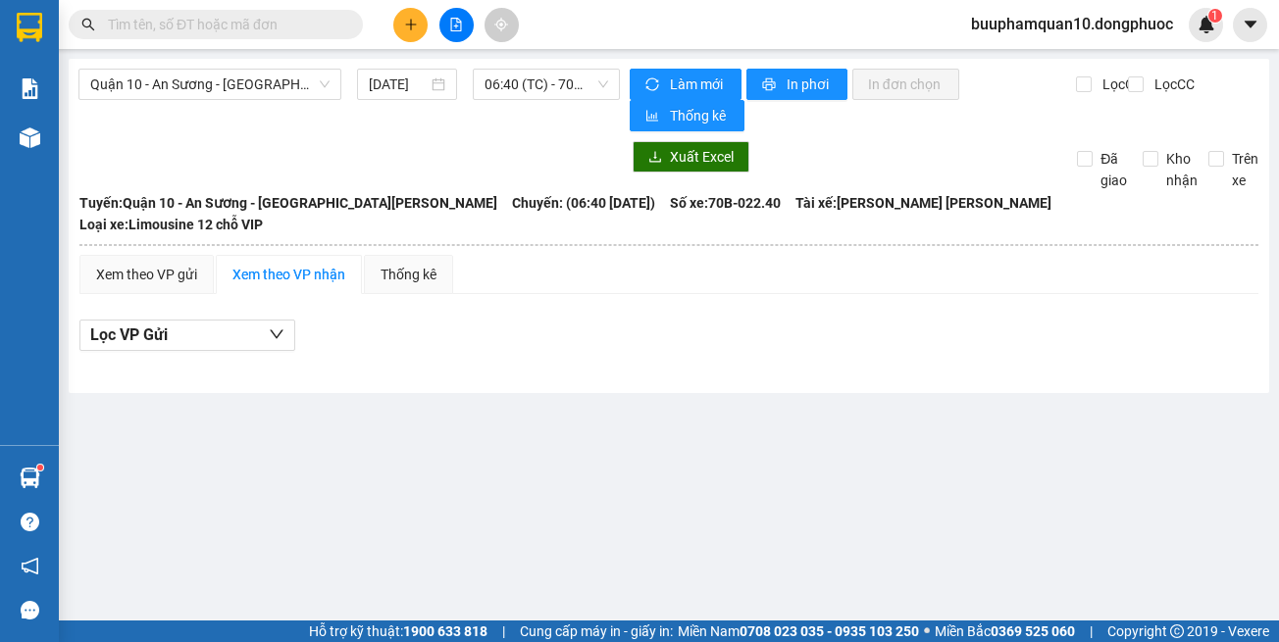
click at [316, 25] on input "text" at bounding box center [223, 25] width 231 height 22
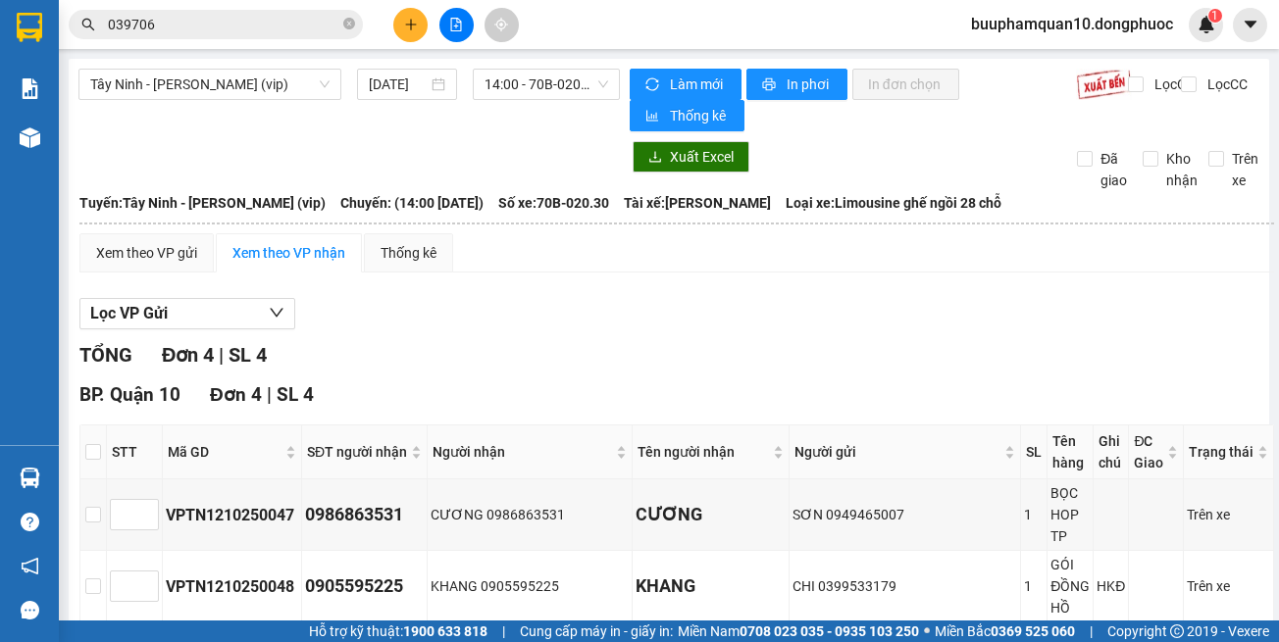
scroll to position [203, 0]
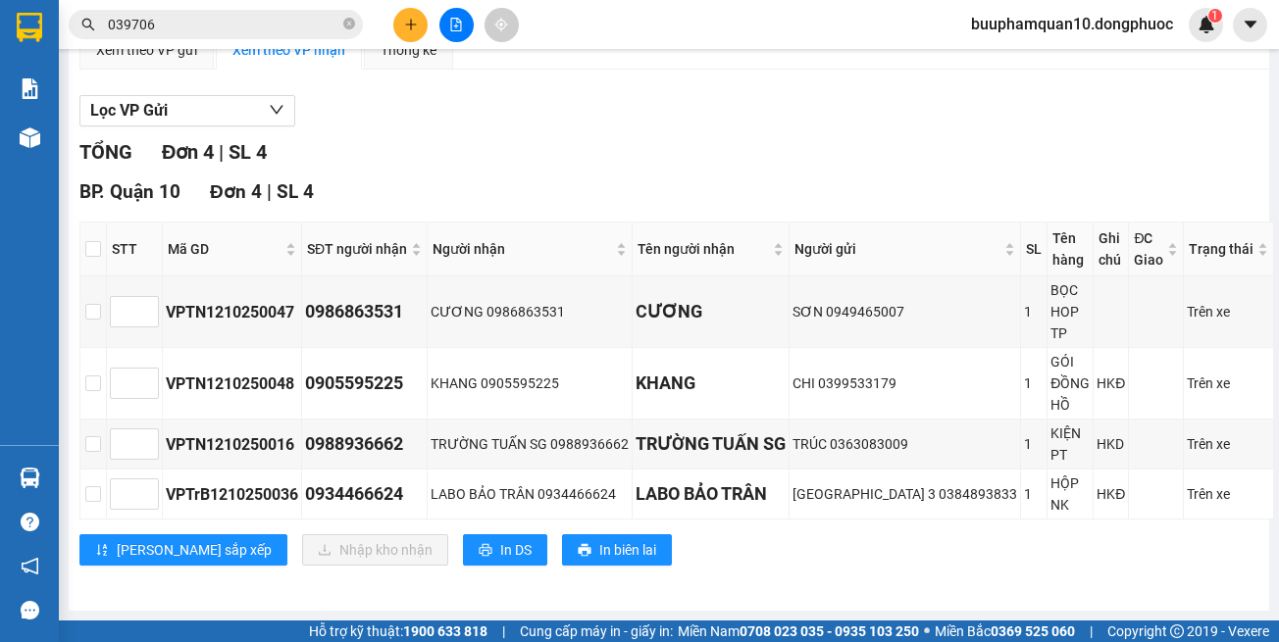
click at [407, 25] on icon "plus" at bounding box center [410, 24] width 11 height 1
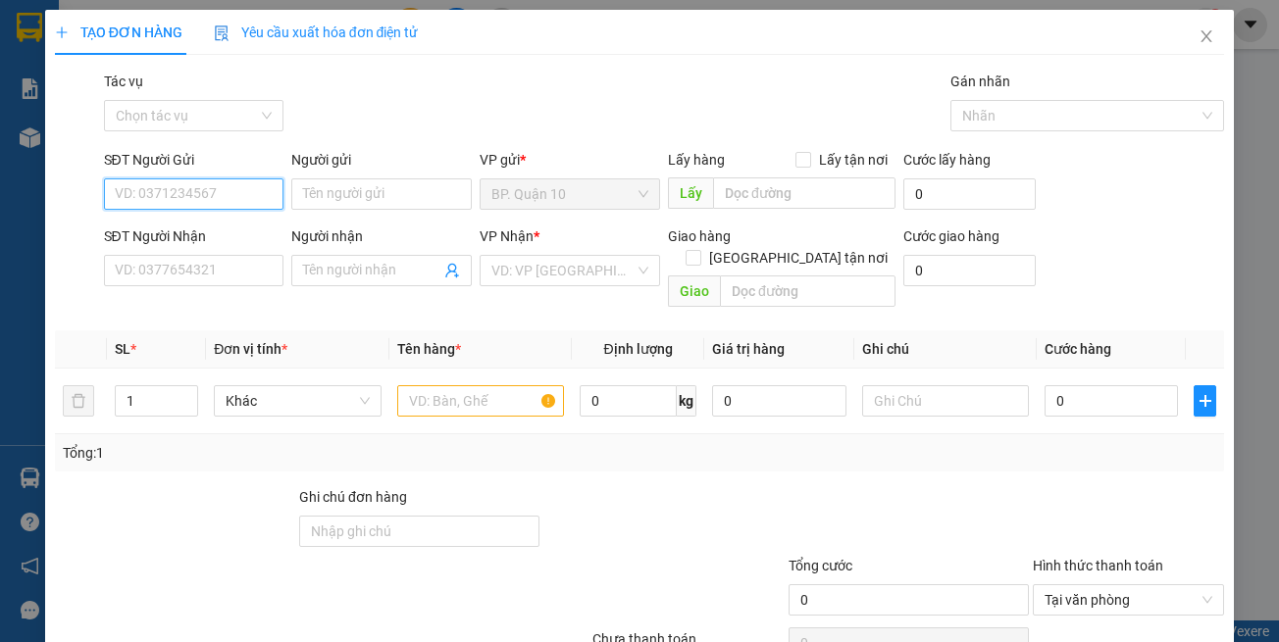
click at [236, 206] on input "SĐT Người Gửi" at bounding box center [194, 193] width 180 height 31
click at [214, 232] on div "0939030692 - TRIỆU" at bounding box center [191, 234] width 154 height 22
type input "0939030692"
type input "TRIỆU"
type input "0818788818"
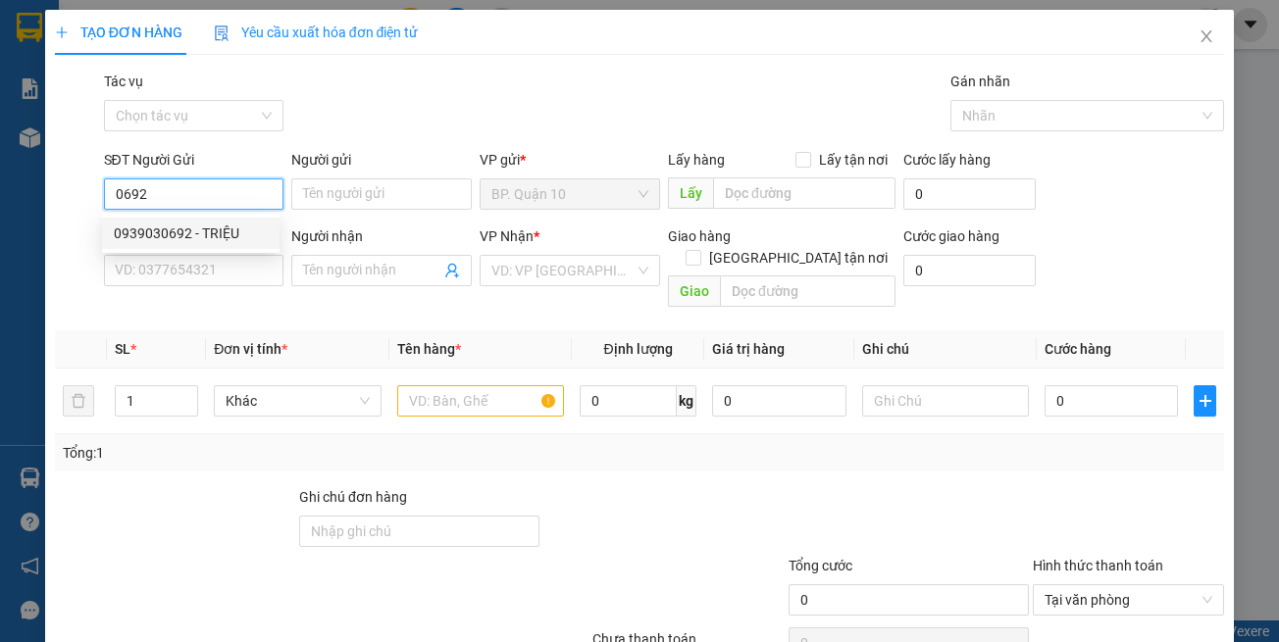
type input "SƯƠNG"
type input "0939030692"
type input "50.000"
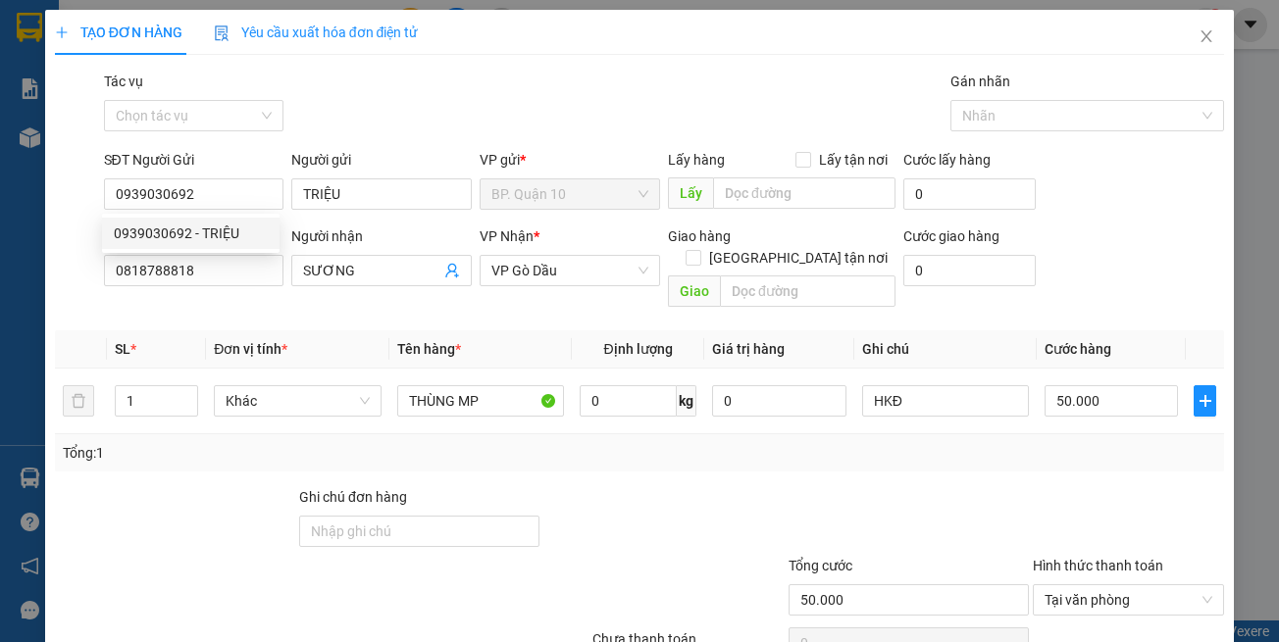
click at [274, 301] on div "Transit Pickup Surcharge Ids Transit Deliver Surcharge Ids Transit Deliver Surc…" at bounding box center [640, 390] width 1170 height 638
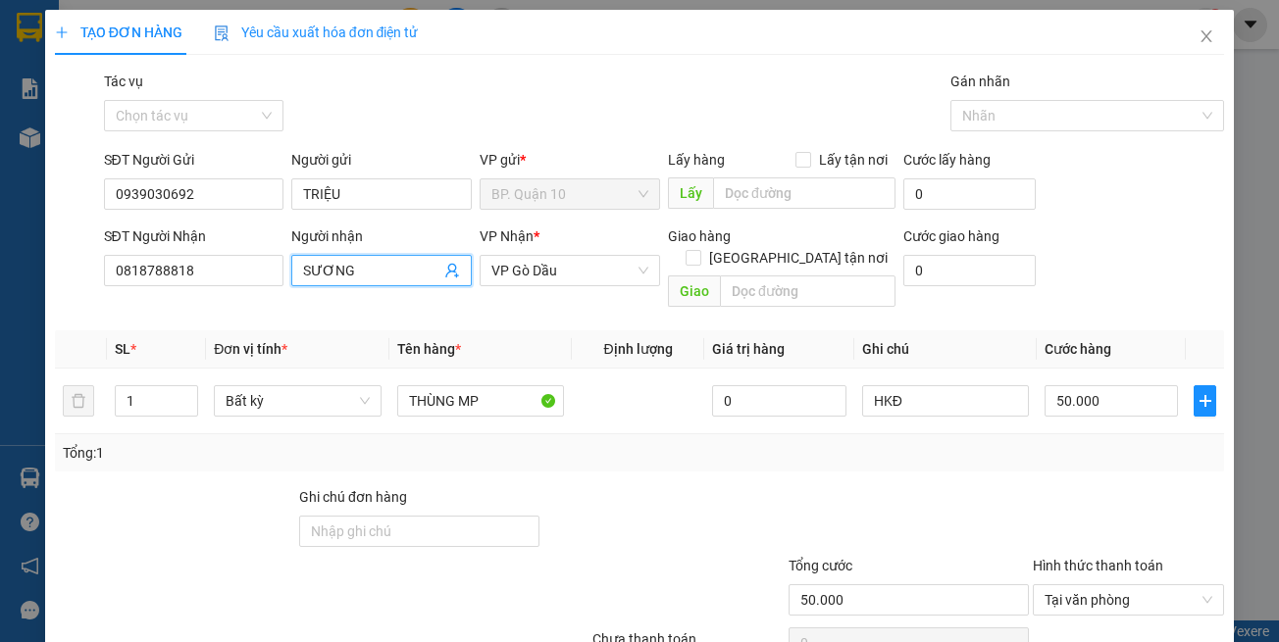
click at [447, 271] on icon "user-add" at bounding box center [452, 271] width 16 height 16
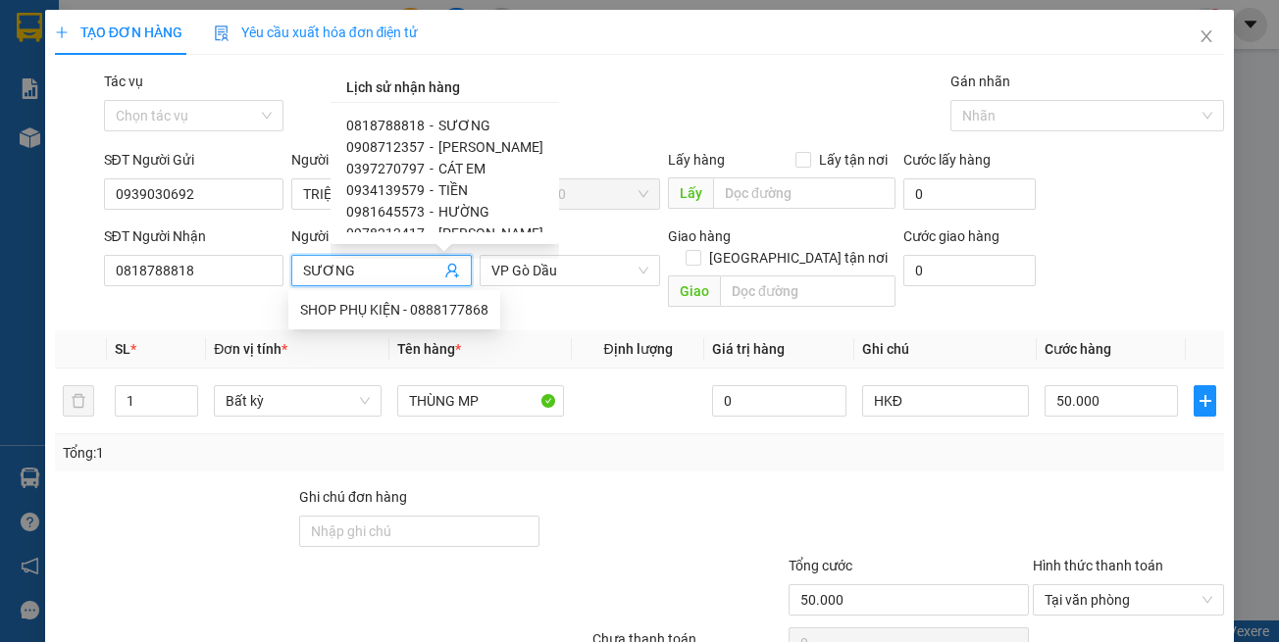
click at [409, 188] on span "0934139579" at bounding box center [385, 190] width 78 height 16
type input "0934139579"
type input "TIỀN"
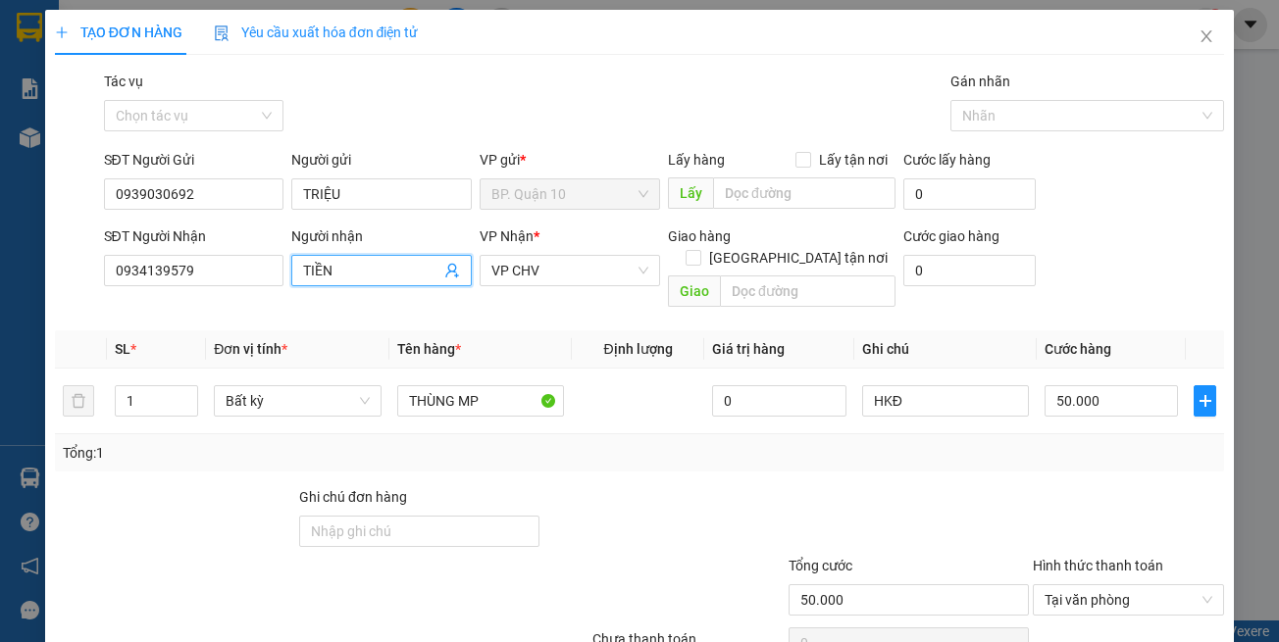
drag, startPoint x: 559, startPoint y: 447, endPoint x: 542, endPoint y: 425, distance: 28.0
click at [556, 440] on div "Tổng: 1" at bounding box center [640, 452] width 1170 height 37
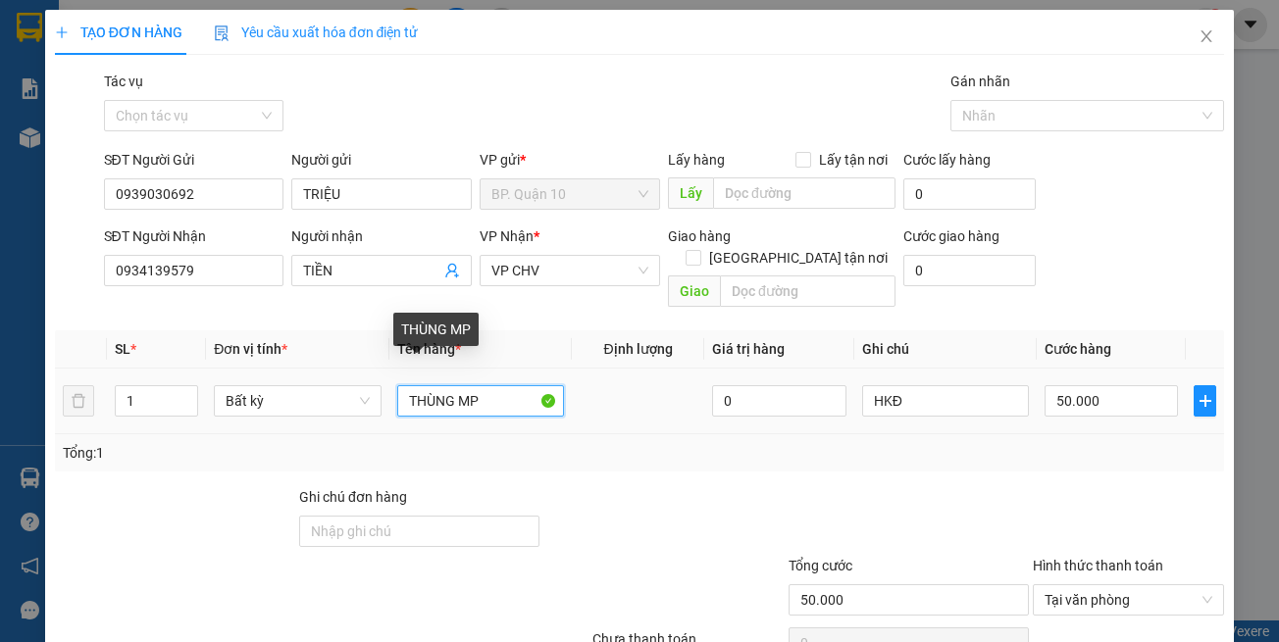
drag, startPoint x: 449, startPoint y: 385, endPoint x: 43, endPoint y: 338, distance: 408.7
click at [117, 369] on tr "1 Bất kỳ THÙNG MP 0 HKĐ 50.000" at bounding box center [640, 402] width 1170 height 66
type input "HỘP MP"
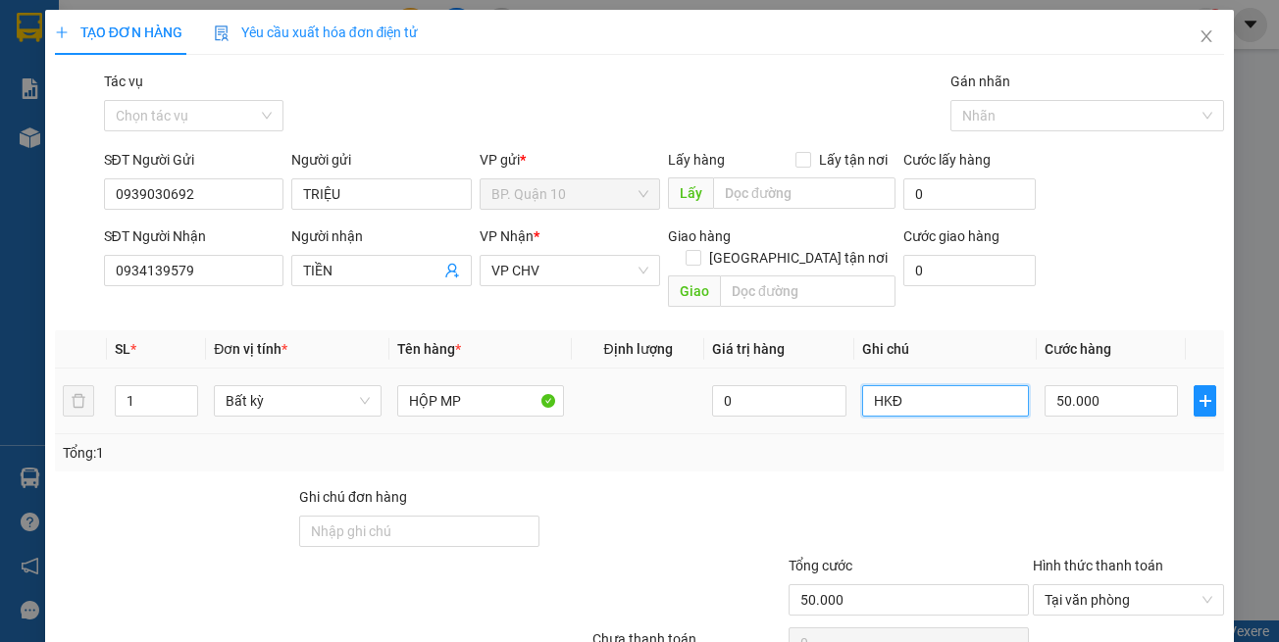
click at [985, 385] on input "HKĐ" at bounding box center [945, 400] width 167 height 31
paste input "đã hẹn mai nhận"
type input "đã hẹn mai nhận"
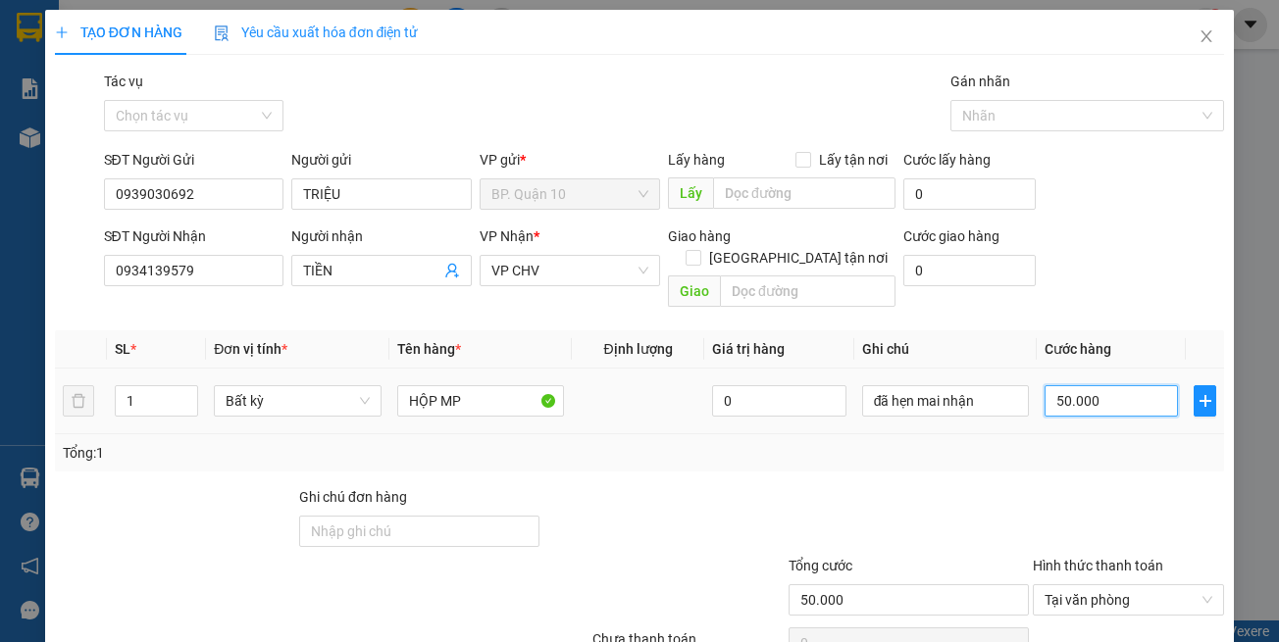
click at [1083, 385] on input "50.000" at bounding box center [1110, 400] width 133 height 31
type input "3"
type input "30"
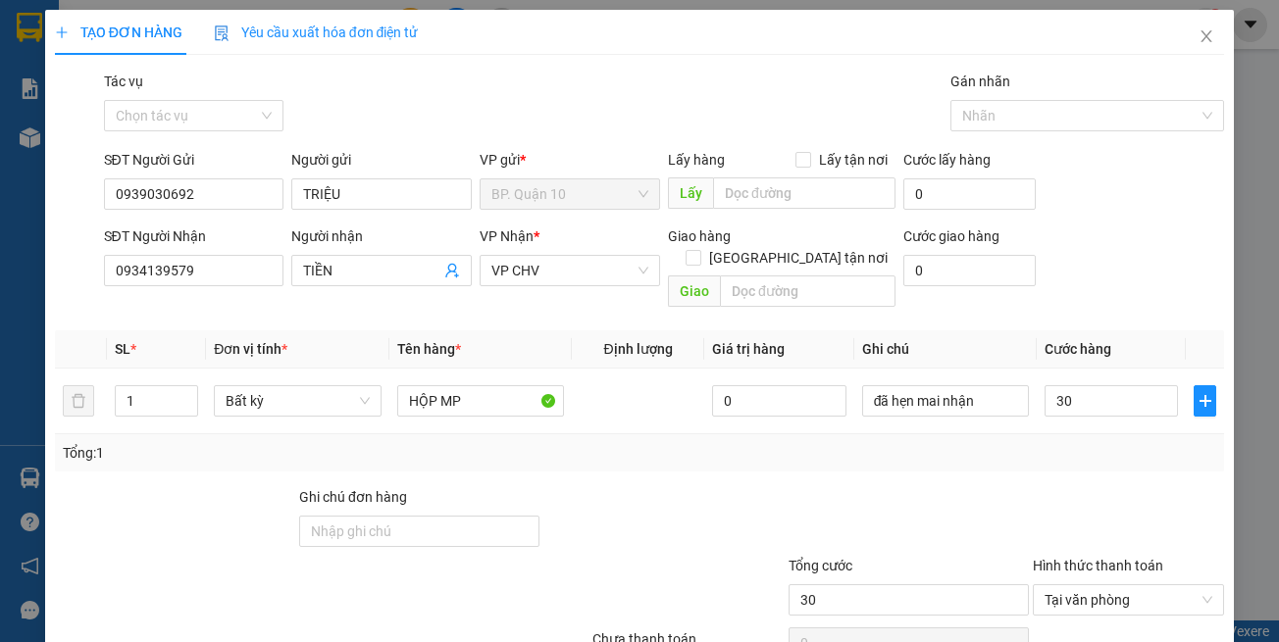
type input "30.000"
click at [1064, 455] on div "Transit Pickup Surcharge Ids Transit Deliver Surcharge Ids Transit Deliver Surc…" at bounding box center [640, 390] width 1170 height 638
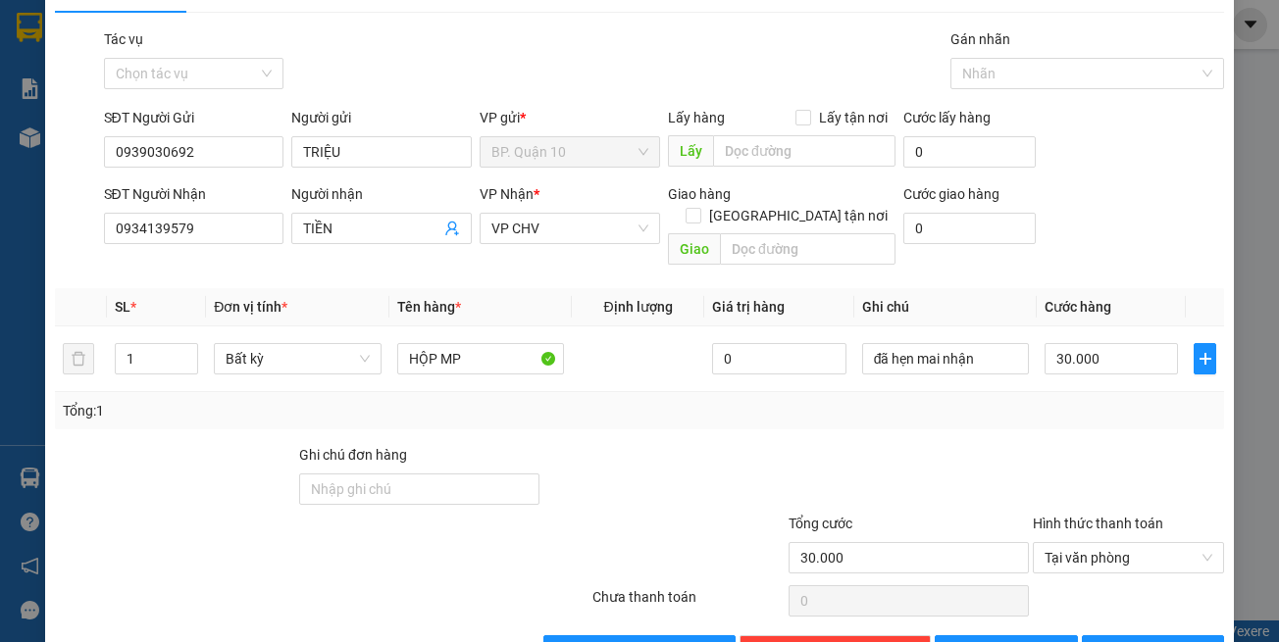
scroll to position [83, 0]
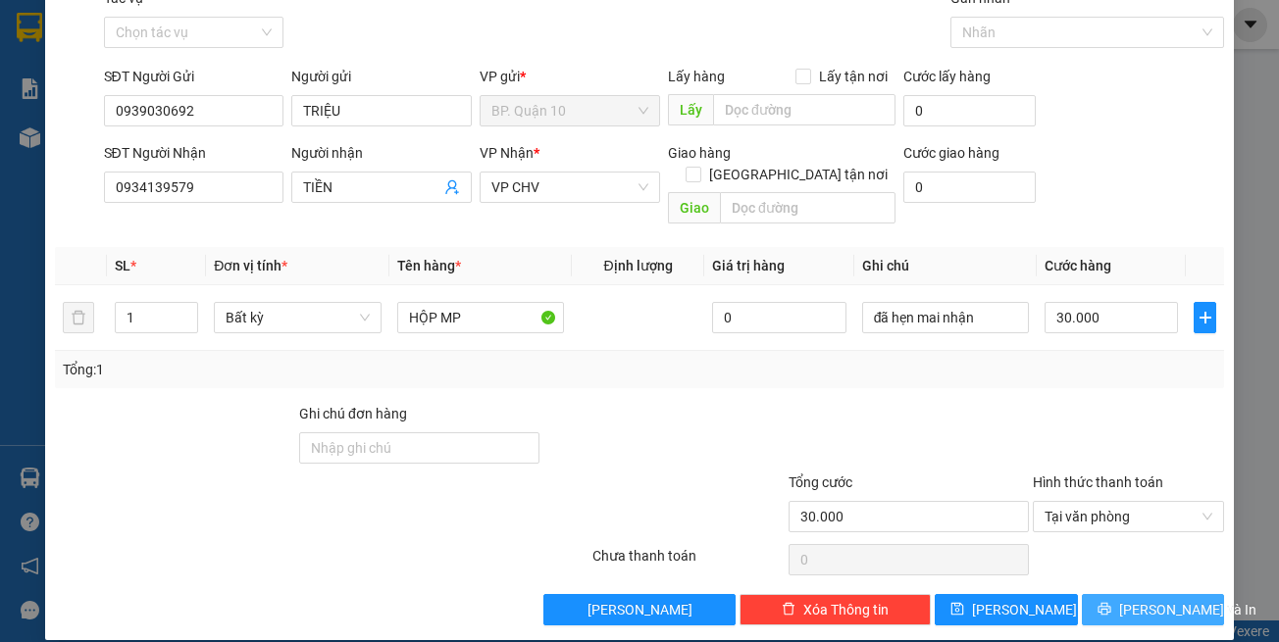
click at [1086, 594] on button "[PERSON_NAME] và In" at bounding box center [1153, 609] width 143 height 31
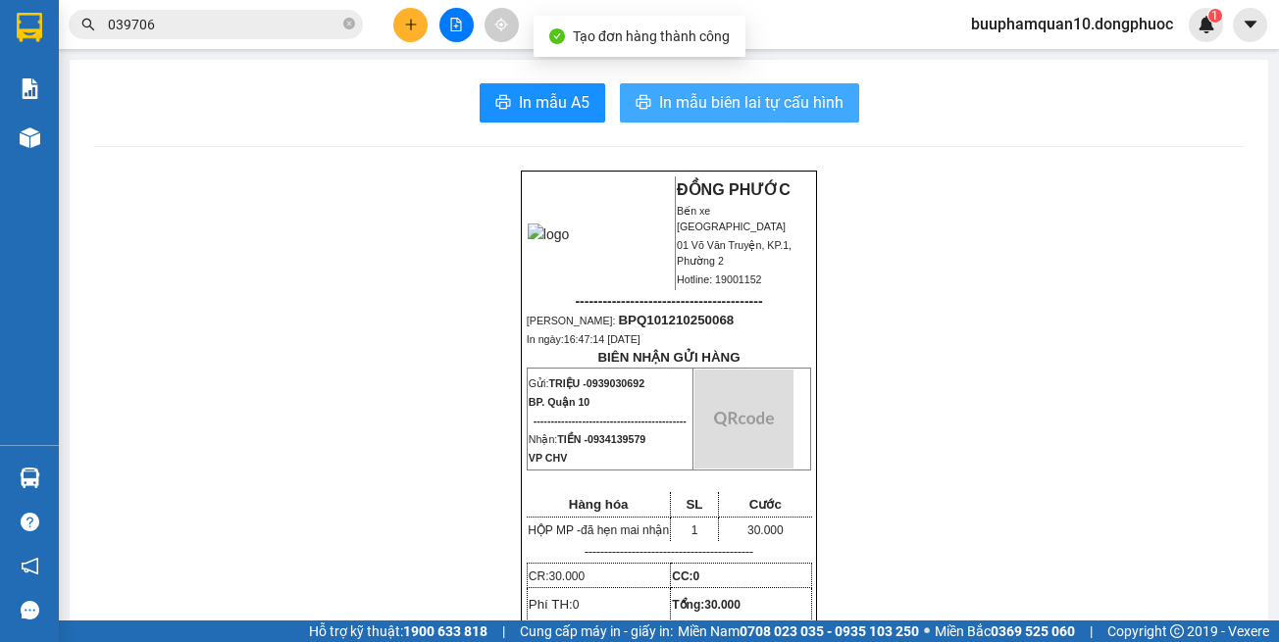
click at [700, 95] on span "In mẫu biên lai tự cấu hình" at bounding box center [751, 102] width 184 height 25
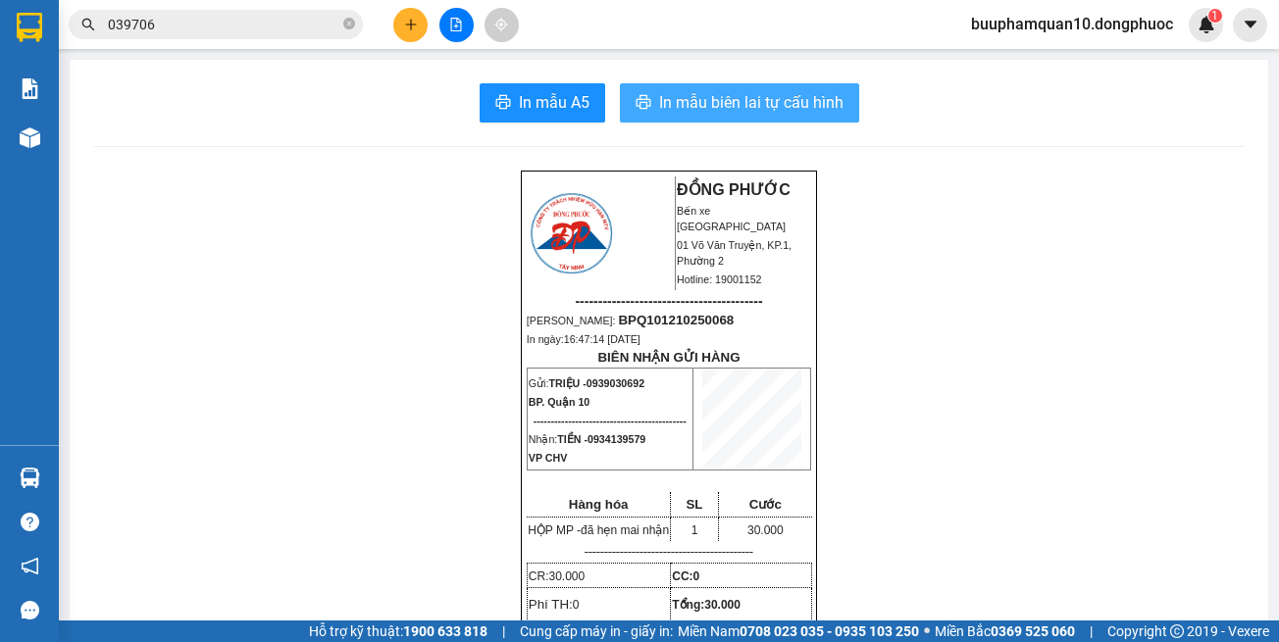
click at [778, 119] on button "In mẫu biên lai tự cấu hình" at bounding box center [739, 102] width 239 height 39
click at [296, 26] on input "039706" at bounding box center [223, 25] width 231 height 22
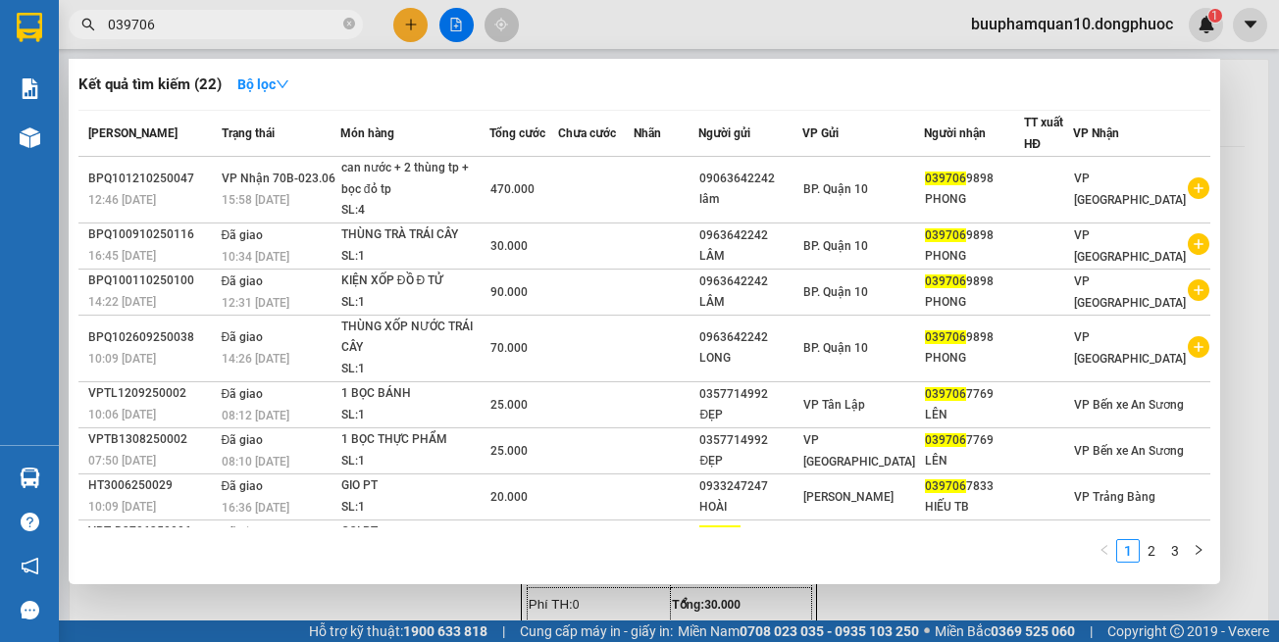
click at [296, 26] on input "039706" at bounding box center [223, 25] width 231 height 22
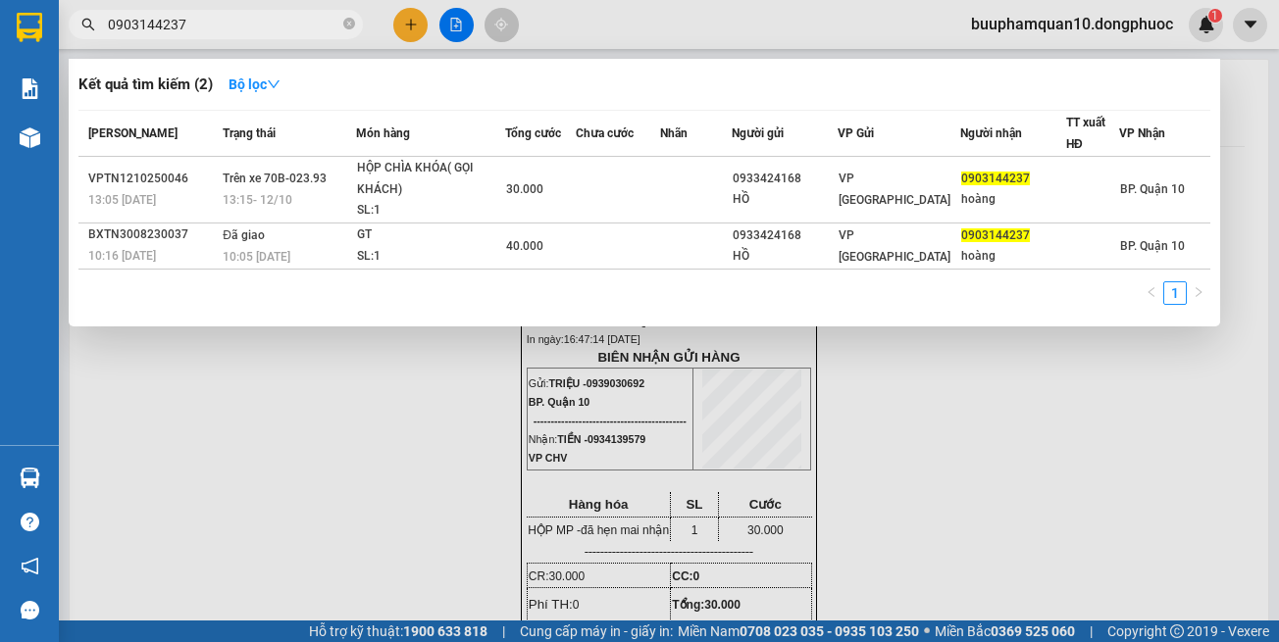
type input "0903144237"
click at [264, 492] on div at bounding box center [639, 321] width 1279 height 642
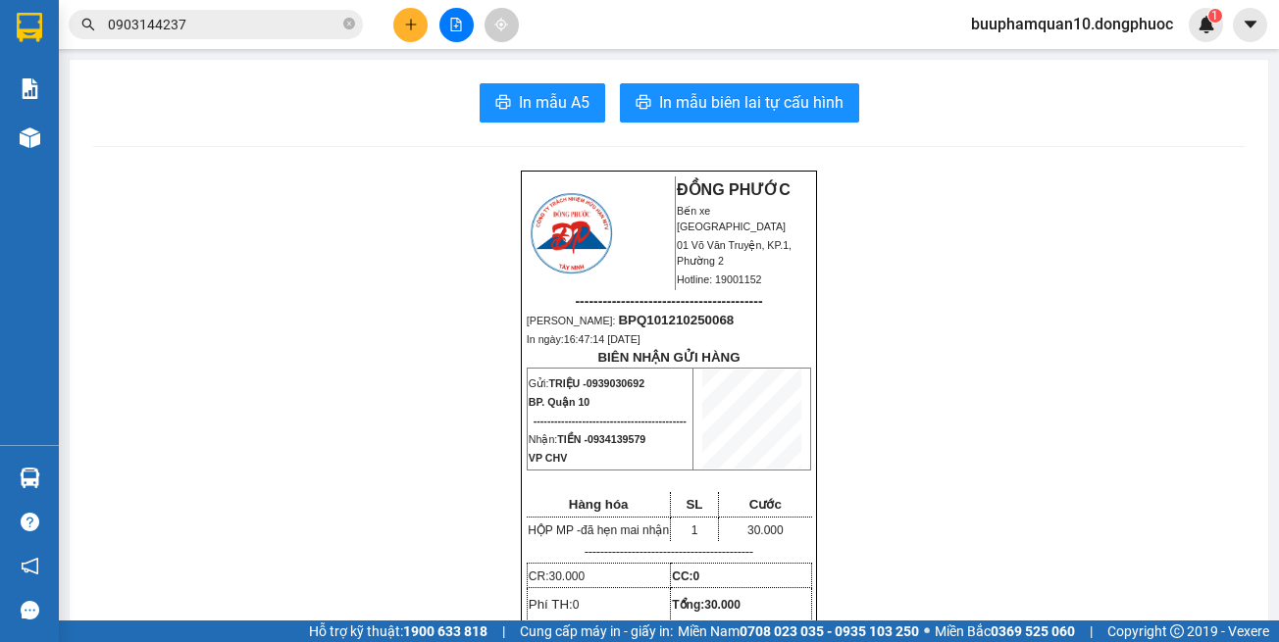
drag, startPoint x: 38, startPoint y: 477, endPoint x: 54, endPoint y: 473, distance: 16.2
click at [37, 477] on img at bounding box center [30, 478] width 21 height 21
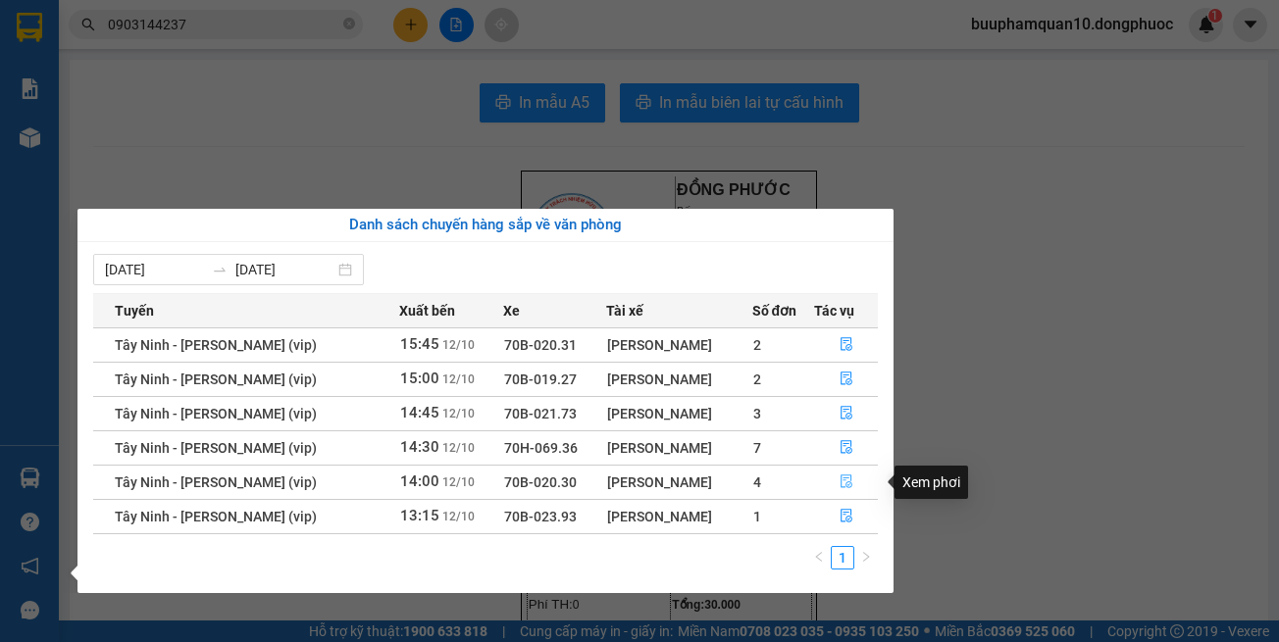
click at [844, 473] on button "button" at bounding box center [846, 482] width 62 height 31
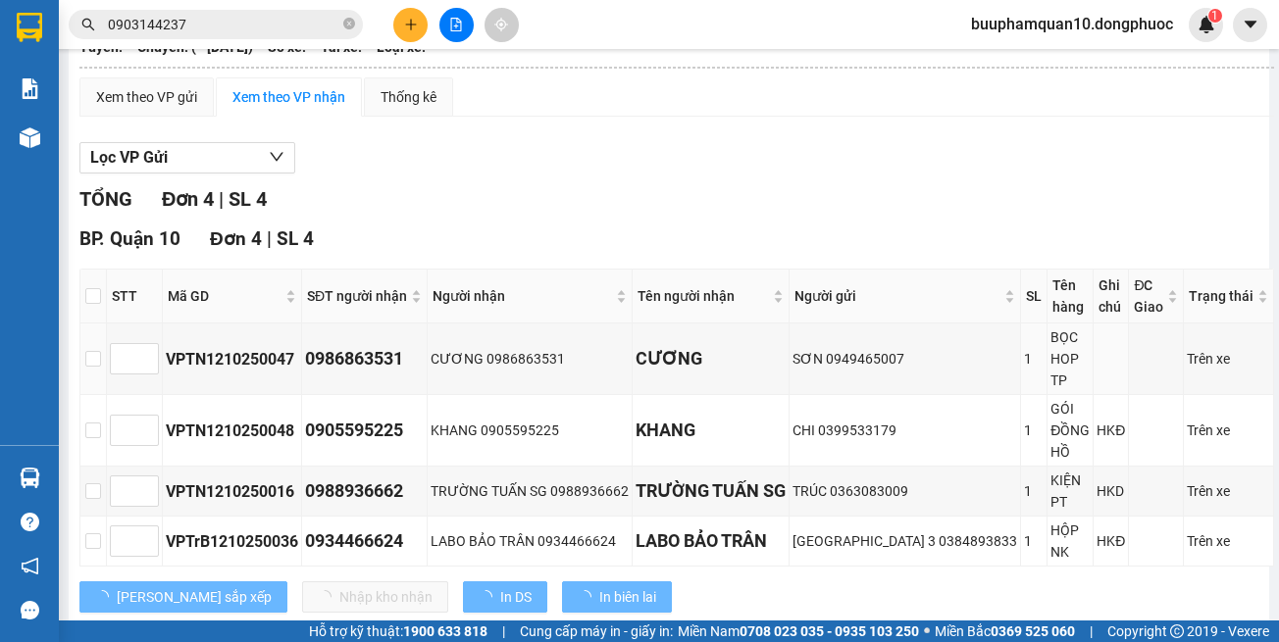
scroll to position [203, 0]
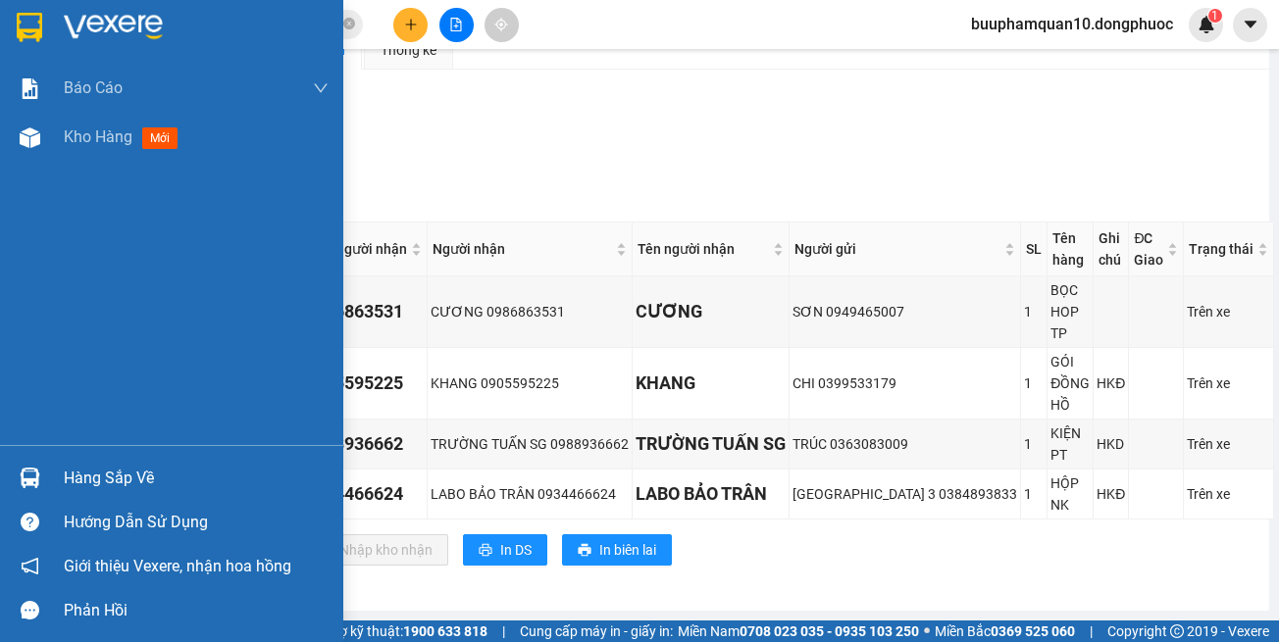
click at [32, 481] on img at bounding box center [30, 478] width 21 height 21
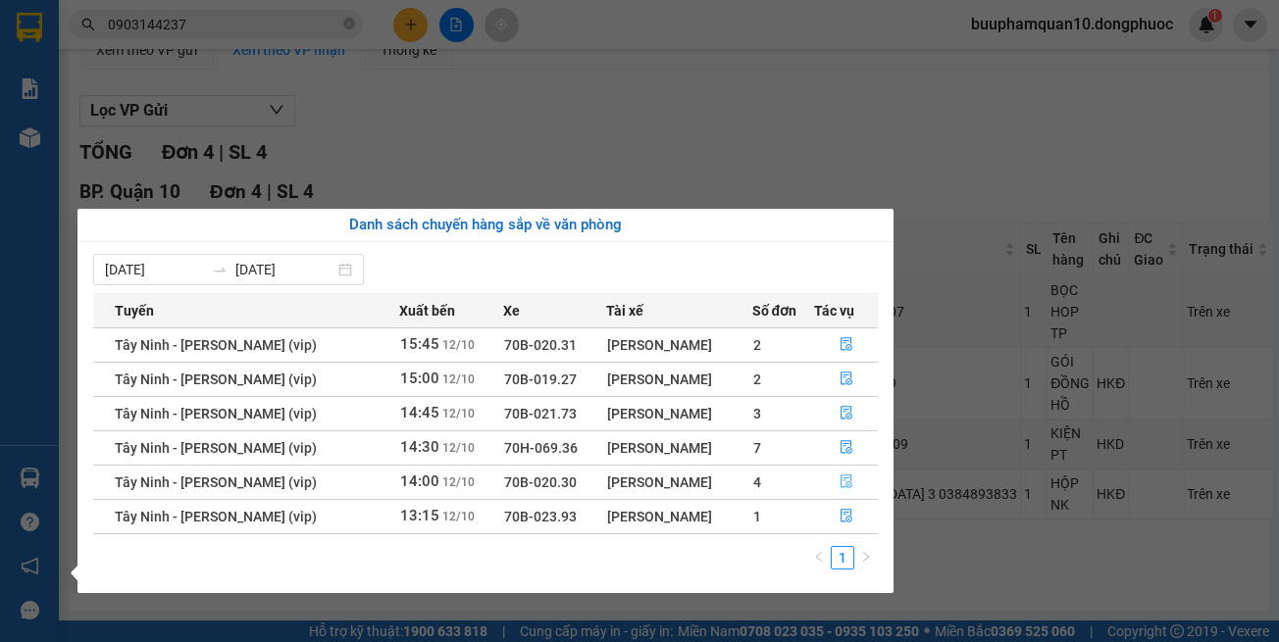
click at [840, 477] on icon "file-done" at bounding box center [846, 482] width 14 height 14
